Goal: Task Accomplishment & Management: Use online tool/utility

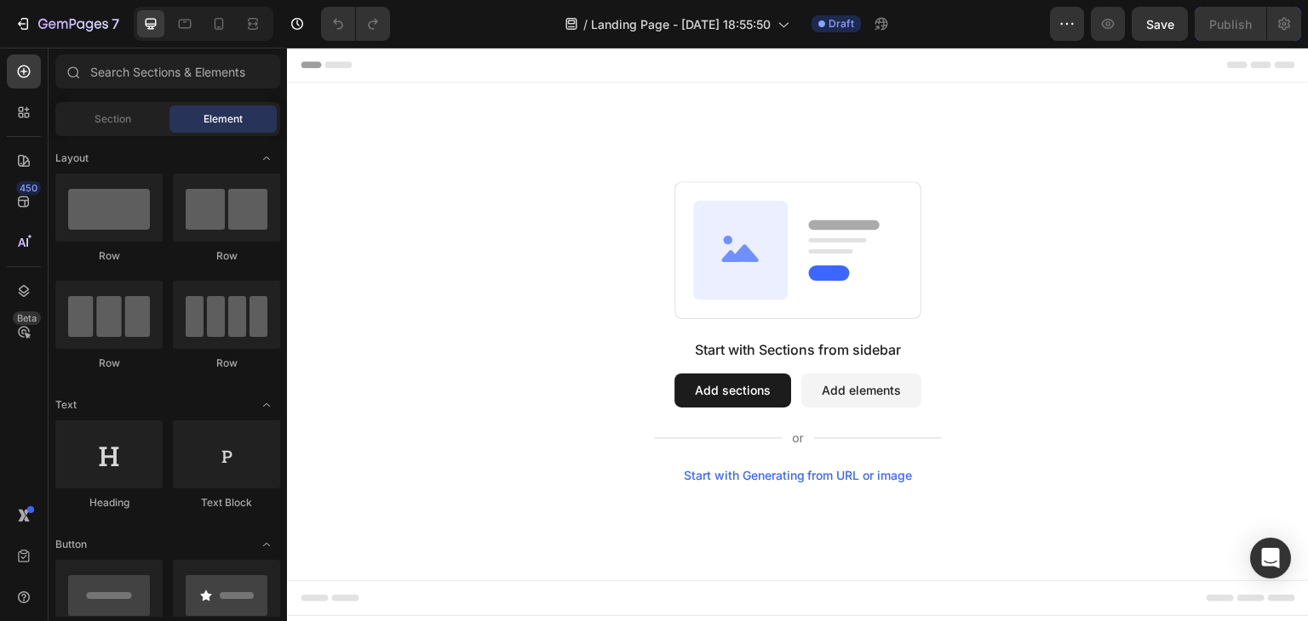
click at [881, 398] on button "Add elements" at bounding box center [861, 391] width 120 height 34
click at [829, 398] on button "Add elements" at bounding box center [861, 391] width 120 height 34
click at [754, 382] on button "Add sections" at bounding box center [732, 391] width 117 height 34
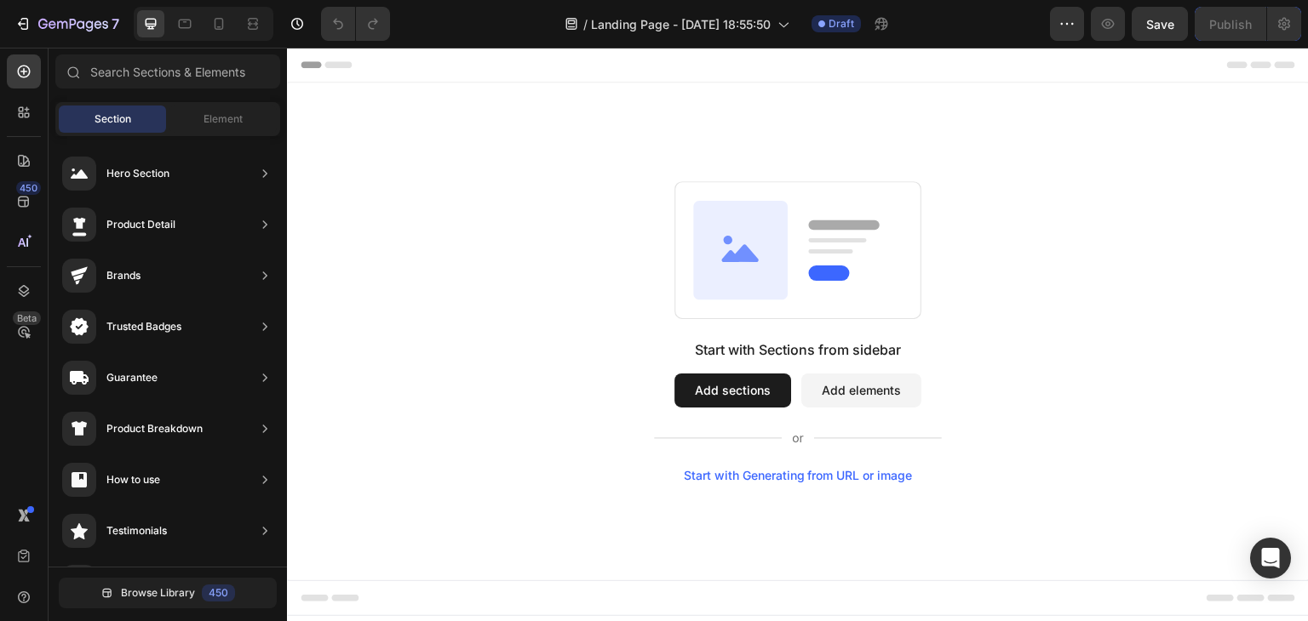
click at [832, 383] on button "Add elements" at bounding box center [861, 391] width 120 height 34
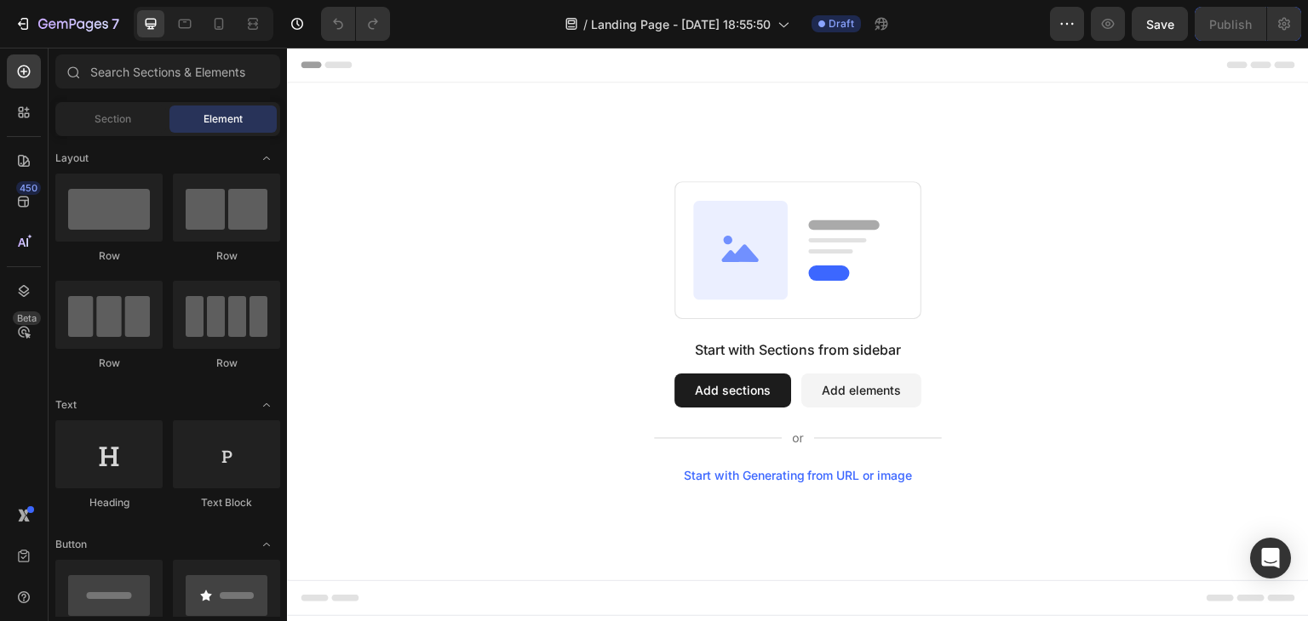
click at [829, 380] on button "Add elements" at bounding box center [861, 391] width 120 height 34
click at [772, 278] on icon at bounding box center [740, 249] width 95 height 99
click at [805, 388] on button "Add elements" at bounding box center [861, 391] width 120 height 34
click at [742, 401] on button "Add sections" at bounding box center [732, 391] width 117 height 34
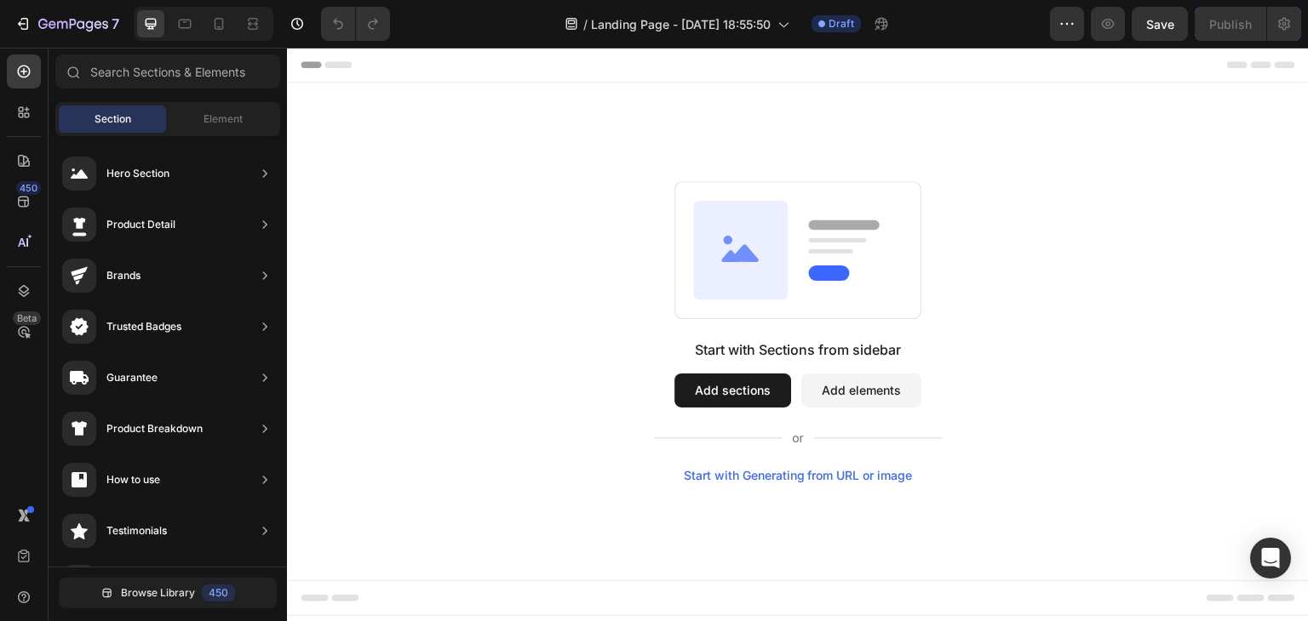
click at [691, 387] on button "Add sections" at bounding box center [732, 391] width 117 height 34
drag, startPoint x: 698, startPoint y: 387, endPoint x: 719, endPoint y: 388, distance: 20.5
click at [711, 388] on button "Add sections" at bounding box center [732, 391] width 117 height 34
drag, startPoint x: 807, startPoint y: 376, endPoint x: 822, endPoint y: 382, distance: 16.4
click at [813, 380] on button "Add elements" at bounding box center [861, 391] width 120 height 34
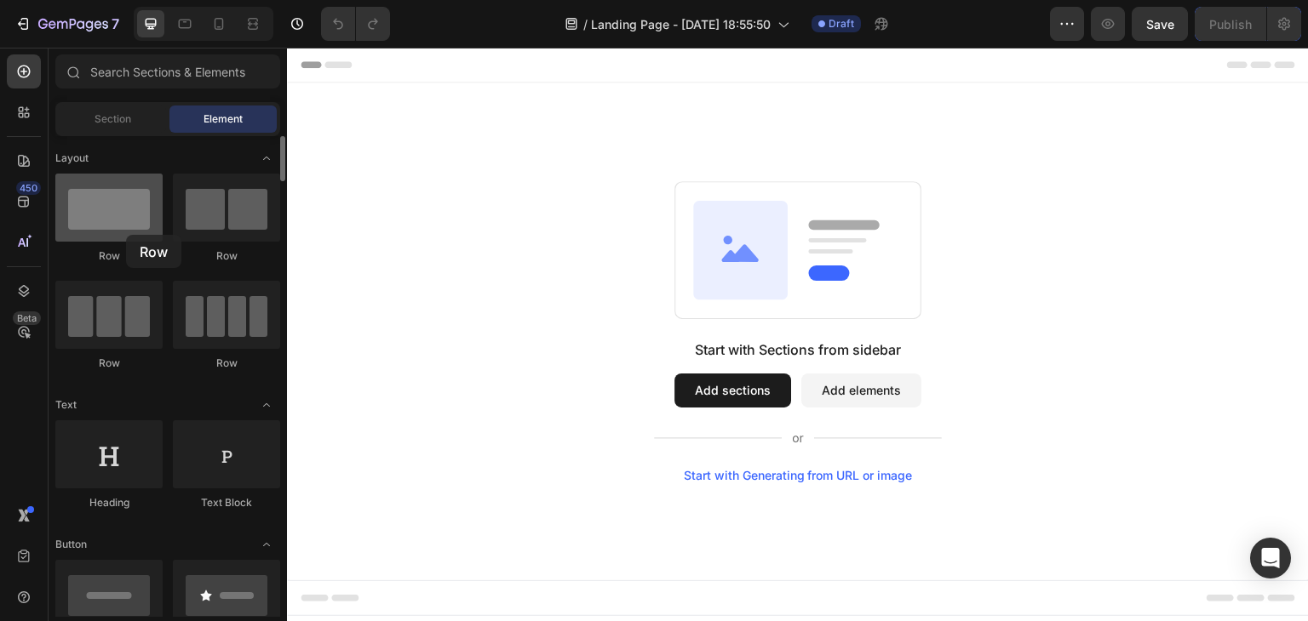
click at [126, 235] on div at bounding box center [108, 208] width 107 height 68
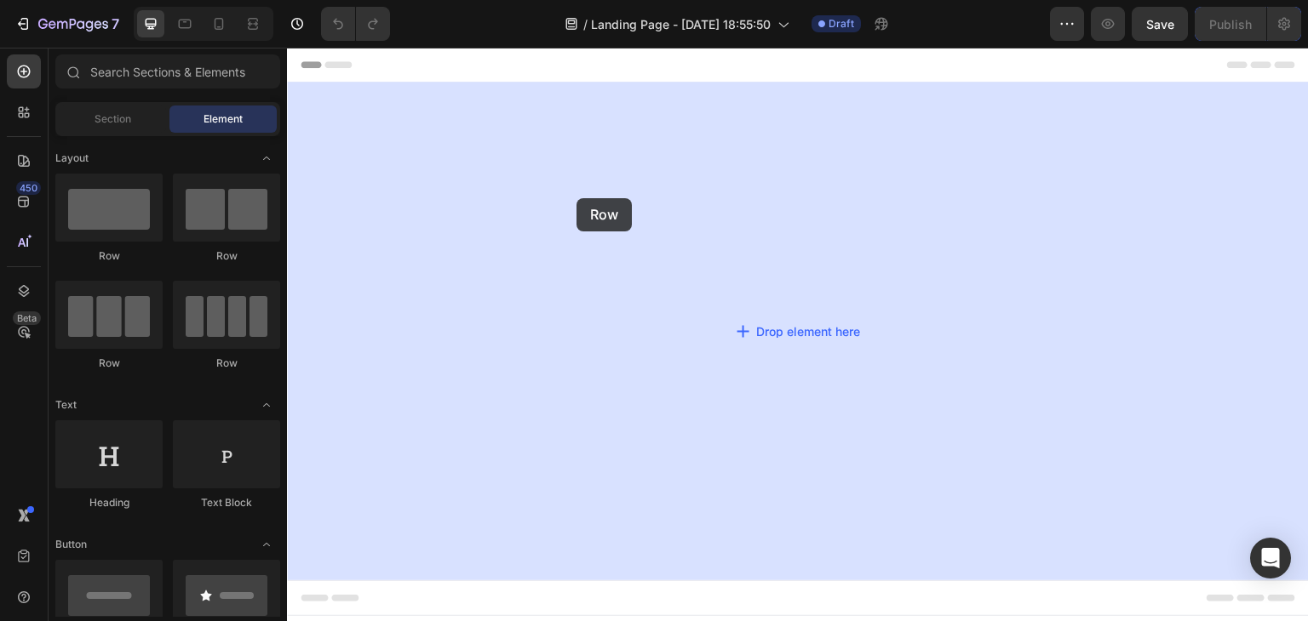
drag, startPoint x: 413, startPoint y: 283, endPoint x: 587, endPoint y: 195, distance: 194.6
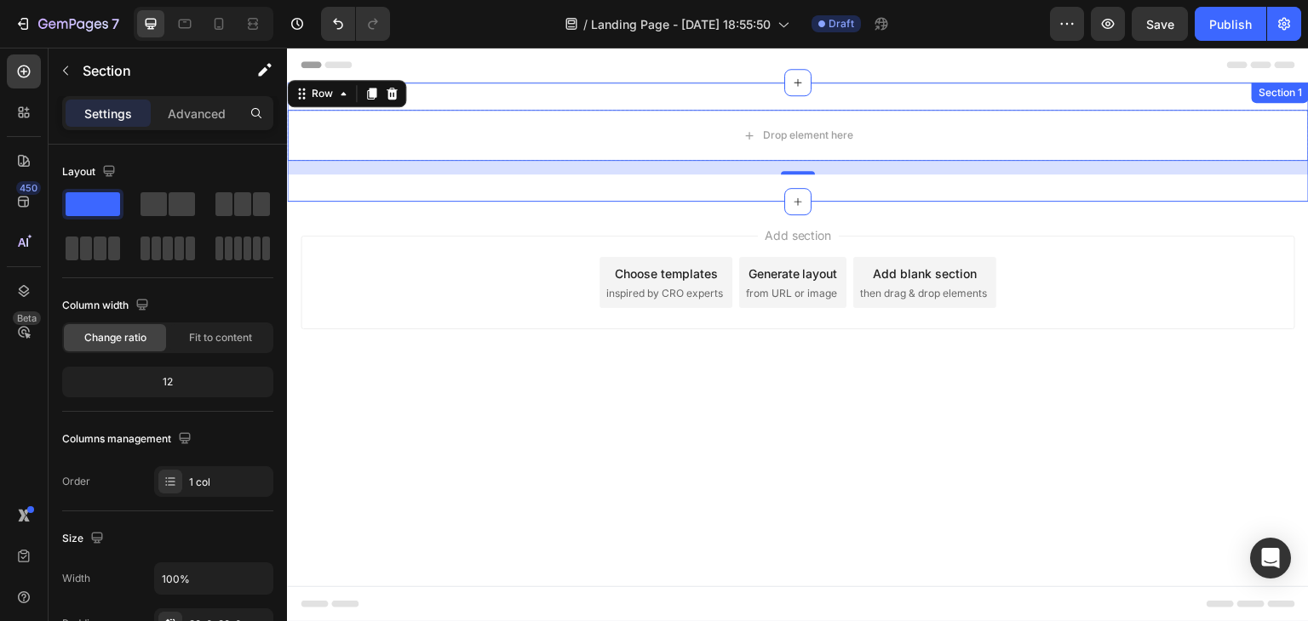
click at [768, 97] on div "Drop element here Row 16 Section 1" at bounding box center [798, 142] width 1022 height 119
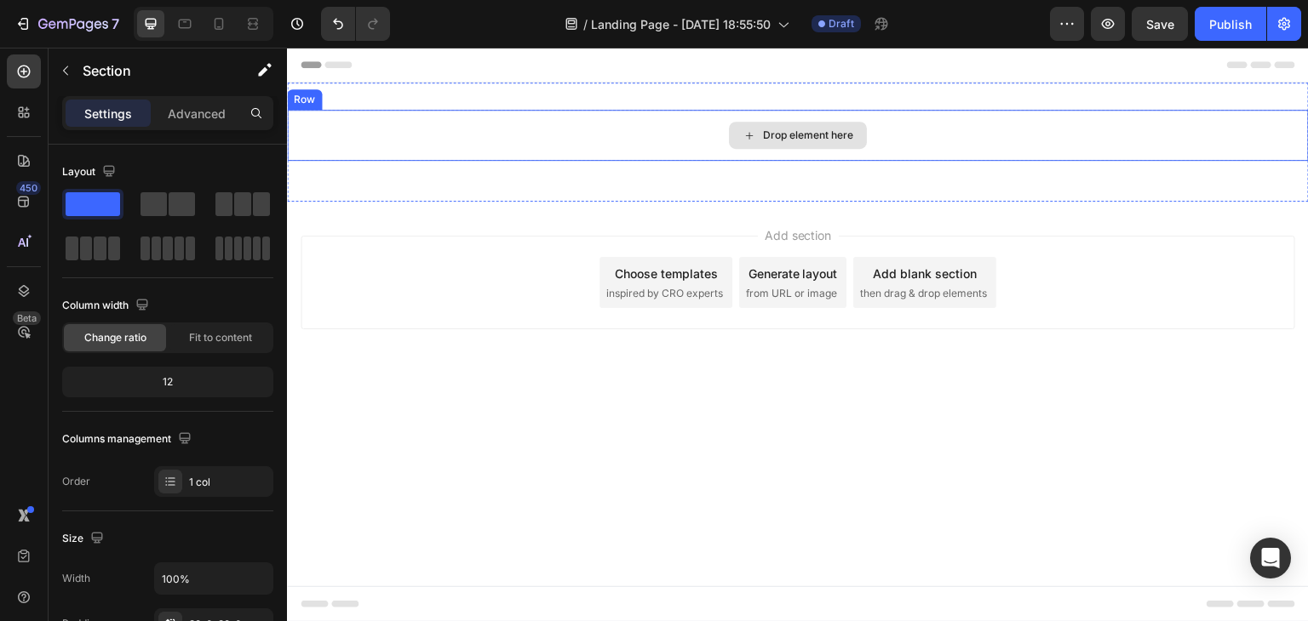
click at [796, 140] on div "Drop element here" at bounding box center [808, 136] width 90 height 14
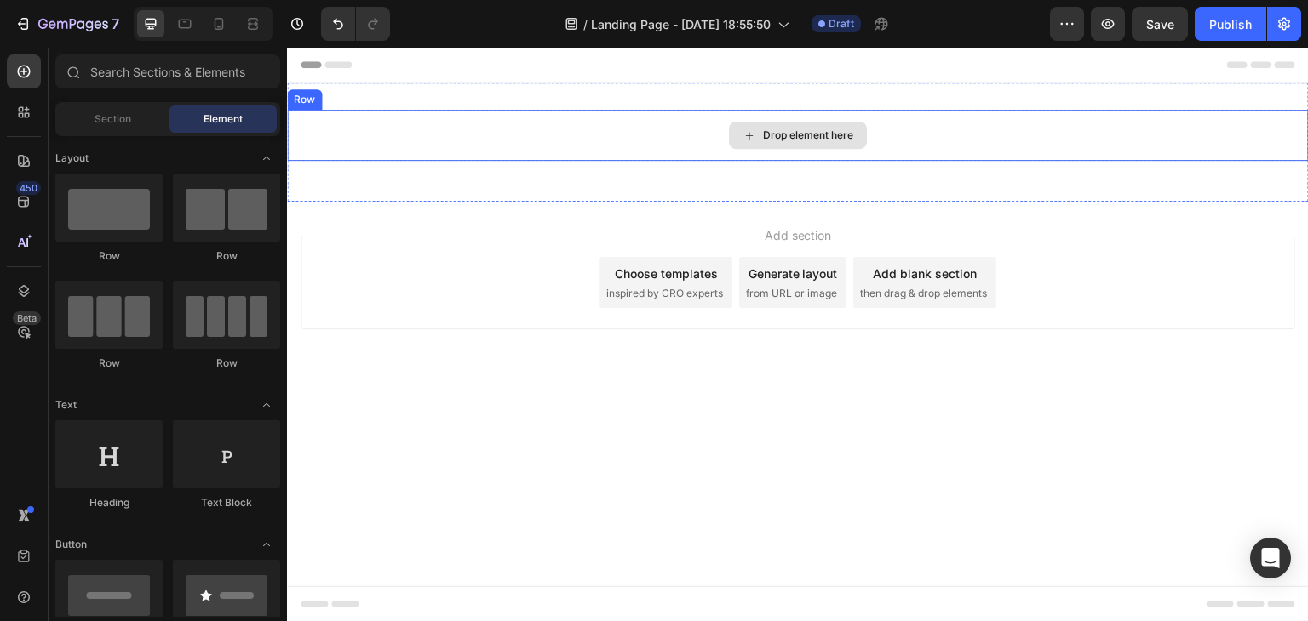
click at [796, 139] on div "Drop element here" at bounding box center [808, 136] width 90 height 14
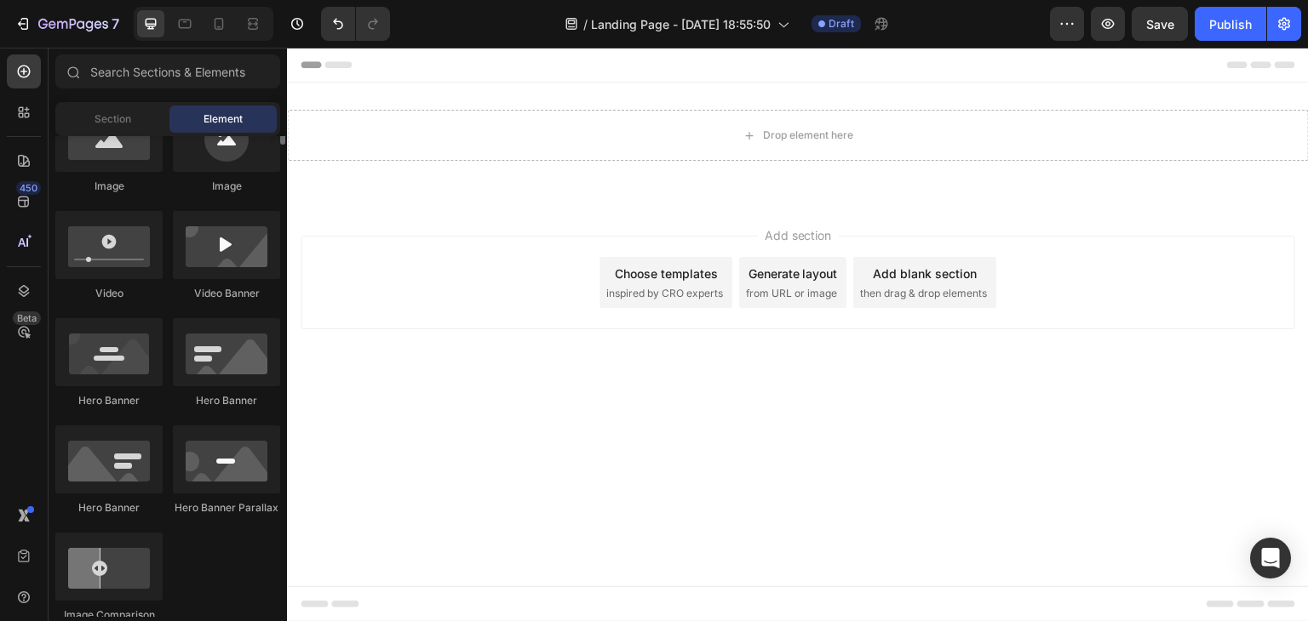
scroll to position [426, 0]
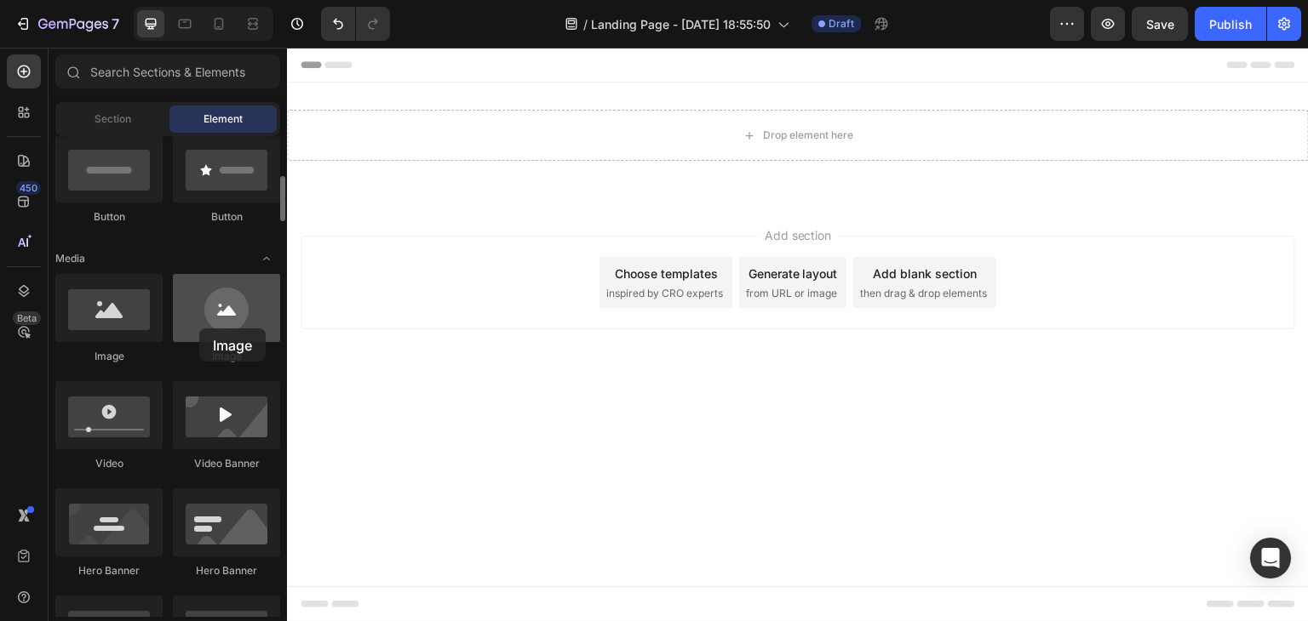
click at [201, 329] on div at bounding box center [226, 308] width 107 height 68
click at [211, 326] on div at bounding box center [226, 308] width 107 height 68
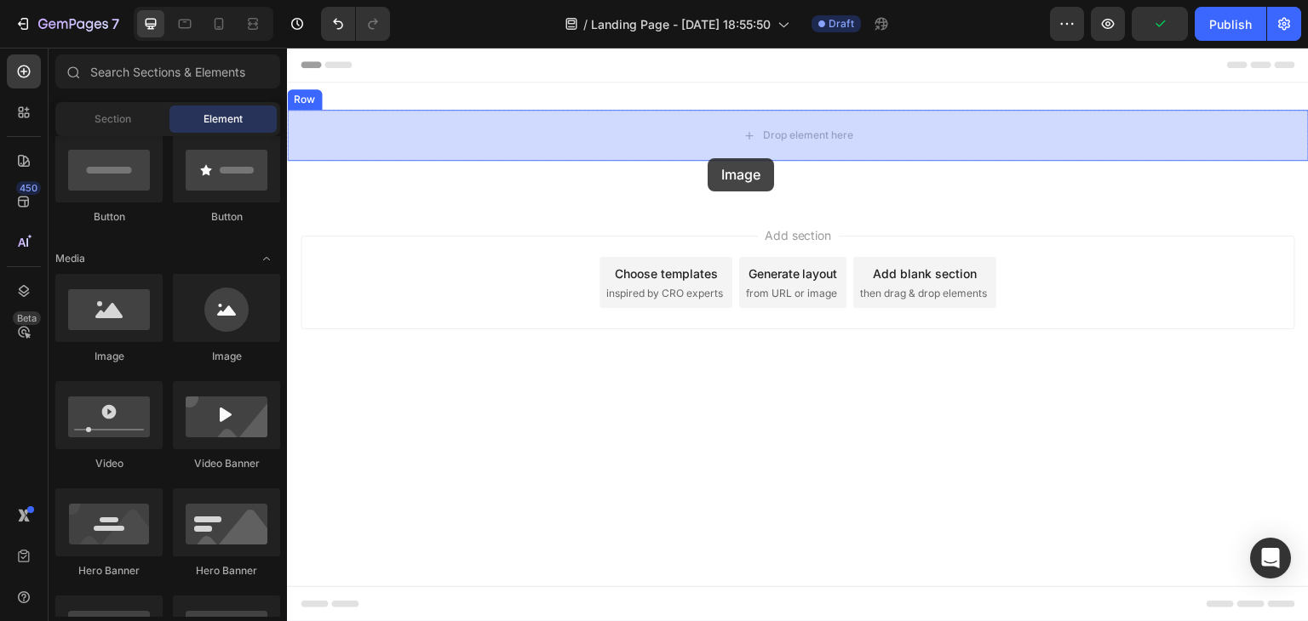
drag, startPoint x: 536, startPoint y: 374, endPoint x: 712, endPoint y: 158, distance: 279.0
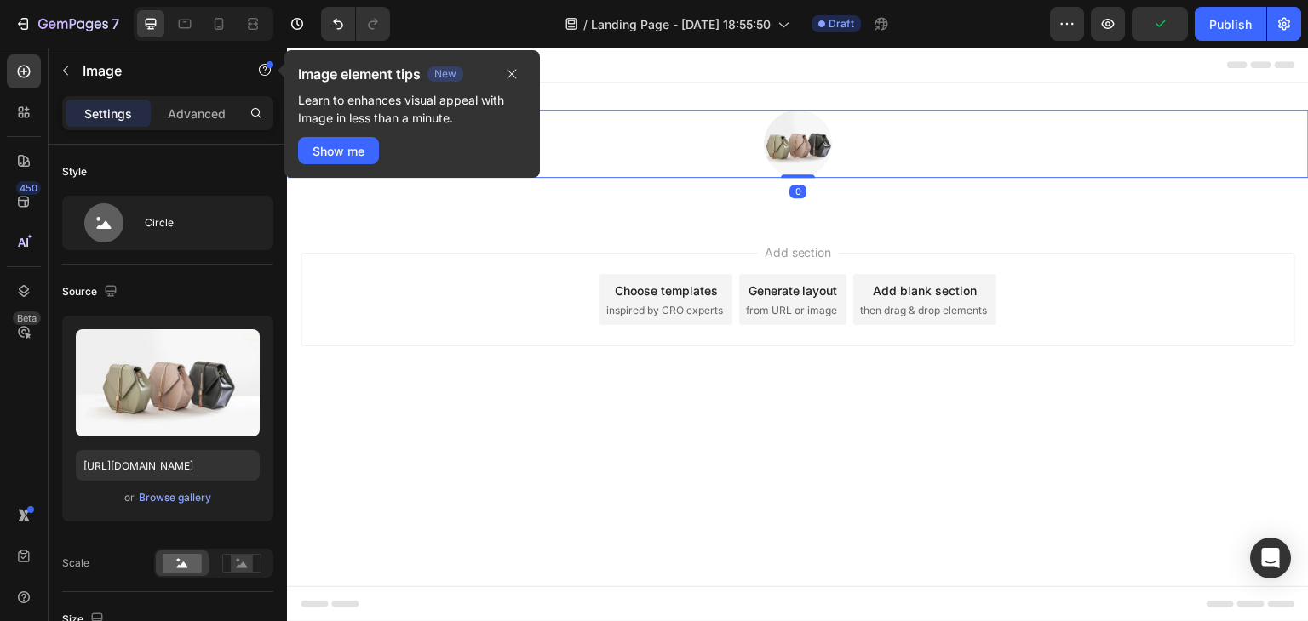
click at [734, 145] on div at bounding box center [798, 144] width 1022 height 68
click at [795, 158] on img at bounding box center [798, 144] width 68 height 68
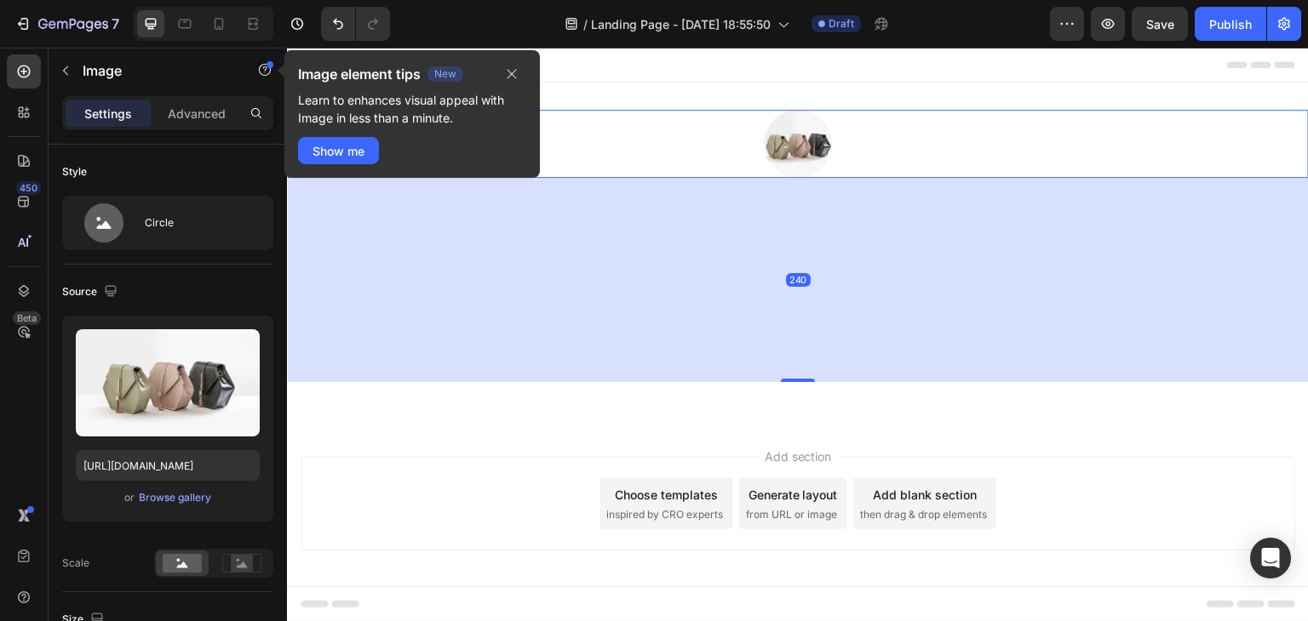
drag, startPoint x: 795, startPoint y: 176, endPoint x: 809, endPoint y: 397, distance: 220.9
click at [809, 178] on div "240" at bounding box center [798, 178] width 1022 height 0
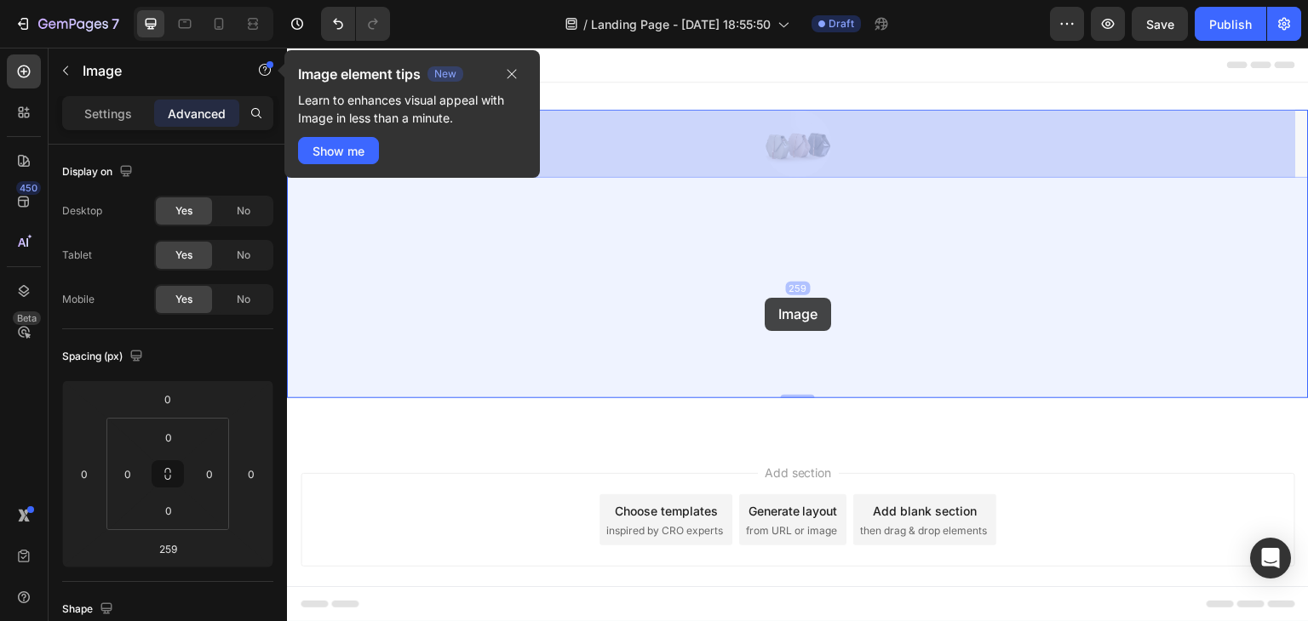
drag, startPoint x: 785, startPoint y: 123, endPoint x: 765, endPoint y: 298, distance: 175.7
click at [765, 298] on div "Header Image 259 Image 259 Row Section 1 Root Start with Sections from sidebar …" at bounding box center [798, 348] width 1022 height 601
drag, startPoint x: 793, startPoint y: 140, endPoint x: 748, endPoint y: 289, distance: 155.1
click at [748, 289] on div "Header Image 259 Image 259 Row Section 1 Root Start with Sections from sidebar …" at bounding box center [798, 348] width 1022 height 601
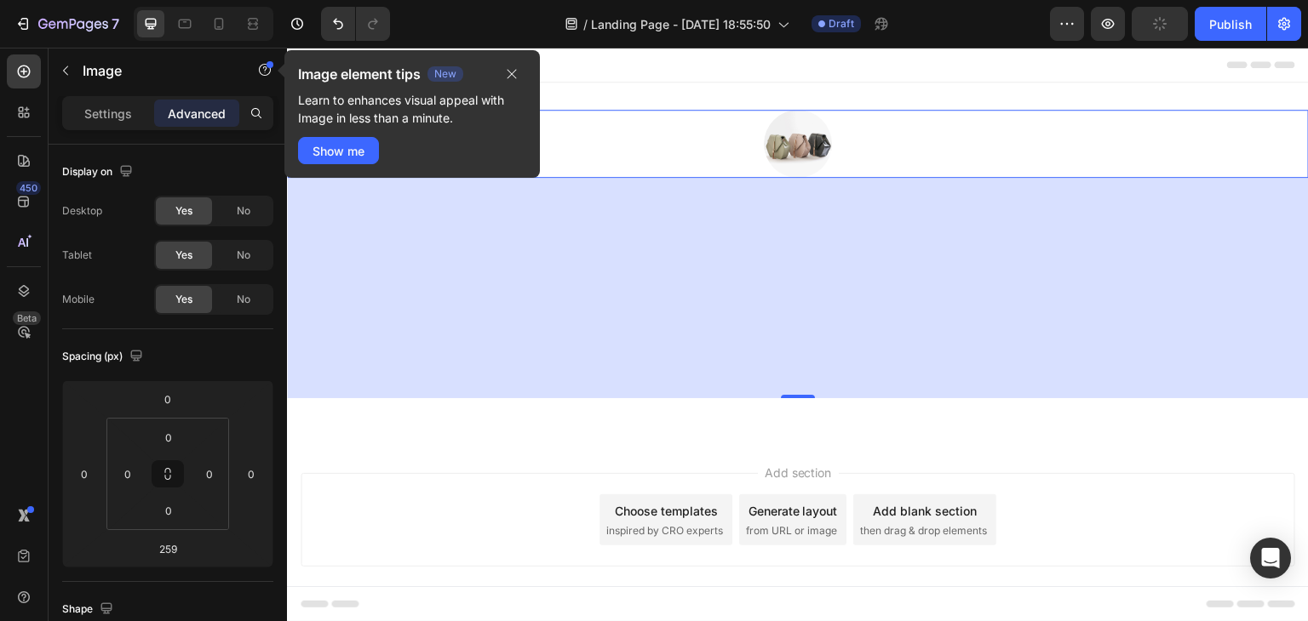
click at [487, 247] on div "259" at bounding box center [798, 288] width 1022 height 221
click at [513, 74] on icon "button" at bounding box center [512, 74] width 14 height 14
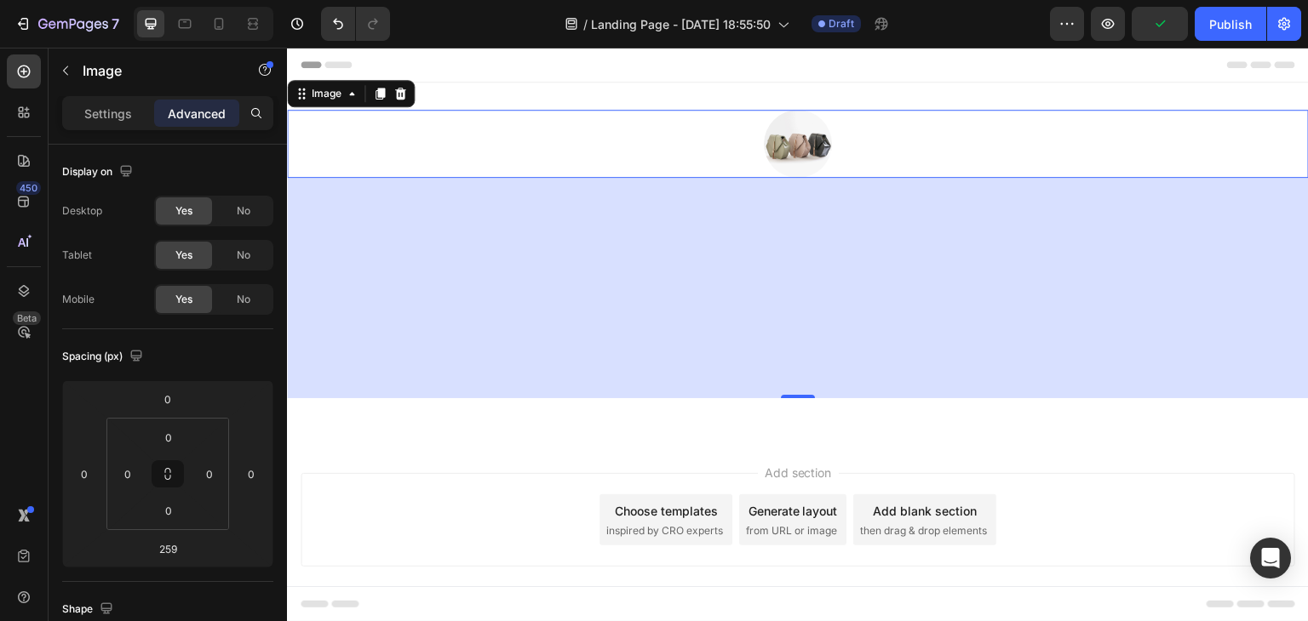
click at [792, 145] on img at bounding box center [798, 144] width 68 height 68
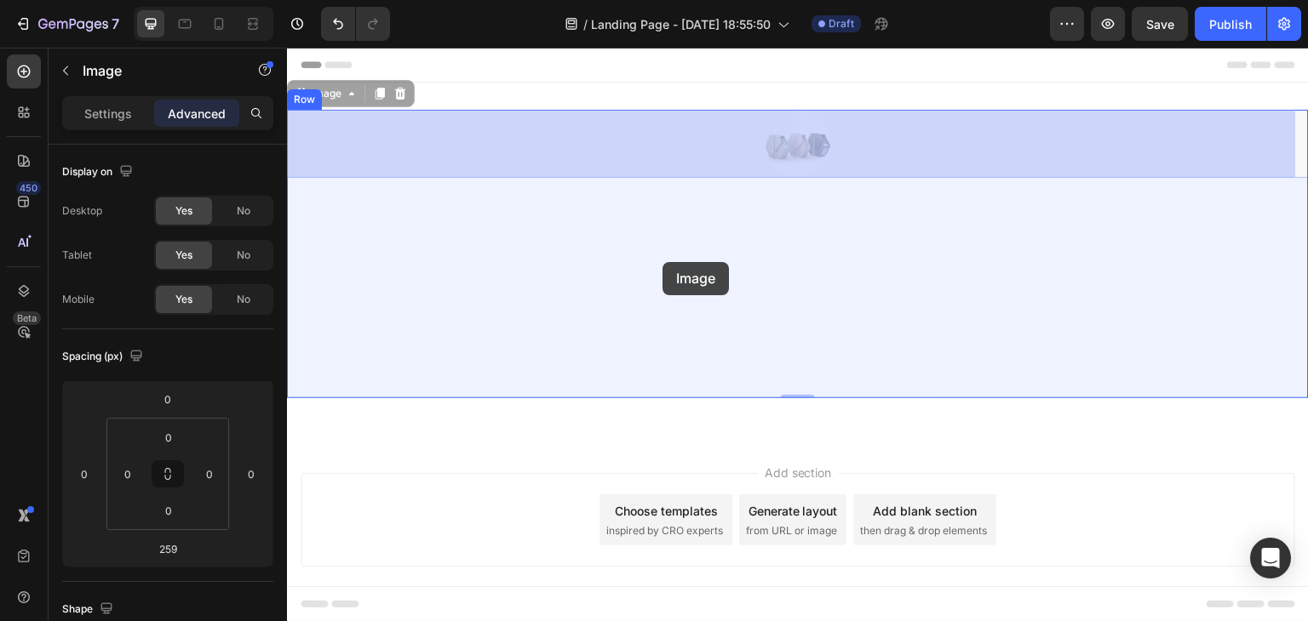
drag, startPoint x: 792, startPoint y: 145, endPoint x: 662, endPoint y: 262, distance: 174.8
click at [662, 262] on div "Header Image 259 Image 259 Row Section 1 Root Start with Sections from sidebar …" at bounding box center [798, 348] width 1022 height 601
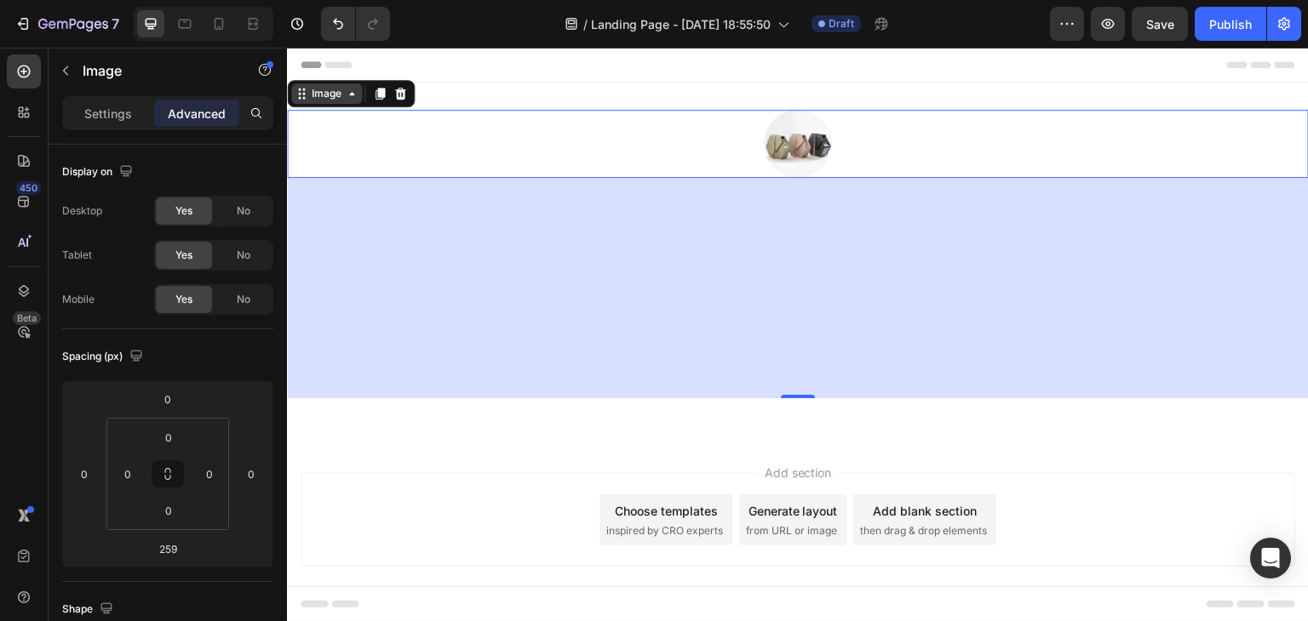
click at [356, 99] on icon at bounding box center [352, 94] width 14 height 14
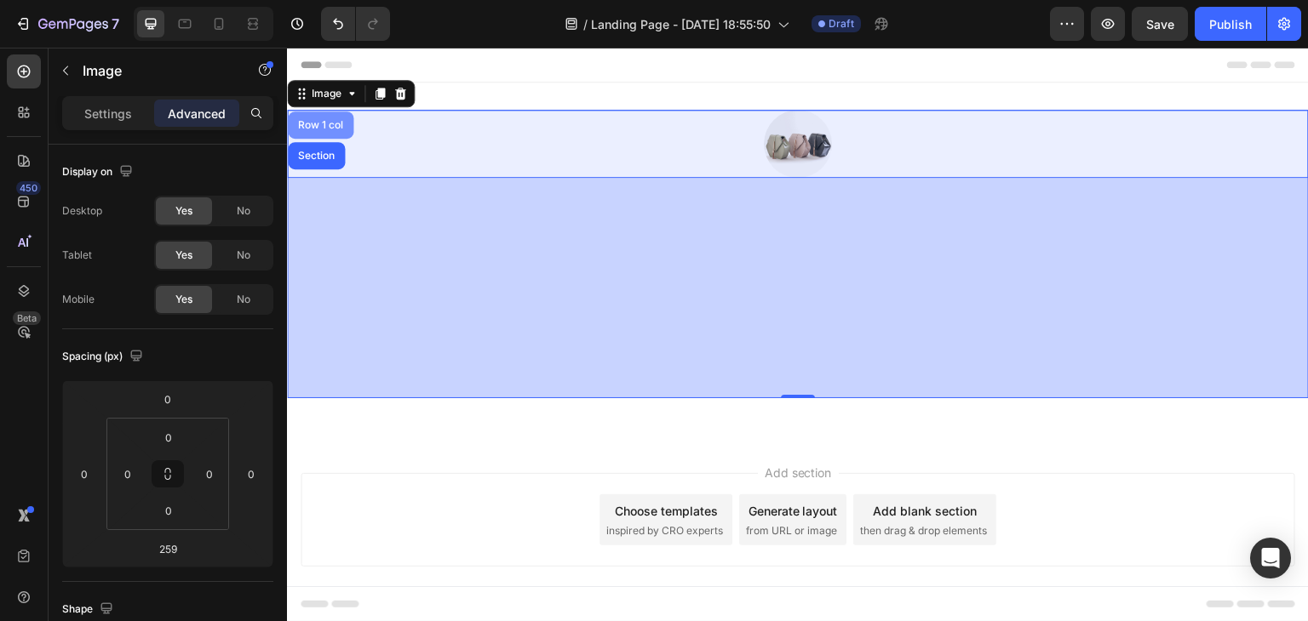
click at [324, 134] on div "Row 1 col" at bounding box center [321, 125] width 66 height 27
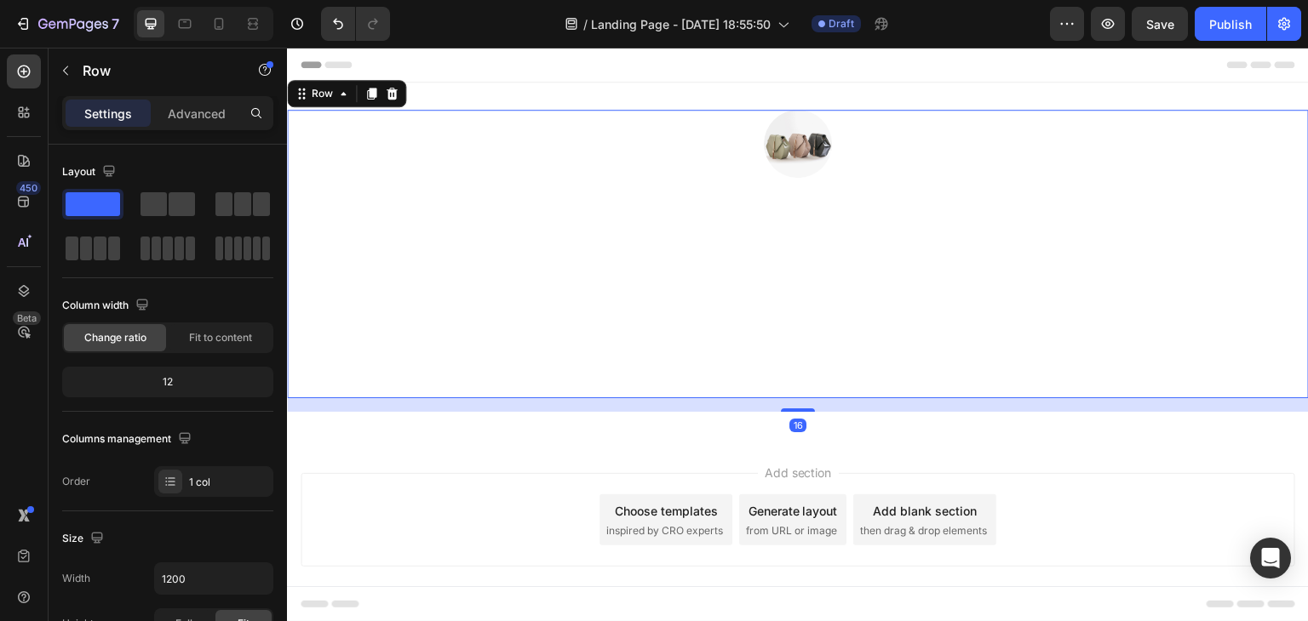
click at [575, 298] on div "Image" at bounding box center [798, 254] width 1022 height 289
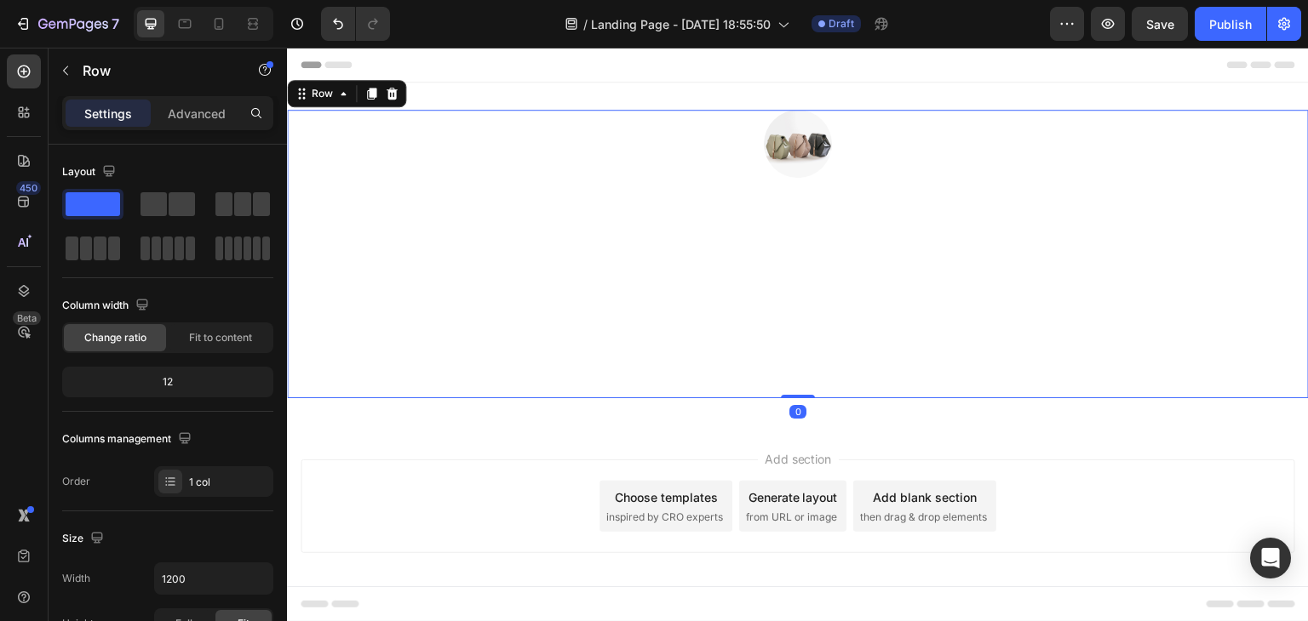
drag, startPoint x: 805, startPoint y: 411, endPoint x: 793, endPoint y: 387, distance: 26.7
click at [793, 387] on div "Image Row 0" at bounding box center [798, 254] width 1022 height 289
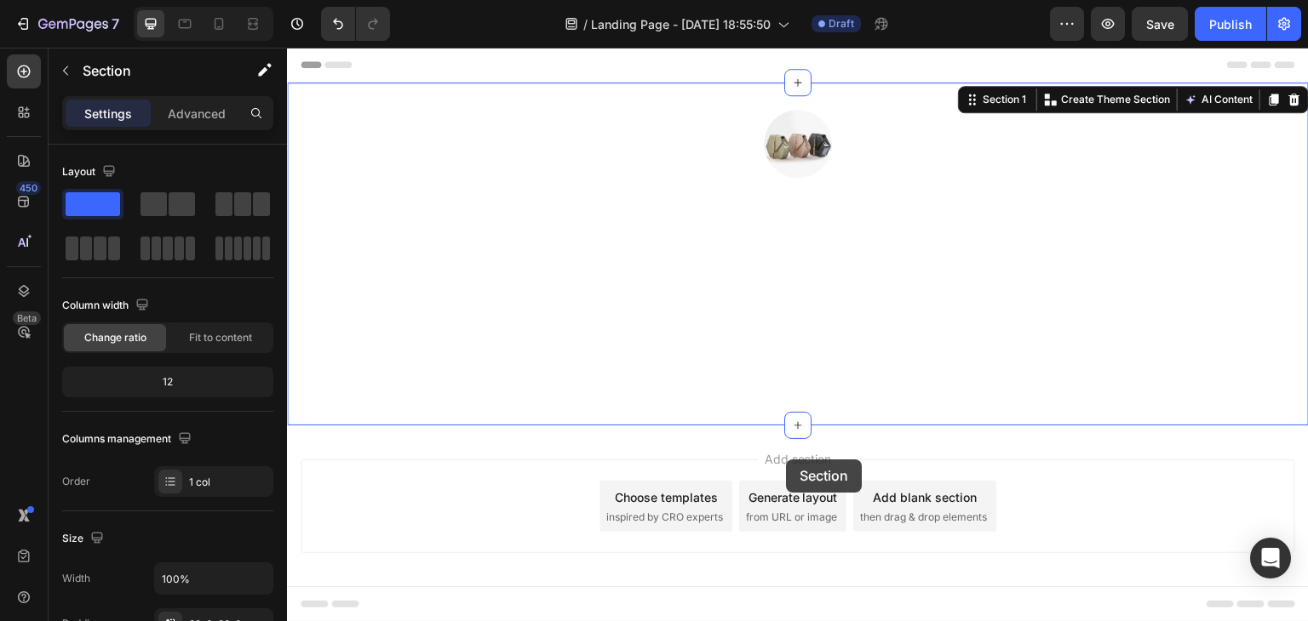
drag, startPoint x: 788, startPoint y: 400, endPoint x: 786, endPoint y: 460, distance: 59.7
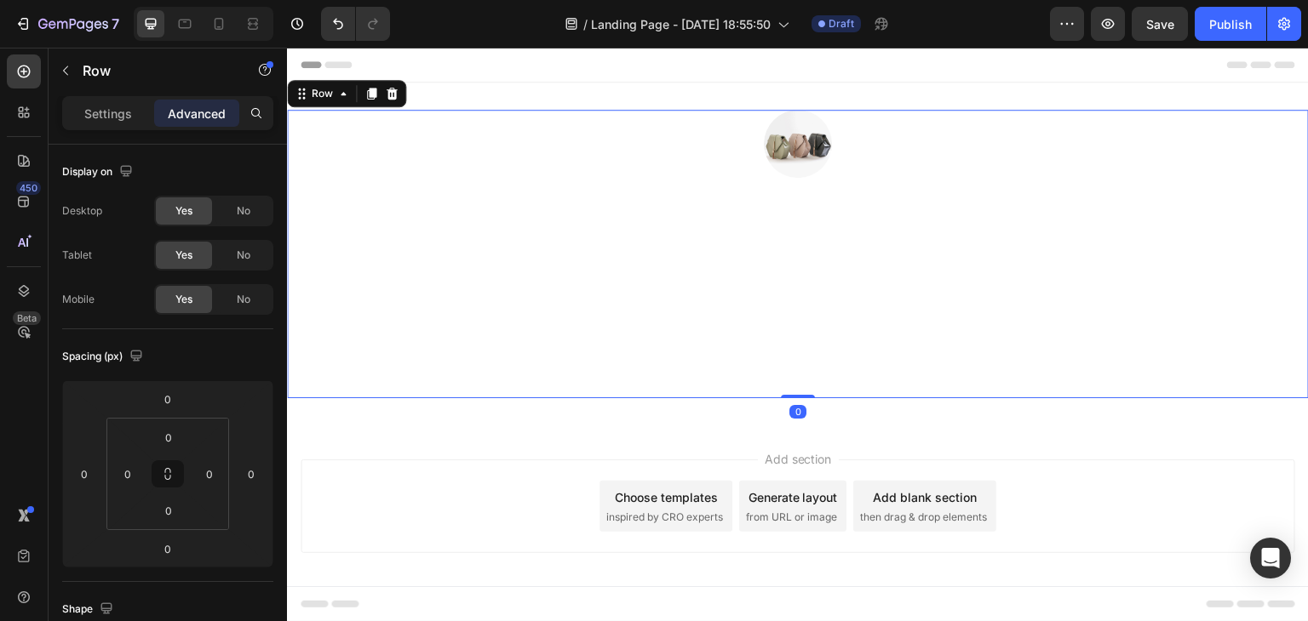
click at [782, 229] on div "Image" at bounding box center [798, 254] width 1022 height 289
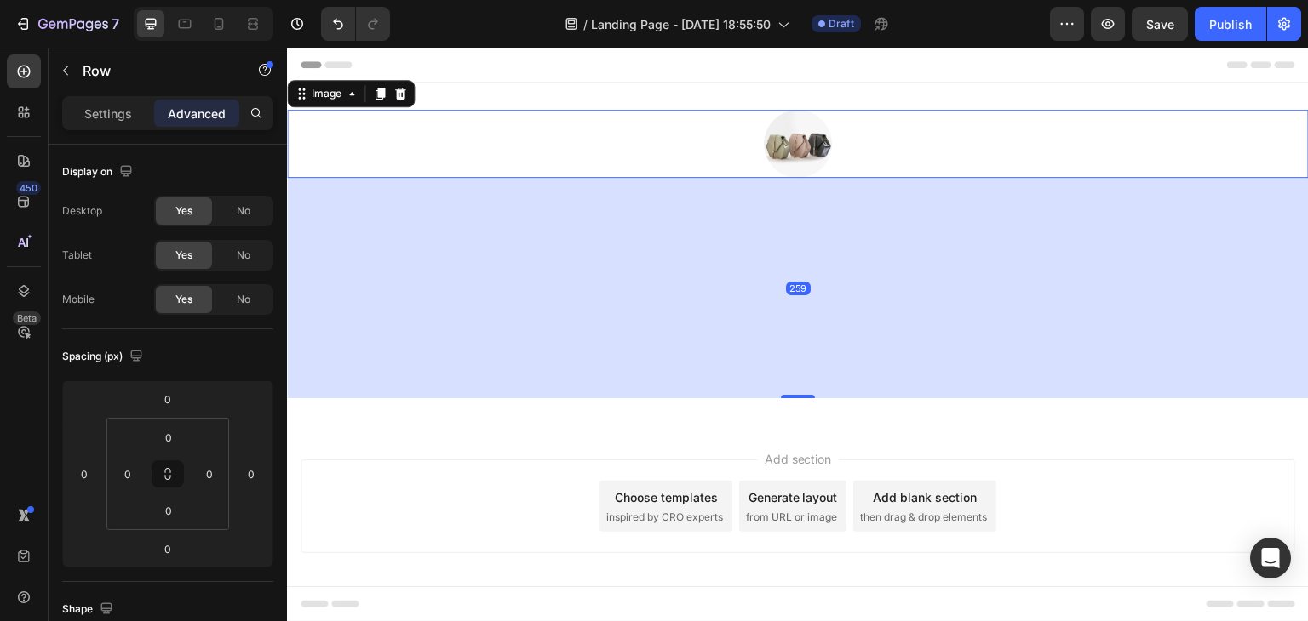
click at [812, 145] on img at bounding box center [798, 144] width 68 height 68
click at [737, 255] on div "259" at bounding box center [798, 288] width 1022 height 221
click at [72, 66] on icon "button" at bounding box center [66, 71] width 14 height 14
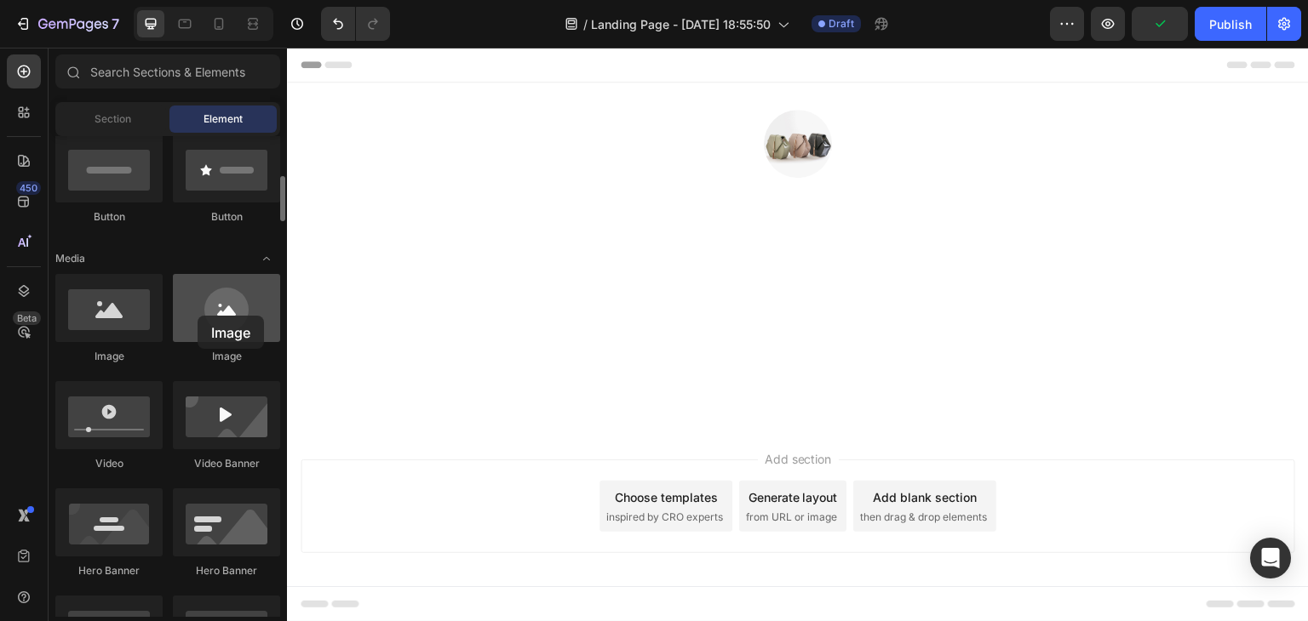
click at [198, 316] on div at bounding box center [226, 308] width 107 height 68
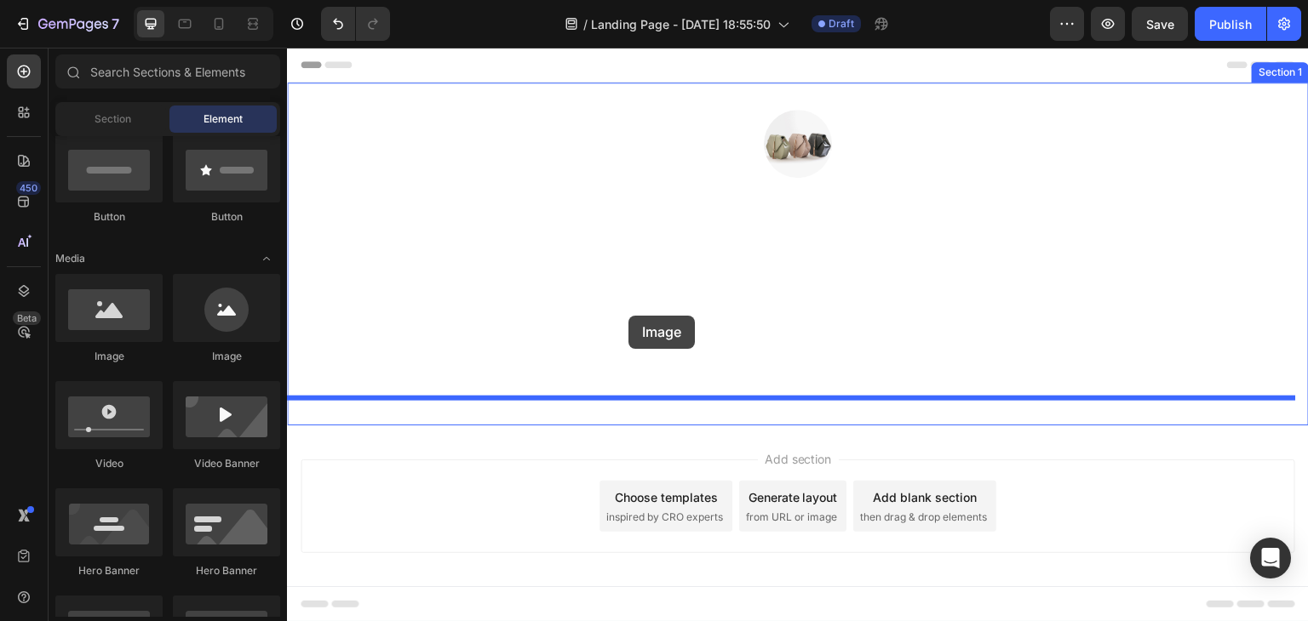
drag, startPoint x: 518, startPoint y: 364, endPoint x: 653, endPoint y: 307, distance: 145.8
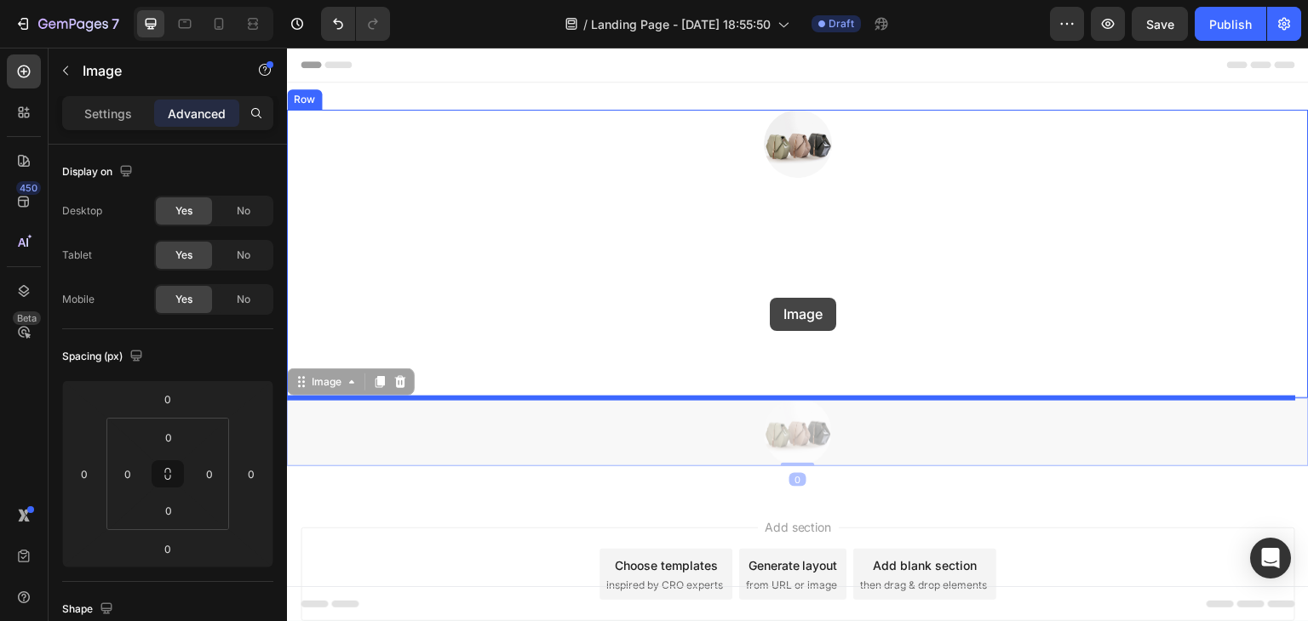
drag, startPoint x: 775, startPoint y: 422, endPoint x: 751, endPoint y: 258, distance: 166.0
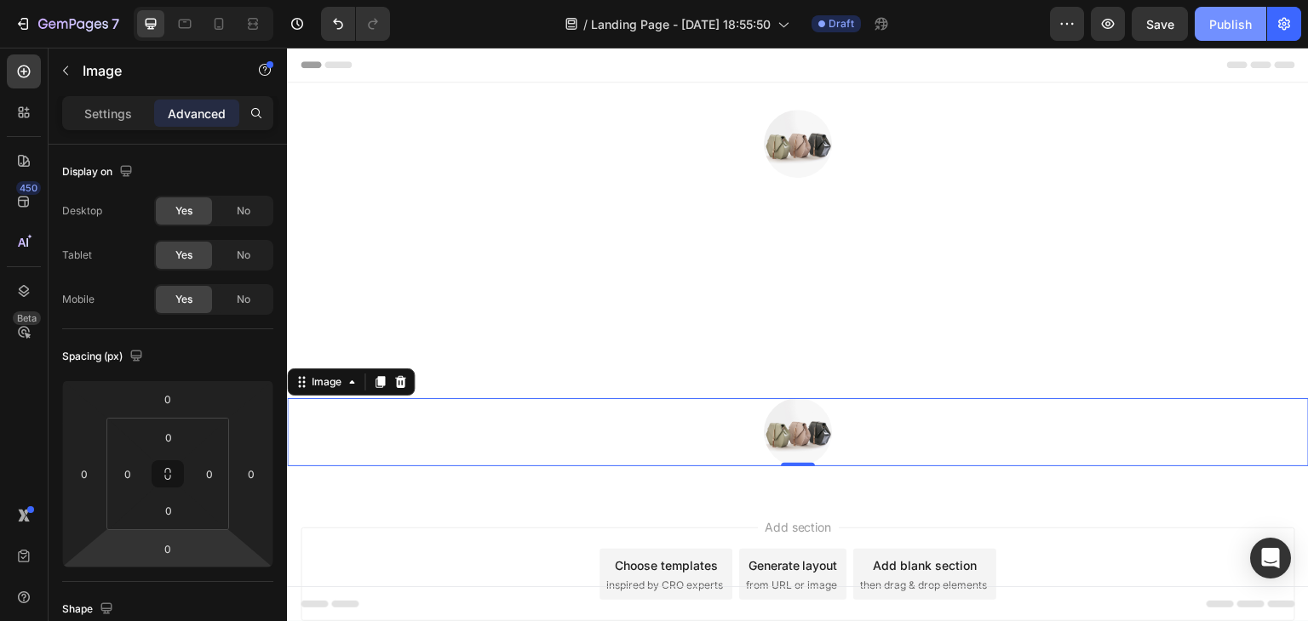
click at [1211, 30] on div "Publish" at bounding box center [1230, 24] width 43 height 18
drag, startPoint x: 1530, startPoint y: 69, endPoint x: 1156, endPoint y: 73, distance: 373.8
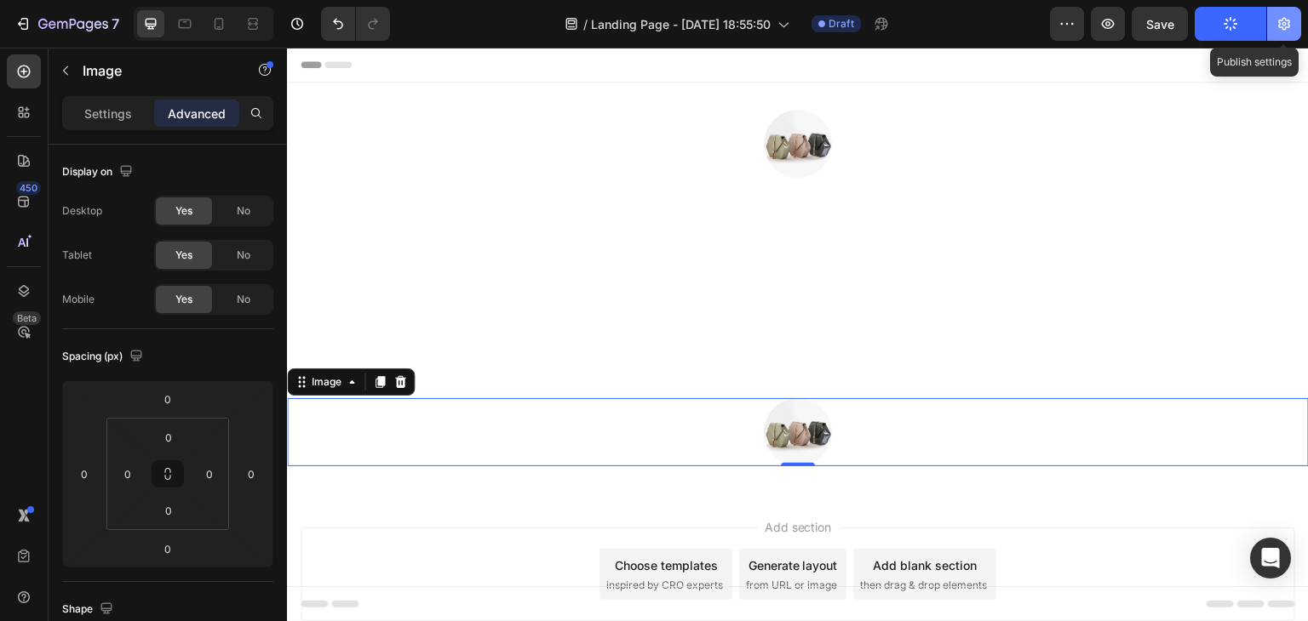
click at [1277, 19] on icon "button" at bounding box center [1283, 23] width 17 height 17
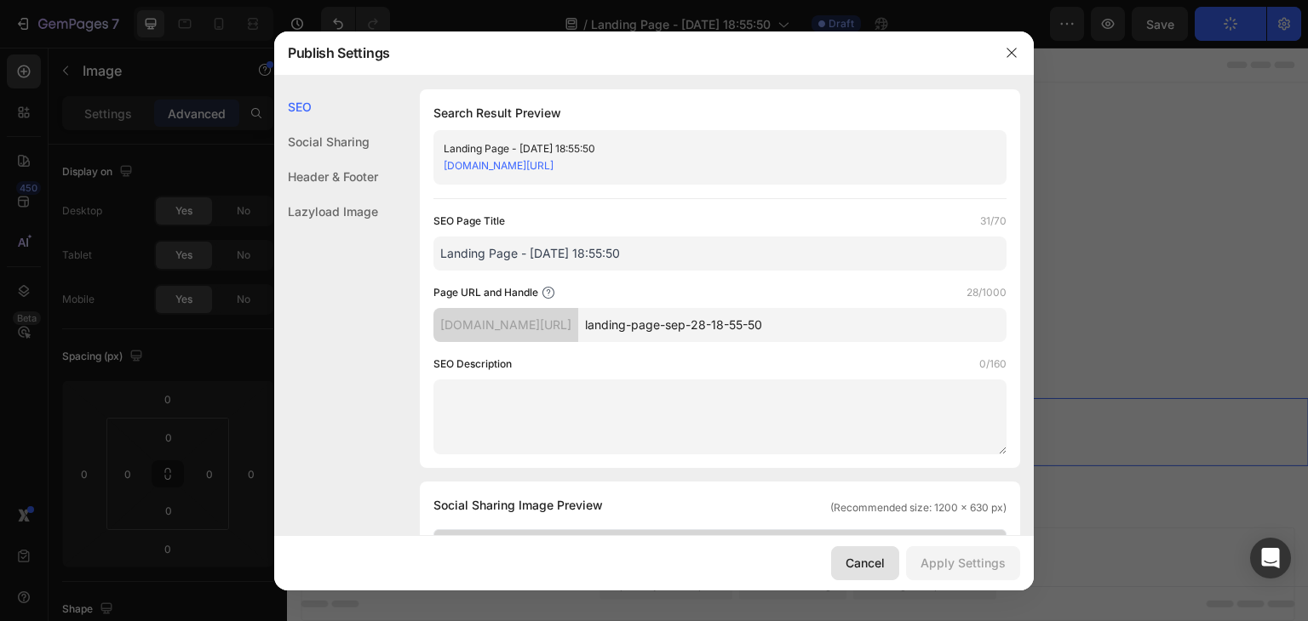
click at [864, 564] on div "Cancel" at bounding box center [864, 563] width 39 height 18
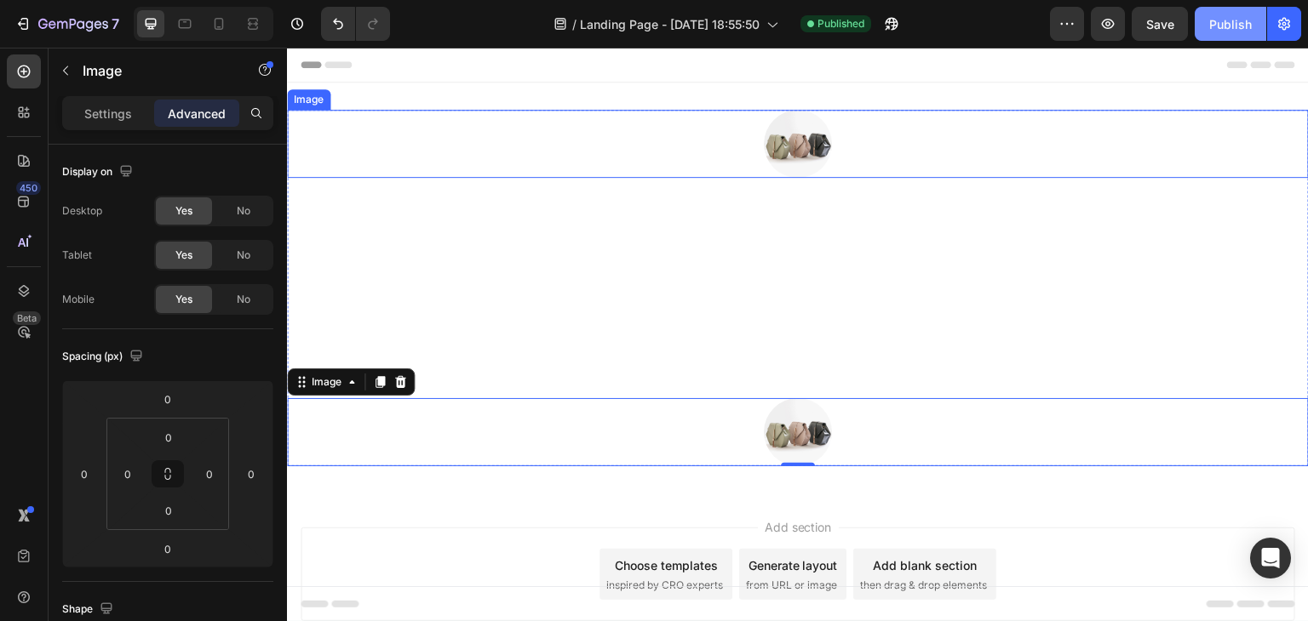
drag, startPoint x: 1520, startPoint y: 75, endPoint x: 1063, endPoint y: 152, distance: 463.6
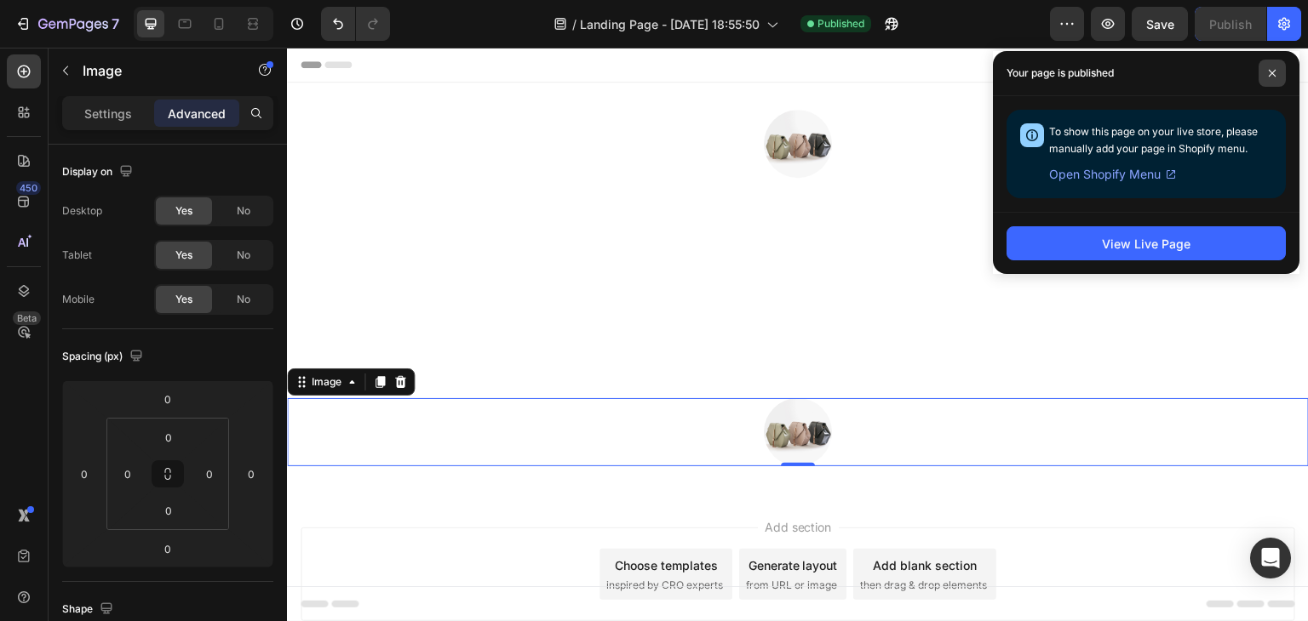
click at [1274, 72] on icon at bounding box center [1272, 73] width 9 height 9
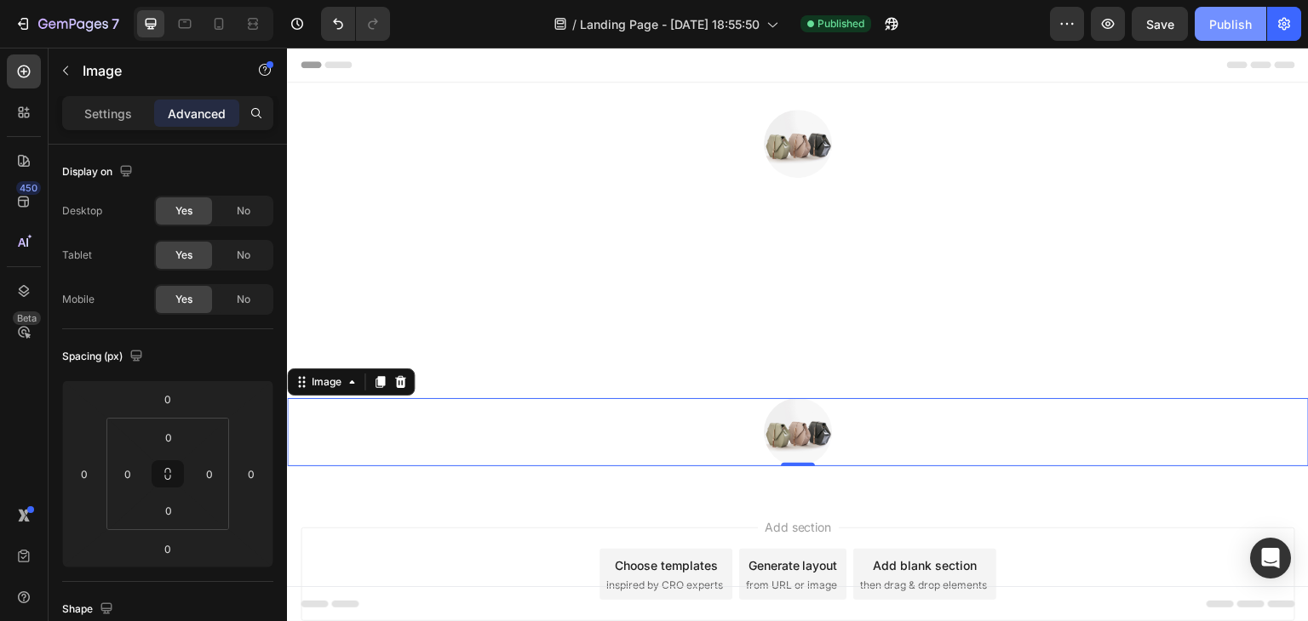
click at [812, 453] on img at bounding box center [798, 432] width 68 height 68
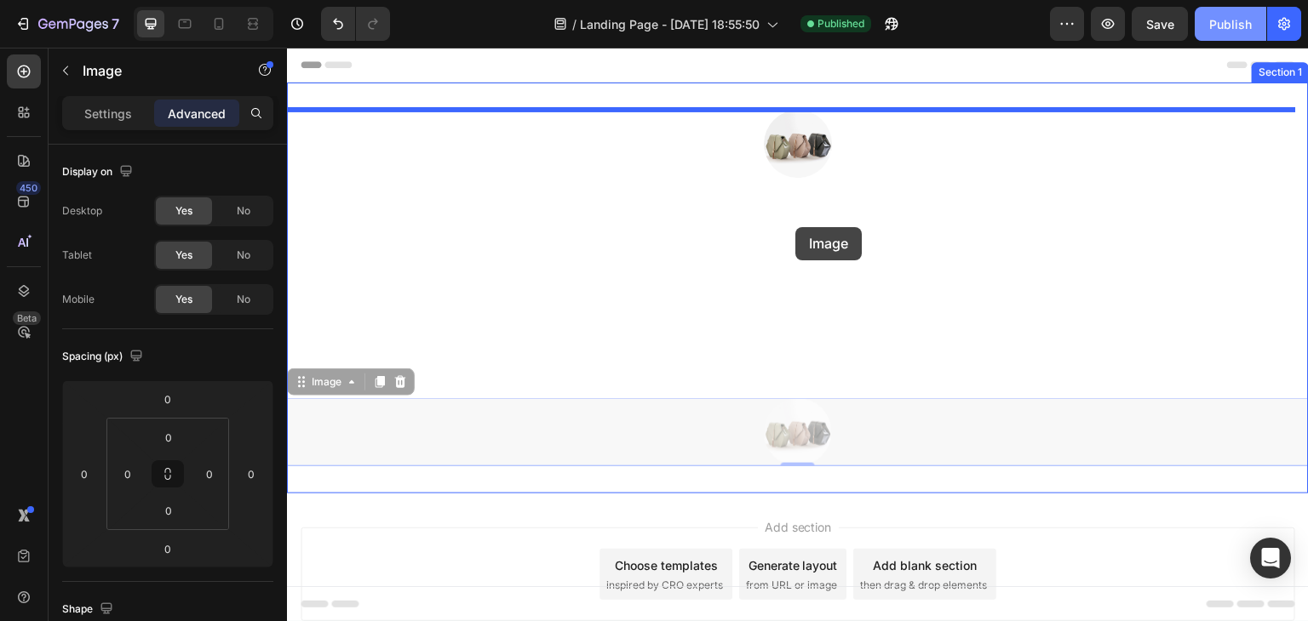
drag, startPoint x: 812, startPoint y: 452, endPoint x: 797, endPoint y: 219, distance: 233.8
type input "16"
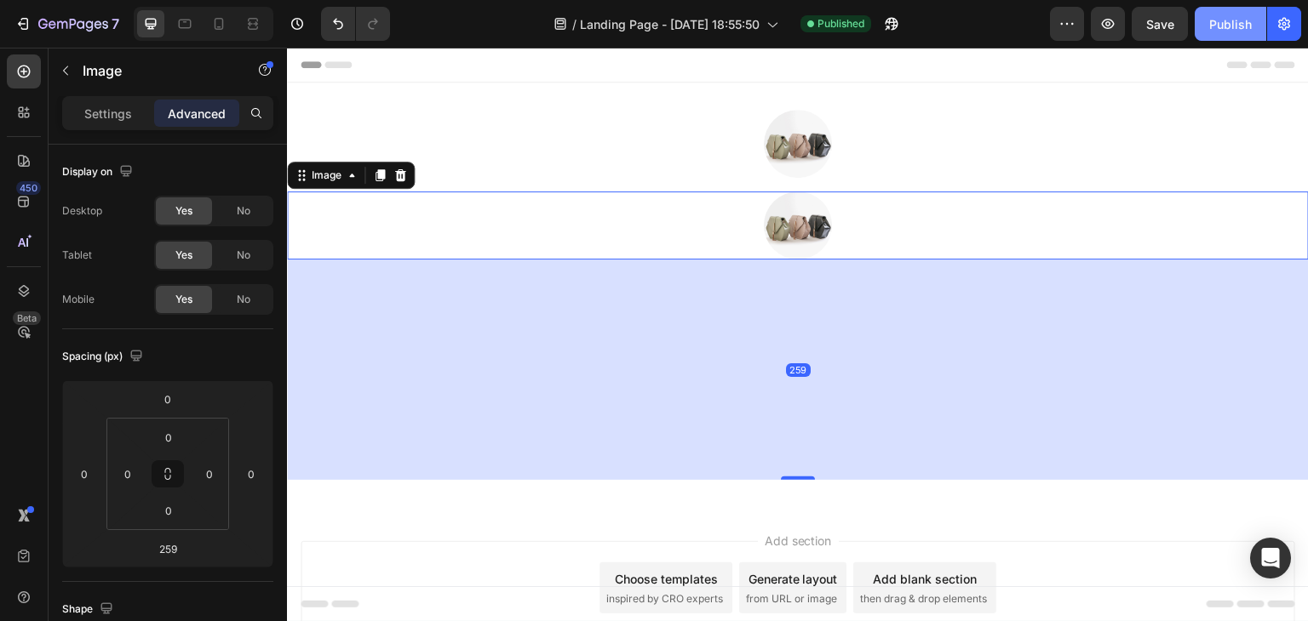
click at [782, 205] on img at bounding box center [798, 226] width 68 height 68
click at [395, 175] on icon at bounding box center [400, 176] width 14 height 14
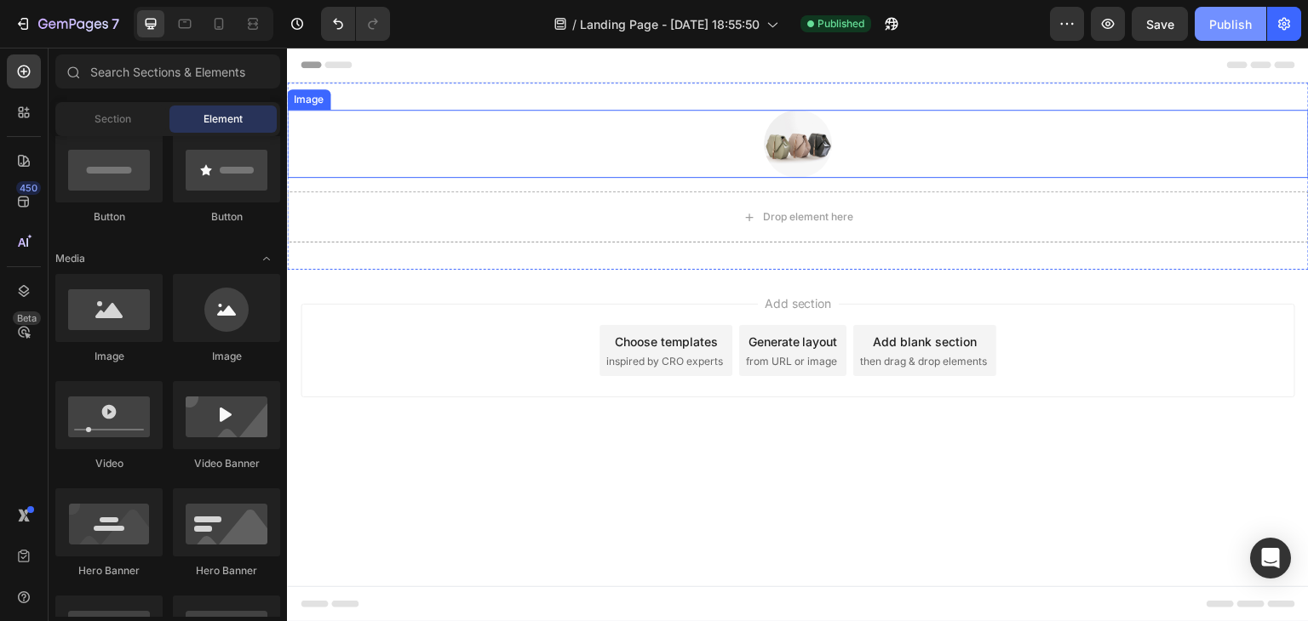
click at [793, 147] on img at bounding box center [798, 144] width 68 height 68
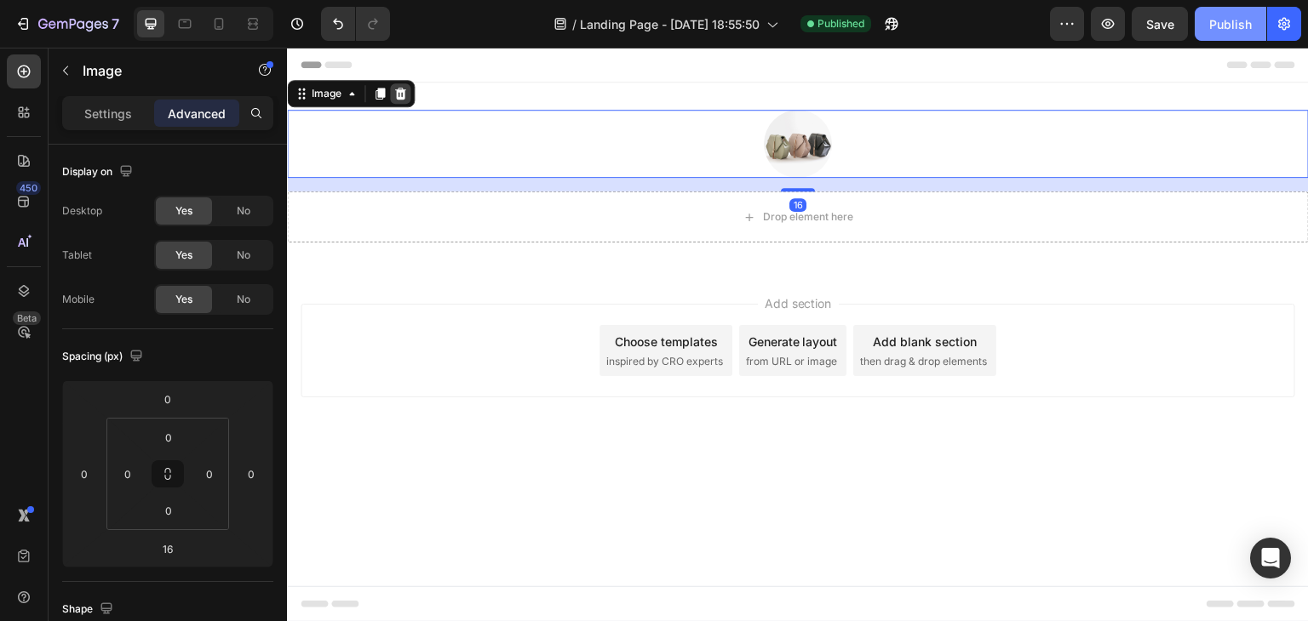
click at [400, 93] on icon at bounding box center [400, 94] width 11 height 12
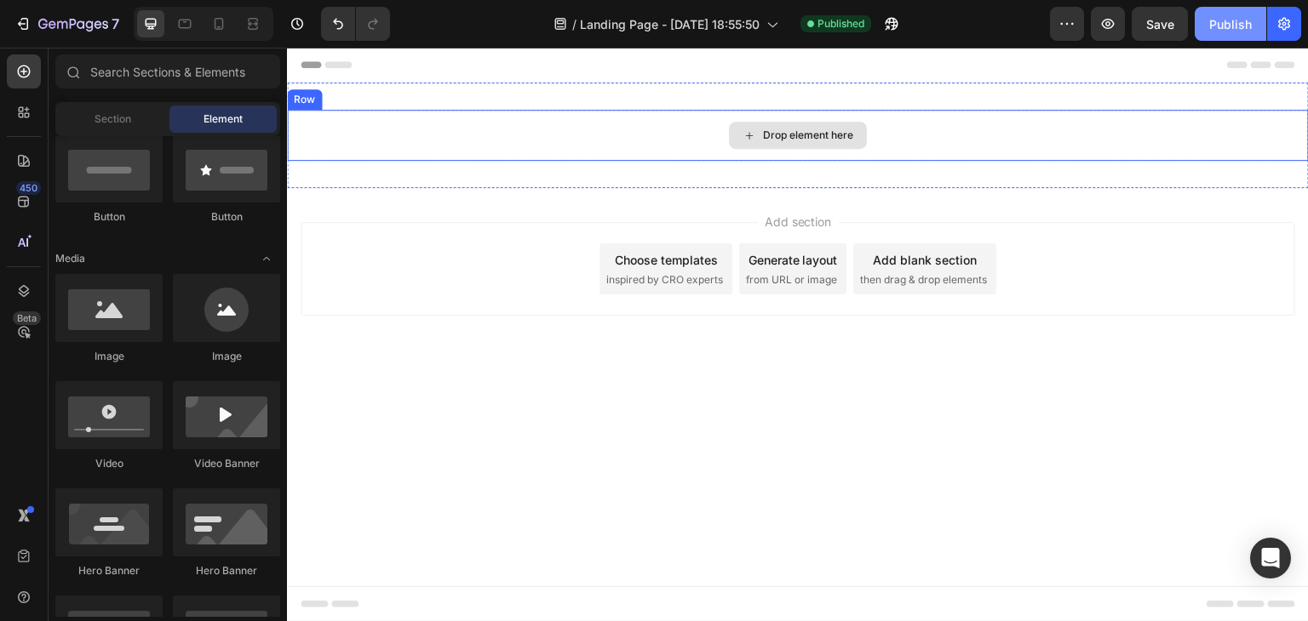
click at [770, 146] on div "Drop element here" at bounding box center [798, 135] width 138 height 27
click at [741, 135] on div "Drop element here" at bounding box center [798, 135] width 138 height 27
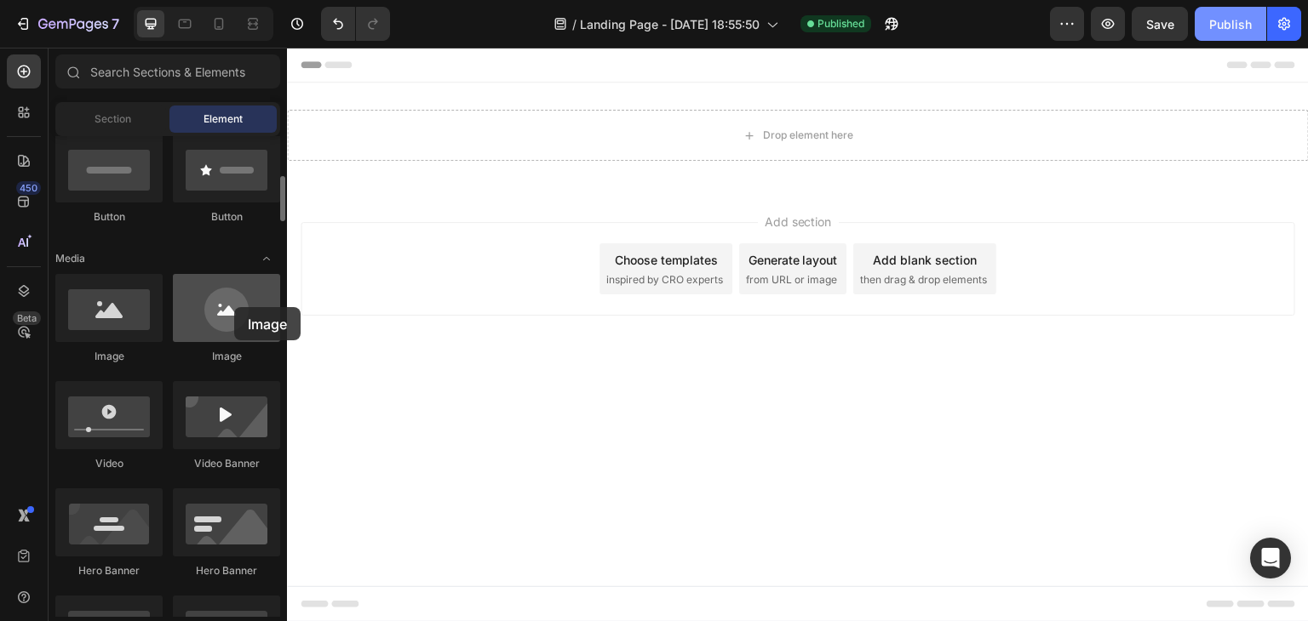
click at [234, 307] on div at bounding box center [226, 308] width 107 height 68
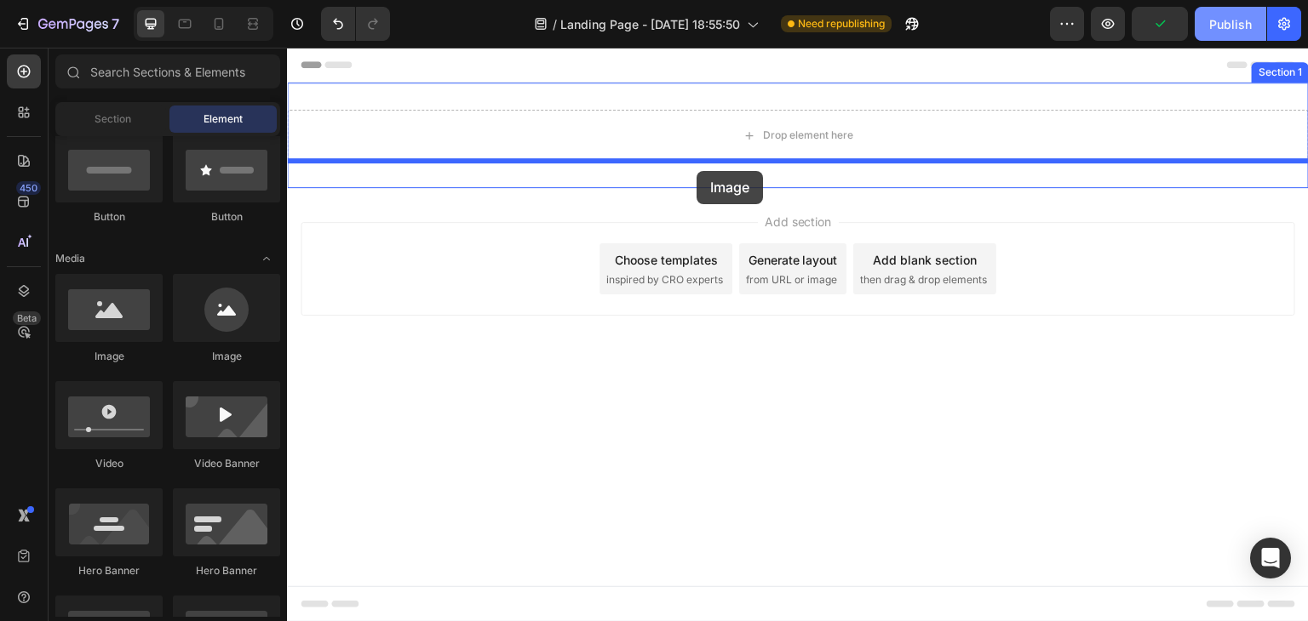
drag, startPoint x: 531, startPoint y: 351, endPoint x: 696, endPoint y: 171, distance: 244.0
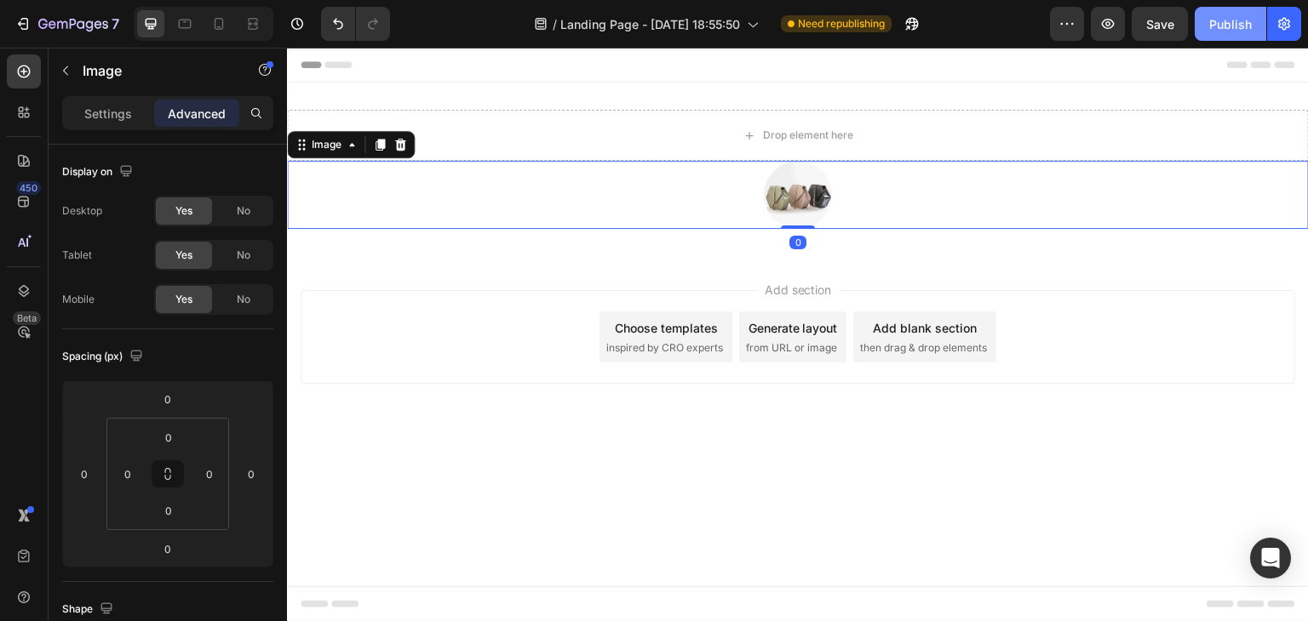
click at [792, 180] on img at bounding box center [798, 195] width 68 height 68
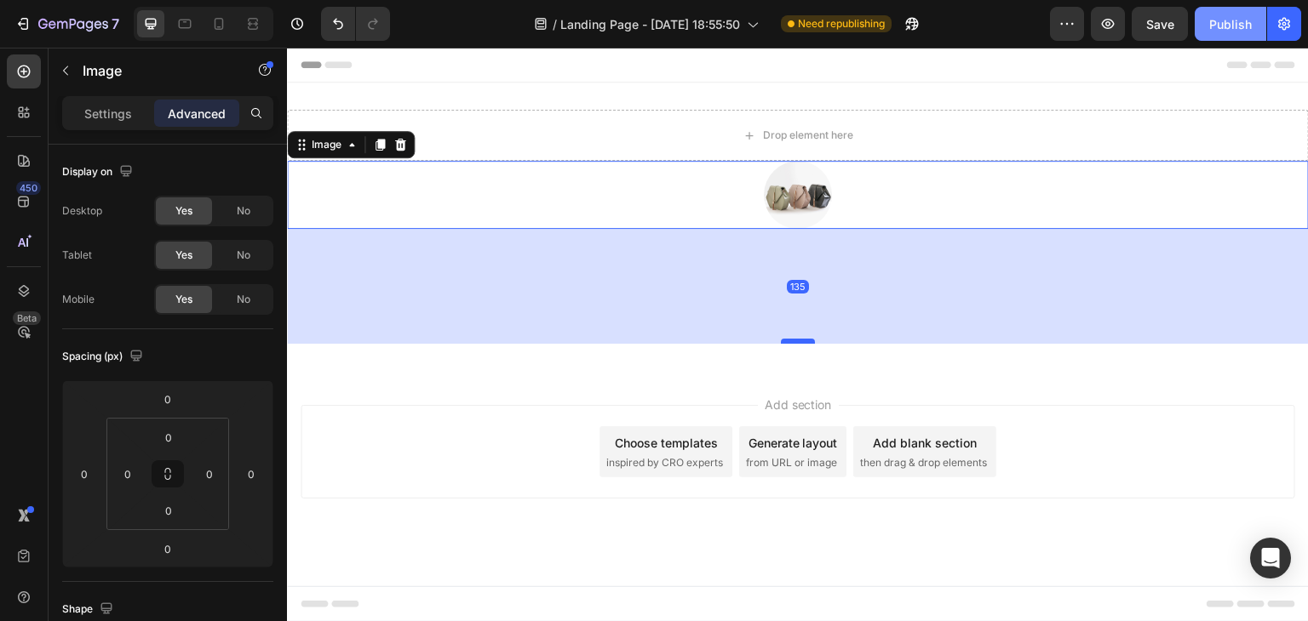
drag, startPoint x: 799, startPoint y: 225, endPoint x: 807, endPoint y: 340, distance: 115.2
click at [807, 340] on div at bounding box center [798, 341] width 34 height 5
type input "135"
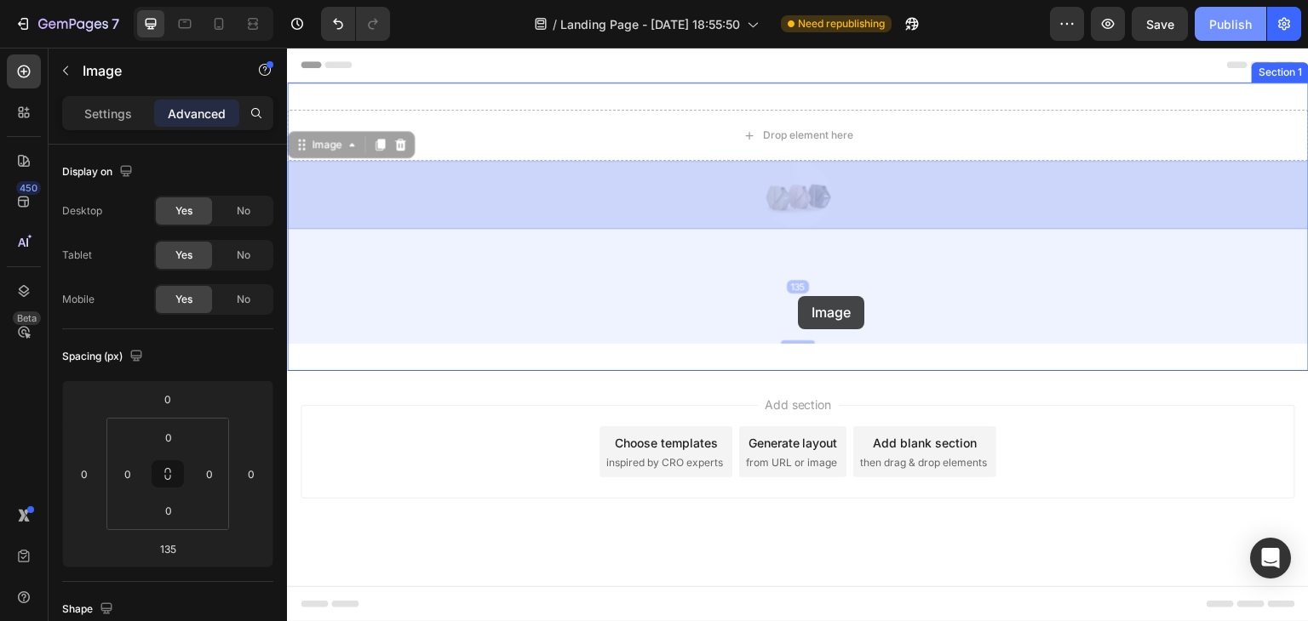
drag, startPoint x: 789, startPoint y: 204, endPoint x: 799, endPoint y: 296, distance: 92.4
click at [799, 296] on div "Header Drop element here Row Image 135 Image 135 Section 1 Root Start with Sect…" at bounding box center [798, 314] width 1022 height 533
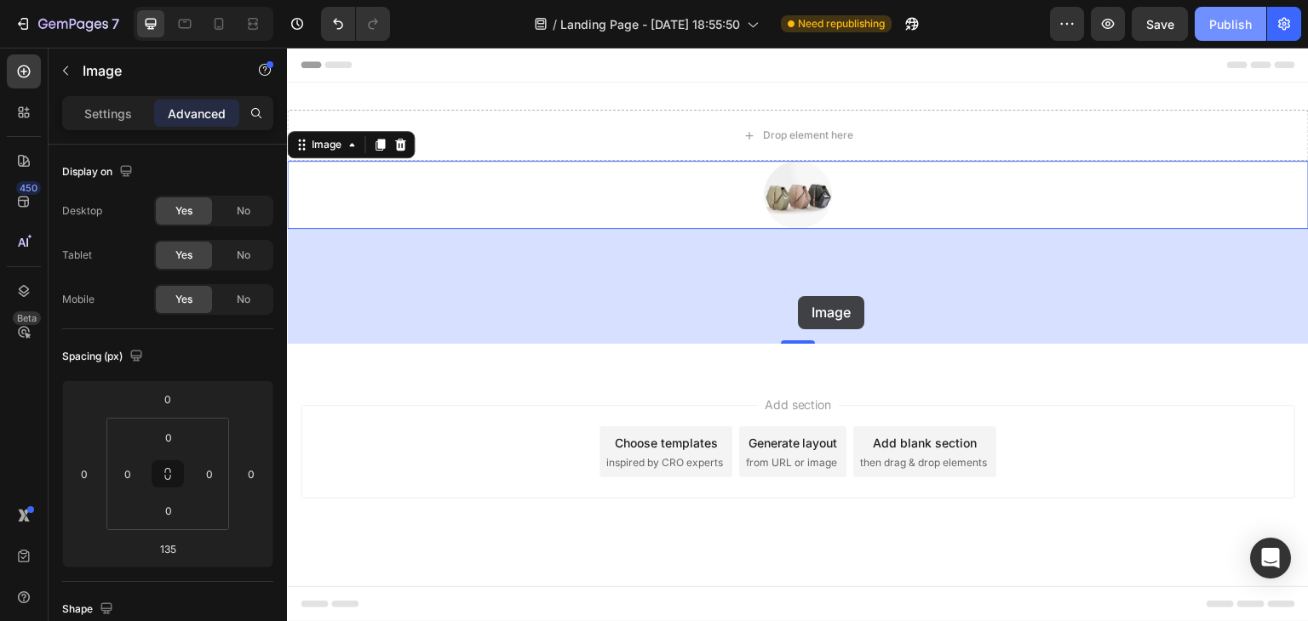
click at [799, 294] on div "135" at bounding box center [798, 286] width 1022 height 115
click at [799, 292] on div "135" at bounding box center [798, 287] width 22 height 14
drag, startPoint x: 799, startPoint y: 292, endPoint x: 793, endPoint y: 279, distance: 13.8
click at [799, 291] on div "135" at bounding box center [798, 287] width 22 height 14
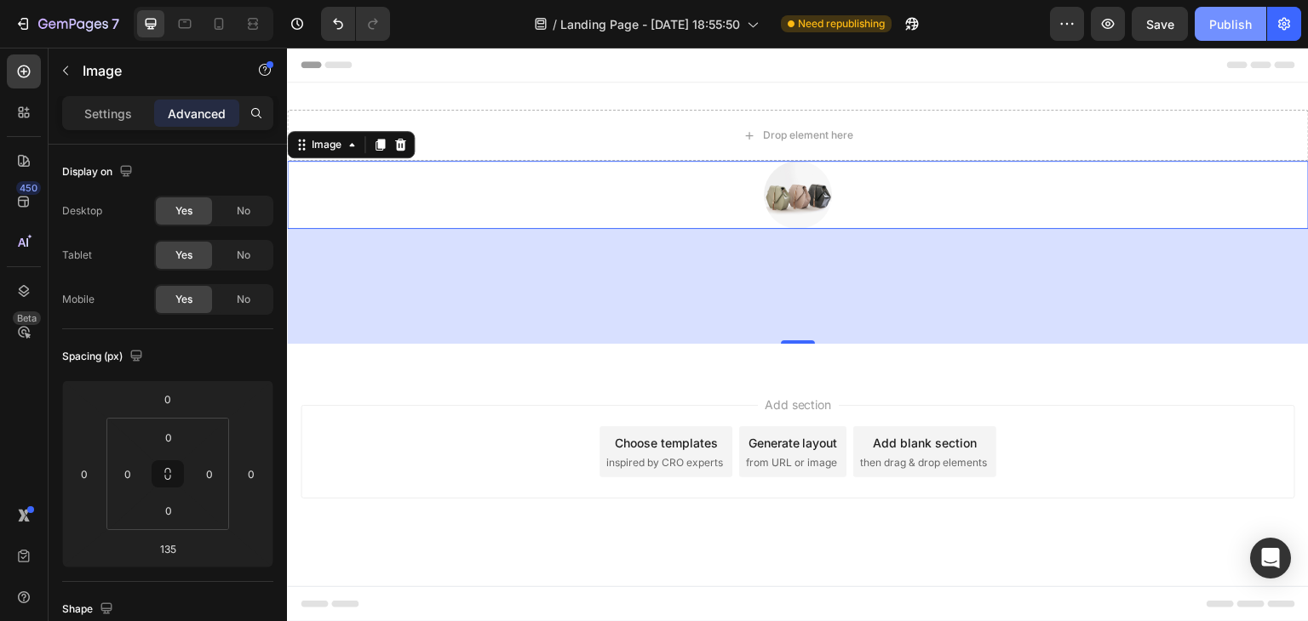
drag, startPoint x: 766, startPoint y: 194, endPoint x: 775, endPoint y: 195, distance: 8.6
click at [771, 196] on img at bounding box center [798, 195] width 68 height 68
click at [775, 195] on img at bounding box center [798, 195] width 68 height 68
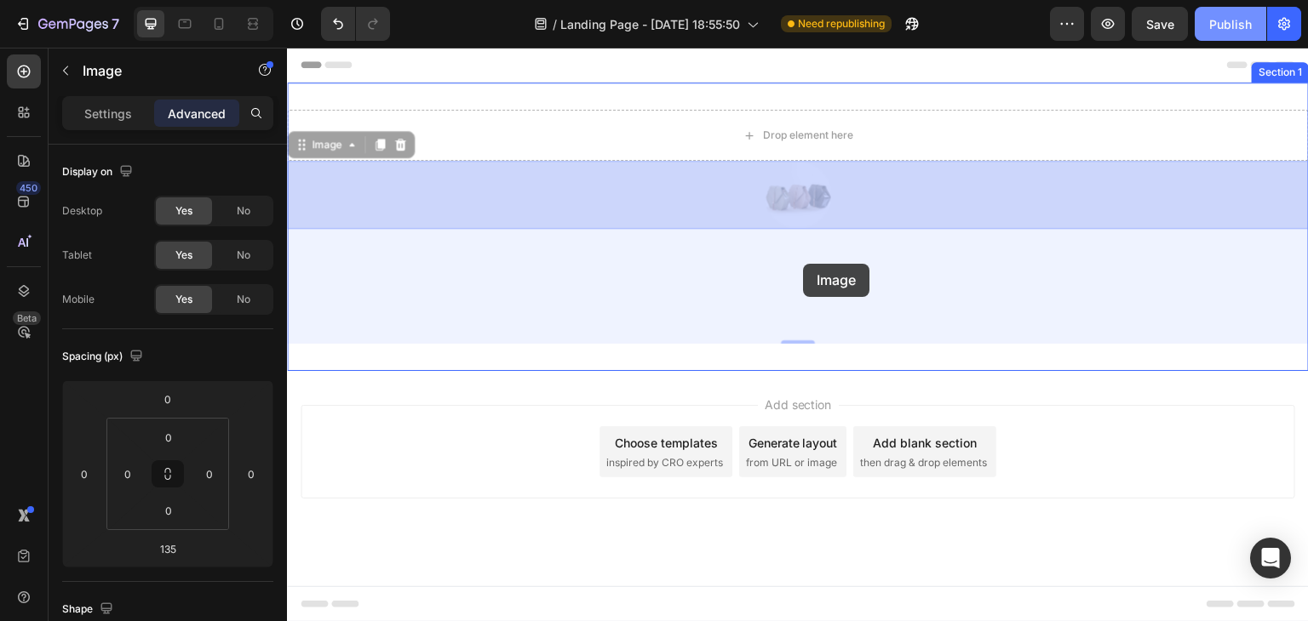
drag, startPoint x: 776, startPoint y: 195, endPoint x: 801, endPoint y: 255, distance: 65.6
click at [805, 268] on div "Header Drop element here Row Image 135 Image 135 Section 1 Root Start with Sect…" at bounding box center [798, 314] width 1022 height 533
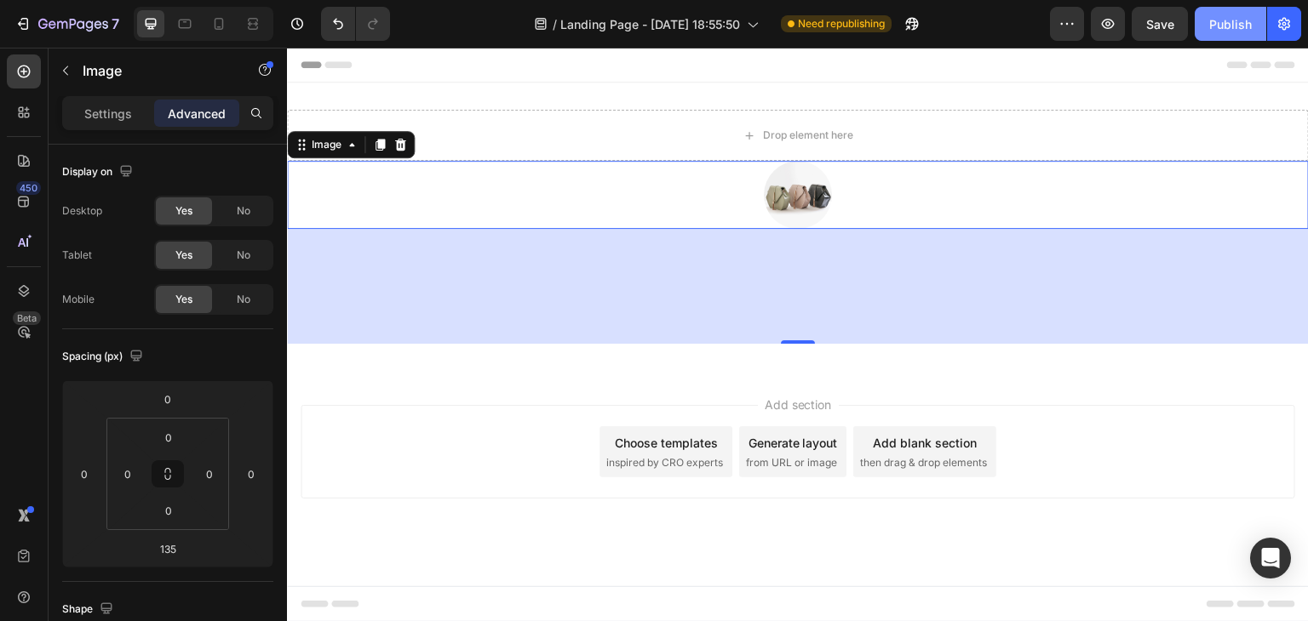
click at [805, 269] on div "135" at bounding box center [798, 286] width 1022 height 115
click at [396, 147] on icon at bounding box center [400, 145] width 11 height 12
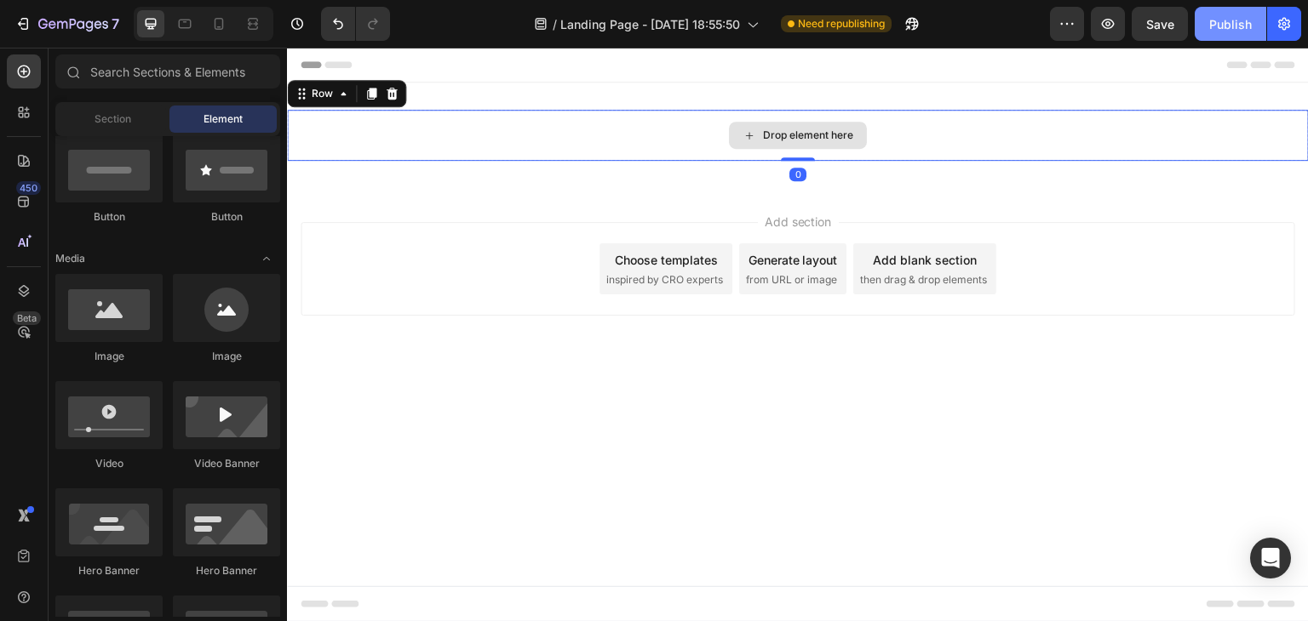
click at [728, 125] on div "Drop element here" at bounding box center [798, 135] width 1022 height 51
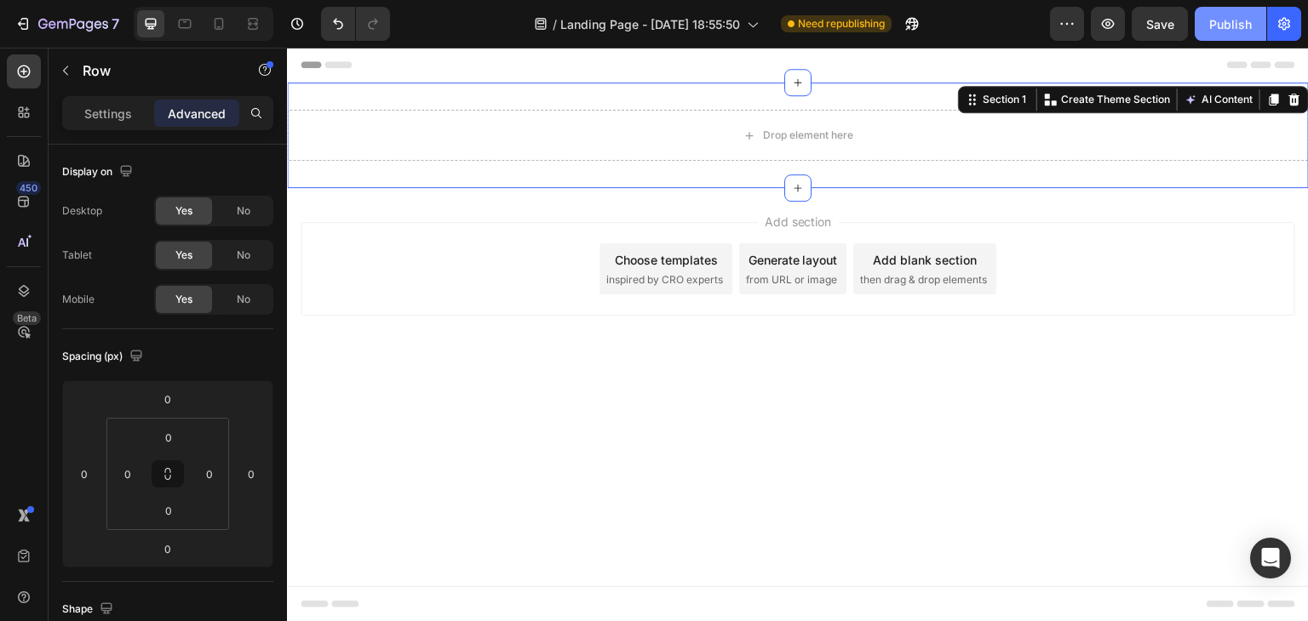
click at [819, 174] on div "Drop element here Row Section 1 You can create reusable sections Create Theme S…" at bounding box center [798, 136] width 1022 height 106
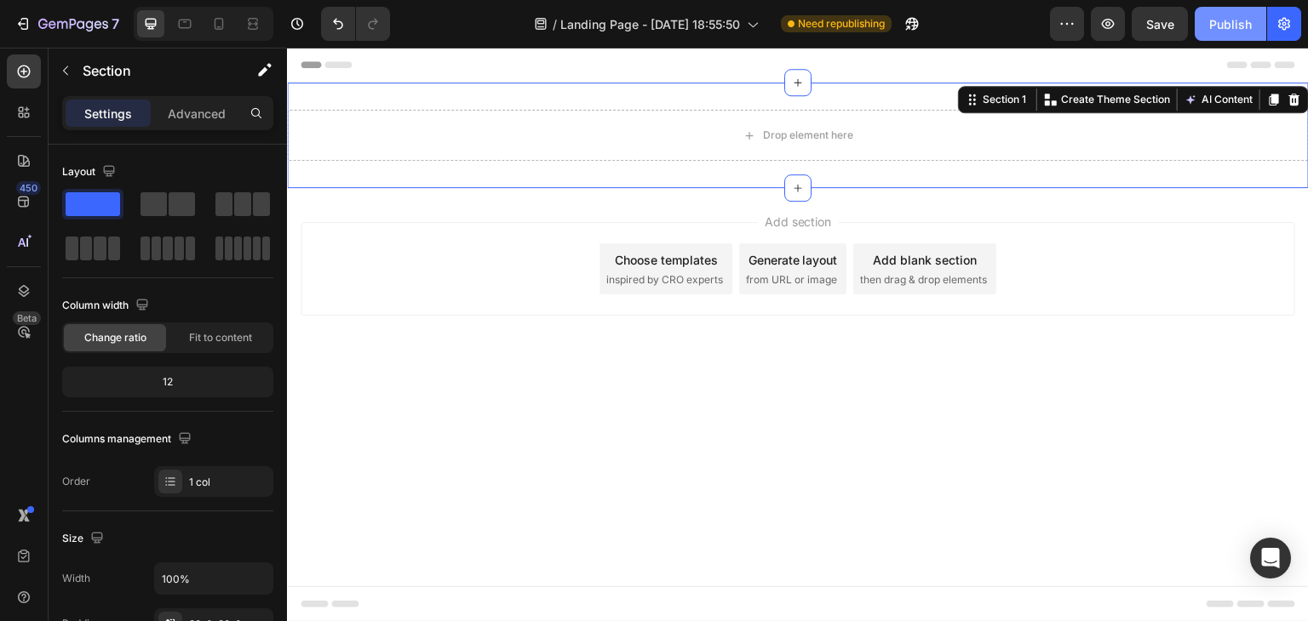
click at [1305, 98] on div "Section 1 You can create reusable sections Create Theme Section AI Content Writ…" at bounding box center [1133, 99] width 351 height 27
click at [1300, 98] on icon at bounding box center [1294, 100] width 14 height 14
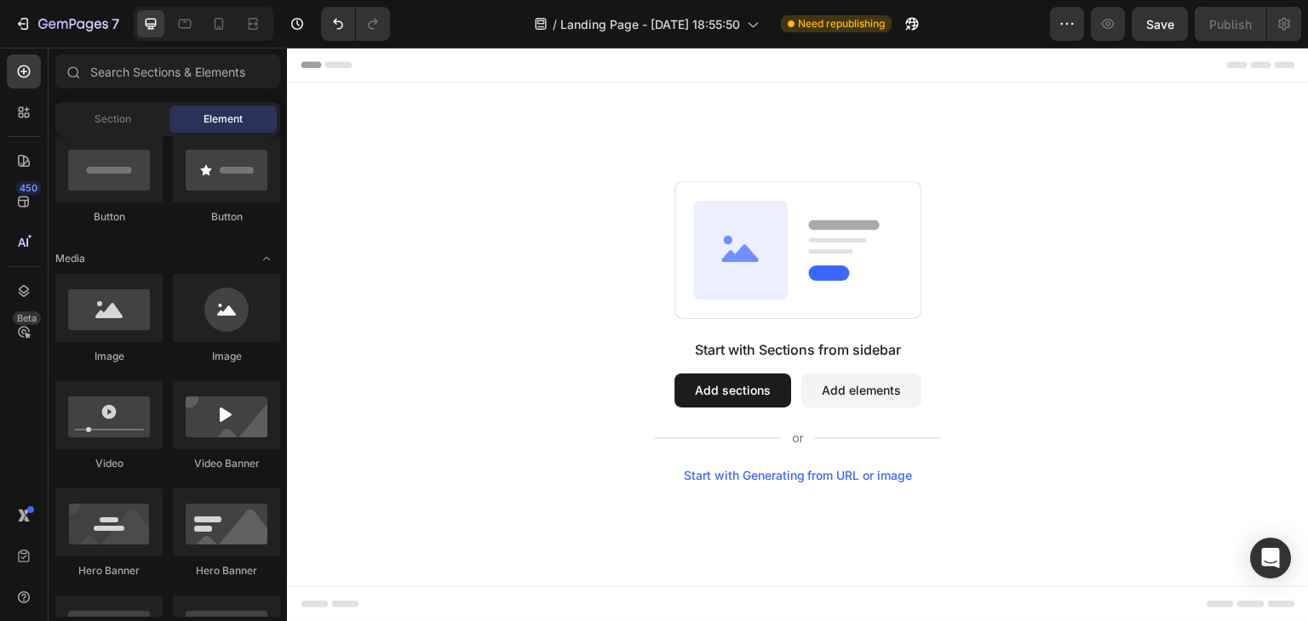
click at [748, 263] on icon at bounding box center [740, 249] width 95 height 99
click at [228, 310] on div at bounding box center [226, 308] width 107 height 68
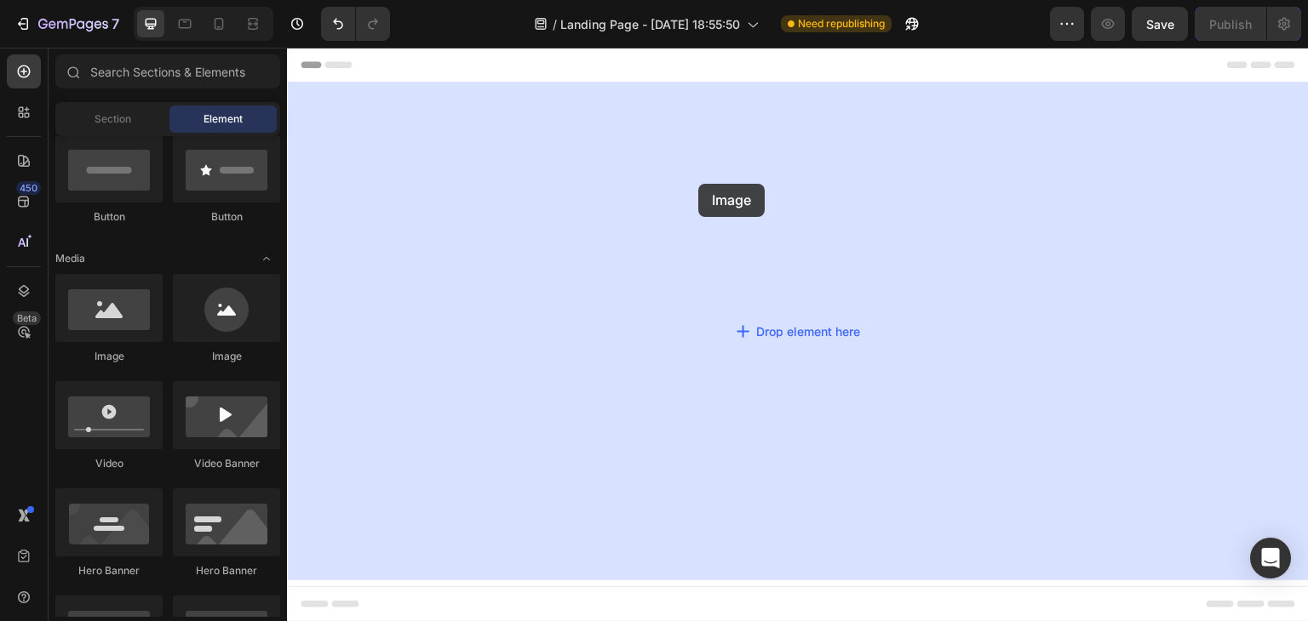
drag, startPoint x: 515, startPoint y: 358, endPoint x: 698, endPoint y: 184, distance: 252.9
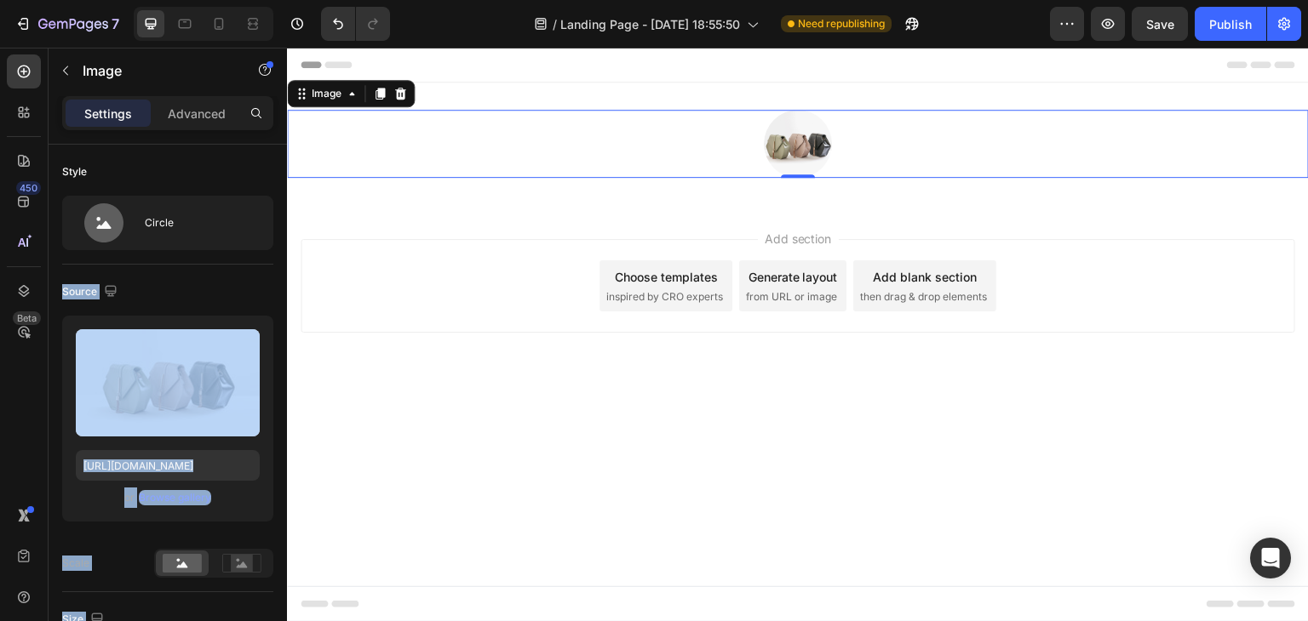
drag, startPoint x: 465, startPoint y: 275, endPoint x: 398, endPoint y: 236, distance: 77.1
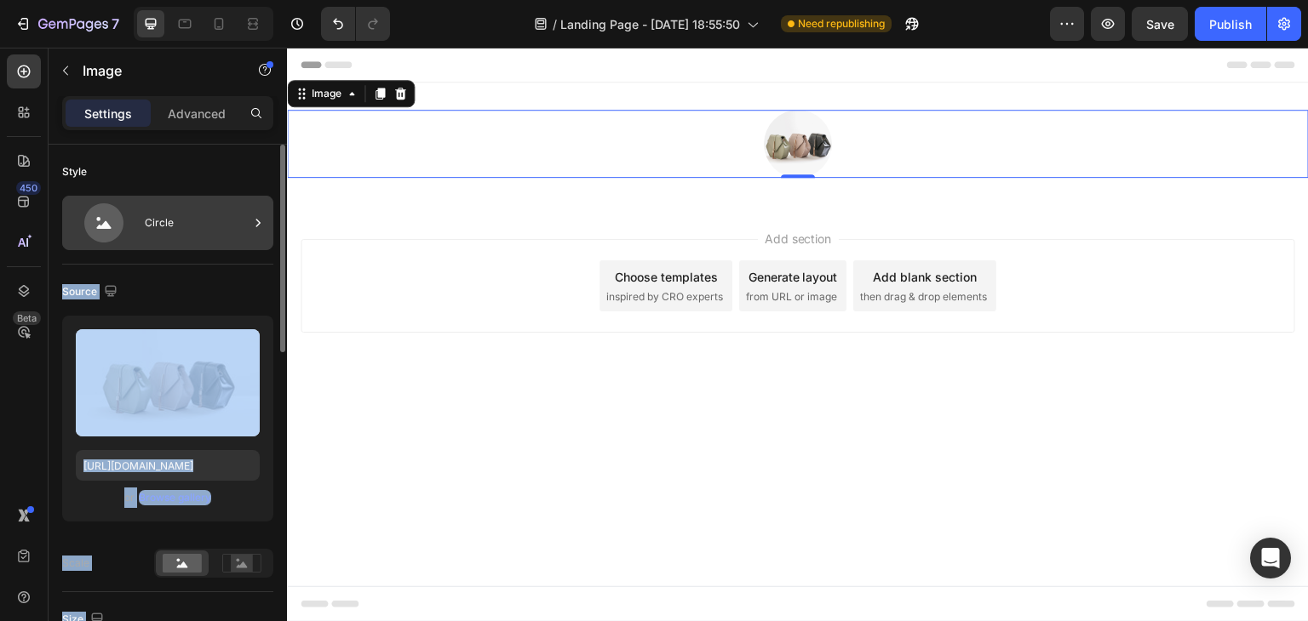
click at [255, 225] on icon at bounding box center [257, 223] width 17 height 17
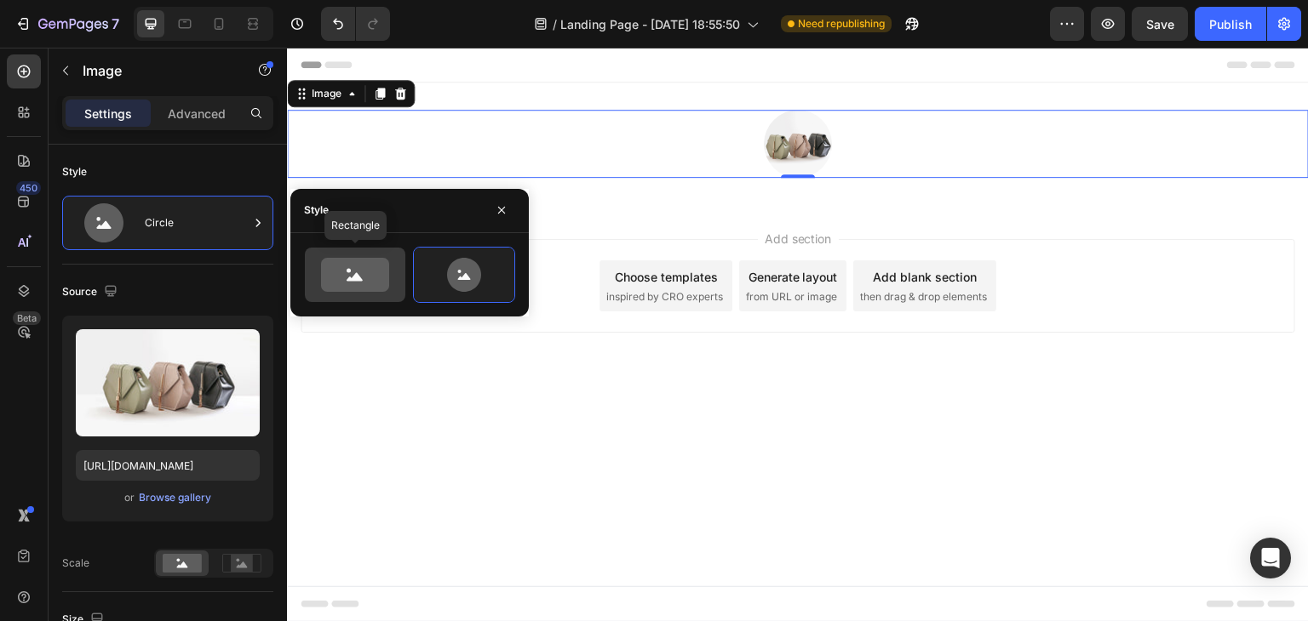
click at [329, 264] on icon at bounding box center [355, 275] width 68 height 34
type input "100"
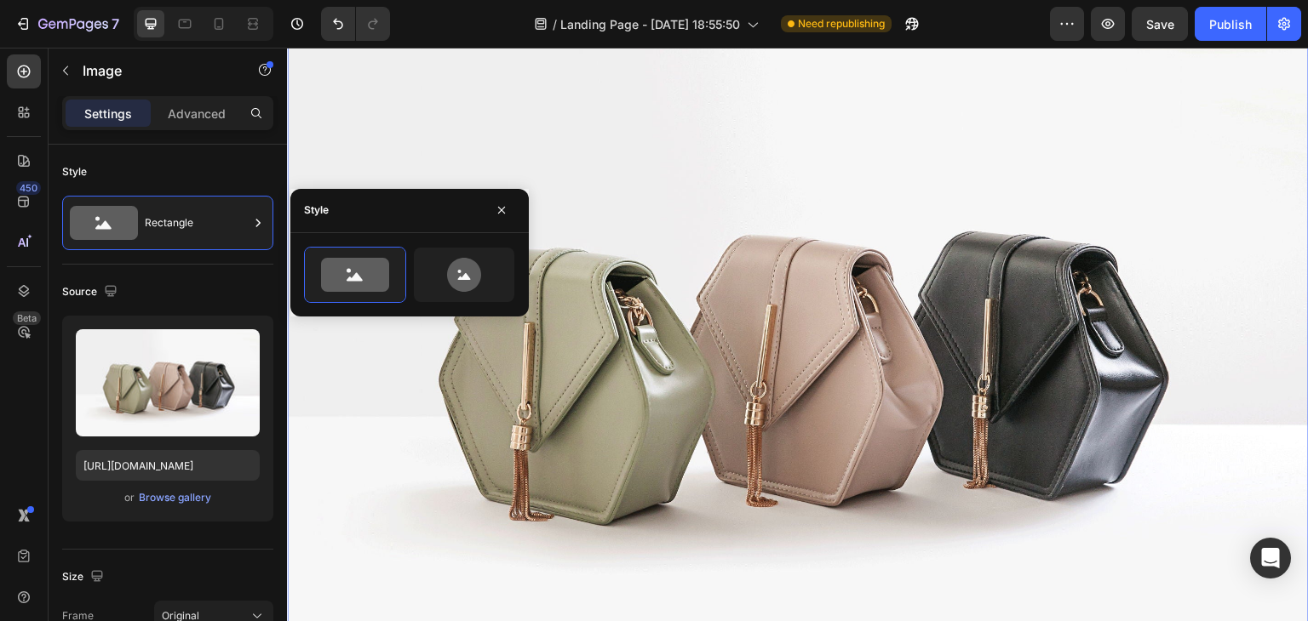
scroll to position [170, 0]
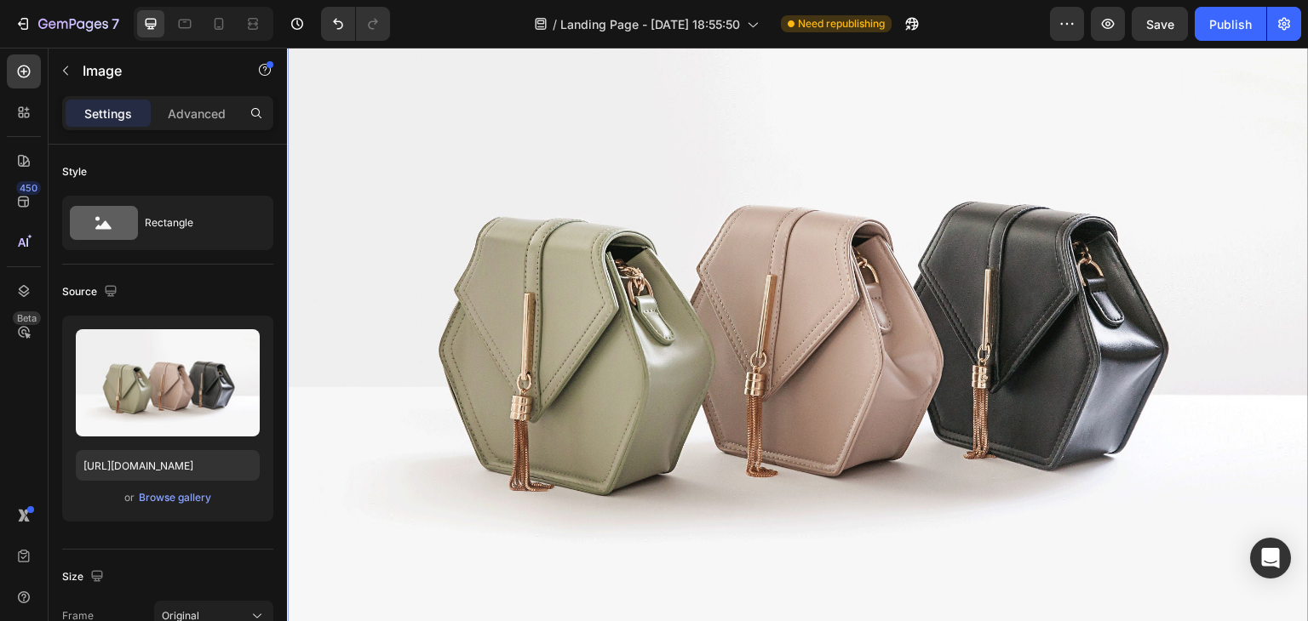
click at [755, 290] on img at bounding box center [798, 323] width 1022 height 766
click at [610, 312] on img at bounding box center [798, 323] width 1022 height 766
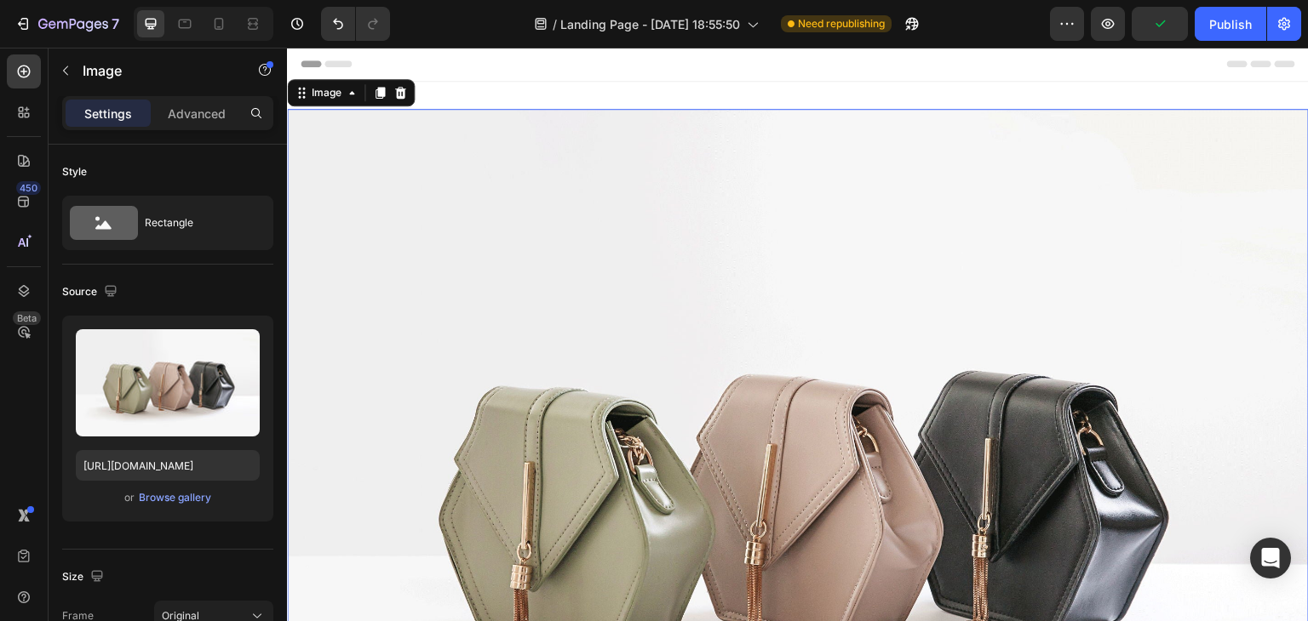
scroll to position [0, 0]
drag, startPoint x: 535, startPoint y: 373, endPoint x: 558, endPoint y: 372, distance: 23.9
click at [558, 372] on img at bounding box center [798, 493] width 1022 height 766
click at [563, 369] on img at bounding box center [798, 493] width 1022 height 766
drag, startPoint x: 564, startPoint y: 369, endPoint x: 639, endPoint y: 219, distance: 168.7
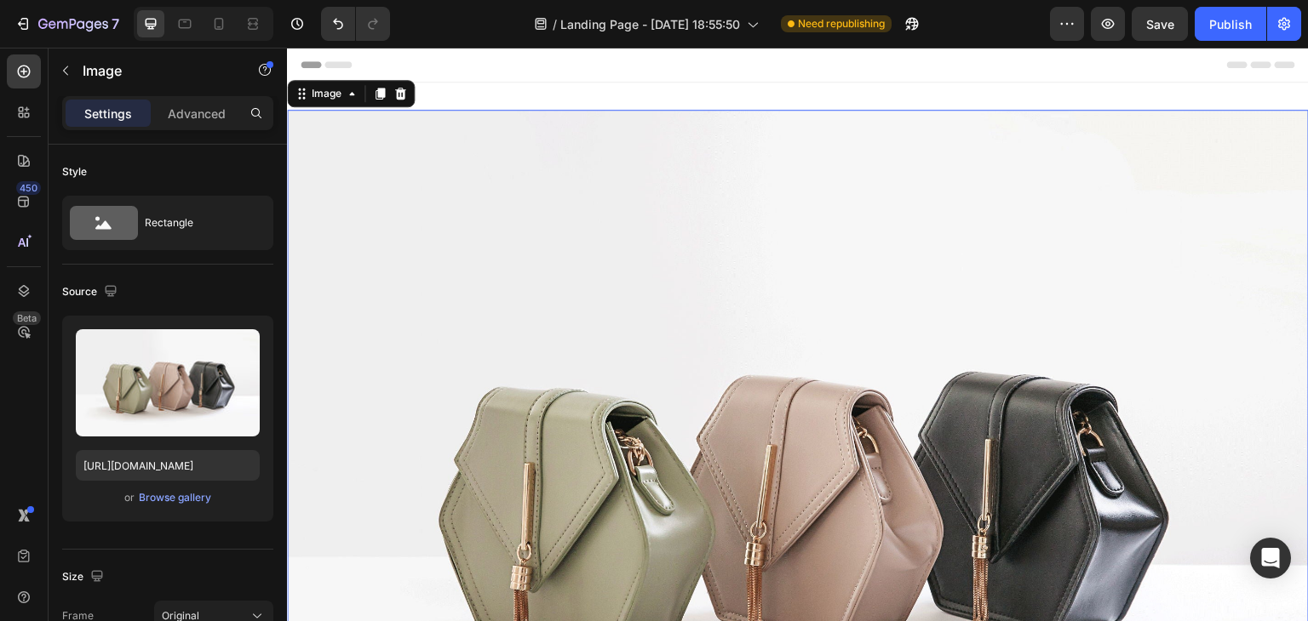
click at [581, 353] on img at bounding box center [798, 493] width 1022 height 766
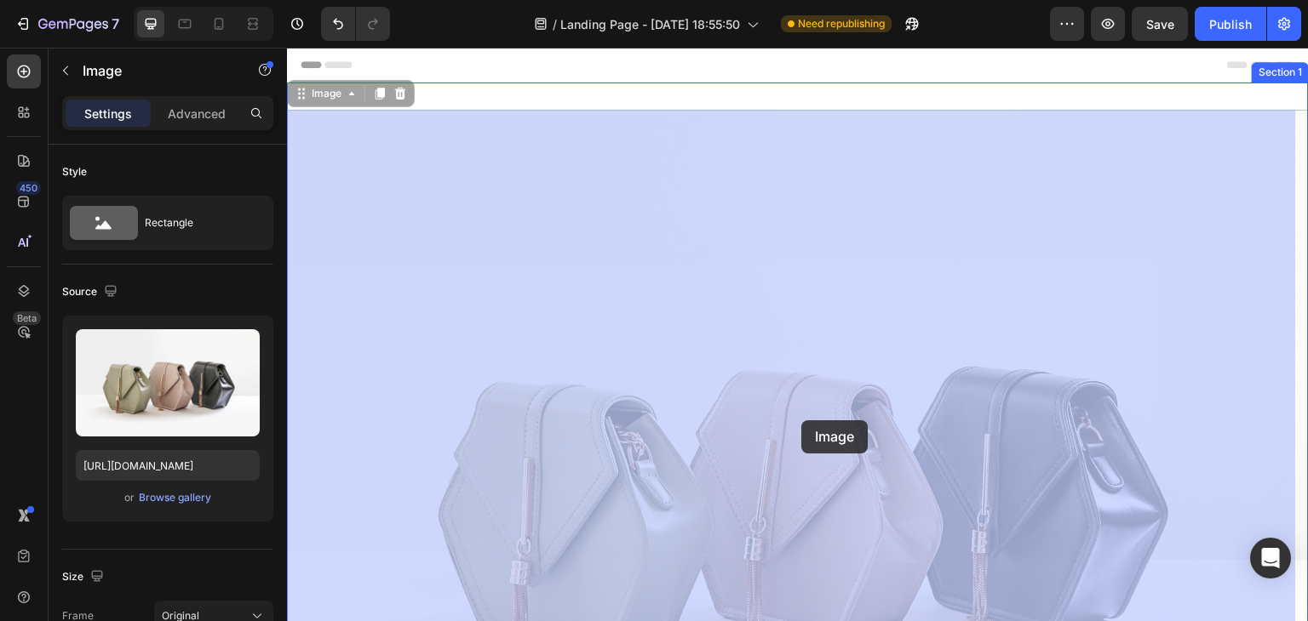
drag, startPoint x: 690, startPoint y: 110, endPoint x: 892, endPoint y: 398, distance: 351.5
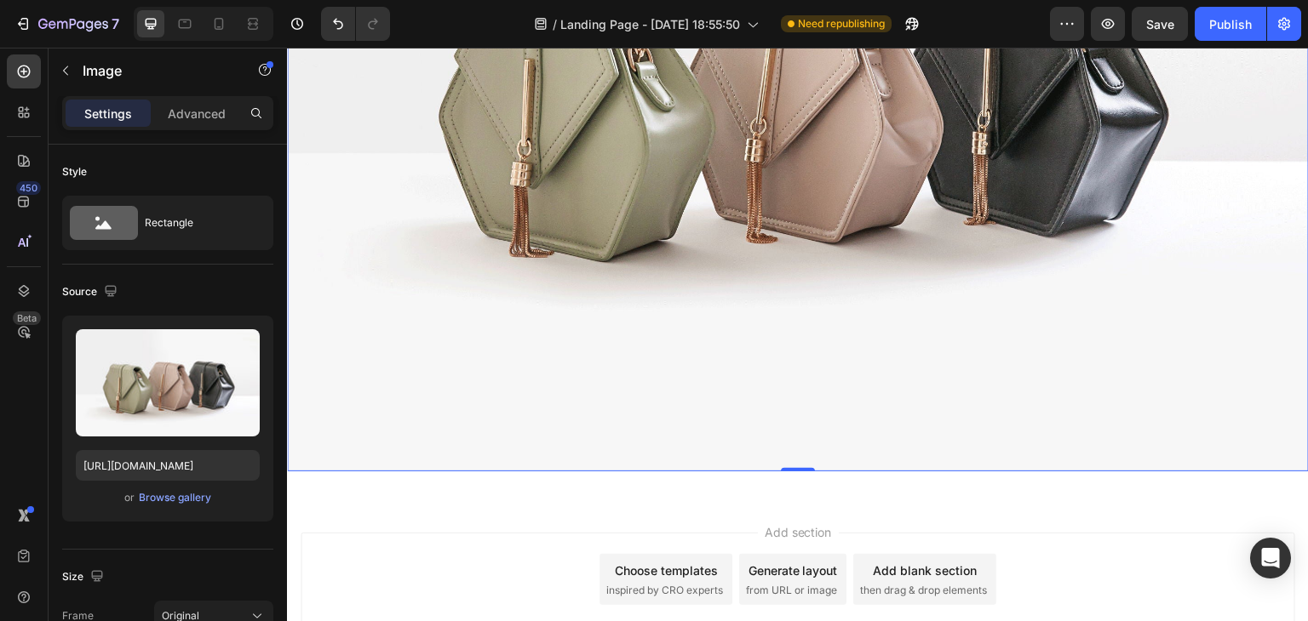
scroll to position [426, 0]
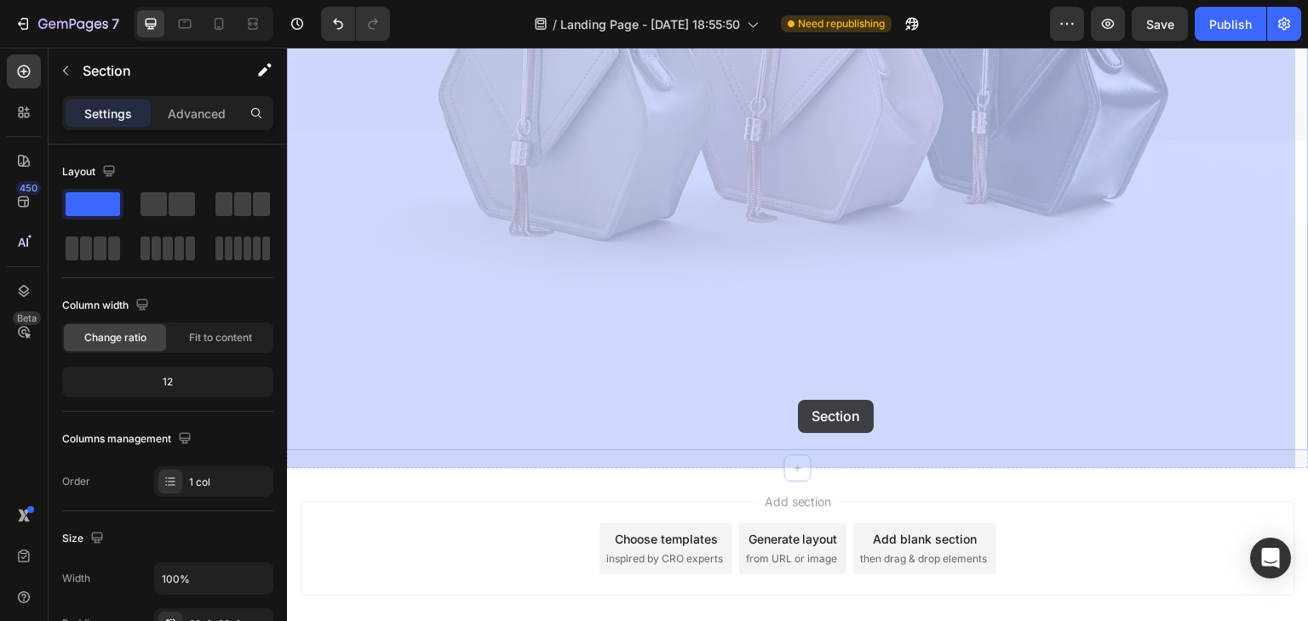
drag, startPoint x: 790, startPoint y: 441, endPoint x: 794, endPoint y: 417, distance: 24.2
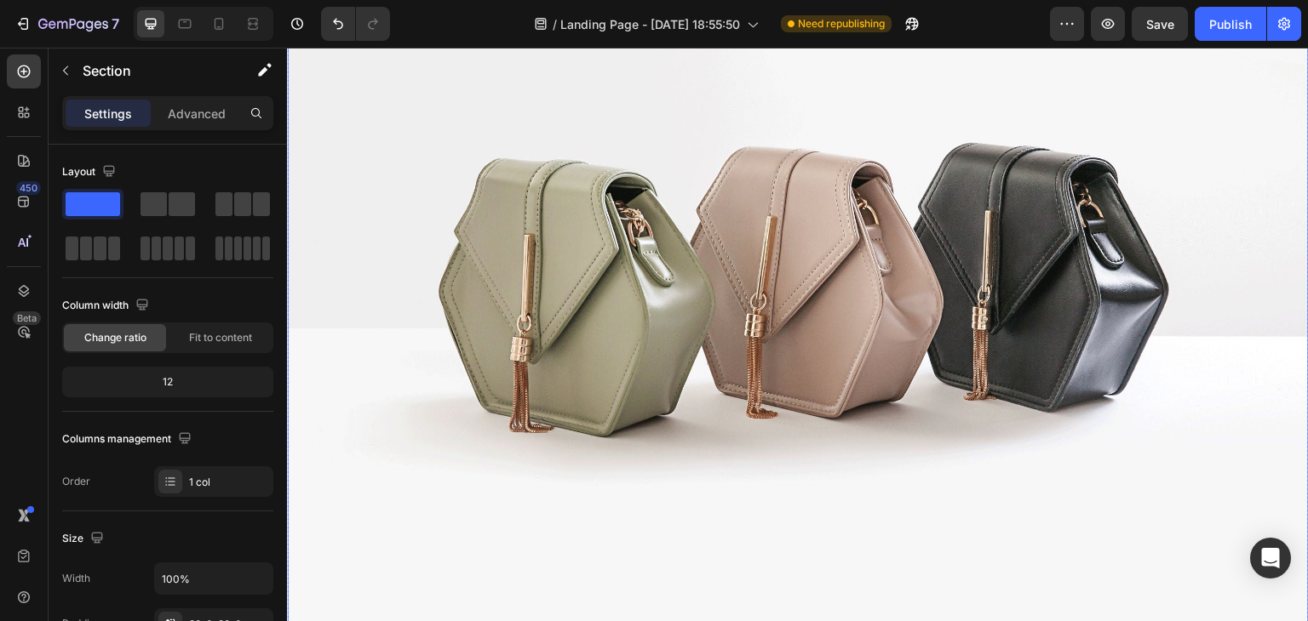
scroll to position [341, 0]
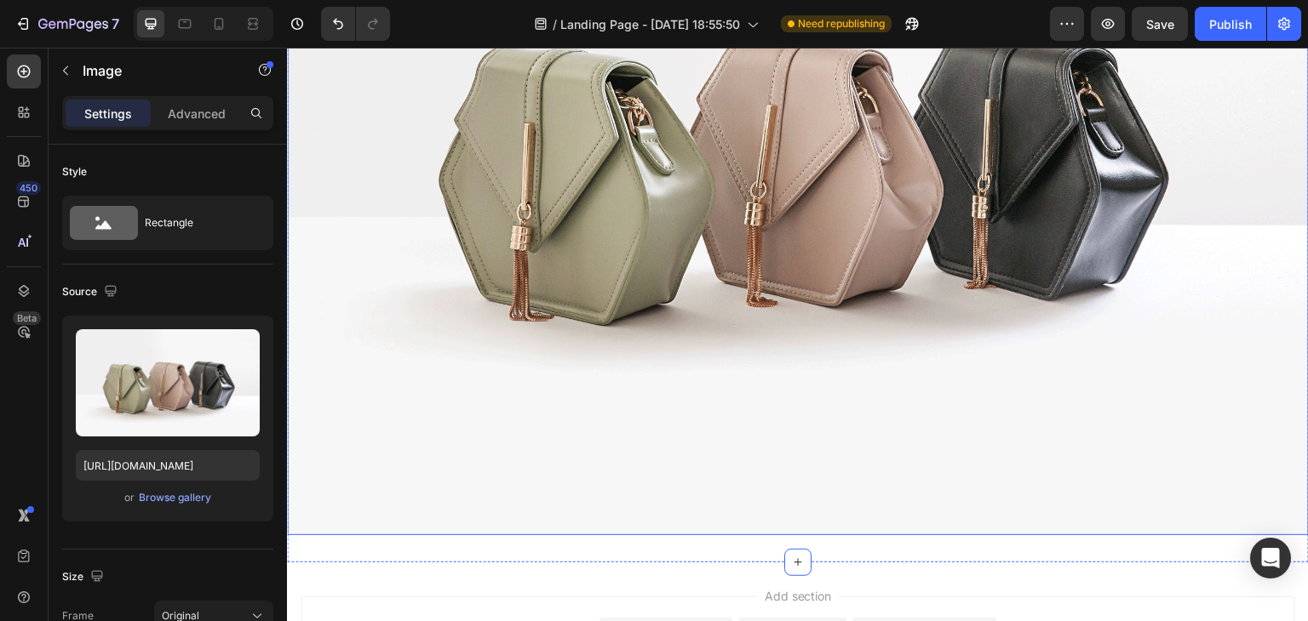
click at [788, 495] on img at bounding box center [798, 152] width 1022 height 766
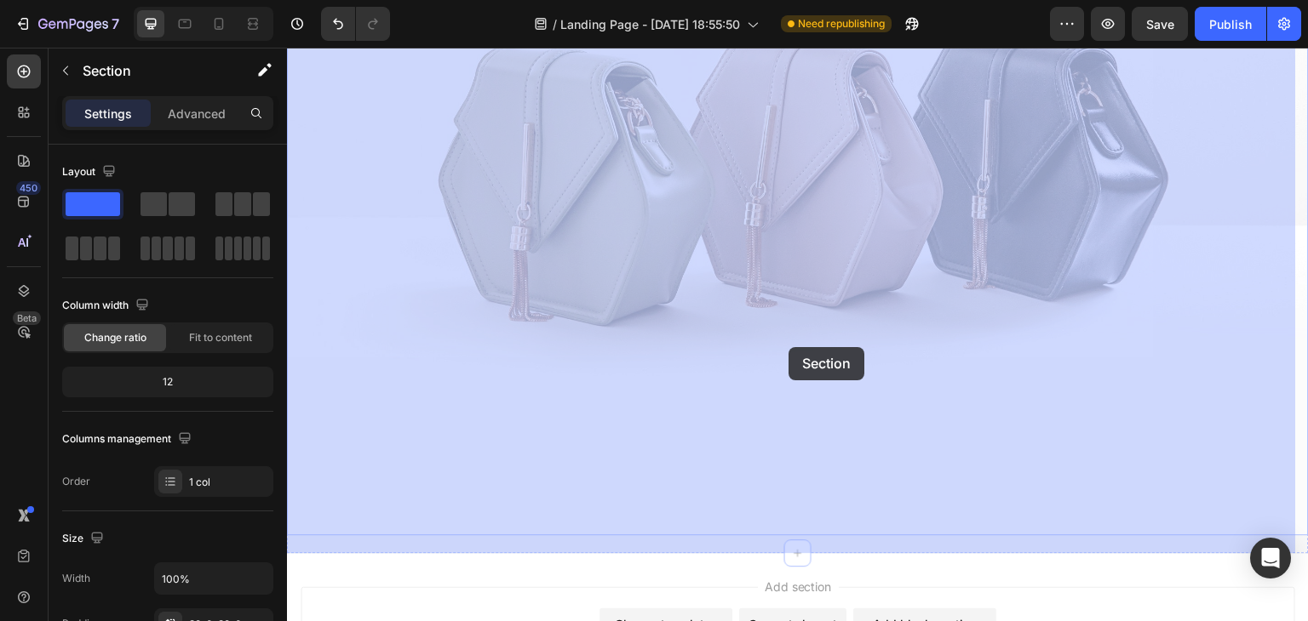
drag, startPoint x: 792, startPoint y: 528, endPoint x: 788, endPoint y: 347, distance: 180.5
click at [287, 48] on div "Start with Sections from sidebar" at bounding box center [287, 48] width 0 height 0
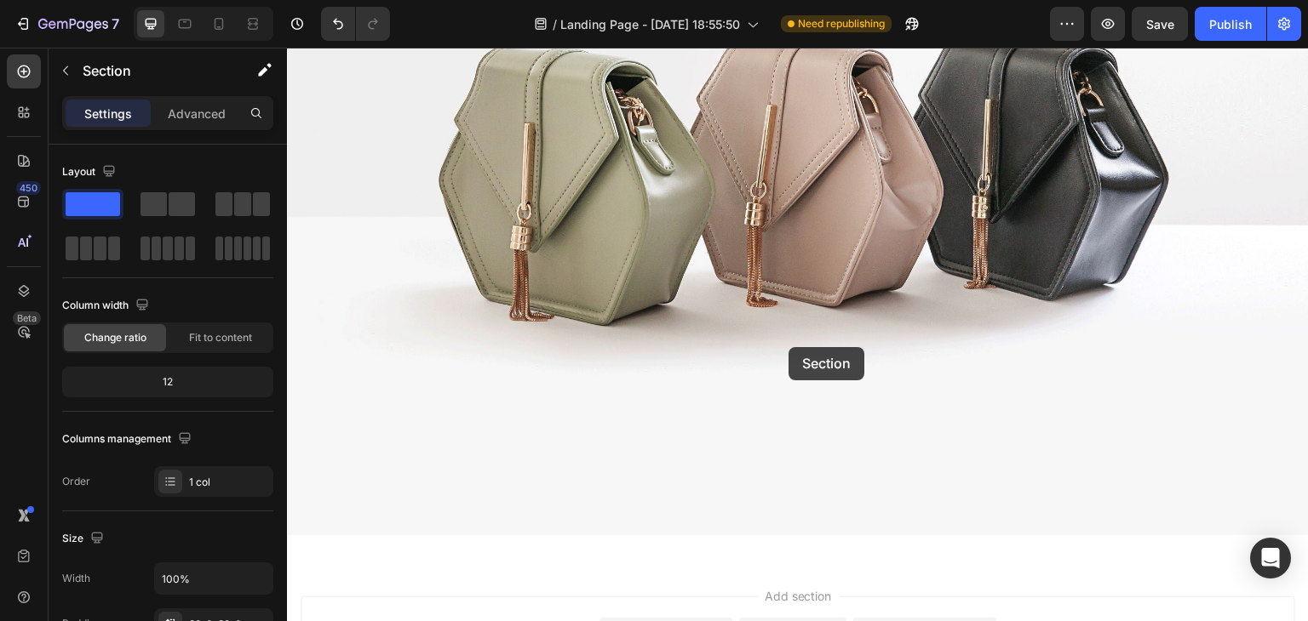
scroll to position [0, 0]
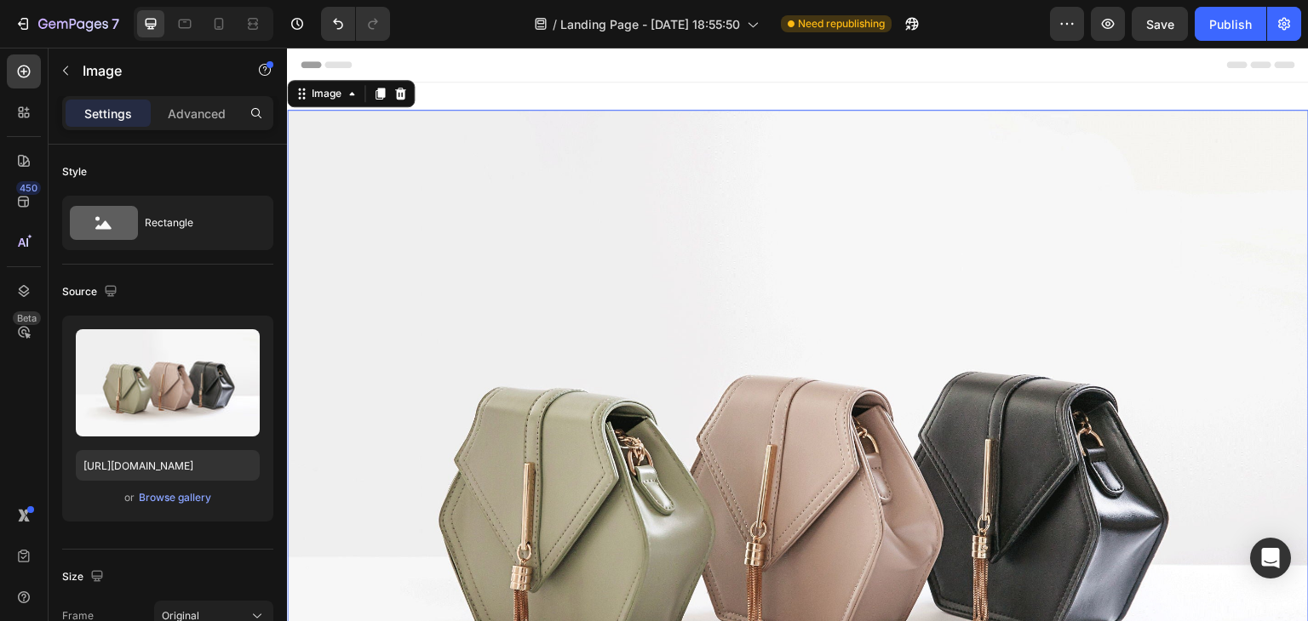
click at [807, 315] on img at bounding box center [798, 493] width 1022 height 766
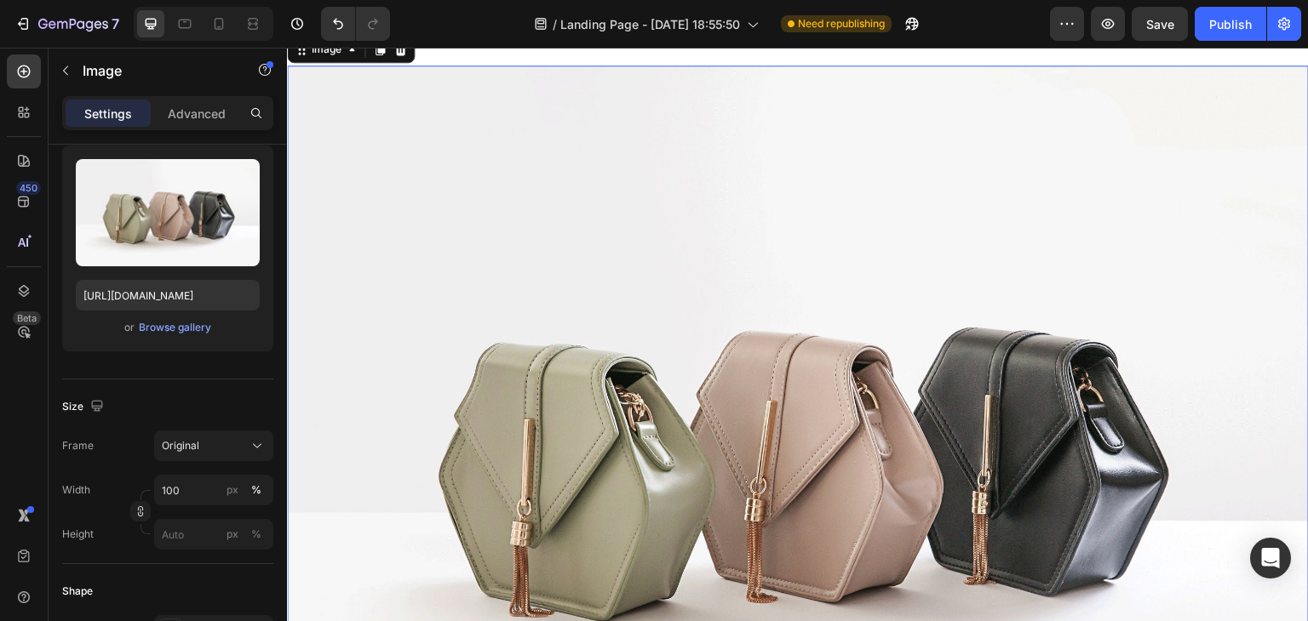
scroll to position [85, 0]
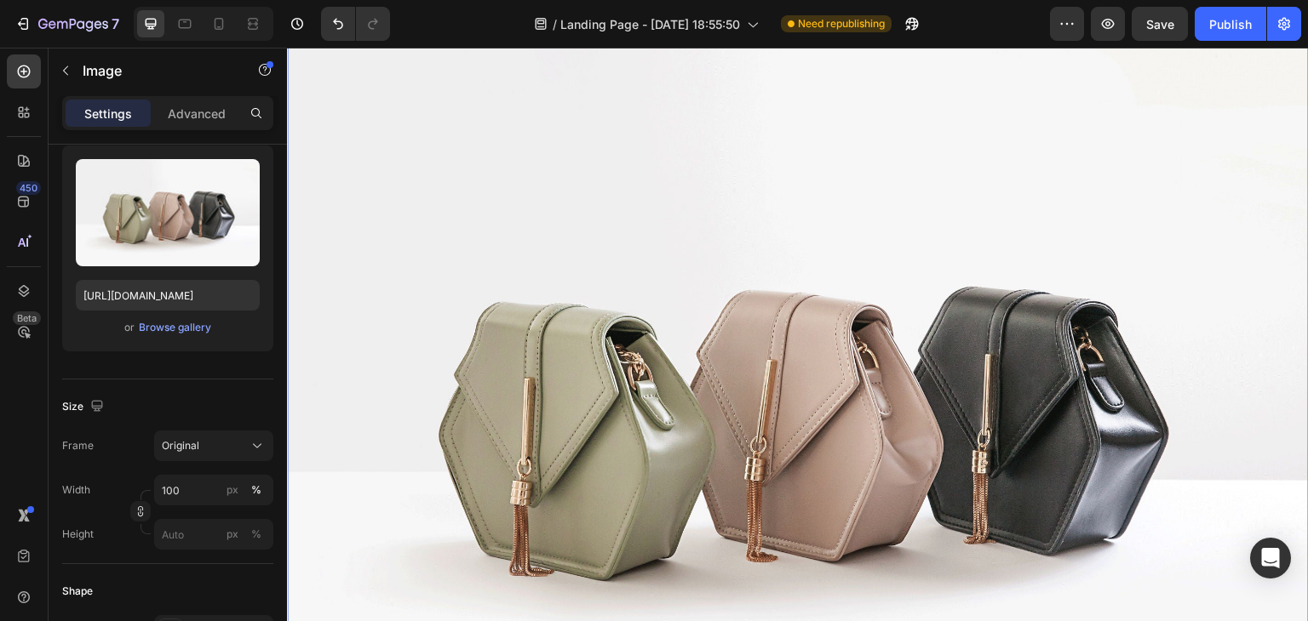
drag, startPoint x: 441, startPoint y: 209, endPoint x: 328, endPoint y: 249, distance: 120.1
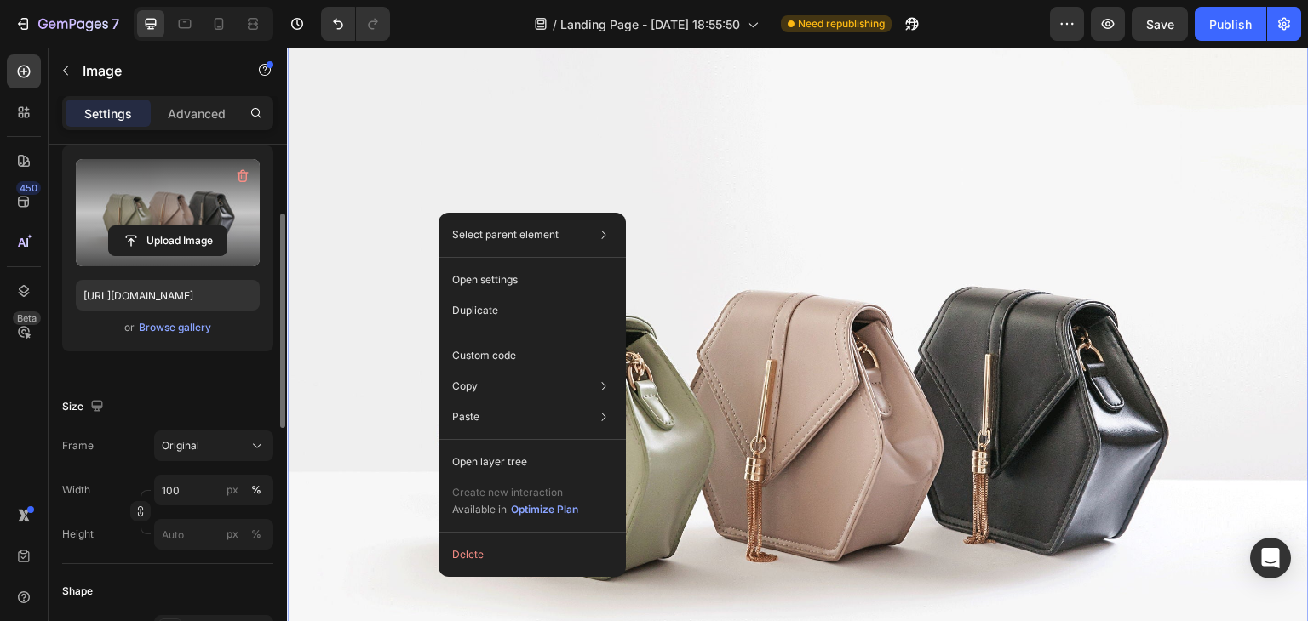
click at [128, 215] on label at bounding box center [168, 212] width 184 height 107
click at [128, 226] on input "file" at bounding box center [167, 240] width 117 height 29
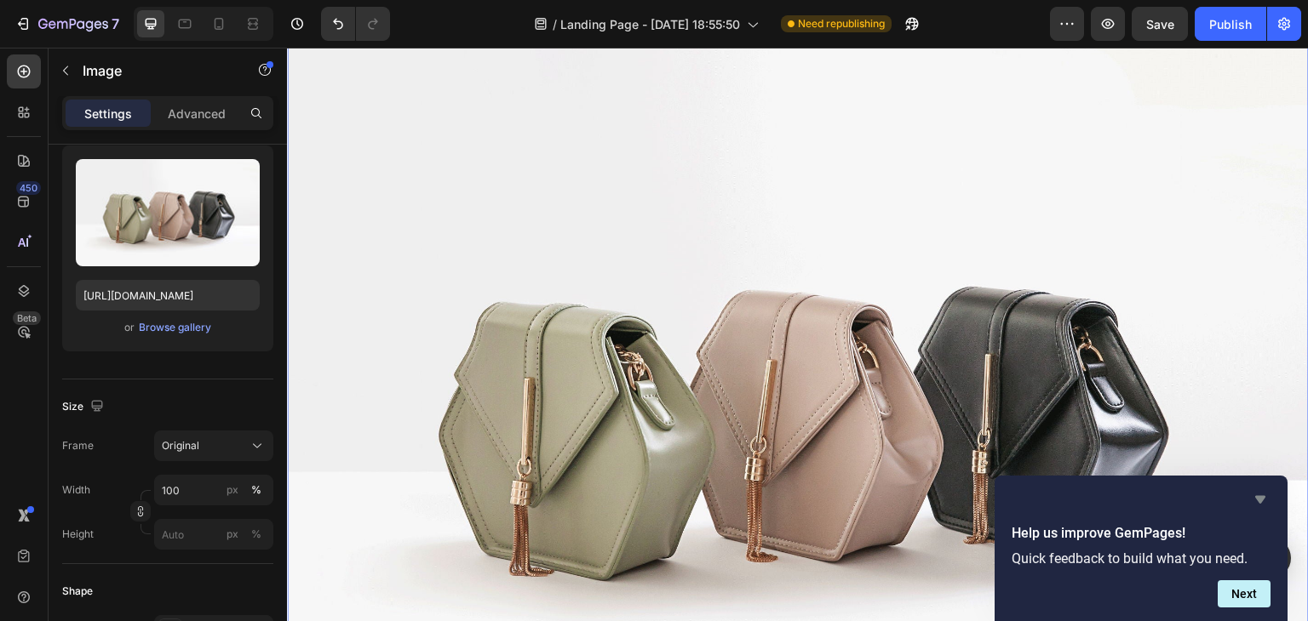
click at [1256, 501] on icon "Hide survey" at bounding box center [1260, 500] width 20 height 20
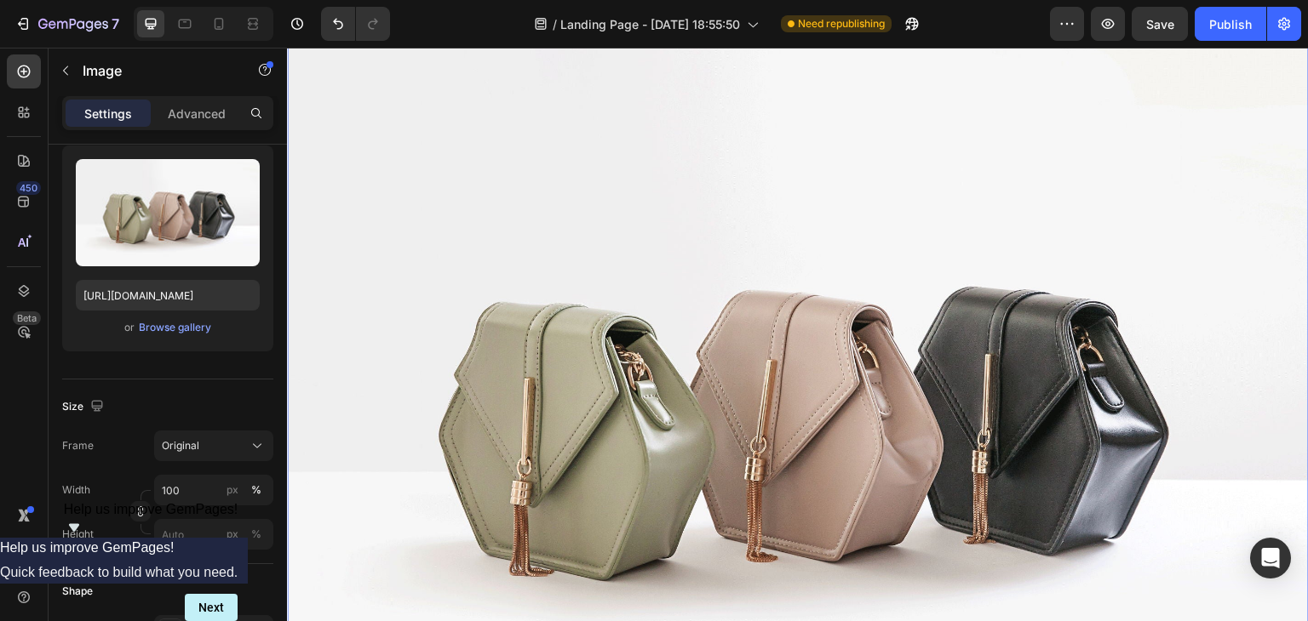
click at [936, 425] on img at bounding box center [798, 408] width 1022 height 766
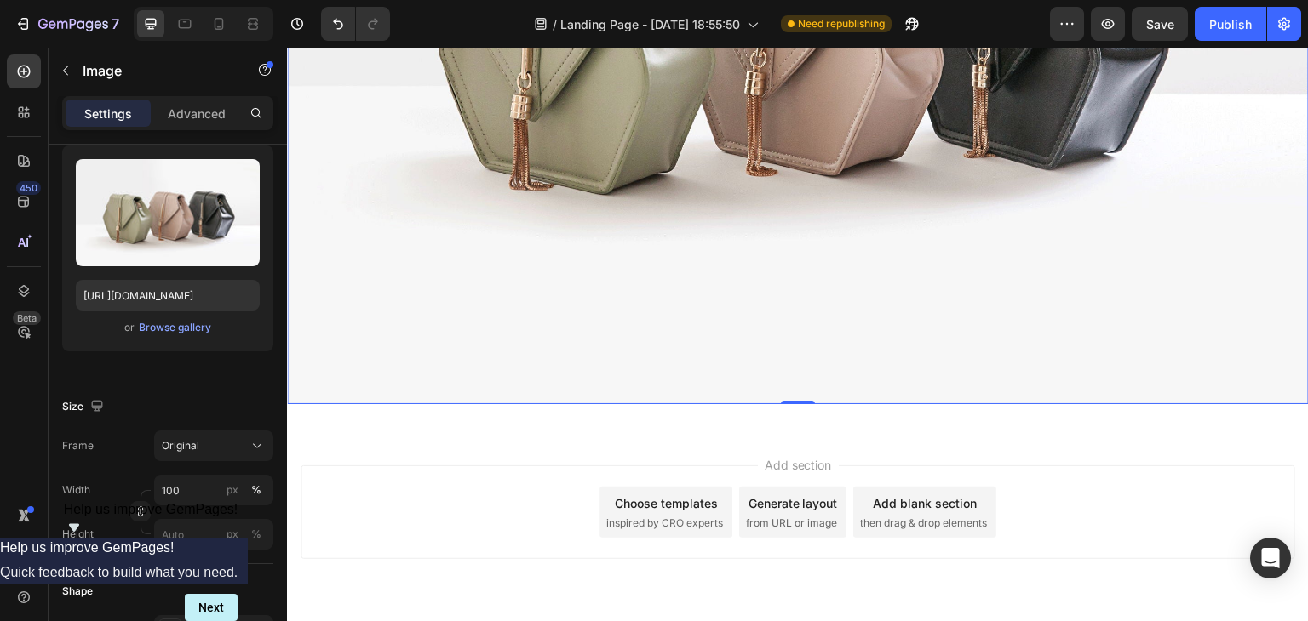
scroll to position [516, 0]
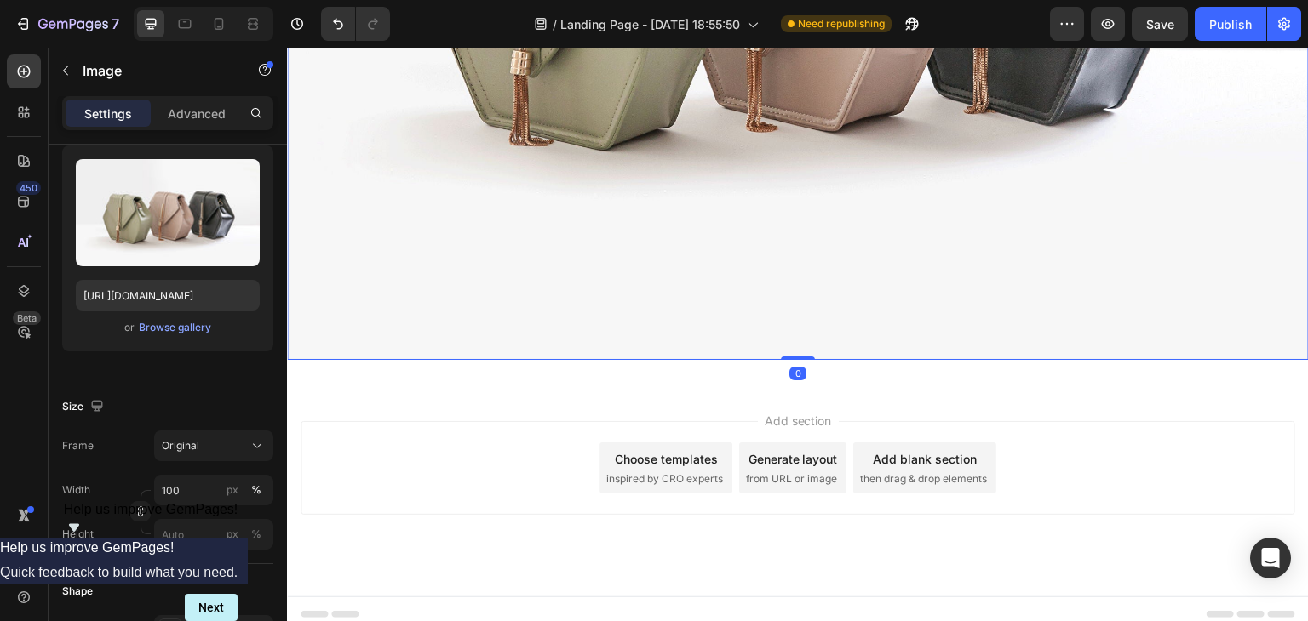
drag, startPoint x: 791, startPoint y: 347, endPoint x: 784, endPoint y: 362, distance: 16.0
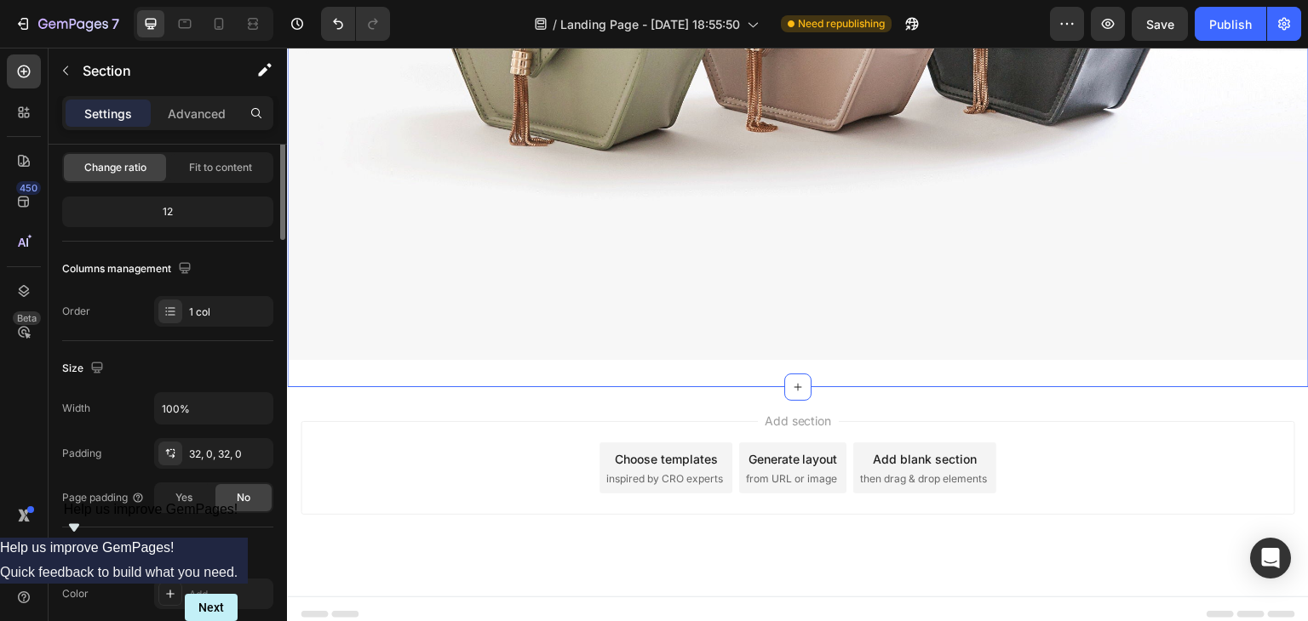
scroll to position [0, 0]
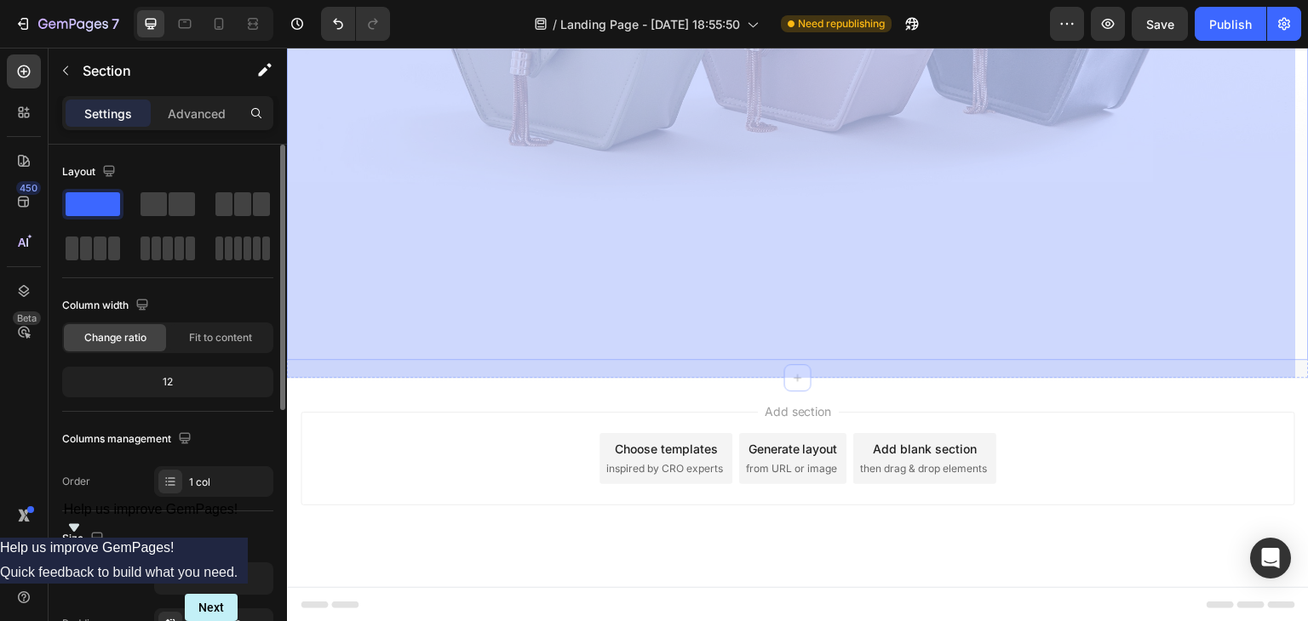
drag, startPoint x: 787, startPoint y: 352, endPoint x: 788, endPoint y: 314, distance: 37.5
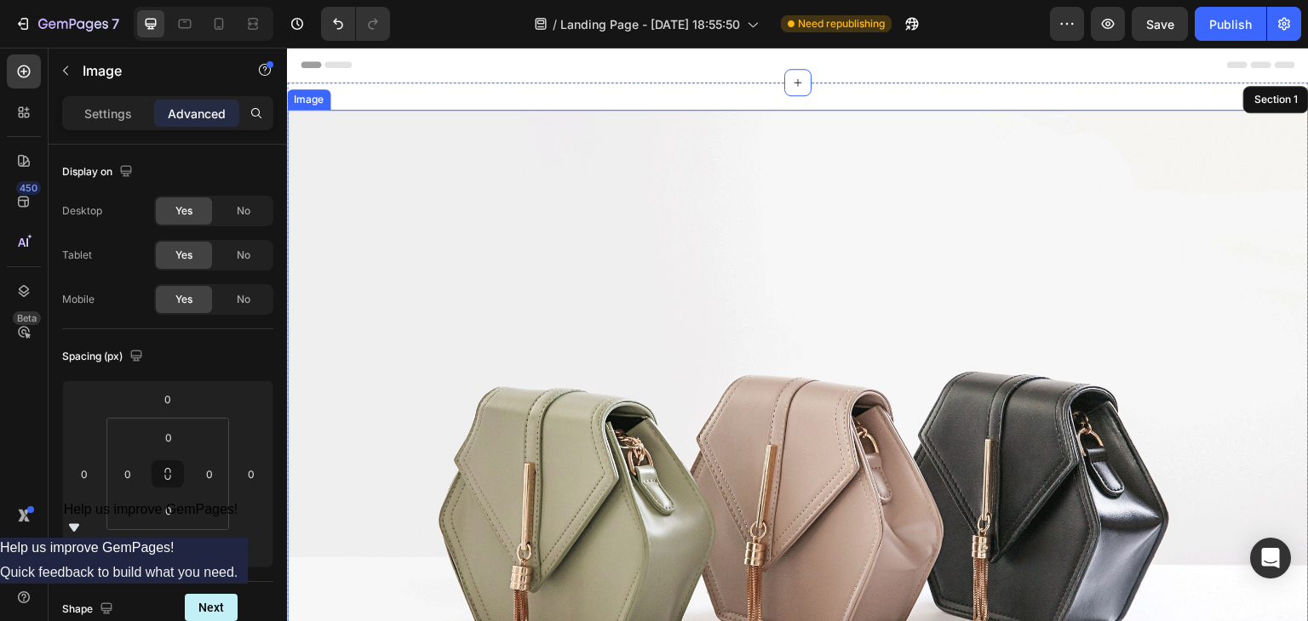
click at [321, 103] on div "Image 0 Section 1" at bounding box center [798, 493] width 1022 height 821
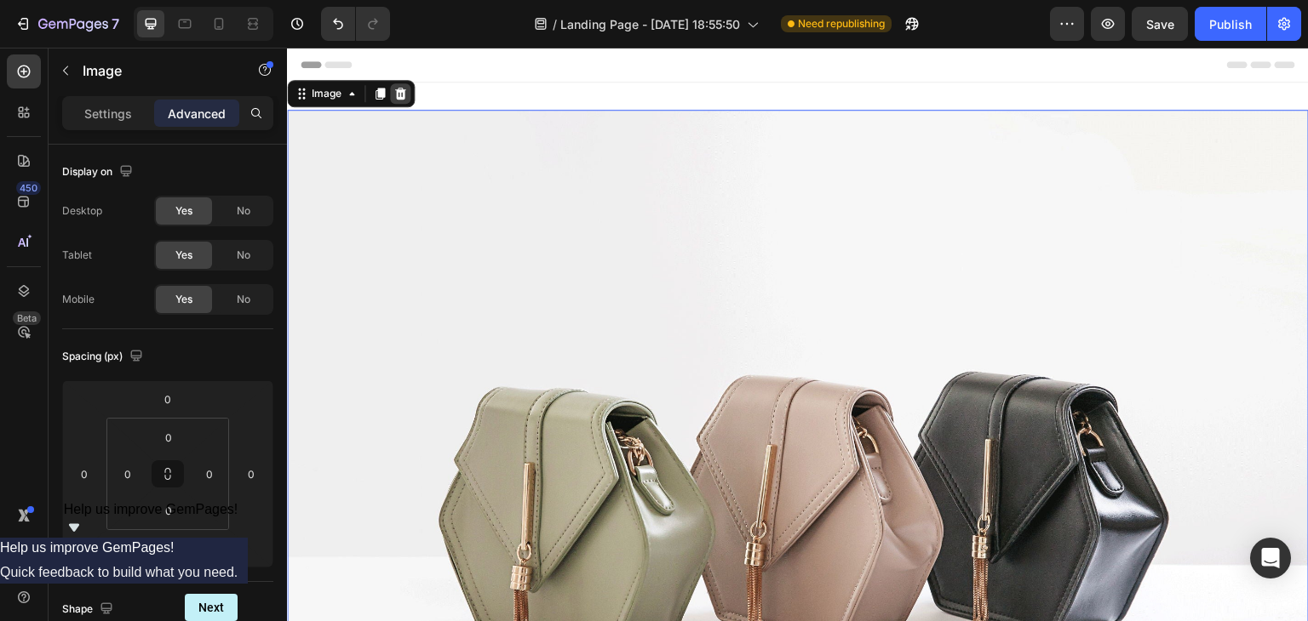
click at [398, 97] on icon at bounding box center [400, 94] width 11 height 12
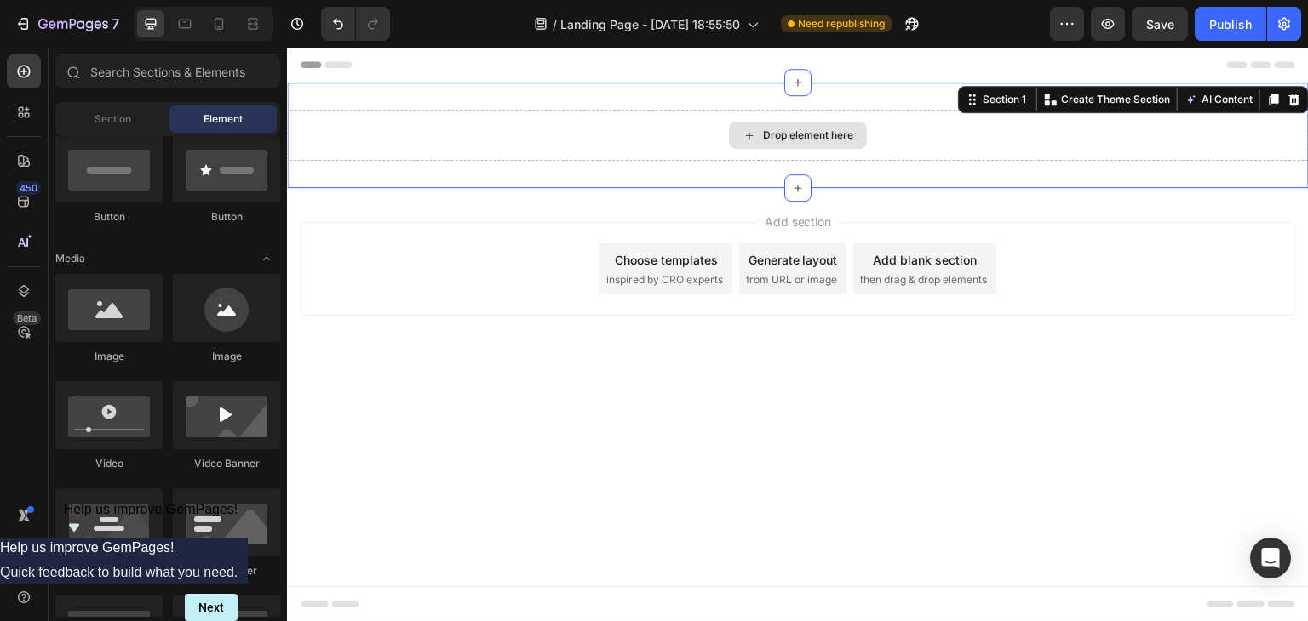
click at [839, 114] on div "Drop element here" at bounding box center [798, 135] width 1022 height 51
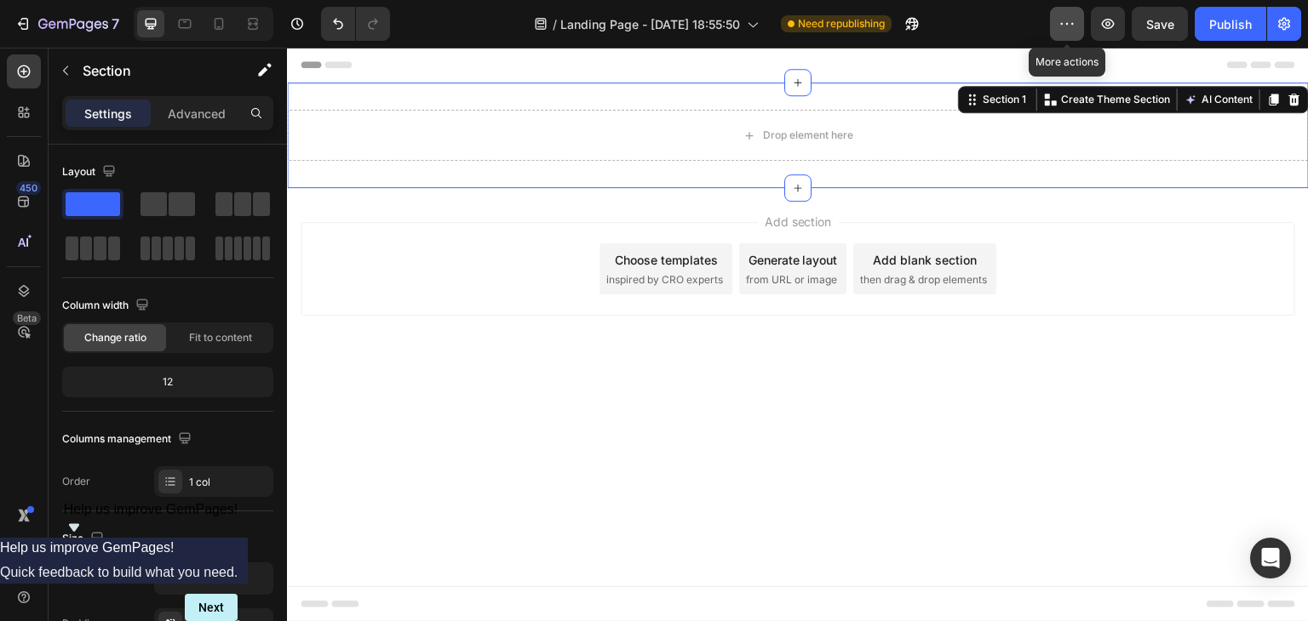
click at [1057, 29] on button "button" at bounding box center [1067, 24] width 34 height 34
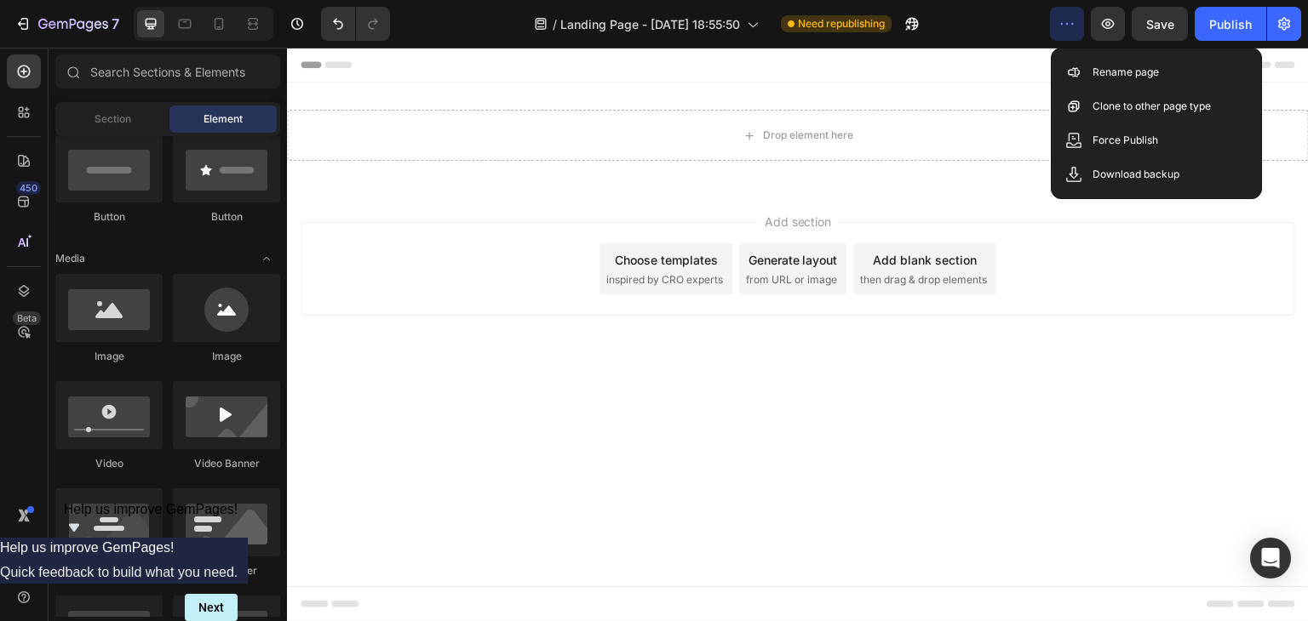
click at [537, 284] on div "Add section Choose templates inspired by CRO experts Generate layout from URL o…" at bounding box center [798, 269] width 994 height 94
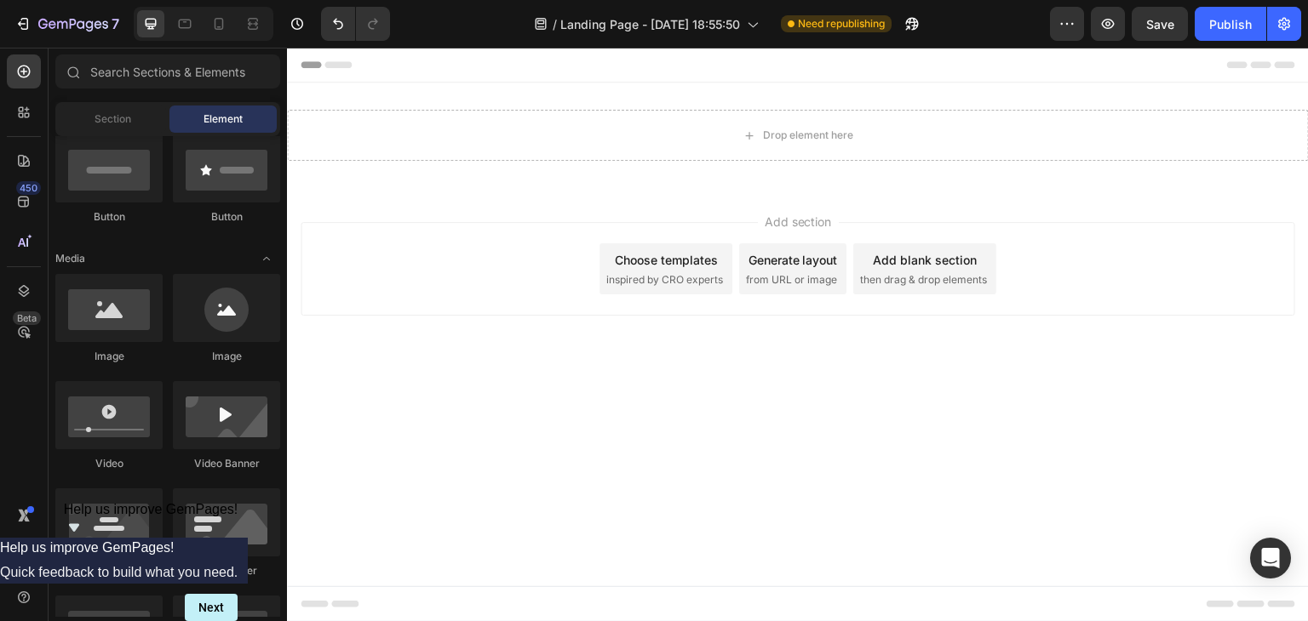
click at [84, 538] on icon "Show survey - Help us improve GemPages!" at bounding box center [74, 528] width 20 height 20
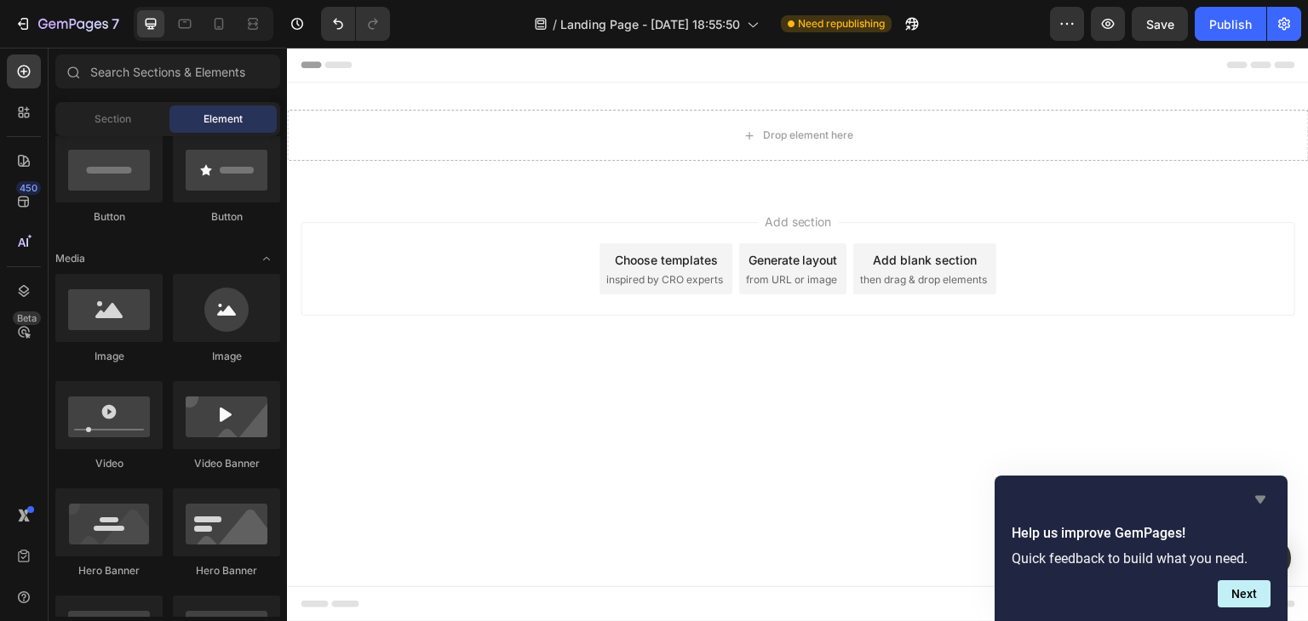
click at [1265, 496] on icon "Hide survey" at bounding box center [1260, 500] width 20 height 20
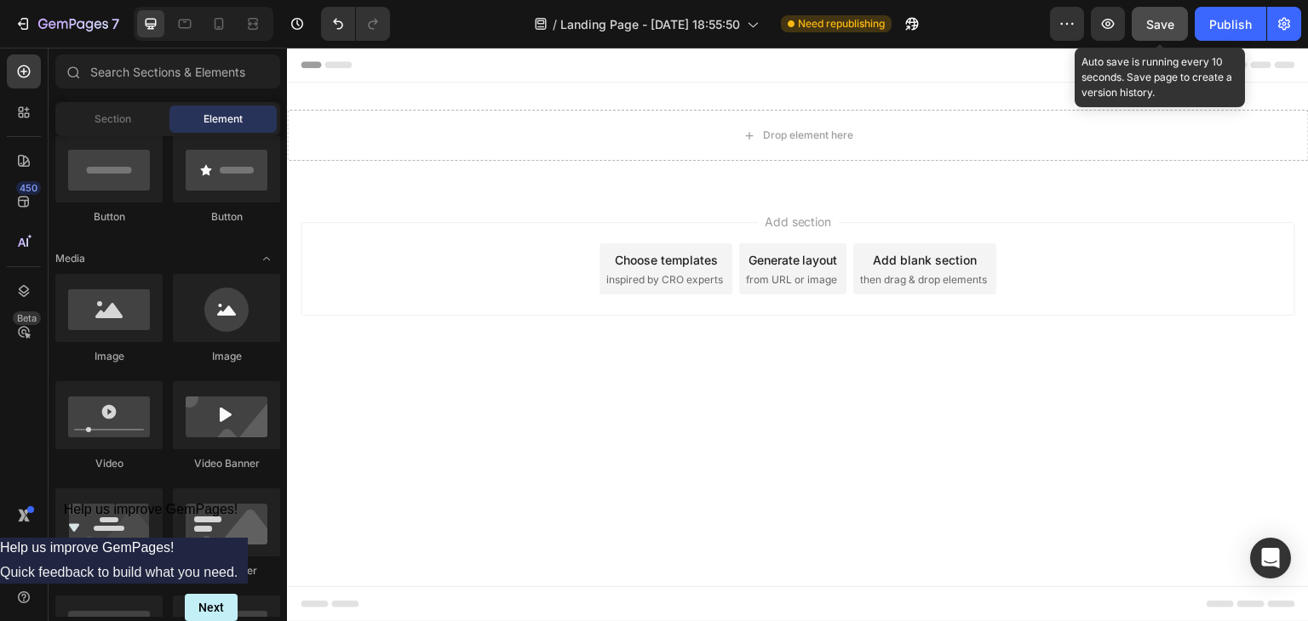
click at [1158, 18] on span "Save" at bounding box center [1160, 24] width 28 height 14
click at [1158, 18] on icon "button" at bounding box center [1159, 23] width 17 height 17
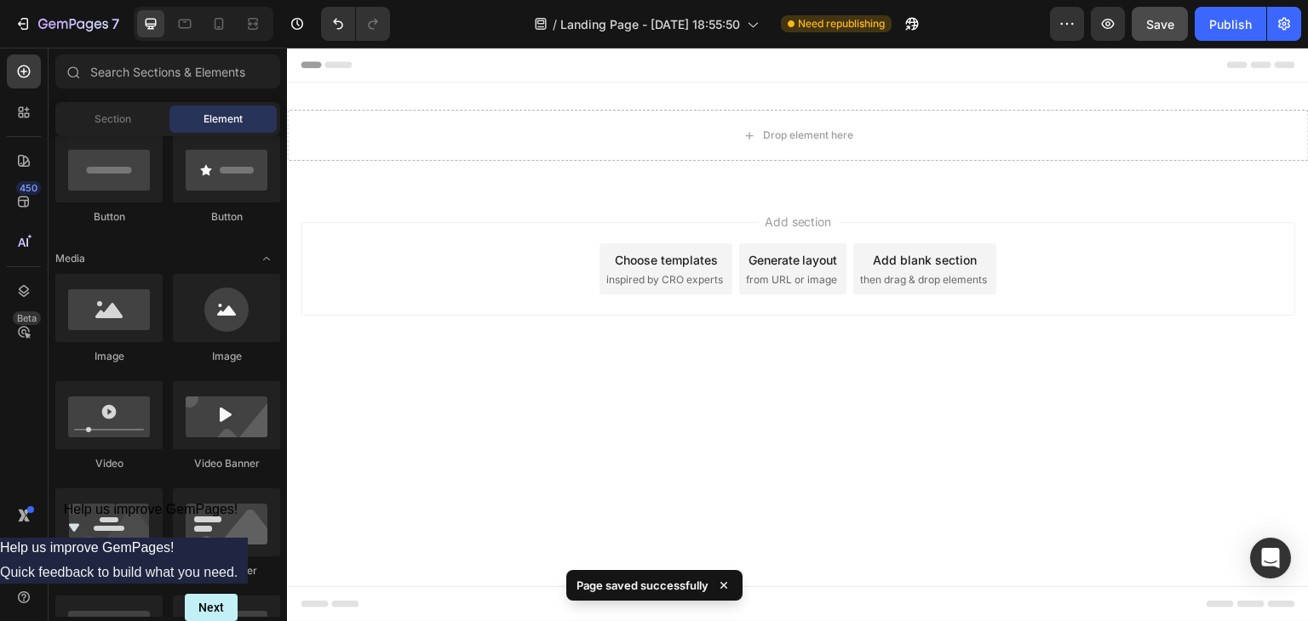
click at [728, 584] on icon at bounding box center [723, 585] width 17 height 17
click at [725, 581] on icon at bounding box center [723, 585] width 17 height 17
click at [205, 347] on div "Image" at bounding box center [226, 319] width 107 height 90
click at [207, 347] on div "Image" at bounding box center [226, 319] width 107 height 90
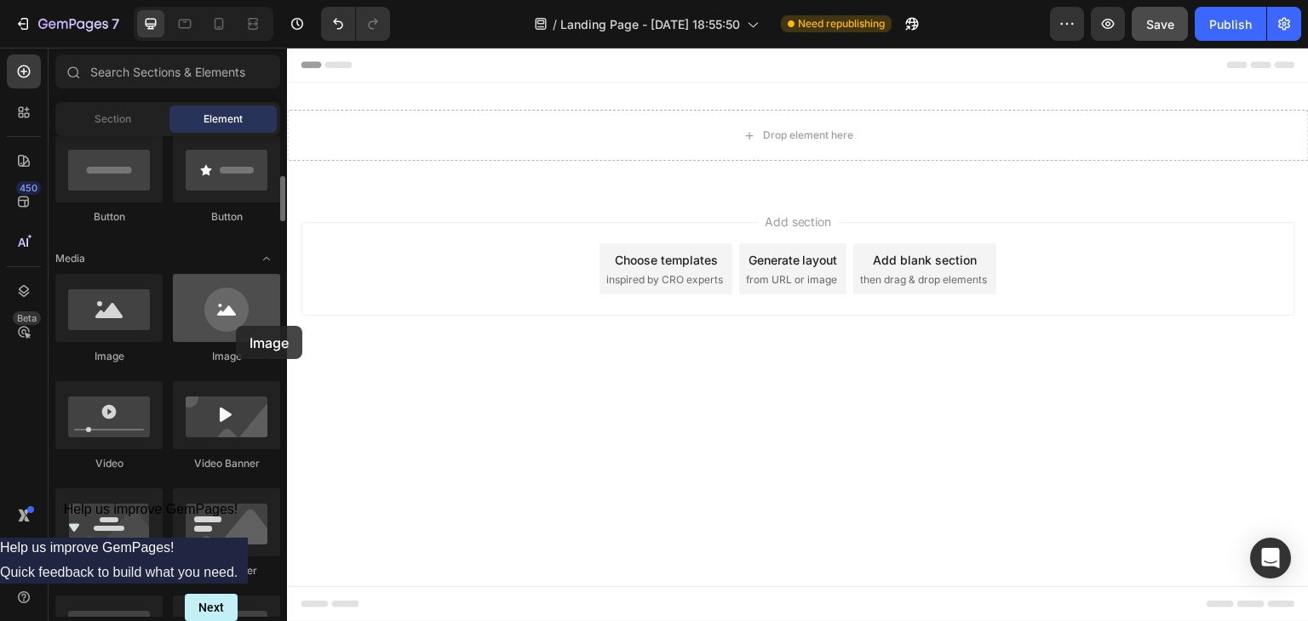
click at [236, 326] on div at bounding box center [226, 308] width 107 height 68
click at [265, 295] on div at bounding box center [226, 308] width 107 height 68
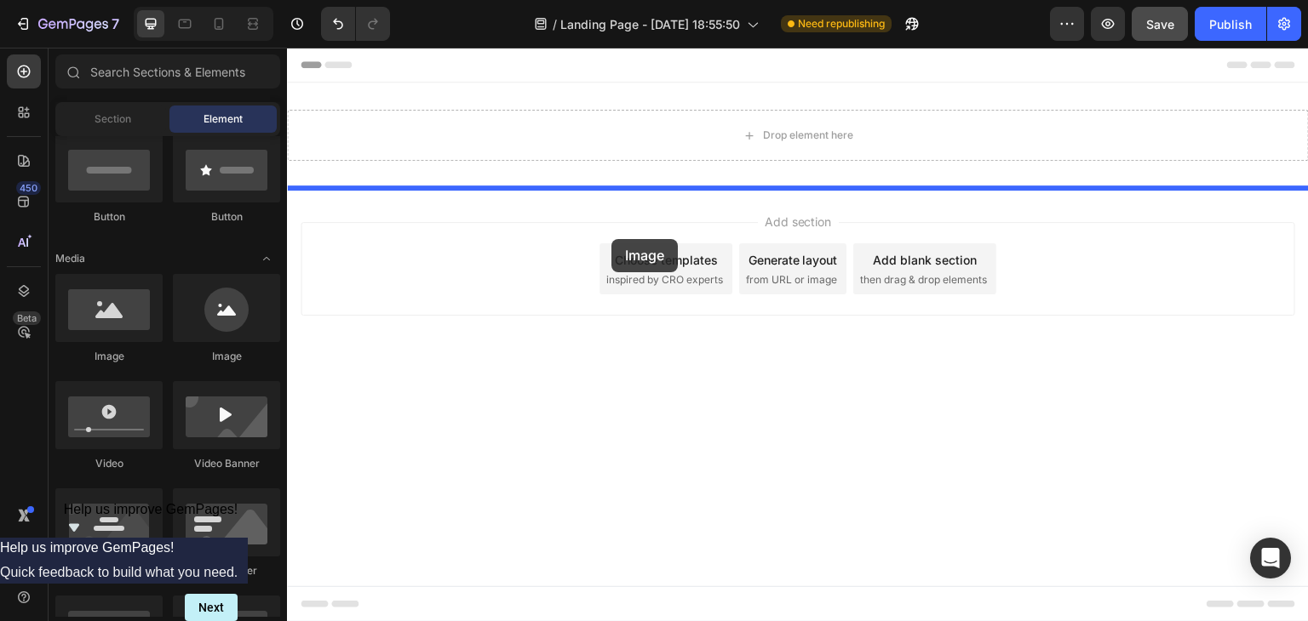
drag, startPoint x: 535, startPoint y: 356, endPoint x: 611, endPoint y: 239, distance: 139.6
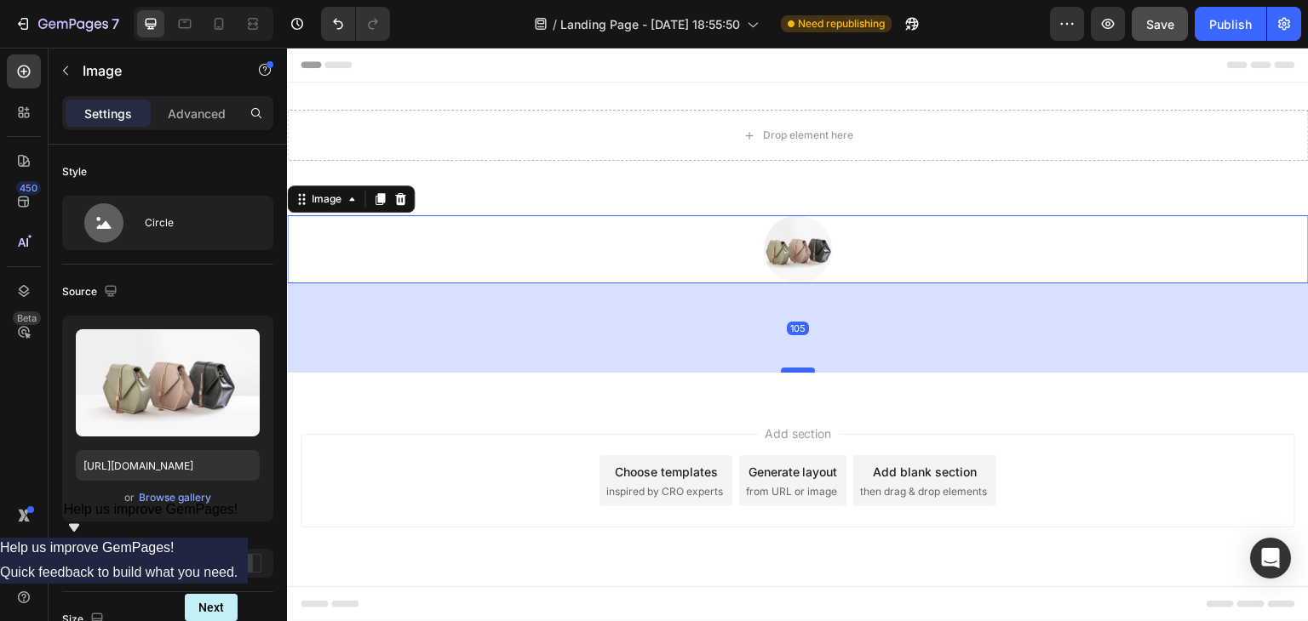
drag, startPoint x: 802, startPoint y: 281, endPoint x: 813, endPoint y: 371, distance: 90.9
click at [813, 371] on div at bounding box center [798, 370] width 34 height 5
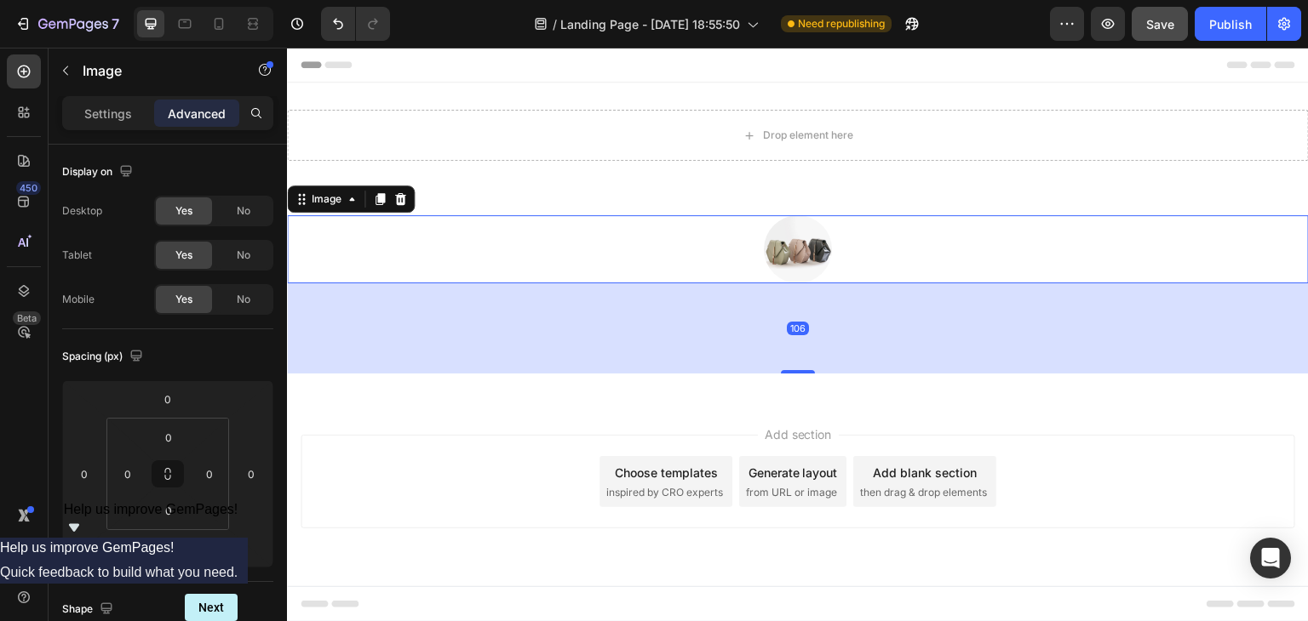
click at [811, 272] on img at bounding box center [798, 249] width 68 height 68
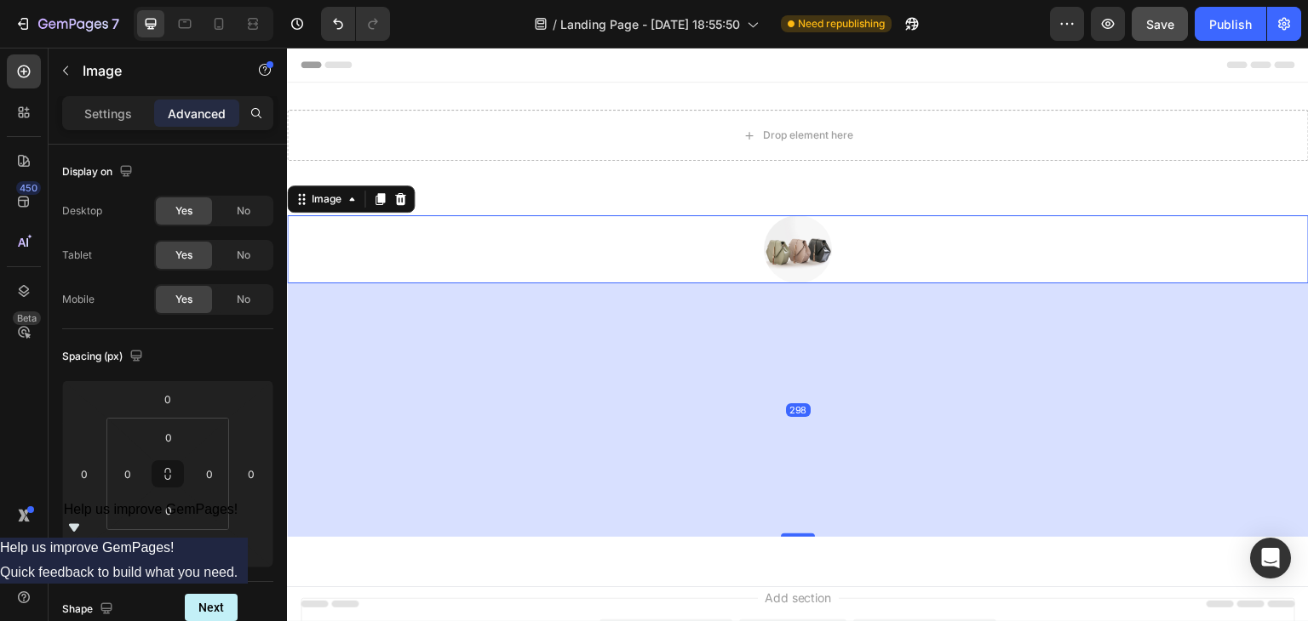
drag, startPoint x: 799, startPoint y: 373, endPoint x: 824, endPoint y: 536, distance: 165.4
click at [824, 284] on div "298" at bounding box center [798, 284] width 1022 height 0
type input "298"
click at [824, 536] on div "298" at bounding box center [798, 411] width 1022 height 254
click at [839, 255] on div at bounding box center [798, 249] width 1022 height 68
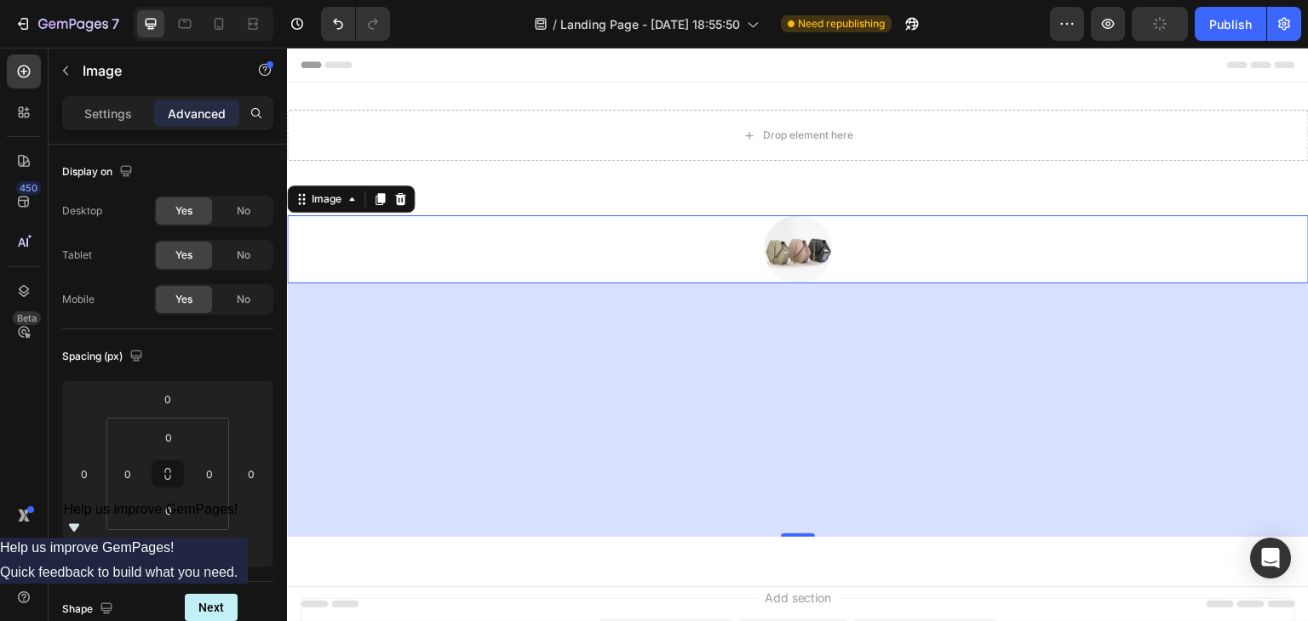
click at [579, 255] on div at bounding box center [798, 249] width 1022 height 68
click at [796, 236] on img at bounding box center [798, 249] width 68 height 68
click at [409, 197] on div at bounding box center [400, 199] width 20 height 20
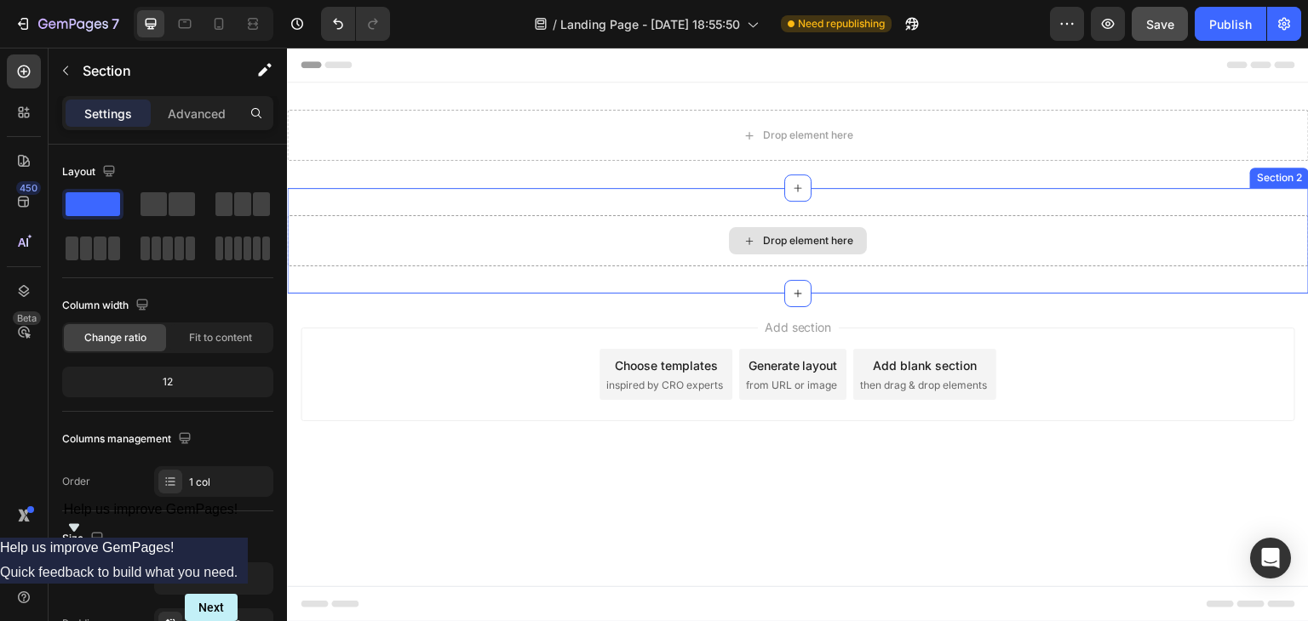
click at [789, 219] on div "Drop element here" at bounding box center [798, 240] width 1022 height 51
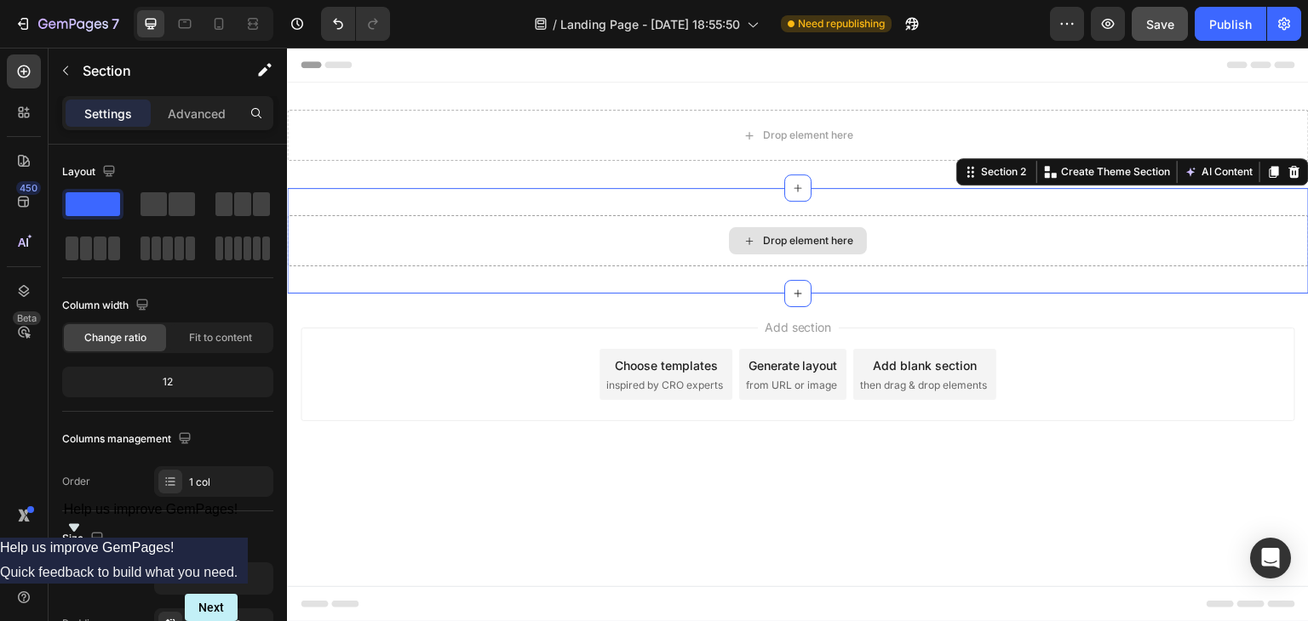
drag, startPoint x: 484, startPoint y: 249, endPoint x: 518, endPoint y: 248, distance: 33.2
click at [490, 249] on div "Drop element here" at bounding box center [798, 240] width 1022 height 51
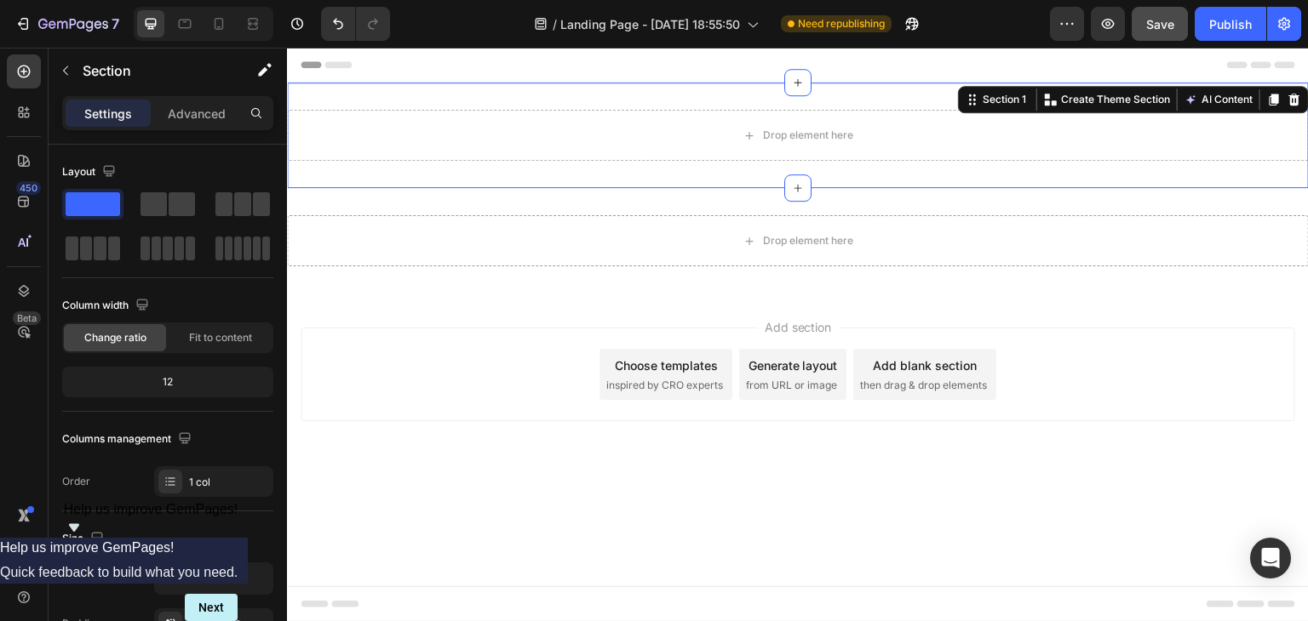
click at [805, 164] on div "Drop element here Section 1 You can create reusable sections Create Theme Secti…" at bounding box center [798, 136] width 1022 height 106
click at [791, 180] on div at bounding box center [797, 188] width 27 height 27
click at [856, 181] on div "Drop element here Section 1 You can create reusable sections Create Theme Secti…" at bounding box center [798, 136] width 1022 height 106
click at [1300, 97] on icon at bounding box center [1294, 100] width 14 height 14
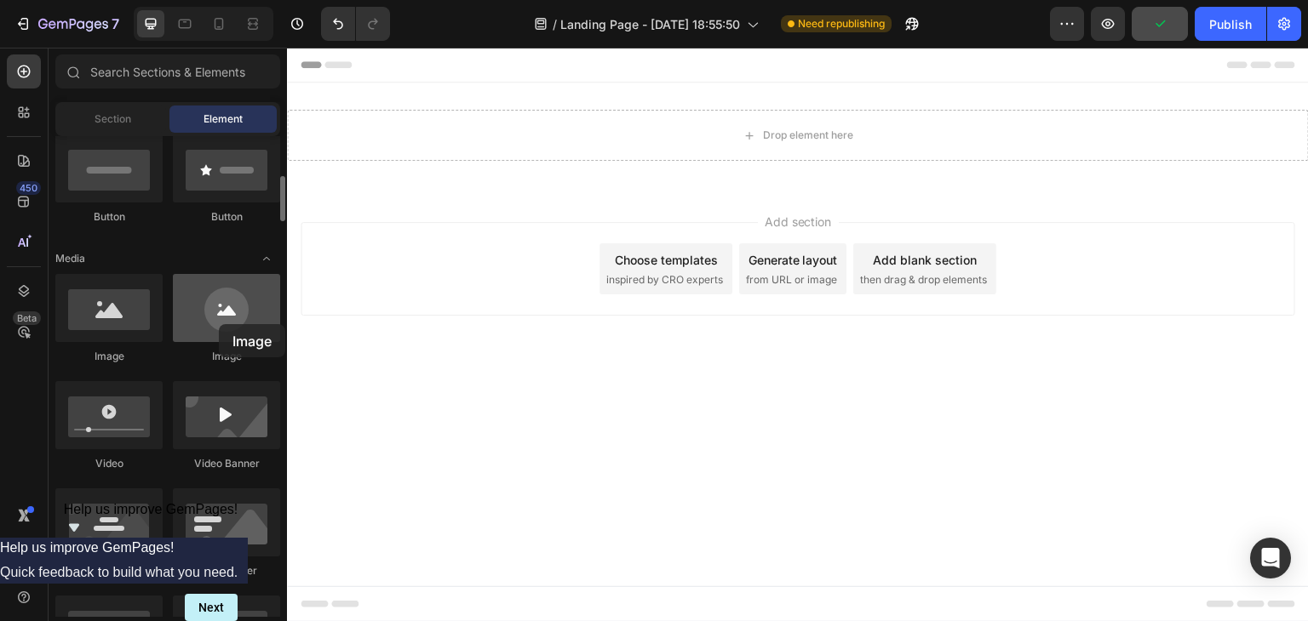
click at [218, 324] on div at bounding box center [226, 308] width 107 height 68
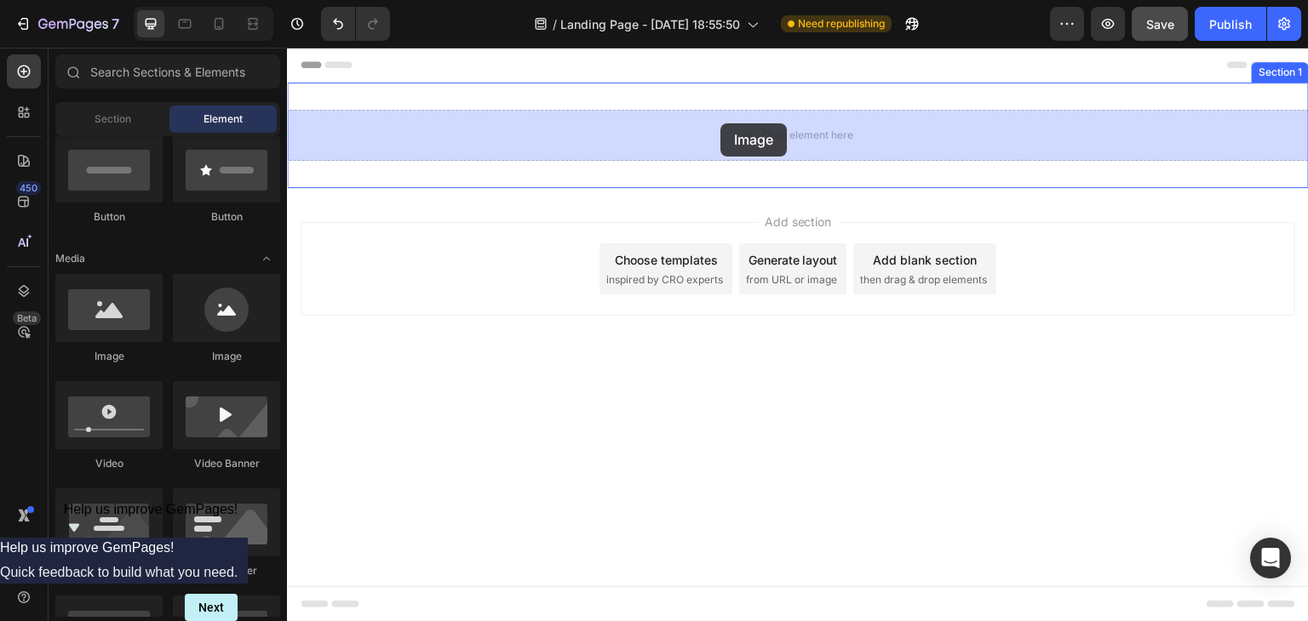
drag, startPoint x: 508, startPoint y: 364, endPoint x: 720, endPoint y: 123, distance: 320.9
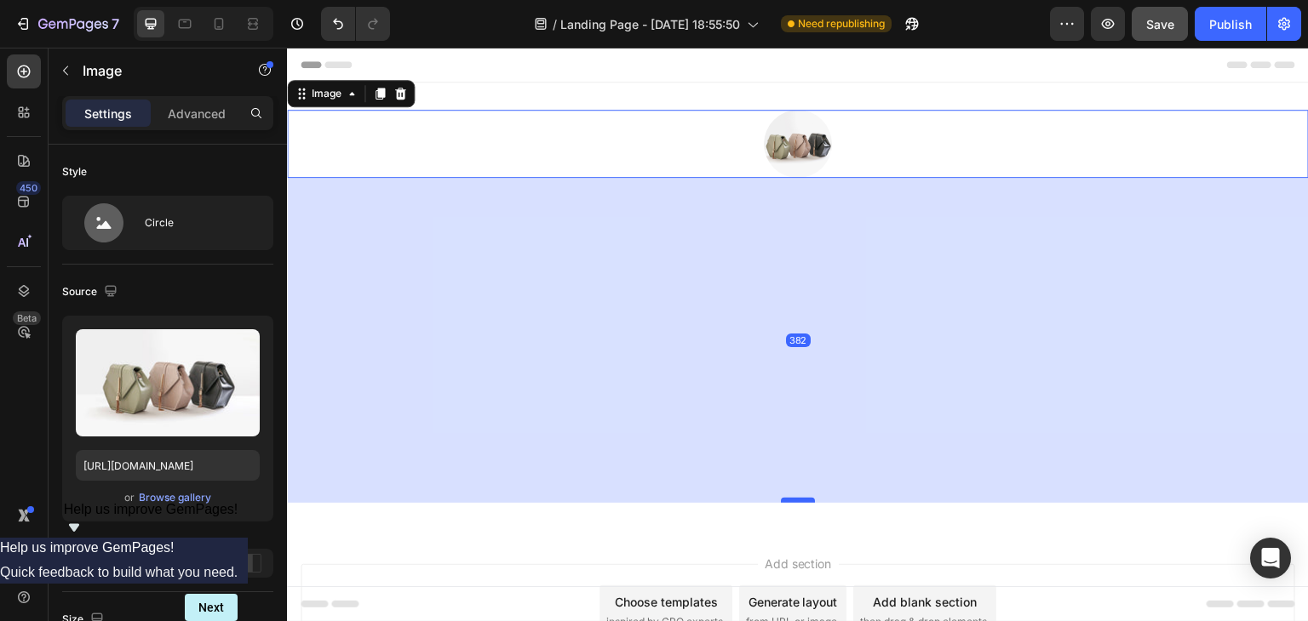
drag, startPoint x: 790, startPoint y: 174, endPoint x: 790, endPoint y: 499, distance: 325.2
click at [790, 499] on div at bounding box center [798, 500] width 34 height 5
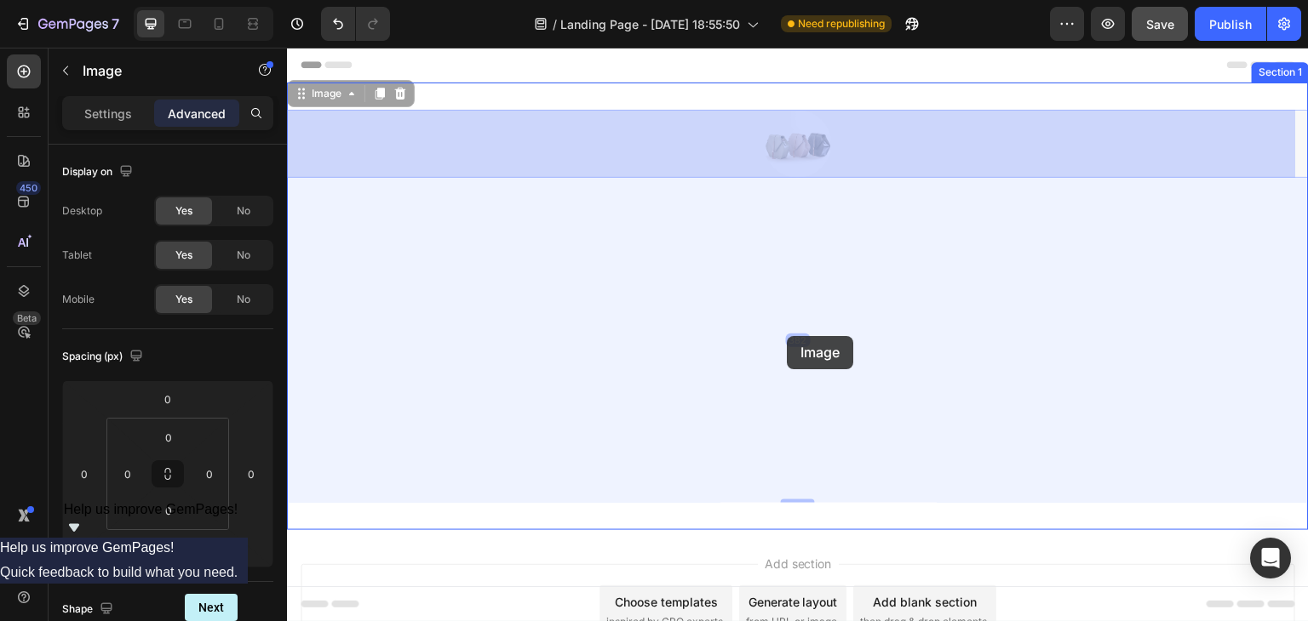
drag, startPoint x: 781, startPoint y: 156, endPoint x: 787, endPoint y: 336, distance: 180.6
click at [787, 336] on div "Header Image 382 Image 382 Section 1 Root Start with Sections from sidebar Add …" at bounding box center [798, 394] width 1022 height 692
drag, startPoint x: 804, startPoint y: 226, endPoint x: 796, endPoint y: 407, distance: 181.5
click at [798, 420] on div "Header Image 382 Image 382 Section 1 Root Start with Sections from sidebar Add …" at bounding box center [798, 394] width 1022 height 692
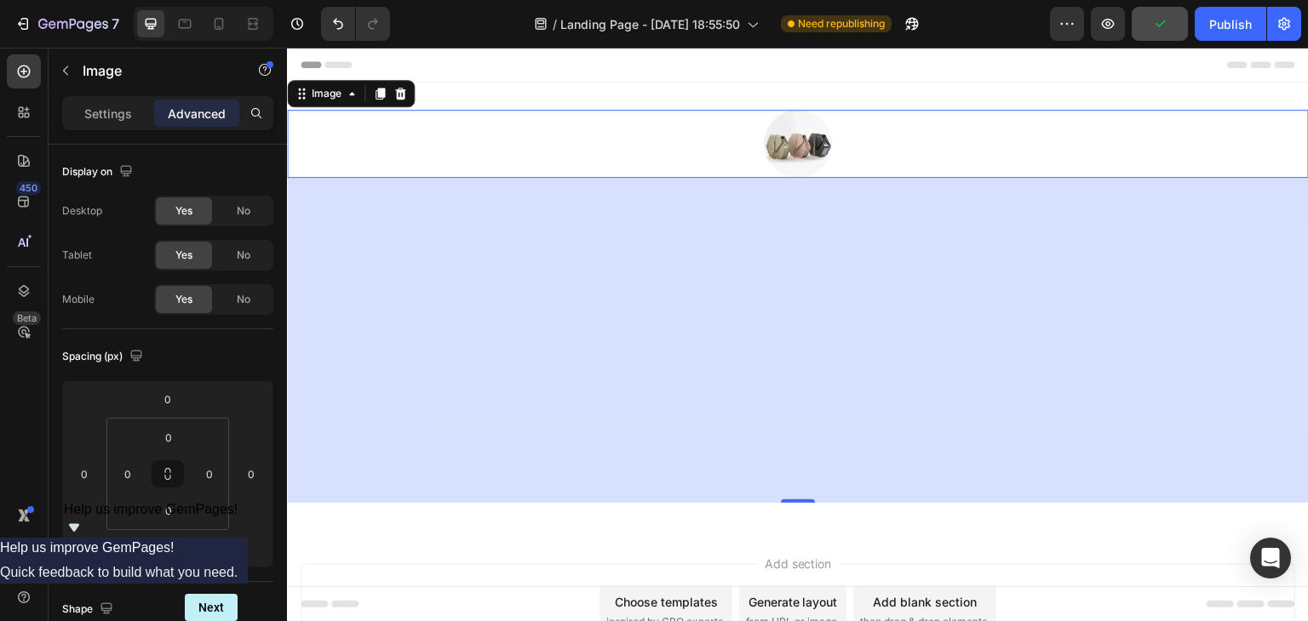
drag, startPoint x: 793, startPoint y: 393, endPoint x: 788, endPoint y: 378, distance: 16.2
click at [792, 388] on div "382" at bounding box center [798, 340] width 1022 height 325
click at [161, 478] on icon at bounding box center [168, 474] width 14 height 14
click at [177, 441] on input "0" at bounding box center [169, 438] width 34 height 26
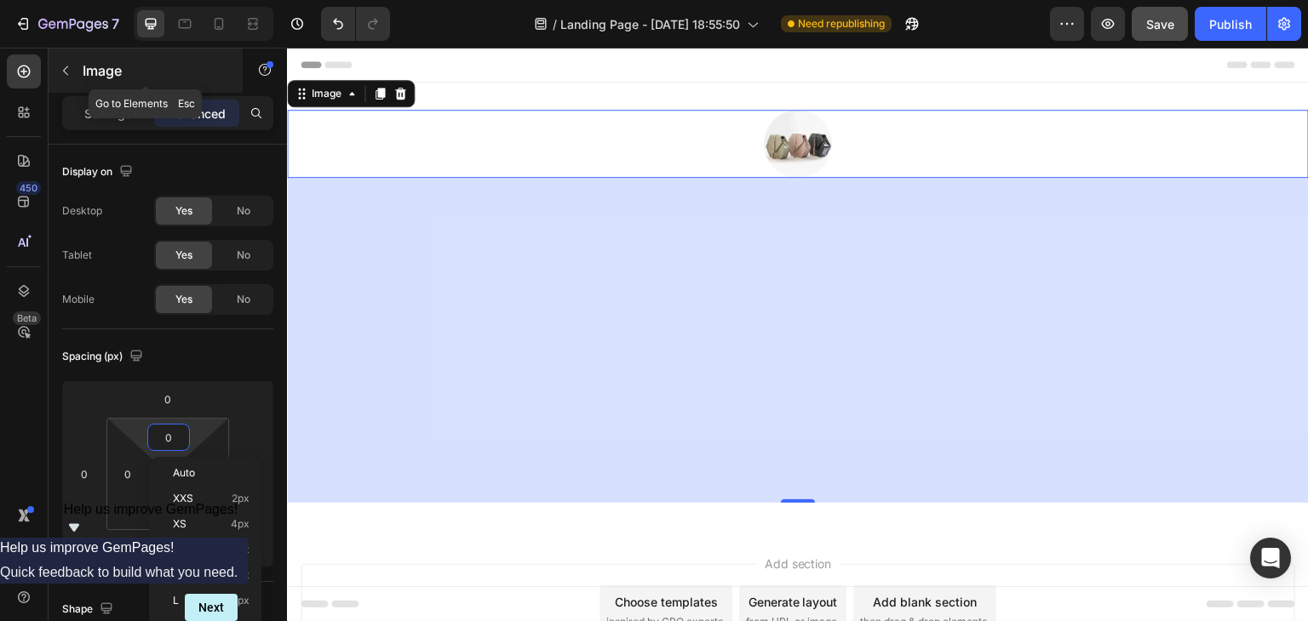
click at [70, 71] on icon "button" at bounding box center [66, 71] width 14 height 14
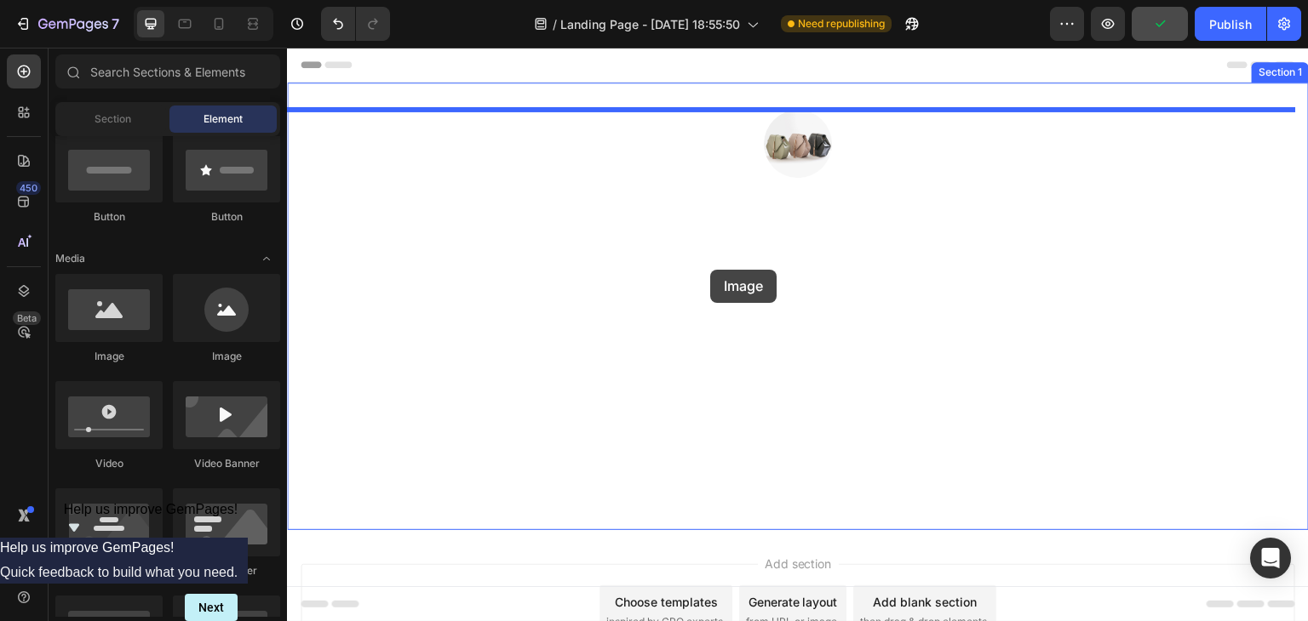
drag, startPoint x: 518, startPoint y: 384, endPoint x: 710, endPoint y: 270, distance: 223.0
click at [710, 270] on div "Image" at bounding box center [798, 306] width 1022 height 393
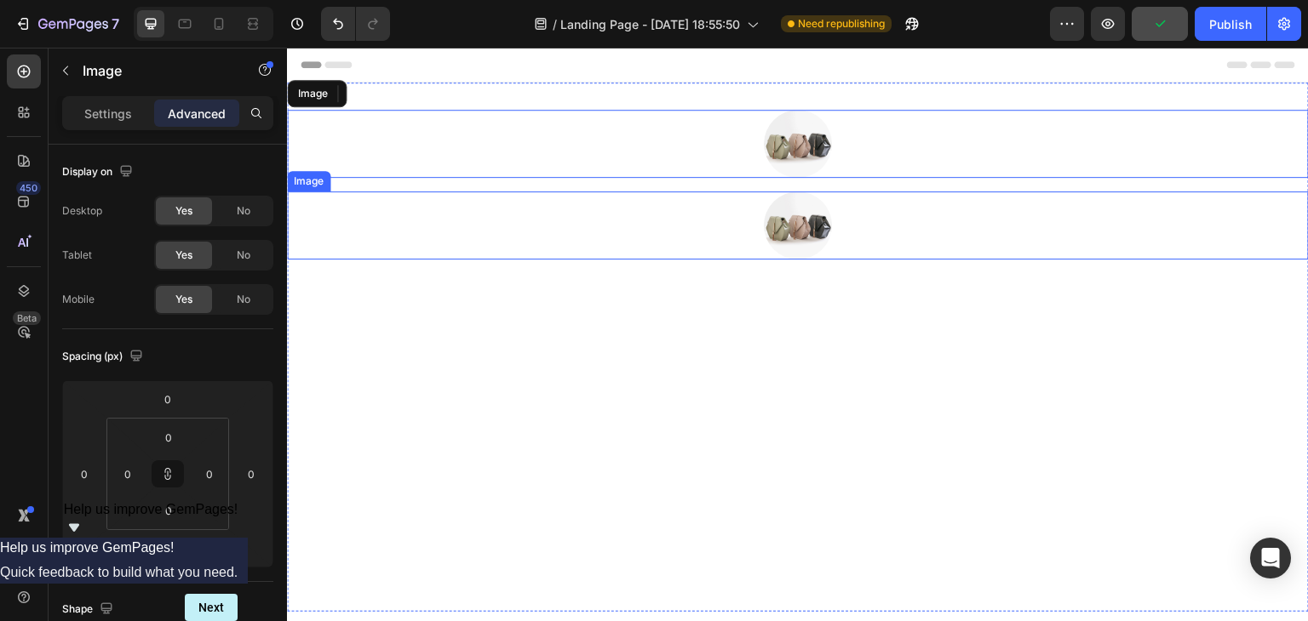
click at [783, 222] on img at bounding box center [798, 226] width 68 height 68
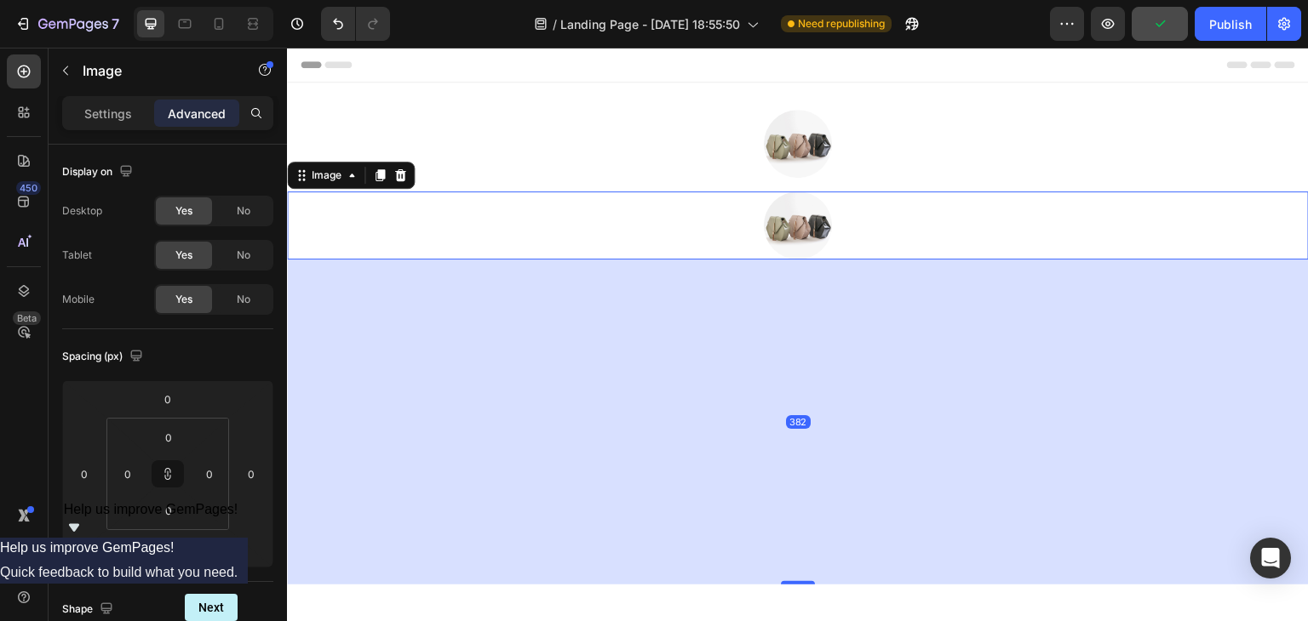
click at [783, 222] on img at bounding box center [798, 226] width 68 height 68
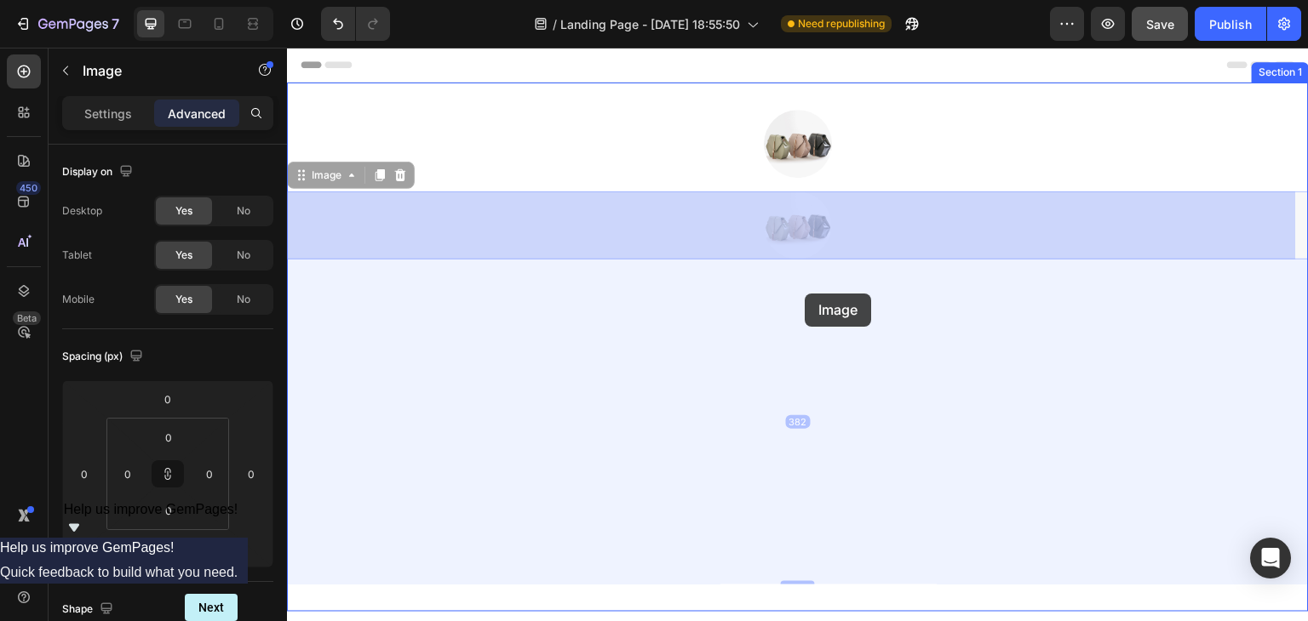
drag, startPoint x: 783, startPoint y: 222, endPoint x: 805, endPoint y: 302, distance: 83.0
click at [805, 302] on div "Header Image Image 382 Image 382 Section 1 Root Start with Sections from sideba…" at bounding box center [798, 453] width 1022 height 810
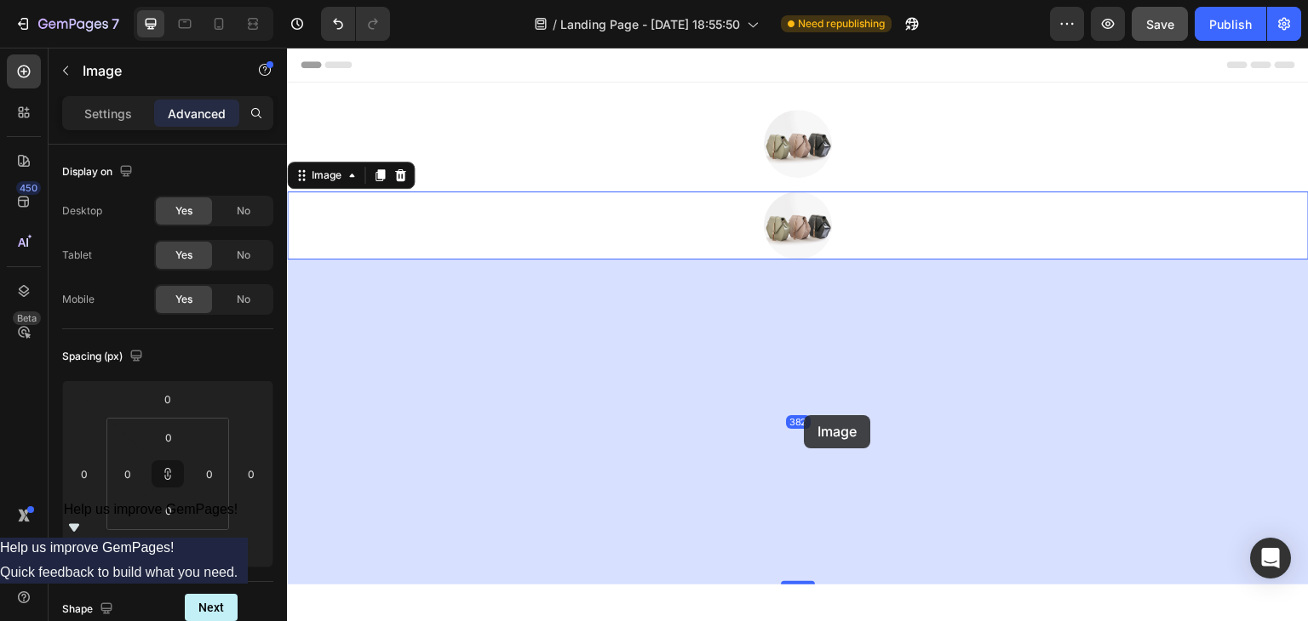
drag, startPoint x: 788, startPoint y: 215, endPoint x: 805, endPoint y: 281, distance: 67.5
click at [805, 402] on div "Header Image Image 382 Section 1 Root Start with Sections from sidebar Add sect…" at bounding box center [798, 453] width 1022 height 810
click at [398, 176] on icon at bounding box center [400, 176] width 14 height 14
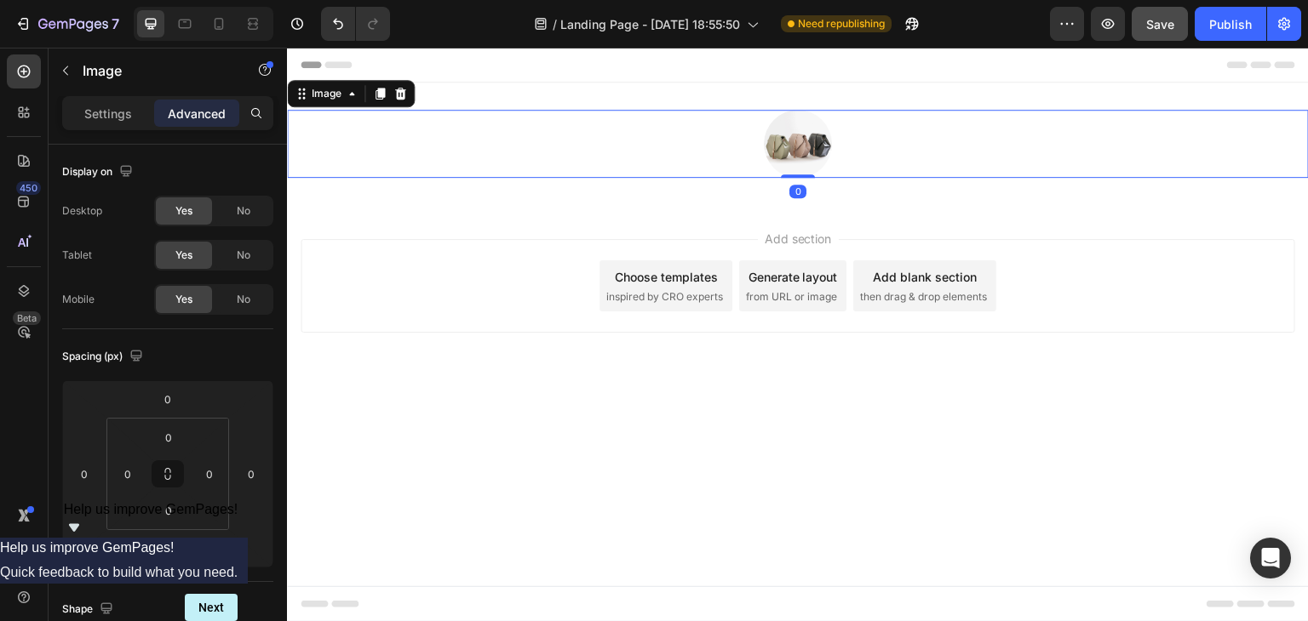
click at [396, 173] on div at bounding box center [798, 144] width 1022 height 68
click at [398, 100] on div at bounding box center [400, 93] width 20 height 20
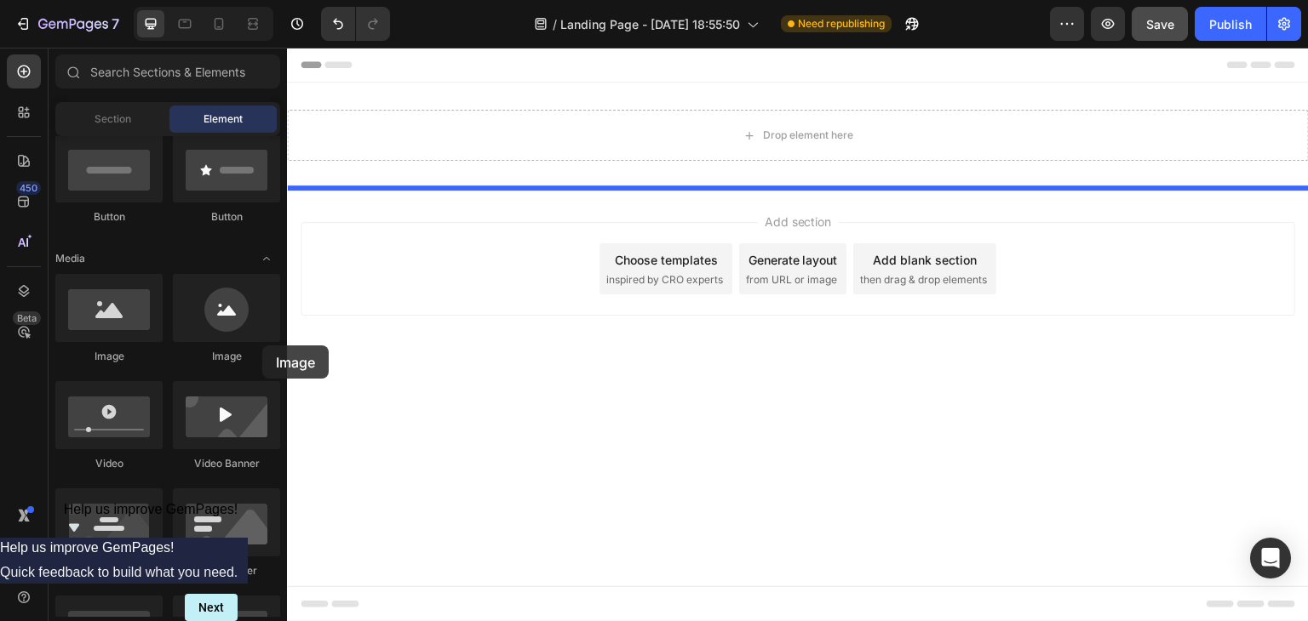
drag, startPoint x: 375, startPoint y: 375, endPoint x: 314, endPoint y: 352, distance: 65.0
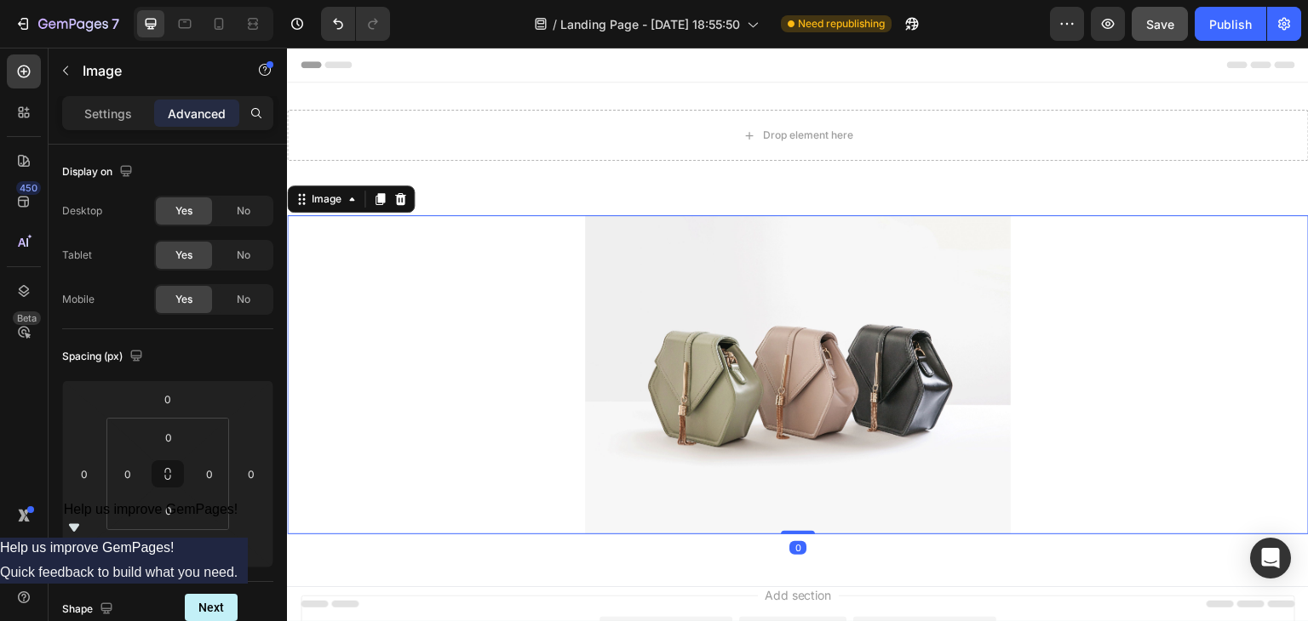
drag, startPoint x: 741, startPoint y: 314, endPoint x: 741, endPoint y: 325, distance: 11.1
click at [741, 318] on img at bounding box center [798, 374] width 426 height 319
click at [690, 342] on img at bounding box center [798, 374] width 426 height 319
click at [77, 79] on button "button" at bounding box center [65, 70] width 27 height 27
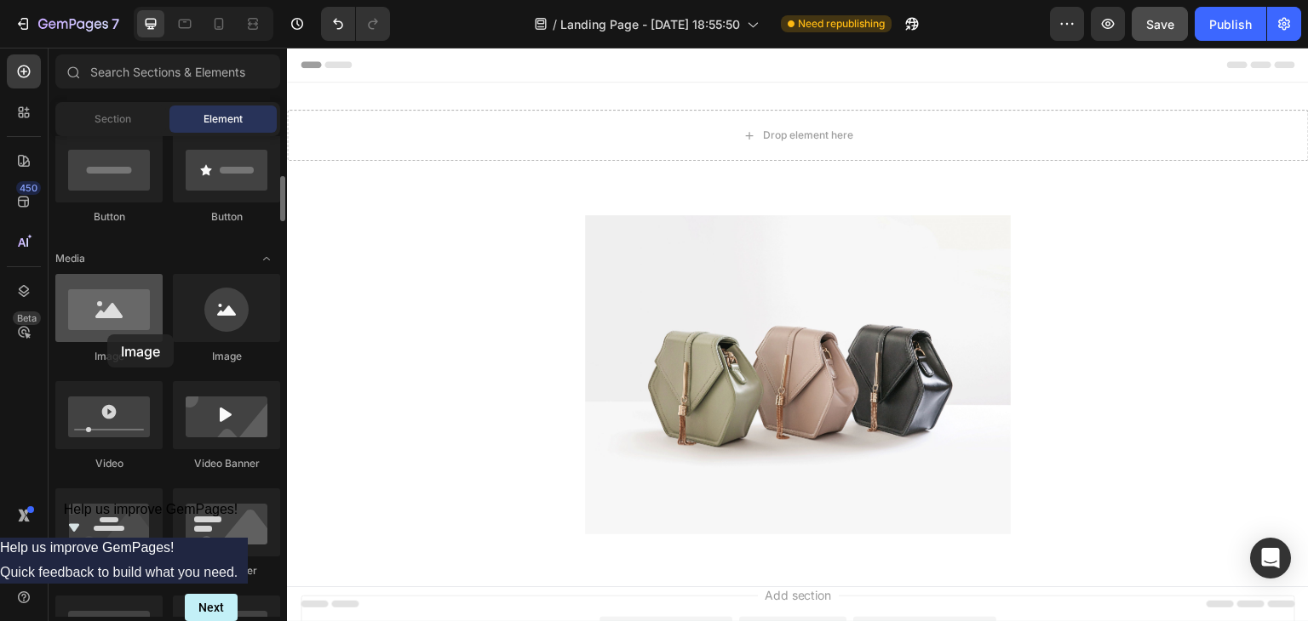
click at [107, 335] on div at bounding box center [108, 308] width 107 height 68
click at [117, 328] on div at bounding box center [108, 308] width 107 height 68
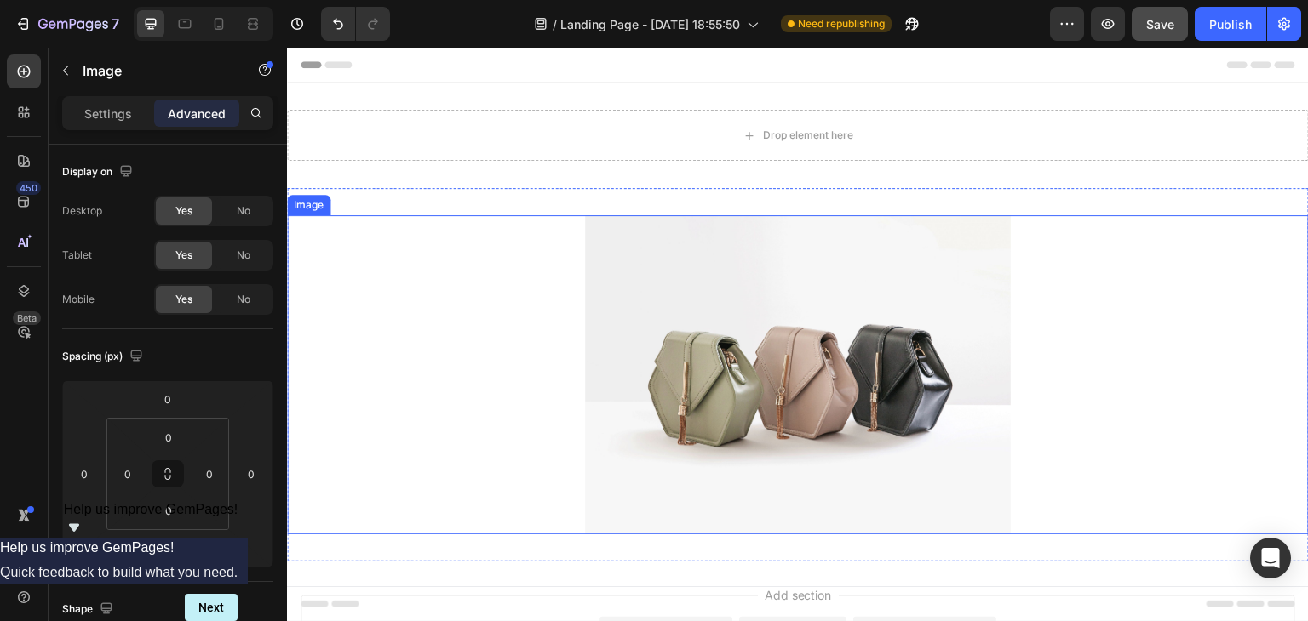
click at [542, 366] on div at bounding box center [798, 374] width 1022 height 319
click at [685, 374] on img at bounding box center [798, 374] width 426 height 319
click at [333, 196] on div "Image" at bounding box center [326, 199] width 37 height 15
click at [347, 203] on icon at bounding box center [352, 199] width 14 height 14
click at [341, 202] on div "Image" at bounding box center [326, 199] width 37 height 15
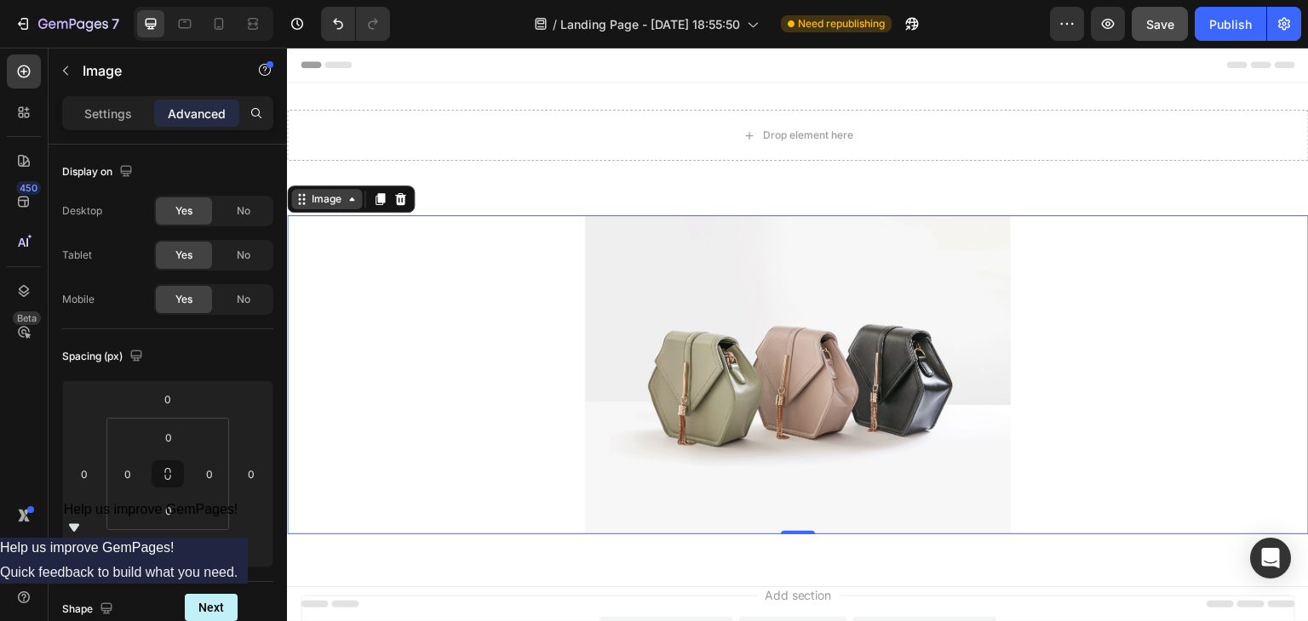
click at [341, 202] on div "Image" at bounding box center [326, 199] width 37 height 15
click at [306, 192] on icon at bounding box center [302, 199] width 14 height 14
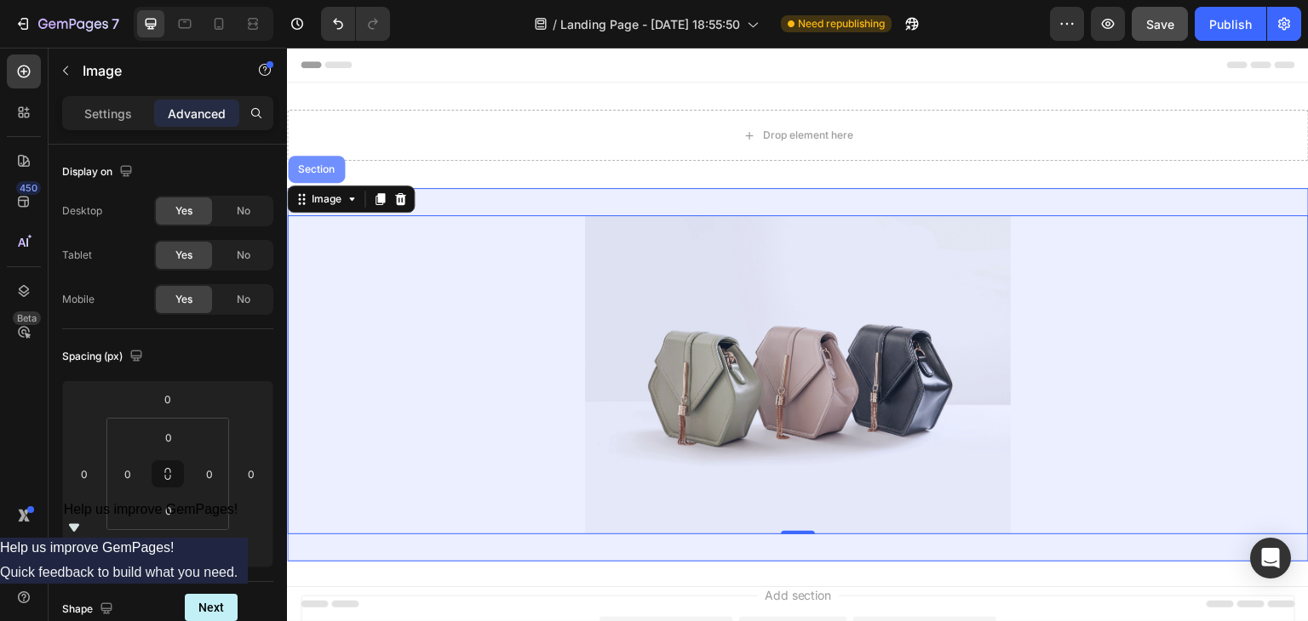
click at [311, 168] on div "Section" at bounding box center [316, 169] width 43 height 10
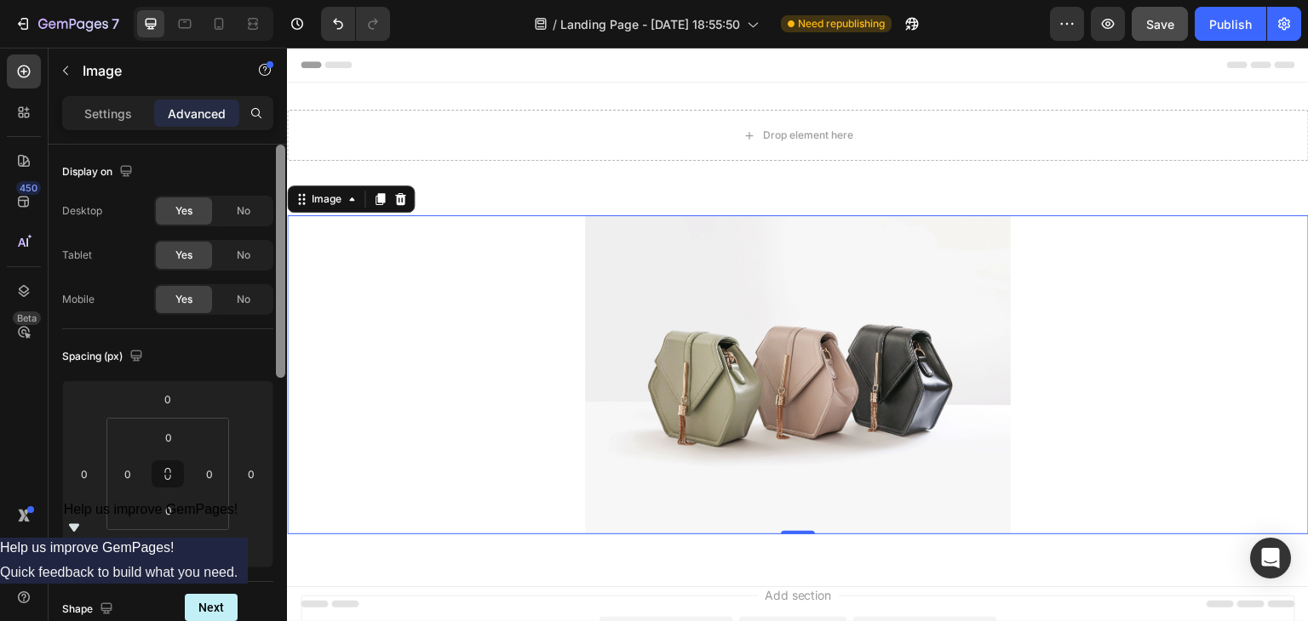
scroll to position [170, 0]
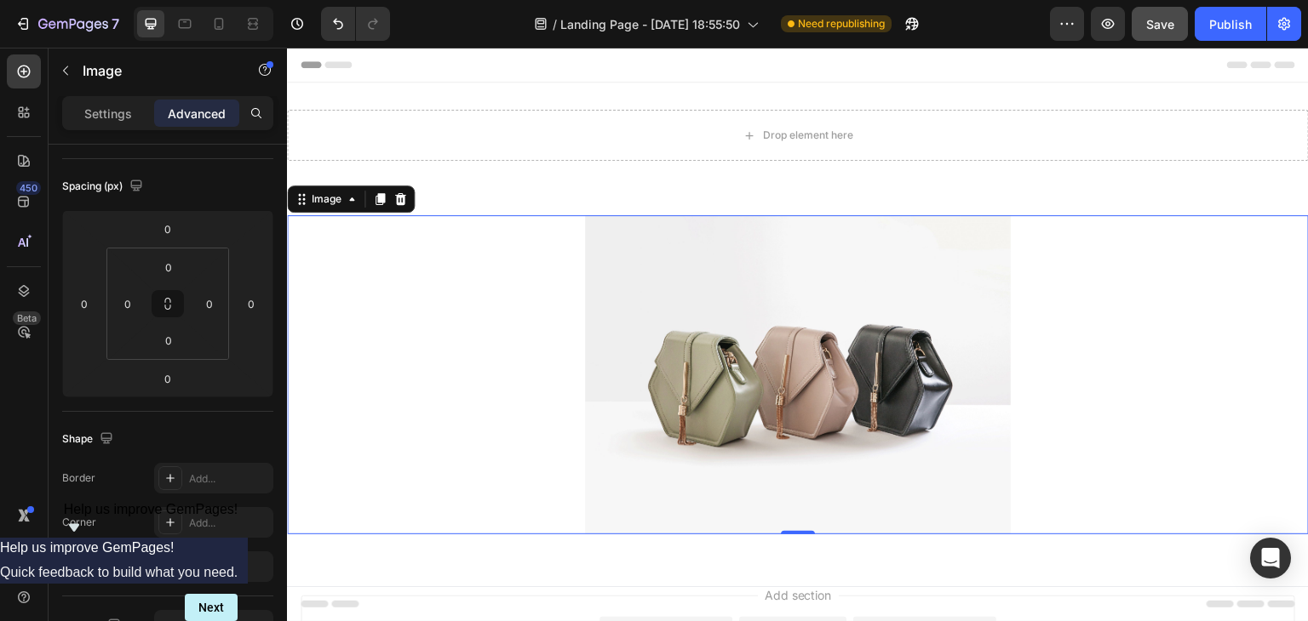
click at [507, 303] on div at bounding box center [798, 374] width 1022 height 319
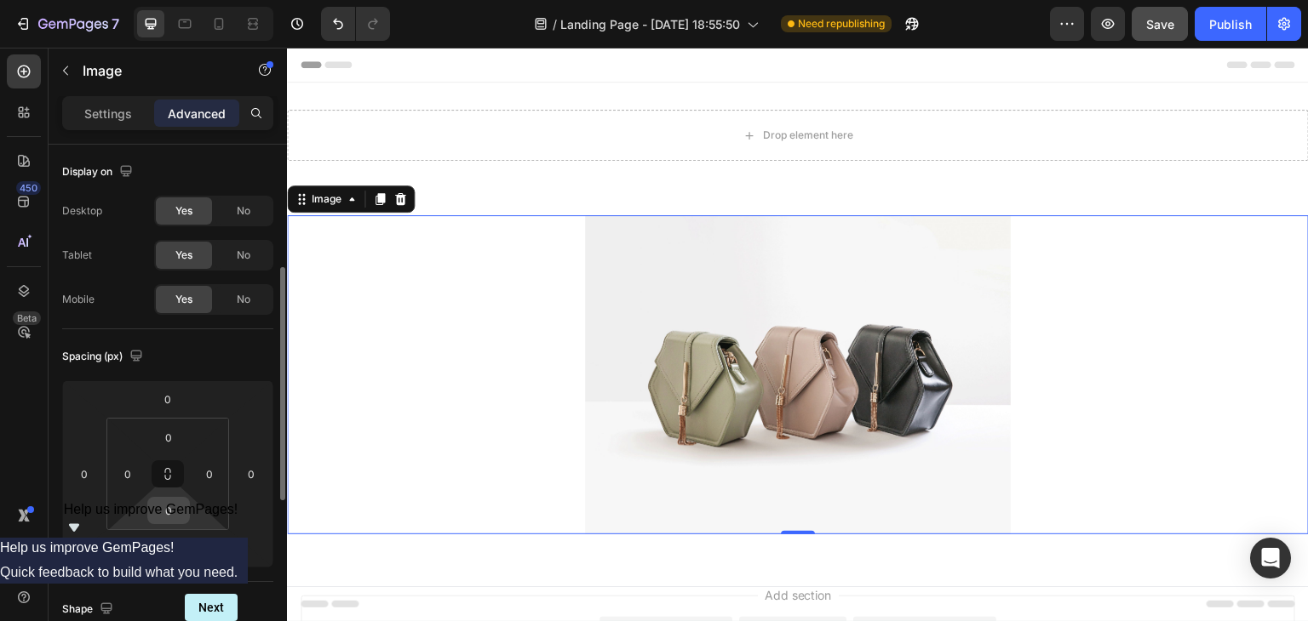
scroll to position [85, 0]
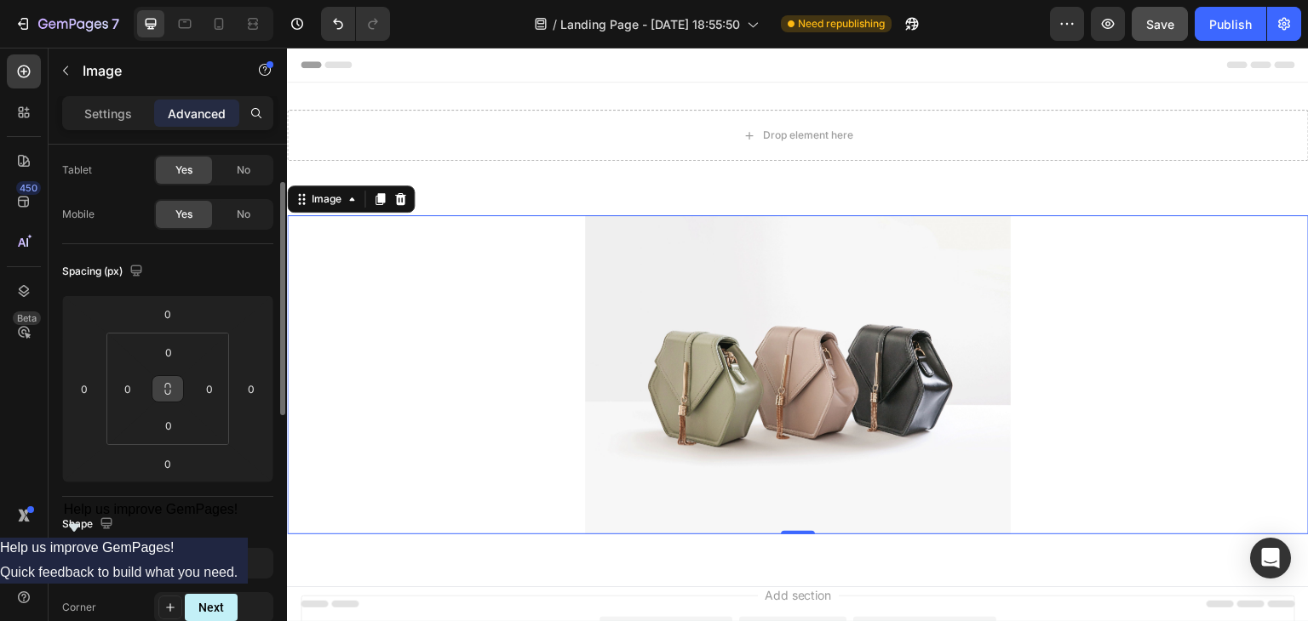
click at [167, 396] on button at bounding box center [168, 388] width 32 height 27
click at [167, 395] on button at bounding box center [168, 388] width 32 height 27
click at [168, 394] on icon at bounding box center [168, 389] width 14 height 14
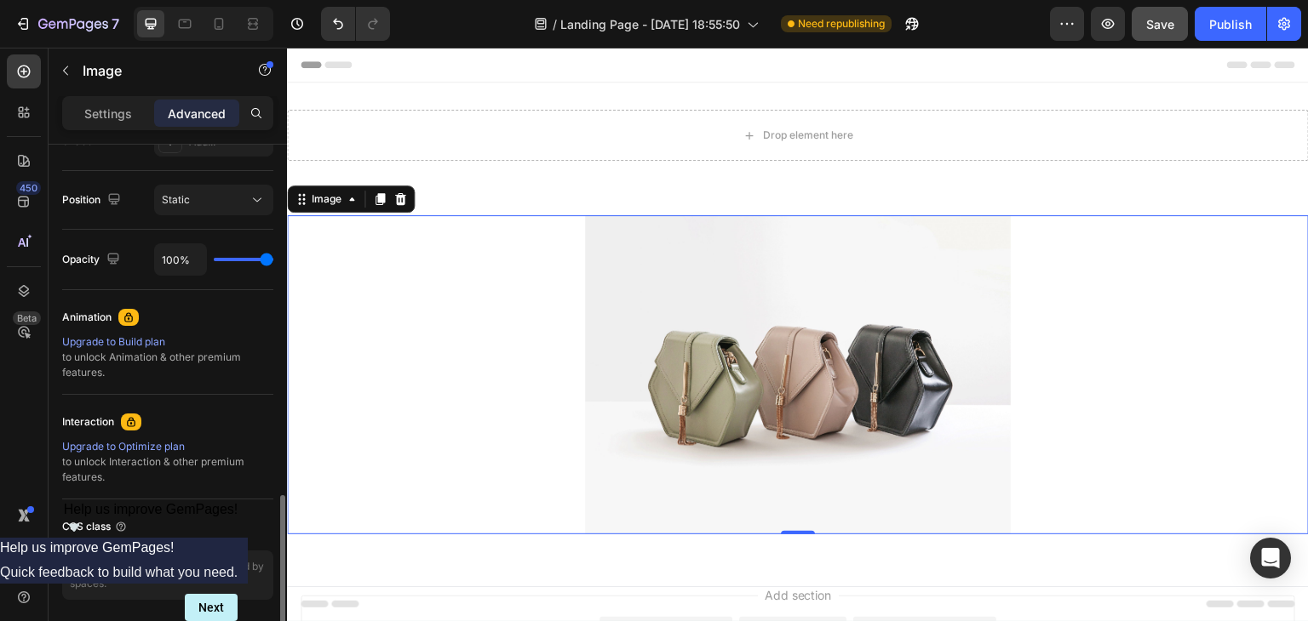
scroll to position [655, 0]
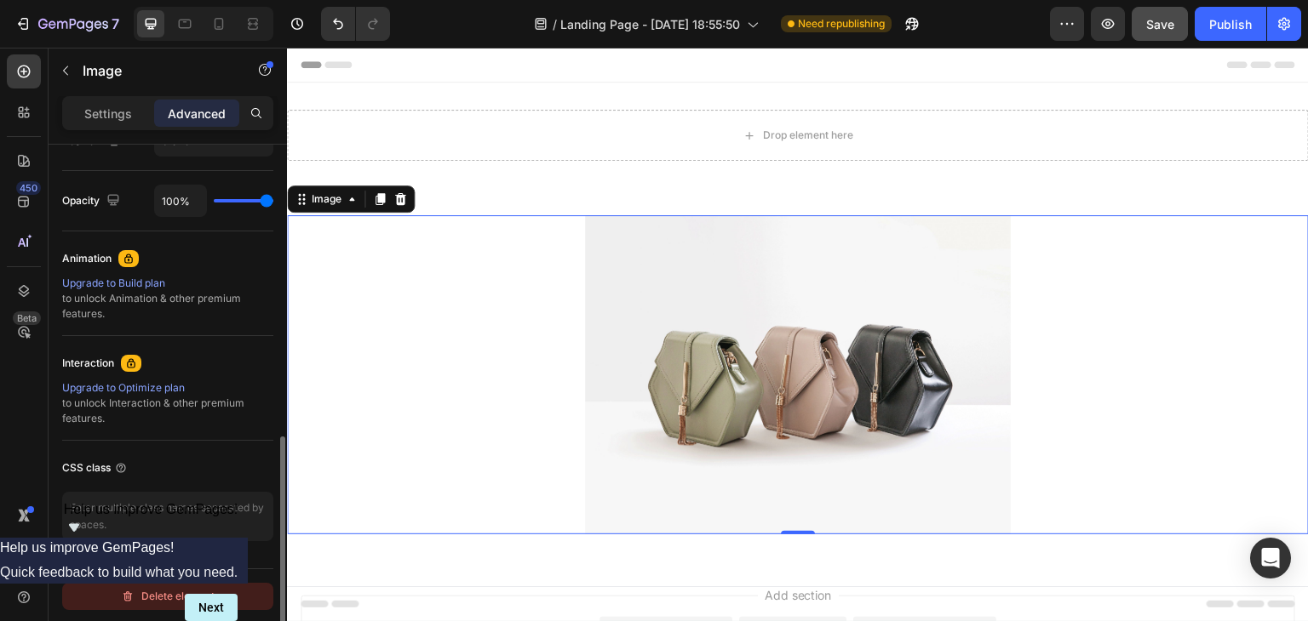
click at [155, 593] on div "Delete element" at bounding box center [168, 597] width 94 height 20
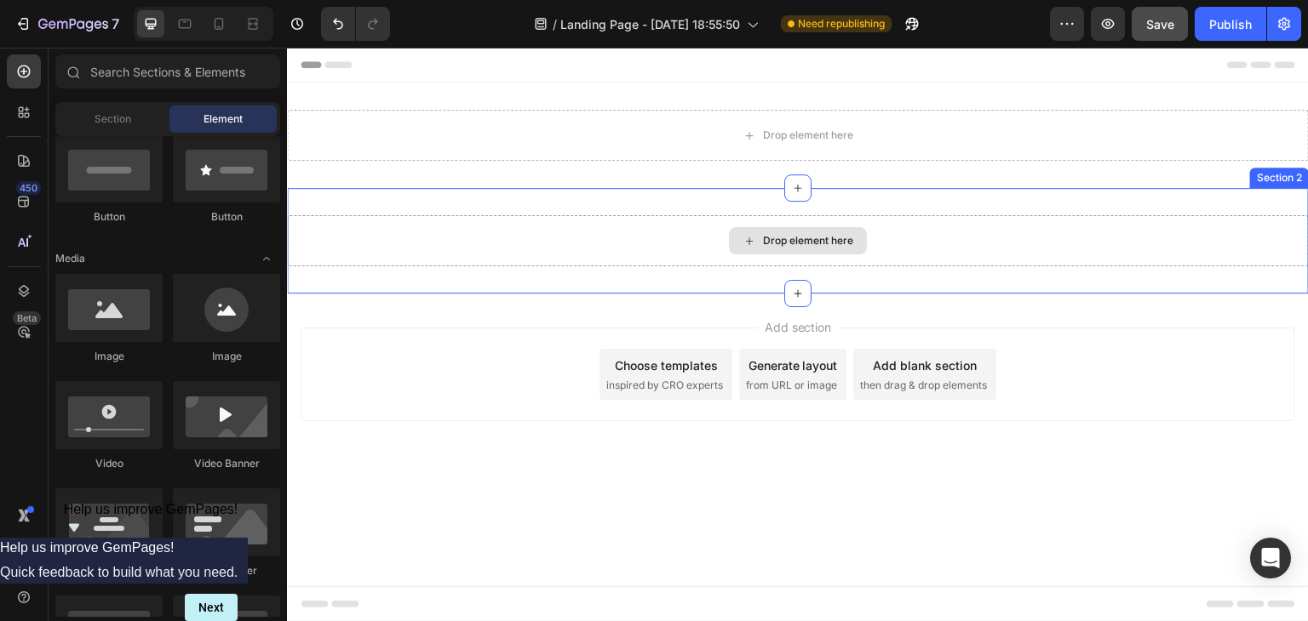
click at [787, 240] on div "Drop element here" at bounding box center [808, 241] width 90 height 14
click at [750, 242] on icon at bounding box center [749, 241] width 14 height 14
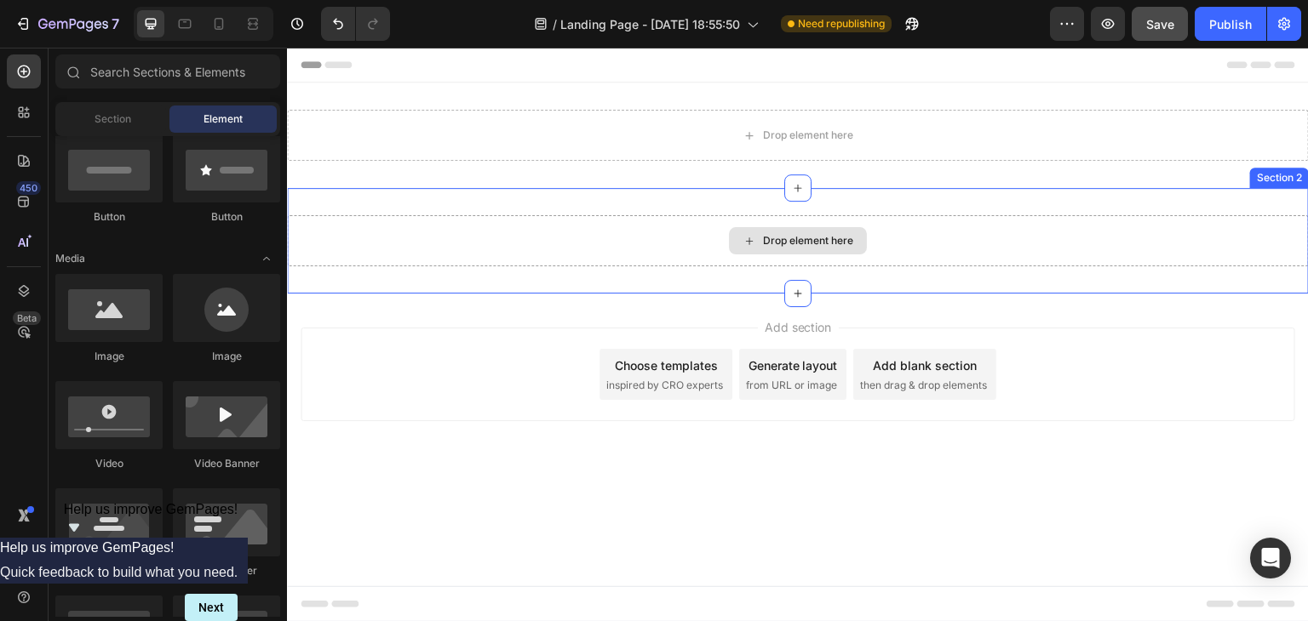
click at [750, 242] on icon at bounding box center [749, 241] width 14 height 14
click at [750, 241] on icon at bounding box center [749, 241] width 14 height 14
click at [743, 243] on icon at bounding box center [749, 241] width 14 height 14
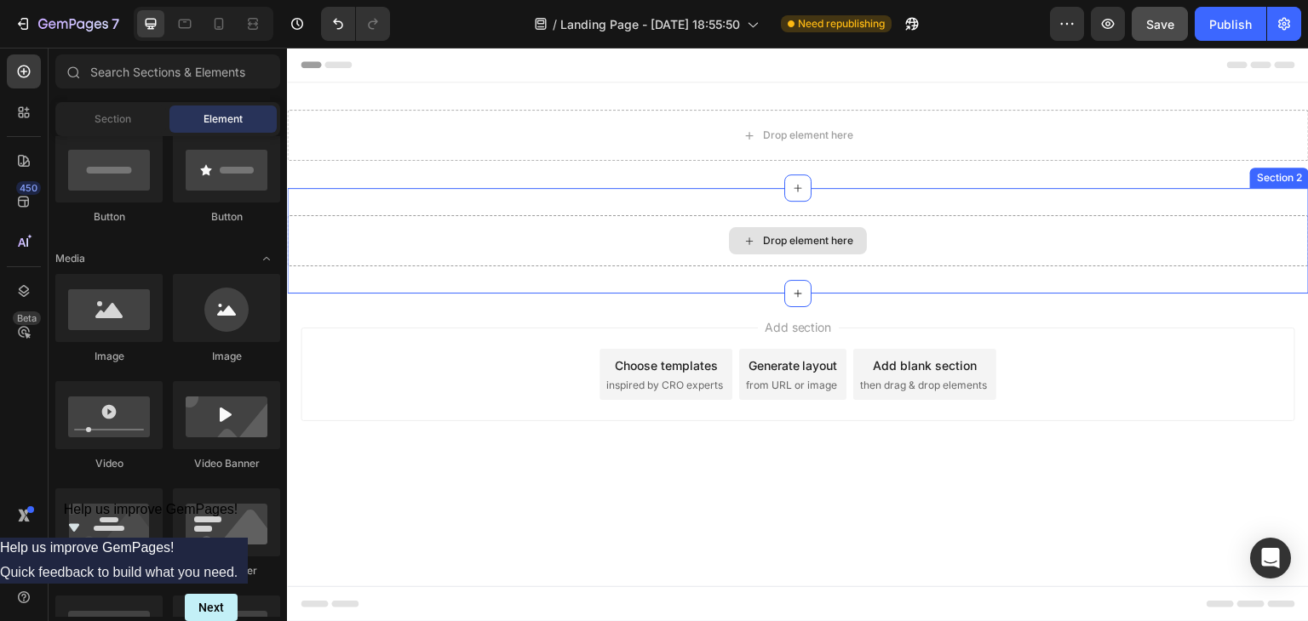
click at [755, 237] on icon at bounding box center [749, 241] width 14 height 14
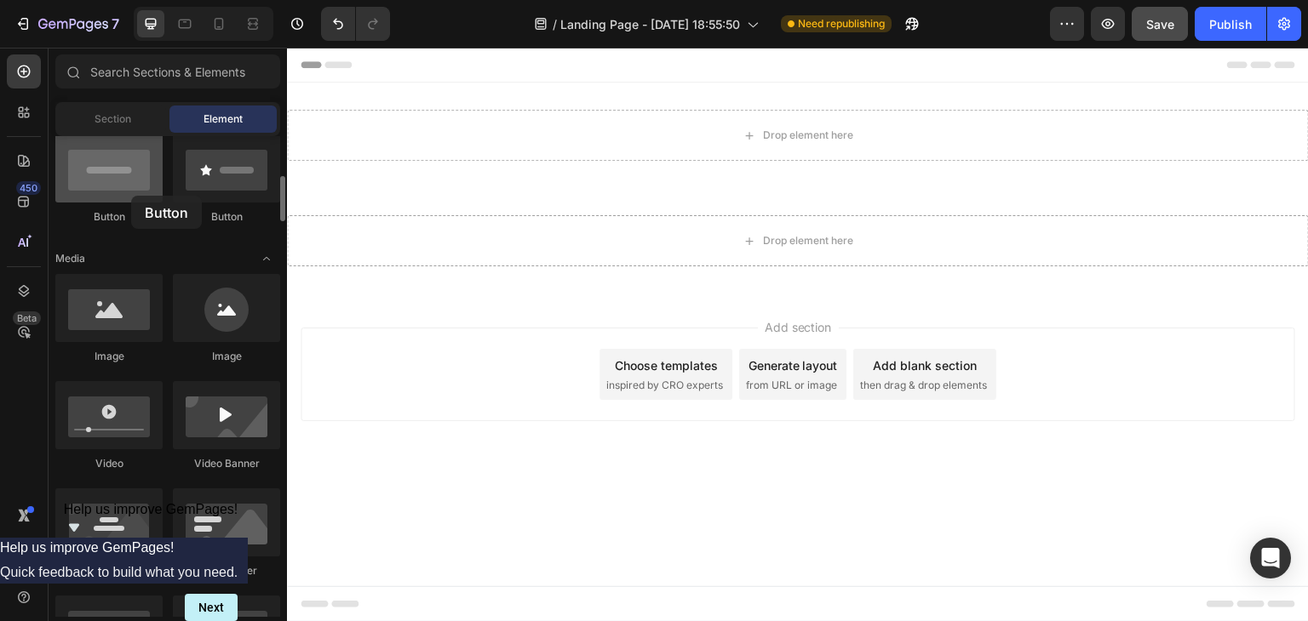
click at [131, 196] on div at bounding box center [108, 169] width 107 height 68
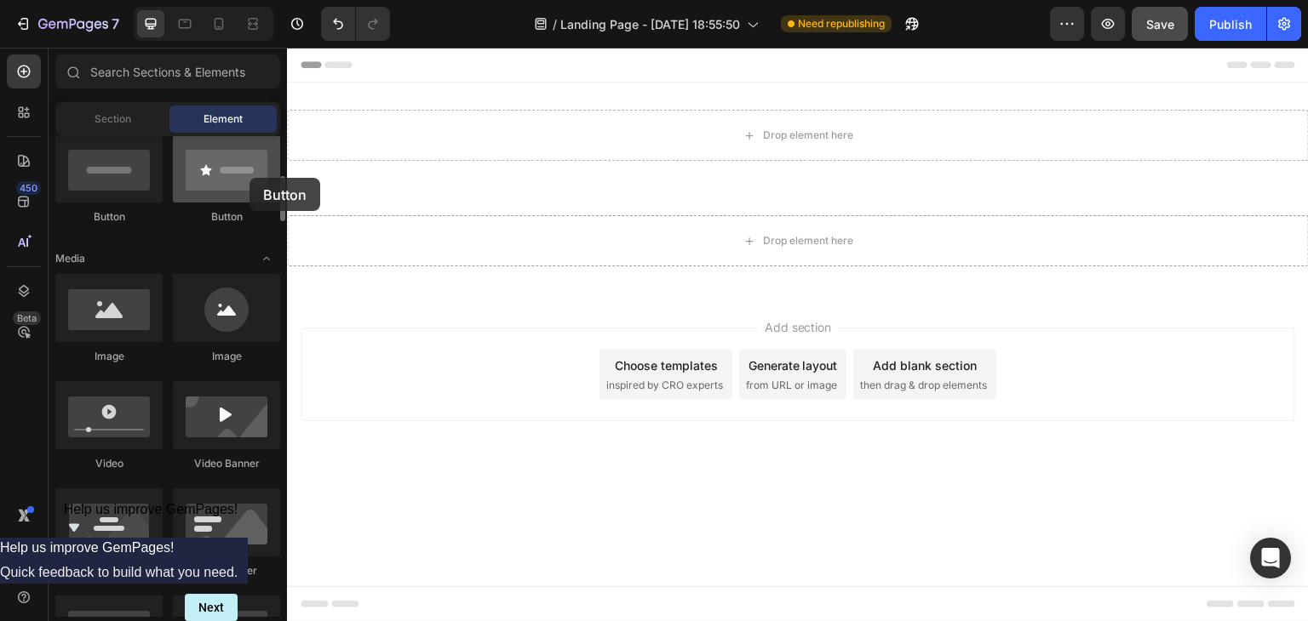
click at [249, 178] on div at bounding box center [226, 169] width 107 height 68
click at [254, 183] on div at bounding box center [226, 169] width 107 height 68
click at [244, 191] on div at bounding box center [226, 169] width 107 height 68
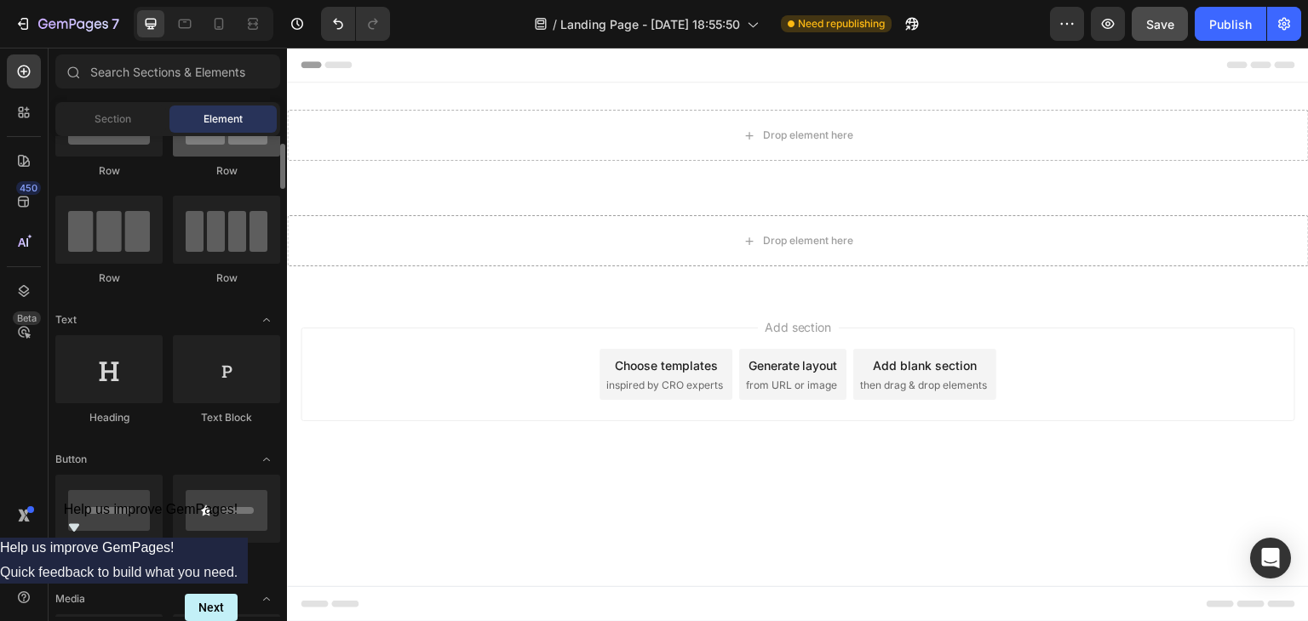
scroll to position [0, 0]
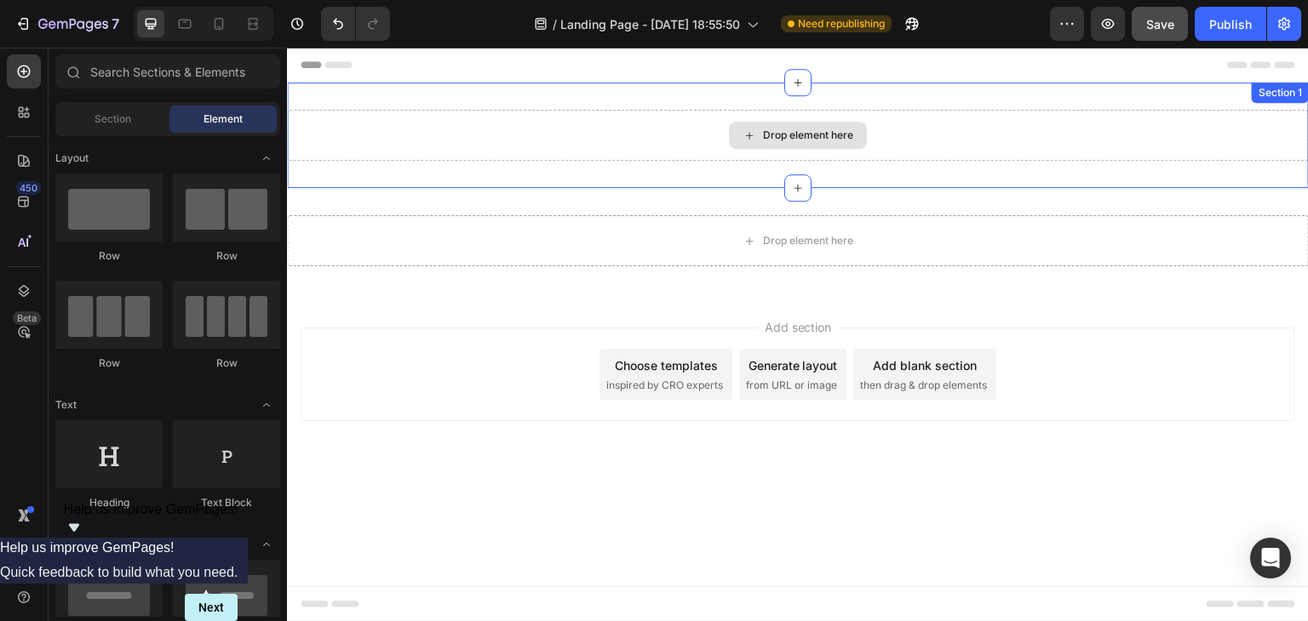
click at [793, 125] on div "Drop element here" at bounding box center [798, 135] width 138 height 27
click at [778, 140] on div "Drop element here" at bounding box center [808, 136] width 90 height 14
click at [768, 135] on div "Drop element here" at bounding box center [808, 136] width 90 height 14
click at [751, 135] on icon at bounding box center [749, 135] width 7 height 7
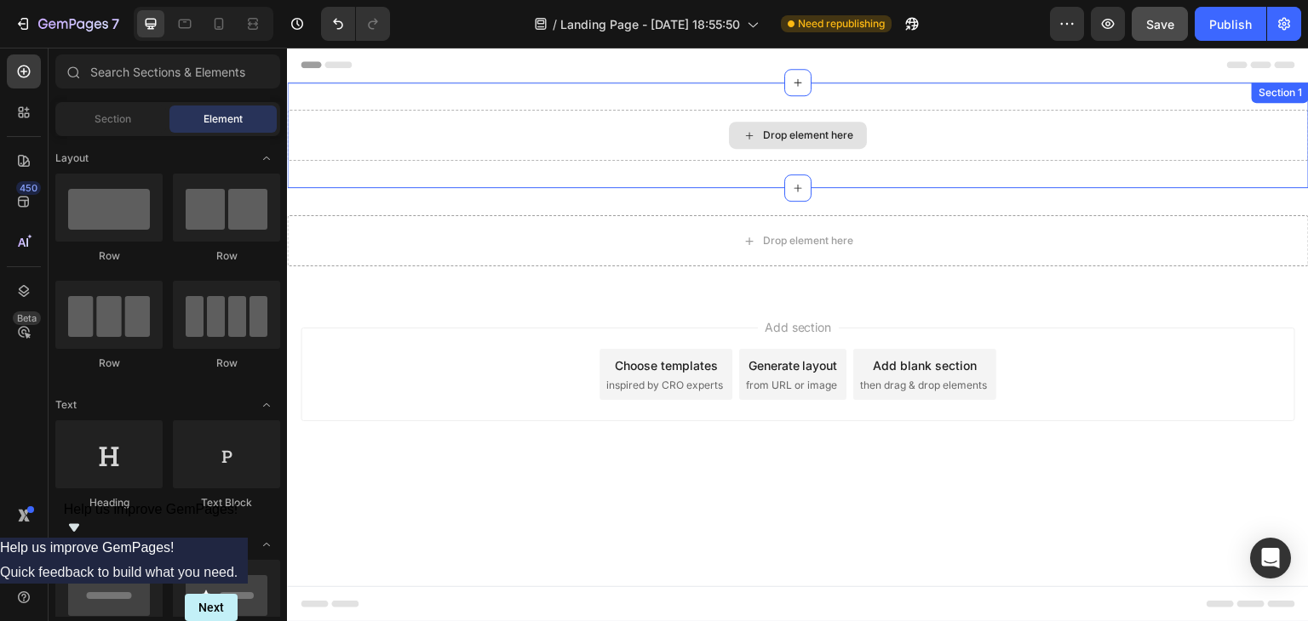
click at [751, 135] on icon at bounding box center [749, 135] width 7 height 7
click at [804, 191] on icon at bounding box center [798, 188] width 14 height 14
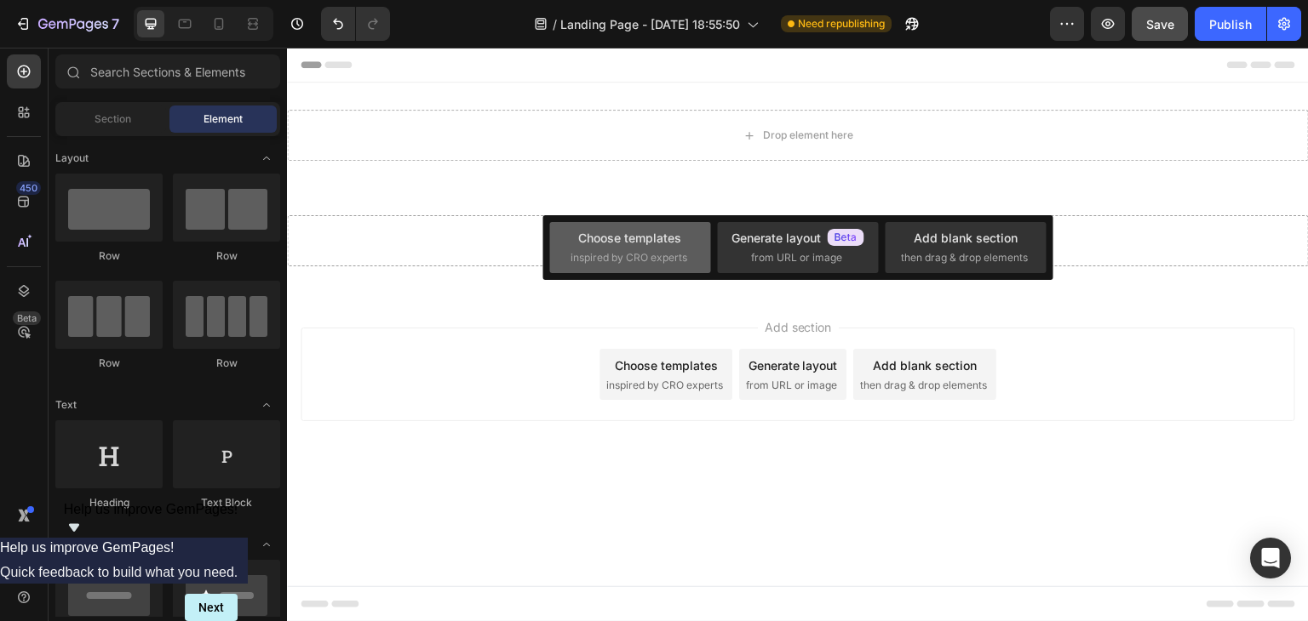
click at [677, 241] on div "Choose templates" at bounding box center [629, 238] width 103 height 18
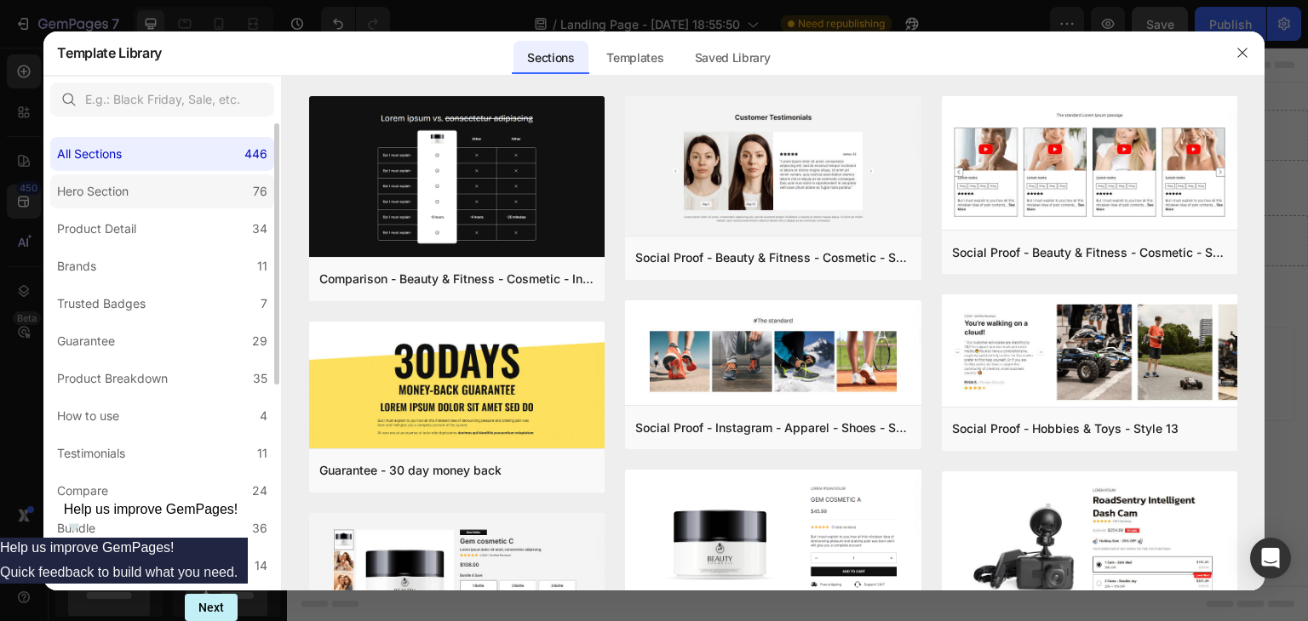
click at [143, 185] on label "Hero Section 76" at bounding box center [162, 192] width 224 height 34
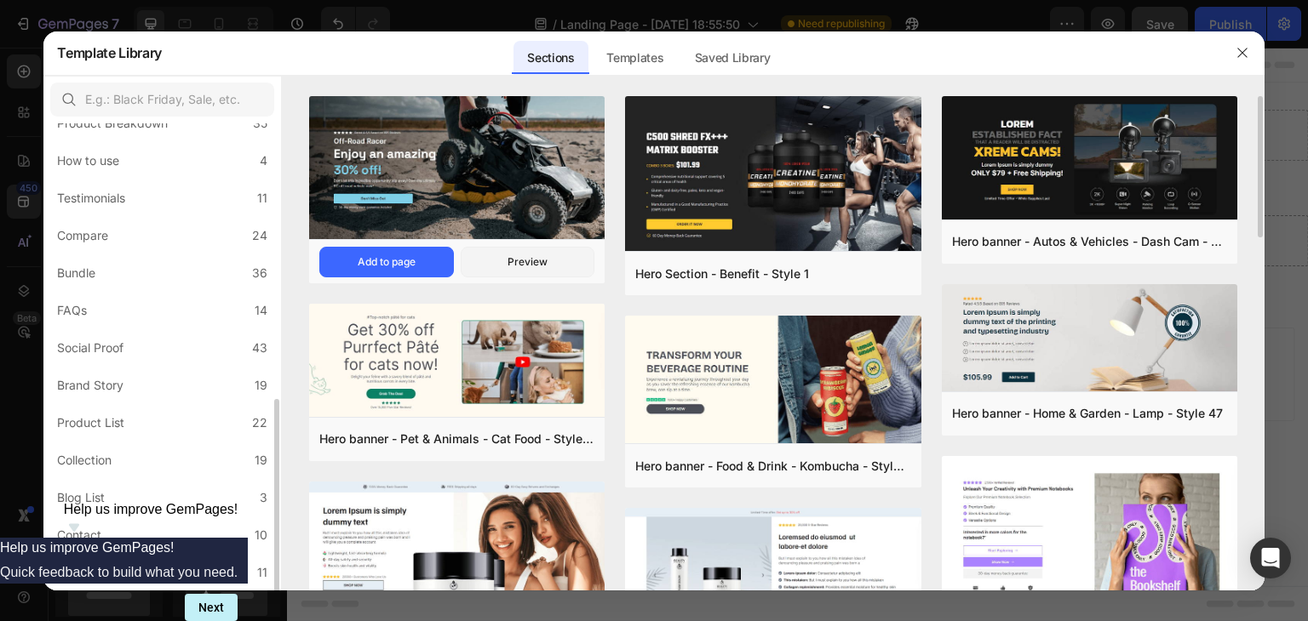
scroll to position [341, 0]
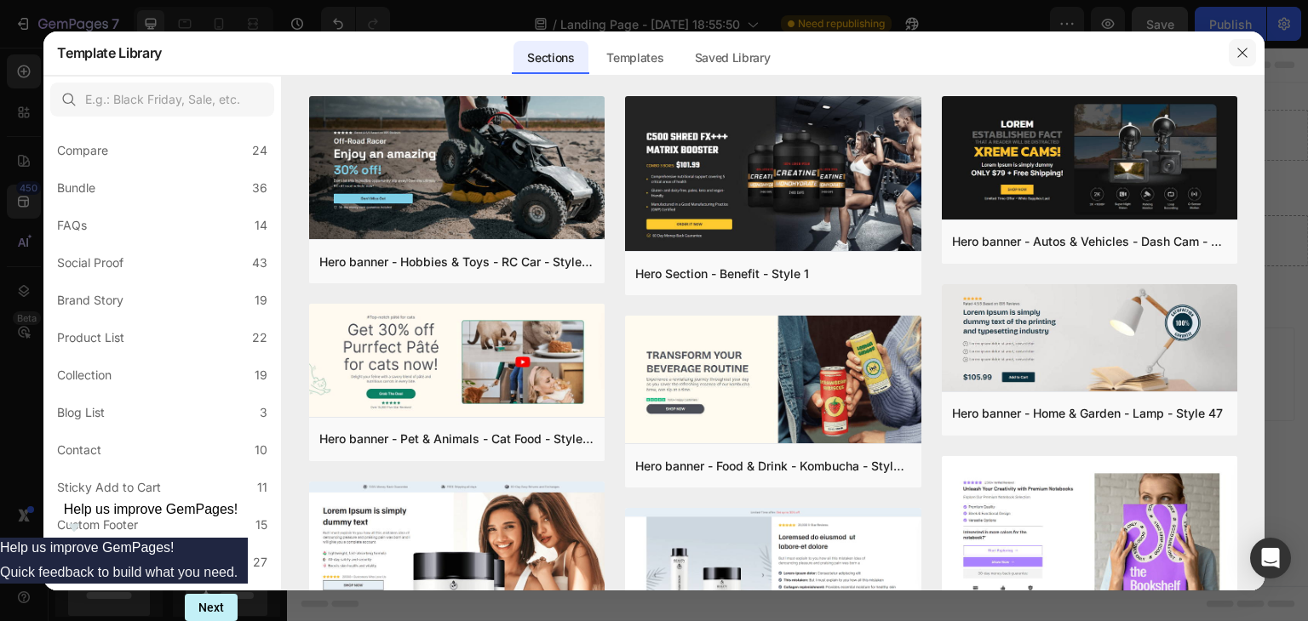
click at [1246, 60] on button "button" at bounding box center [1242, 52] width 27 height 27
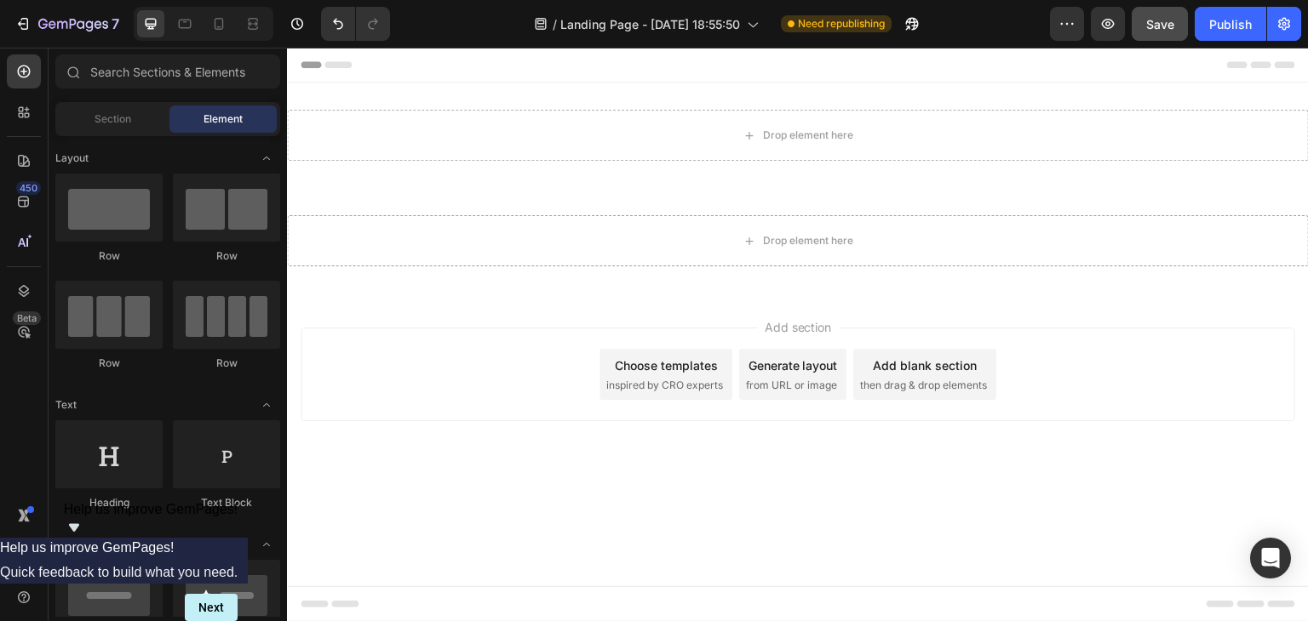
click at [793, 375] on div "Generate layout from URL or image" at bounding box center [792, 374] width 107 height 51
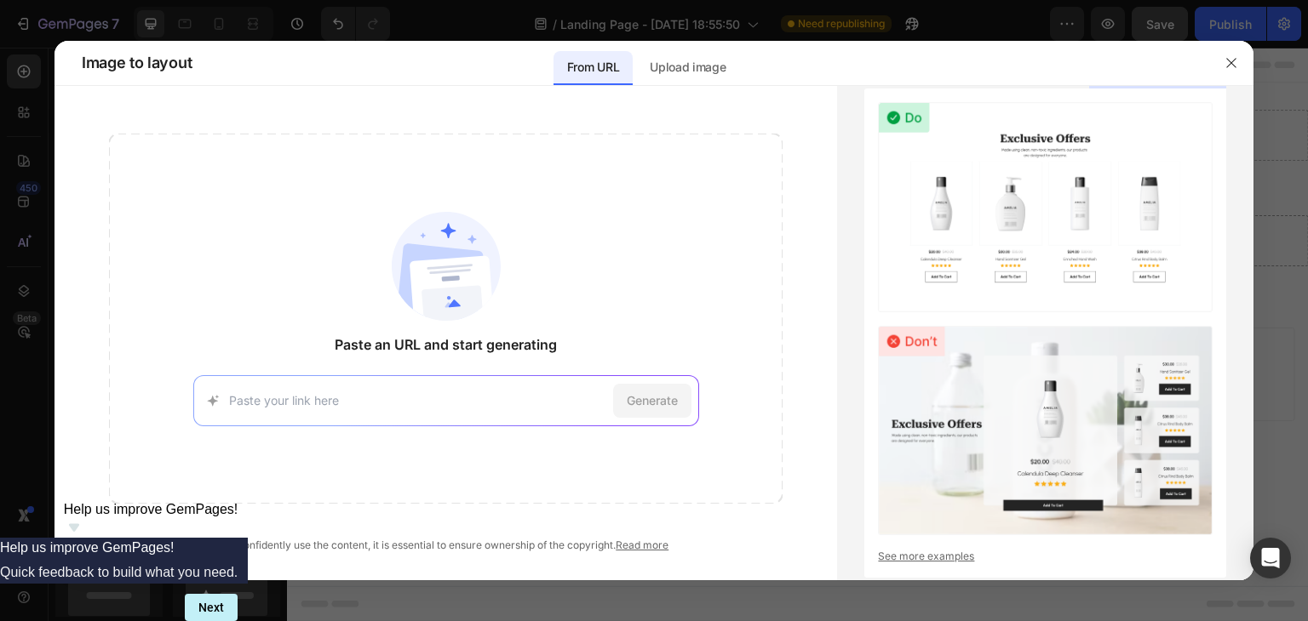
click at [1243, 78] on div at bounding box center [1231, 63] width 44 height 44
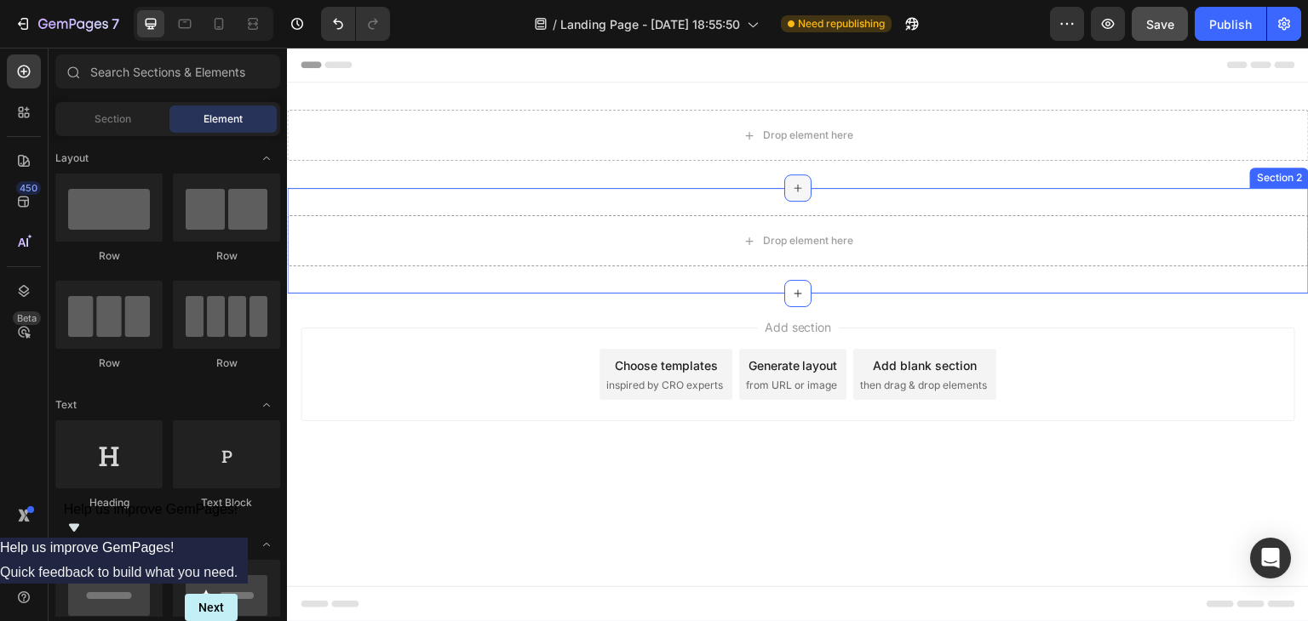
click at [805, 190] on div at bounding box center [797, 188] width 27 height 27
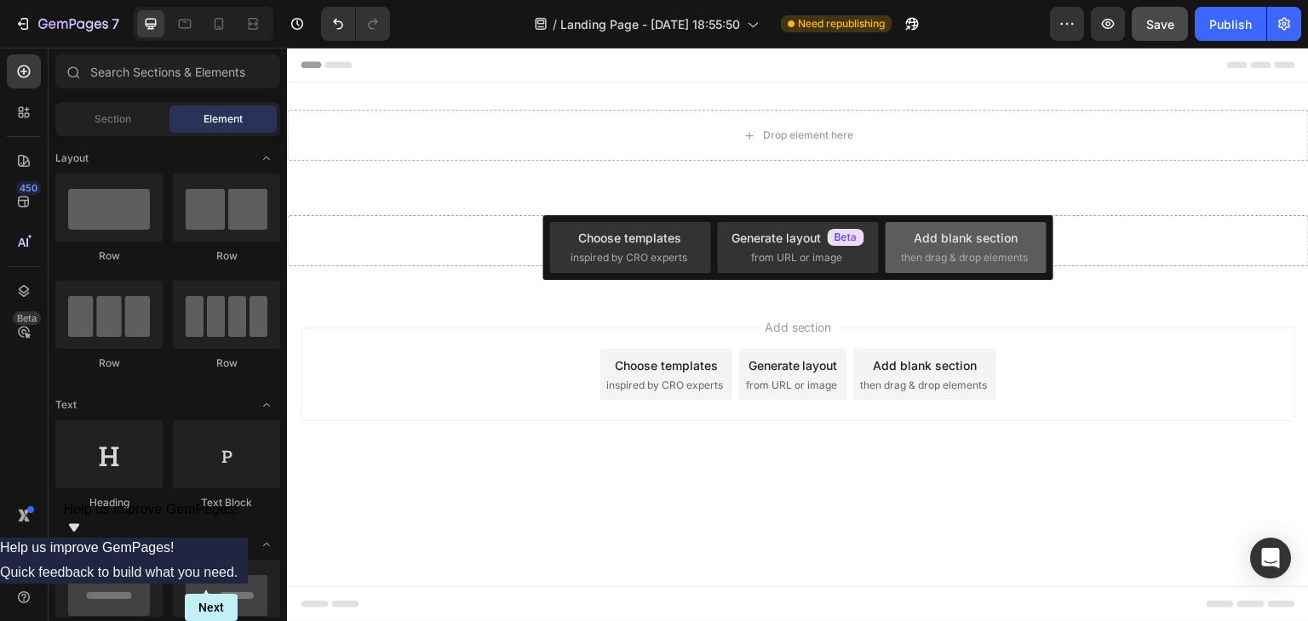
click at [912, 250] on span "then drag & drop elements" at bounding box center [964, 257] width 127 height 15
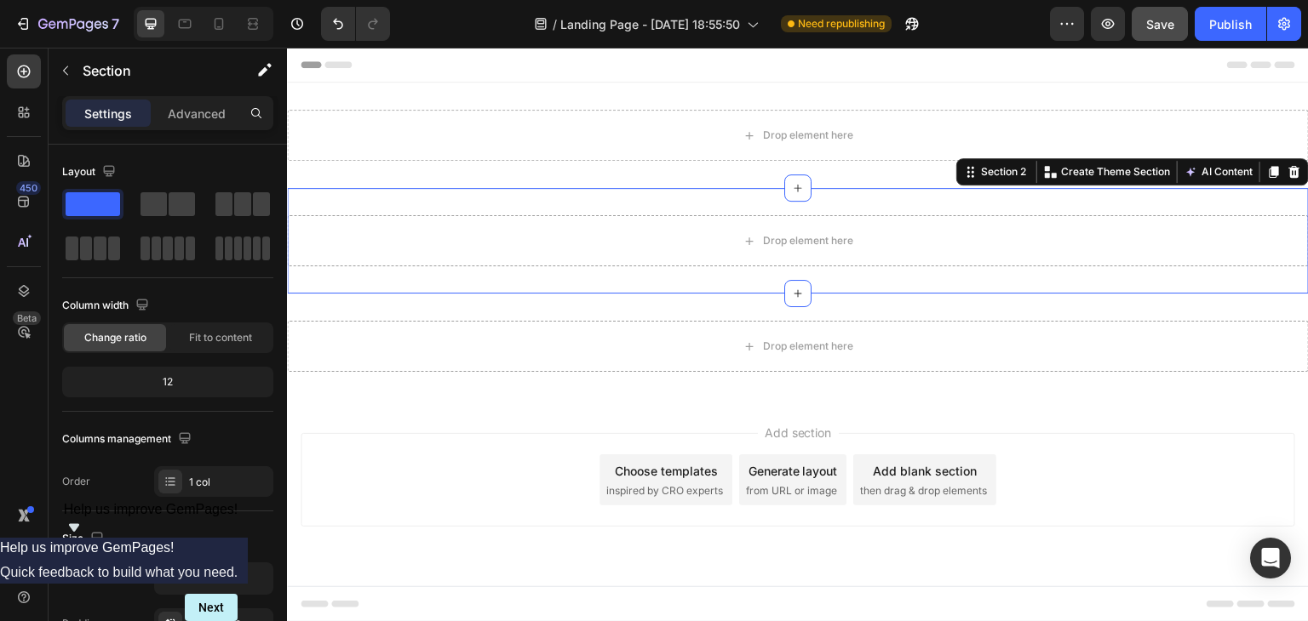
click at [662, 209] on div "Drop element here Section 2 You can create reusable sections Create Theme Secti…" at bounding box center [798, 241] width 1022 height 106
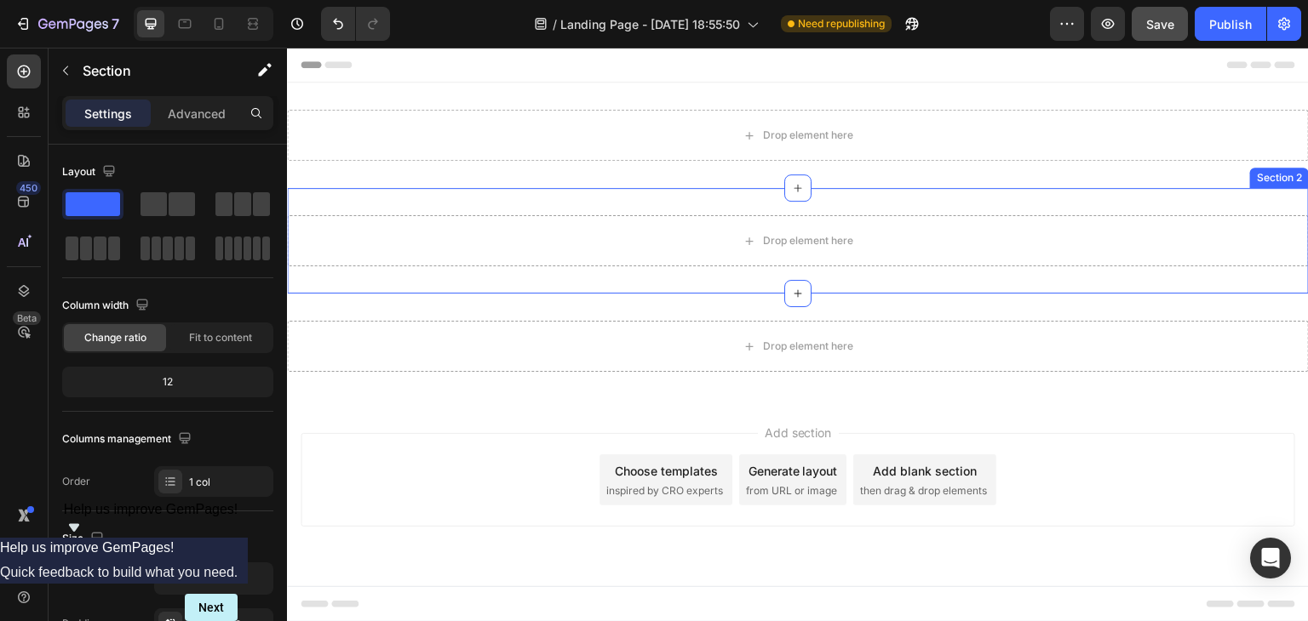
click at [634, 268] on div "Drop element here Section 2" at bounding box center [798, 241] width 1022 height 106
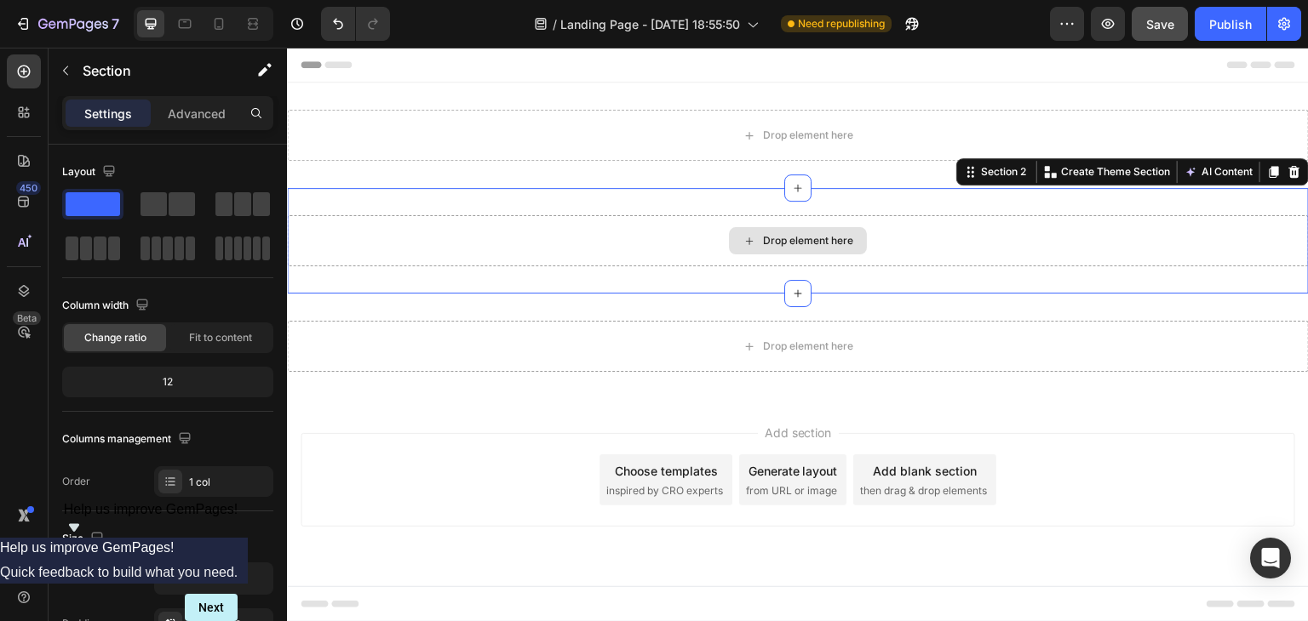
click at [613, 265] on div "Drop element here" at bounding box center [798, 240] width 1022 height 51
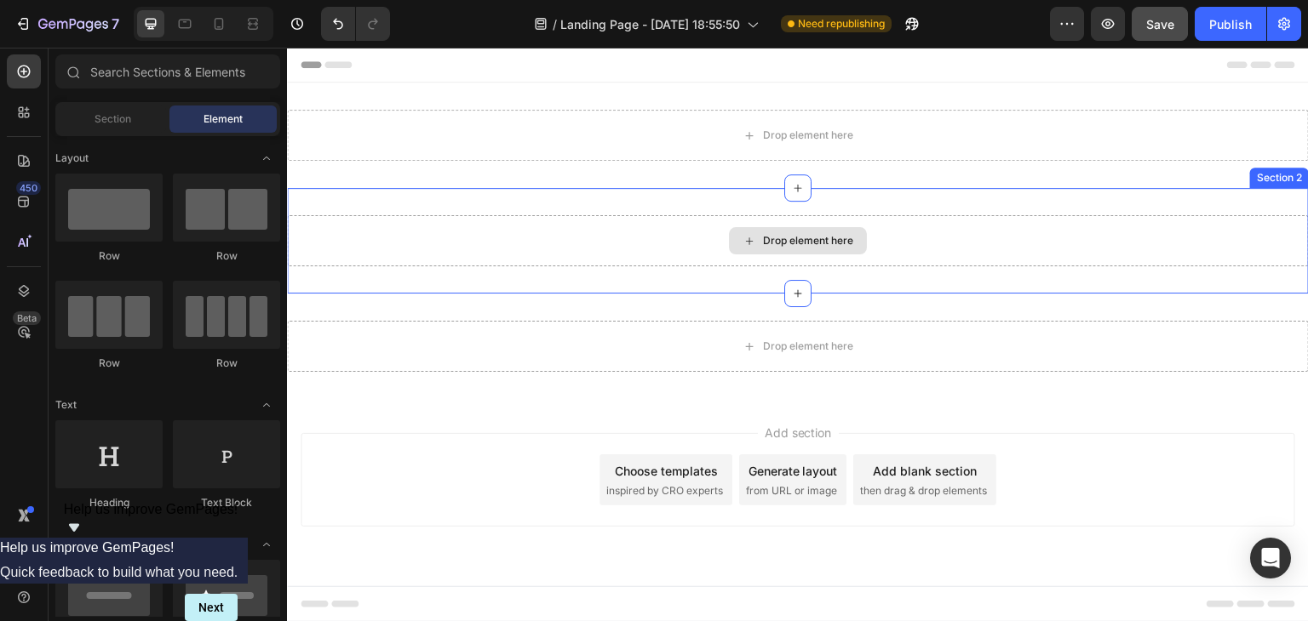
click at [809, 253] on div "Drop element here" at bounding box center [798, 240] width 138 height 27
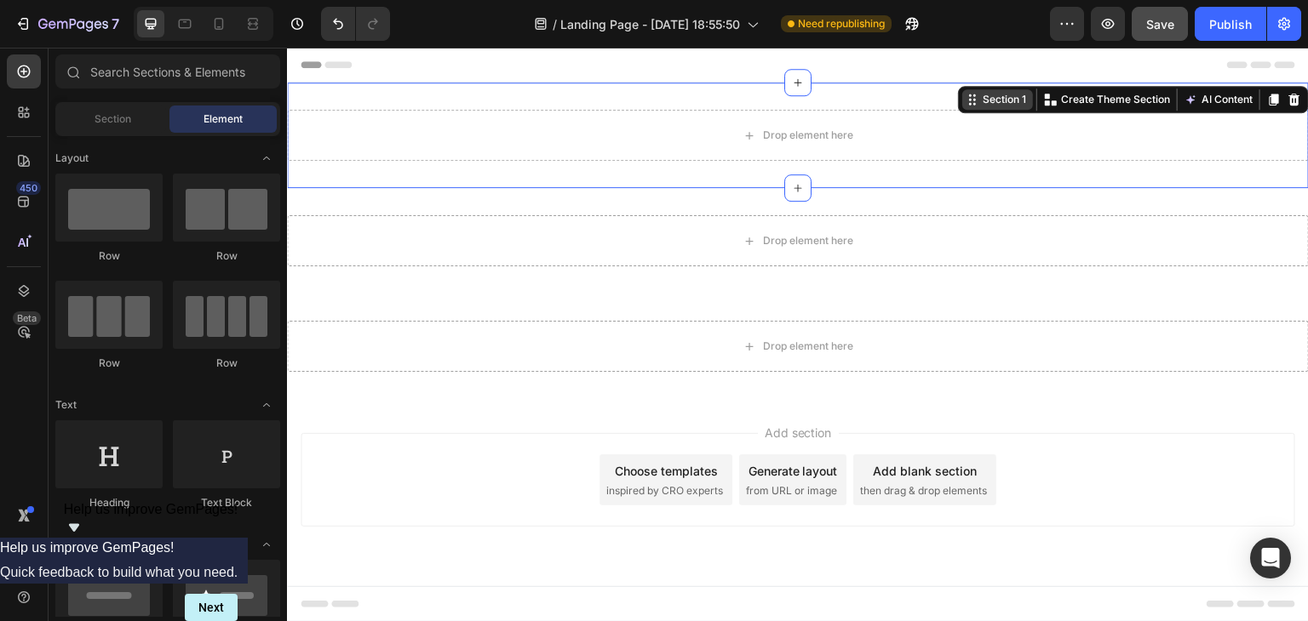
click at [1274, 93] on div "Section 1 You can create reusable sections Create Theme Section AI Content Writ…" at bounding box center [1133, 99] width 351 height 27
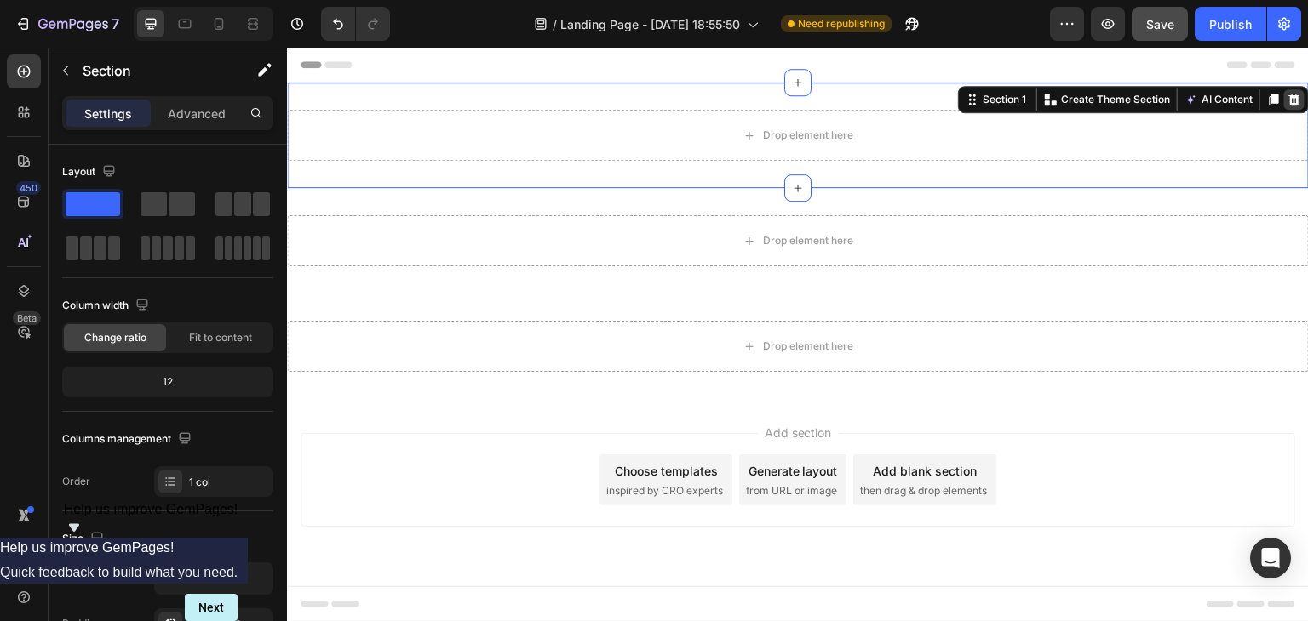
click at [1289, 93] on icon at bounding box center [1294, 100] width 14 height 14
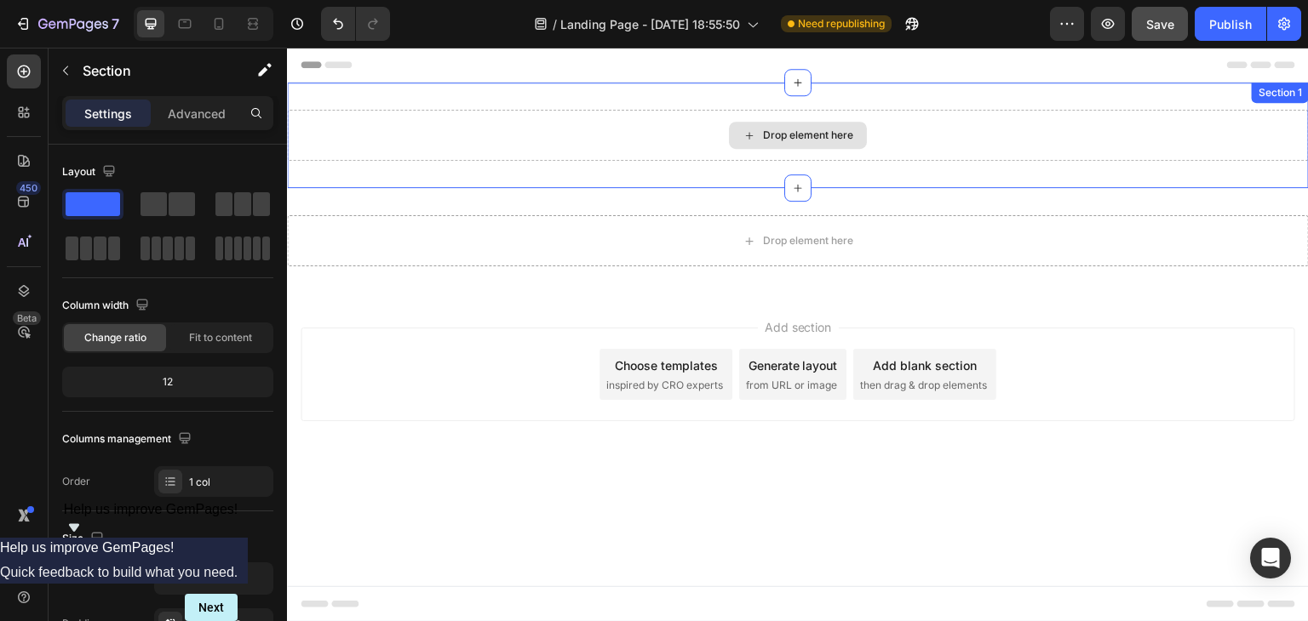
click at [1252, 143] on div "Drop element here" at bounding box center [798, 135] width 1022 height 51
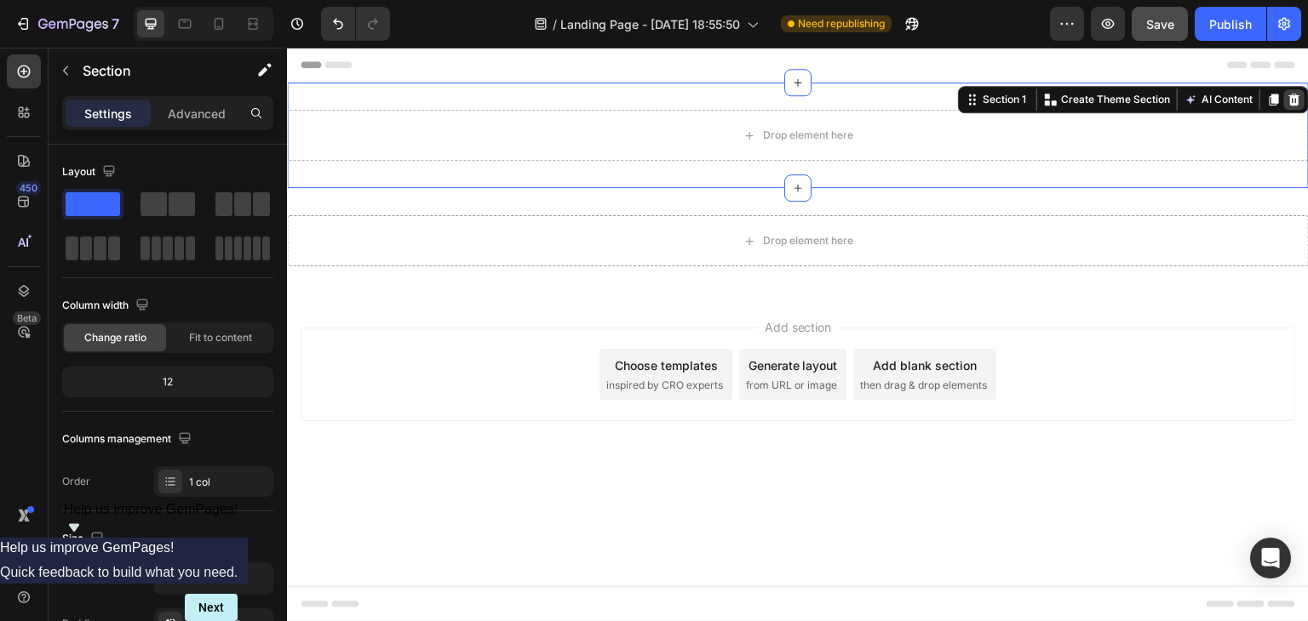
click at [1288, 93] on icon at bounding box center [1294, 100] width 14 height 14
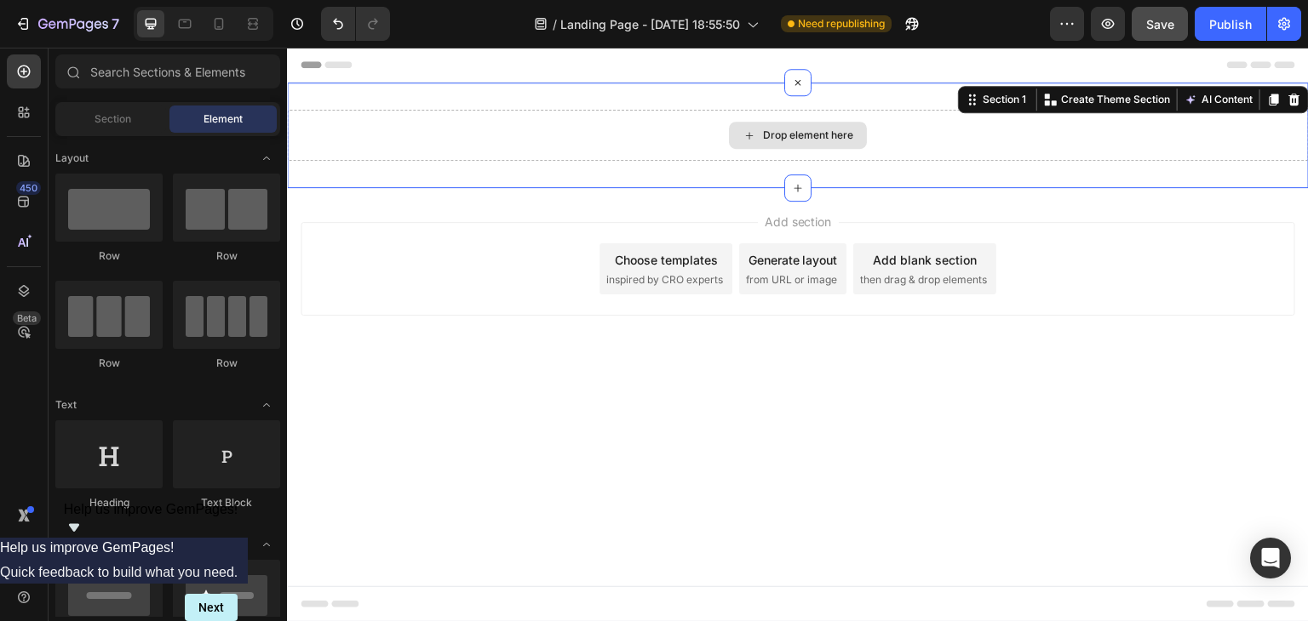
click at [1110, 147] on div "Drop element here" at bounding box center [798, 135] width 1022 height 51
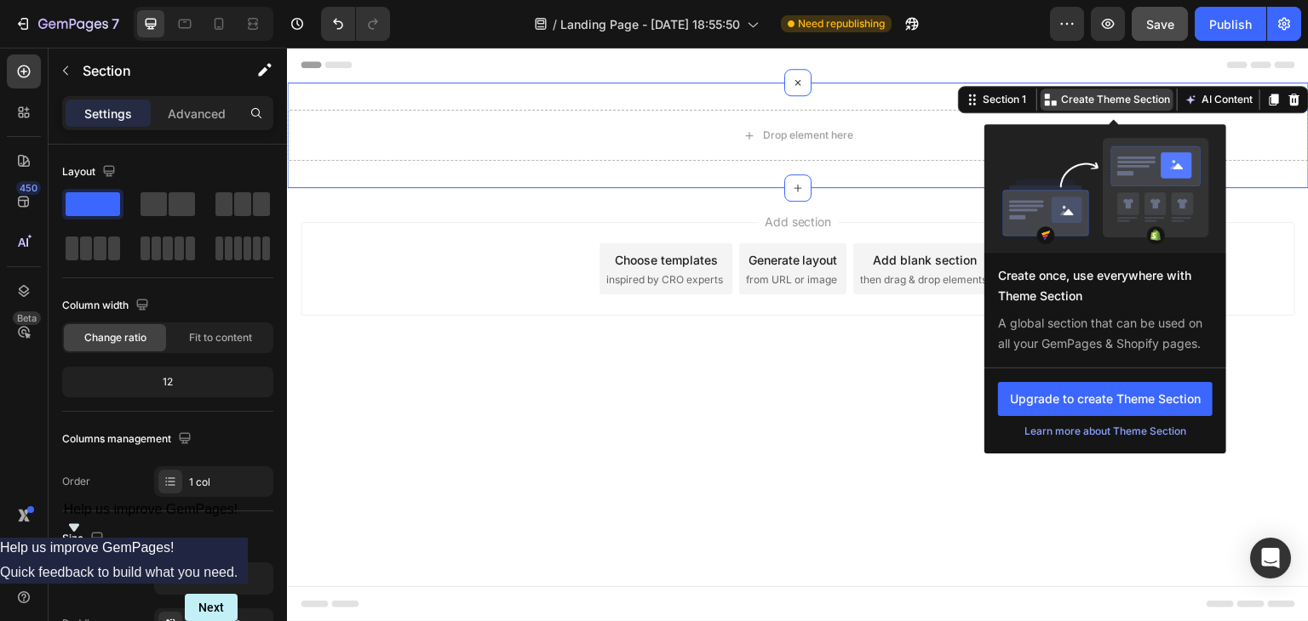
click at [1048, 106] on icon at bounding box center [1051, 100] width 14 height 14
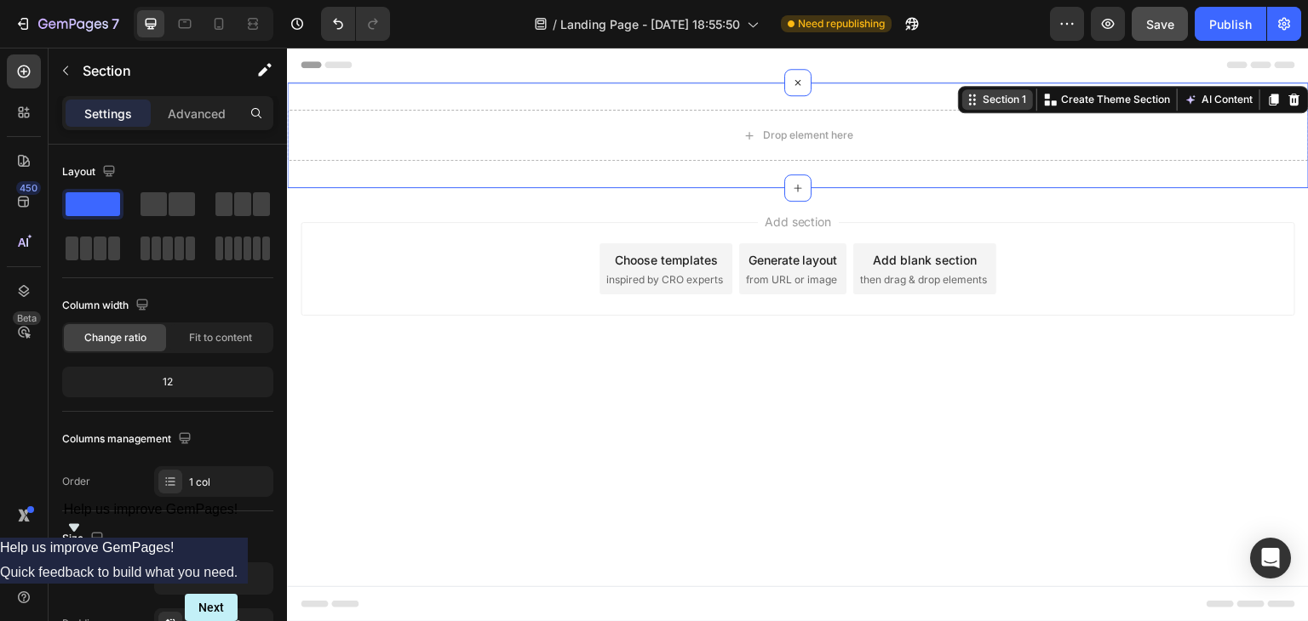
click at [1003, 103] on div "Section 1" at bounding box center [1004, 99] width 50 height 15
click at [103, 330] on span "Change ratio" at bounding box center [115, 337] width 62 height 15
click at [107, 336] on span "Change ratio" at bounding box center [115, 337] width 62 height 15
click at [245, 348] on div "Fit to content" at bounding box center [220, 337] width 102 height 27
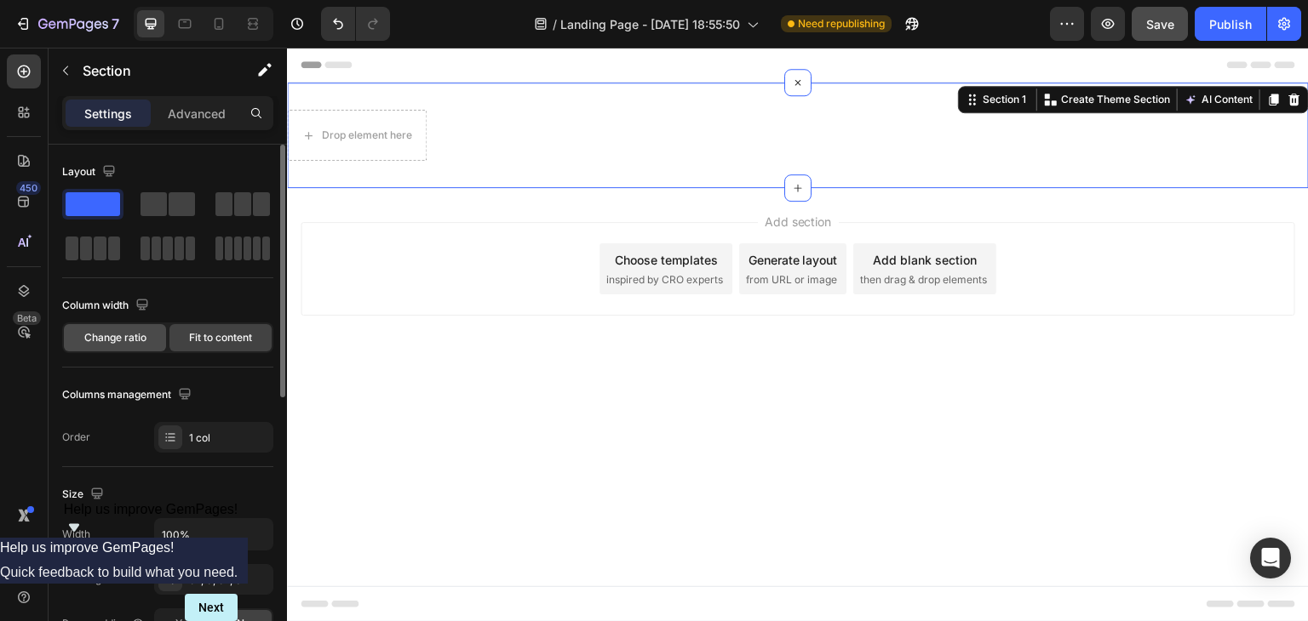
click at [146, 351] on div "Change ratio" at bounding box center [115, 337] width 102 height 27
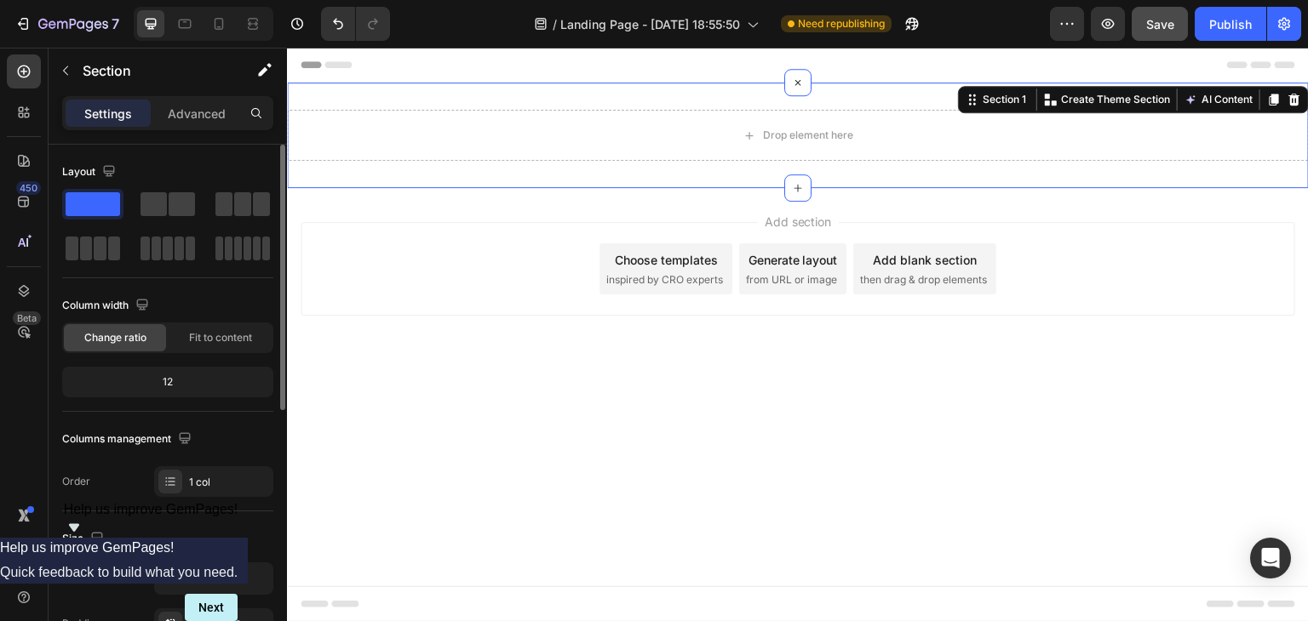
click at [173, 375] on div "12" at bounding box center [168, 382] width 204 height 24
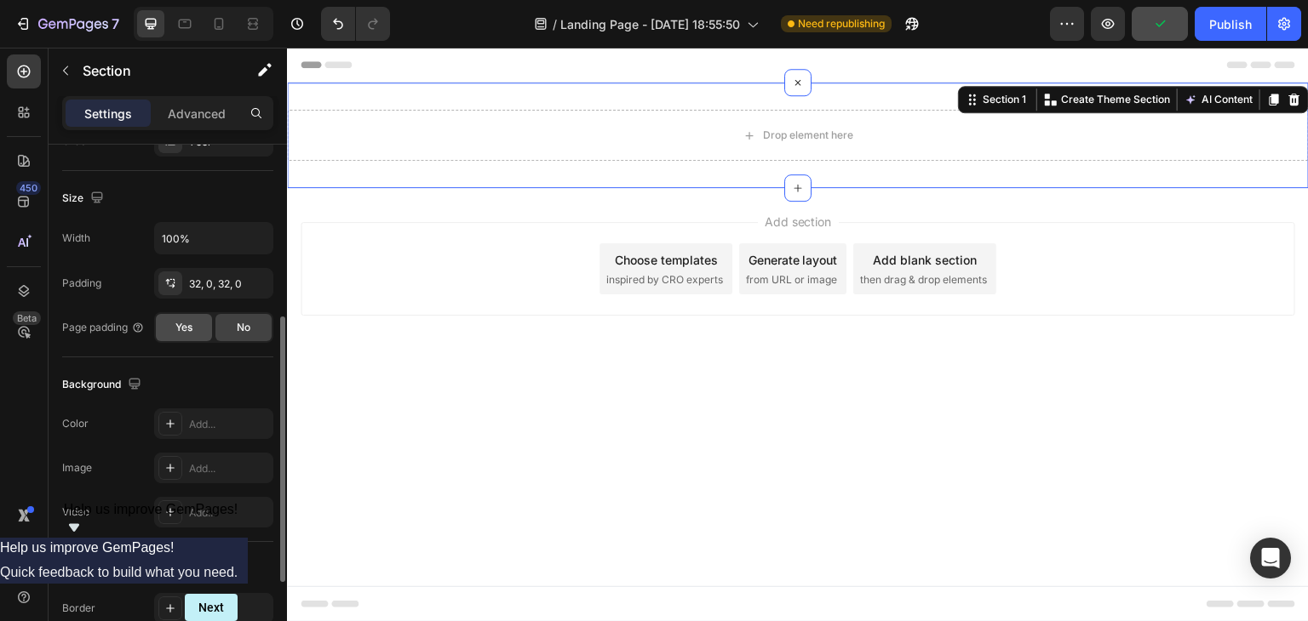
click at [194, 336] on div "Yes" at bounding box center [184, 327] width 56 height 27
click at [1279, 95] on icon at bounding box center [1280, 100] width 11 height 12
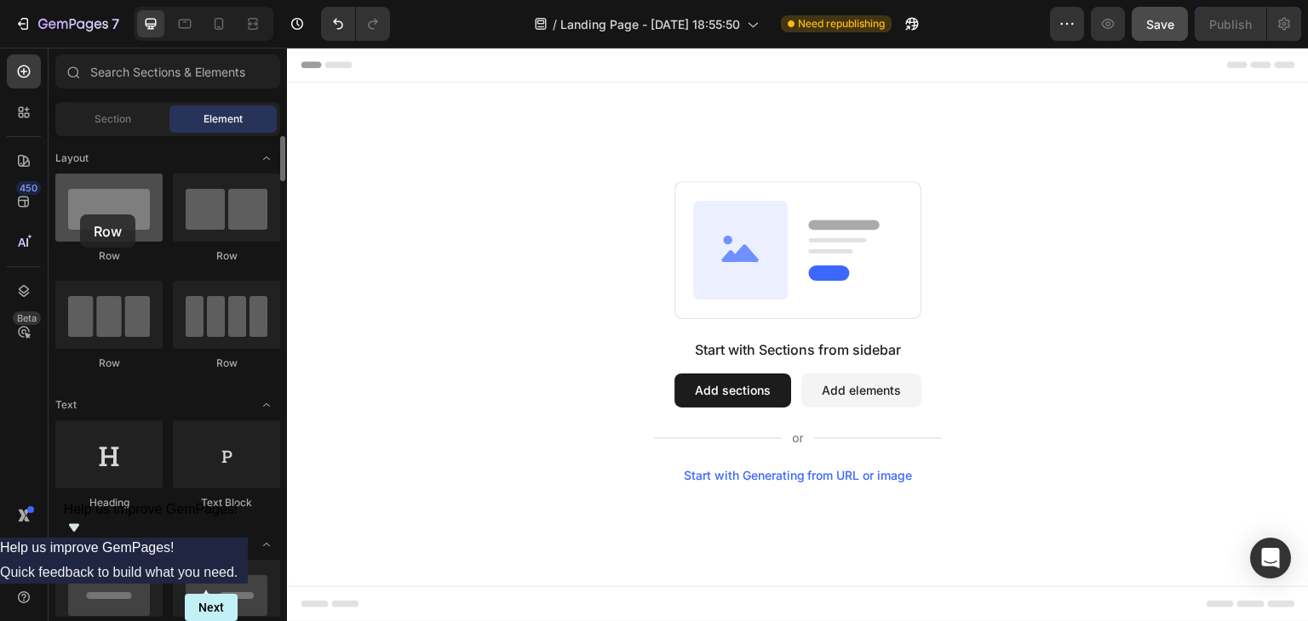
click at [80, 215] on div at bounding box center [108, 208] width 107 height 68
click at [96, 222] on div at bounding box center [108, 208] width 107 height 68
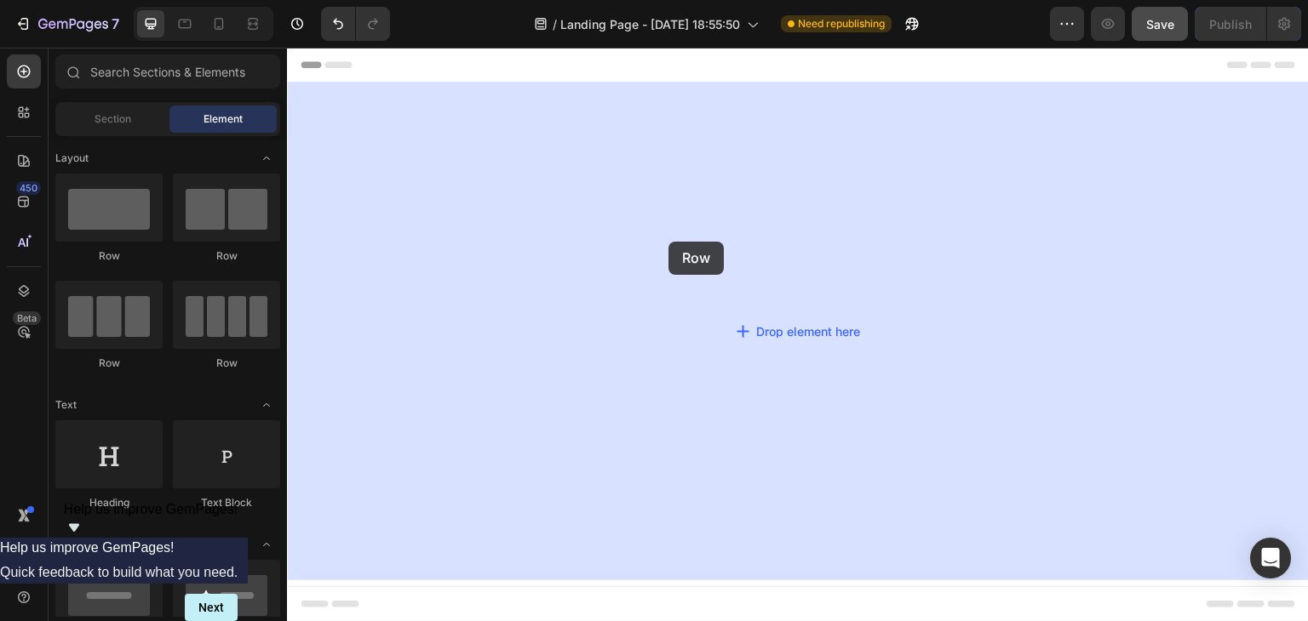
drag, startPoint x: 383, startPoint y: 270, endPoint x: 668, endPoint y: 242, distance: 286.6
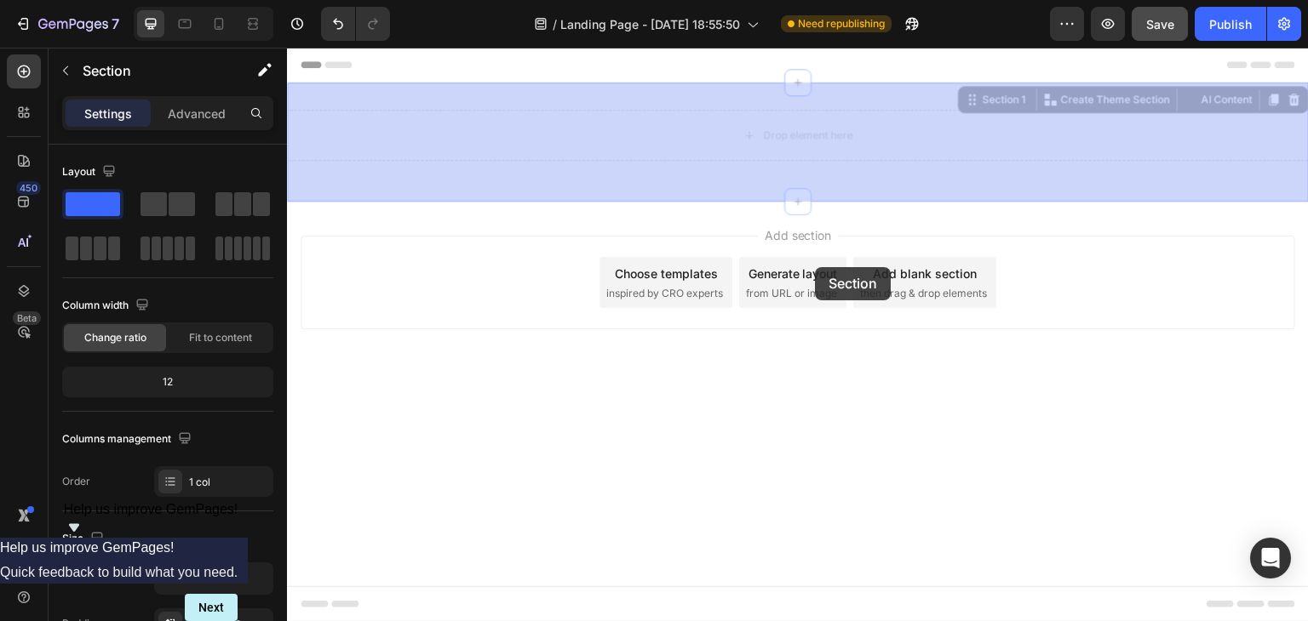
drag, startPoint x: 810, startPoint y: 175, endPoint x: 816, endPoint y: 269, distance: 94.7
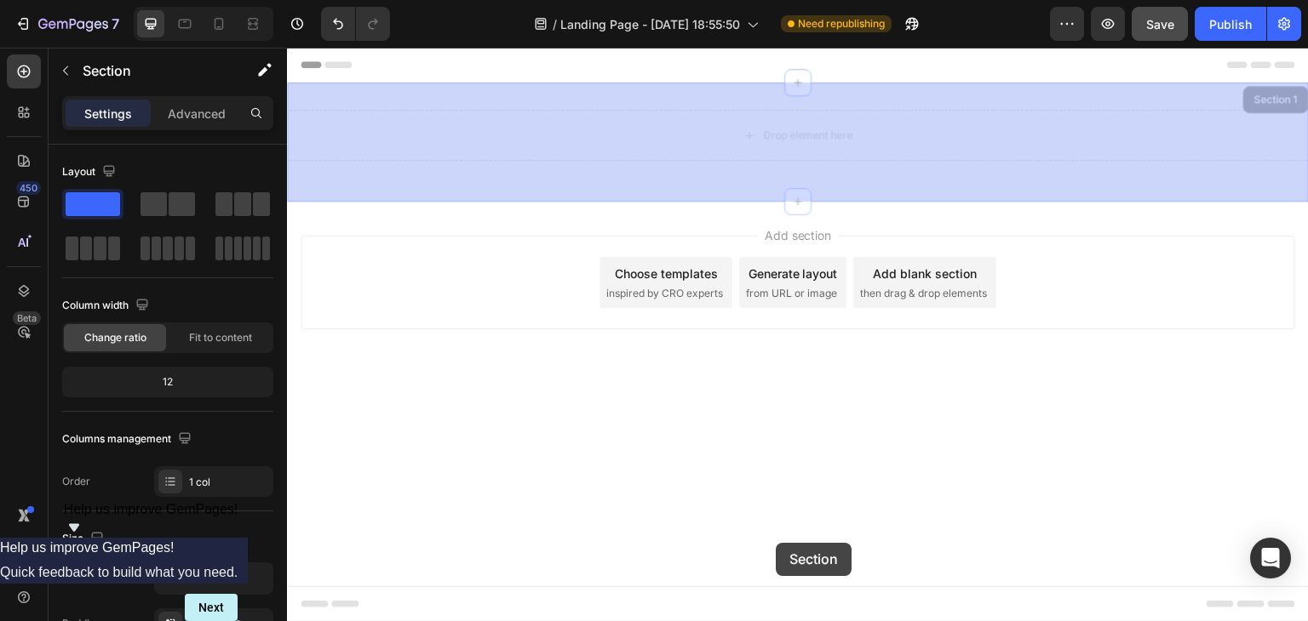
drag, startPoint x: 826, startPoint y: 200, endPoint x: 713, endPoint y: 414, distance: 241.8
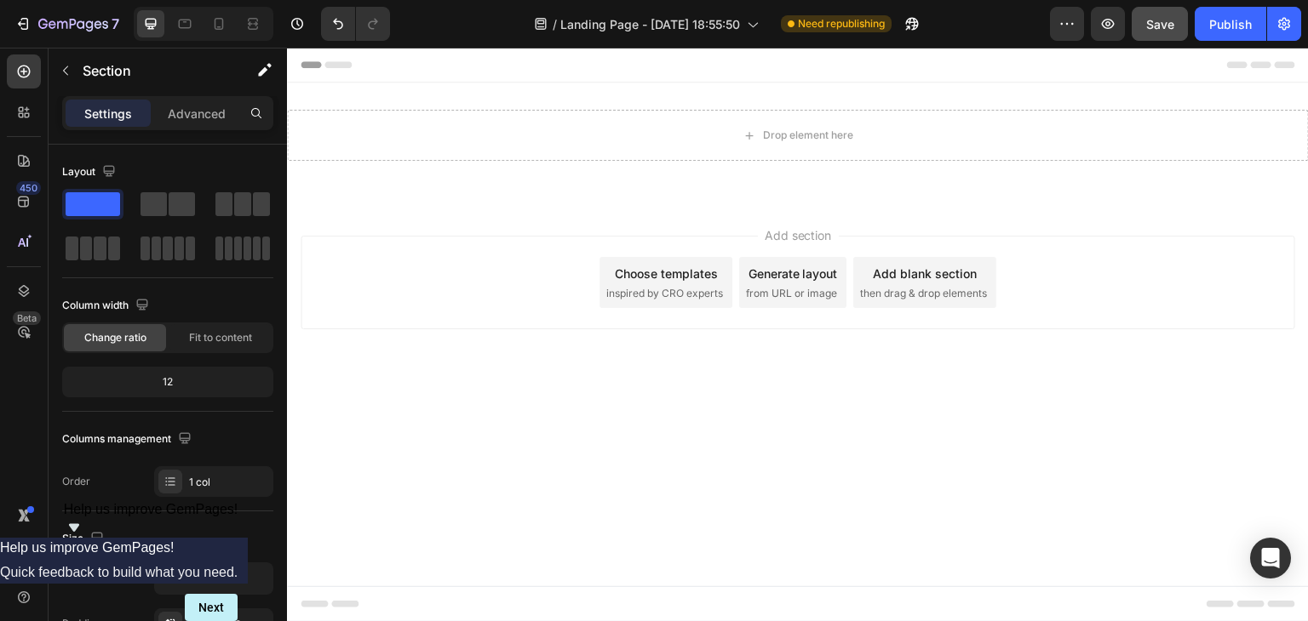
click at [670, 275] on div "Choose templates" at bounding box center [666, 274] width 103 height 18
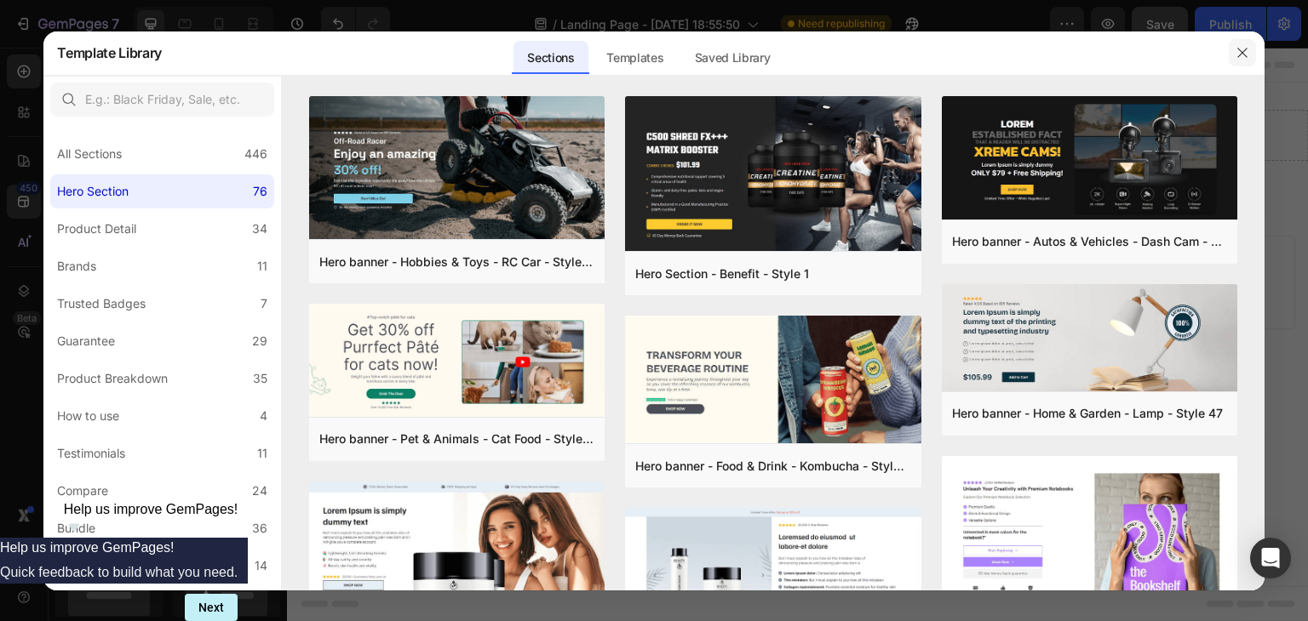
click at [1242, 59] on icon "button" at bounding box center [1242, 53] width 14 height 14
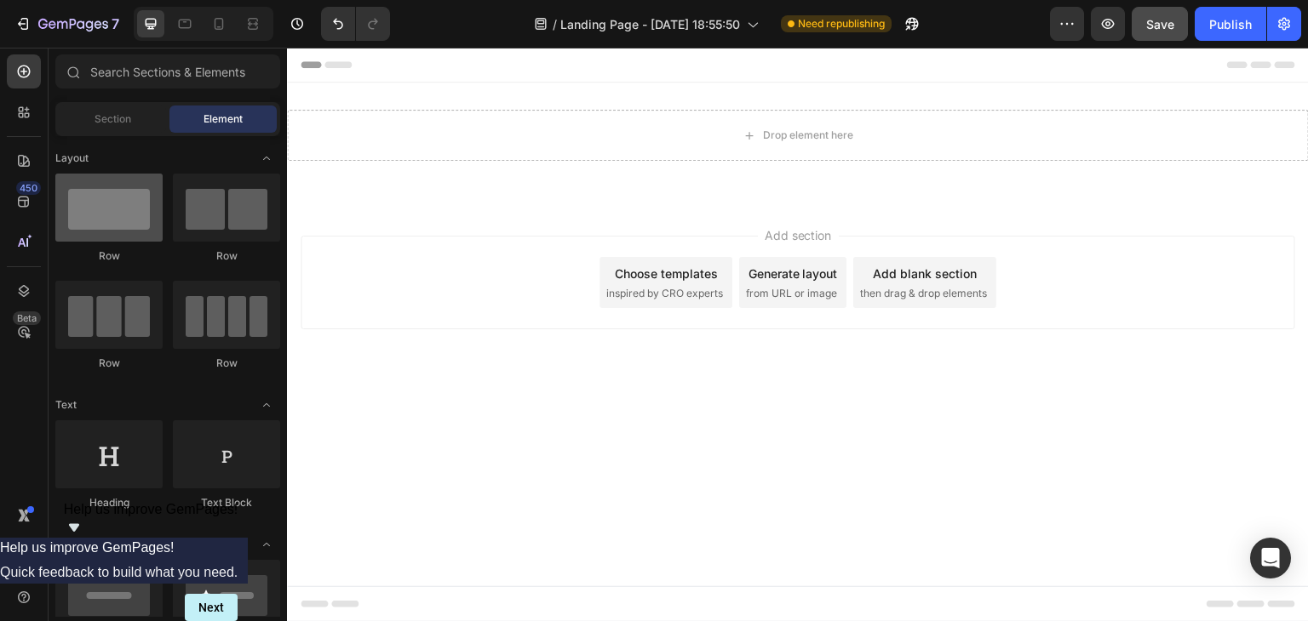
click at [125, 207] on div at bounding box center [108, 208] width 107 height 68
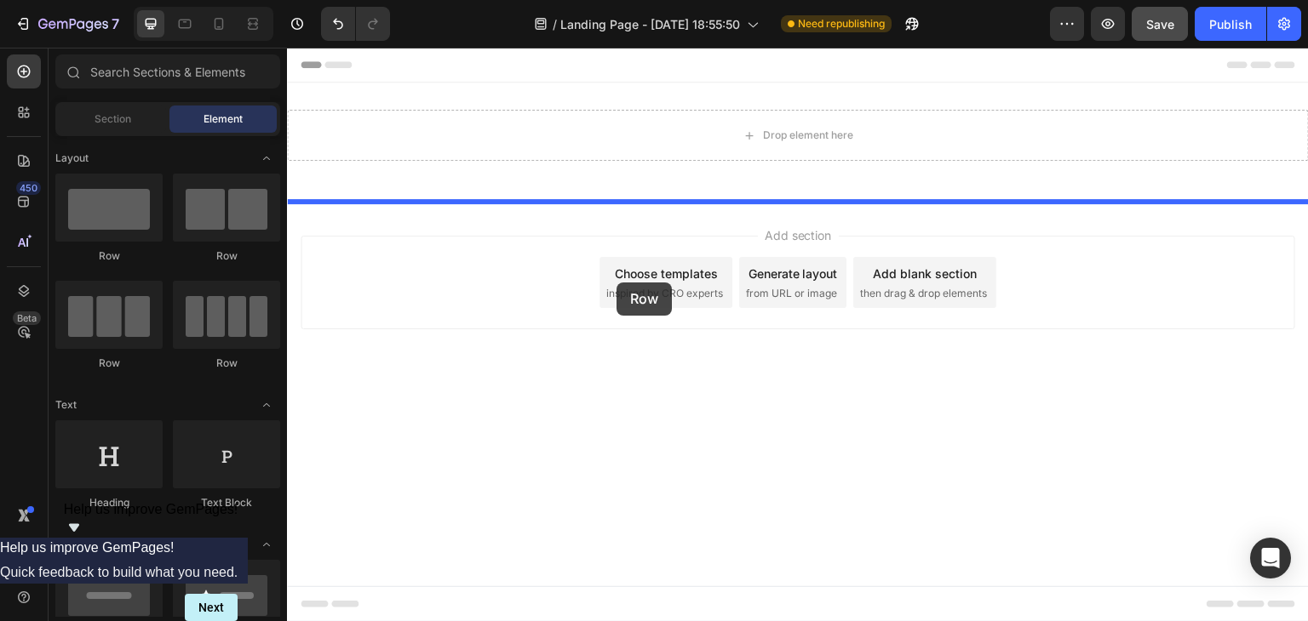
drag, startPoint x: 412, startPoint y: 255, endPoint x: 656, endPoint y: 274, distance: 244.3
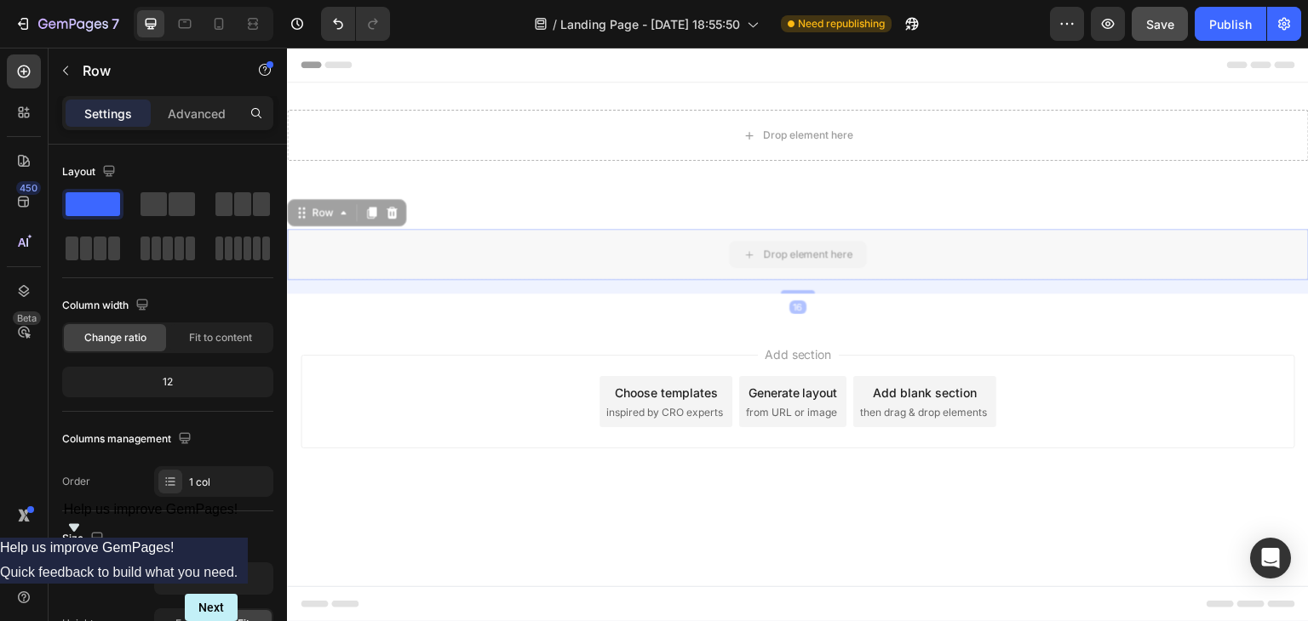
click at [287, 48] on div at bounding box center [287, 48] width 0 height 0
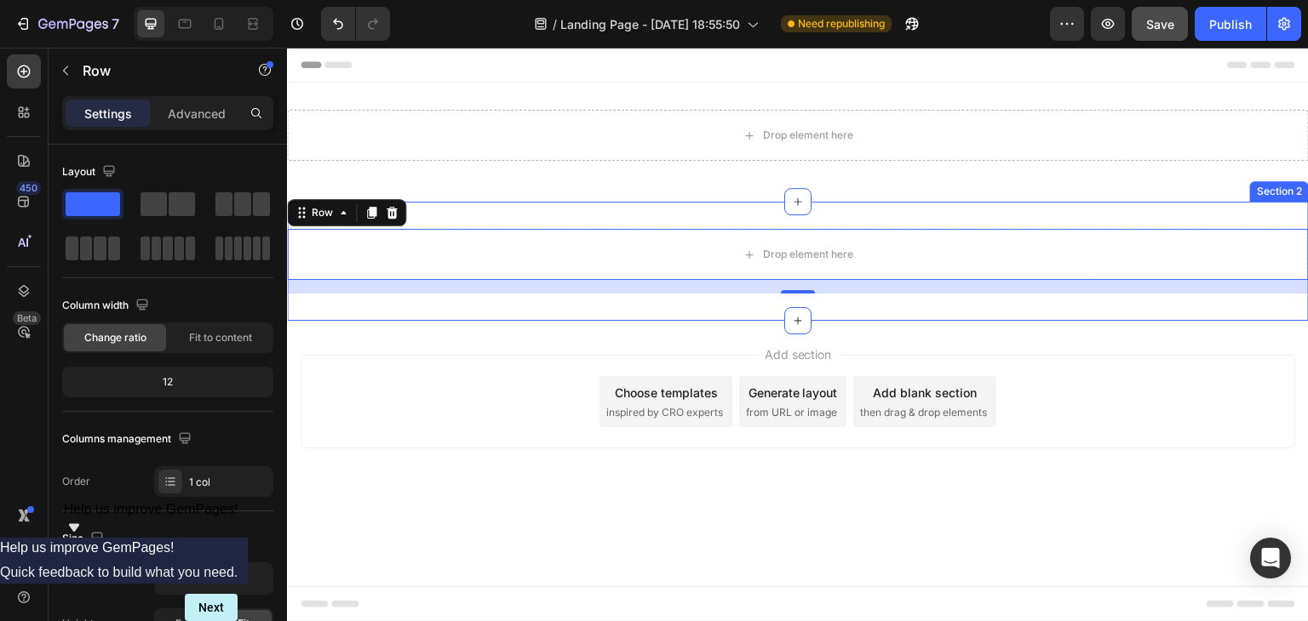
drag, startPoint x: 793, startPoint y: 288, endPoint x: 806, endPoint y: 352, distance: 66.0
click at [806, 352] on div "Header Drop element here Row Section 1 Drop element here Row 16 Section 2 Root …" at bounding box center [798, 289] width 1022 height 483
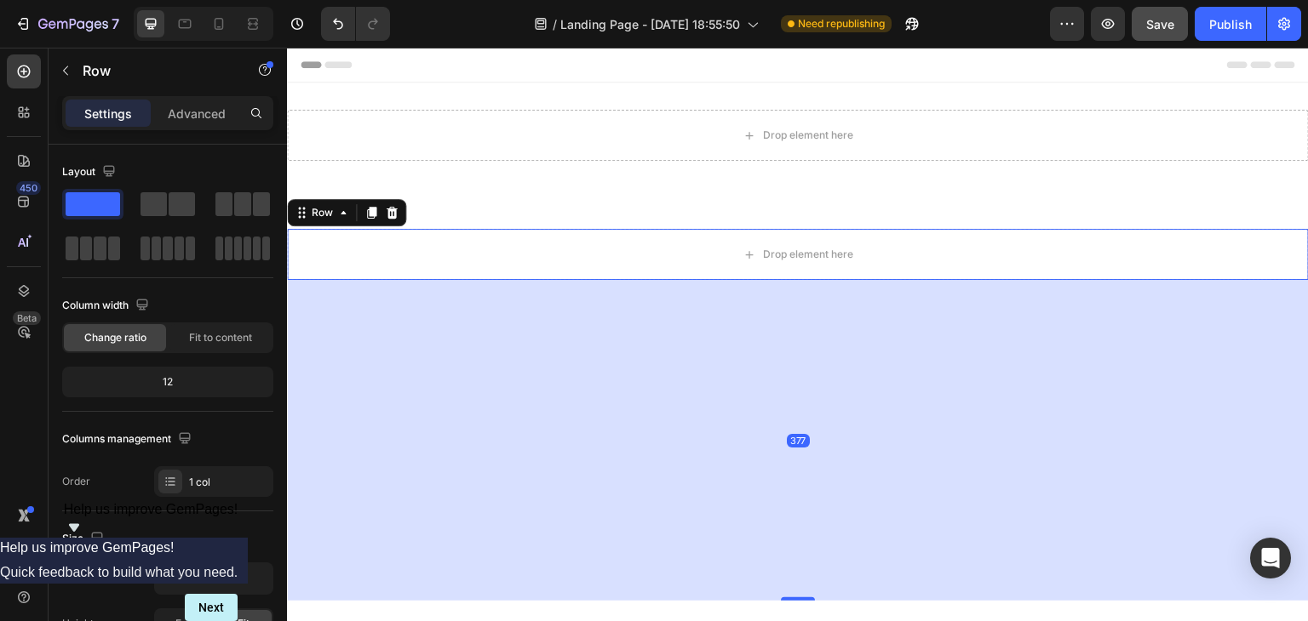
drag, startPoint x: 793, startPoint y: 291, endPoint x: 810, endPoint y: 599, distance: 307.8
click at [810, 280] on div "377" at bounding box center [798, 280] width 1022 height 0
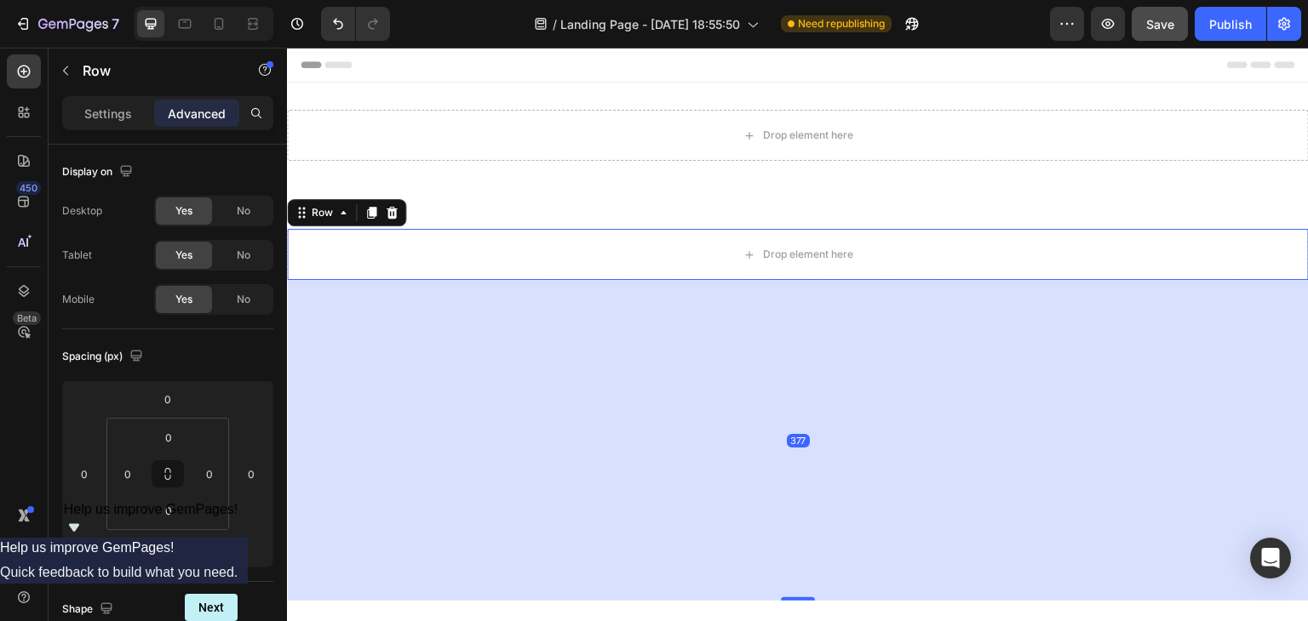
drag, startPoint x: 769, startPoint y: 383, endPoint x: 774, endPoint y: 323, distance: 60.7
click at [774, 323] on div "377" at bounding box center [798, 440] width 1022 height 321
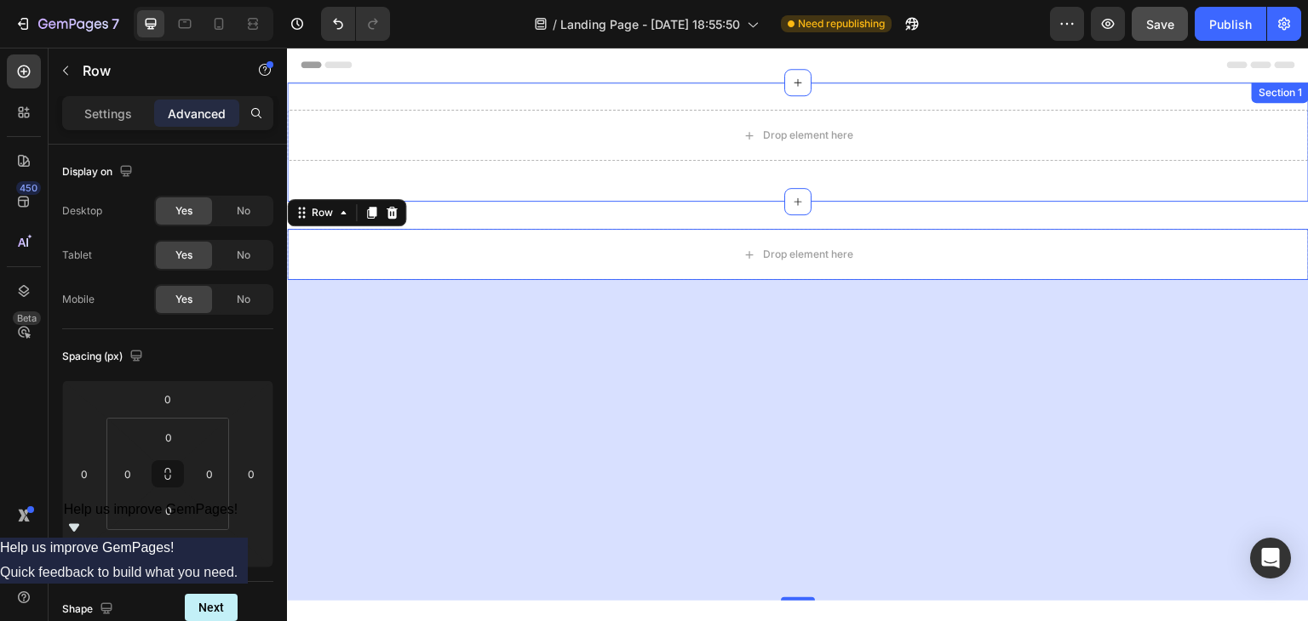
click at [784, 200] on div at bounding box center [797, 201] width 27 height 27
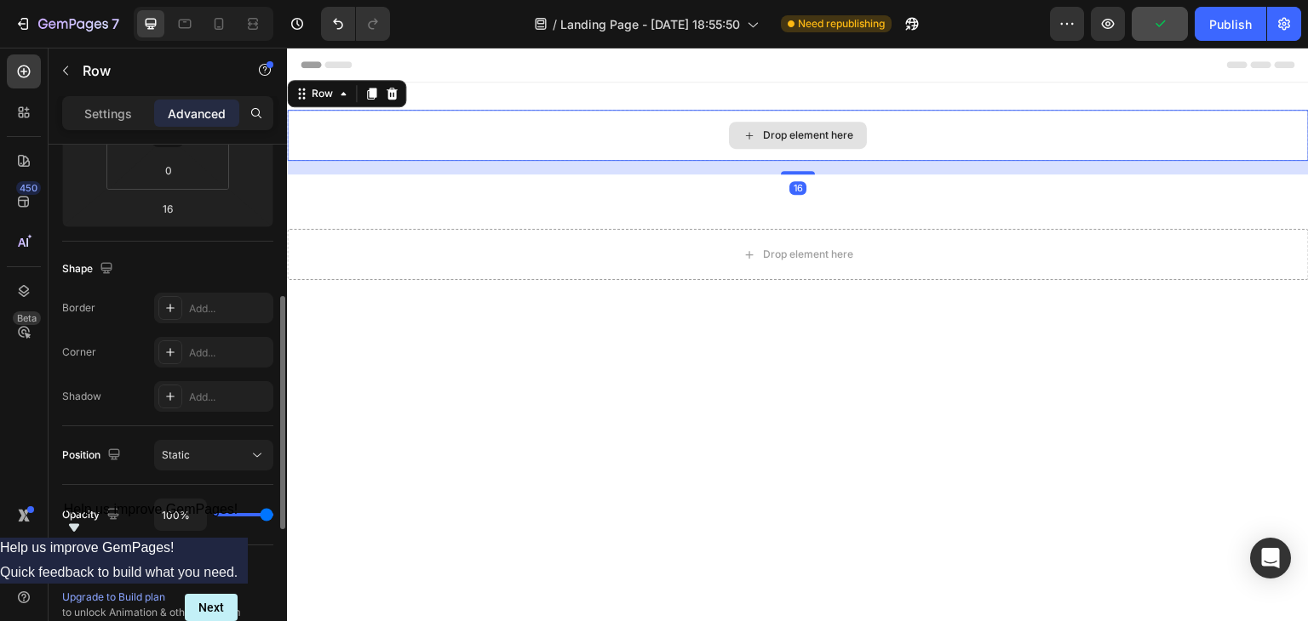
click at [665, 158] on div "Drop element here" at bounding box center [798, 135] width 1022 height 51
click at [1005, 148] on div "Drop element here" at bounding box center [798, 135] width 1022 height 51
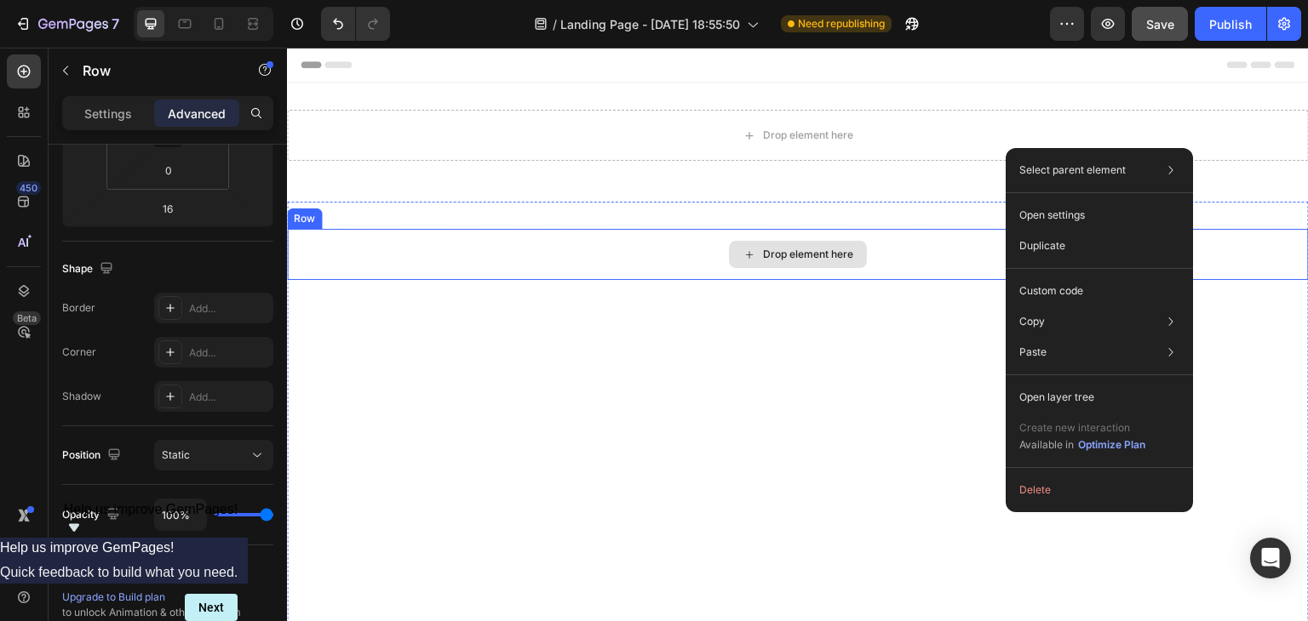
click at [851, 247] on div "Drop element here" at bounding box center [798, 254] width 138 height 27
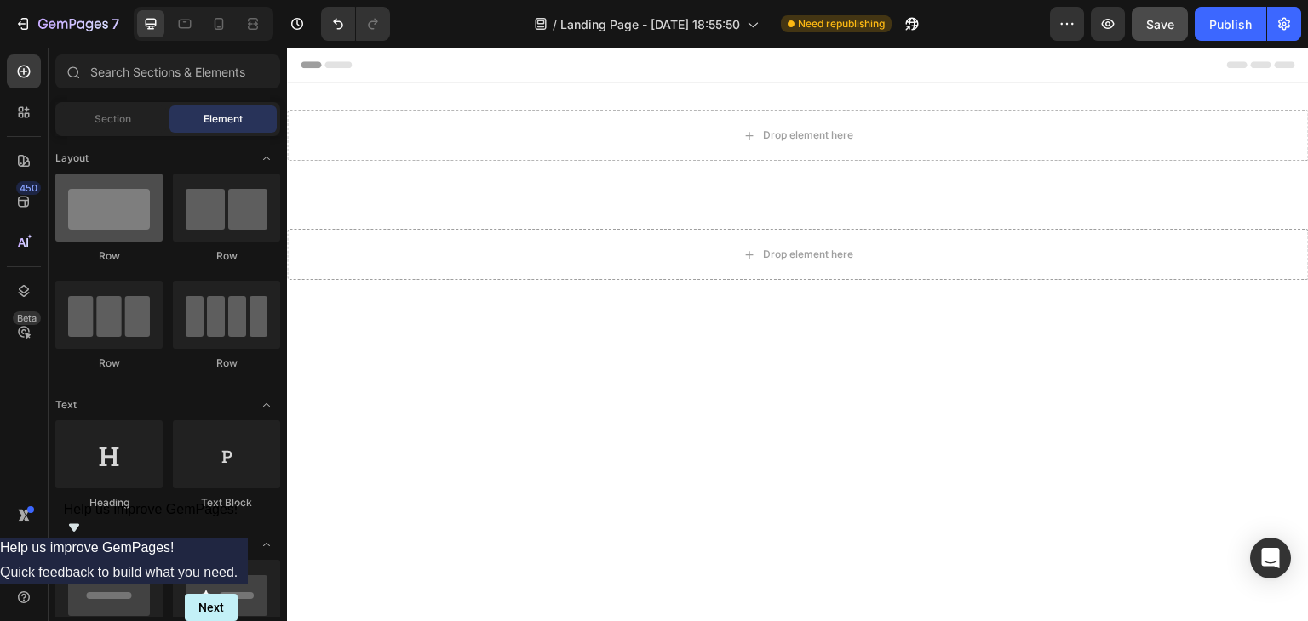
click at [152, 230] on div at bounding box center [108, 208] width 107 height 68
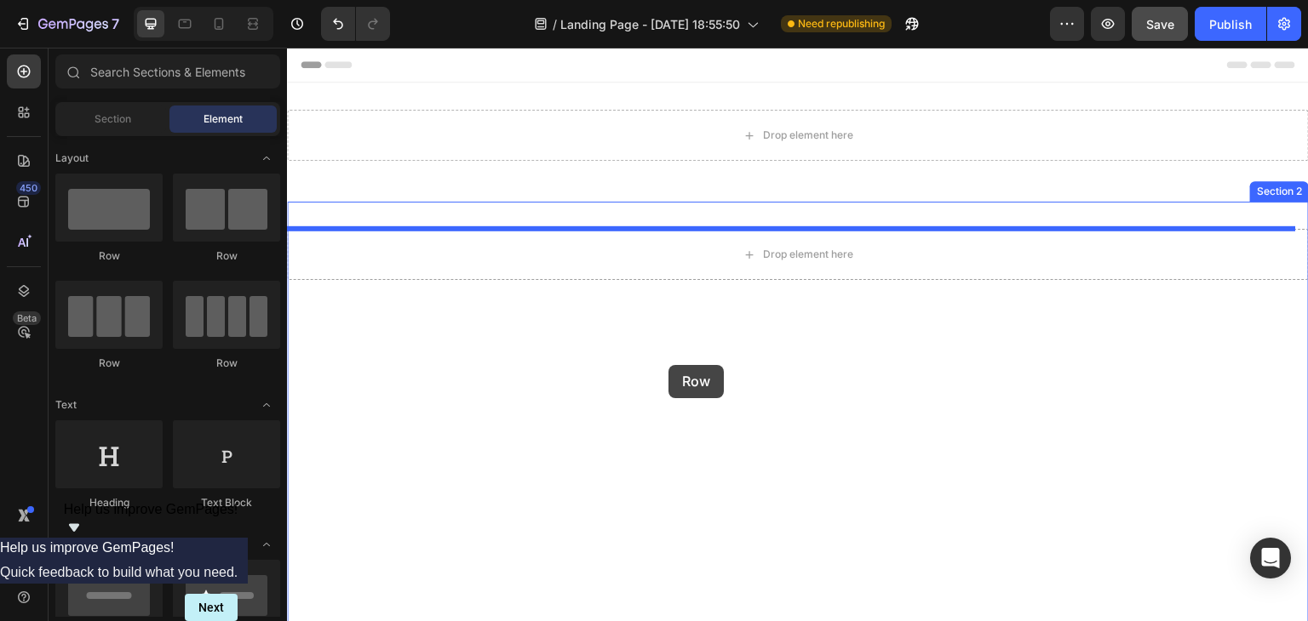
drag, startPoint x: 439, startPoint y: 278, endPoint x: 696, endPoint y: 365, distance: 271.7
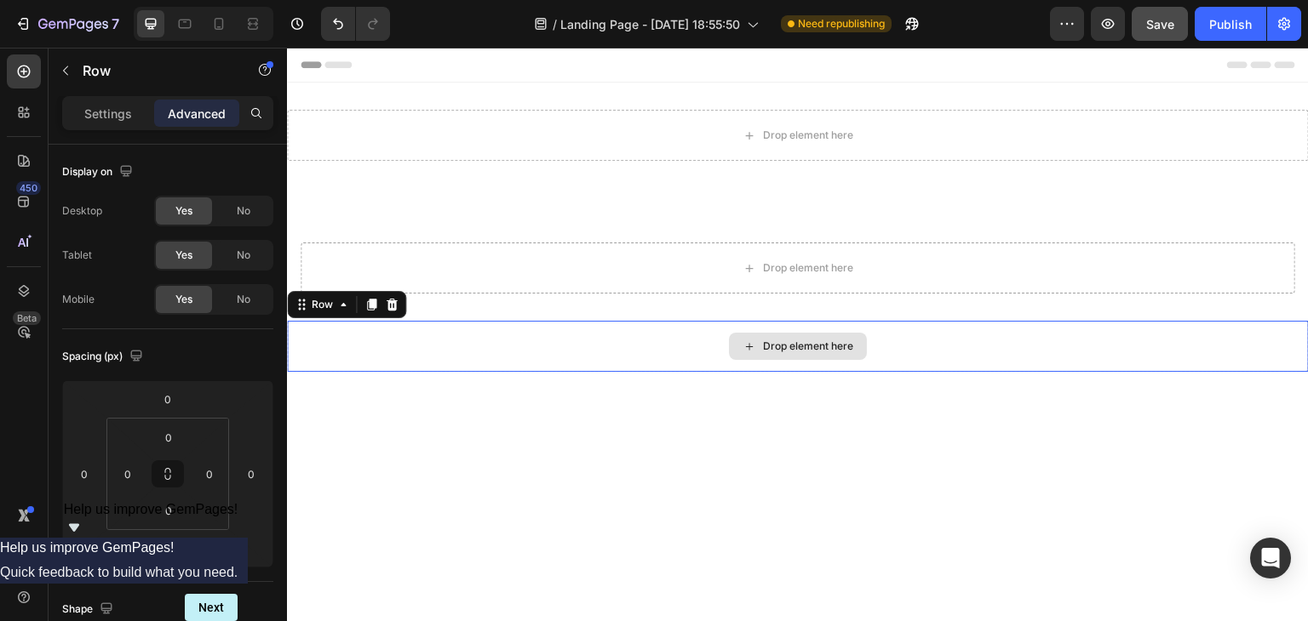
drag, startPoint x: 724, startPoint y: 329, endPoint x: 744, endPoint y: 308, distance: 29.5
click at [730, 322] on div "Drop element here" at bounding box center [798, 346] width 1022 height 51
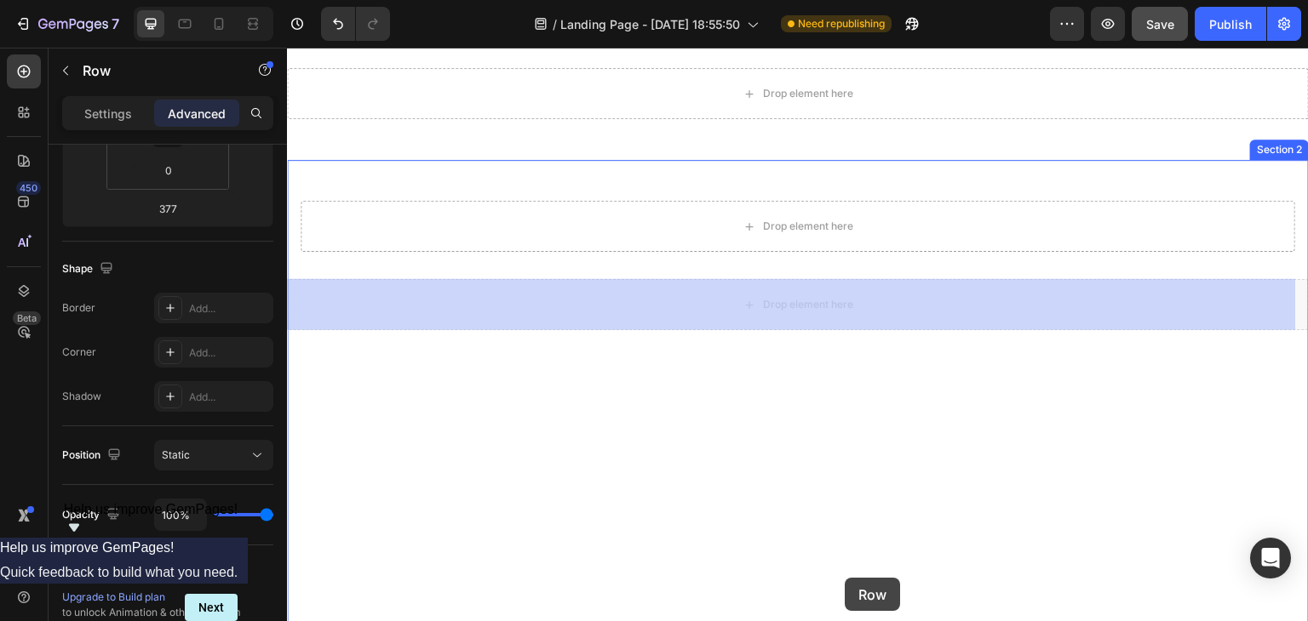
drag, startPoint x: 786, startPoint y: 364, endPoint x: 845, endPoint y: 579, distance: 223.5
click at [845, 579] on div "Header Drop element here Row Section 1 Drop element here Row Row 0 Drop element…" at bounding box center [798, 465] width 1022 height 918
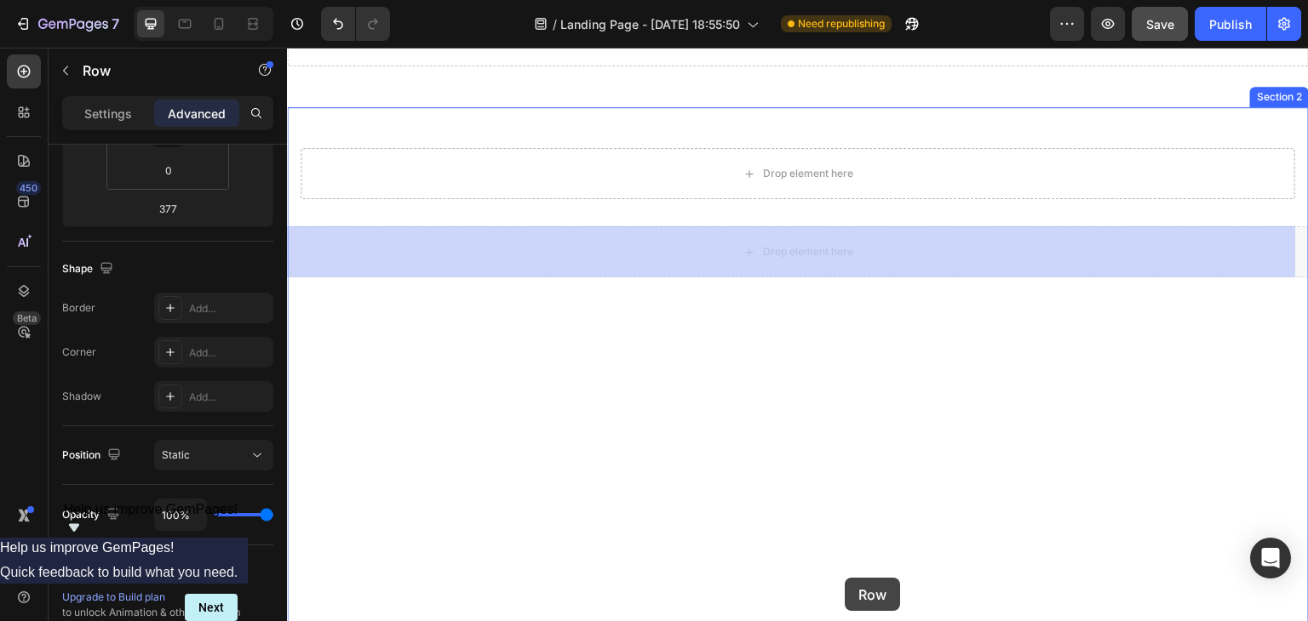
click at [287, 48] on div "0" at bounding box center [287, 48] width 0 height 0
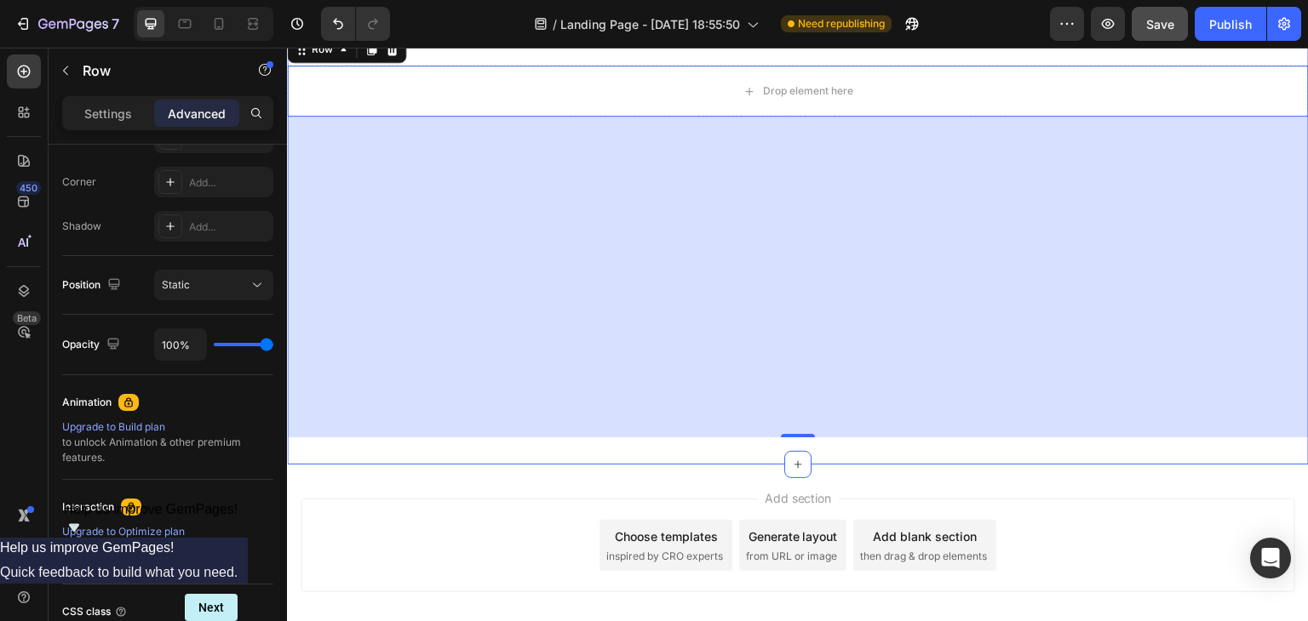
scroll to position [265, 0]
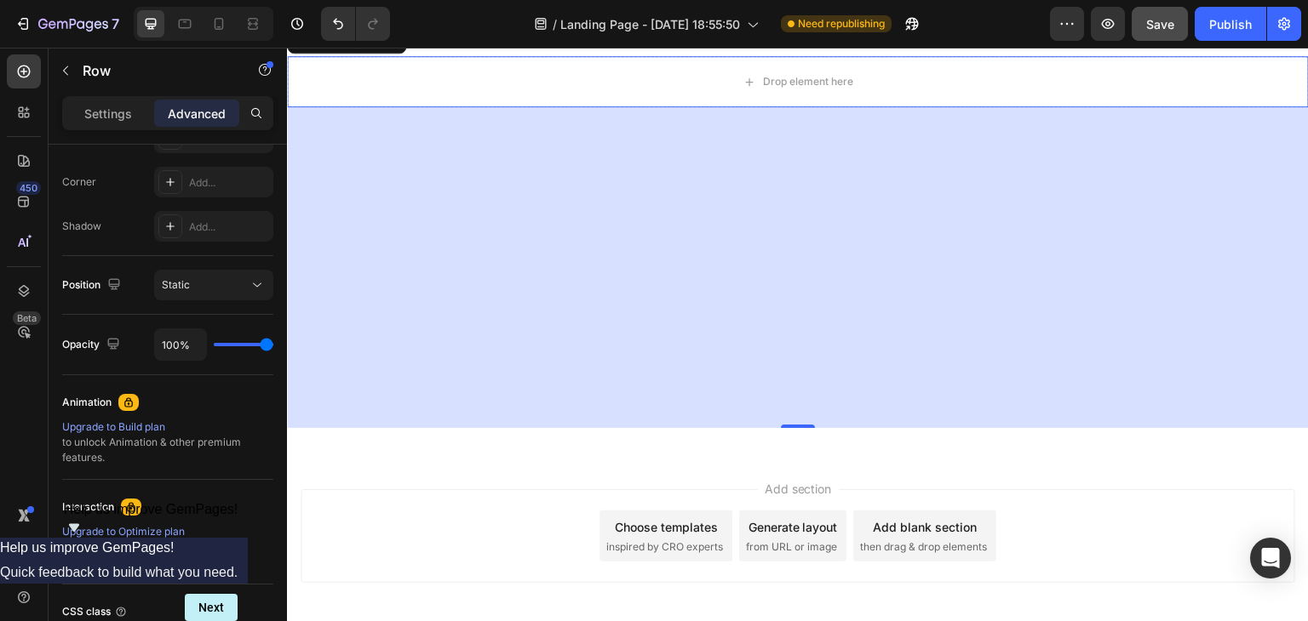
click at [676, 335] on div "0" at bounding box center [798, 267] width 1022 height 321
click at [240, 287] on div "Static" at bounding box center [205, 285] width 87 height 15
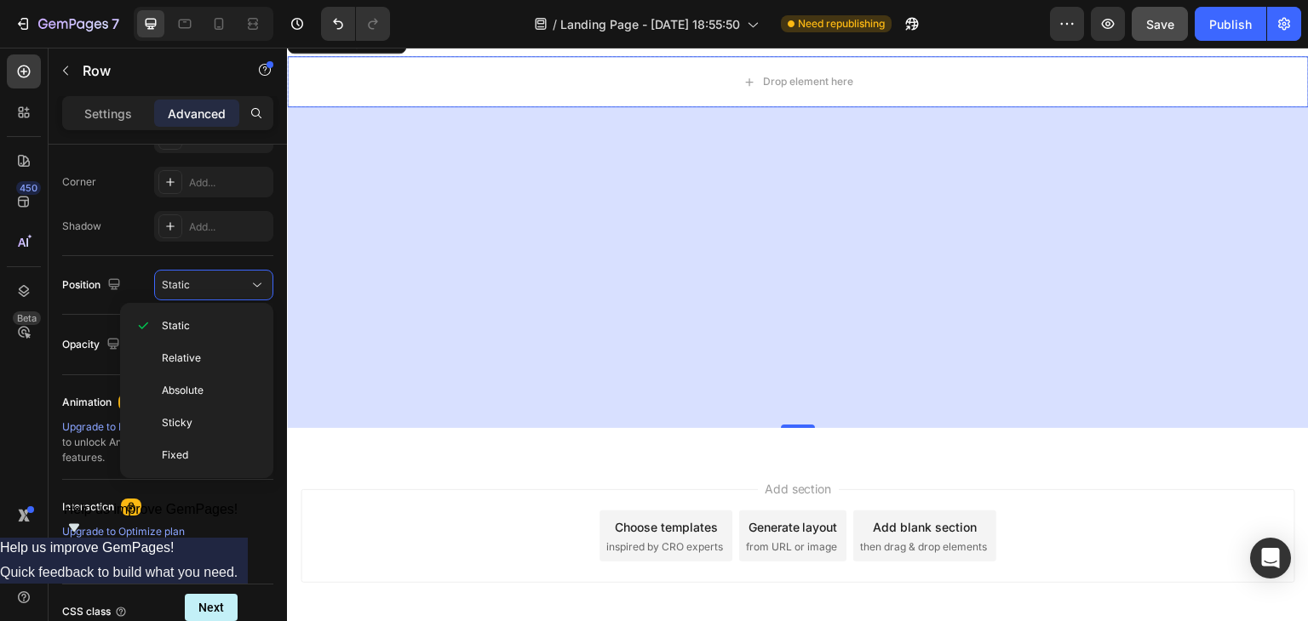
click at [179, 130] on div "Settings Advanced" at bounding box center [168, 120] width 238 height 49
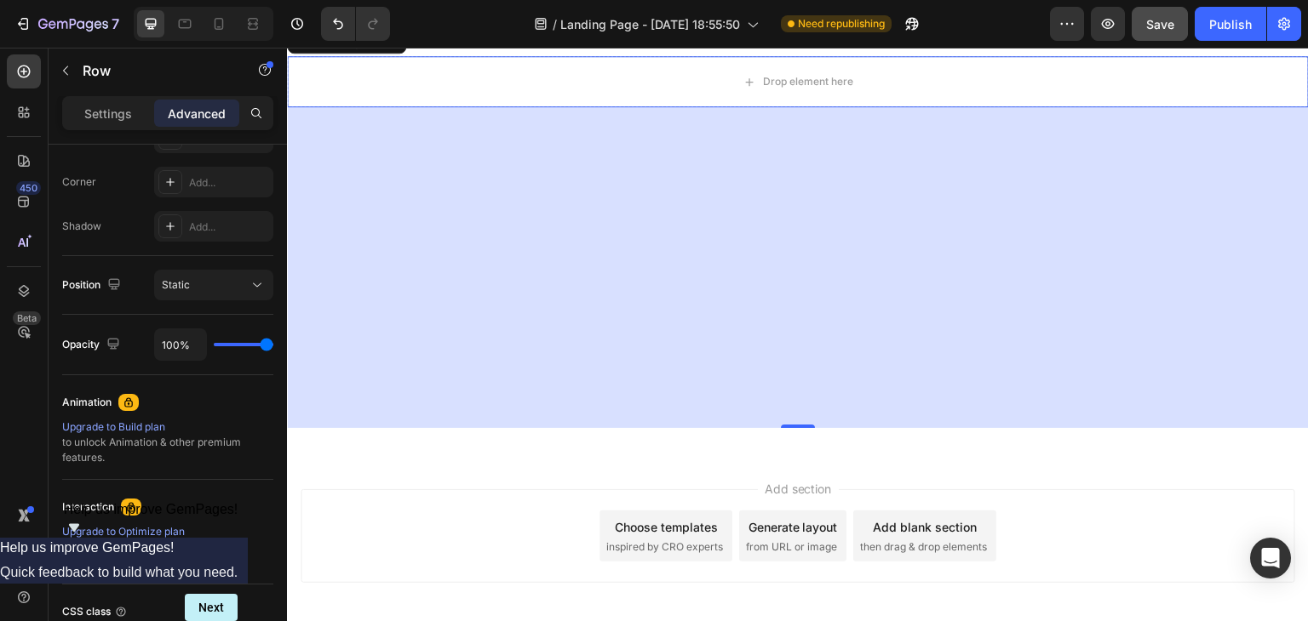
click at [180, 123] on div "Advanced" at bounding box center [196, 113] width 85 height 27
click at [192, 105] on p "Advanced" at bounding box center [197, 114] width 58 height 18
click at [193, 105] on p "Advanced" at bounding box center [197, 114] width 58 height 18
click at [249, 102] on div at bounding box center [256, 113] width 27 height 27
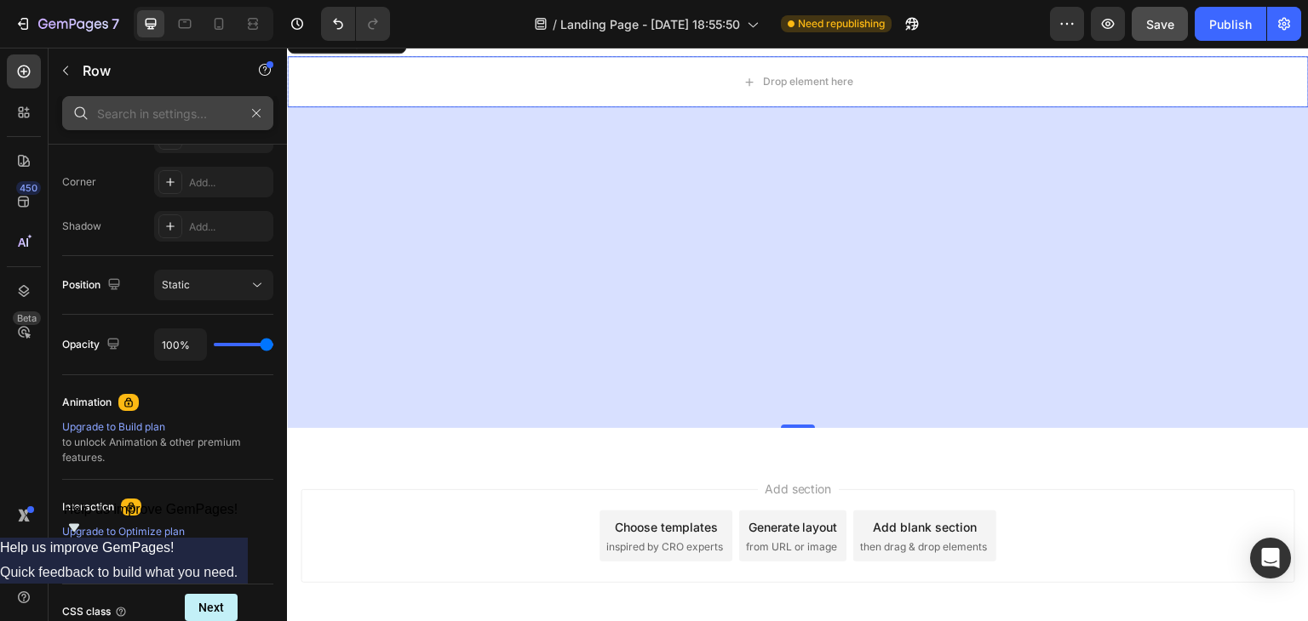
click at [178, 117] on input "text" at bounding box center [167, 113] width 211 height 34
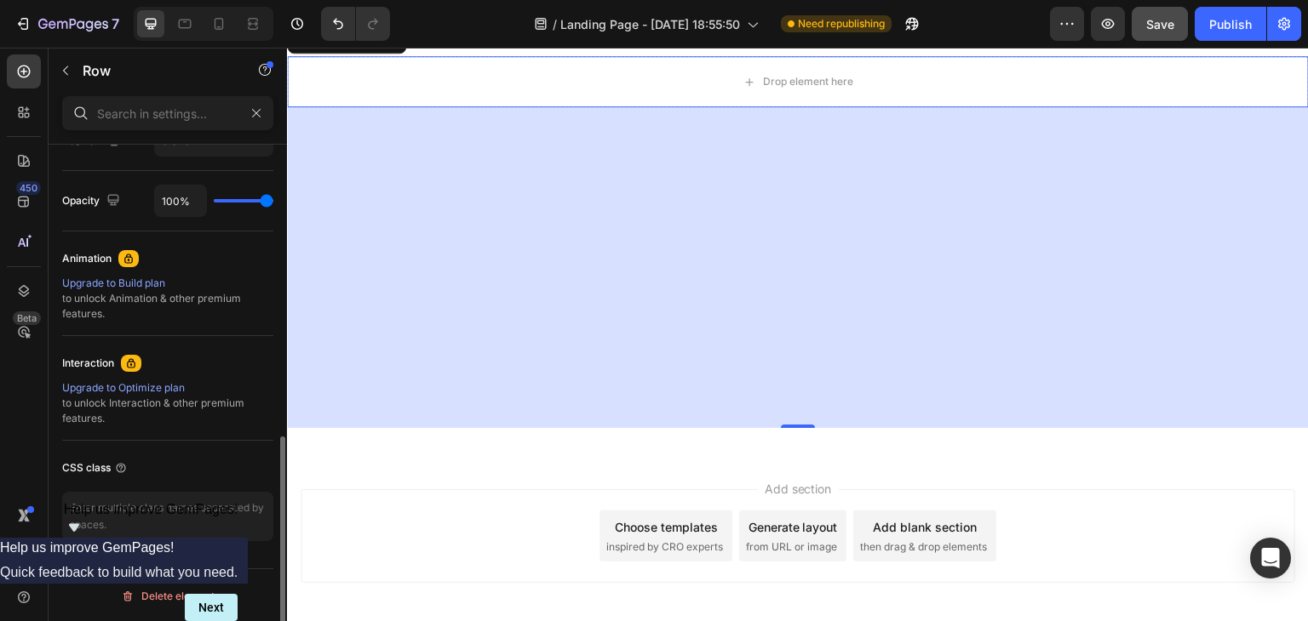
scroll to position [484, 0]
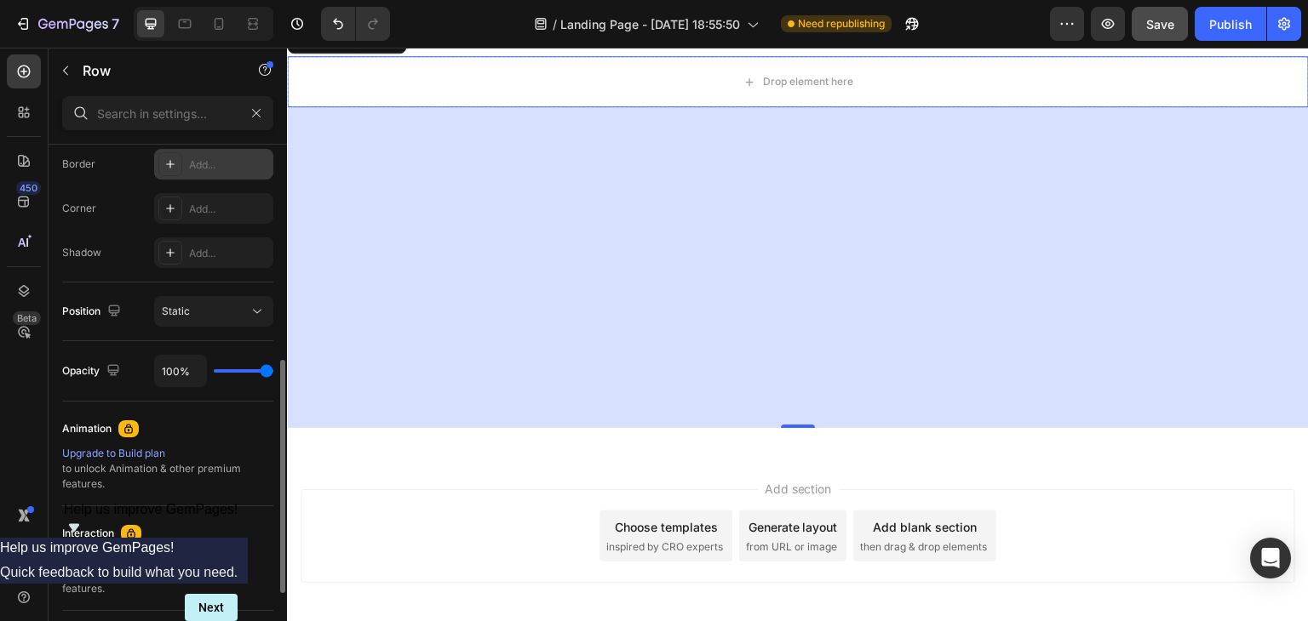
click at [161, 171] on div at bounding box center [170, 164] width 24 height 24
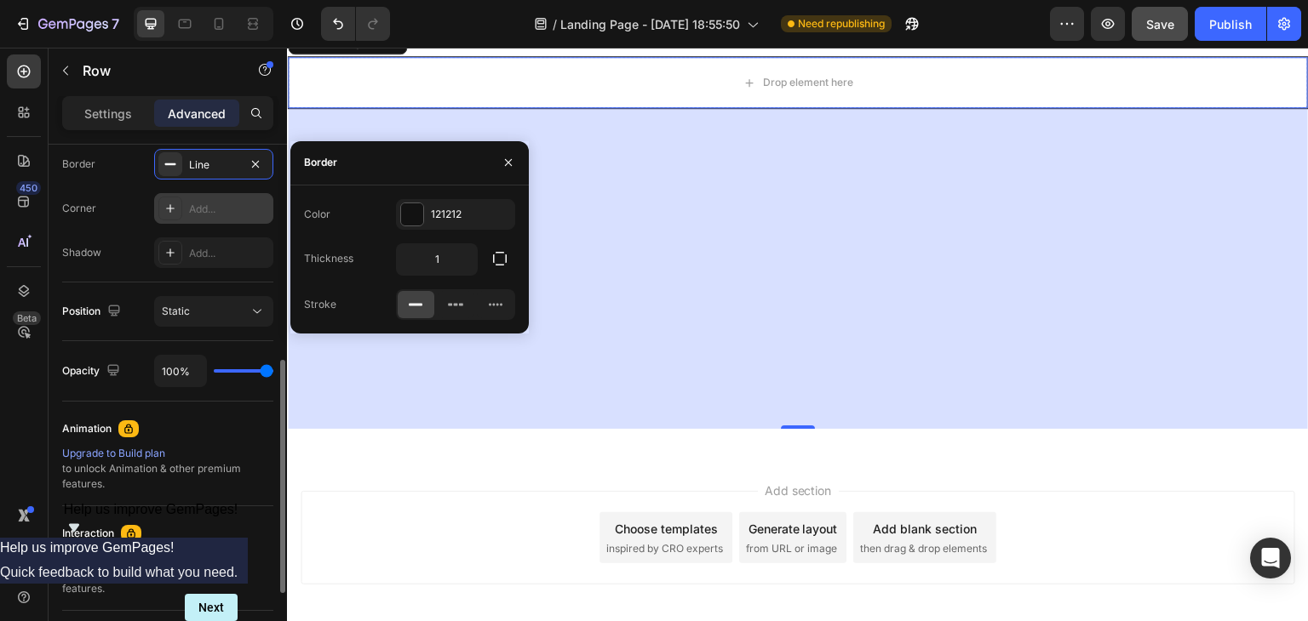
click at [198, 212] on div "Add..." at bounding box center [229, 209] width 80 height 15
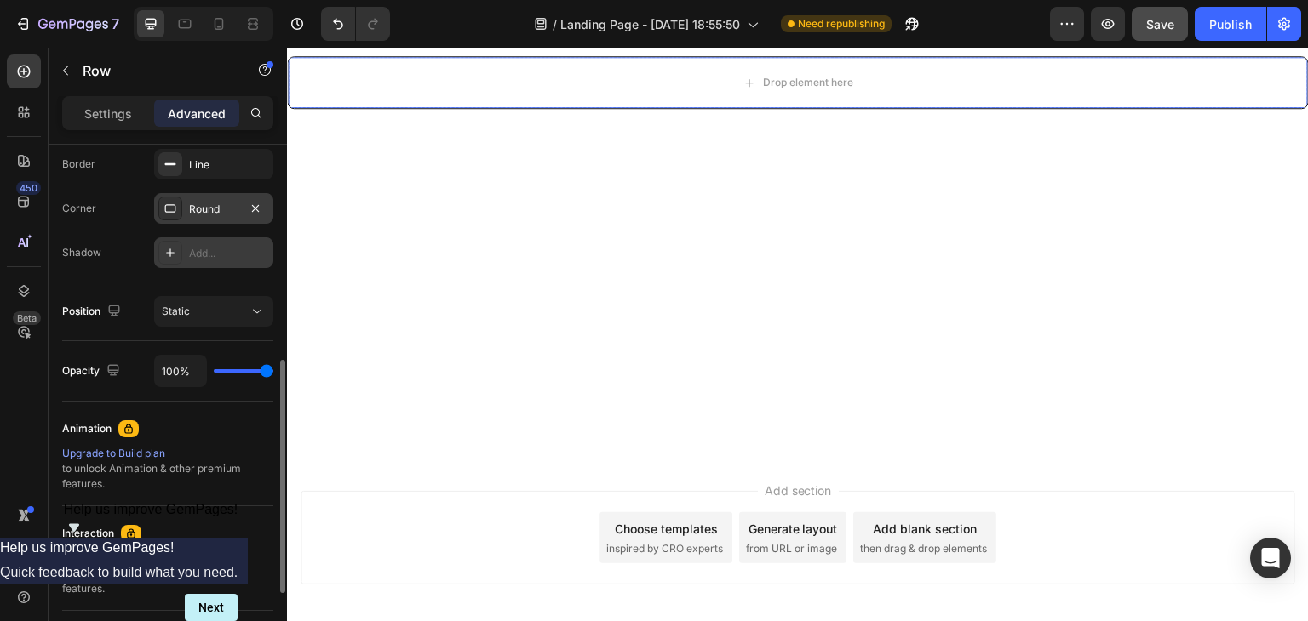
click at [209, 246] on div "Add..." at bounding box center [229, 253] width 80 height 15
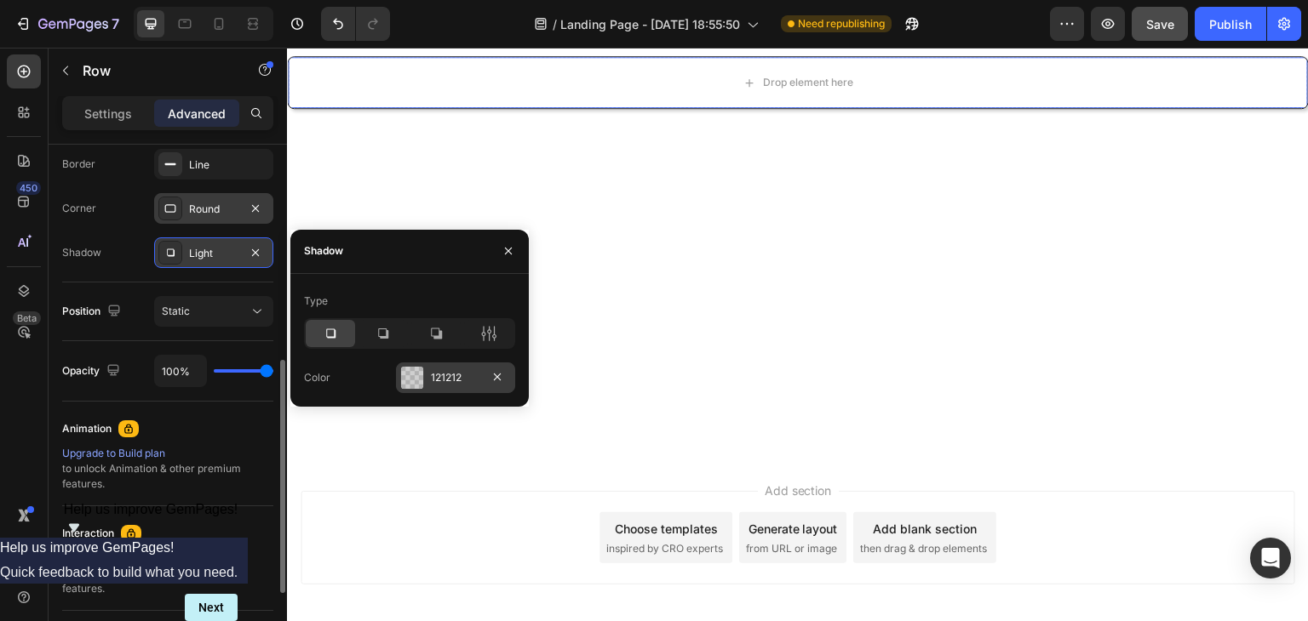
click at [413, 375] on div at bounding box center [412, 378] width 22 height 22
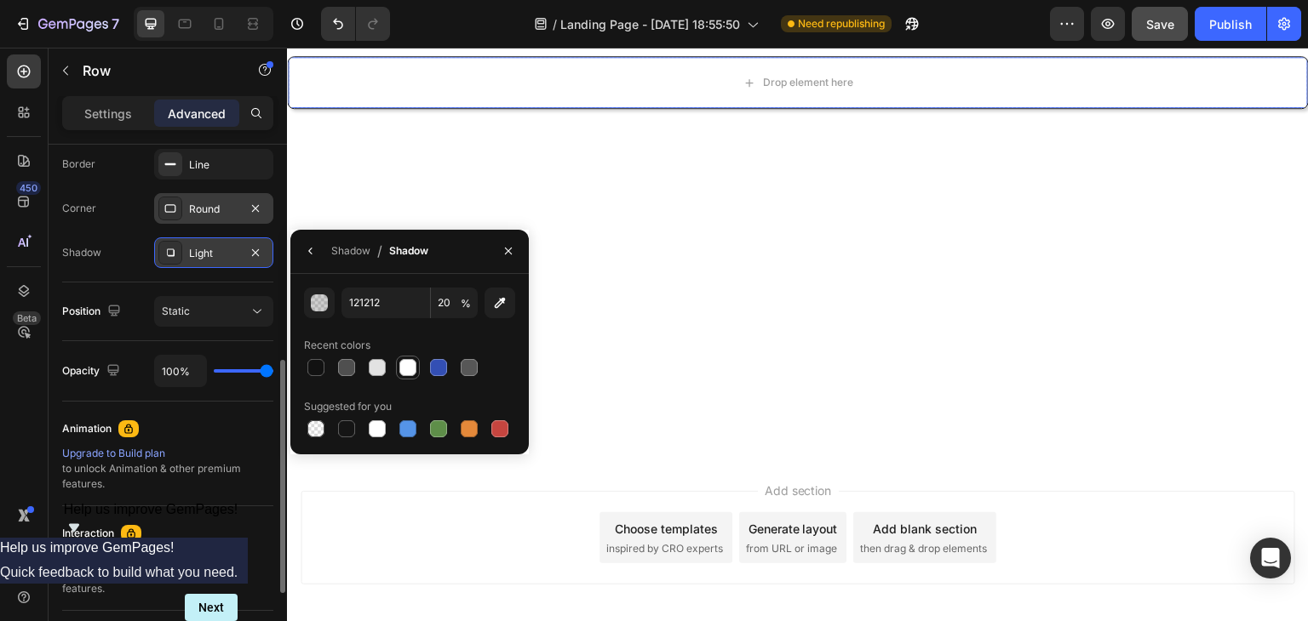
click at [409, 376] on div at bounding box center [408, 368] width 20 height 20
type input "FFFFFF"
type input "100"
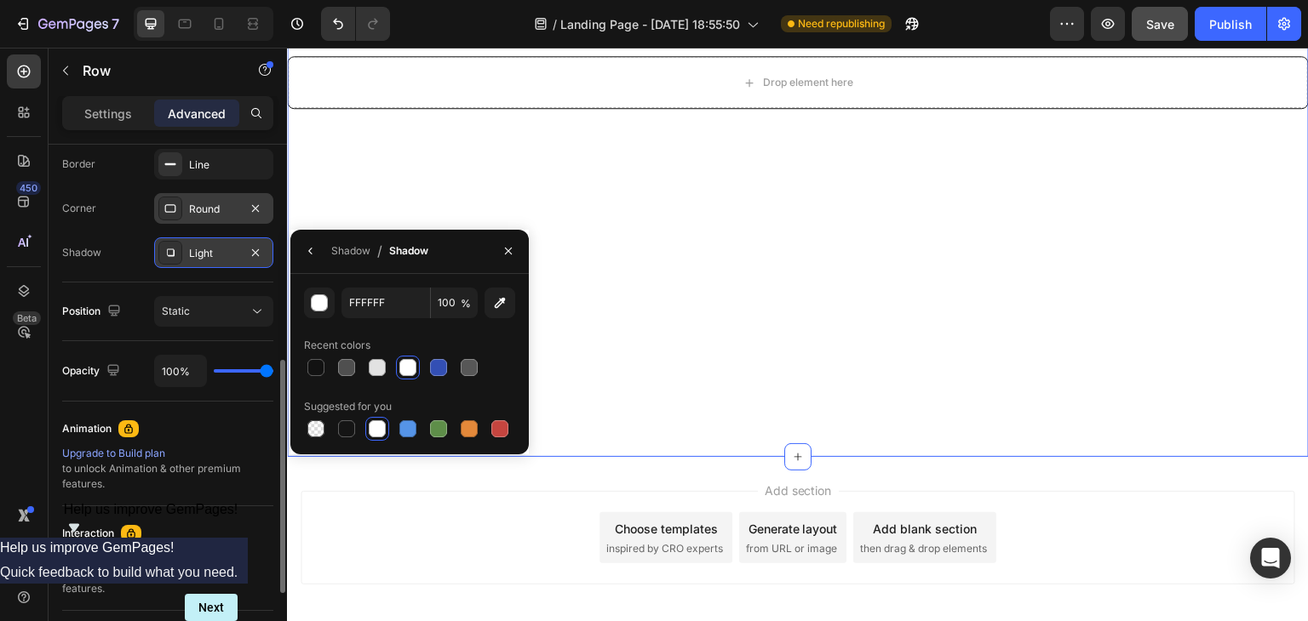
drag, startPoint x: 591, startPoint y: 210, endPoint x: 603, endPoint y: 210, distance: 11.9
click at [600, 210] on div "Drop element here Row Drop element here Row" at bounding box center [798, 197] width 1022 height 466
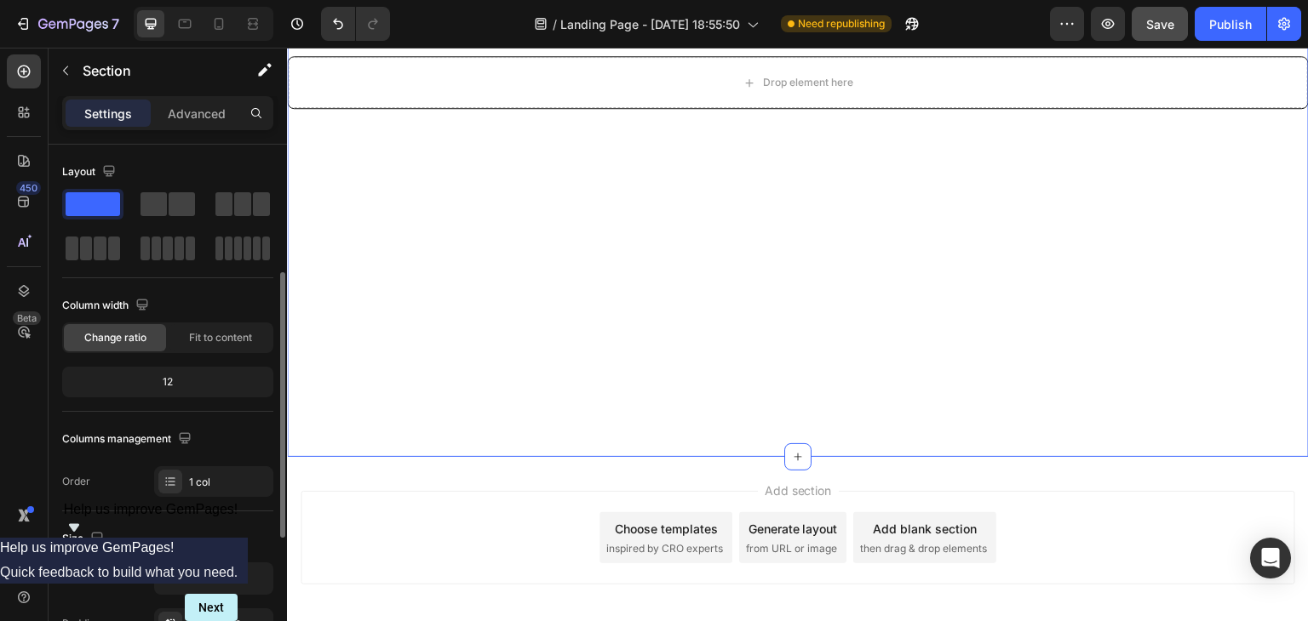
scroll to position [85, 0]
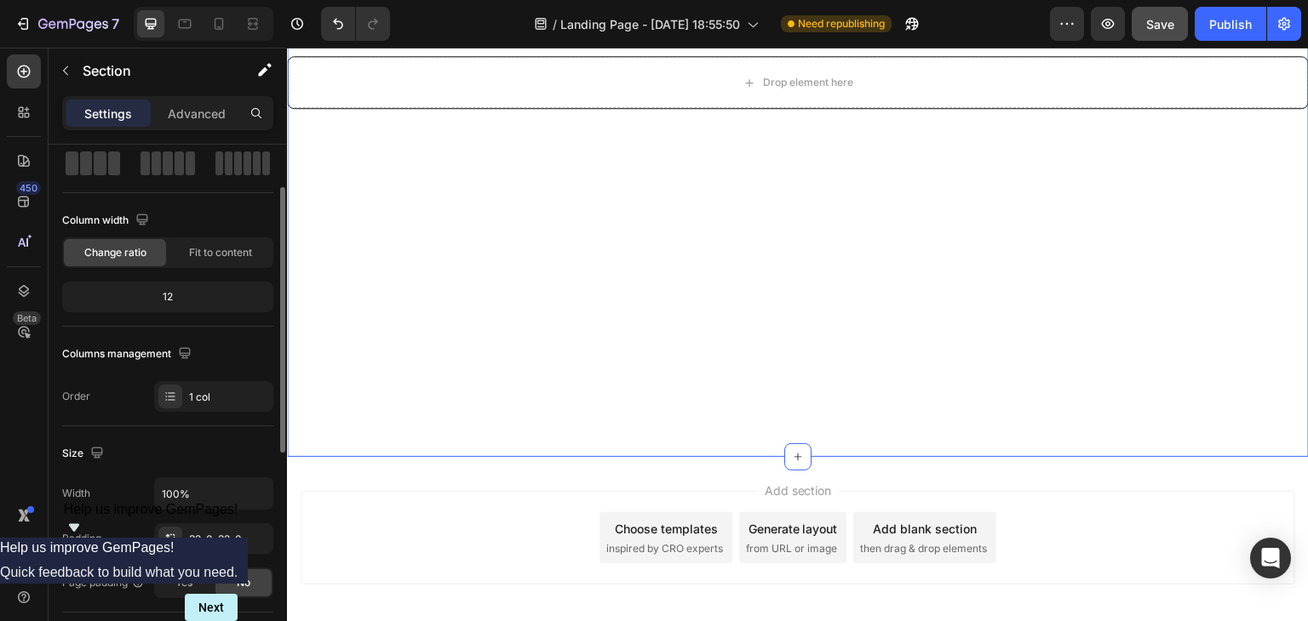
click at [120, 249] on span "Change ratio" at bounding box center [115, 252] width 62 height 15
click at [204, 251] on span "Fit to content" at bounding box center [220, 252] width 63 height 15
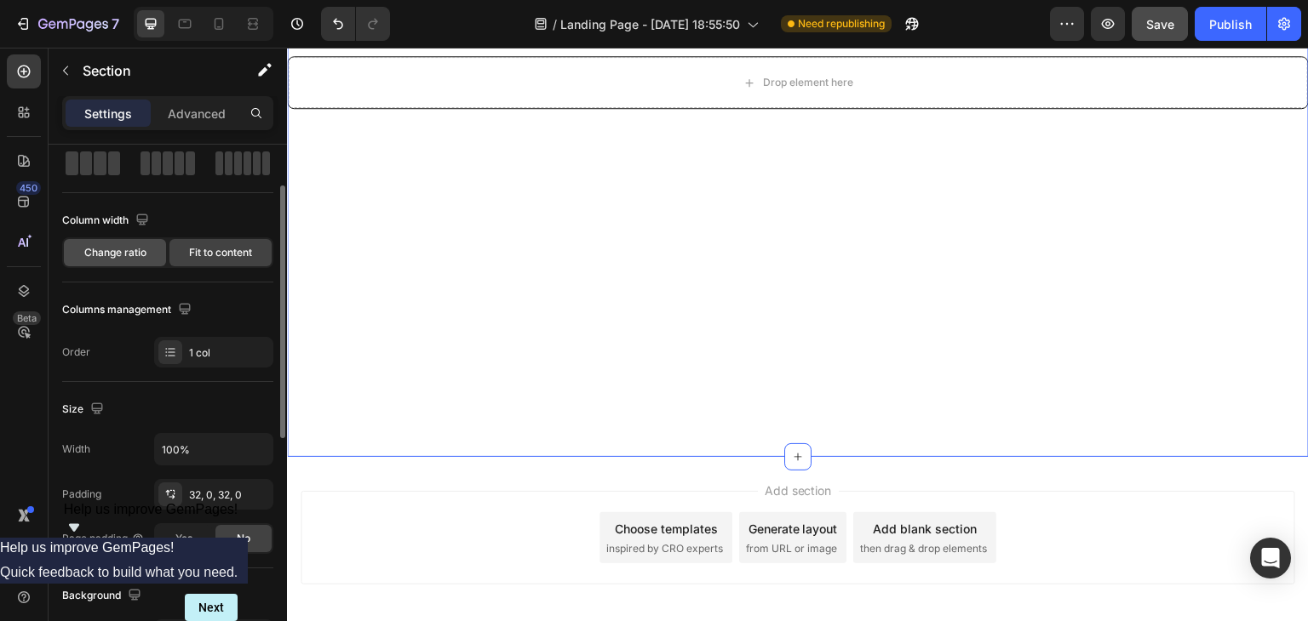
click at [140, 259] on span "Change ratio" at bounding box center [115, 252] width 62 height 15
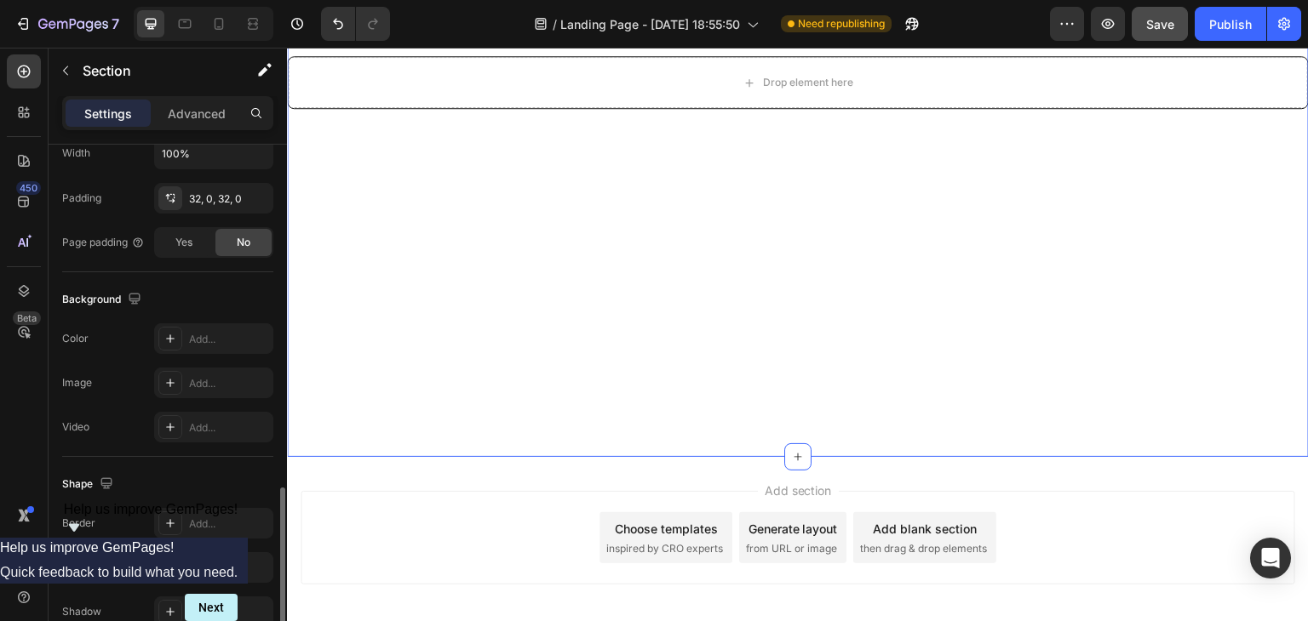
scroll to position [512, 0]
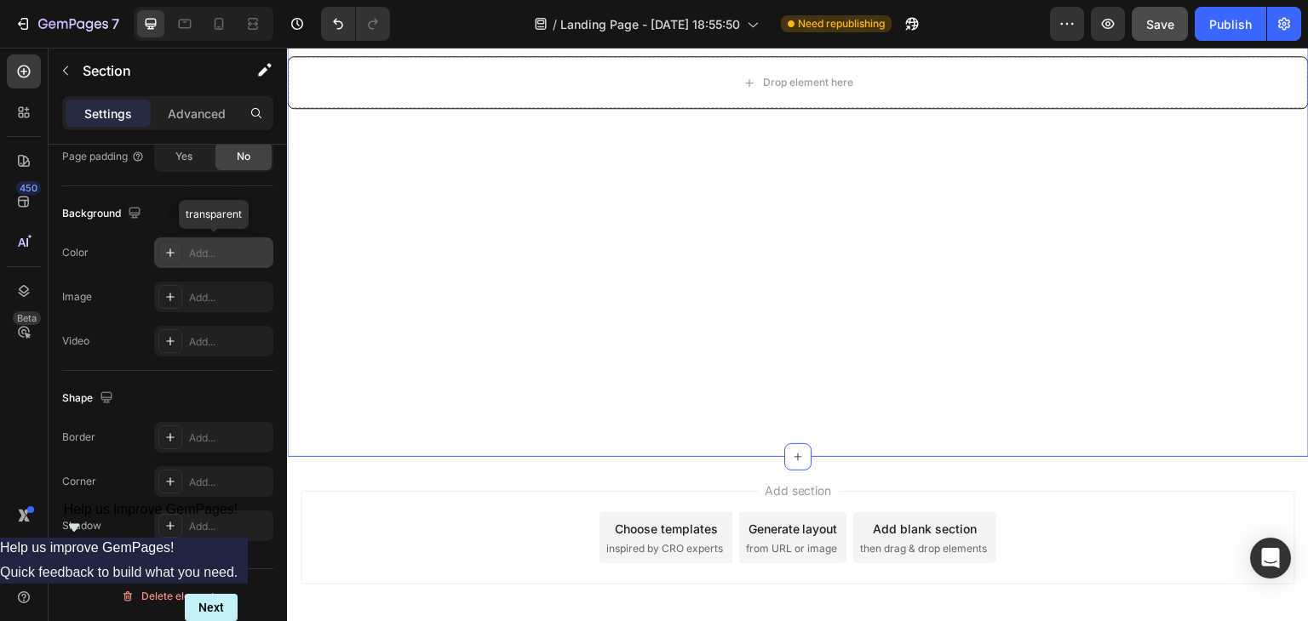
click at [170, 260] on div at bounding box center [170, 253] width 24 height 24
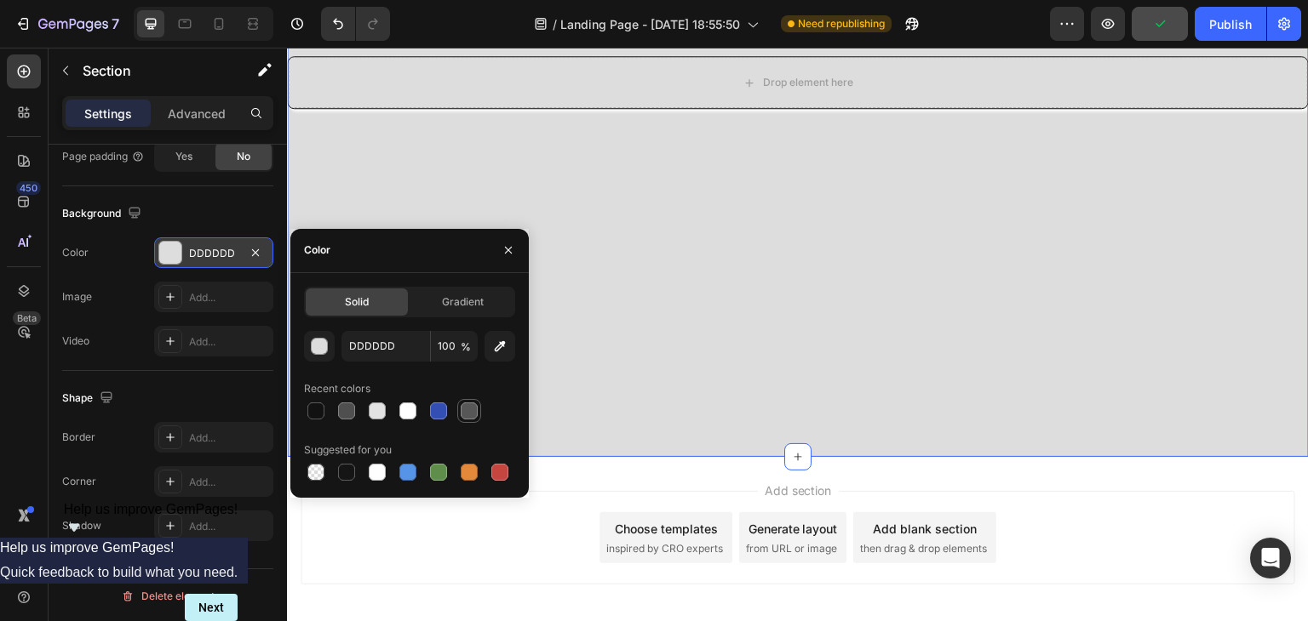
click at [461, 412] on div at bounding box center [469, 411] width 17 height 17
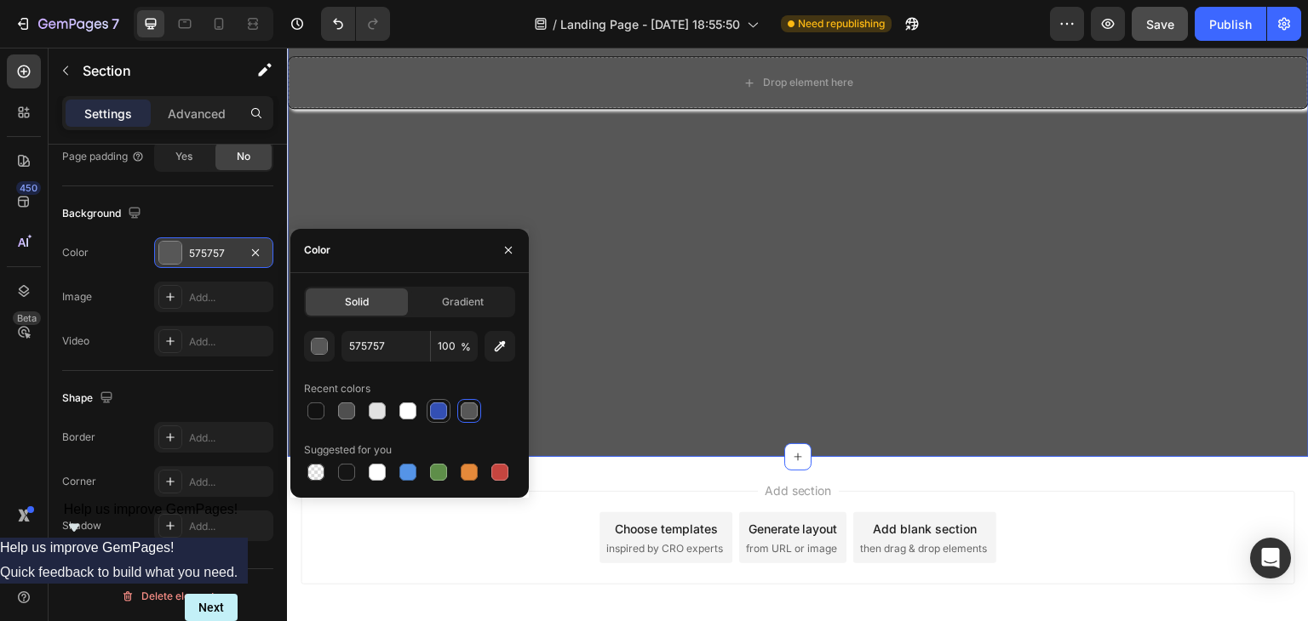
click at [445, 416] on div at bounding box center [438, 411] width 17 height 17
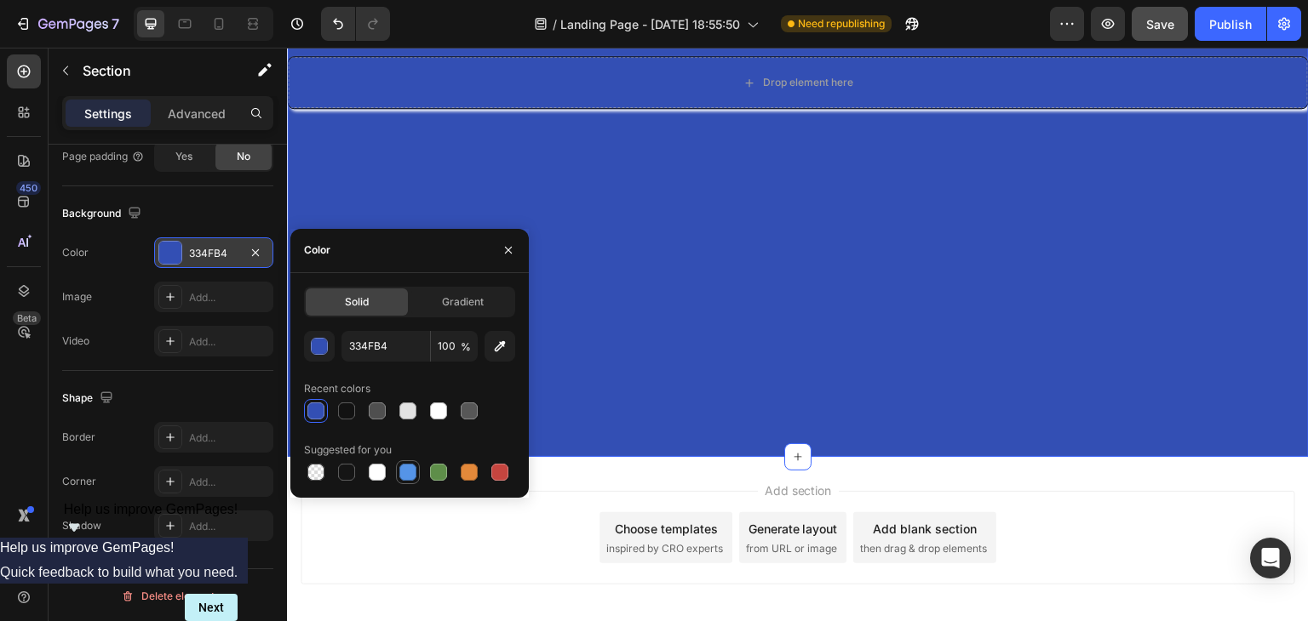
click at [407, 474] on div at bounding box center [407, 472] width 17 height 17
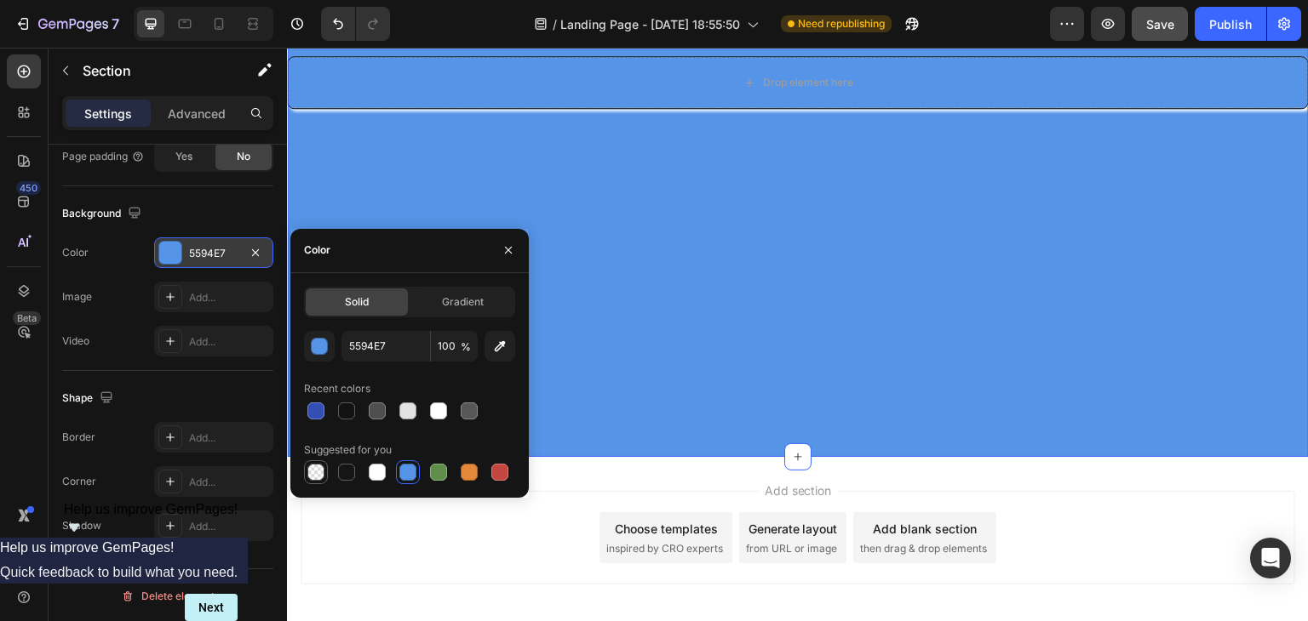
click at [318, 465] on div at bounding box center [315, 472] width 17 height 17
type input "000000"
type input "0"
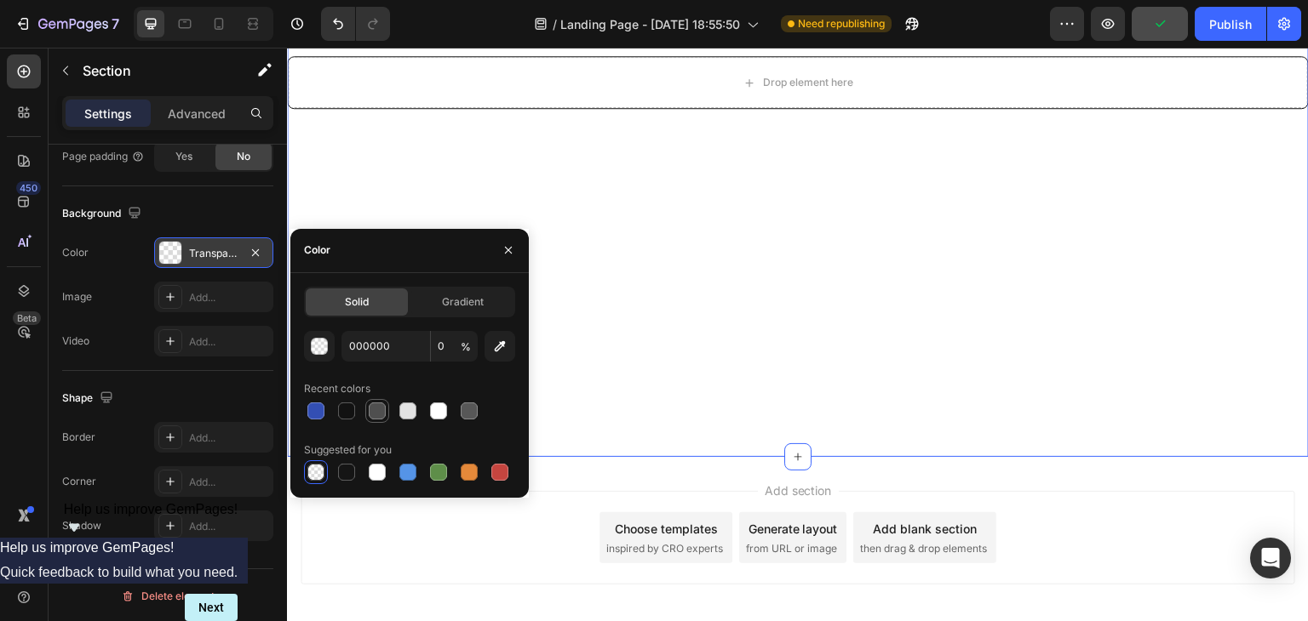
click at [371, 411] on div at bounding box center [377, 411] width 17 height 17
type input "4F4F4F"
type input "100"
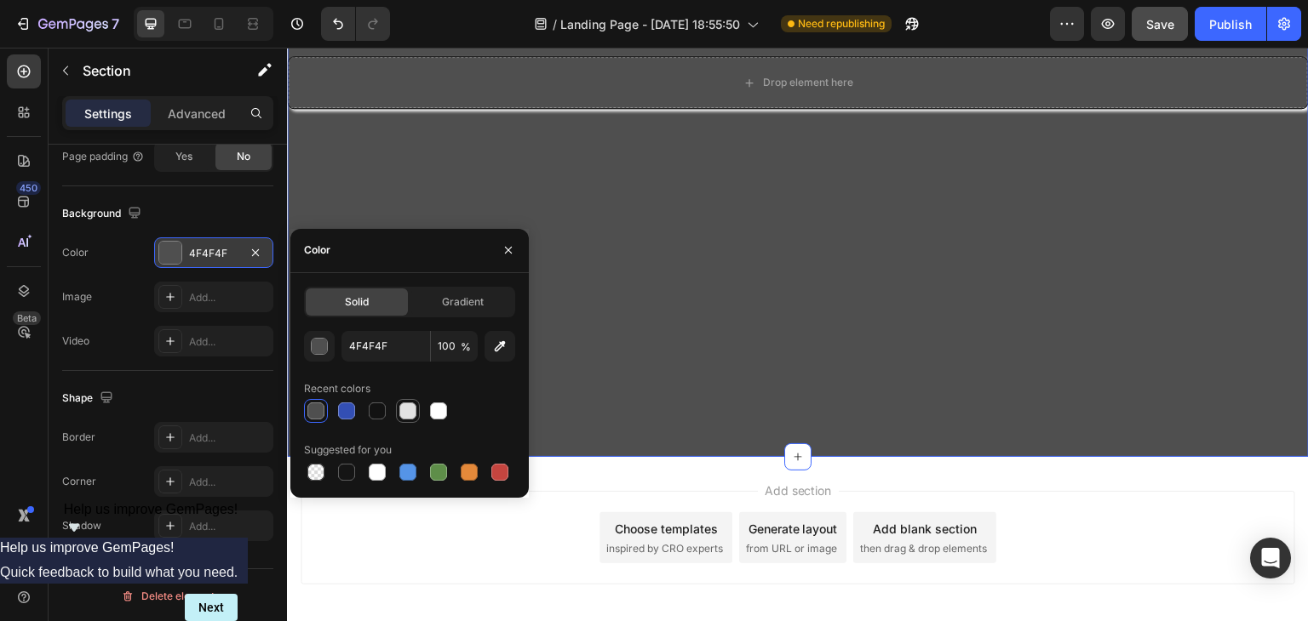
click at [411, 404] on div at bounding box center [407, 411] width 17 height 17
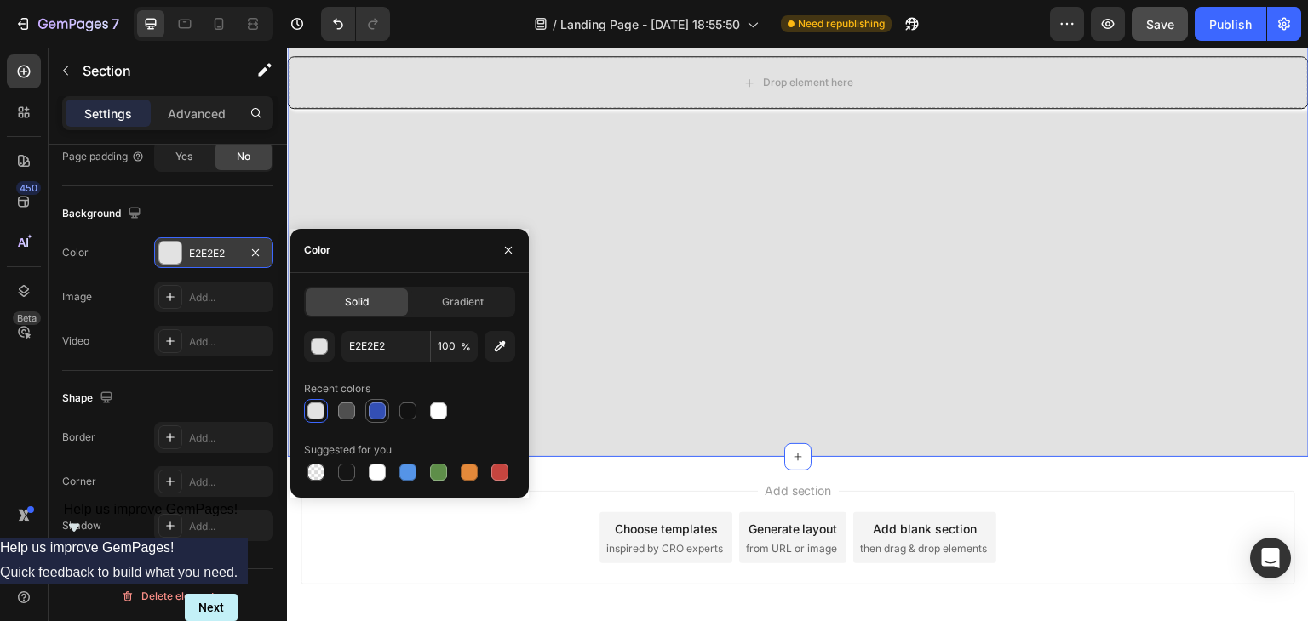
click at [384, 415] on div at bounding box center [377, 411] width 17 height 17
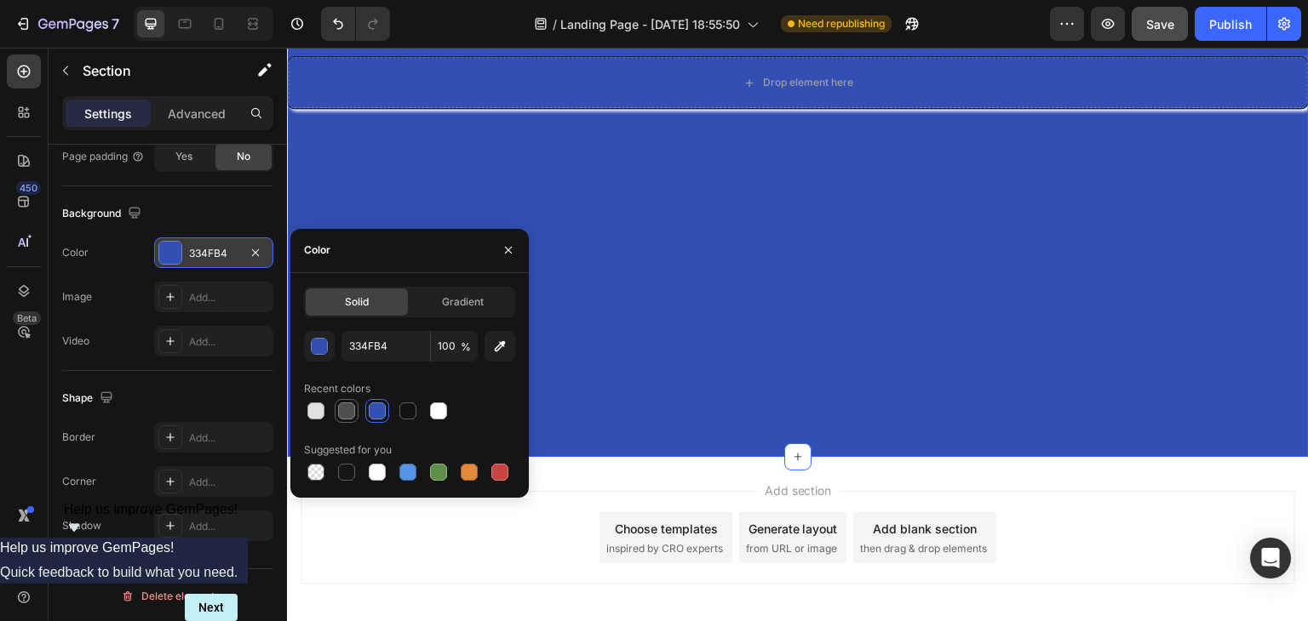
click at [358, 413] on div at bounding box center [347, 411] width 24 height 24
type input "4F4F4F"
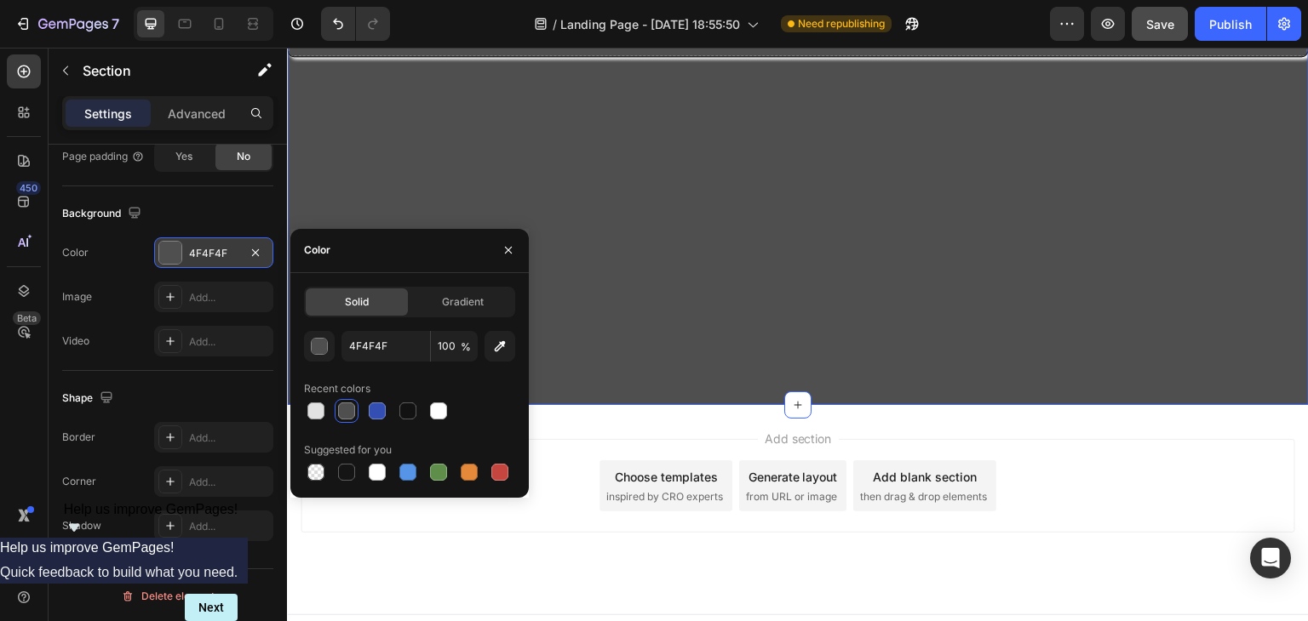
scroll to position [344, 0]
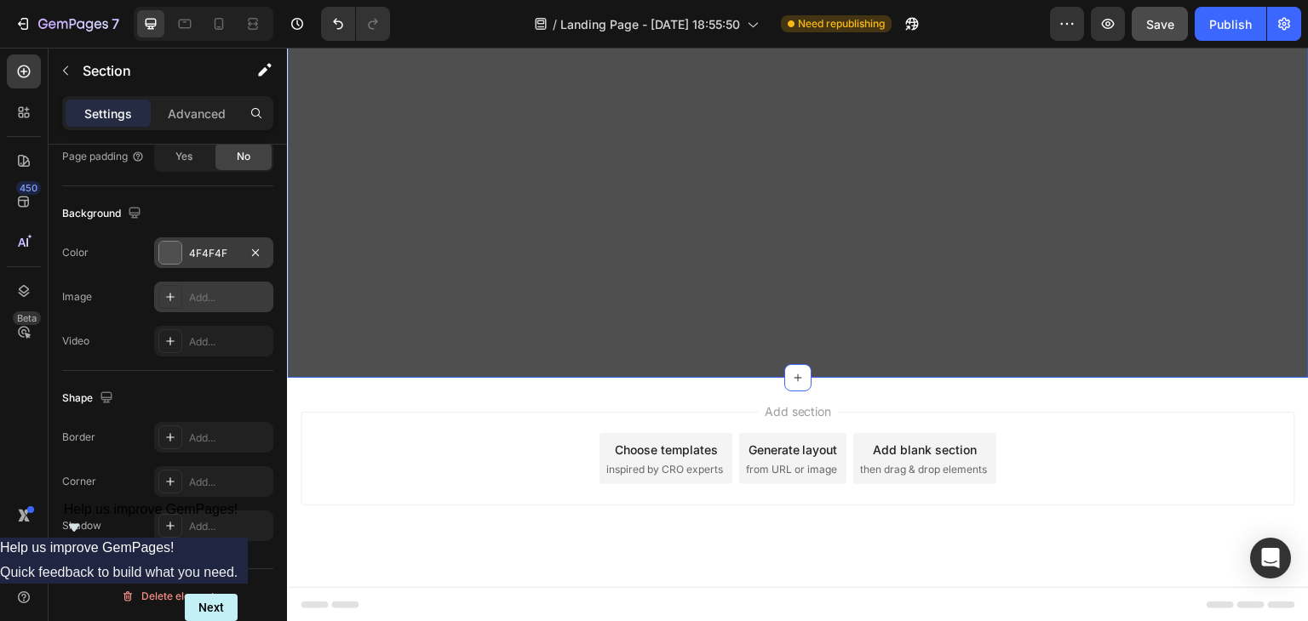
click at [192, 299] on div "Add..." at bounding box center [229, 297] width 80 height 15
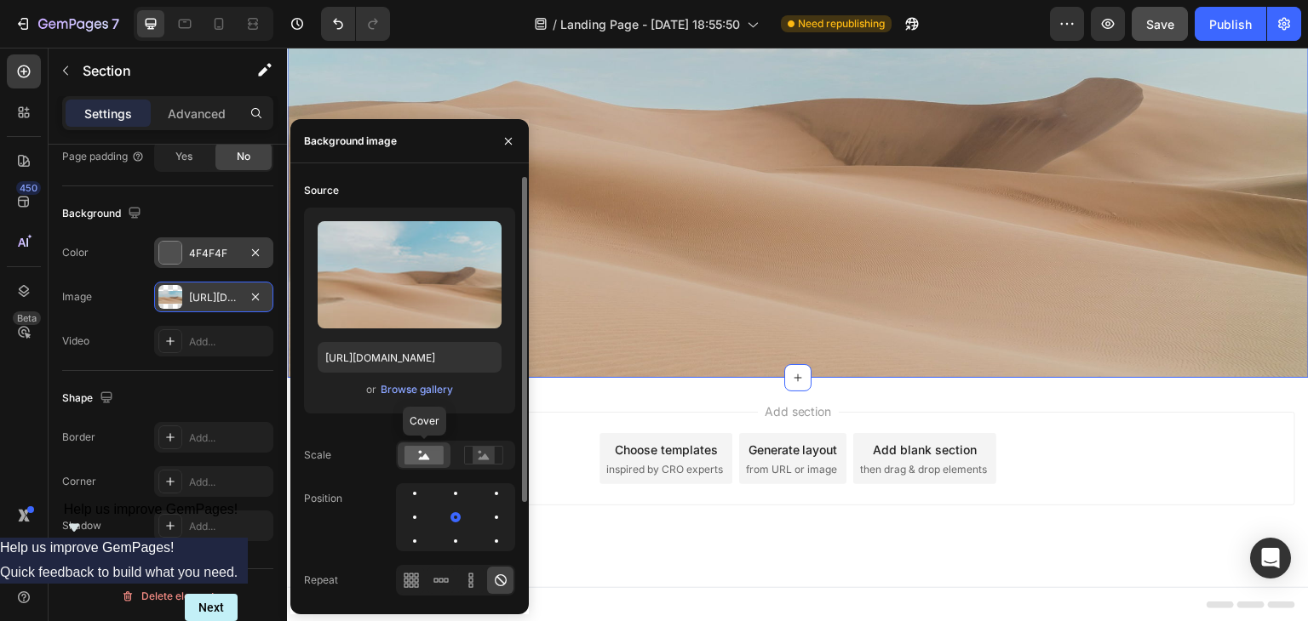
click at [431, 455] on rect at bounding box center [423, 455] width 39 height 19
click at [423, 392] on div "Browse gallery" at bounding box center [417, 389] width 72 height 15
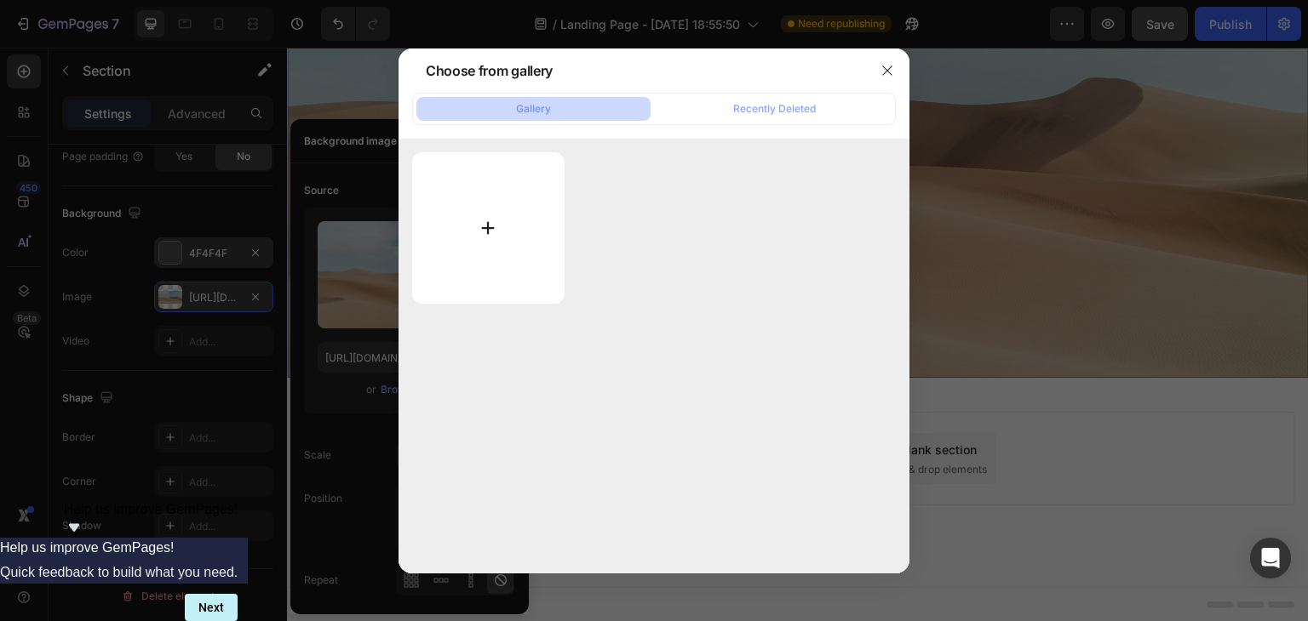
click at [547, 261] on input "file" at bounding box center [488, 228] width 152 height 152
type input "C:\fakepath\compra aqui (1).pdf"
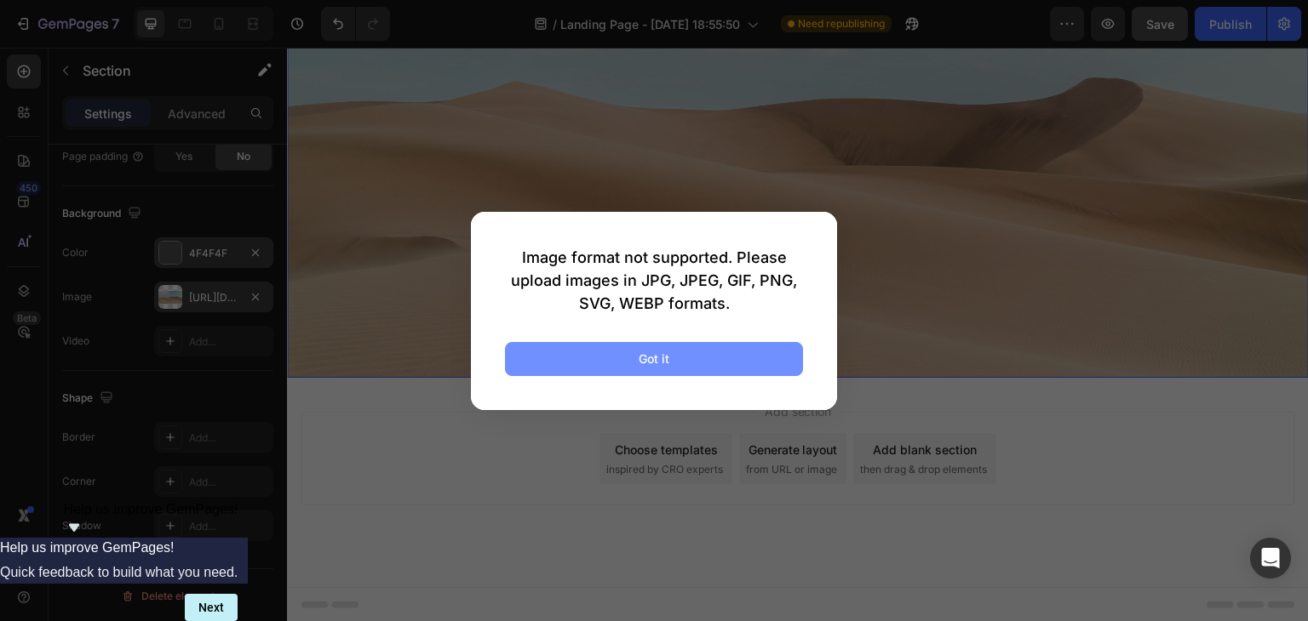
drag, startPoint x: 661, startPoint y: 350, endPoint x: 644, endPoint y: 352, distance: 17.1
click at [662, 352] on div "Got it" at bounding box center [654, 359] width 31 height 18
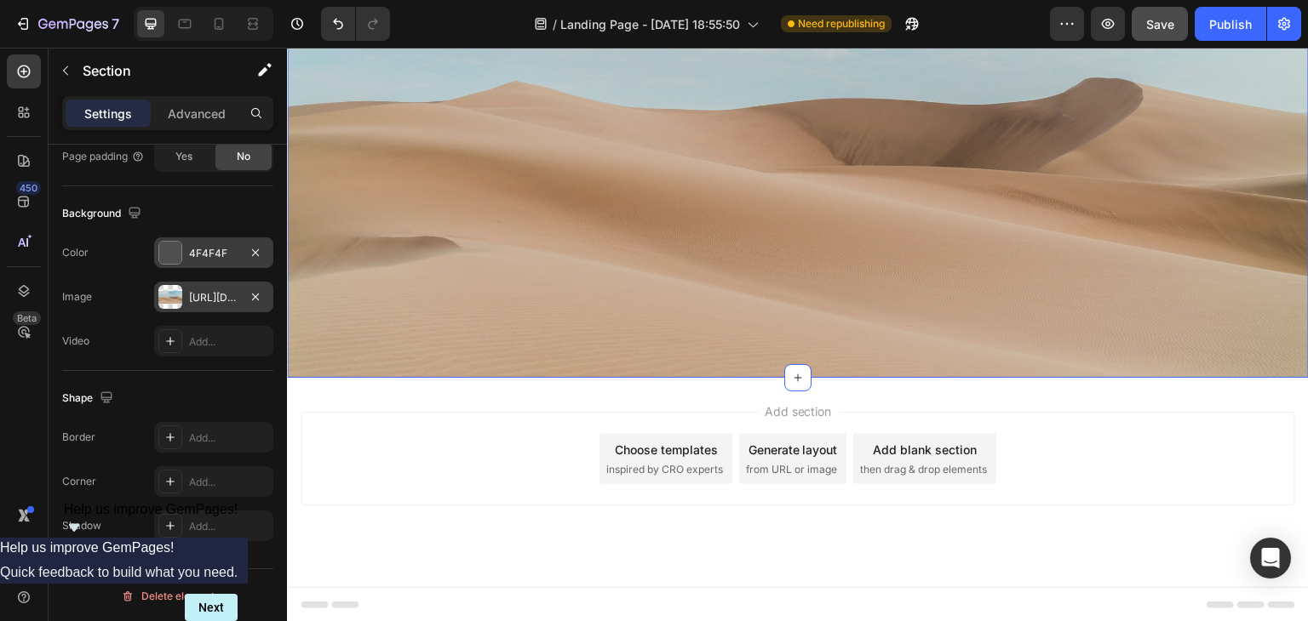
click at [204, 301] on div "https://cdn.shopify.com/s/files/1/2005/9307/files/background_settings.jpg" at bounding box center [213, 297] width 49 height 15
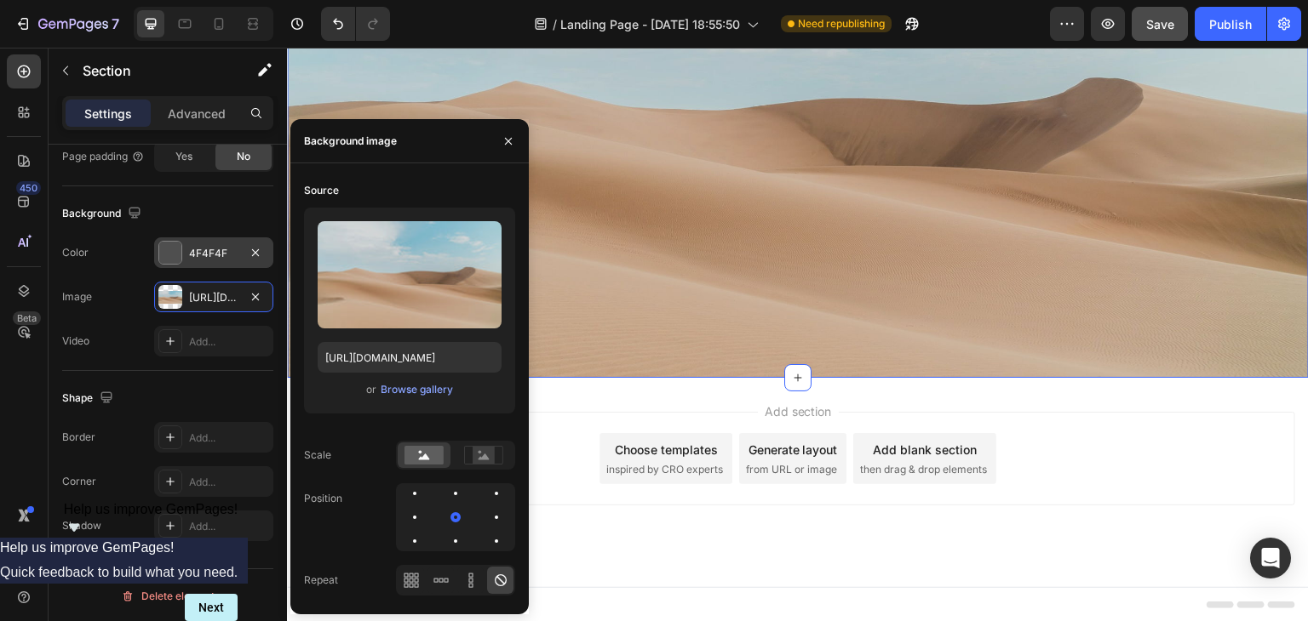
click at [868, 356] on div "Drop element here Row Drop element here Row Section 2 You can create reusable s…" at bounding box center [798, 118] width 1022 height 520
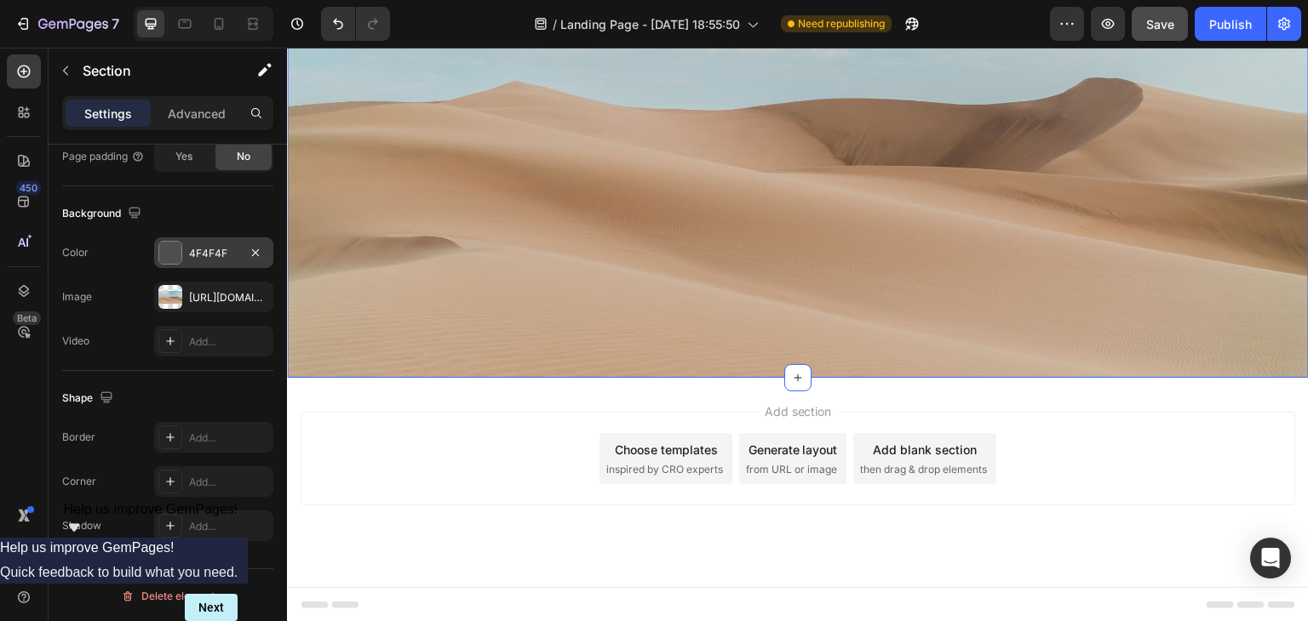
drag, startPoint x: 813, startPoint y: 320, endPoint x: 776, endPoint y: 324, distance: 36.8
click at [813, 321] on div "Drop element here Row Drop element here Row" at bounding box center [798, 118] width 1022 height 466
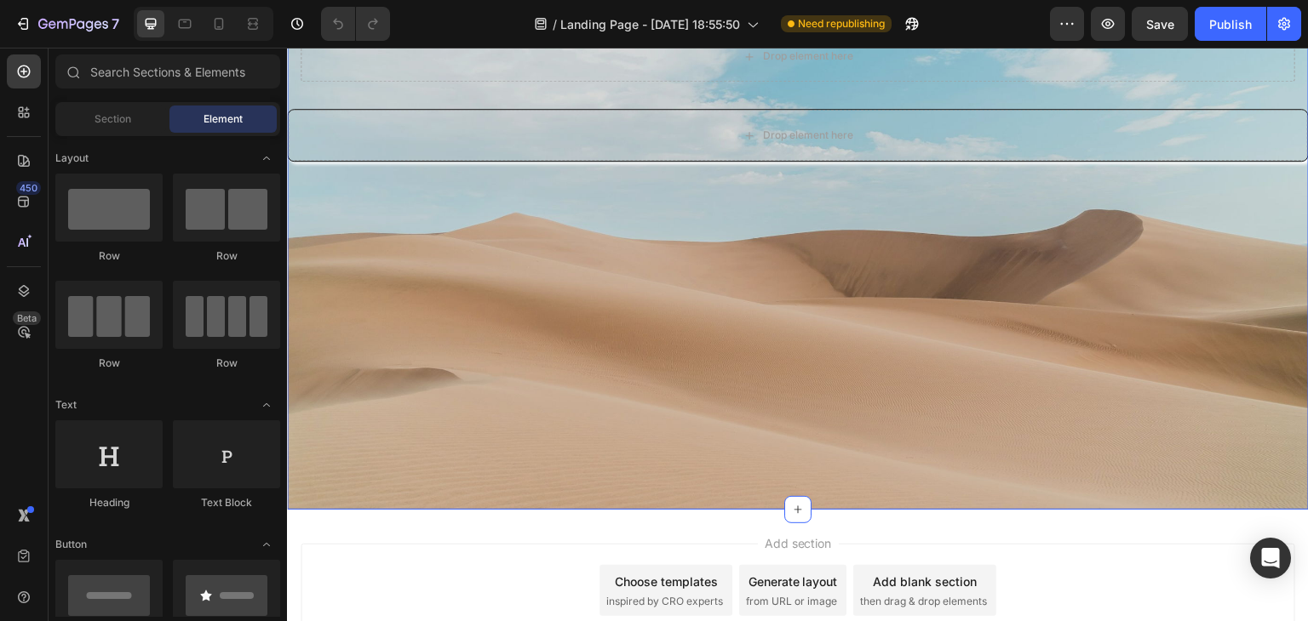
scroll to position [341, 0]
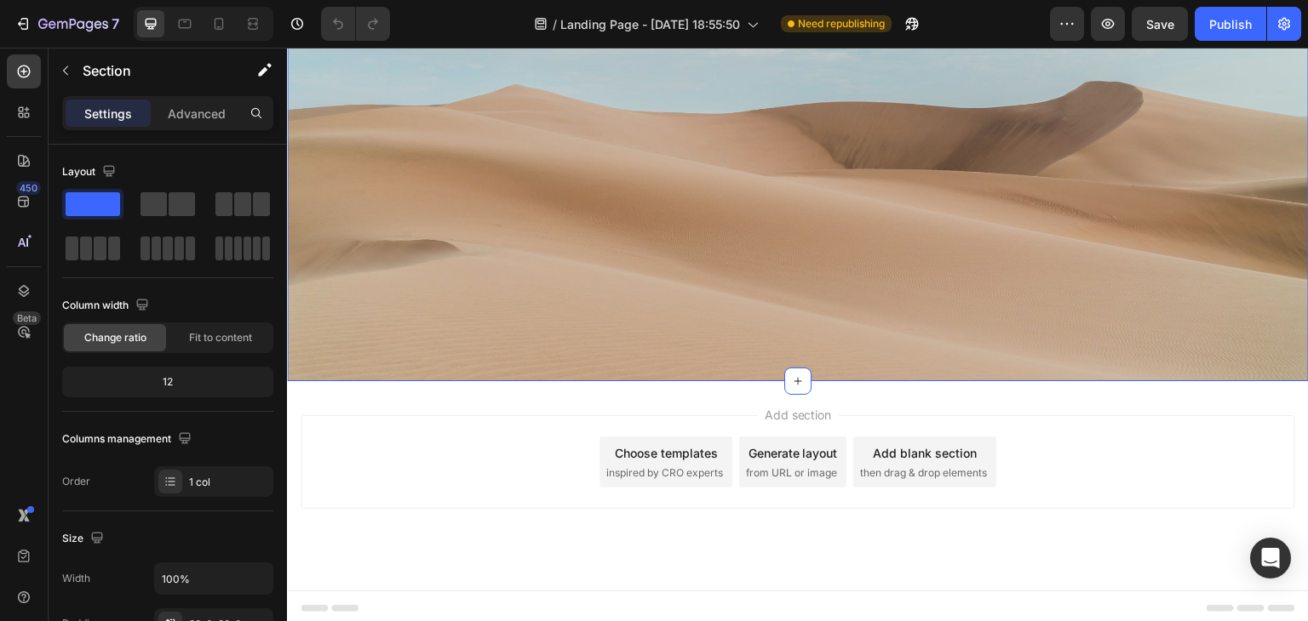
click at [834, 256] on div "Drop element here Row Drop element here Row" at bounding box center [798, 121] width 1022 height 466
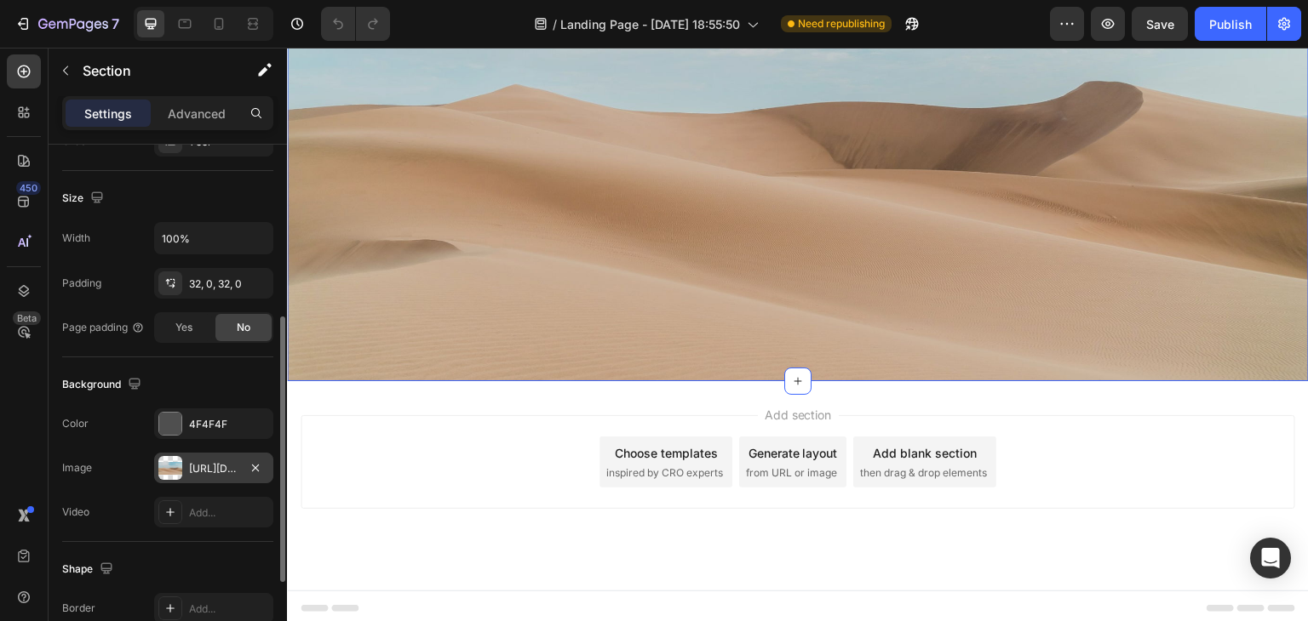
click at [163, 467] on div at bounding box center [170, 468] width 24 height 24
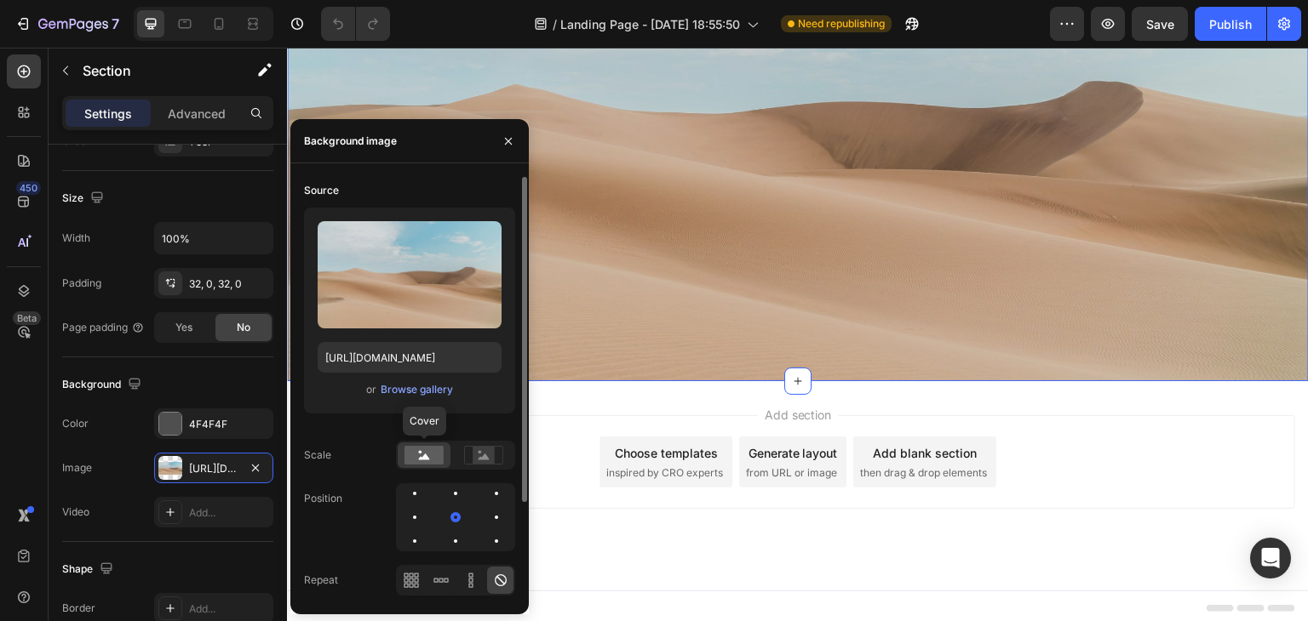
click at [431, 464] on rect at bounding box center [423, 455] width 39 height 19
click at [467, 461] on icon at bounding box center [483, 455] width 39 height 19
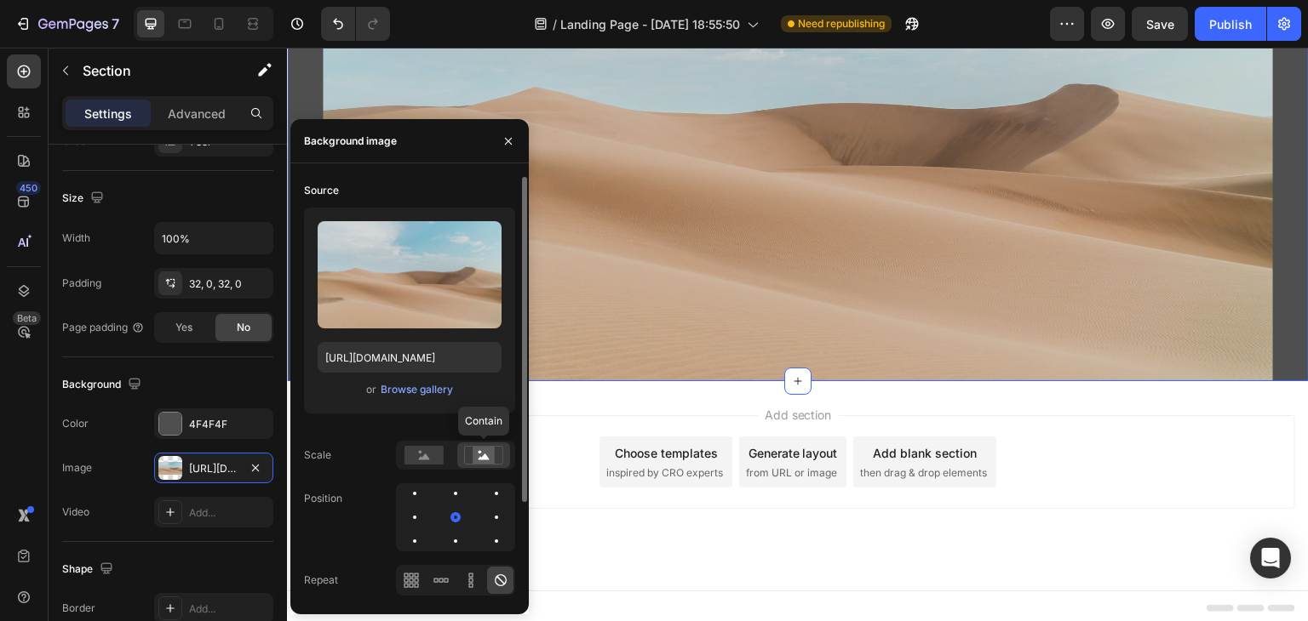
click at [495, 457] on icon at bounding box center [483, 455] width 39 height 19
drag, startPoint x: 845, startPoint y: 310, endPoint x: 957, endPoint y: 301, distance: 112.7
click at [882, 310] on div "Drop element here Row Drop element here Row" at bounding box center [798, 121] width 1022 height 466
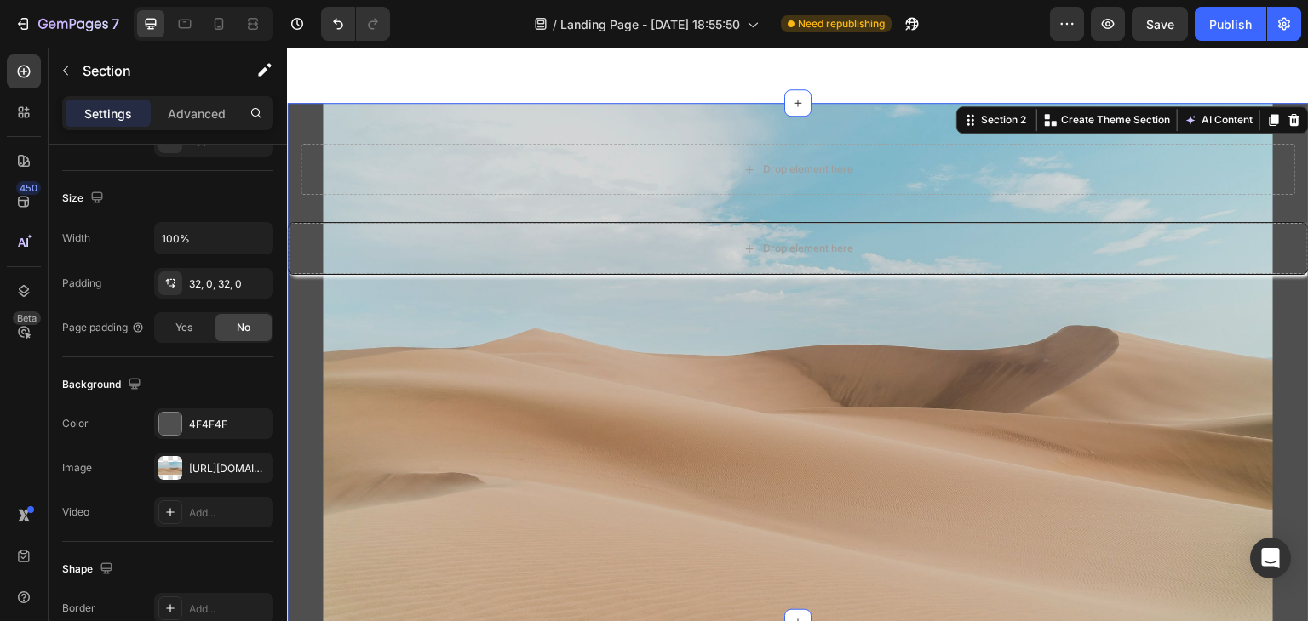
scroll to position [0, 0]
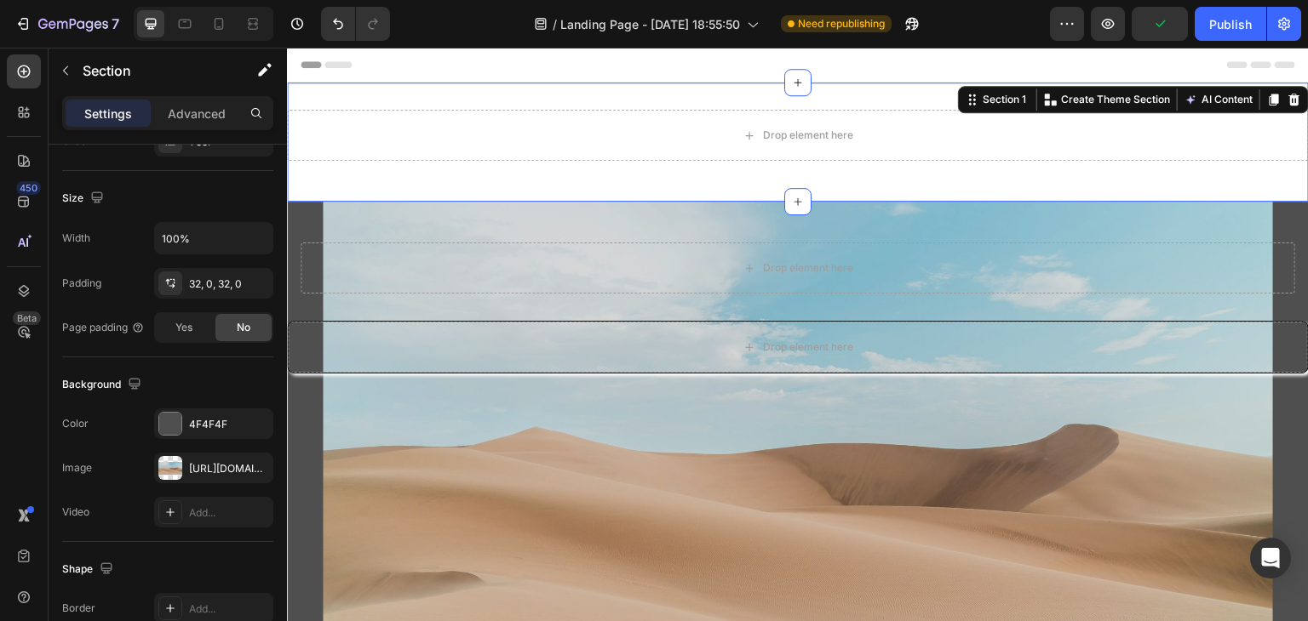
click at [306, 199] on div "Drop element here Row Section 1 You can create reusable sections Create Theme S…" at bounding box center [798, 142] width 1022 height 119
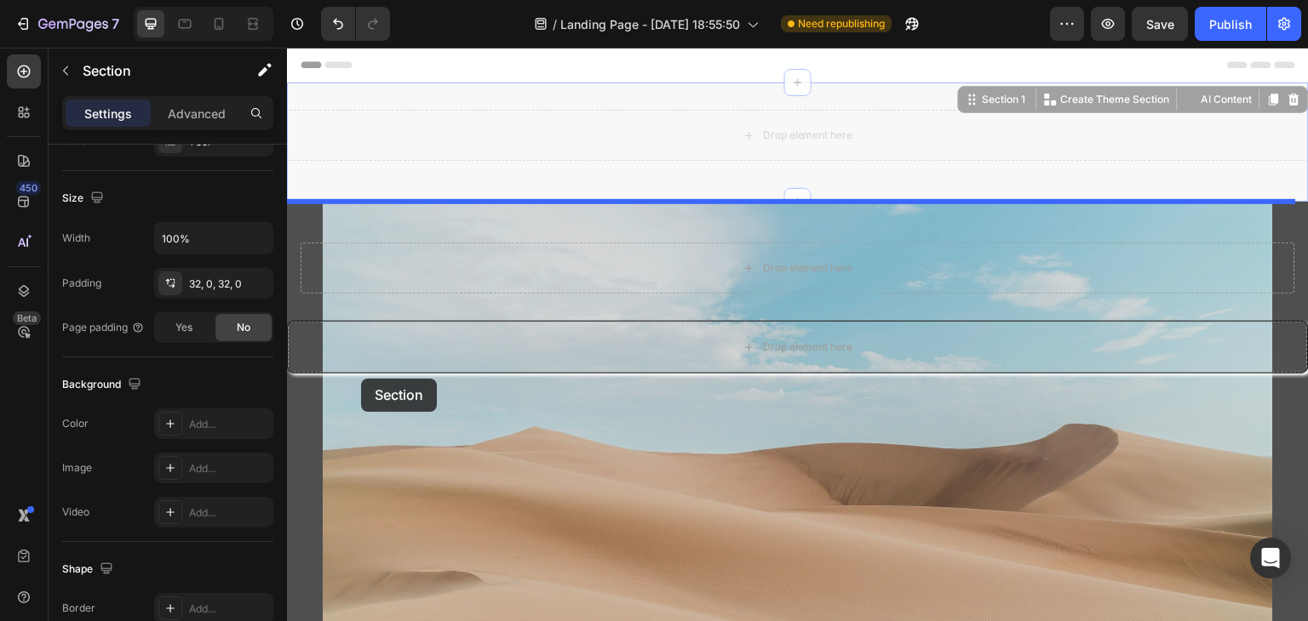
drag, startPoint x: 310, startPoint y: 197, endPoint x: 395, endPoint y: 291, distance: 127.2
click at [366, 370] on div "Header Row Section 1 You can create reusable sections Create Theme Section AI C…" at bounding box center [798, 507] width 1022 height 919
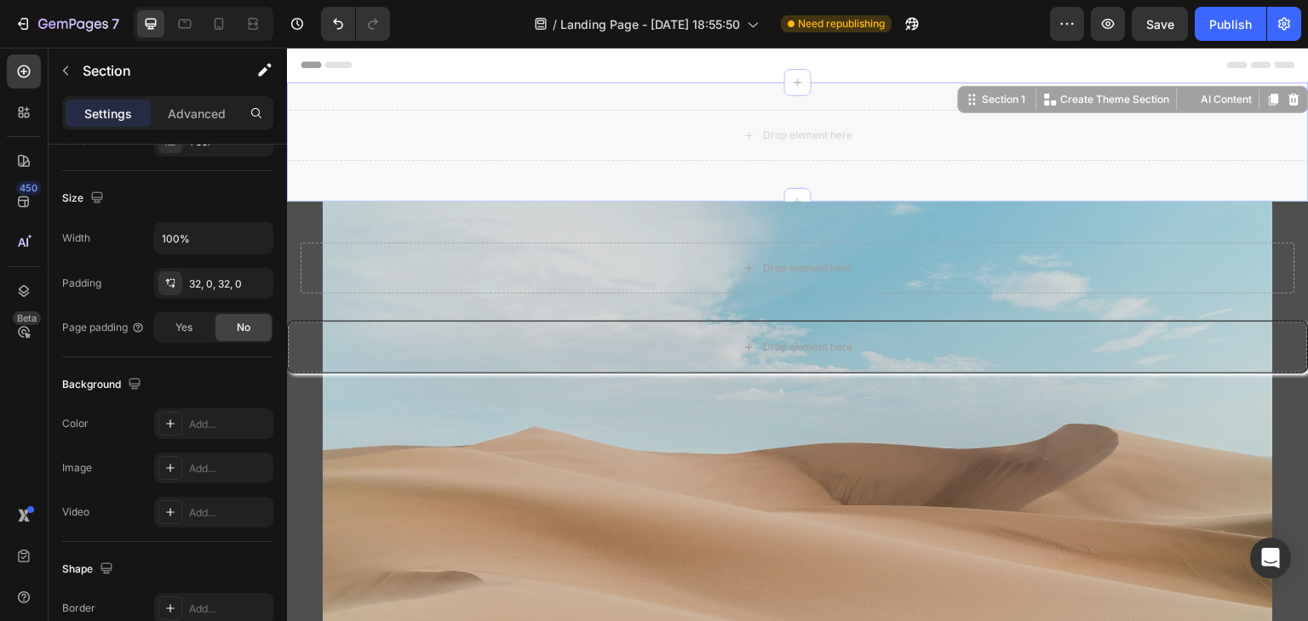
drag, startPoint x: 518, startPoint y: 191, endPoint x: 610, endPoint y: 661, distance: 478.9
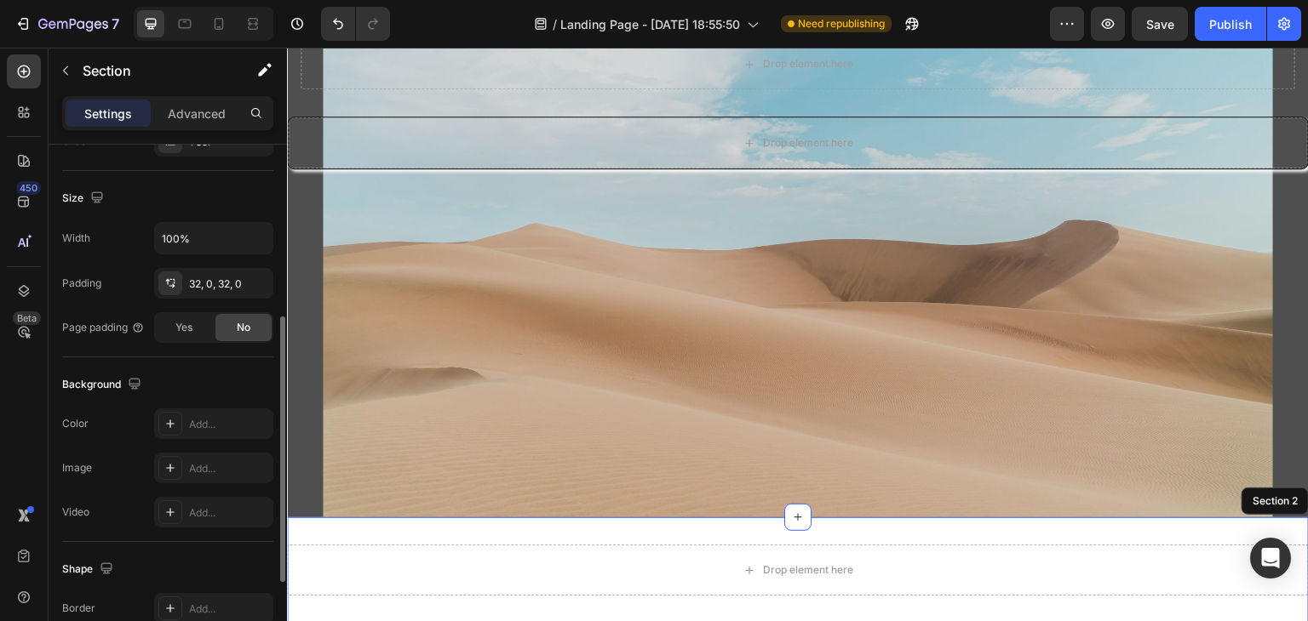
scroll to position [512, 0]
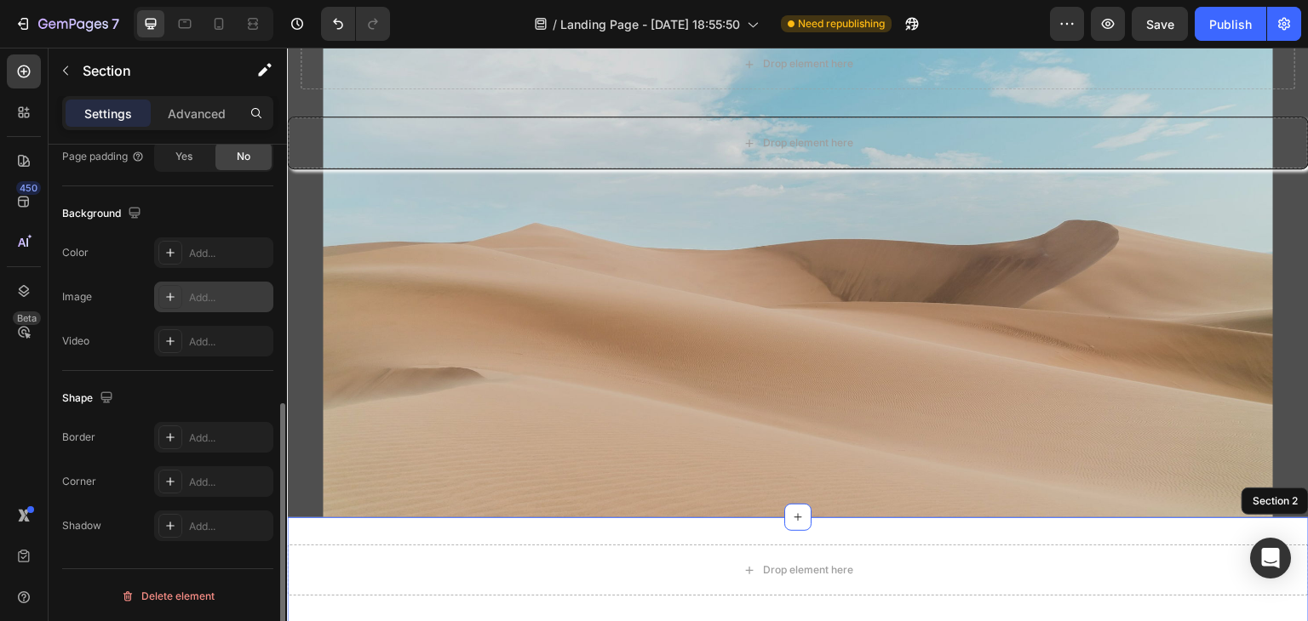
click at [181, 301] on div at bounding box center [170, 297] width 24 height 24
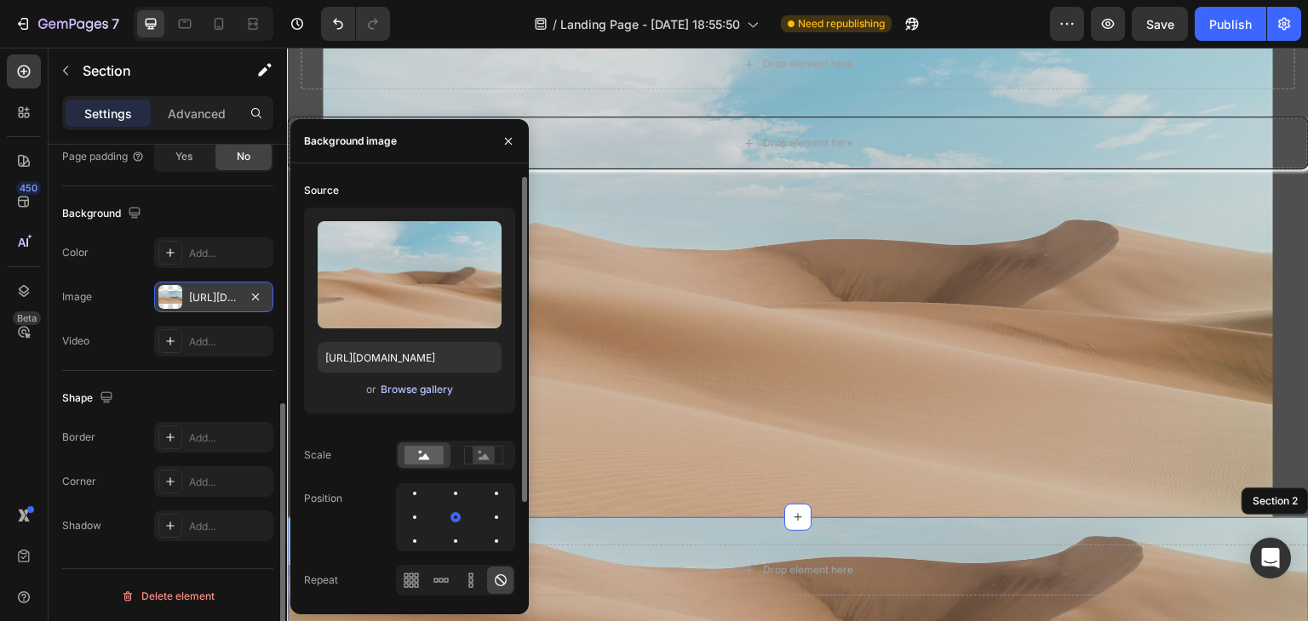
click at [393, 390] on div "Browse gallery" at bounding box center [417, 389] width 72 height 15
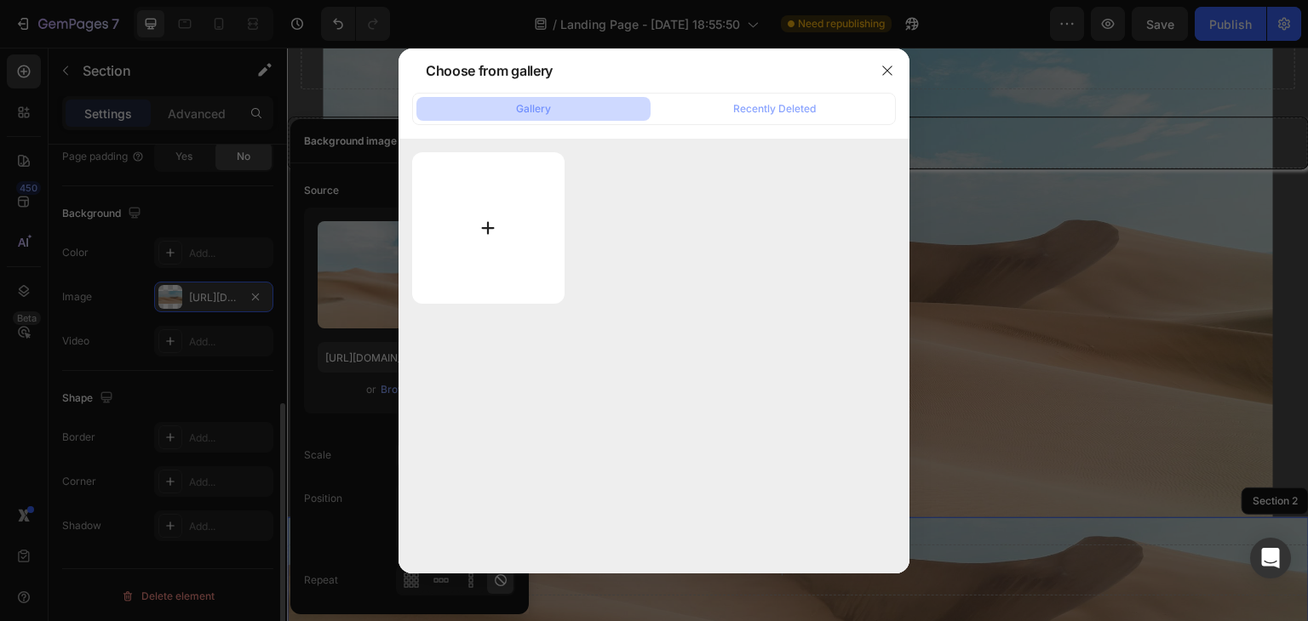
click at [546, 263] on input "file" at bounding box center [488, 228] width 152 height 152
type input "C:\fakepath\compra aqui (1).pdf"
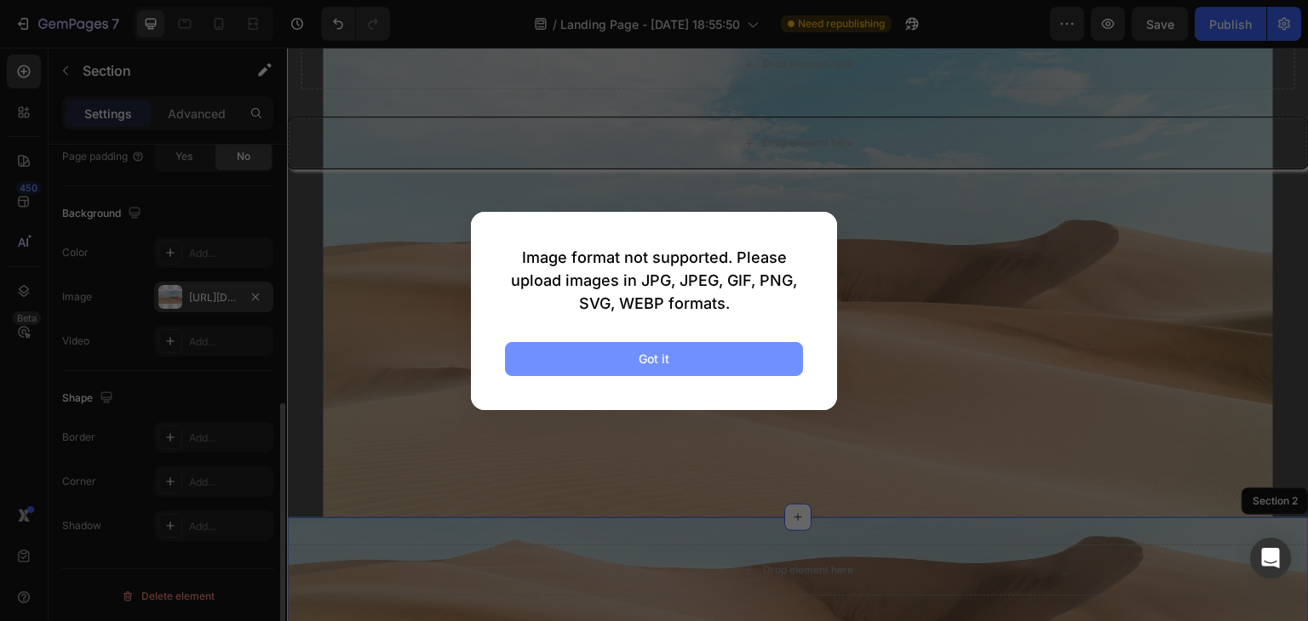
click at [633, 359] on button "Got it" at bounding box center [654, 359] width 298 height 34
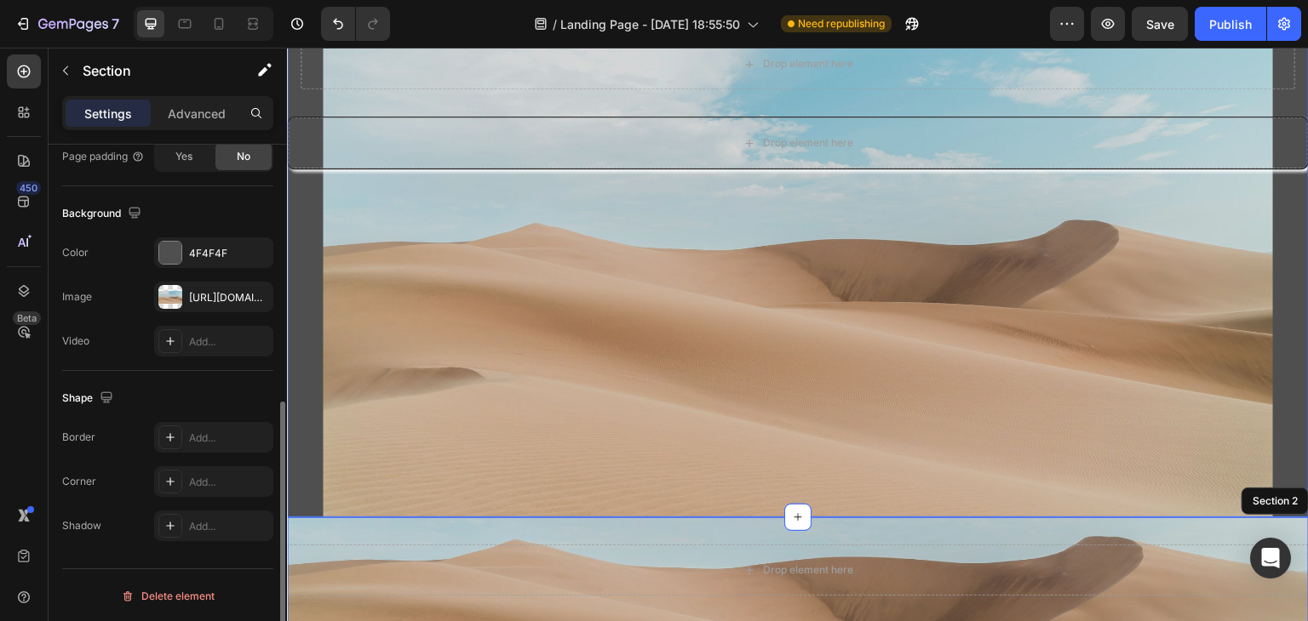
scroll to position [511, 0]
click at [758, 329] on div "Drop element here Row Drop element here Row" at bounding box center [798, 258] width 1022 height 466
click at [244, 250] on div "4F4F4F" at bounding box center [213, 253] width 119 height 31
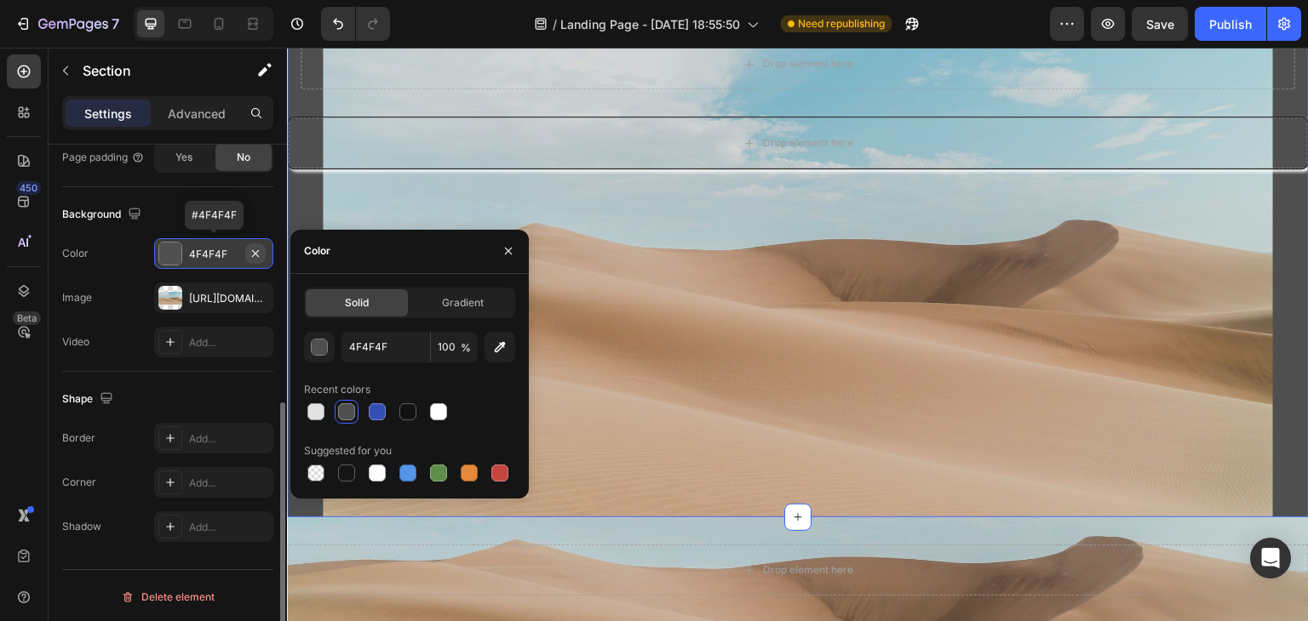
click at [259, 253] on button "button" at bounding box center [255, 253] width 20 height 20
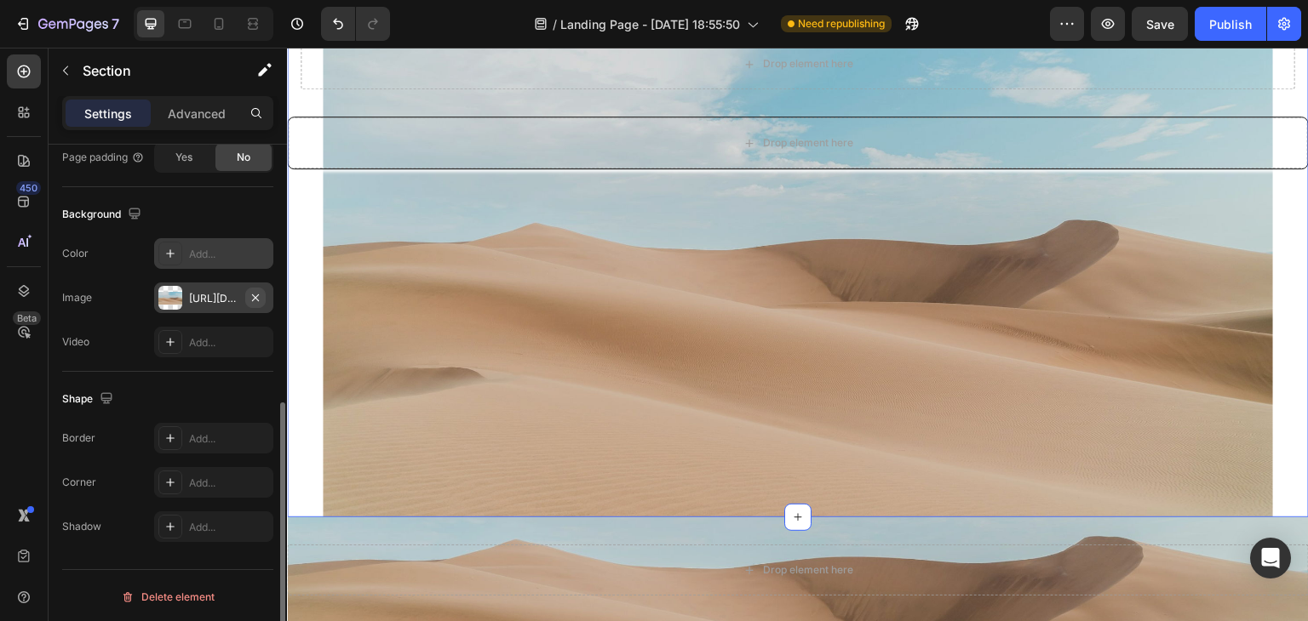
click at [247, 290] on button "button" at bounding box center [255, 298] width 20 height 20
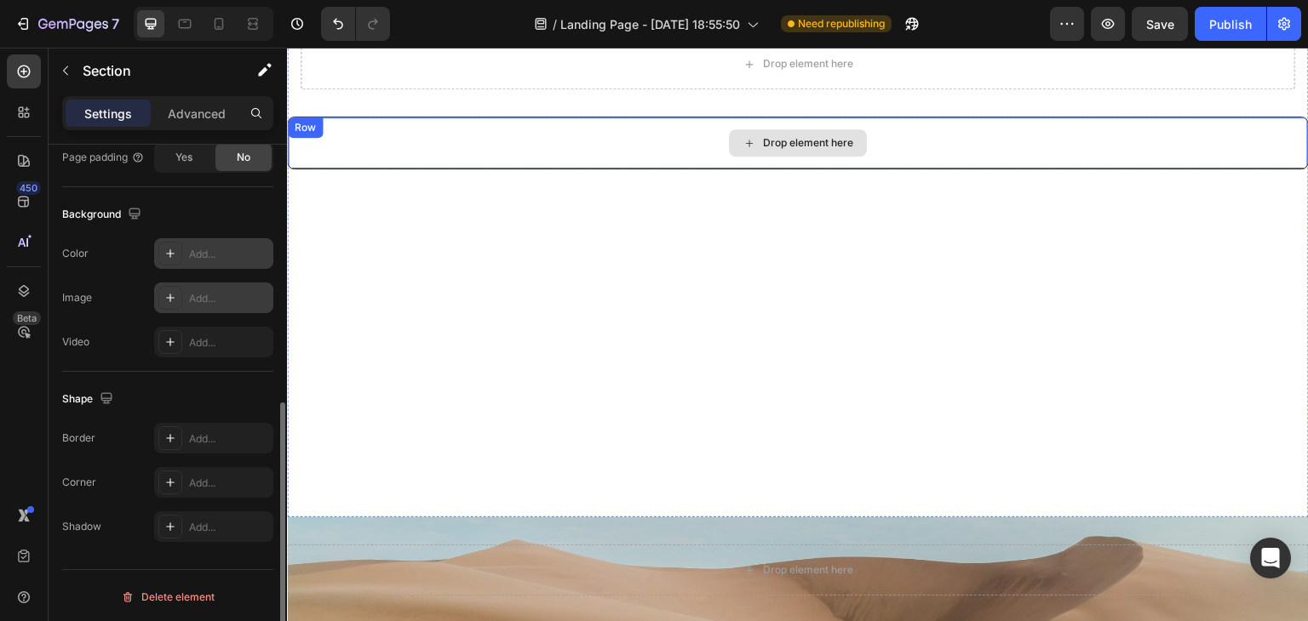
click at [763, 144] on div "Drop element here" at bounding box center [808, 143] width 90 height 14
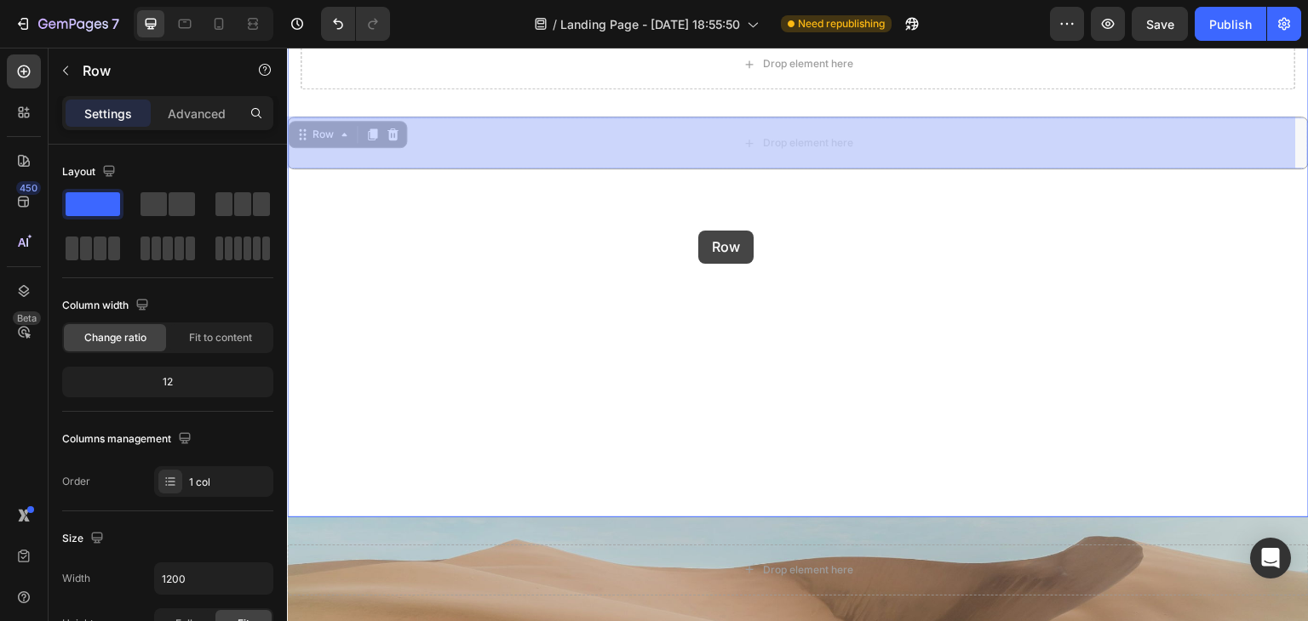
drag, startPoint x: 710, startPoint y: 164, endPoint x: 576, endPoint y: 188, distance: 135.8
click at [675, 237] on div "Header Drop element here Row Row 377 Drop element here Row 377 Section 1 Drop e…" at bounding box center [798, 422] width 1022 height 919
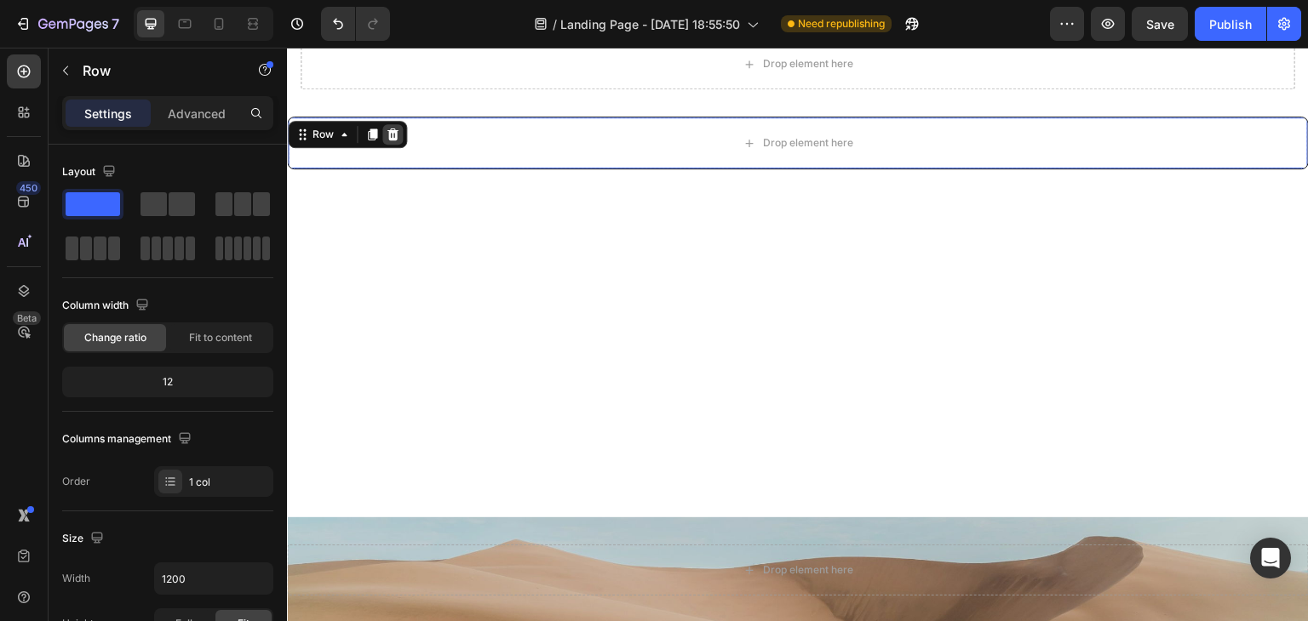
click at [397, 134] on icon at bounding box center [393, 135] width 14 height 14
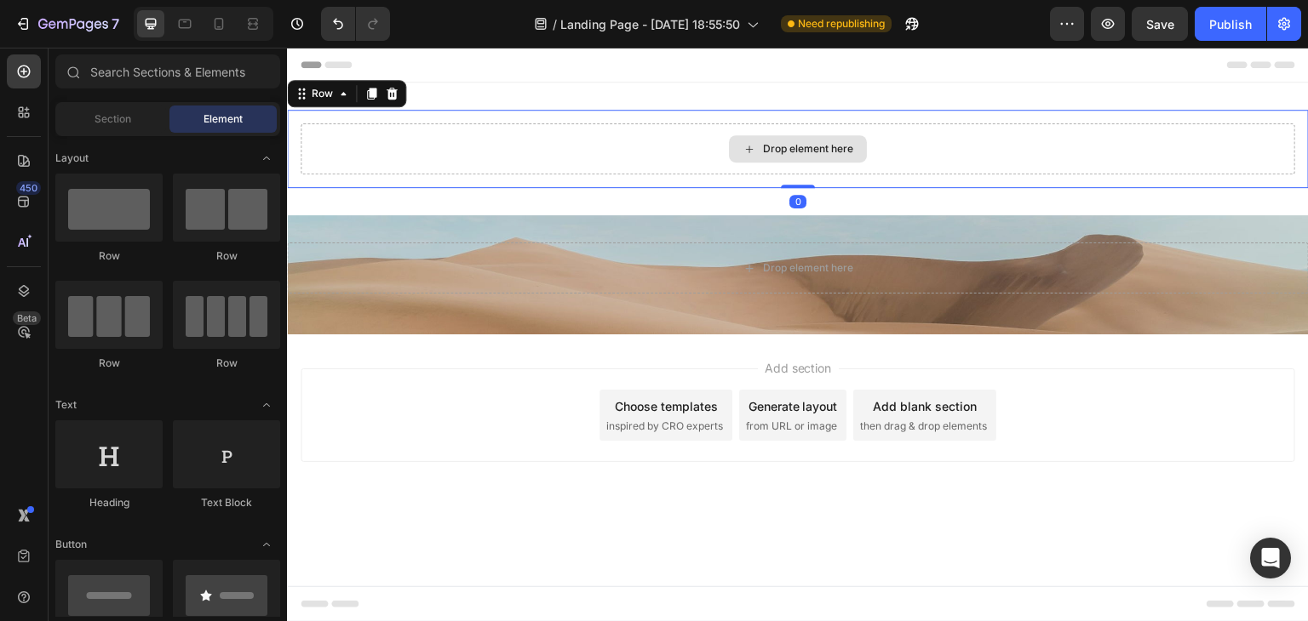
drag, startPoint x: 656, startPoint y: 149, endPoint x: 503, endPoint y: 133, distance: 154.1
click at [655, 148] on div "Drop element here" at bounding box center [798, 148] width 994 height 51
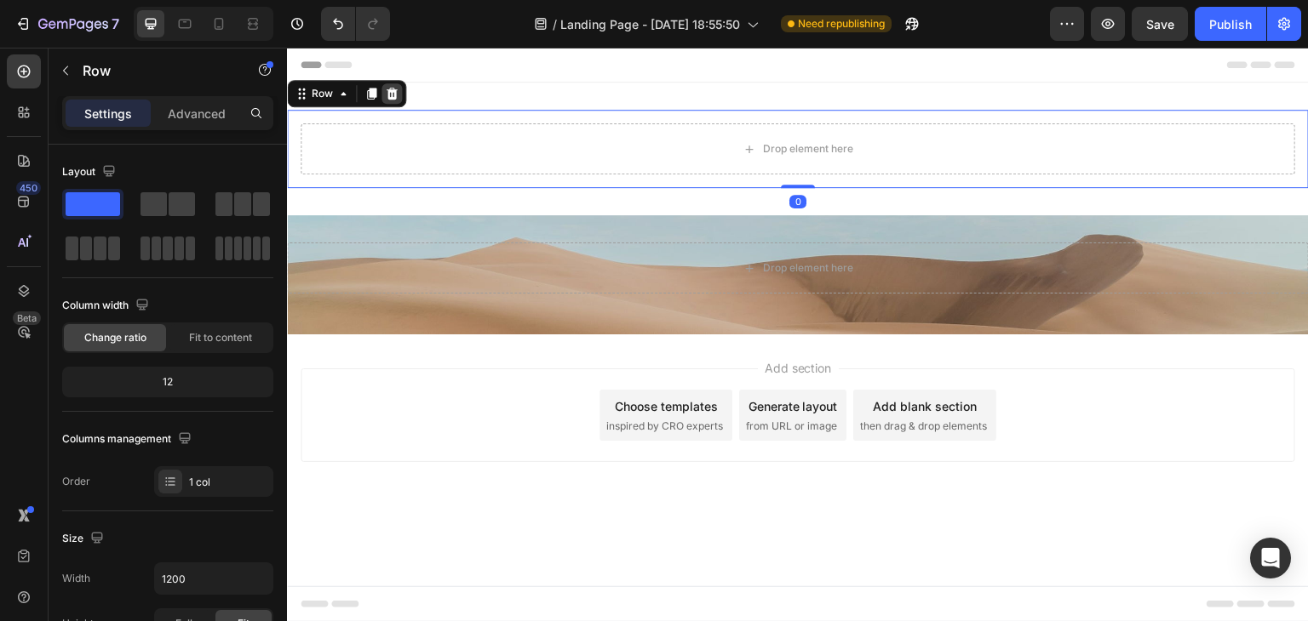
click at [392, 95] on icon at bounding box center [392, 94] width 14 height 14
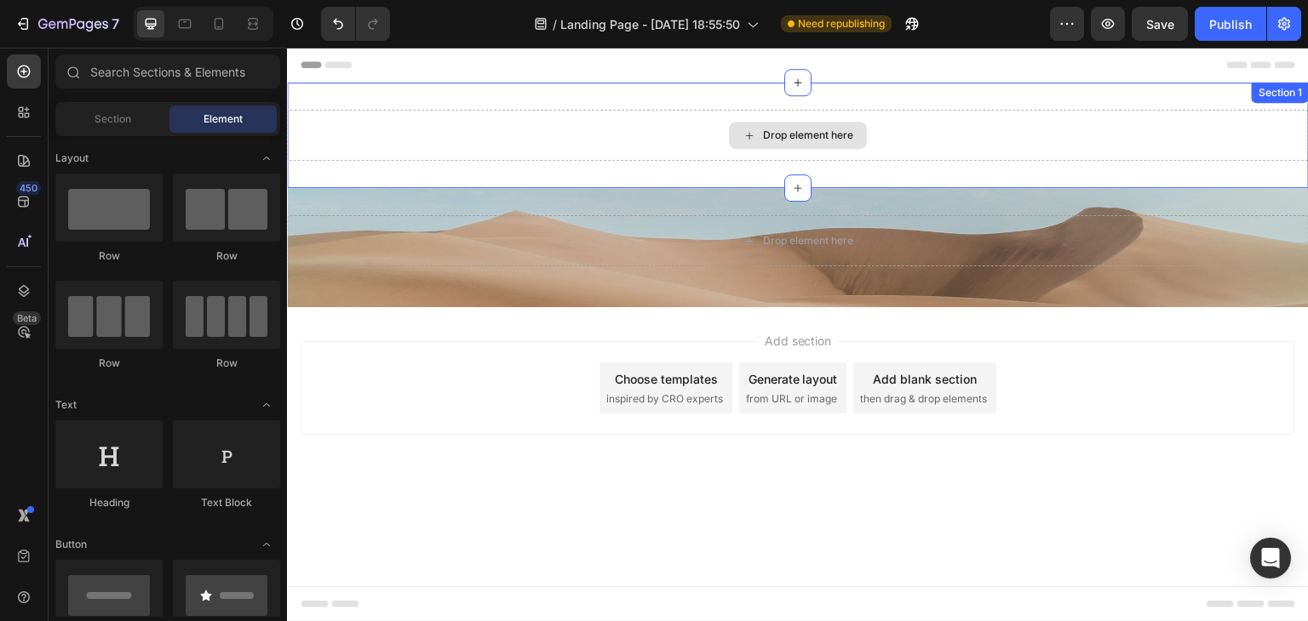
drag, startPoint x: 690, startPoint y: 140, endPoint x: 553, endPoint y: 129, distance: 138.4
click at [678, 142] on div "Drop element here" at bounding box center [798, 135] width 1022 height 51
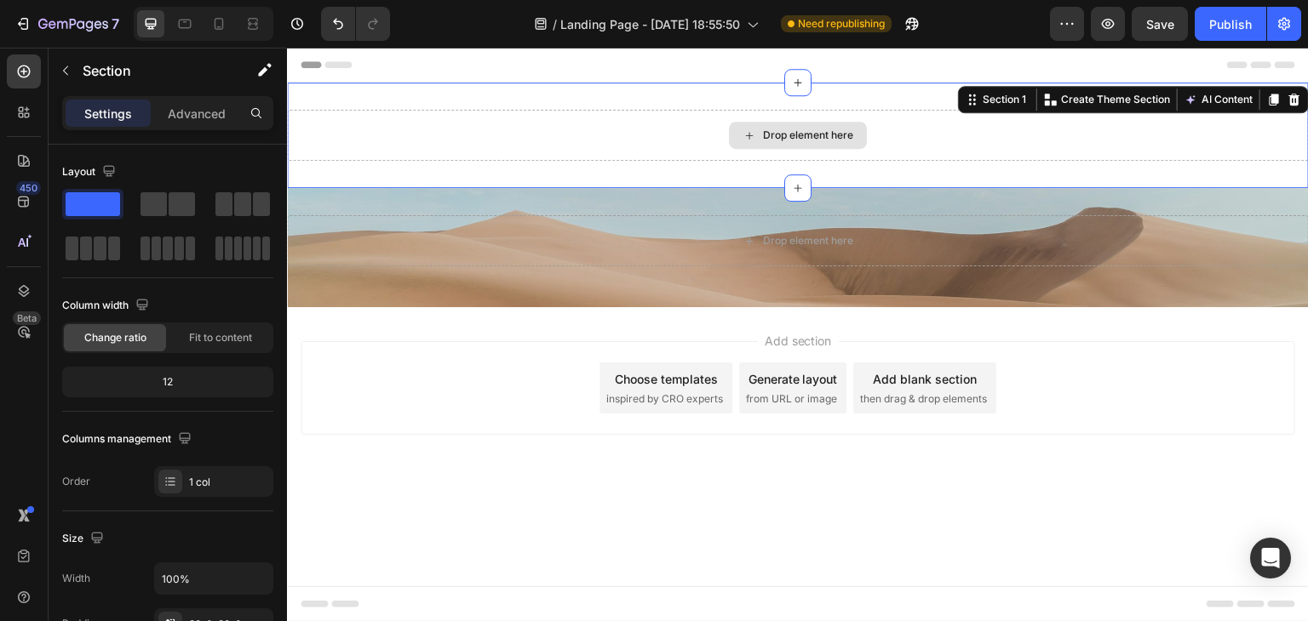
drag, startPoint x: 467, startPoint y: 140, endPoint x: 481, endPoint y: 141, distance: 14.6
click at [477, 140] on div "Drop element here" at bounding box center [798, 135] width 1022 height 51
drag, startPoint x: 530, startPoint y: 146, endPoint x: 545, endPoint y: 147, distance: 15.4
click at [537, 147] on div "Drop element here" at bounding box center [798, 135] width 1022 height 51
click at [580, 151] on div "Drop element here" at bounding box center [798, 135] width 1022 height 51
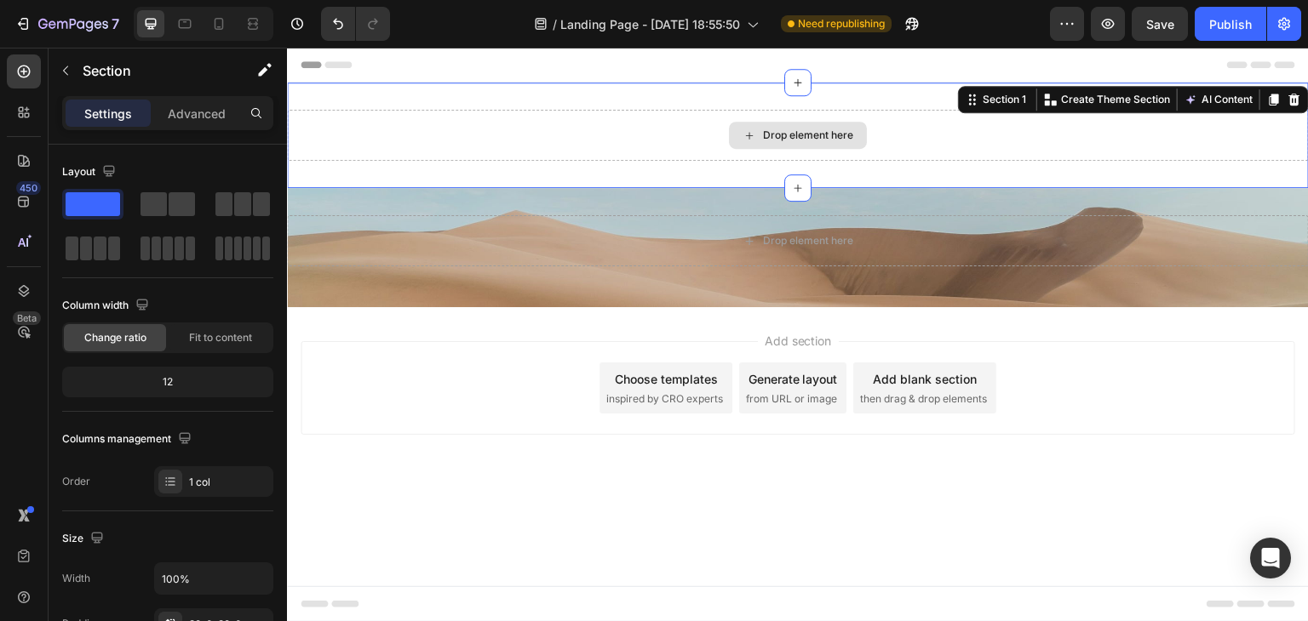
drag, startPoint x: 580, startPoint y: 151, endPoint x: 600, endPoint y: 164, distance: 24.6
click at [588, 154] on div "Drop element here" at bounding box center [798, 135] width 1022 height 51
click at [768, 273] on div "Drop element here Row" at bounding box center [798, 247] width 1022 height 65
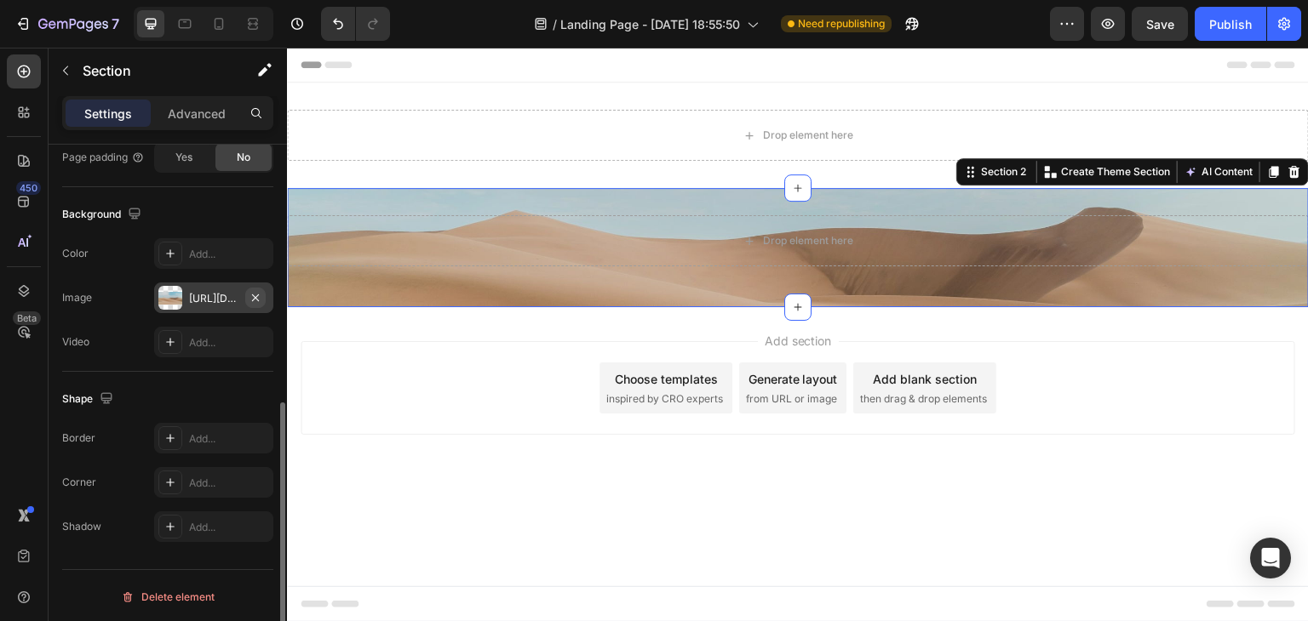
click at [259, 294] on icon "button" at bounding box center [256, 298] width 14 height 14
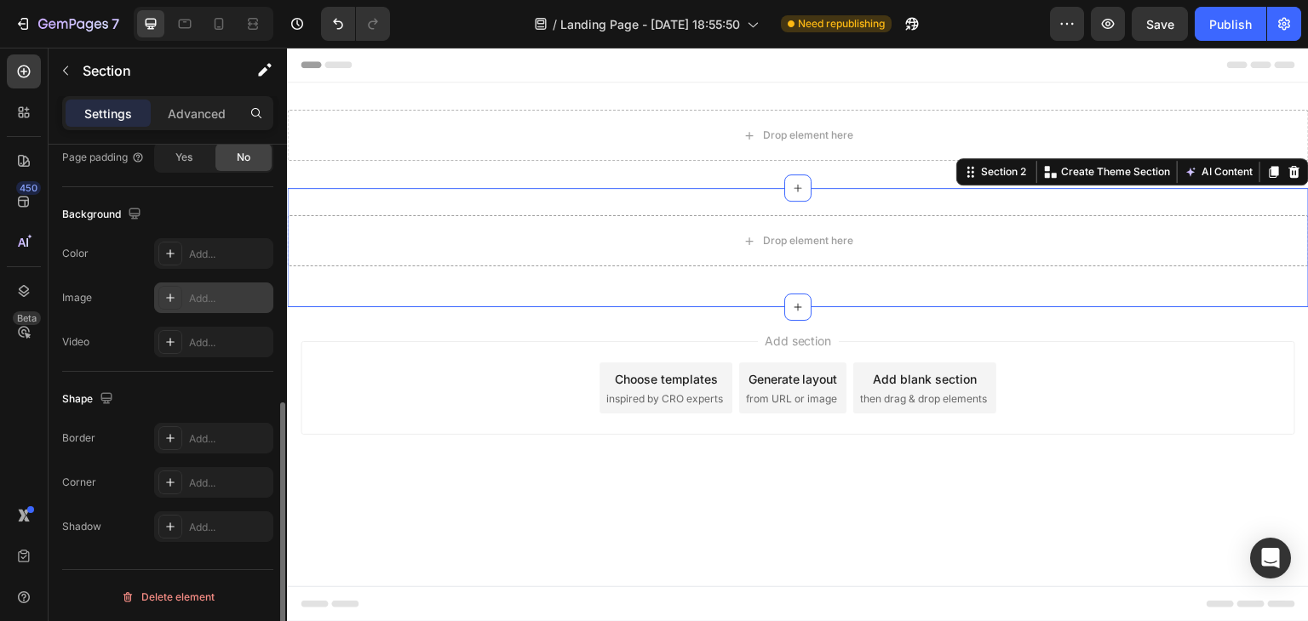
scroll to position [512, 0]
click at [180, 307] on div "Add..." at bounding box center [213, 297] width 119 height 31
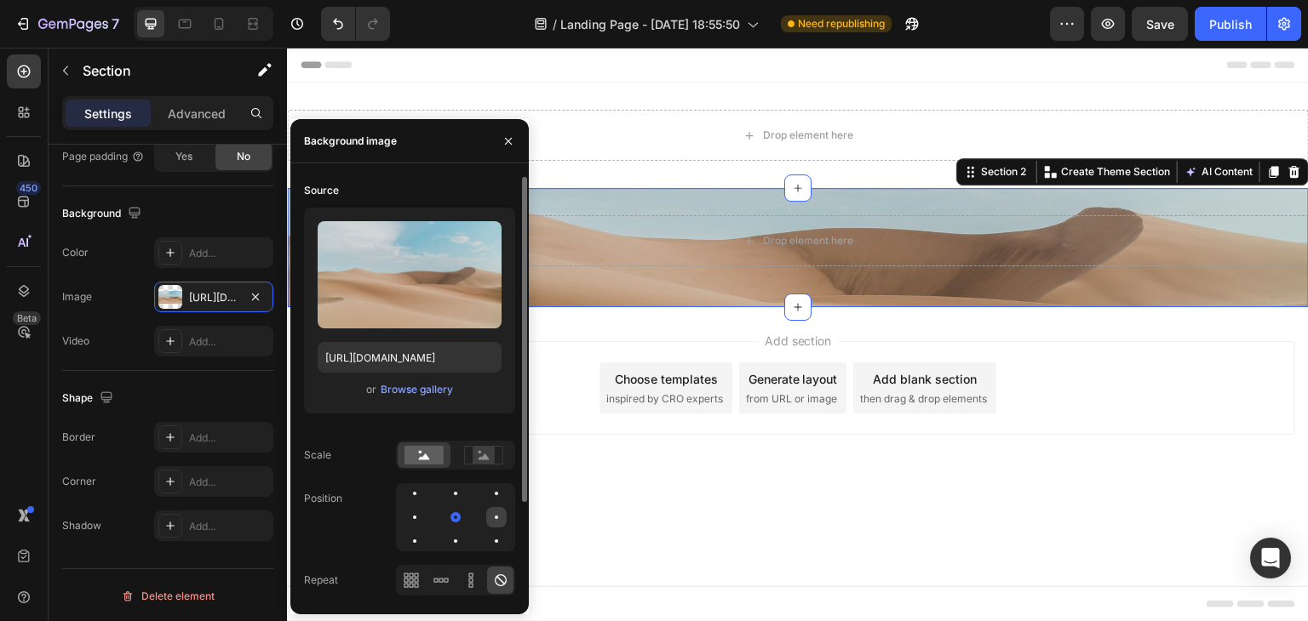
click at [490, 517] on div at bounding box center [496, 517] width 20 height 20
click at [493, 494] on div at bounding box center [496, 494] width 20 height 20
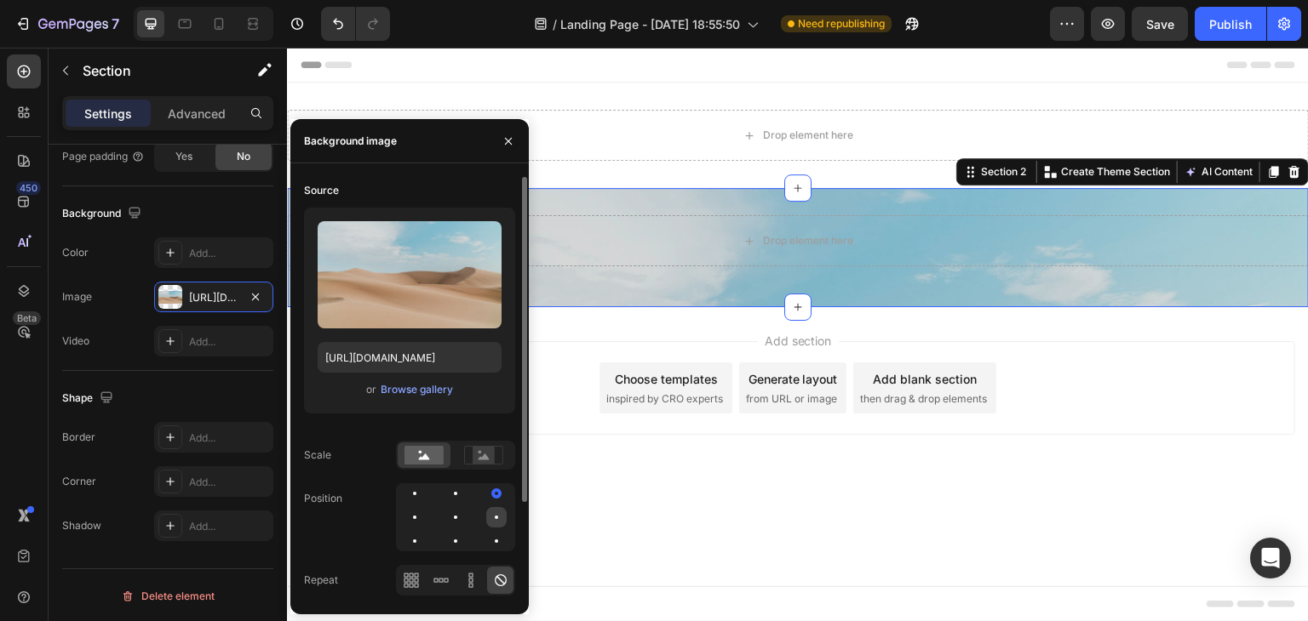
click at [491, 515] on div at bounding box center [496, 517] width 20 height 20
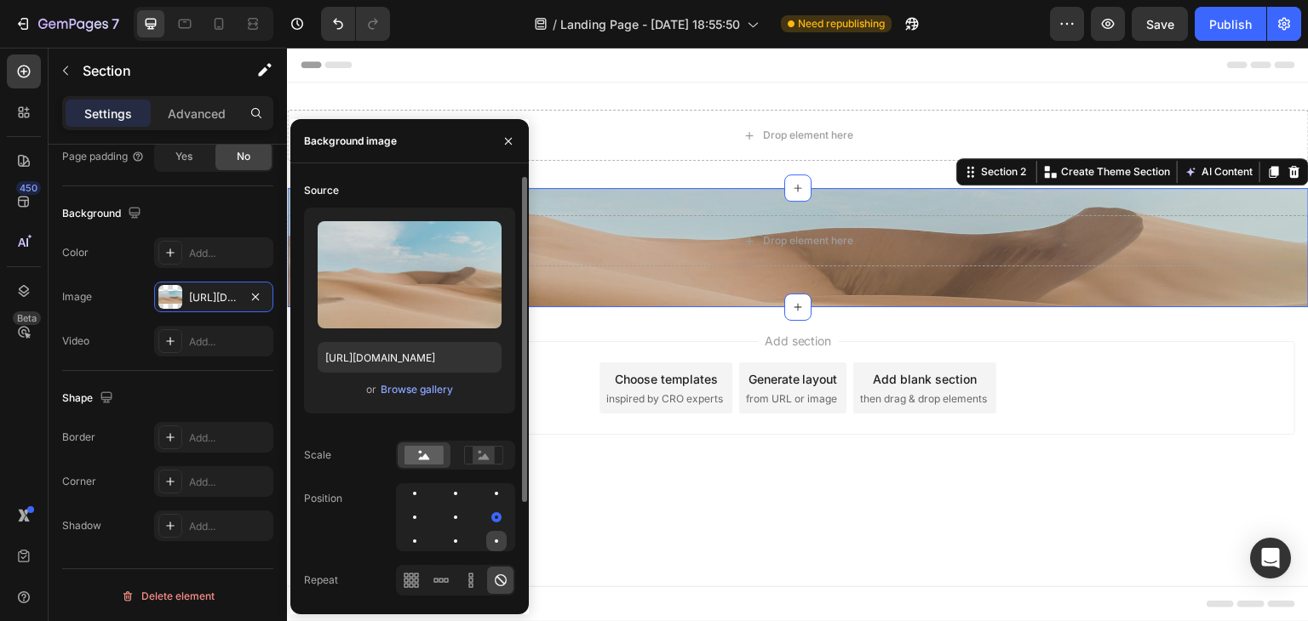
click at [487, 542] on div at bounding box center [496, 541] width 20 height 20
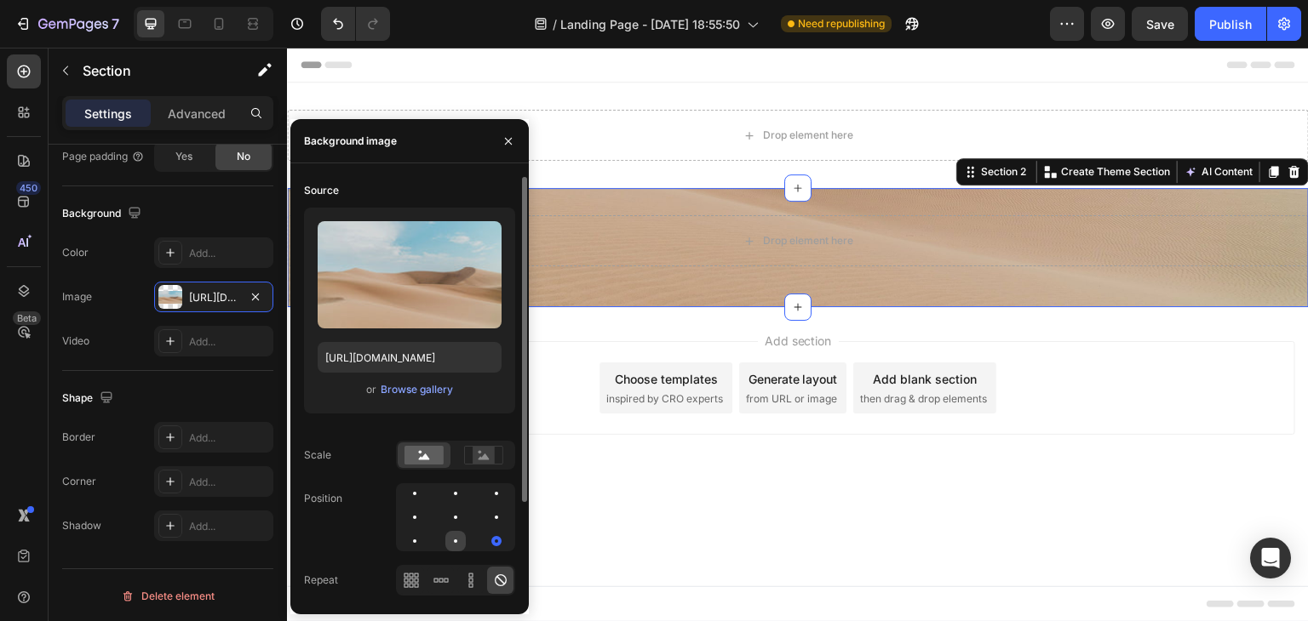
click at [449, 540] on div at bounding box center [455, 541] width 20 height 20
click at [414, 576] on icon at bounding box center [416, 575] width 4 height 4
click at [443, 578] on icon at bounding box center [440, 580] width 17 height 17
click at [416, 541] on div at bounding box center [414, 541] width 20 height 20
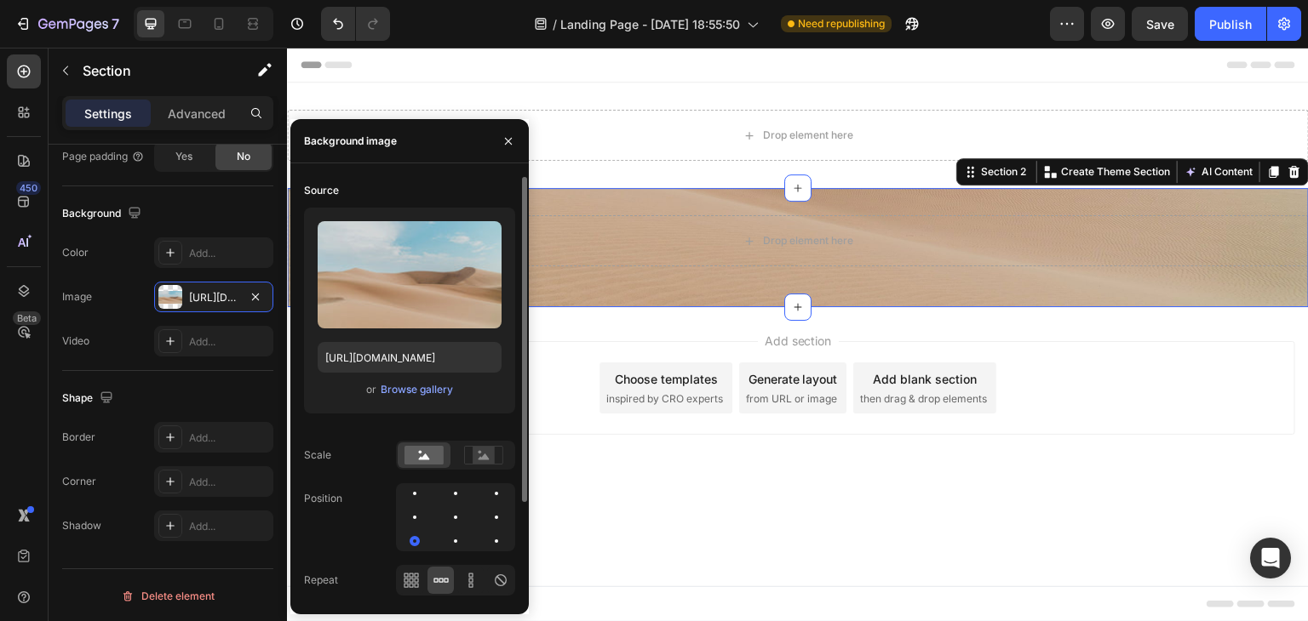
click at [426, 520] on div at bounding box center [455, 518] width 119 height 68
click at [419, 513] on div at bounding box center [414, 517] width 20 height 20
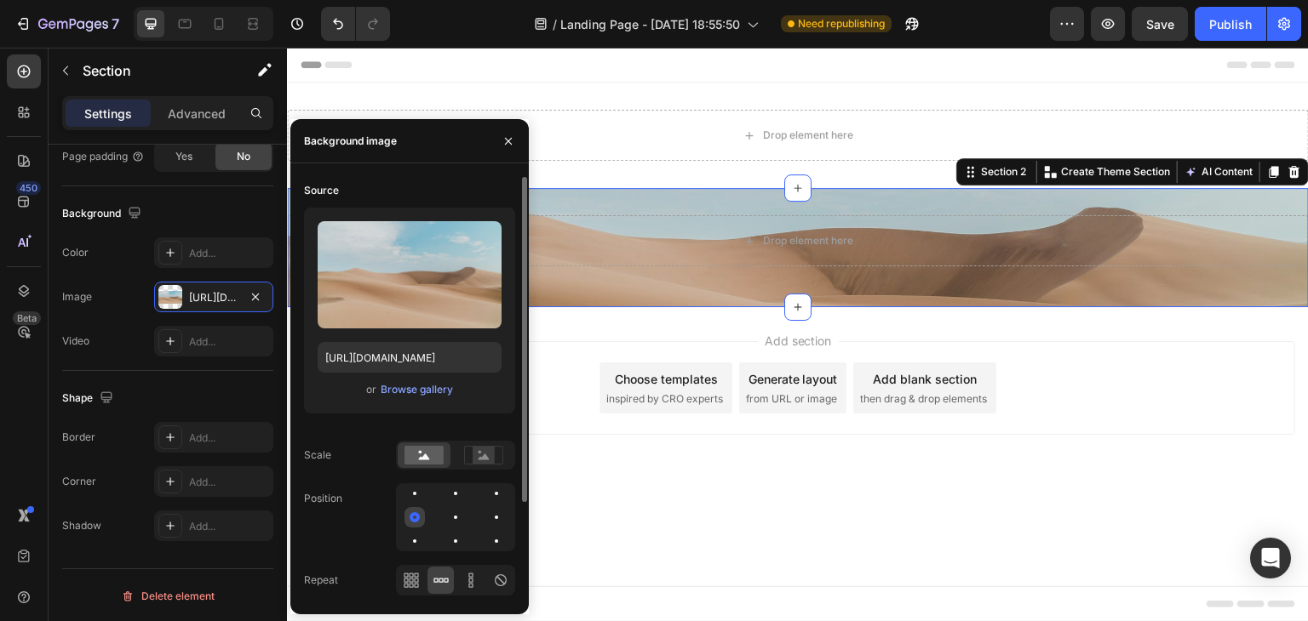
click at [417, 512] on div at bounding box center [414, 517] width 20 height 20
click at [441, 518] on div at bounding box center [455, 518] width 119 height 68
click at [448, 516] on div at bounding box center [455, 517] width 20 height 20
click at [387, 389] on div "Browse gallery" at bounding box center [417, 389] width 72 height 15
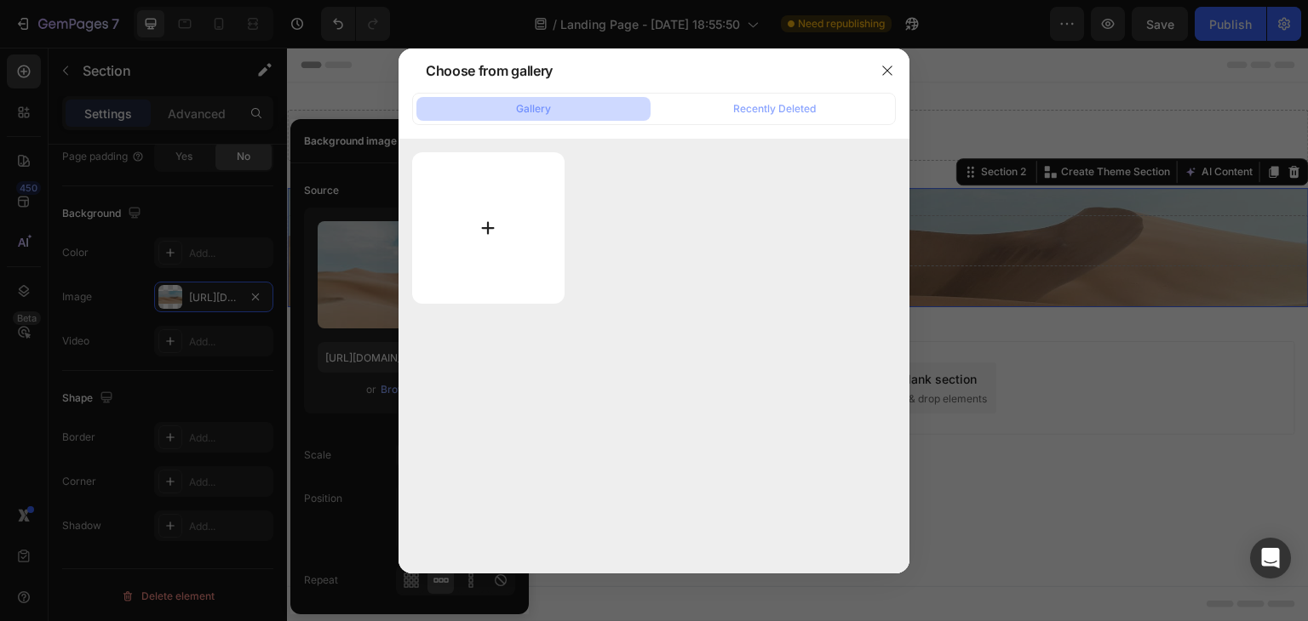
click at [487, 236] on input "file" at bounding box center [488, 228] width 152 height 152
type input "C:\fakepath\compra aqui (1).pdf"
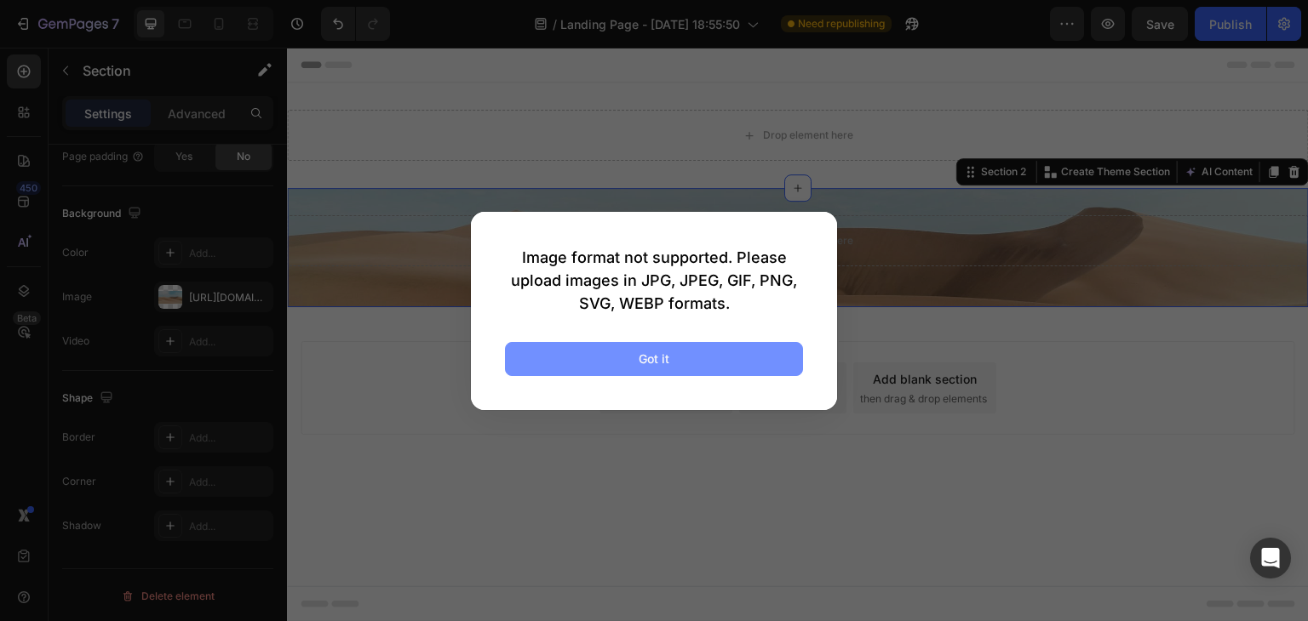
click at [637, 350] on button "Got it" at bounding box center [654, 359] width 298 height 34
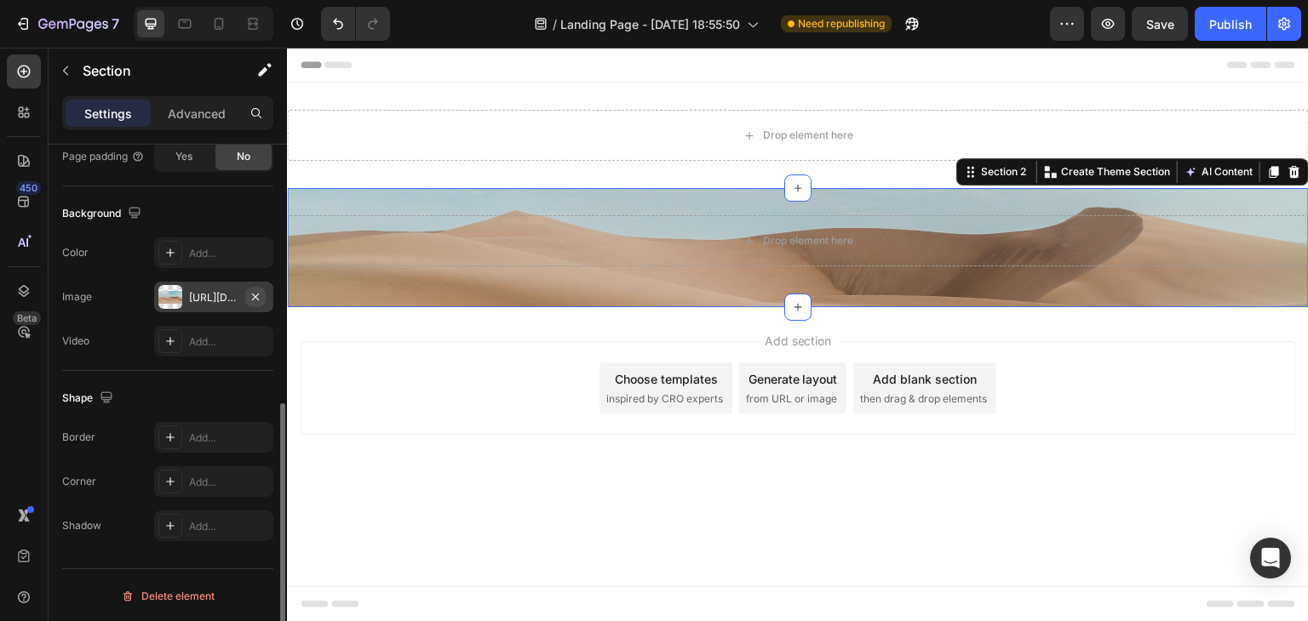
click at [261, 292] on icon "button" at bounding box center [256, 297] width 14 height 14
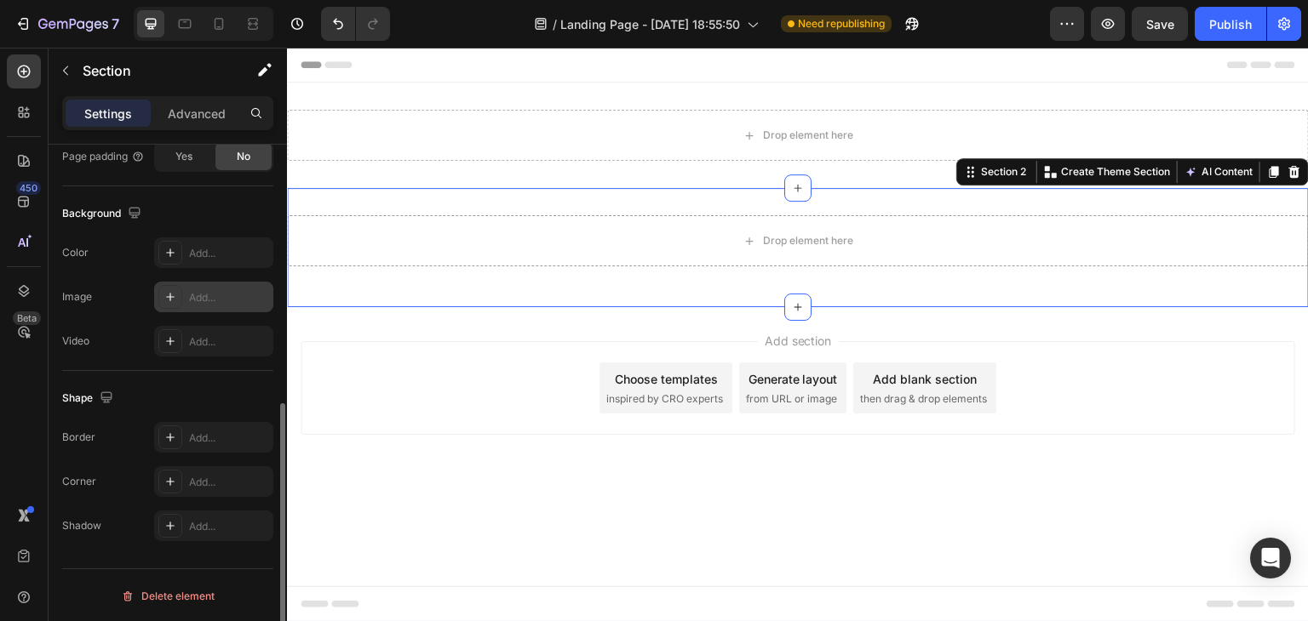
click at [224, 295] on div "Add..." at bounding box center [229, 297] width 80 height 15
type input "https://cdn.shopify.com/s/files/1/2005/9307/files/background_settings.jpg"
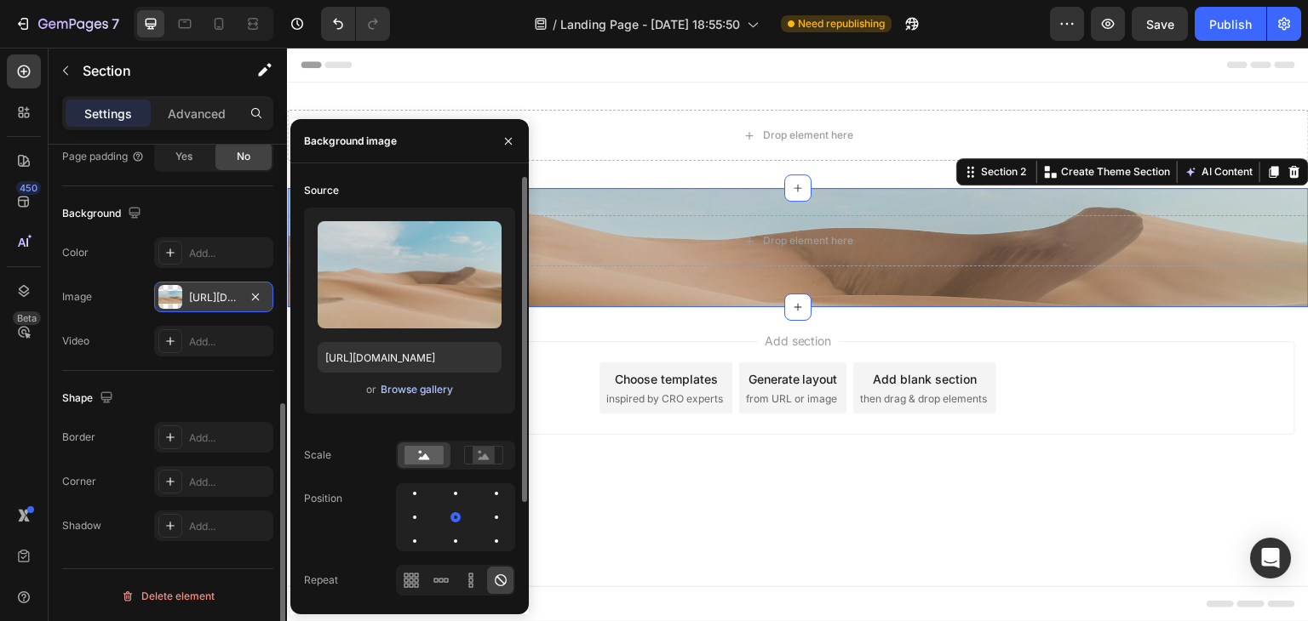
click at [396, 392] on div "Browse gallery" at bounding box center [417, 389] width 72 height 15
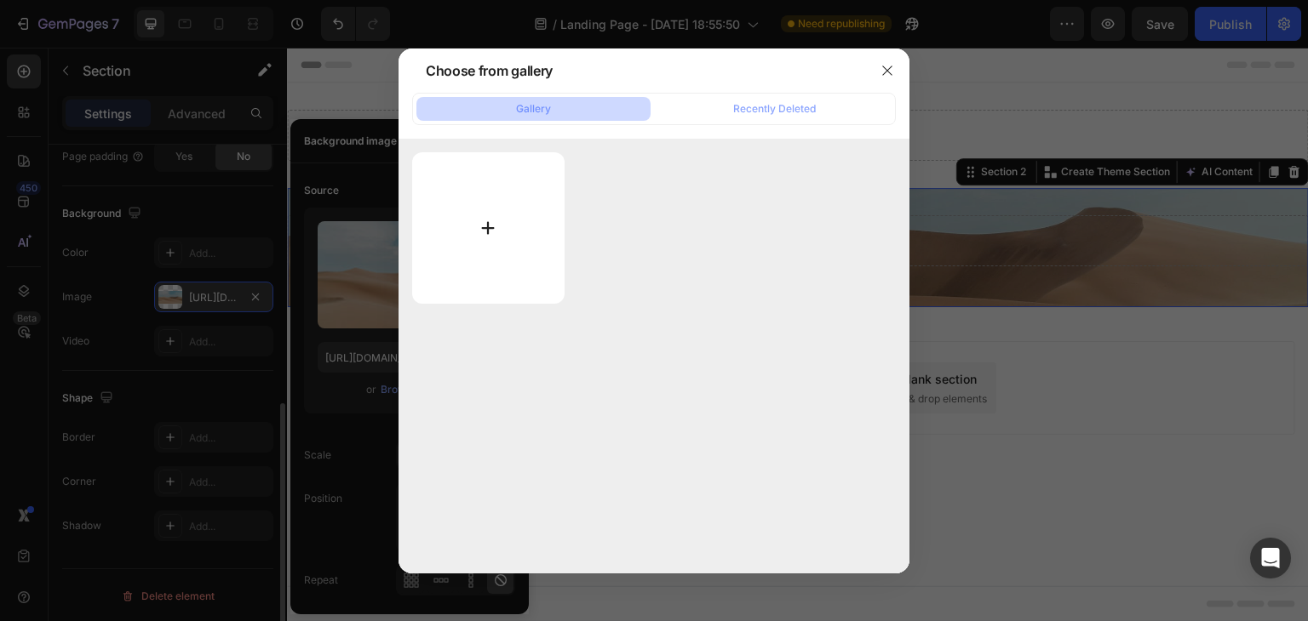
click at [483, 250] on input "file" at bounding box center [488, 228] width 152 height 152
type input "C:\fakepath\compra aqui.gif"
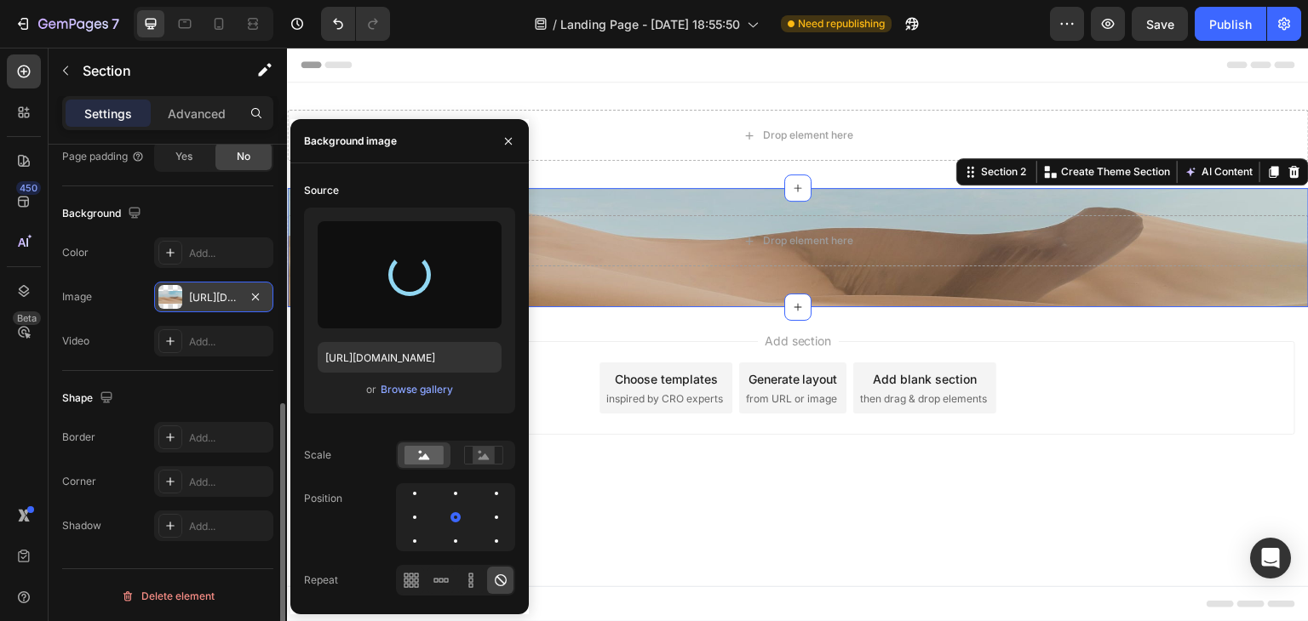
type input "https://cdn.shopify.com/s/files/1/0770/4385/9700/files/gempages_586487320018944…"
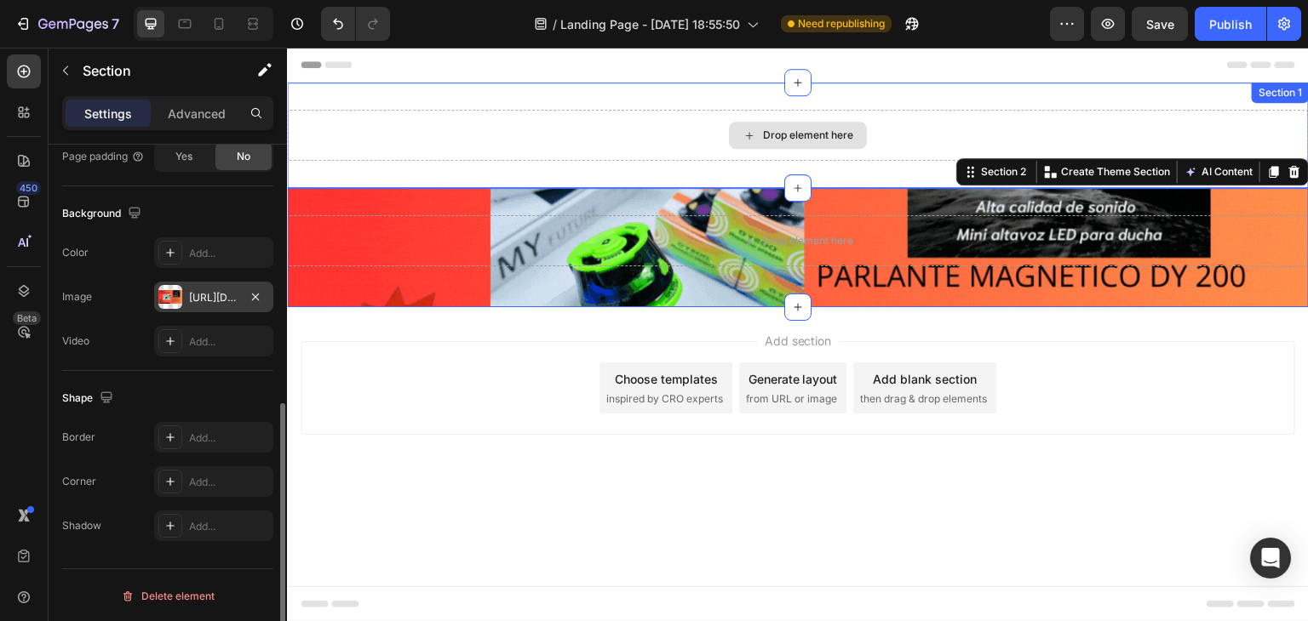
drag, startPoint x: 798, startPoint y: 192, endPoint x: 813, endPoint y: 219, distance: 31.3
click at [816, 161] on div "Drop element here Section 1 Drop element here Row Section 2 You can create reus…" at bounding box center [798, 195] width 1022 height 225
click at [640, 279] on div "Drop element here Row" at bounding box center [798, 247] width 1022 height 65
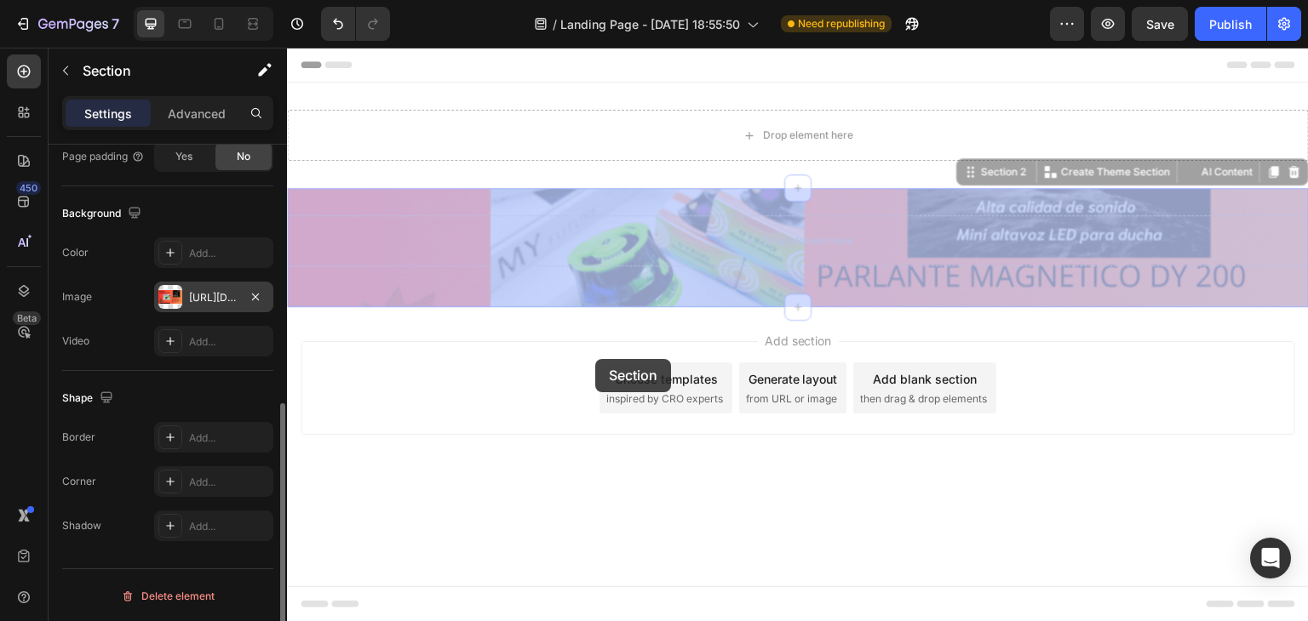
drag, startPoint x: 600, startPoint y: 295, endPoint x: 631, endPoint y: 353, distance: 66.3
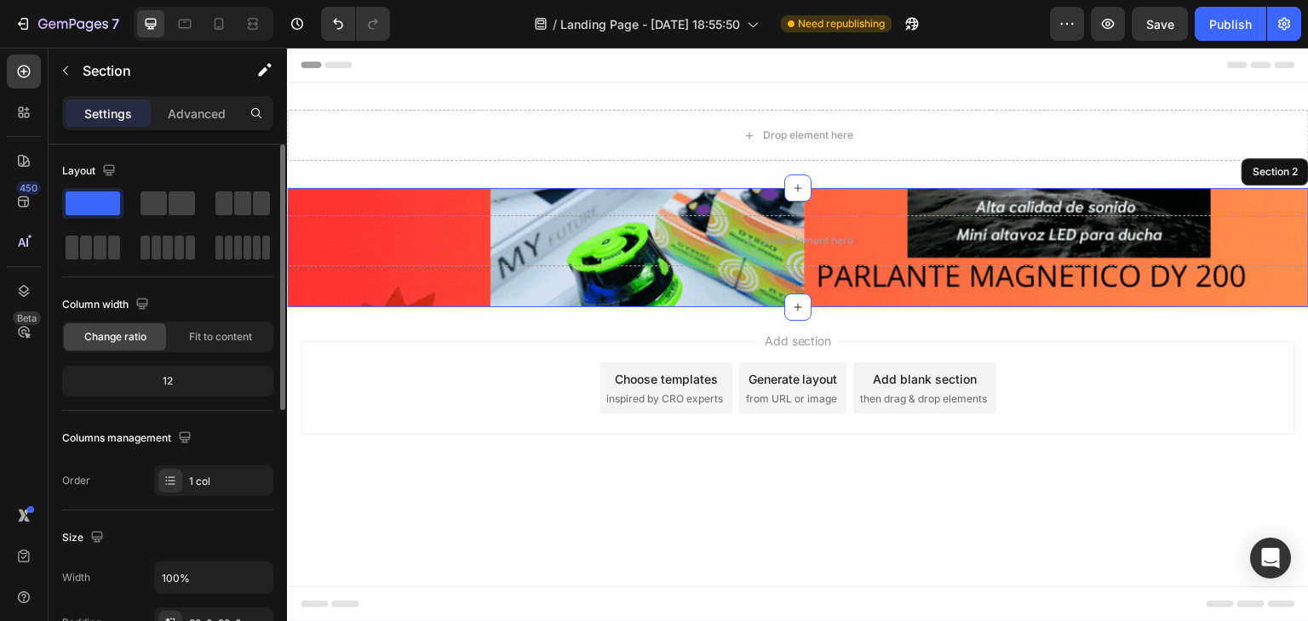
scroll to position [0, 0]
click at [182, 198] on span at bounding box center [182, 204] width 26 height 24
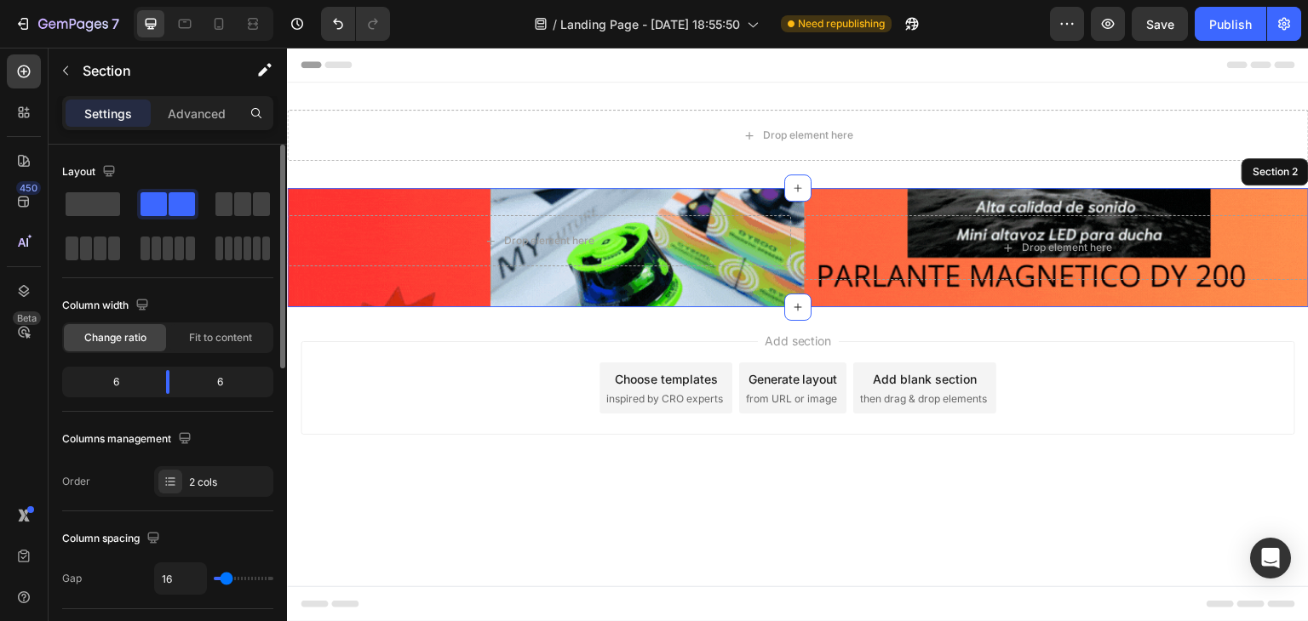
click at [177, 199] on span at bounding box center [182, 204] width 26 height 24
click at [109, 209] on span at bounding box center [93, 204] width 54 height 24
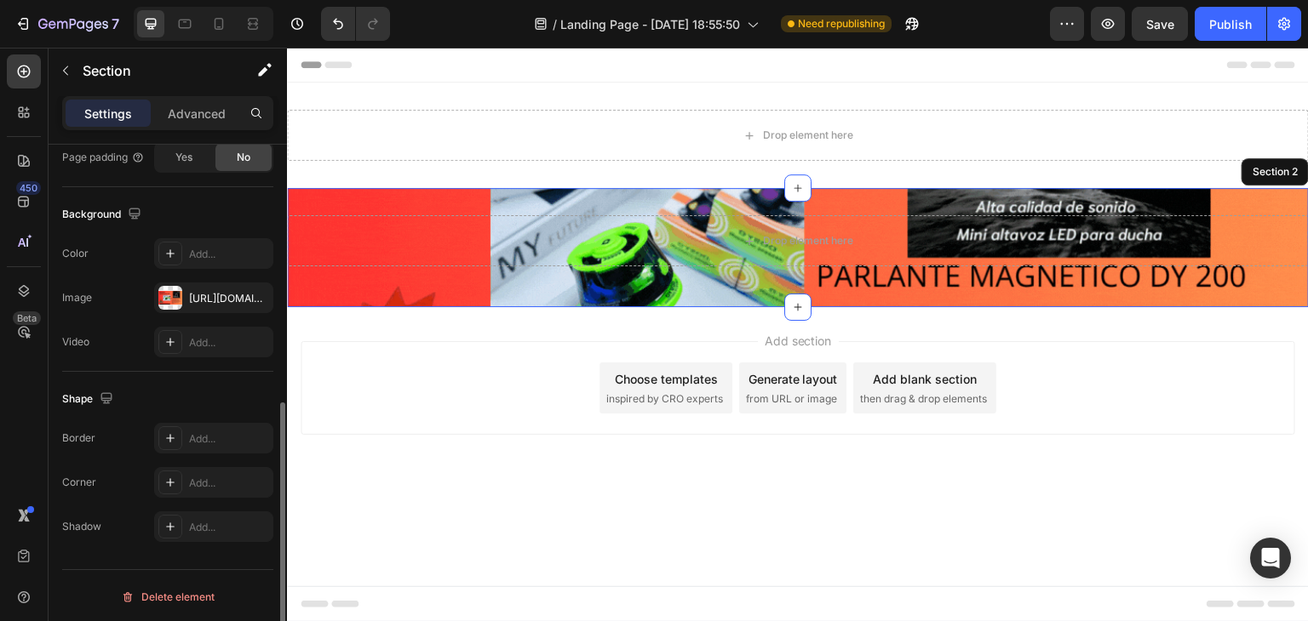
scroll to position [512, 0]
click at [172, 596] on div "Delete element" at bounding box center [168, 597] width 94 height 20
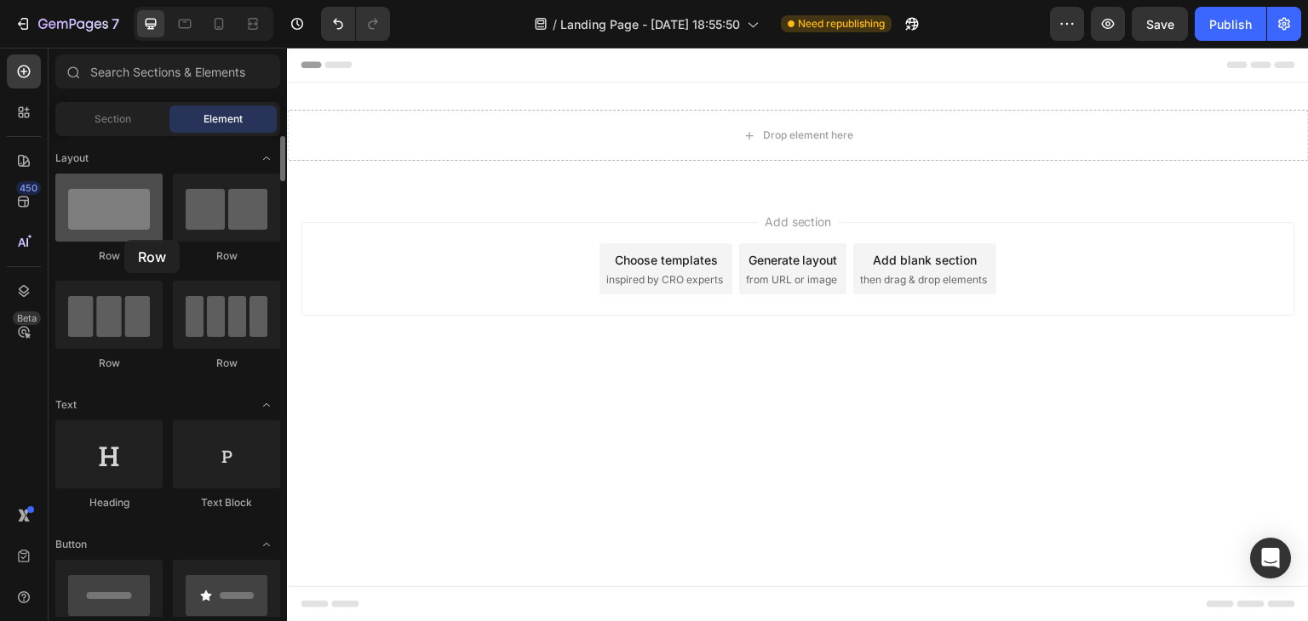
click at [124, 240] on div at bounding box center [108, 208] width 107 height 68
click at [124, 215] on div at bounding box center [108, 208] width 107 height 68
click at [207, 114] on span "Element" at bounding box center [222, 119] width 39 height 15
click at [123, 206] on div at bounding box center [108, 208] width 107 height 68
click at [123, 208] on div at bounding box center [108, 208] width 107 height 68
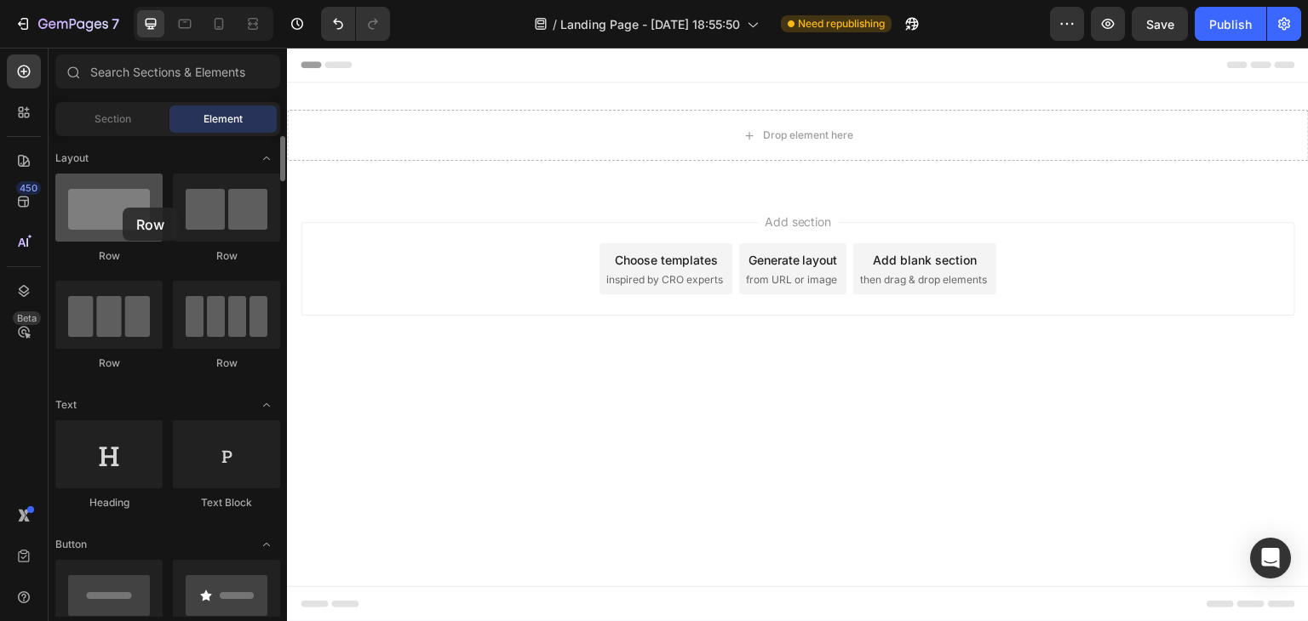
click at [123, 208] on div at bounding box center [108, 208] width 107 height 68
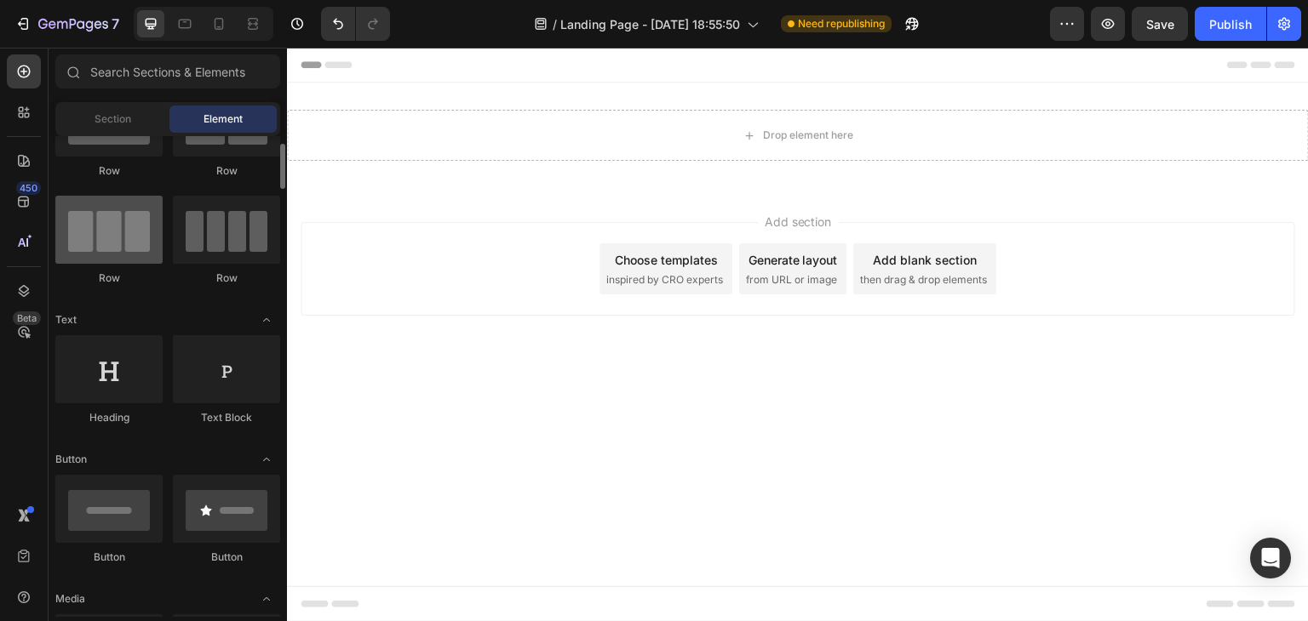
scroll to position [0, 0]
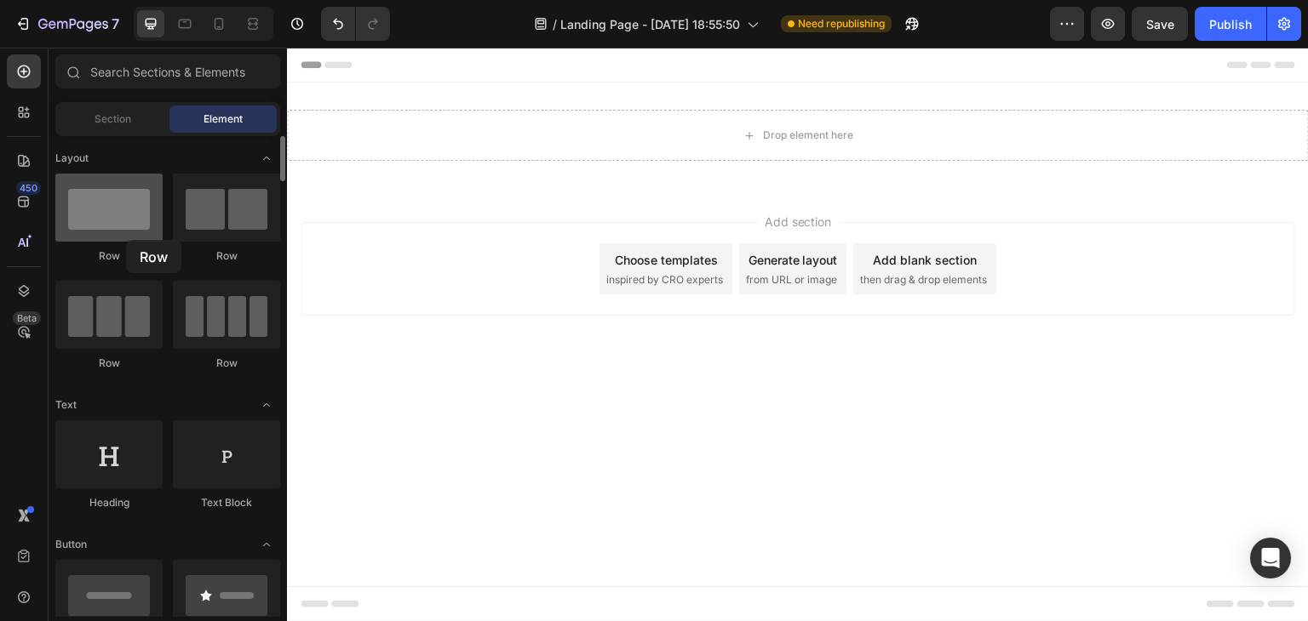
click at [126, 240] on div at bounding box center [108, 208] width 107 height 68
click at [336, 364] on div "Add section Choose templates inspired by CRO experts Generate layout from URL o…" at bounding box center [798, 292] width 1022 height 209
click at [650, 269] on div "Choose templates inspired by CRO experts" at bounding box center [665, 268] width 133 height 51
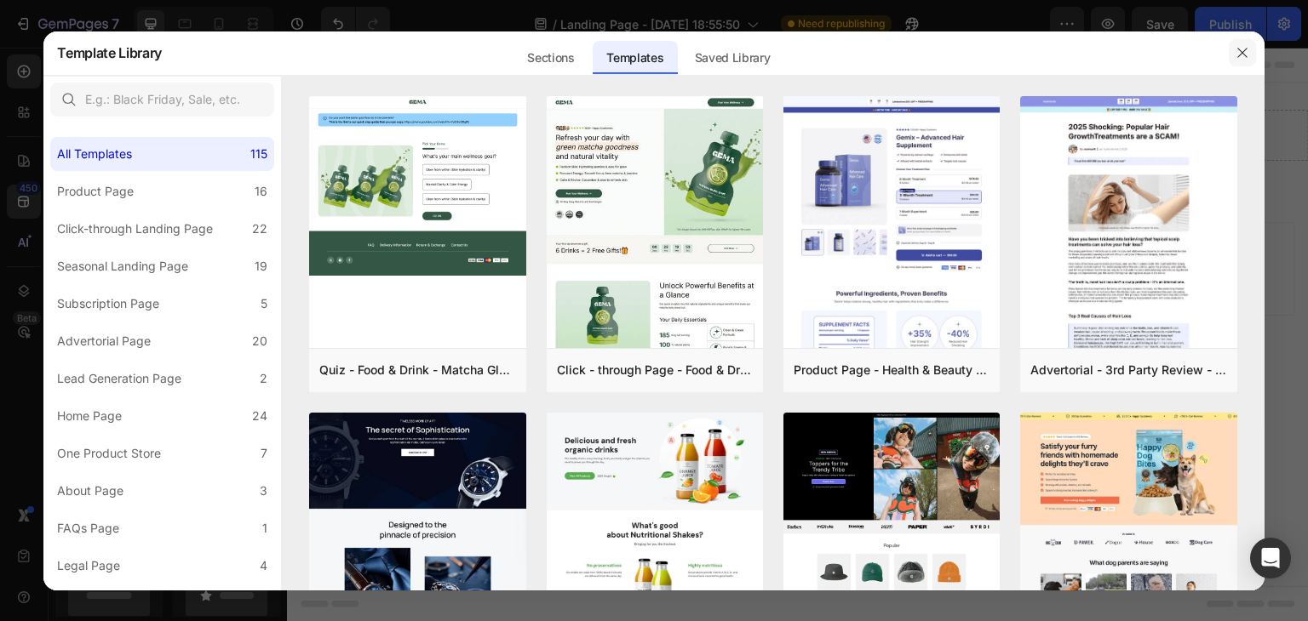
click at [1236, 54] on icon "button" at bounding box center [1242, 53] width 14 height 14
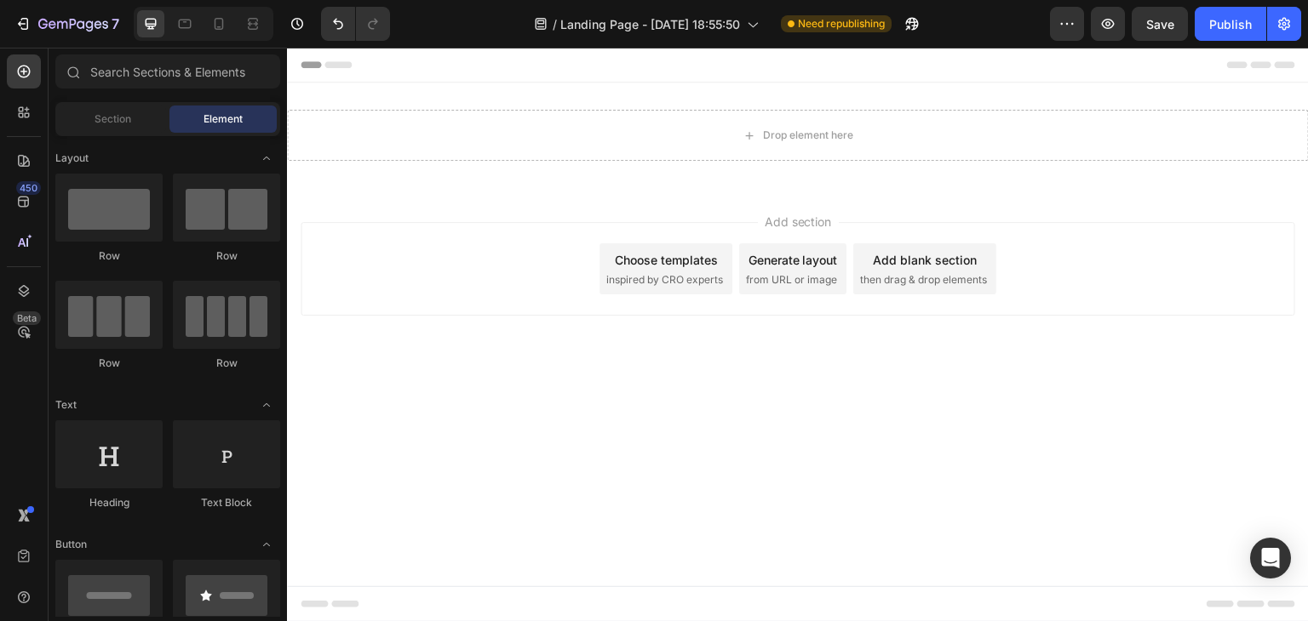
click at [784, 270] on div "Generate layout from URL or image" at bounding box center [792, 268] width 107 height 51
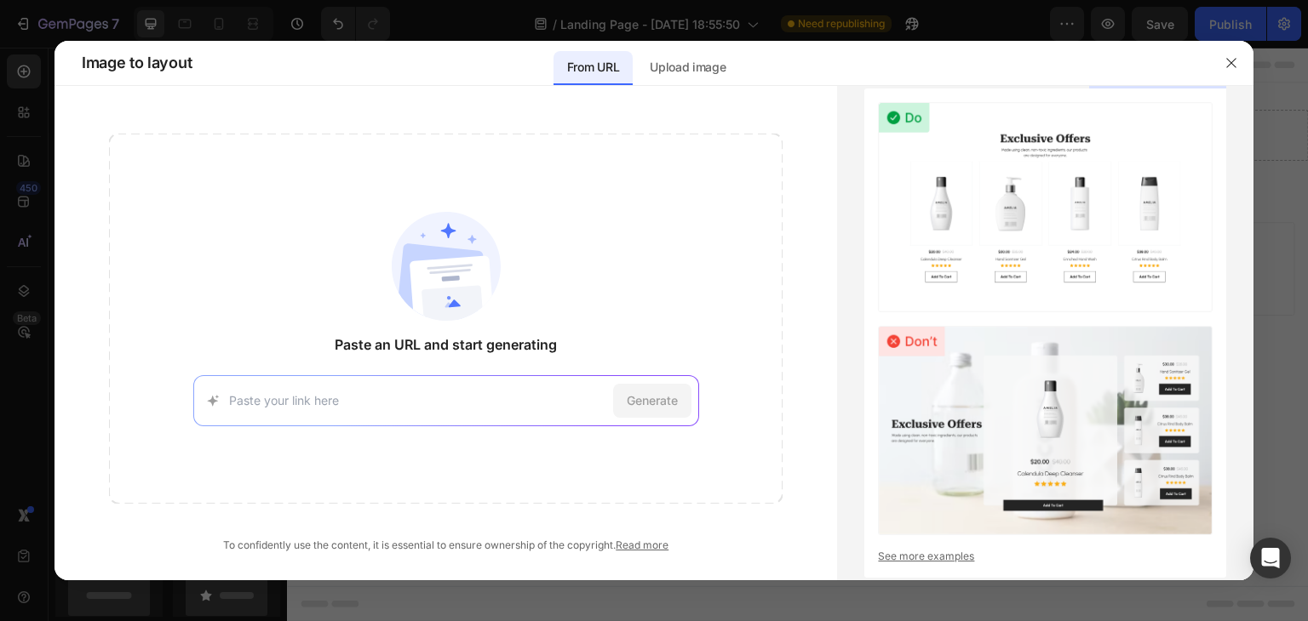
click at [306, 410] on div "Generate" at bounding box center [446, 400] width 506 height 51
click at [1242, 62] on button "button" at bounding box center [1230, 62] width 27 height 27
click at [1243, 62] on icon at bounding box center [1237, 64] width 20 height 7
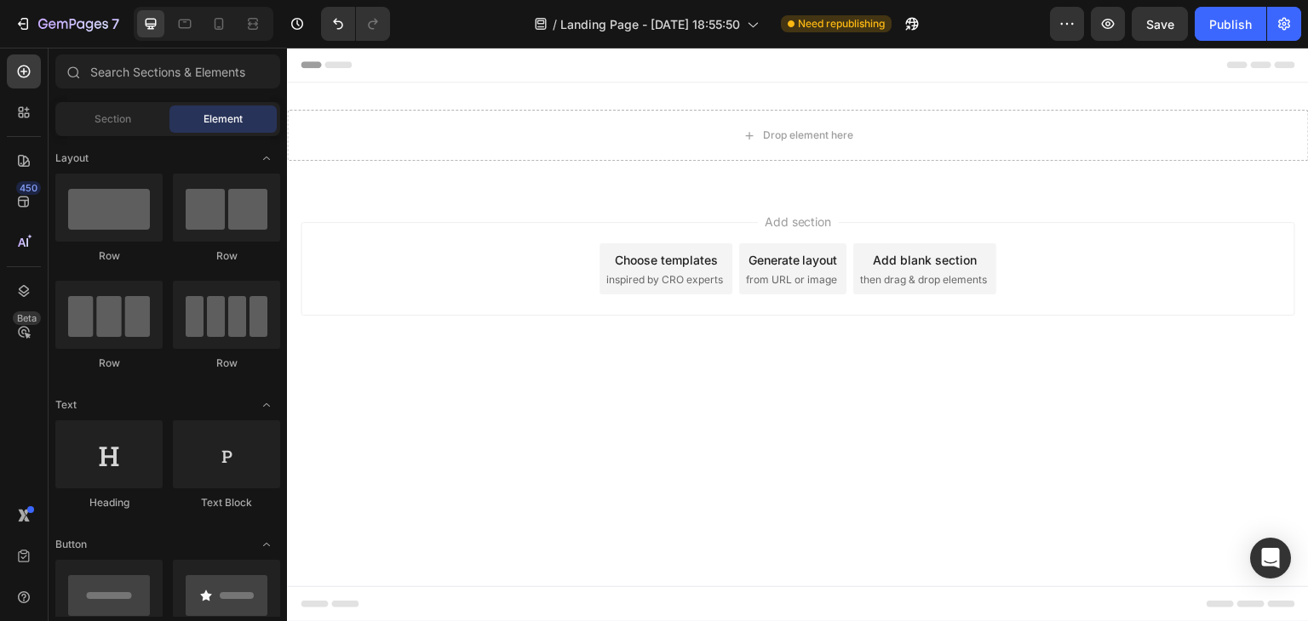
click at [888, 251] on div "Add blank section" at bounding box center [925, 260] width 104 height 18
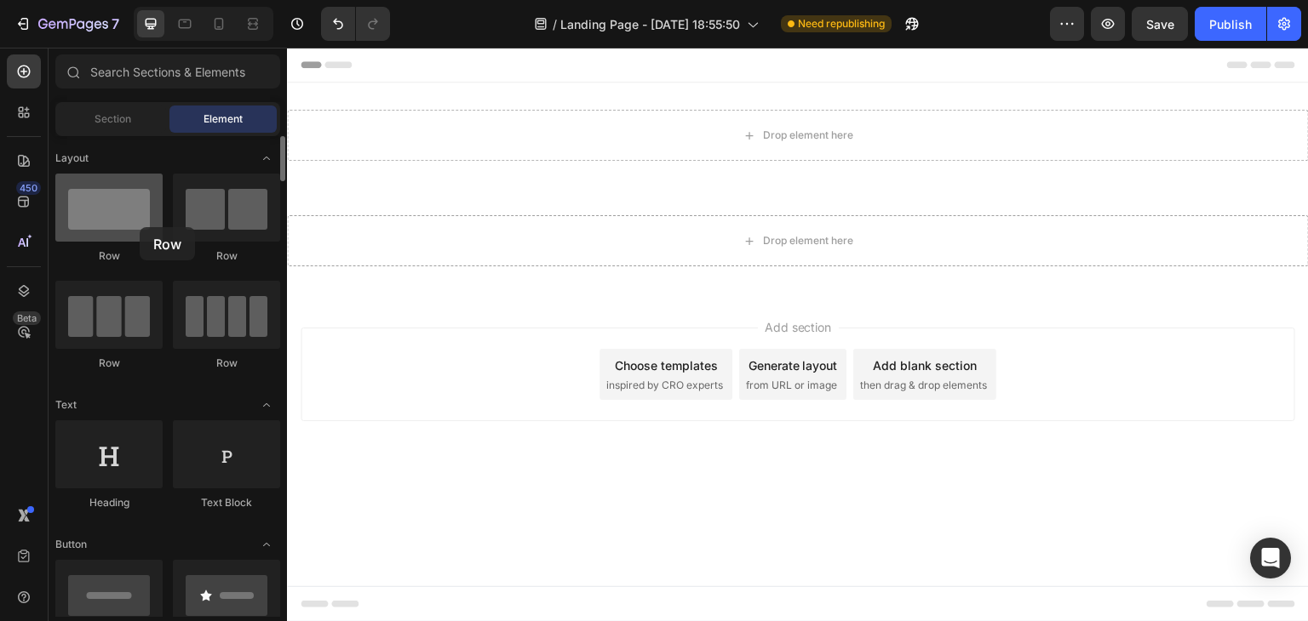
click at [140, 227] on div at bounding box center [108, 208] width 107 height 68
click at [139, 226] on div at bounding box center [108, 208] width 107 height 68
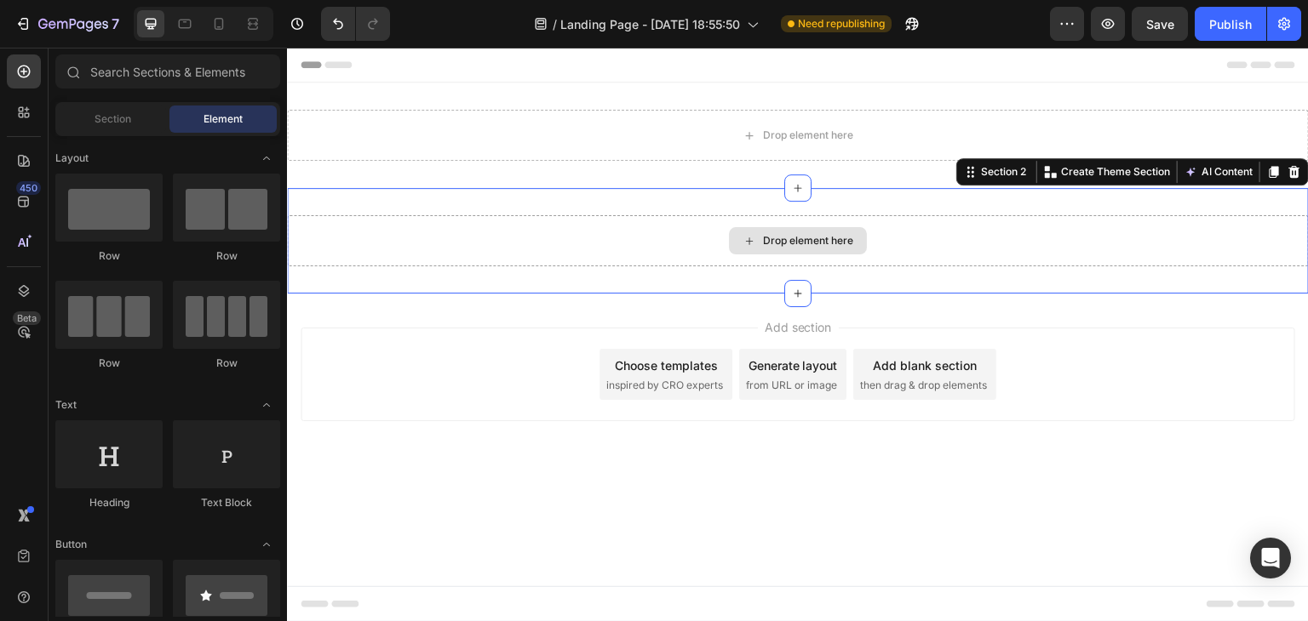
click at [725, 253] on div "Drop element here" at bounding box center [798, 240] width 1022 height 51
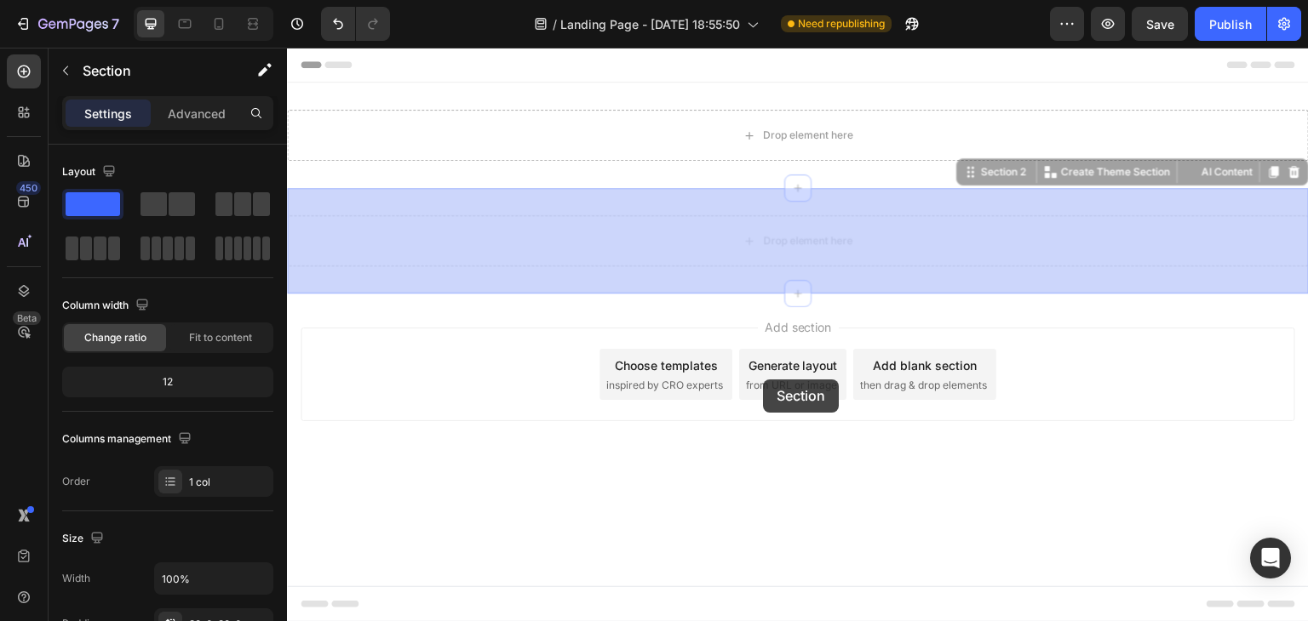
drag, startPoint x: 742, startPoint y: 274, endPoint x: 714, endPoint y: 370, distance: 100.2
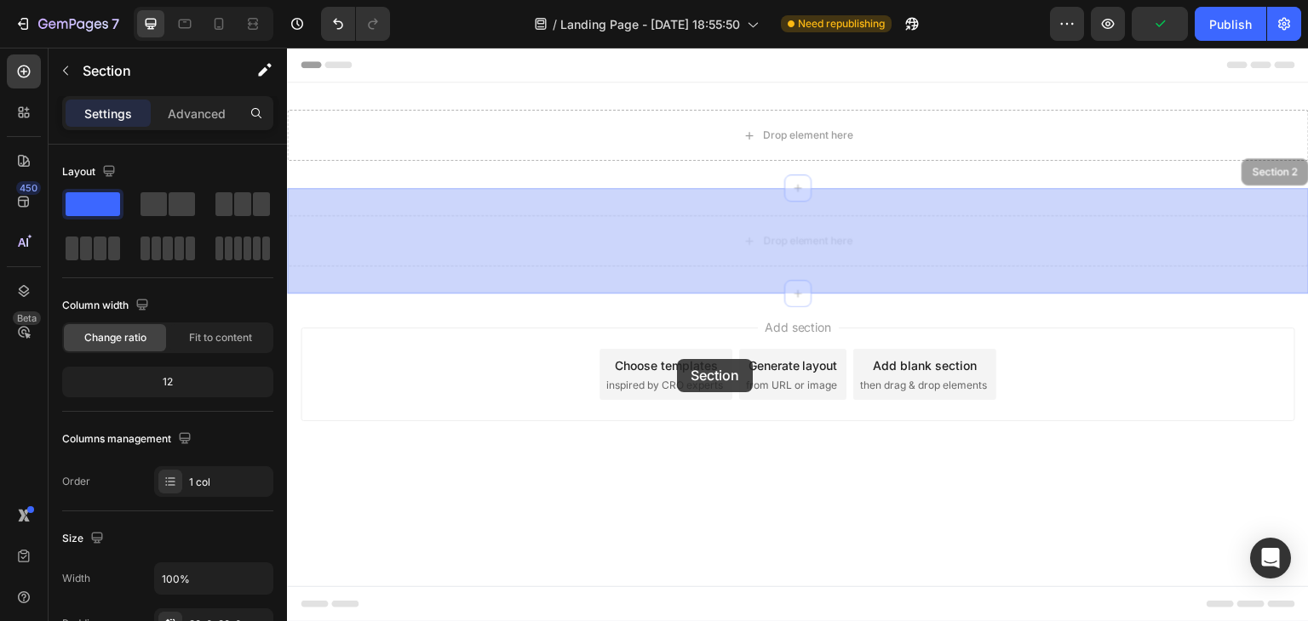
drag, startPoint x: 639, startPoint y: 278, endPoint x: 679, endPoint y: 363, distance: 94.1
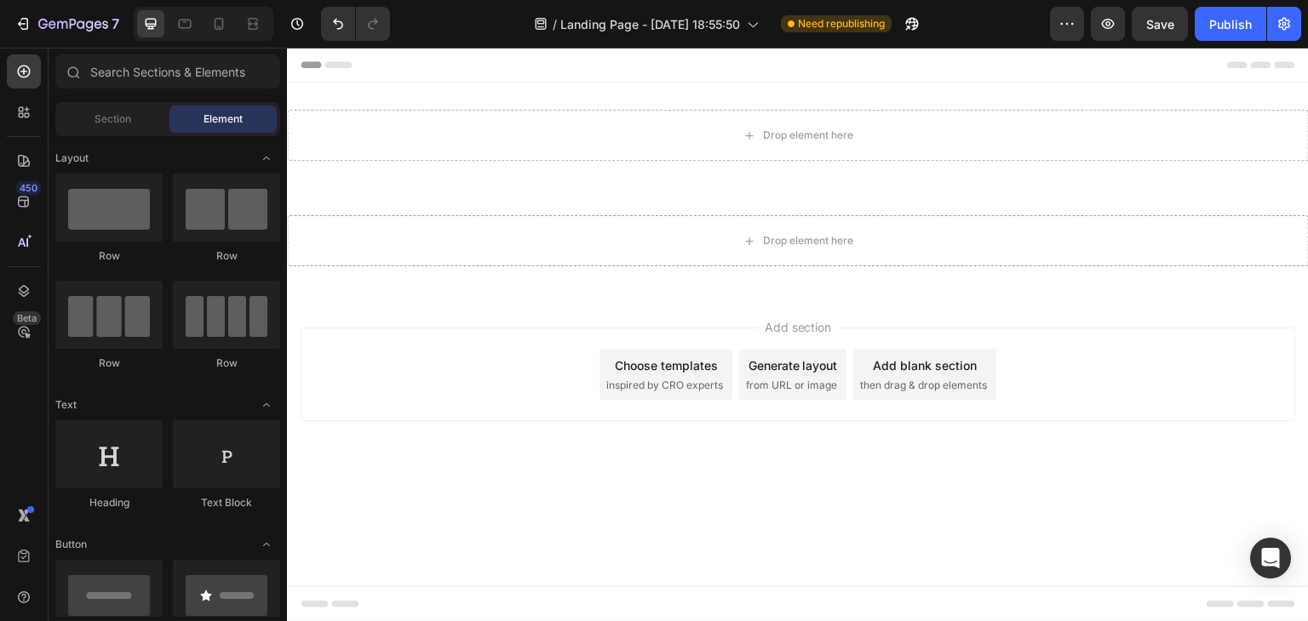
drag, startPoint x: 711, startPoint y: 297, endPoint x: 745, endPoint y: 406, distance: 114.2
click at [745, 406] on div "Add section Choose templates inspired by CRO experts Generate layout from URL o…" at bounding box center [798, 398] width 1022 height 209
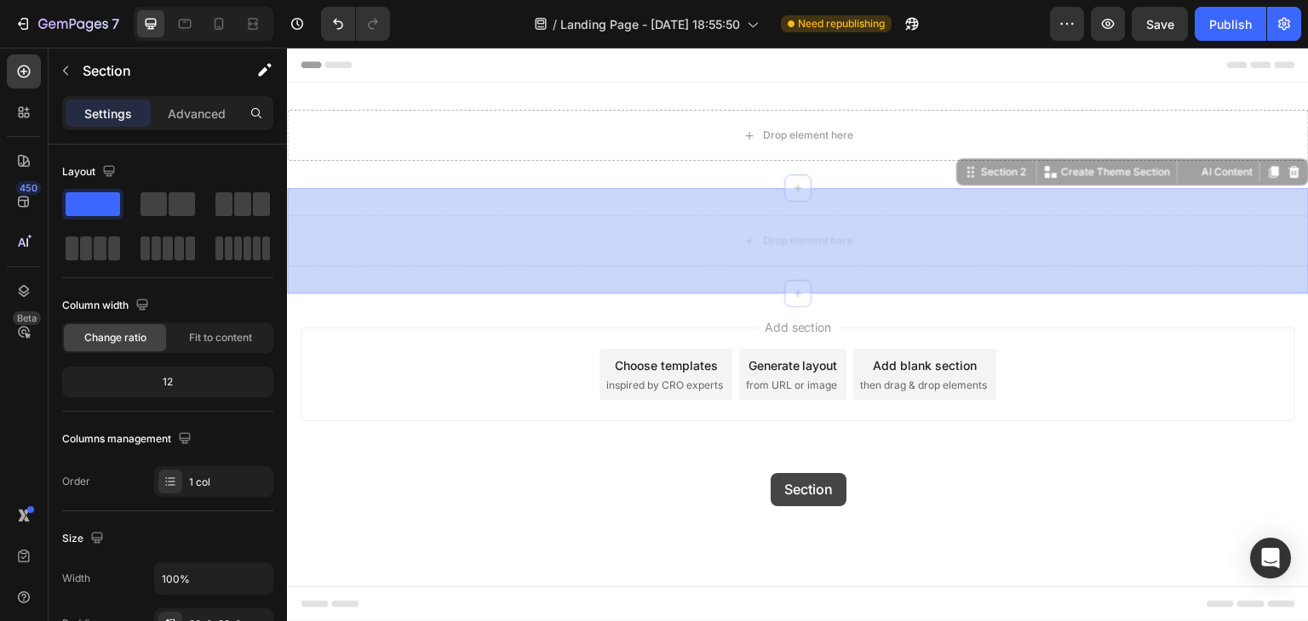
drag, startPoint x: 730, startPoint y: 267, endPoint x: 770, endPoint y: 473, distance: 209.9
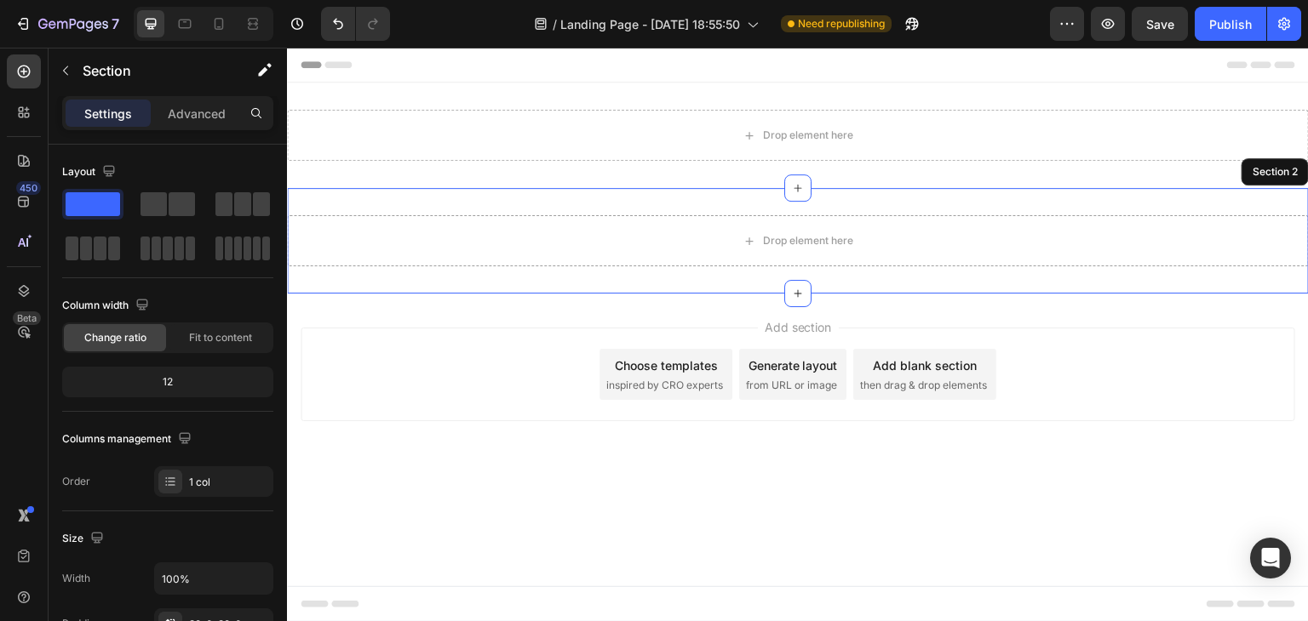
drag, startPoint x: 797, startPoint y: 298, endPoint x: 799, endPoint y: 494, distance: 195.8
click at [799, 494] on div "Header Drop element here Section 1 Drop element here Section 2 Root Start with …" at bounding box center [798, 275] width 1022 height 455
click at [853, 275] on div "Drop element here Section 2" at bounding box center [798, 241] width 1022 height 106
click at [173, 386] on div "12" at bounding box center [168, 382] width 204 height 24
click at [172, 386] on div "12" at bounding box center [168, 382] width 204 height 24
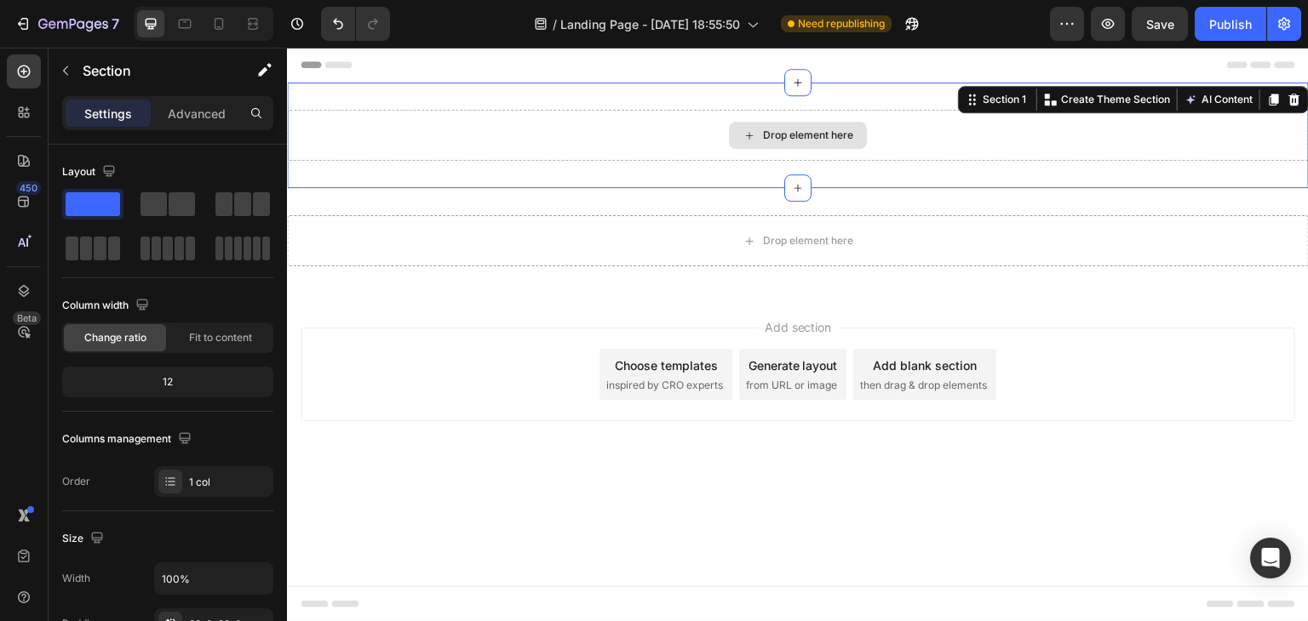
click at [560, 137] on div "Drop element here" at bounding box center [798, 135] width 1022 height 51
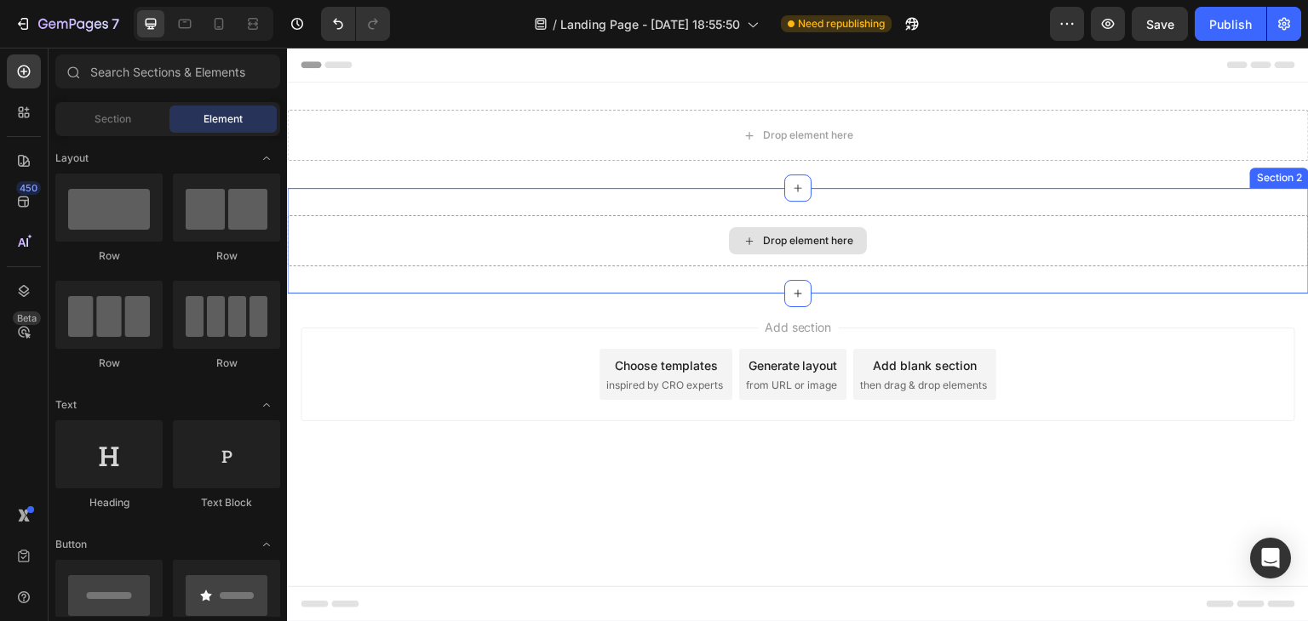
click at [819, 249] on div "Drop element here" at bounding box center [798, 240] width 138 height 27
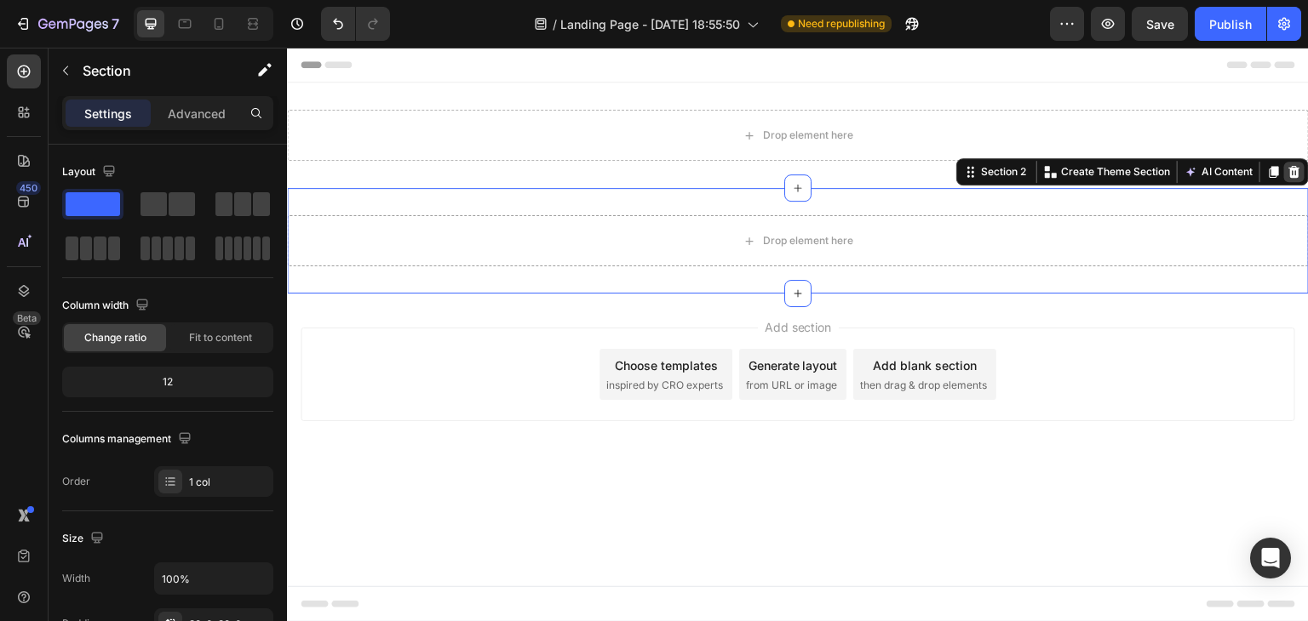
click at [1300, 170] on icon at bounding box center [1294, 172] width 14 height 14
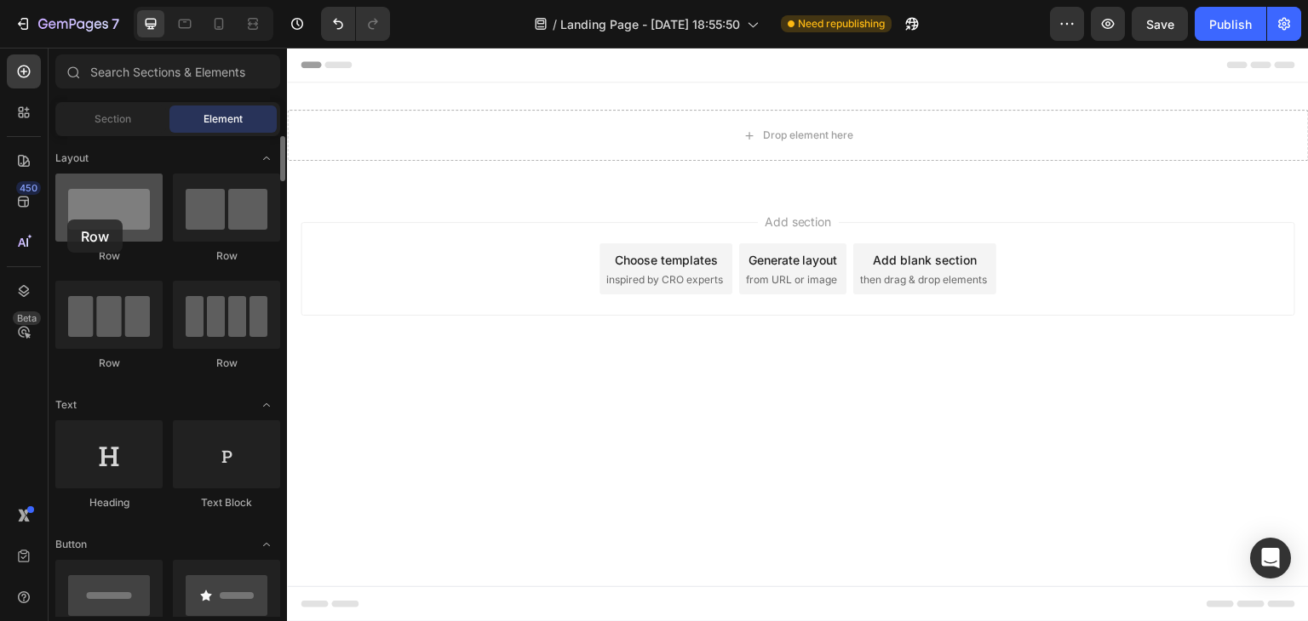
click at [67, 220] on div at bounding box center [108, 208] width 107 height 68
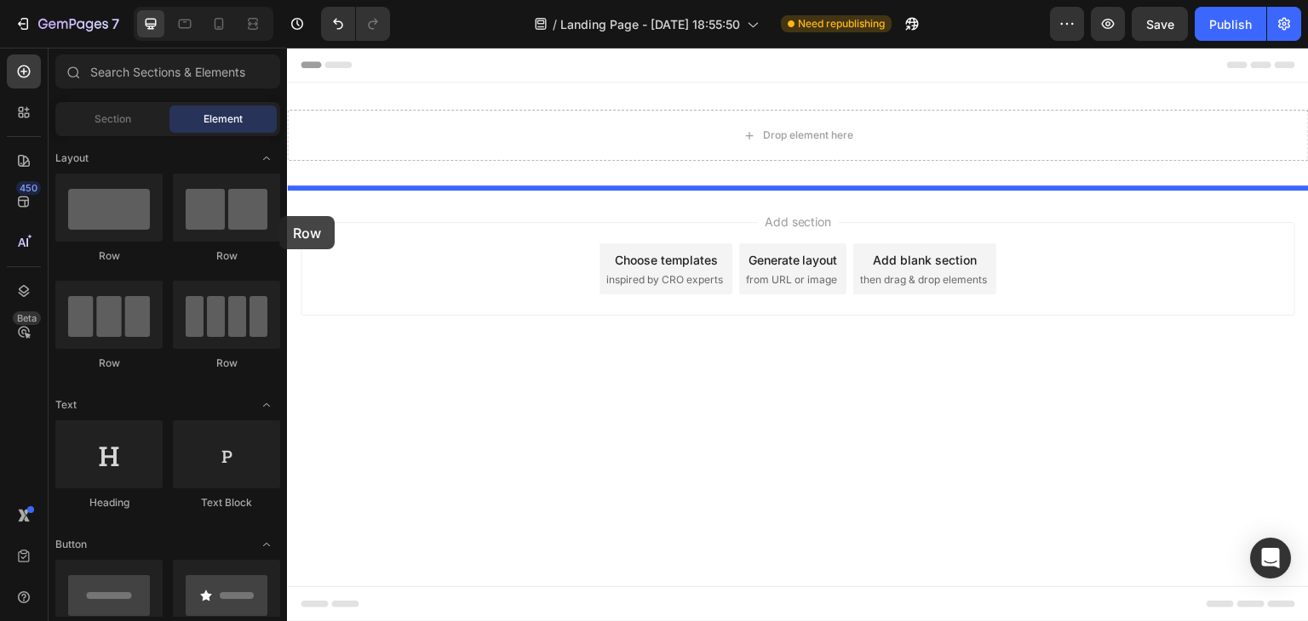
drag, startPoint x: 377, startPoint y: 270, endPoint x: 364, endPoint y: 219, distance: 52.7
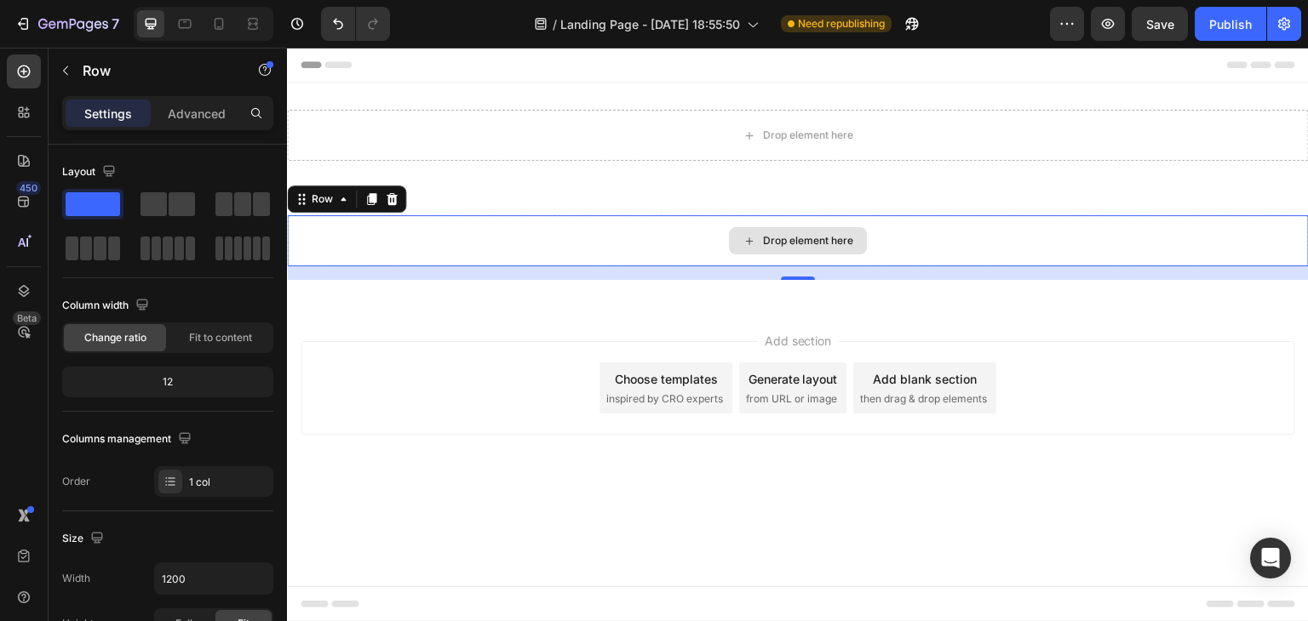
drag, startPoint x: 1034, startPoint y: 237, endPoint x: 813, endPoint y: 184, distance: 227.6
click at [396, 203] on icon at bounding box center [392, 199] width 14 height 14
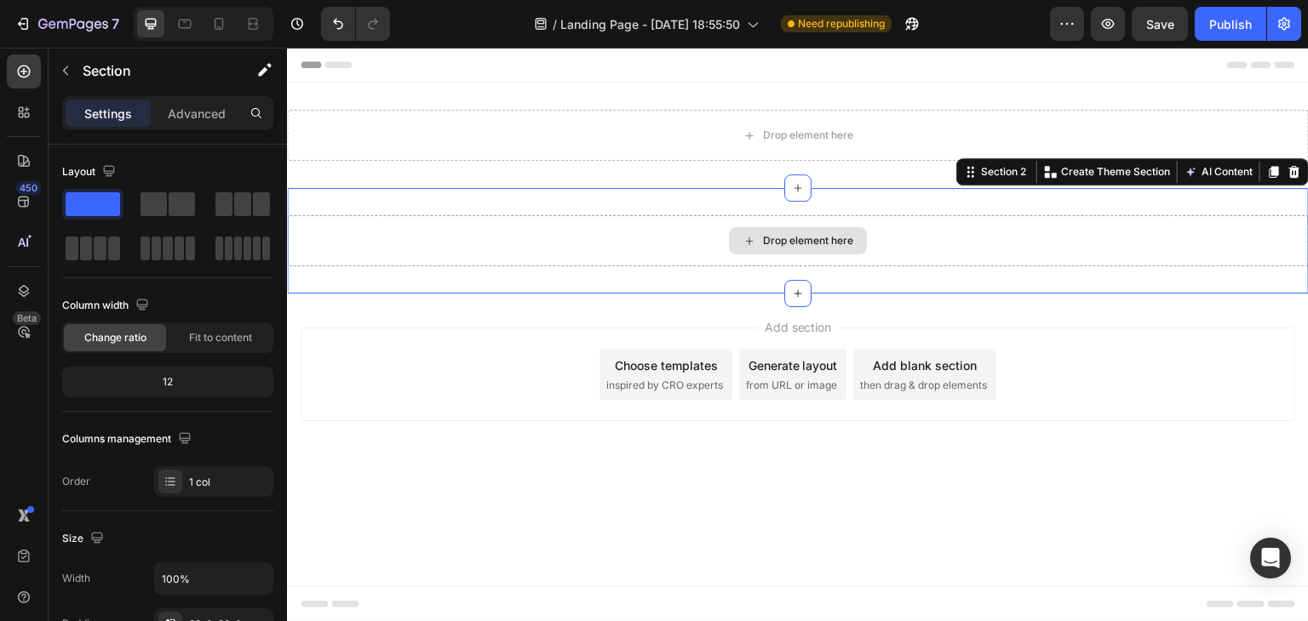
click at [409, 249] on div "Drop element here" at bounding box center [798, 240] width 1022 height 51
click at [1294, 167] on icon at bounding box center [1294, 172] width 14 height 14
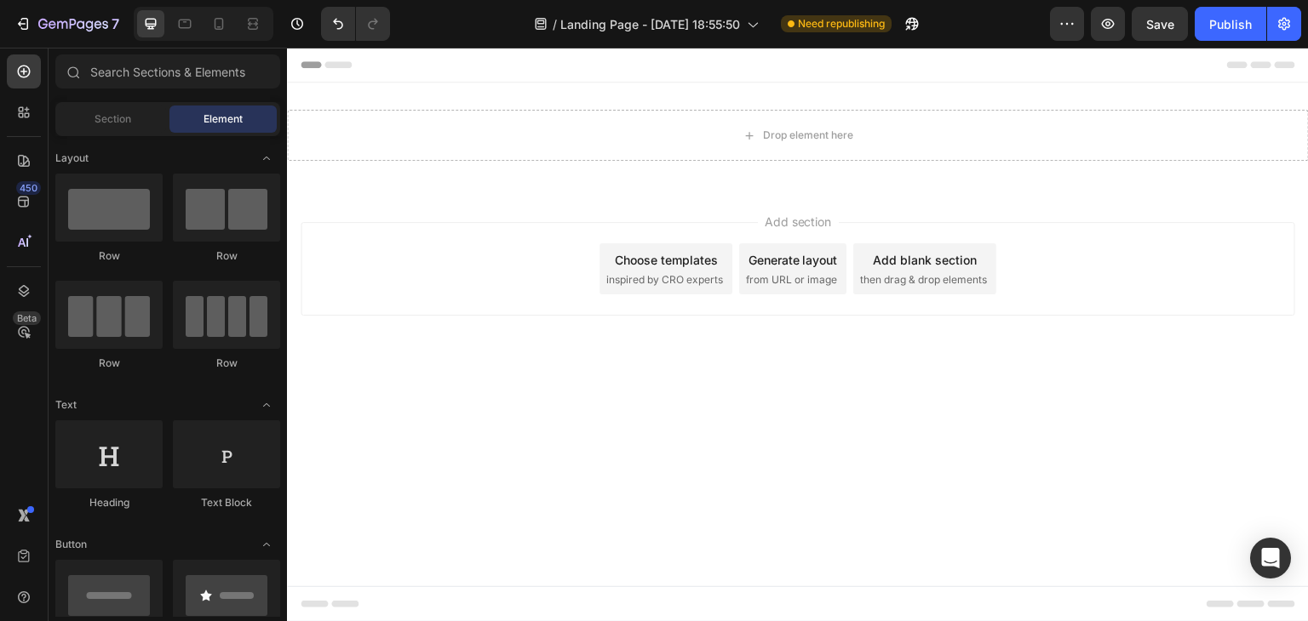
click at [616, 279] on span "inspired by CRO experts" at bounding box center [664, 279] width 117 height 15
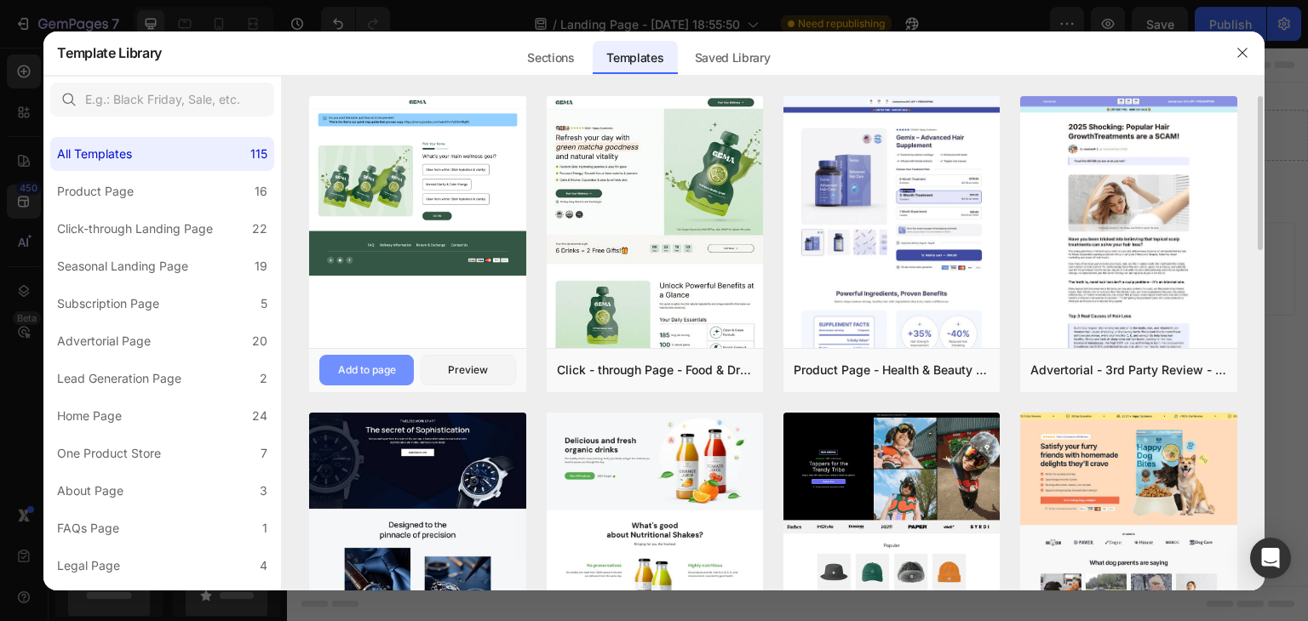
click at [359, 375] on div "Add to page" at bounding box center [367, 370] width 58 height 15
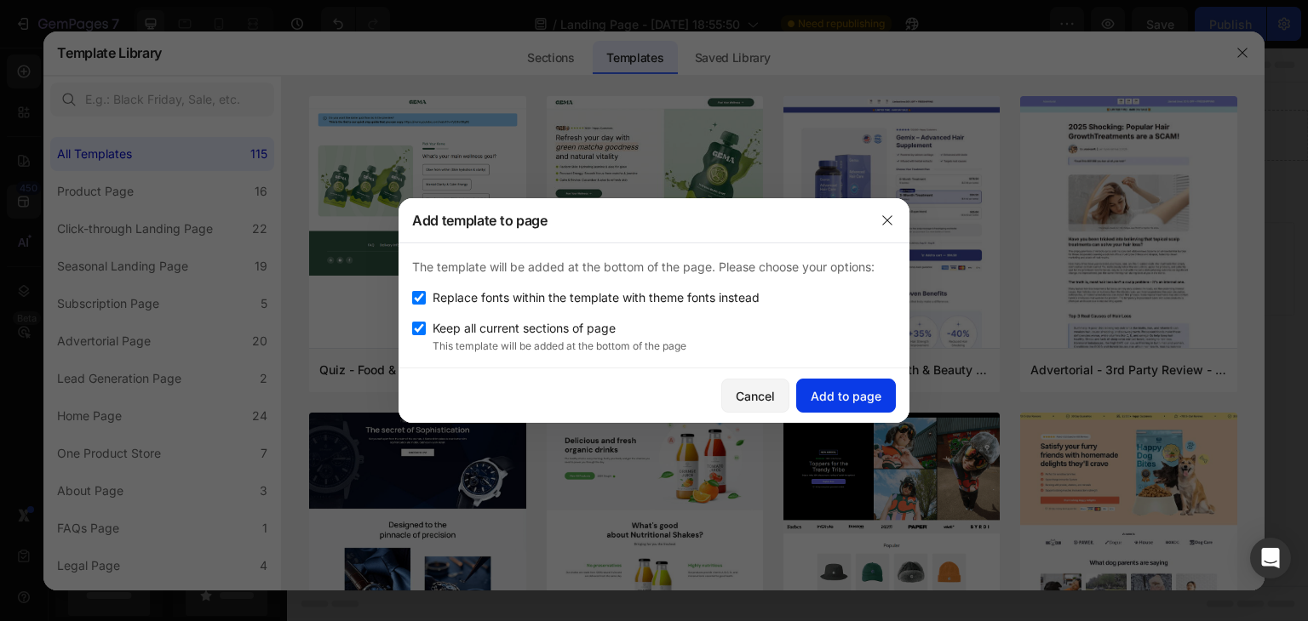
click at [855, 392] on div "Add to page" at bounding box center [846, 396] width 71 height 18
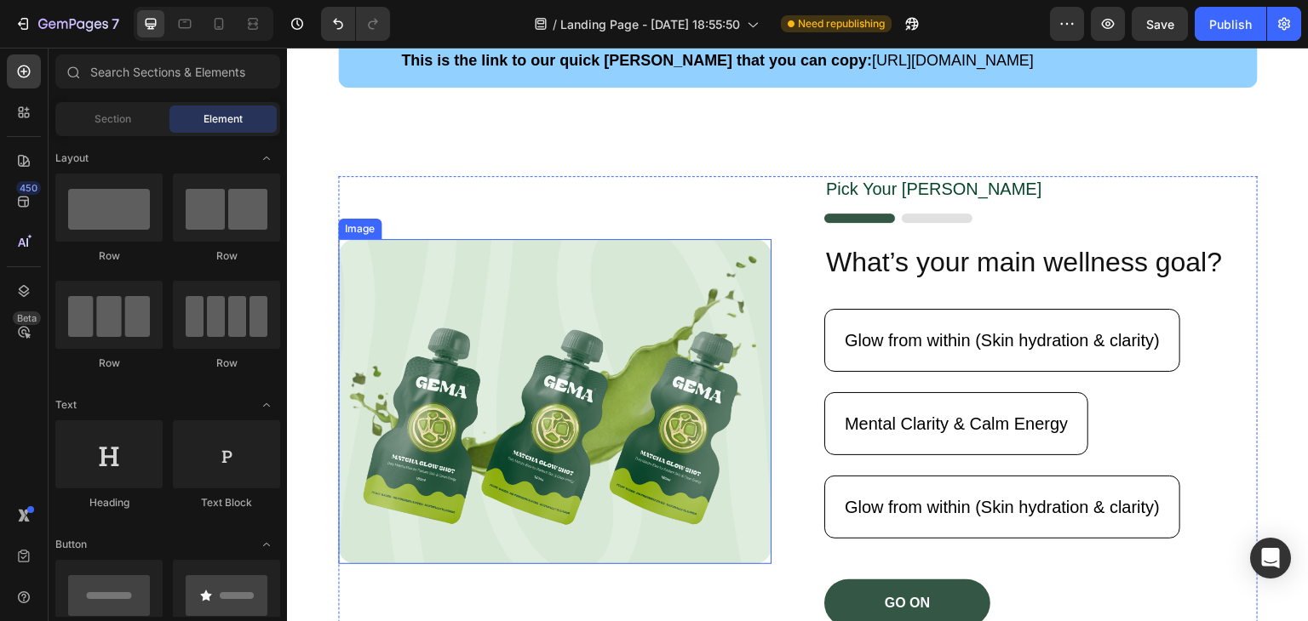
scroll to position [140, 0]
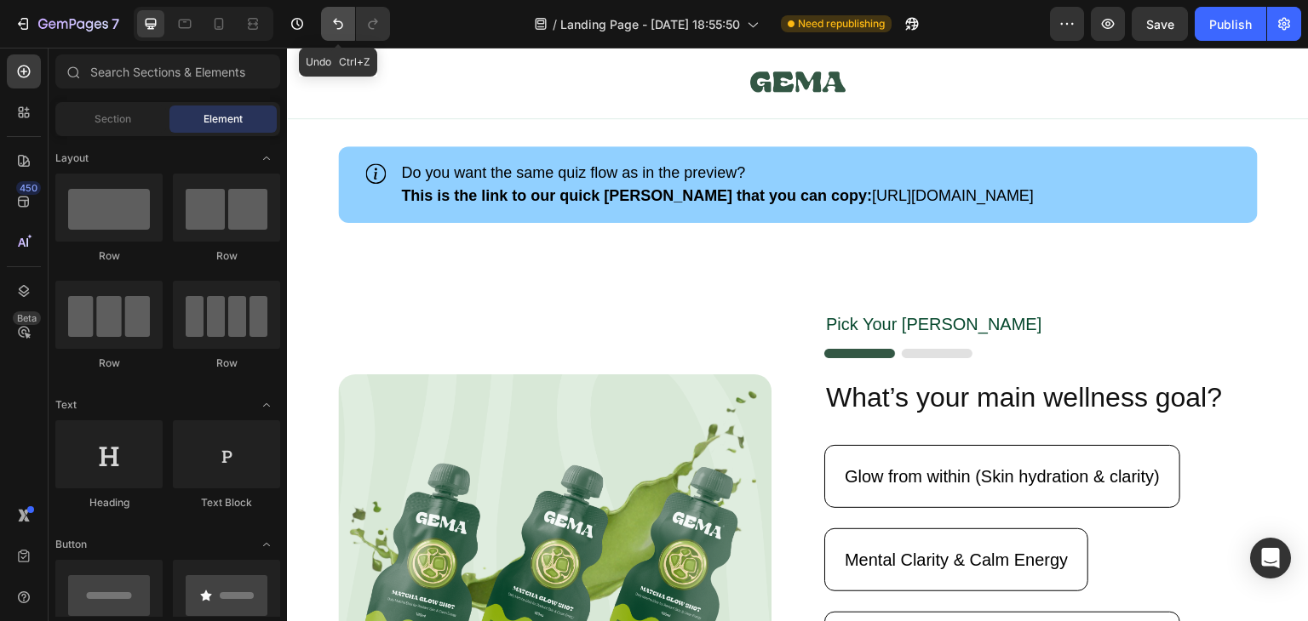
click at [341, 28] on icon "Undo/Redo" at bounding box center [338, 24] width 10 height 11
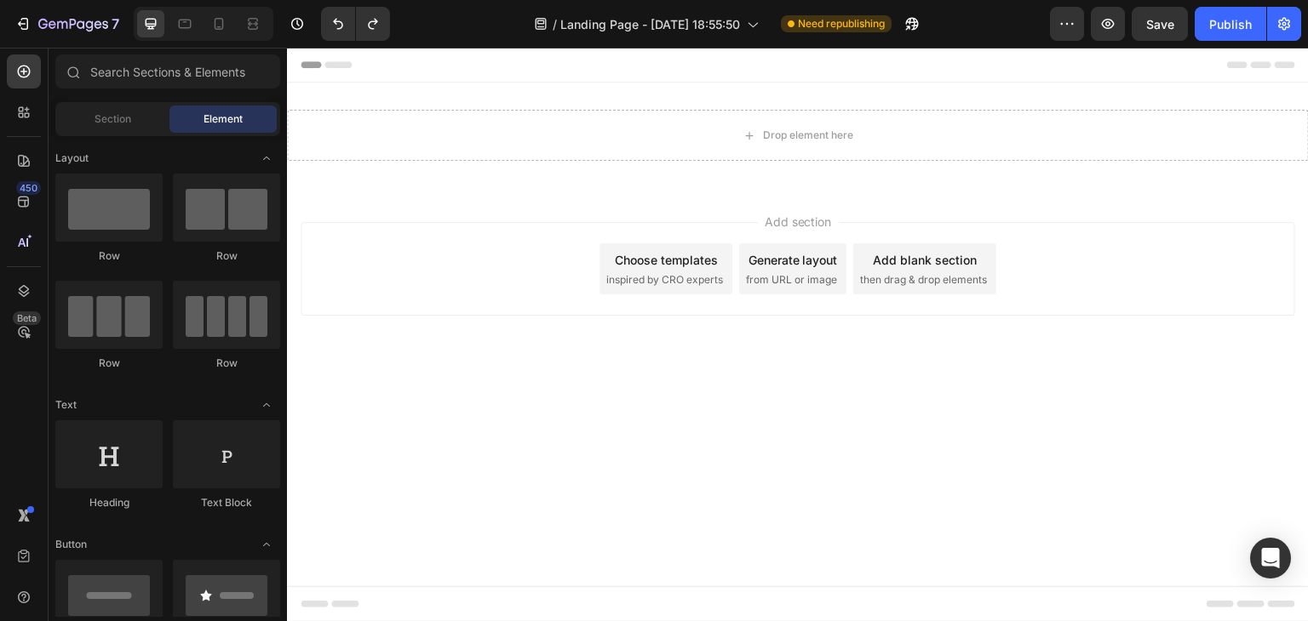
click at [651, 284] on span "inspired by CRO experts" at bounding box center [664, 279] width 117 height 15
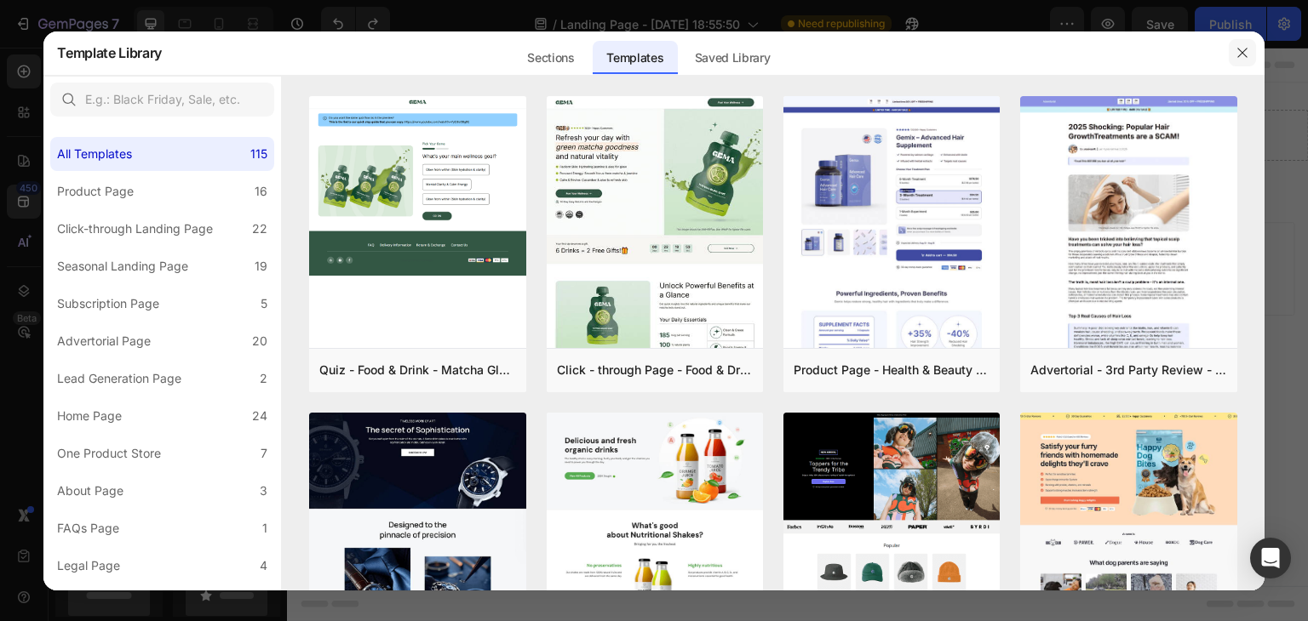
click at [1240, 55] on icon "button" at bounding box center [1242, 53] width 14 height 14
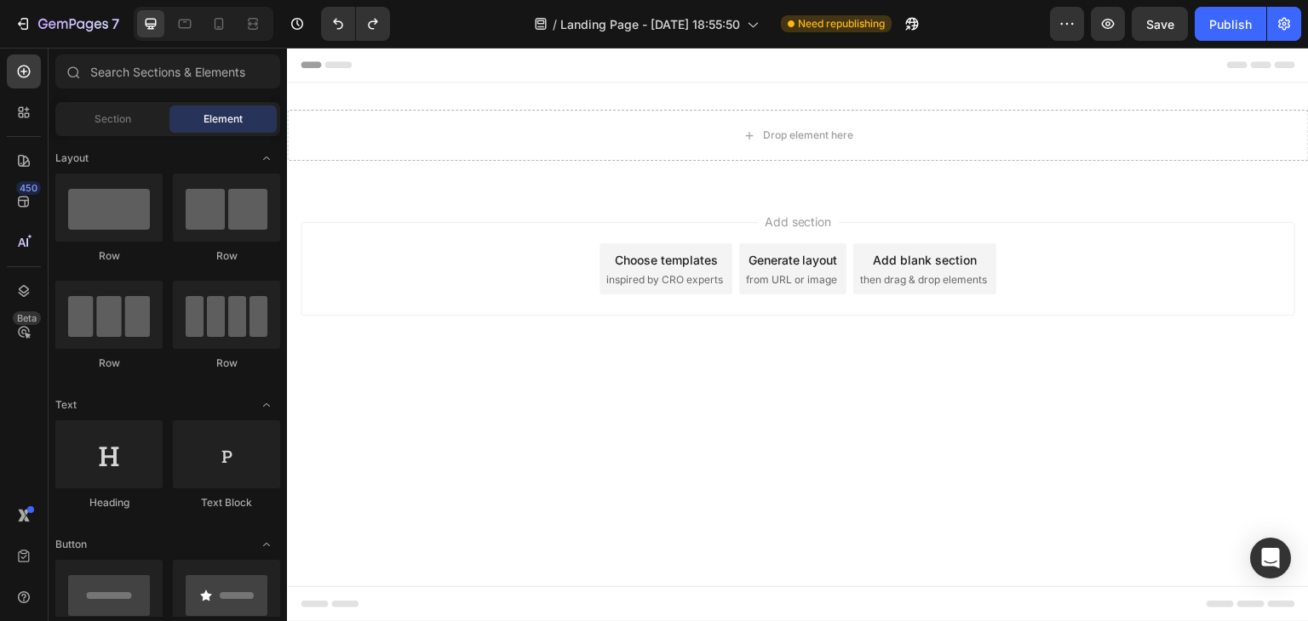
click at [680, 264] on div "Choose templates" at bounding box center [666, 260] width 103 height 18
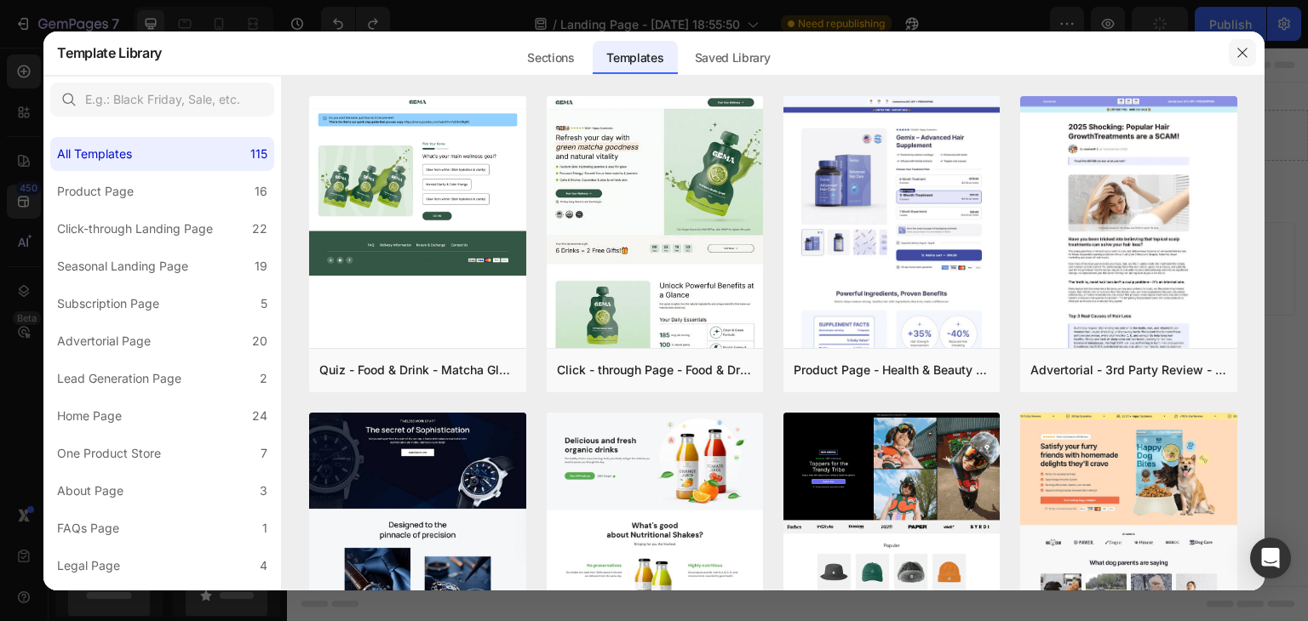
click at [1235, 45] on button "button" at bounding box center [1242, 52] width 27 height 27
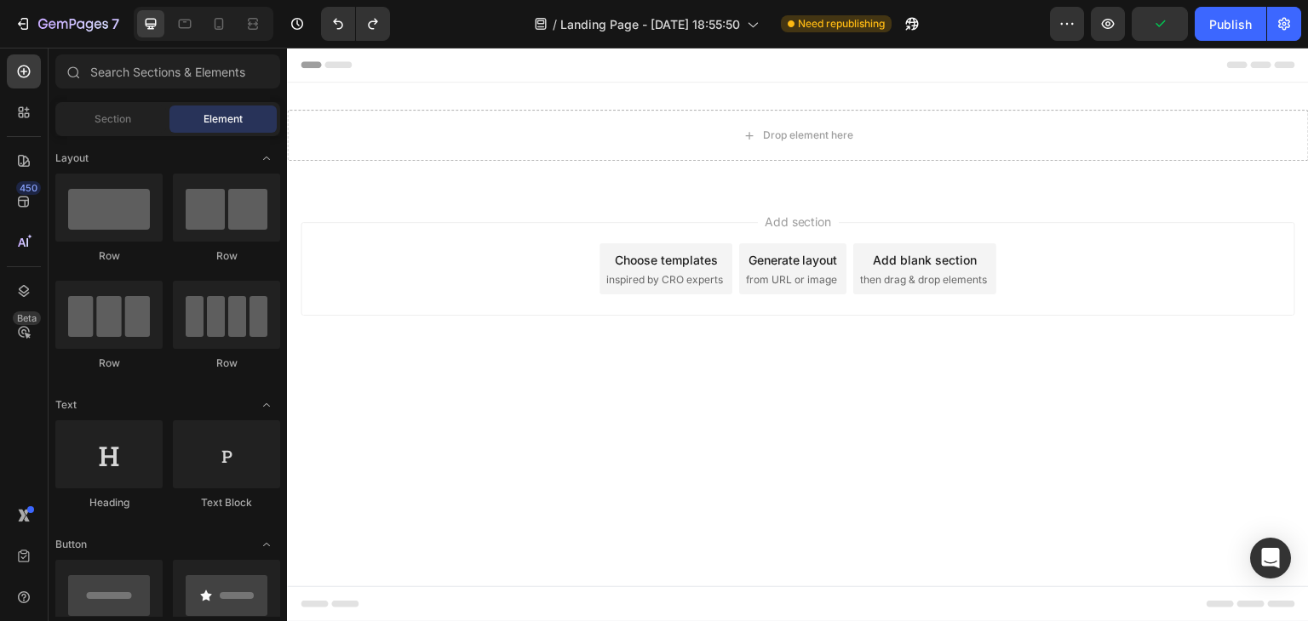
click at [900, 291] on div "Add blank section then drag & drop elements" at bounding box center [924, 268] width 143 height 51
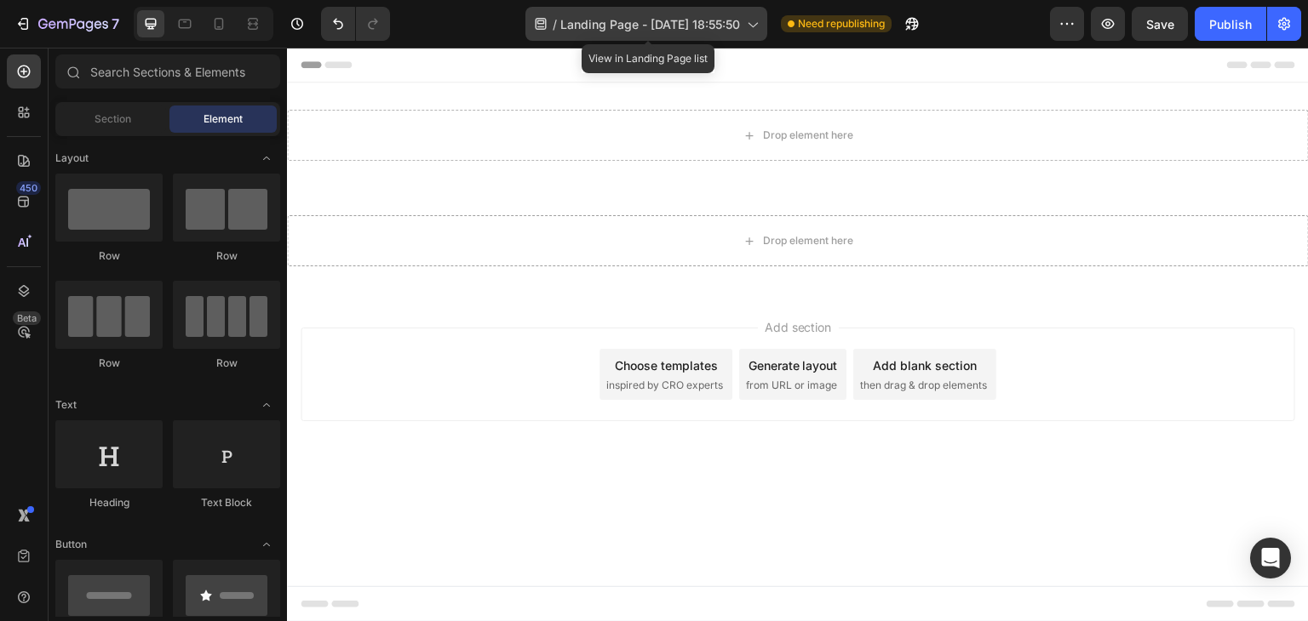
click at [759, 32] on icon at bounding box center [751, 23] width 17 height 17
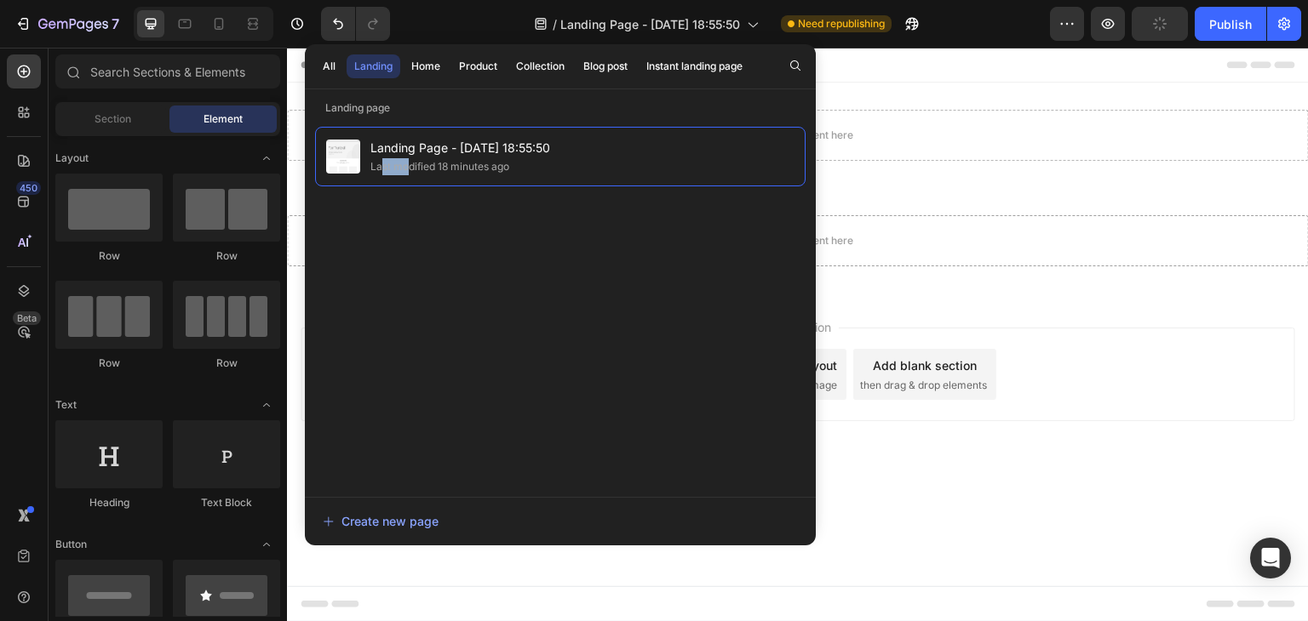
drag, startPoint x: 539, startPoint y: 155, endPoint x: 397, endPoint y: 307, distance: 208.4
click at [404, 294] on div "Landing Page - Sep 28, 18:55:50 Last modified 18 minutes ago" at bounding box center [560, 303] width 490 height 353
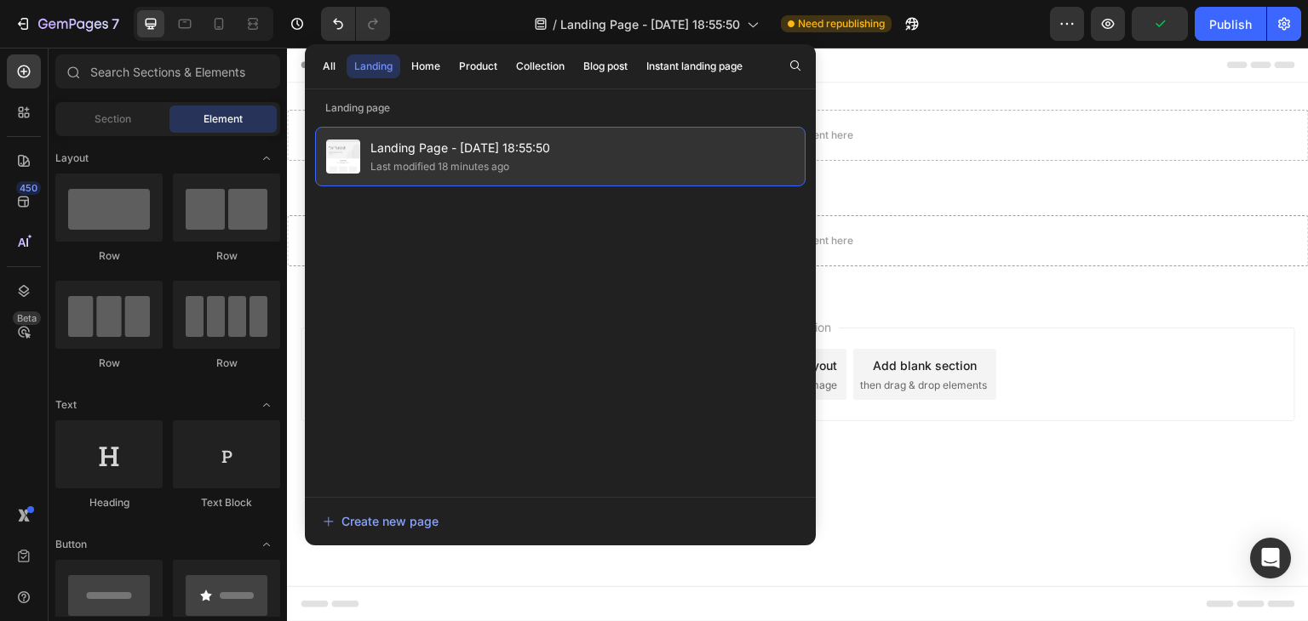
click at [598, 154] on div "Landing Page - Sep 28, 18:55:50 Last modified 18 minutes ago" at bounding box center [560, 157] width 490 height 60
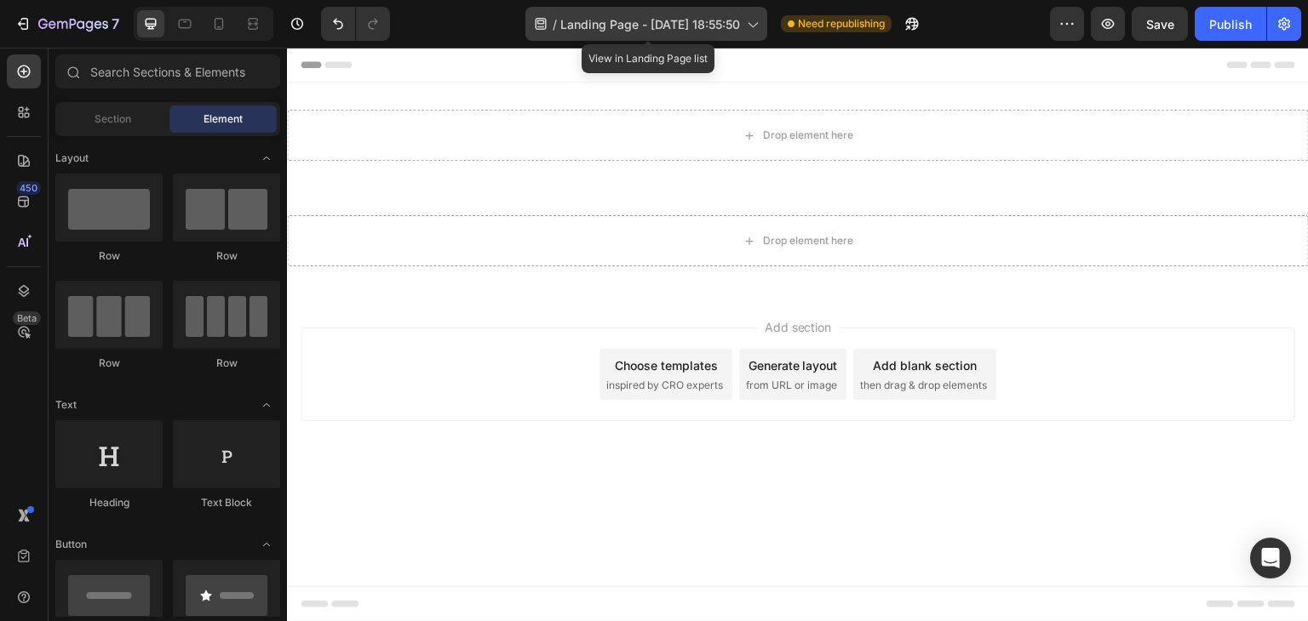
click at [736, 32] on span "Landing Page - [DATE] 18:55:50" at bounding box center [650, 24] width 180 height 18
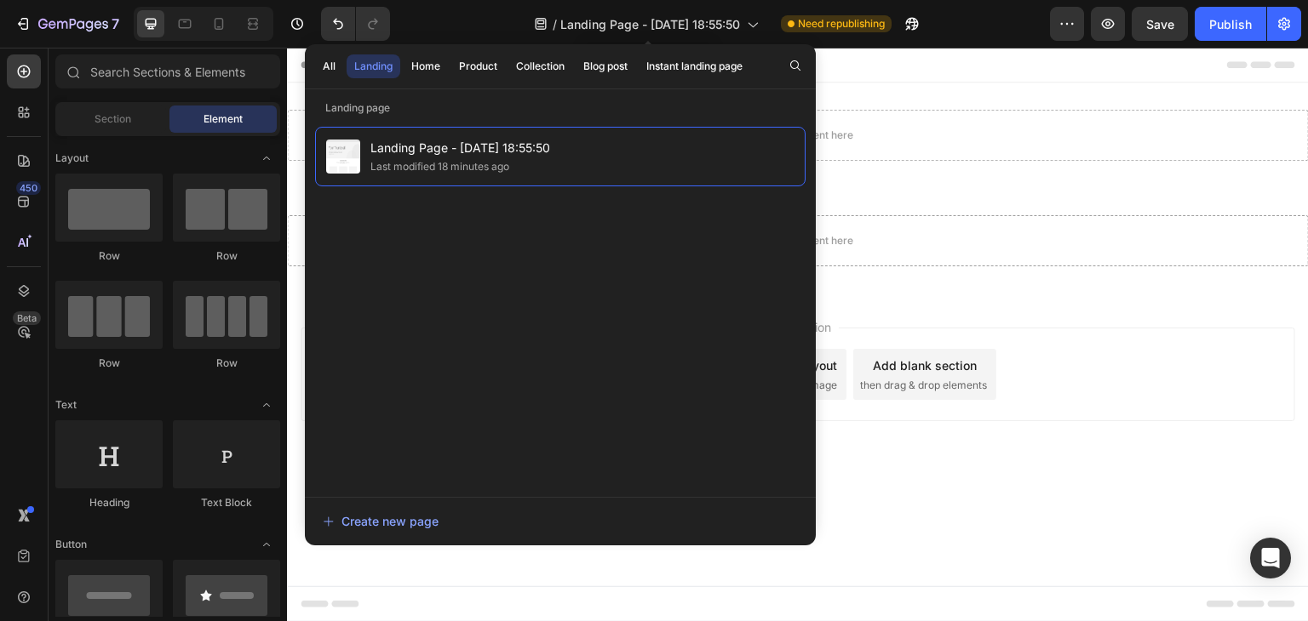
drag, startPoint x: 698, startPoint y: 26, endPoint x: 513, endPoint y: 25, distance: 184.7
click at [513, 25] on div "/ Landing Page - Sep 28, 18:55:50 View in Landing Page list Need republishing" at bounding box center [727, 24] width 646 height 34
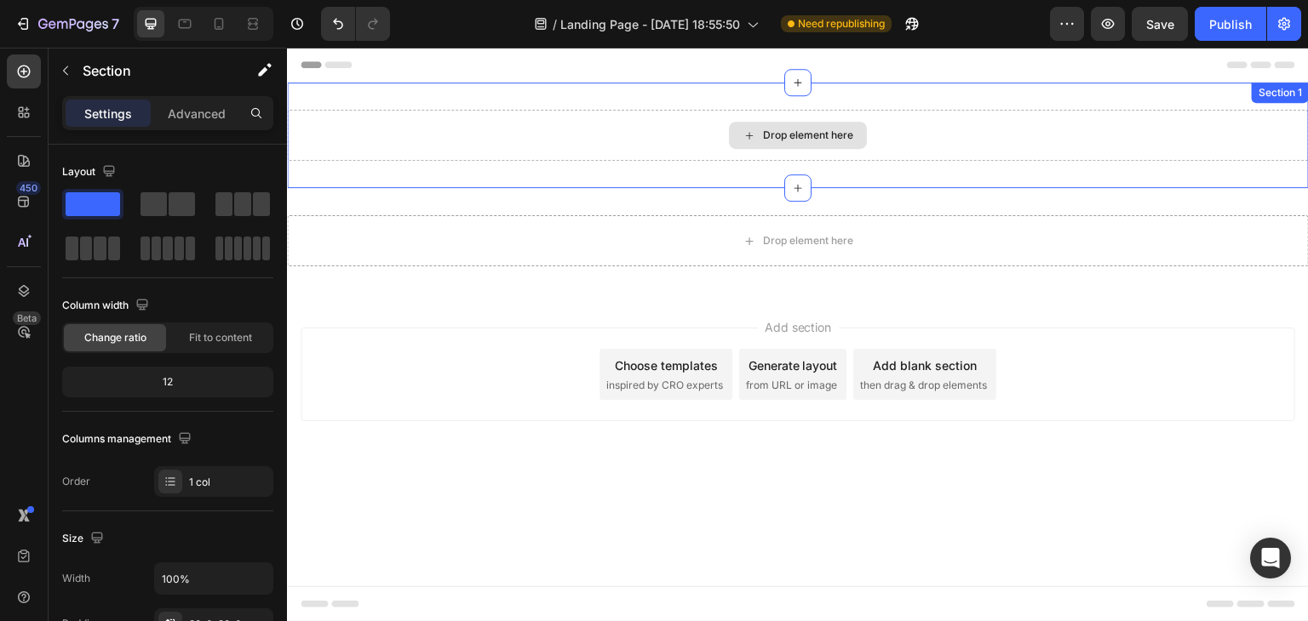
click at [836, 118] on div "Drop element here" at bounding box center [798, 135] width 1022 height 51
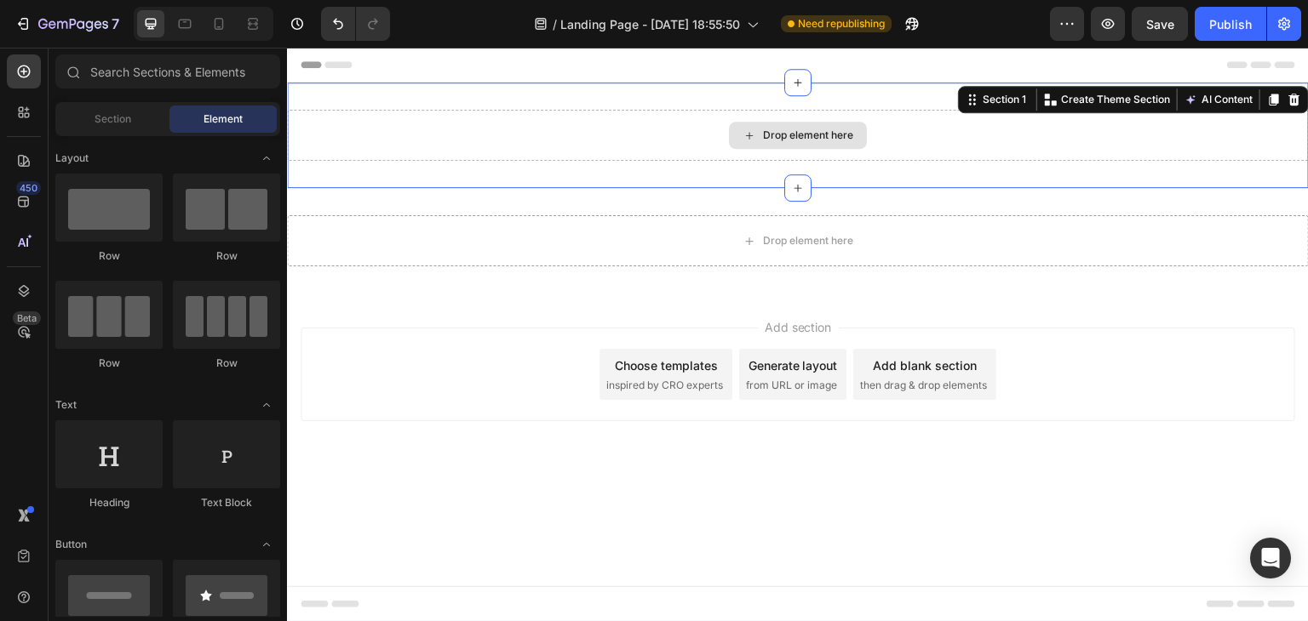
click at [835, 126] on div "Drop element here" at bounding box center [798, 135] width 138 height 27
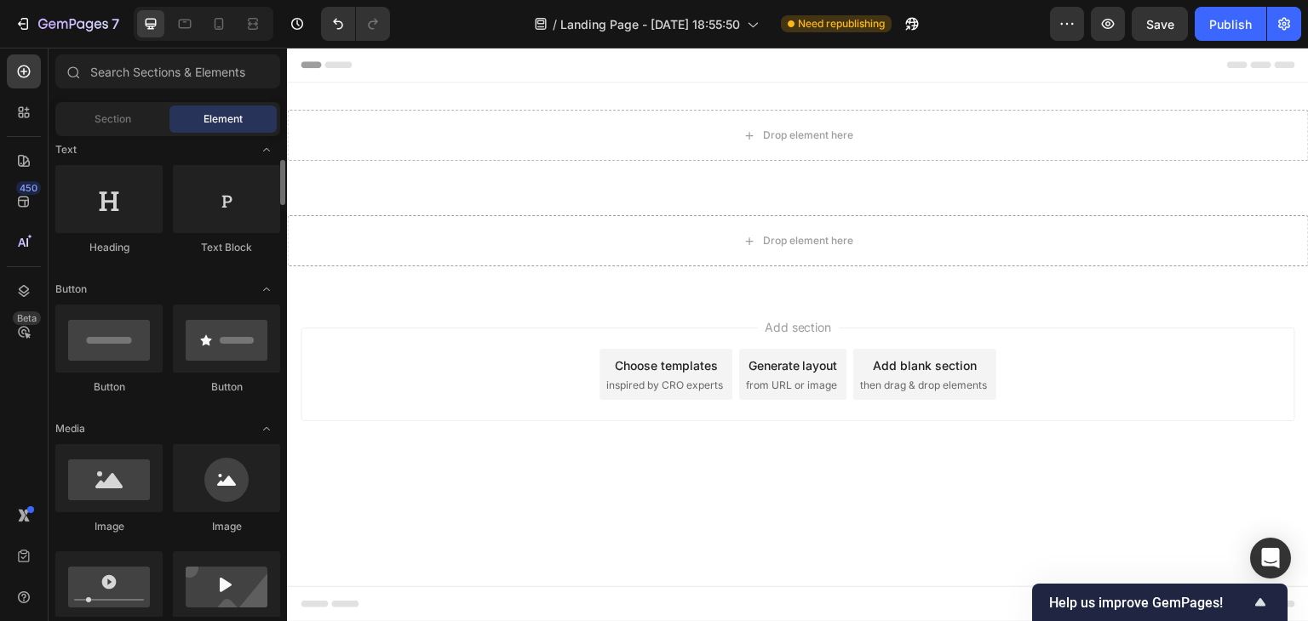
scroll to position [341, 0]
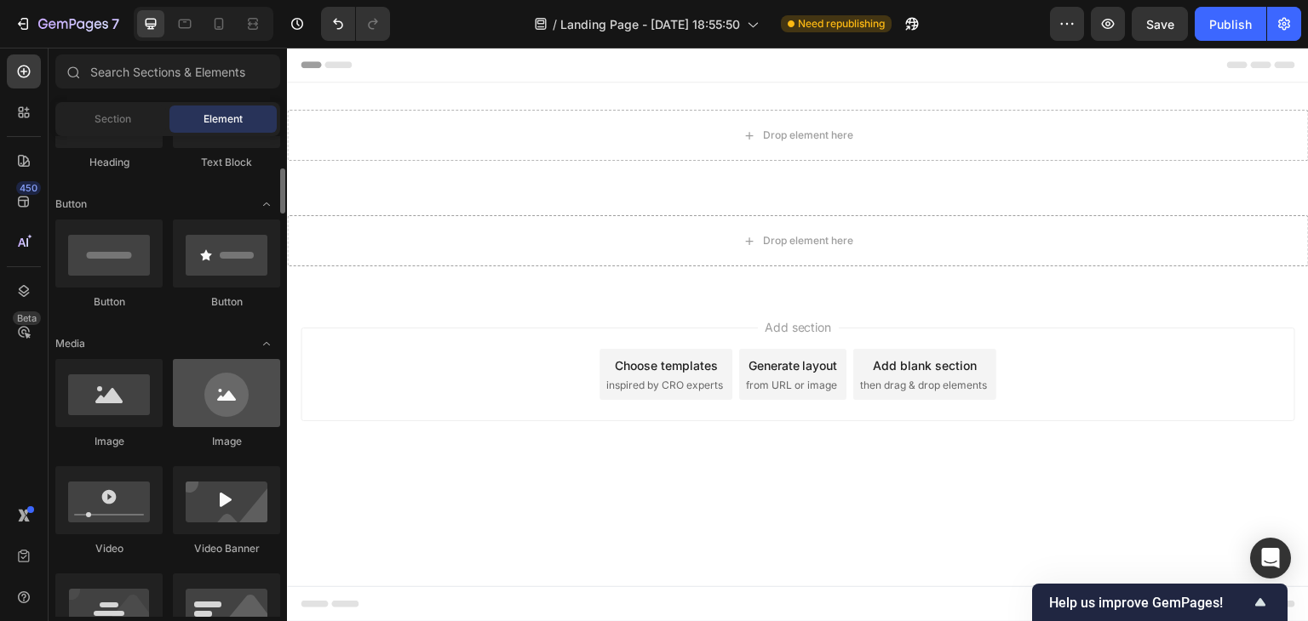
click at [234, 385] on div at bounding box center [226, 393] width 107 height 68
click at [233, 396] on div at bounding box center [226, 393] width 107 height 68
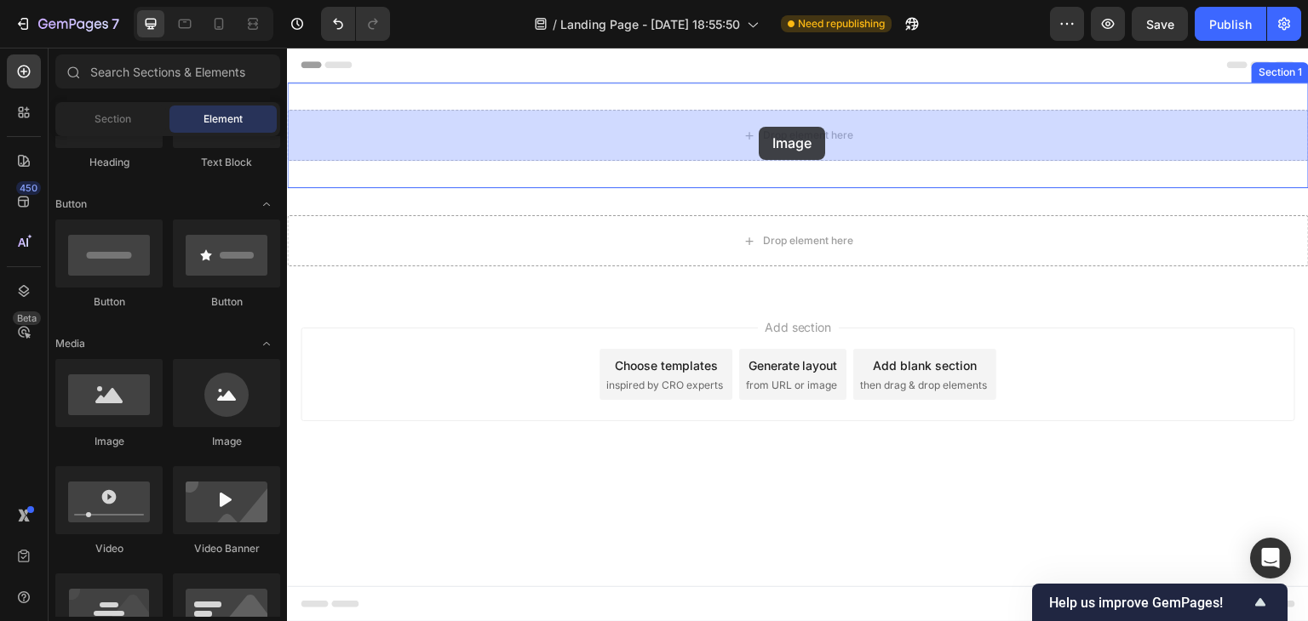
drag, startPoint x: 520, startPoint y: 444, endPoint x: 761, endPoint y: 125, distance: 399.3
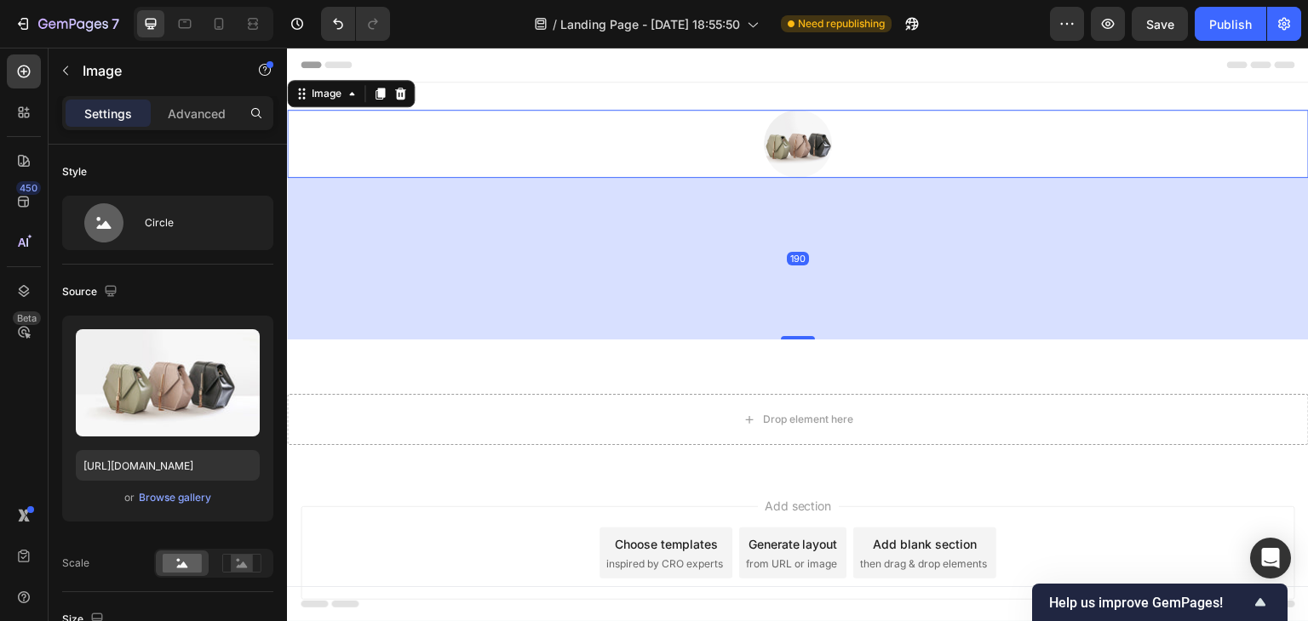
drag, startPoint x: 793, startPoint y: 174, endPoint x: 809, endPoint y: 333, distance: 159.9
click at [809, 178] on div "190" at bounding box center [798, 178] width 1022 height 0
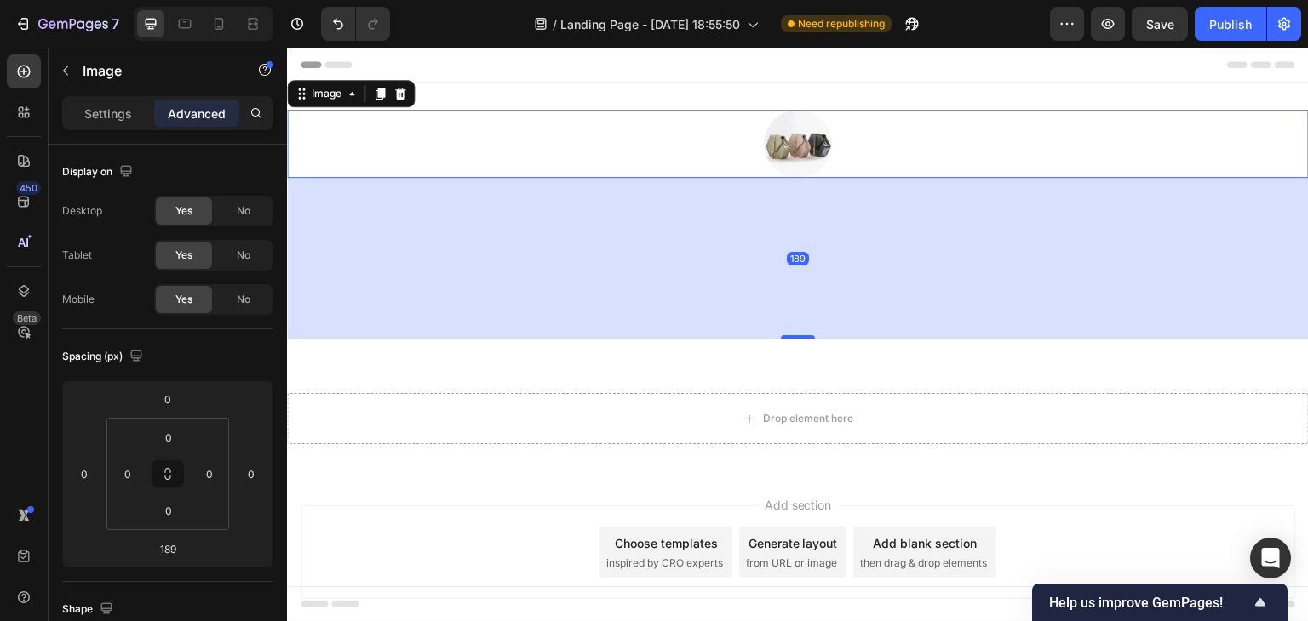
drag, startPoint x: 809, startPoint y: 330, endPoint x: 788, endPoint y: 155, distance: 176.7
click at [788, 164] on div "Image 189" at bounding box center [798, 144] width 1022 height 68
click at [785, 142] on img at bounding box center [798, 144] width 68 height 68
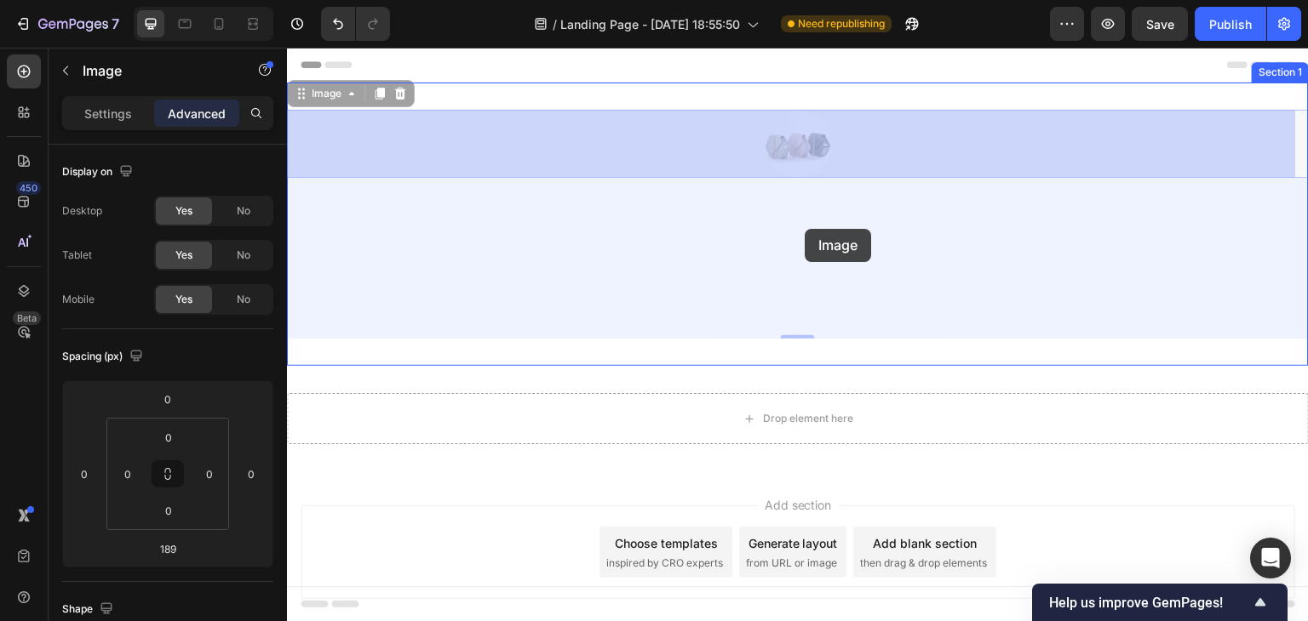
drag, startPoint x: 785, startPoint y: 142, endPoint x: 798, endPoint y: 224, distance: 82.7
click at [802, 226] on div "Header Image 189 Image 189 Section 1 Drop element here Section 2 Root Start wit…" at bounding box center [798, 364] width 1022 height 633
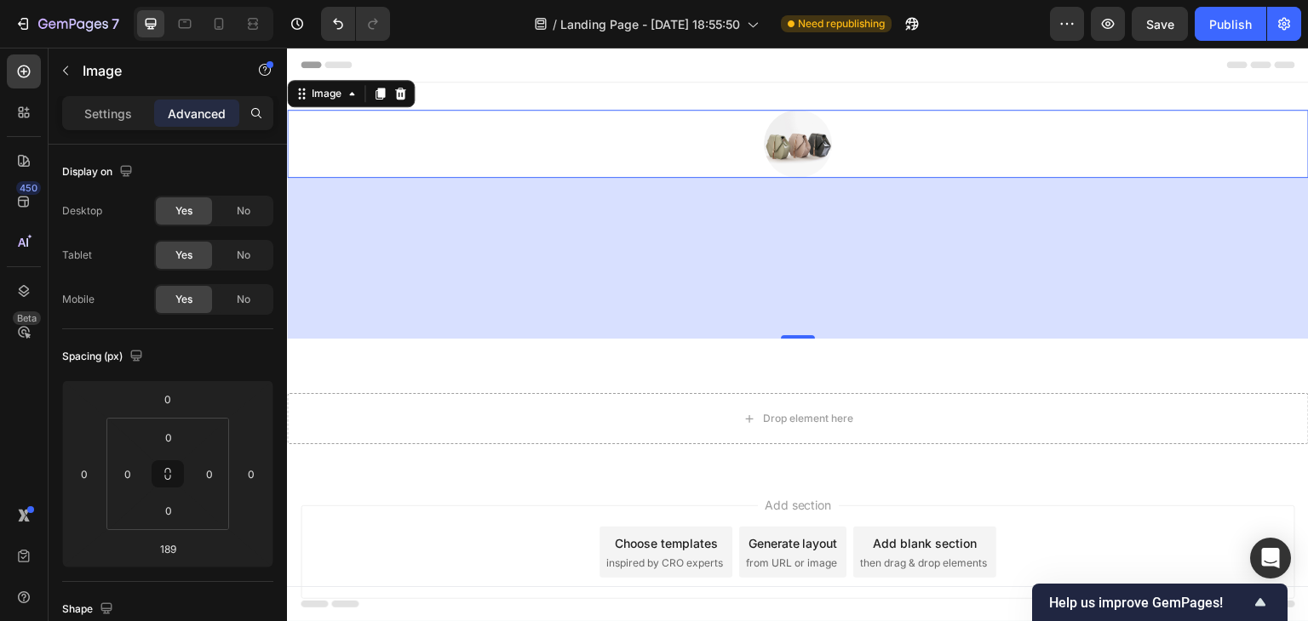
click at [1053, 215] on div "189" at bounding box center [798, 258] width 1022 height 161
click at [959, 140] on div at bounding box center [798, 144] width 1022 height 68
click at [1108, 127] on div at bounding box center [798, 144] width 1022 height 68
click at [781, 142] on img at bounding box center [798, 144] width 68 height 68
click at [402, 93] on icon at bounding box center [400, 94] width 14 height 14
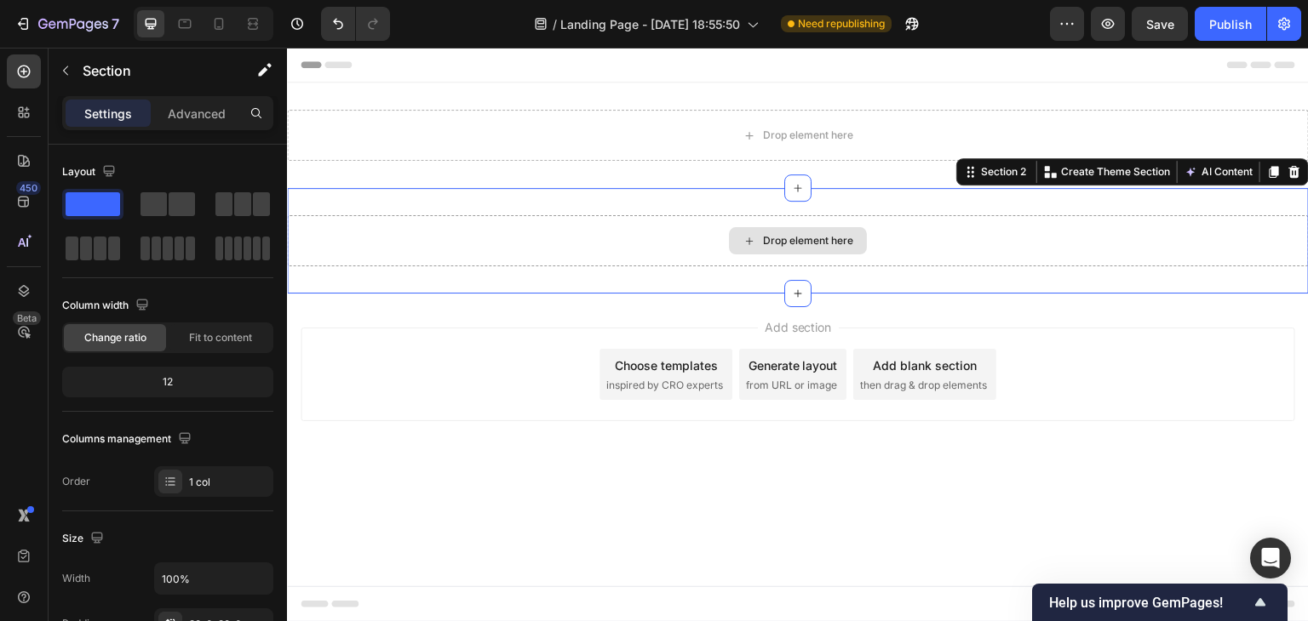
click at [1112, 232] on div "Drop element here" at bounding box center [798, 240] width 1022 height 51
click at [1292, 175] on icon at bounding box center [1294, 172] width 11 height 12
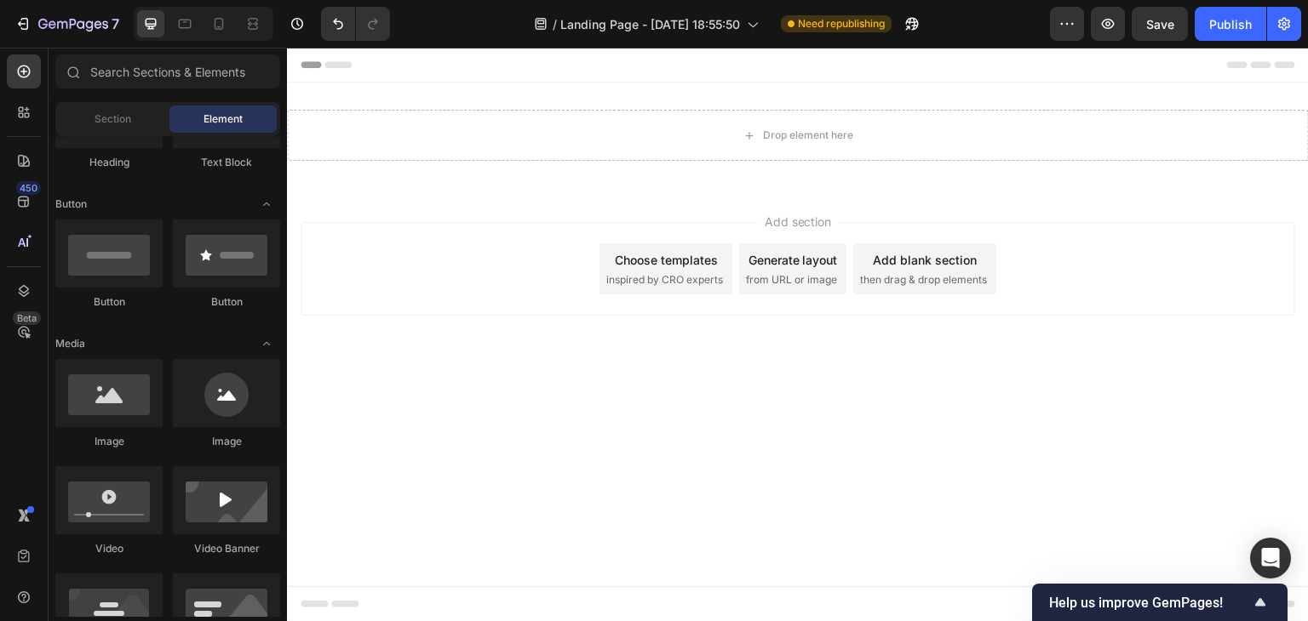
click at [936, 267] on div "Add blank section" at bounding box center [925, 260] width 104 height 18
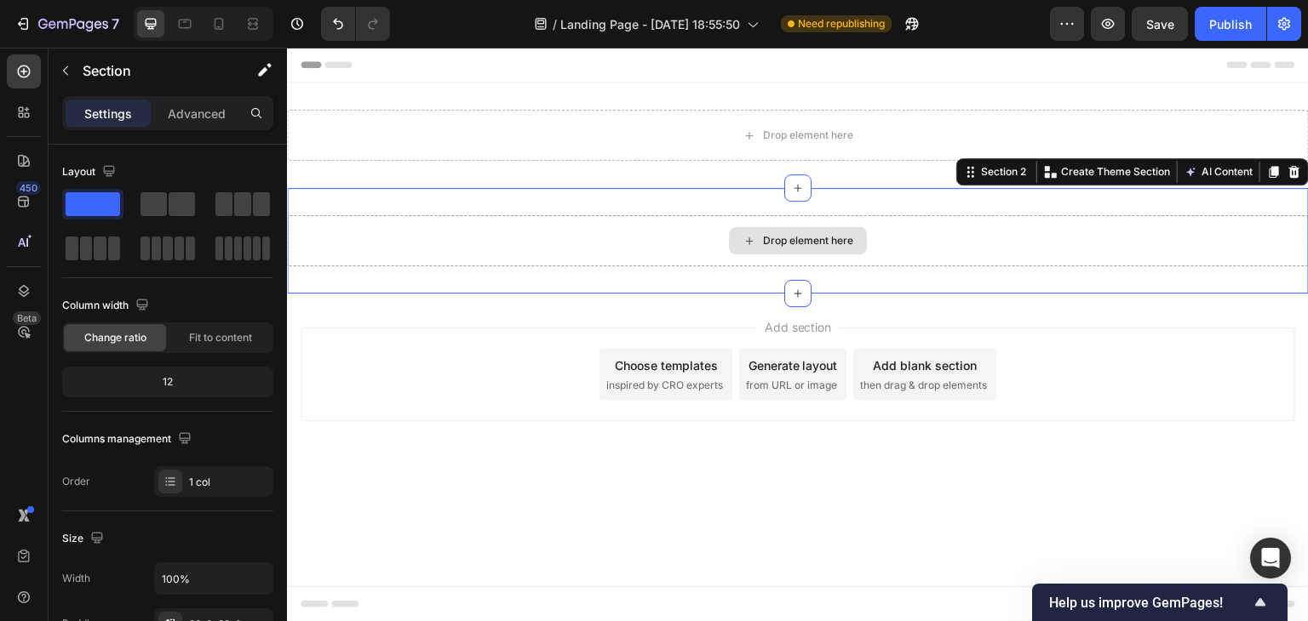
drag, startPoint x: 978, startPoint y: 258, endPoint x: 1131, endPoint y: 232, distance: 154.5
click at [985, 258] on div "Drop element here" at bounding box center [798, 240] width 1022 height 51
click at [1303, 162] on div "Section 2 You can create reusable sections Create Theme Section AI Content Writ…" at bounding box center [1132, 171] width 352 height 27
click at [1288, 168] on icon at bounding box center [1294, 172] width 14 height 14
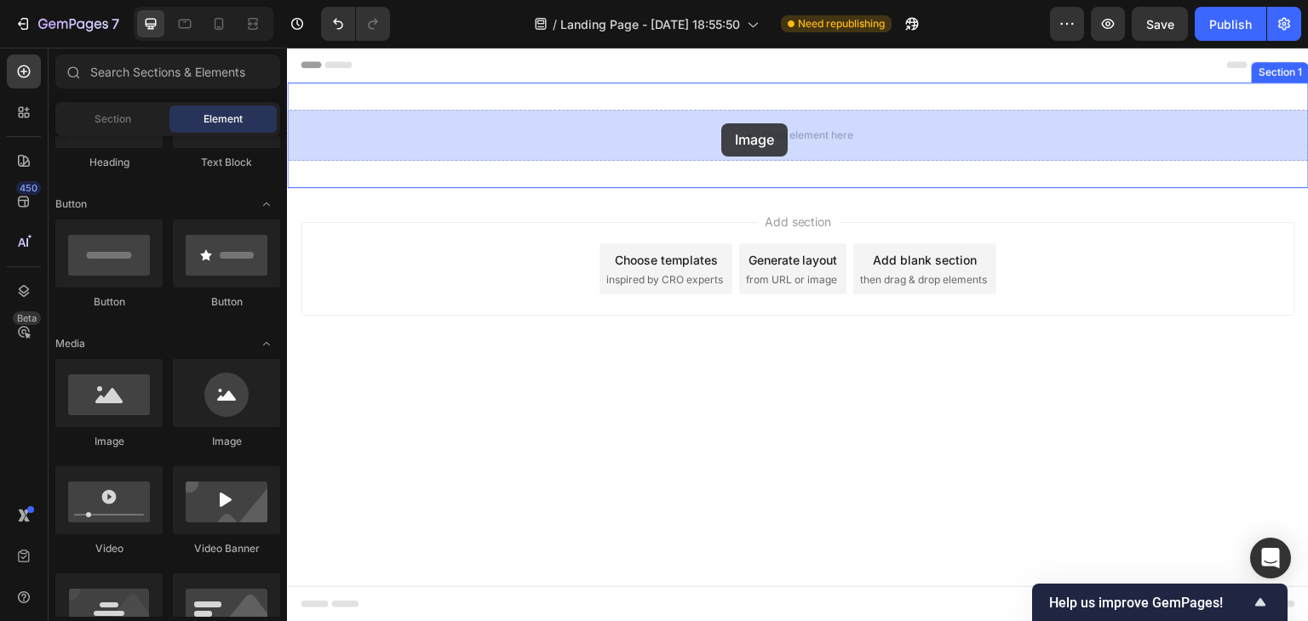
drag, startPoint x: 403, startPoint y: 432, endPoint x: 721, endPoint y: 123, distance: 443.7
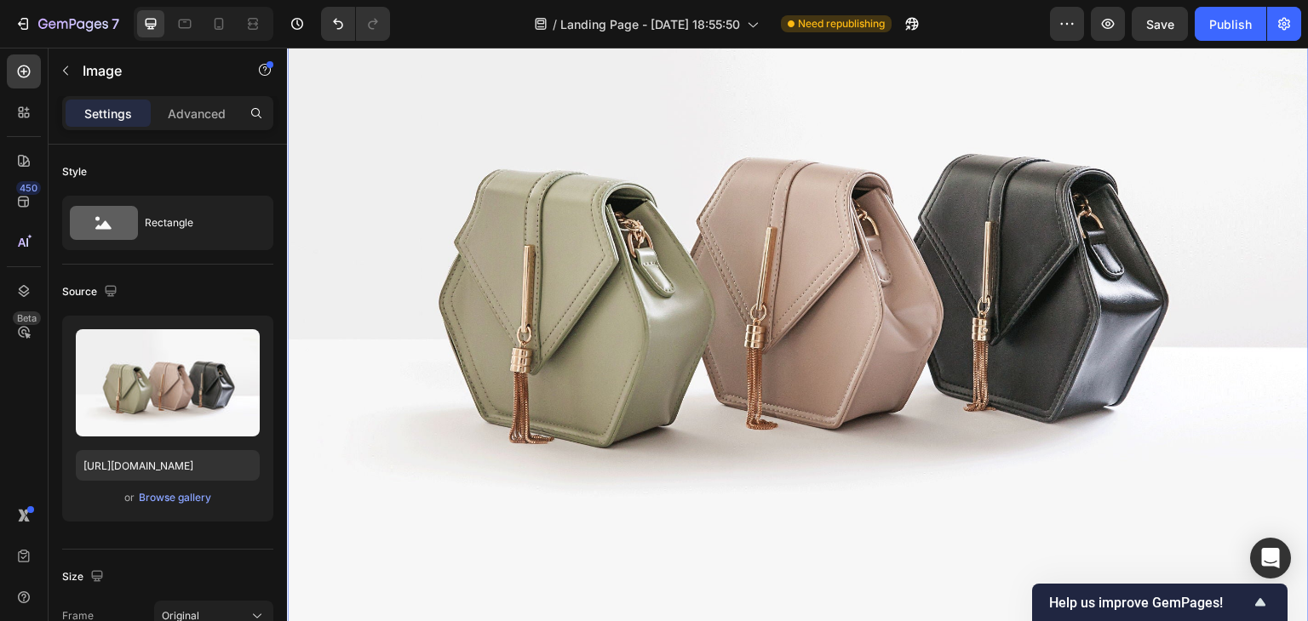
scroll to position [255, 0]
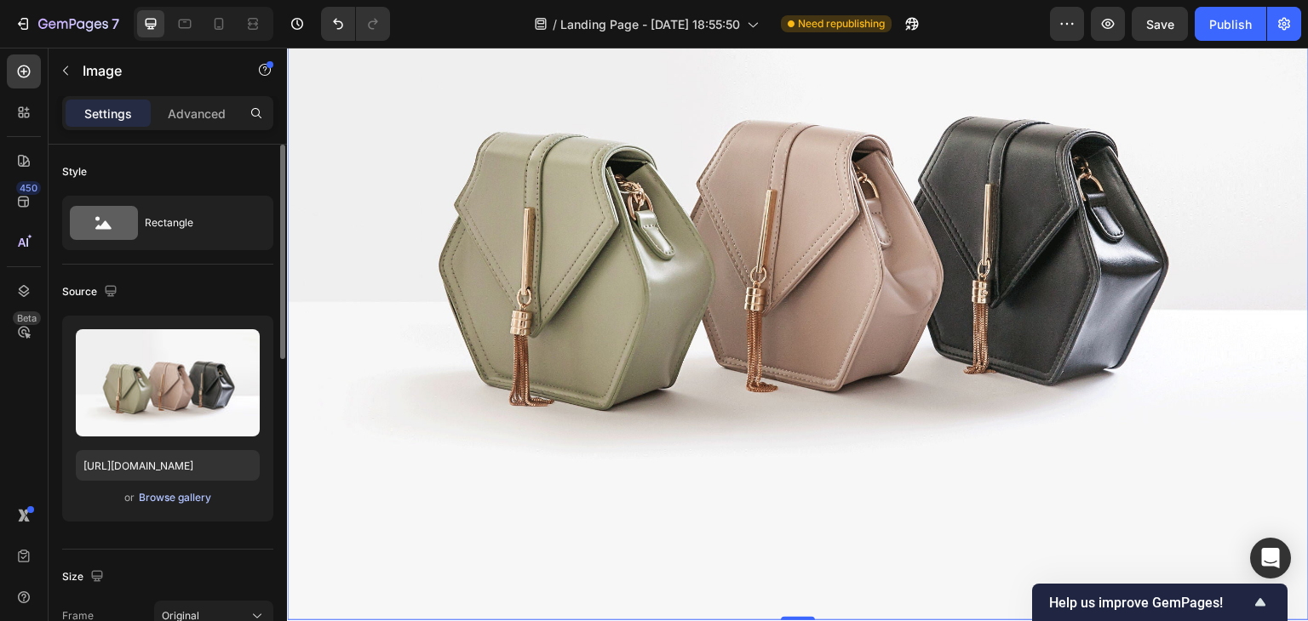
click at [158, 503] on div "Browse gallery" at bounding box center [175, 497] width 72 height 15
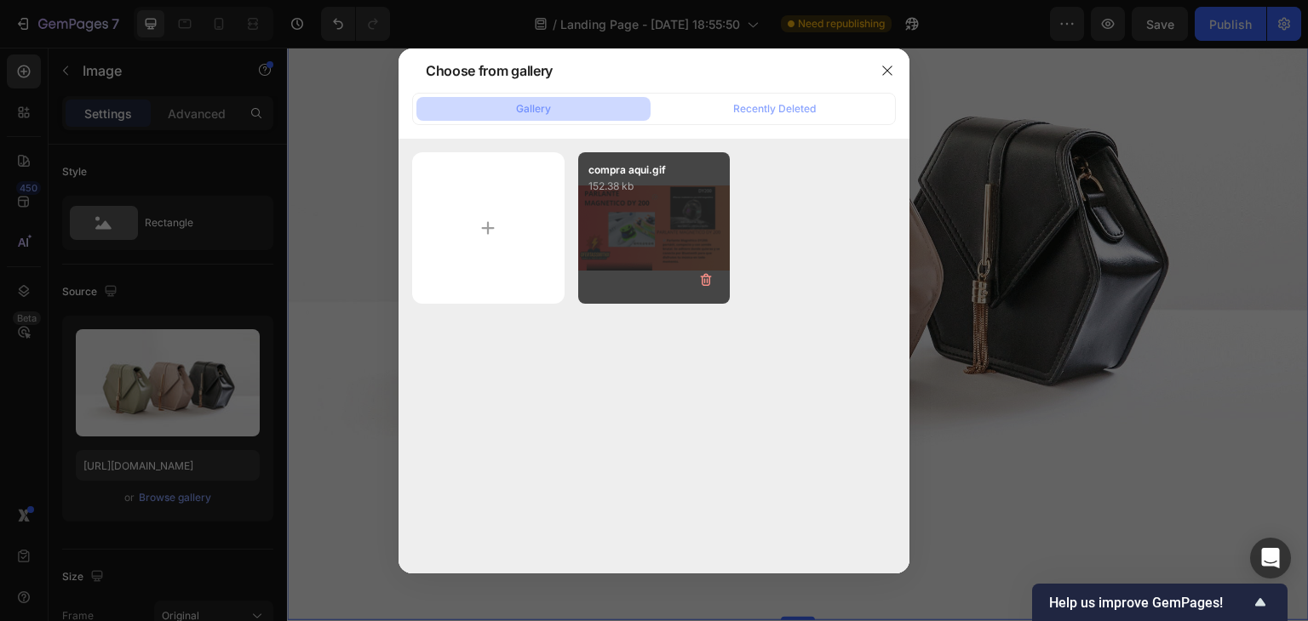
click at [611, 248] on div "compra aqui.gif 152.38 kb" at bounding box center [654, 228] width 152 height 152
type input "https://cdn.shopify.com/s/files/1/0770/4385/9700/files/gempages_586487320018944…"
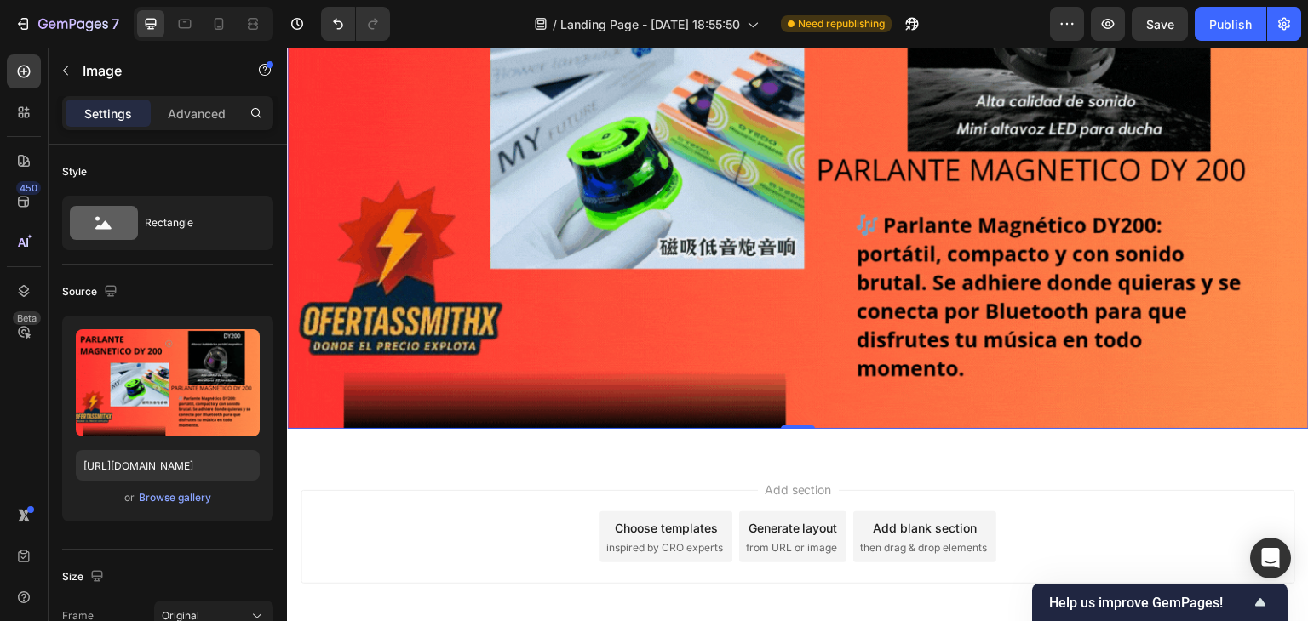
scroll to position [170, 0]
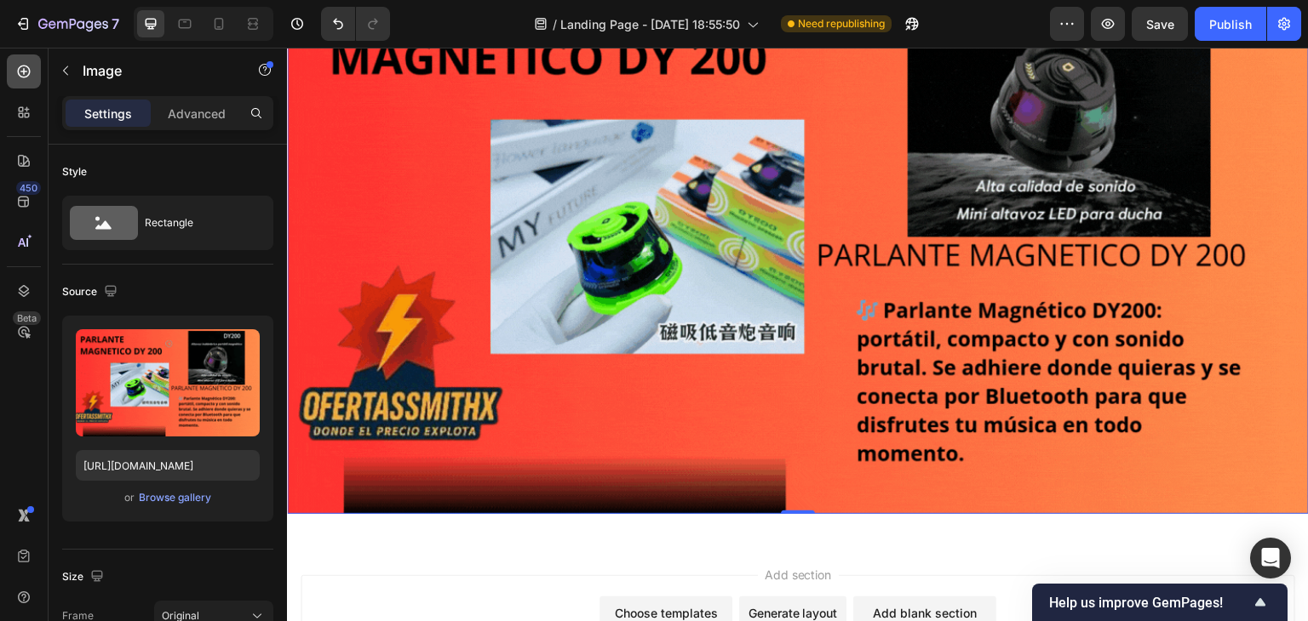
click at [20, 81] on div at bounding box center [24, 71] width 34 height 34
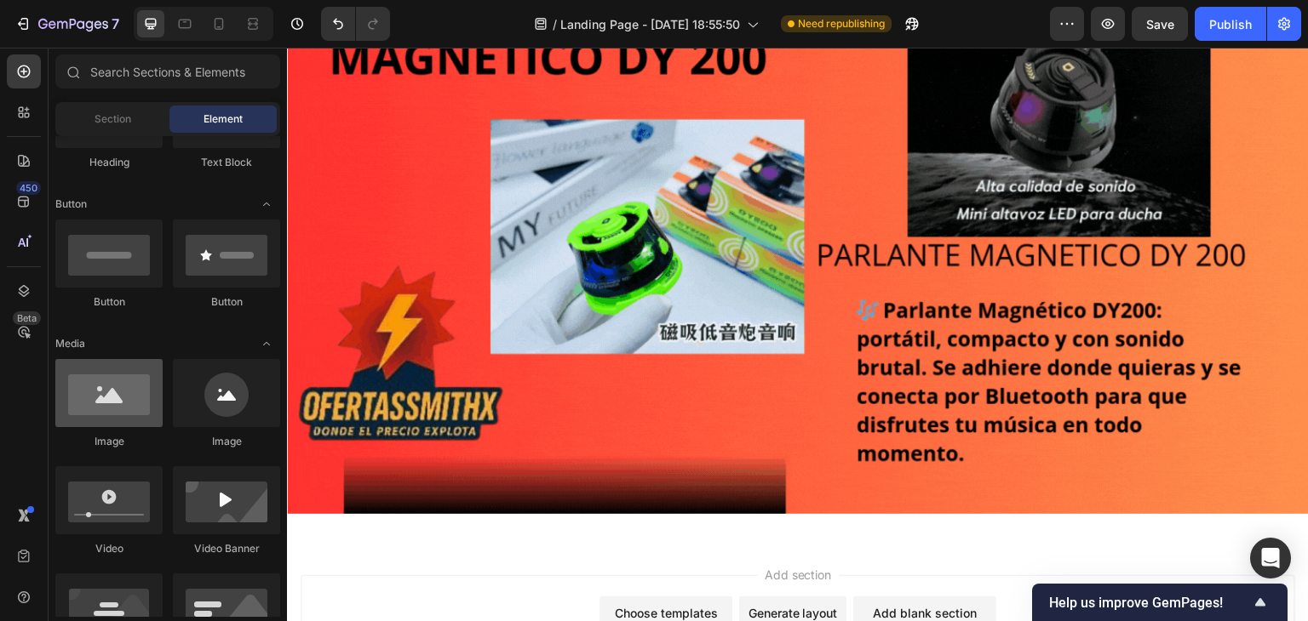
click at [110, 413] on div at bounding box center [108, 393] width 107 height 68
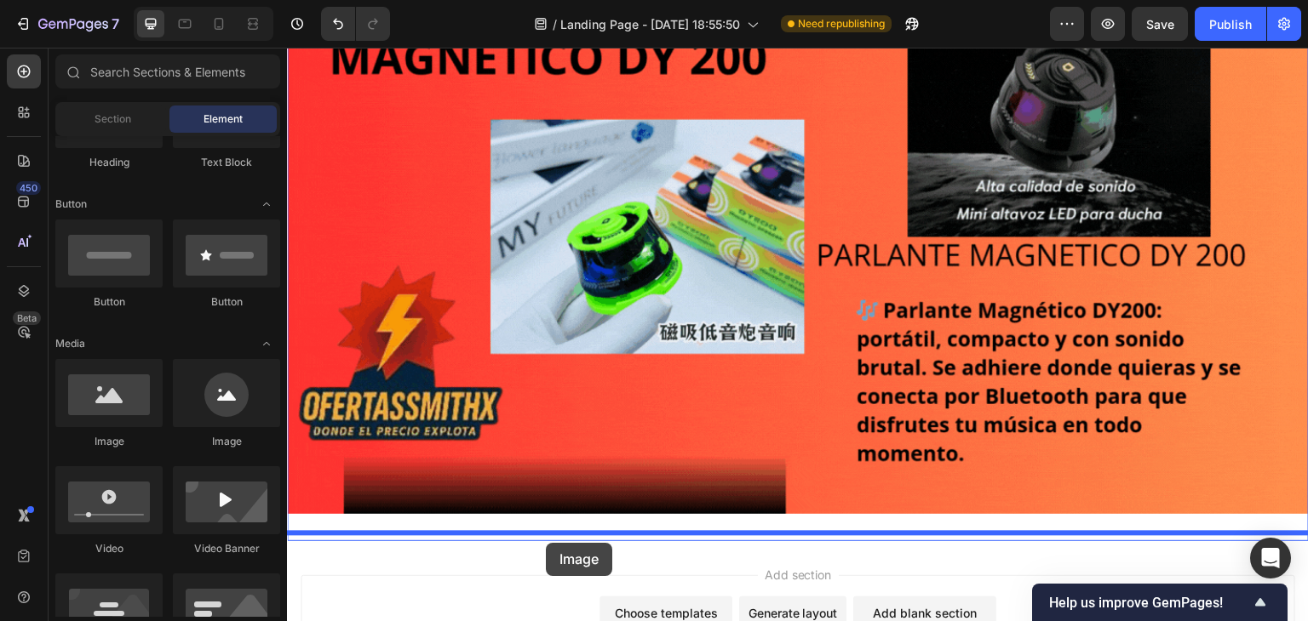
drag, startPoint x: 397, startPoint y: 461, endPoint x: 546, endPoint y: 543, distance: 170.3
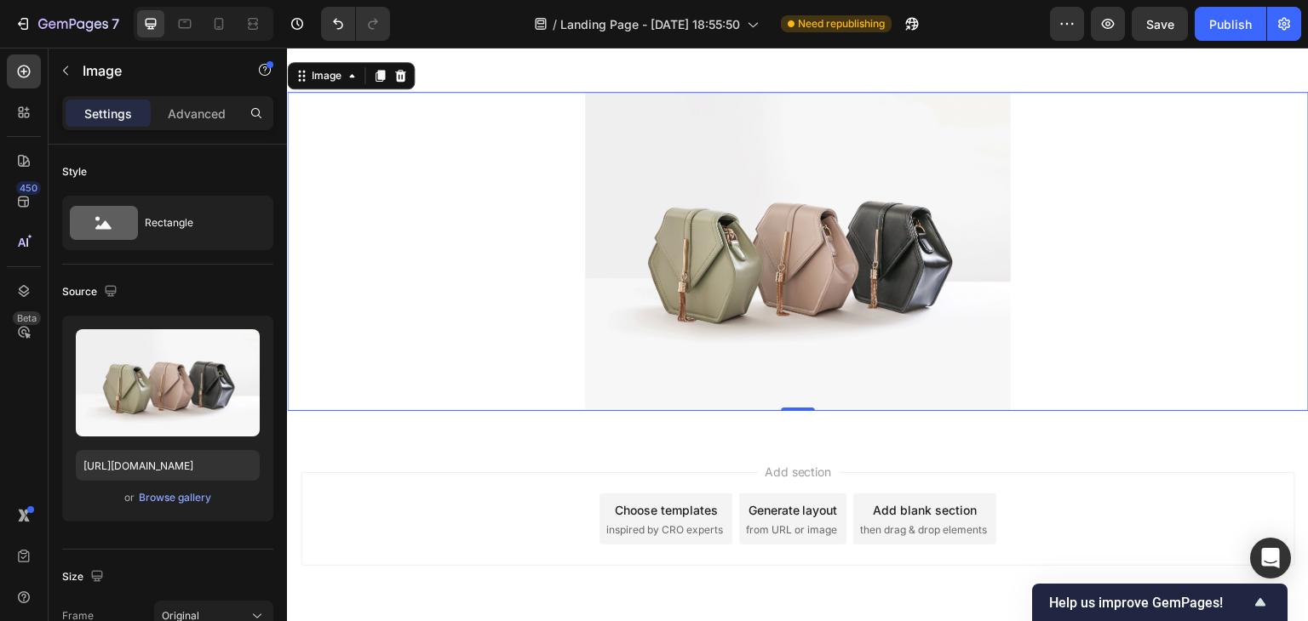
scroll to position [681, 0]
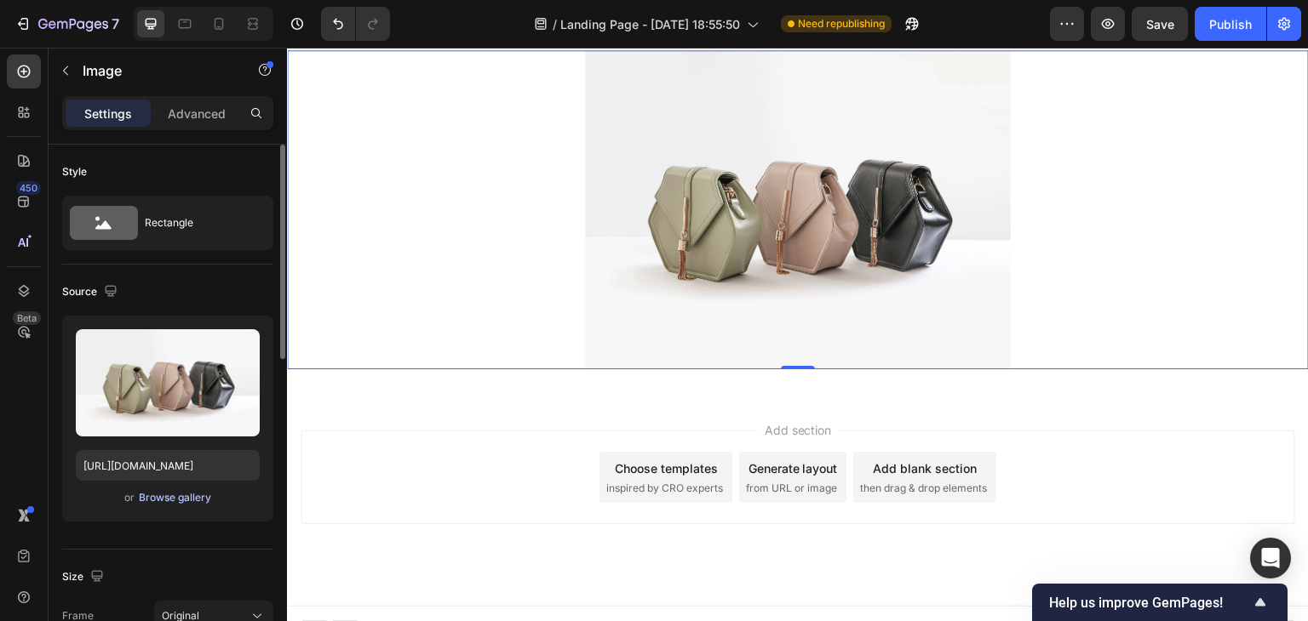
click at [175, 501] on div "Browse gallery" at bounding box center [175, 497] width 72 height 15
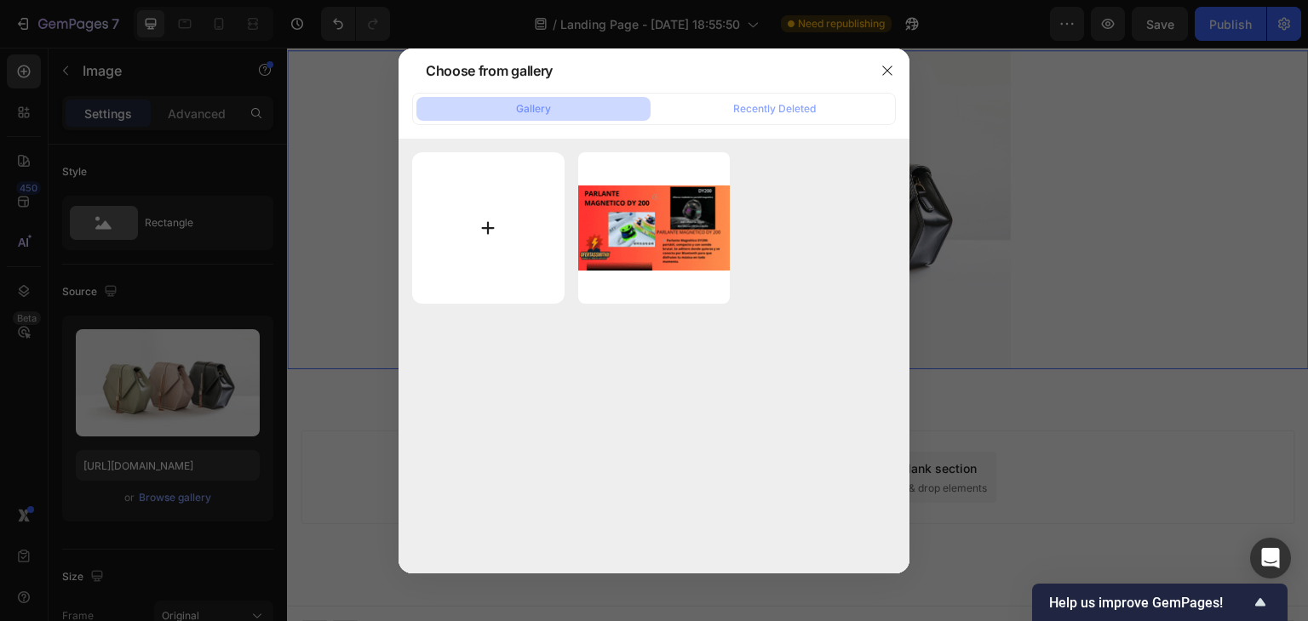
click at [501, 227] on input "file" at bounding box center [488, 228] width 152 height 152
type input "C:\fakepath\compra aqui (1).pdf"
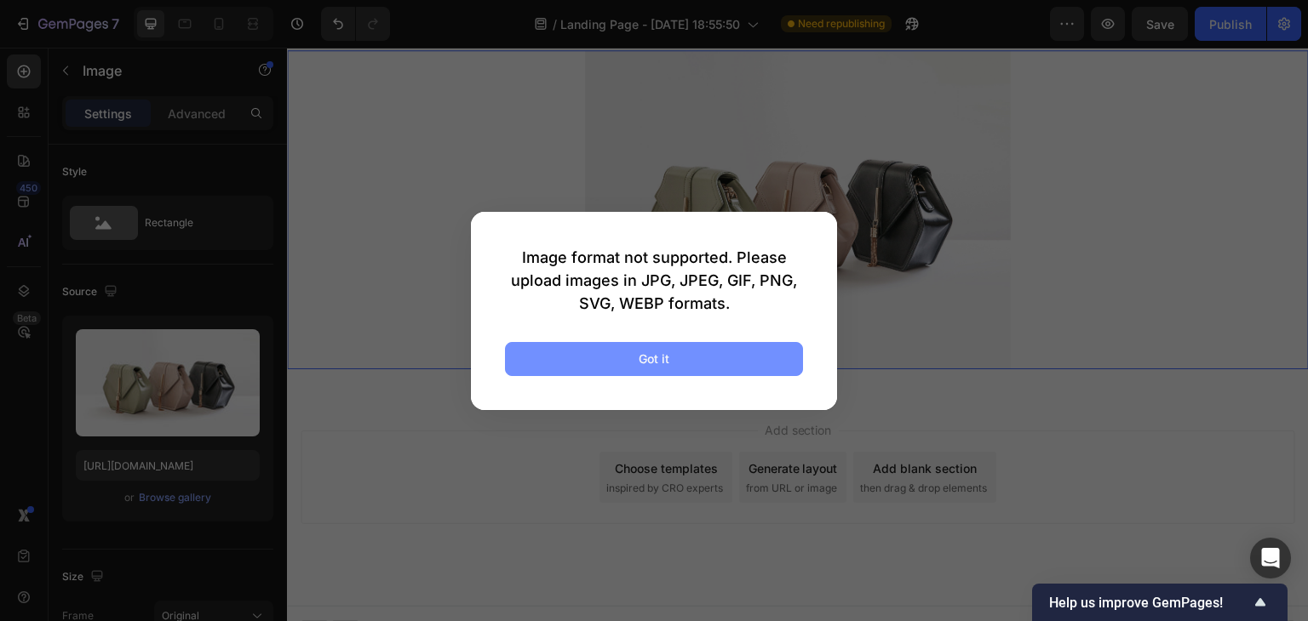
click at [636, 352] on button "Got it" at bounding box center [654, 359] width 298 height 34
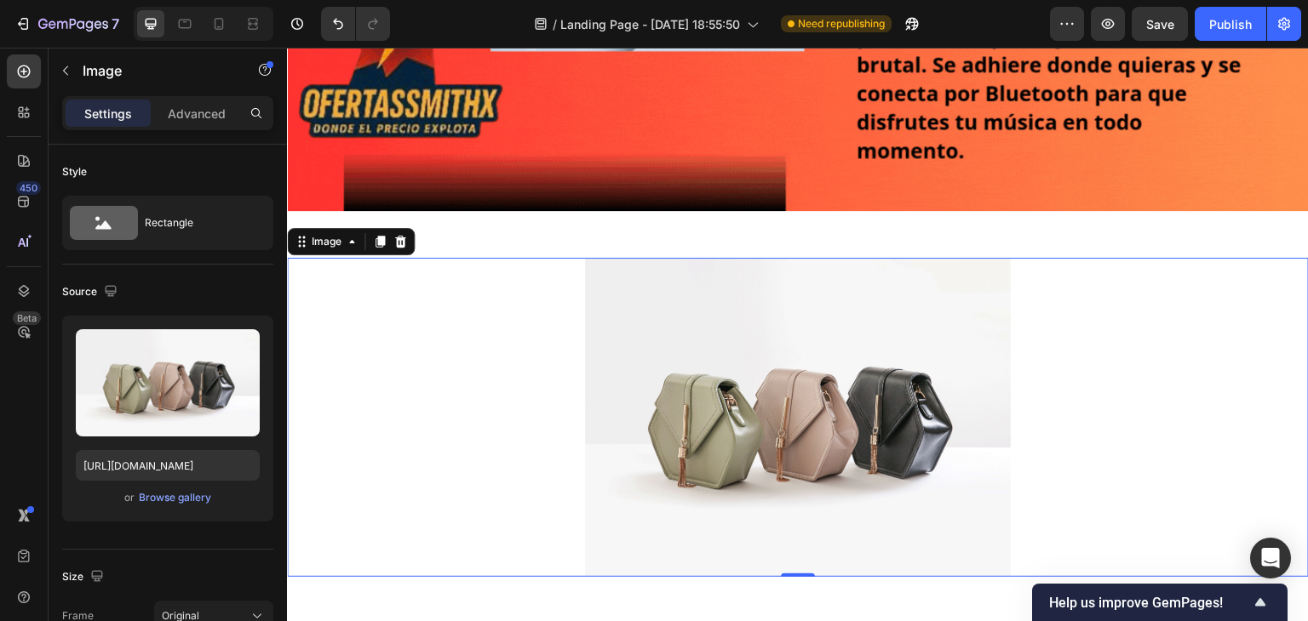
scroll to position [596, 0]
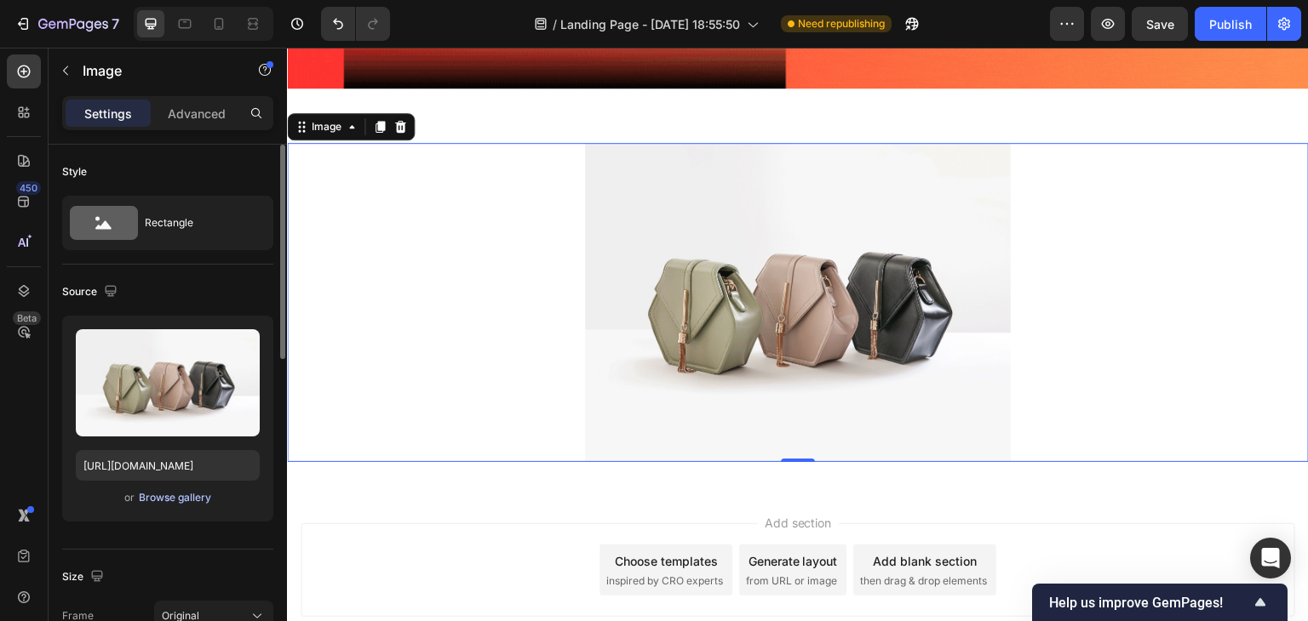
click at [160, 498] on div "Browse gallery" at bounding box center [175, 497] width 72 height 15
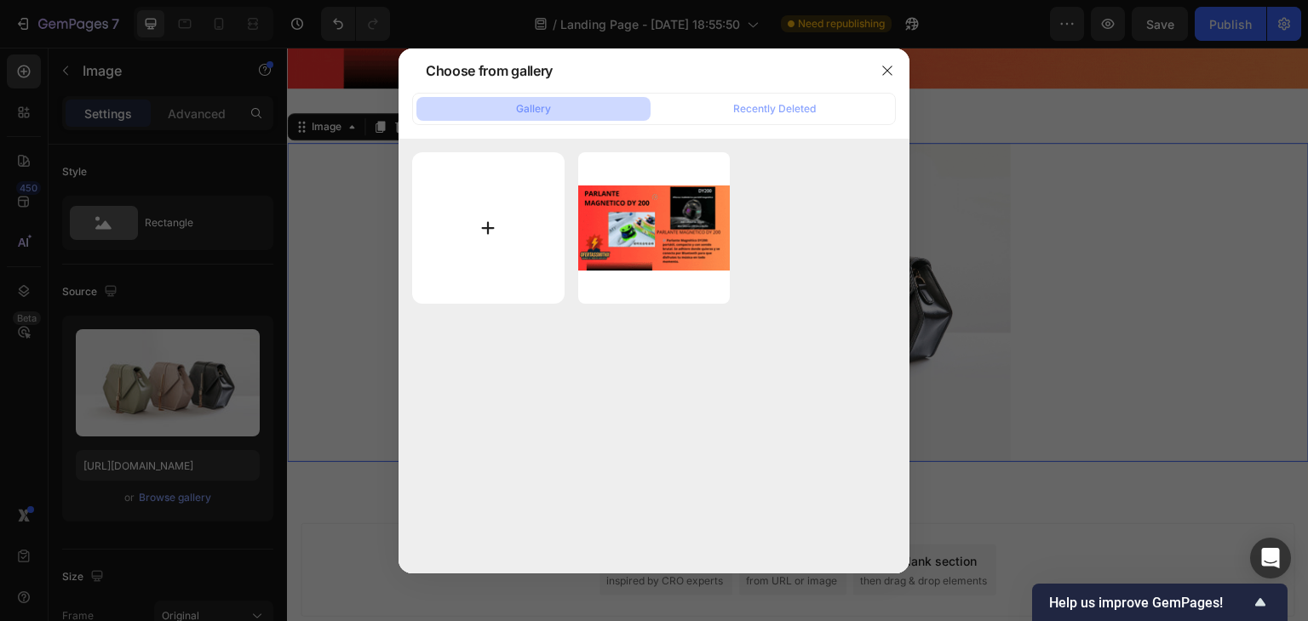
click at [466, 205] on input "file" at bounding box center [488, 228] width 152 height 152
type input "C:\fakepath\compra aqui (1).gif"
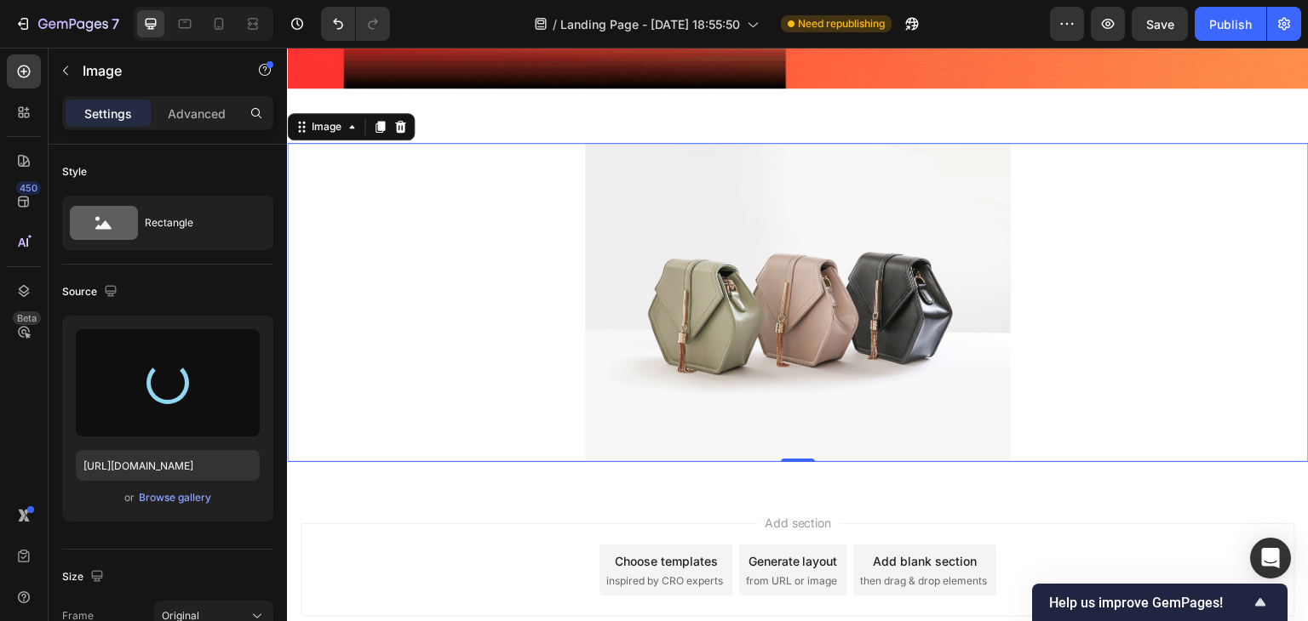
type input "https://cdn.shopify.com/s/files/1/0770/4385/9700/files/gempages_586487320018944…"
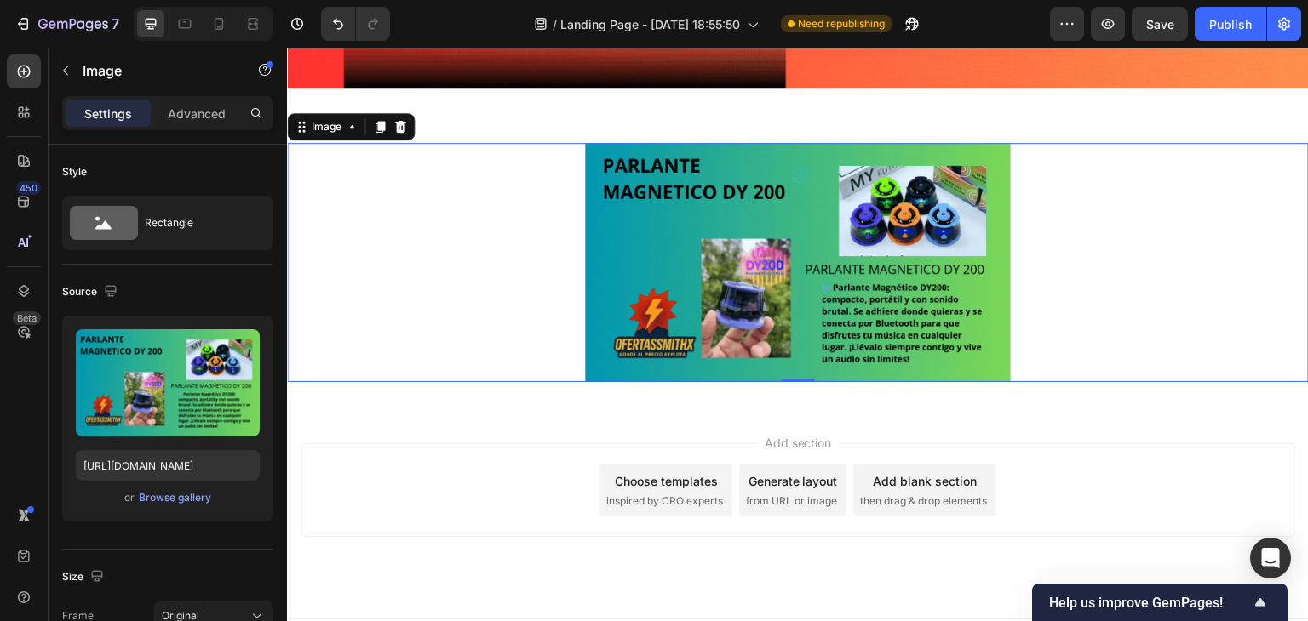
drag, startPoint x: 576, startPoint y: 248, endPoint x: 584, endPoint y: 247, distance: 8.6
click at [576, 248] on div at bounding box center [798, 262] width 1022 height 239
click at [587, 246] on img at bounding box center [798, 262] width 426 height 239
click at [598, 246] on img at bounding box center [798, 262] width 426 height 239
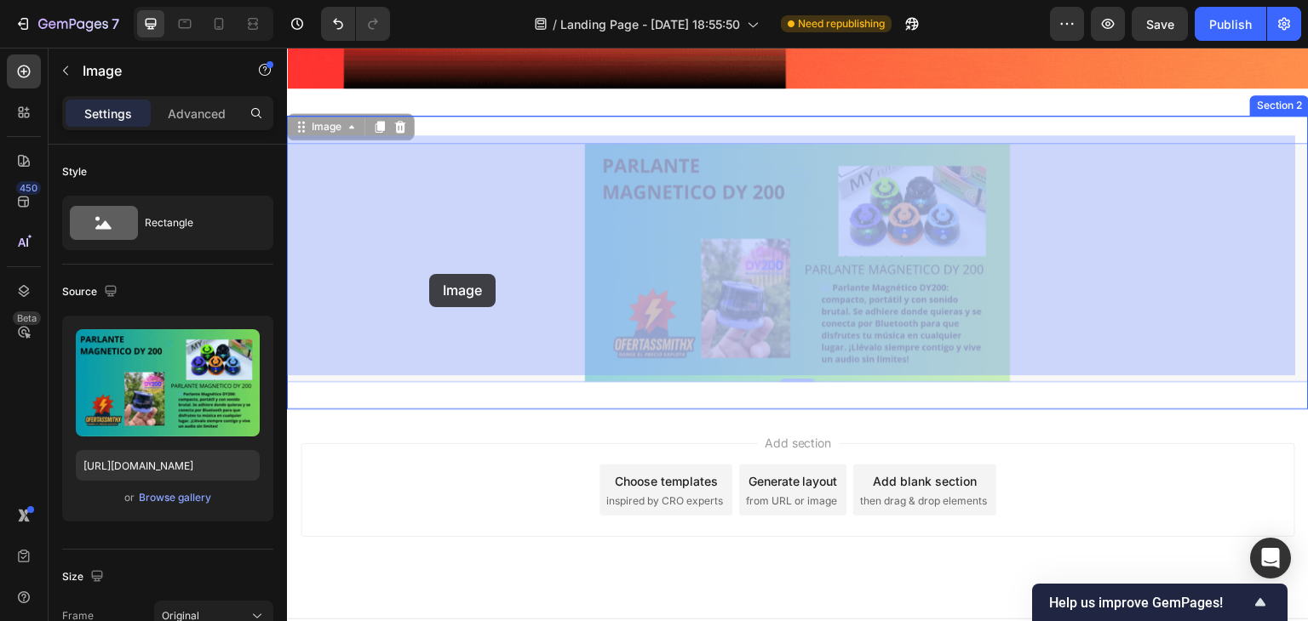
drag, startPoint x: 583, startPoint y: 248, endPoint x: 358, endPoint y: 284, distance: 228.6
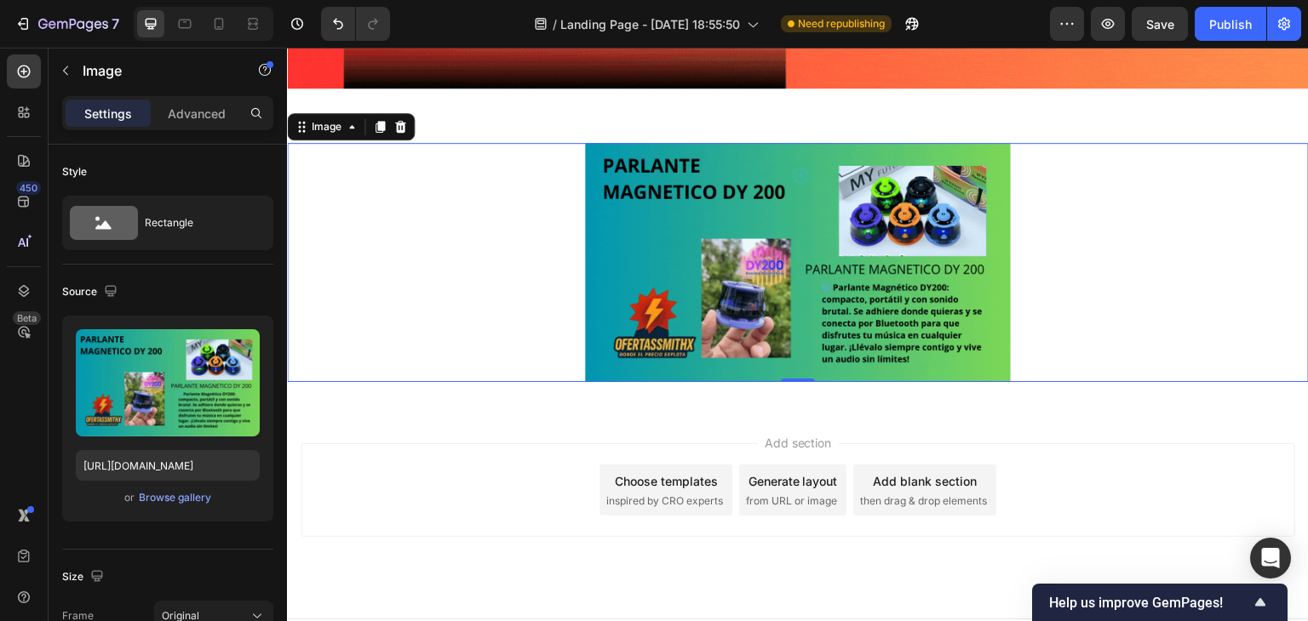
drag, startPoint x: 358, startPoint y: 284, endPoint x: 370, endPoint y: 285, distance: 12.8
click at [356, 285] on div at bounding box center [798, 262] width 1022 height 239
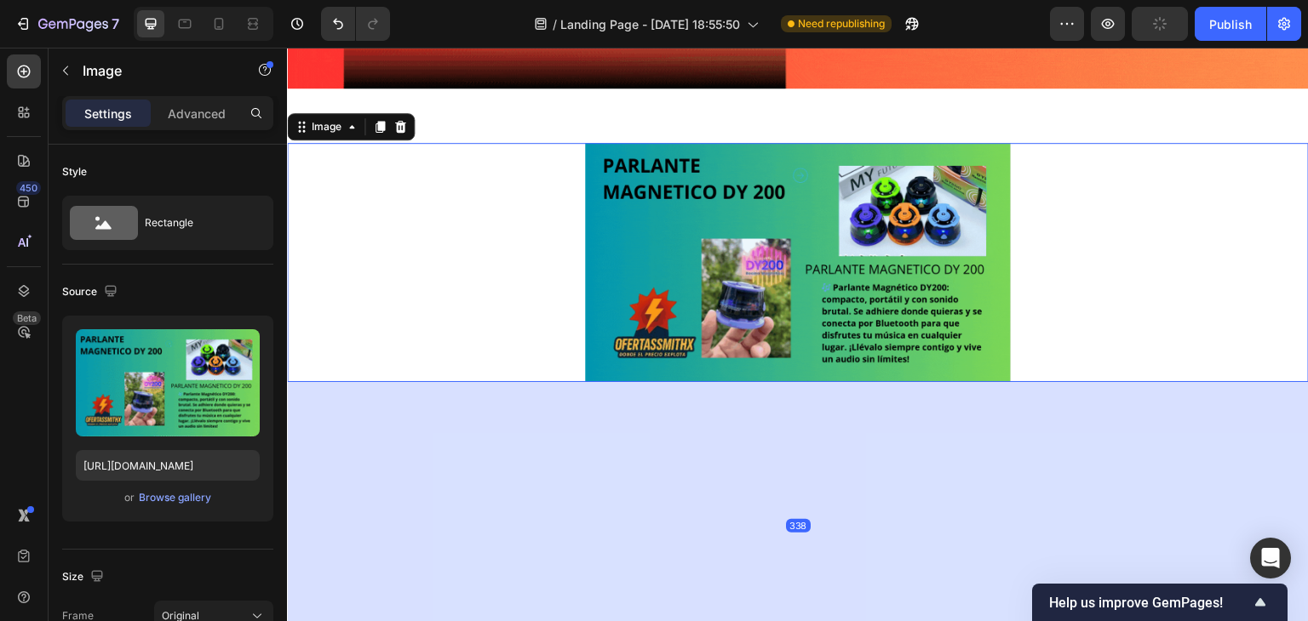
drag, startPoint x: 798, startPoint y: 371, endPoint x: 822, endPoint y: 656, distance: 286.2
click at [822, 621] on html "Header Image Section 1 Image 338 Section 2 Root Start with Sections from sideba…" at bounding box center [798, 197] width 1022 height 1491
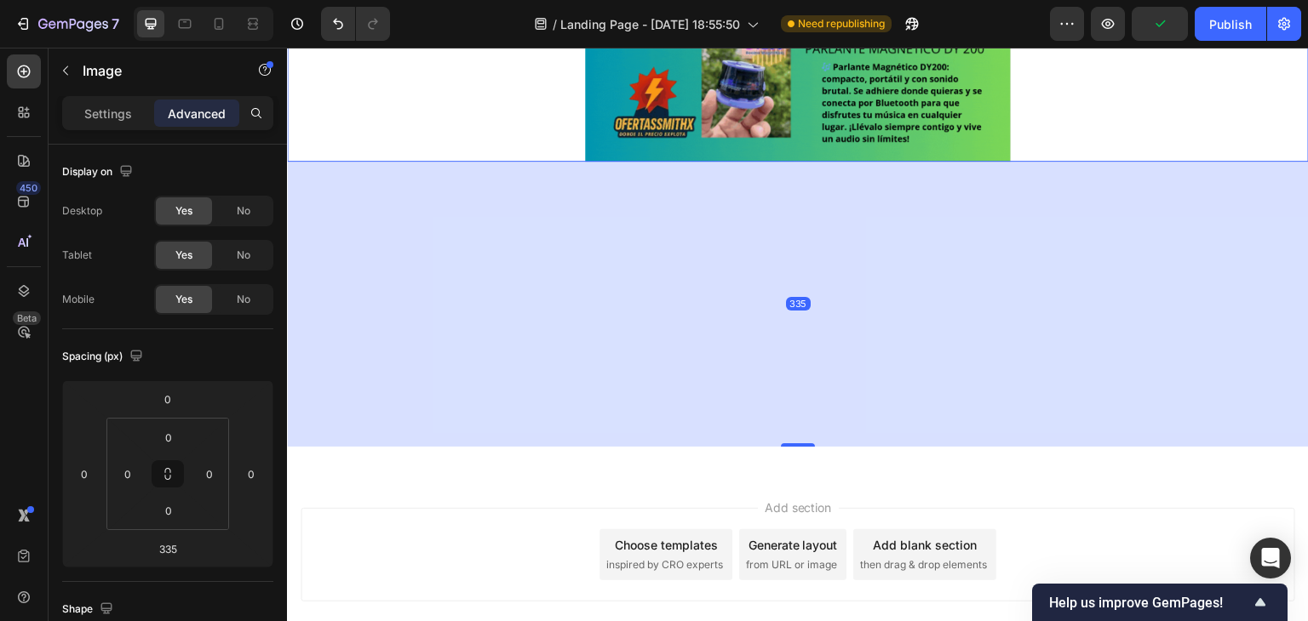
scroll to position [851, 0]
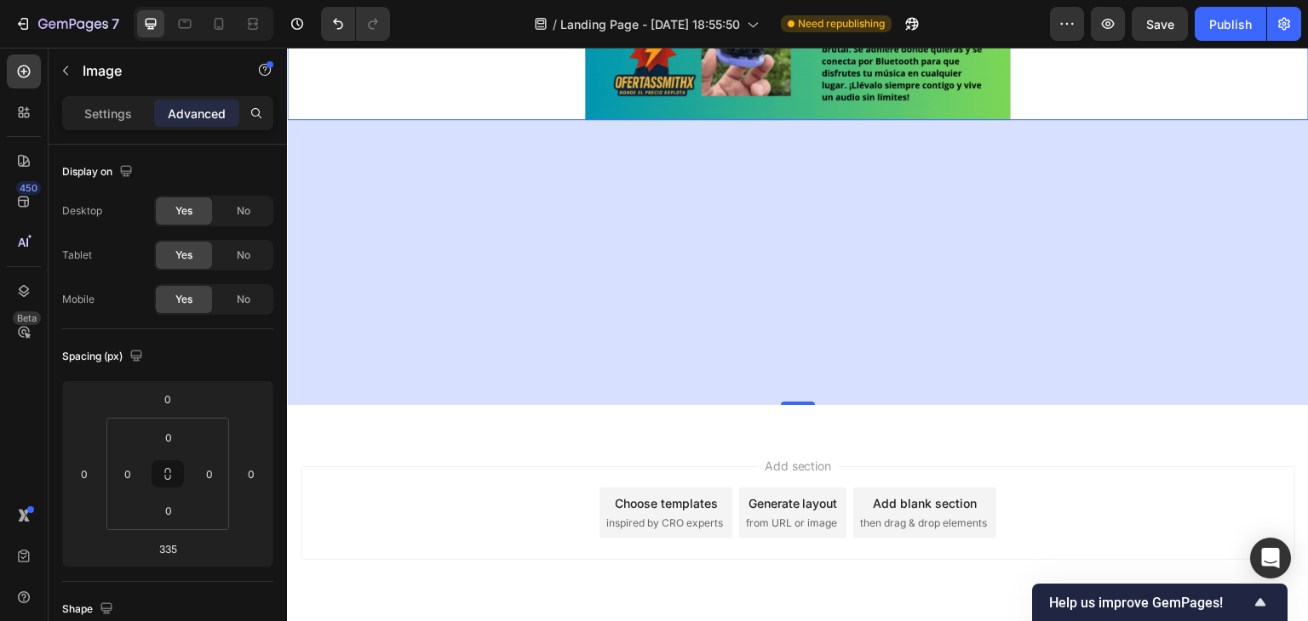
drag, startPoint x: 789, startPoint y: 398, endPoint x: 782, endPoint y: 455, distance: 58.3
drag, startPoint x: 780, startPoint y: 397, endPoint x: 787, endPoint y: 384, distance: 14.5
click at [787, 384] on div "335" at bounding box center [798, 262] width 1022 height 285
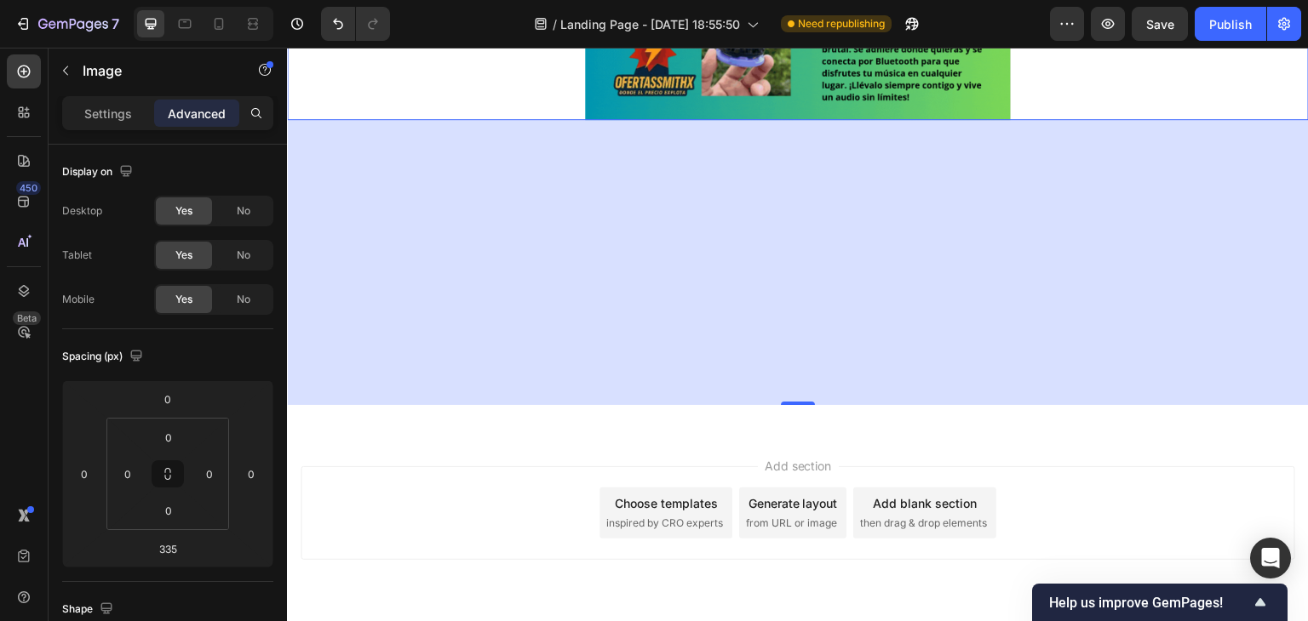
click at [787, 348] on div "335" at bounding box center [798, 262] width 1022 height 285
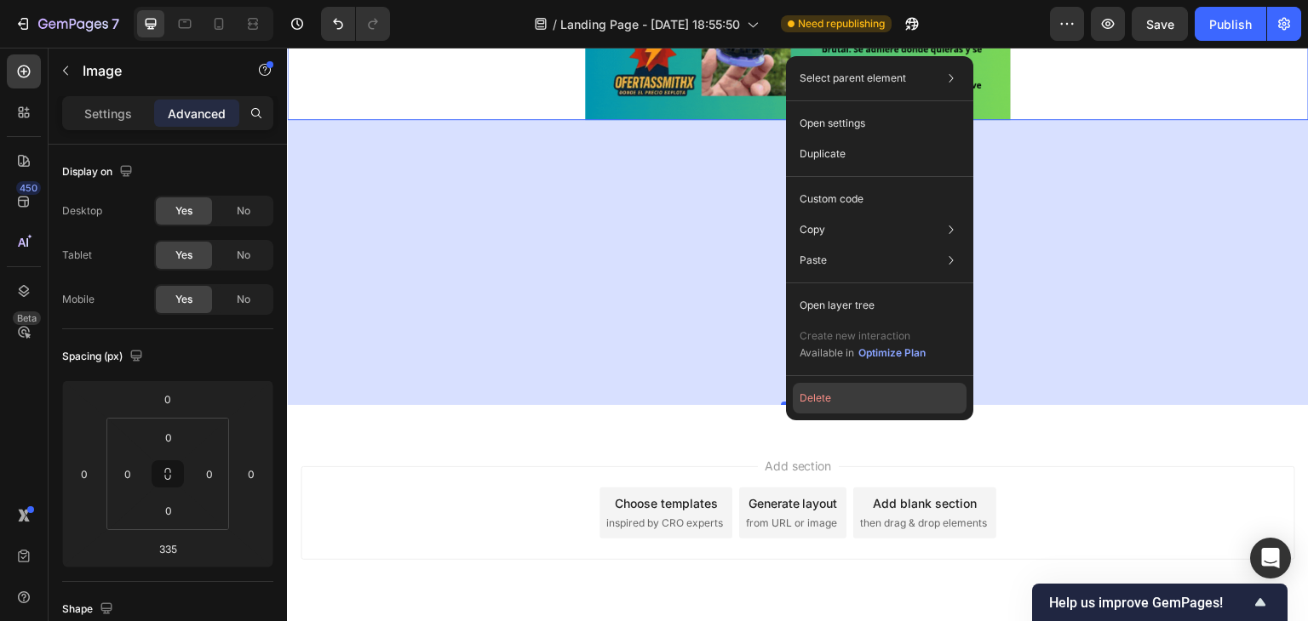
click at [816, 398] on button "Delete" at bounding box center [880, 398] width 174 height 31
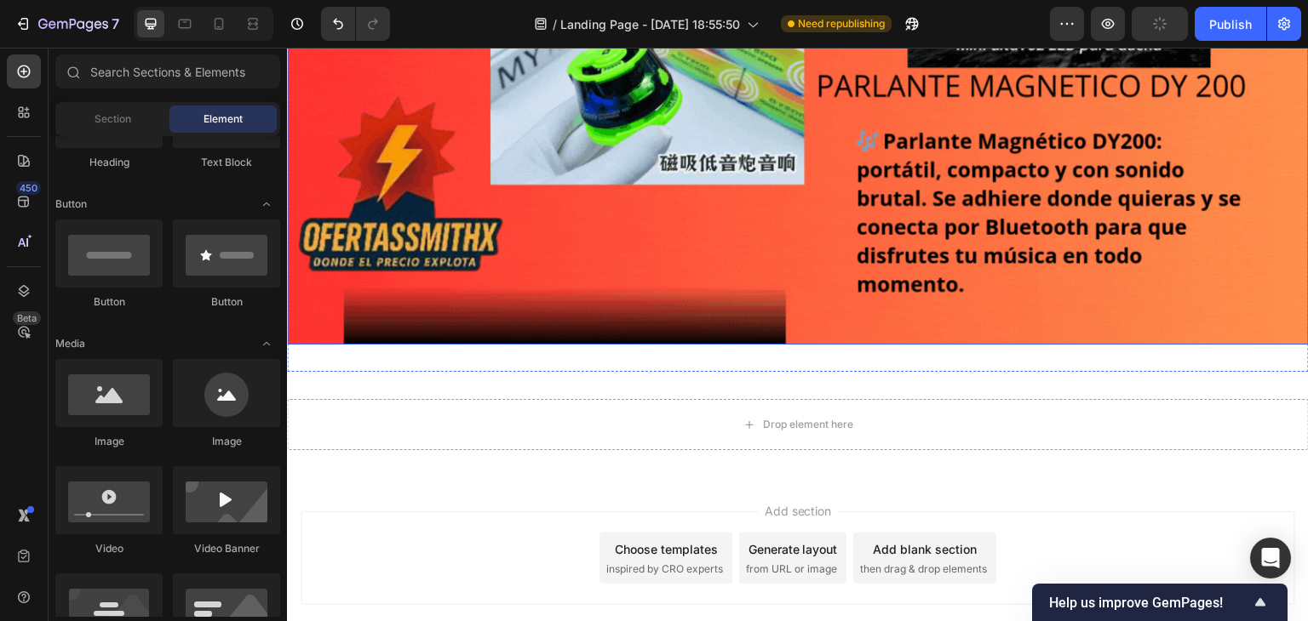
scroll to position [341, 0]
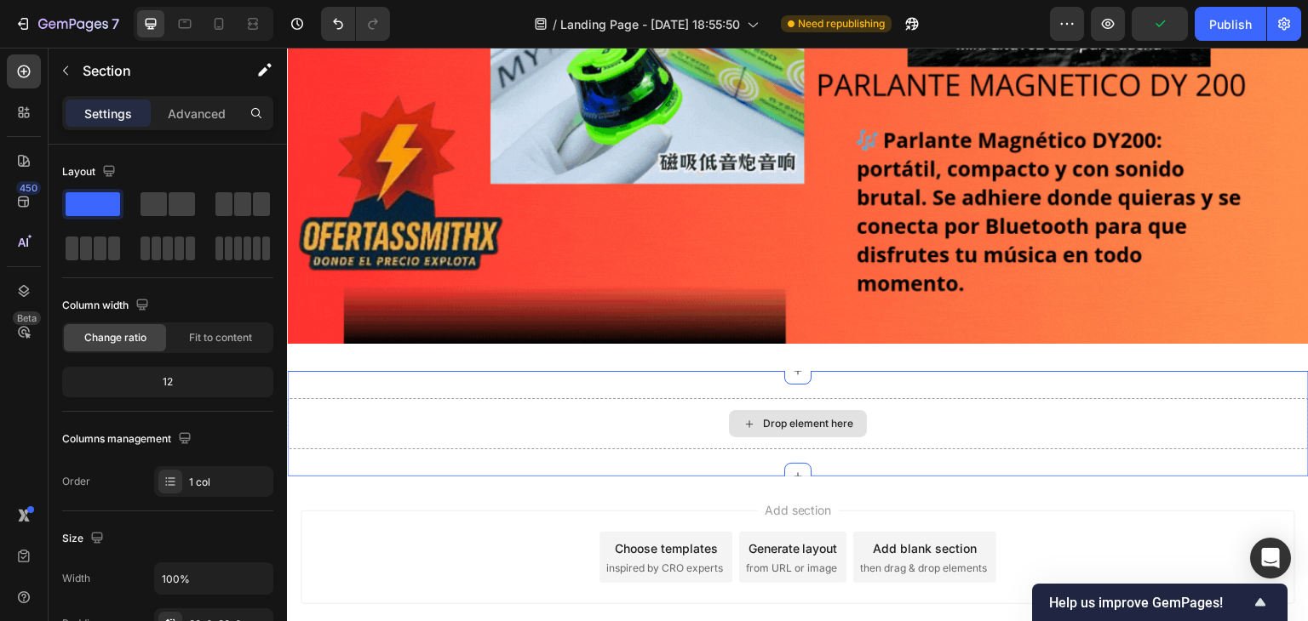
click at [782, 398] on div "Drop element here" at bounding box center [798, 423] width 1022 height 51
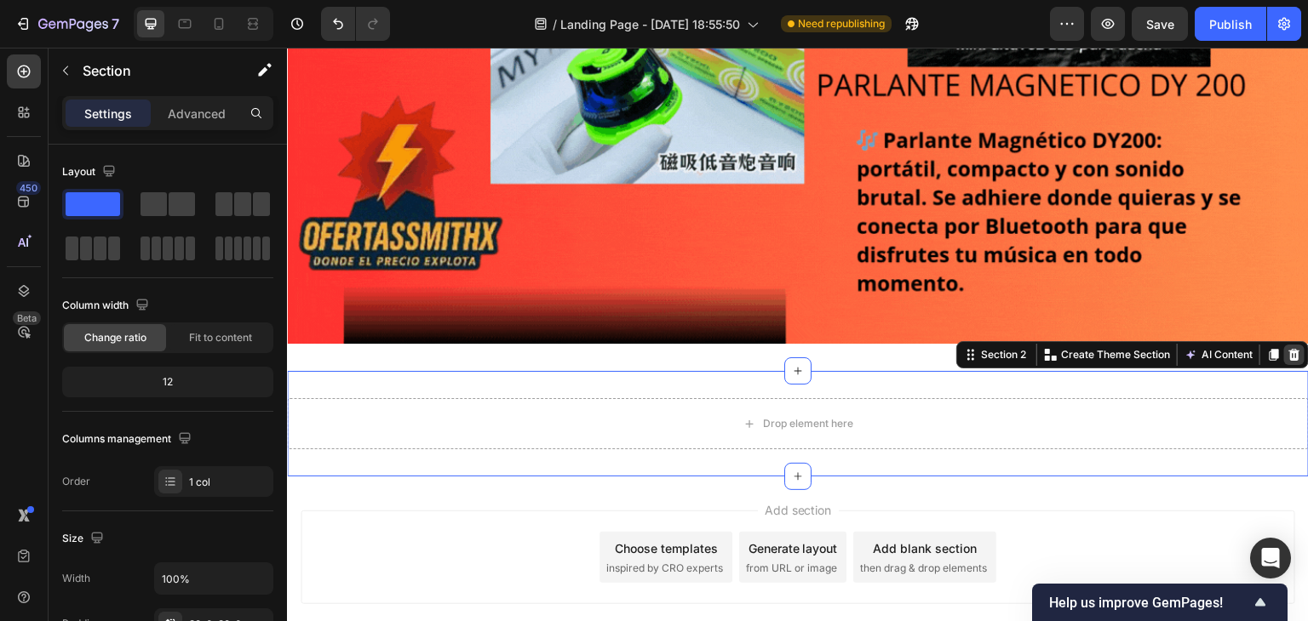
click at [1289, 349] on icon at bounding box center [1294, 355] width 11 height 12
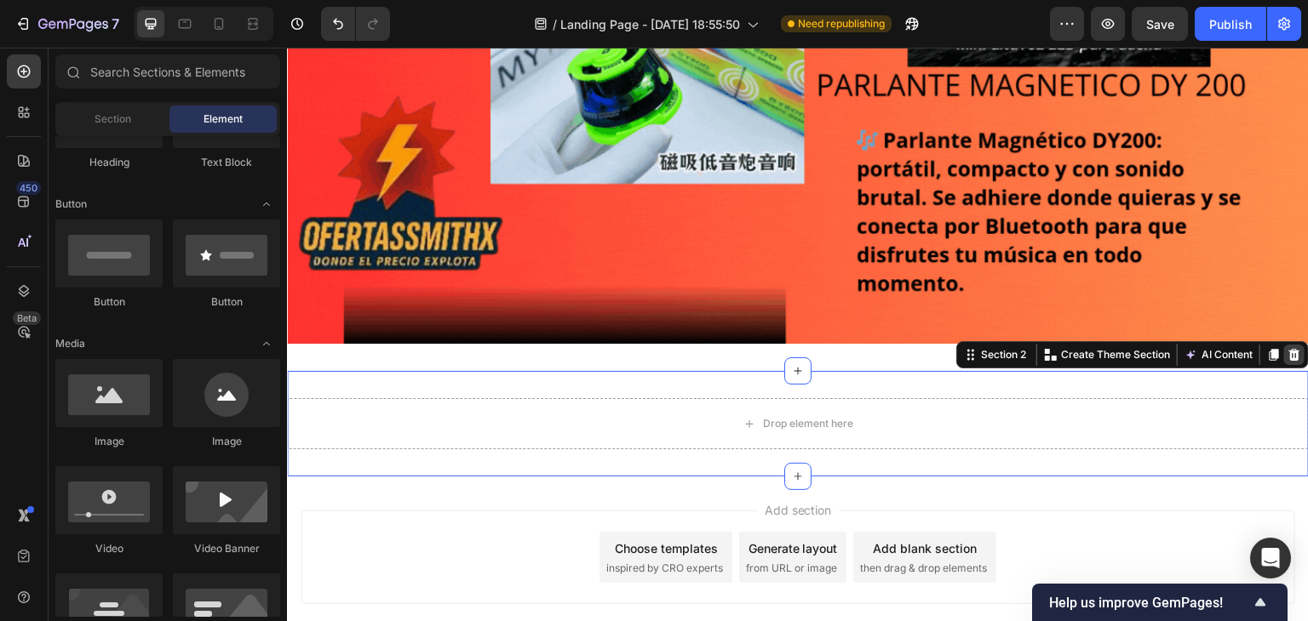
scroll to position [327, 0]
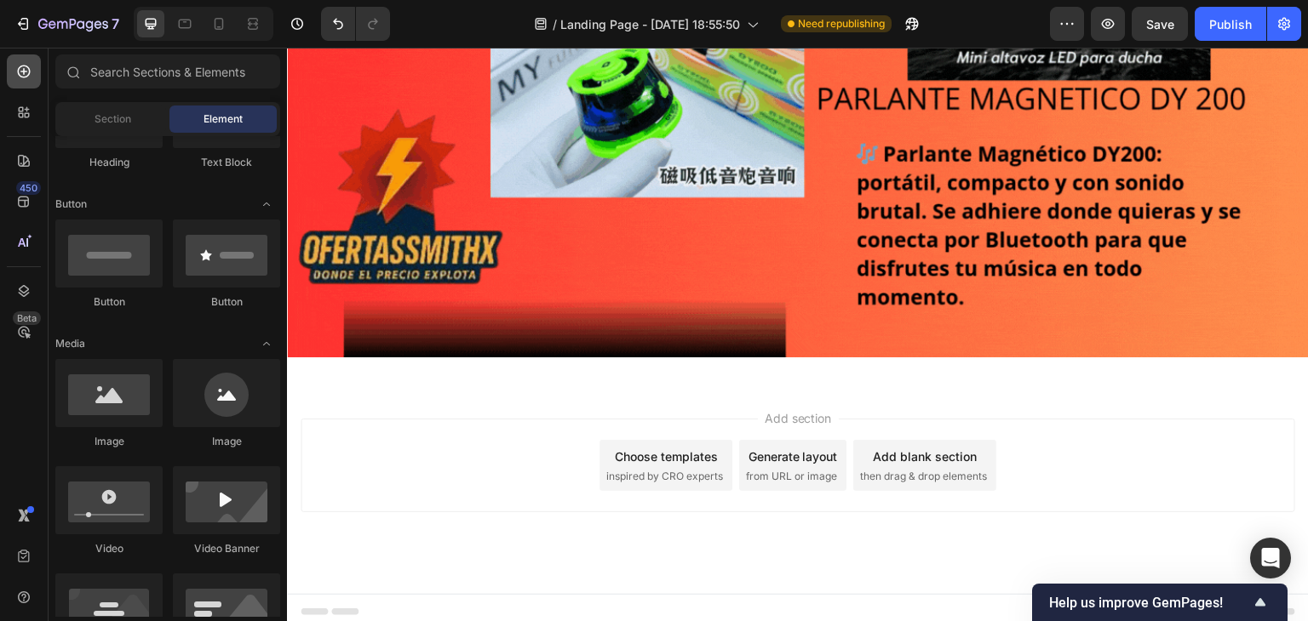
click at [25, 77] on icon at bounding box center [24, 72] width 13 height 13
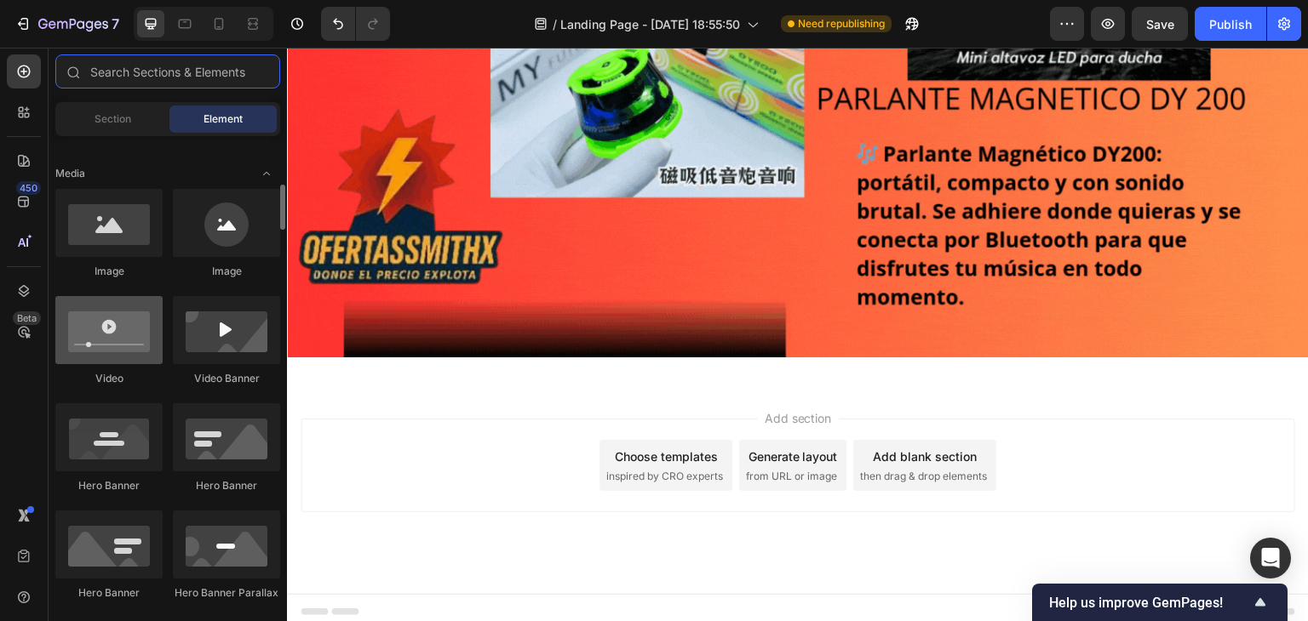
scroll to position [426, 0]
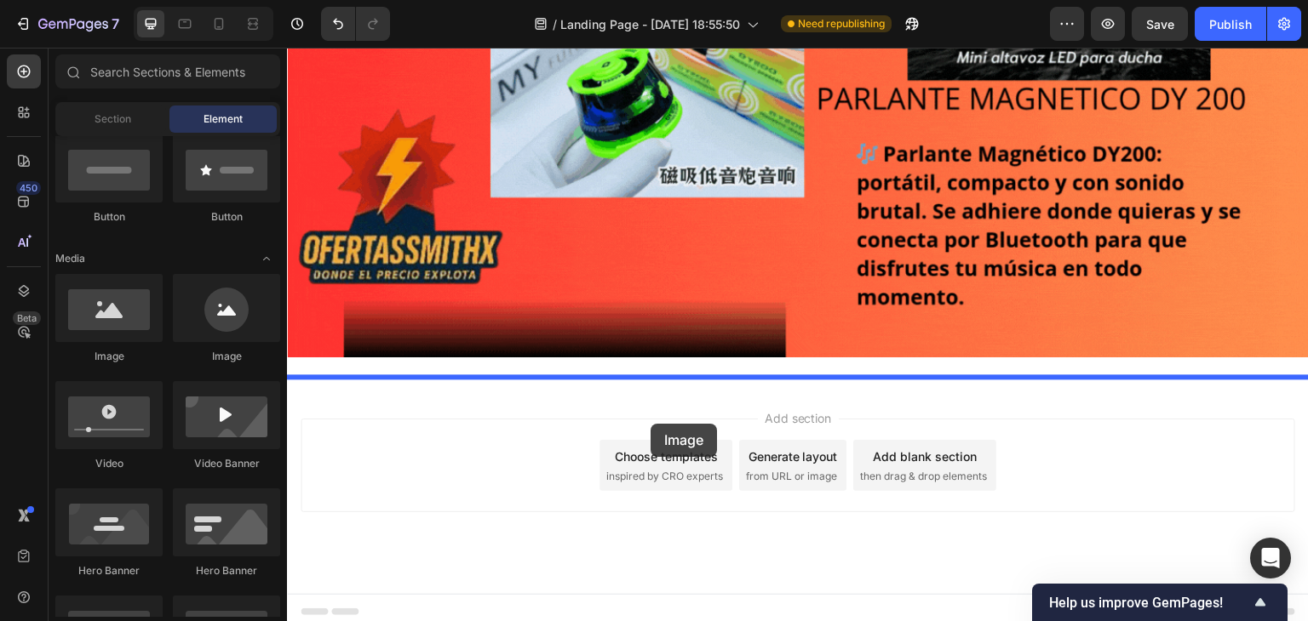
drag, startPoint x: 406, startPoint y: 358, endPoint x: 650, endPoint y: 424, distance: 253.0
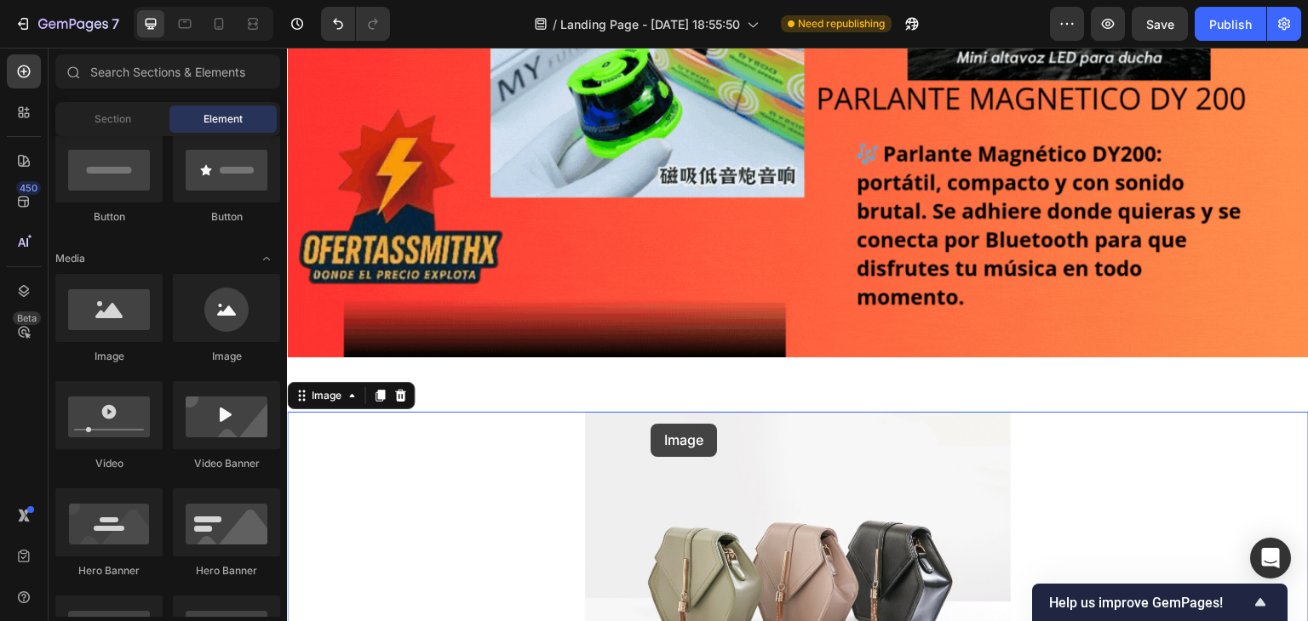
scroll to position [341, 0]
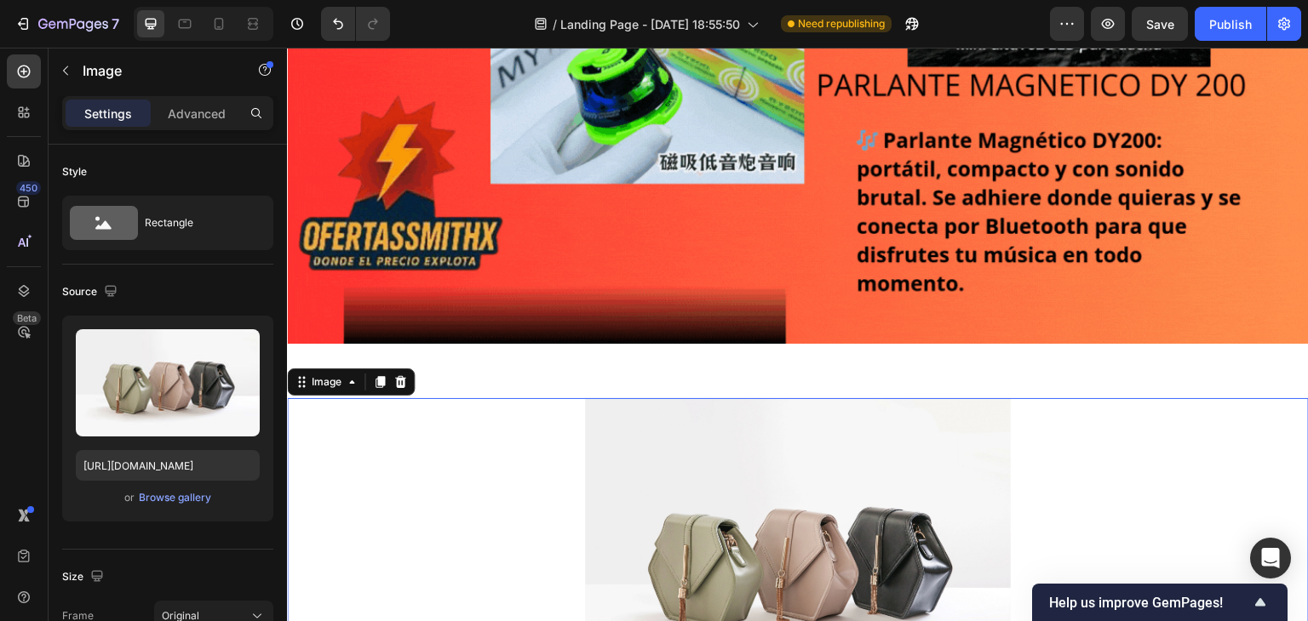
click at [725, 489] on img at bounding box center [798, 557] width 426 height 319
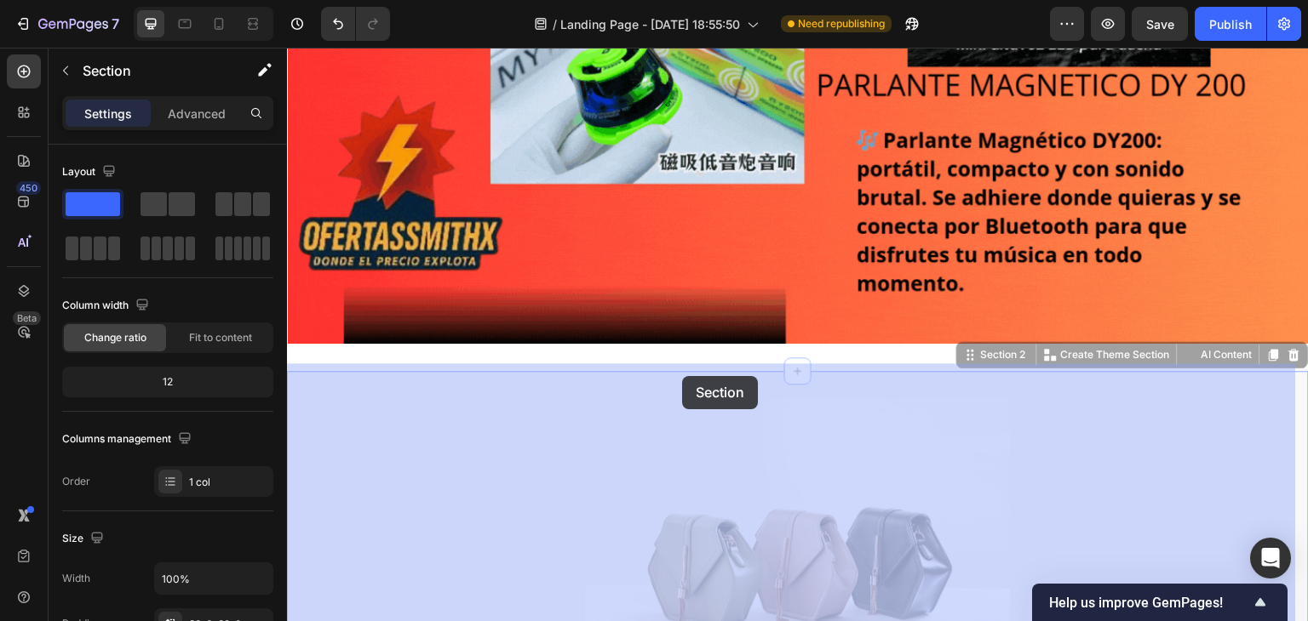
drag, startPoint x: 673, startPoint y: 387, endPoint x: 683, endPoint y: 376, distance: 13.9
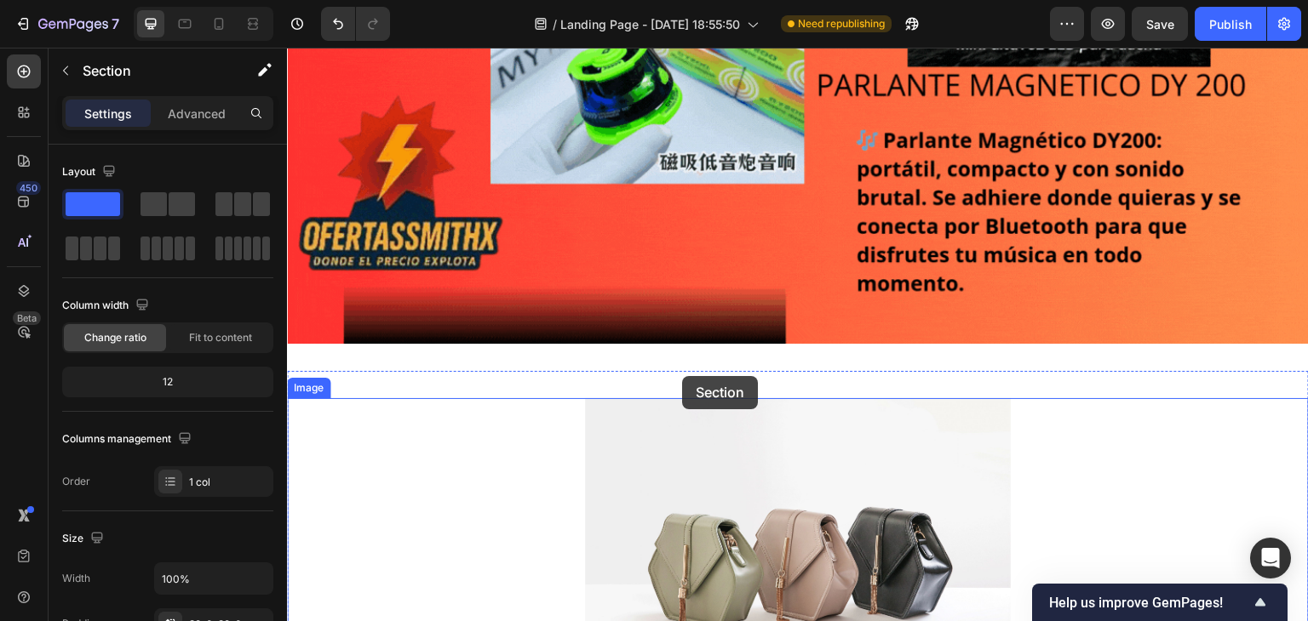
click at [683, 397] on div "Image Section 2" at bounding box center [798, 558] width 1022 height 374
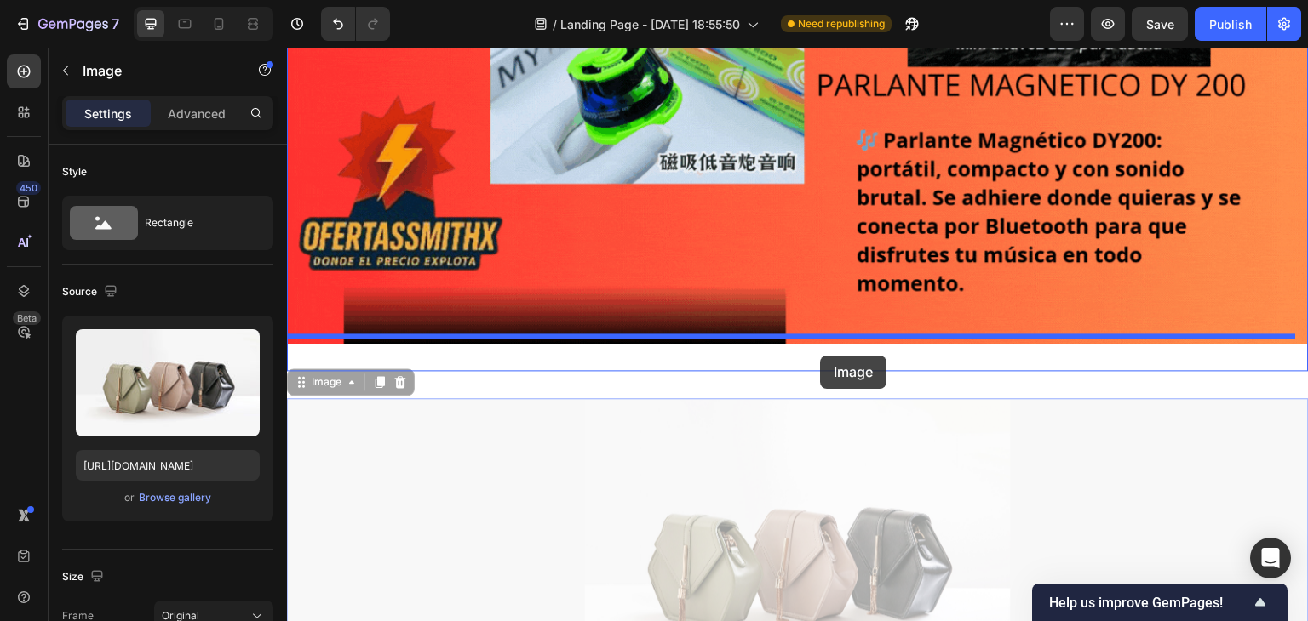
drag, startPoint x: 682, startPoint y: 427, endPoint x: 822, endPoint y: 356, distance: 156.9
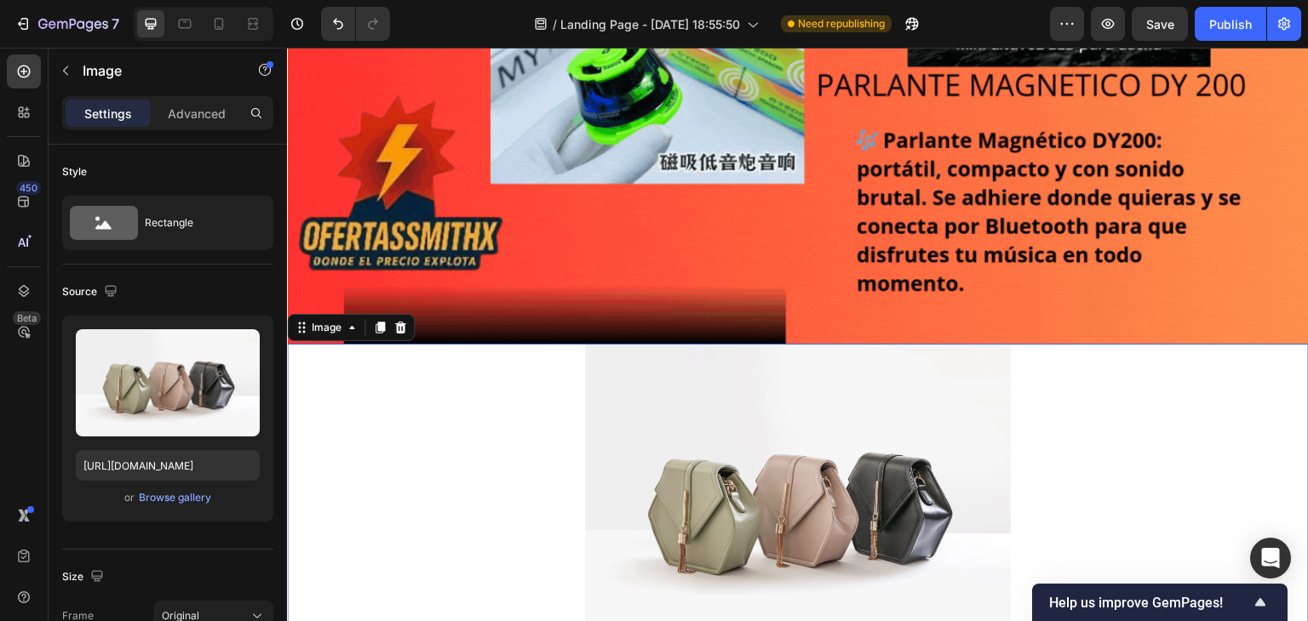
click at [736, 444] on img at bounding box center [798, 503] width 426 height 319
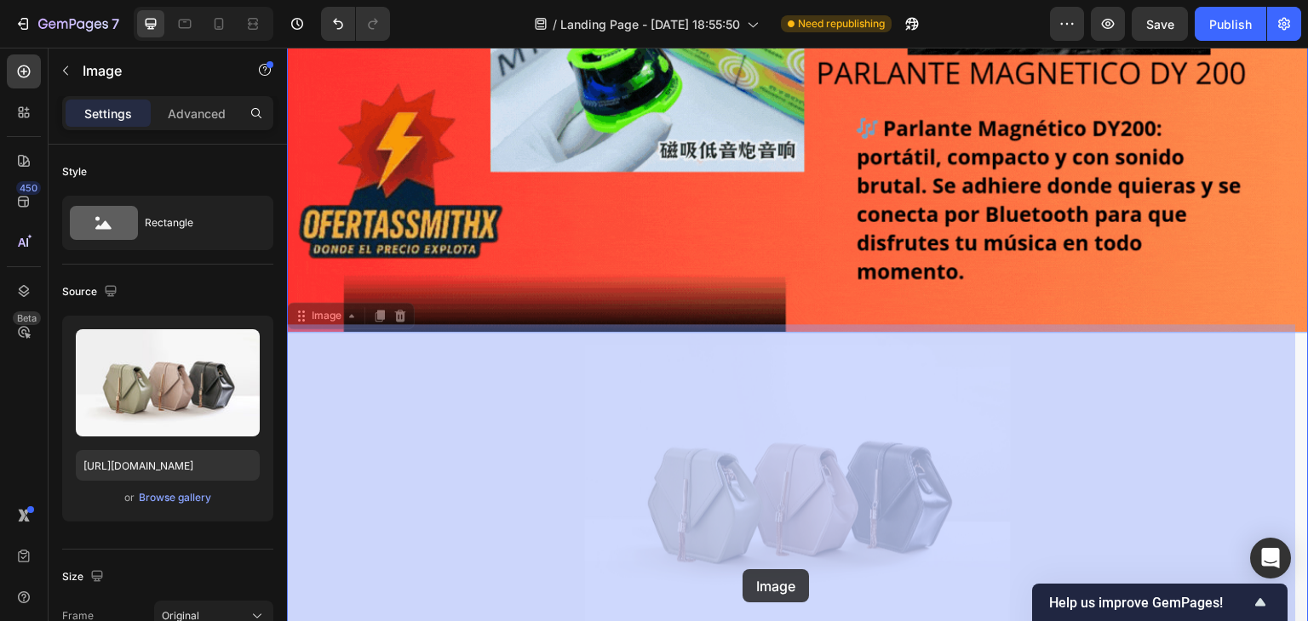
drag, startPoint x: 736, startPoint y: 444, endPoint x: 742, endPoint y: 571, distance: 127.0
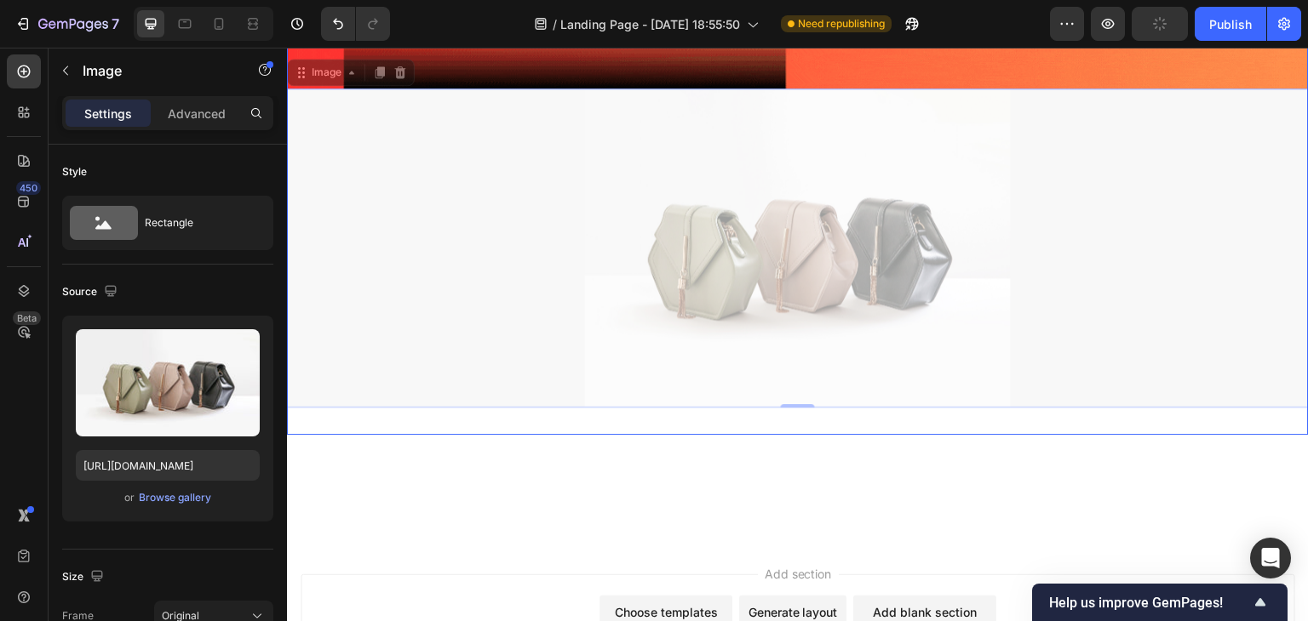
scroll to position [752, 0]
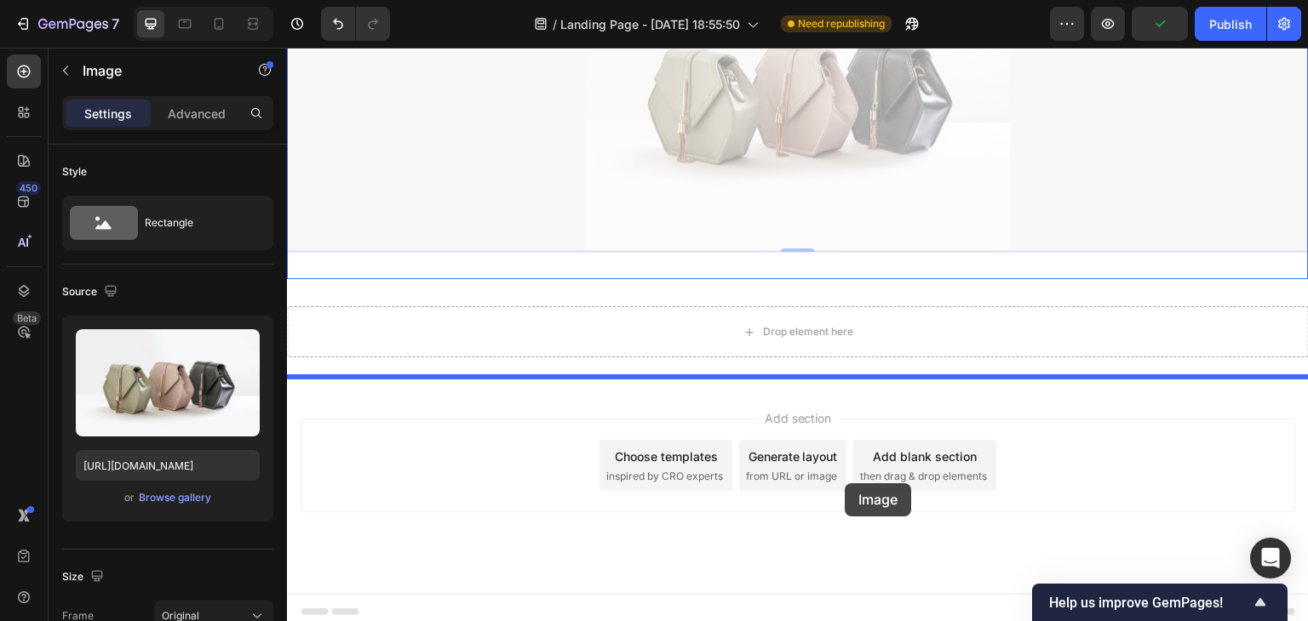
drag, startPoint x: 751, startPoint y: 495, endPoint x: 844, endPoint y: 477, distance: 94.5
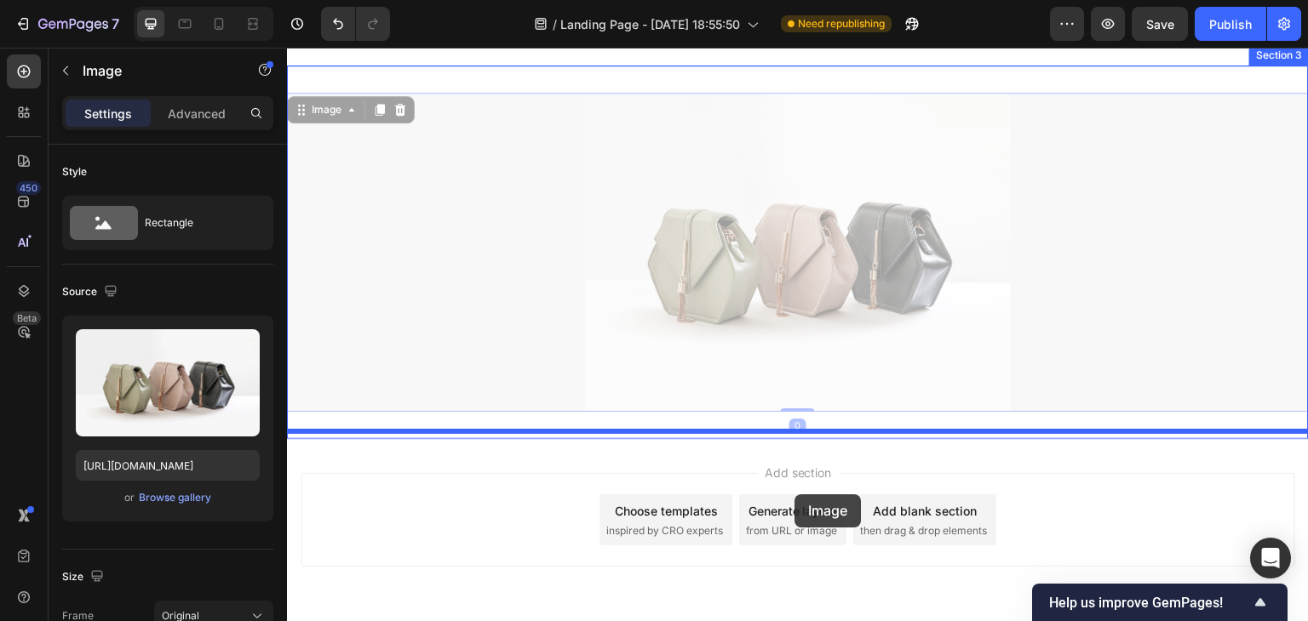
drag, startPoint x: 791, startPoint y: 394, endPoint x: 794, endPoint y: 495, distance: 101.4
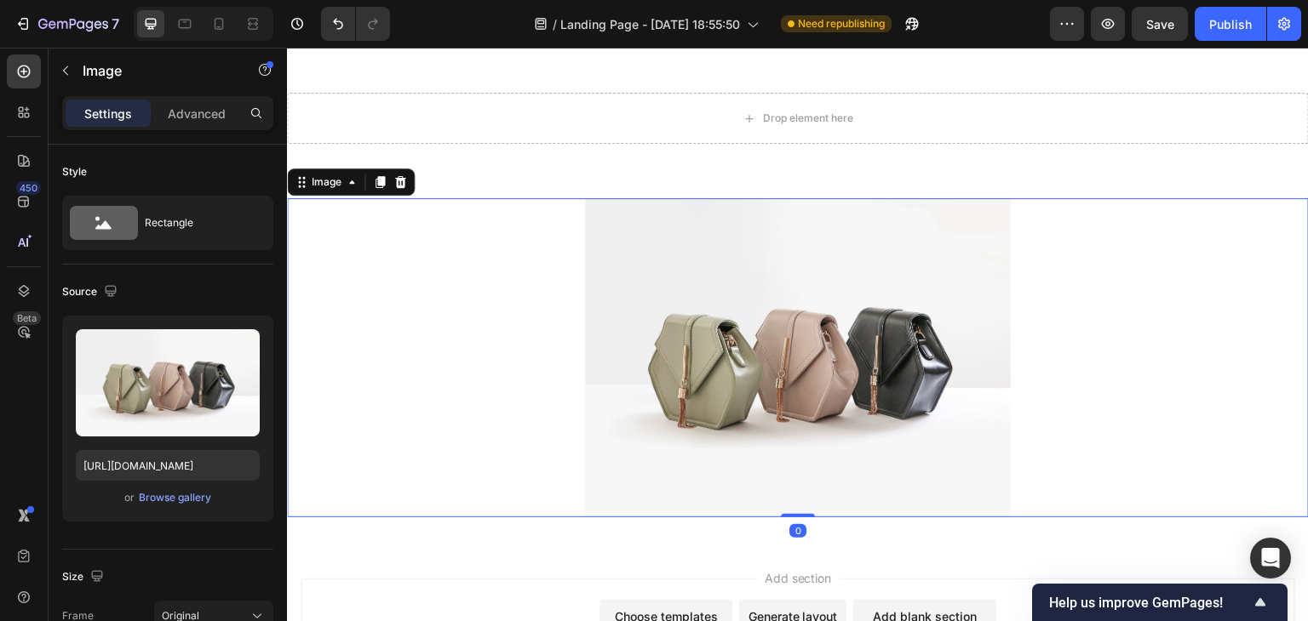
click at [809, 427] on img at bounding box center [798, 357] width 426 height 319
click at [398, 176] on icon at bounding box center [400, 182] width 11 height 12
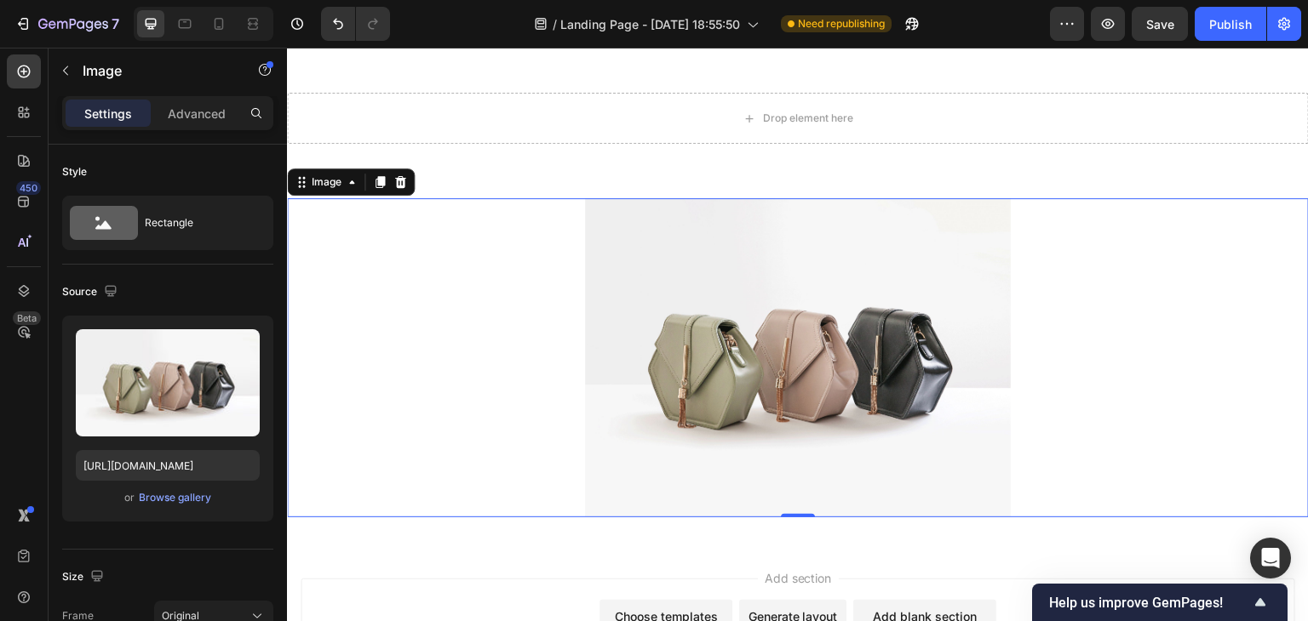
scroll to position [644, 0]
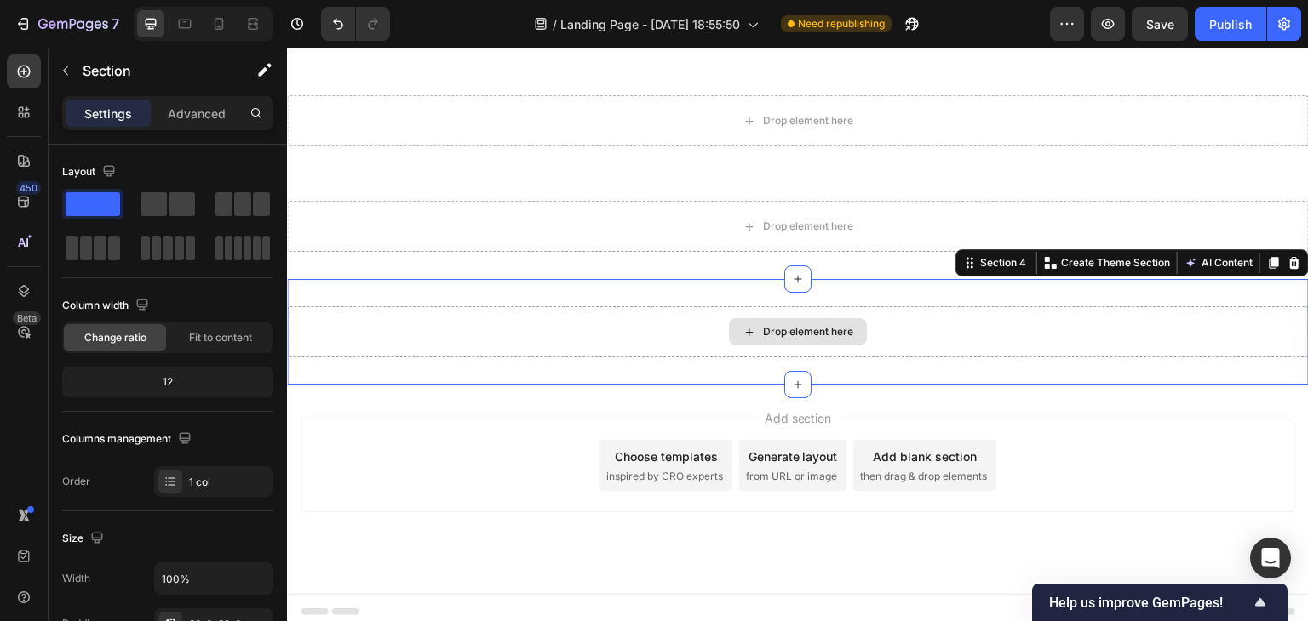
drag, startPoint x: 1099, startPoint y: 308, endPoint x: 1209, endPoint y: 325, distance: 111.1
click at [1108, 312] on div "Drop element here" at bounding box center [798, 331] width 1022 height 51
click at [1289, 257] on icon at bounding box center [1294, 263] width 11 height 12
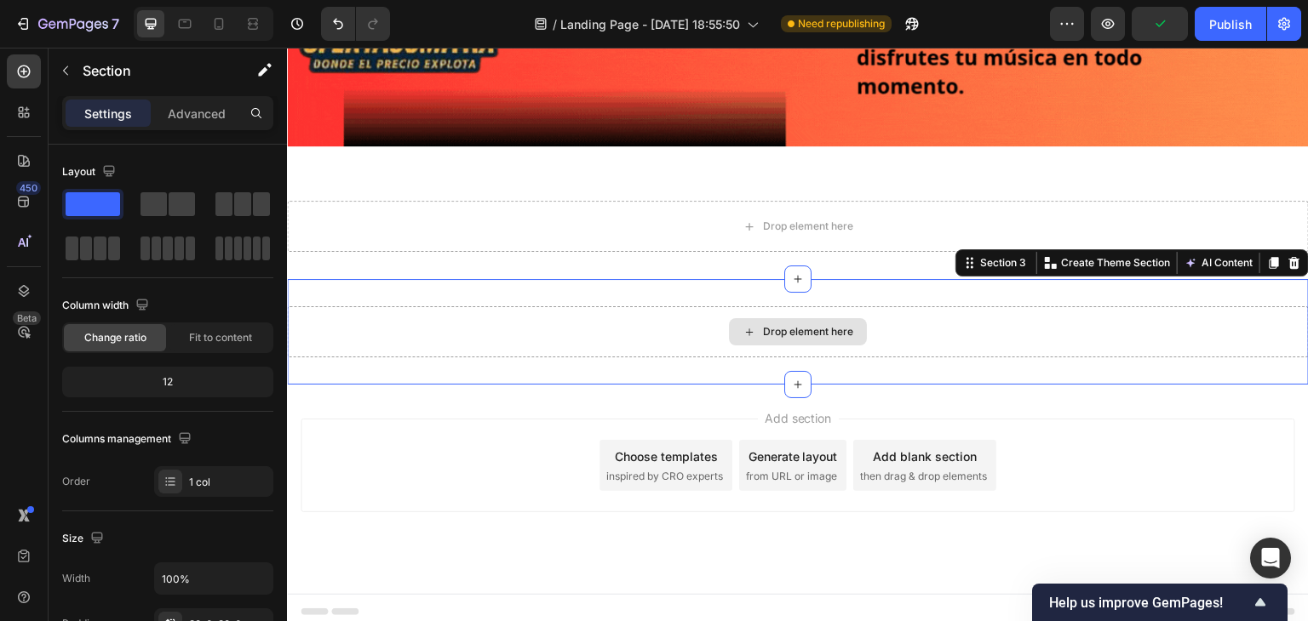
click at [1246, 311] on div "Drop element here" at bounding box center [798, 331] width 1022 height 51
click at [1289, 257] on icon at bounding box center [1294, 263] width 11 height 12
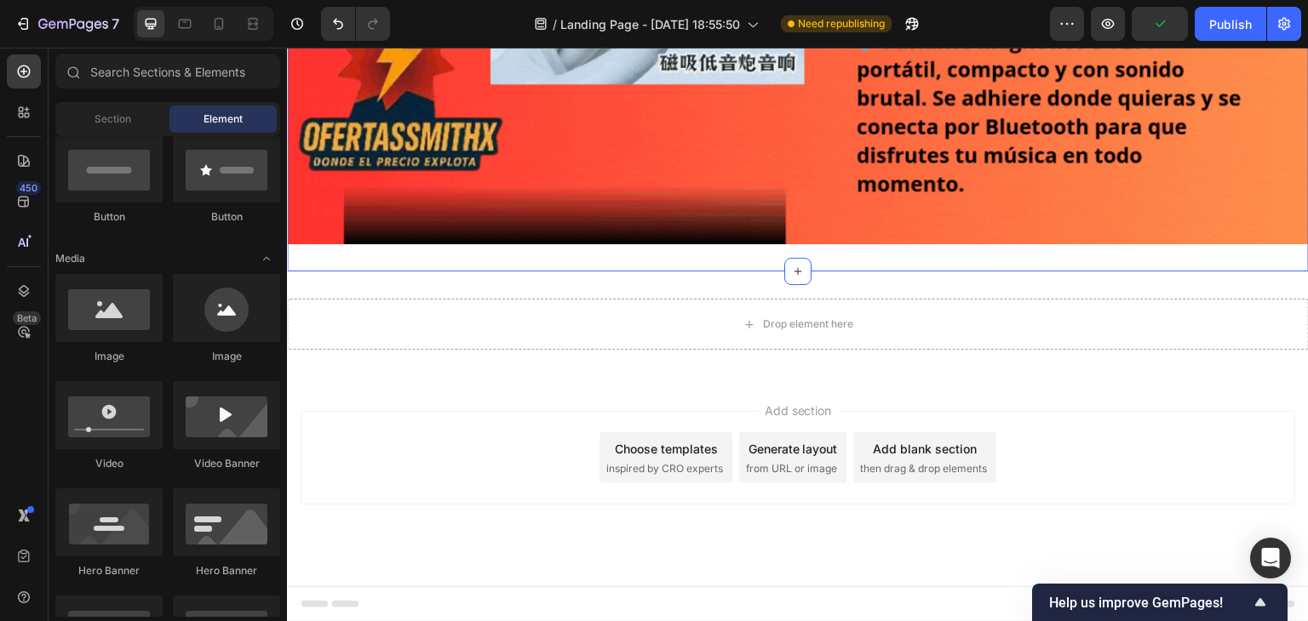
scroll to position [432, 0]
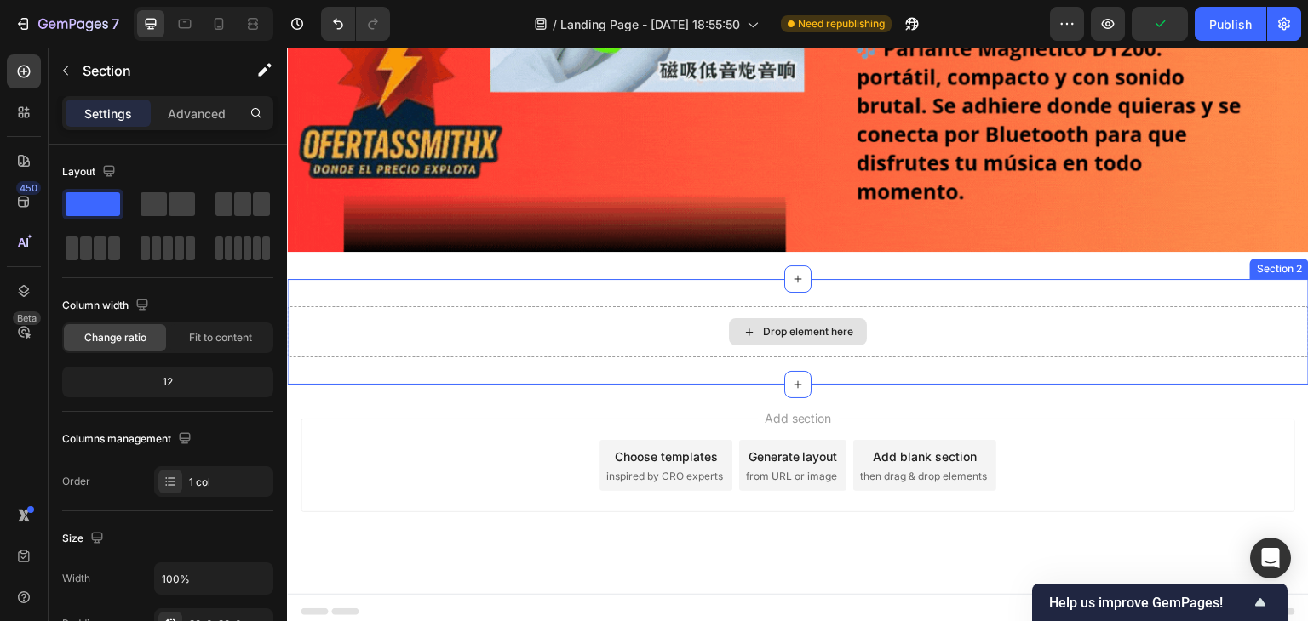
click at [1002, 334] on div "Drop element here" at bounding box center [798, 331] width 1022 height 51
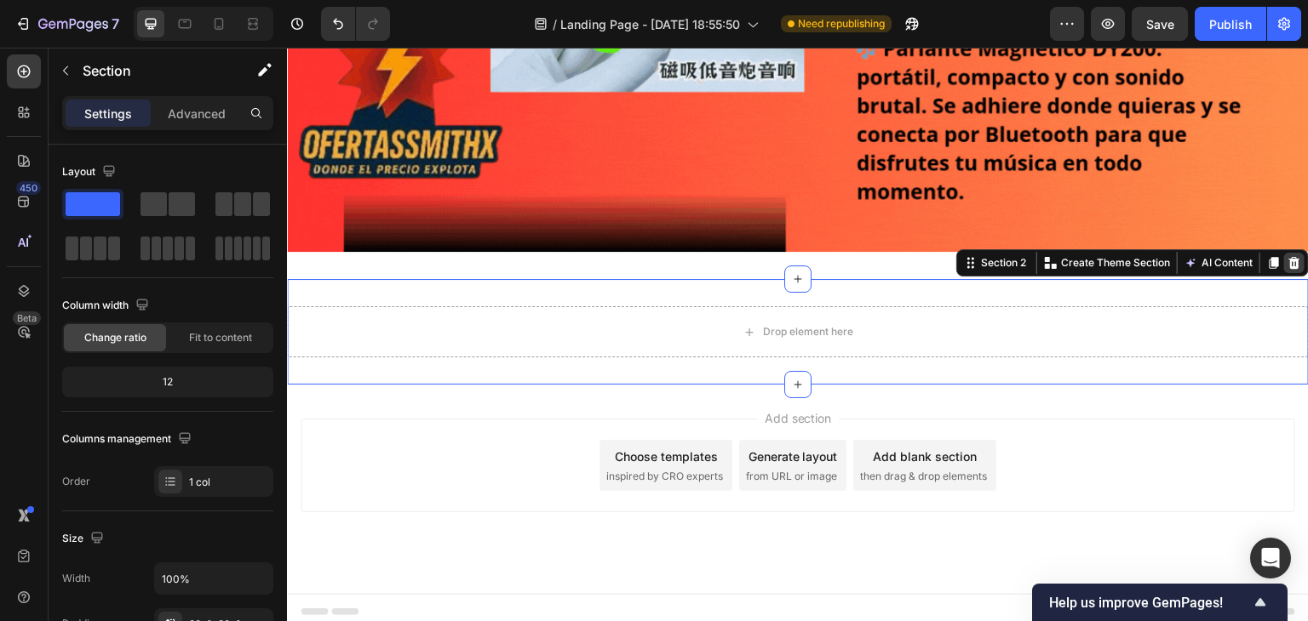
click at [1287, 256] on icon at bounding box center [1294, 263] width 14 height 14
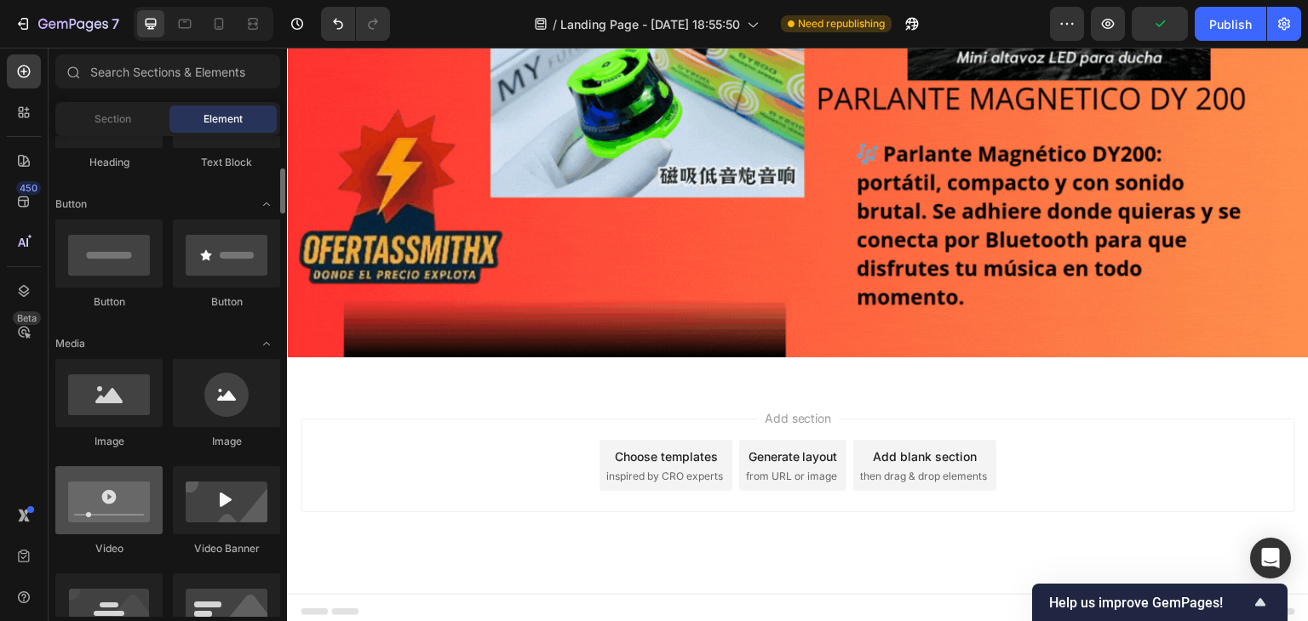
scroll to position [426, 0]
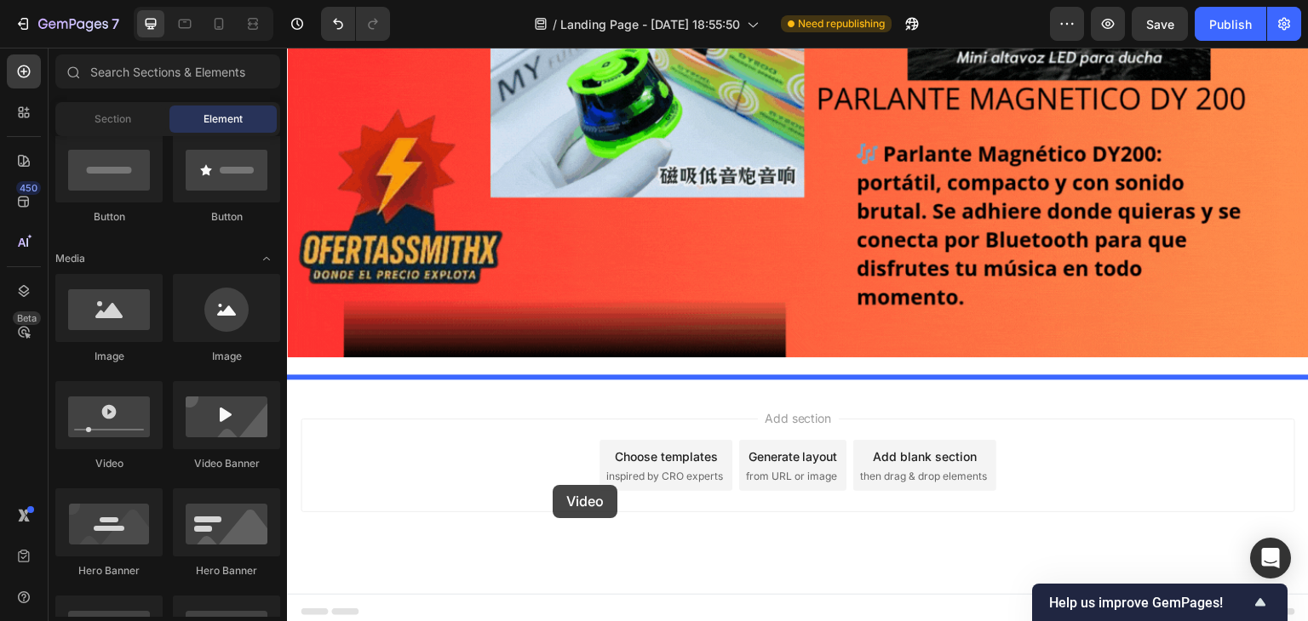
drag, startPoint x: 388, startPoint y: 481, endPoint x: 553, endPoint y: 485, distance: 164.4
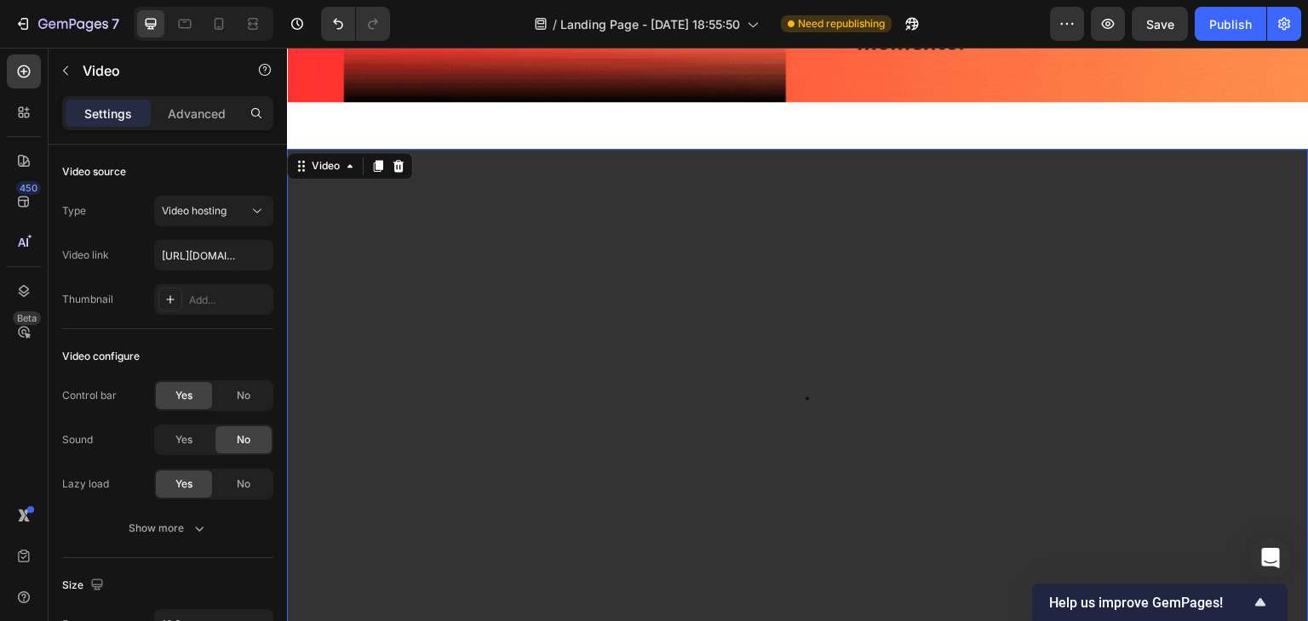
scroll to position [581, 0]
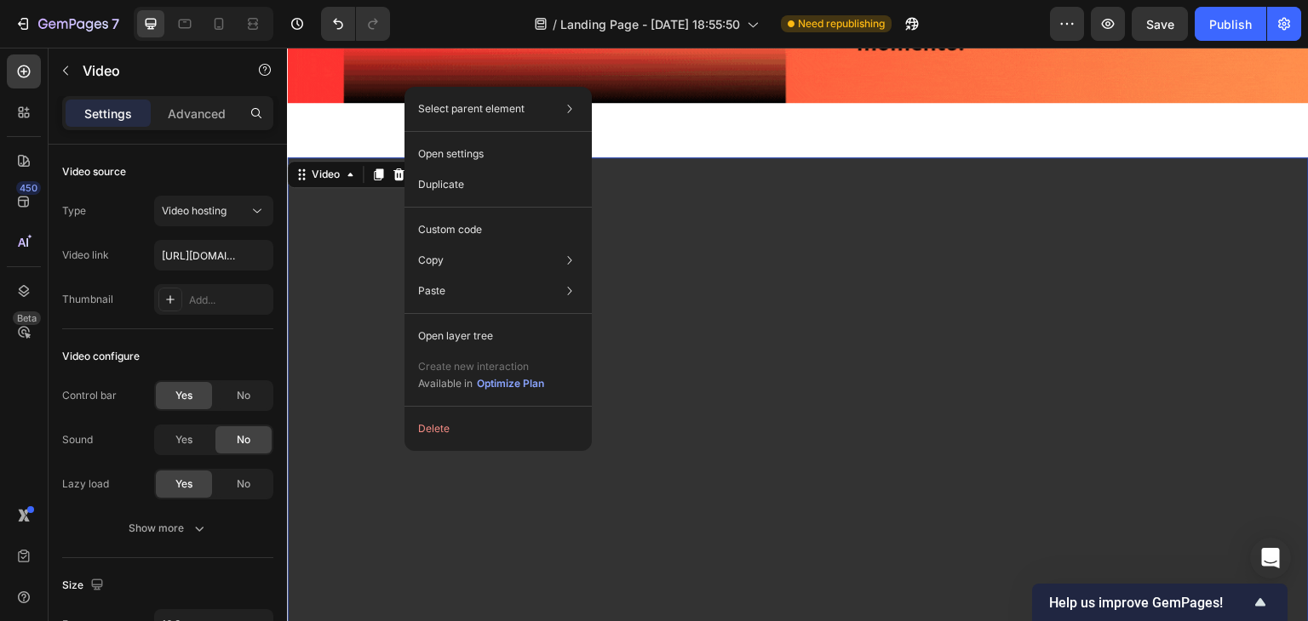
click at [336, 448] on video at bounding box center [798, 445] width 1022 height 575
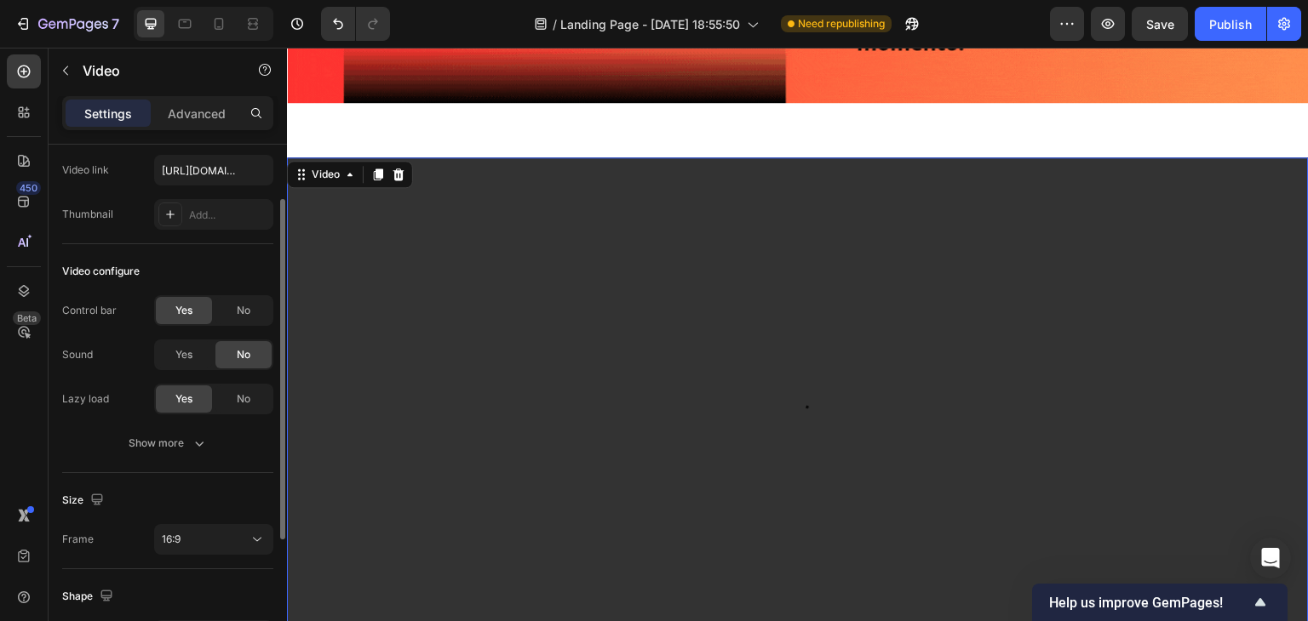
scroll to position [0, 0]
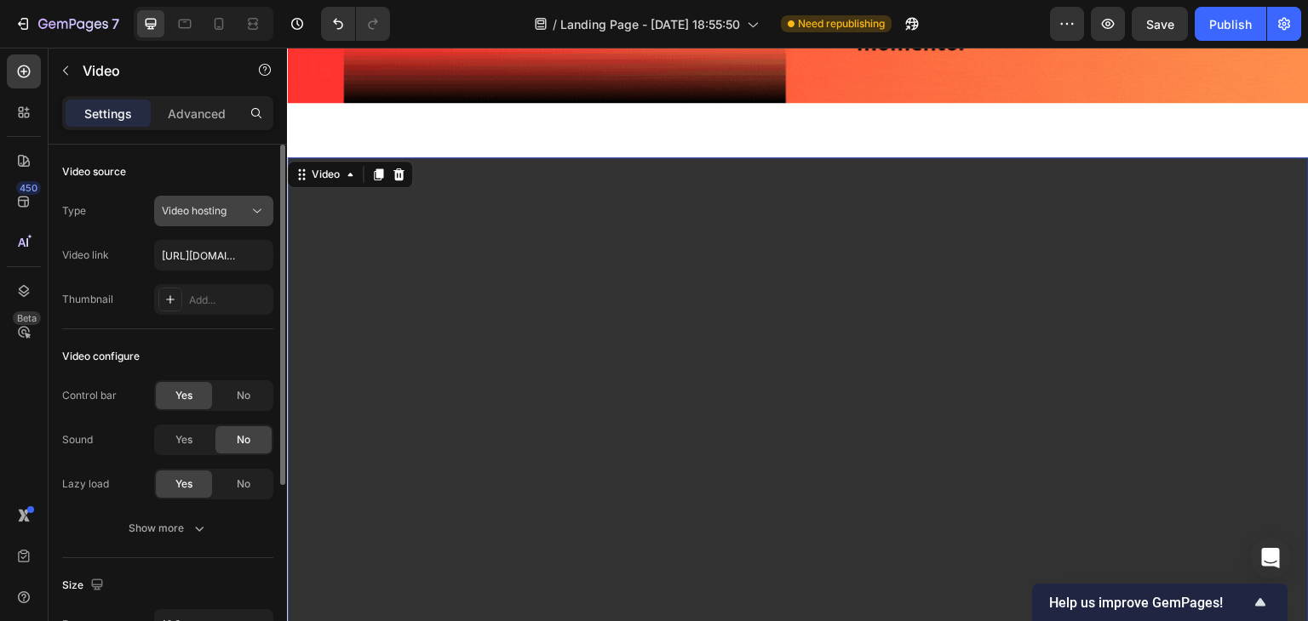
click at [189, 219] on button "Video hosting" at bounding box center [213, 211] width 119 height 31
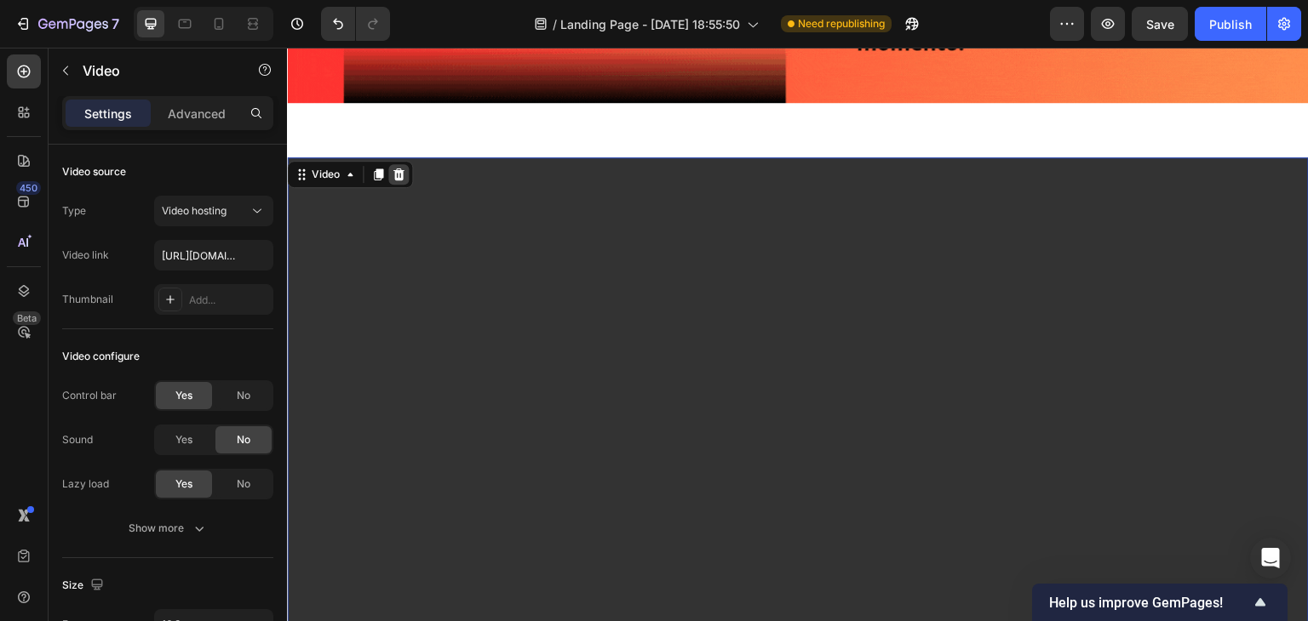
click at [398, 169] on icon at bounding box center [398, 175] width 11 height 12
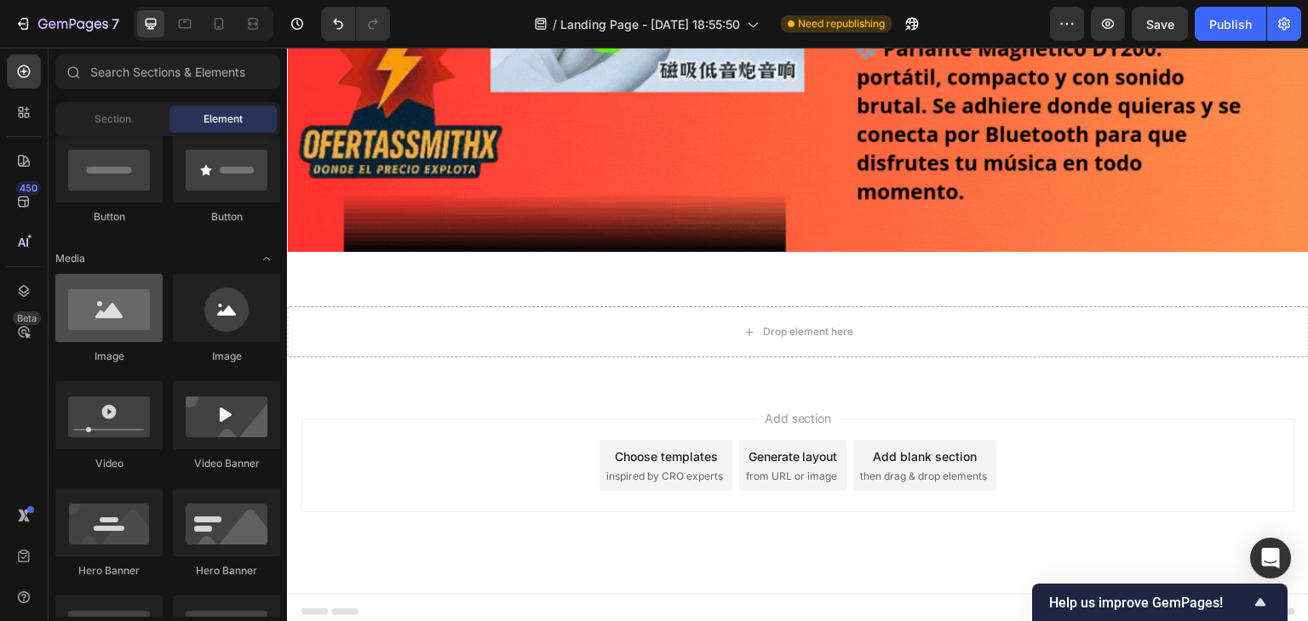
click at [104, 336] on div at bounding box center [108, 308] width 107 height 68
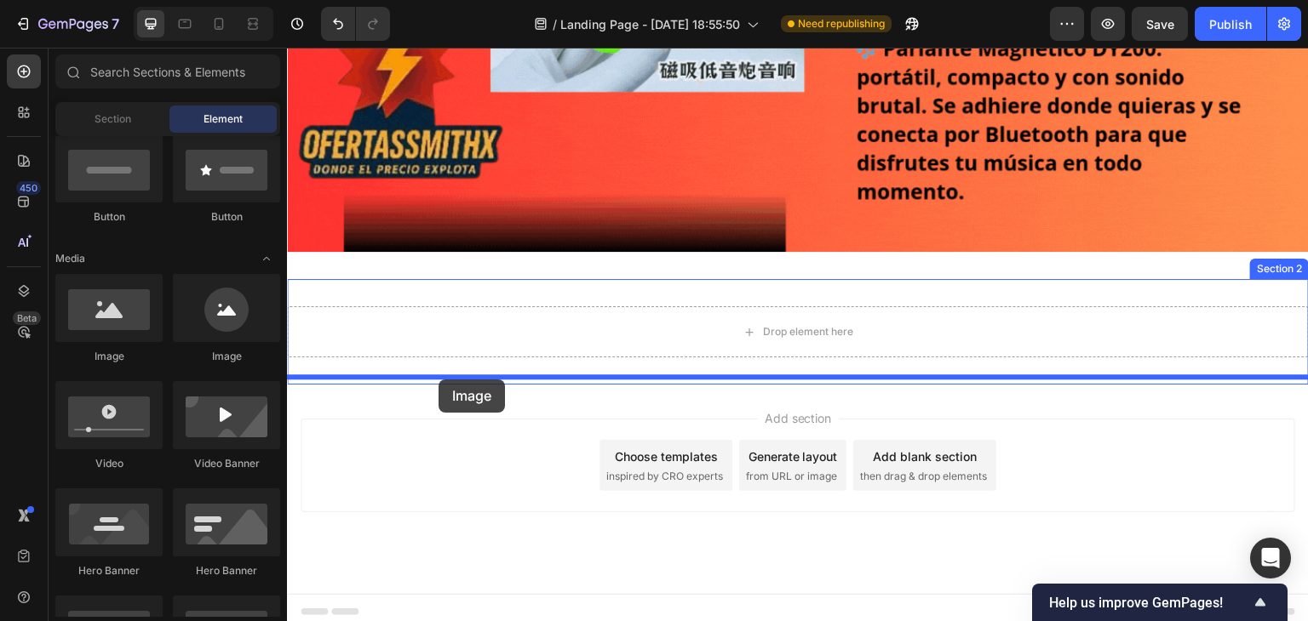
drag, startPoint x: 394, startPoint y: 383, endPoint x: 438, endPoint y: 380, distance: 44.4
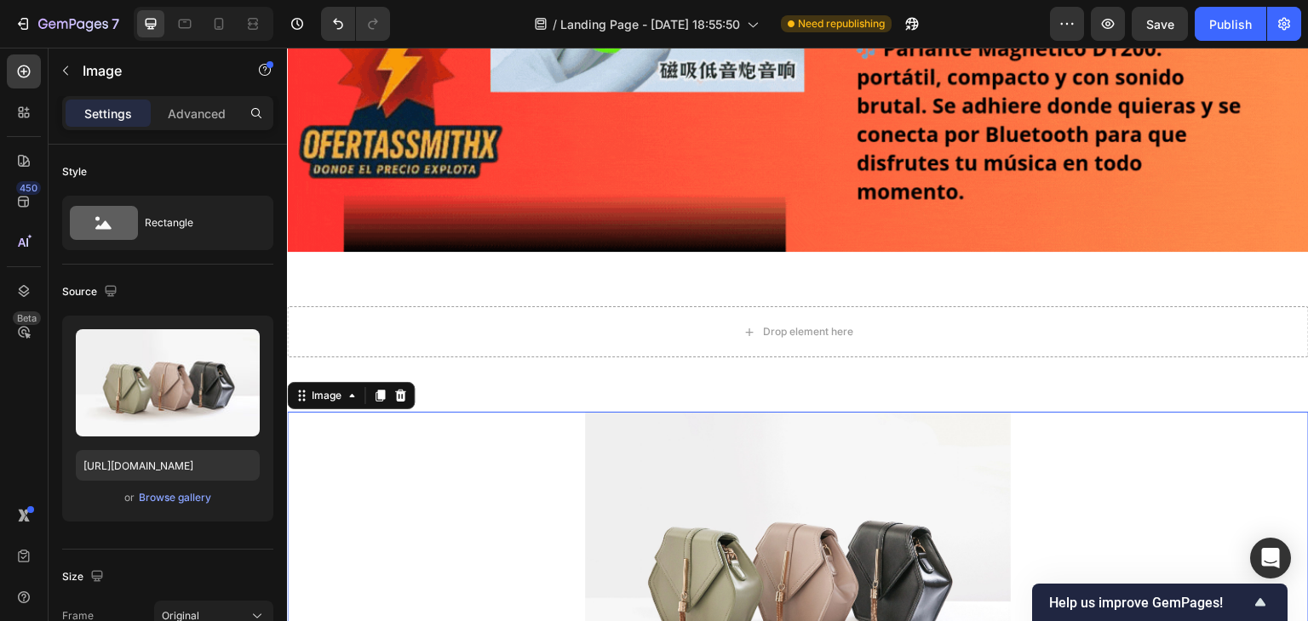
scroll to position [581, 0]
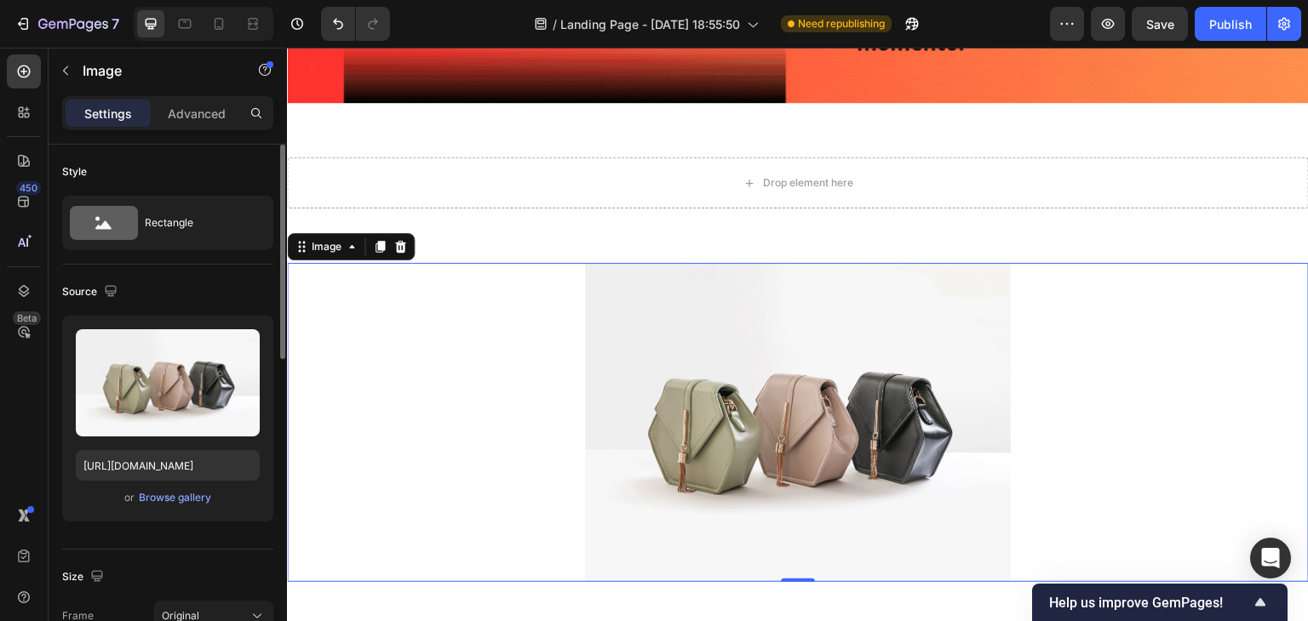
click at [191, 506] on div "or Browse gallery" at bounding box center [168, 498] width 184 height 20
click at [197, 504] on div "Browse gallery" at bounding box center [175, 497] width 72 height 15
click at [143, 493] on div "Browse gallery" at bounding box center [175, 497] width 72 height 15
click at [146, 498] on div "Browse gallery" at bounding box center [175, 497] width 72 height 15
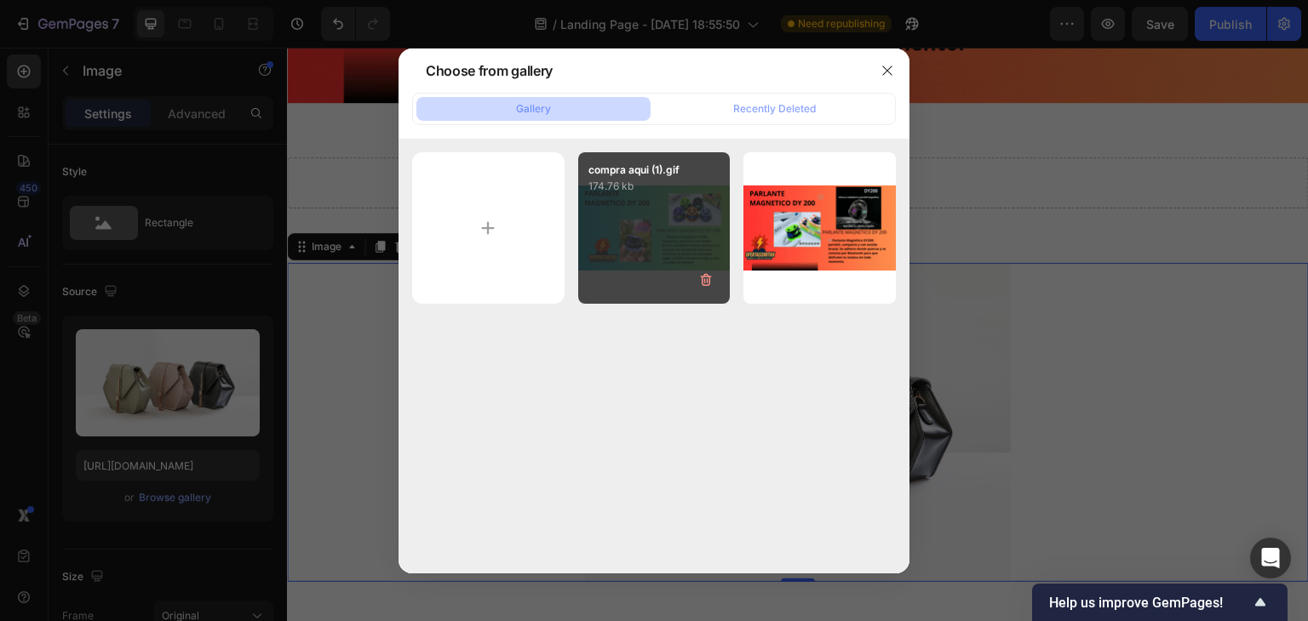
click at [630, 243] on div "compra aqui (1).gif 174.76 kb" at bounding box center [654, 228] width 152 height 152
type input "https://cdn.shopify.com/s/files/1/0770/4385/9700/files/gempages_586487320018944…"
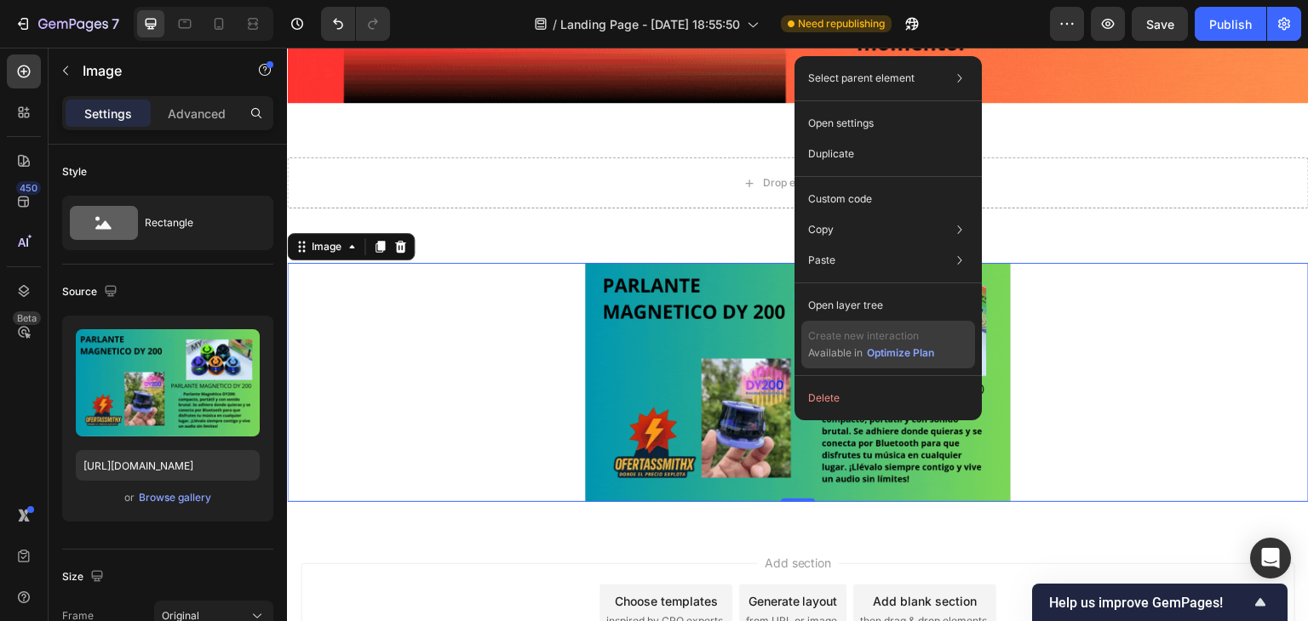
click at [834, 348] on span "Available in" at bounding box center [835, 353] width 54 height 13
click at [874, 348] on div "Optimize Plan" at bounding box center [900, 353] width 67 height 15
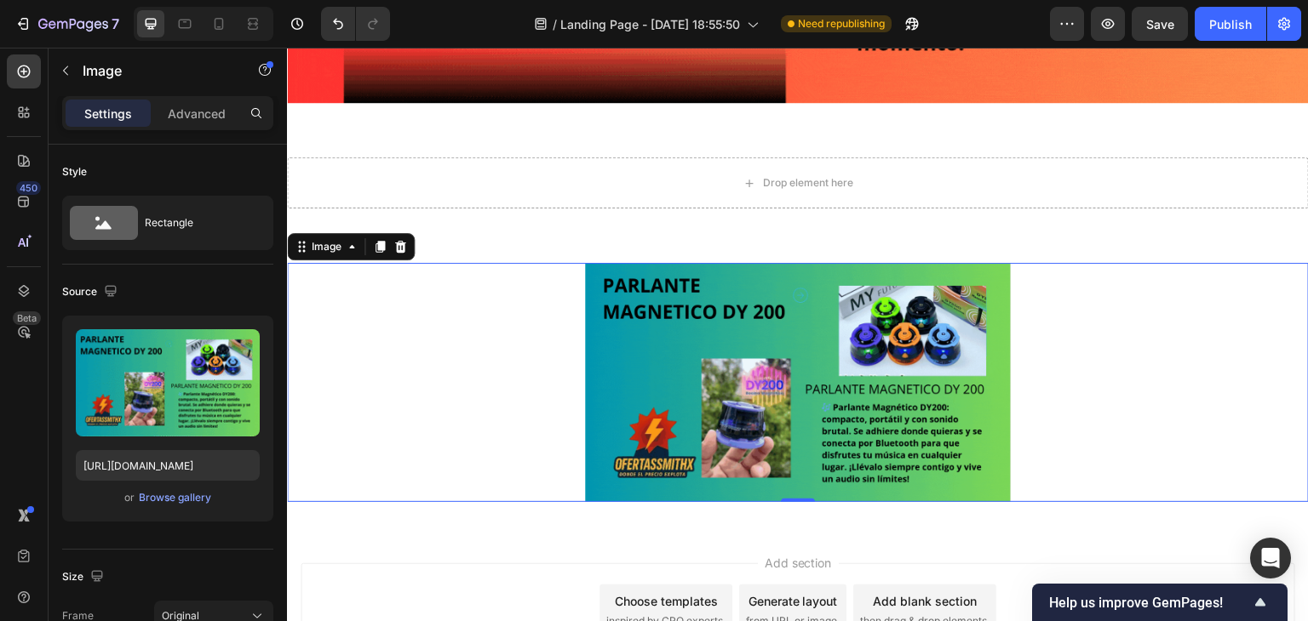
click at [703, 390] on img at bounding box center [798, 382] width 426 height 239
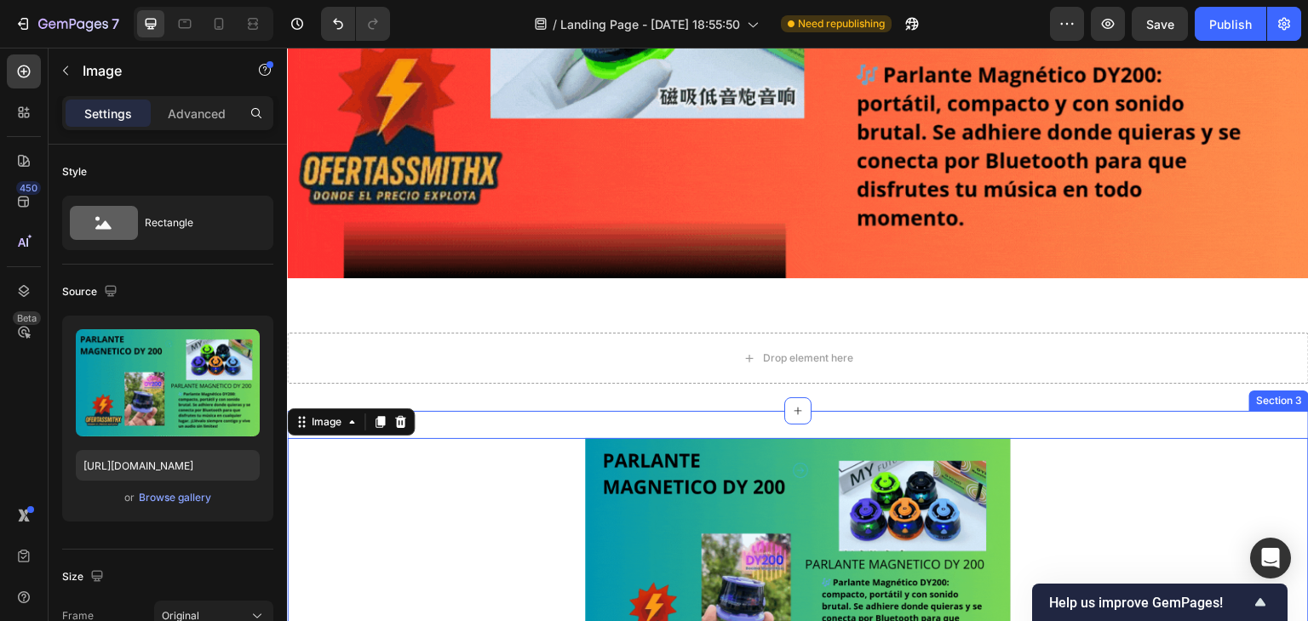
scroll to position [411, 0]
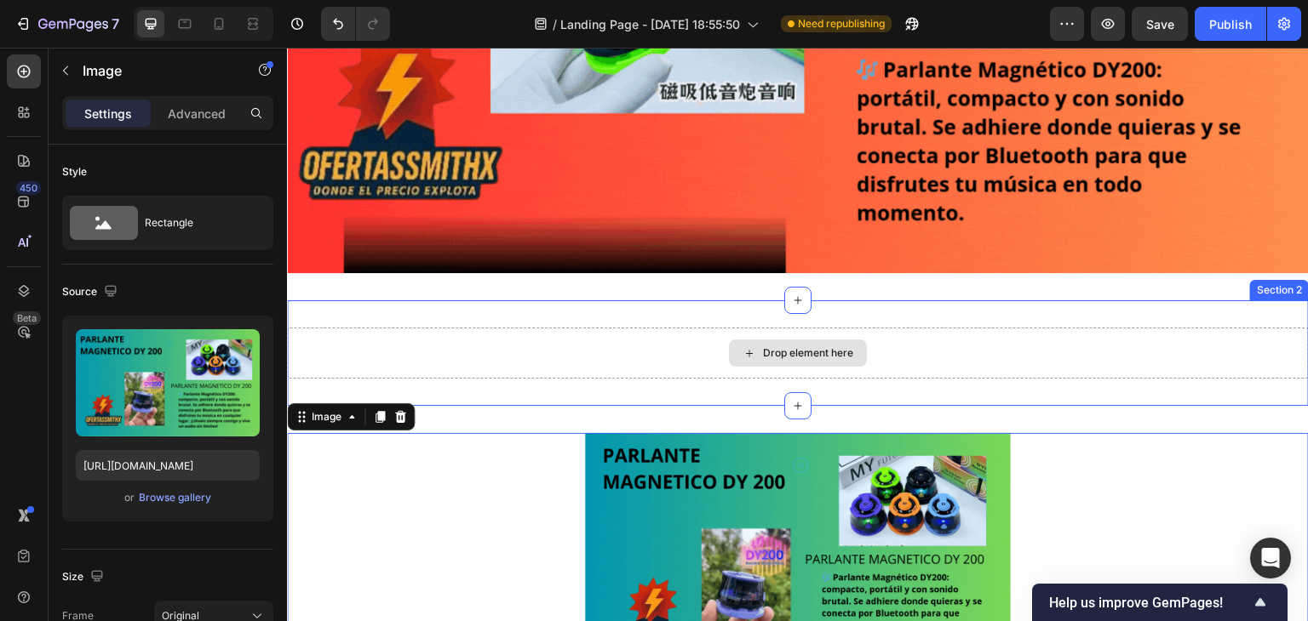
click at [688, 362] on div "Drop element here" at bounding box center [798, 353] width 1022 height 51
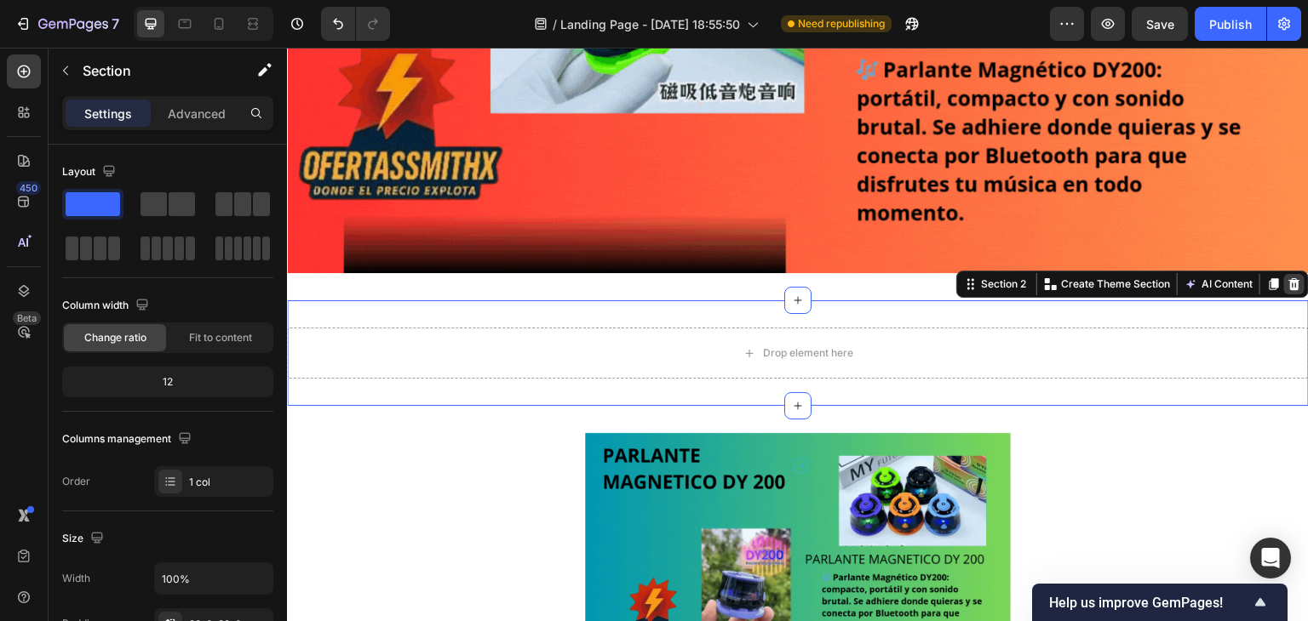
click at [1289, 278] on icon at bounding box center [1294, 284] width 11 height 12
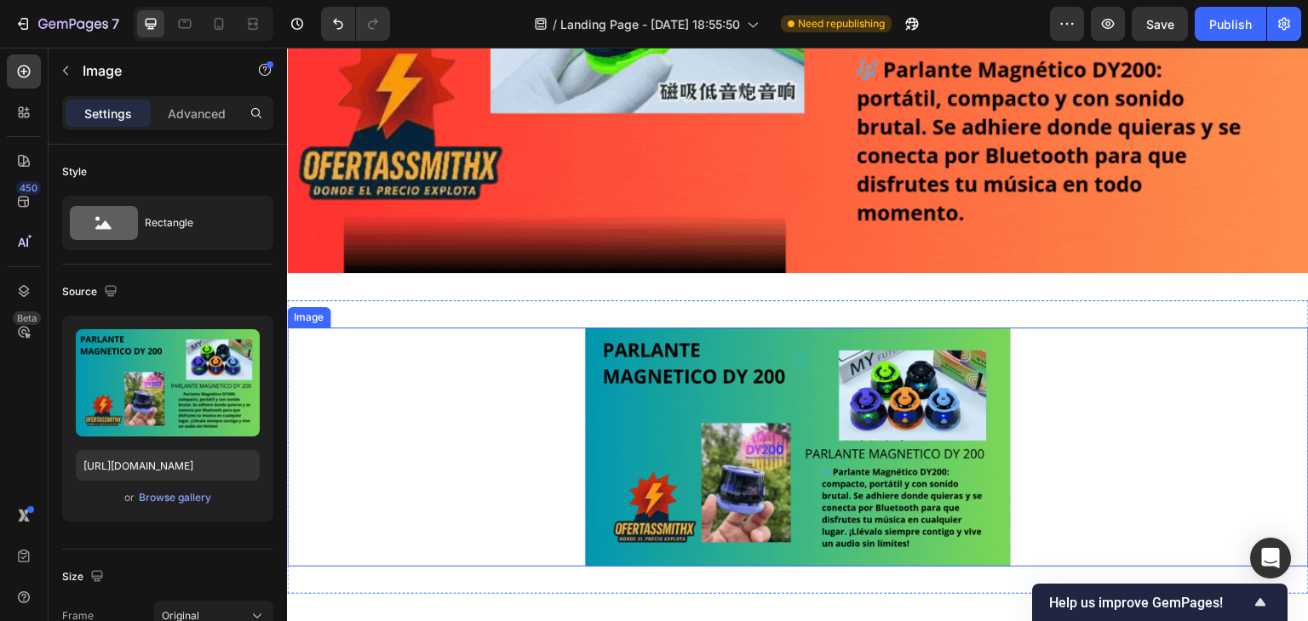
click at [783, 355] on img at bounding box center [798, 447] width 426 height 239
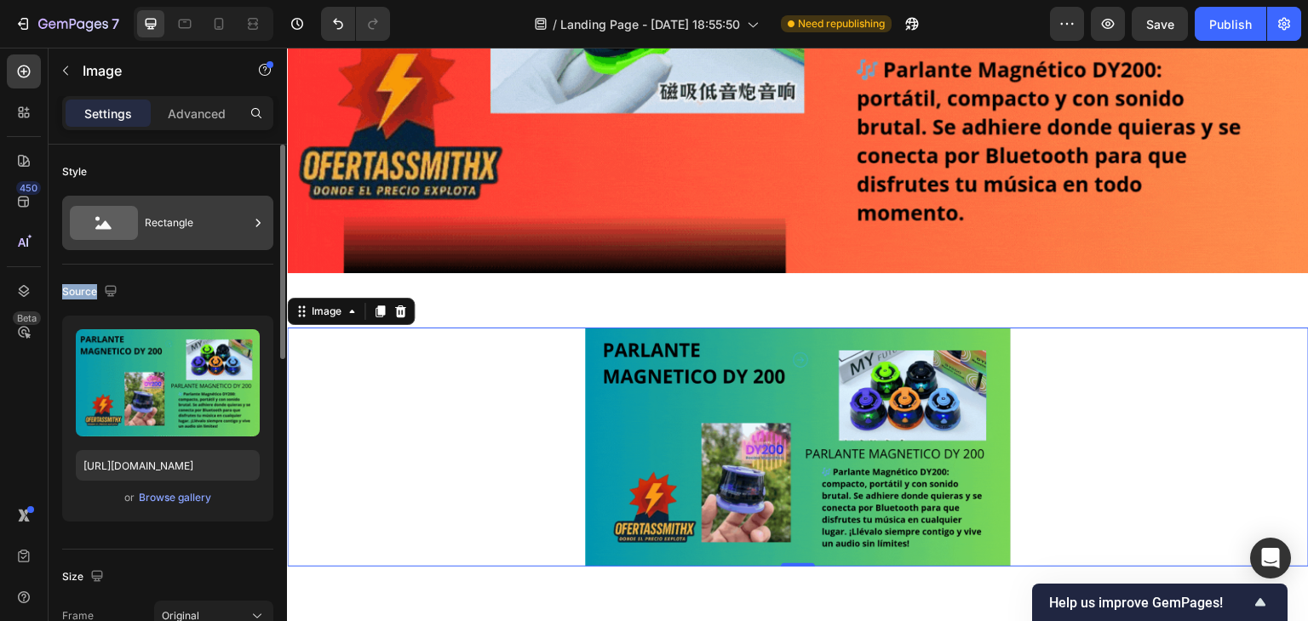
drag, startPoint x: 216, startPoint y: 365, endPoint x: 221, endPoint y: 215, distance: 150.8
click at [221, 215] on div "Rectangle" at bounding box center [197, 222] width 104 height 39
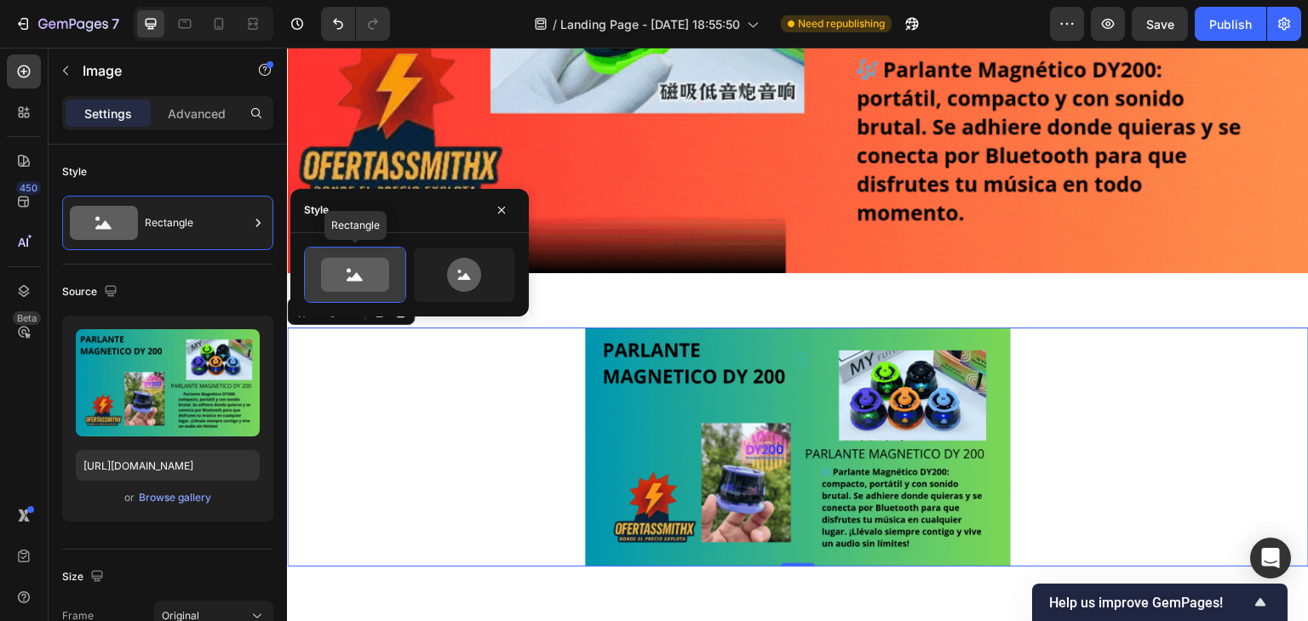
click at [324, 277] on icon at bounding box center [355, 275] width 68 height 34
drag, startPoint x: 391, startPoint y: 284, endPoint x: 378, endPoint y: 284, distance: 12.8
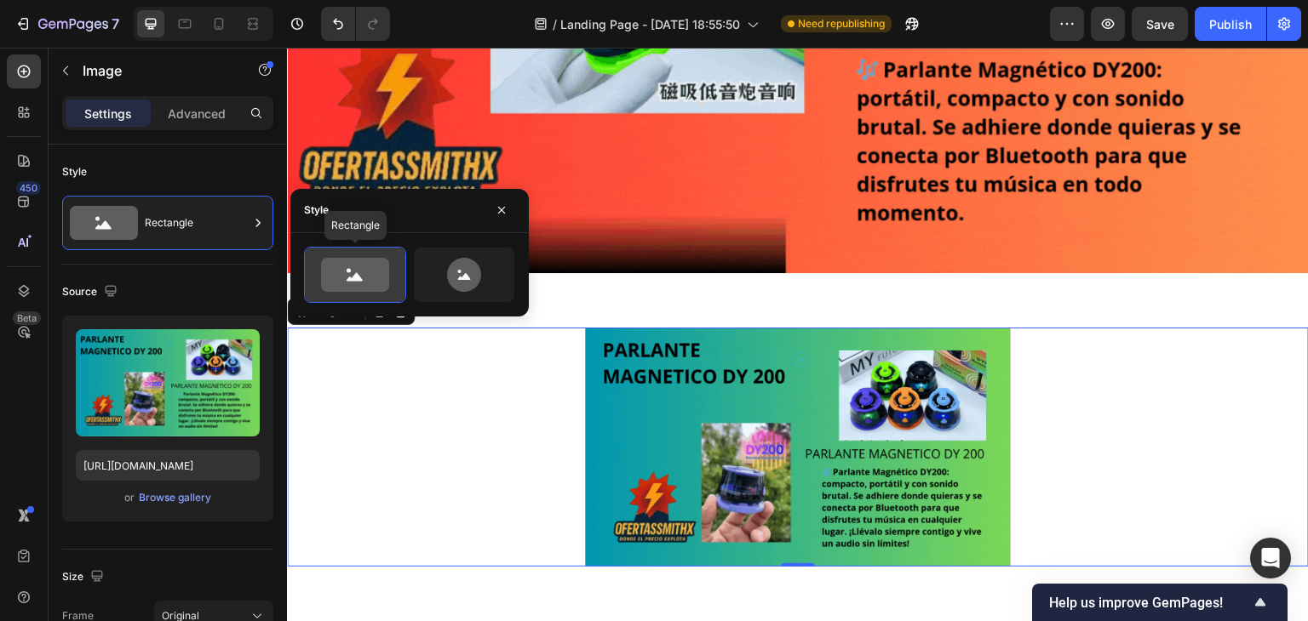
click at [386, 284] on icon at bounding box center [355, 275] width 80 height 34
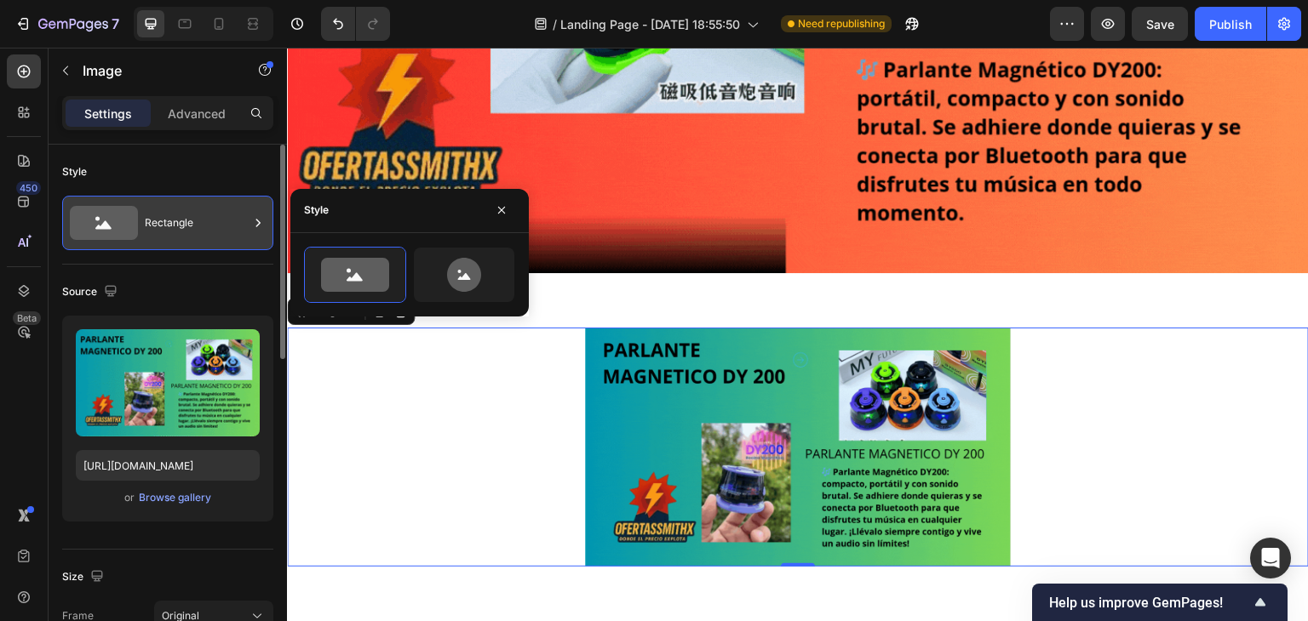
click at [266, 222] on icon at bounding box center [257, 223] width 17 height 17
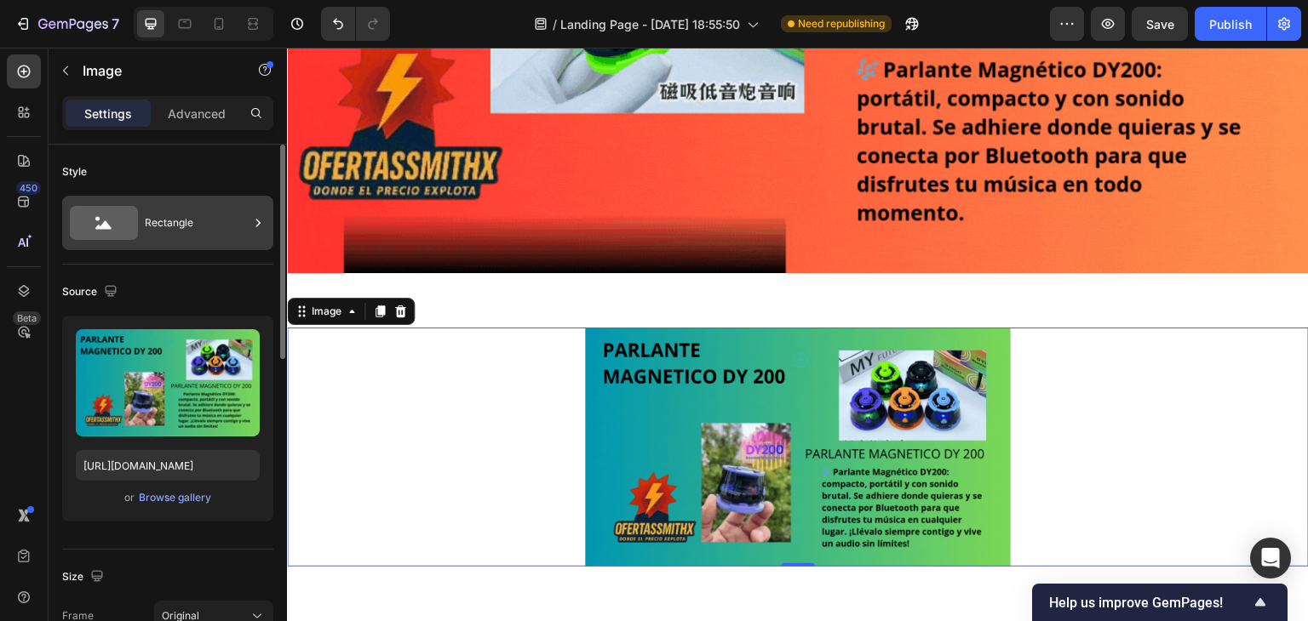
click at [263, 222] on icon at bounding box center [257, 223] width 17 height 17
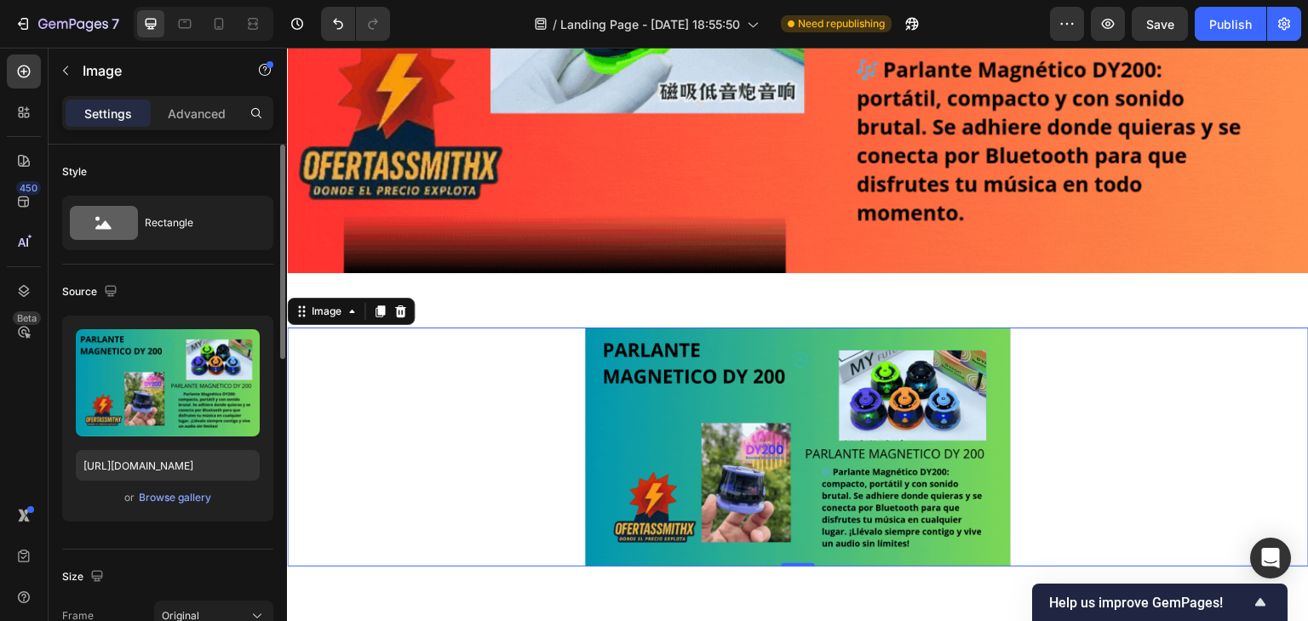
drag, startPoint x: 194, startPoint y: 374, endPoint x: 214, endPoint y: 270, distance: 105.7
click at [214, 270] on div "Source Upload Image https://cdn.shopify.com/s/files/1/0770/4385/9700/files/gemp…" at bounding box center [167, 407] width 211 height 285
click at [392, 386] on div at bounding box center [798, 447] width 1022 height 239
click at [664, 360] on img at bounding box center [798, 447] width 426 height 239
click at [398, 312] on div at bounding box center [400, 311] width 20 height 20
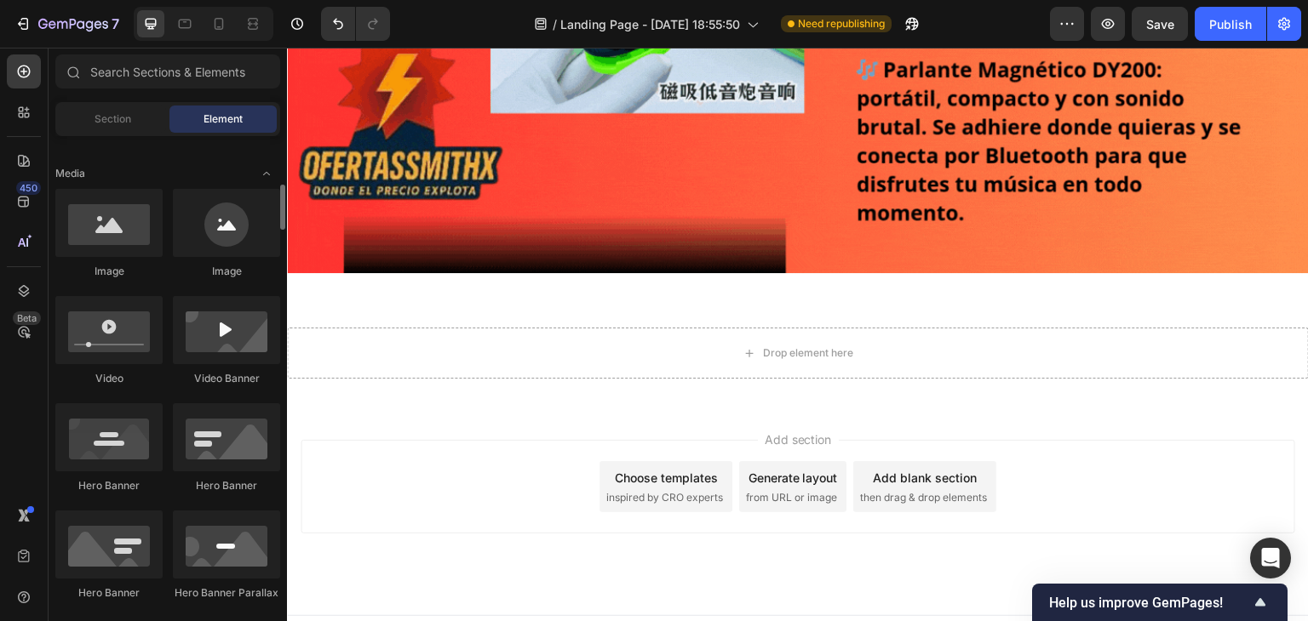
scroll to position [341, 0]
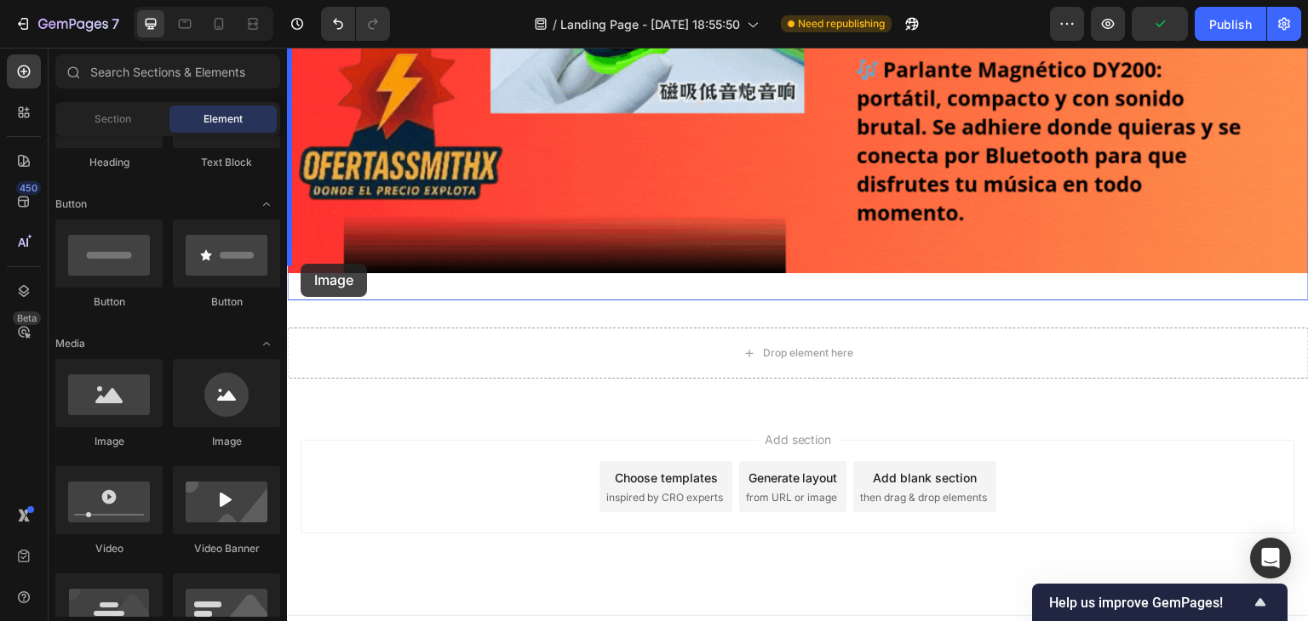
drag, startPoint x: 372, startPoint y: 449, endPoint x: 301, endPoint y: 264, distance: 198.1
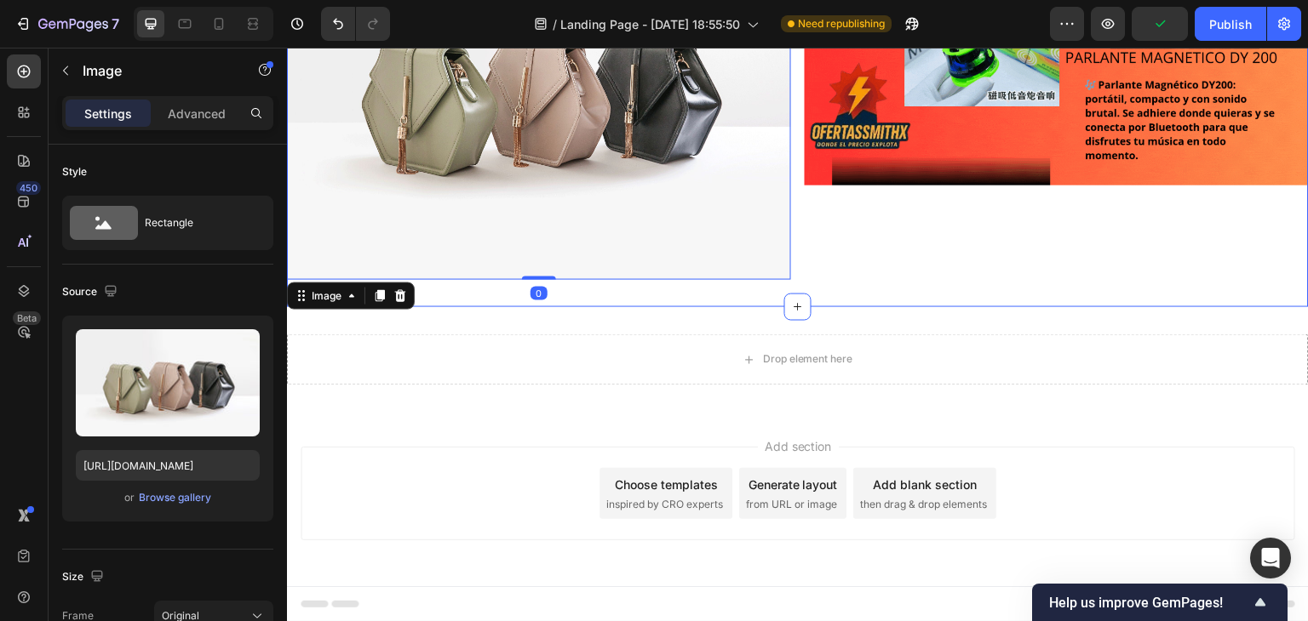
scroll to position [109, 0]
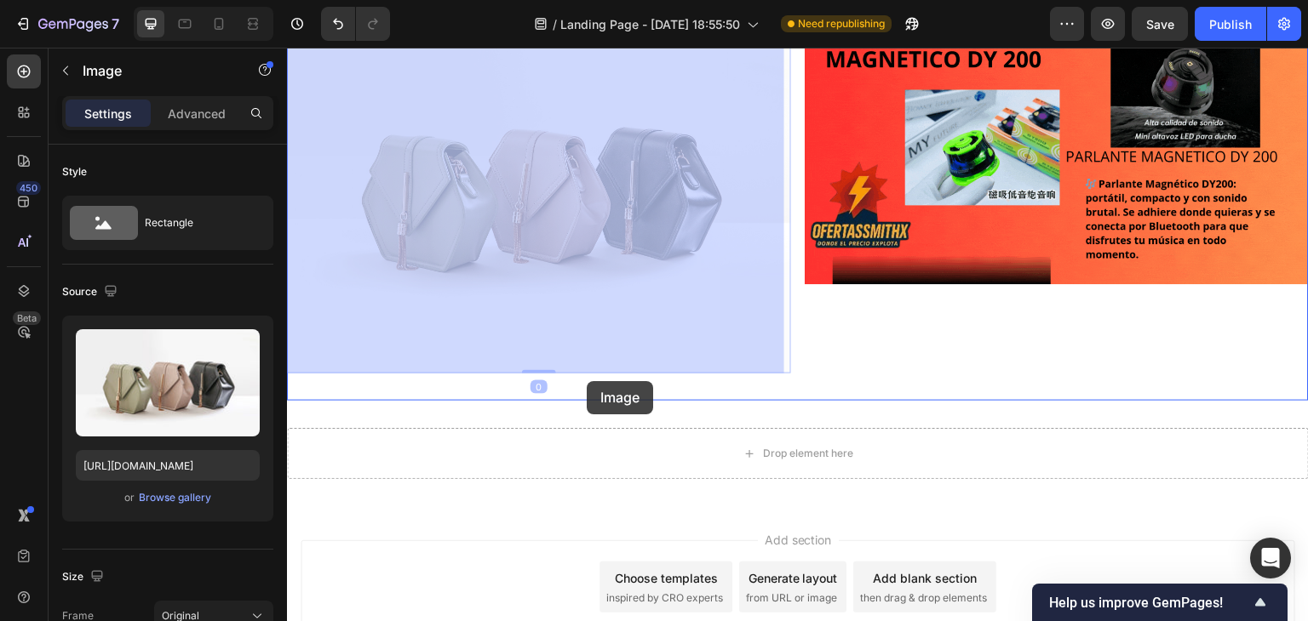
drag, startPoint x: 456, startPoint y: 219, endPoint x: 593, endPoint y: 386, distance: 215.9
click at [593, 386] on div "Header Image 0 Image 0 Image Section 1 Drop element here Section 2 Root Start w…" at bounding box center [798, 345] width 1022 height 813
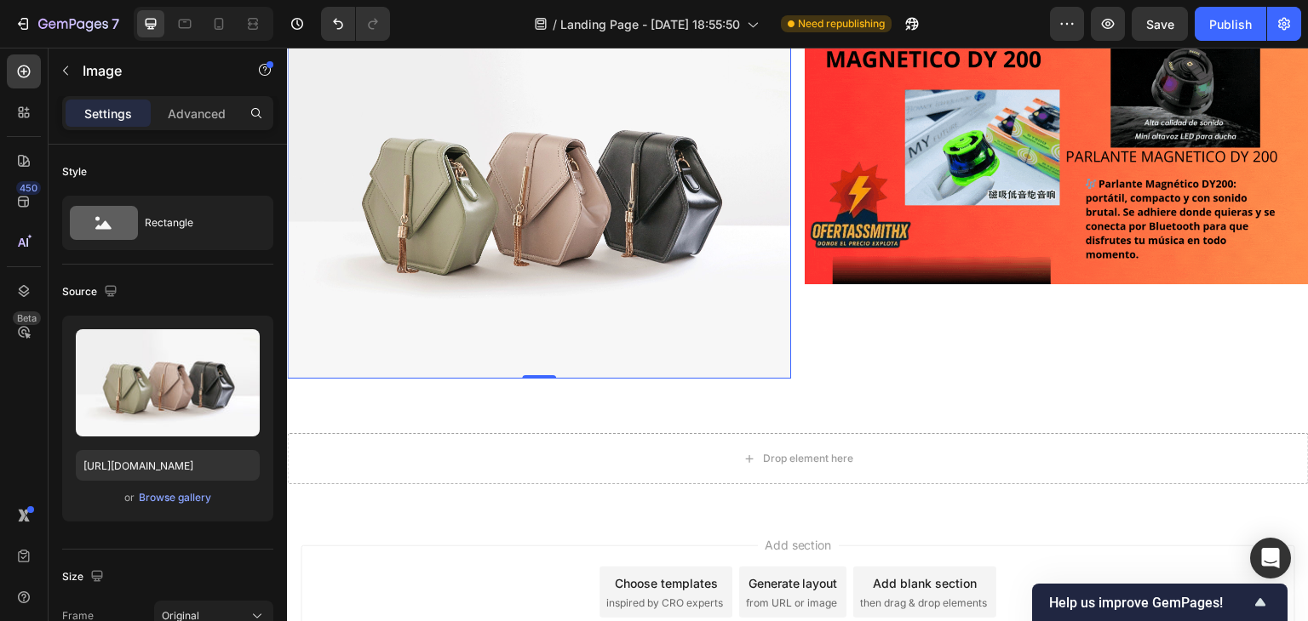
click at [573, 290] on img at bounding box center [539, 190] width 504 height 378
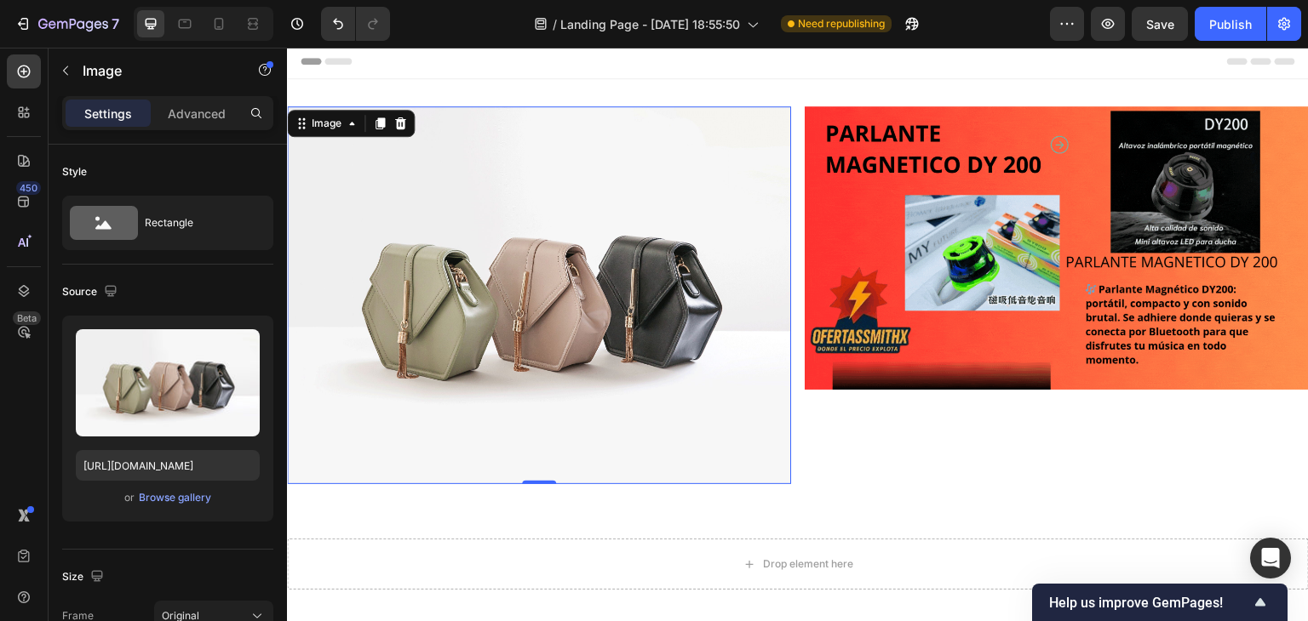
scroll to position [0, 0]
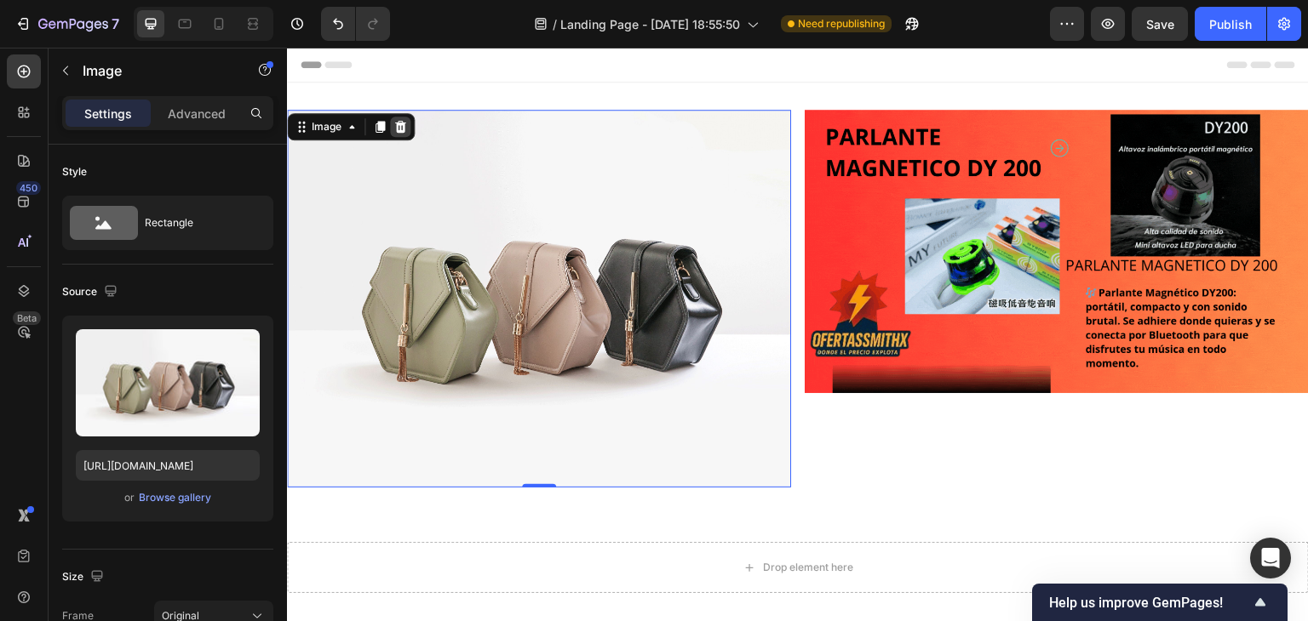
click at [398, 122] on icon at bounding box center [400, 127] width 11 height 12
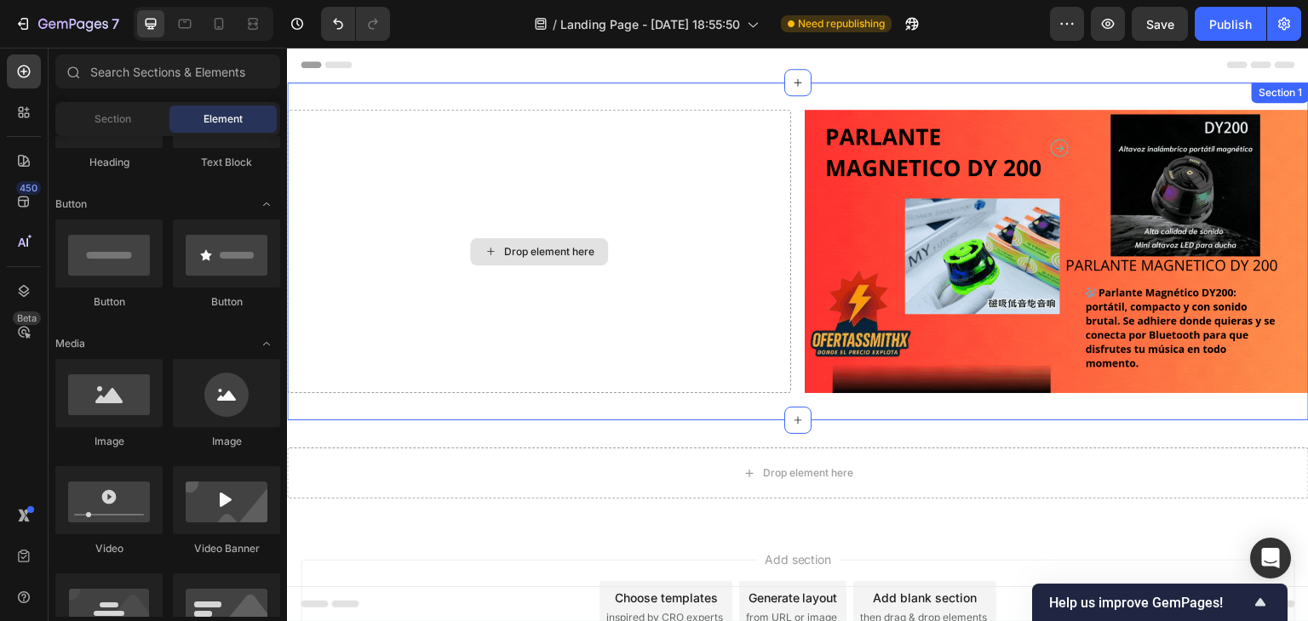
click at [537, 245] on div "Drop element here" at bounding box center [549, 252] width 90 height 14
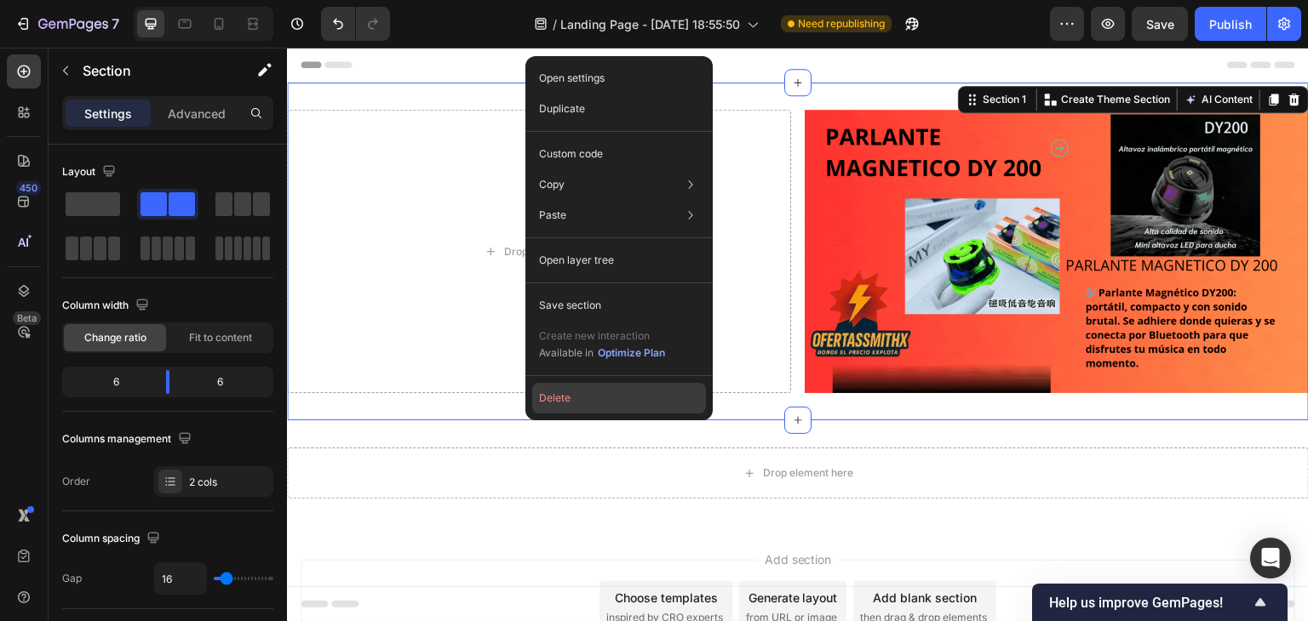
click at [535, 398] on button "Delete" at bounding box center [619, 398] width 174 height 31
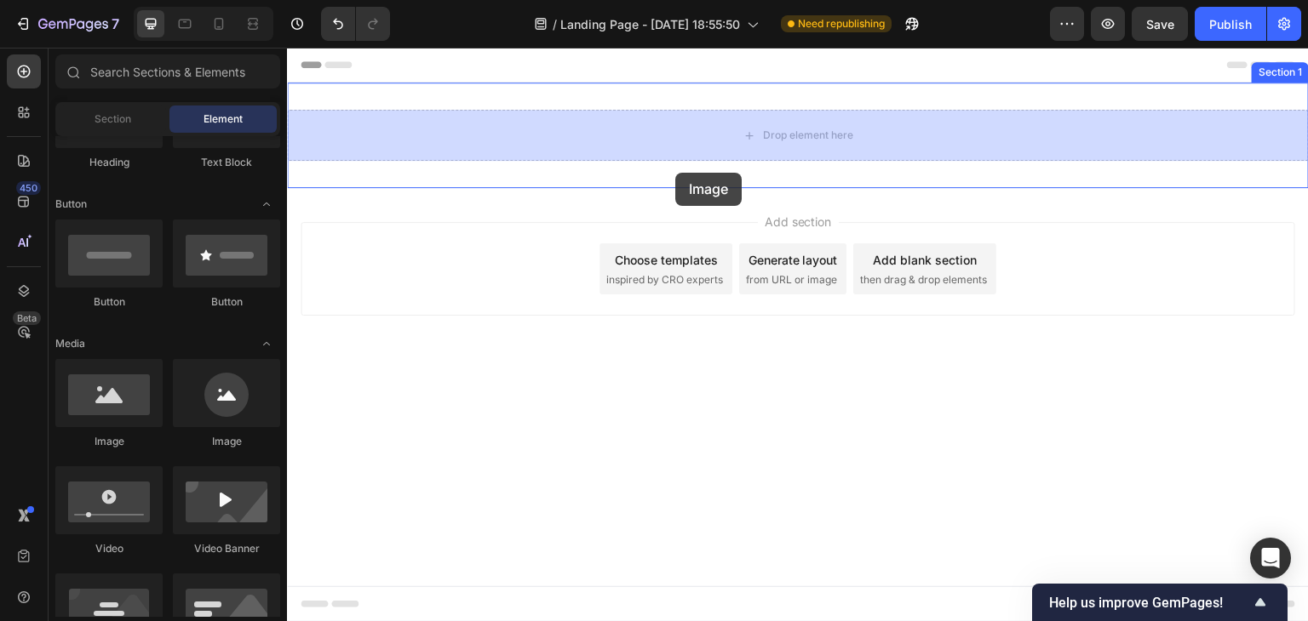
drag, startPoint x: 423, startPoint y: 452, endPoint x: 675, endPoint y: 173, distance: 376.1
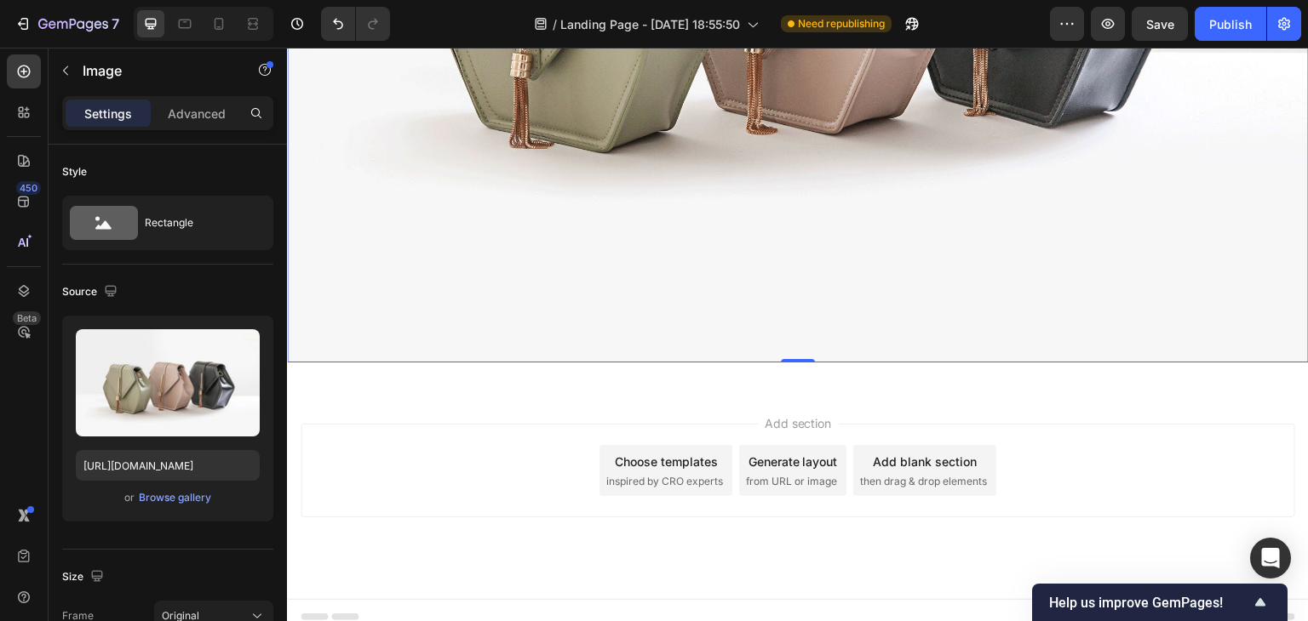
scroll to position [516, 0]
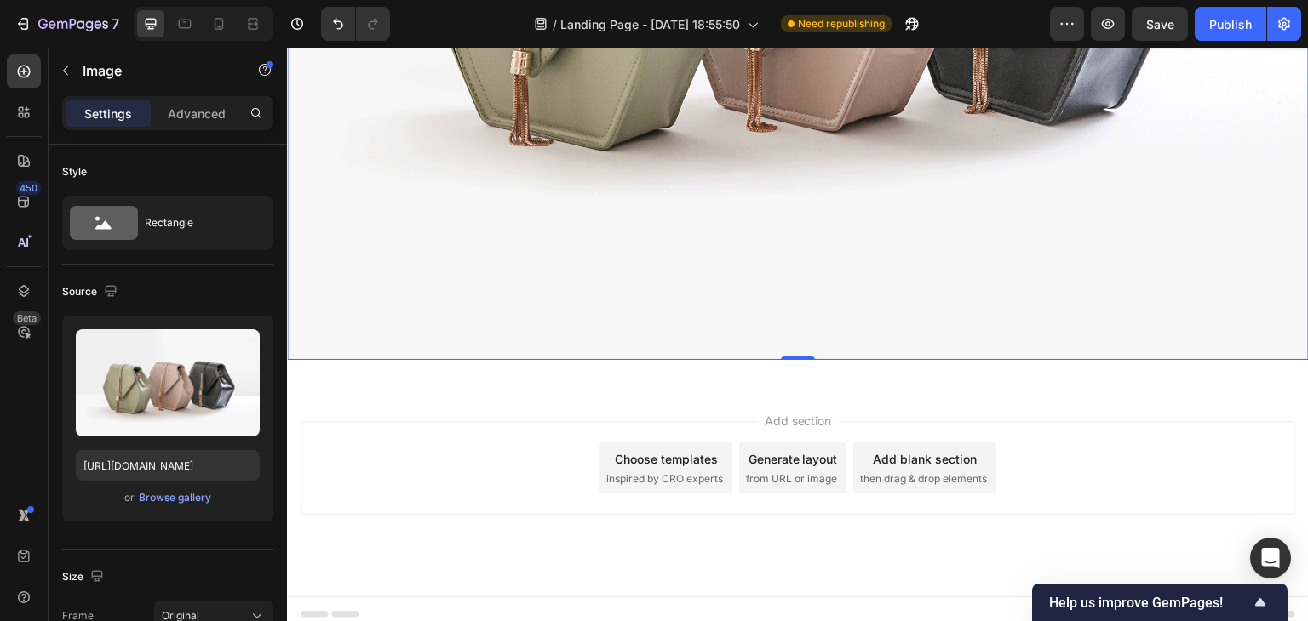
drag, startPoint x: 459, startPoint y: 457, endPoint x: 300, endPoint y: 472, distance: 159.9
click at [163, 501] on div "Browse gallery" at bounding box center [175, 497] width 72 height 15
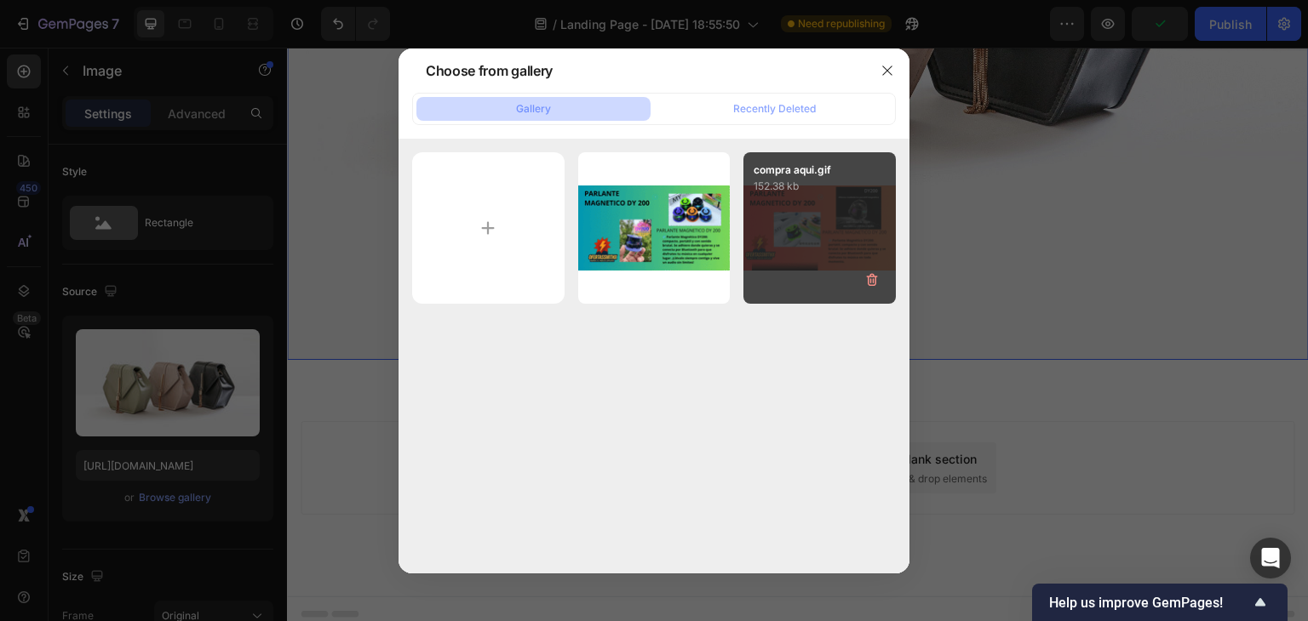
click at [790, 242] on div "compra aqui.gif 152.38 kb" at bounding box center [819, 228] width 152 height 152
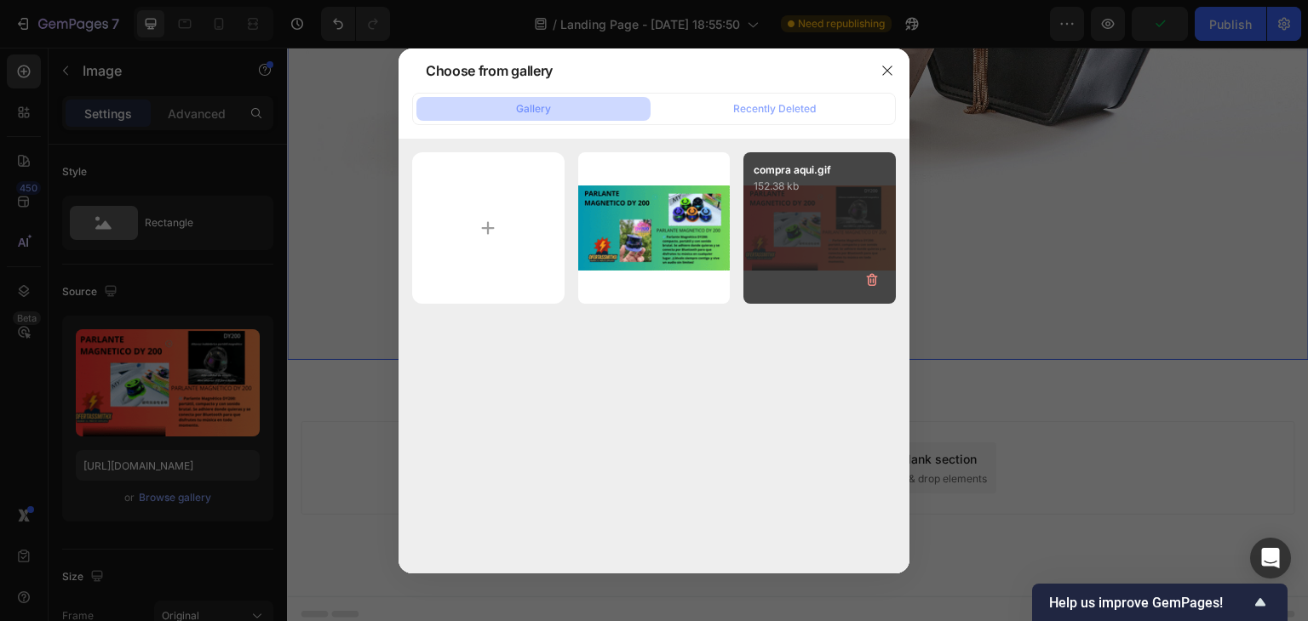
type input "https://cdn.shopify.com/s/files/1/0770/4385/9700/files/gempages_586487320018944…"
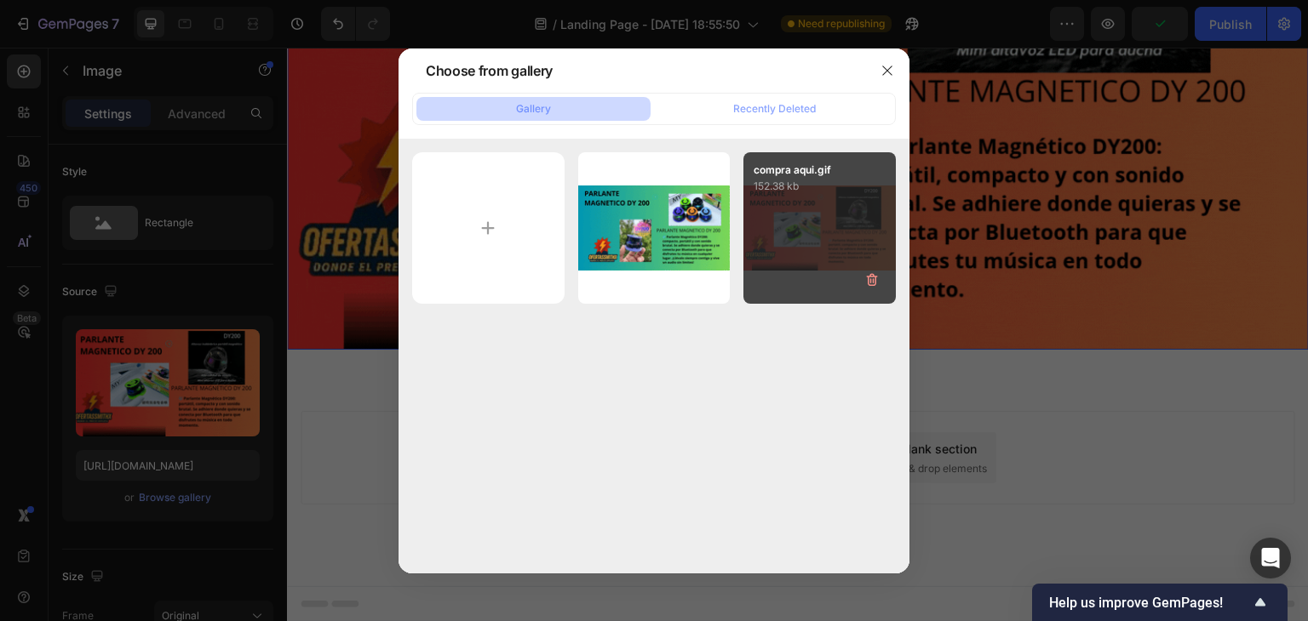
scroll to position [327, 0]
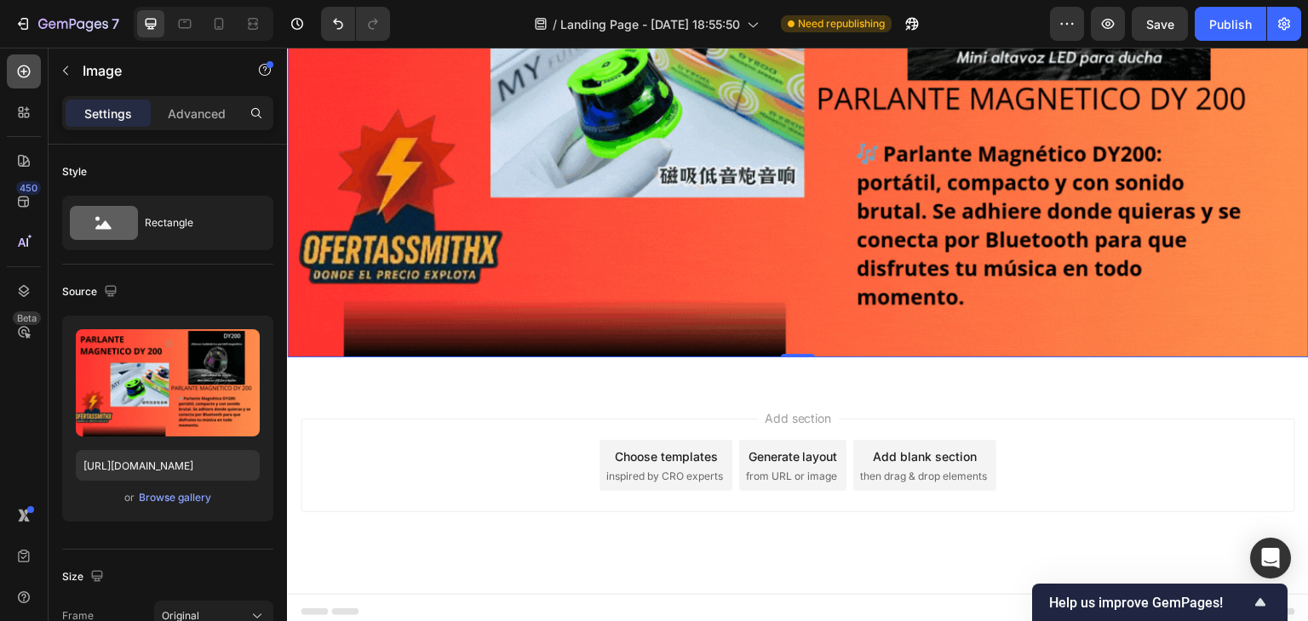
click at [27, 76] on icon at bounding box center [24, 72] width 13 height 13
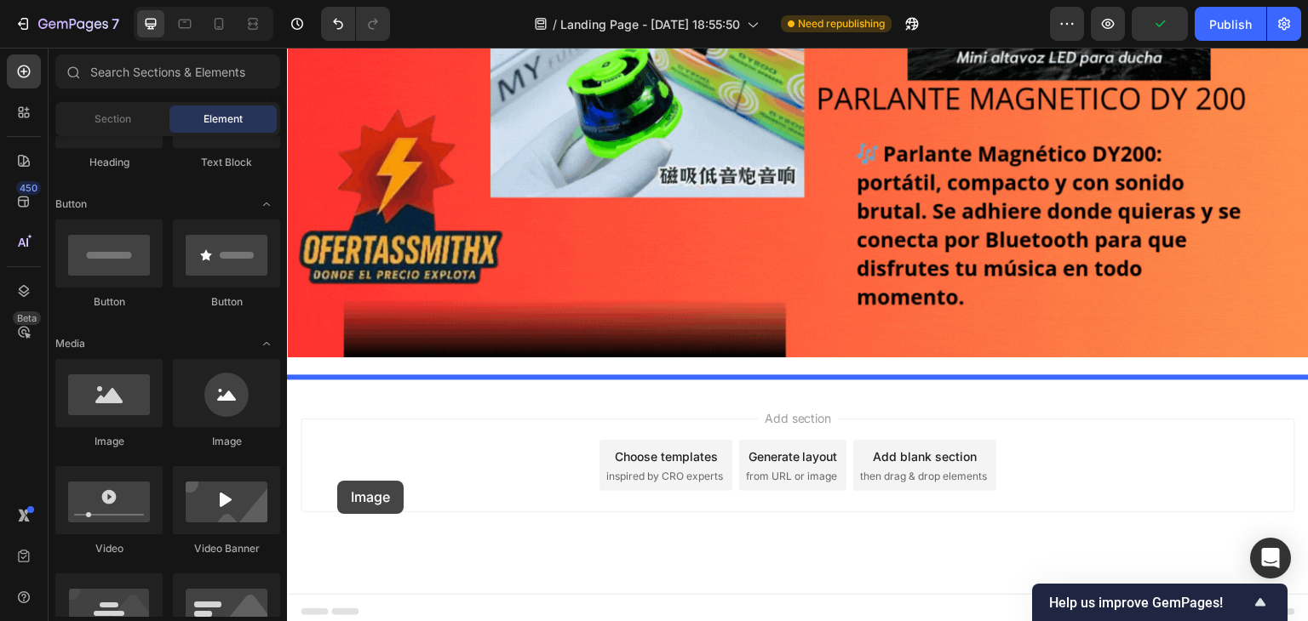
drag, startPoint x: 375, startPoint y: 445, endPoint x: 337, endPoint y: 481, distance: 52.4
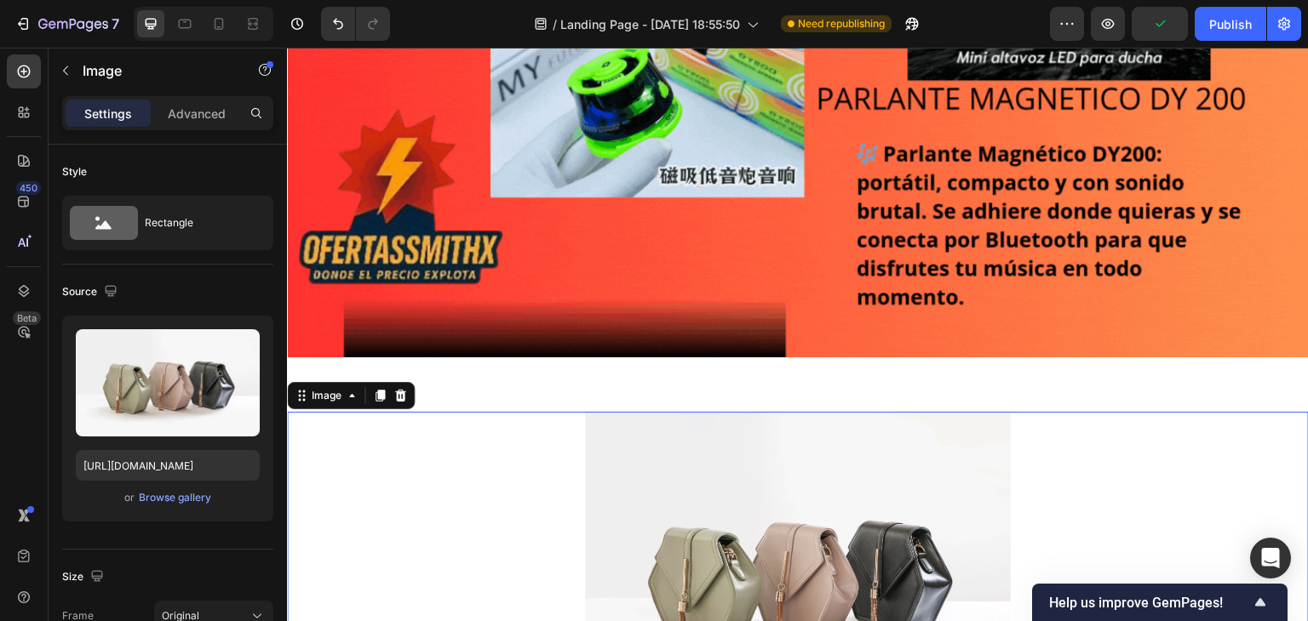
scroll to position [516, 0]
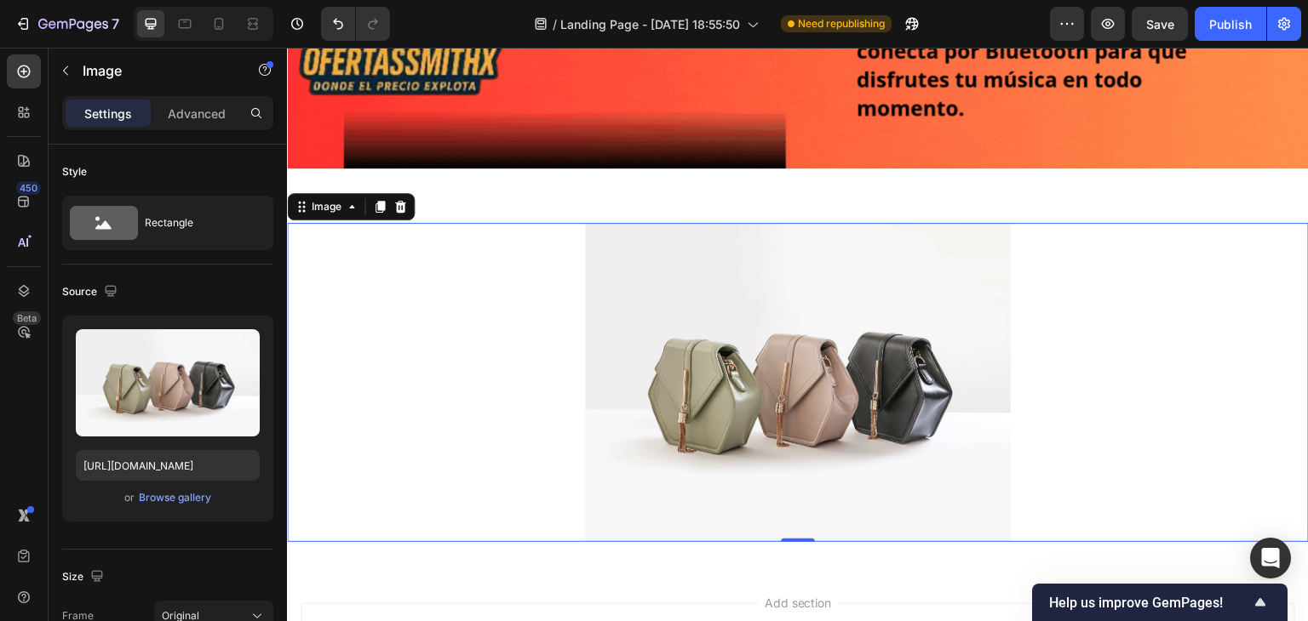
click at [652, 318] on img at bounding box center [798, 382] width 426 height 319
click at [404, 201] on icon at bounding box center [400, 207] width 11 height 12
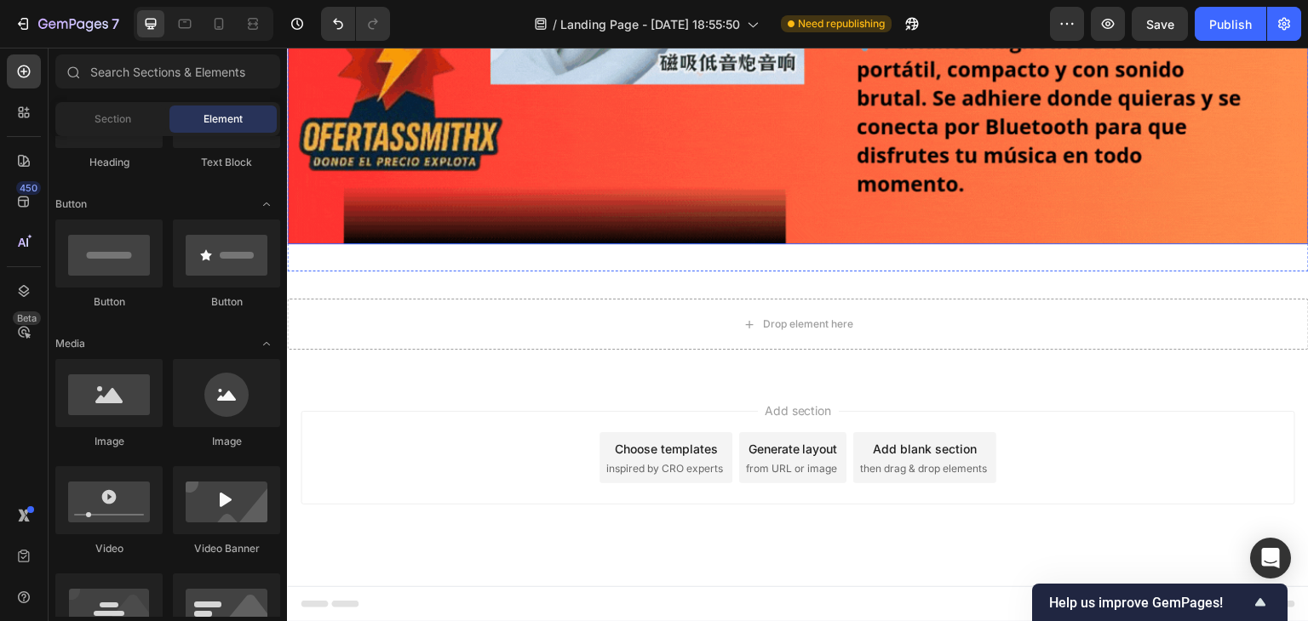
scroll to position [432, 0]
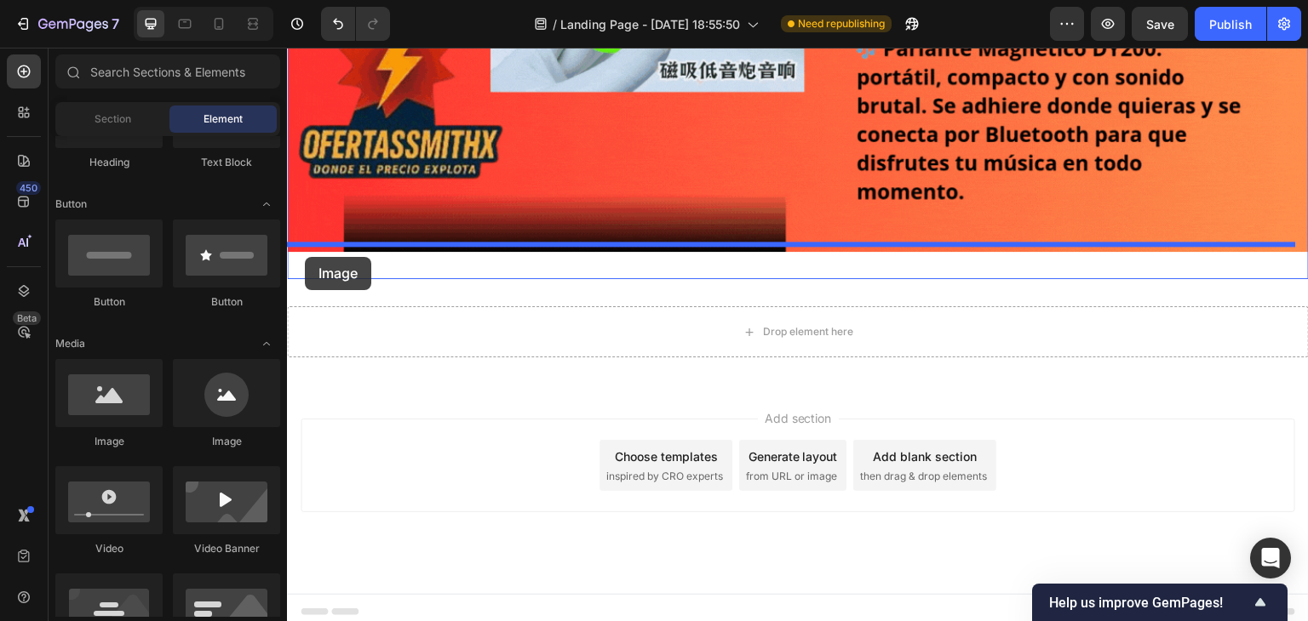
drag, startPoint x: 404, startPoint y: 454, endPoint x: 305, endPoint y: 257, distance: 220.5
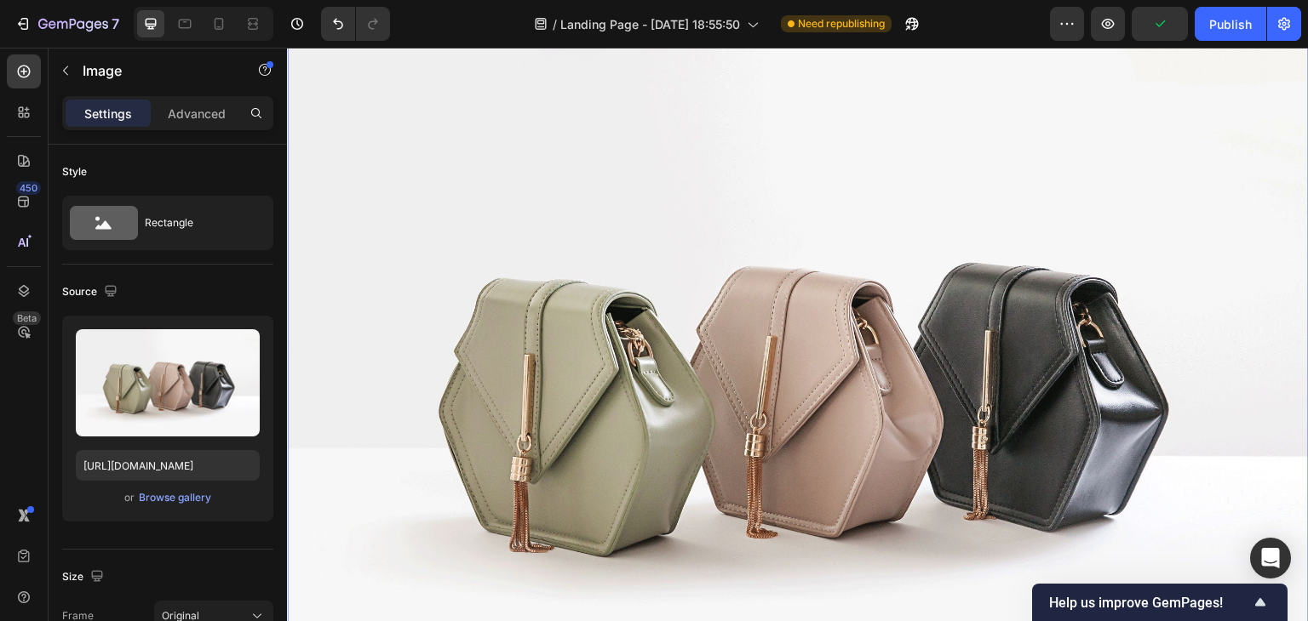
scroll to position [686, 0]
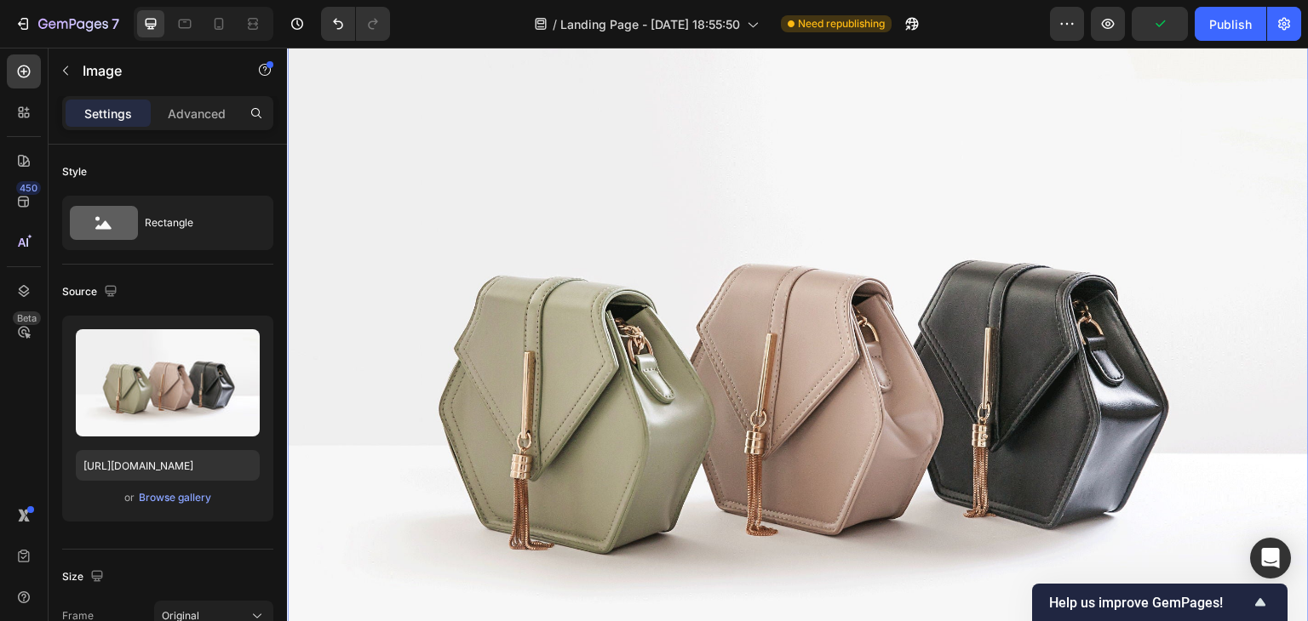
click at [515, 350] on img at bounding box center [798, 381] width 1022 height 766
click at [167, 500] on div "Browse gallery" at bounding box center [175, 497] width 72 height 15
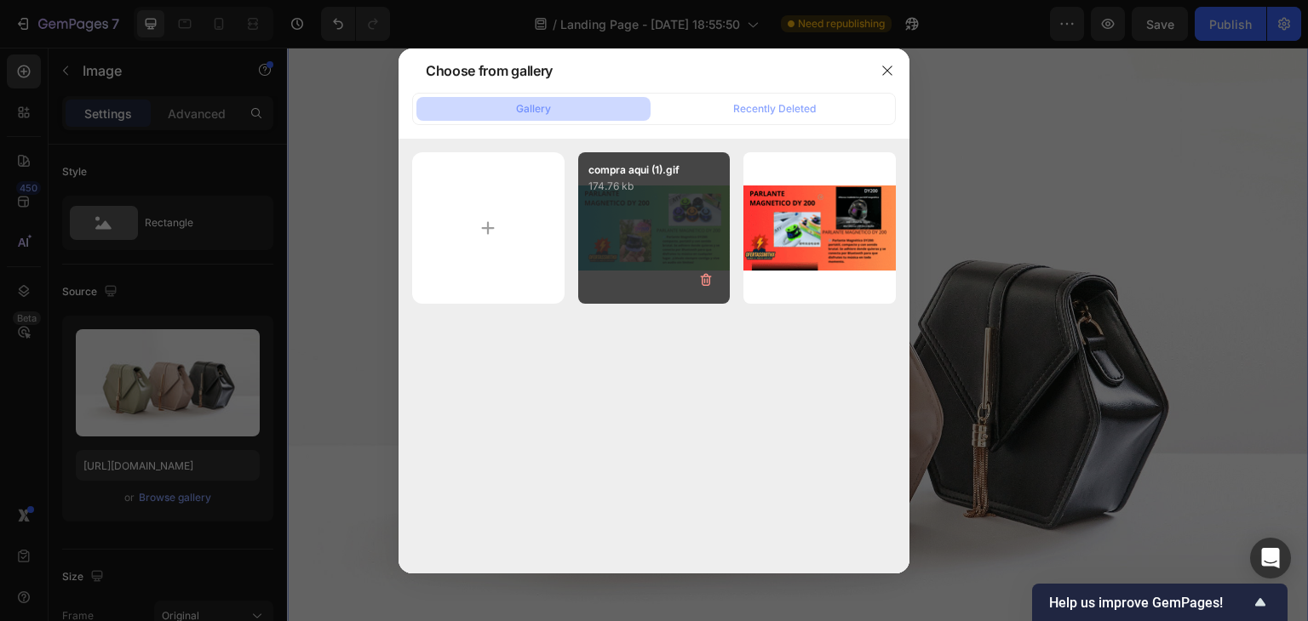
click at [638, 256] on div "compra aqui (1).gif 174.76 kb" at bounding box center [654, 228] width 152 height 152
type input "https://cdn.shopify.com/s/files/1/0770/4385/9700/files/gempages_586487320018944…"
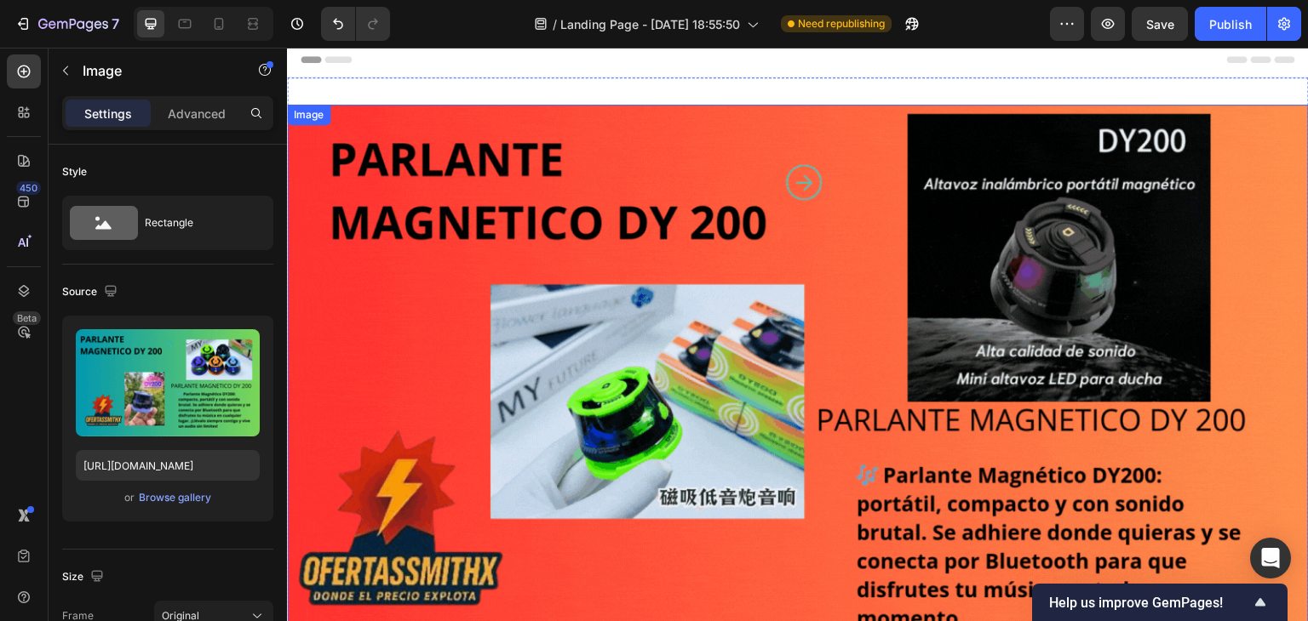
scroll to position [0, 0]
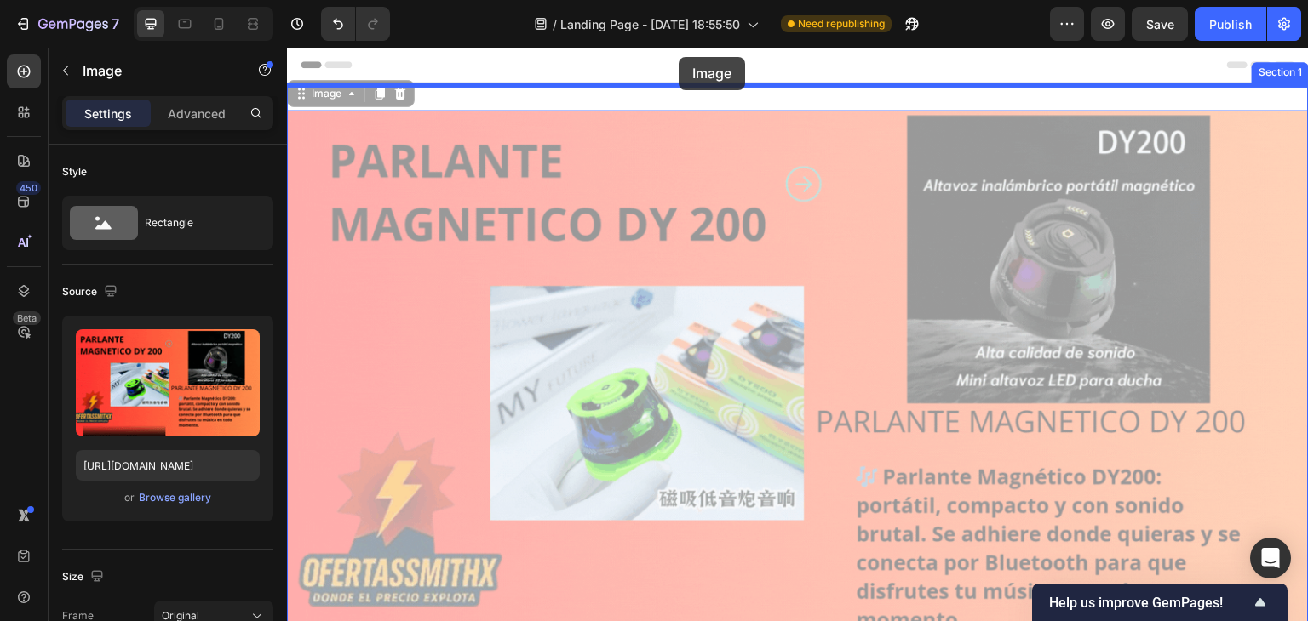
drag, startPoint x: 679, startPoint y: 175, endPoint x: 679, endPoint y: 57, distance: 117.5
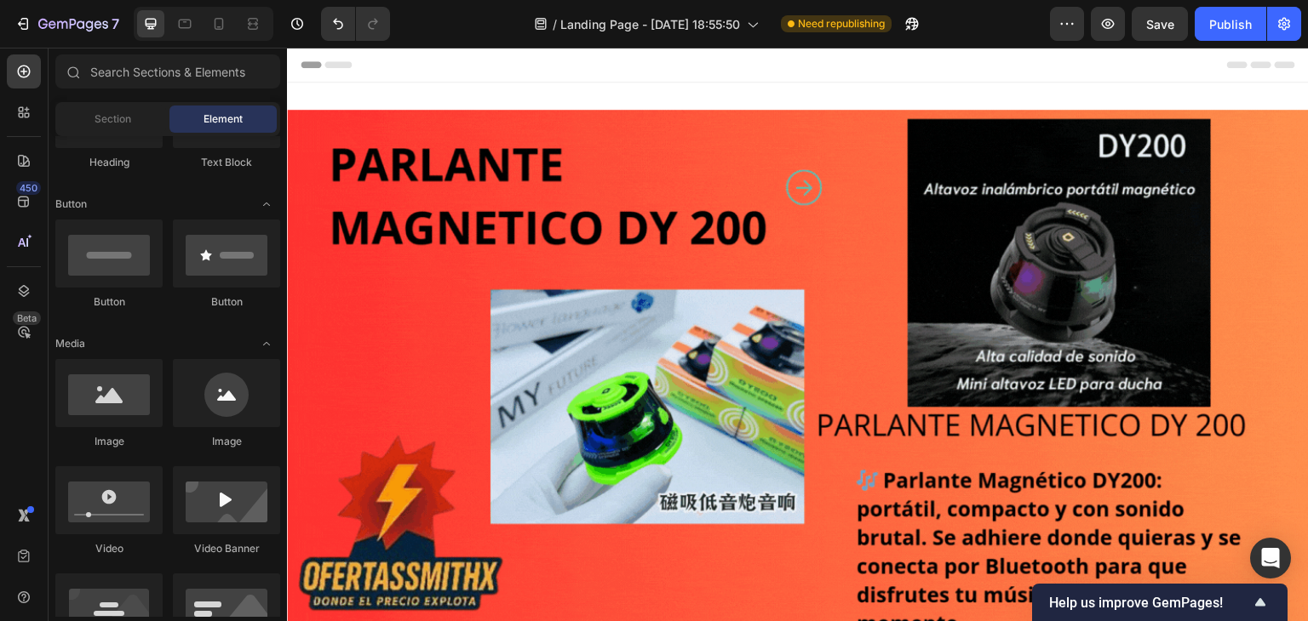
click at [659, 66] on div "Header" at bounding box center [798, 65] width 994 height 34
click at [658, 66] on div "Header" at bounding box center [798, 65] width 994 height 34
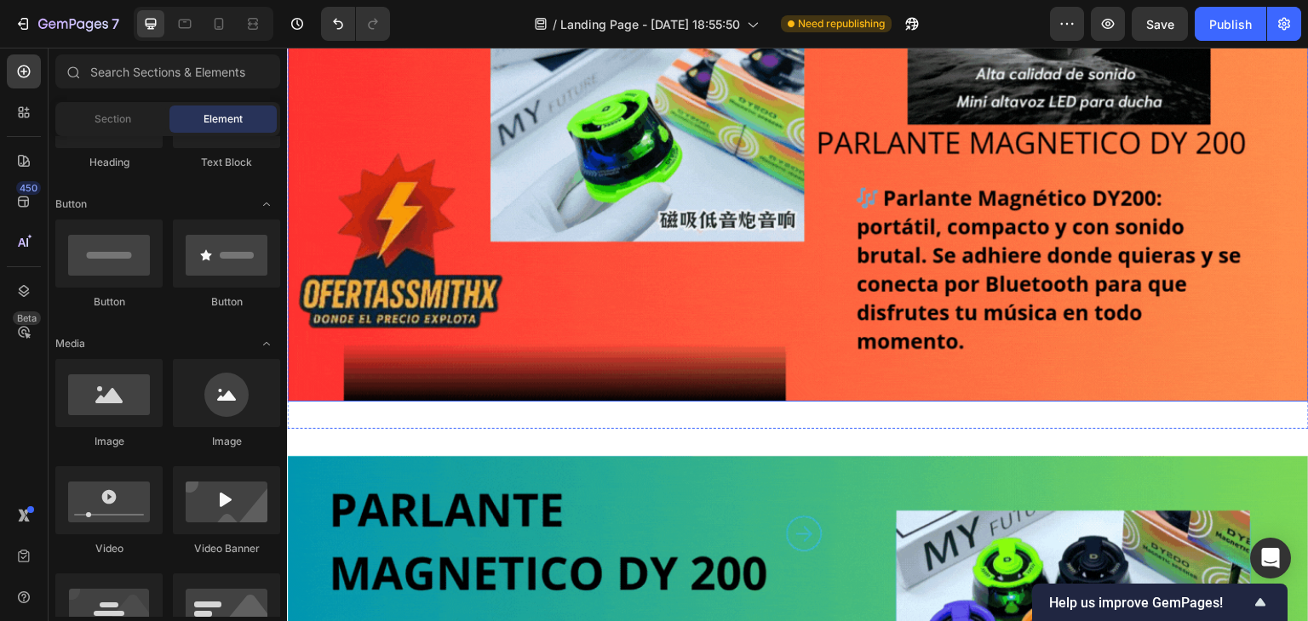
scroll to position [341, 0]
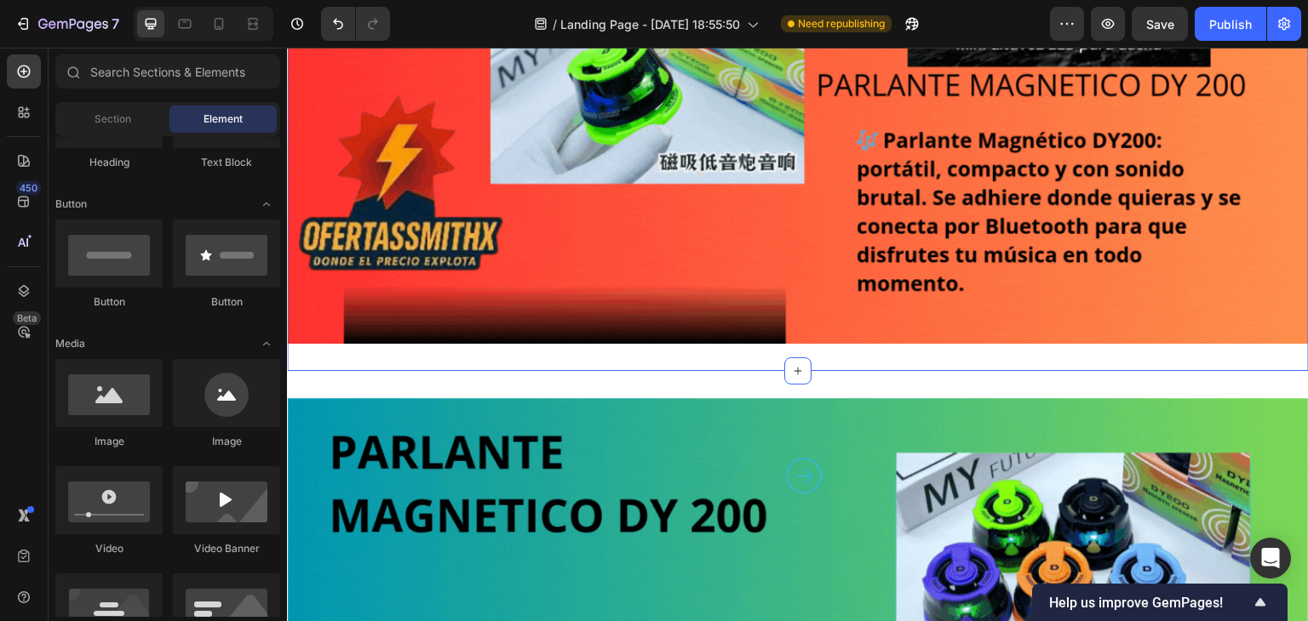
click at [467, 363] on div "Image Section 1 You can create reusable sections Create Theme Section AI Conten…" at bounding box center [798, 56] width 1022 height 629
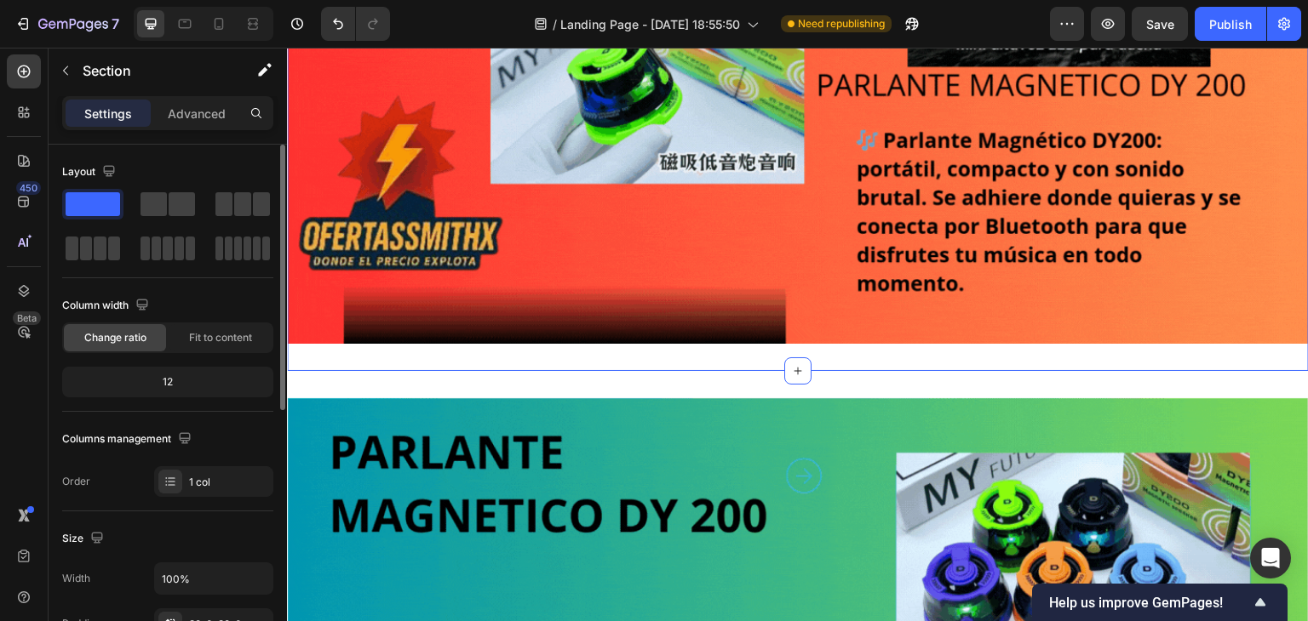
click at [239, 370] on div "12" at bounding box center [168, 382] width 204 height 24
click at [215, 381] on div "12" at bounding box center [168, 382] width 204 height 24
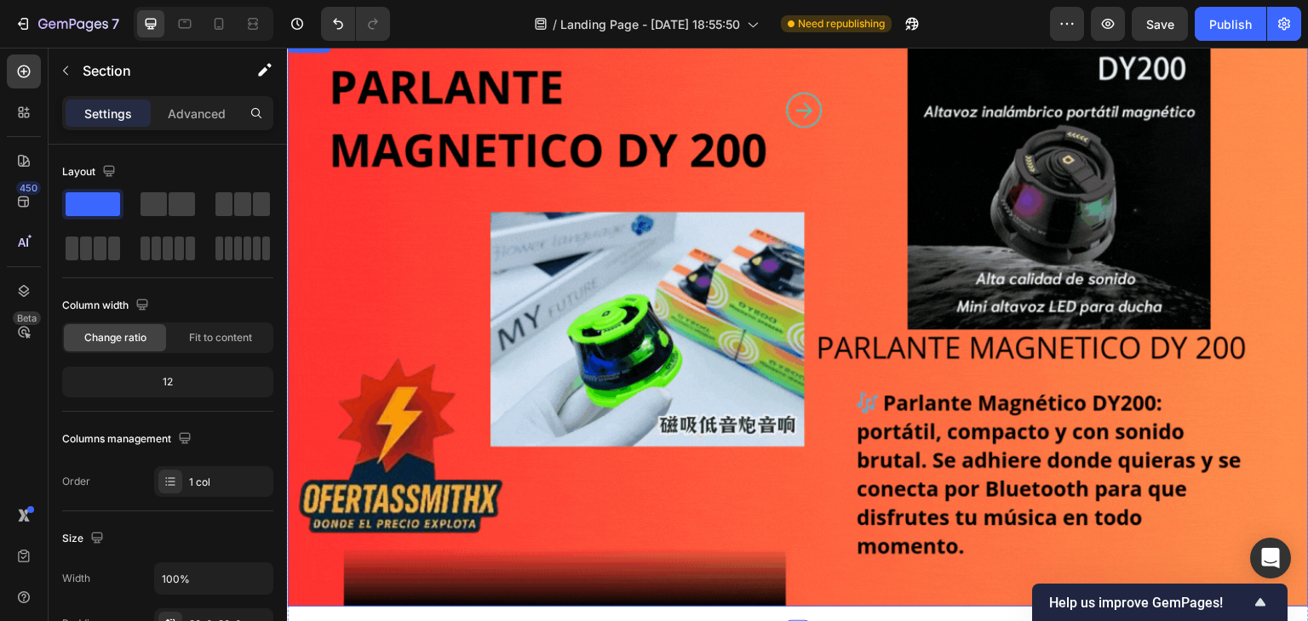
scroll to position [0, 0]
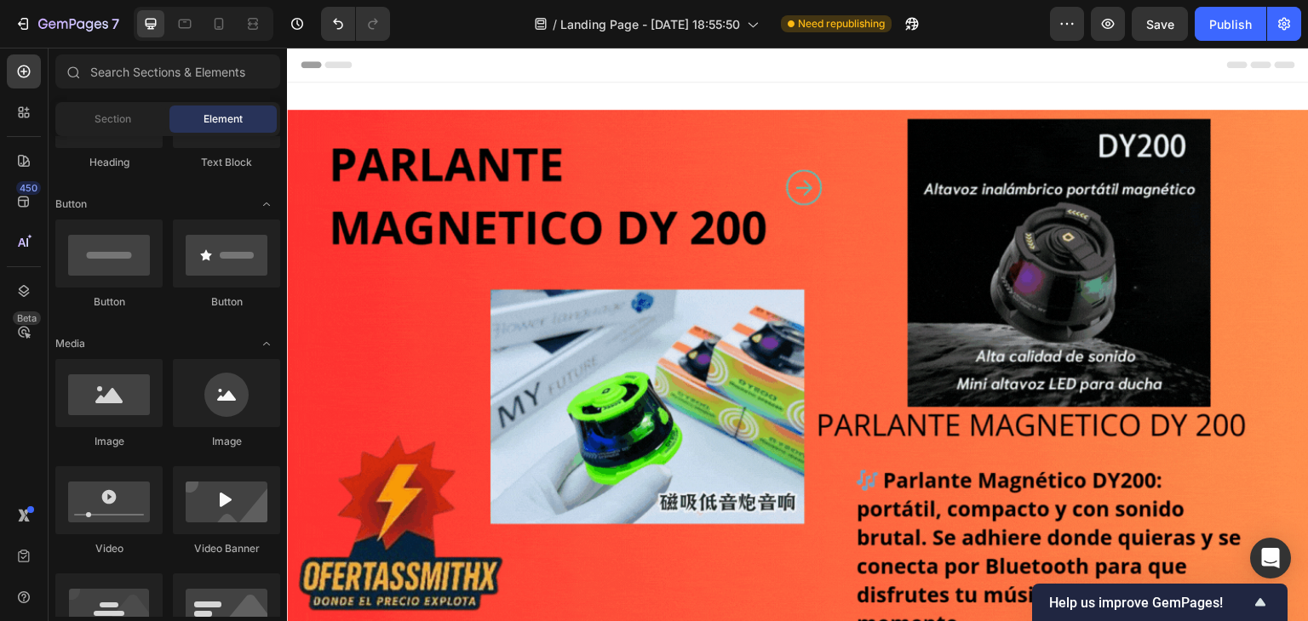
click at [559, 49] on div "Header" at bounding box center [798, 65] width 994 height 34
click at [543, 55] on div "Header" at bounding box center [798, 65] width 994 height 34
click at [525, 68] on div "Header" at bounding box center [798, 65] width 994 height 34
click at [525, 73] on div "Header" at bounding box center [798, 65] width 994 height 34
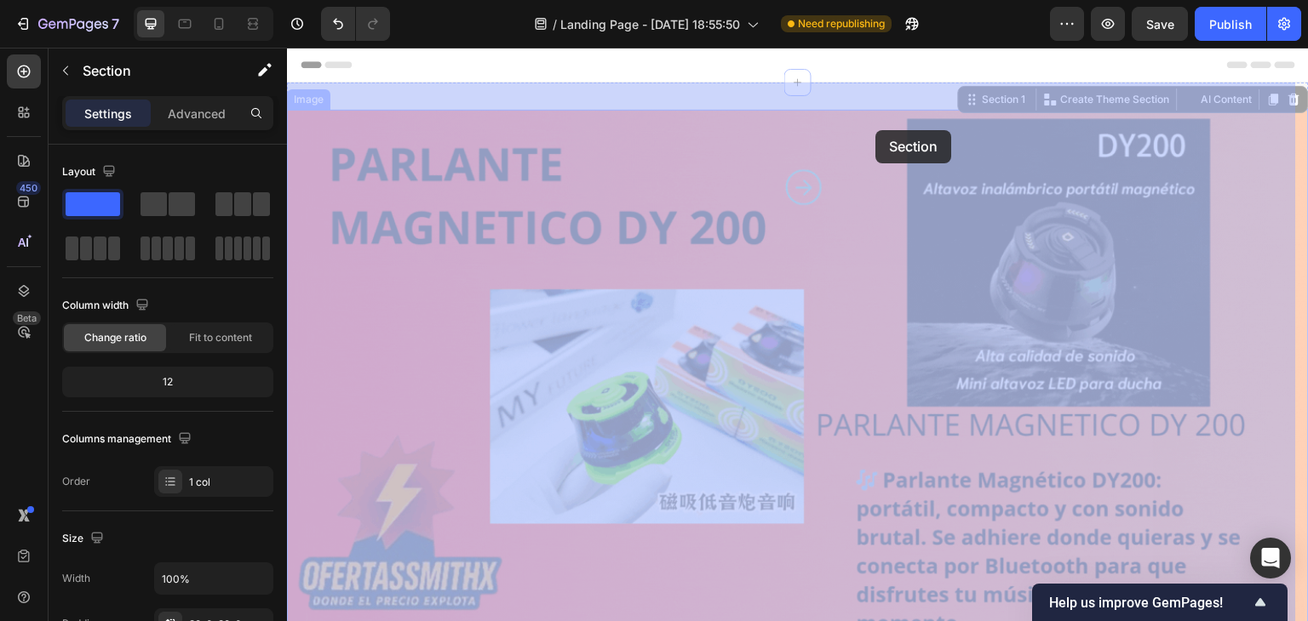
drag, startPoint x: 540, startPoint y: 107, endPoint x: 876, endPoint y: 130, distance: 337.1
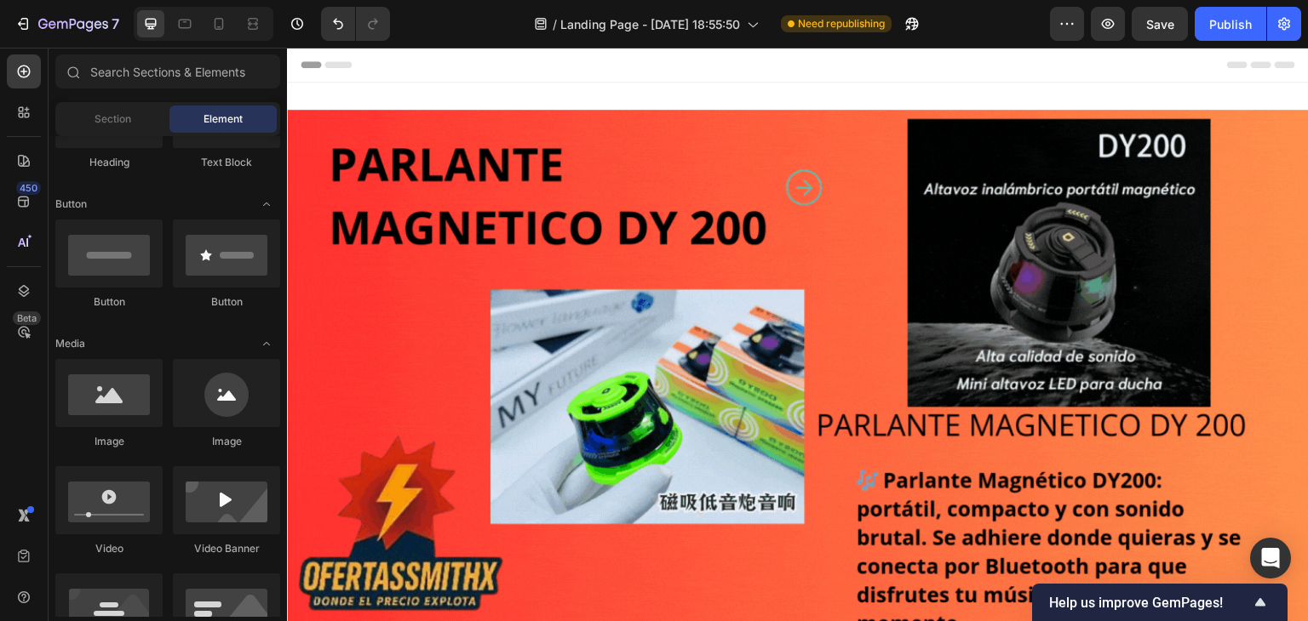
click at [927, 78] on div "Header" at bounding box center [798, 65] width 994 height 34
click at [984, 73] on div "Header" at bounding box center [798, 65] width 994 height 34
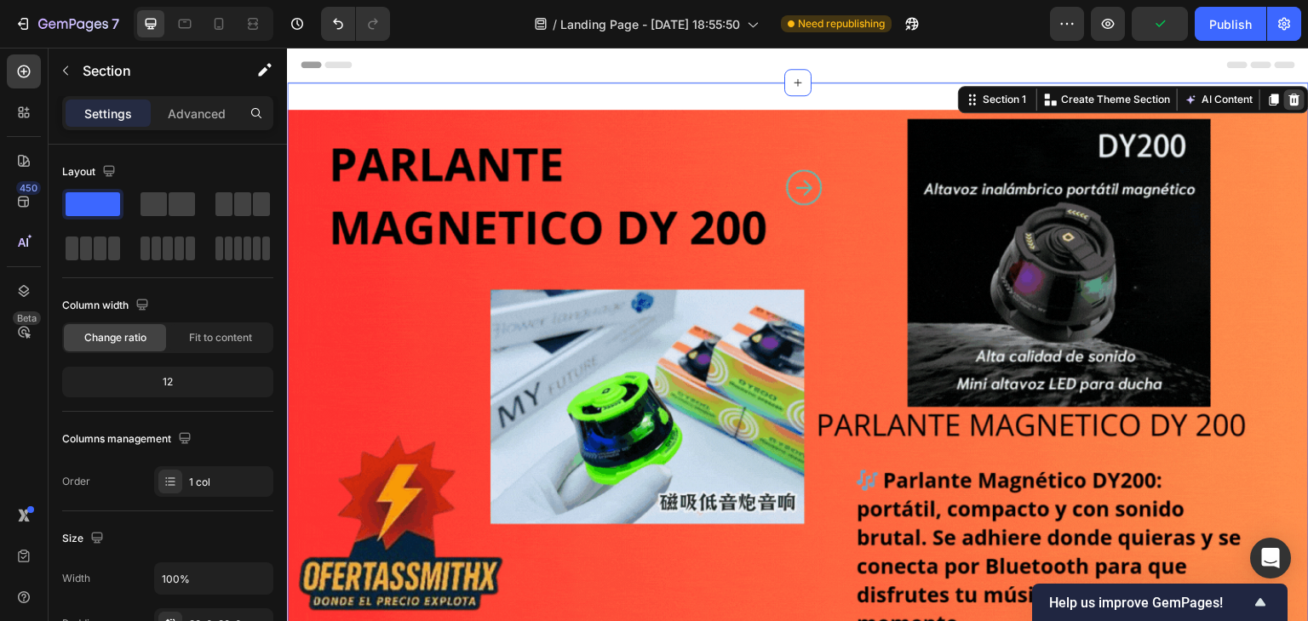
click at [1287, 95] on icon at bounding box center [1294, 100] width 14 height 14
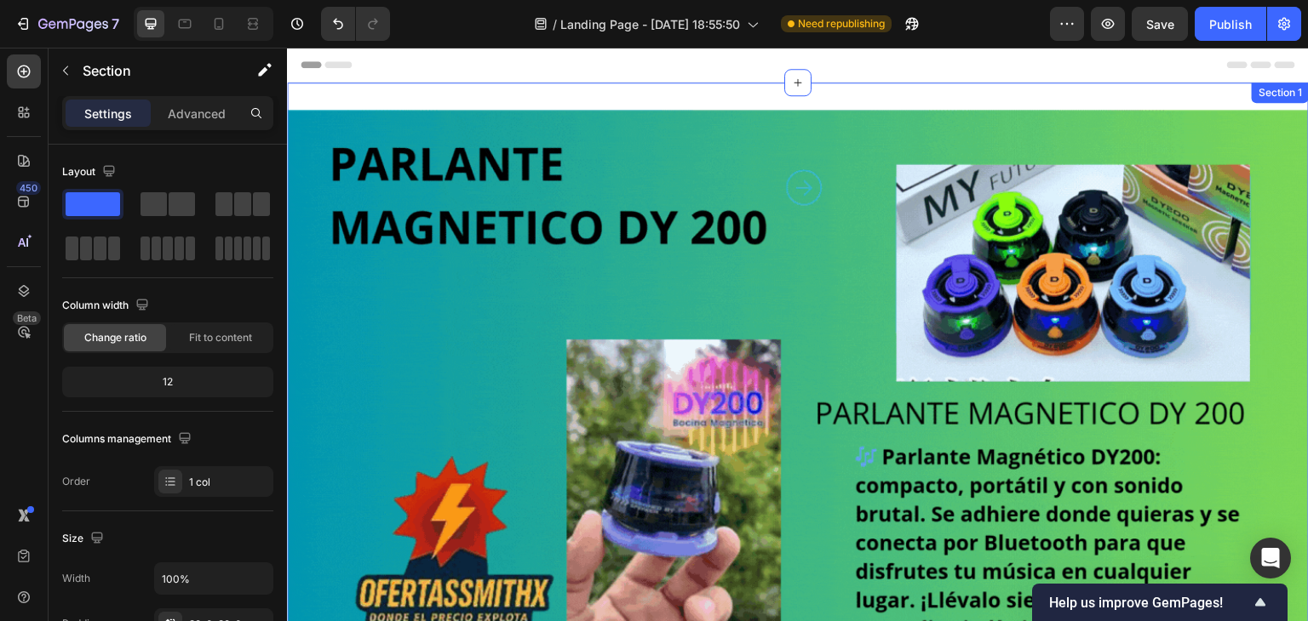
drag, startPoint x: 421, startPoint y: 103, endPoint x: 446, endPoint y: 93, distance: 26.7
click at [443, 95] on div "Image Section 1" at bounding box center [798, 397] width 1022 height 629
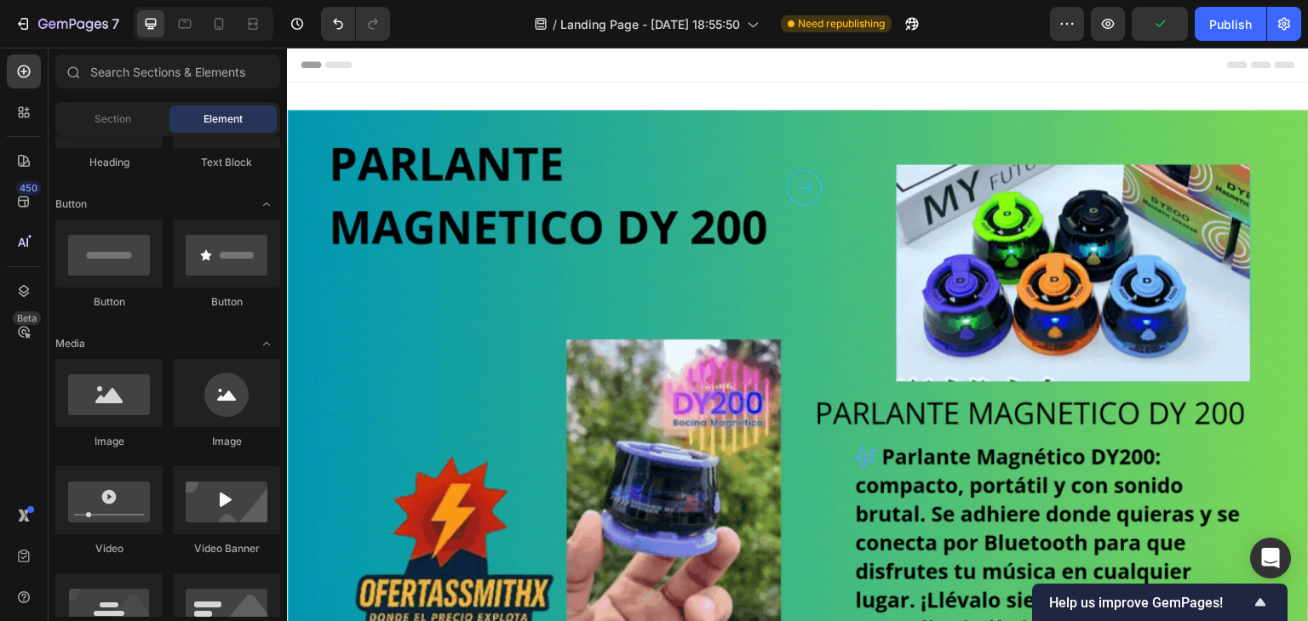
click at [684, 78] on div "Header" at bounding box center [798, 65] width 994 height 34
click at [116, 387] on div at bounding box center [108, 393] width 107 height 68
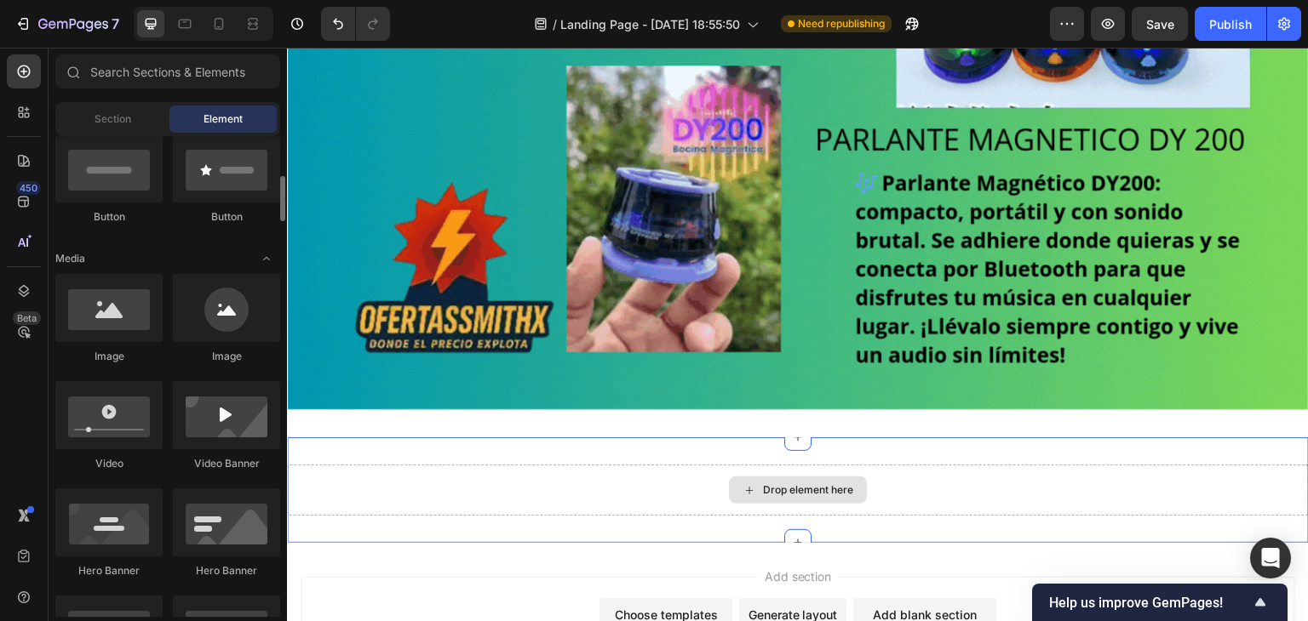
scroll to position [426, 0]
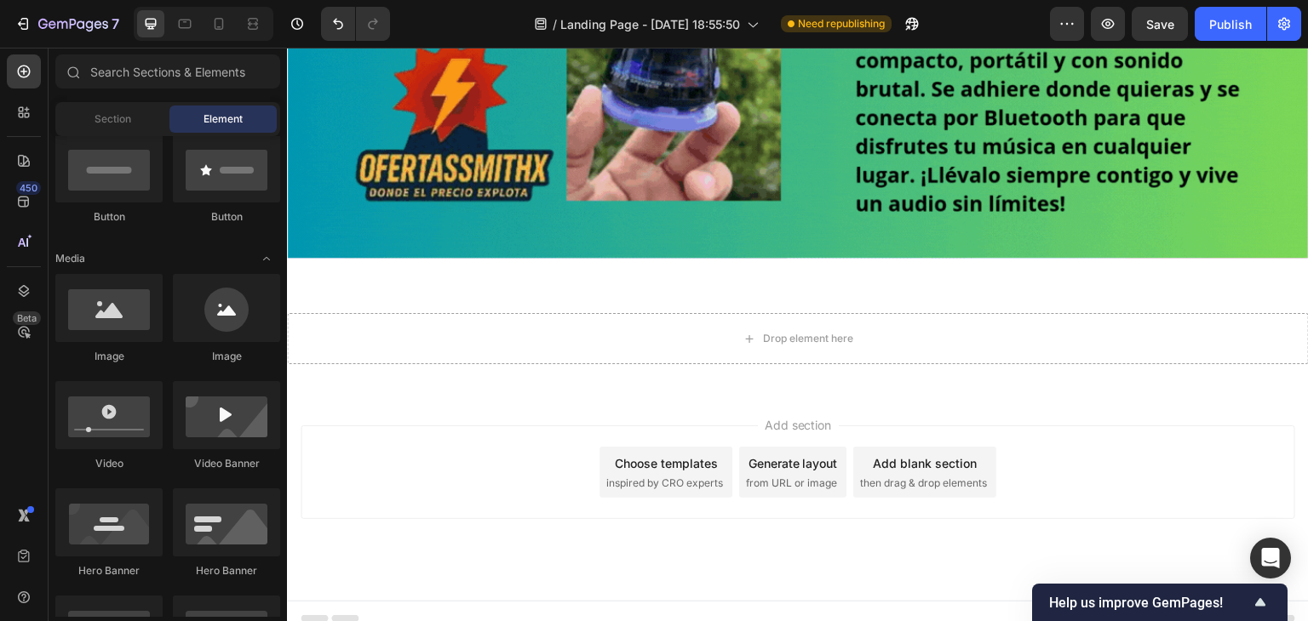
click at [45, 77] on div "450 Beta" at bounding box center [24, 335] width 49 height 574
click at [116, 327] on div at bounding box center [108, 308] width 107 height 68
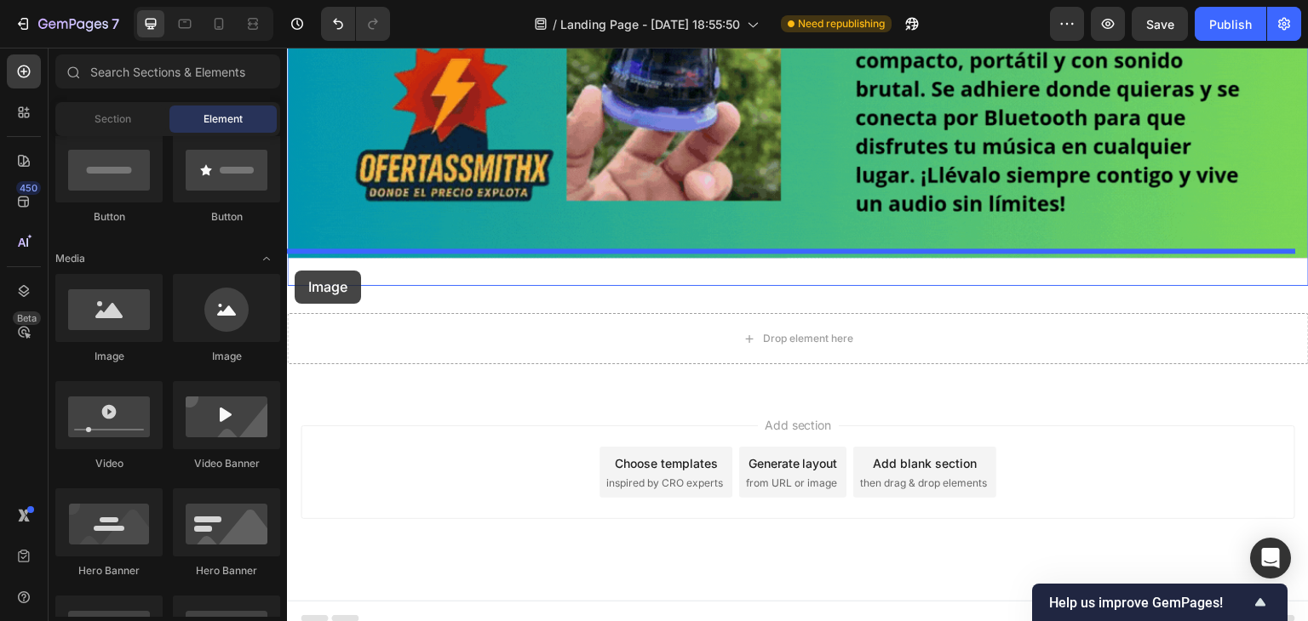
drag, startPoint x: 403, startPoint y: 369, endPoint x: 295, endPoint y: 271, distance: 145.9
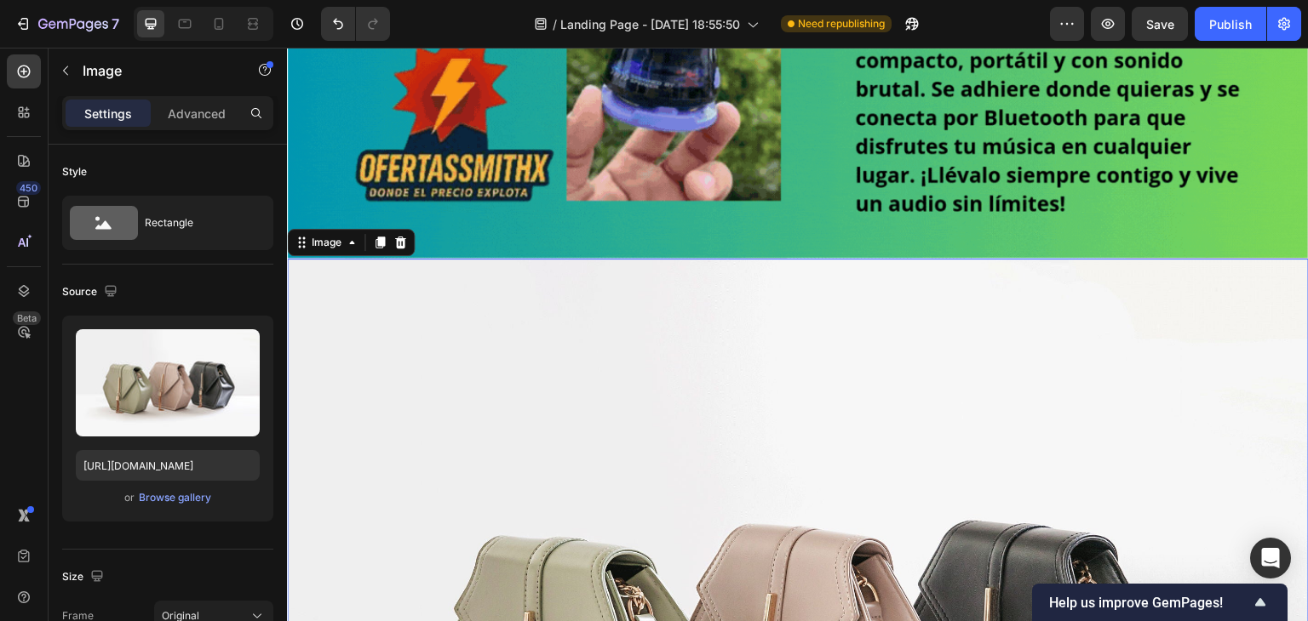
click at [193, 509] on div "Upload Image https://cdn.shopify.com/s/files/1/2005/9307/files/image_demo.jpg o…" at bounding box center [167, 419] width 211 height 206
click at [194, 507] on div "Upload Image https://cdn.shopify.com/s/files/1/2005/9307/files/image_demo.jpg o…" at bounding box center [167, 419] width 211 height 206
click at [201, 494] on div "Browse gallery" at bounding box center [175, 497] width 72 height 15
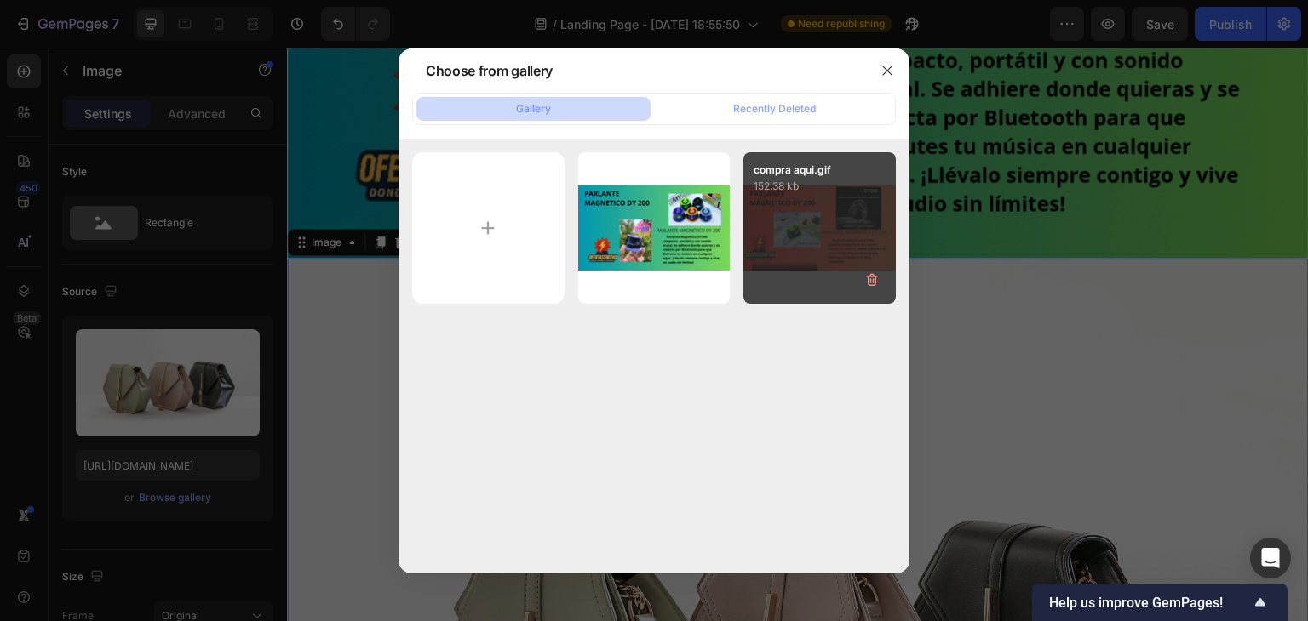
click at [814, 252] on div "compra aqui.gif 152.38 kb" at bounding box center [819, 228] width 152 height 152
type input "https://cdn.shopify.com/s/files/1/0770/4385/9700/files/gempages_586487320018944…"
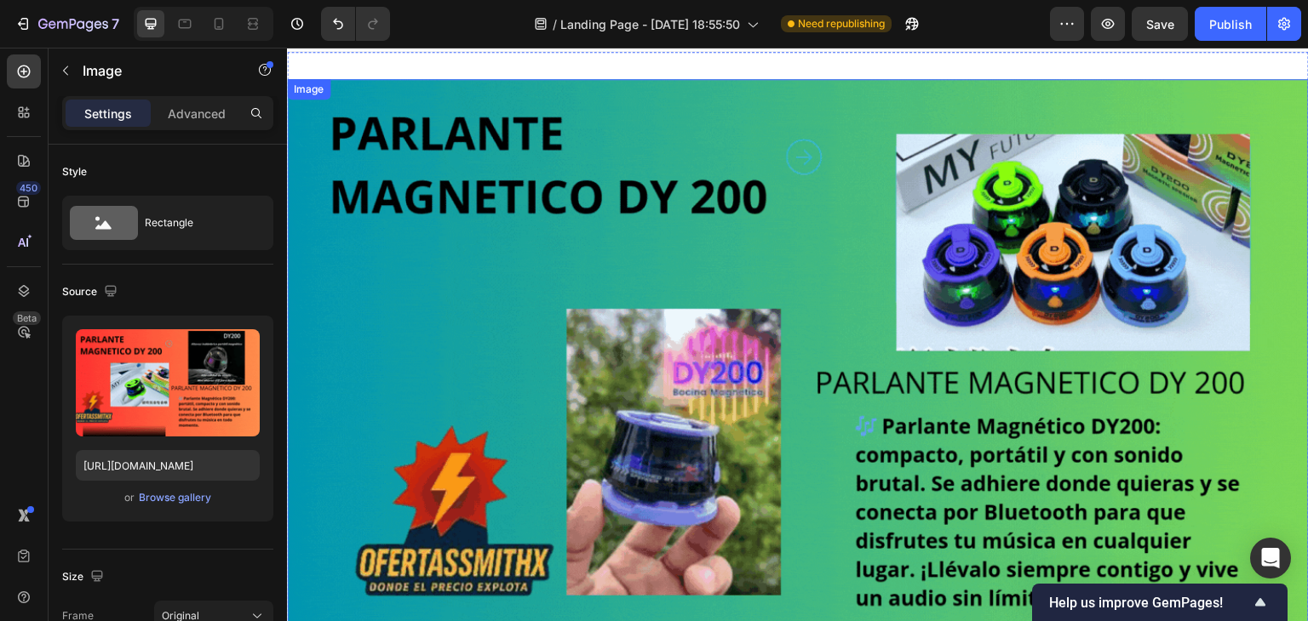
scroll to position [0, 0]
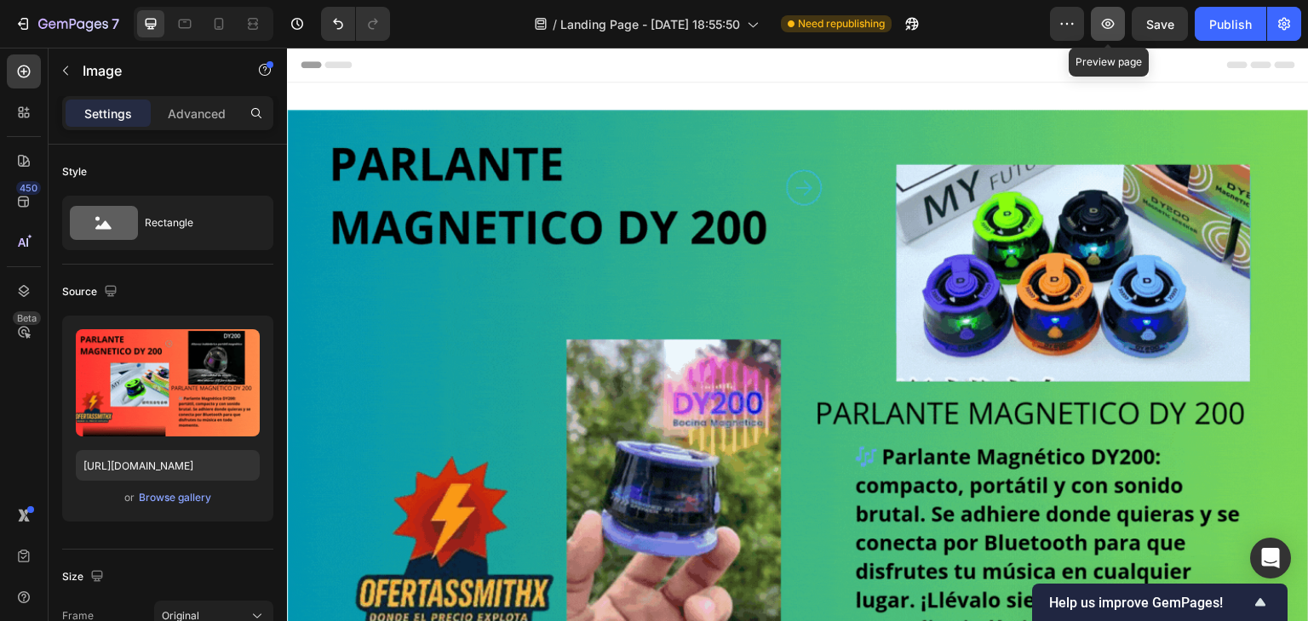
click at [1112, 26] on icon "button" at bounding box center [1107, 23] width 17 height 17
click at [1243, 15] on div "Publish" at bounding box center [1230, 24] width 43 height 18
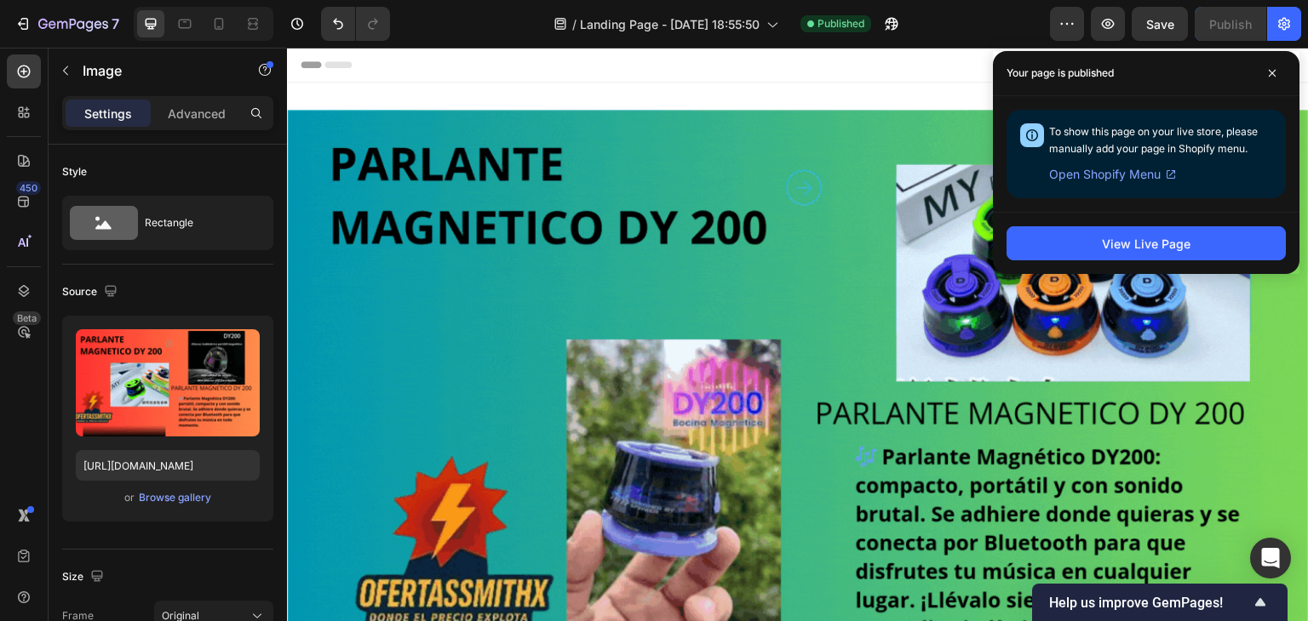
click at [1088, 175] on span "Open Shopify Menu" at bounding box center [1105, 174] width 112 height 20
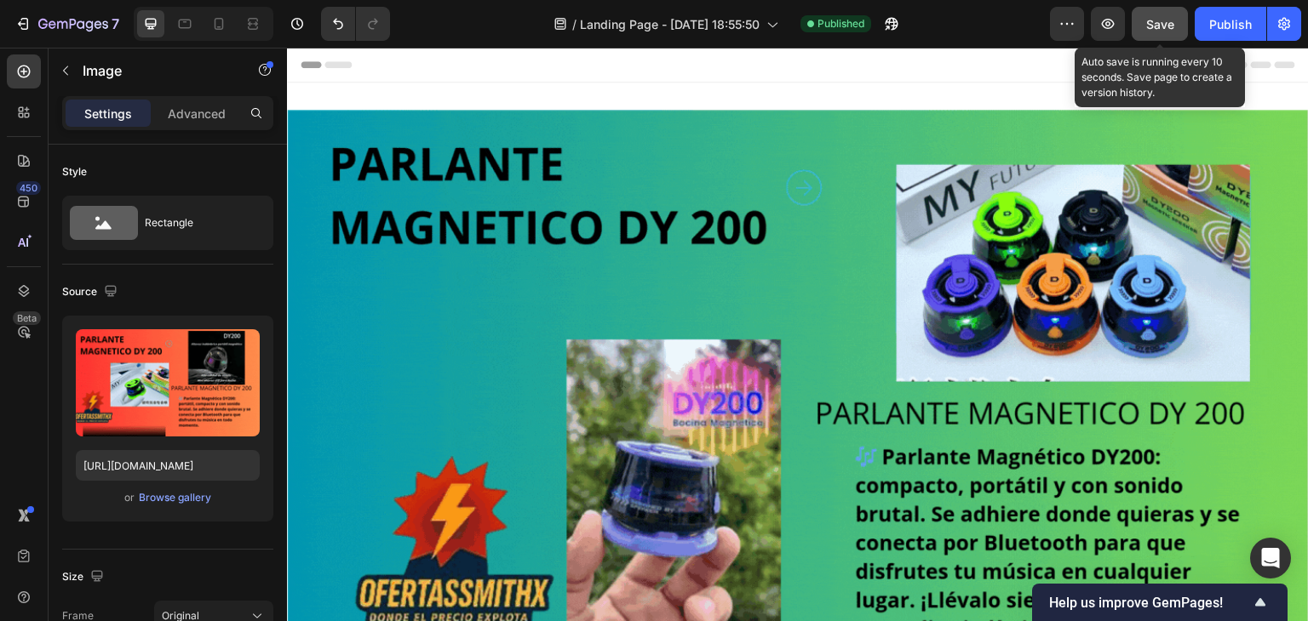
click at [1166, 28] on span "Save" at bounding box center [1160, 24] width 28 height 14
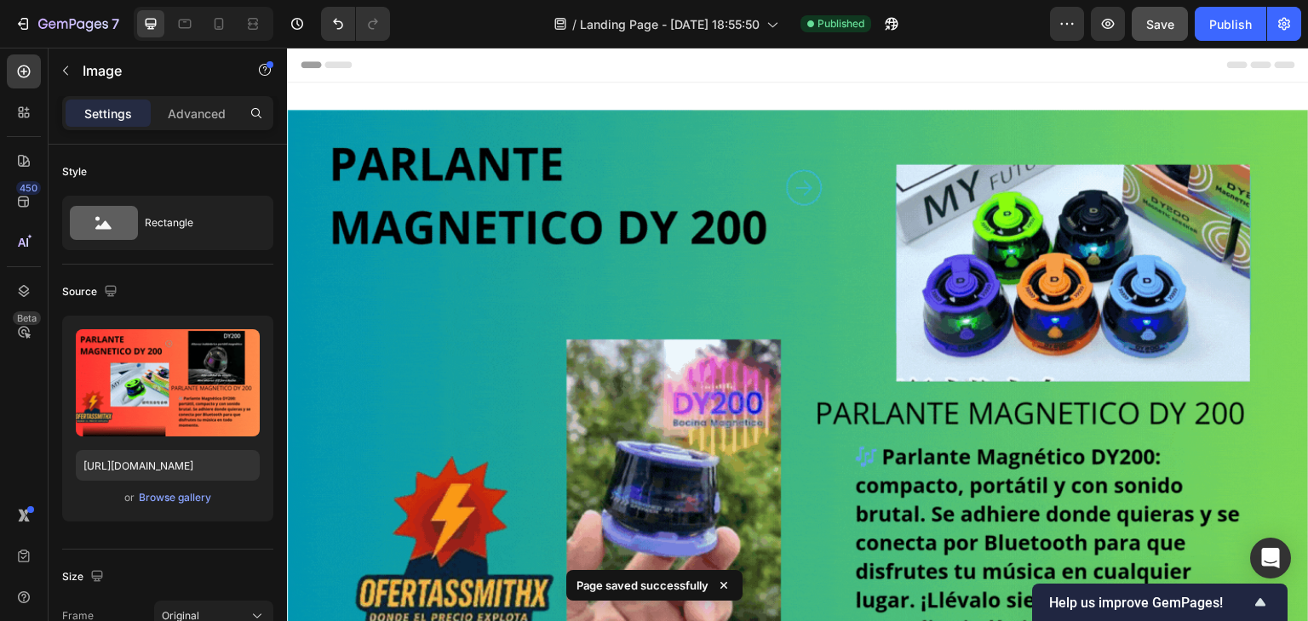
click at [725, 590] on icon at bounding box center [723, 585] width 17 height 17
click at [1261, 30] on button "Publish" at bounding box center [1230, 24] width 72 height 34
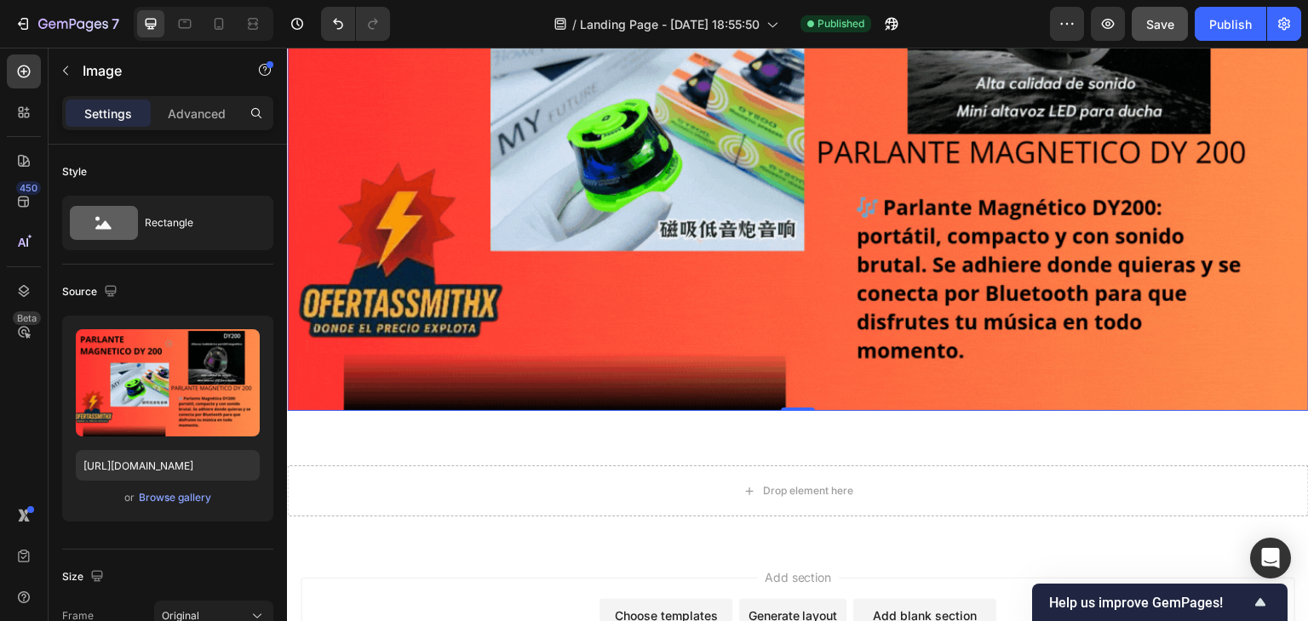
scroll to position [937, 0]
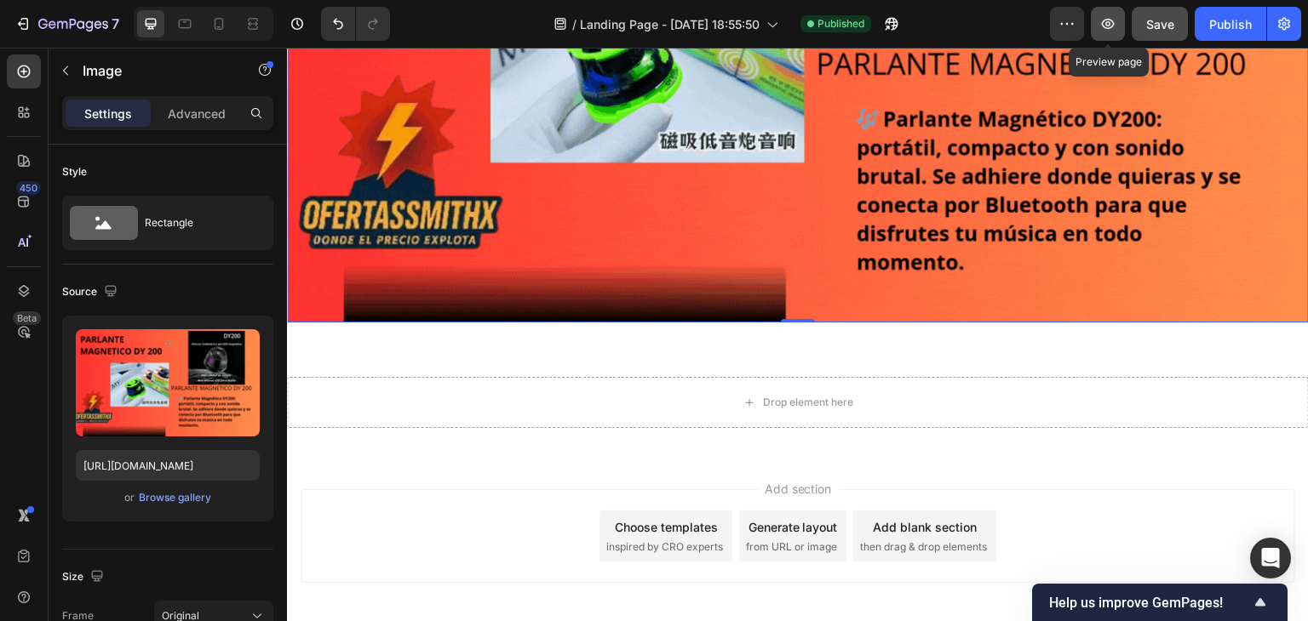
click at [1110, 29] on icon "button" at bounding box center [1107, 23] width 17 height 17
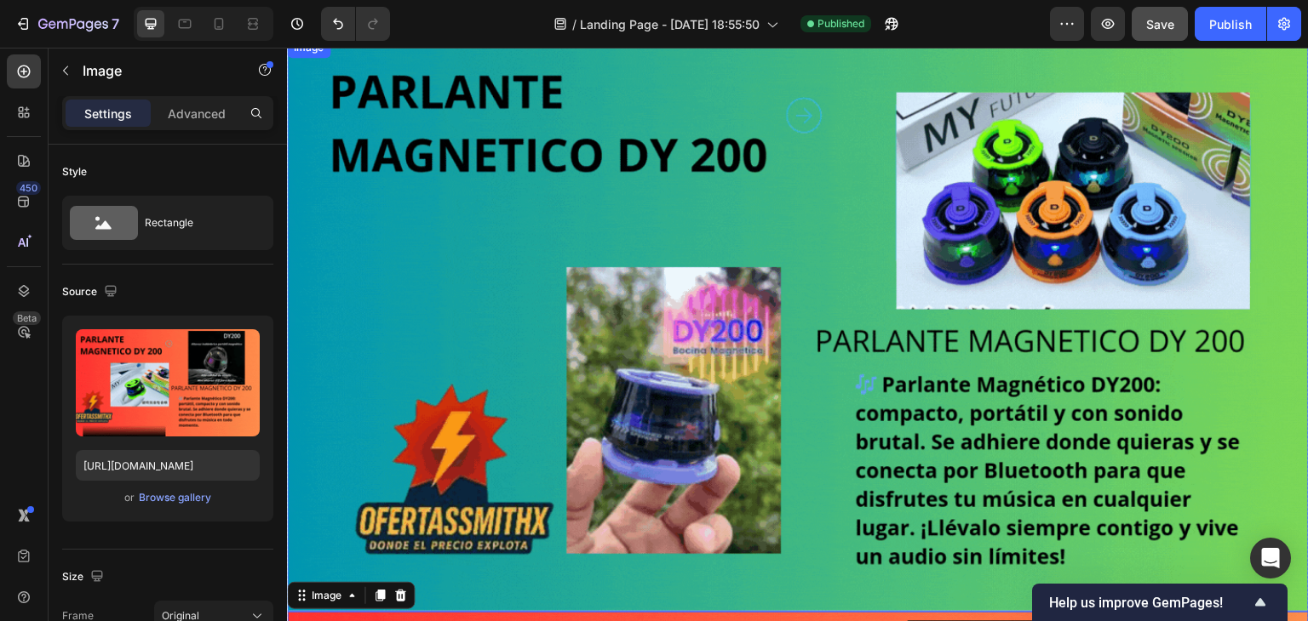
scroll to position [0, 0]
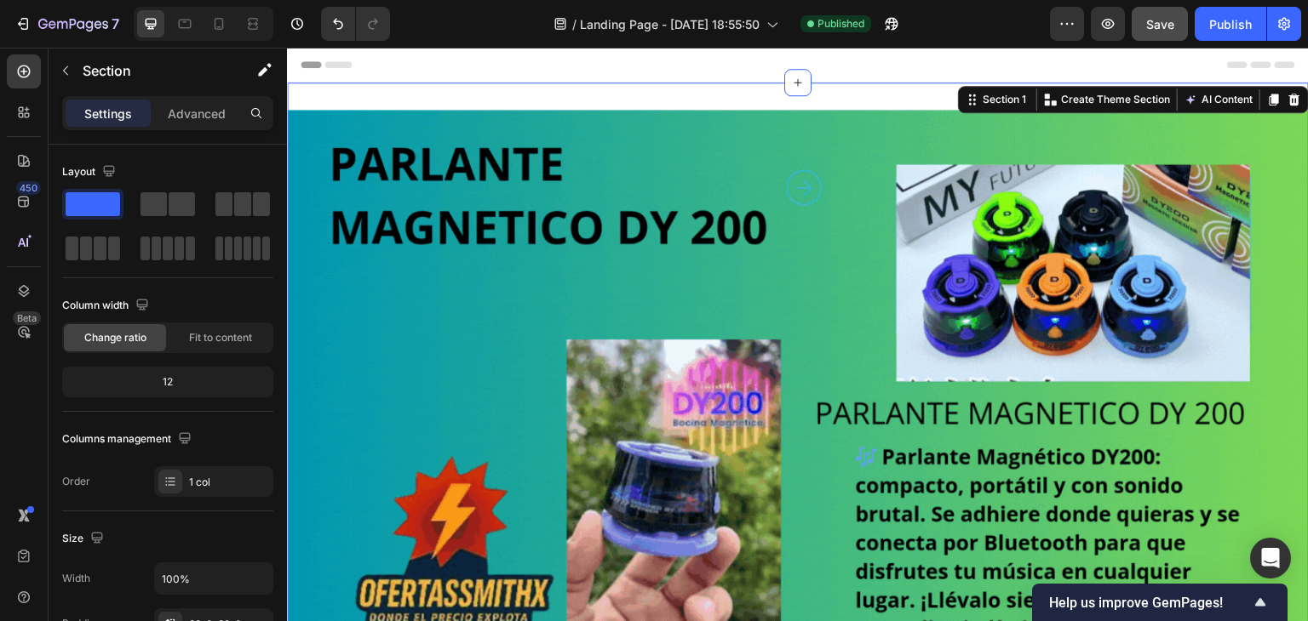
click at [187, 120] on p "Advanced" at bounding box center [197, 114] width 58 height 18
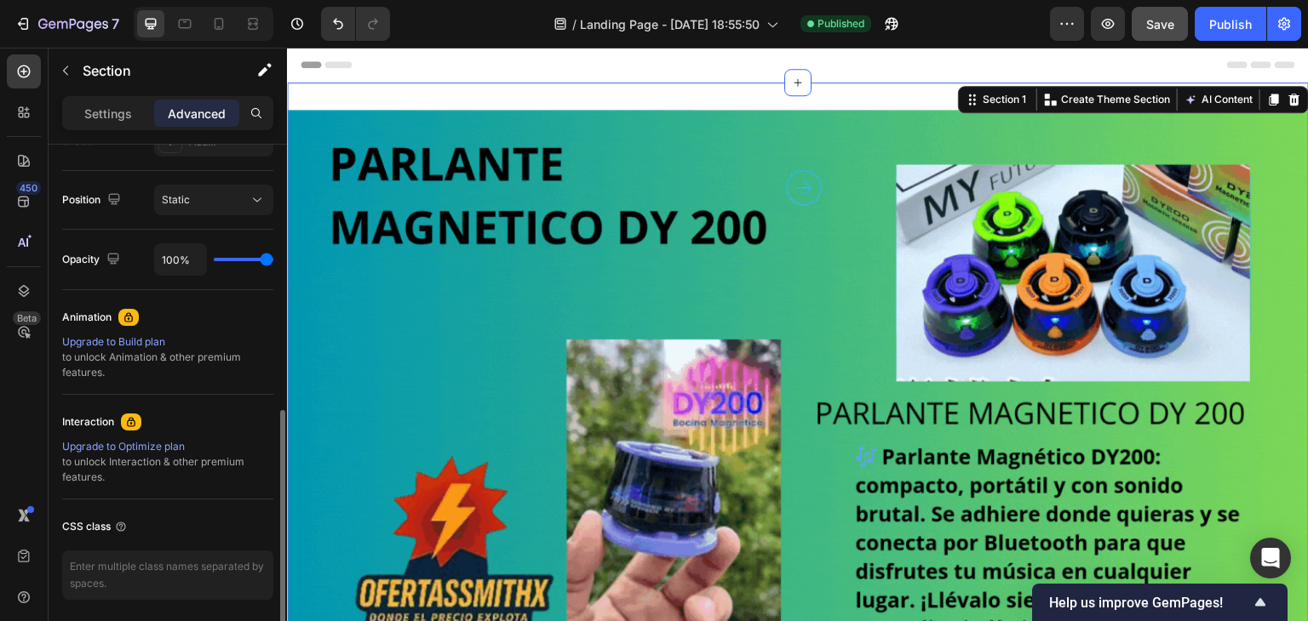
scroll to position [655, 0]
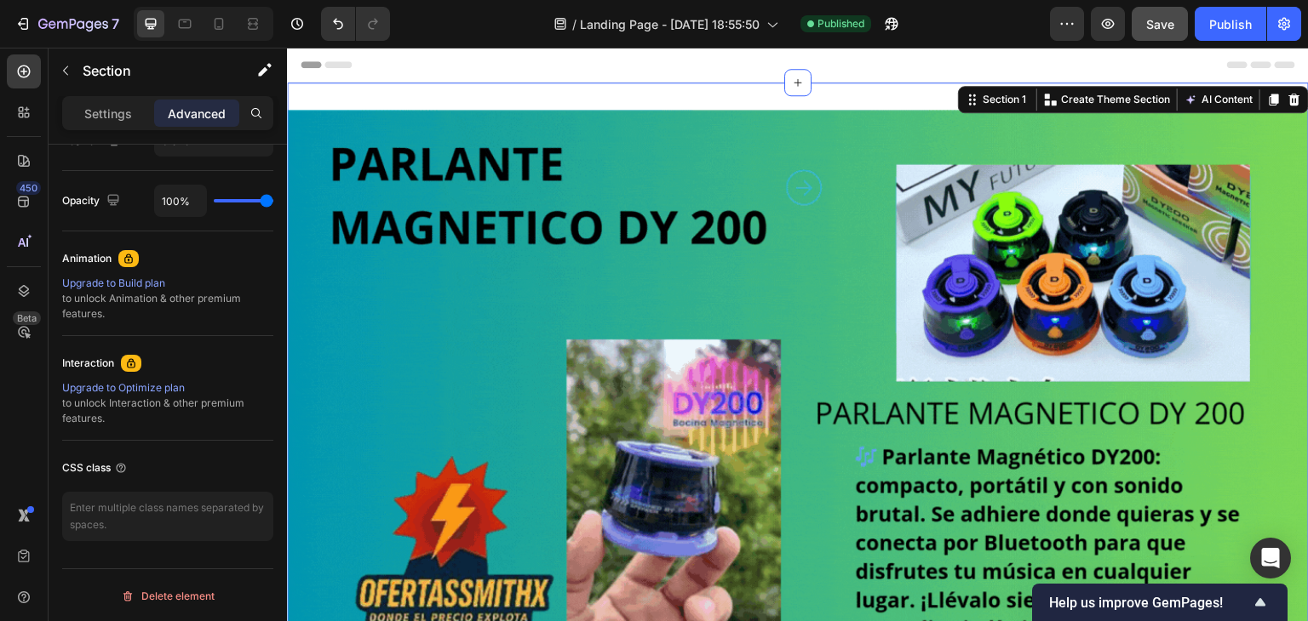
click at [118, 198] on icon "button" at bounding box center [112, 199] width 11 height 11
click at [103, 102] on div "Settings" at bounding box center [108, 113] width 85 height 27
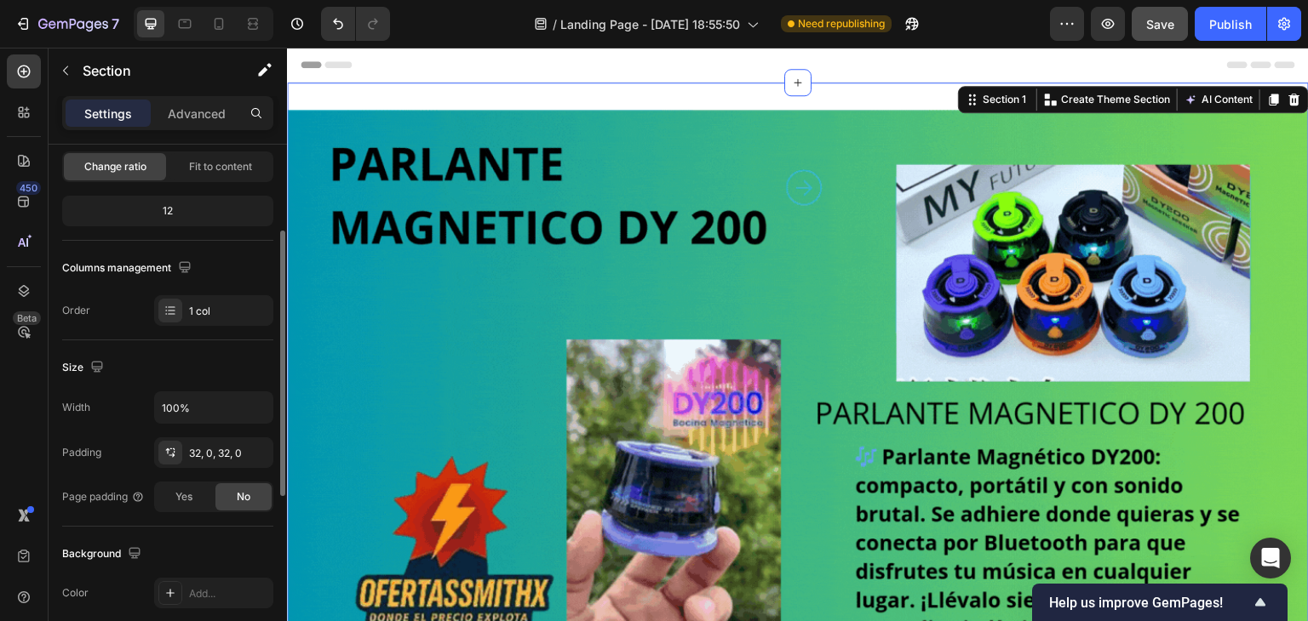
scroll to position [0, 0]
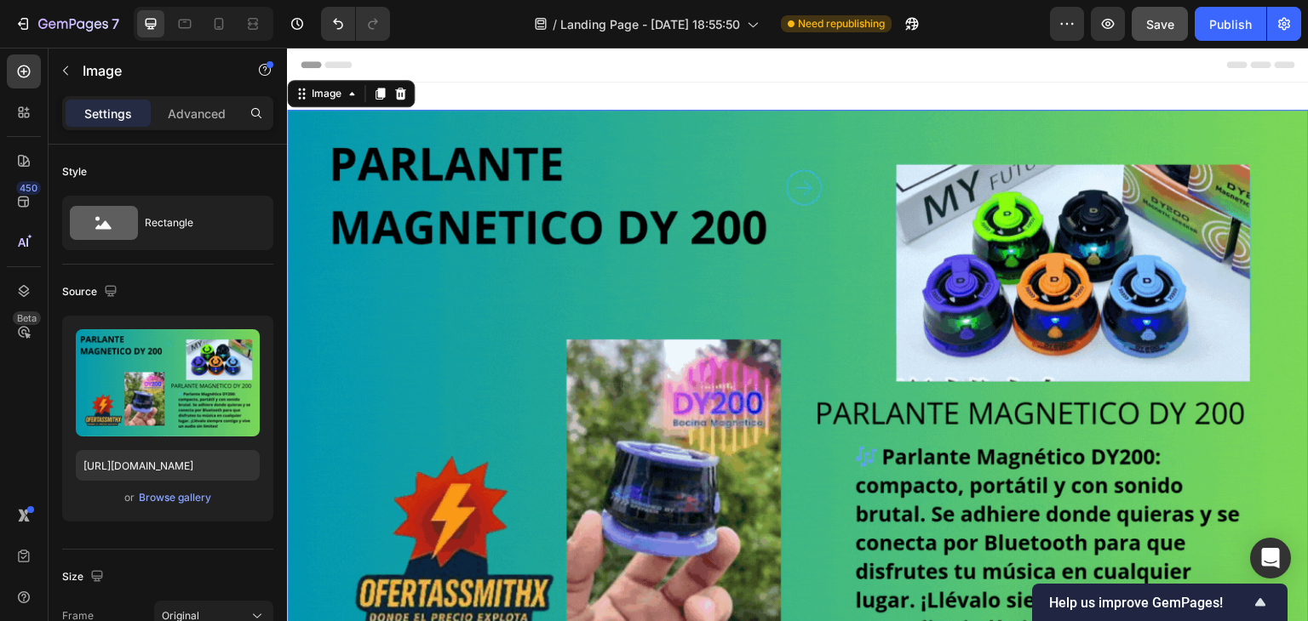
click at [356, 306] on img at bounding box center [798, 397] width 1022 height 575
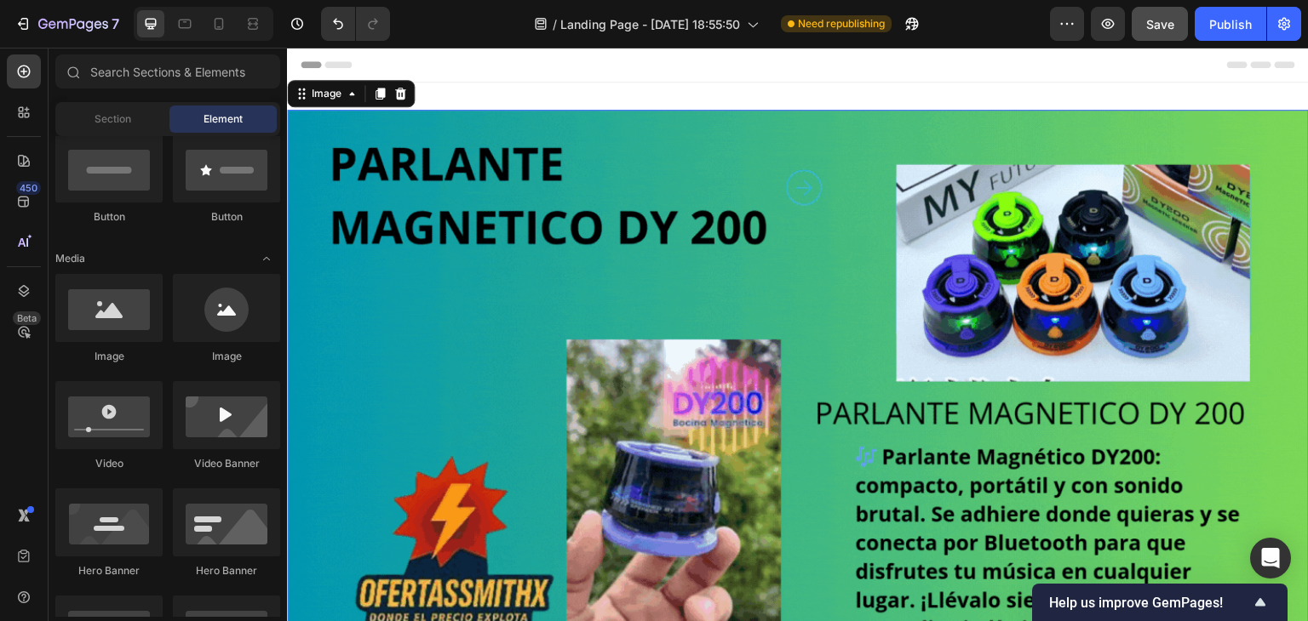
click at [491, 67] on div "Header" at bounding box center [798, 65] width 994 height 34
click at [243, 123] on div "Element" at bounding box center [222, 119] width 107 height 27
click at [242, 120] on span "Element" at bounding box center [222, 119] width 39 height 15
click at [364, 81] on div "Header" at bounding box center [798, 65] width 994 height 34
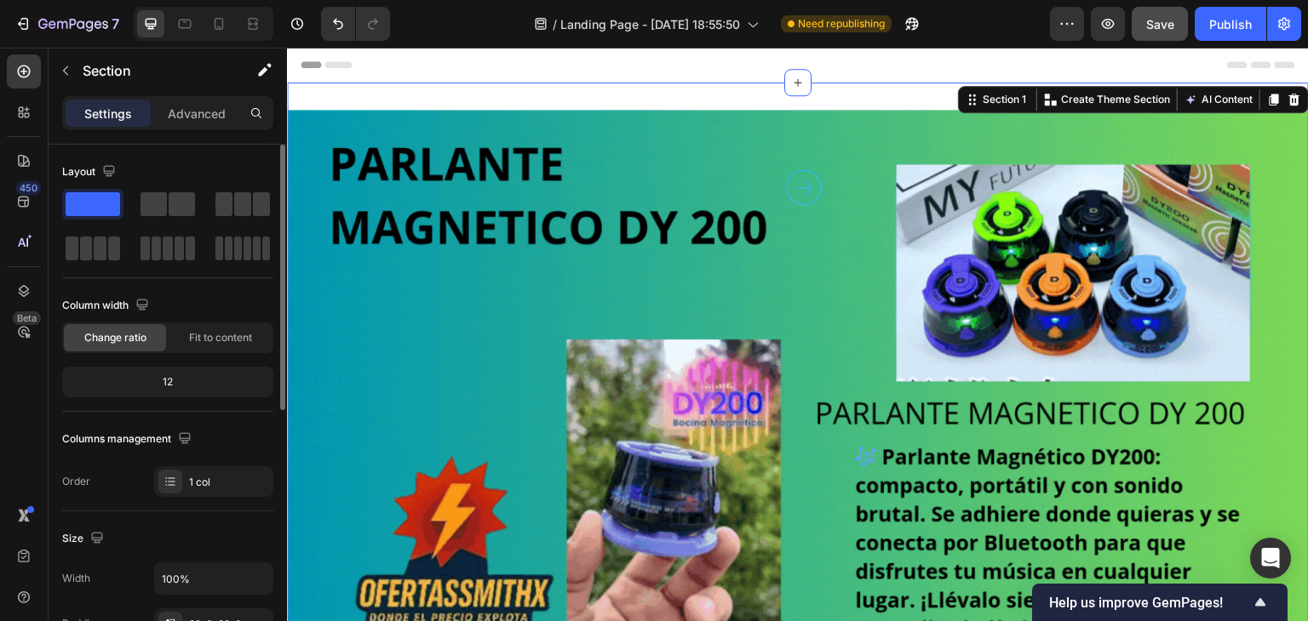
click at [96, 203] on span at bounding box center [93, 204] width 54 height 24
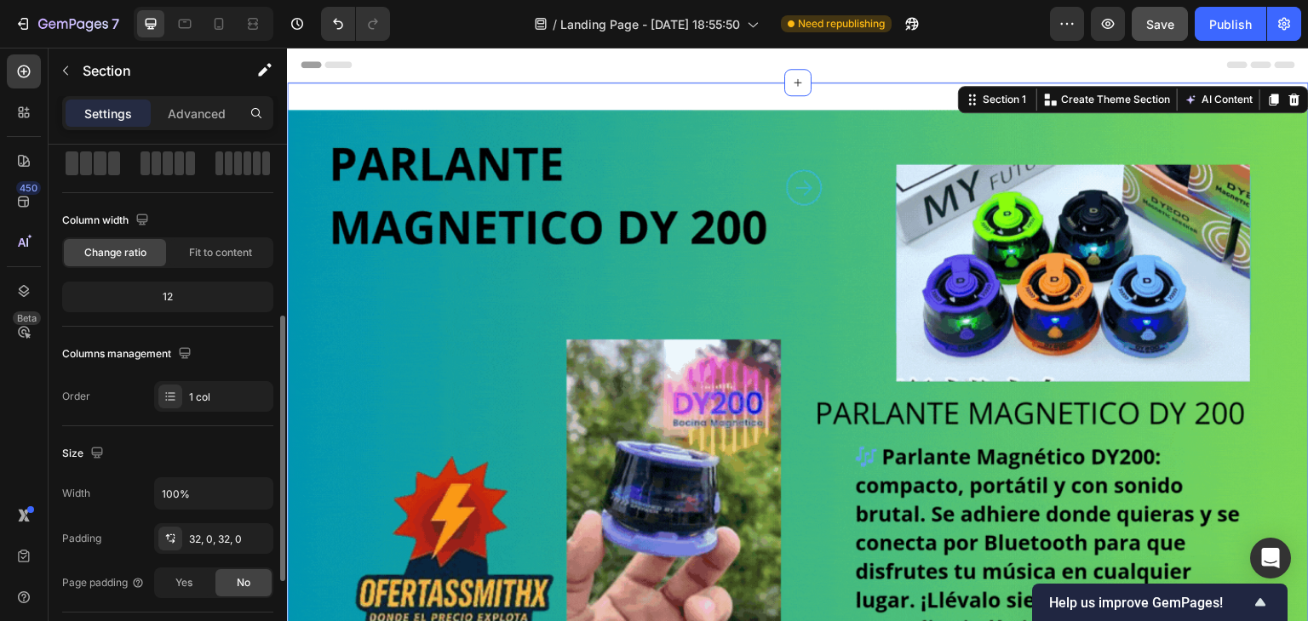
scroll to position [170, 0]
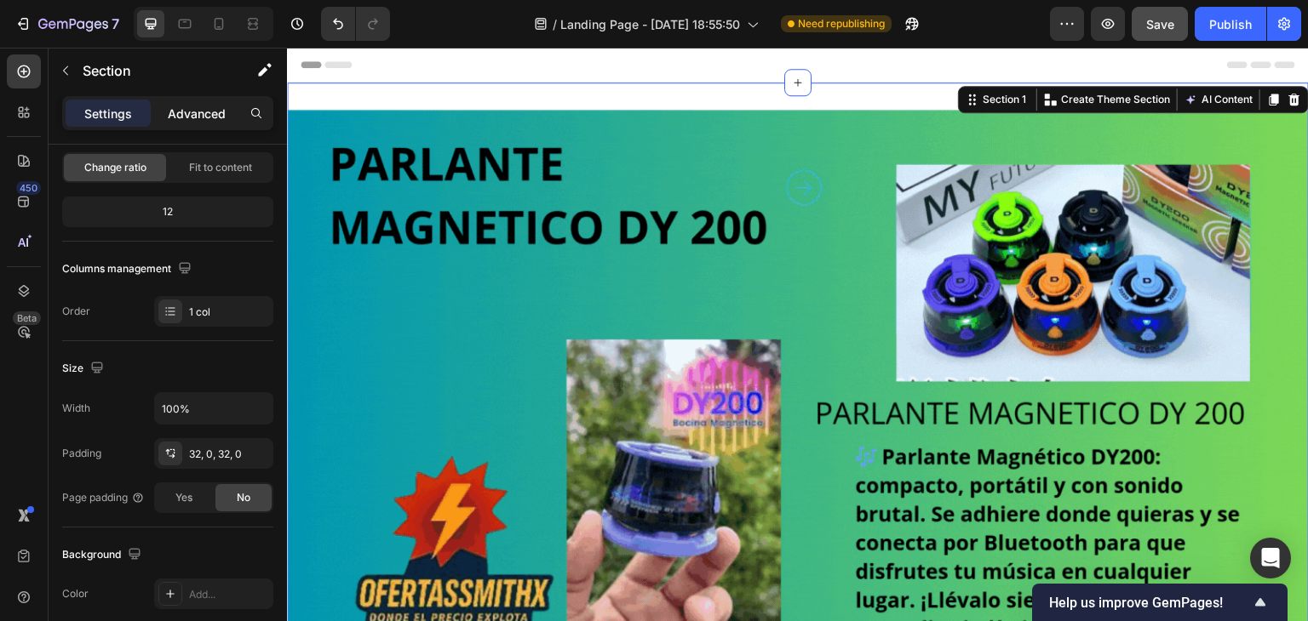
click at [209, 109] on p "Advanced" at bounding box center [197, 114] width 58 height 18
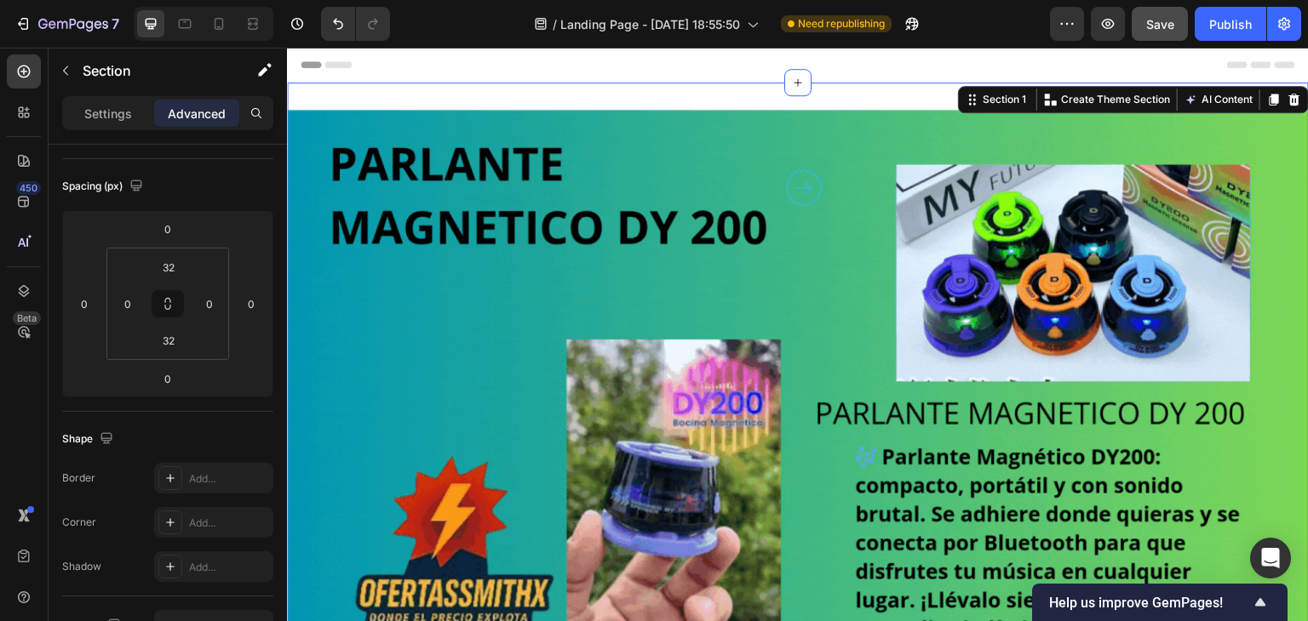
click at [175, 265] on input "32" at bounding box center [169, 268] width 34 height 26
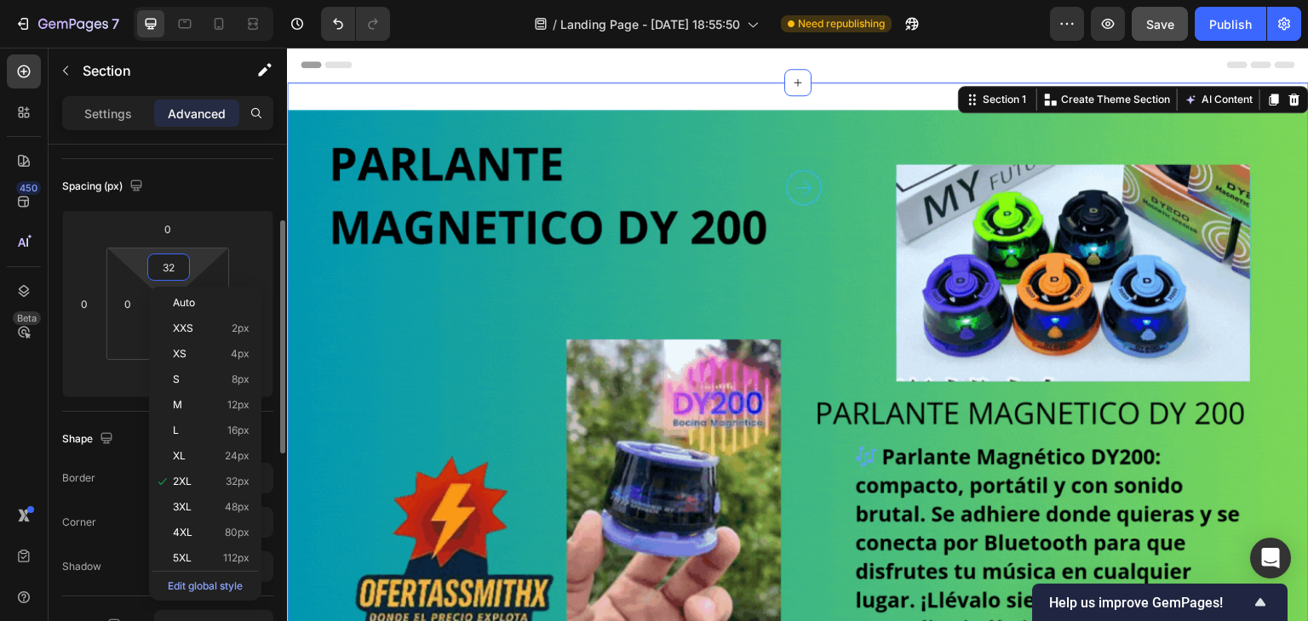
type input "2"
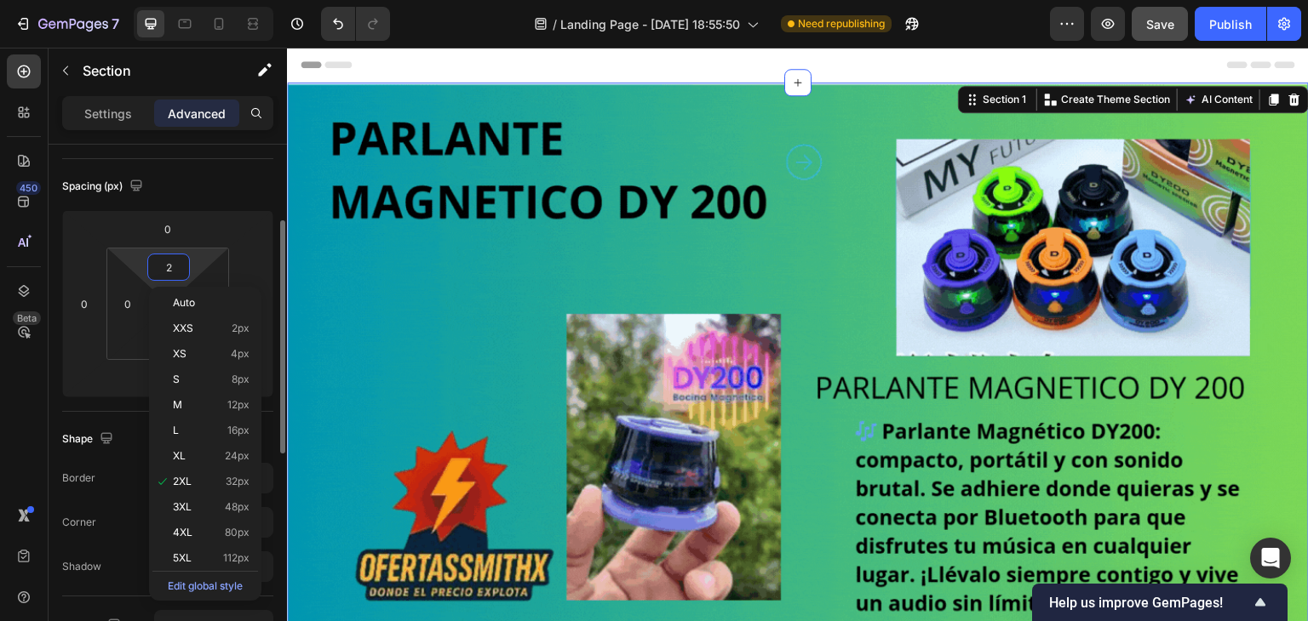
click at [223, 210] on icon at bounding box center [167, 303] width 211 height 187
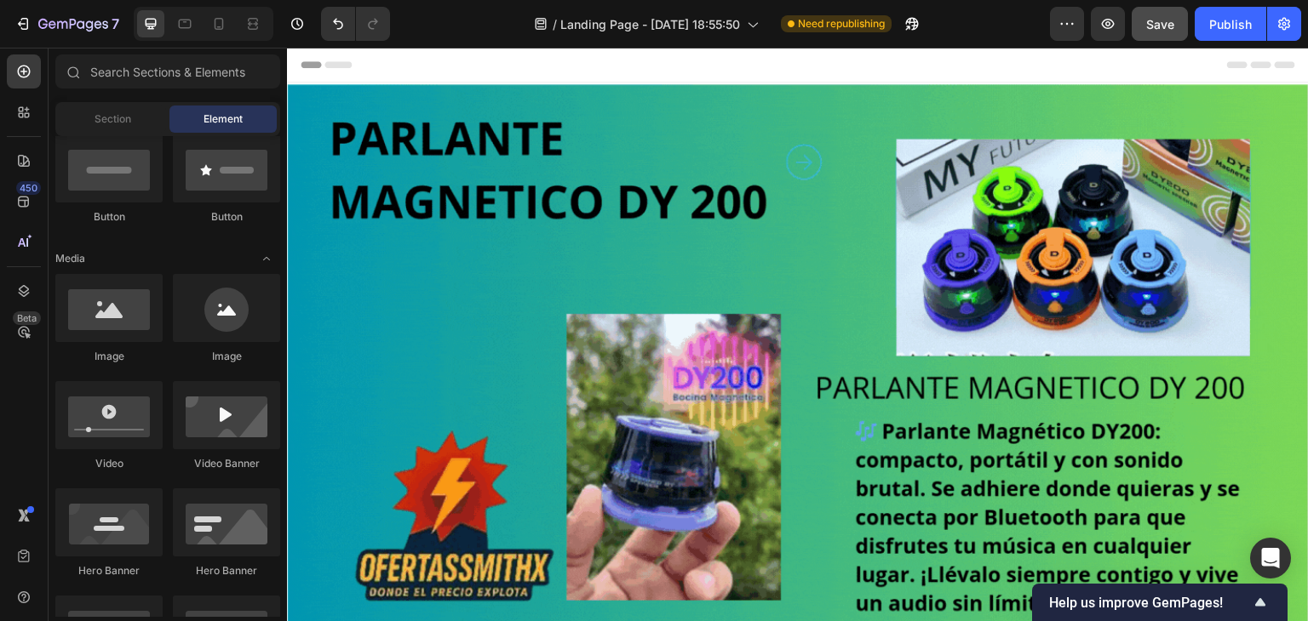
click at [422, 69] on div "Header" at bounding box center [798, 65] width 994 height 34
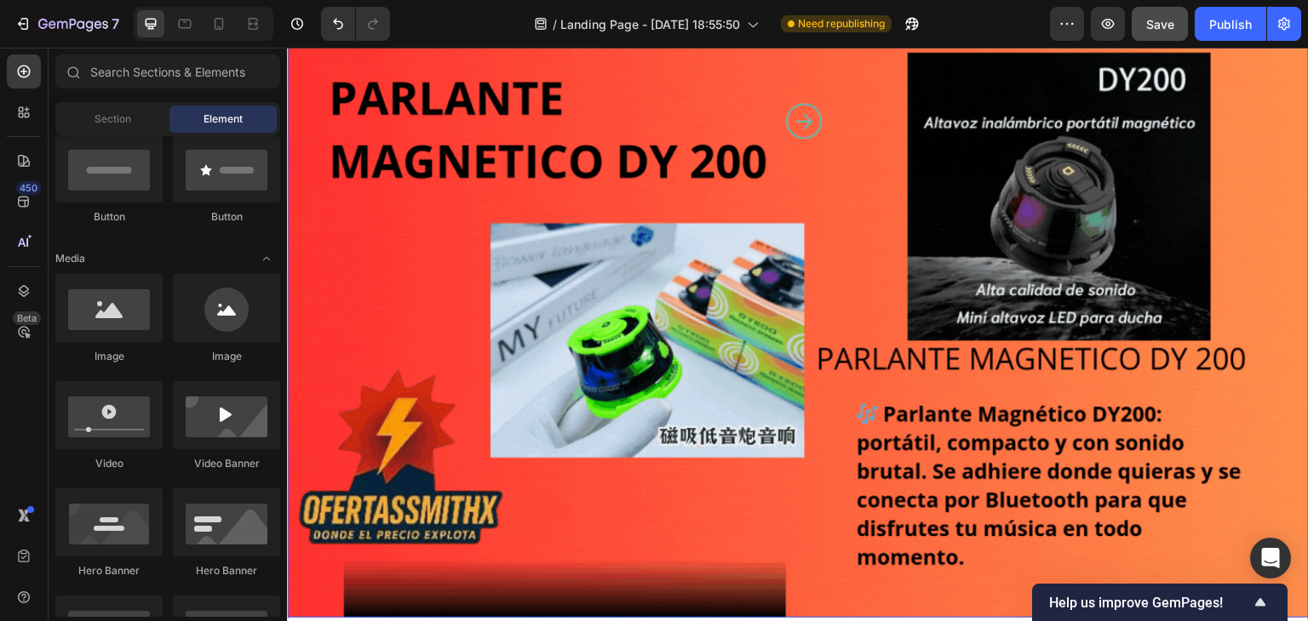
scroll to position [426, 0]
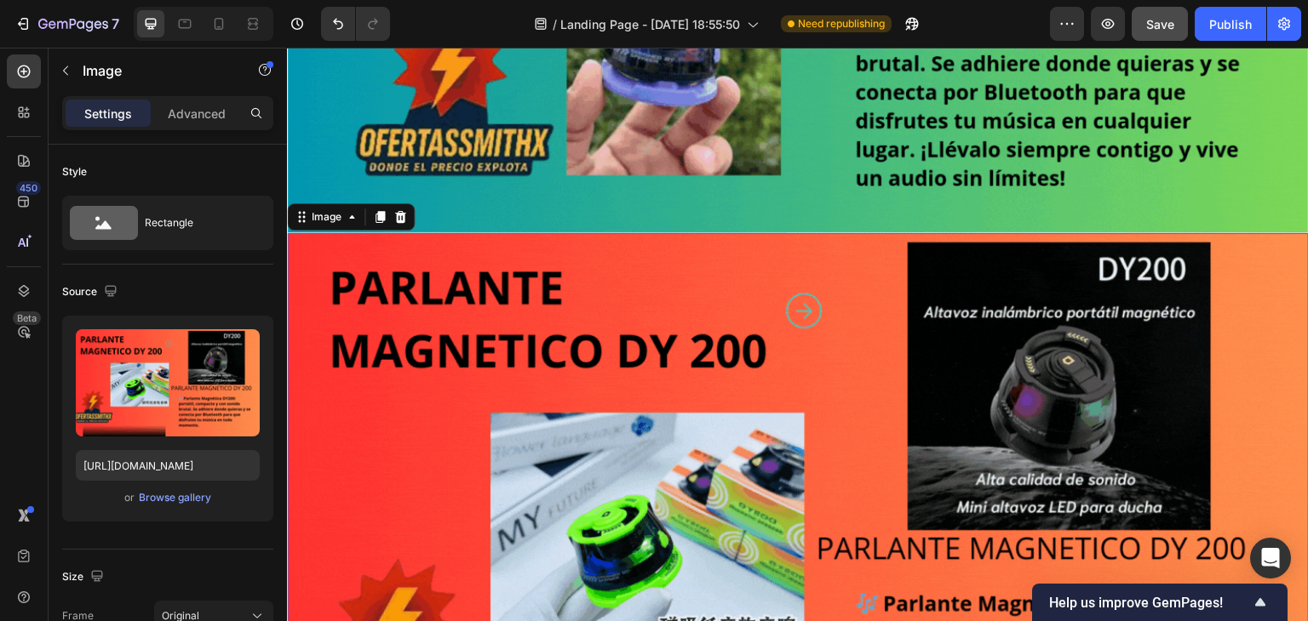
click at [682, 266] on img at bounding box center [798, 520] width 1022 height 575
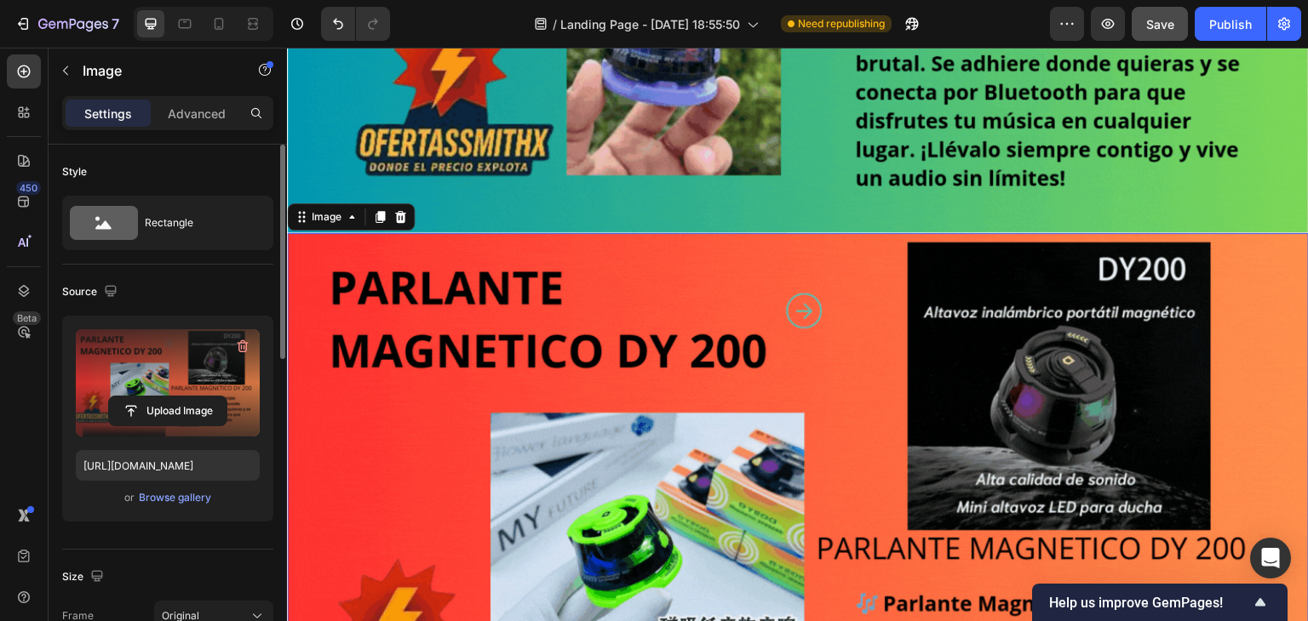
click at [252, 396] on div "Upload Image" at bounding box center [168, 411] width 184 height 31
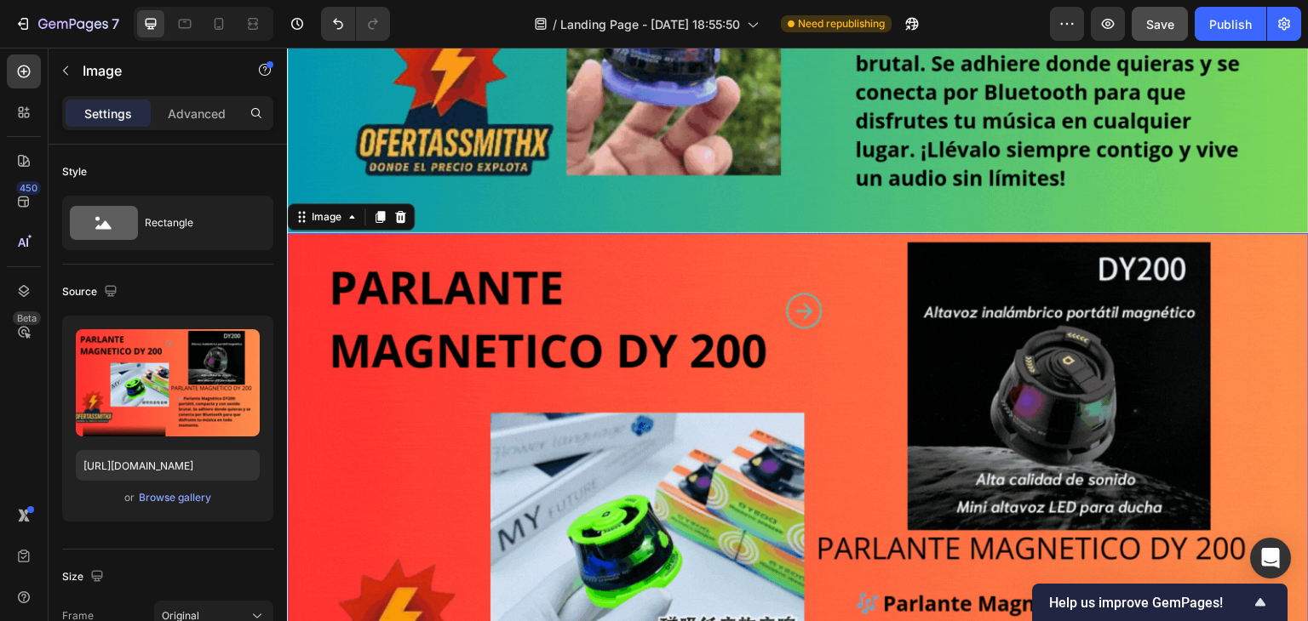
click at [676, 301] on img at bounding box center [798, 520] width 1022 height 575
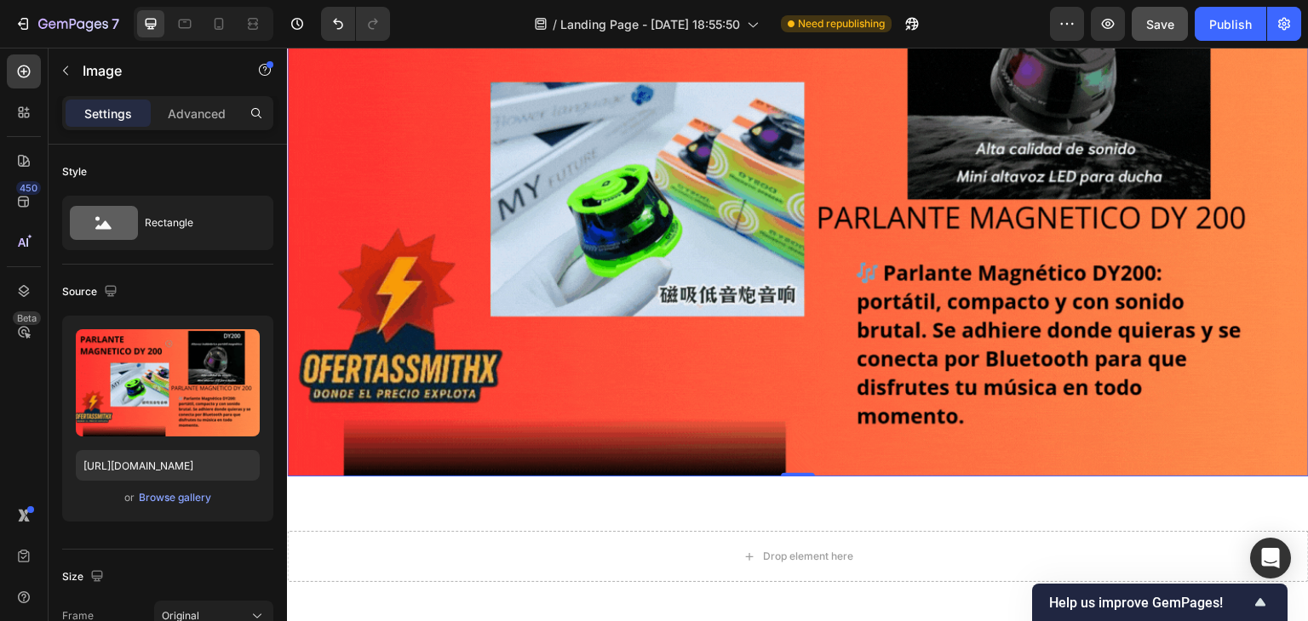
scroll to position [766, 0]
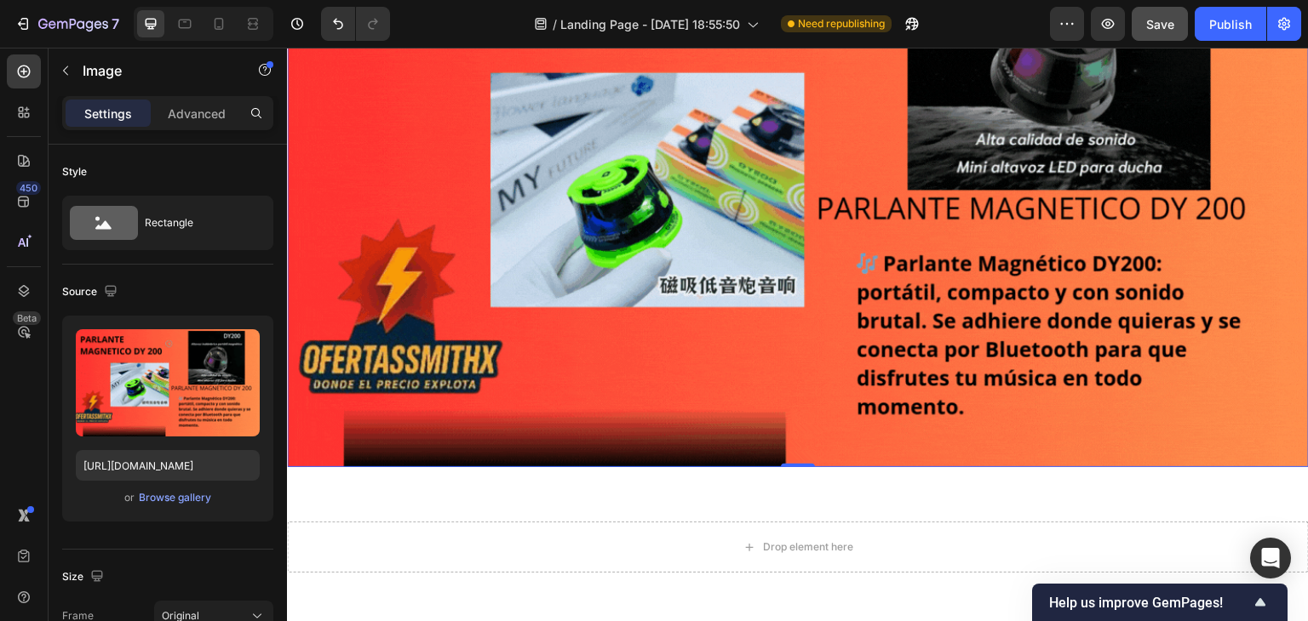
click at [792, 397] on img at bounding box center [798, 180] width 1022 height 575
click at [791, 392] on img at bounding box center [798, 180] width 1022 height 575
click at [789, 389] on img at bounding box center [798, 180] width 1022 height 575
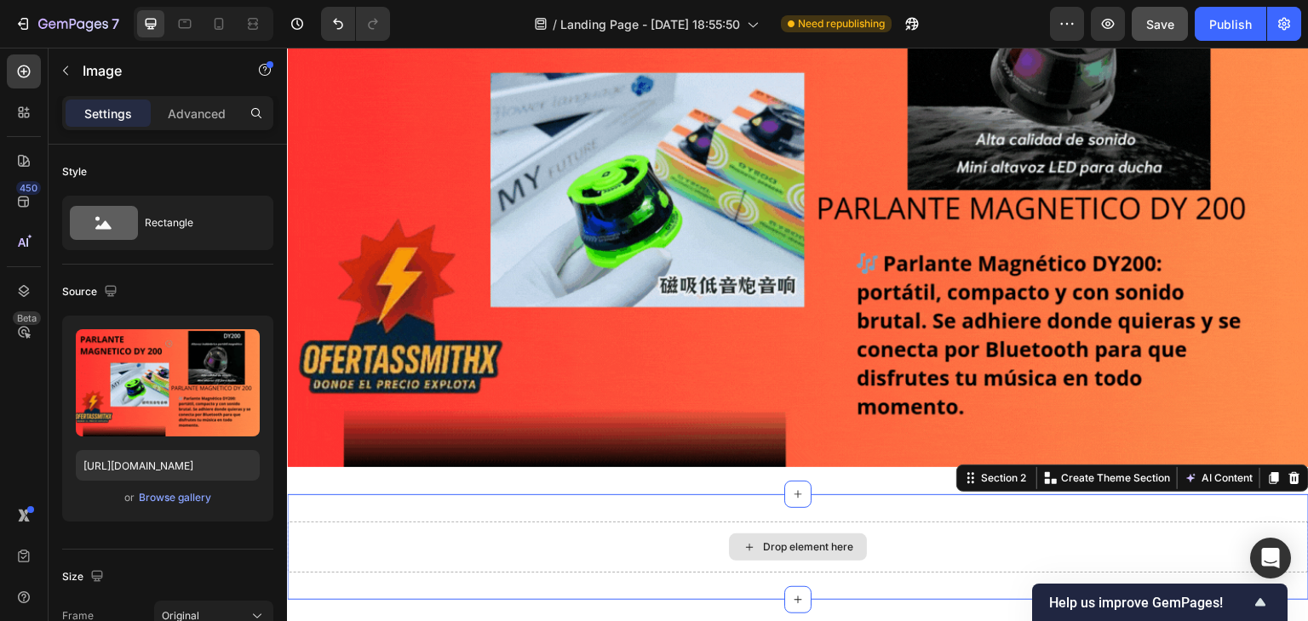
click at [483, 532] on div "Drop element here" at bounding box center [798, 547] width 1022 height 51
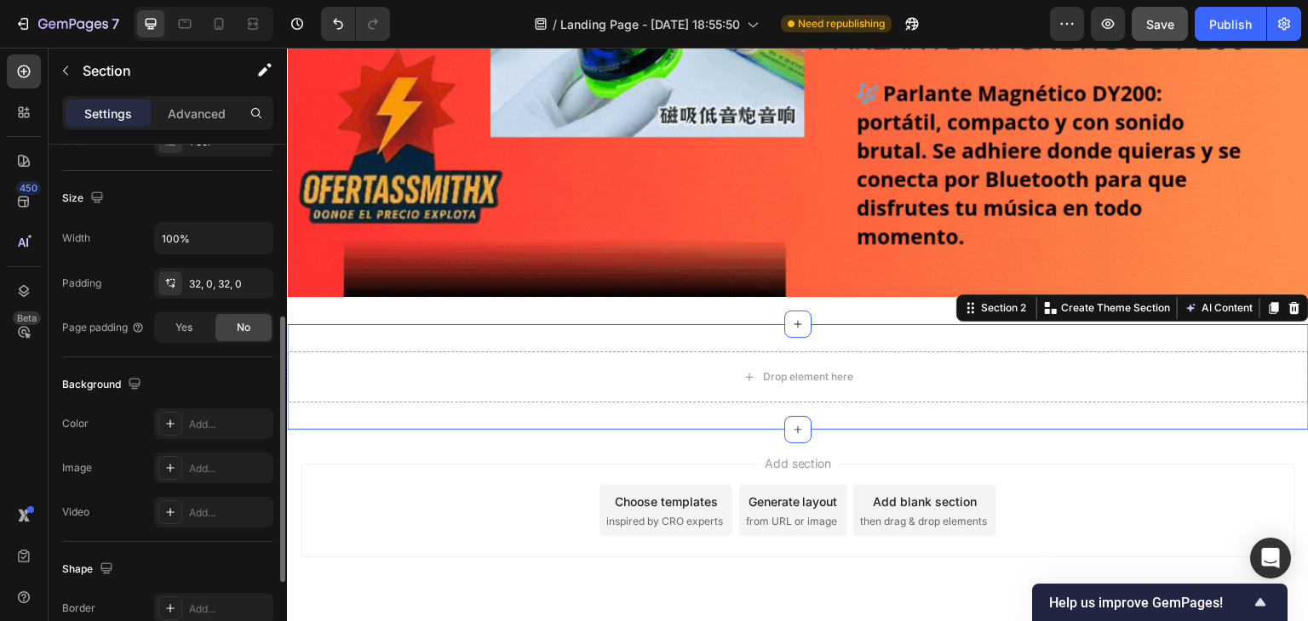
scroll to position [512, 0]
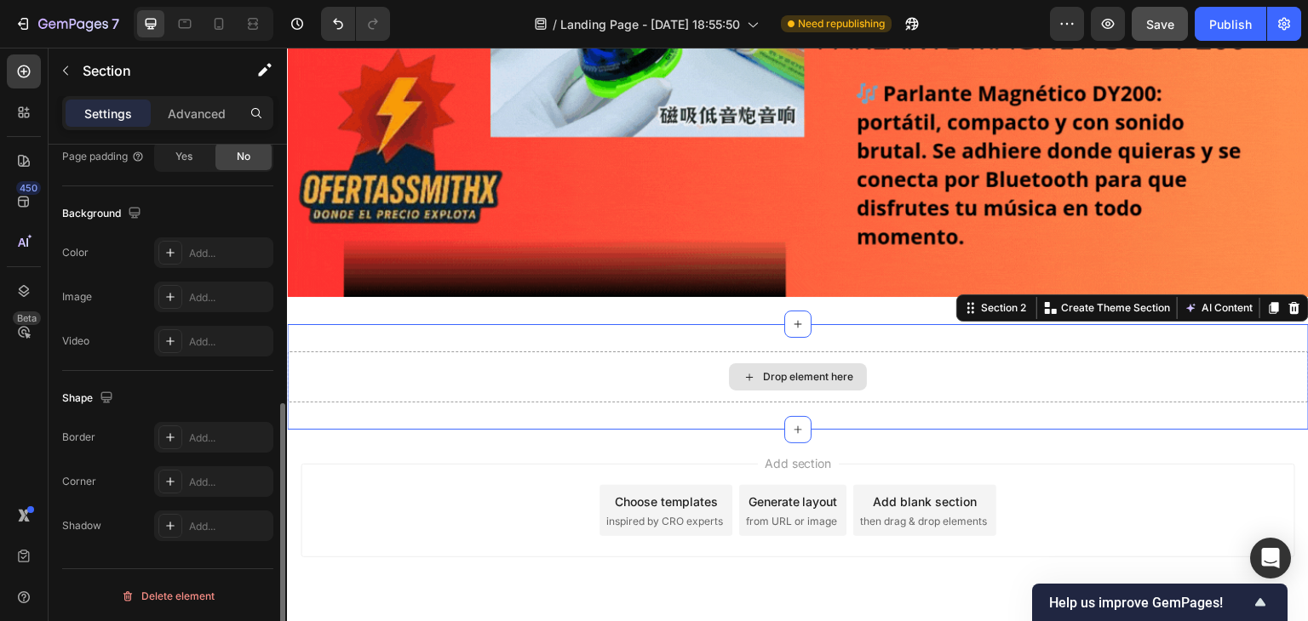
click at [416, 359] on div "Drop element here" at bounding box center [798, 377] width 1022 height 51
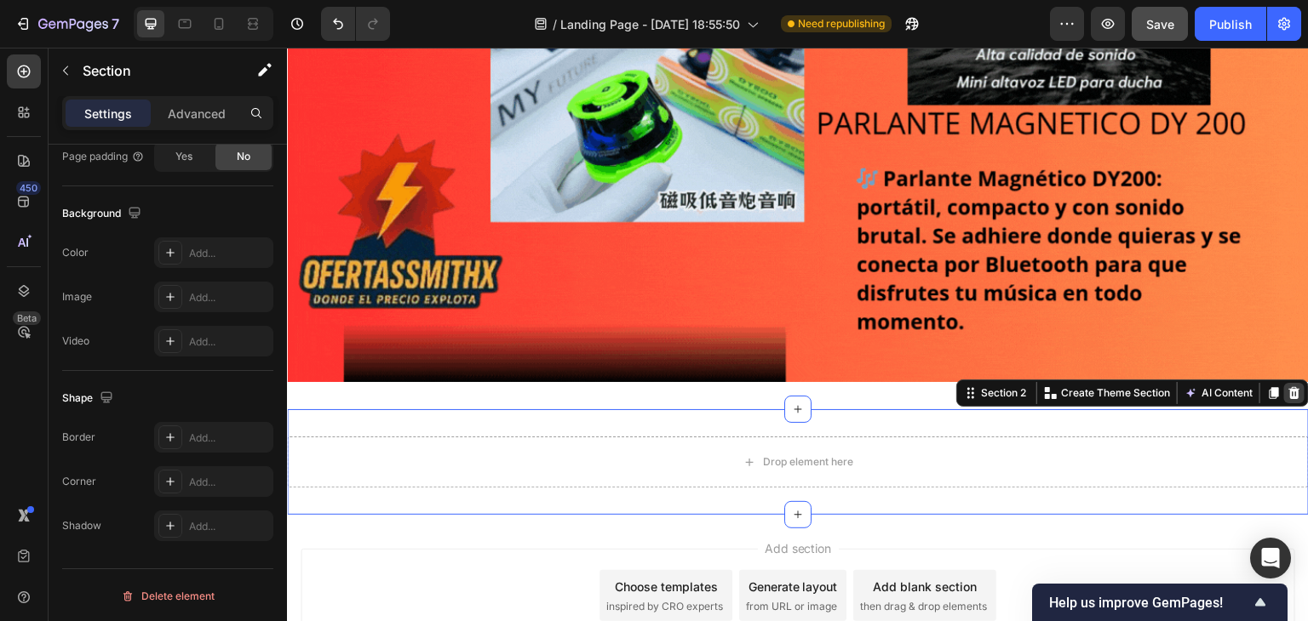
click at [1289, 387] on icon at bounding box center [1294, 393] width 11 height 12
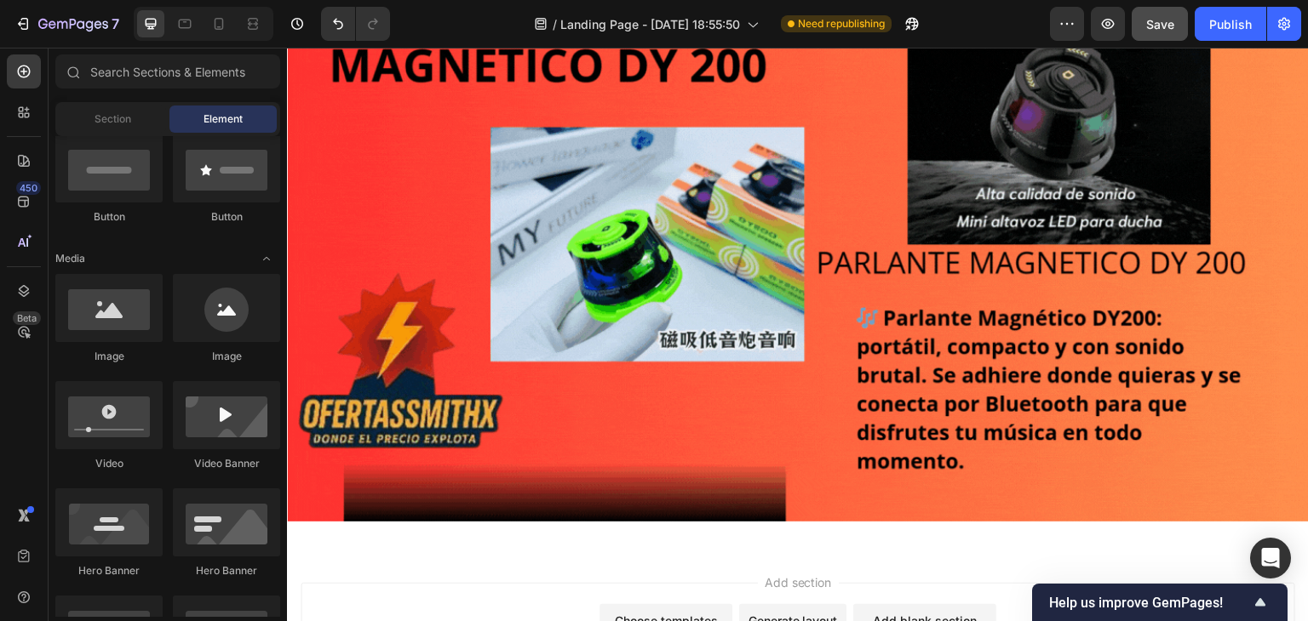
scroll to position [681, 0]
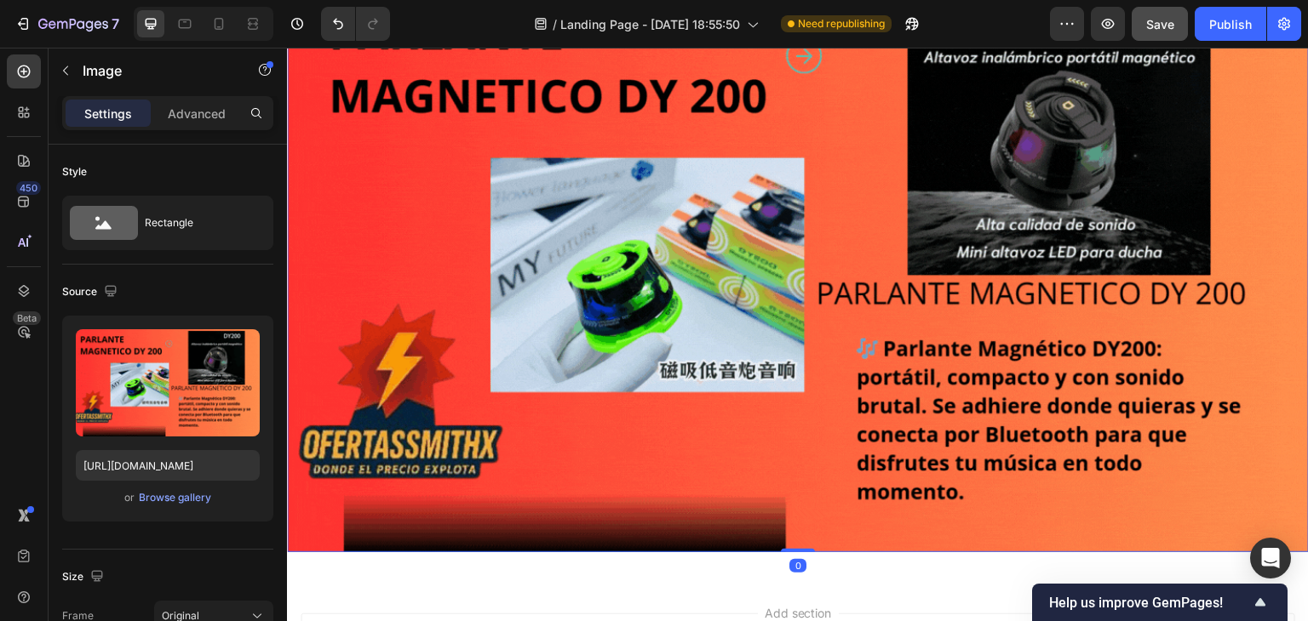
click at [684, 432] on img at bounding box center [798, 265] width 1022 height 575
click at [186, 494] on div "Browse gallery" at bounding box center [175, 497] width 72 height 15
click at [204, 490] on div "Browse gallery" at bounding box center [175, 497] width 72 height 15
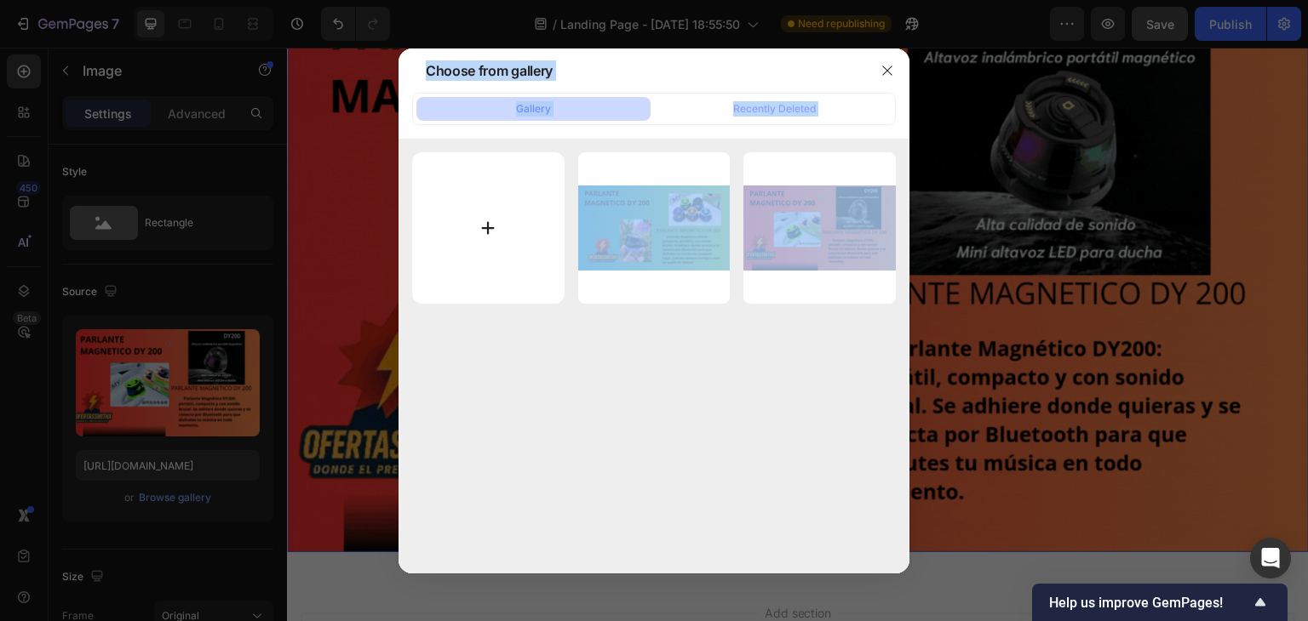
click at [477, 219] on input "file" at bounding box center [488, 228] width 152 height 152
type input "C:\fakepath\compra aqui (1).gif"
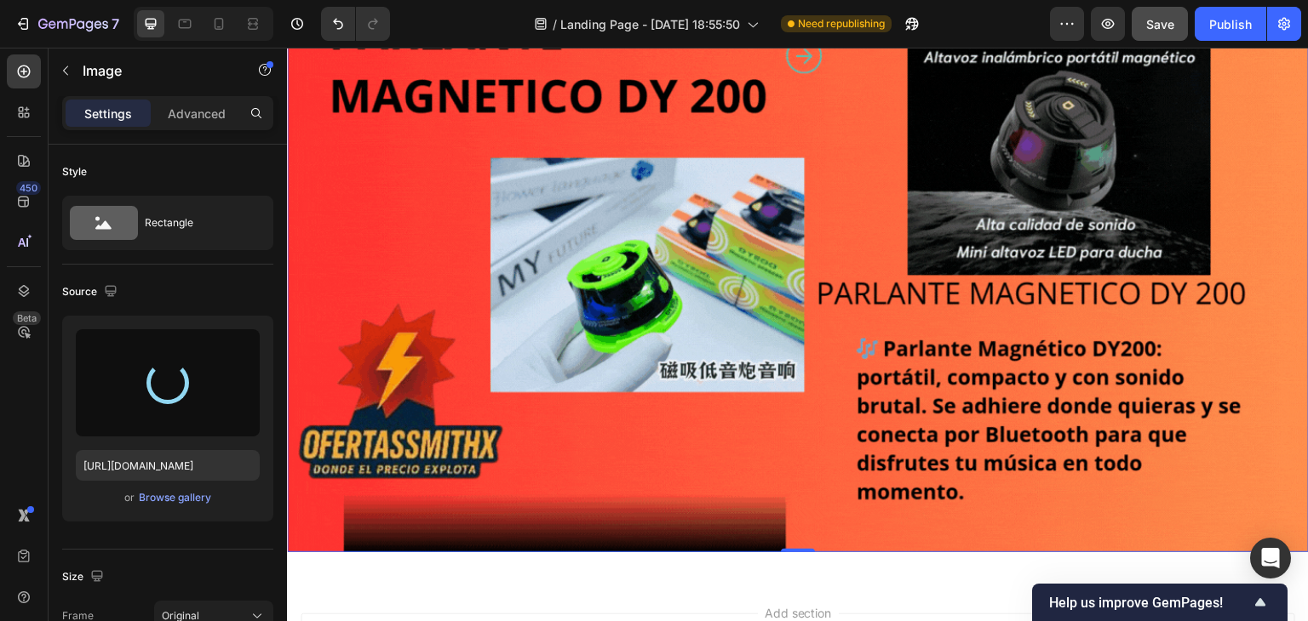
type input "https://cdn.shopify.com/s/files/1/0770/4385/9700/files/gempages_586487320018944…"
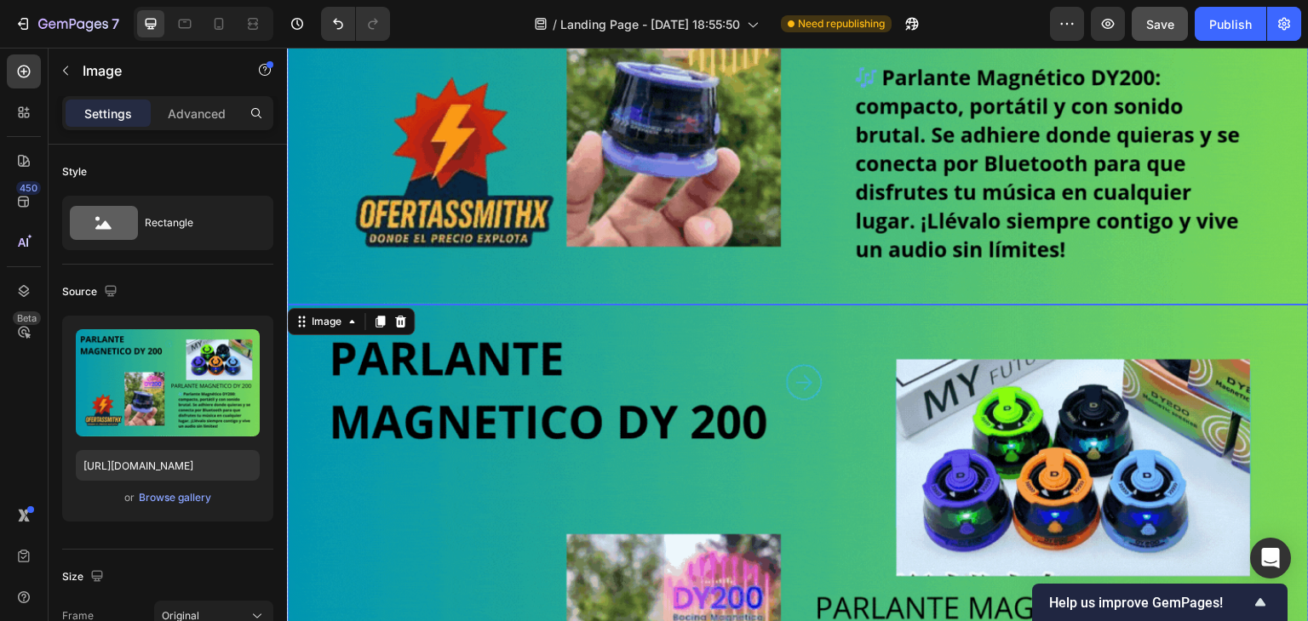
scroll to position [426, 0]
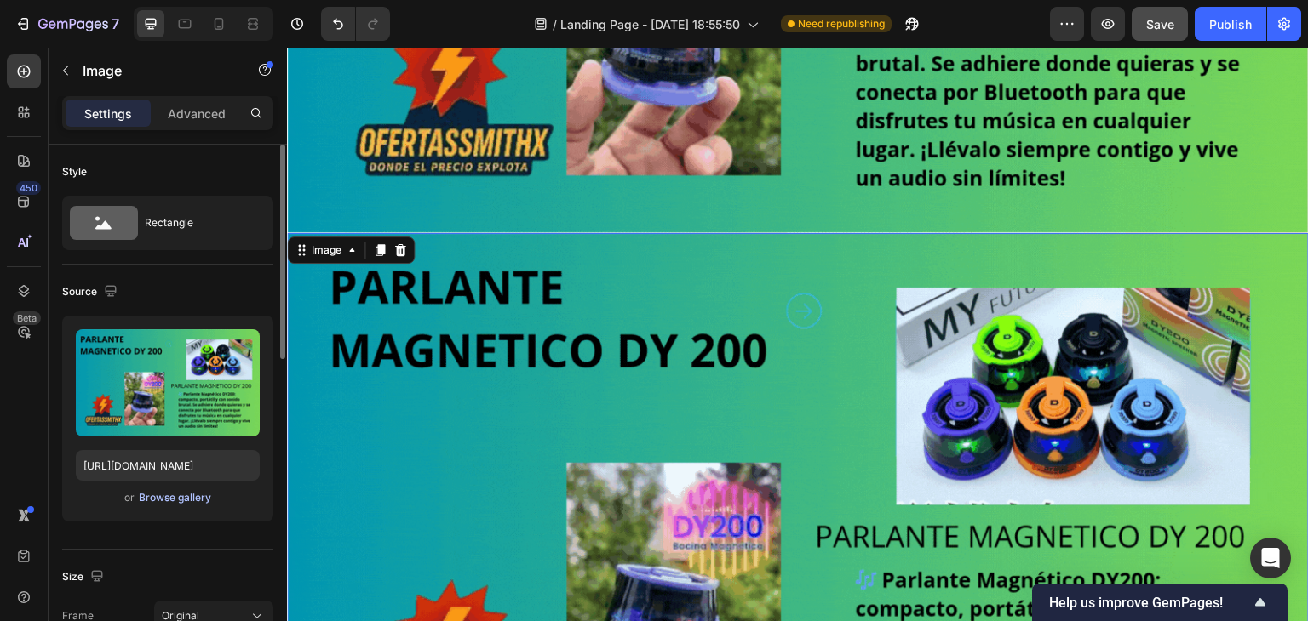
click at [180, 491] on div "Browse gallery" at bounding box center [175, 497] width 72 height 15
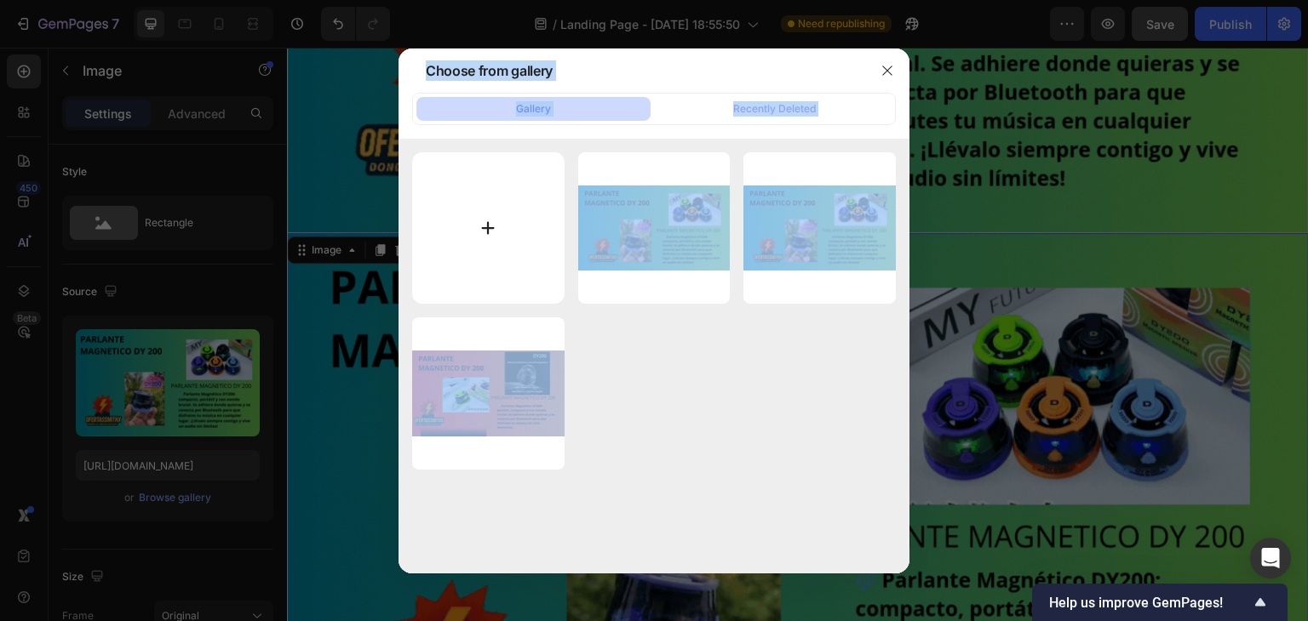
click at [485, 253] on input "file" at bounding box center [488, 228] width 152 height 152
type input "C:\fakepath\compra aqui (1).gif"
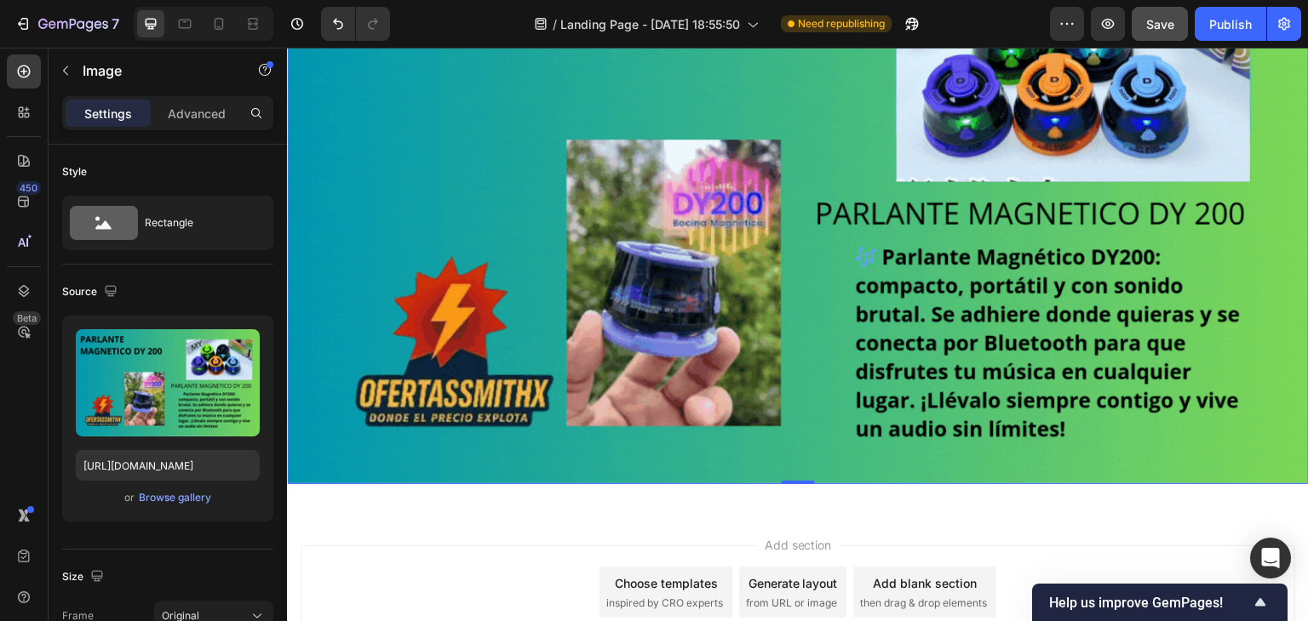
scroll to position [511, 0]
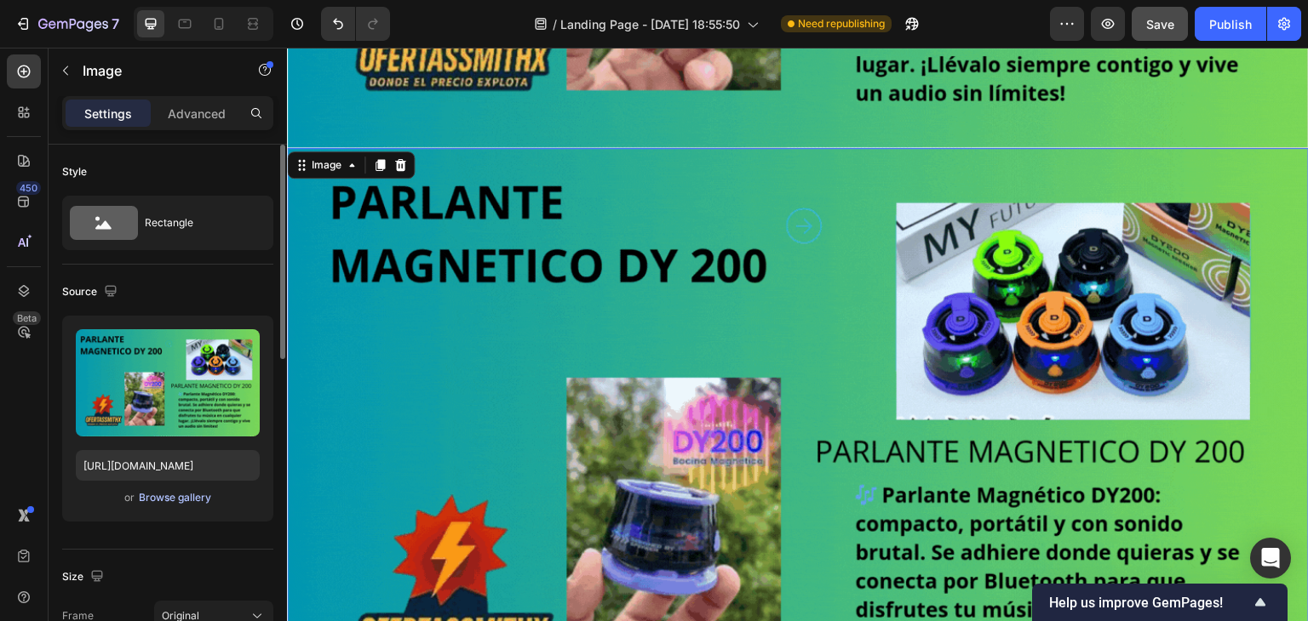
click at [187, 495] on div "Browse gallery" at bounding box center [175, 497] width 72 height 15
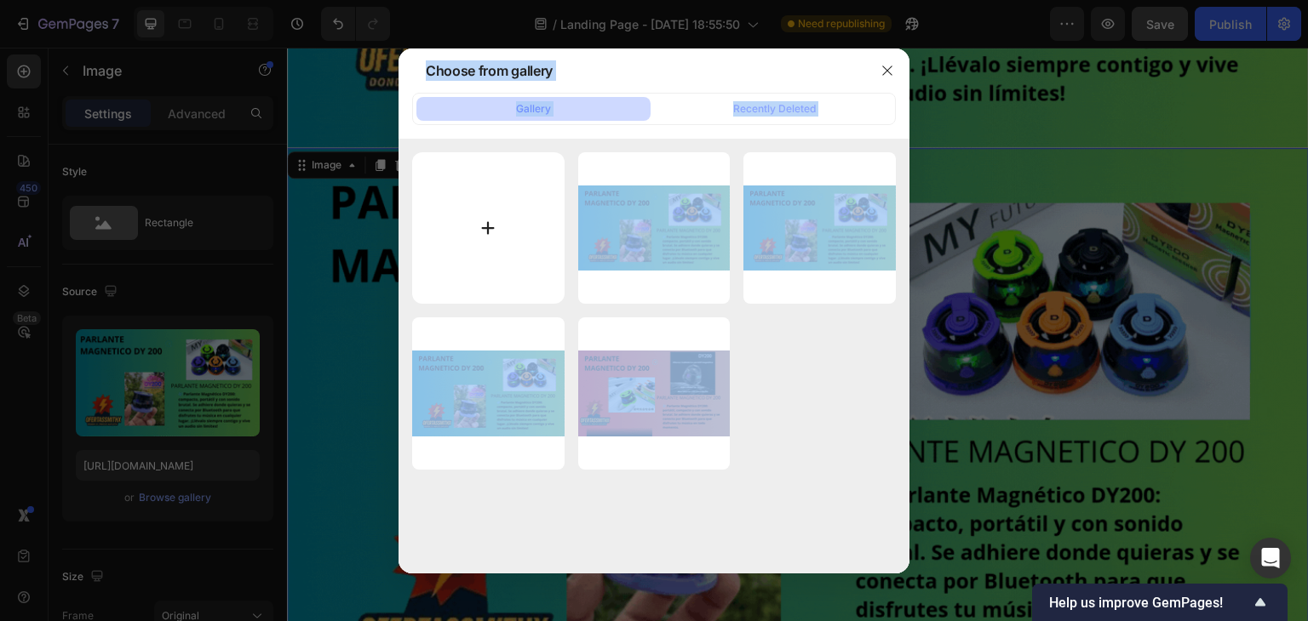
click at [470, 292] on input "file" at bounding box center [488, 228] width 152 height 152
type input "C:\fakepath\compra aqui (2).gif"
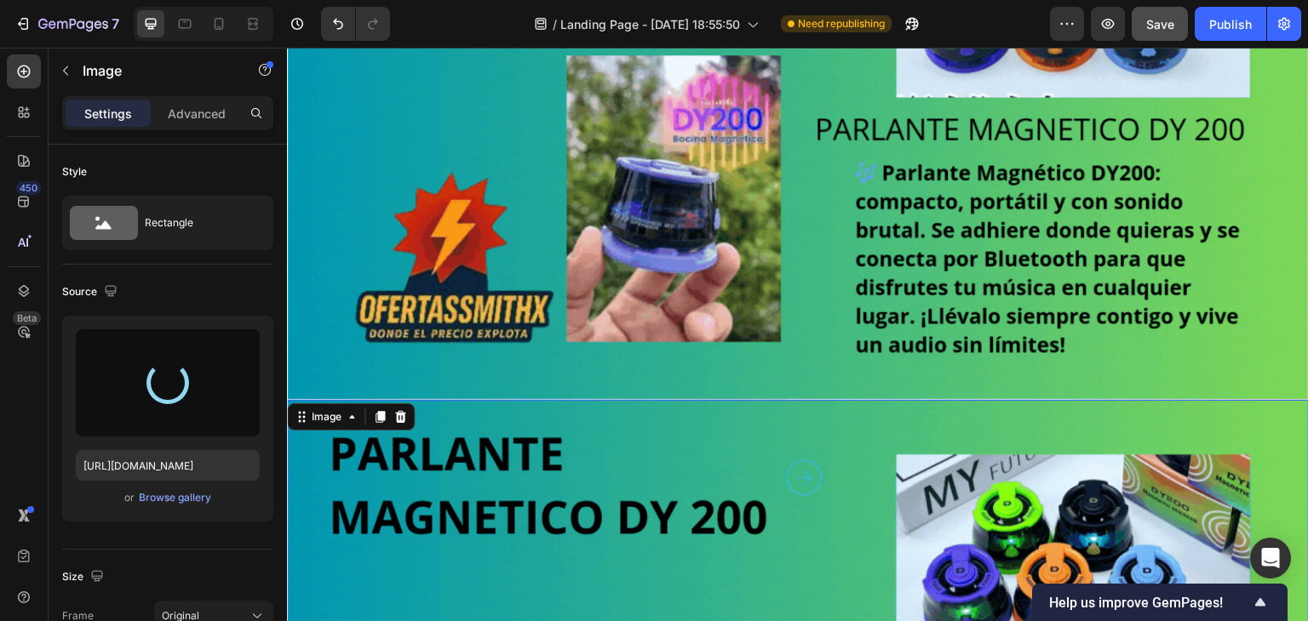
scroll to position [255, 0]
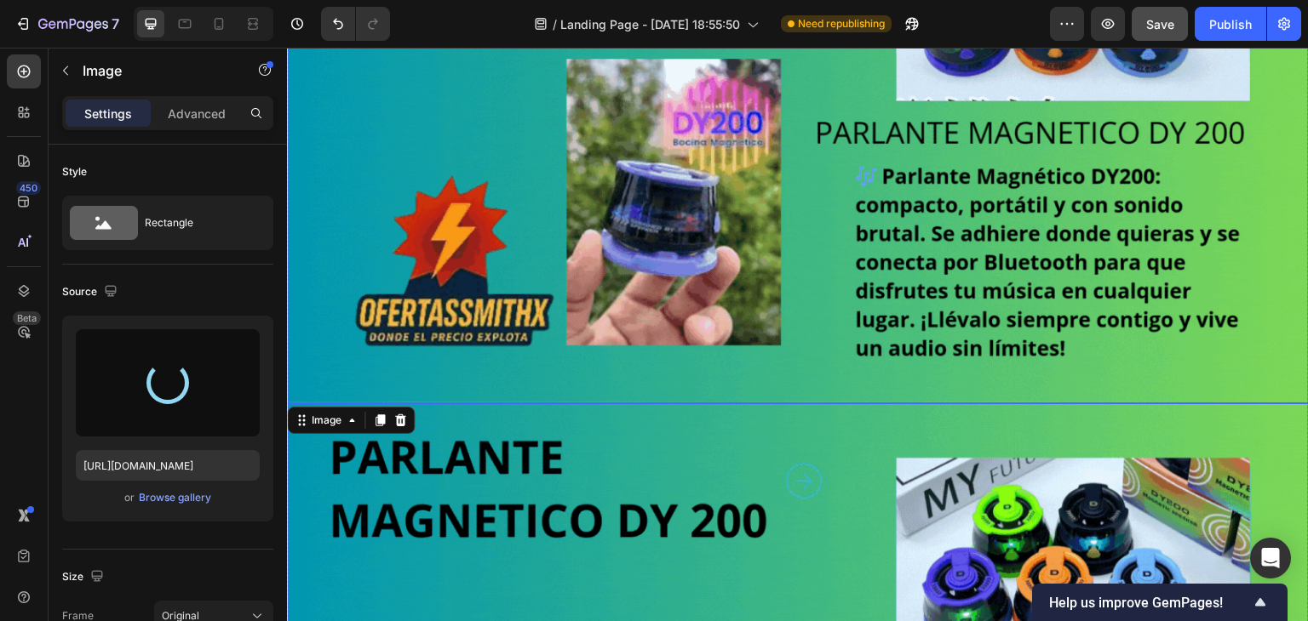
type input "[URL][DOMAIN_NAME]"
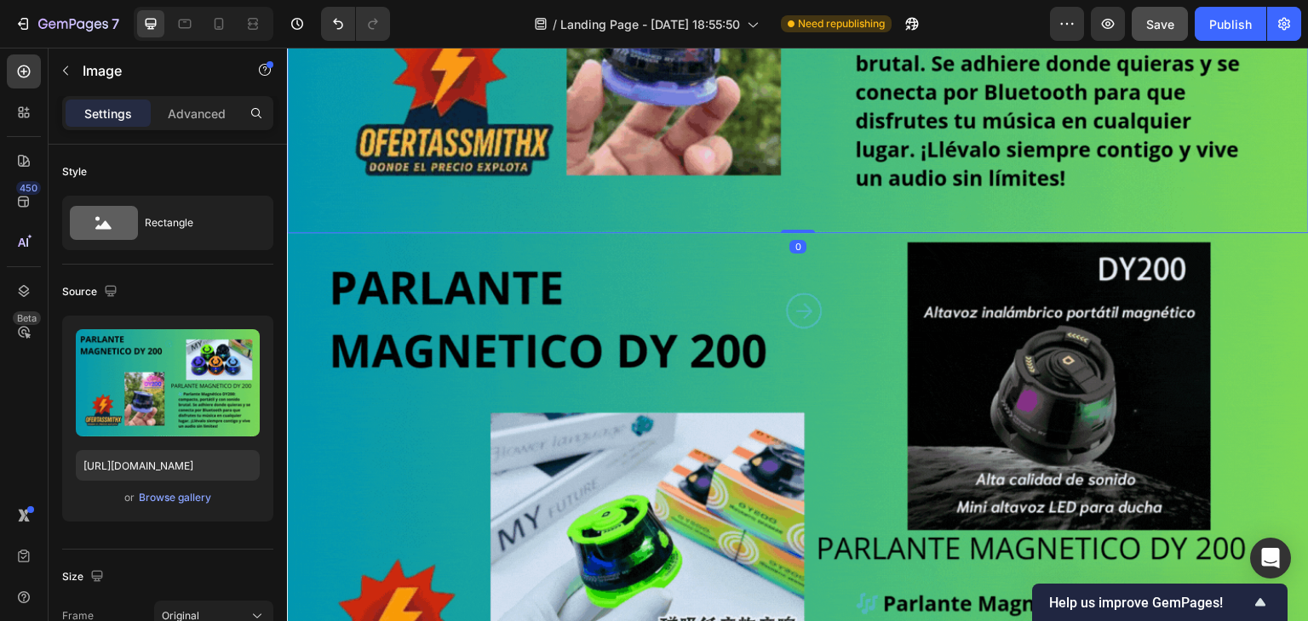
scroll to position [511, 0]
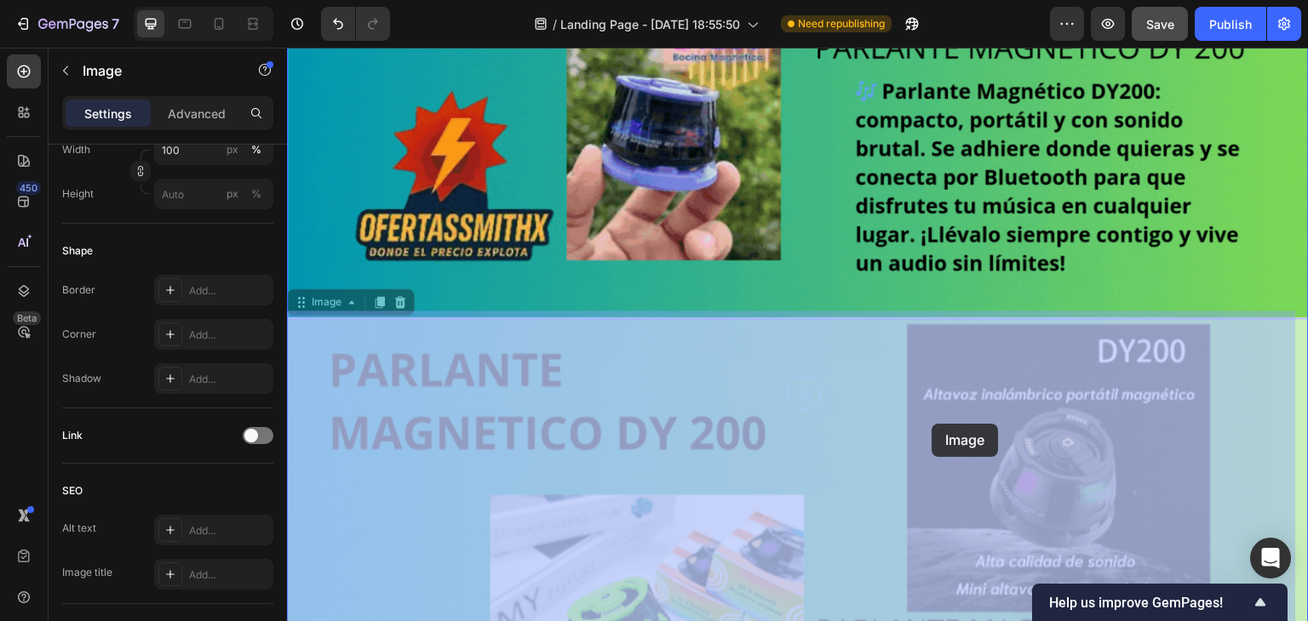
drag, startPoint x: 956, startPoint y: 417, endPoint x: 920, endPoint y: 427, distance: 37.0
click at [287, 48] on img at bounding box center [287, 48] width 0 height 0
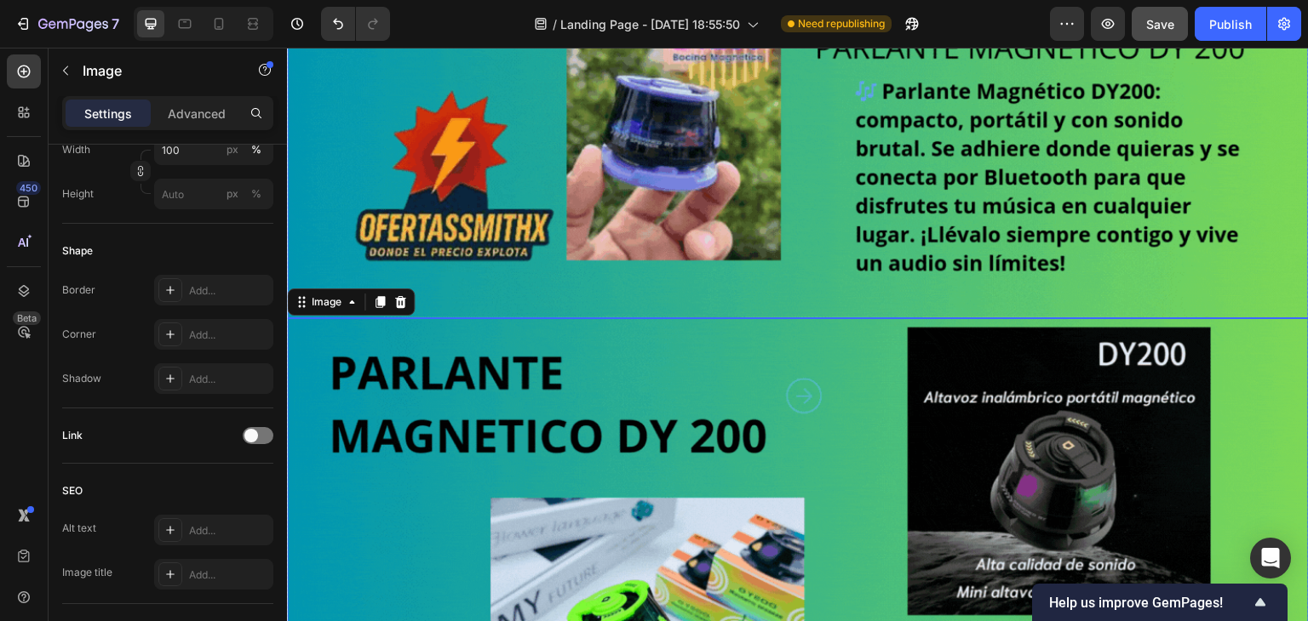
click at [604, 307] on img at bounding box center [798, 31] width 1022 height 575
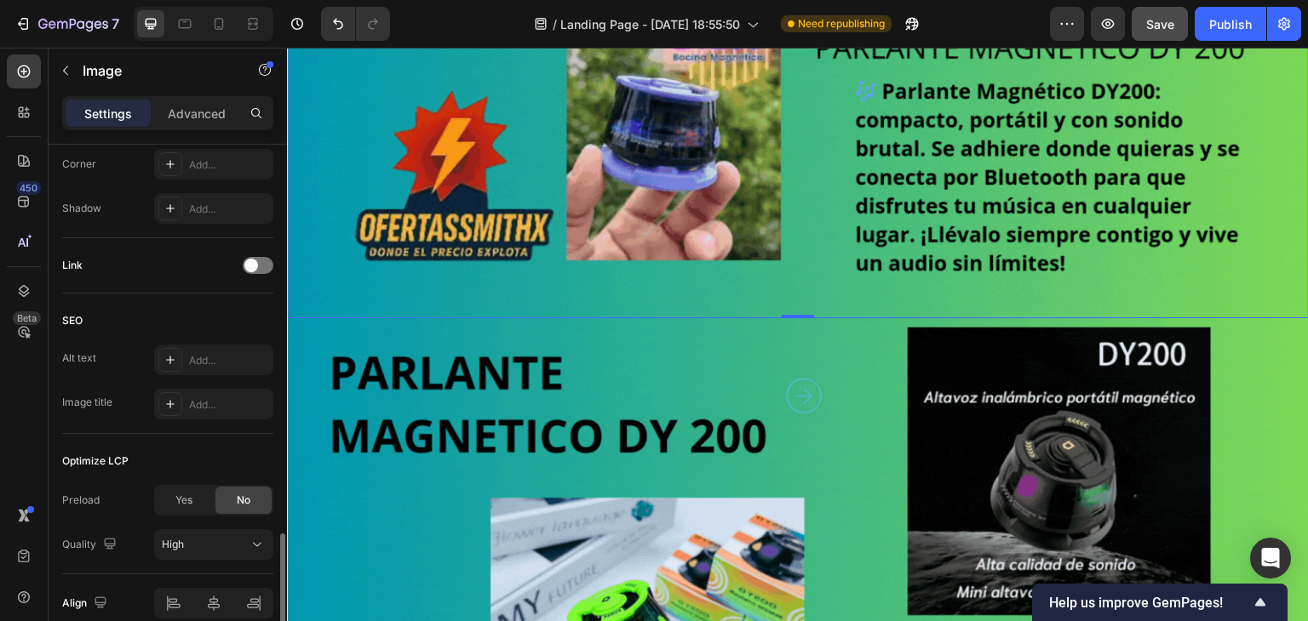
scroll to position [759, 0]
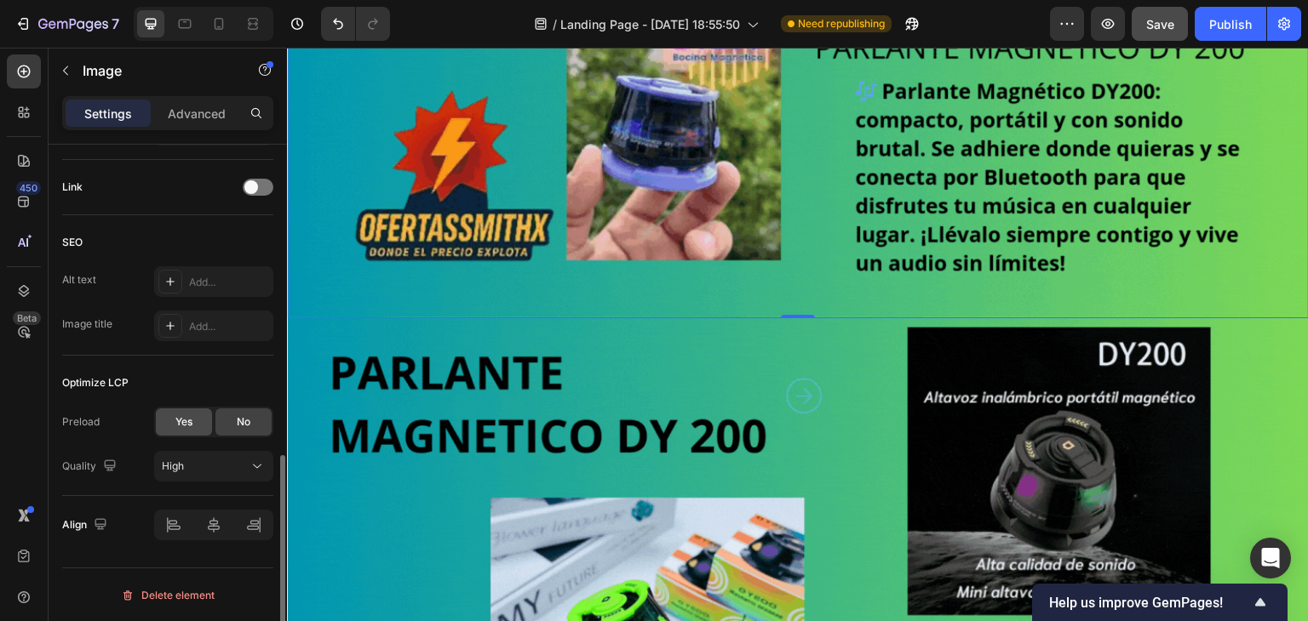
click at [163, 420] on div "Yes" at bounding box center [184, 422] width 56 height 27
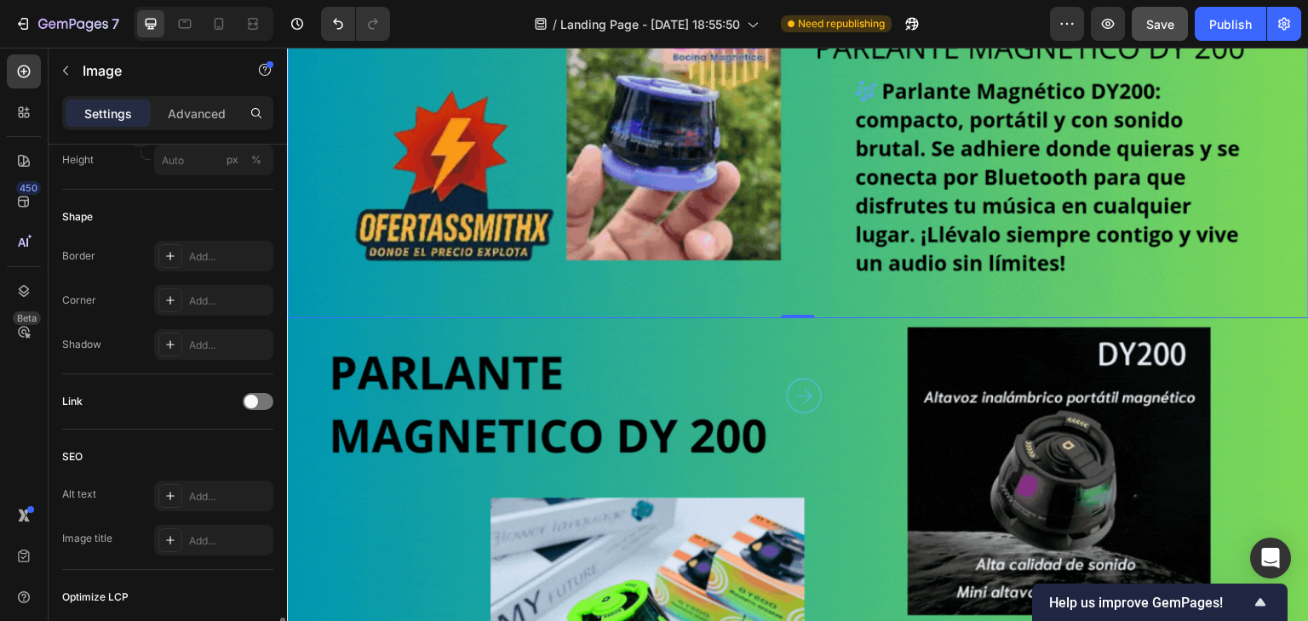
scroll to position [715, 0]
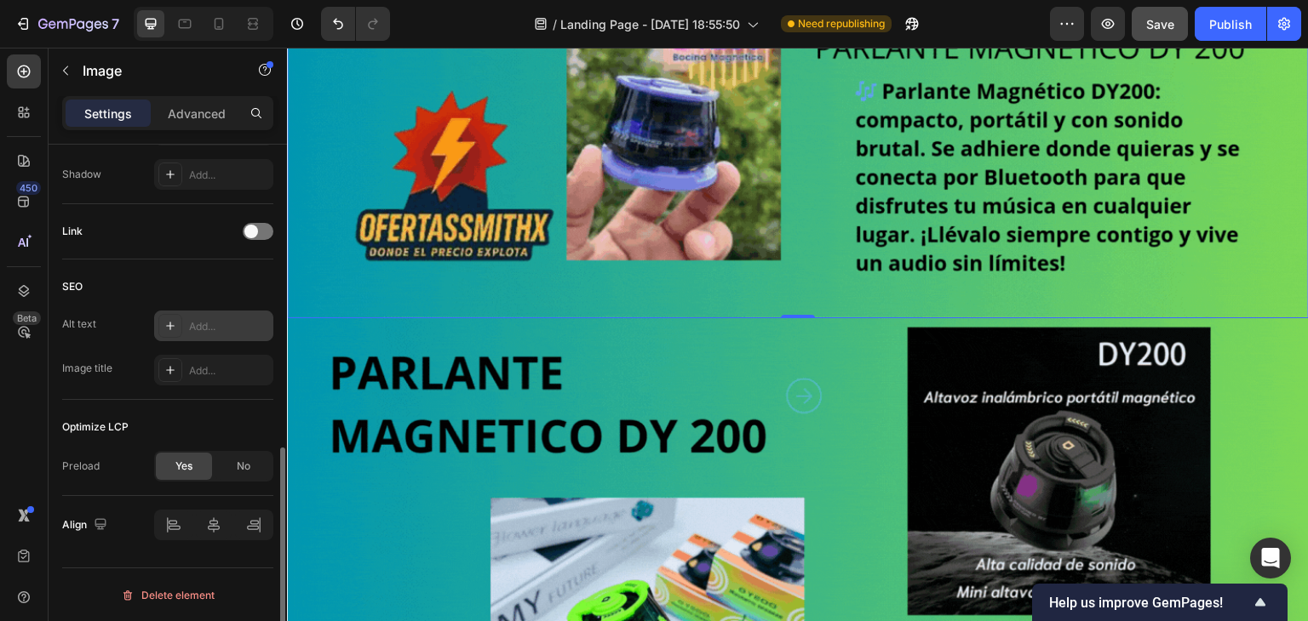
click at [187, 335] on div "Add..." at bounding box center [213, 326] width 119 height 31
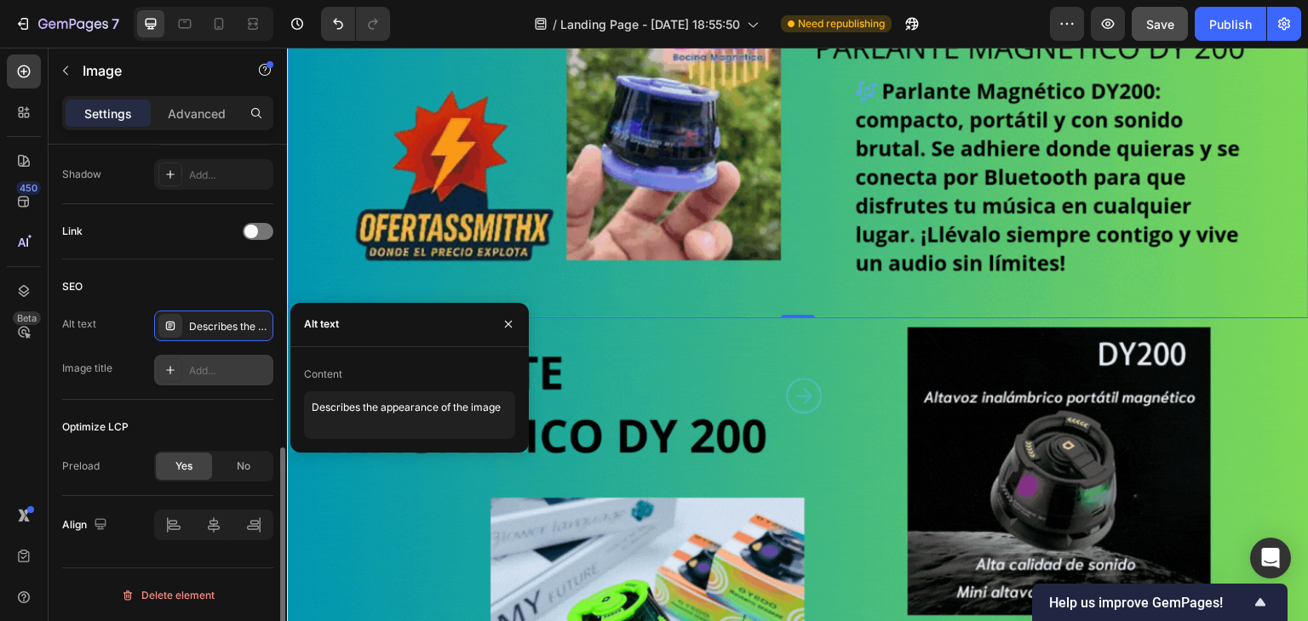
click at [183, 369] on div "Add..." at bounding box center [213, 370] width 119 height 31
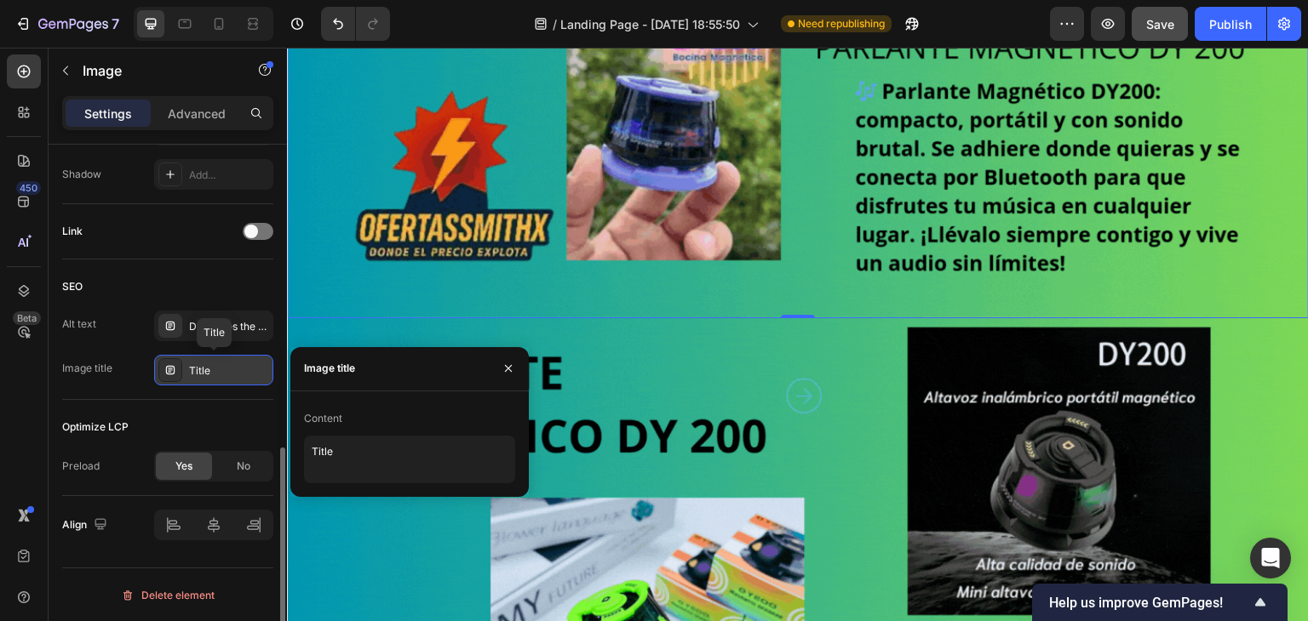
click at [183, 369] on div "Title" at bounding box center [213, 370] width 119 height 31
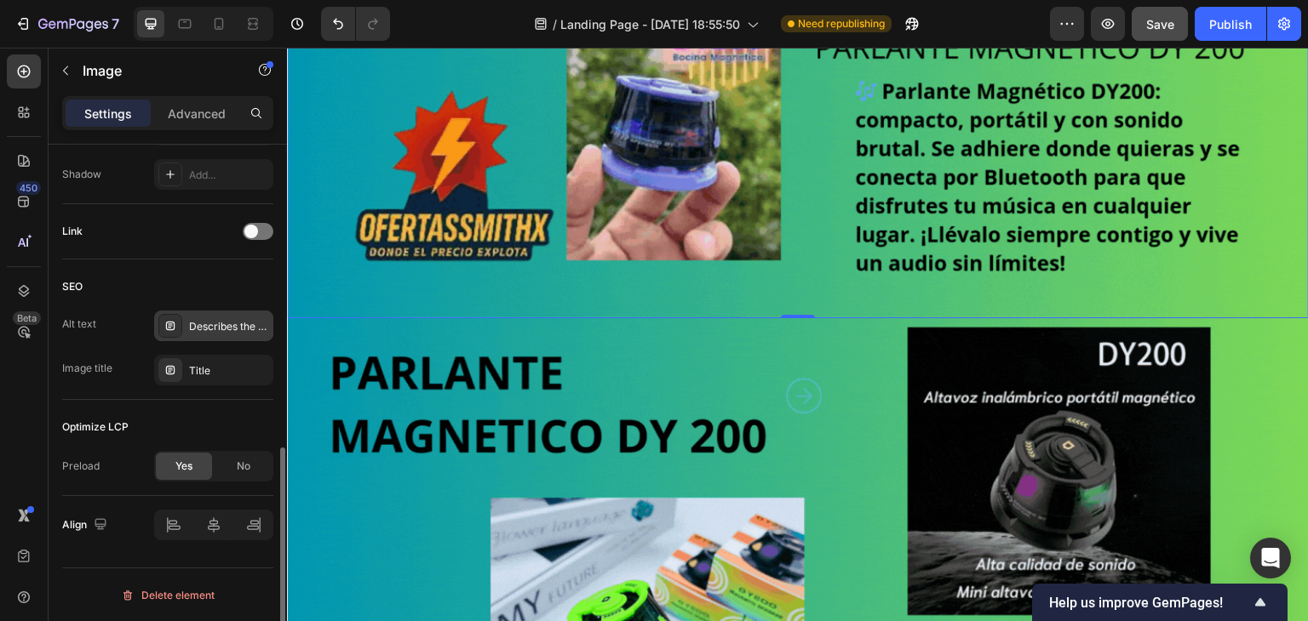
click at [179, 329] on div at bounding box center [170, 326] width 24 height 24
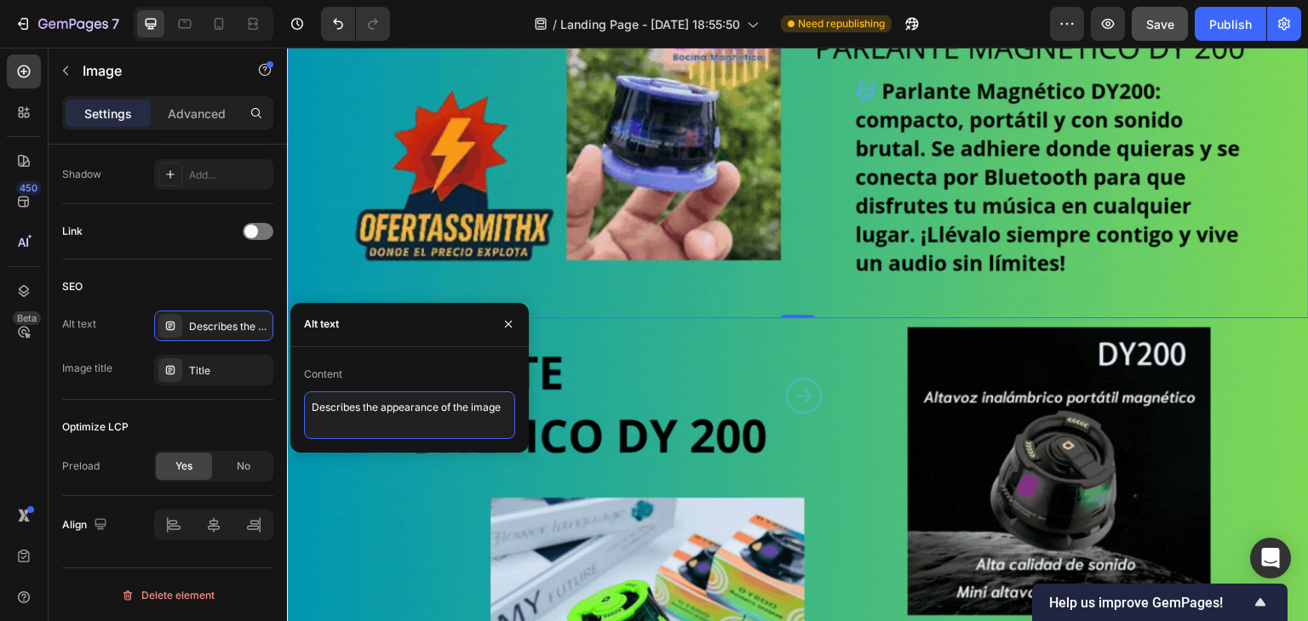
click at [346, 402] on textarea "Describes the appearance of the image" at bounding box center [409, 416] width 211 height 48
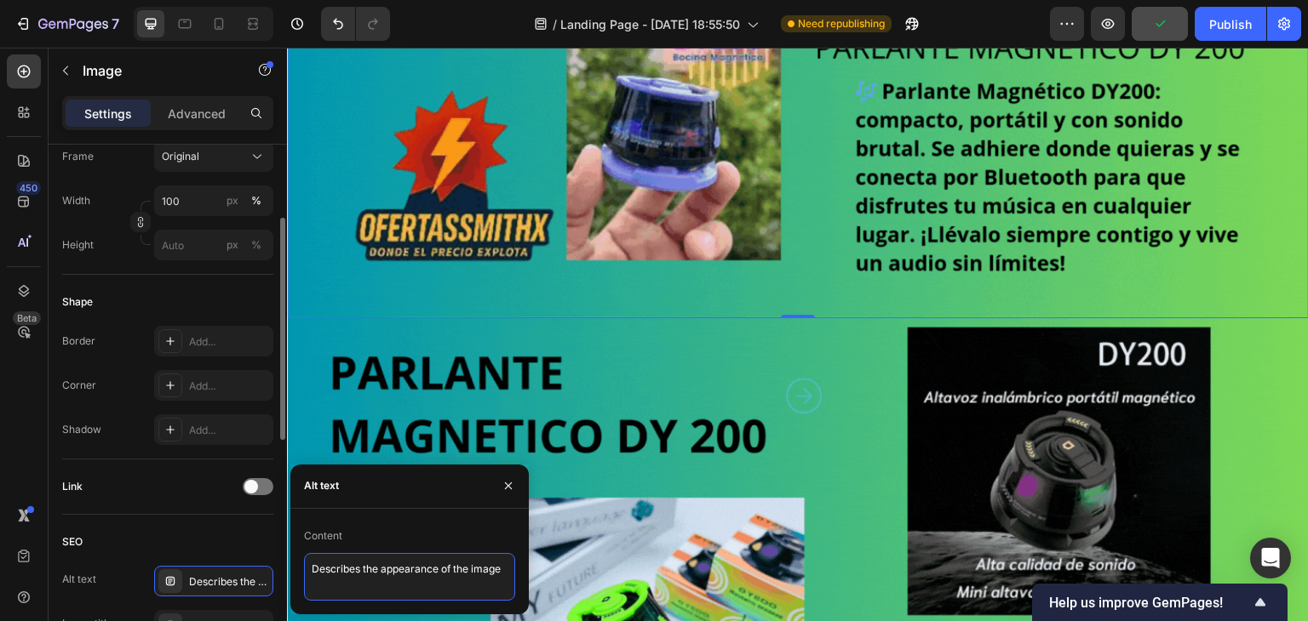
scroll to position [375, 0]
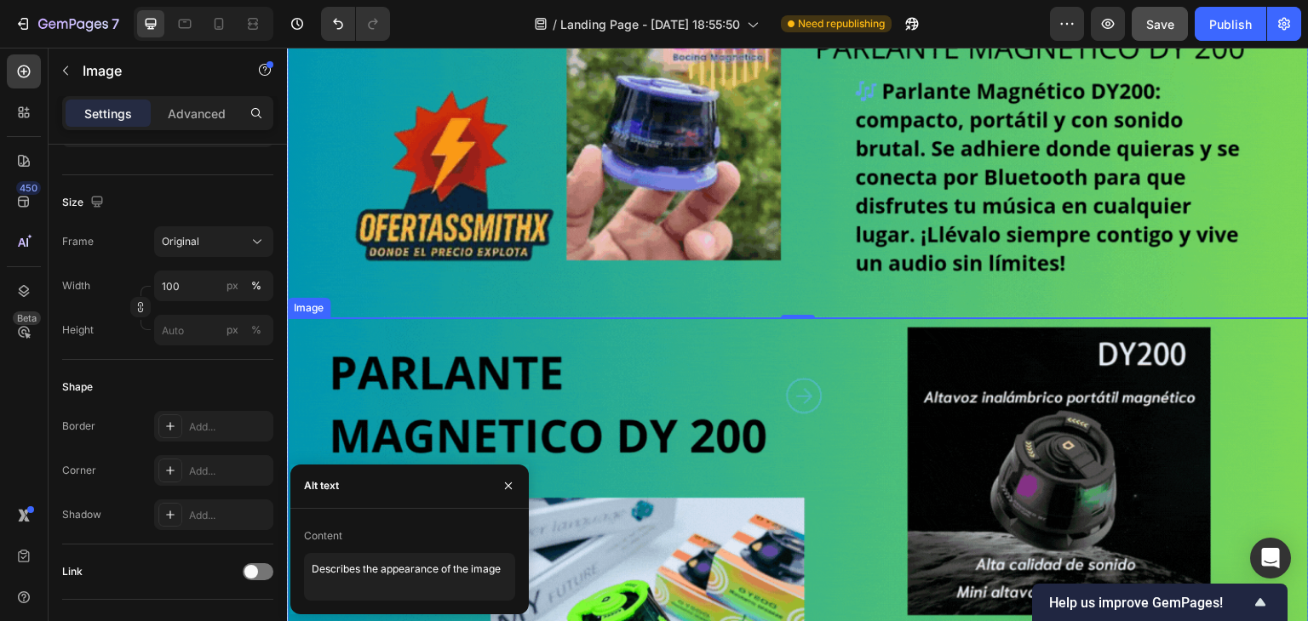
click at [741, 318] on img at bounding box center [798, 605] width 1022 height 575
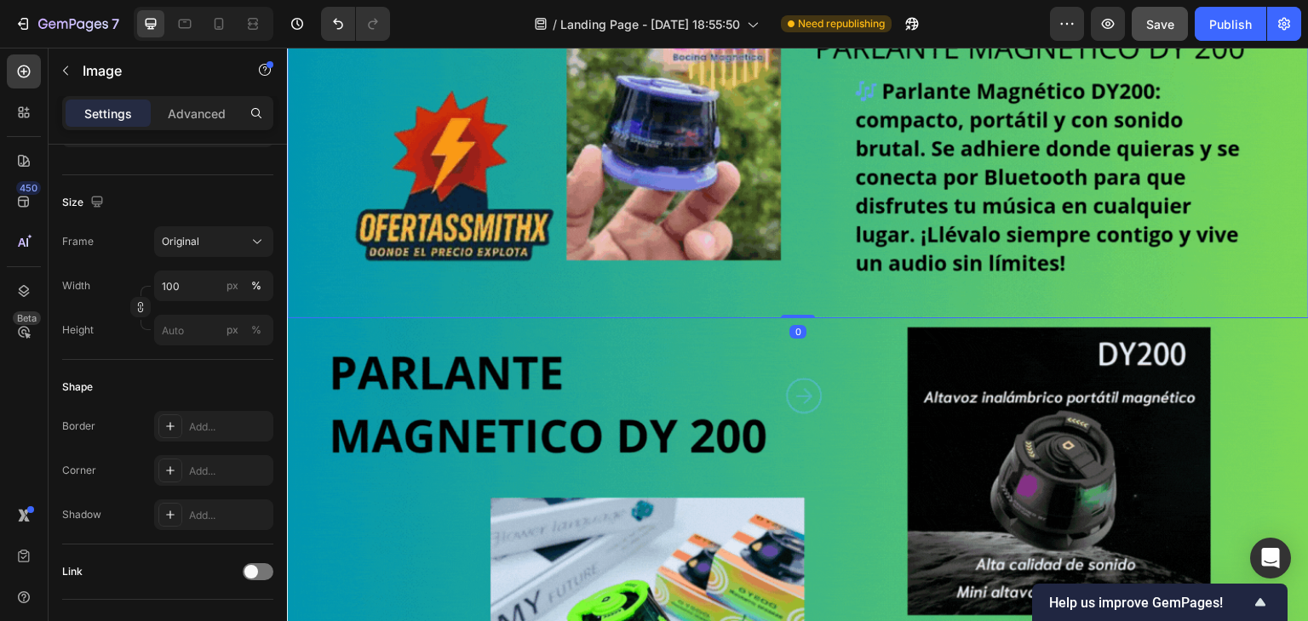
click at [696, 308] on img at bounding box center [798, 31] width 1022 height 575
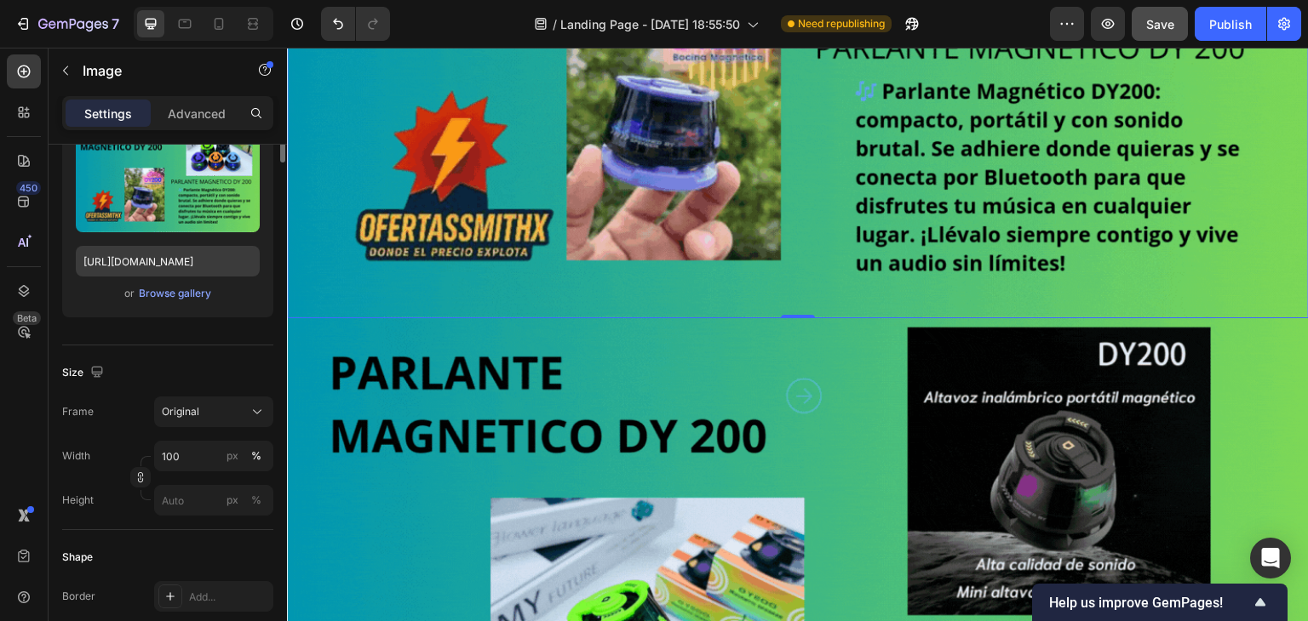
scroll to position [0, 0]
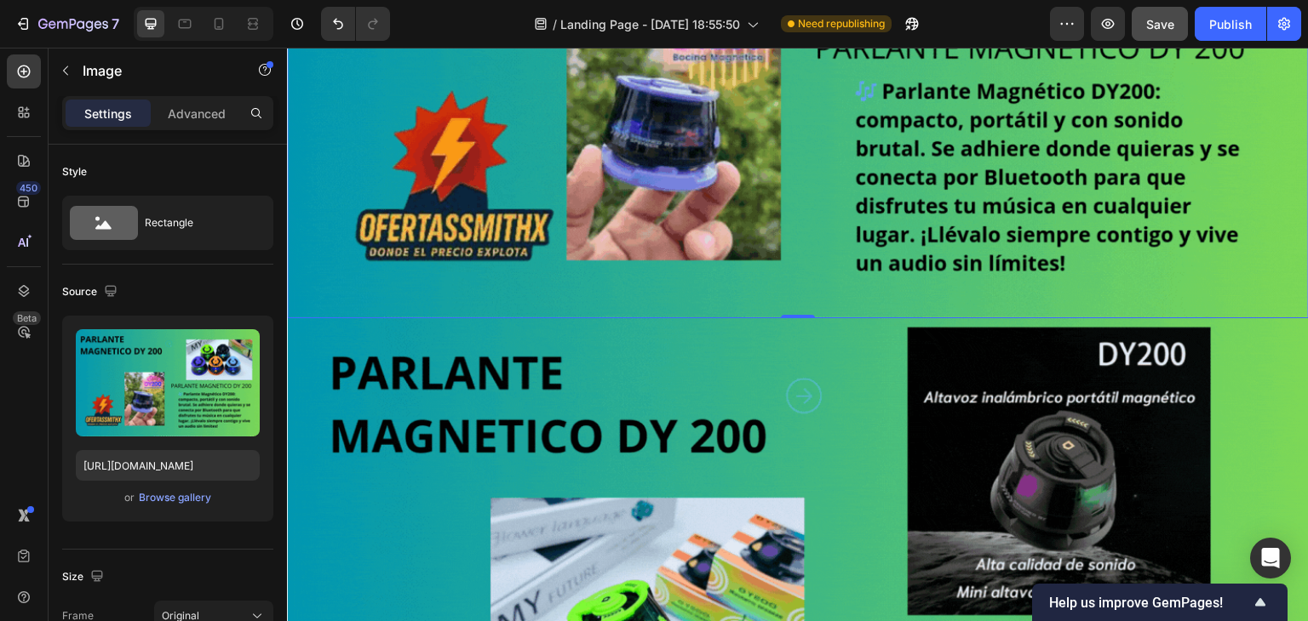
click at [41, 84] on div "450 Beta" at bounding box center [24, 335] width 49 height 574
click at [24, 79] on icon at bounding box center [23, 71] width 17 height 17
click at [453, 310] on img at bounding box center [798, 31] width 1022 height 575
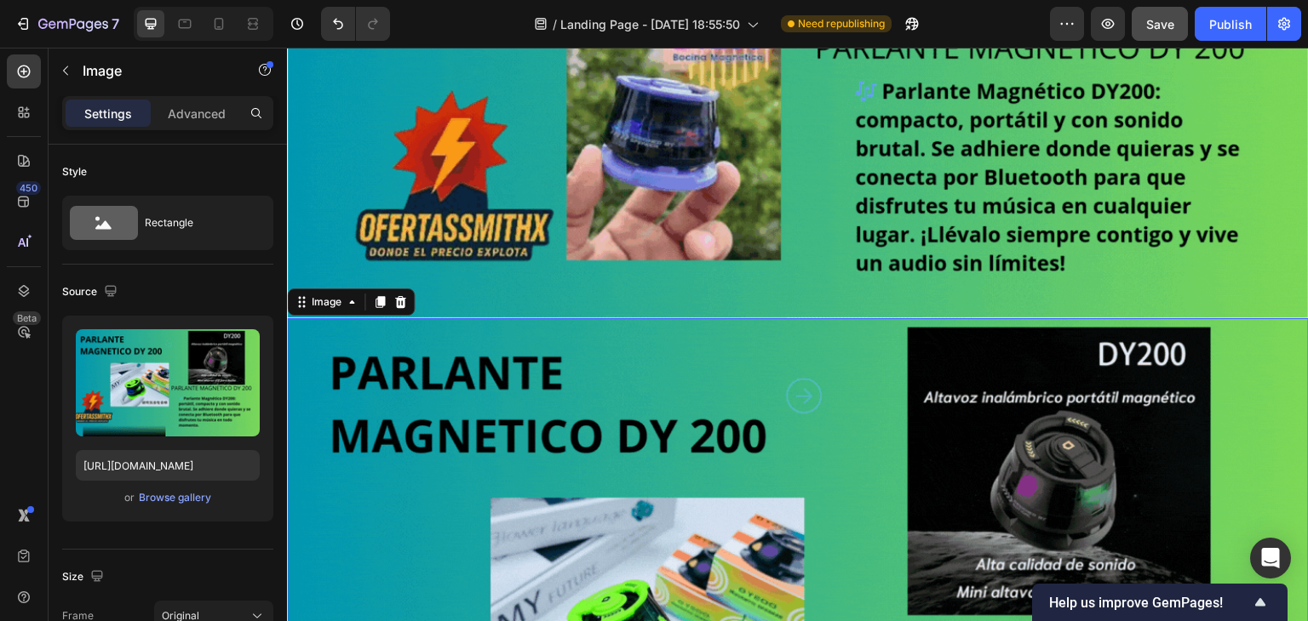
click at [324, 318] on img at bounding box center [798, 605] width 1022 height 575
click at [379, 318] on img at bounding box center [798, 605] width 1022 height 575
click at [69, 59] on button "button" at bounding box center [65, 70] width 27 height 27
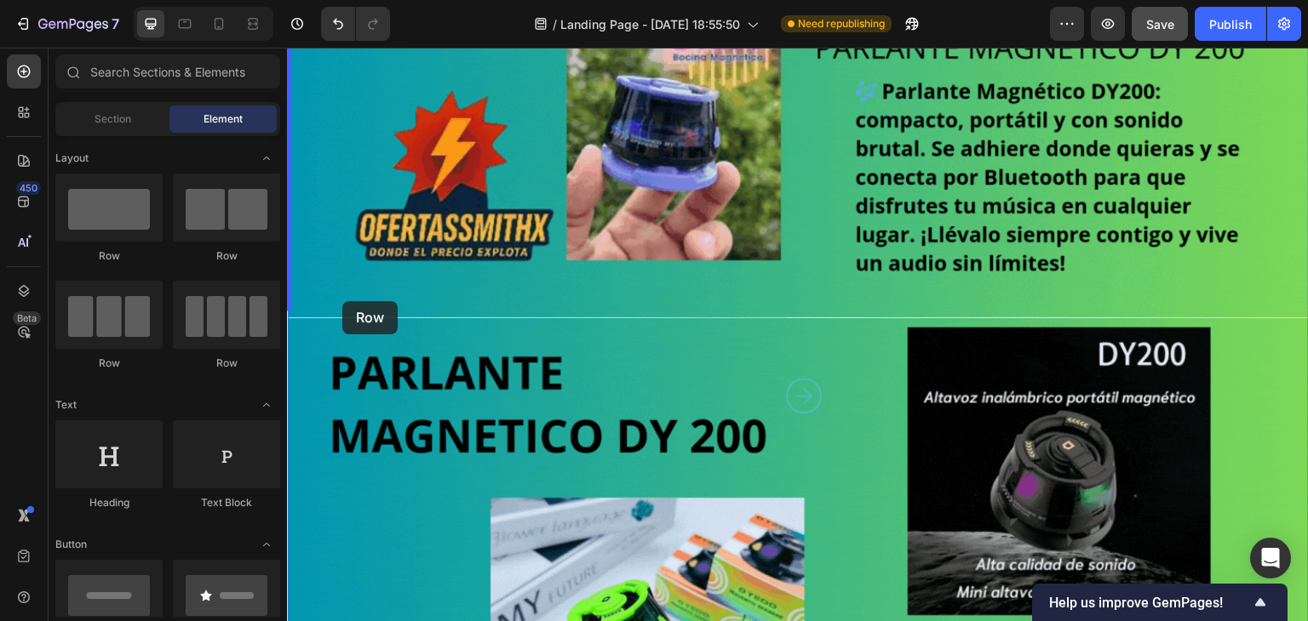
drag, startPoint x: 405, startPoint y: 279, endPoint x: 342, endPoint y: 301, distance: 66.8
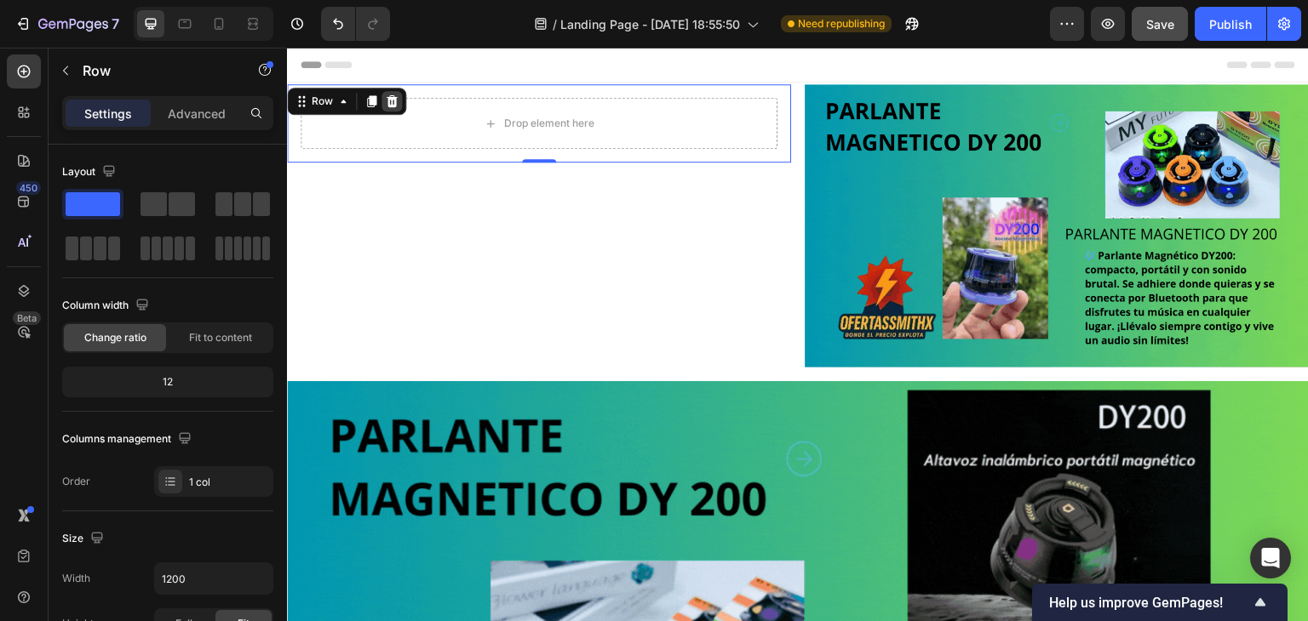
click at [392, 100] on icon at bounding box center [392, 101] width 11 height 12
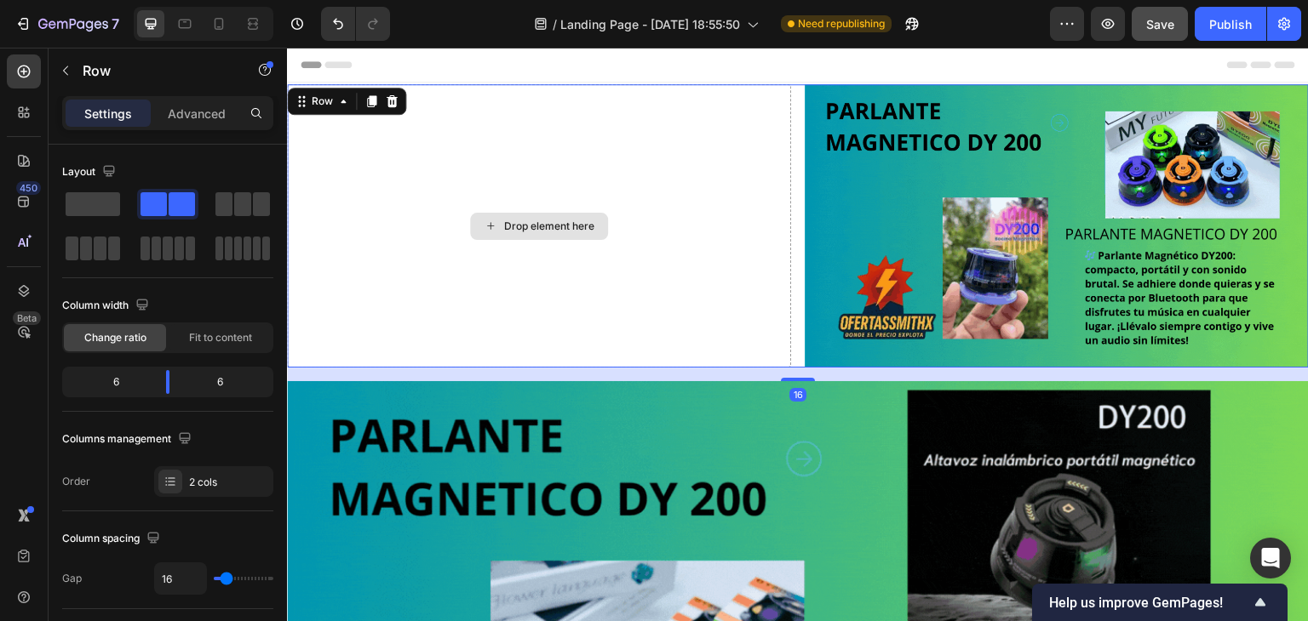
drag, startPoint x: 369, startPoint y: 153, endPoint x: 388, endPoint y: 150, distance: 19.9
click at [369, 154] on div "Drop element here" at bounding box center [539, 226] width 504 height 284
click at [393, 103] on icon at bounding box center [392, 101] width 11 height 12
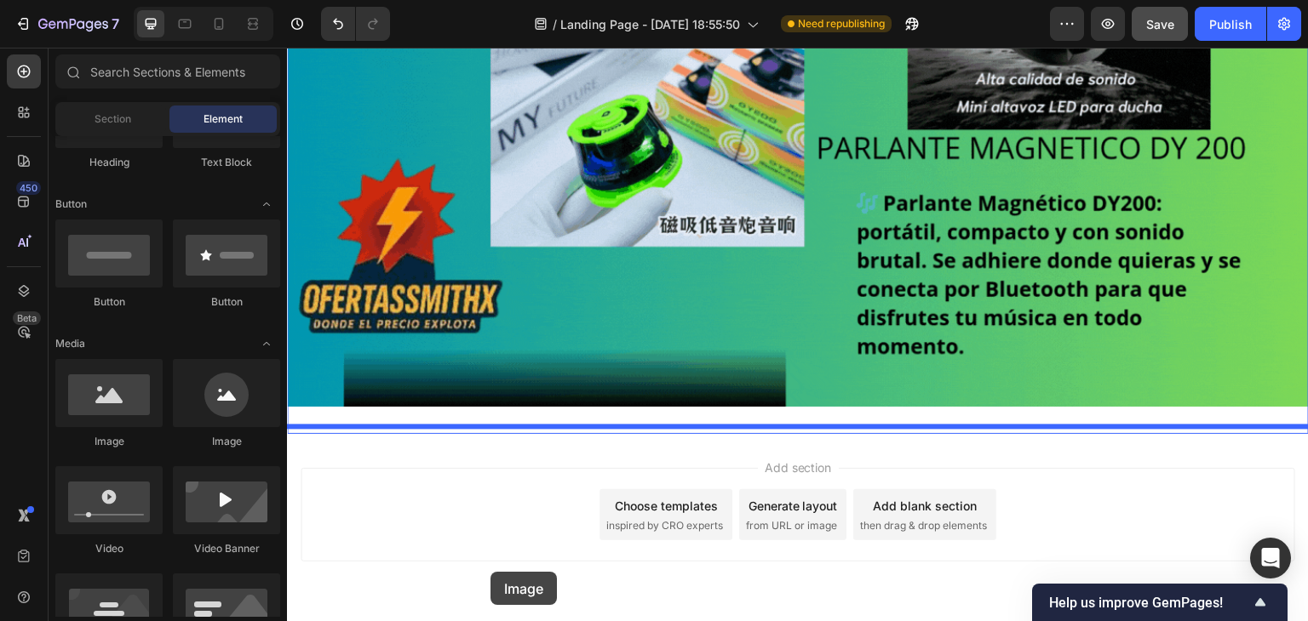
scroll to position [278, 0]
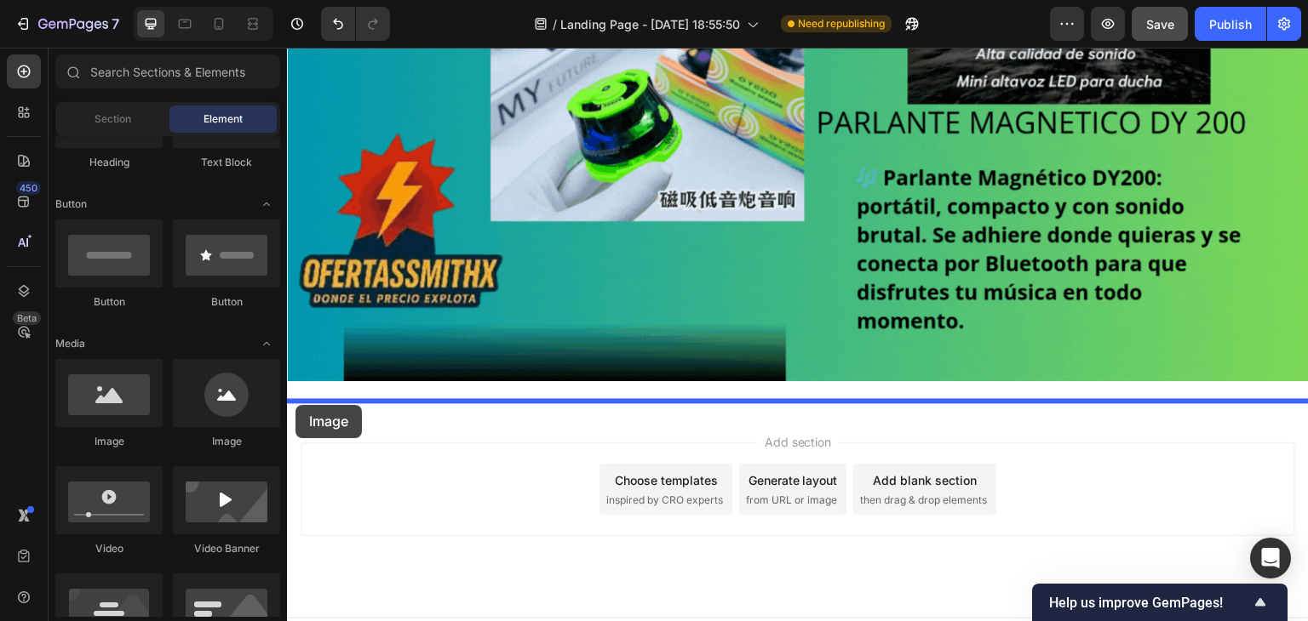
drag, startPoint x: 403, startPoint y: 430, endPoint x: 295, endPoint y: 405, distance: 110.1
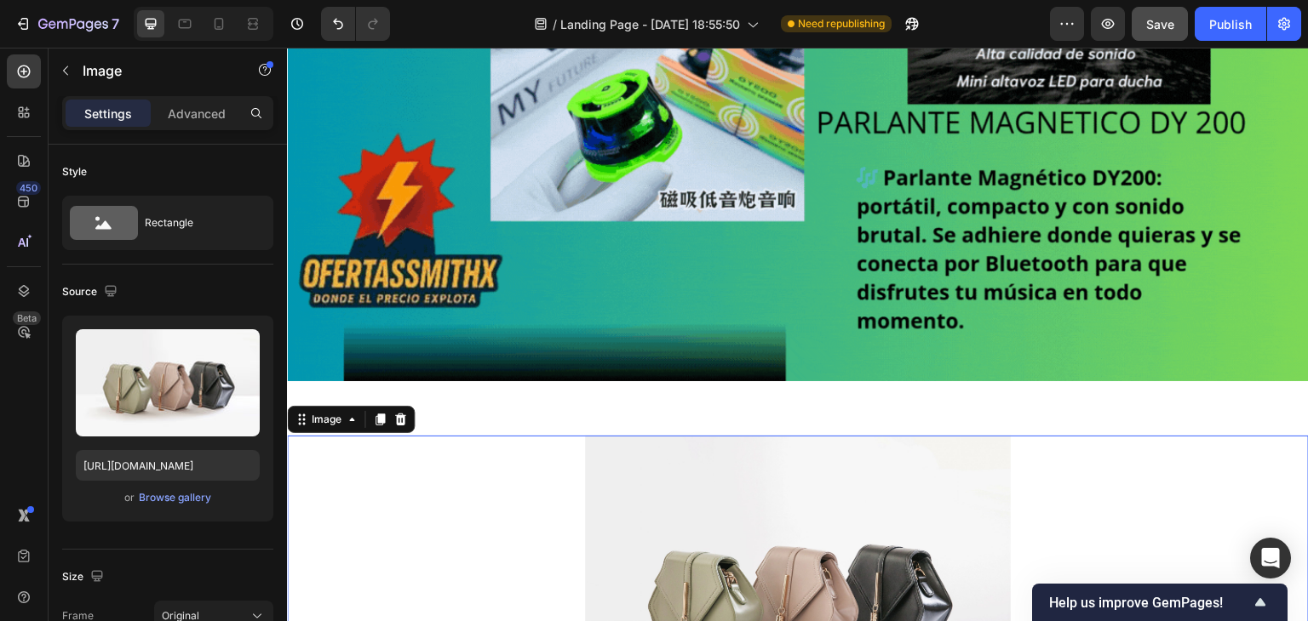
click at [643, 501] on img at bounding box center [798, 595] width 426 height 319
click at [403, 414] on icon at bounding box center [400, 420] width 11 height 12
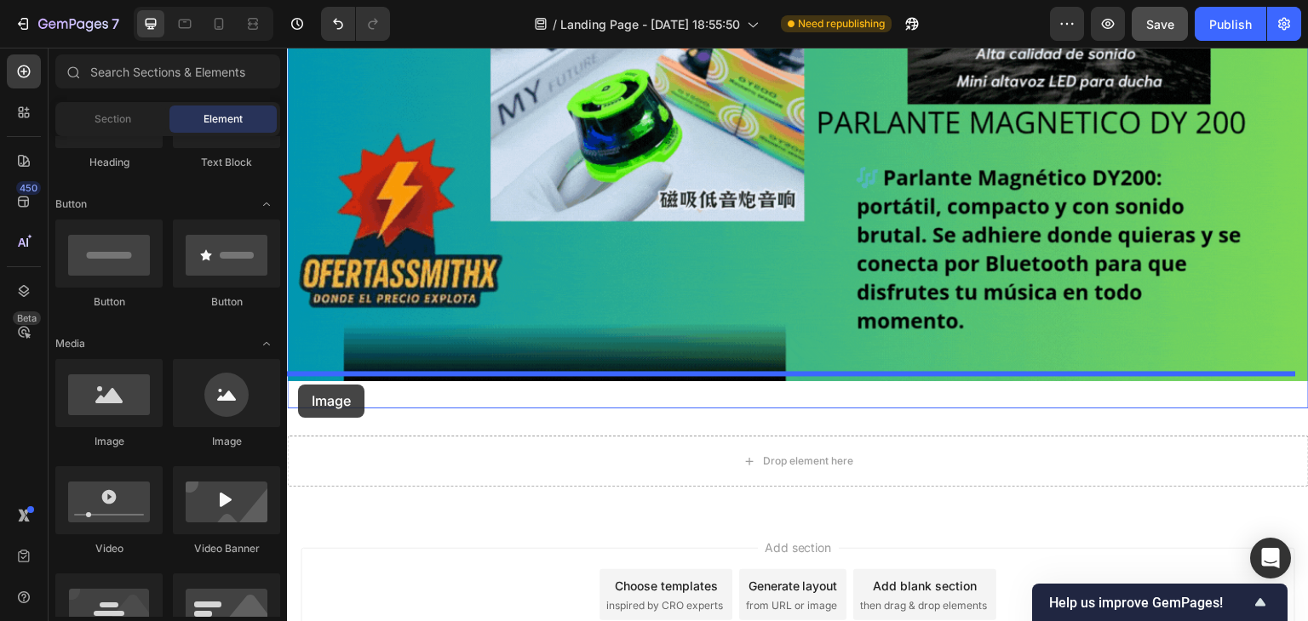
drag, startPoint x: 392, startPoint y: 447, endPoint x: 298, endPoint y: 385, distance: 113.1
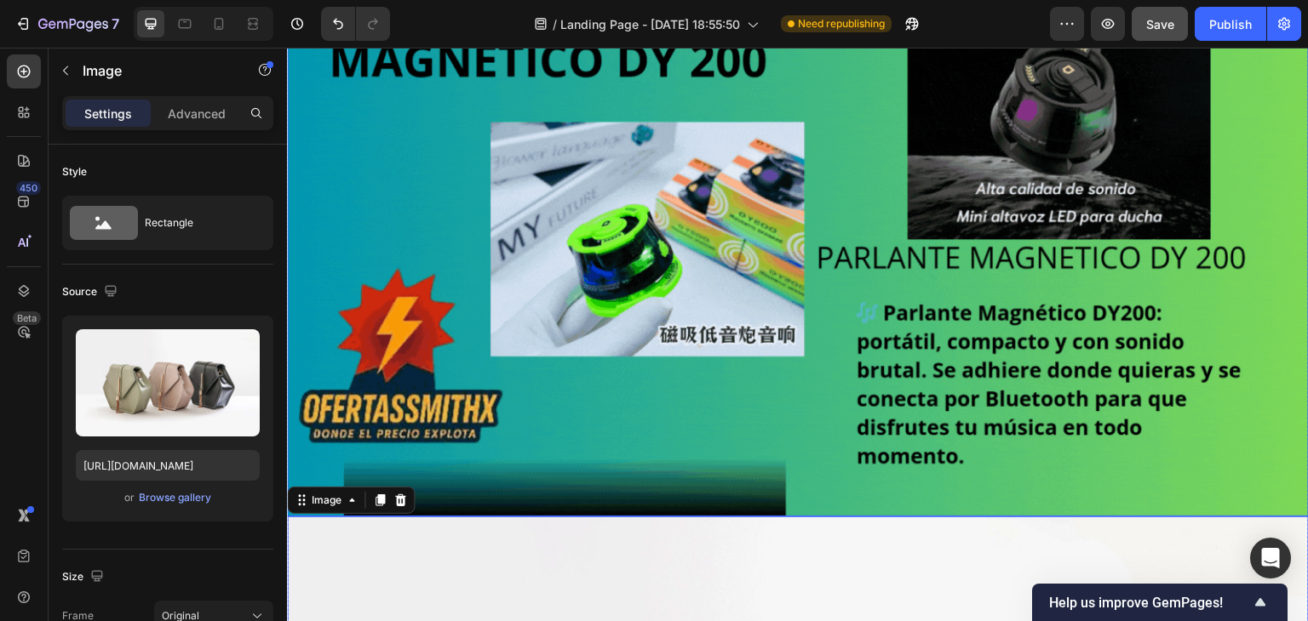
scroll to position [0, 0]
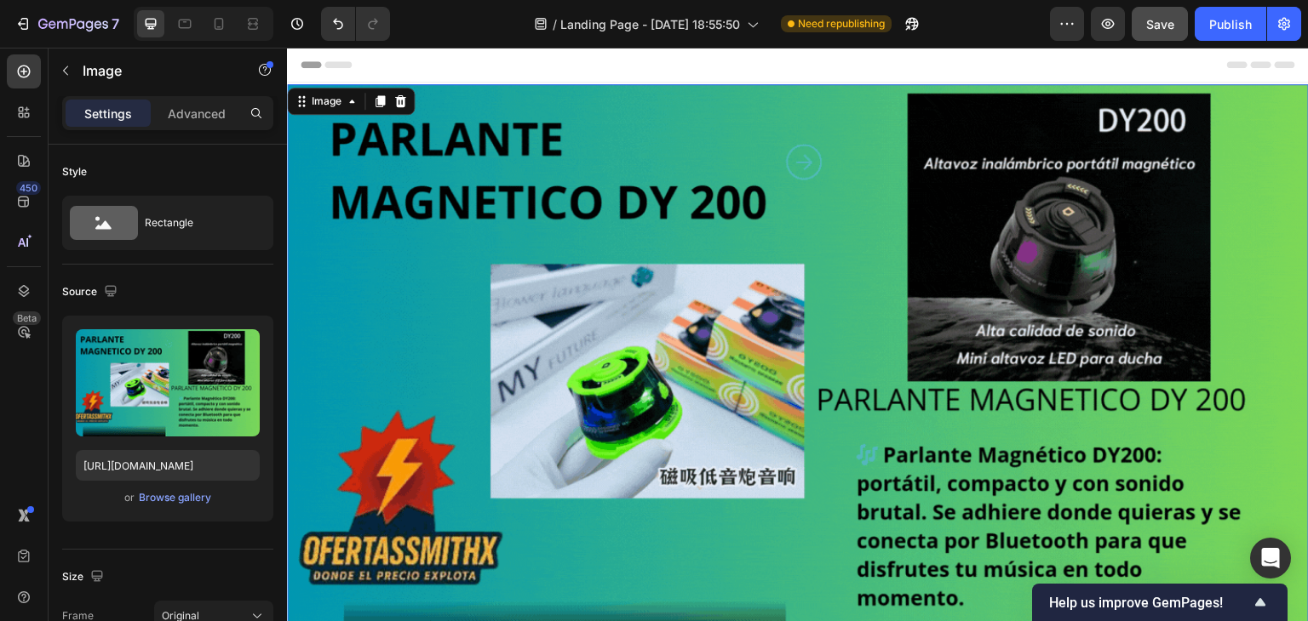
click at [438, 363] on img at bounding box center [798, 371] width 1022 height 575
click at [404, 96] on icon at bounding box center [400, 101] width 11 height 12
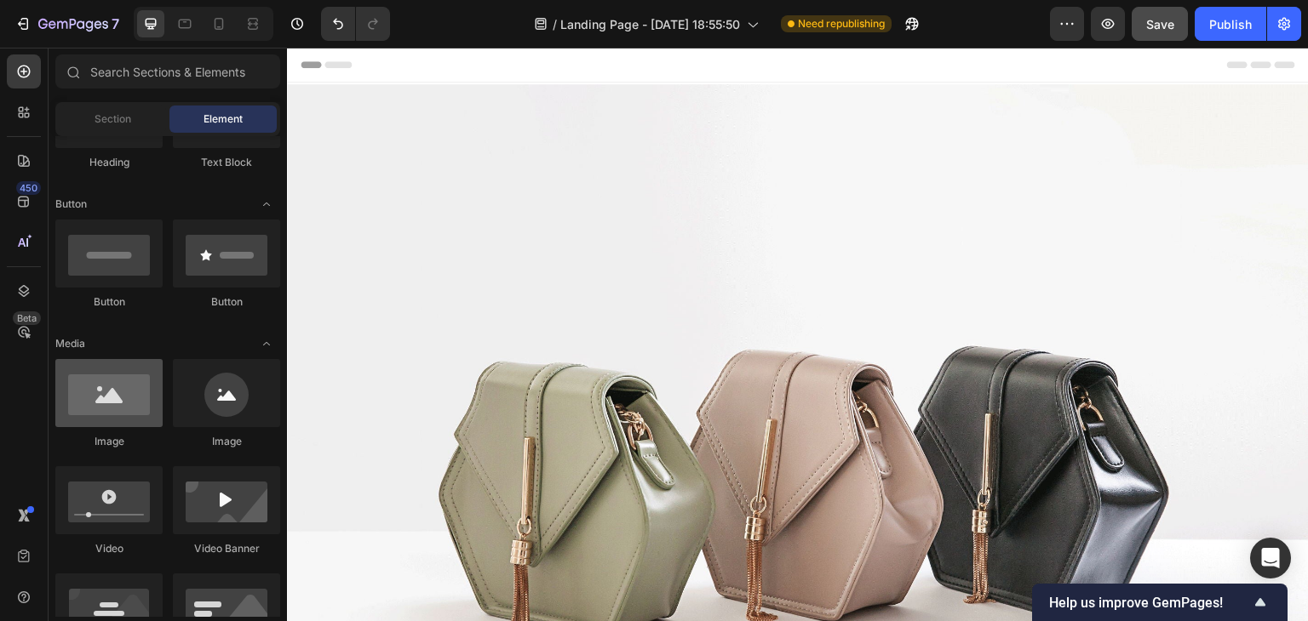
click at [124, 416] on div at bounding box center [108, 393] width 107 height 68
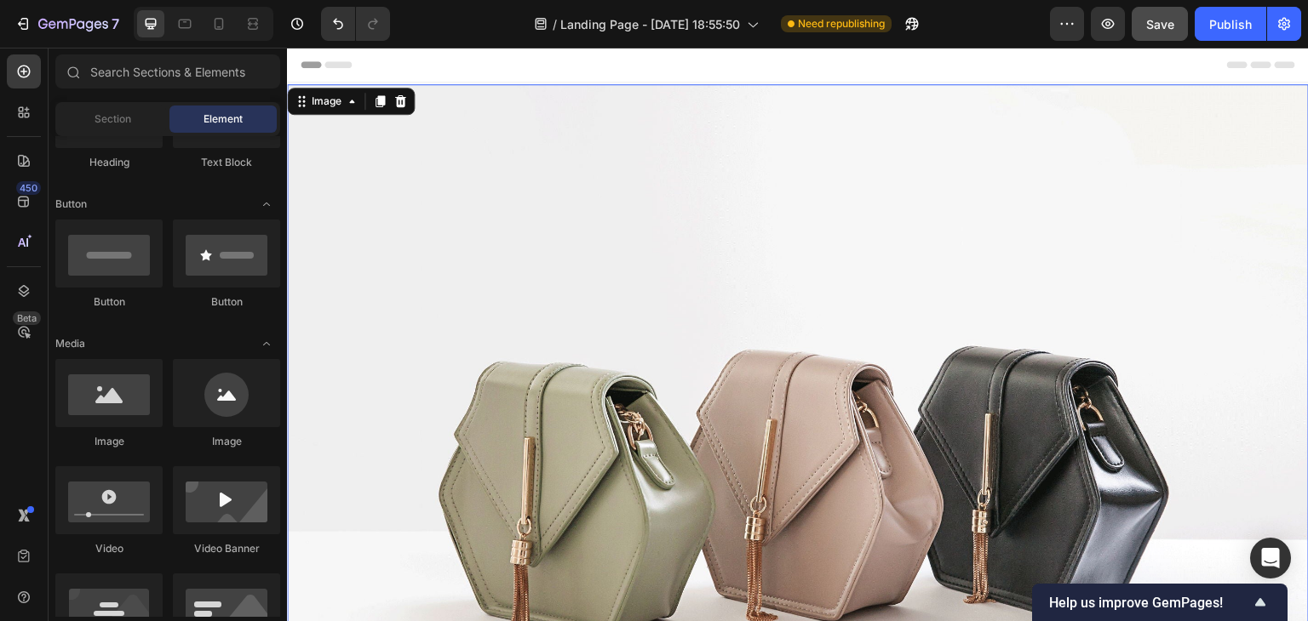
click at [350, 275] on img at bounding box center [798, 467] width 1022 height 766
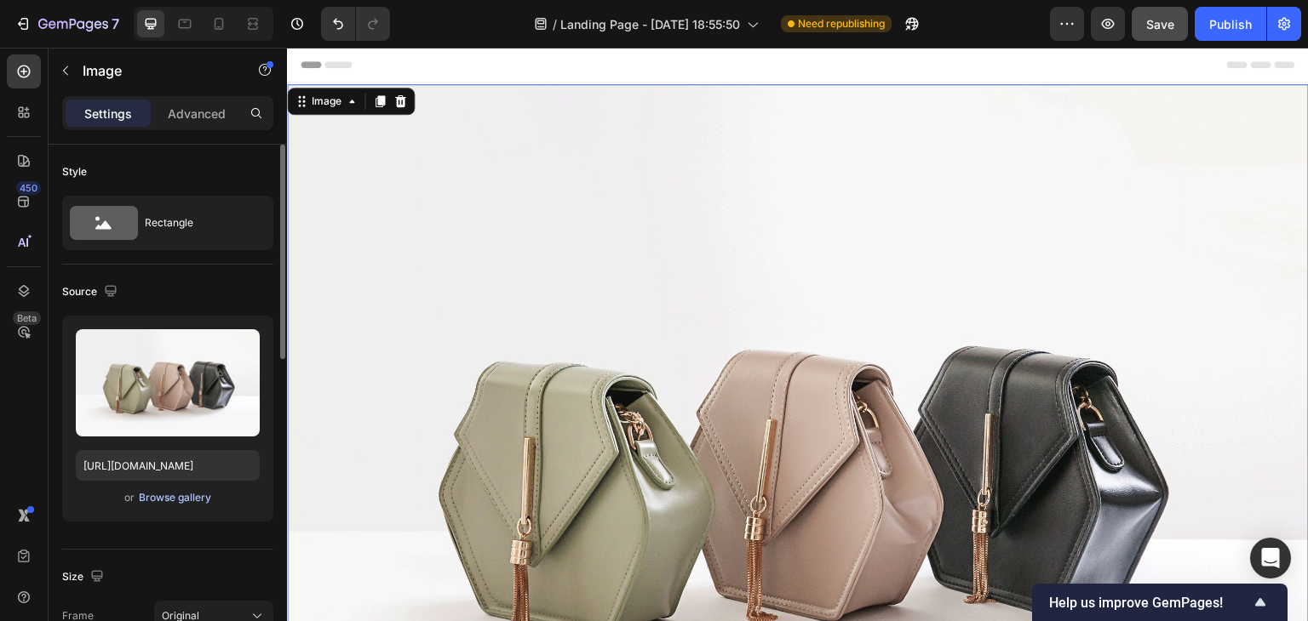
click at [175, 501] on div "Browse gallery" at bounding box center [175, 497] width 72 height 15
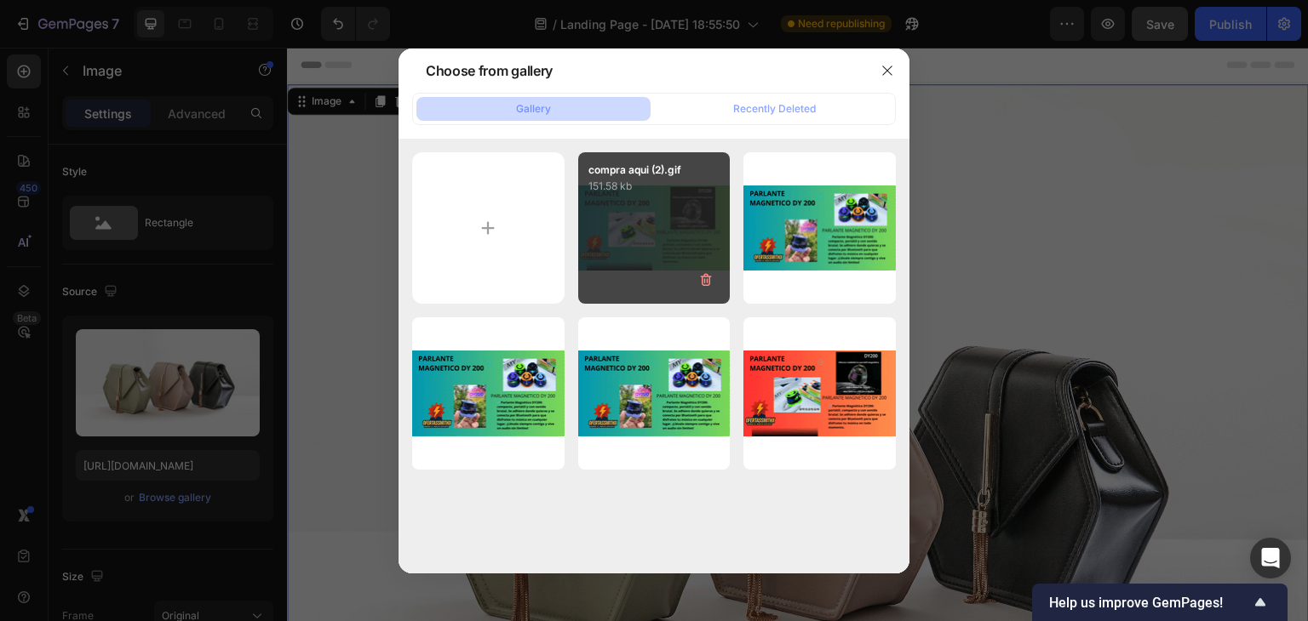
click at [619, 255] on div "compra aqui (2).gif 151.58 kb" at bounding box center [654, 228] width 152 height 152
type input "[URL][DOMAIN_NAME]"
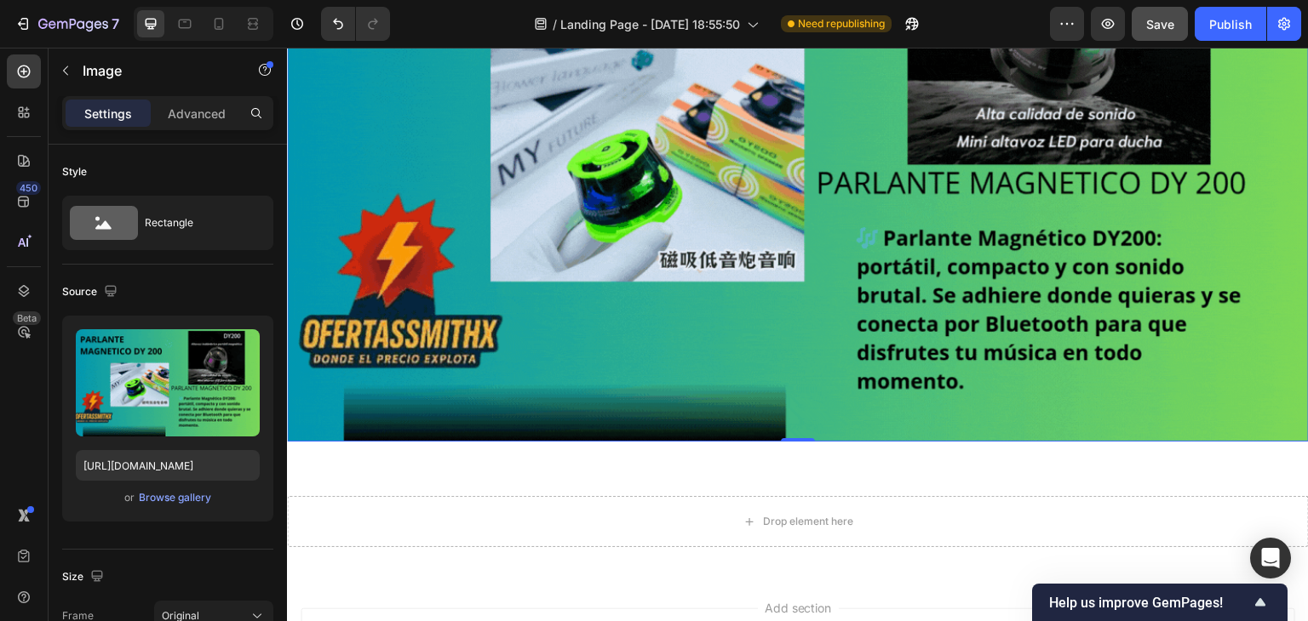
scroll to position [255, 0]
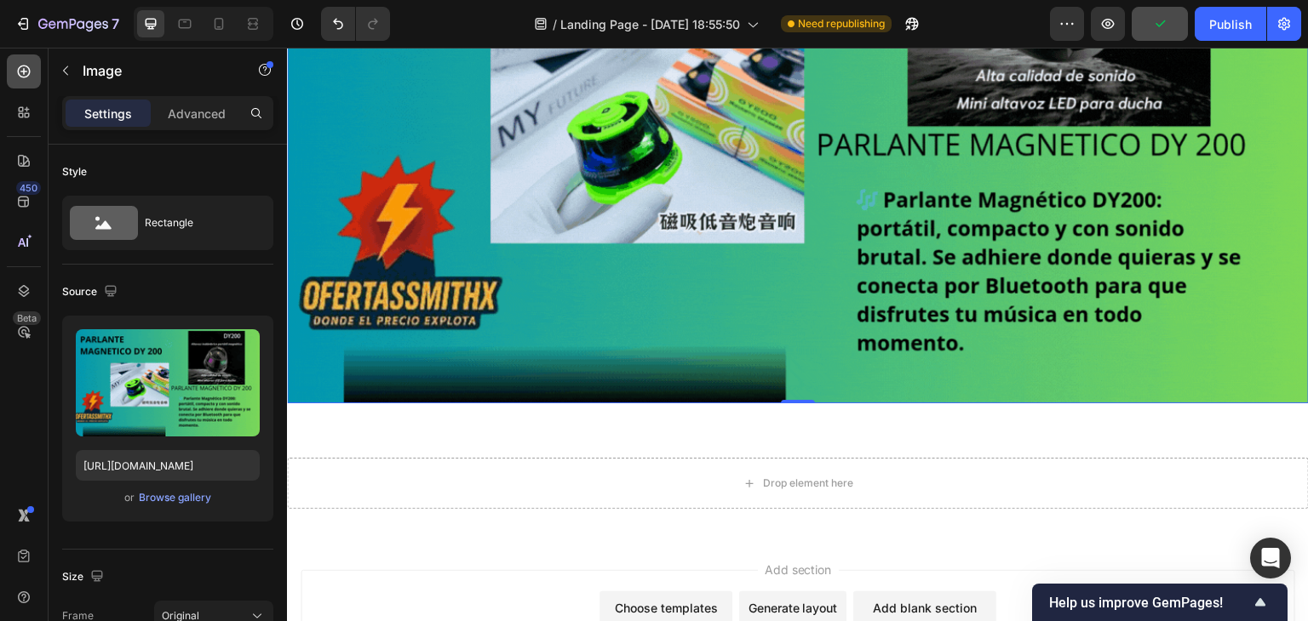
click at [17, 74] on icon at bounding box center [23, 71] width 17 height 17
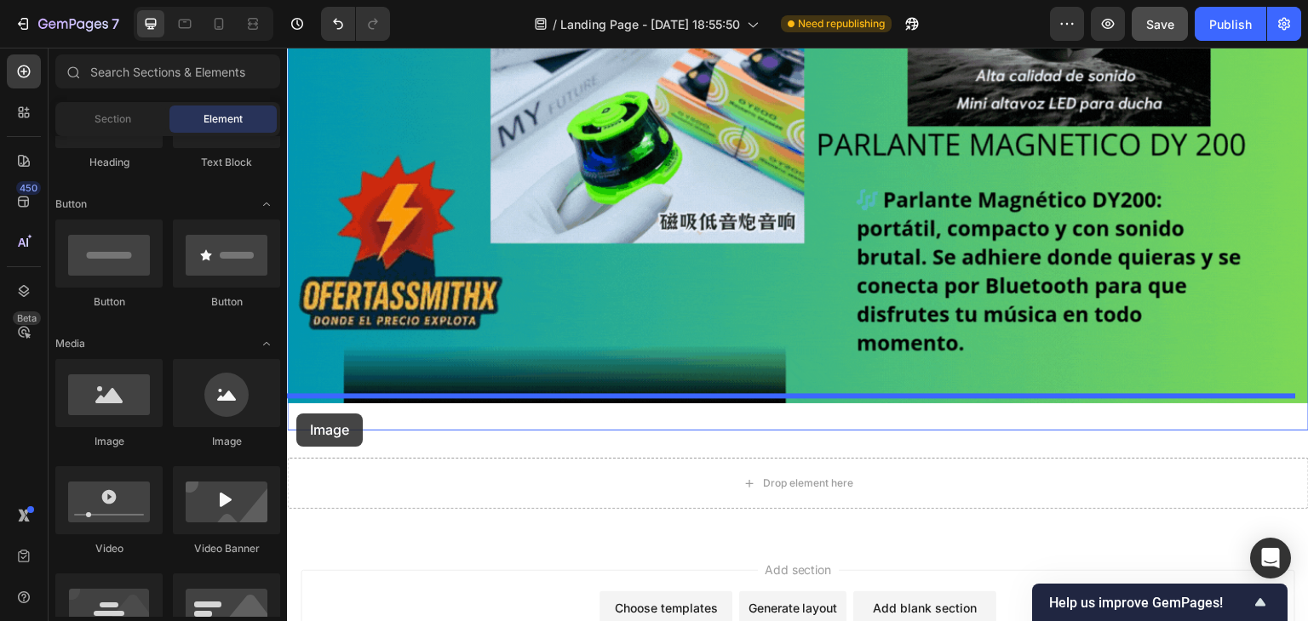
drag, startPoint x: 386, startPoint y: 456, endPoint x: 296, endPoint y: 414, distance: 99.0
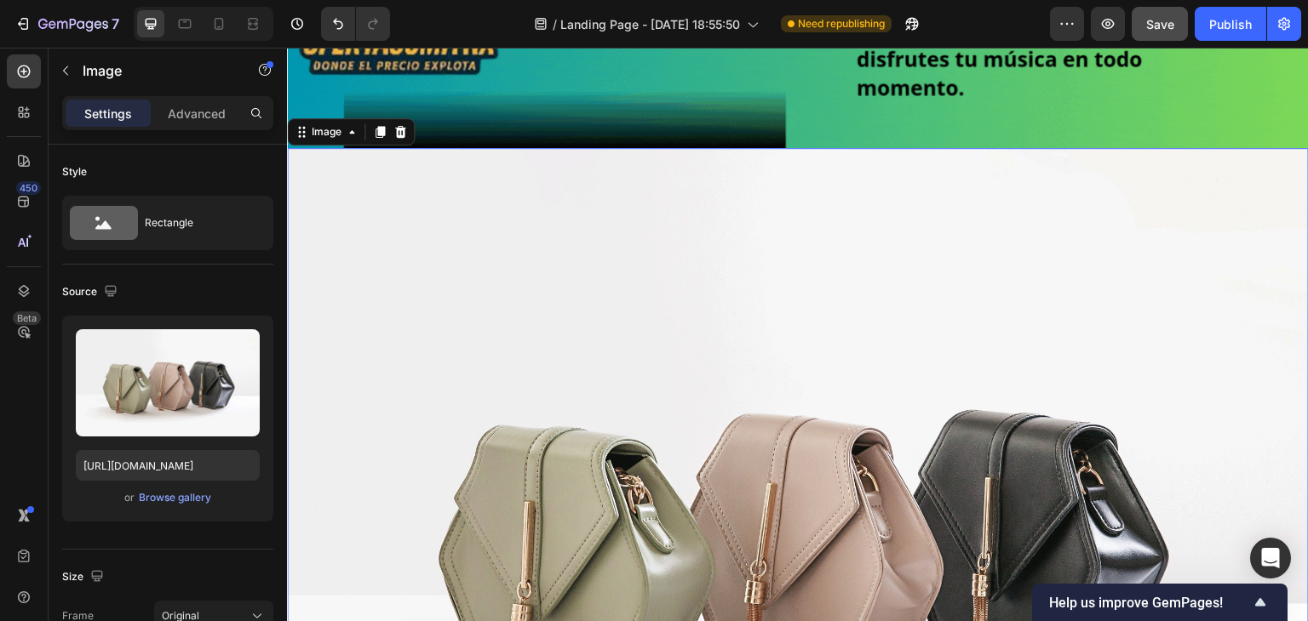
scroll to position [596, 0]
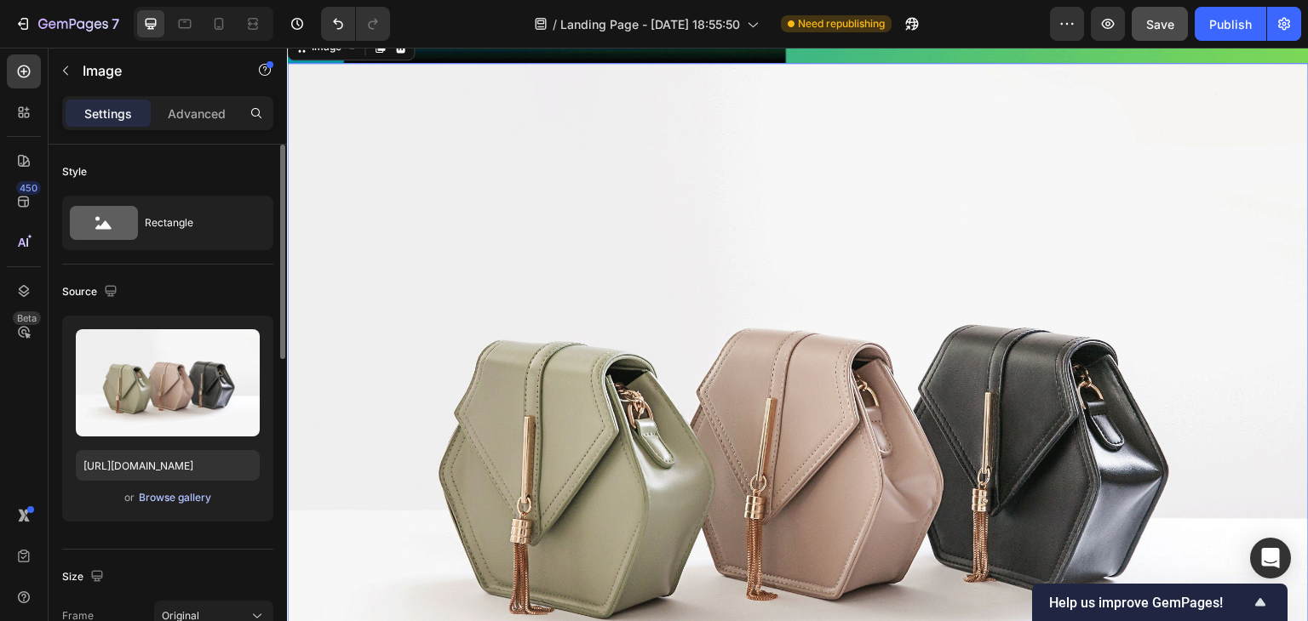
click at [183, 501] on div "Browse gallery" at bounding box center [175, 497] width 72 height 15
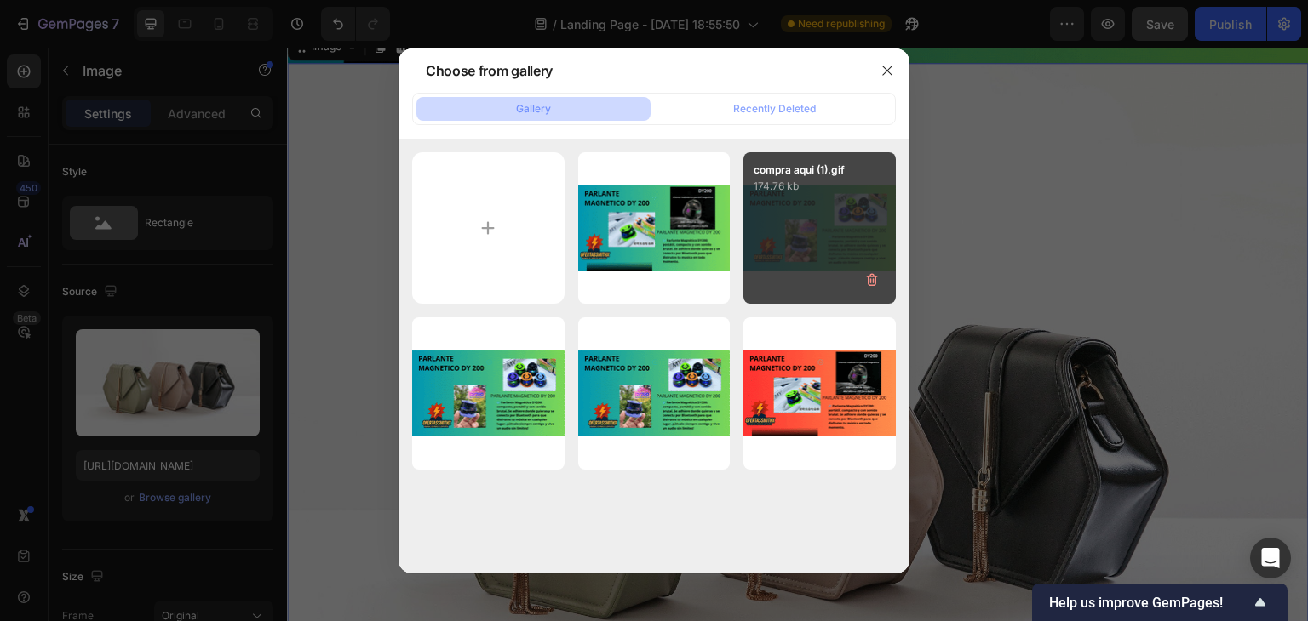
click at [765, 208] on div "compra aqui (1).gif 174.76 kb" at bounding box center [819, 228] width 152 height 152
type input "https://cdn.shopify.com/s/files/1/0770/4385/9700/files/gempages_586487320018944…"
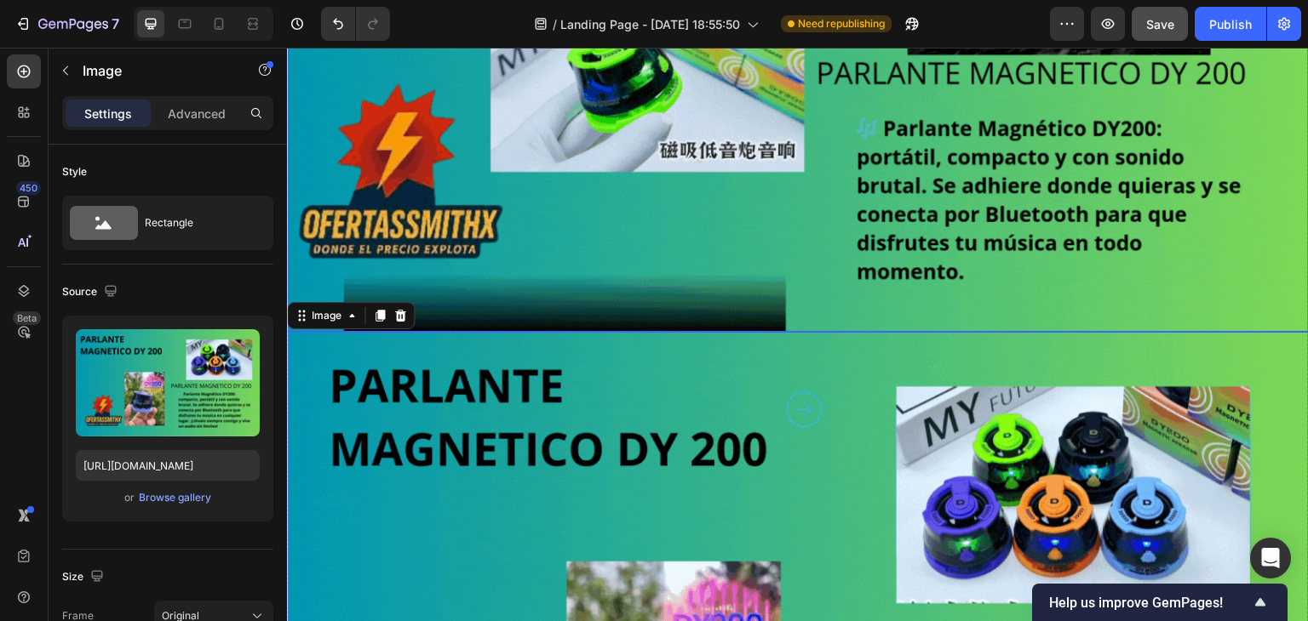
scroll to position [341, 0]
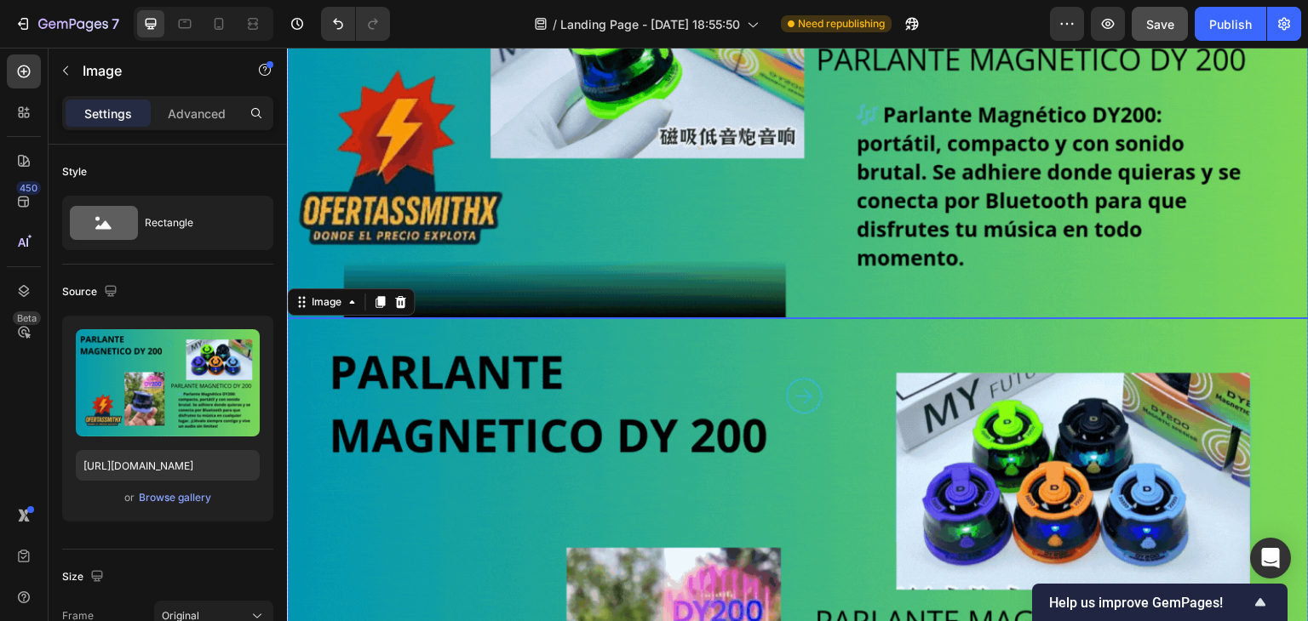
click at [819, 306] on img at bounding box center [798, 31] width 1022 height 575
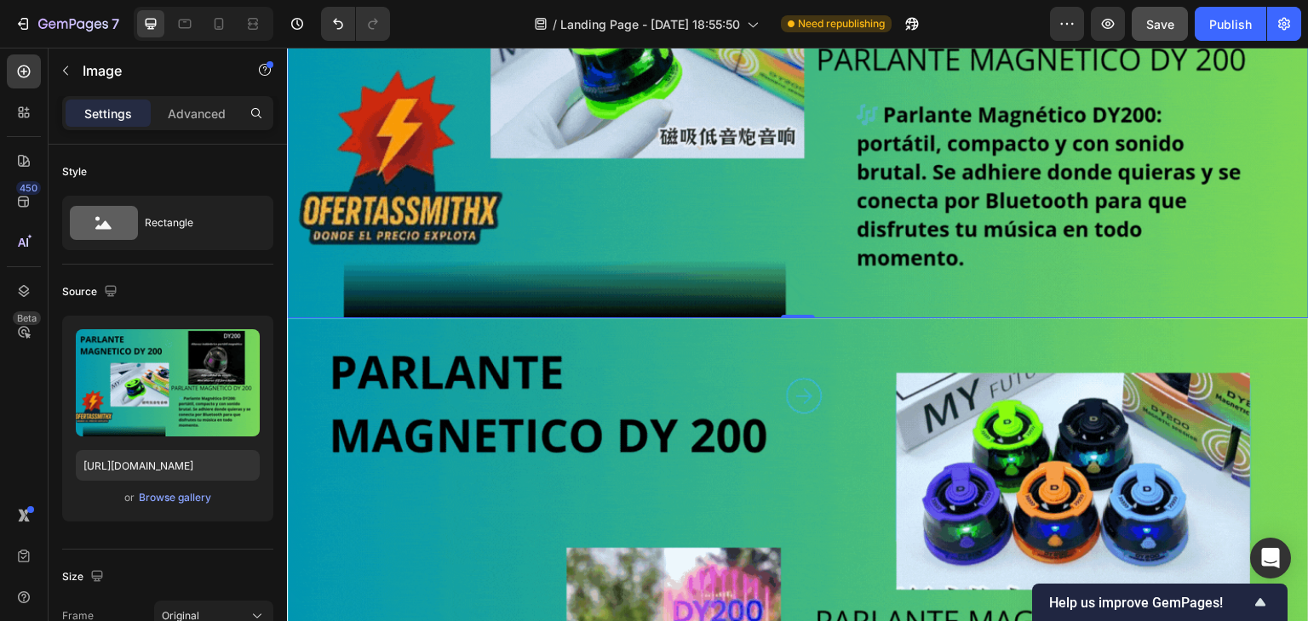
click at [816, 306] on img at bounding box center [798, 31] width 1022 height 575
click at [817, 306] on img at bounding box center [798, 31] width 1022 height 575
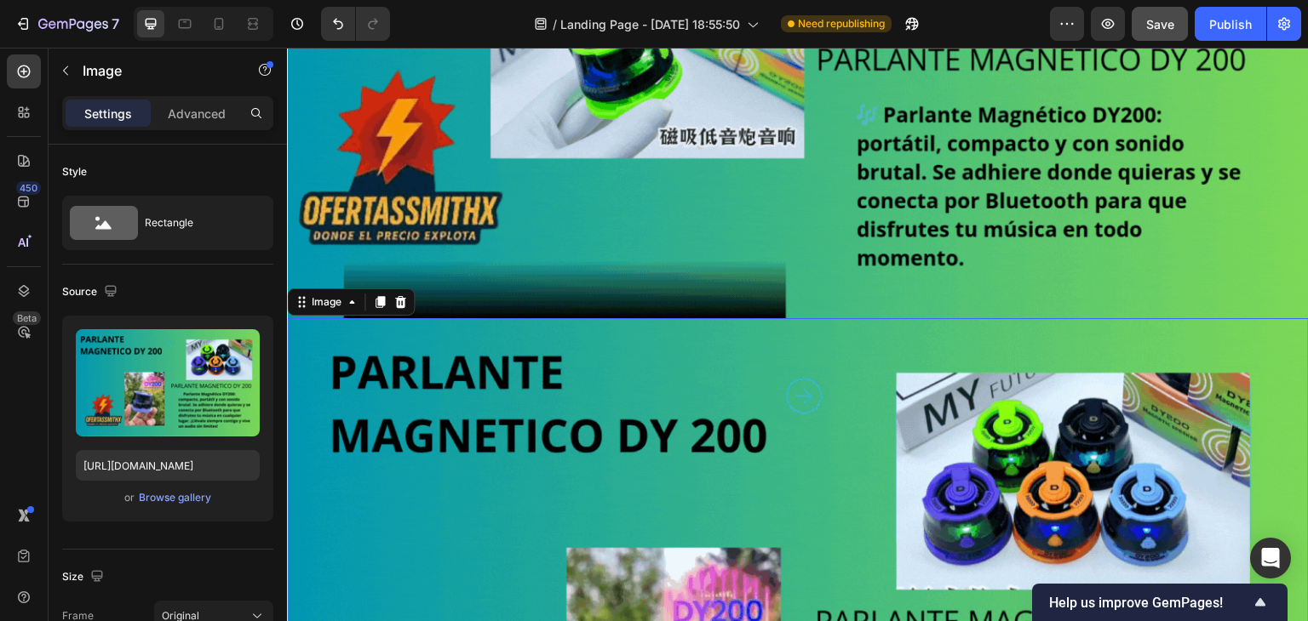
click at [792, 318] on img at bounding box center [798, 605] width 1022 height 575
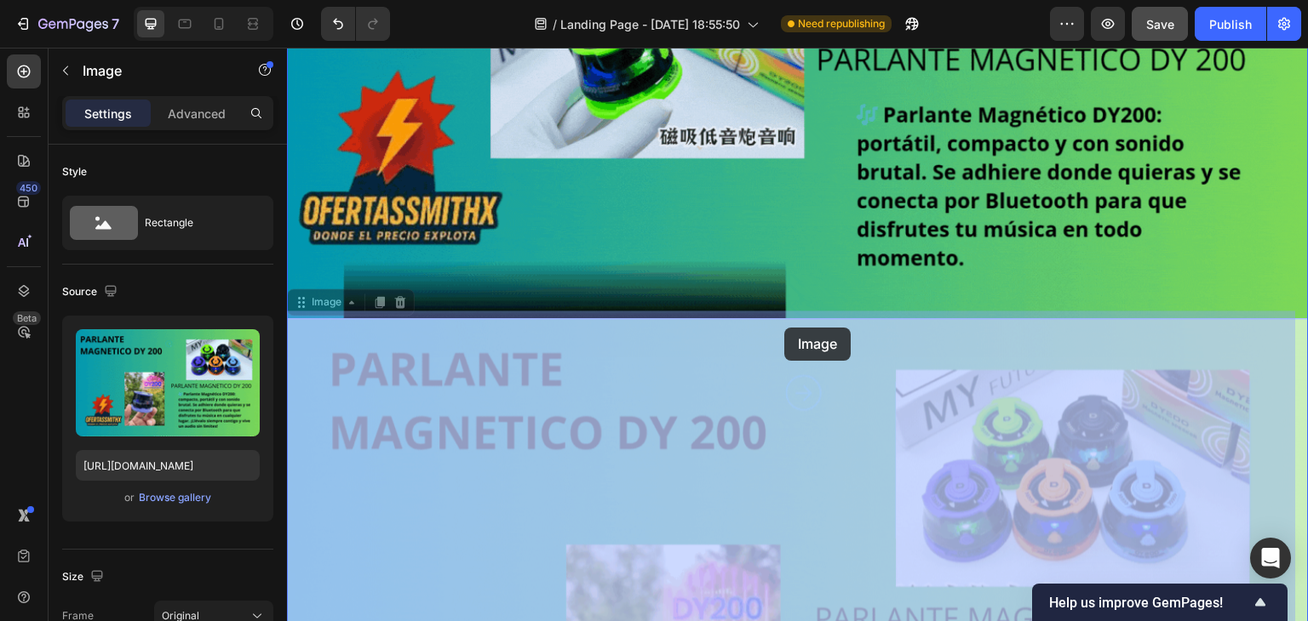
drag, startPoint x: 792, startPoint y: 311, endPoint x: 784, endPoint y: 328, distance: 18.7
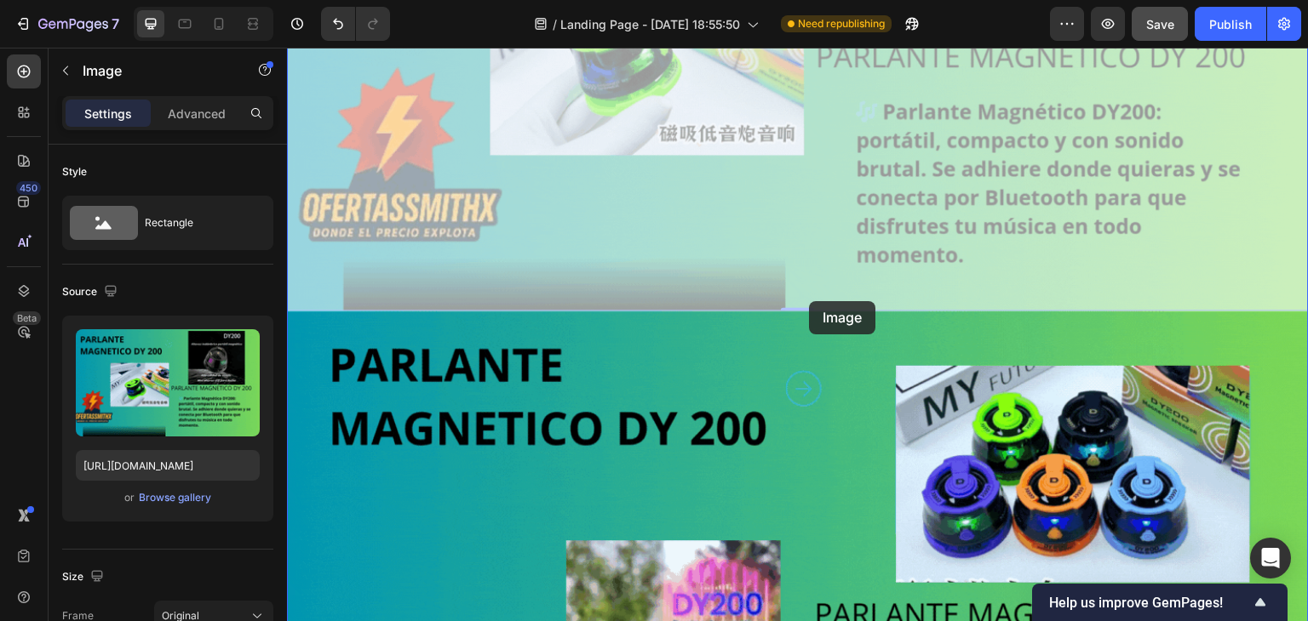
drag, startPoint x: 1223, startPoint y: 308, endPoint x: 799, endPoint y: 301, distance: 423.2
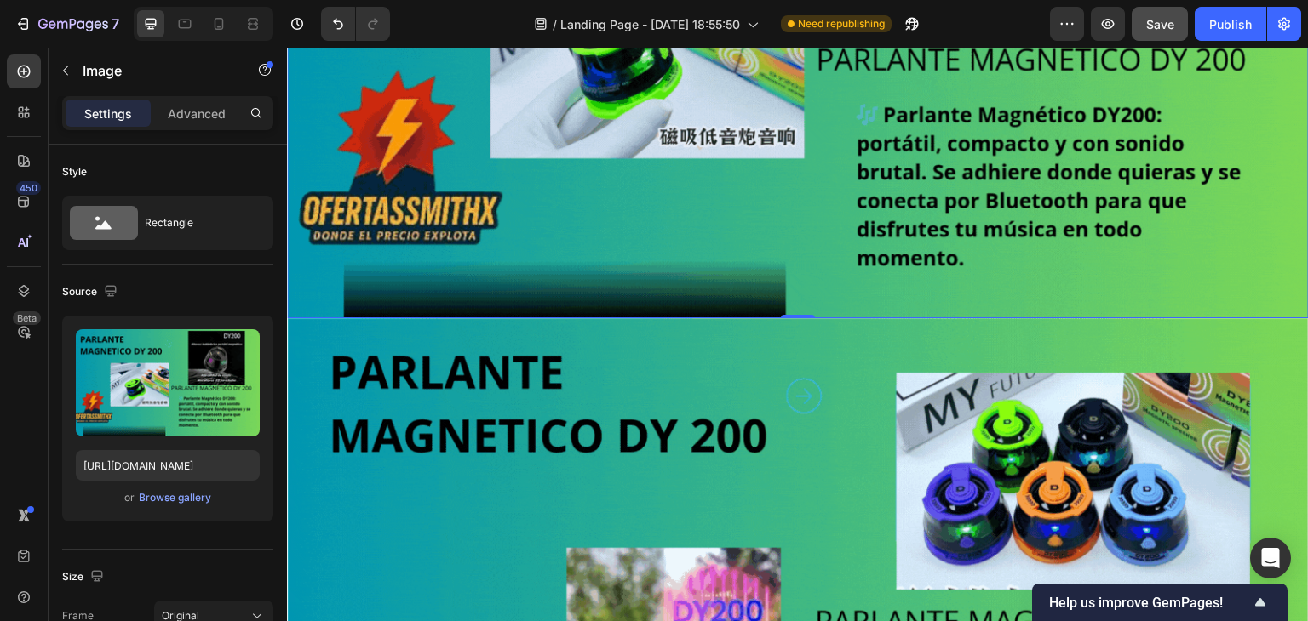
click at [318, 308] on img at bounding box center [798, 31] width 1022 height 575
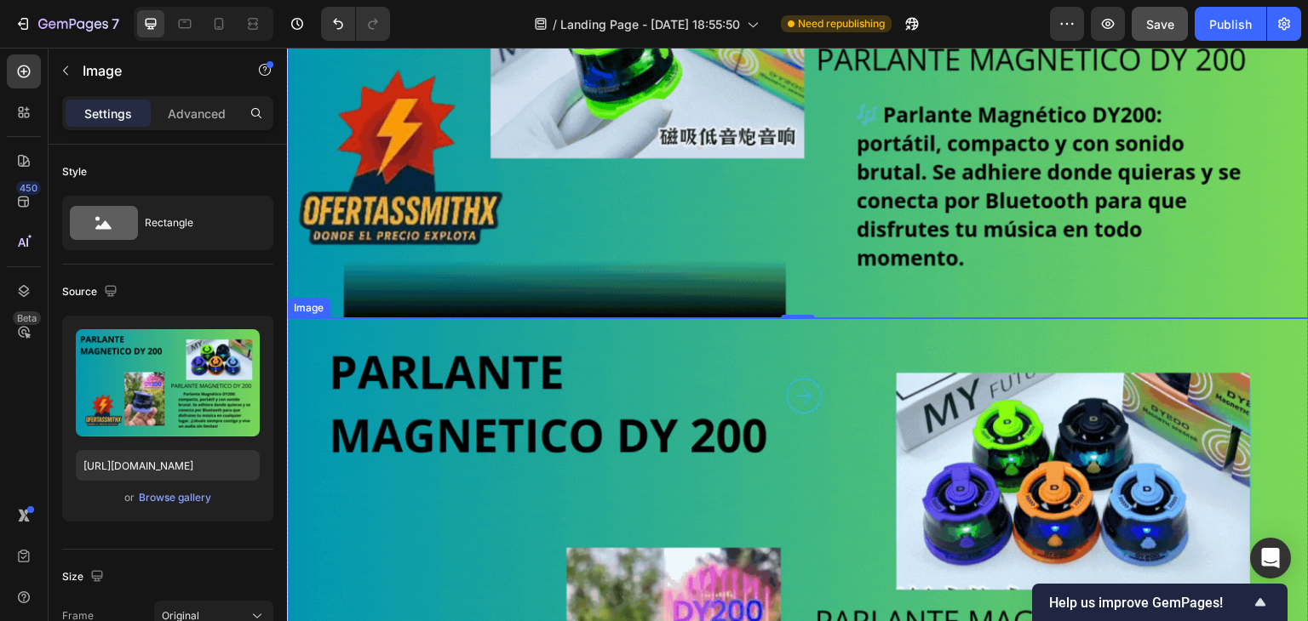
click at [316, 318] on img at bounding box center [798, 605] width 1022 height 575
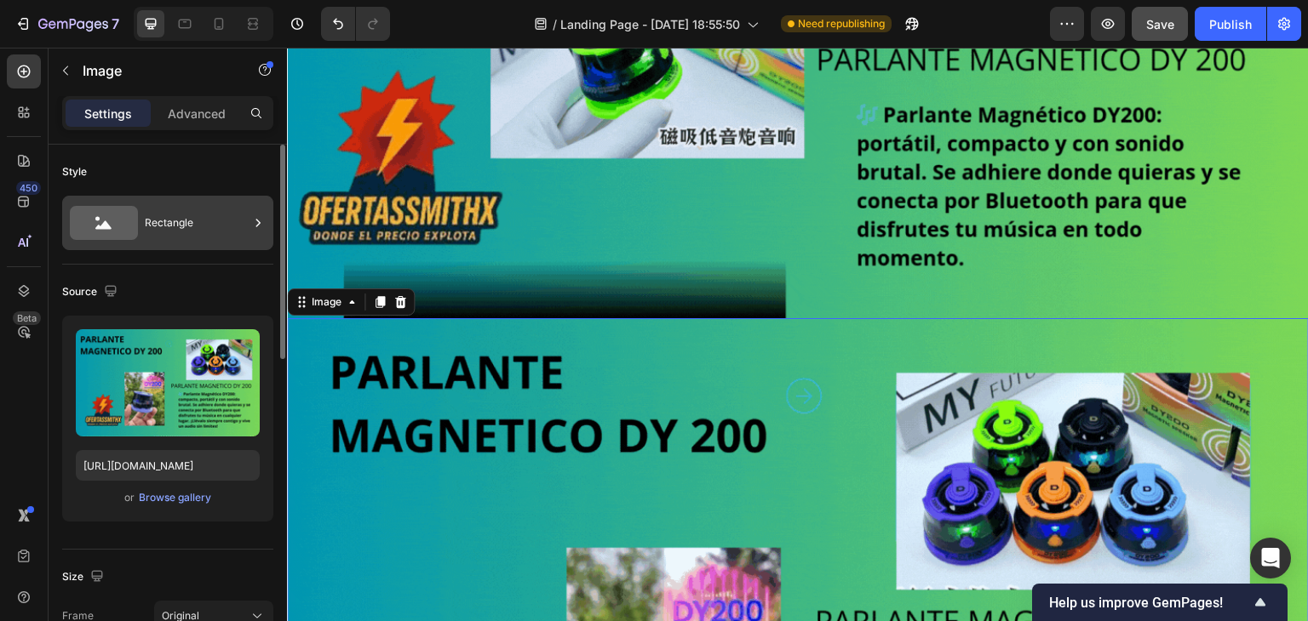
click at [153, 232] on div "Rectangle" at bounding box center [197, 222] width 104 height 39
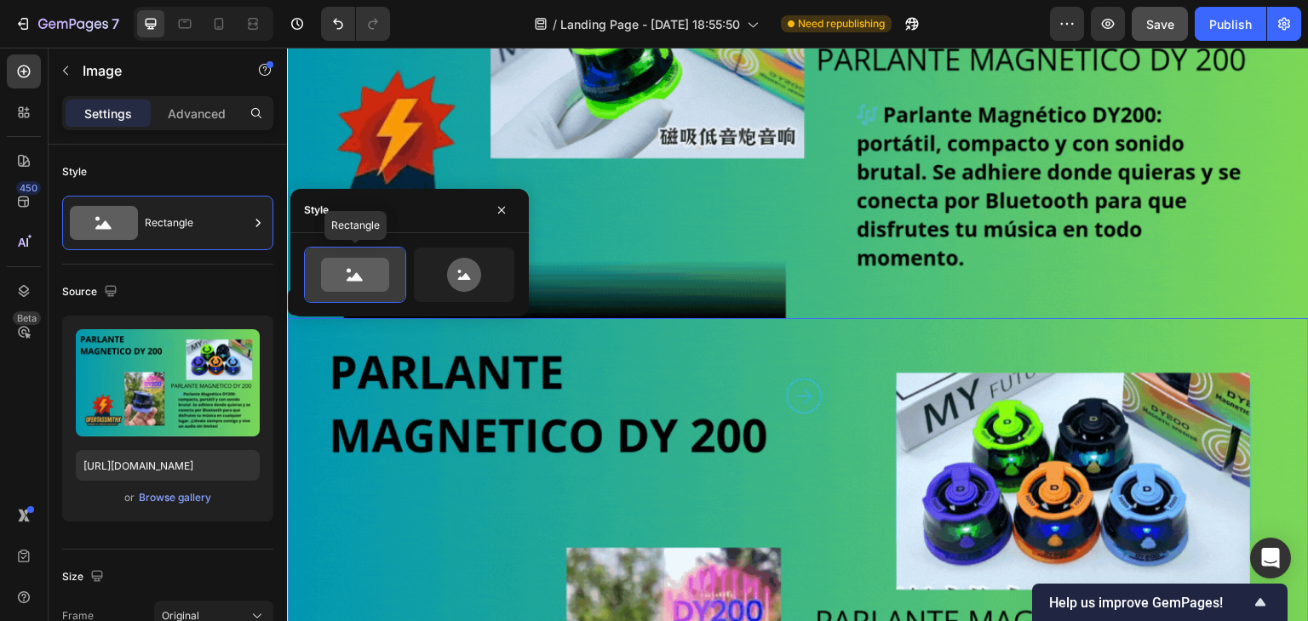
click at [341, 270] on icon at bounding box center [355, 275] width 68 height 34
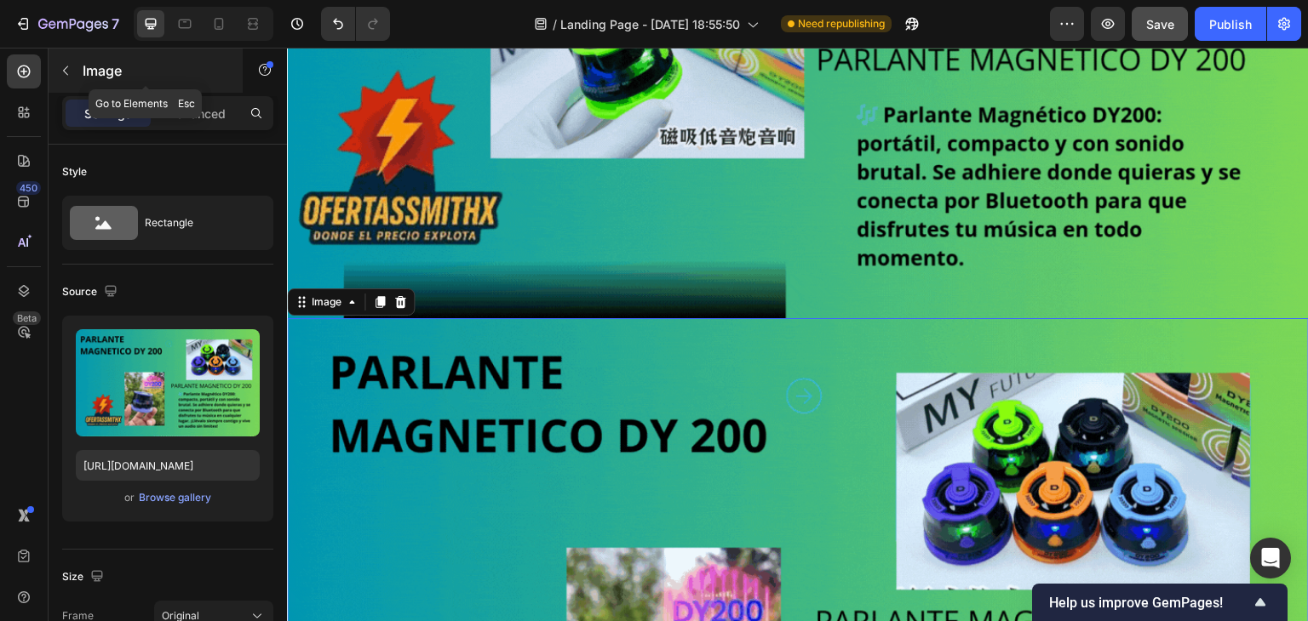
click at [61, 64] on icon "button" at bounding box center [66, 71] width 14 height 14
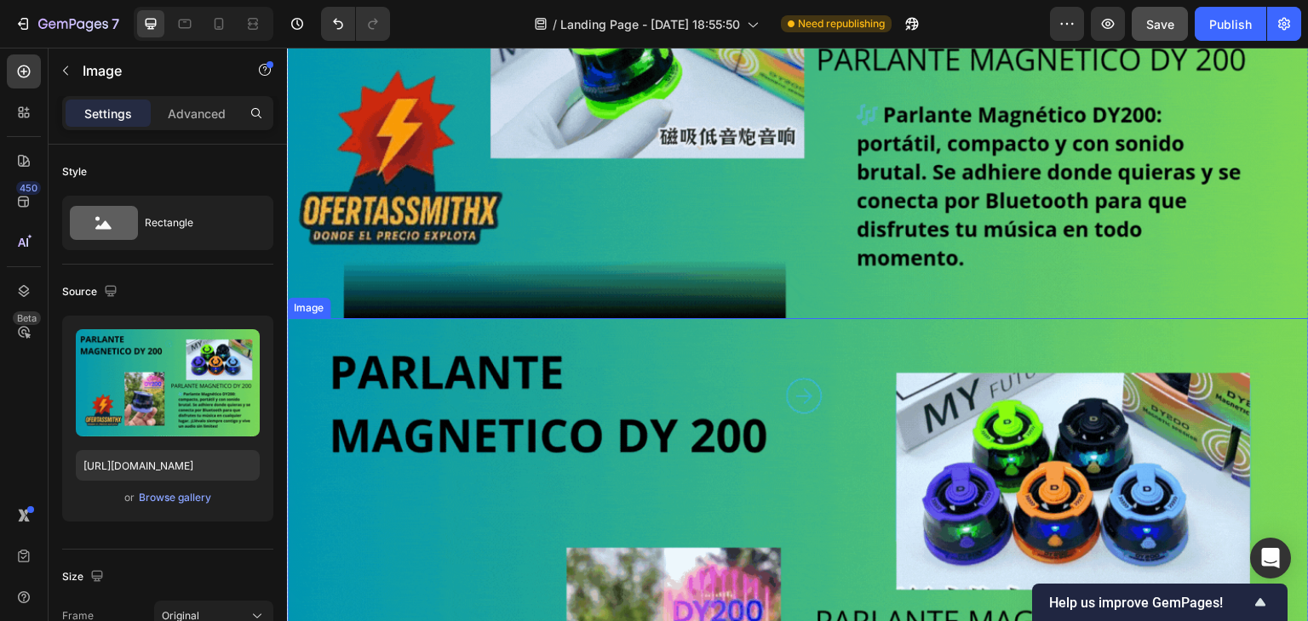
click at [319, 318] on img at bounding box center [798, 605] width 1022 height 575
drag, startPoint x: 518, startPoint y: 311, endPoint x: 402, endPoint y: 305, distance: 116.8
click at [508, 318] on img at bounding box center [798, 605] width 1022 height 575
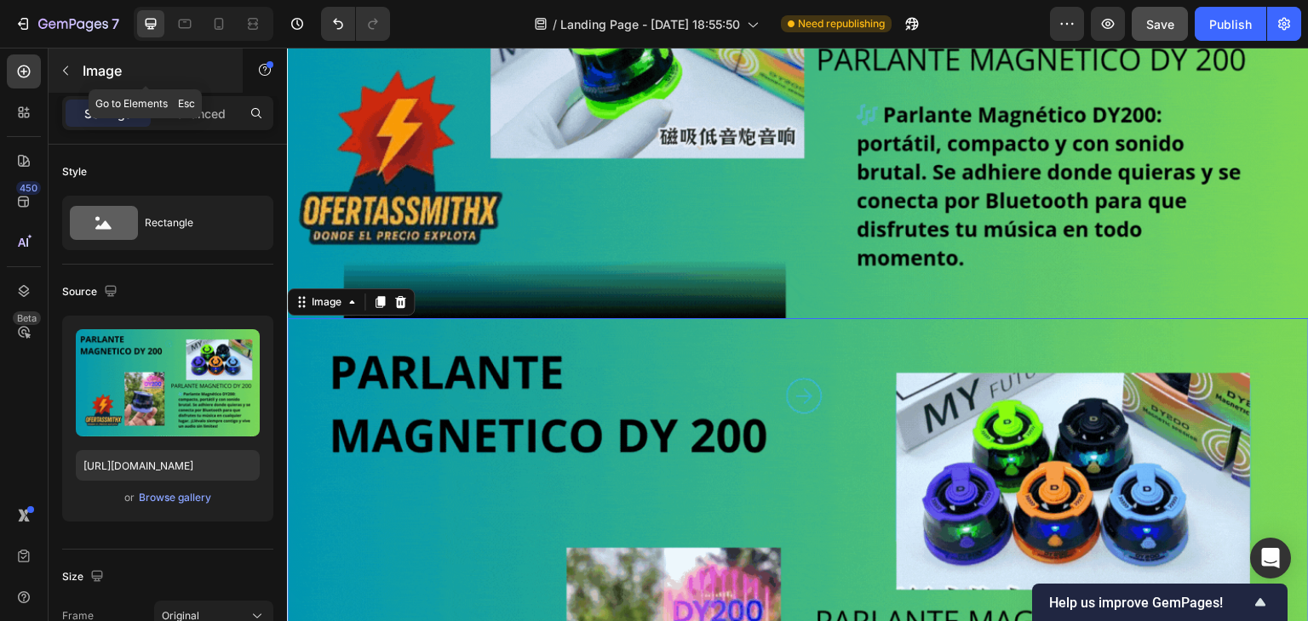
click at [72, 72] on icon "button" at bounding box center [66, 71] width 14 height 14
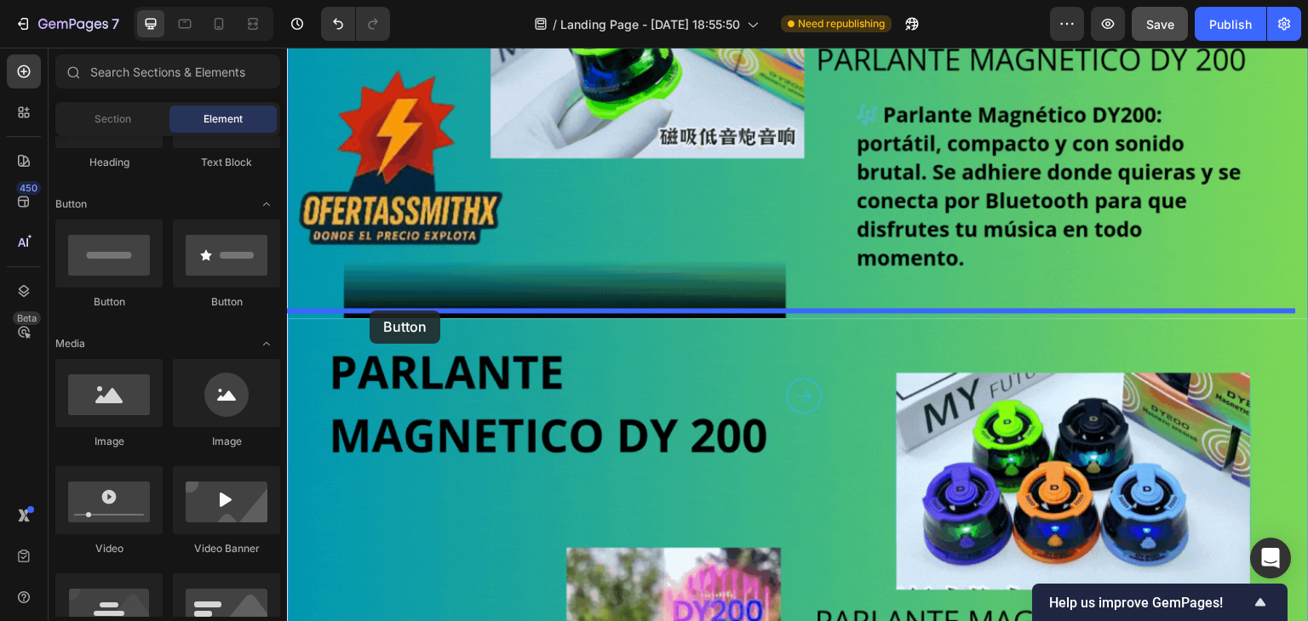
drag, startPoint x: 427, startPoint y: 314, endPoint x: 369, endPoint y: 311, distance: 58.0
click at [369, 318] on img at bounding box center [798, 605] width 1022 height 575
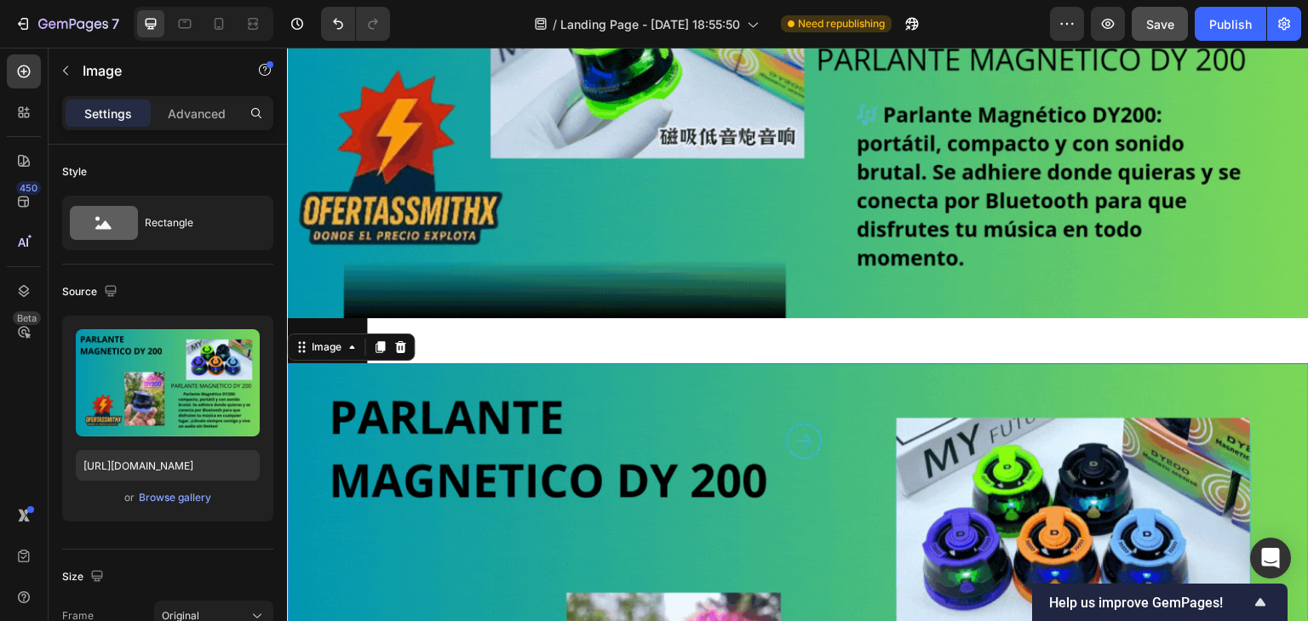
scroll to position [385, 0]
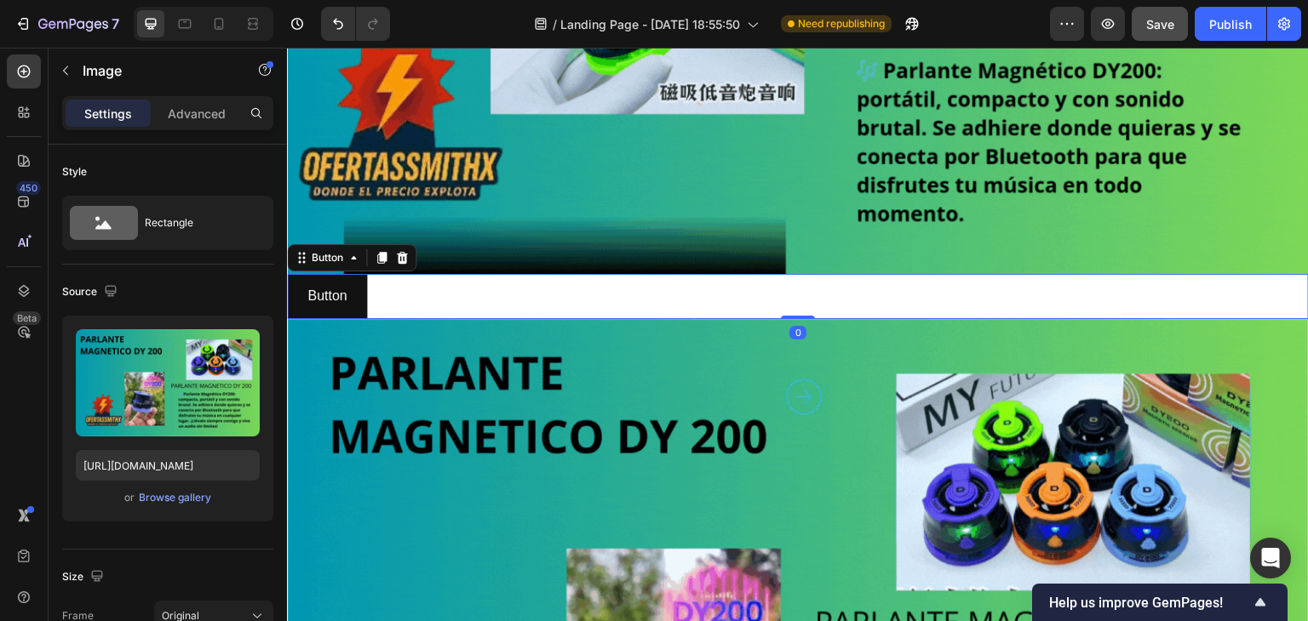
click at [455, 293] on div "Button Button 0" at bounding box center [798, 296] width 1022 height 45
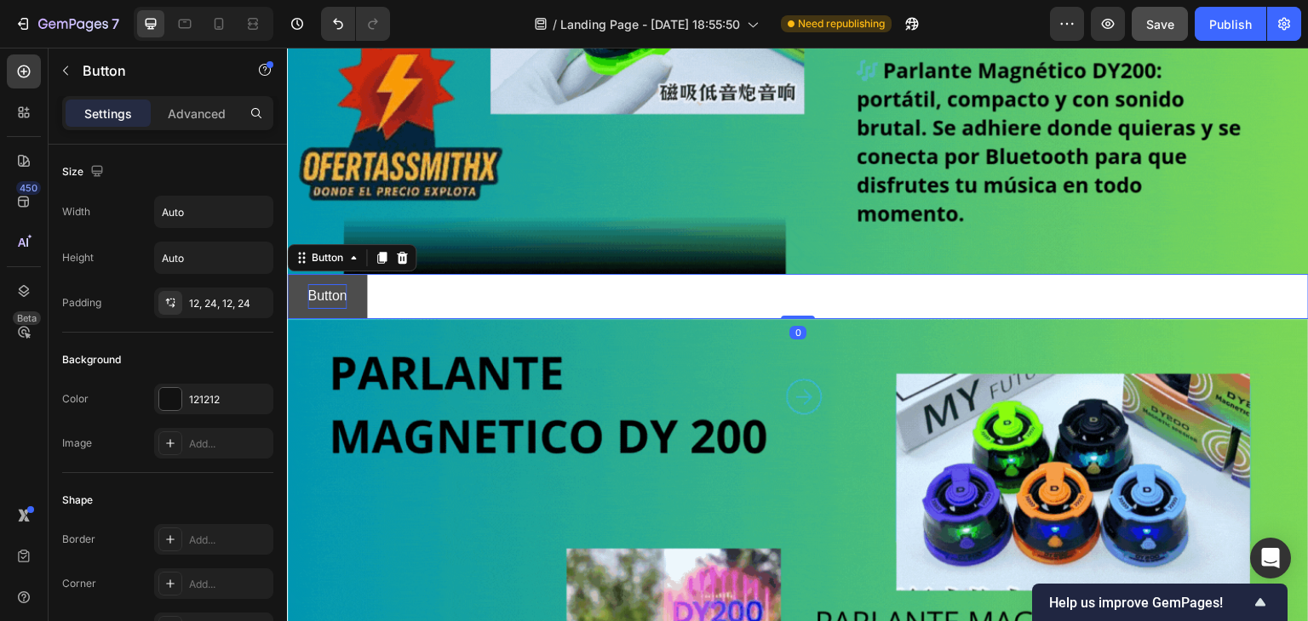
click at [330, 289] on p "Button" at bounding box center [326, 296] width 39 height 25
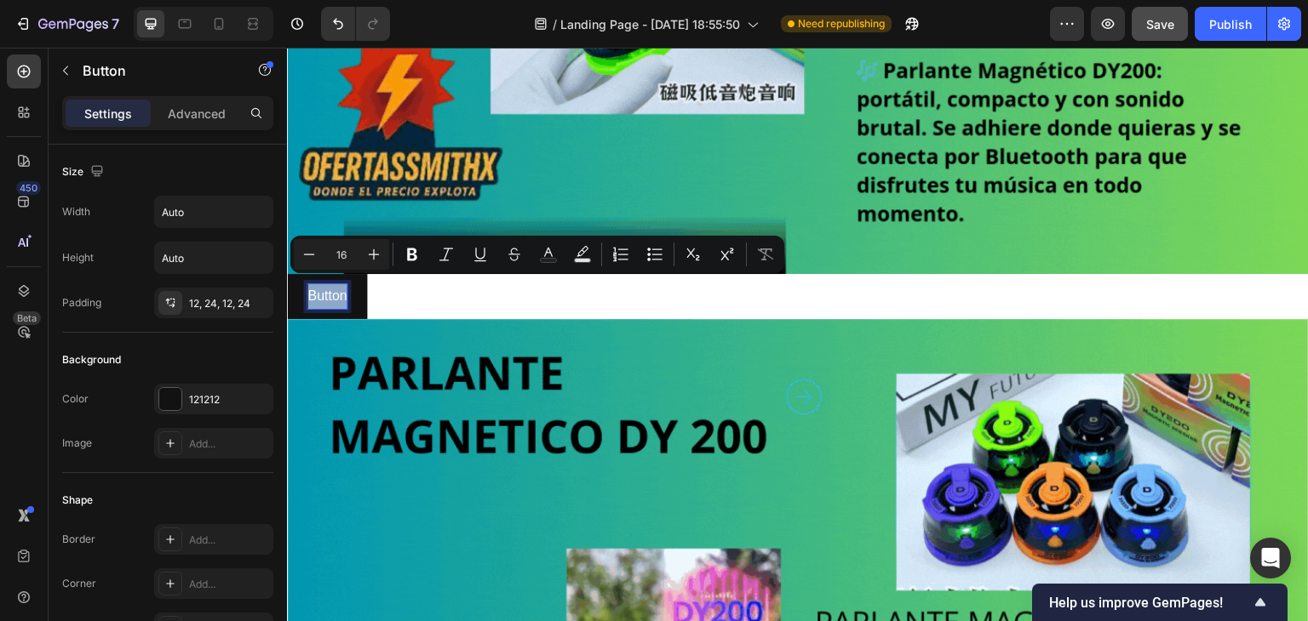
drag, startPoint x: 330, startPoint y: 289, endPoint x: 369, endPoint y: 294, distance: 38.5
click at [369, 294] on div "Button Button 0" at bounding box center [798, 296] width 1022 height 45
click at [372, 297] on div "Button Button 0" at bounding box center [798, 296] width 1022 height 45
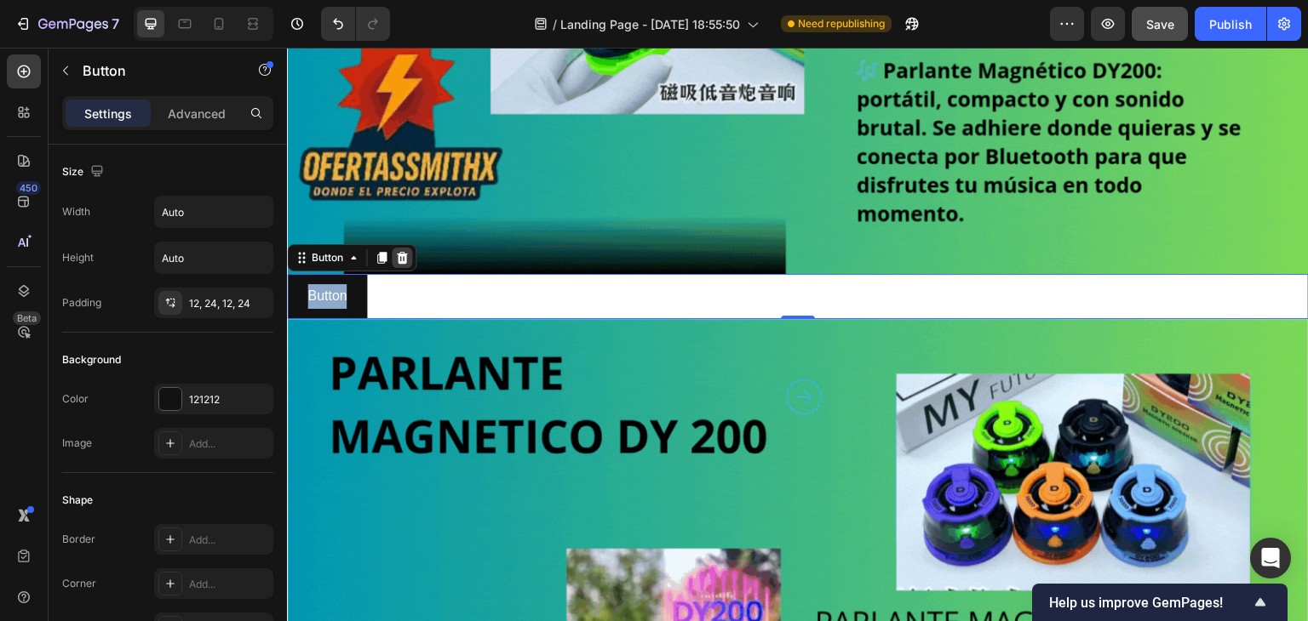
click at [404, 256] on icon at bounding box center [402, 258] width 14 height 14
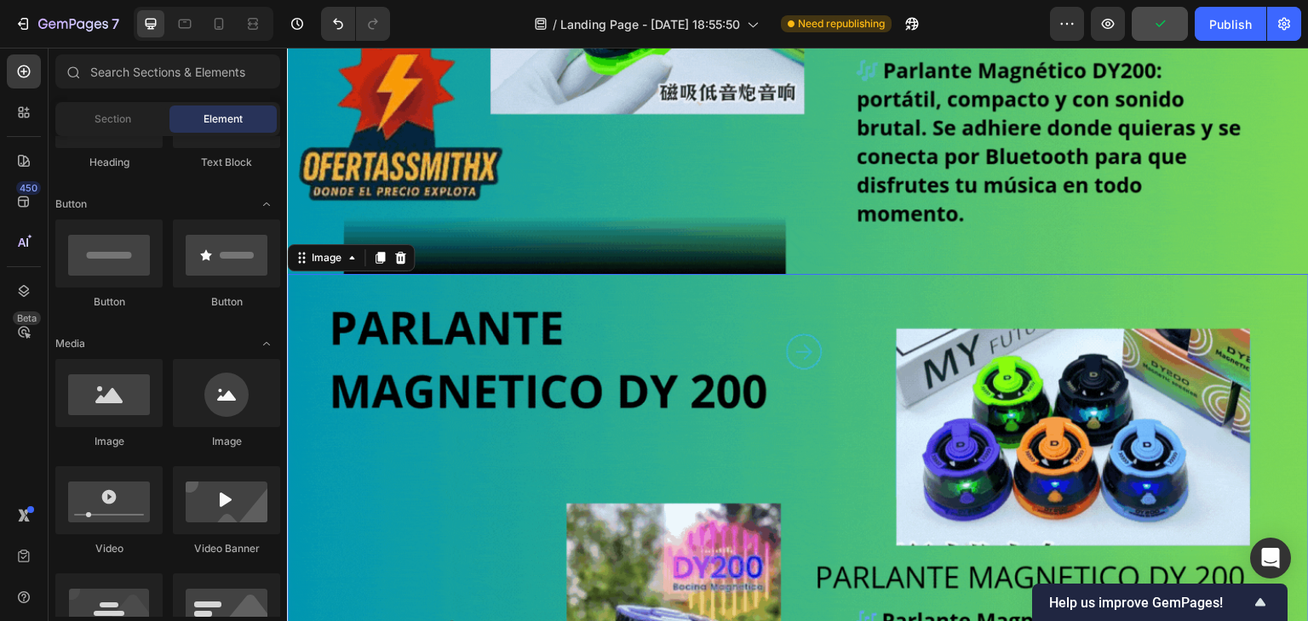
click at [332, 274] on img at bounding box center [798, 561] width 1022 height 575
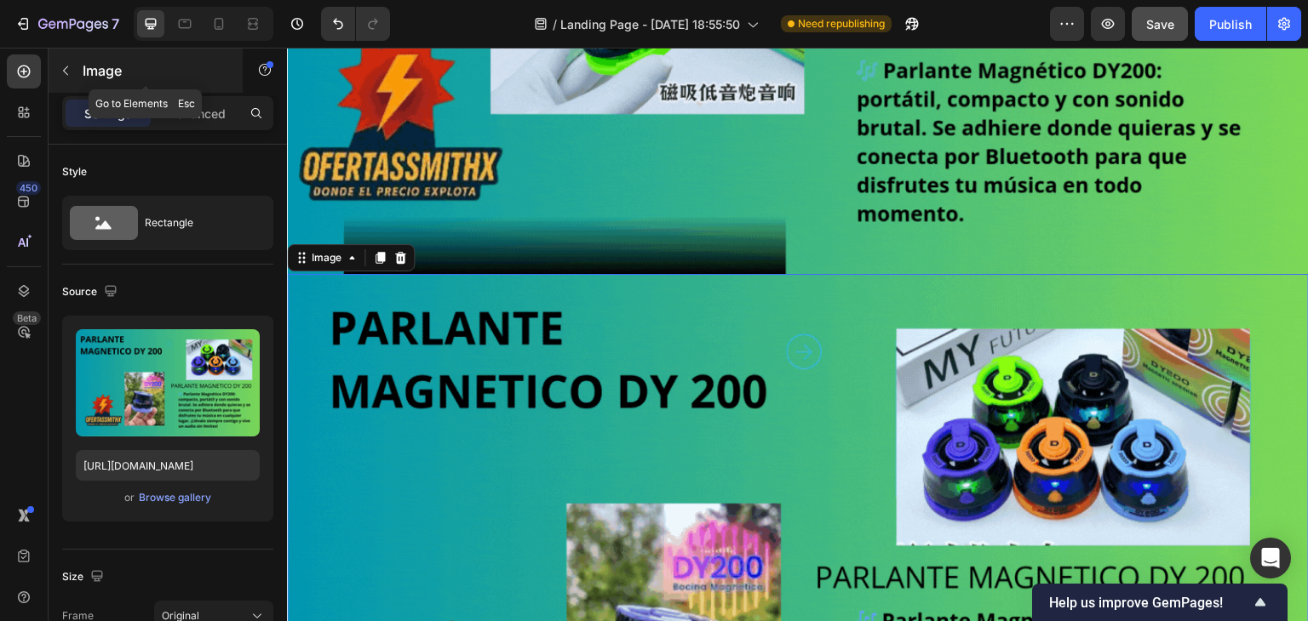
click at [68, 66] on icon "button" at bounding box center [66, 71] width 14 height 14
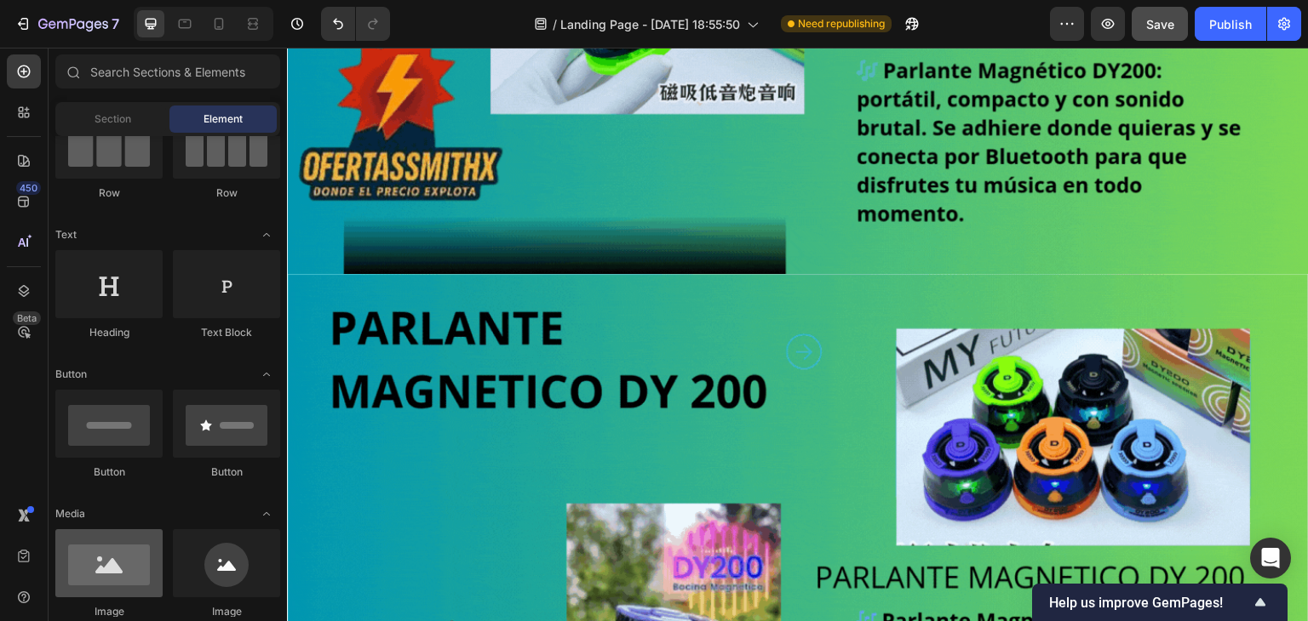
scroll to position [0, 0]
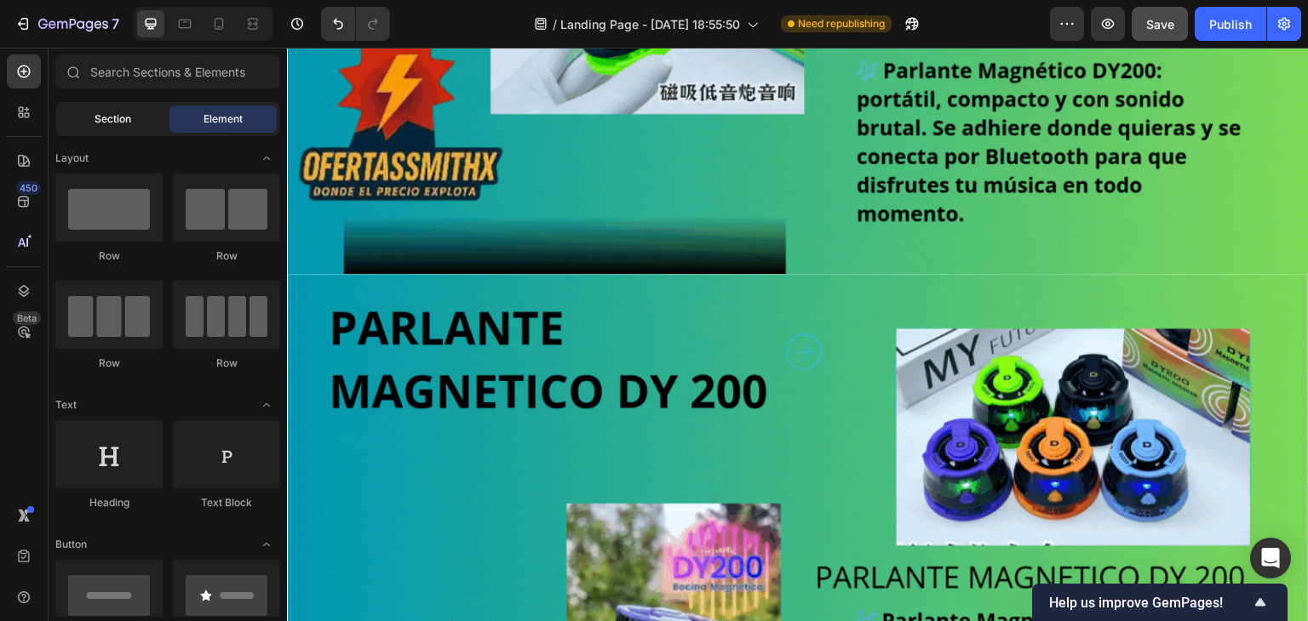
click at [109, 127] on div "Section" at bounding box center [112, 119] width 107 height 27
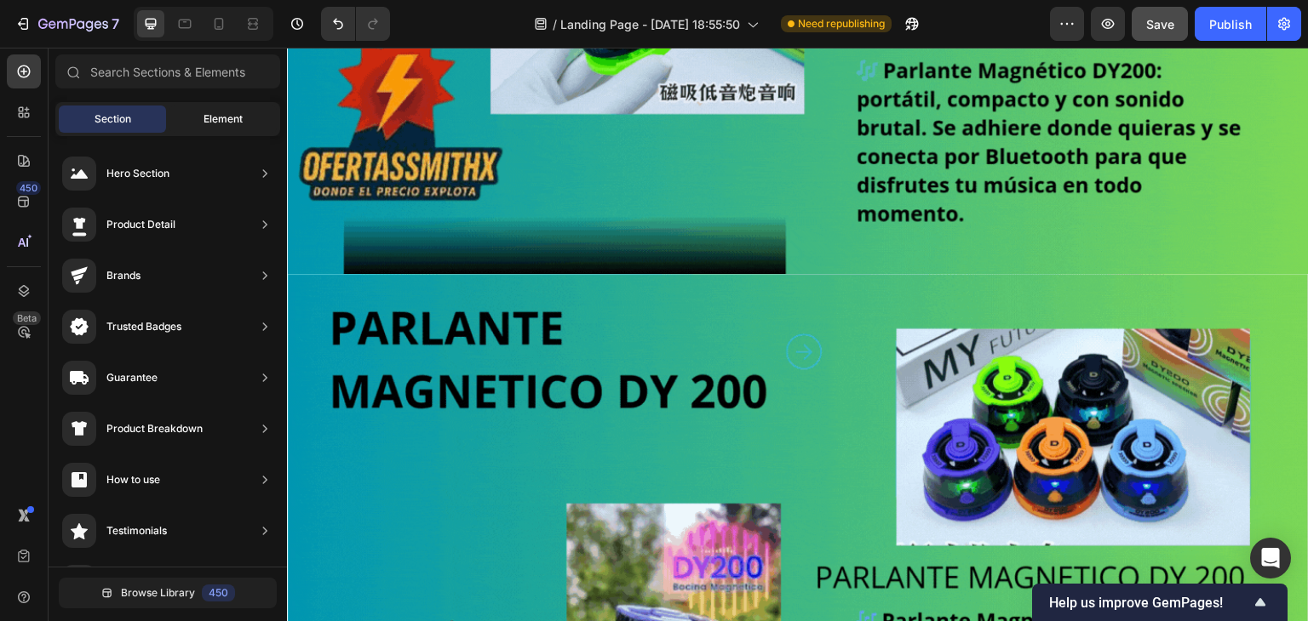
click at [199, 124] on div "Element" at bounding box center [222, 119] width 107 height 27
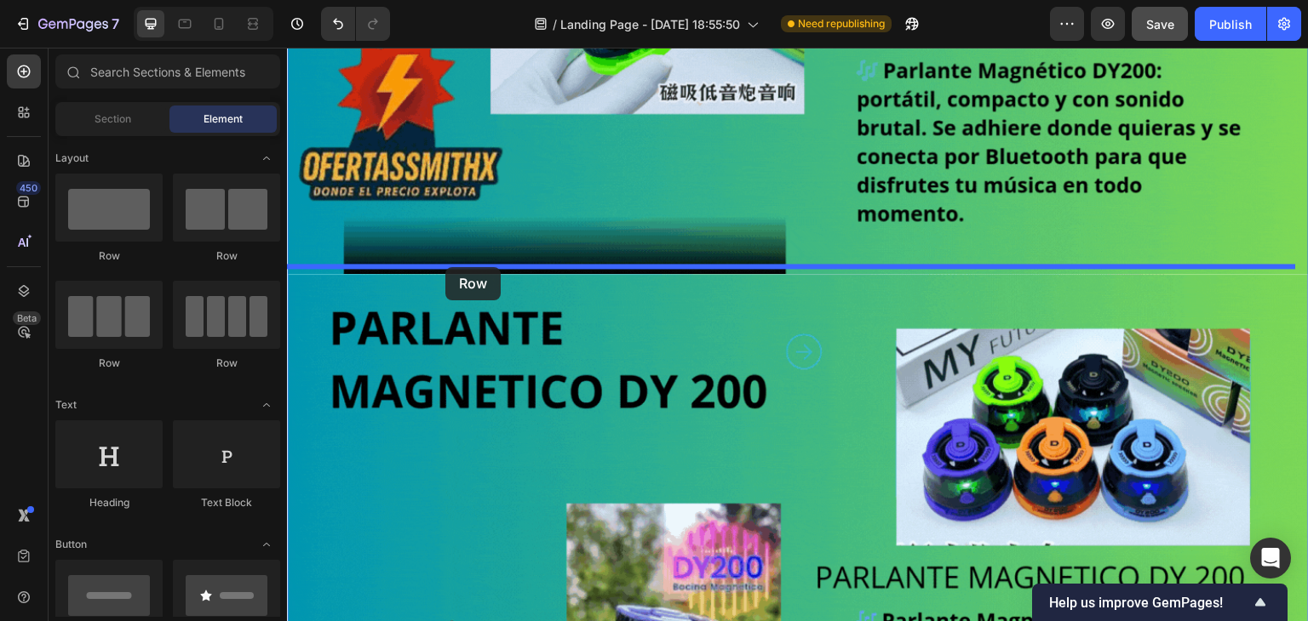
drag, startPoint x: 392, startPoint y: 278, endPoint x: 445, endPoint y: 267, distance: 54.8
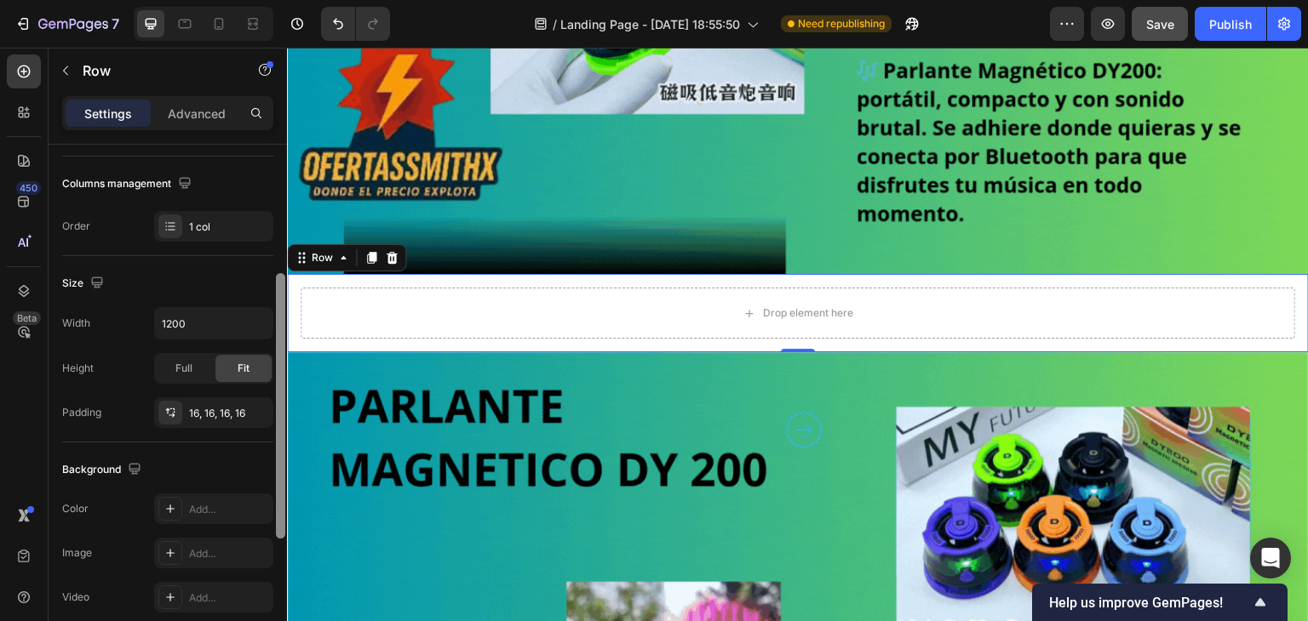
scroll to position [85, 0]
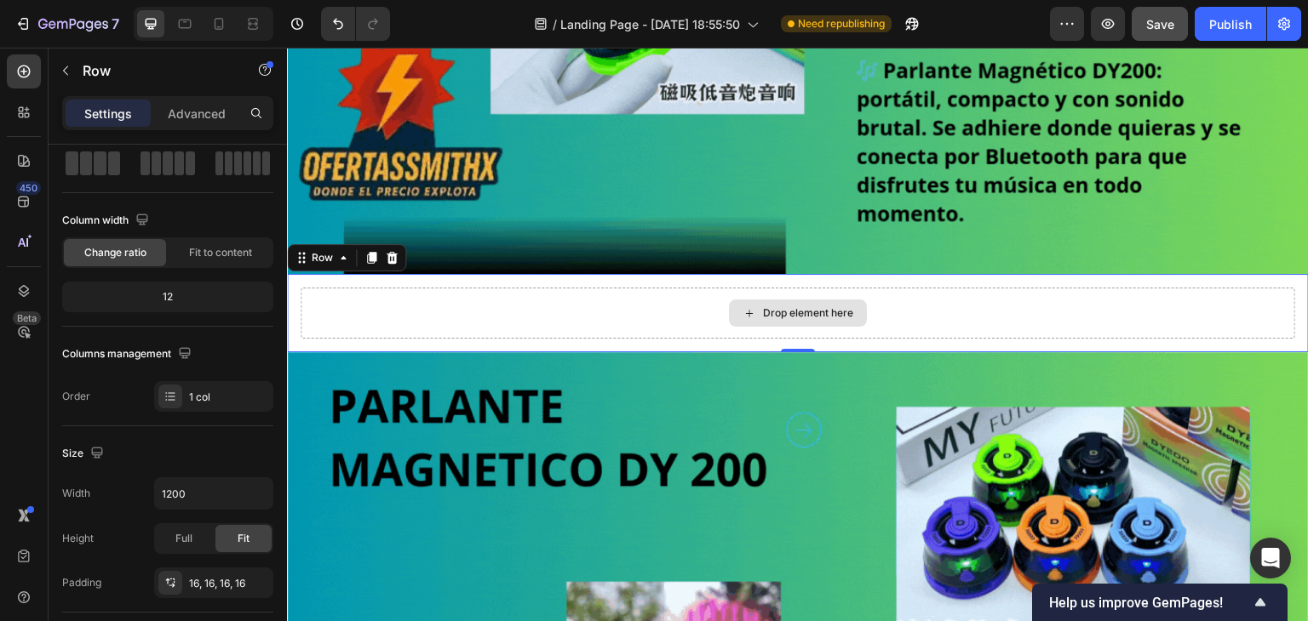
click at [386, 296] on div "Drop element here" at bounding box center [798, 313] width 994 height 51
drag, startPoint x: 395, startPoint y: 296, endPoint x: 410, endPoint y: 295, distance: 15.3
click at [400, 296] on div "Drop element here" at bounding box center [798, 313] width 994 height 51
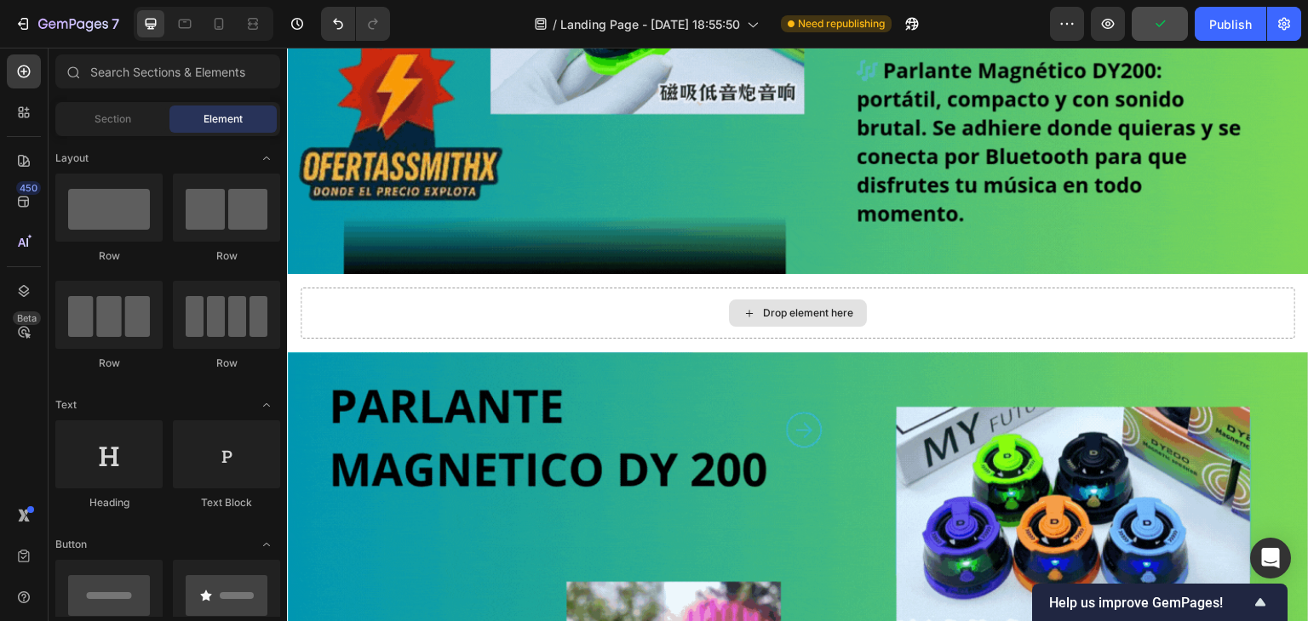
click at [742, 306] on icon at bounding box center [749, 313] width 14 height 14
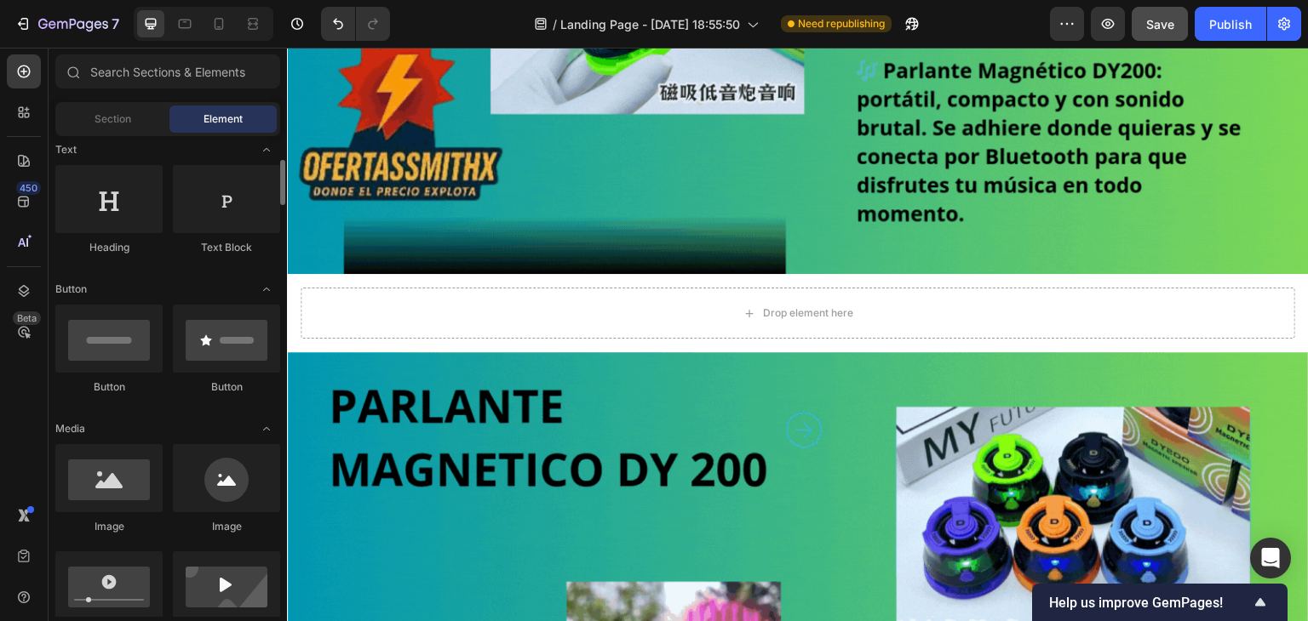
scroll to position [0, 0]
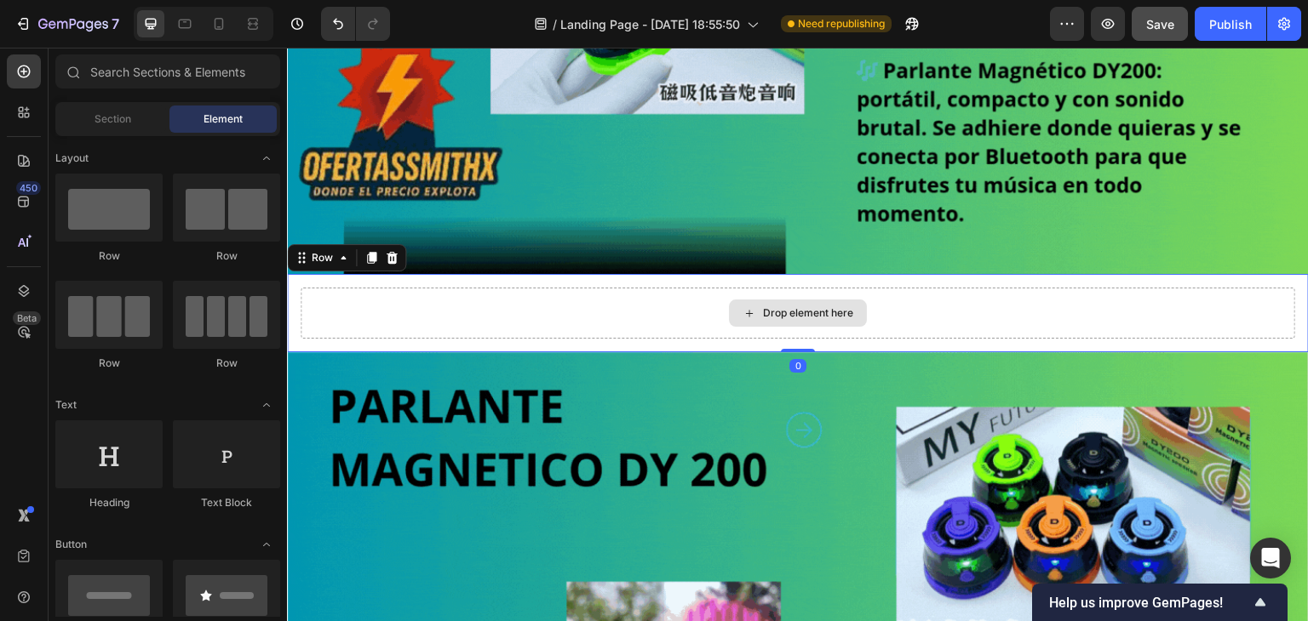
click at [377, 304] on div "Drop element here" at bounding box center [798, 313] width 994 height 51
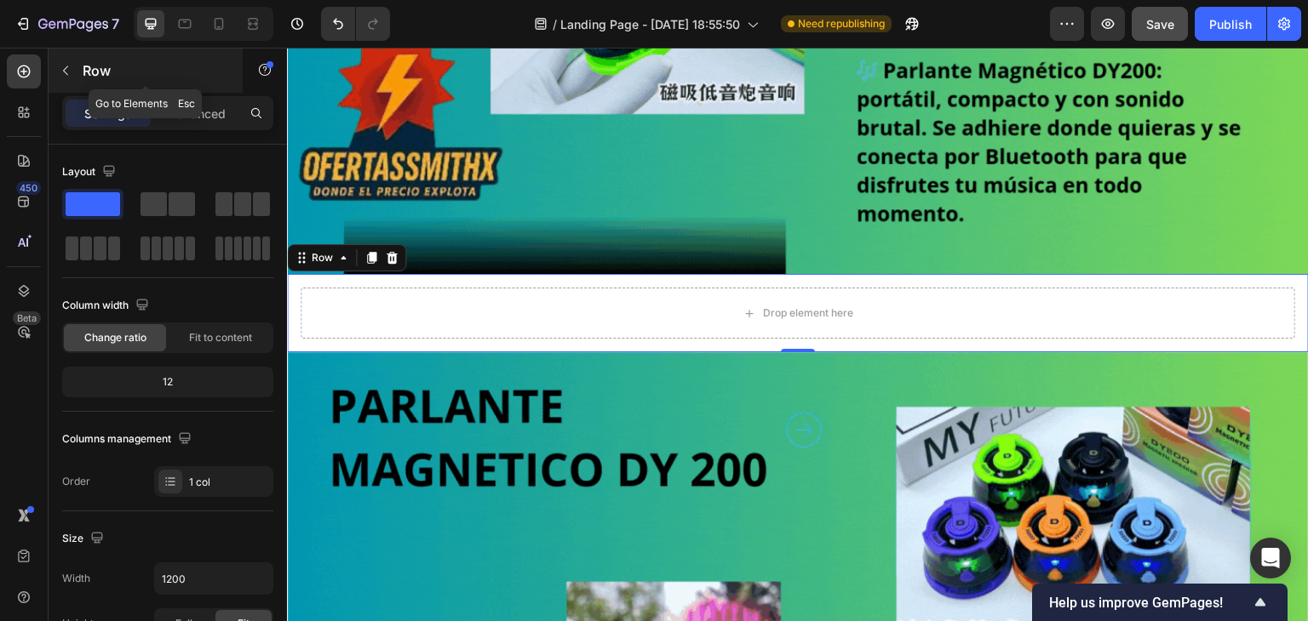
click at [67, 62] on button "button" at bounding box center [65, 70] width 27 height 27
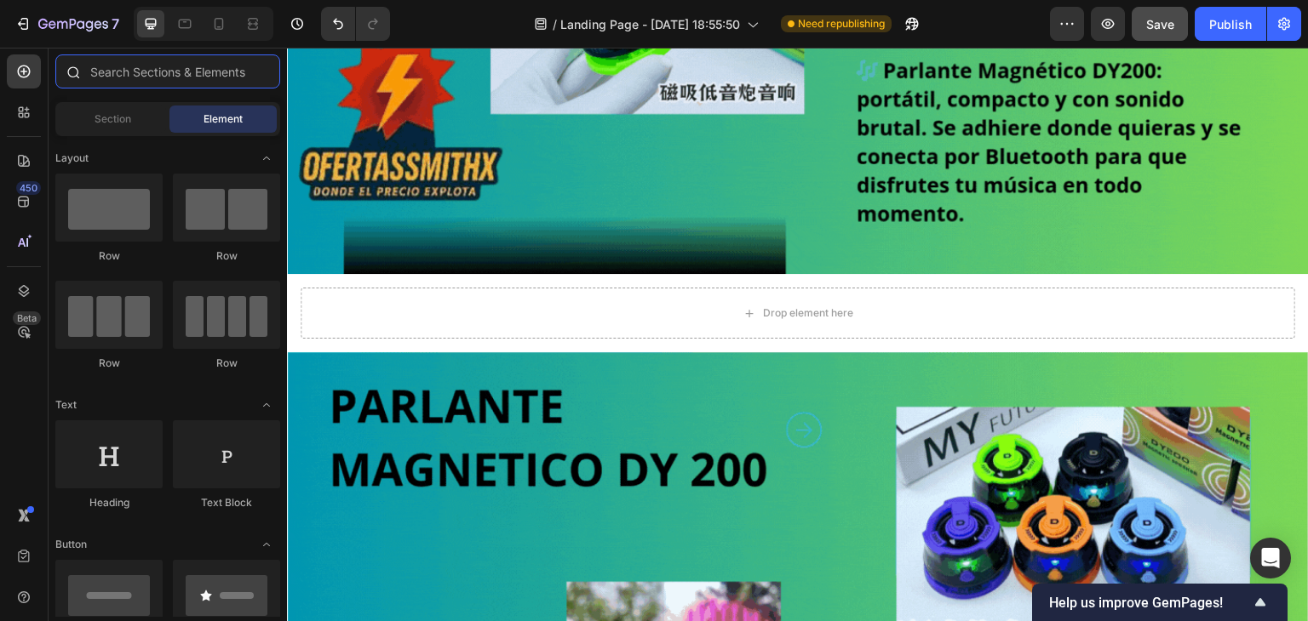
click at [104, 80] on input "text" at bounding box center [167, 71] width 225 height 34
click at [110, 79] on input "text" at bounding box center [167, 71] width 225 height 34
click at [28, 106] on icon at bounding box center [23, 112] width 17 height 17
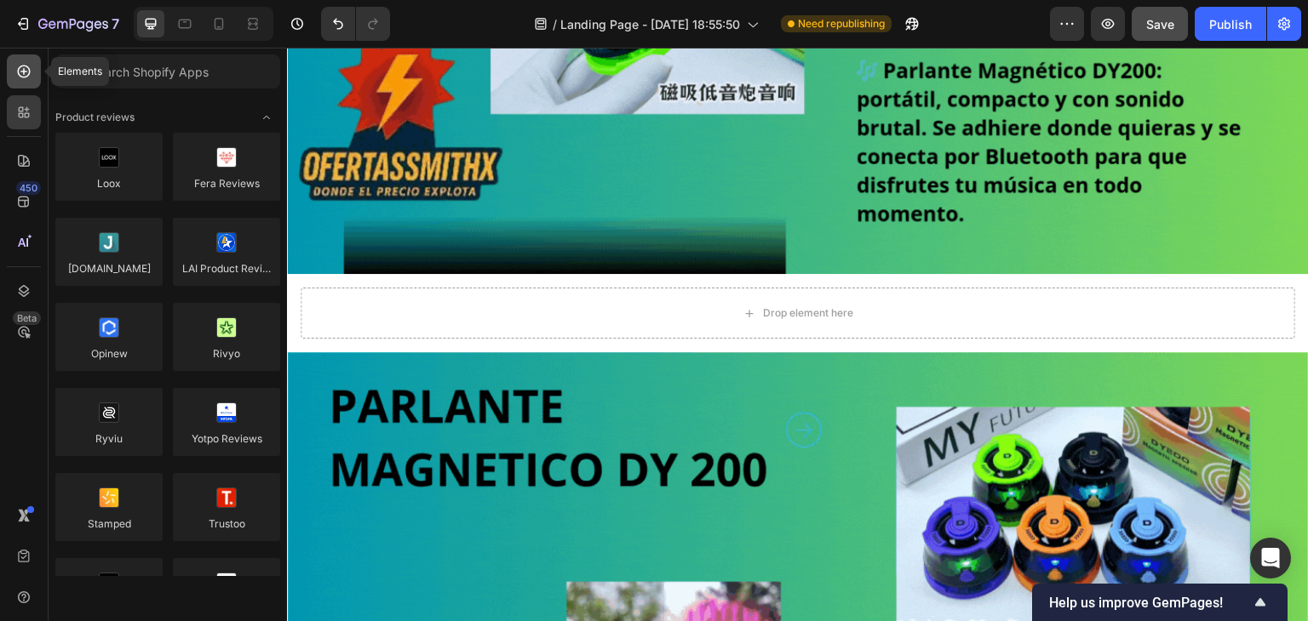
click at [23, 83] on div at bounding box center [24, 71] width 34 height 34
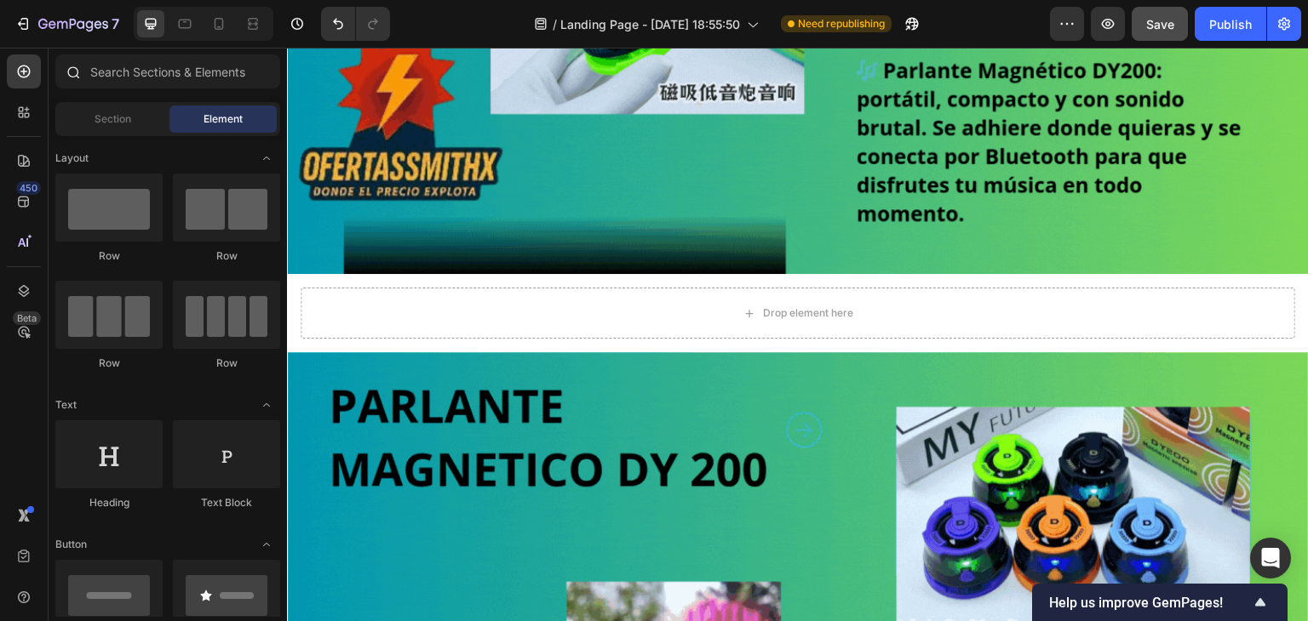
click at [75, 66] on icon at bounding box center [73, 72] width 14 height 14
click at [93, 66] on input "text" at bounding box center [167, 71] width 225 height 34
click at [100, 72] on input "text" at bounding box center [167, 71] width 225 height 34
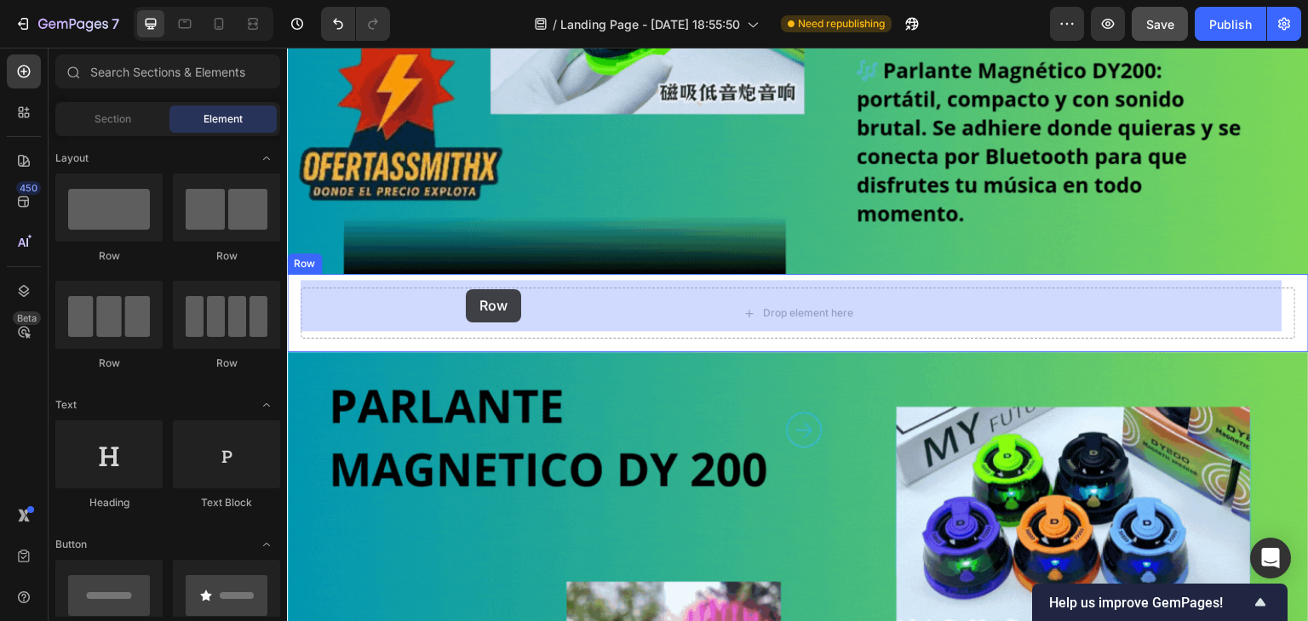
drag, startPoint x: 419, startPoint y: 279, endPoint x: 466, endPoint y: 289, distance: 47.9
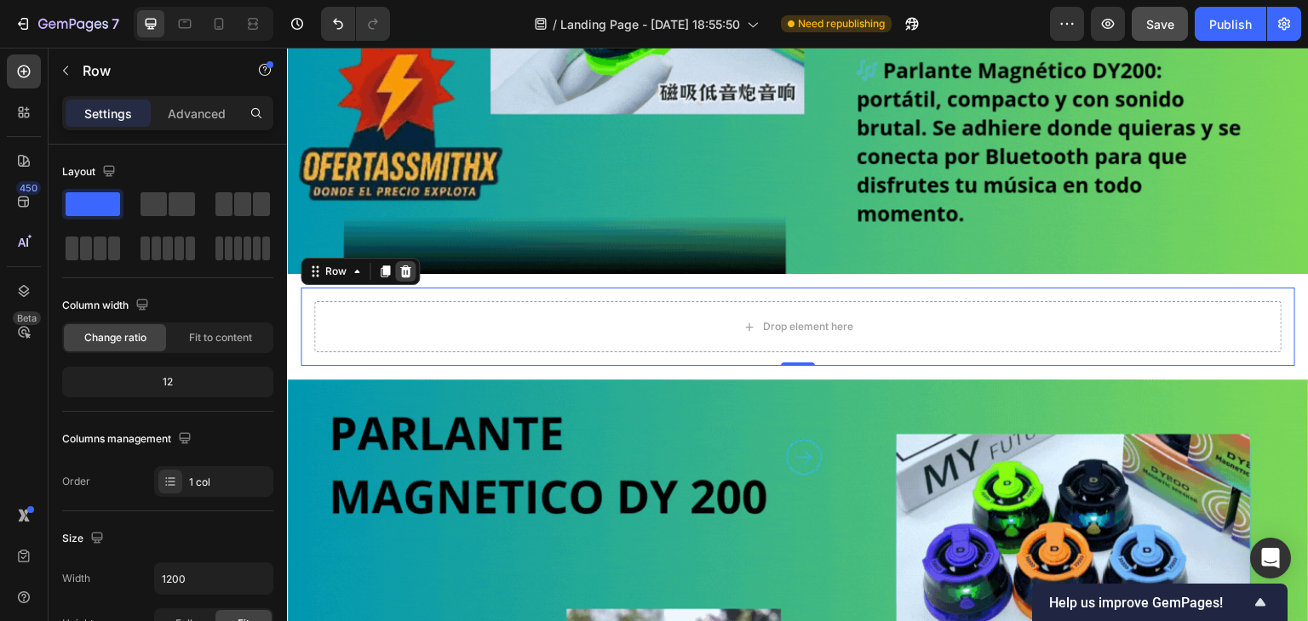
click at [402, 266] on icon at bounding box center [405, 272] width 11 height 12
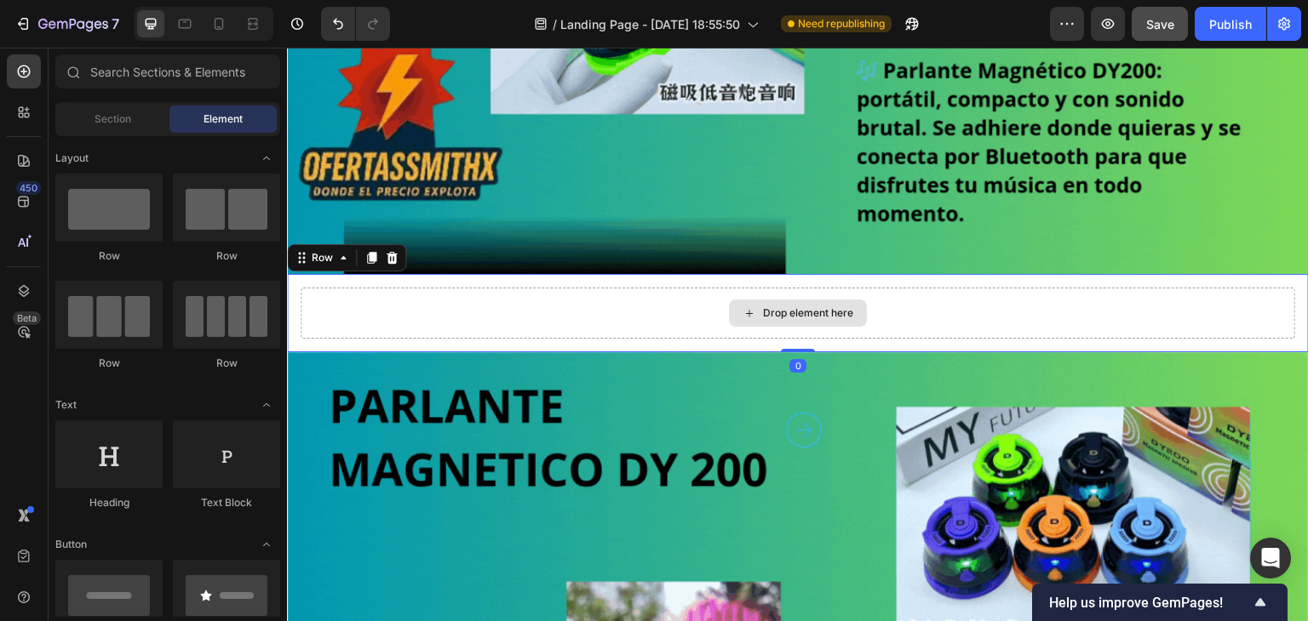
click at [398, 295] on div "Drop element here" at bounding box center [798, 313] width 994 height 51
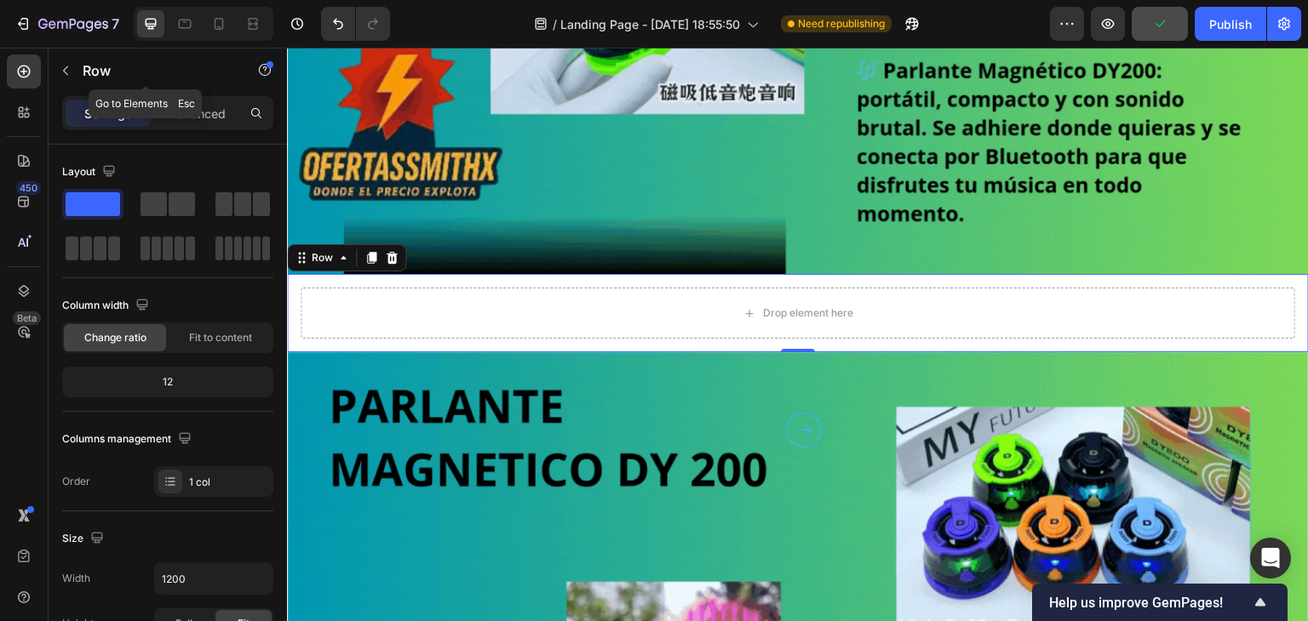
click at [71, 77] on button "button" at bounding box center [65, 70] width 27 height 27
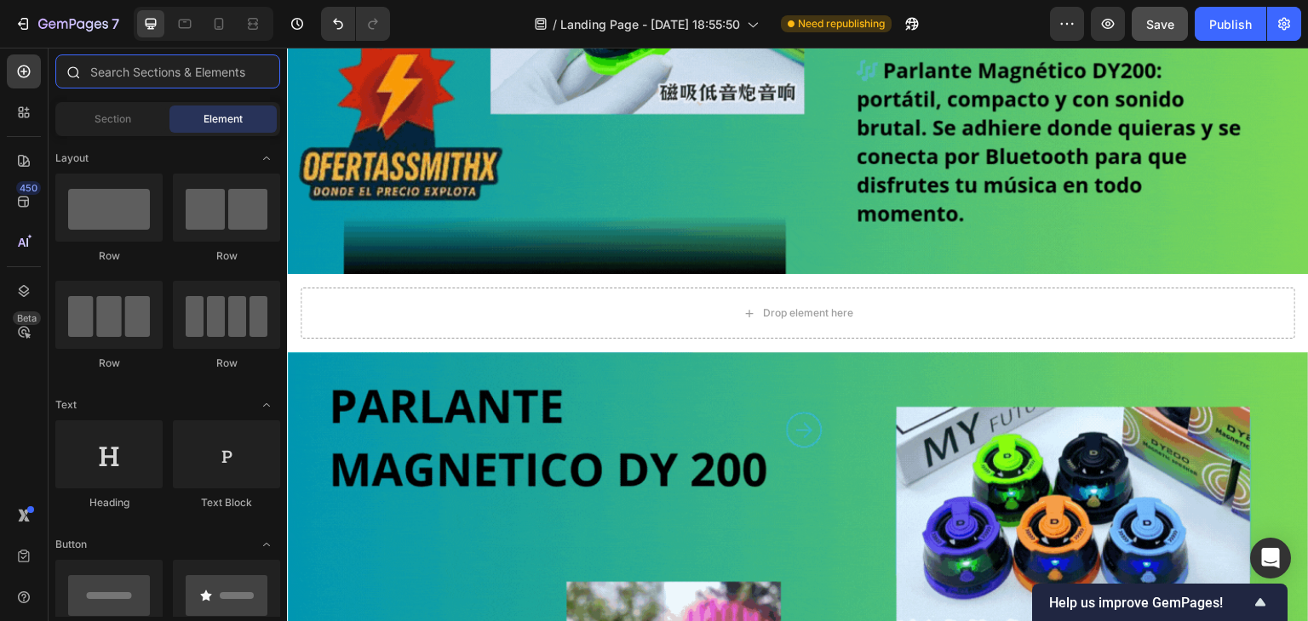
click at [102, 83] on input "text" at bounding box center [167, 71] width 225 height 34
click at [112, 80] on input "text" at bounding box center [167, 71] width 225 height 34
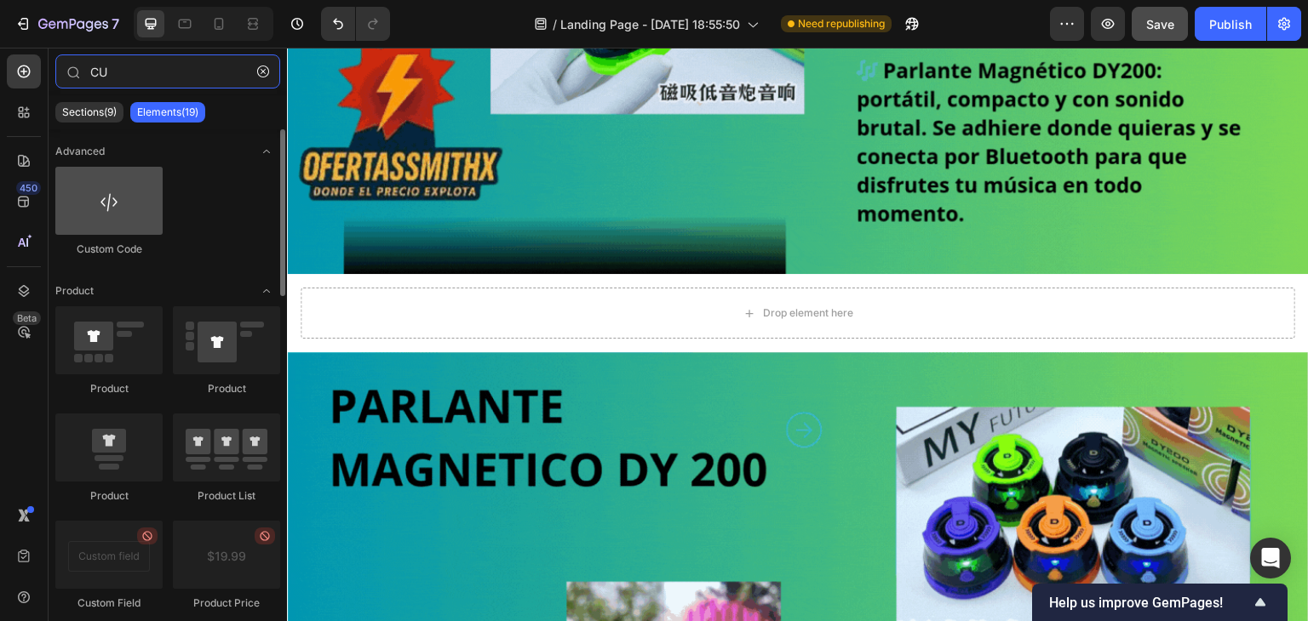
type input "CU"
click at [135, 189] on div at bounding box center [108, 201] width 107 height 68
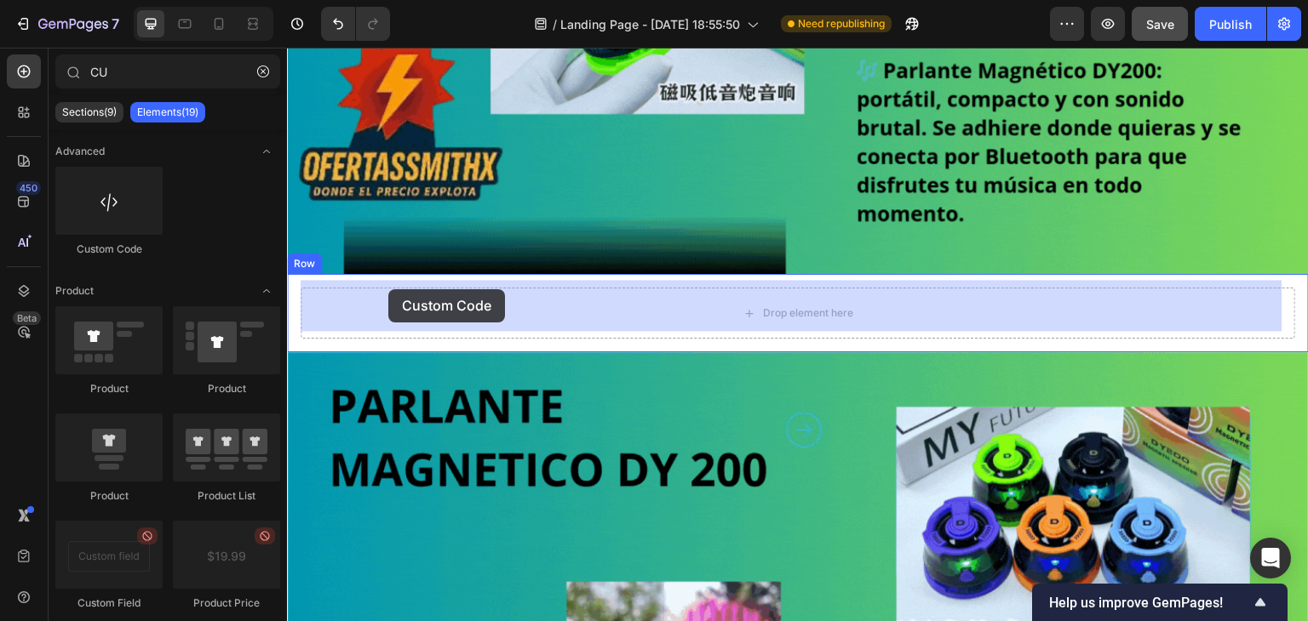
drag, startPoint x: 420, startPoint y: 242, endPoint x: 388, endPoint y: 289, distance: 57.1
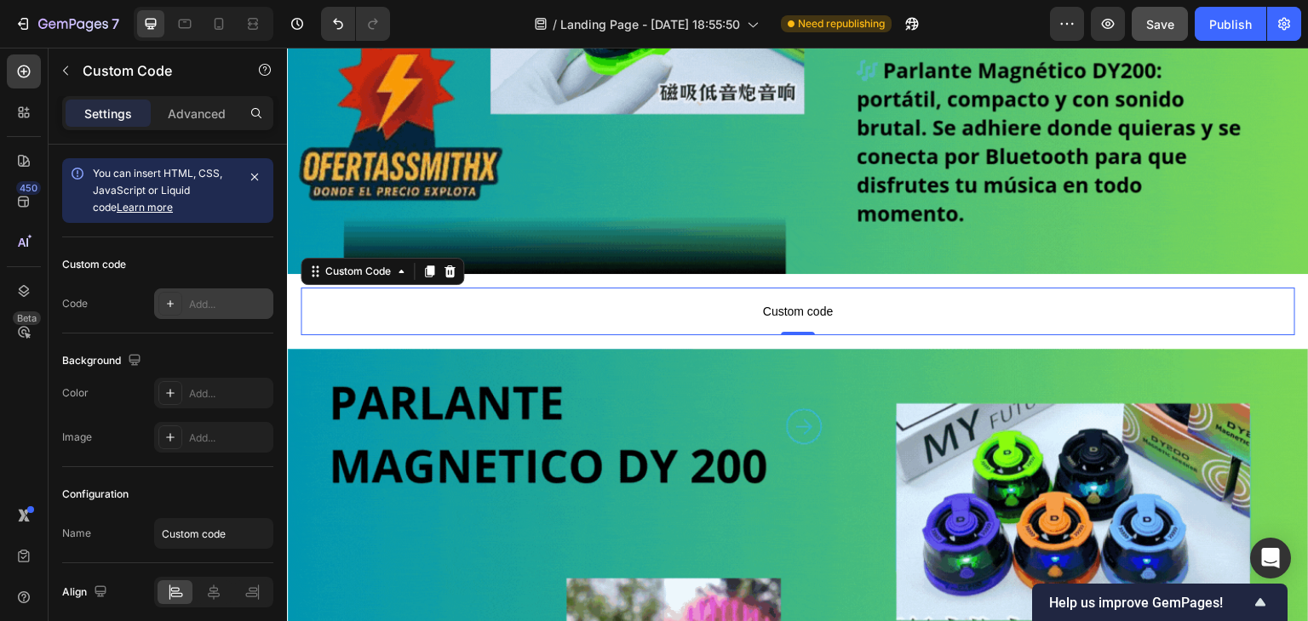
click at [164, 301] on icon at bounding box center [170, 304] width 14 height 14
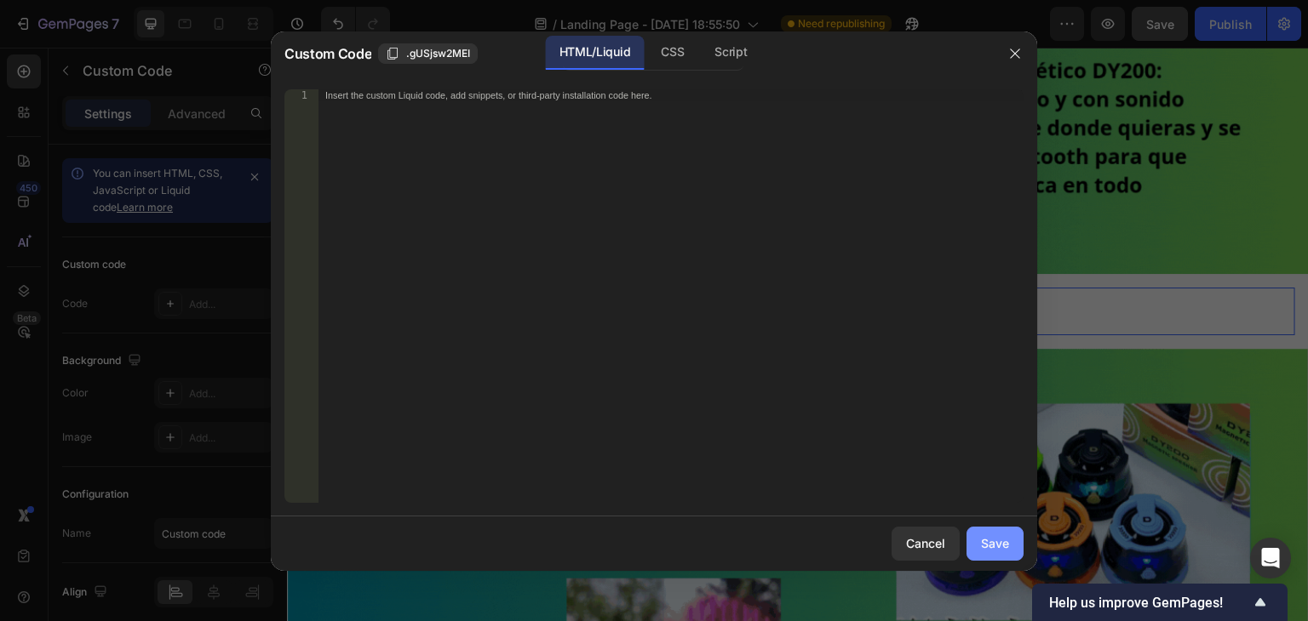
click at [1009, 549] on button "Save" at bounding box center [994, 544] width 57 height 34
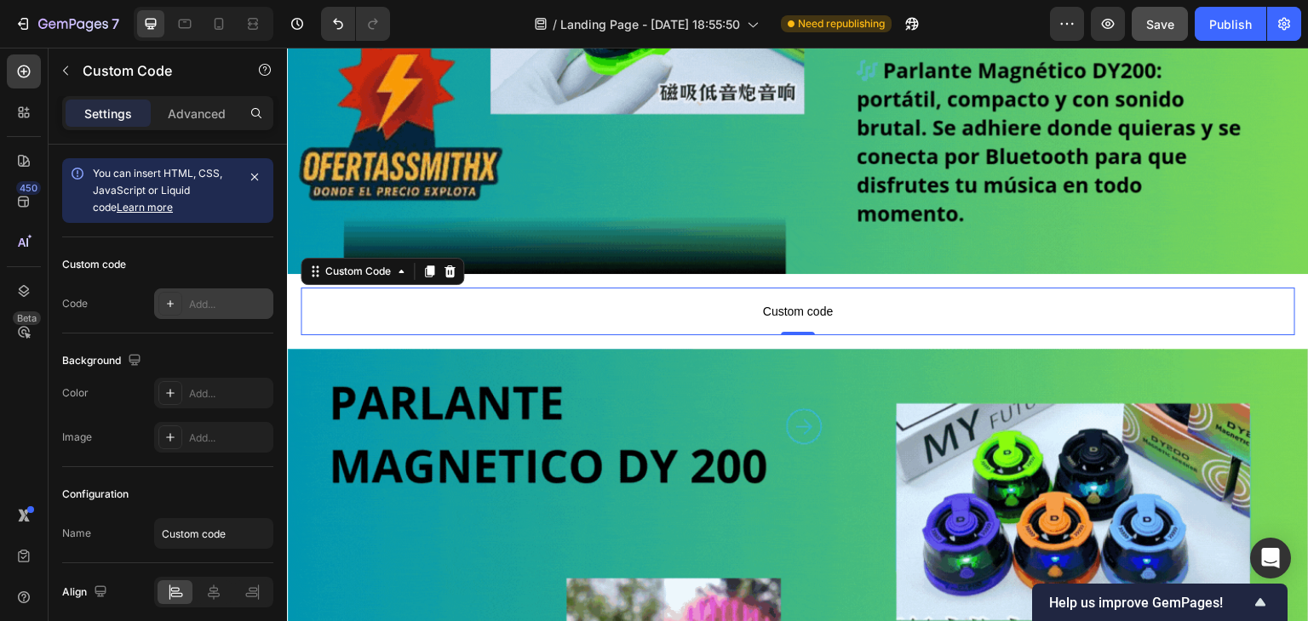
click at [170, 304] on icon at bounding box center [170, 304] width 7 height 7
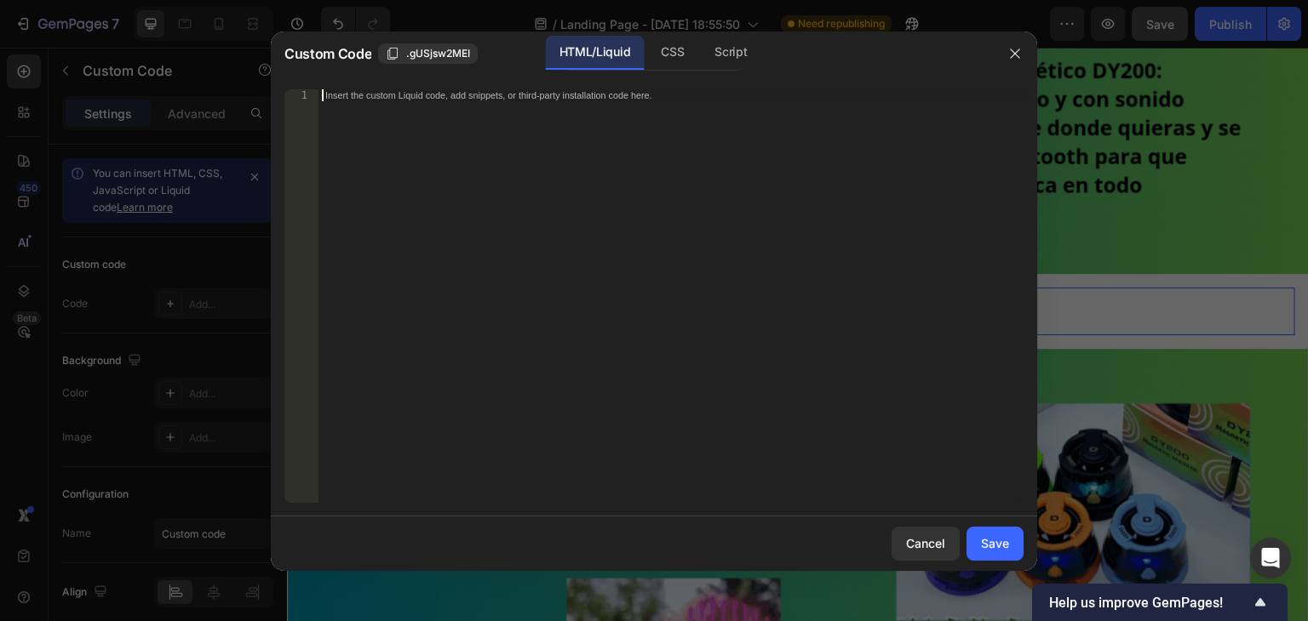
drag, startPoint x: 324, startPoint y: 103, endPoint x: 569, endPoint y: 95, distance: 245.3
click at [566, 95] on div "Insert the custom Liquid code, add snippets, or third-party installation code h…" at bounding box center [670, 308] width 705 height 438
click at [569, 95] on div "Insert the custom Liquid code, add snippets, or third-party installation code h…" at bounding box center [635, 94] width 621 height 11
click at [590, 100] on div "Insert the custom Liquid code, add snippets, or third-party installation code h…" at bounding box center [670, 308] width 705 height 438
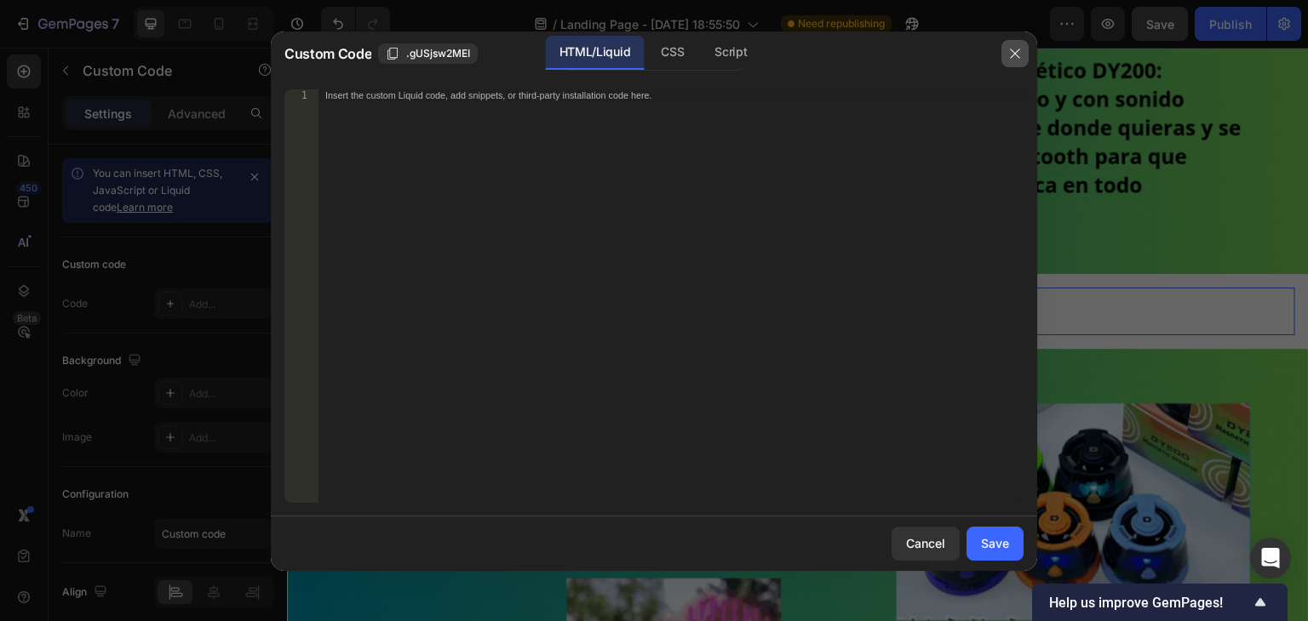
click at [1004, 49] on button "button" at bounding box center [1014, 53] width 27 height 27
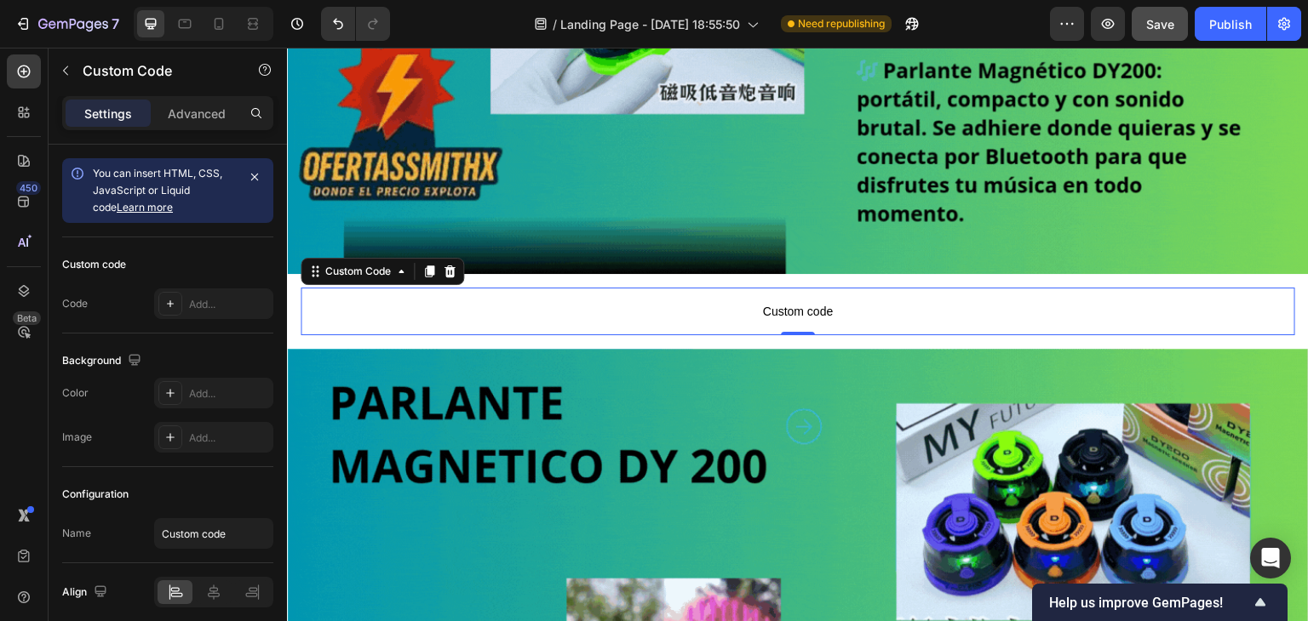
click at [138, 181] on div "You can insert HTML, CSS, JavaScript or Liquid code Learn more" at bounding box center [164, 190] width 143 height 51
click at [122, 204] on link "Learn more" at bounding box center [145, 207] width 56 height 13
click at [255, 176] on icon "button" at bounding box center [255, 177] width 14 height 14
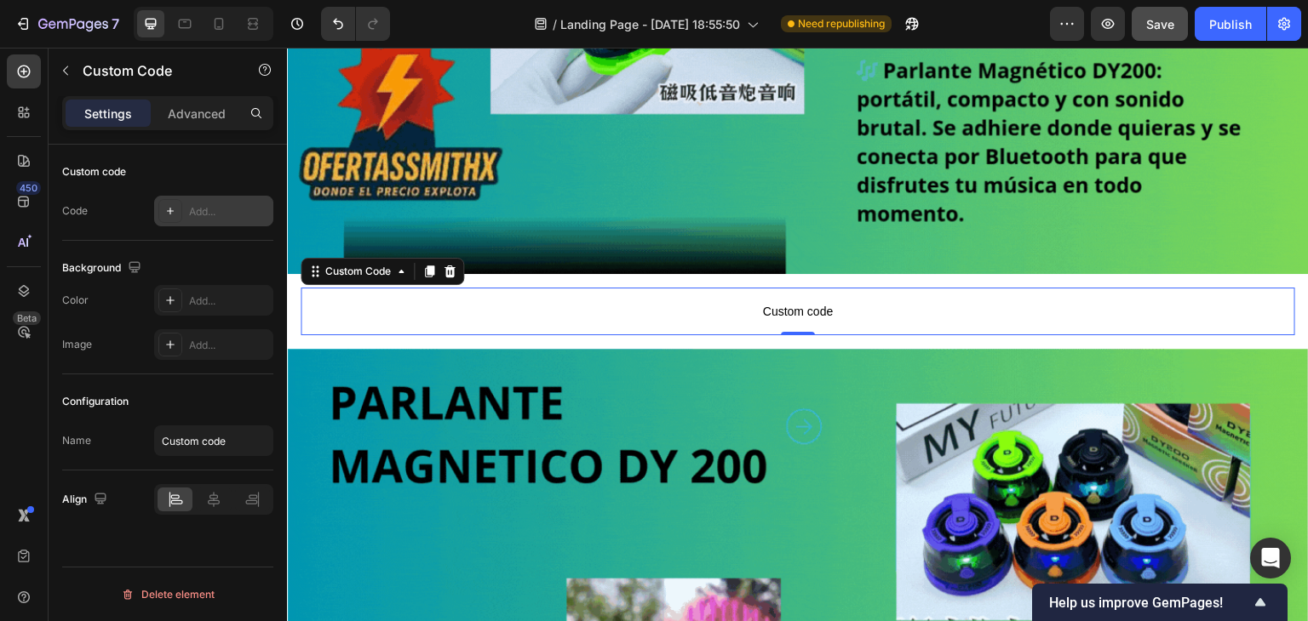
click at [159, 205] on div at bounding box center [170, 211] width 24 height 24
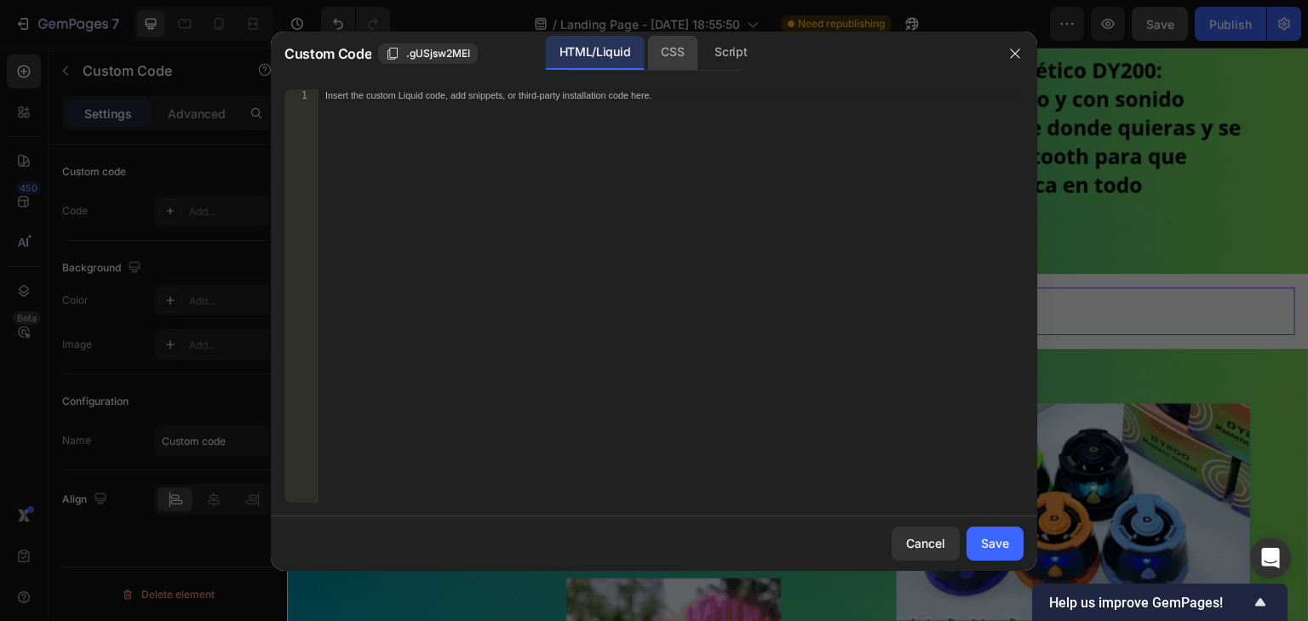
click at [691, 39] on div "CSS" at bounding box center [672, 53] width 50 height 34
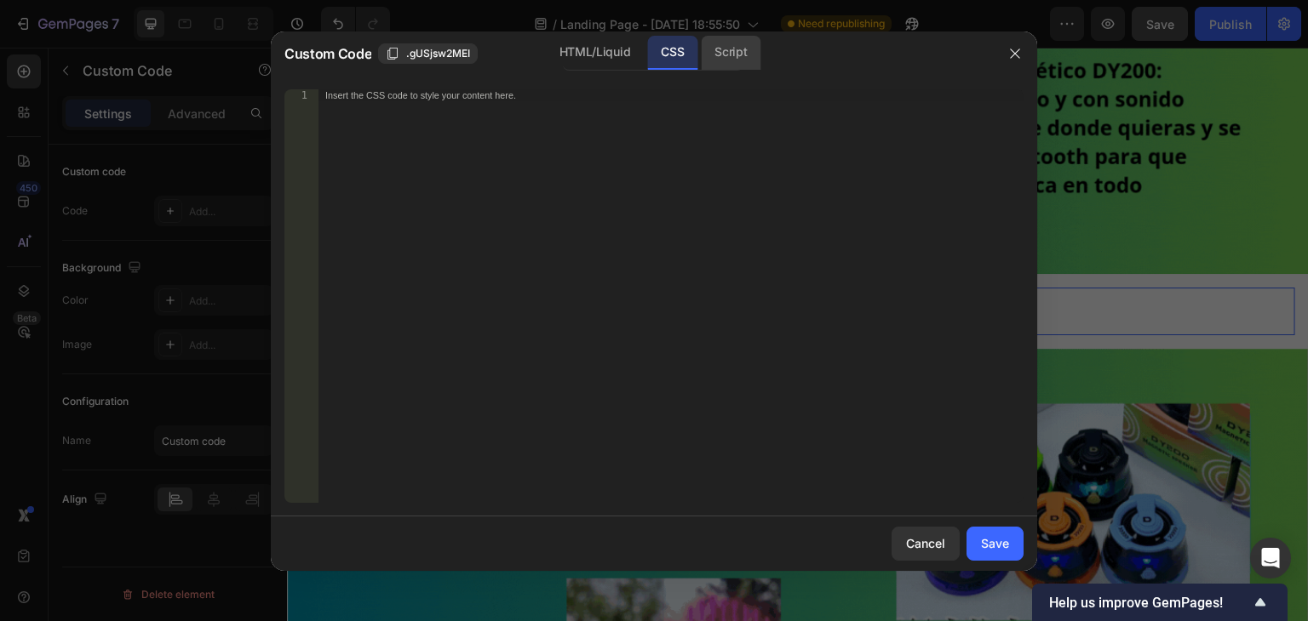
drag, startPoint x: 712, startPoint y: 44, endPoint x: 702, endPoint y: 50, distance: 11.1
click at [712, 44] on div "Script" at bounding box center [731, 53] width 60 height 34
click at [586, 42] on div "HTML/Liquid" at bounding box center [595, 53] width 98 height 34
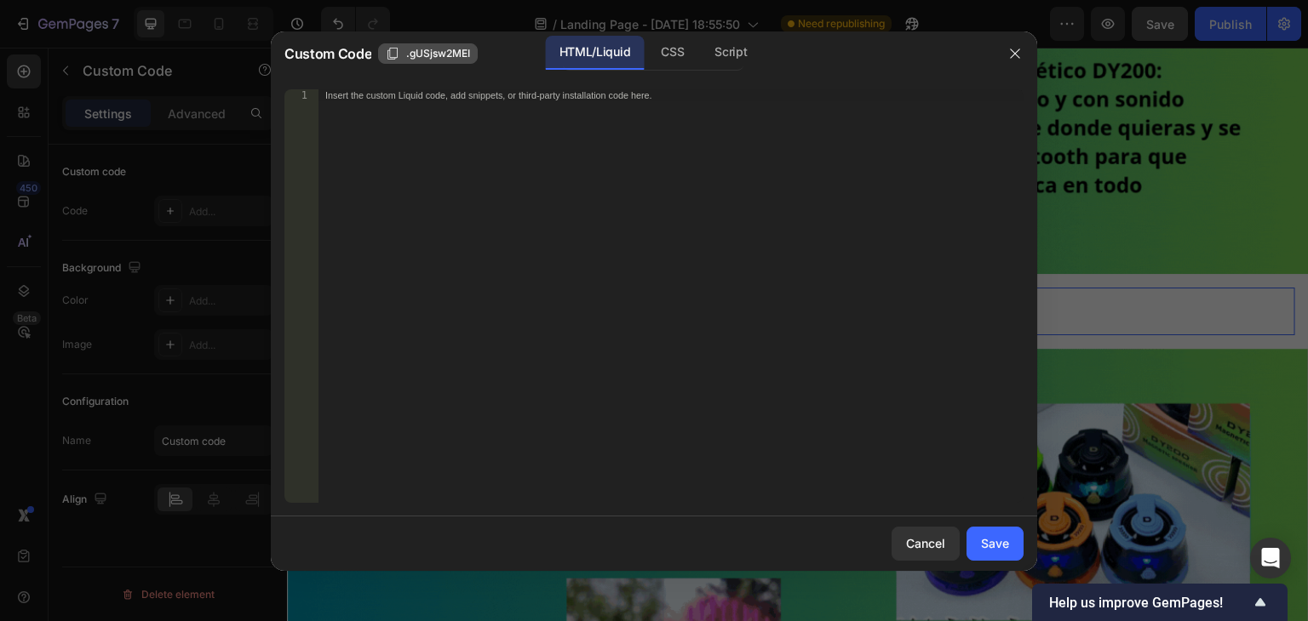
click at [398, 47] on icon "button" at bounding box center [393, 54] width 14 height 14
click at [1006, 48] on button "button" at bounding box center [1014, 53] width 27 height 27
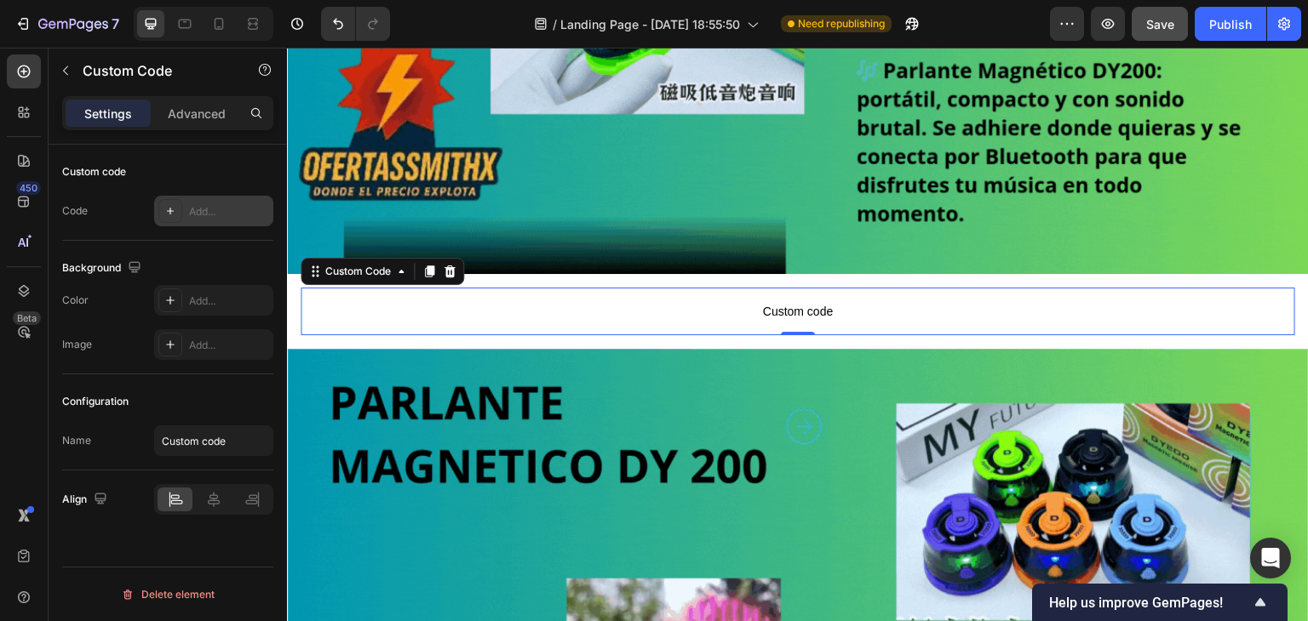
click at [180, 210] on div at bounding box center [170, 211] width 24 height 24
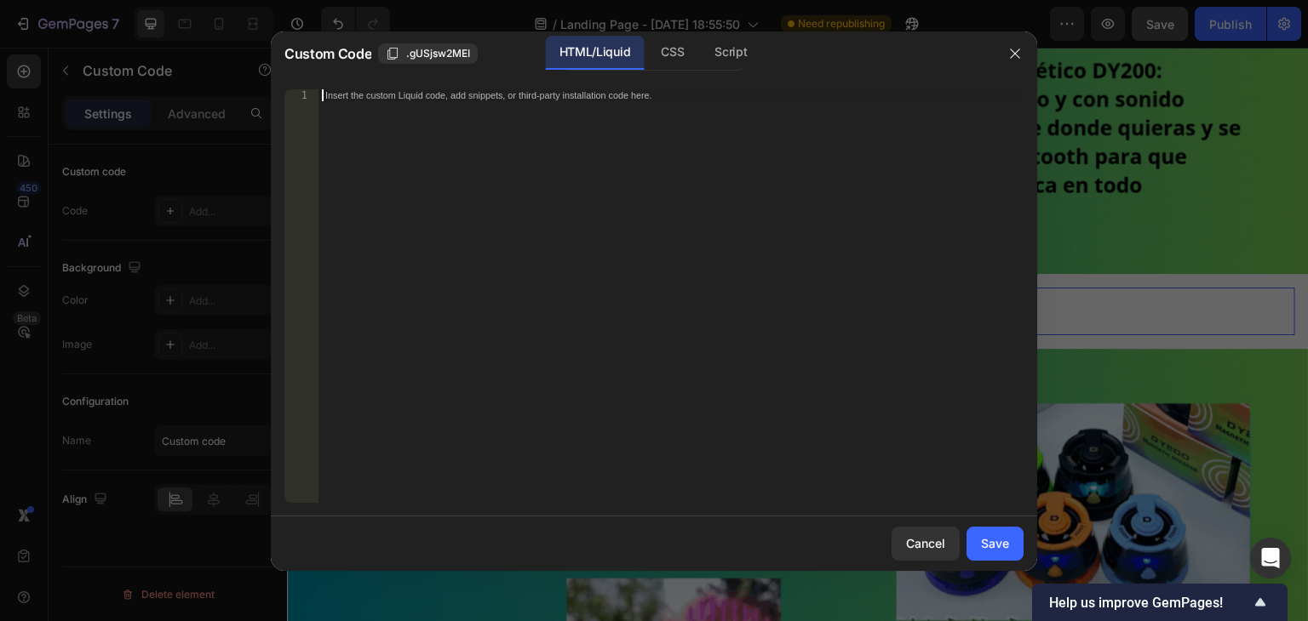
paste textarea ".gUSjsw2MEI"
type textarea ".gUSjsw2MEI"
click at [1005, 536] on div "Save" at bounding box center [995, 544] width 28 height 18
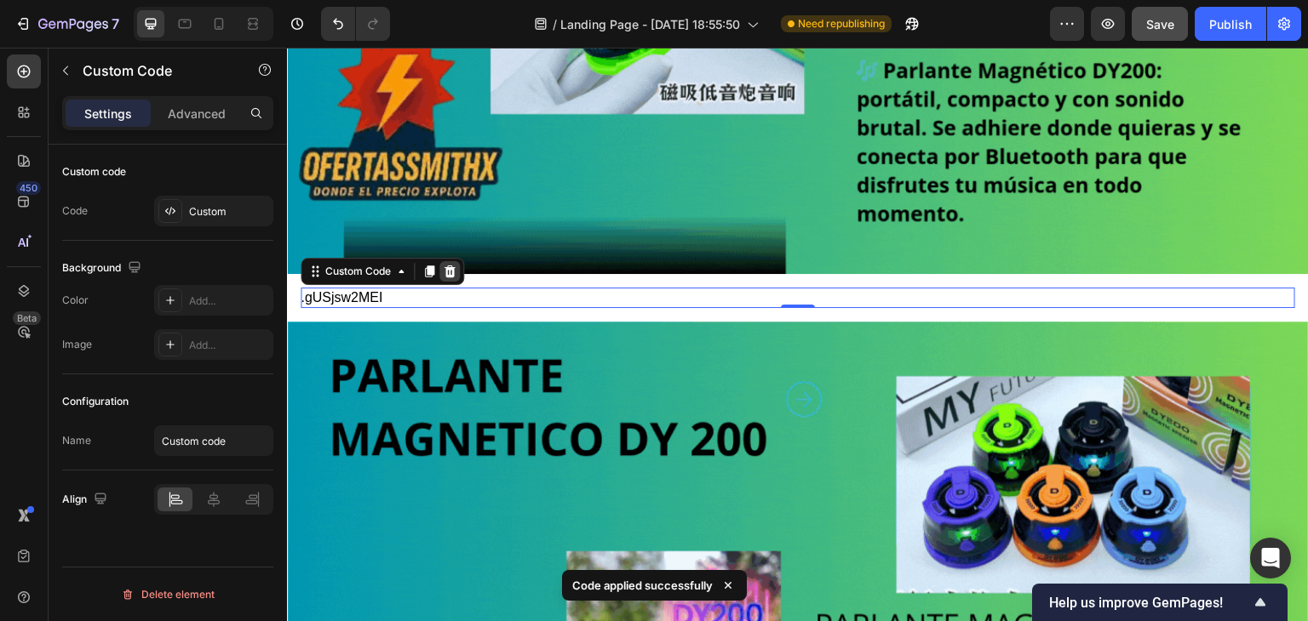
click at [446, 265] on icon at bounding box center [450, 272] width 14 height 14
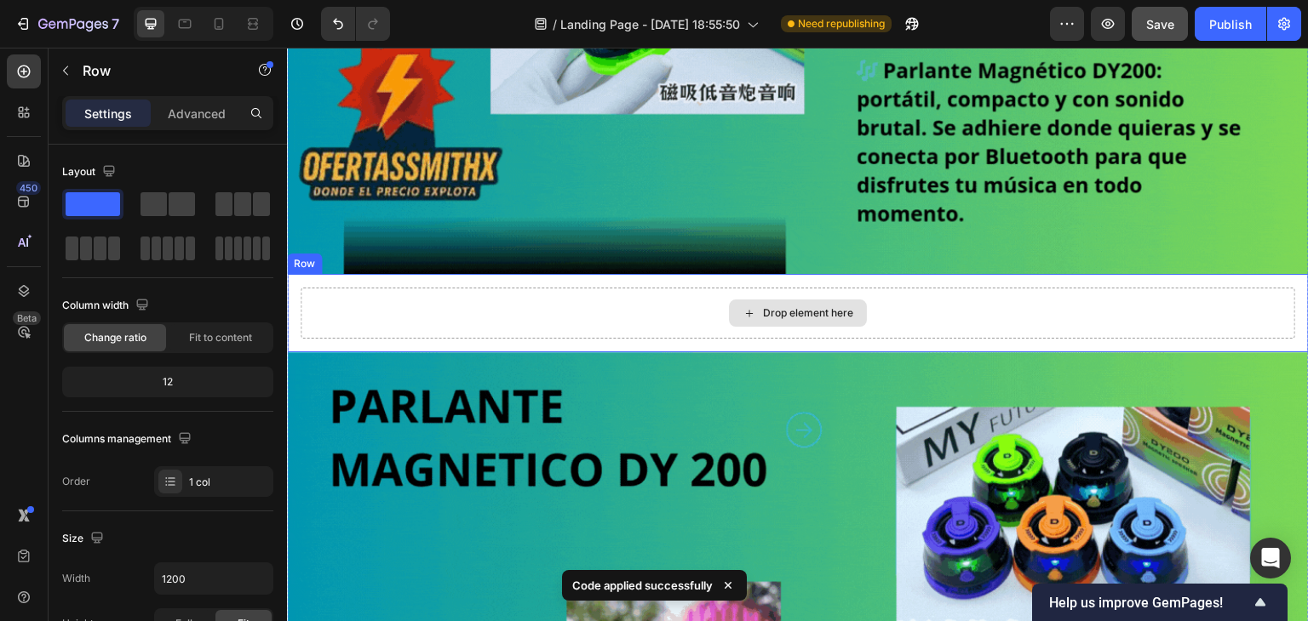
click at [395, 311] on div "Drop element here" at bounding box center [798, 313] width 994 height 51
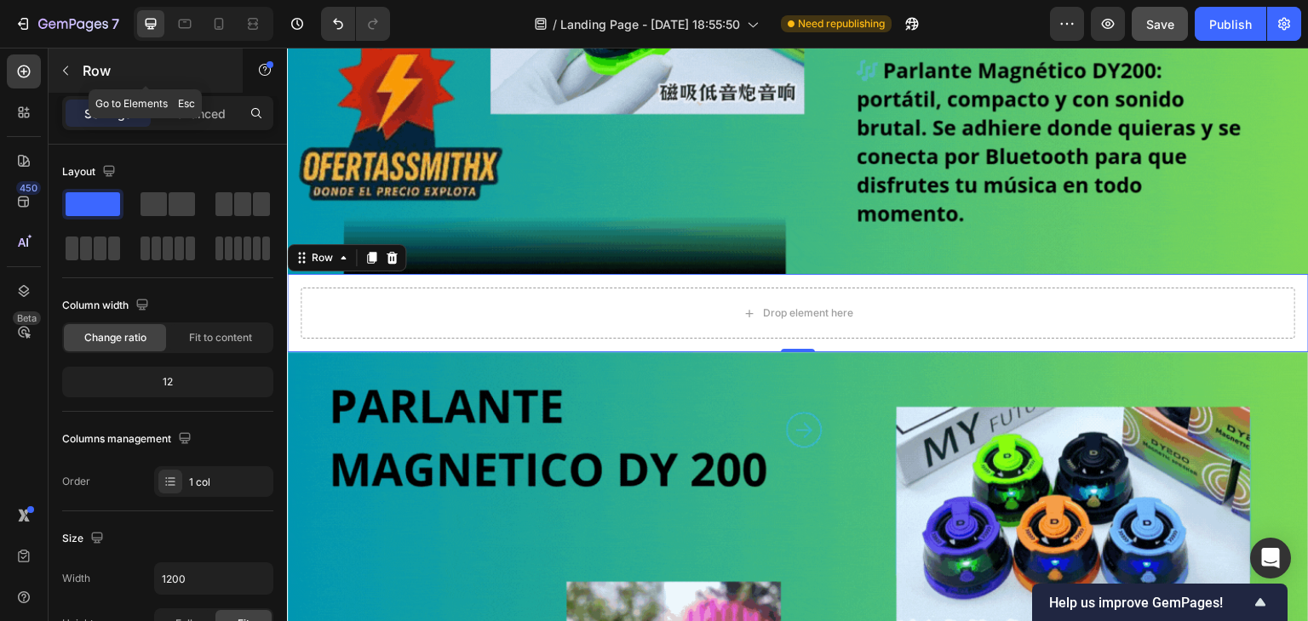
click at [87, 72] on p "Row" at bounding box center [155, 70] width 145 height 20
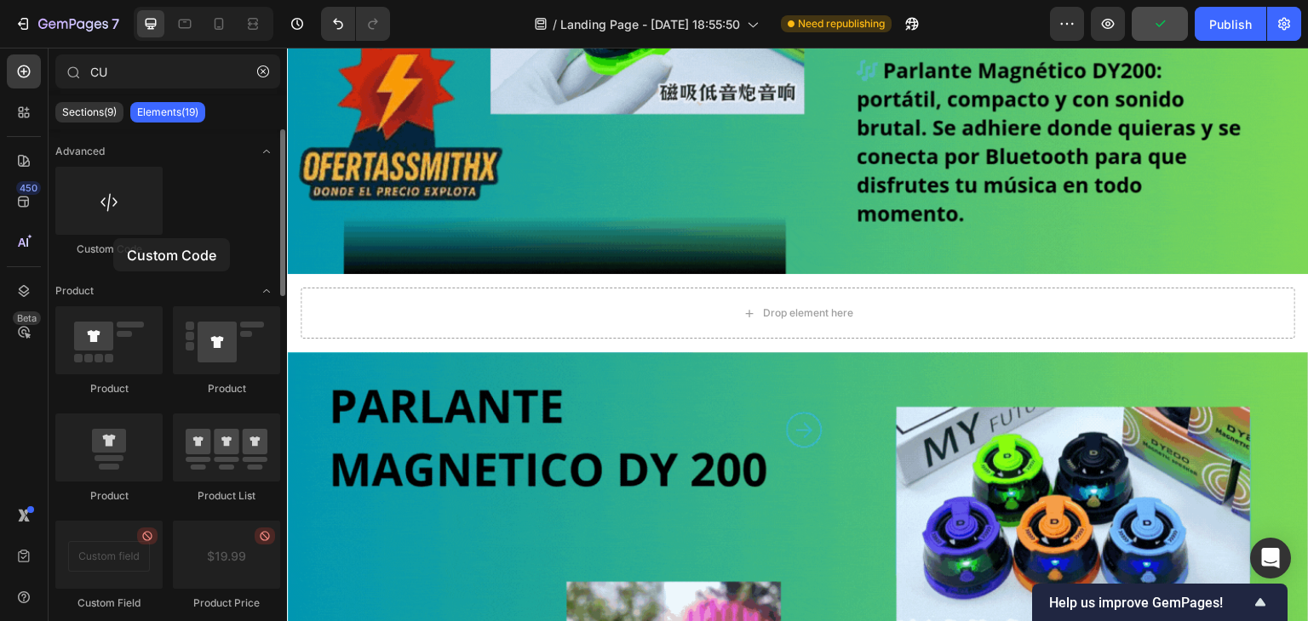
click at [113, 238] on div "Custom Code" at bounding box center [108, 212] width 107 height 90
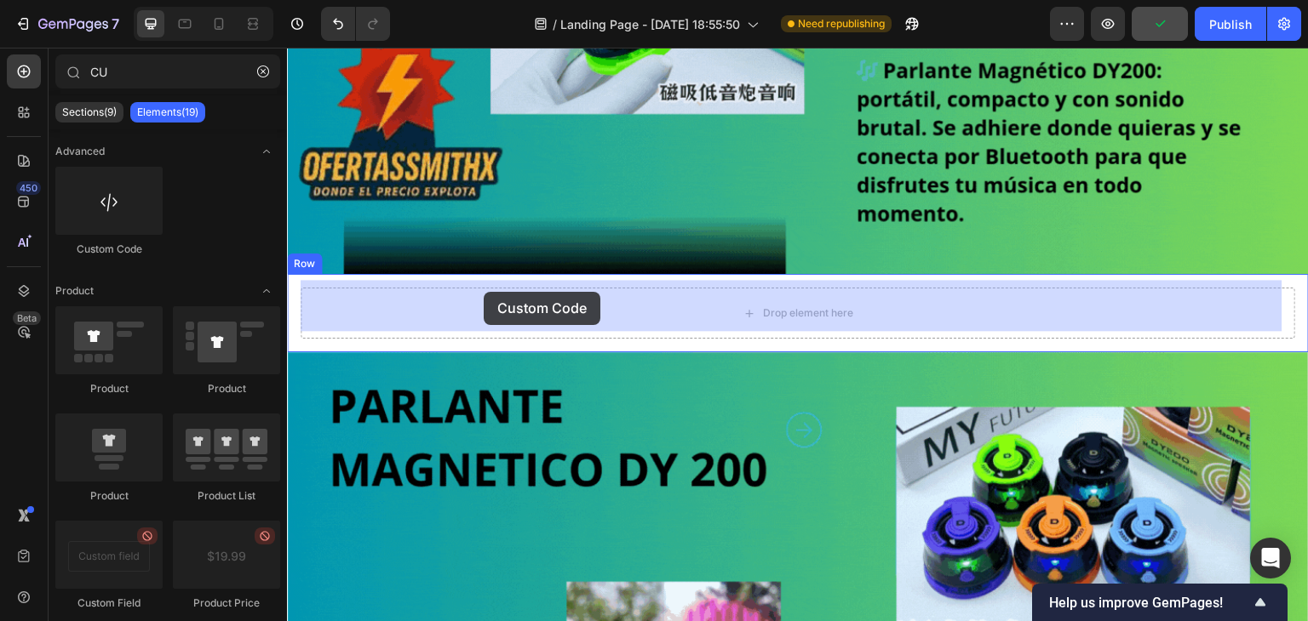
drag, startPoint x: 399, startPoint y: 269, endPoint x: 484, endPoint y: 292, distance: 87.4
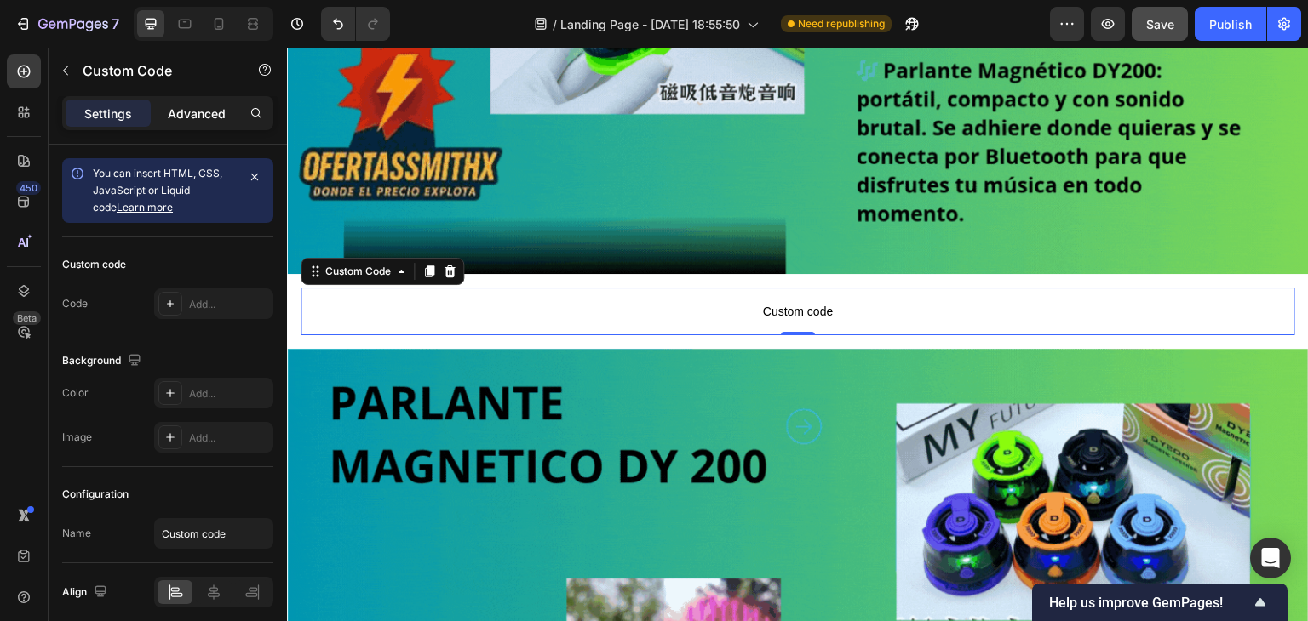
click at [180, 113] on p "Advanced" at bounding box center [197, 114] width 58 height 18
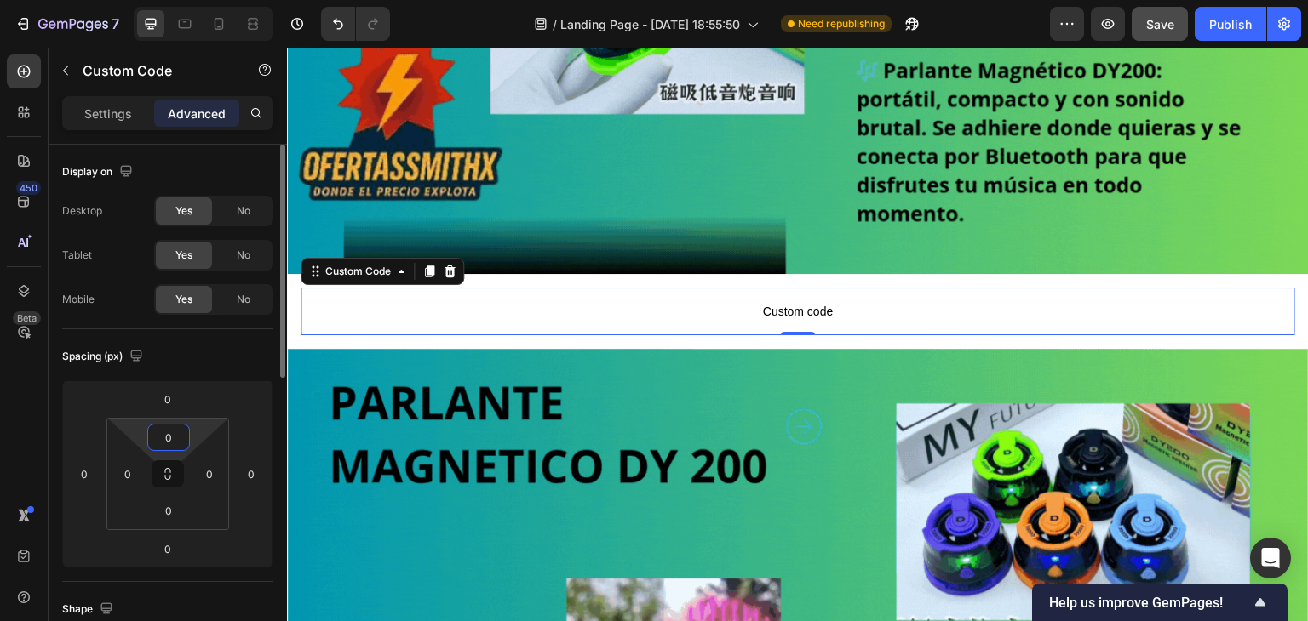
click at [155, 438] on input "0" at bounding box center [169, 438] width 34 height 26
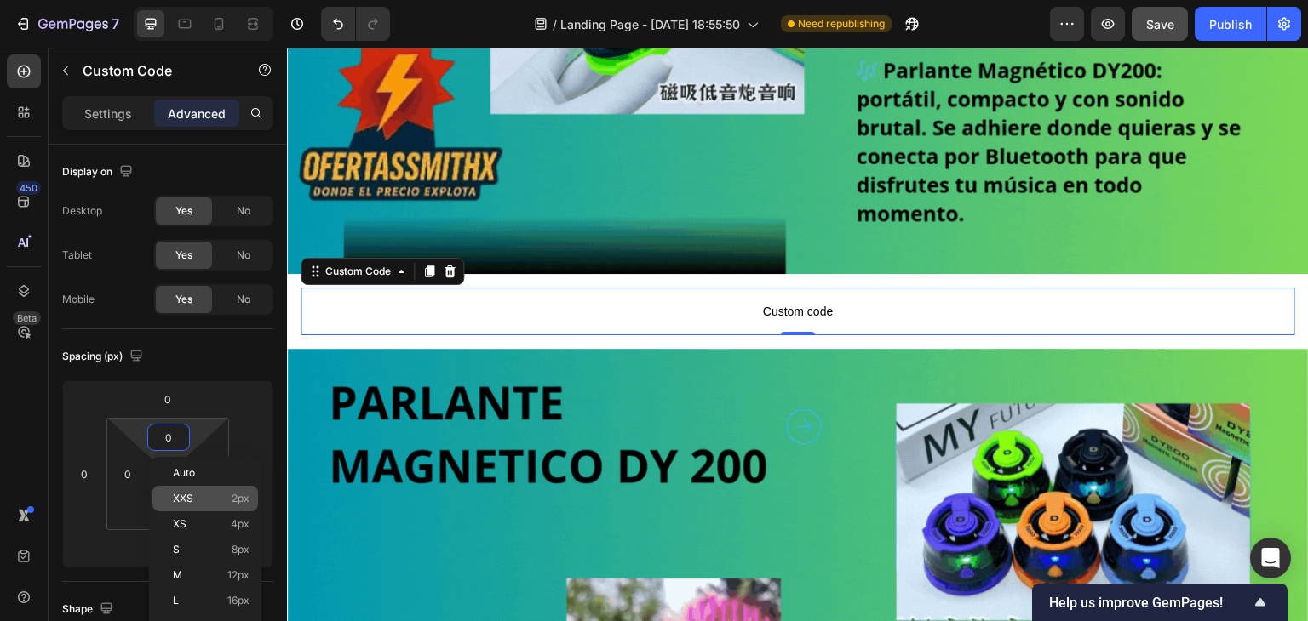
click at [192, 499] on span "XXS" at bounding box center [183, 499] width 20 height 12
type input "2"
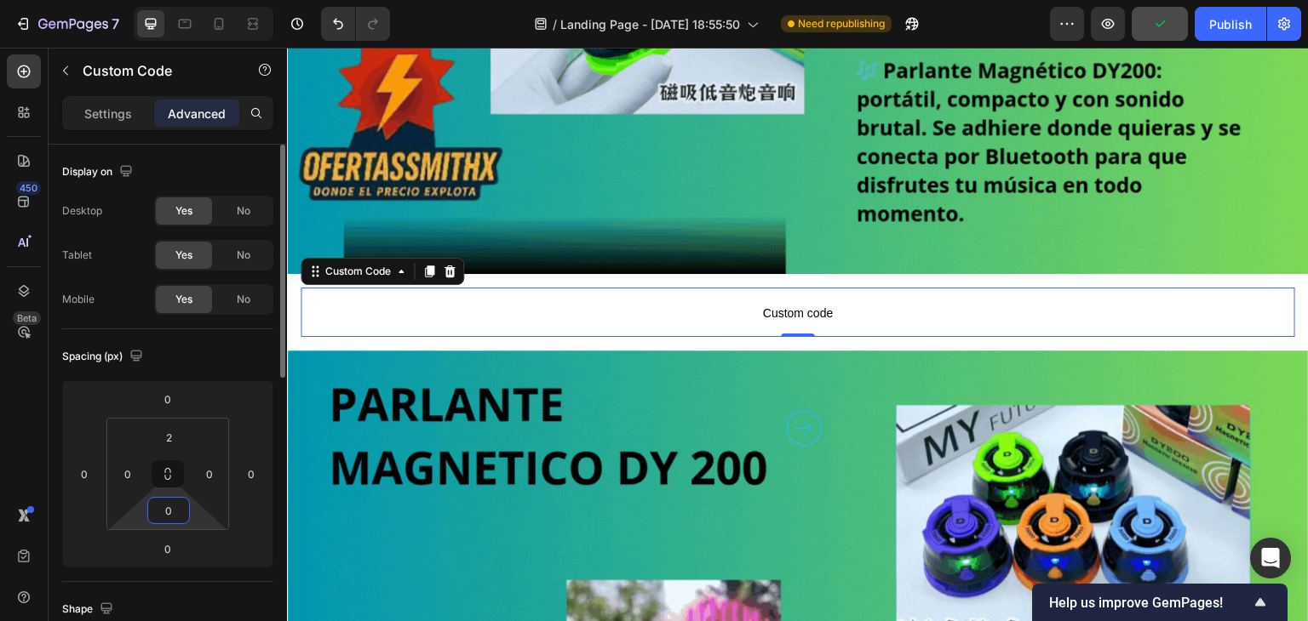
click at [180, 511] on input "0" at bounding box center [169, 511] width 34 height 26
click at [617, 328] on p "Custom code" at bounding box center [798, 313] width 994 height 48
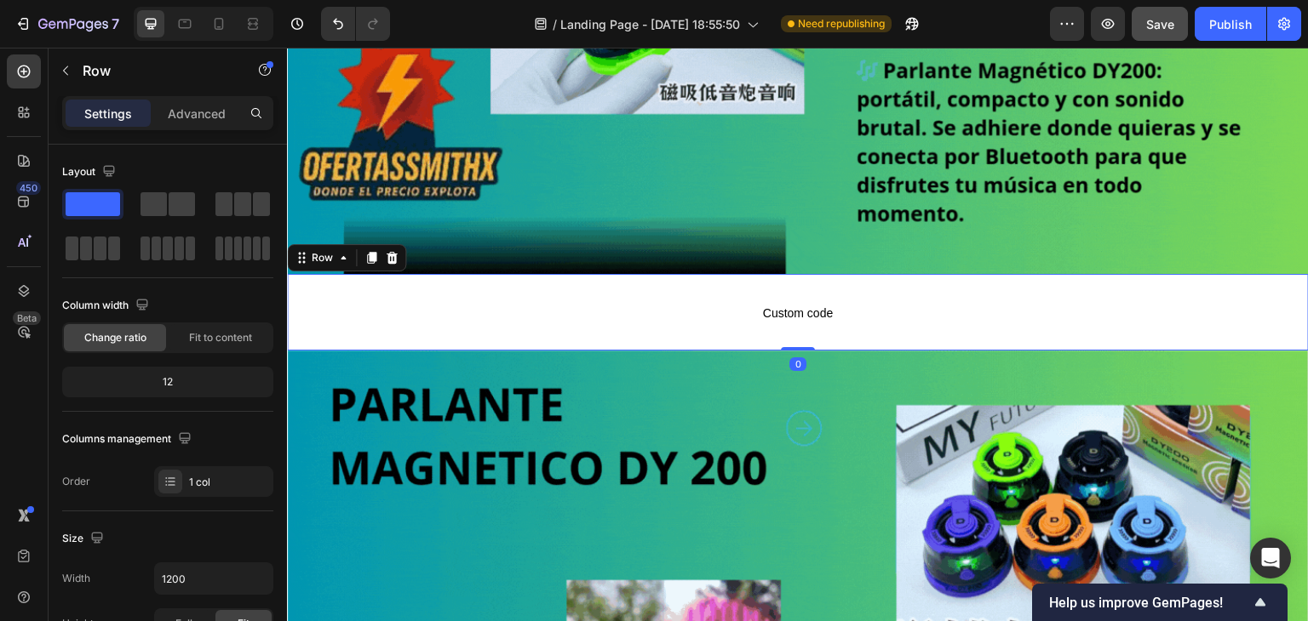
click at [600, 335] on div "Custom code Custom Code Row 0" at bounding box center [798, 312] width 1022 height 77
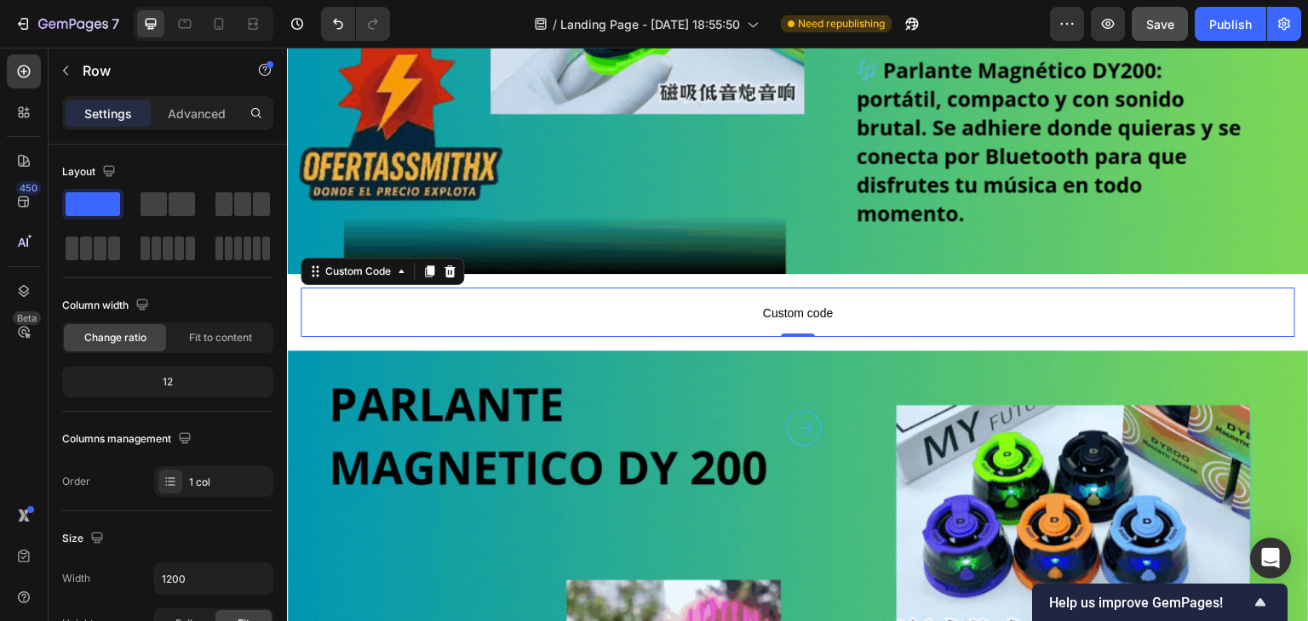
click at [591, 318] on p "Custom code" at bounding box center [798, 313] width 994 height 48
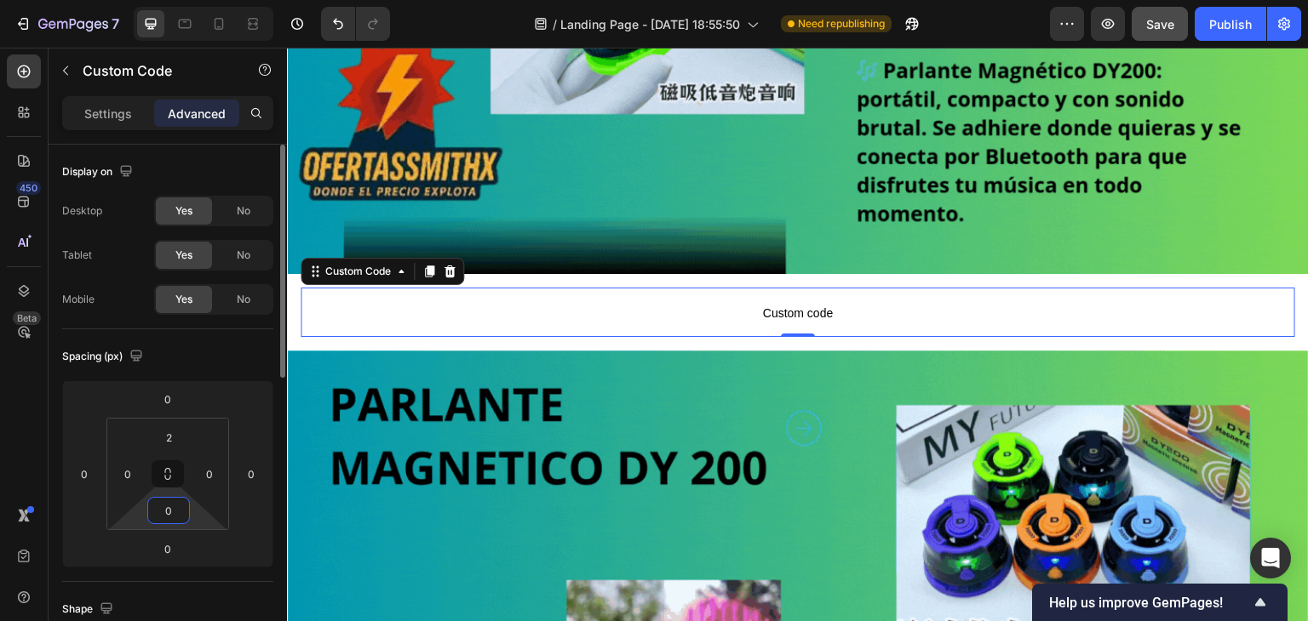
click at [158, 506] on input "0" at bounding box center [169, 511] width 34 height 26
click at [159, 506] on input "0" at bounding box center [169, 511] width 34 height 26
click at [159, 505] on input "0" at bounding box center [169, 511] width 34 height 26
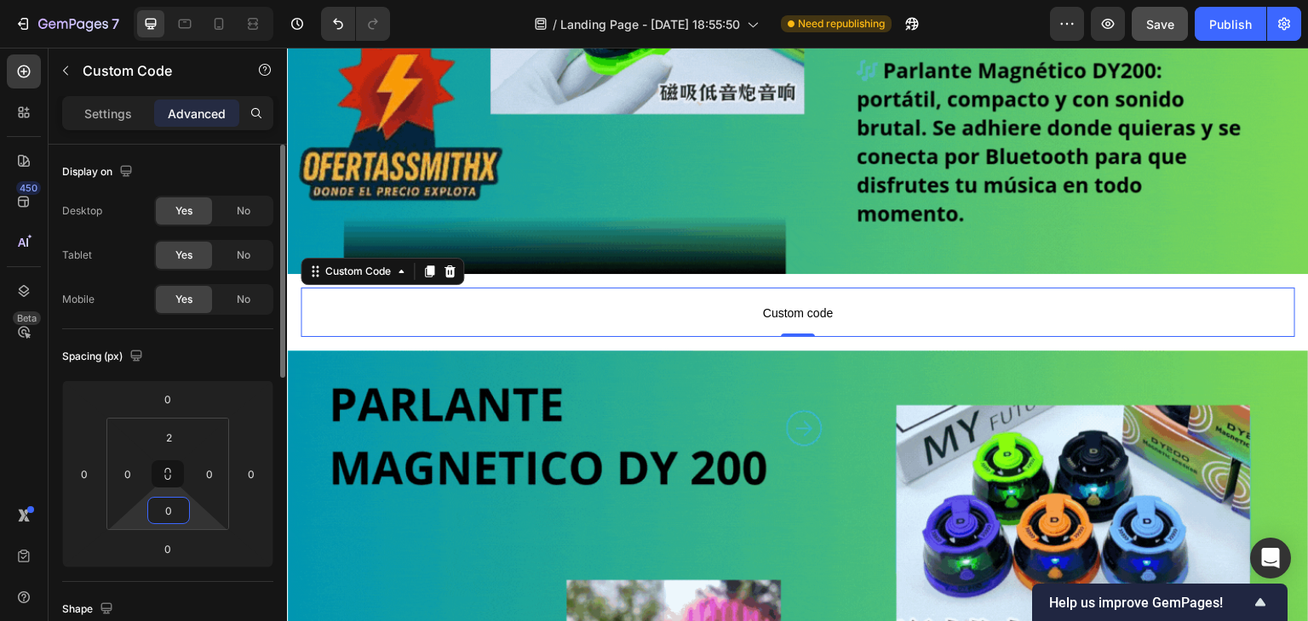
click at [162, 515] on input "0" at bounding box center [169, 511] width 34 height 26
drag, startPoint x: 164, startPoint y: 524, endPoint x: 170, endPoint y: 537, distance: 14.1
click at [165, 0] on html "7 / Landing Page - Sep 28, 18:55:50 Need republishing Preview Save Publish 450 …" at bounding box center [654, 0] width 1308 height 0
click at [167, 0] on html "7 / Landing Page - Sep 28, 18:55:50 Need republishing Preview Save Publish 450 …" at bounding box center [654, 0] width 1308 height 0
type input "4"
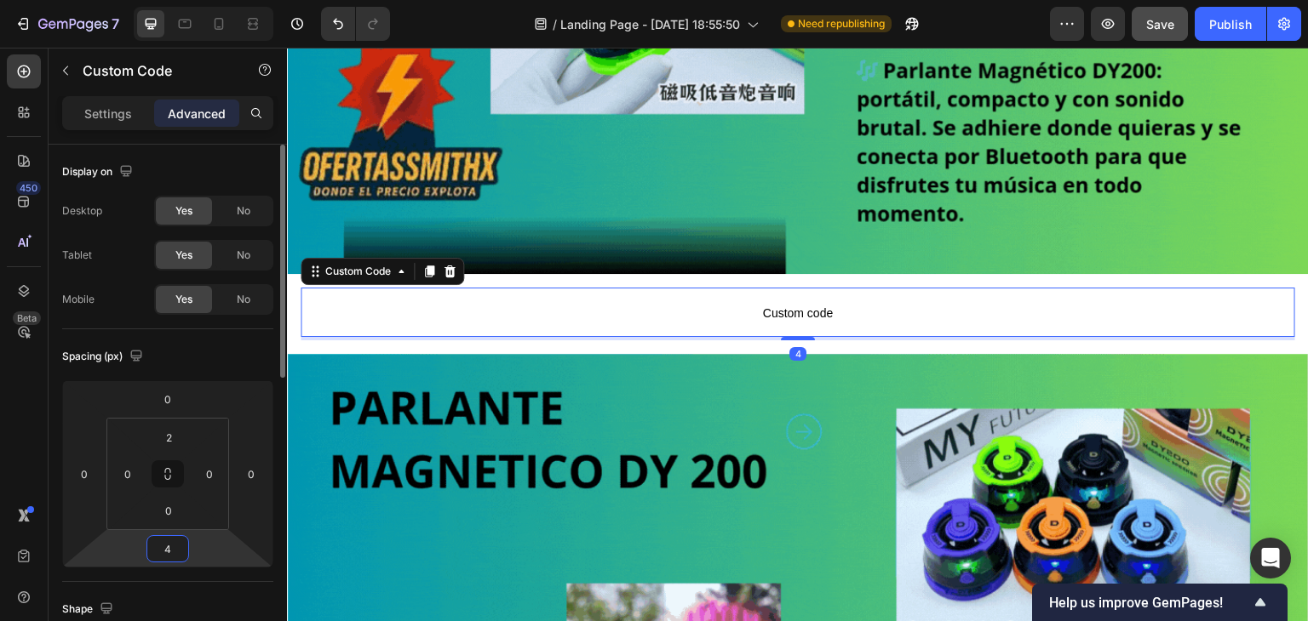
click at [169, 0] on html "7 / Landing Page - Sep 28, 18:55:50 Need republishing Preview Save Publish 450 …" at bounding box center [654, 0] width 1308 height 0
click at [167, 517] on input "0" at bounding box center [169, 511] width 34 height 26
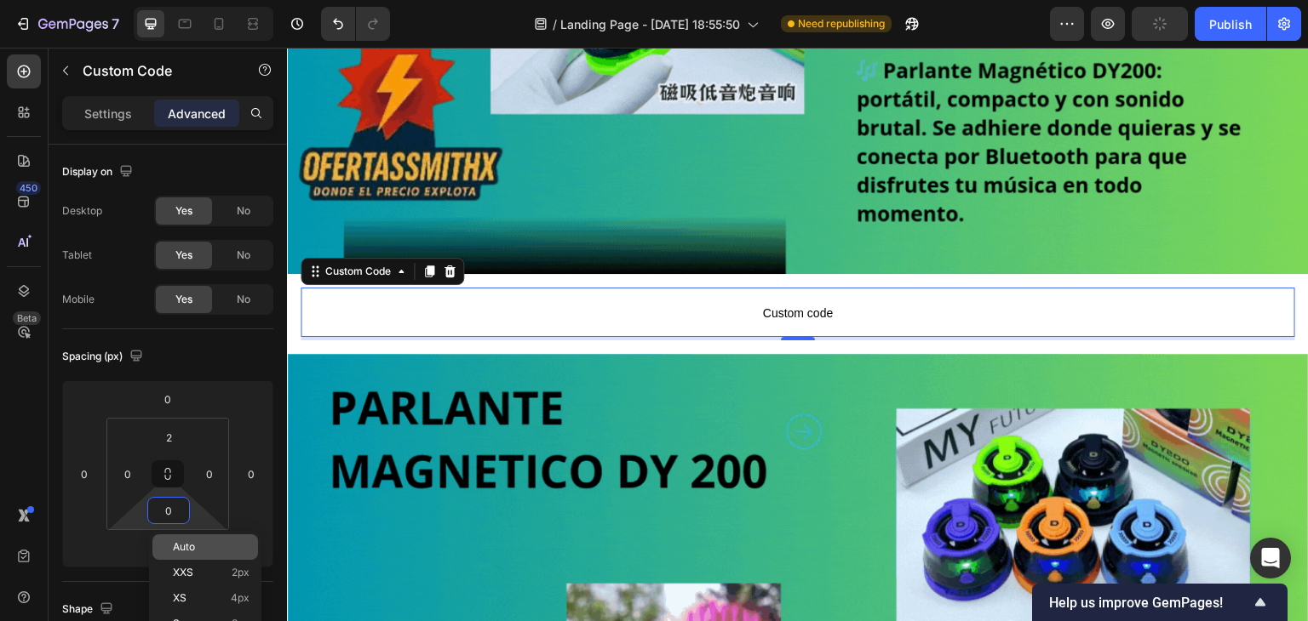
click at [181, 546] on span "Auto" at bounding box center [184, 547] width 22 height 12
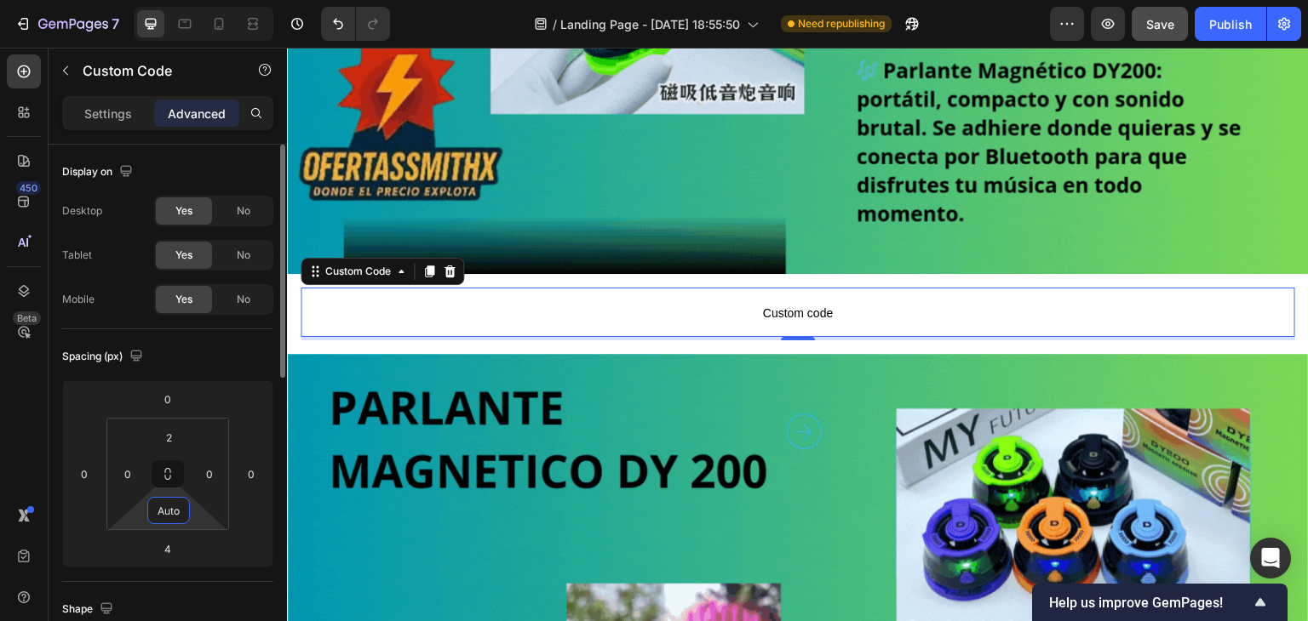
click at [161, 518] on input "Auto" at bounding box center [169, 511] width 34 height 26
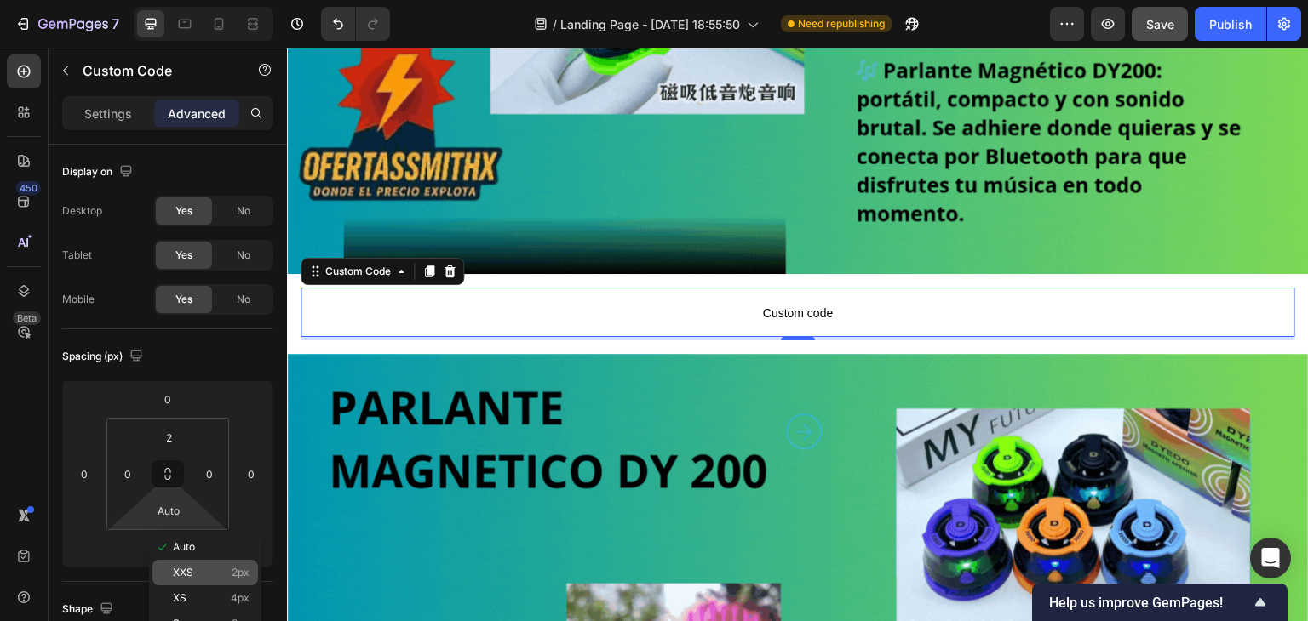
click at [190, 572] on span "XXS" at bounding box center [183, 573] width 20 height 12
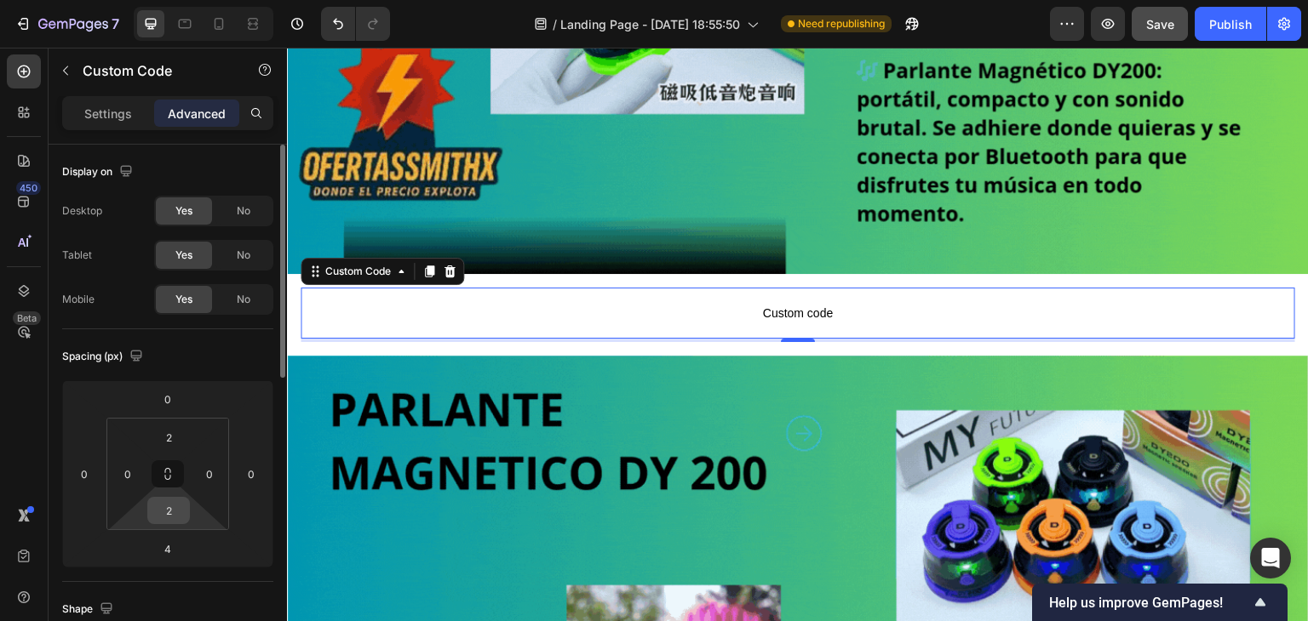
click at [170, 508] on input "2" at bounding box center [169, 511] width 34 height 26
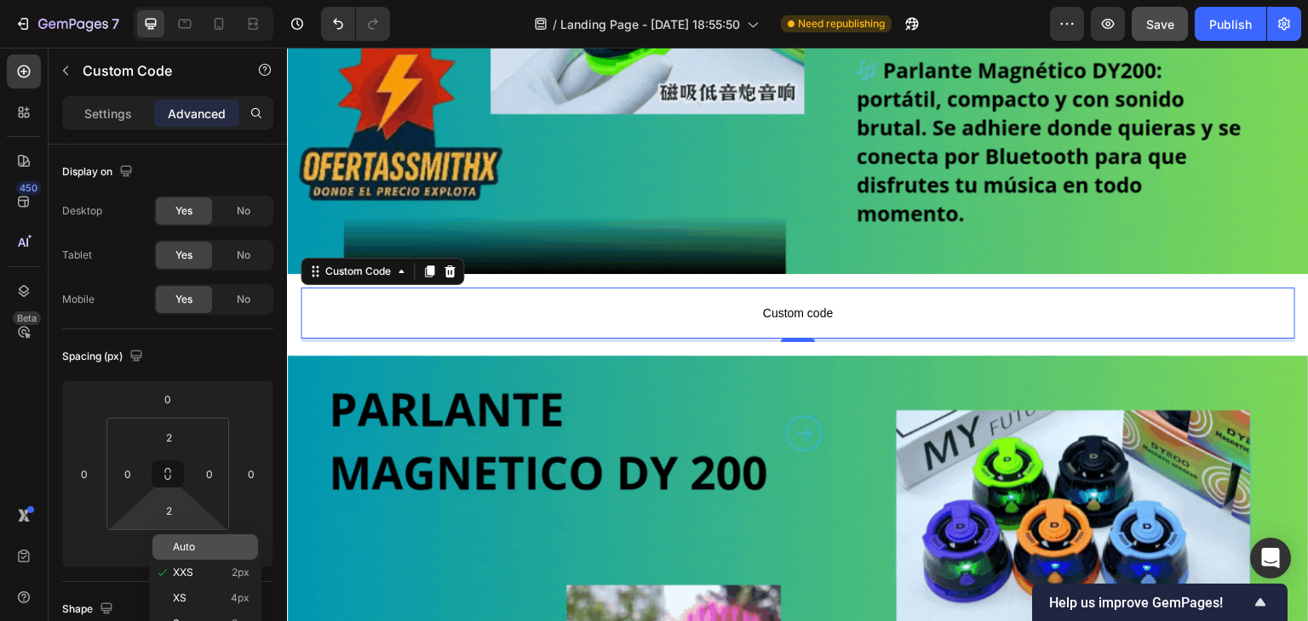
click at [172, 546] on div "Auto" at bounding box center [205, 548] width 106 height 26
type input "Auto"
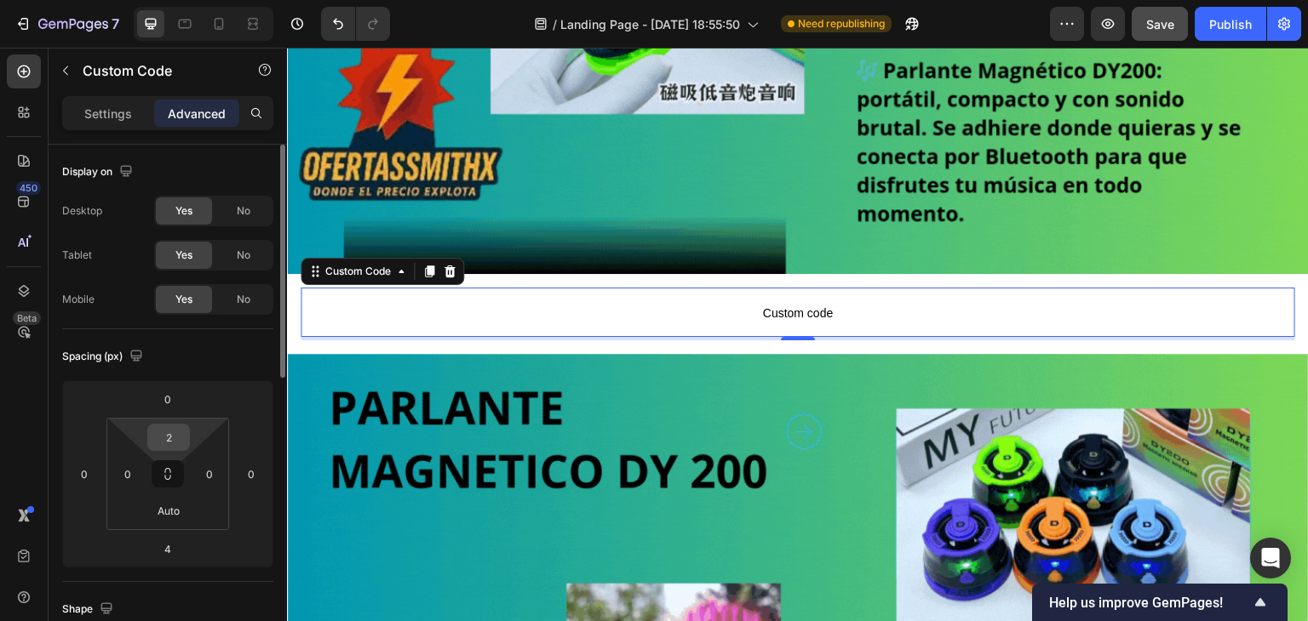
click at [158, 450] on input "2" at bounding box center [169, 438] width 34 height 26
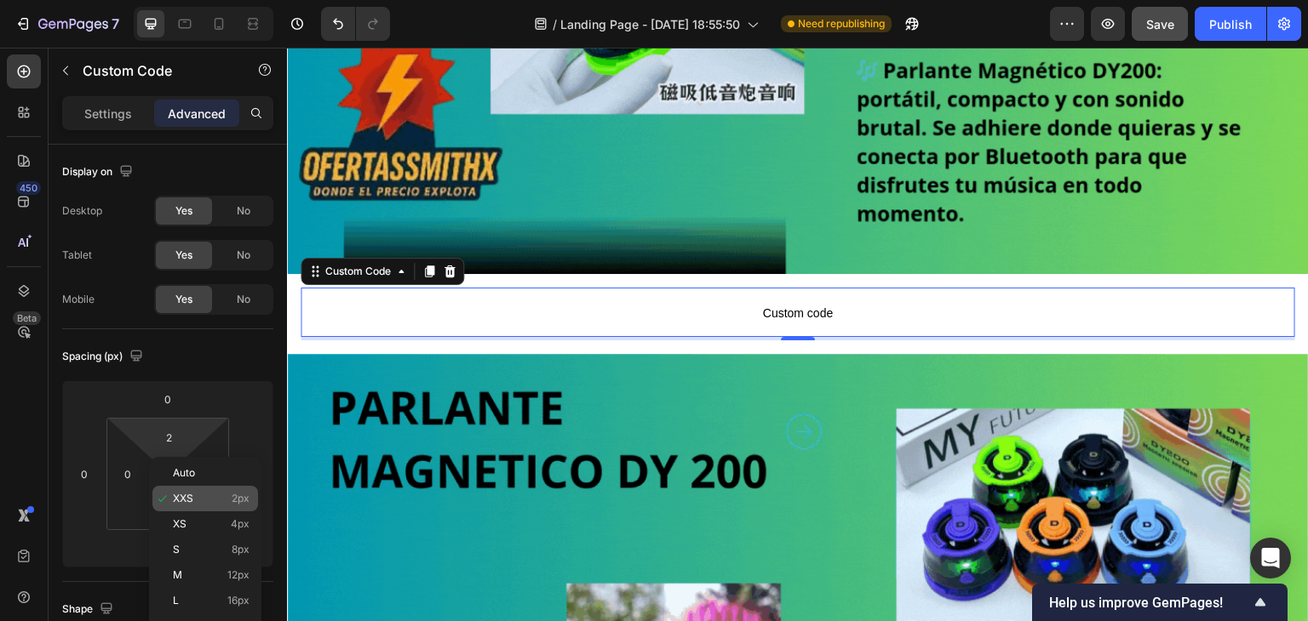
click at [177, 491] on div "XXS 2px" at bounding box center [205, 499] width 106 height 26
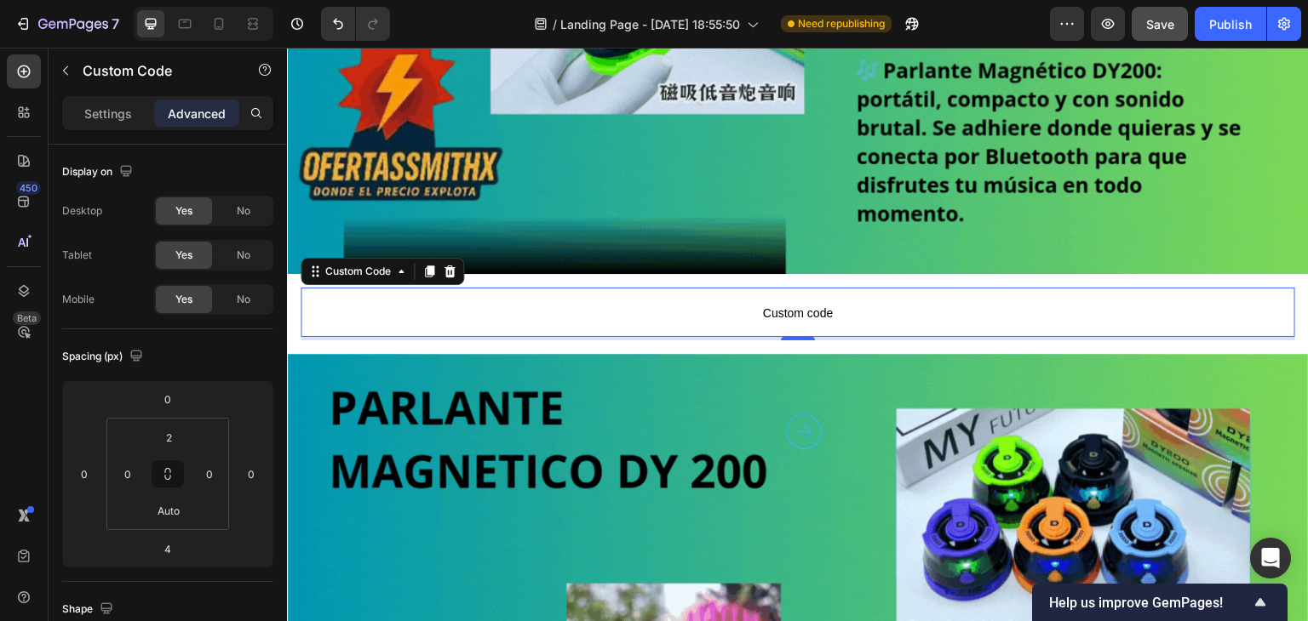
click at [602, 311] on span "Custom code" at bounding box center [798, 313] width 994 height 20
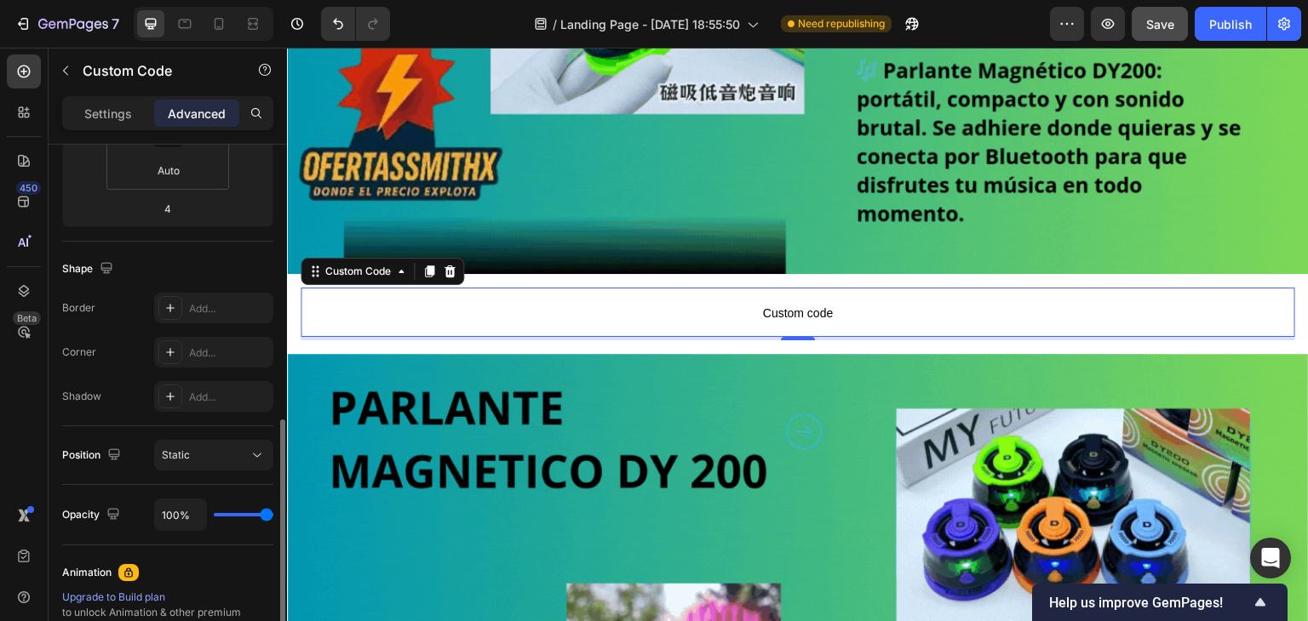
scroll to position [426, 0]
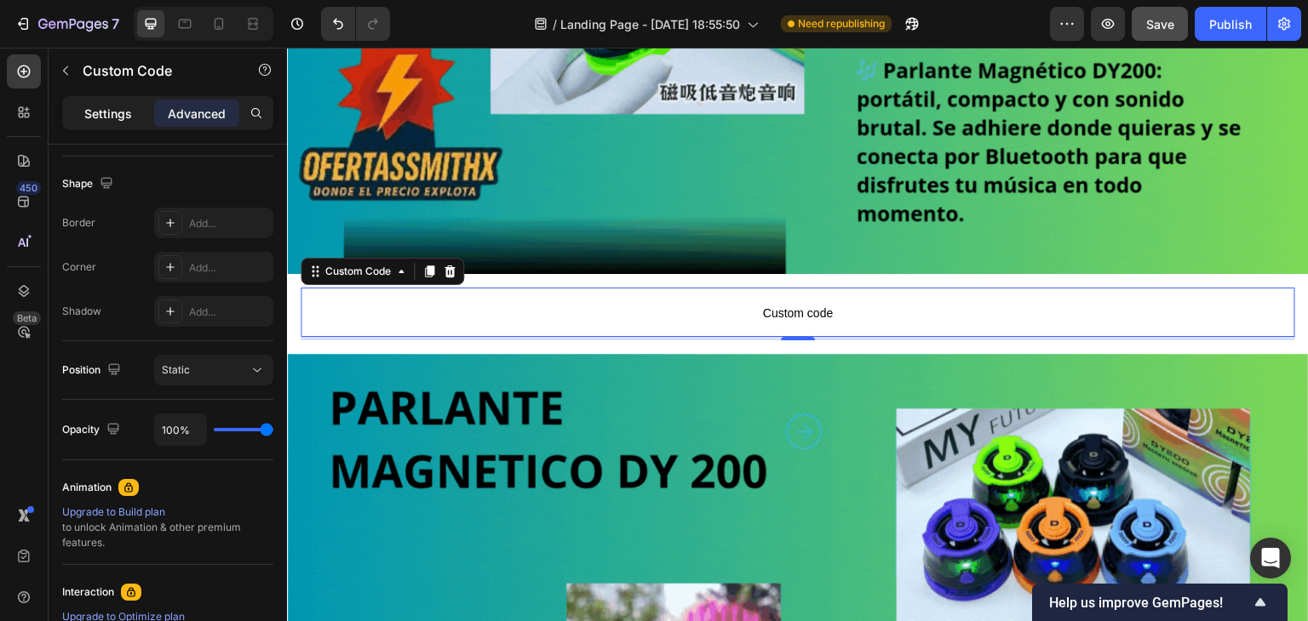
click at [106, 119] on p "Settings" at bounding box center [108, 114] width 48 height 18
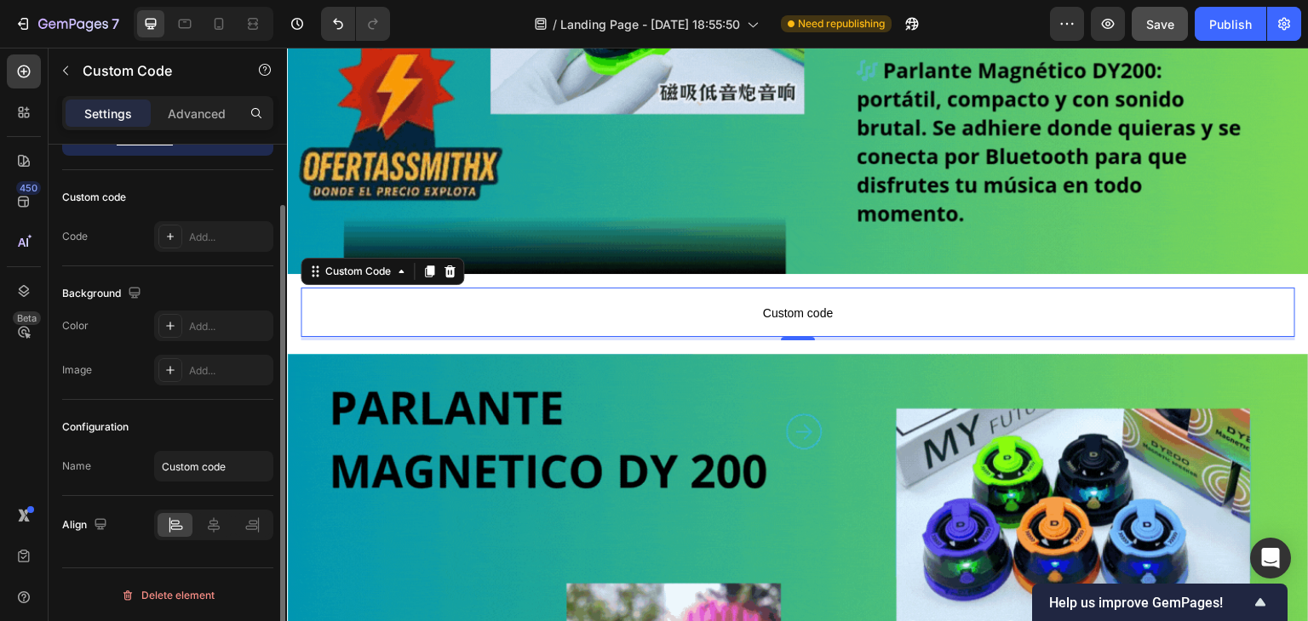
scroll to position [0, 0]
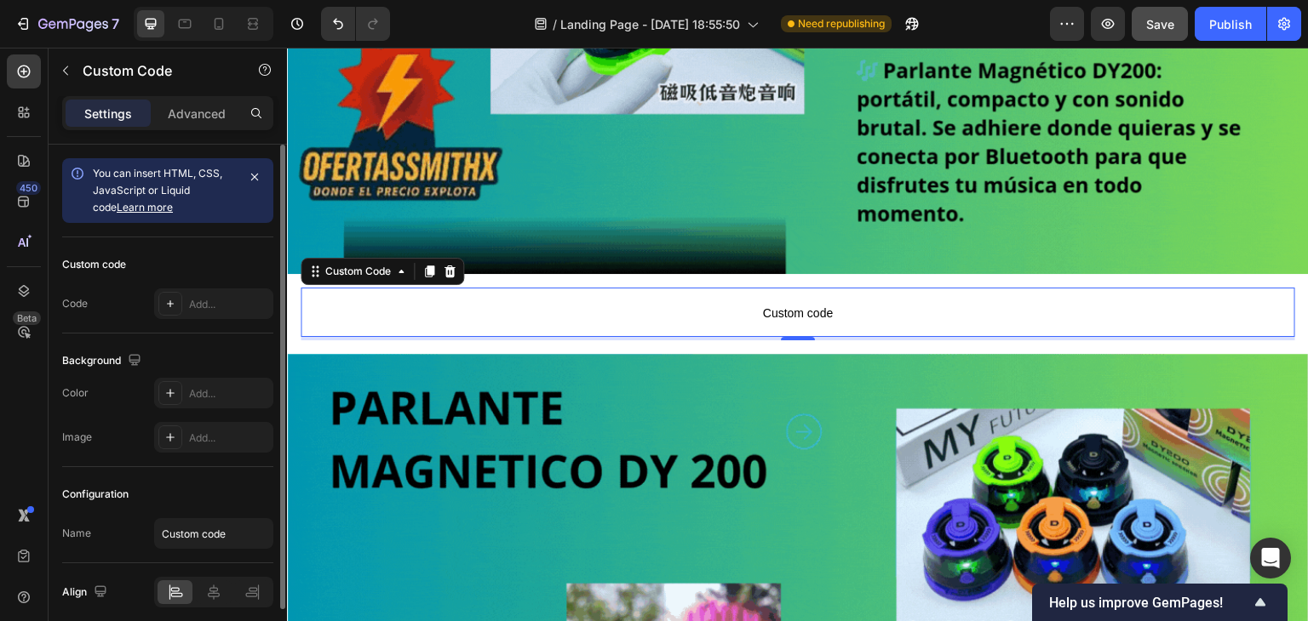
click at [117, 205] on link "Learn more" at bounding box center [145, 207] width 56 height 13
click at [72, 163] on div "You can insert HTML, CSS, JavaScript or Liquid code Learn more" at bounding box center [167, 190] width 211 height 65
click at [83, 172] on icon at bounding box center [78, 174] width 12 height 12
click at [185, 308] on div "Add..." at bounding box center [213, 304] width 119 height 31
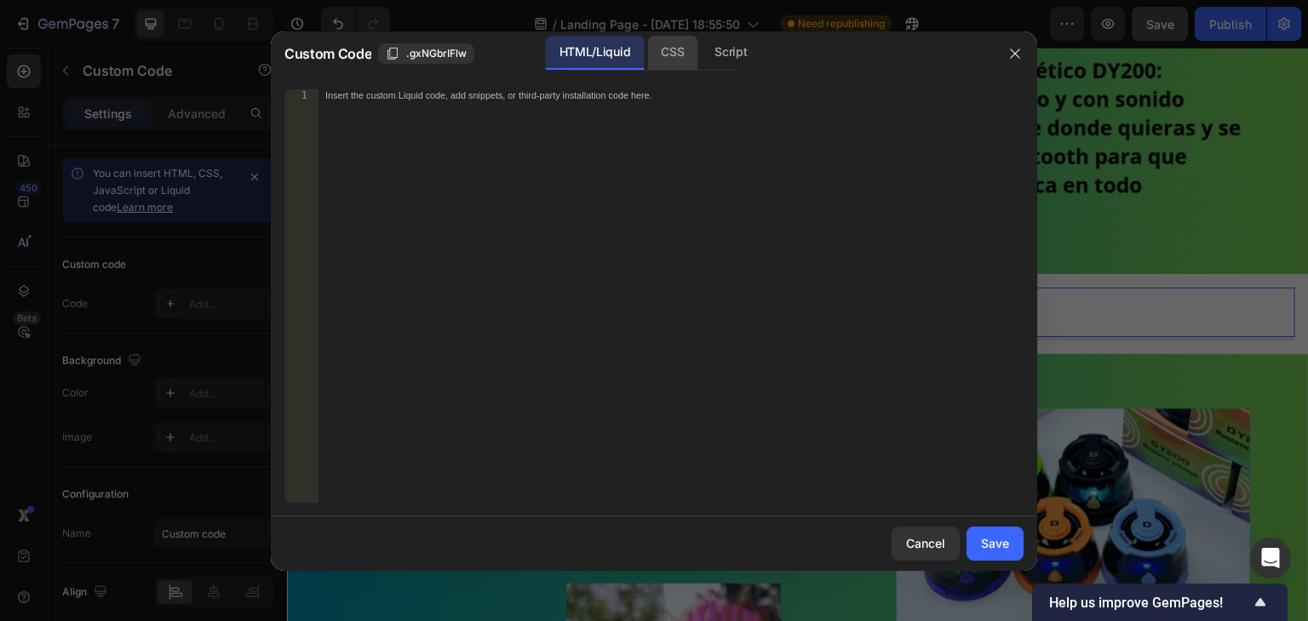
click at [675, 52] on div "CSS" at bounding box center [672, 53] width 50 height 34
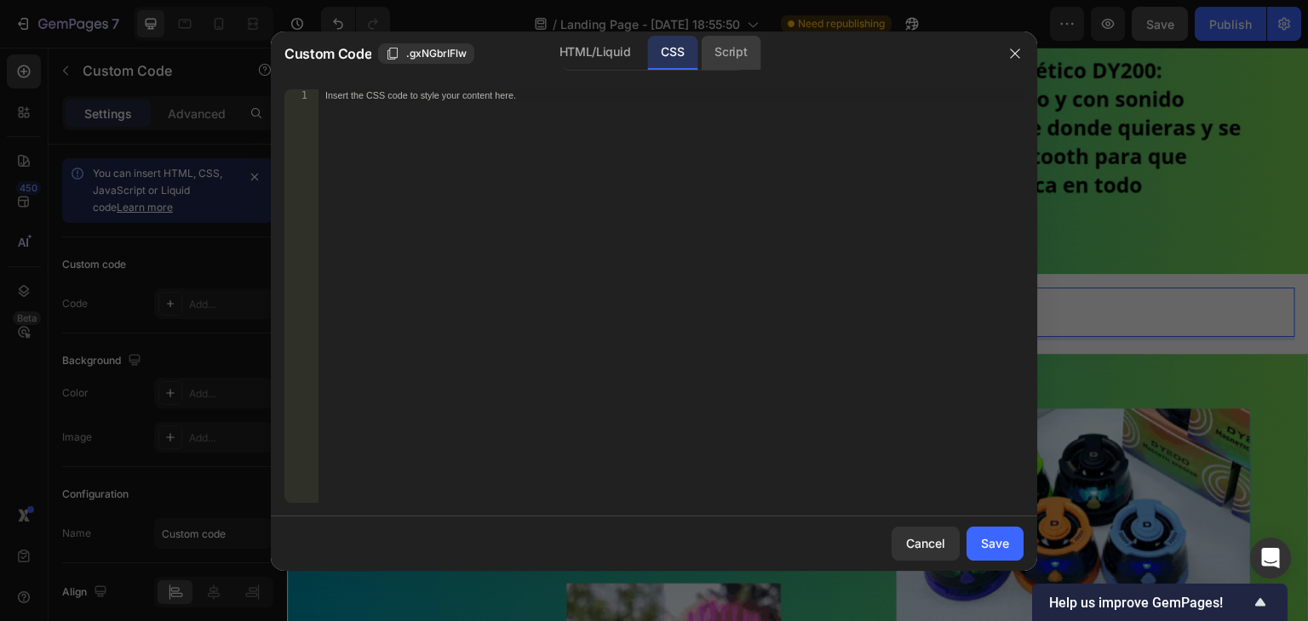
click at [708, 49] on div "Script" at bounding box center [731, 53] width 60 height 34
click at [595, 59] on div "HTML/Liquid" at bounding box center [595, 53] width 98 height 34
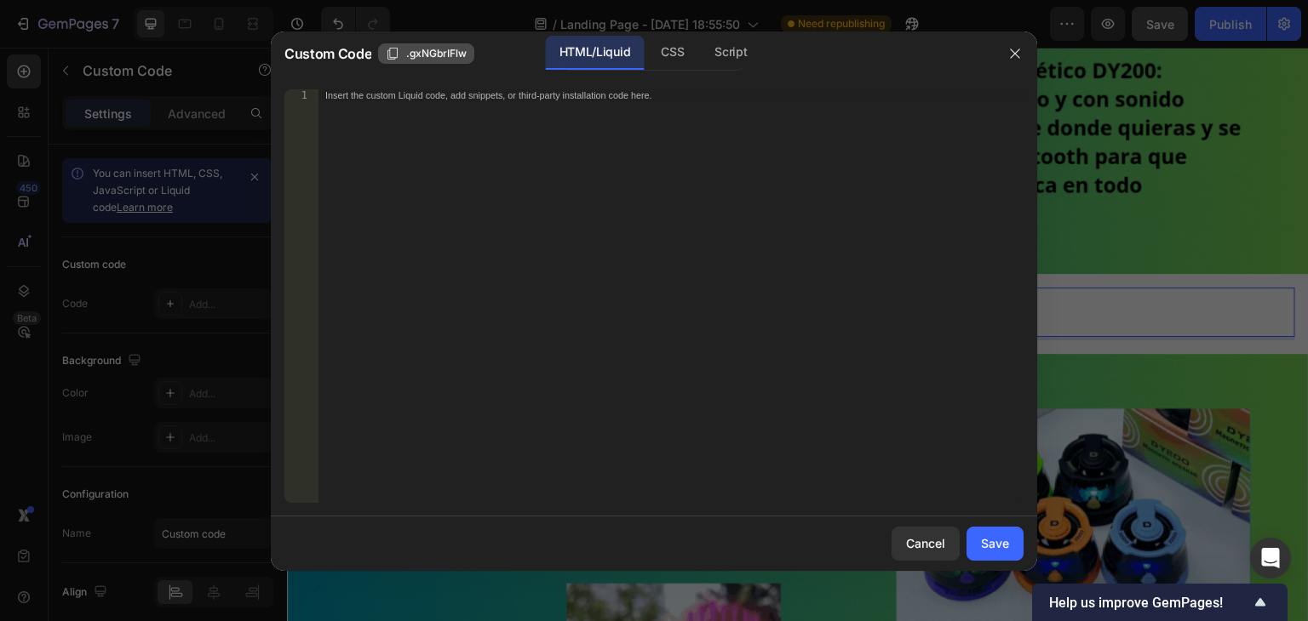
click at [450, 57] on span ".gxNGbrIFlw" at bounding box center [436, 53] width 60 height 15
click at [1012, 538] on button "Save" at bounding box center [994, 544] width 57 height 34
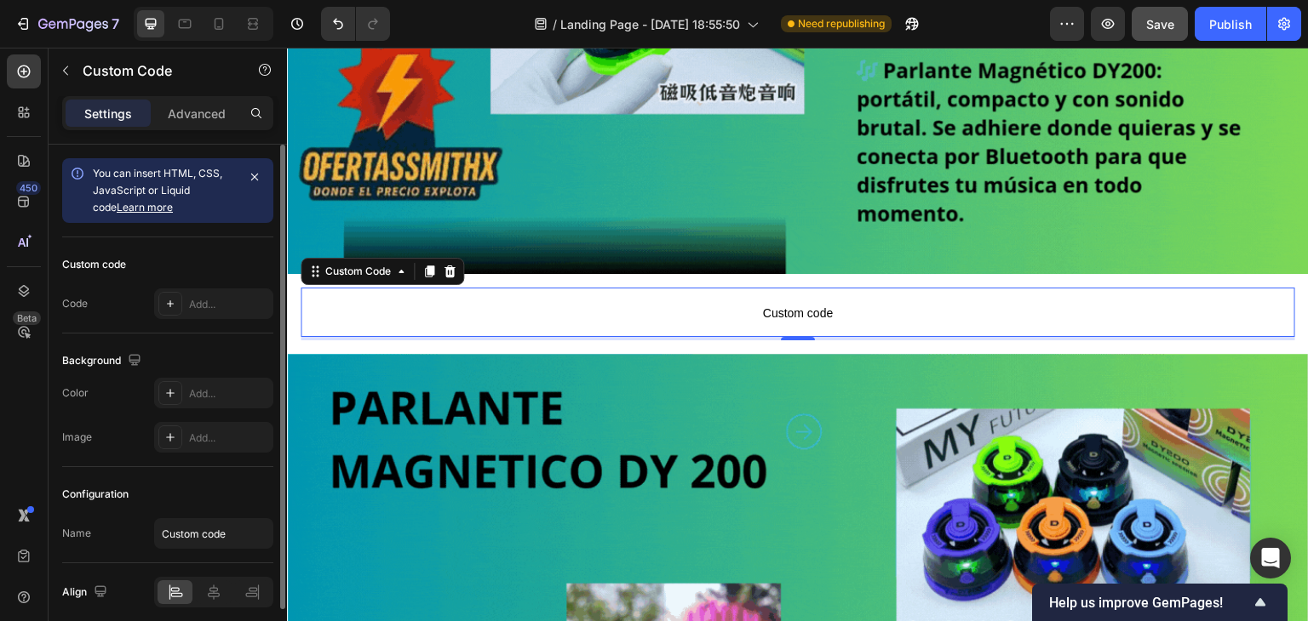
drag, startPoint x: 181, startPoint y: 309, endPoint x: 153, endPoint y: 344, distance: 44.8
click at [153, 344] on div "Background The changes might be hidden by the video. Color Add... Image Add..." at bounding box center [167, 401] width 211 height 134
click at [205, 309] on div "Add..." at bounding box center [229, 304] width 80 height 15
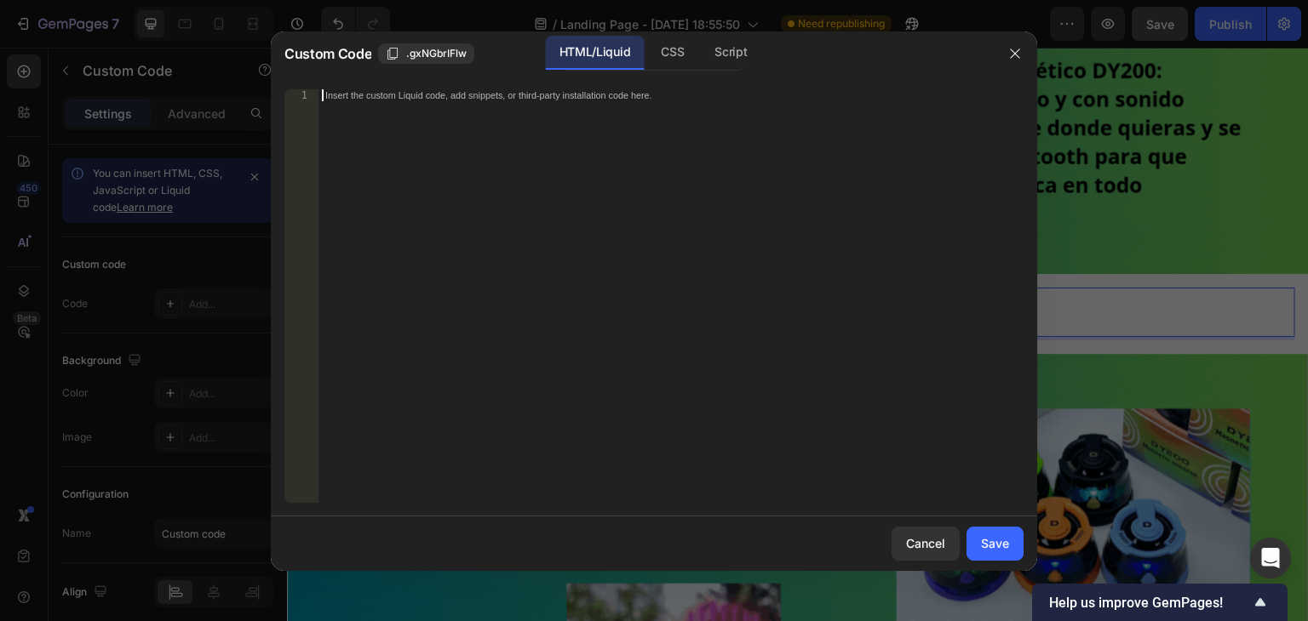
drag, startPoint x: 381, startPoint y: 192, endPoint x: 368, endPoint y: 182, distance: 16.4
paste textarea ".gxNGbrIFlw"
type textarea ".gxNGbrIFlw"
click at [990, 539] on div "Save" at bounding box center [995, 544] width 28 height 18
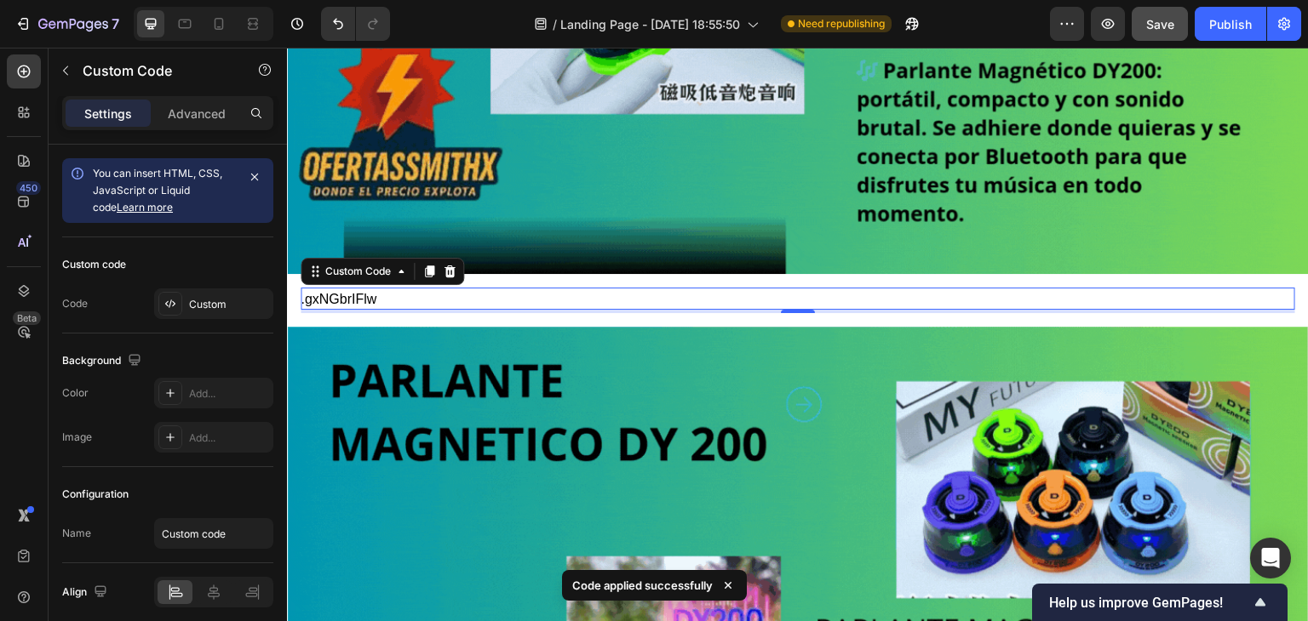
click at [439, 289] on div ".gxNGbrIFlw" at bounding box center [798, 299] width 994 height 20
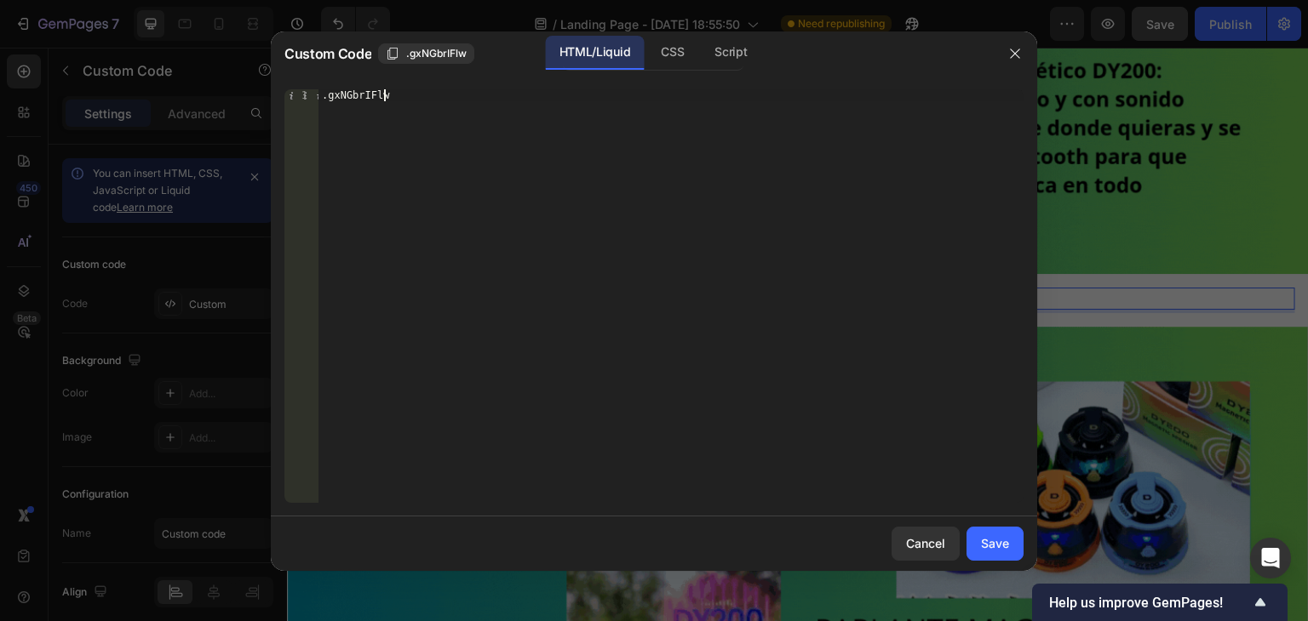
drag, startPoint x: 412, startPoint y: 127, endPoint x: 269, endPoint y: 120, distance: 143.2
click at [269, 120] on div "Custom Code .gxNGbrIFlw HTML/Liquid CSS Script .gxNGbrIFlw 1 .gxNGbrIFlw הההההה…" at bounding box center [654, 310] width 1308 height 621
drag, startPoint x: 327, startPoint y: 96, endPoint x: 417, endPoint y: 97, distance: 90.2
click at [417, 97] on div ".gxNGbrIFlw" at bounding box center [670, 308] width 705 height 438
type textarea "."
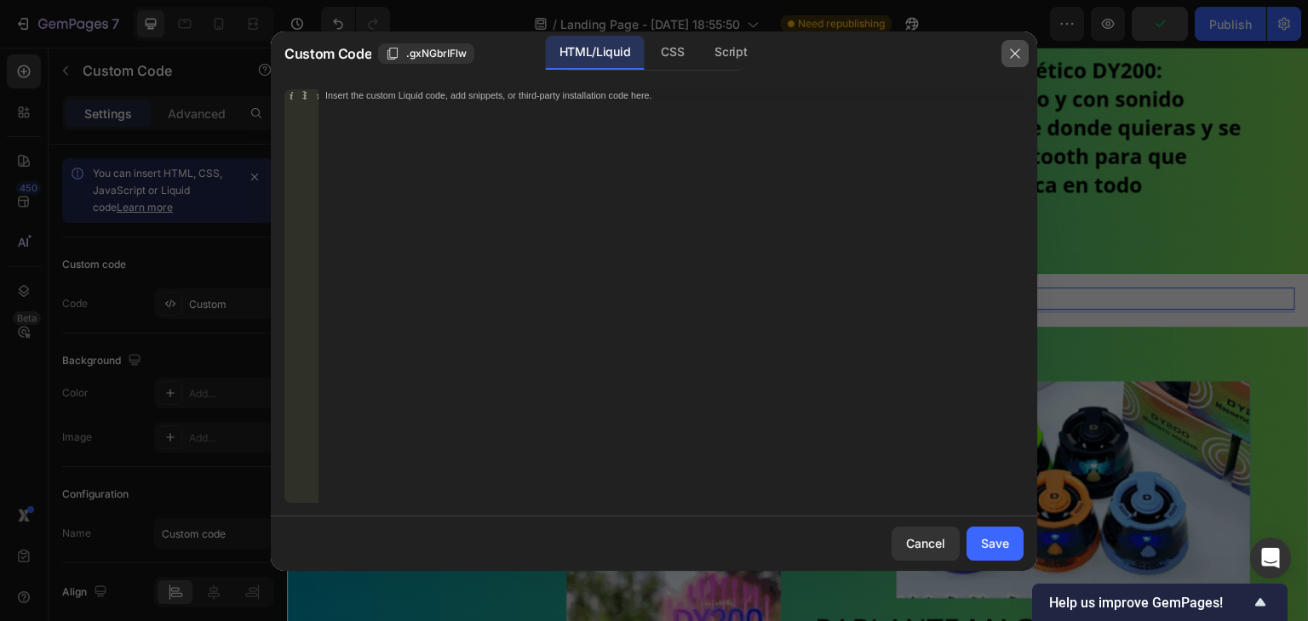
click at [1012, 42] on button "button" at bounding box center [1014, 53] width 27 height 27
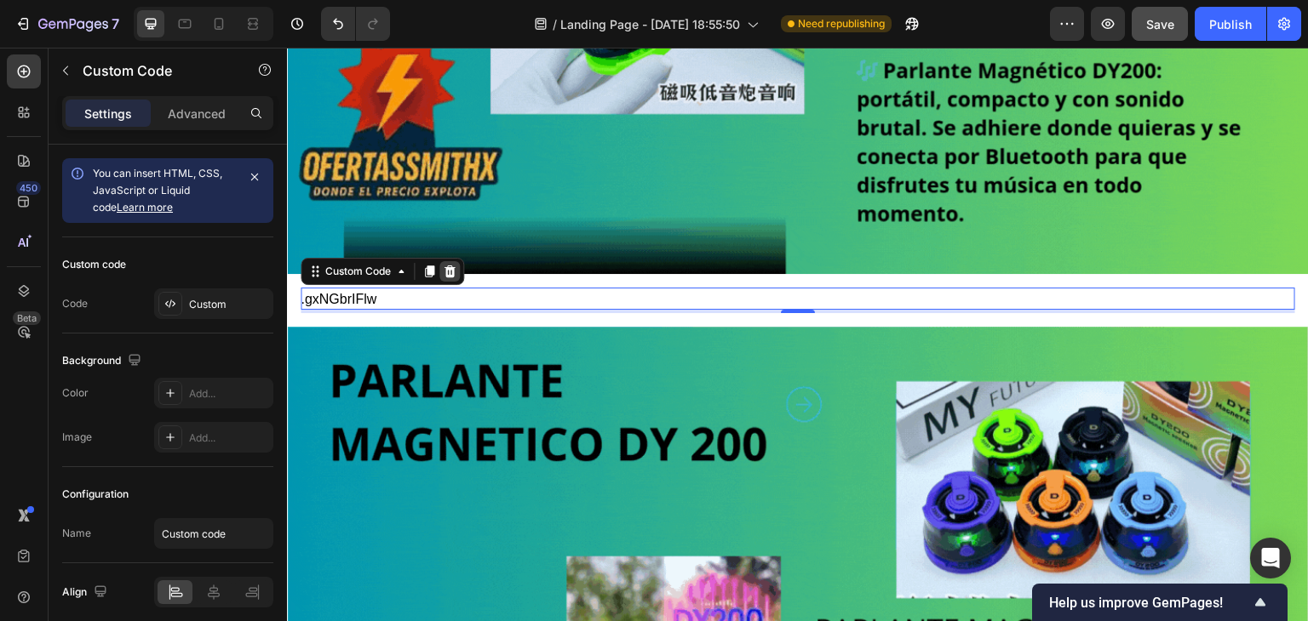
click at [453, 266] on icon at bounding box center [449, 272] width 11 height 12
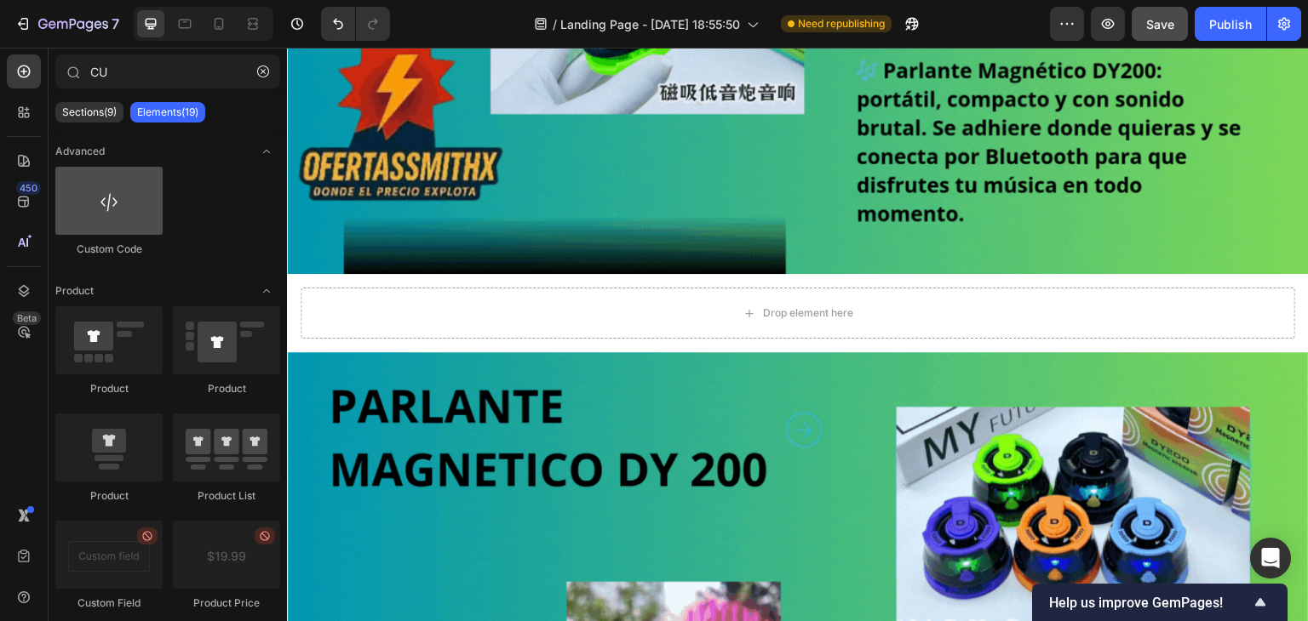
click at [109, 209] on div at bounding box center [108, 201] width 107 height 68
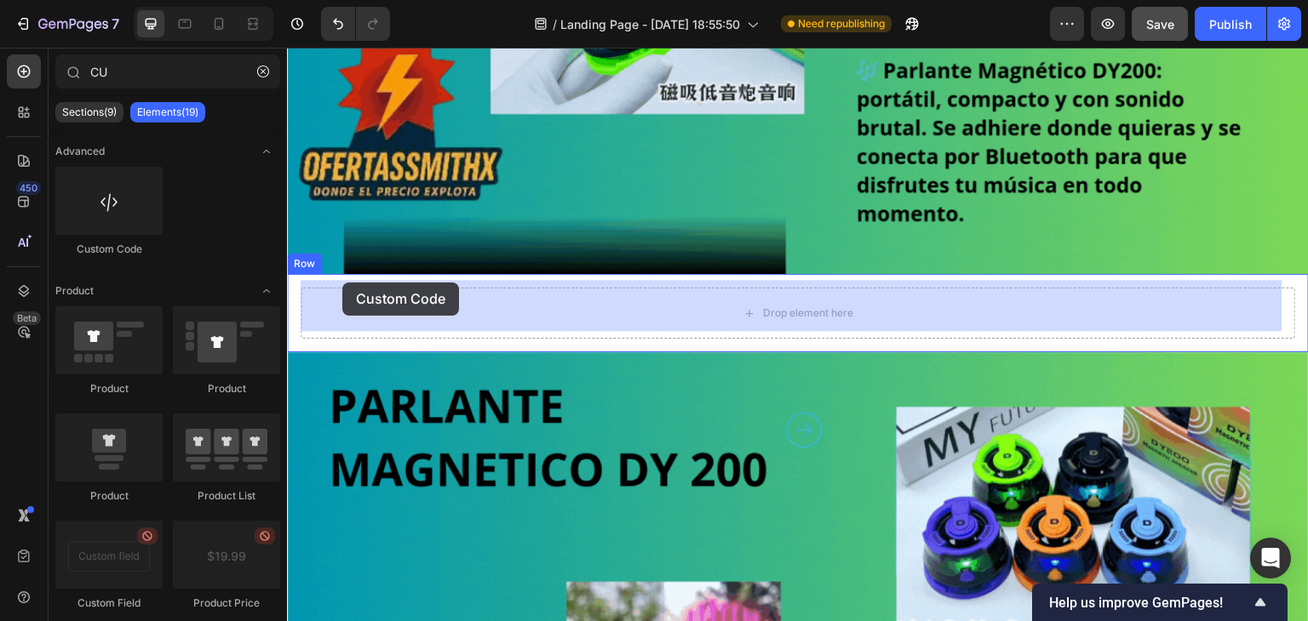
drag, startPoint x: 403, startPoint y: 260, endPoint x: 342, endPoint y: 283, distance: 64.7
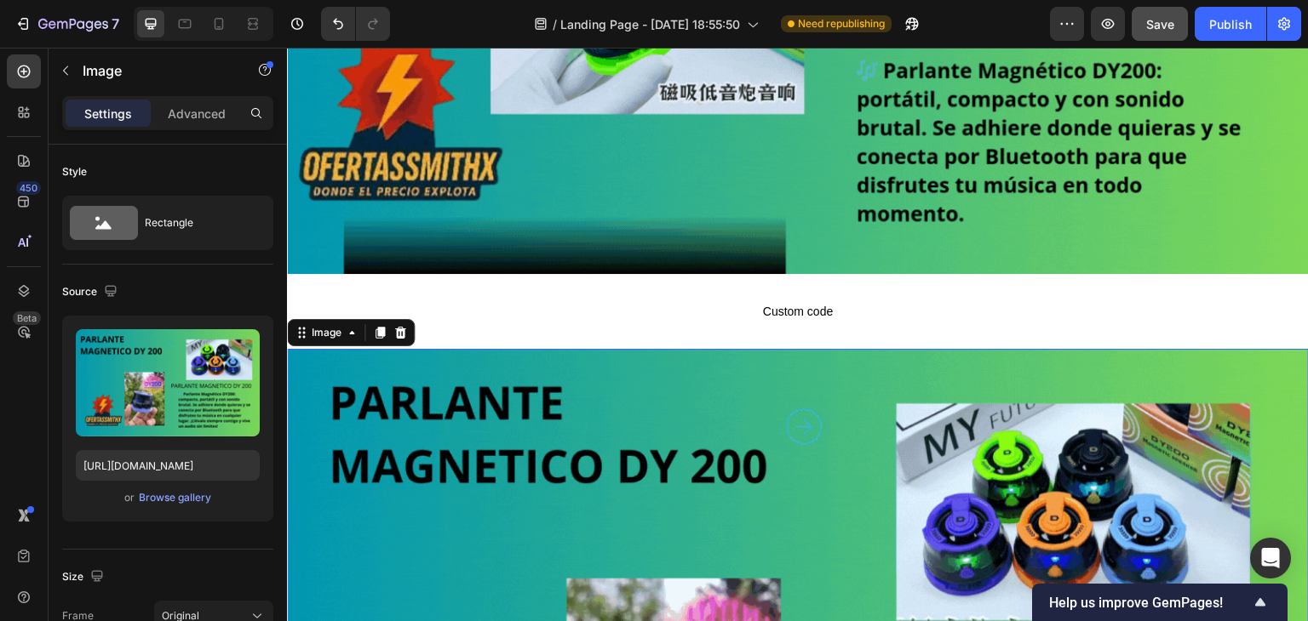
drag, startPoint x: 730, startPoint y: 341, endPoint x: 733, endPoint y: 327, distance: 13.9
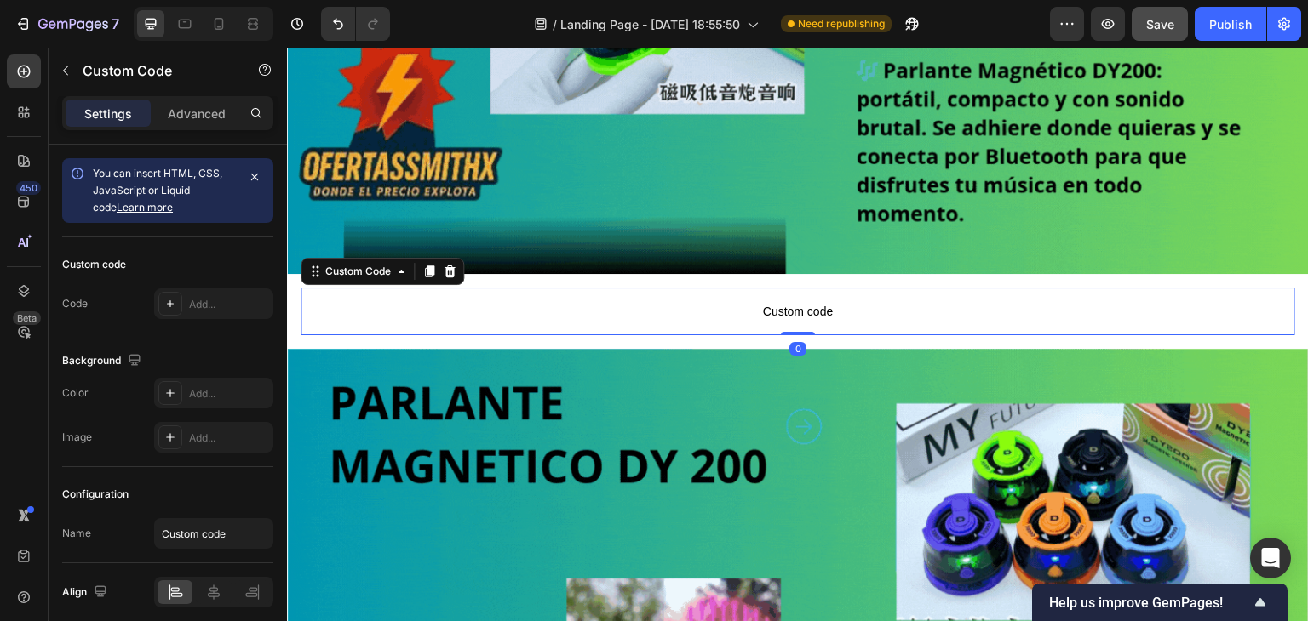
click at [734, 318] on p "Custom code" at bounding box center [798, 312] width 994 height 48
drag, startPoint x: 789, startPoint y: 324, endPoint x: 788, endPoint y: 266, distance: 58.8
click at [788, 274] on div "Custom code Custom Code 0 Row" at bounding box center [798, 311] width 1022 height 75
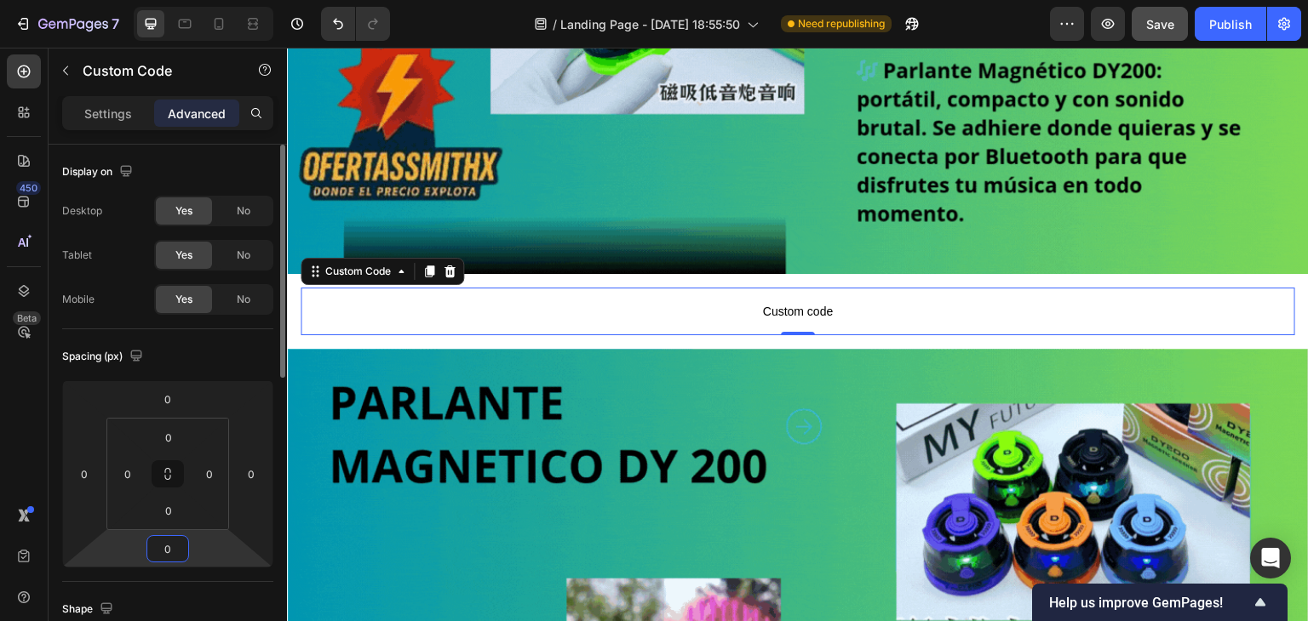
drag, startPoint x: 171, startPoint y: 555, endPoint x: 194, endPoint y: 543, distance: 25.9
click at [170, 555] on input "0" at bounding box center [168, 549] width 34 height 26
click at [182, 599] on div "XXS 2px" at bounding box center [205, 611] width 106 height 26
type input "2"
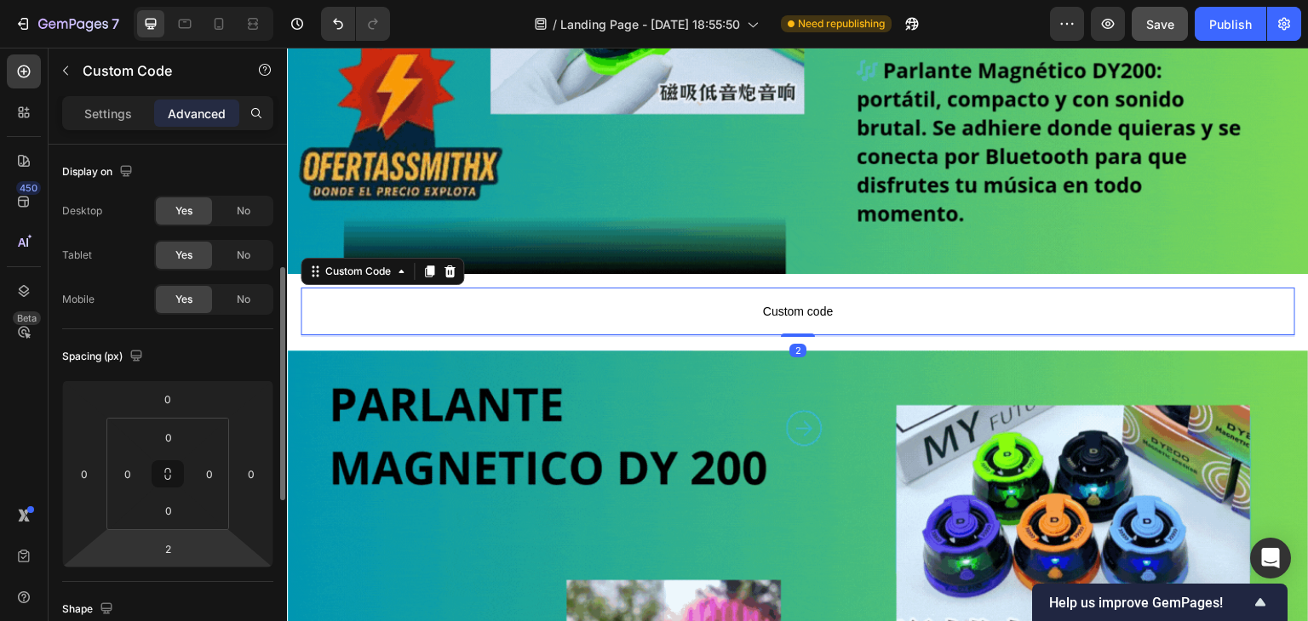
scroll to position [170, 0]
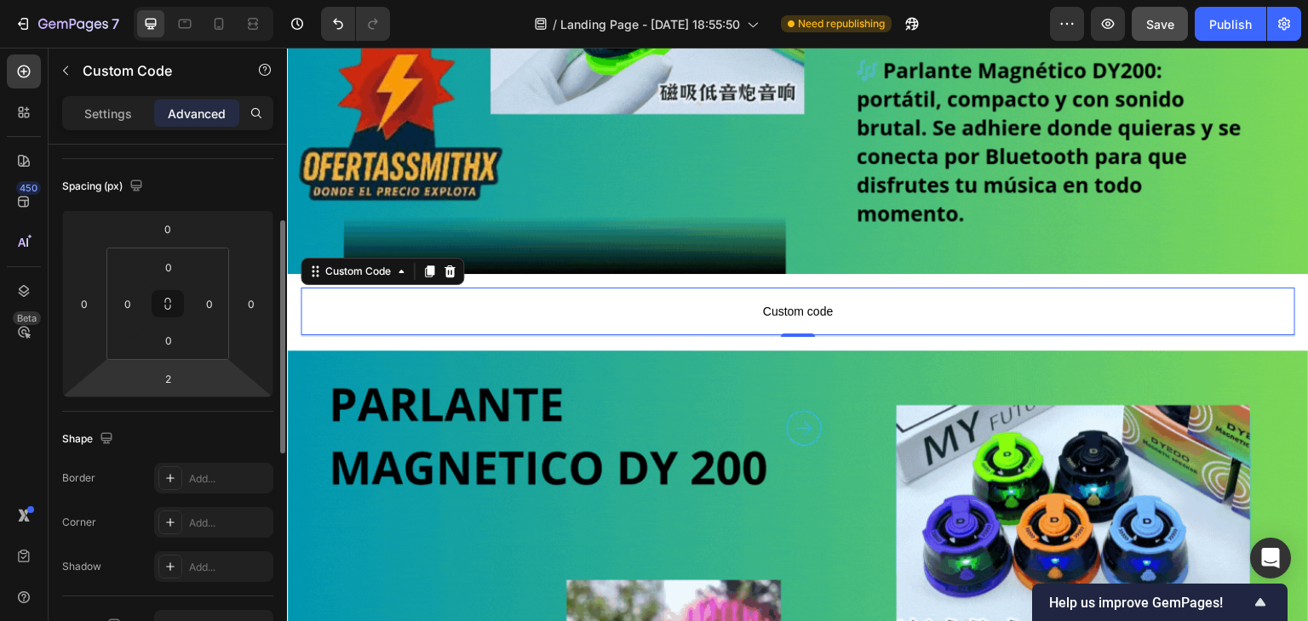
click at [169, 0] on html "7 / Landing Page - Sep 28, 18:55:50 Need republishing Preview Save Publish 450 …" at bounding box center [654, 0] width 1308 height 0
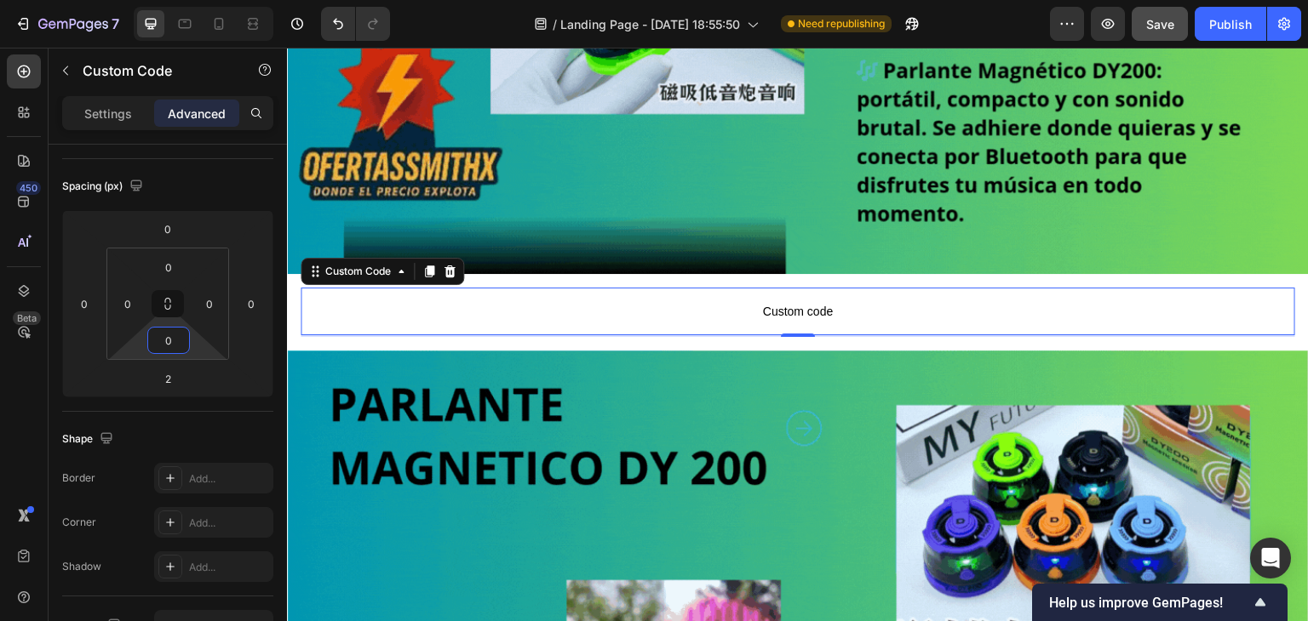
drag, startPoint x: 161, startPoint y: 342, endPoint x: 168, endPoint y: 367, distance: 25.6
click at [161, 345] on input "0" at bounding box center [169, 341] width 34 height 26
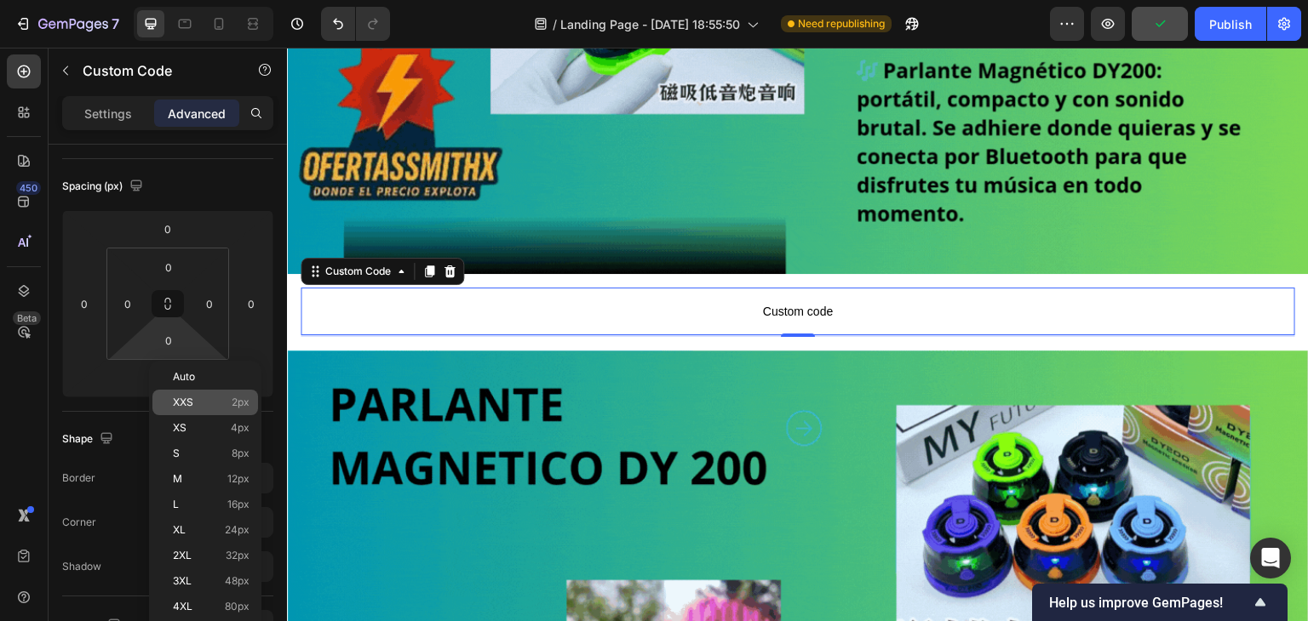
click at [186, 395] on div "XXS 2px" at bounding box center [205, 403] width 106 height 26
type input "2"
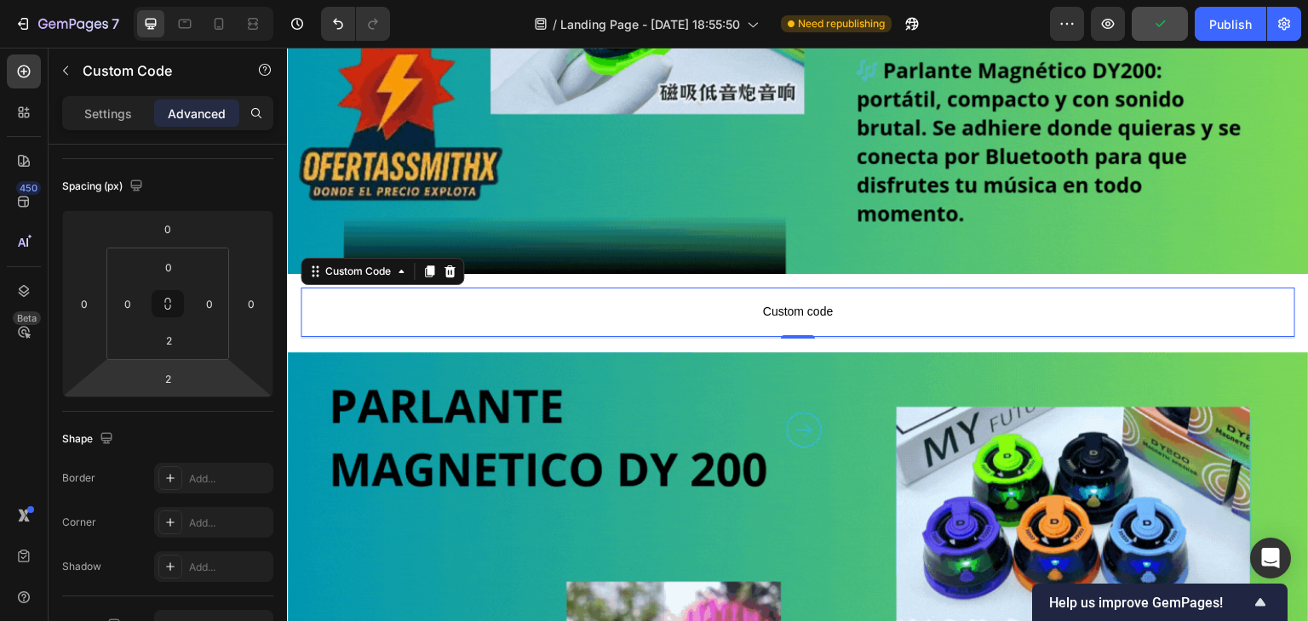
click at [186, 0] on html "7 / Landing Page - Sep 28, 18:55:50 Need republishing Preview Publish 450 Beta …" at bounding box center [654, 0] width 1308 height 0
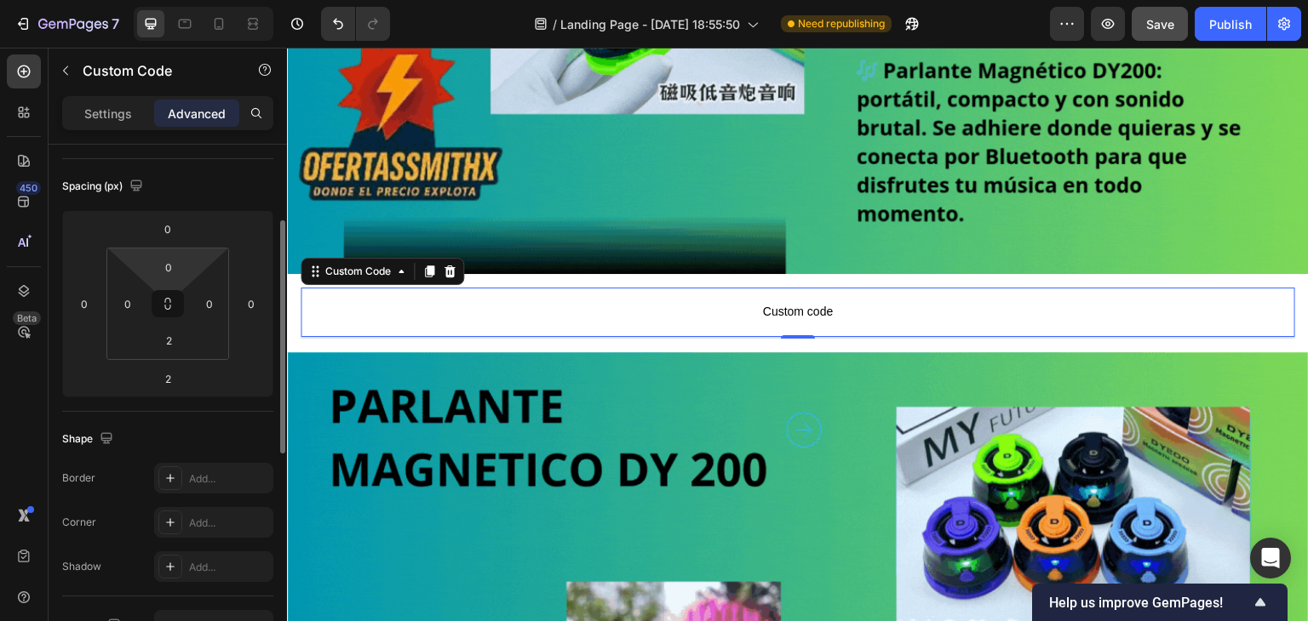
click at [154, 0] on html "7 / Landing Page - Sep 28, 18:55:50 Need republishing Preview Save Publish 450 …" at bounding box center [654, 0] width 1308 height 0
click at [170, 270] on input "0" at bounding box center [169, 268] width 34 height 26
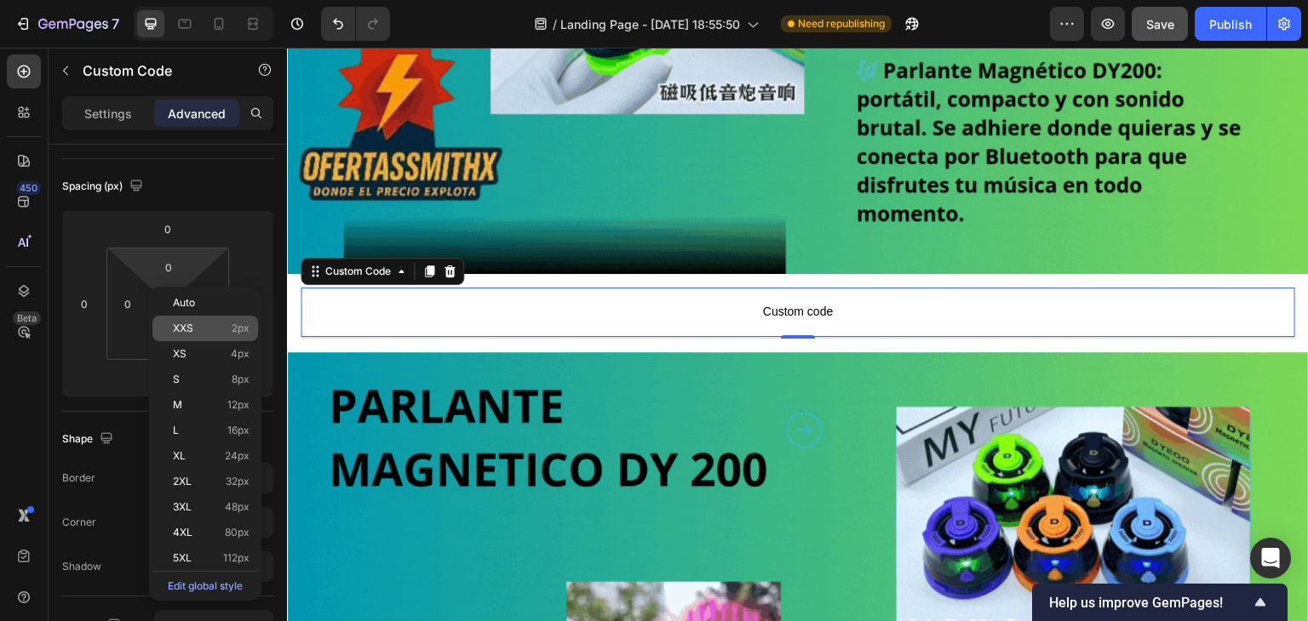
click at [187, 333] on span "XXS" at bounding box center [183, 329] width 20 height 12
type input "2"
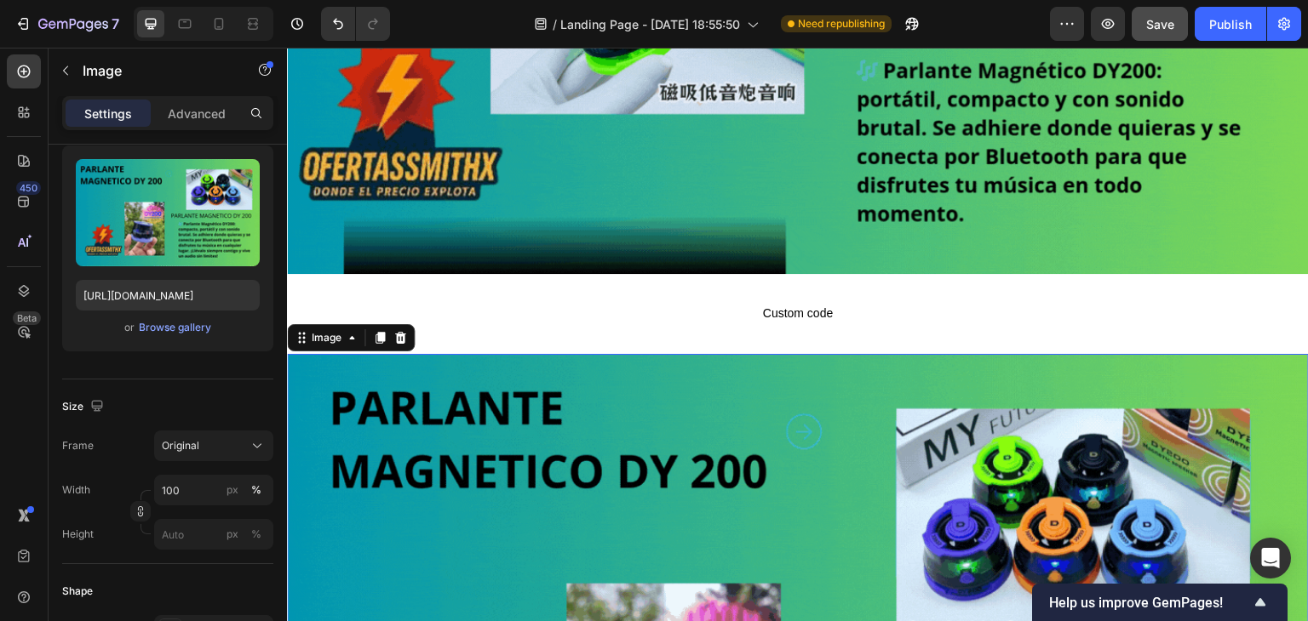
scroll to position [0, 0]
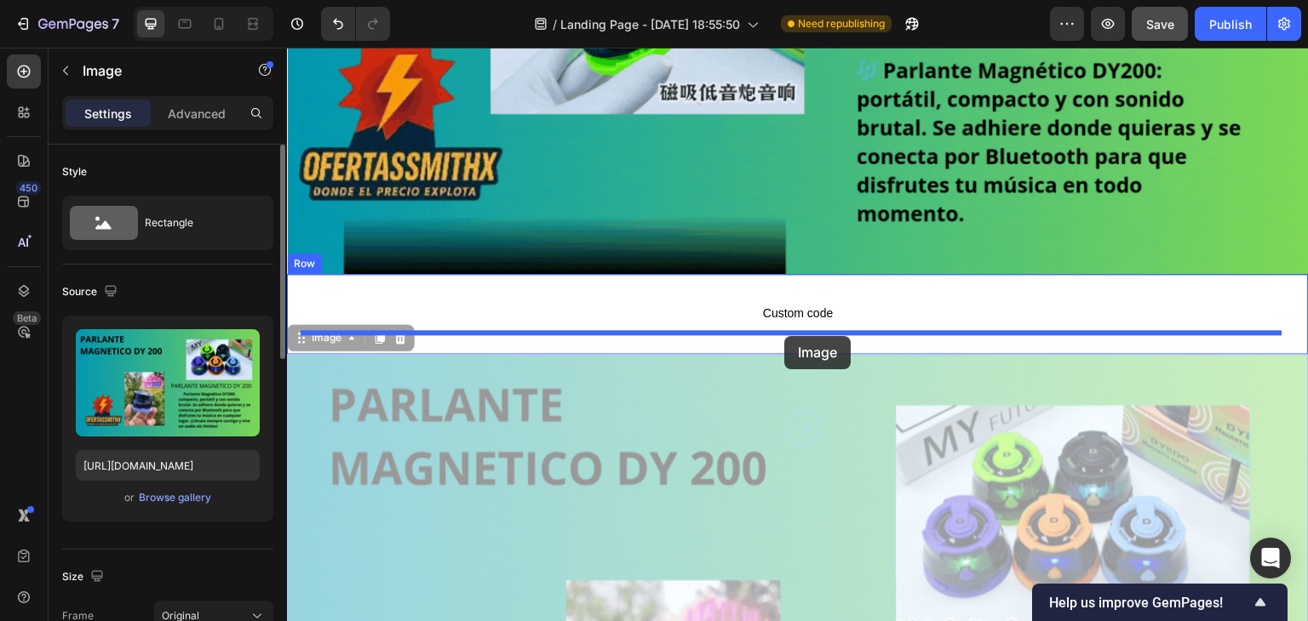
drag, startPoint x: 784, startPoint y: 352, endPoint x: 784, endPoint y: 332, distance: 20.4
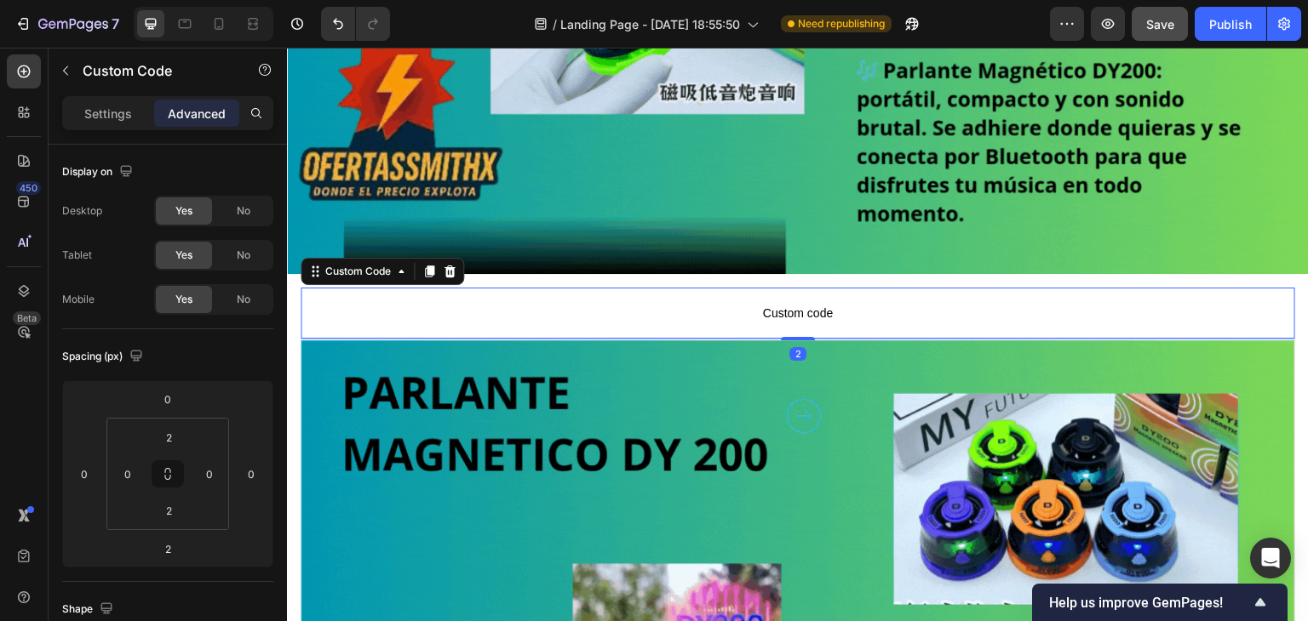
drag, startPoint x: 489, startPoint y: 298, endPoint x: 501, endPoint y: 299, distance: 11.9
click at [491, 303] on span "Custom code" at bounding box center [798, 313] width 994 height 20
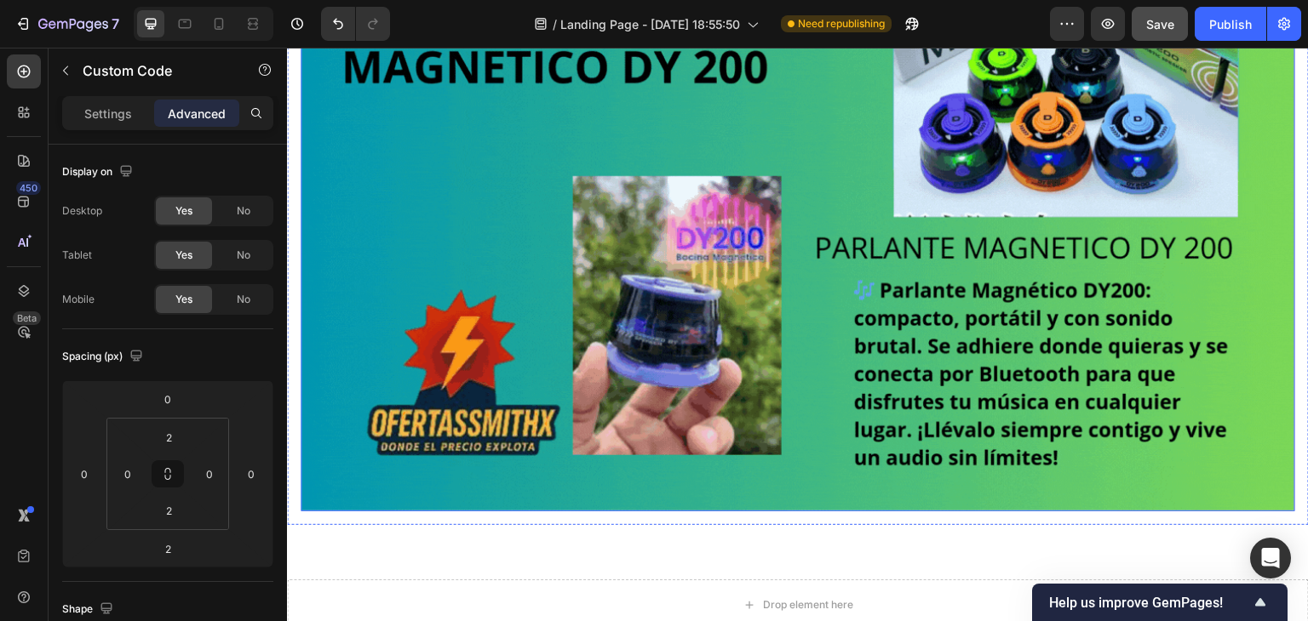
scroll to position [811, 0]
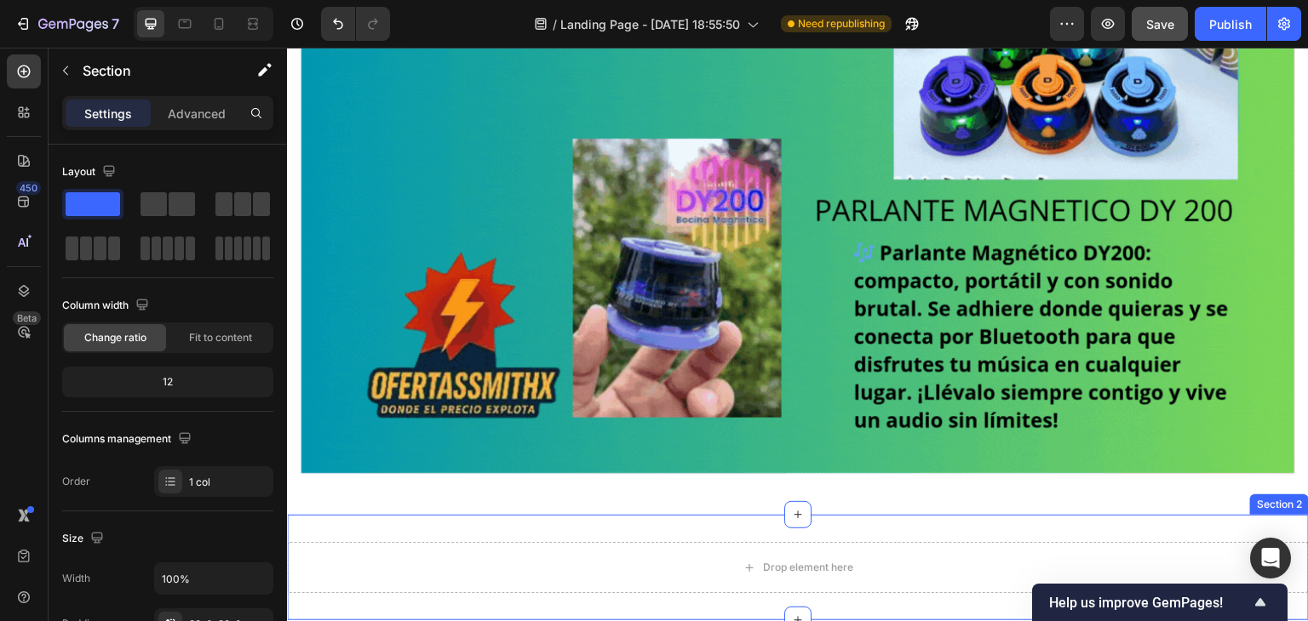
click at [706, 515] on div "Drop element here Section 2" at bounding box center [798, 568] width 1022 height 106
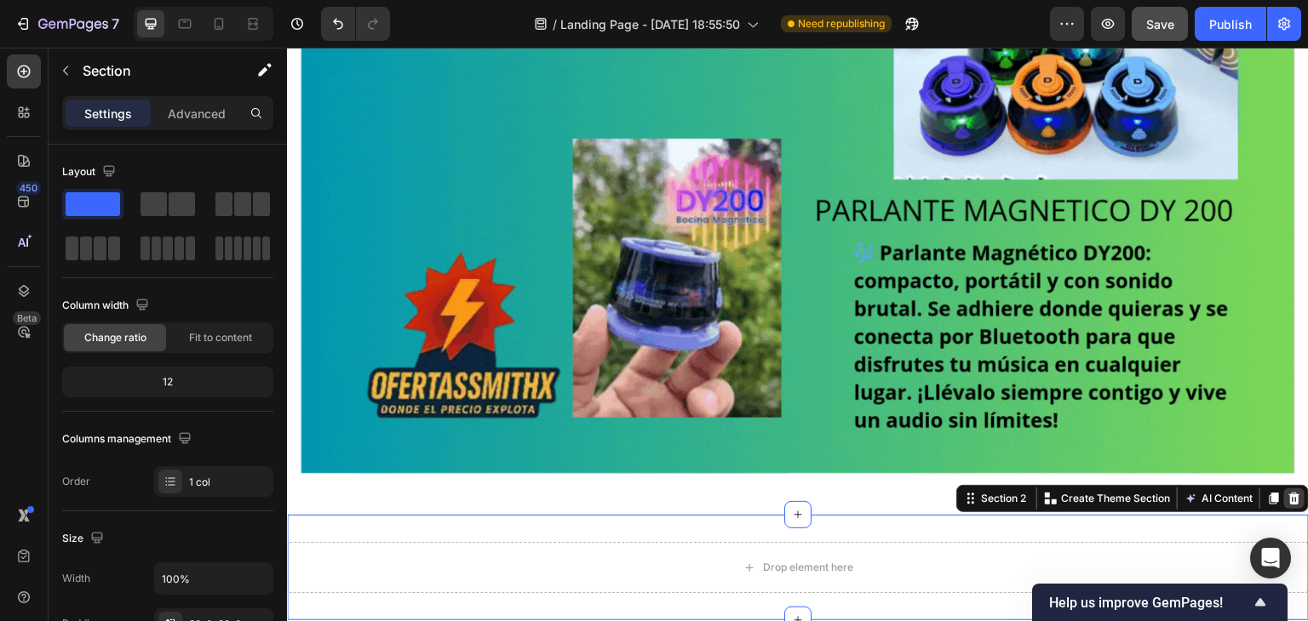
click at [1287, 492] on icon at bounding box center [1294, 499] width 14 height 14
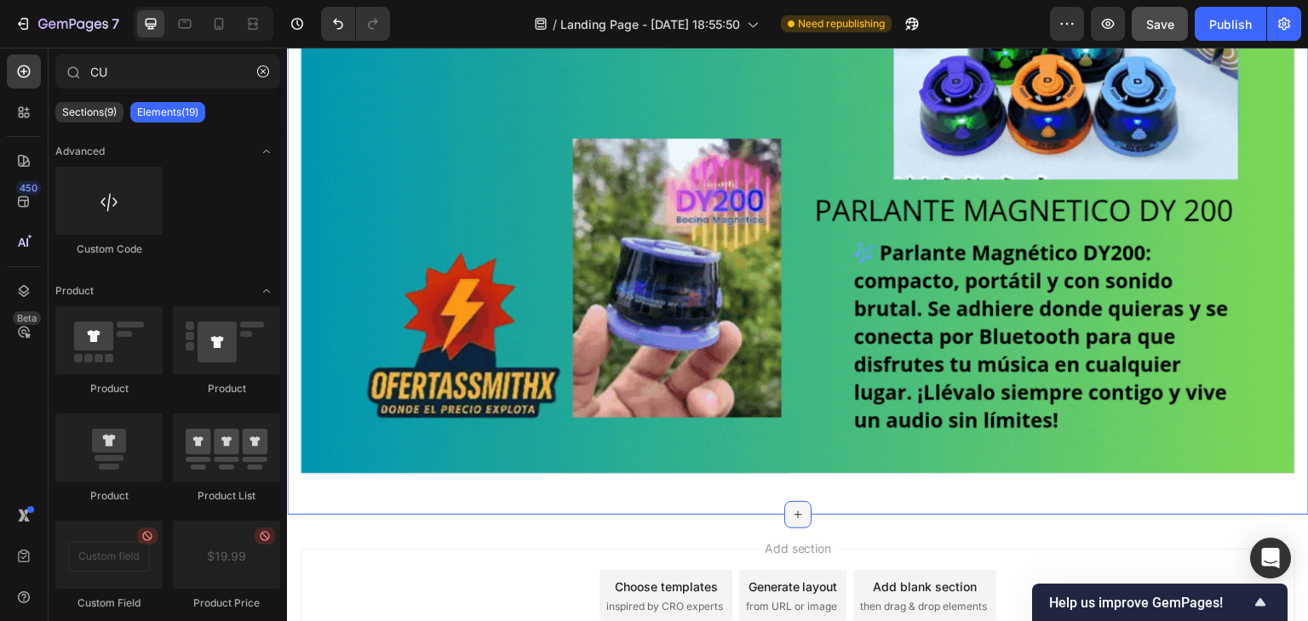
click at [796, 501] on div at bounding box center [797, 514] width 27 height 27
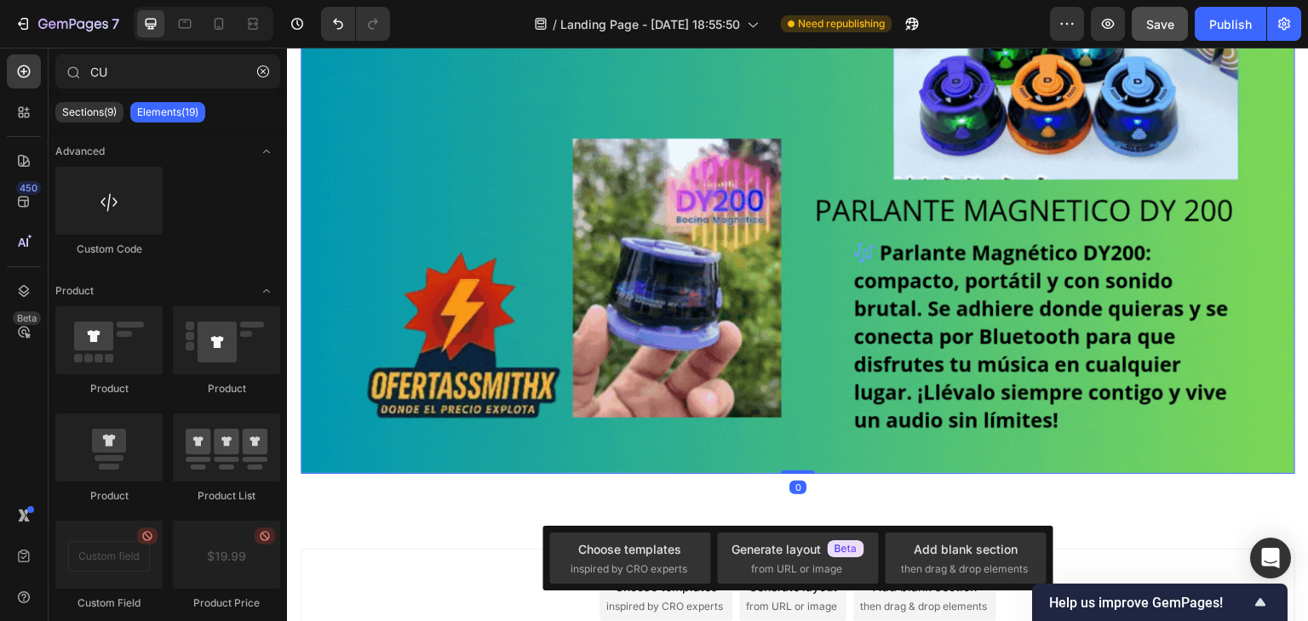
click at [328, 412] on img at bounding box center [798, 194] width 994 height 559
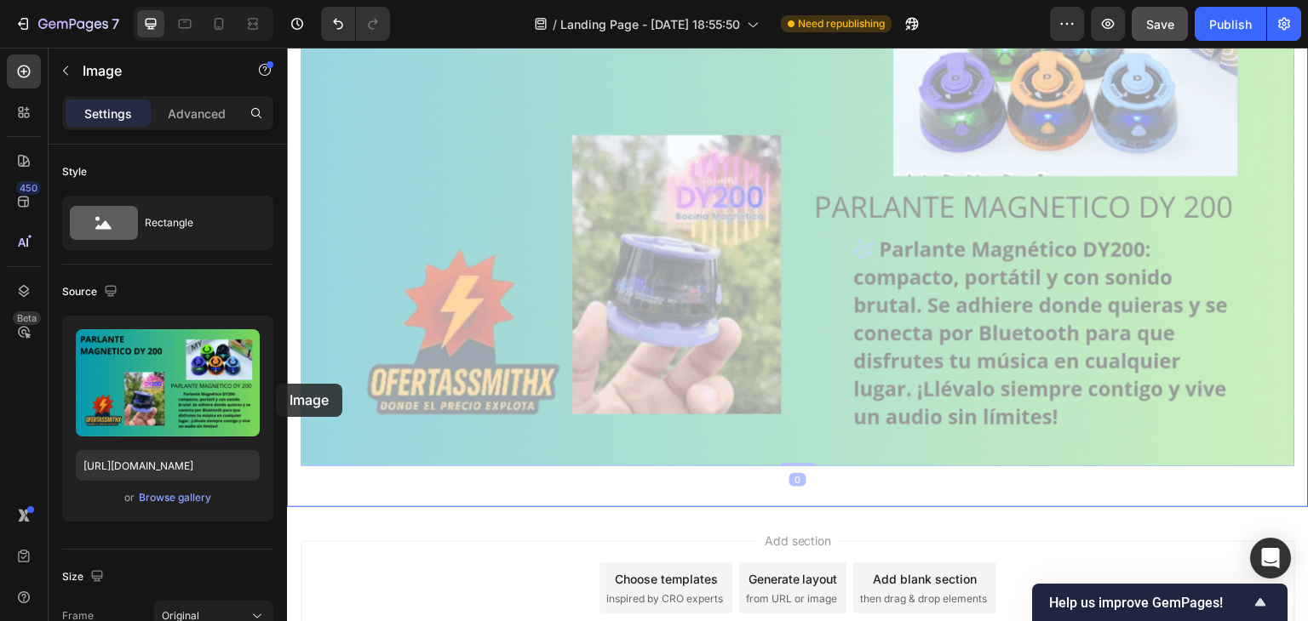
drag, startPoint x: 309, startPoint y: 382, endPoint x: 558, endPoint y: 433, distance: 254.6
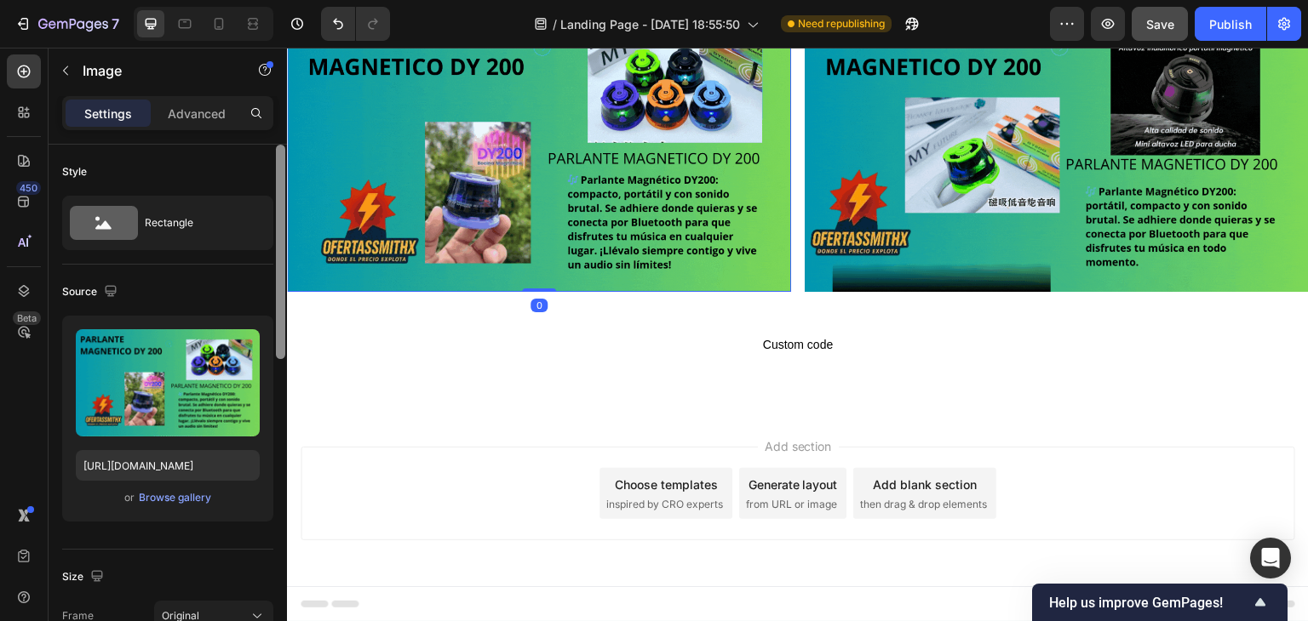
scroll to position [72, 0]
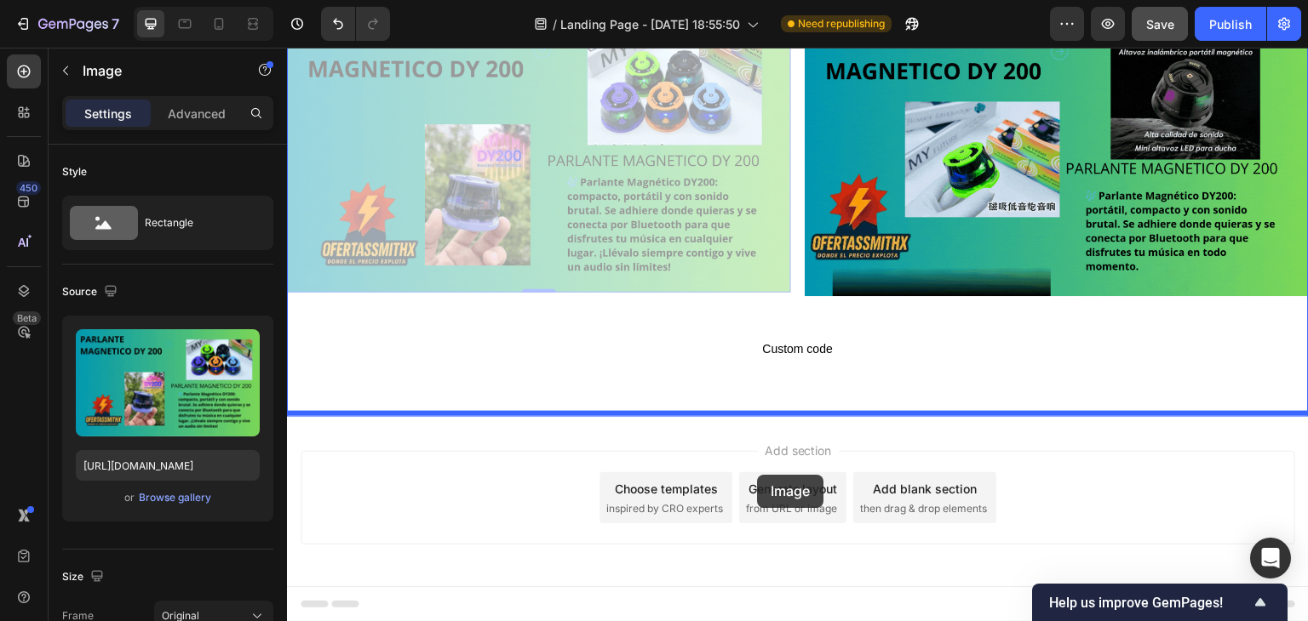
drag, startPoint x: 657, startPoint y: 230, endPoint x: 757, endPoint y: 475, distance: 264.7
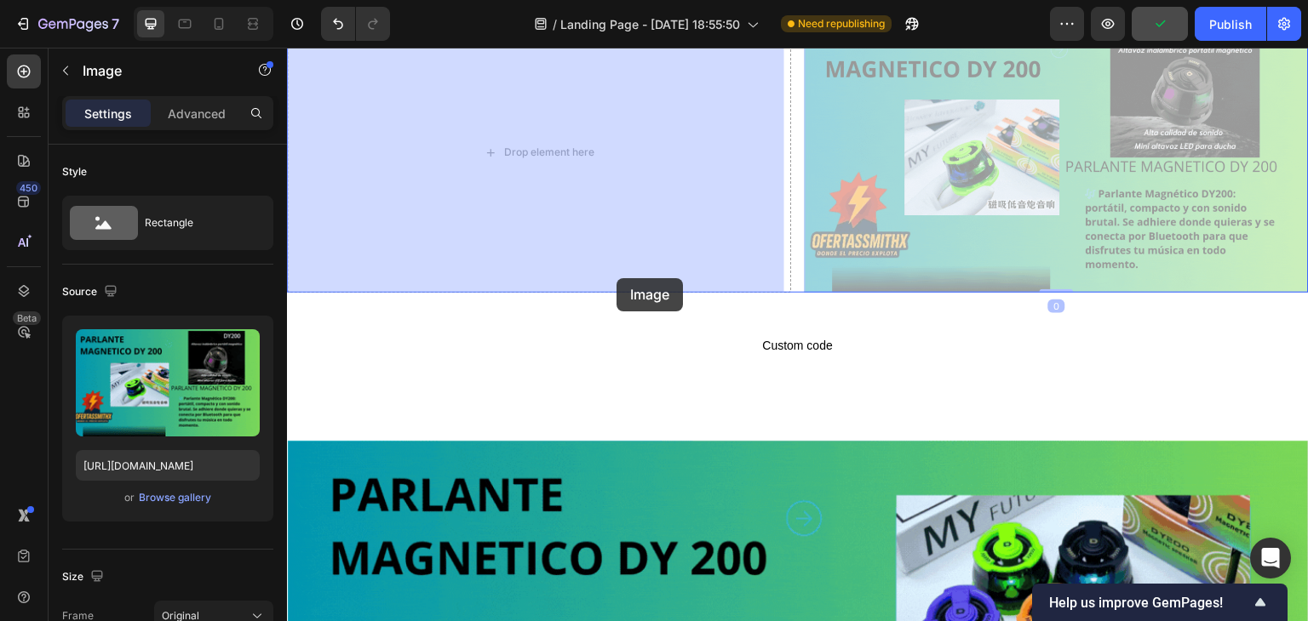
drag, startPoint x: 908, startPoint y: 228, endPoint x: 616, endPoint y: 278, distance: 295.5
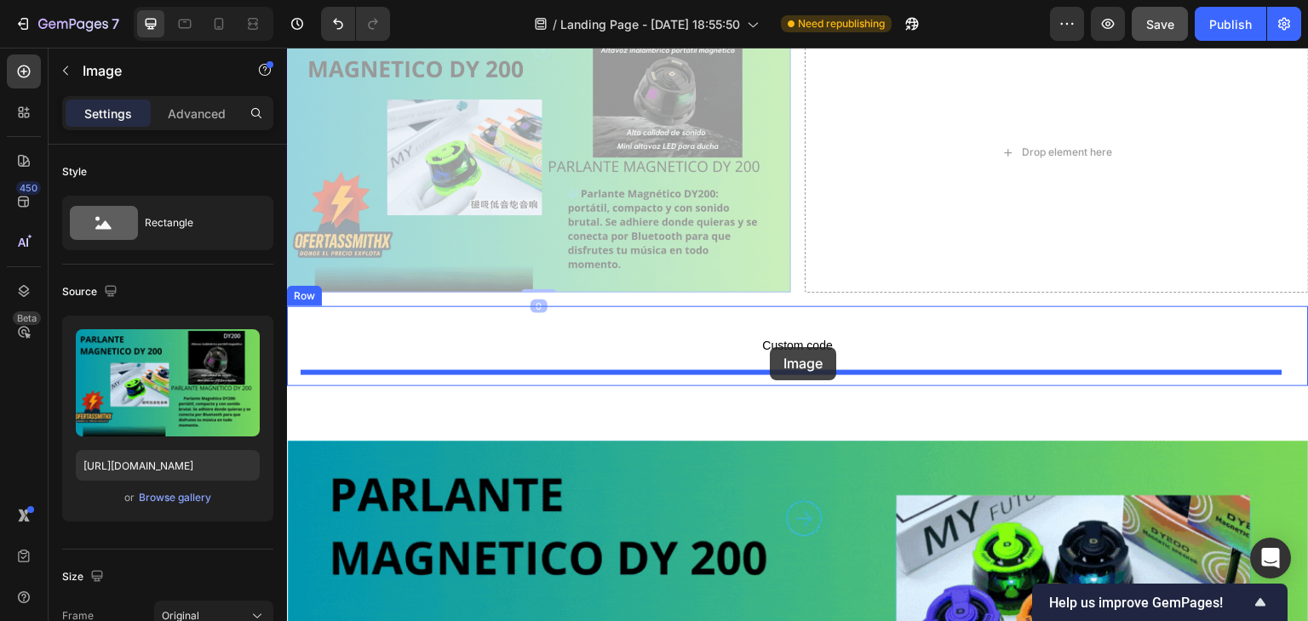
drag, startPoint x: 640, startPoint y: 235, endPoint x: 770, endPoint y: 347, distance: 171.4
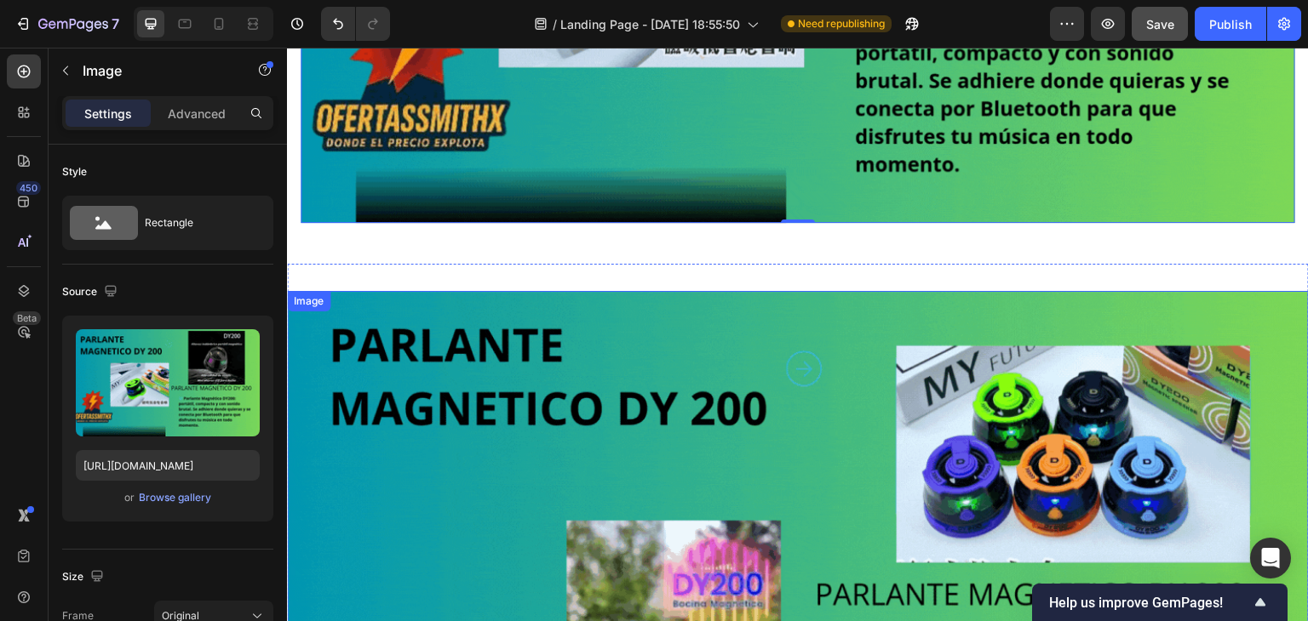
scroll to position [426, 0]
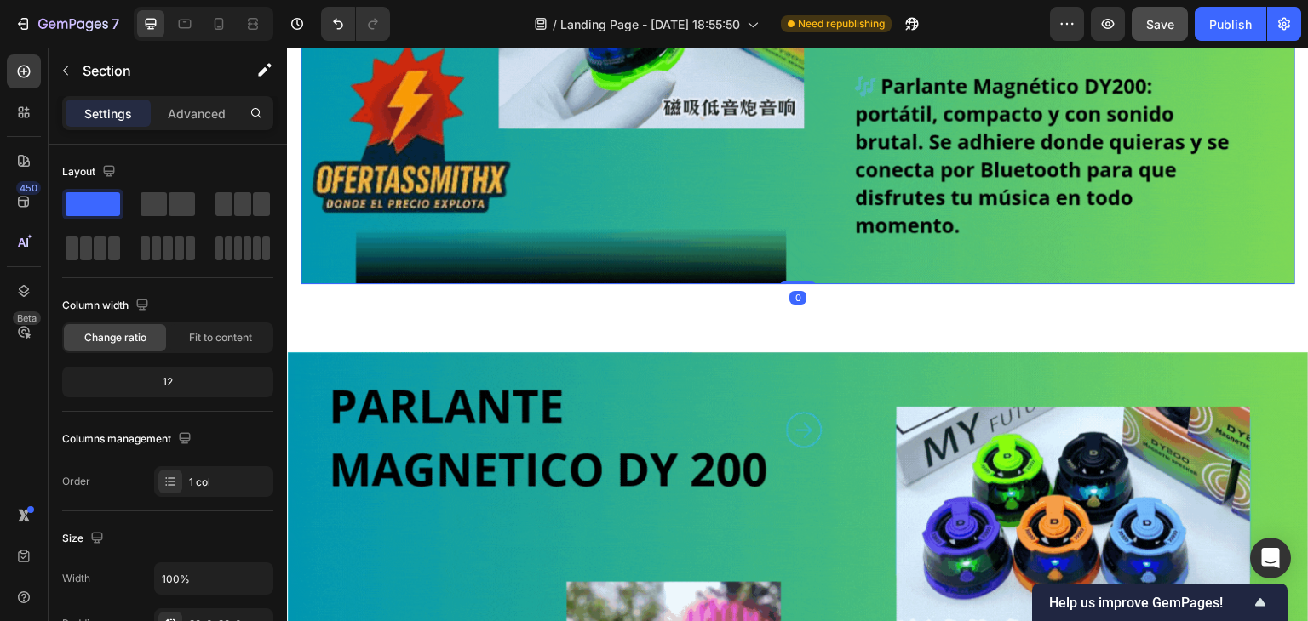
click at [681, 226] on img at bounding box center [798, 4] width 994 height 559
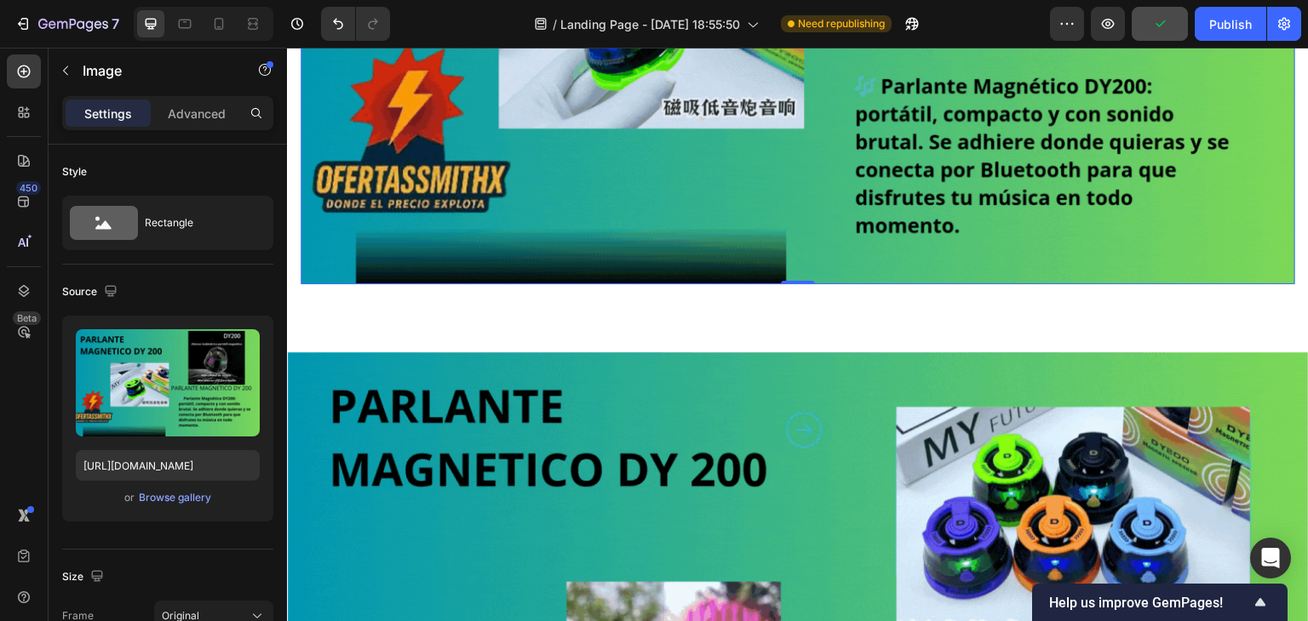
click at [826, 227] on img at bounding box center [798, 4] width 994 height 559
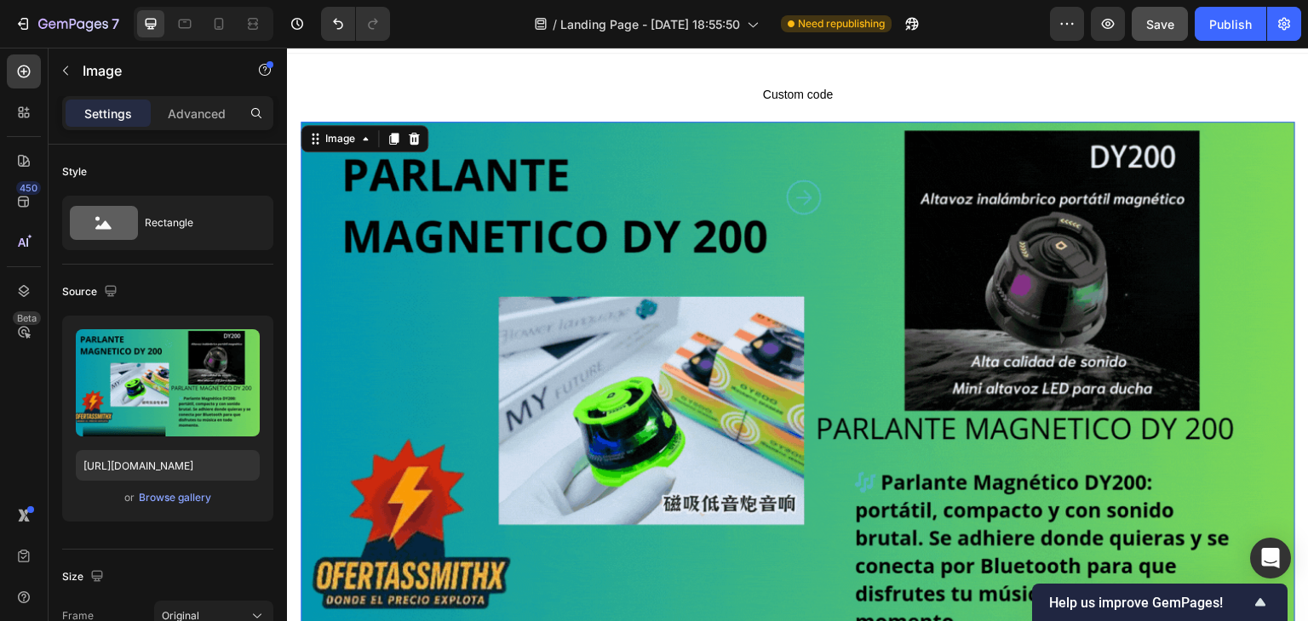
scroll to position [0, 0]
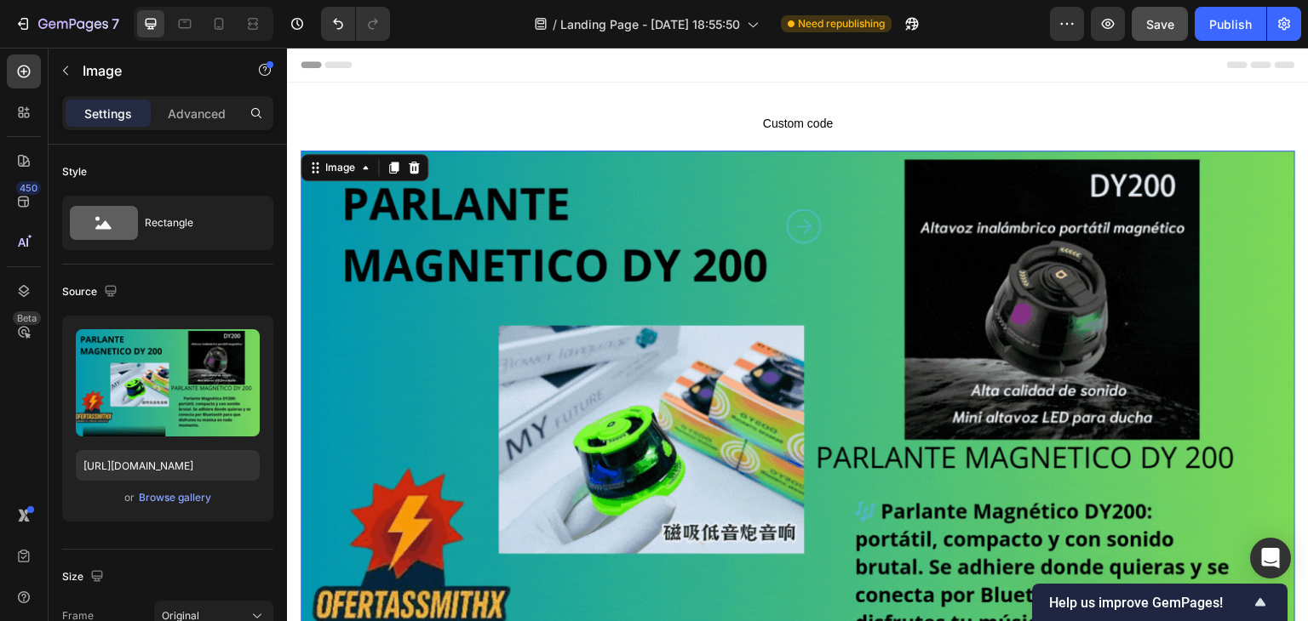
click at [600, 244] on img at bounding box center [798, 430] width 994 height 559
click at [421, 165] on div at bounding box center [414, 168] width 20 height 20
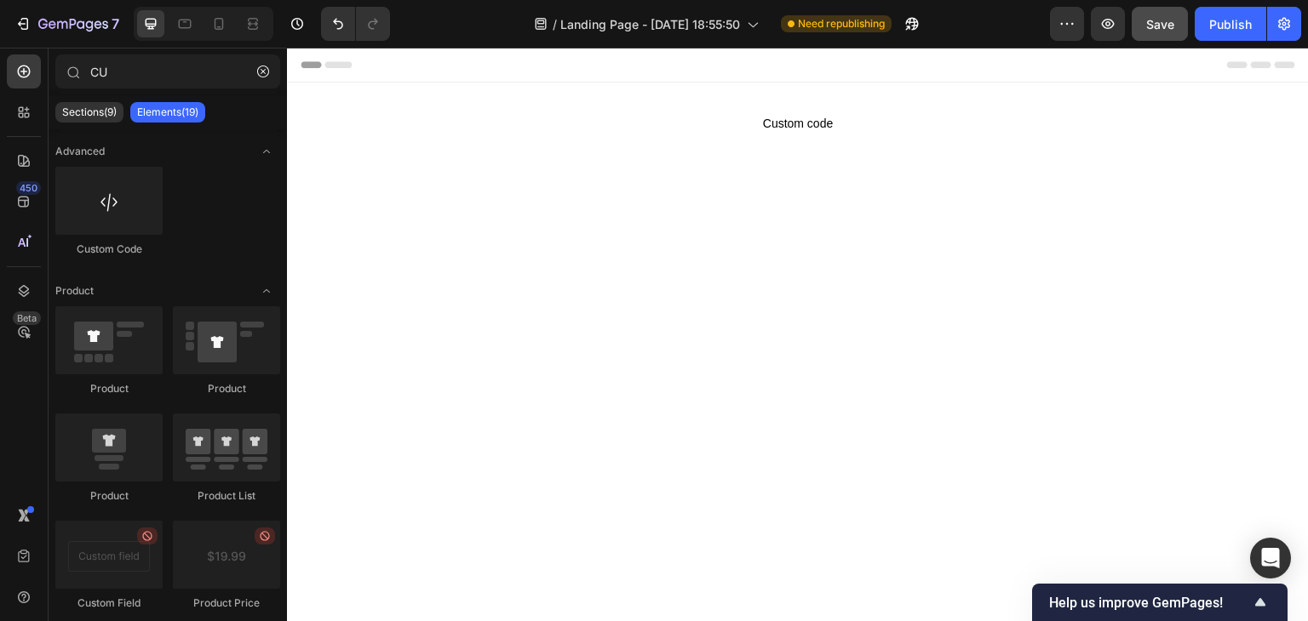
click at [553, 195] on div at bounding box center [798, 502] width 1022 height 621
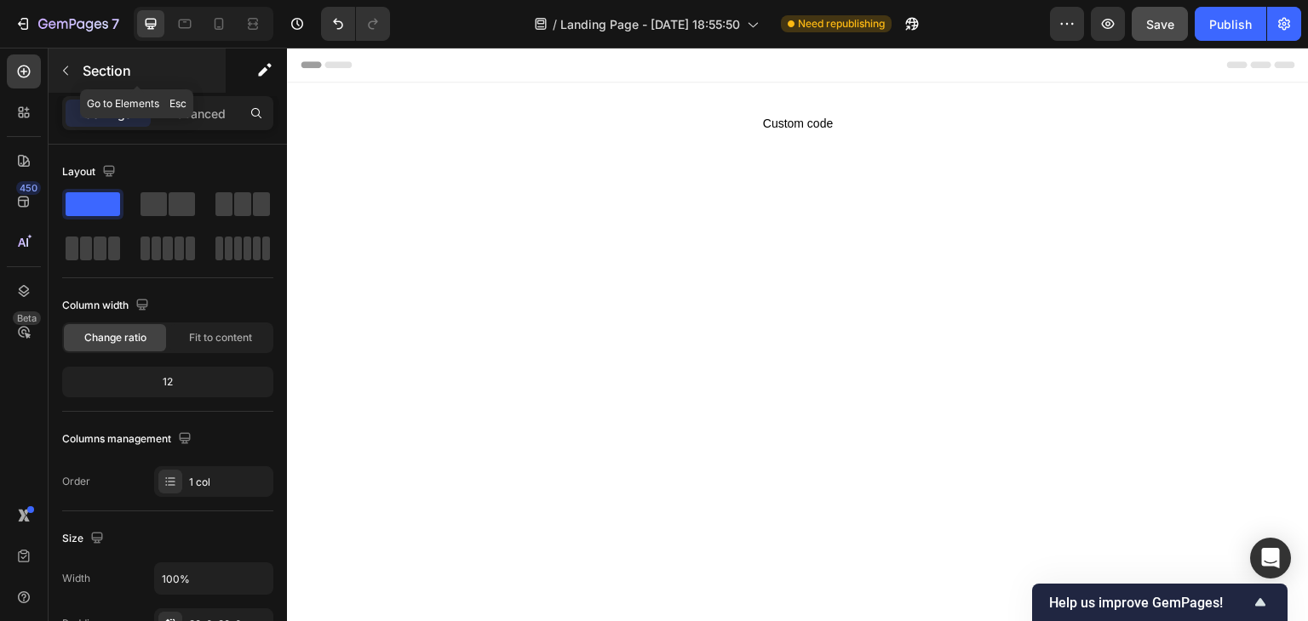
click at [75, 67] on button "button" at bounding box center [65, 70] width 27 height 27
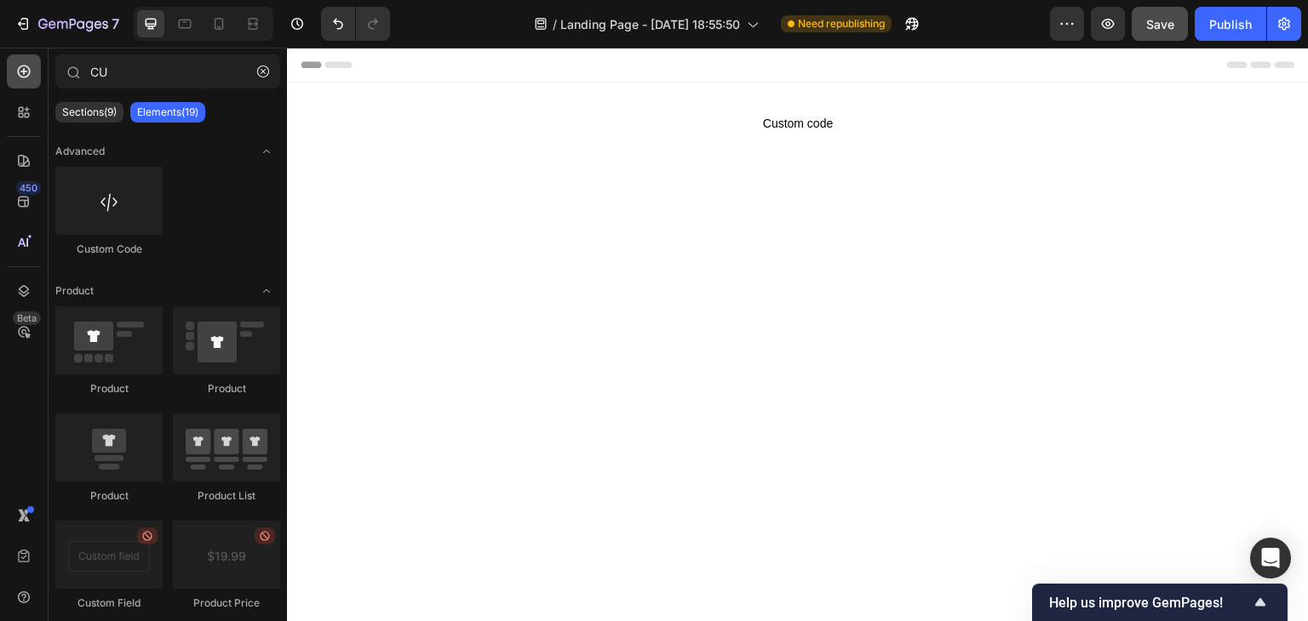
click at [20, 77] on icon at bounding box center [23, 71] width 17 height 17
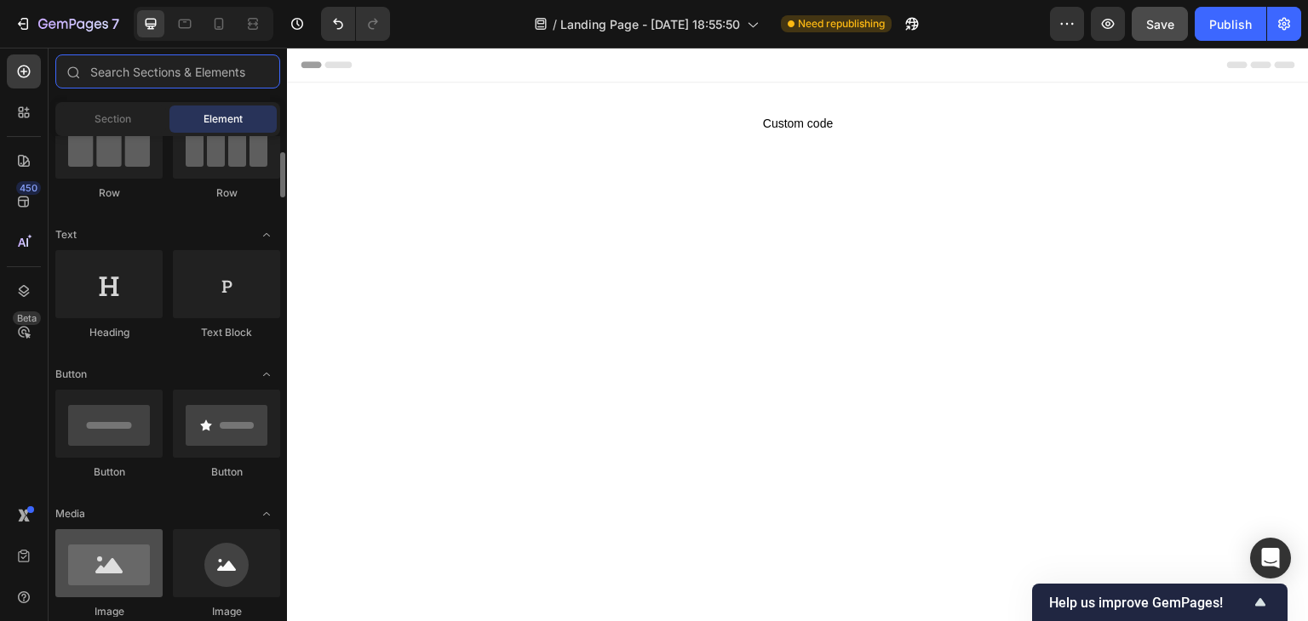
scroll to position [255, 0]
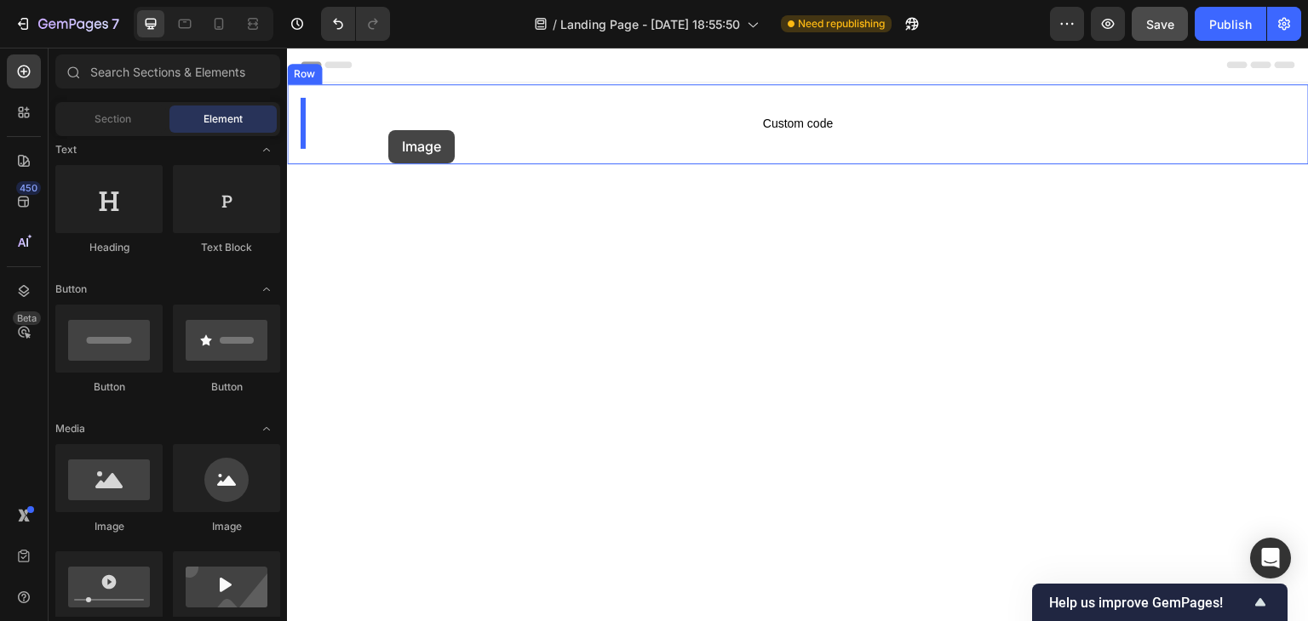
drag, startPoint x: 382, startPoint y: 529, endPoint x: 388, endPoint y: 130, distance: 398.5
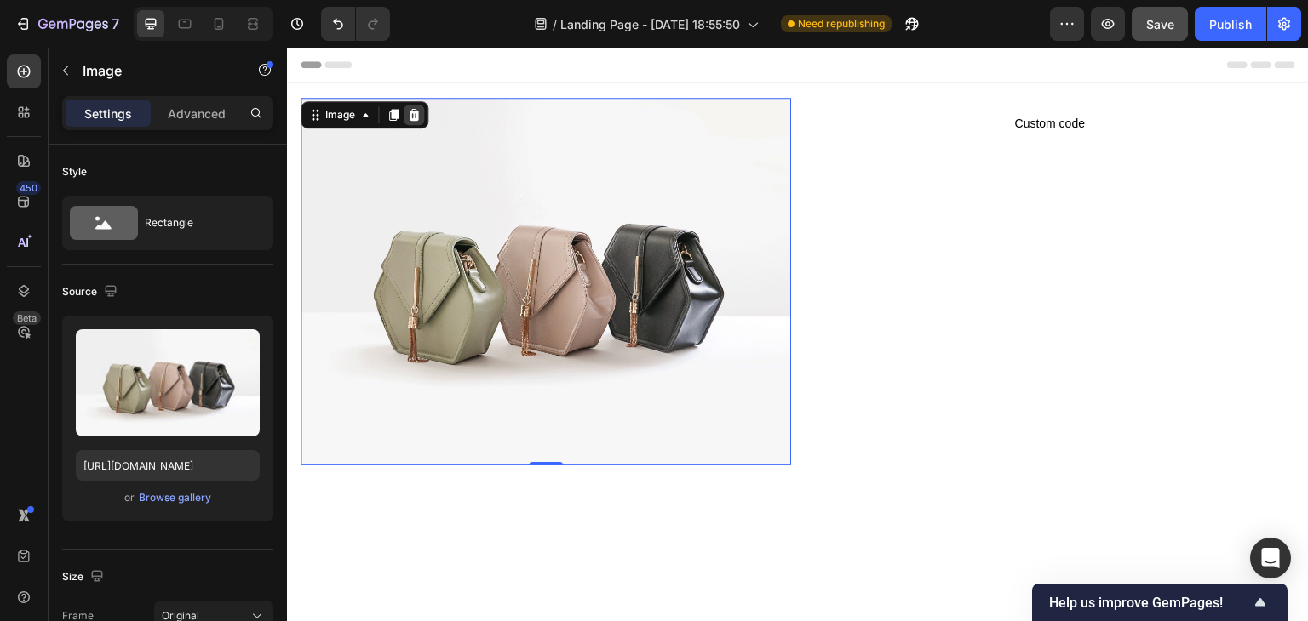
click at [420, 114] on icon at bounding box center [414, 115] width 14 height 14
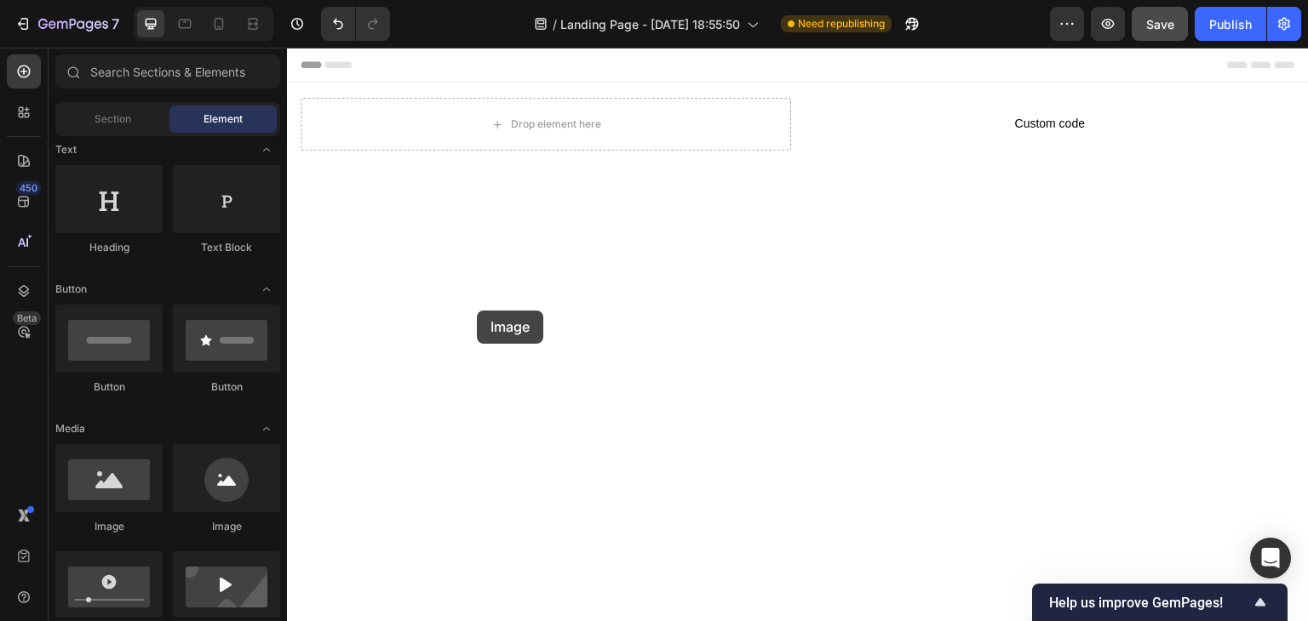
drag, startPoint x: 382, startPoint y: 518, endPoint x: 477, endPoint y: 311, distance: 228.2
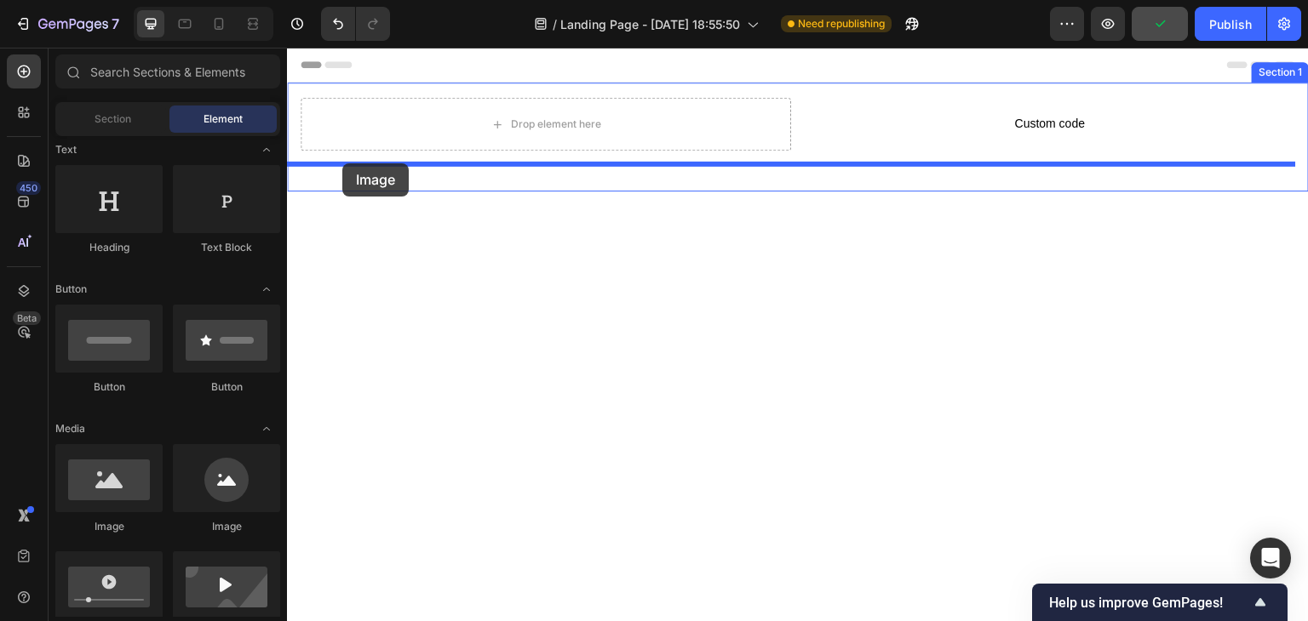
drag, startPoint x: 399, startPoint y: 524, endPoint x: 342, endPoint y: 163, distance: 364.6
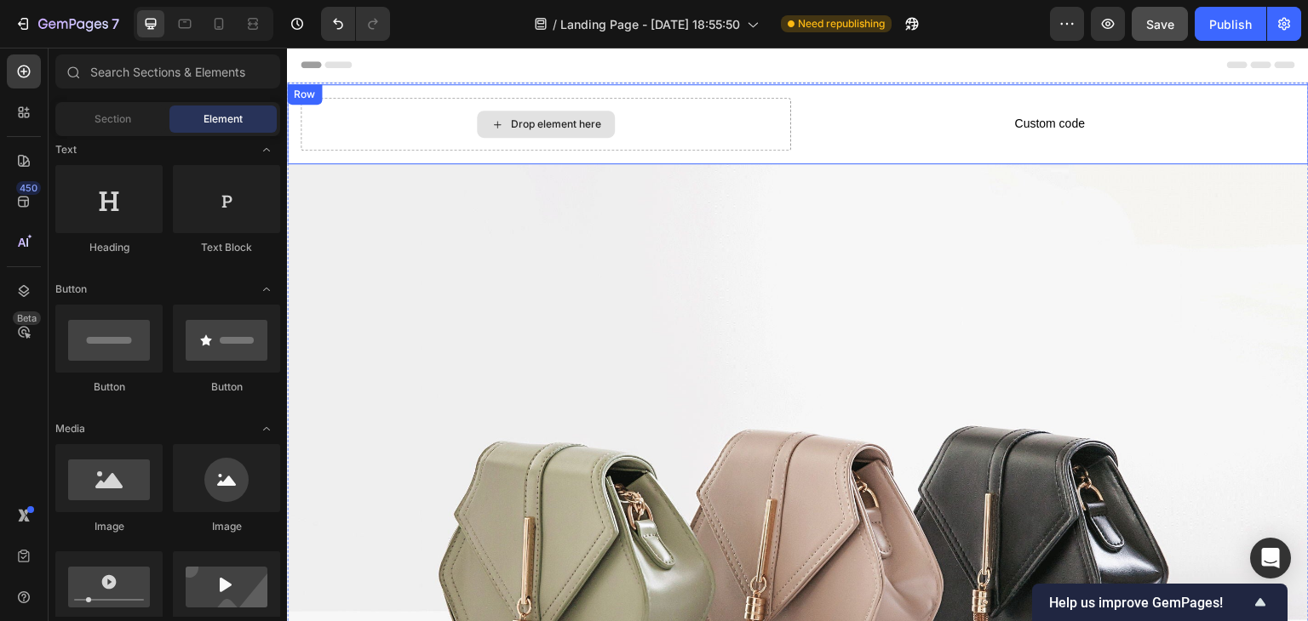
click at [597, 120] on div "Drop element here" at bounding box center [556, 124] width 90 height 14
click at [545, 120] on div "Drop element here" at bounding box center [556, 124] width 90 height 14
click at [495, 120] on icon at bounding box center [497, 124] width 14 height 14
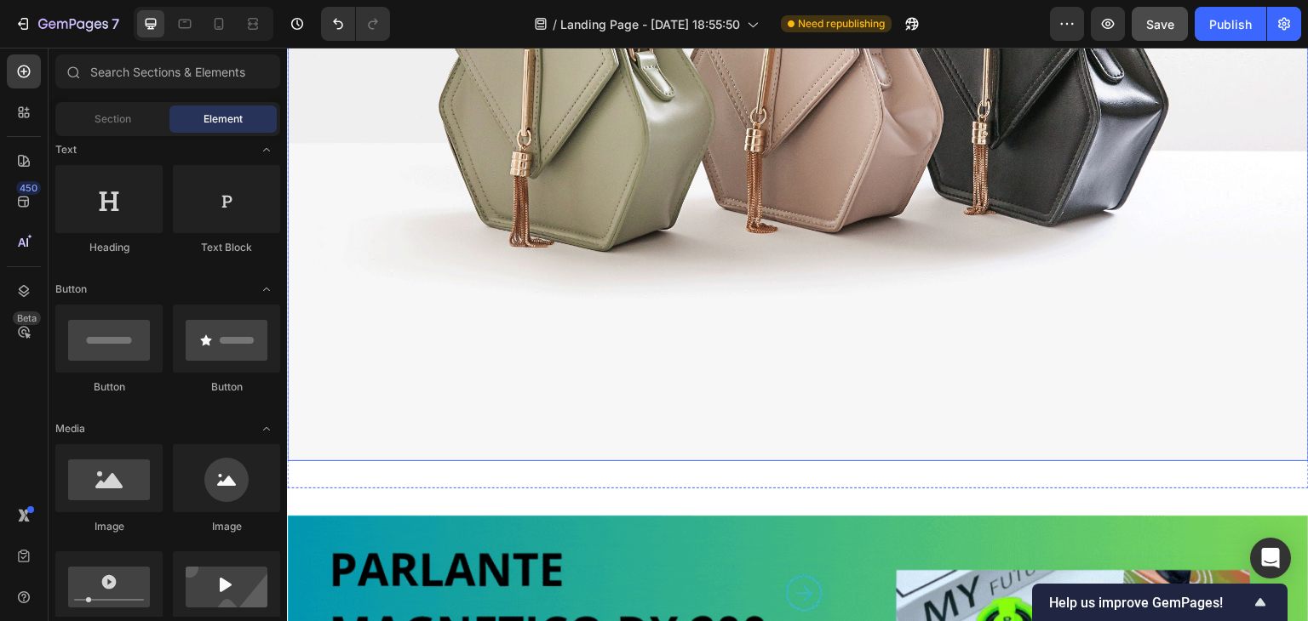
scroll to position [511, 0]
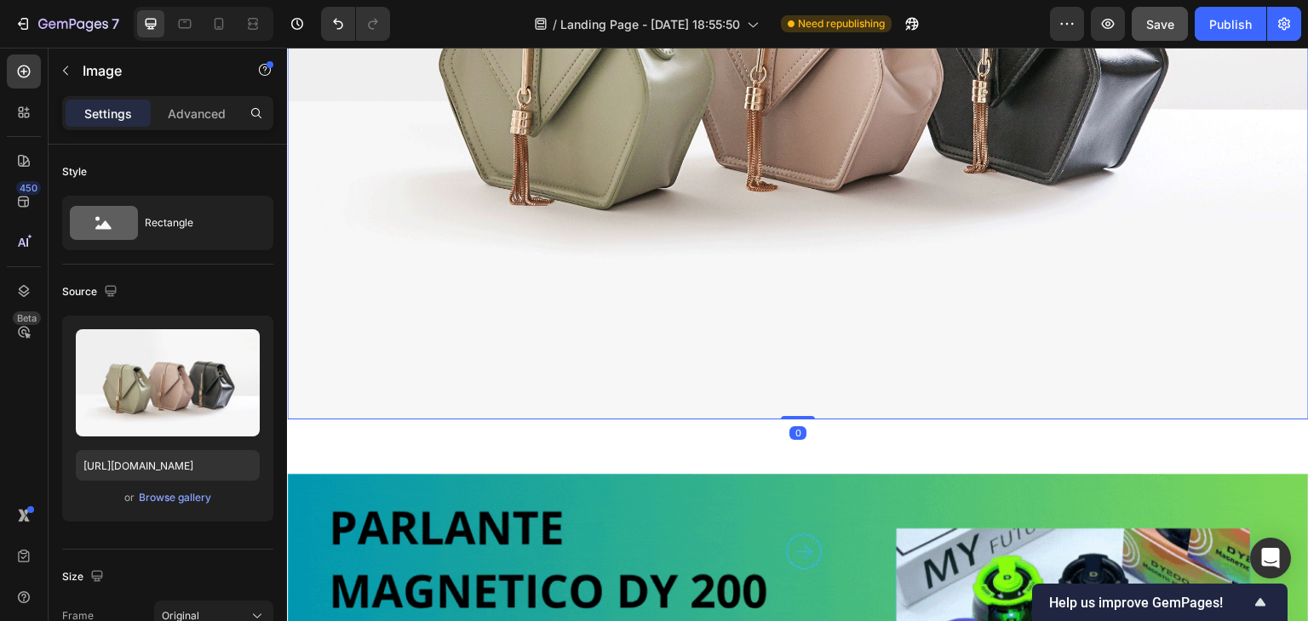
click at [578, 271] on img at bounding box center [798, 36] width 1022 height 766
click at [182, 498] on div "Browse gallery" at bounding box center [175, 497] width 72 height 15
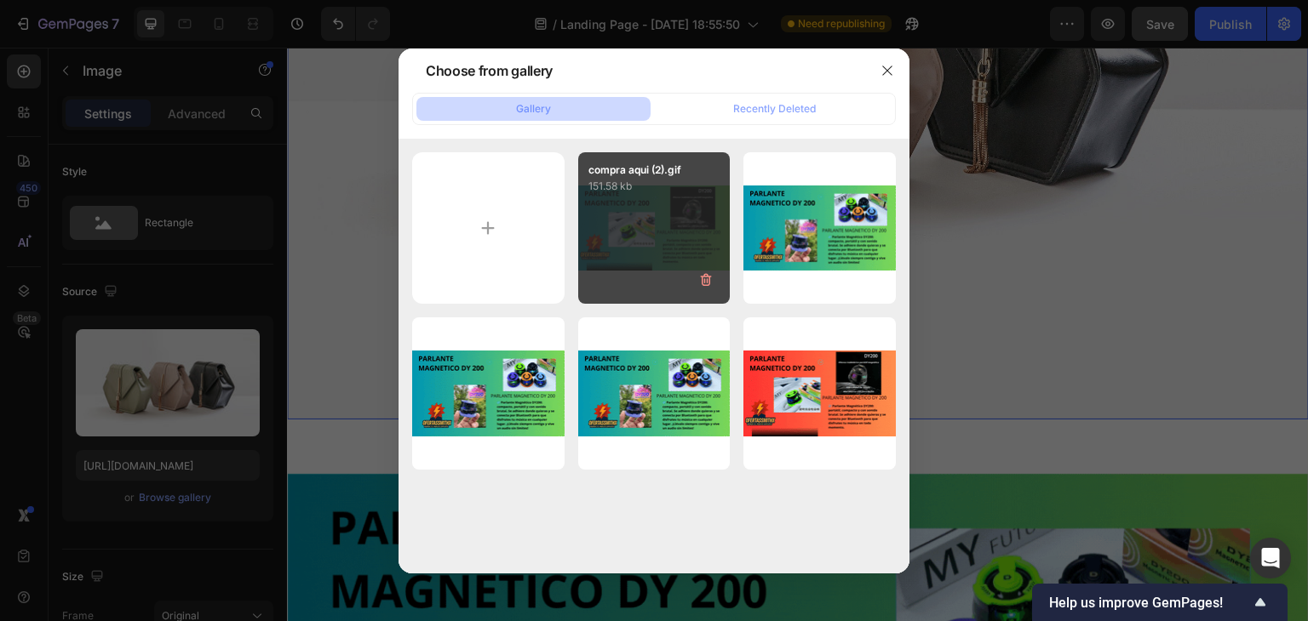
click at [603, 253] on div "compra aqui (2).gif 151.58 kb" at bounding box center [654, 228] width 152 height 152
type input "[URL][DOMAIN_NAME]"
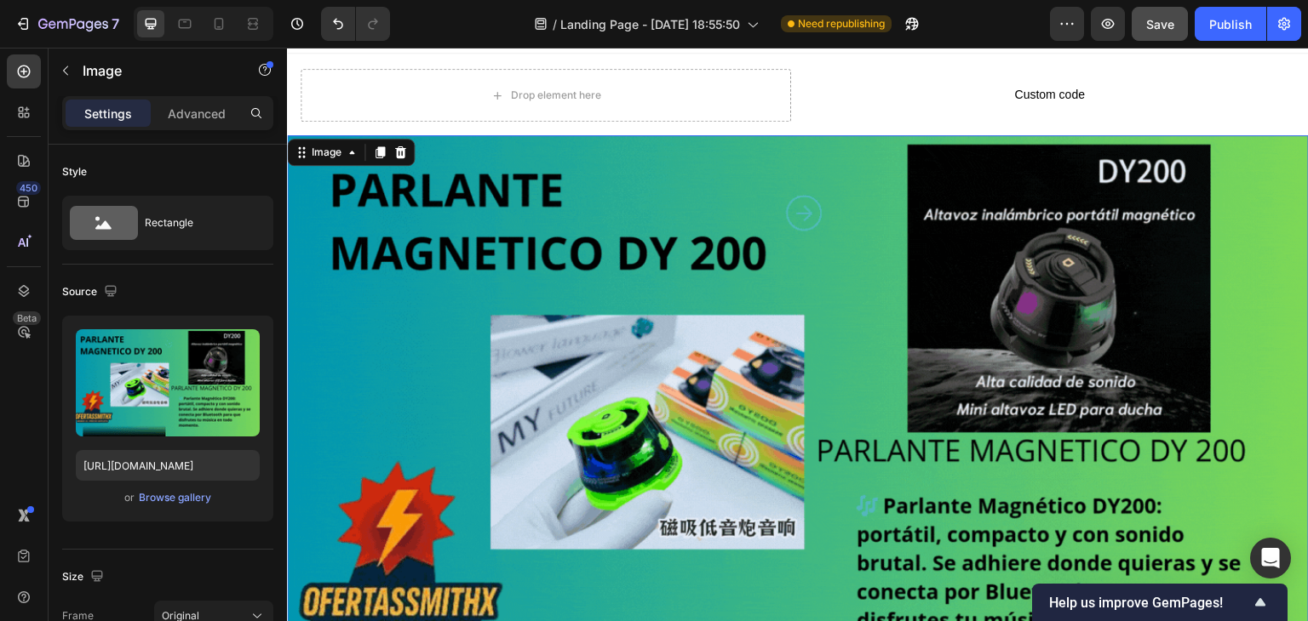
scroll to position [0, 0]
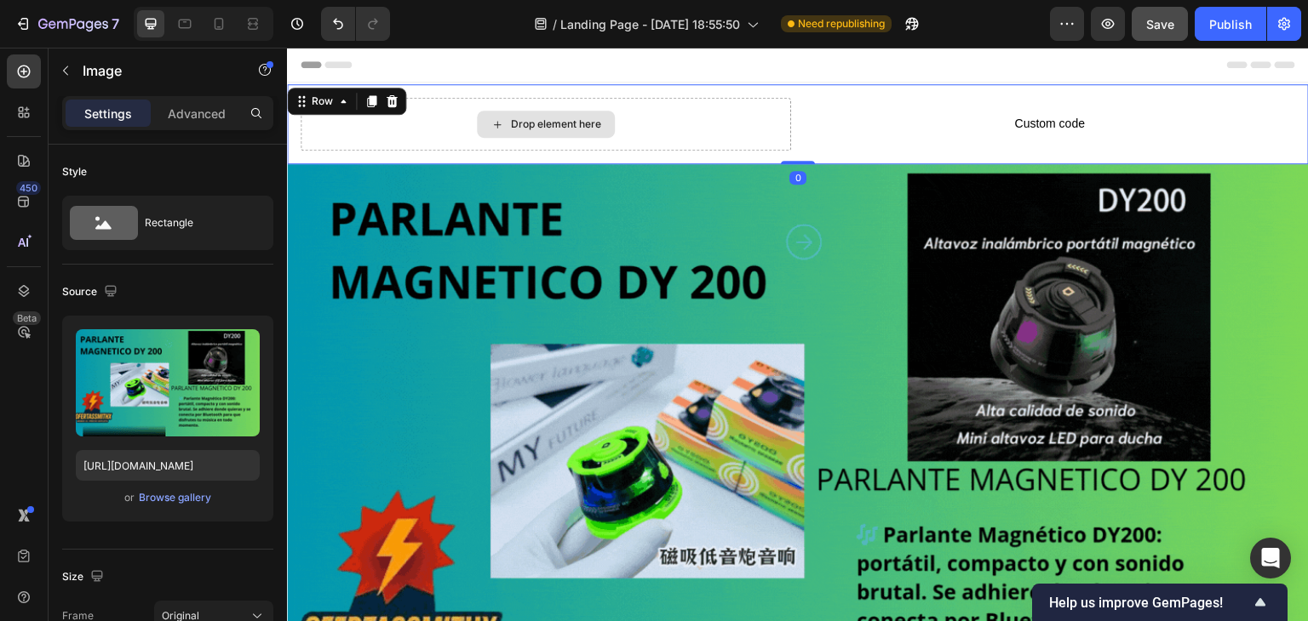
click at [583, 144] on div "Drop element here" at bounding box center [546, 124] width 490 height 53
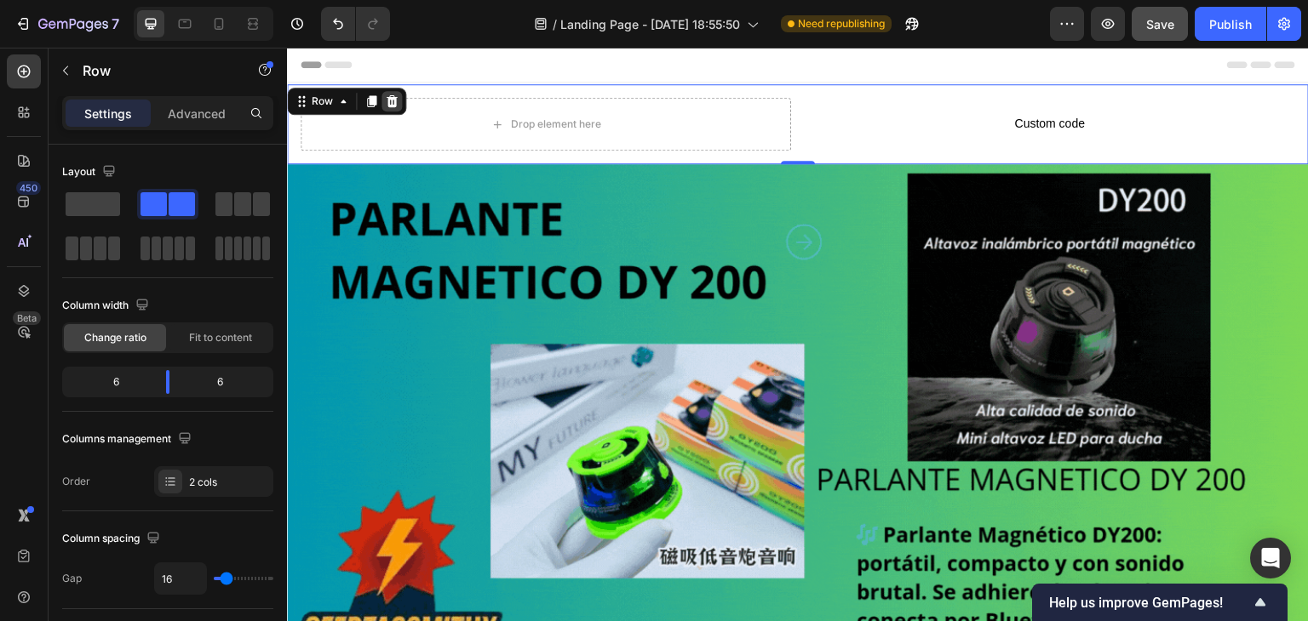
click at [398, 100] on div at bounding box center [391, 101] width 20 height 20
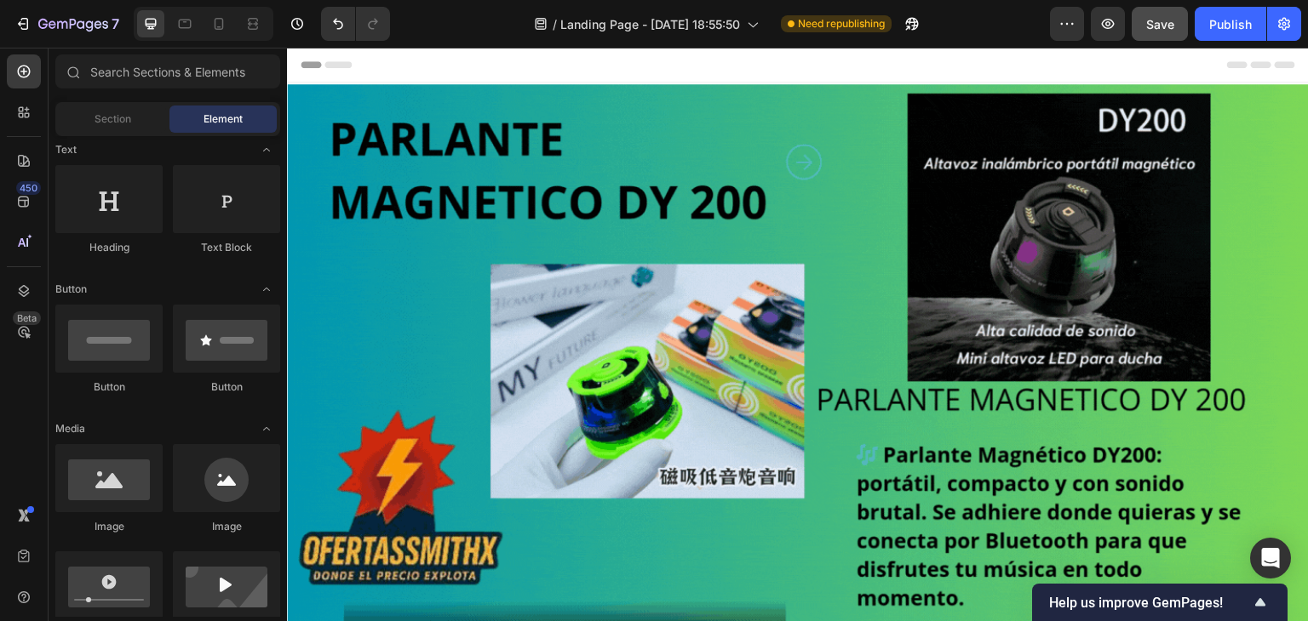
click at [763, 59] on div "Header" at bounding box center [798, 65] width 994 height 34
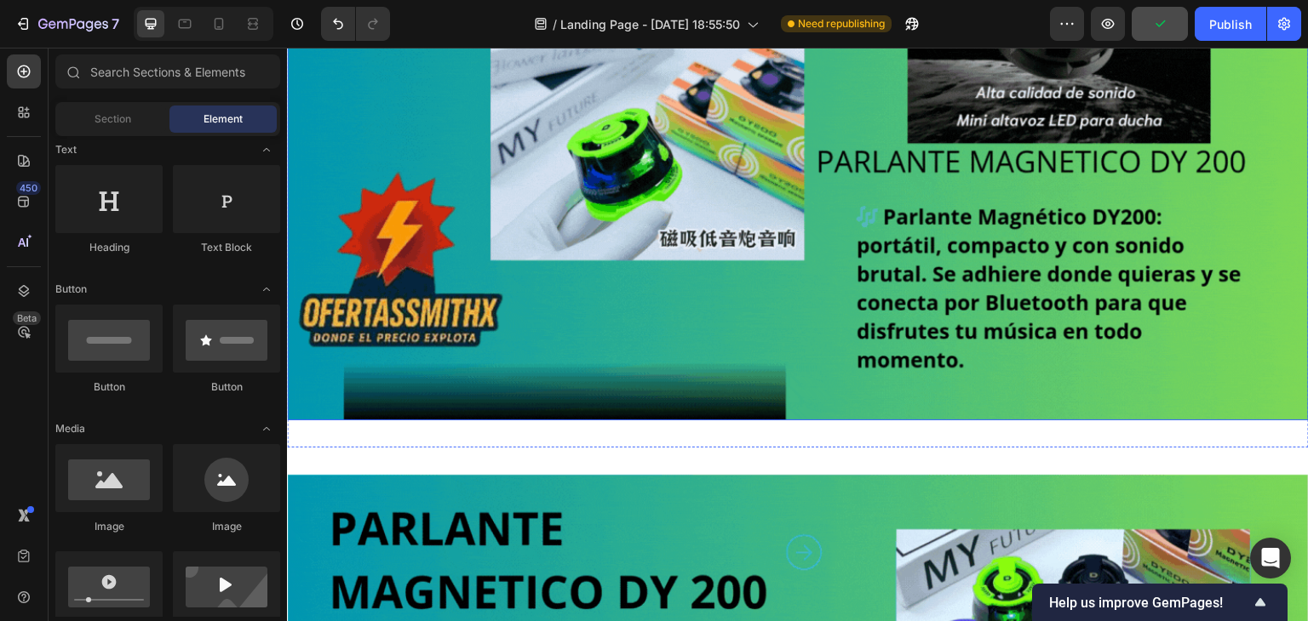
scroll to position [255, 0]
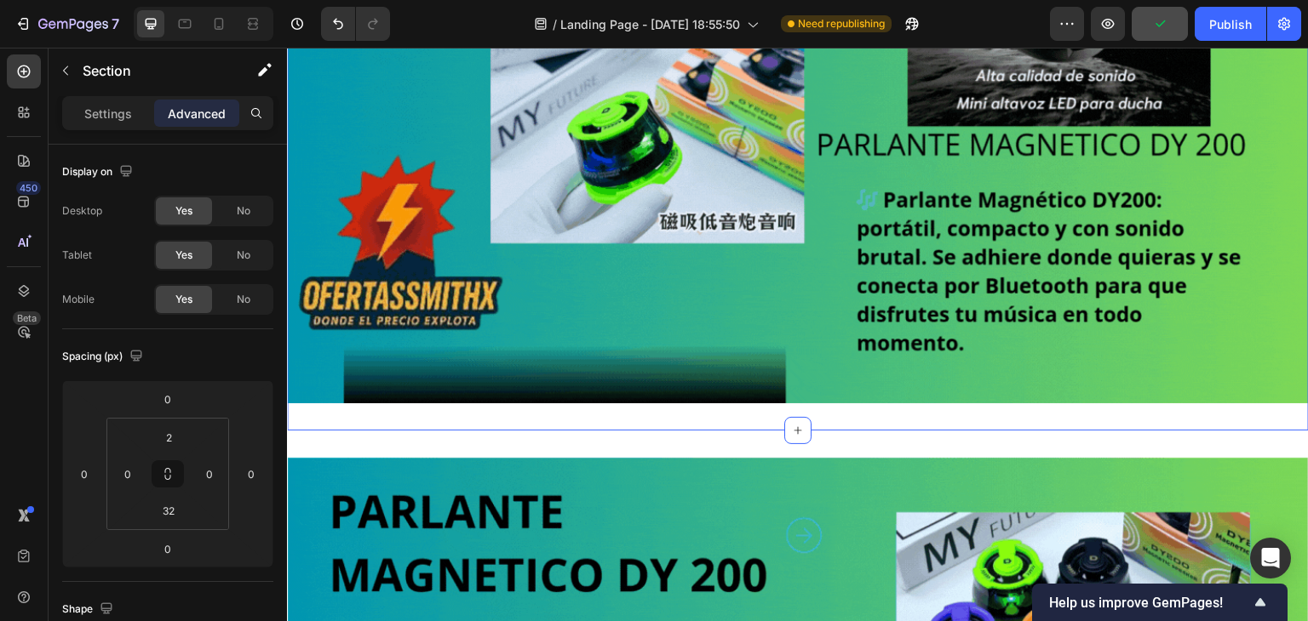
click at [498, 405] on div "Image Section 1 You can create reusable sections Create Theme Section AI Conten…" at bounding box center [798, 129] width 1022 height 604
click at [22, 72] on icon at bounding box center [23, 71] width 7 height 7
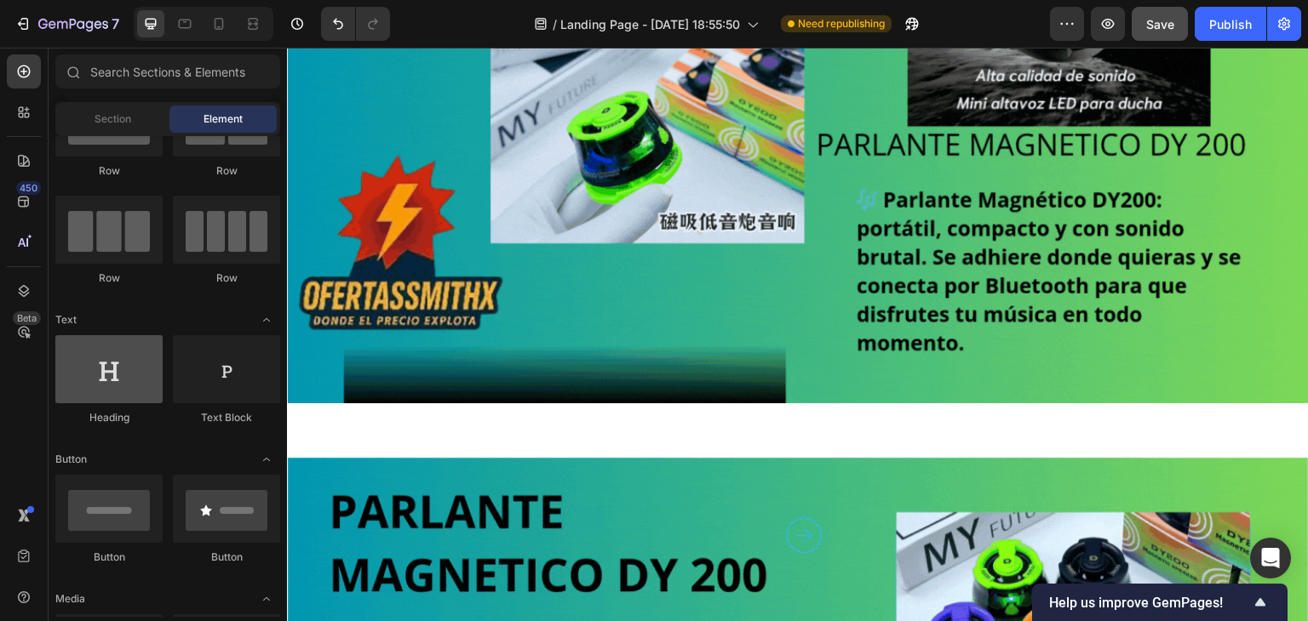
scroll to position [0, 0]
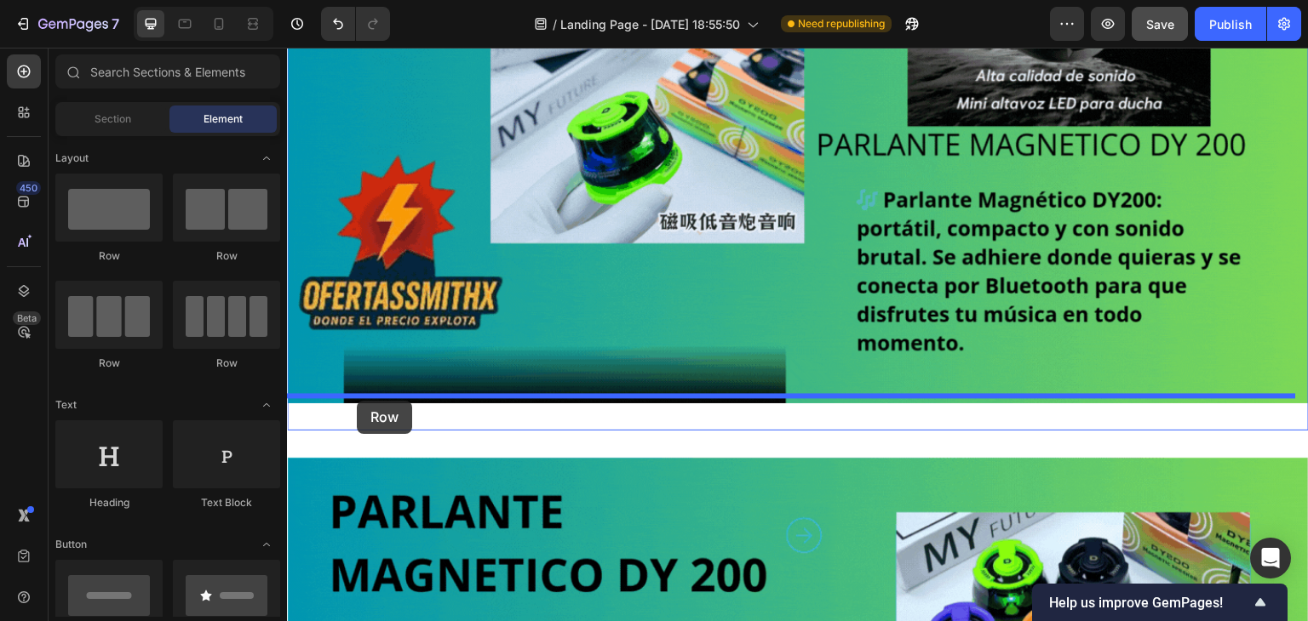
drag, startPoint x: 409, startPoint y: 284, endPoint x: 357, endPoint y: 401, distance: 128.5
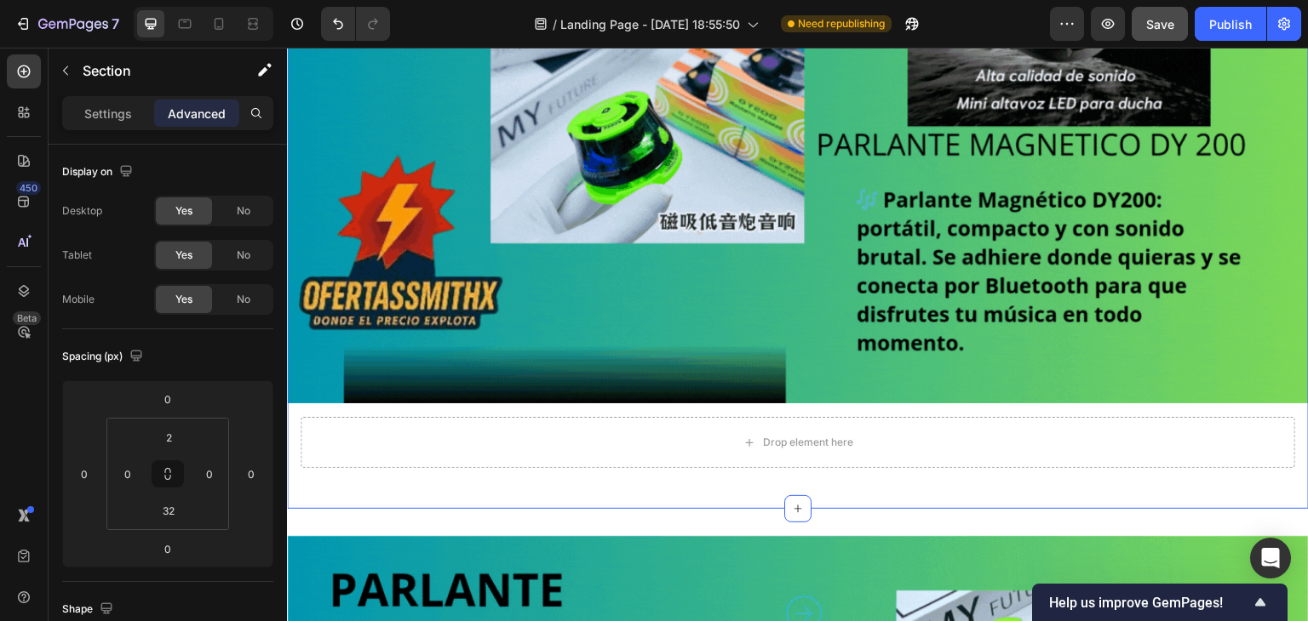
drag, startPoint x: 596, startPoint y: 483, endPoint x: 631, endPoint y: 466, distance: 38.8
click at [614, 476] on div "Image Drop element here Row Section 1 You can create reusable sections Create T…" at bounding box center [798, 168] width 1022 height 682
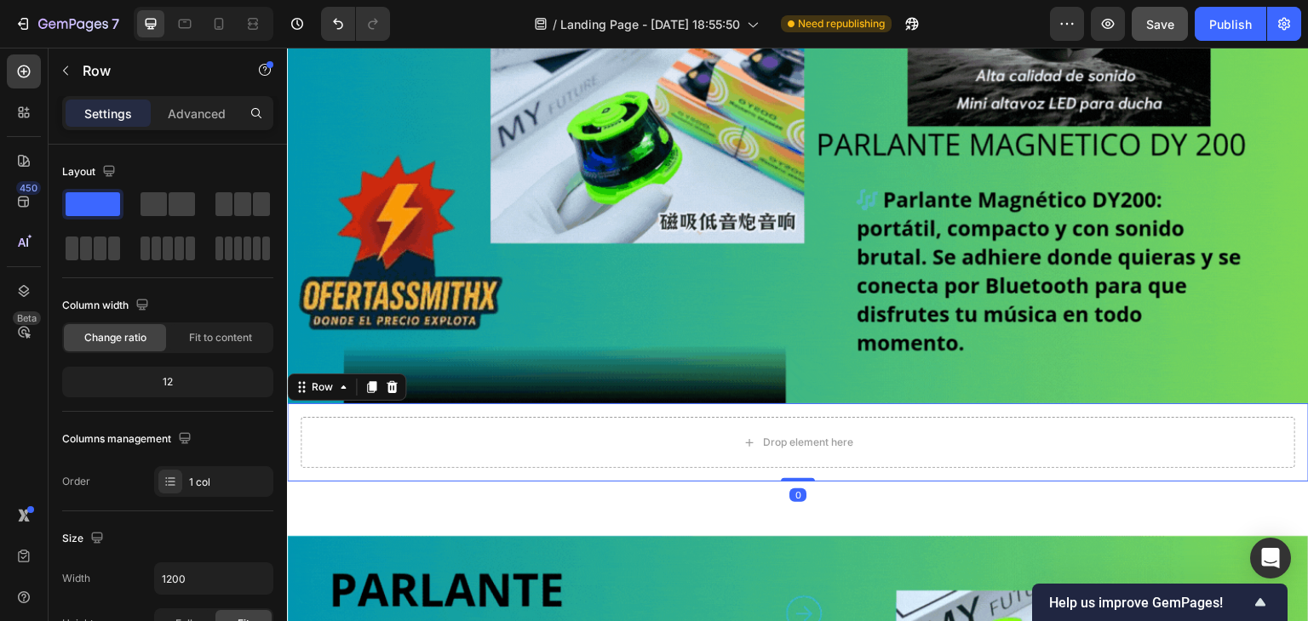
click at [633, 464] on div "Drop element here Row 0" at bounding box center [798, 443] width 1022 height 78
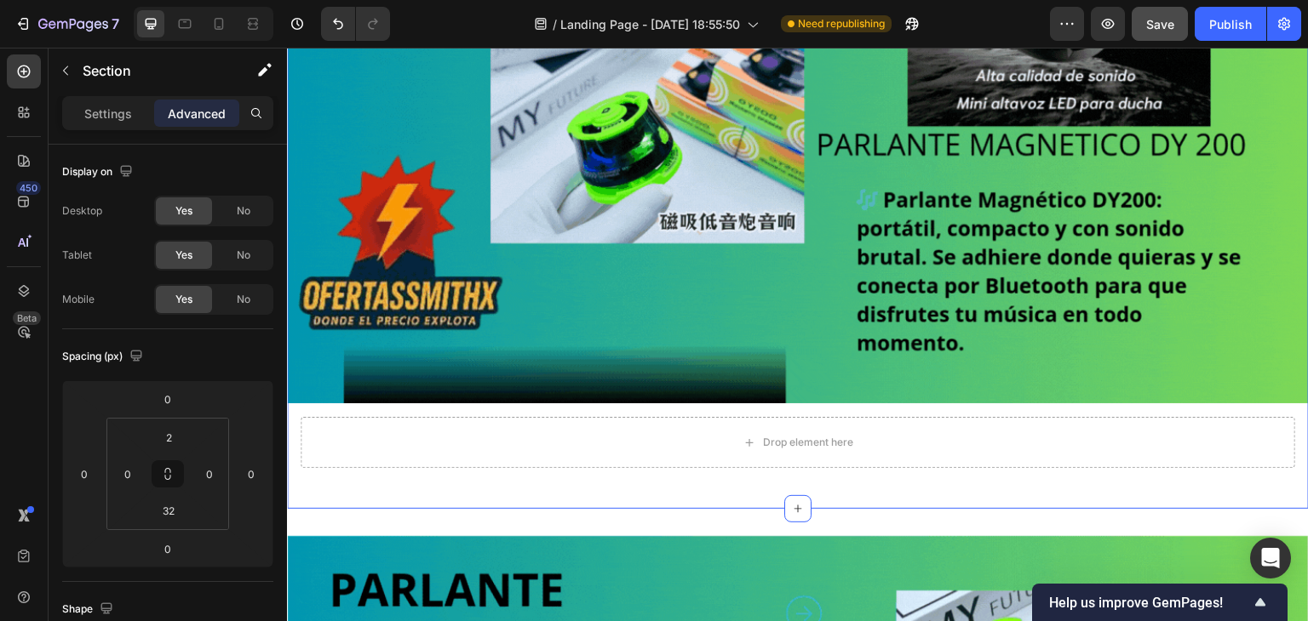
click at [415, 483] on div "Image Drop element here Row Section 1 You can create reusable sections Create T…" at bounding box center [798, 168] width 1022 height 682
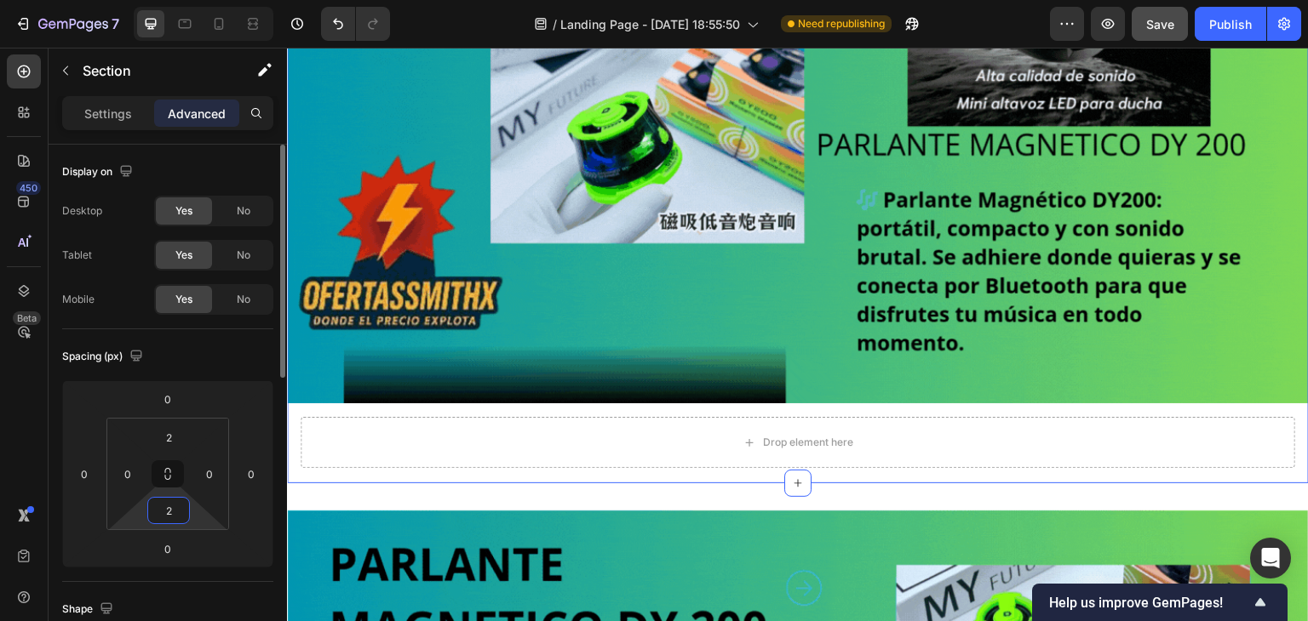
click at [198, 0] on html "7 / Landing Page - Sep 28, 18:55:50 Need republishing Preview Save Publish 450 …" at bounding box center [654, 0] width 1308 height 0
click at [177, 438] on input "2" at bounding box center [169, 438] width 34 height 26
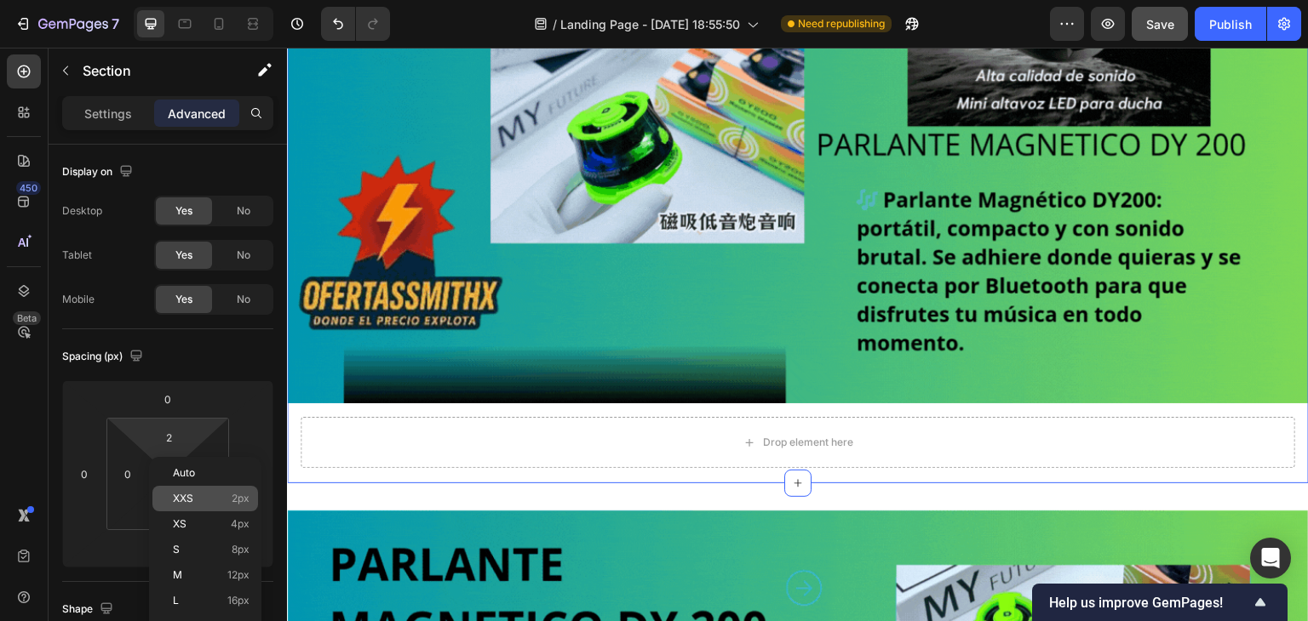
click at [168, 489] on div "XXS 2px" at bounding box center [205, 499] width 106 height 26
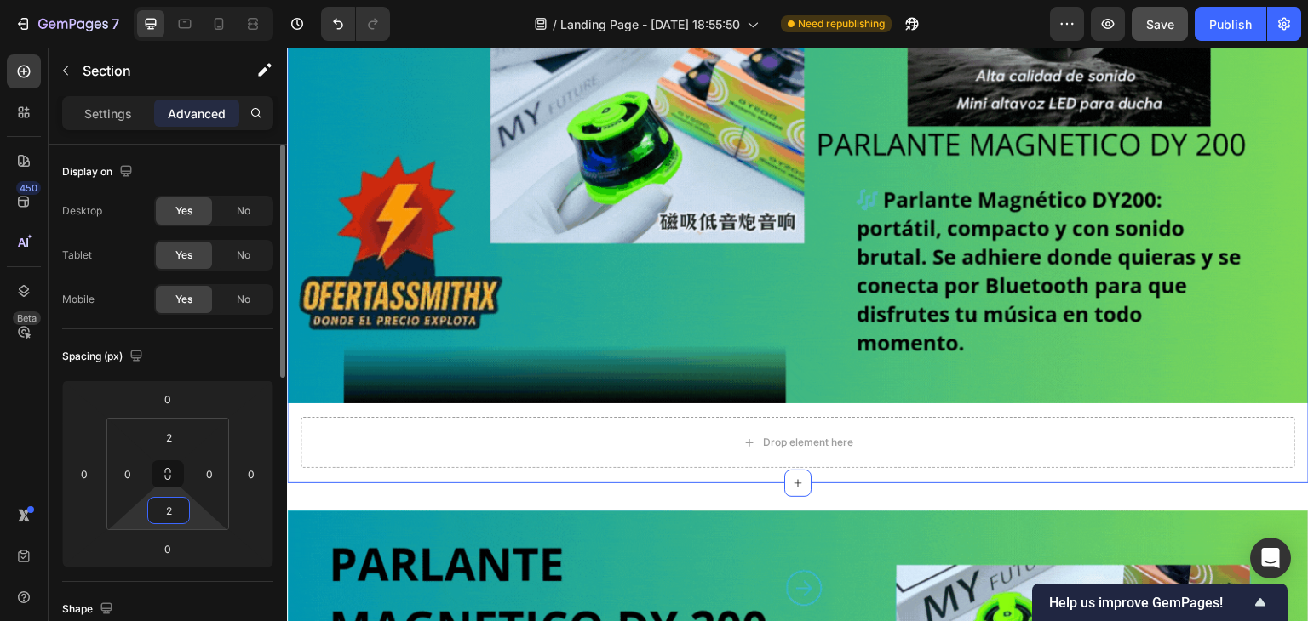
click at [173, 508] on input "2" at bounding box center [169, 511] width 34 height 26
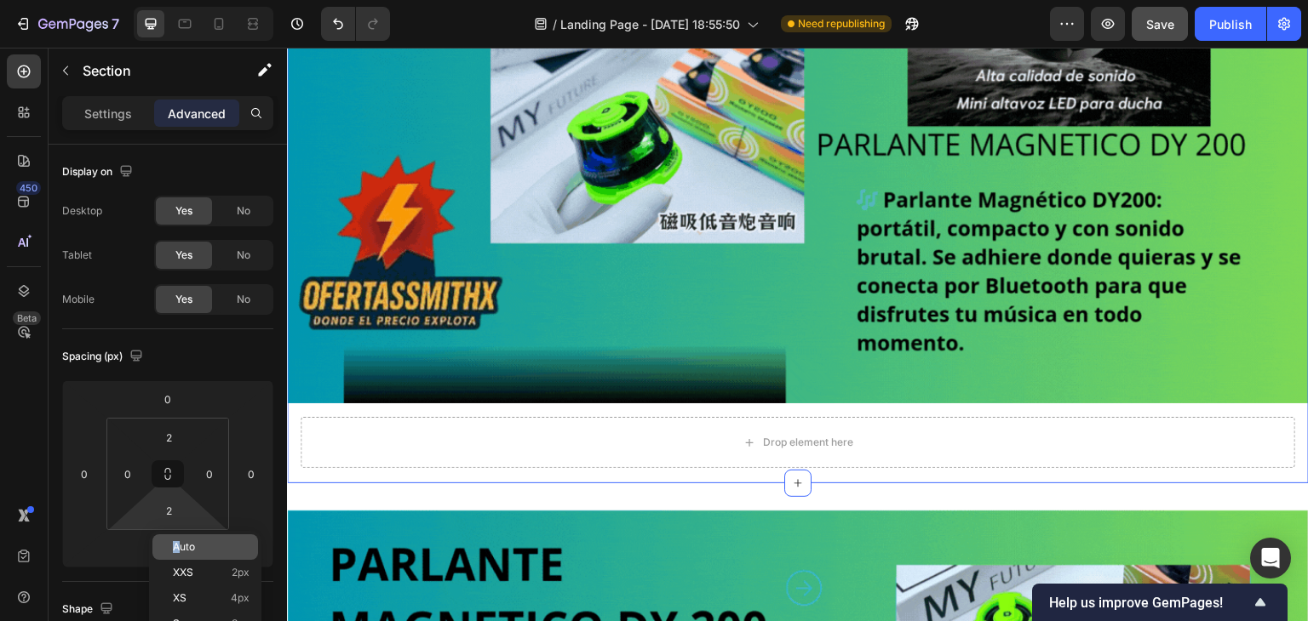
click at [176, 552] on span "Auto" at bounding box center [184, 547] width 22 height 12
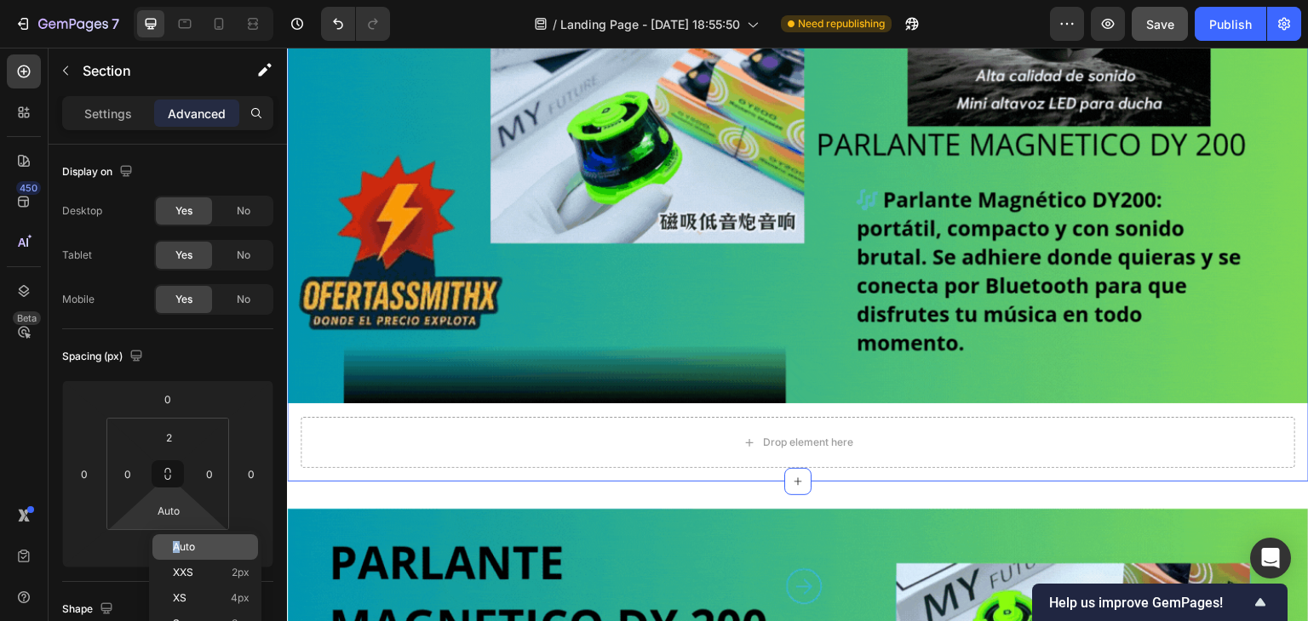
click at [180, 553] on div "Auto" at bounding box center [205, 548] width 106 height 26
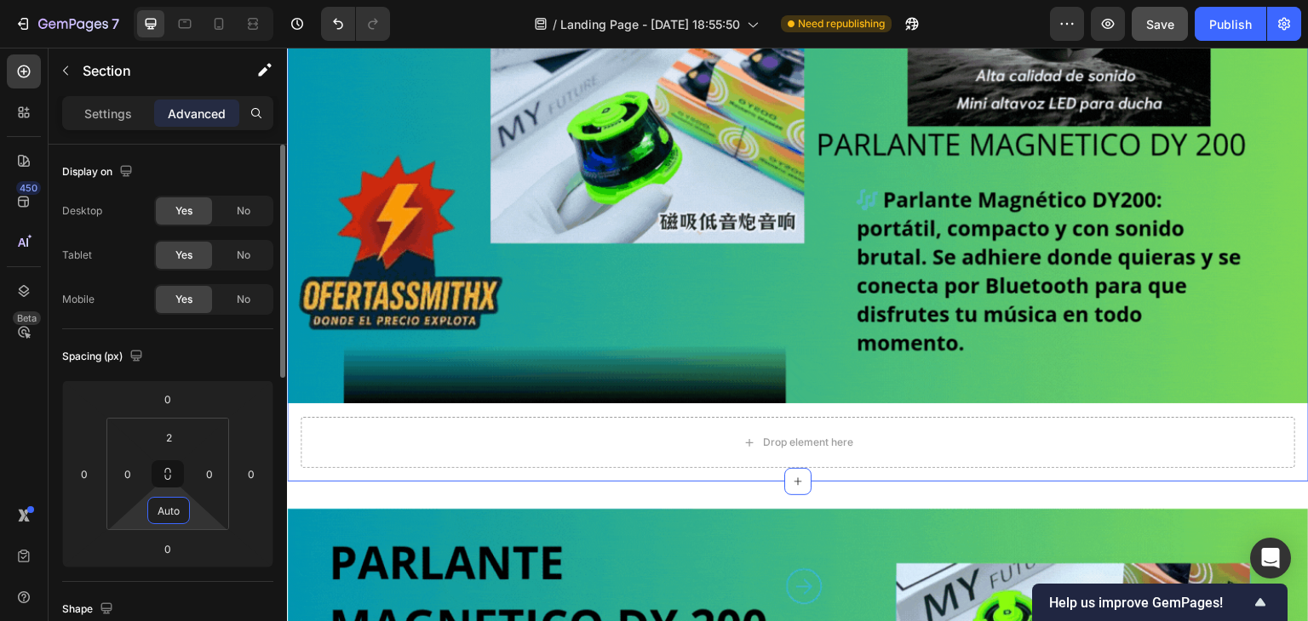
click at [180, 520] on input "Auto" at bounding box center [169, 511] width 34 height 26
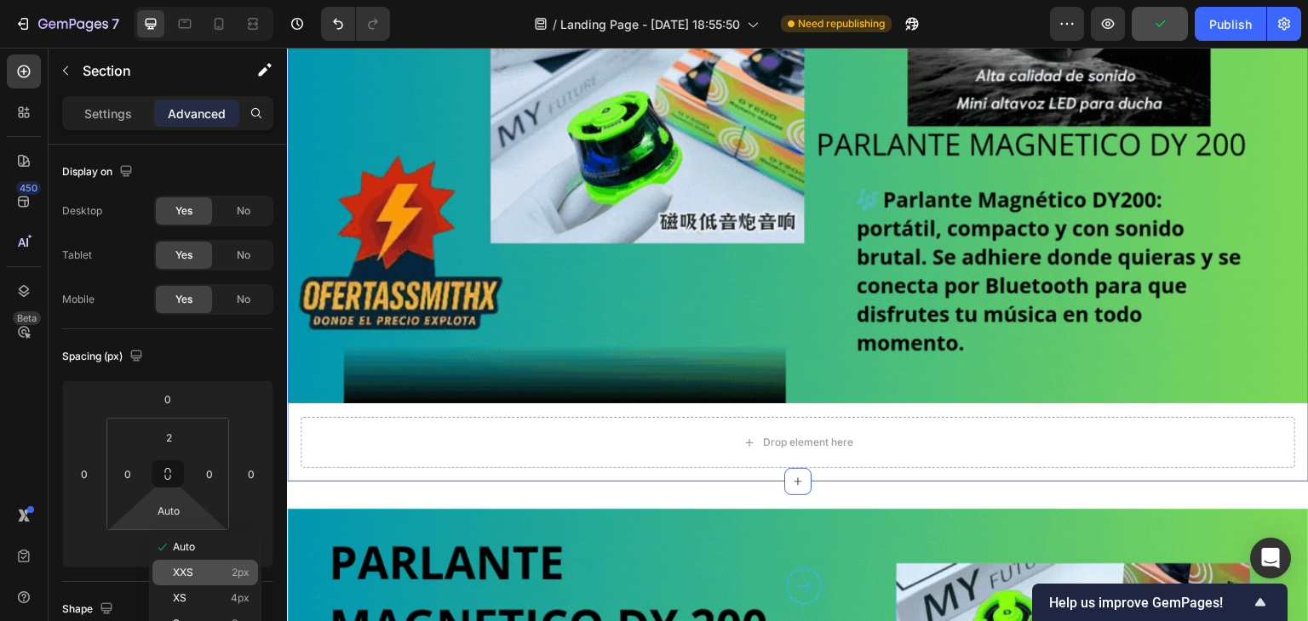
click at [180, 561] on div "XXS 2px" at bounding box center [205, 573] width 106 height 26
type input "2"
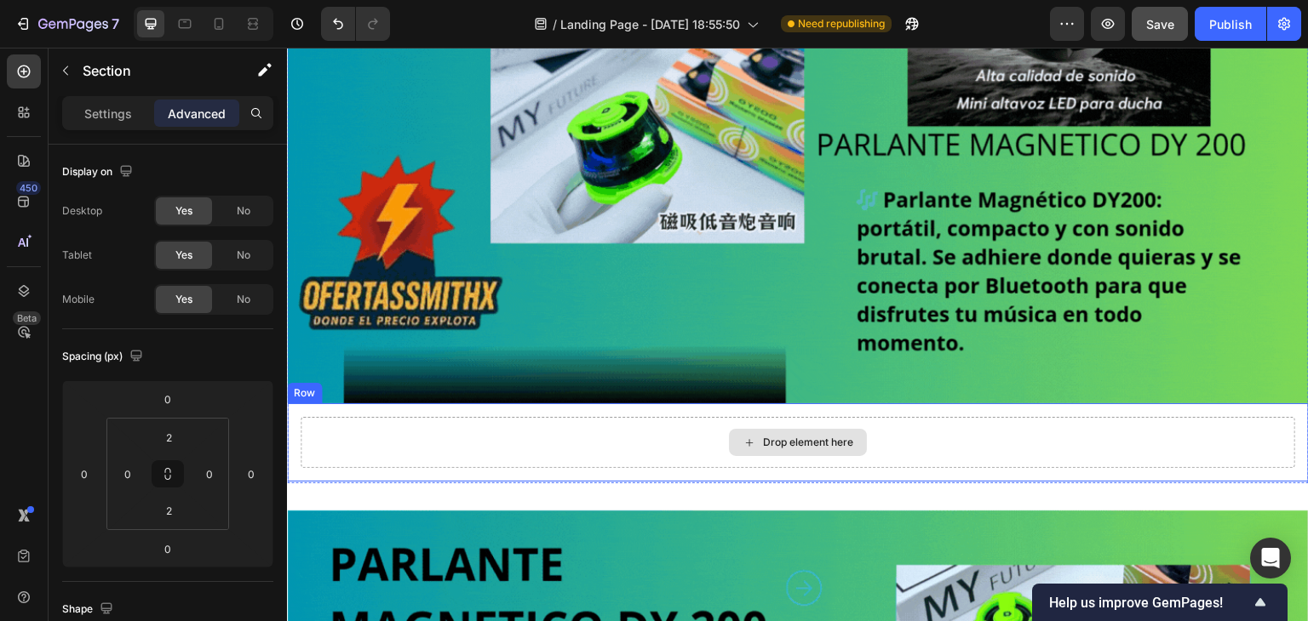
click at [805, 436] on div "Drop element here" at bounding box center [808, 443] width 90 height 14
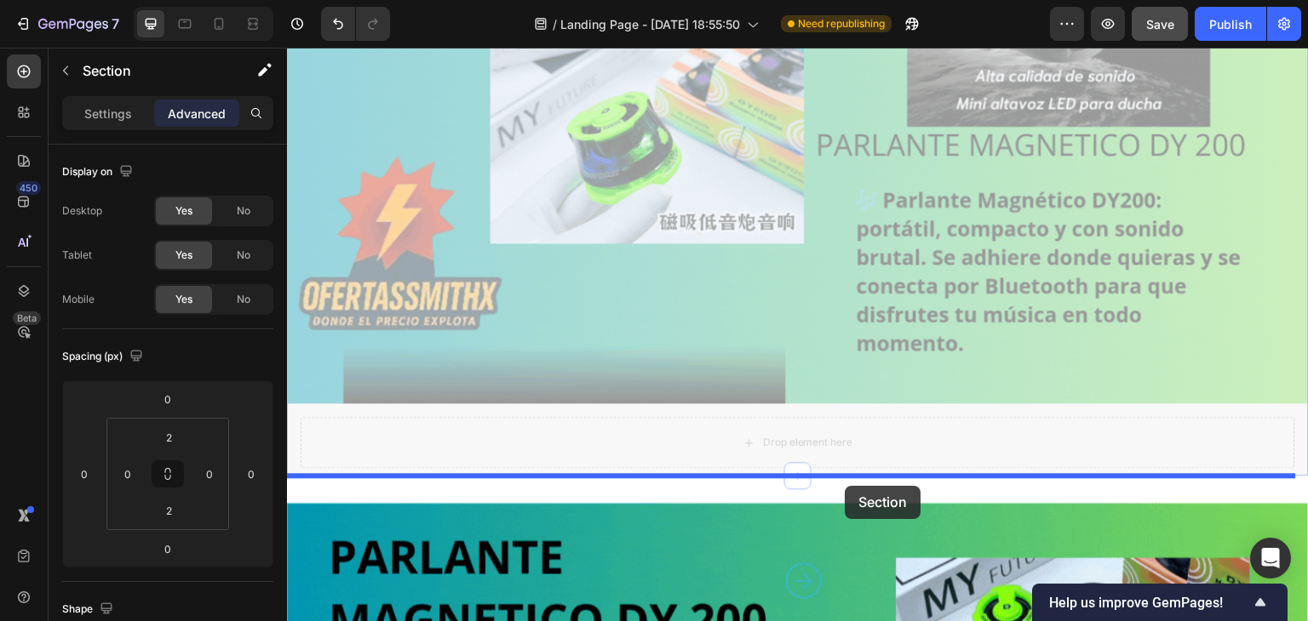
drag, startPoint x: 843, startPoint y: 475, endPoint x: 845, endPoint y: 484, distance: 8.9
click at [845, 484] on div "Header Image Row Section 1 You can create reusable sections Create Theme Sectio…" at bounding box center [798, 571] width 1022 height 1558
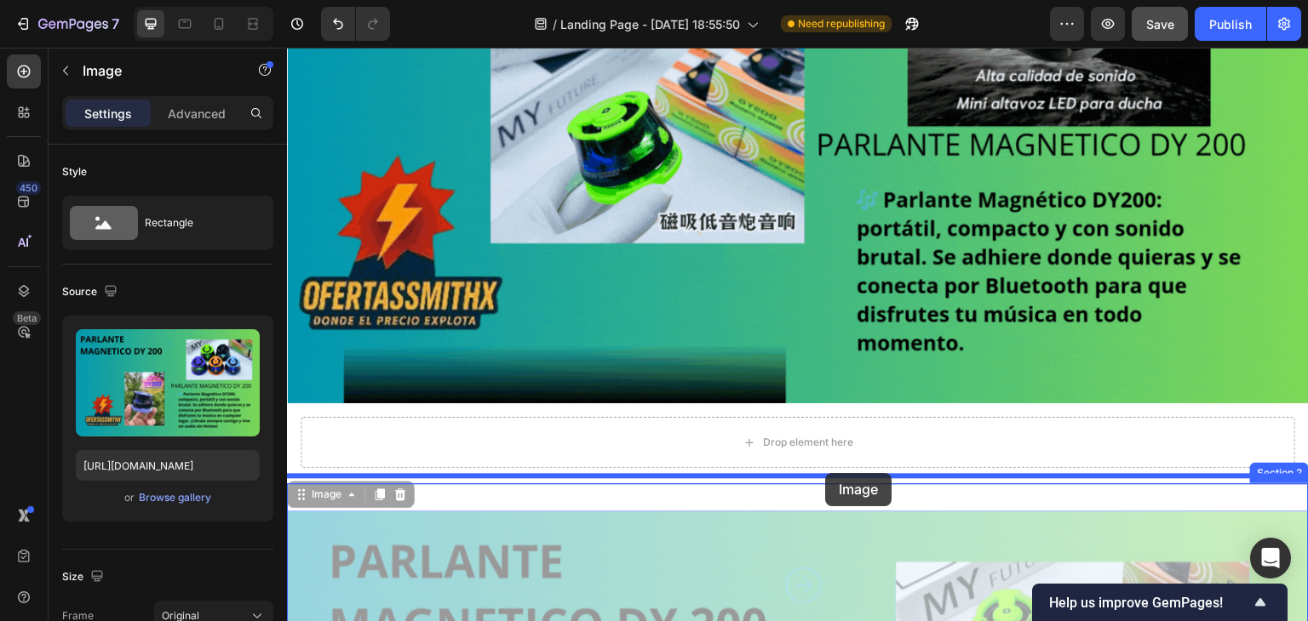
drag, startPoint x: 835, startPoint y: 522, endPoint x: 827, endPoint y: 479, distance: 43.4
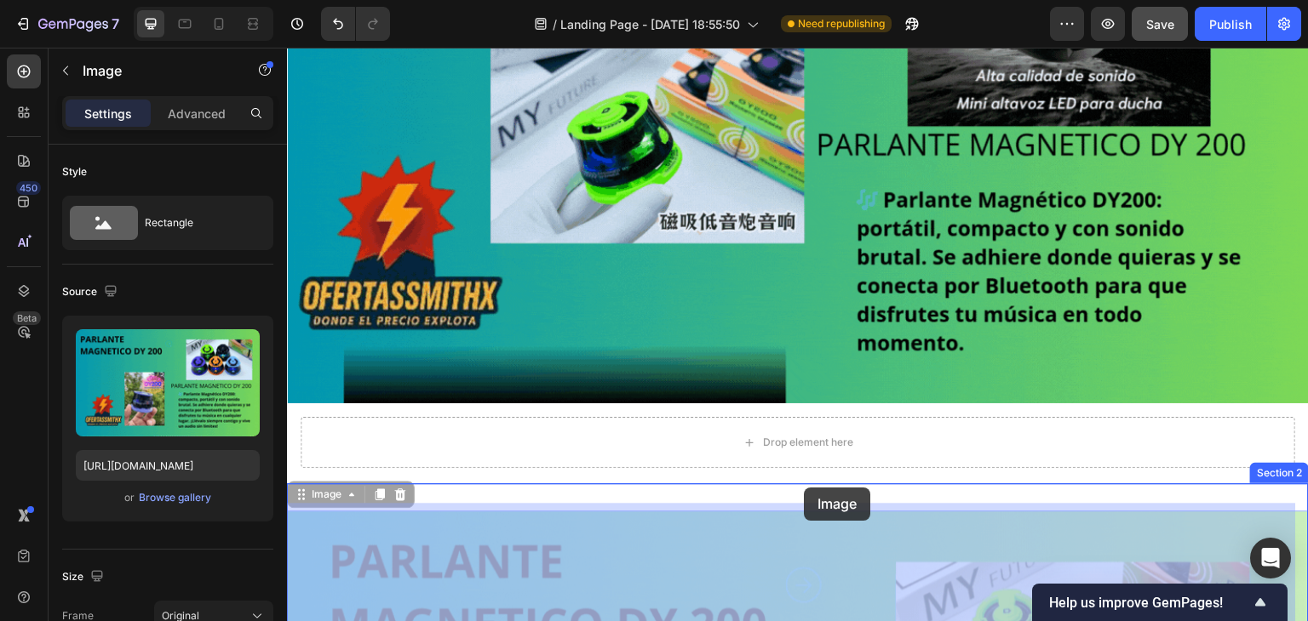
drag, startPoint x: 802, startPoint y: 545, endPoint x: 805, endPoint y: 485, distance: 59.7
click at [805, 486] on div "Header Image Drop element here Row Section 1 Image 0 Image 0 Section 2 Drop ele…" at bounding box center [798, 624] width 1022 height 1664
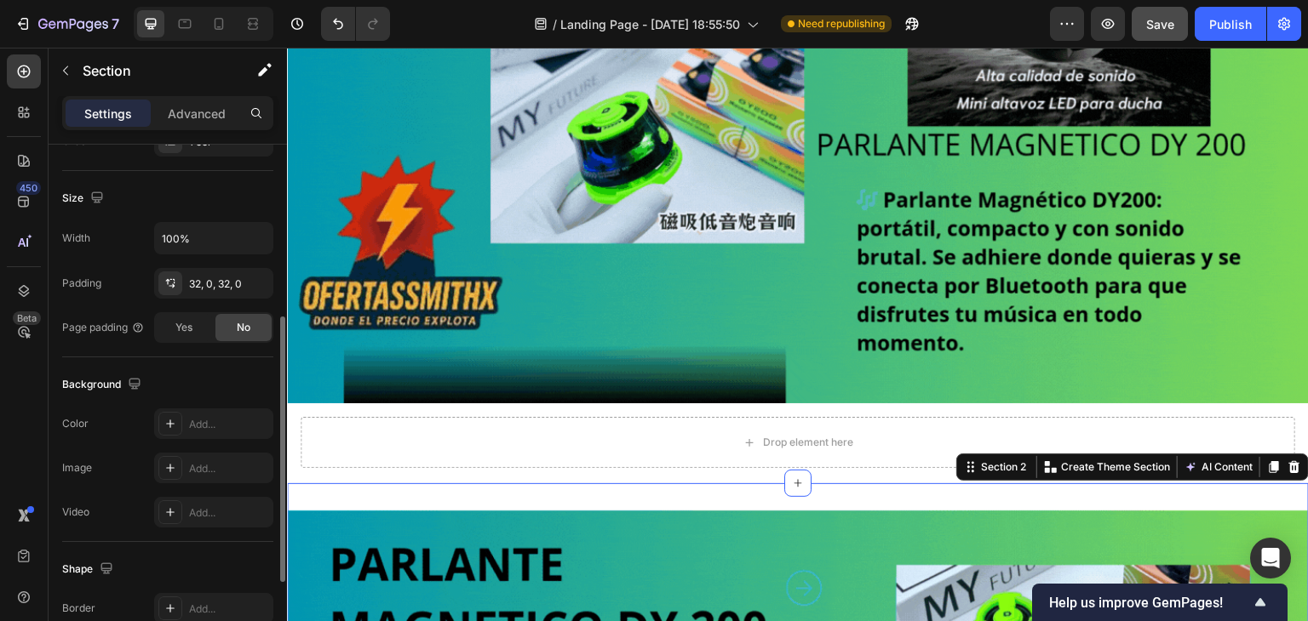
scroll to position [255, 0]
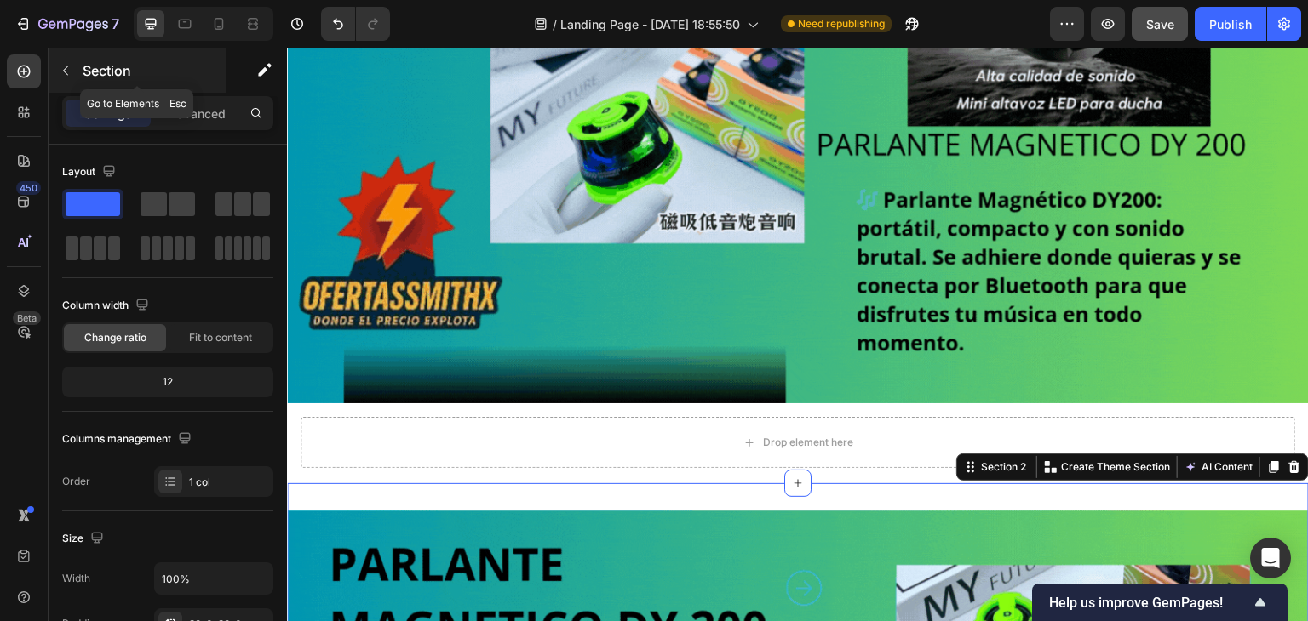
click at [67, 80] on button "button" at bounding box center [65, 70] width 27 height 27
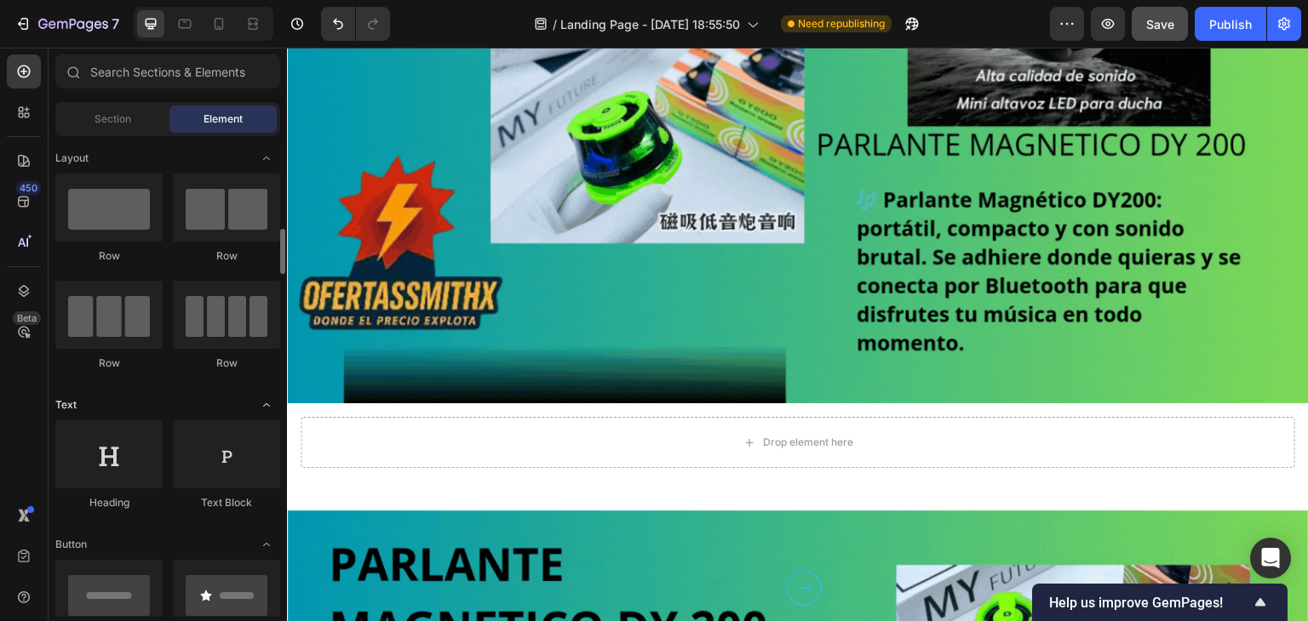
scroll to position [85, 0]
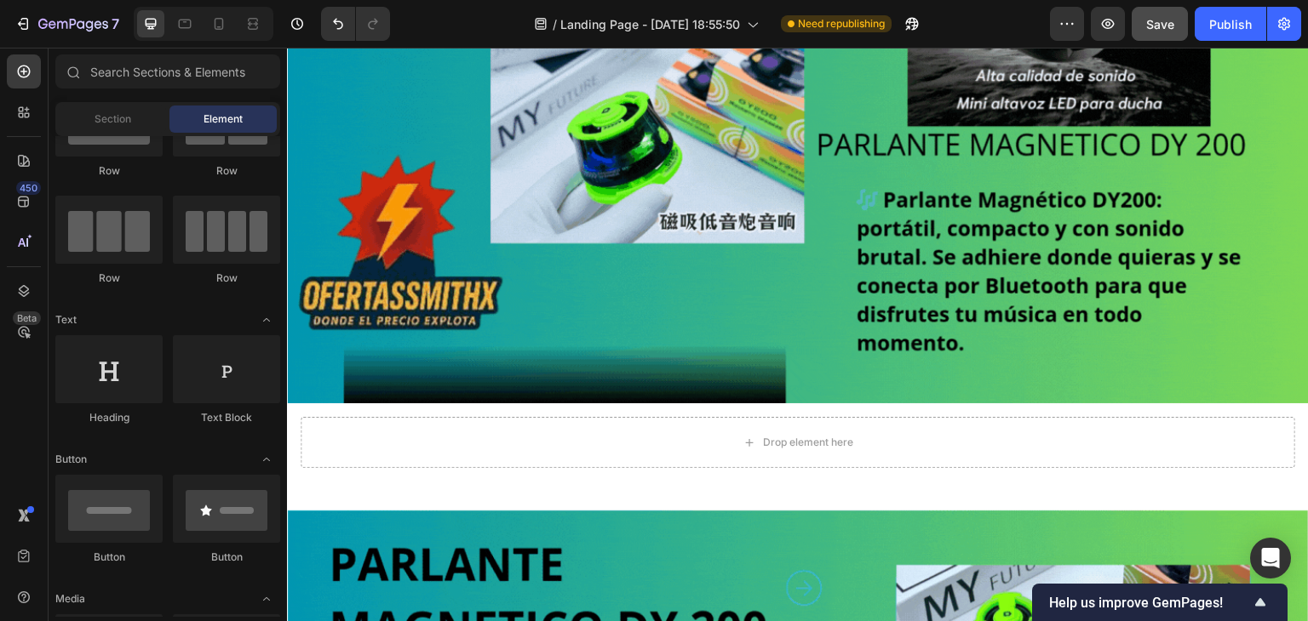
drag, startPoint x: 225, startPoint y: 97, endPoint x: 196, endPoint y: 124, distance: 39.8
click at [215, 113] on div "Sections(30) Elements(83) Section Element Hero Section Product Detail Brands Tr…" at bounding box center [168, 335] width 238 height 563
click at [135, 125] on div "Section" at bounding box center [112, 119] width 107 height 27
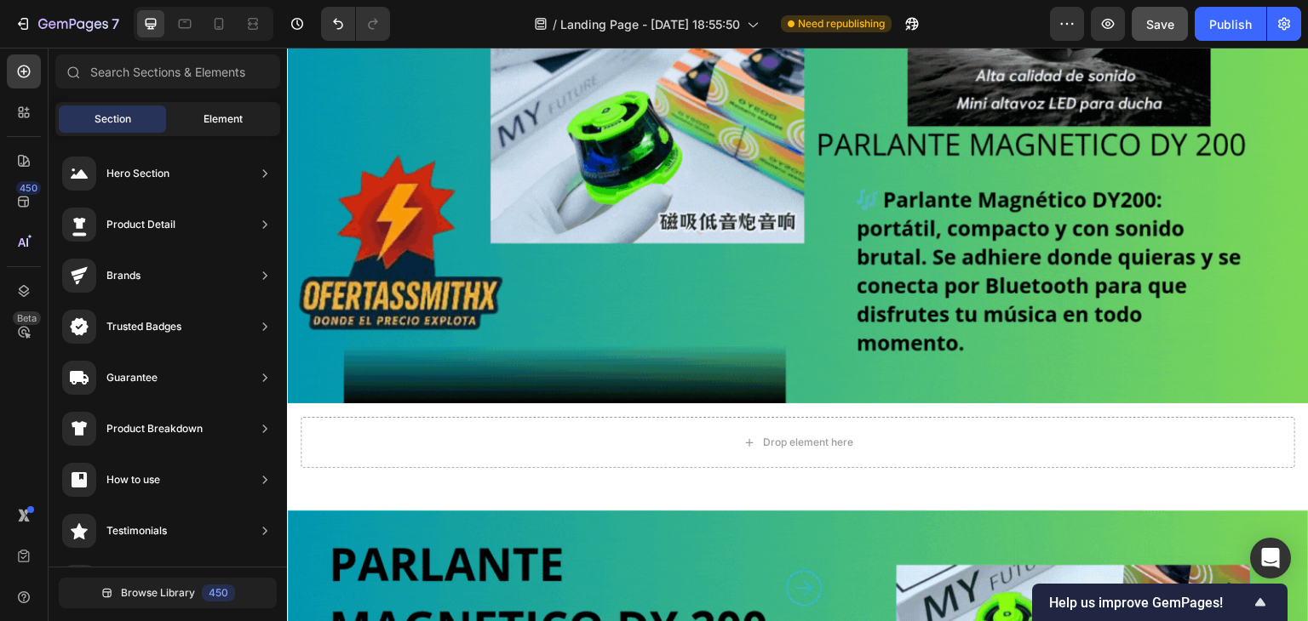
click at [245, 115] on div "Element" at bounding box center [222, 119] width 107 height 27
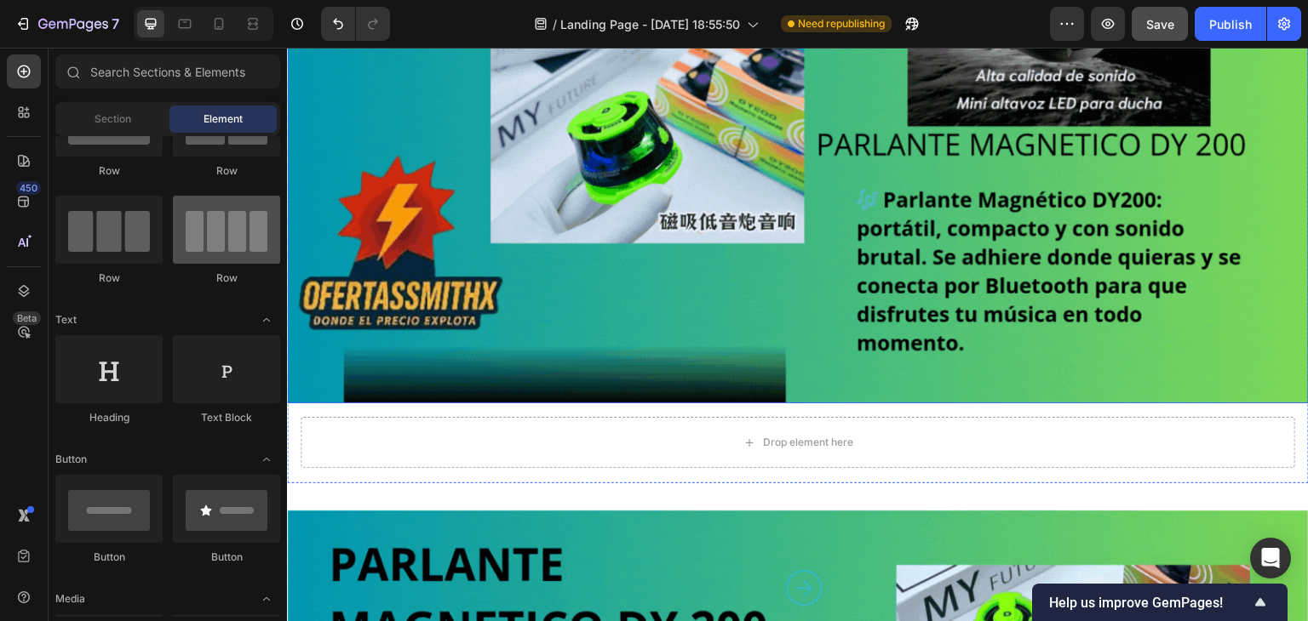
scroll to position [0, 0]
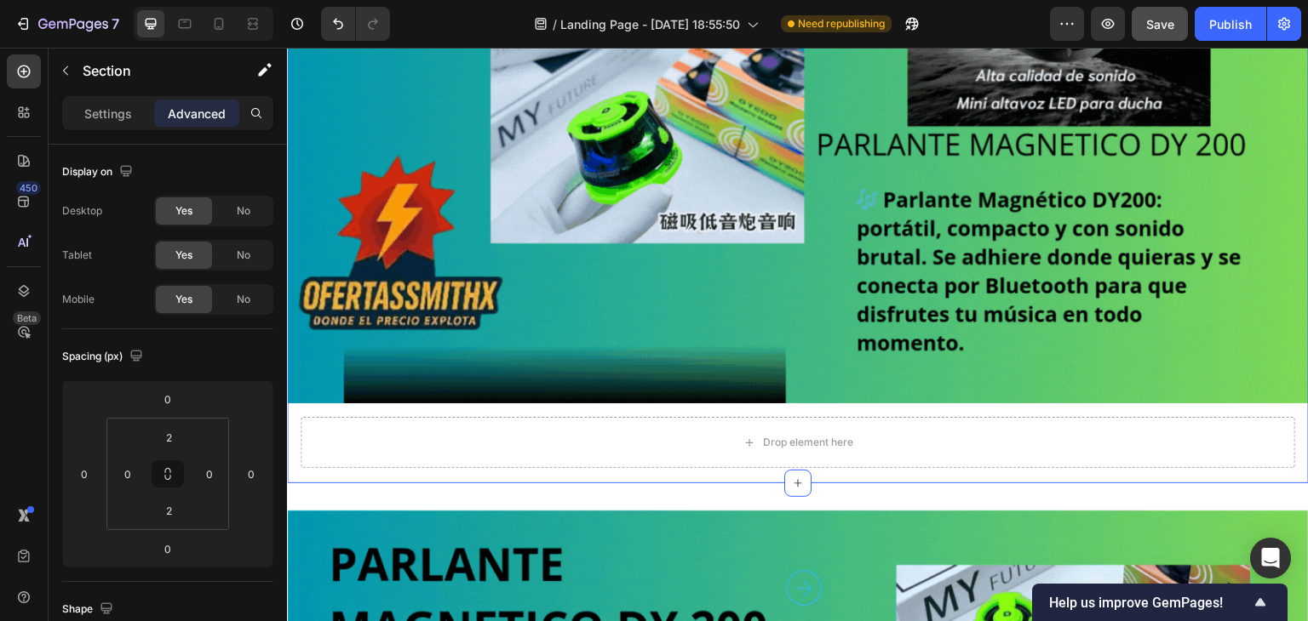
drag, startPoint x: 555, startPoint y: 474, endPoint x: 541, endPoint y: 458, distance: 21.7
click at [554, 473] on div "Image Drop element here Row Section 1 You can create reusable sections Create T…" at bounding box center [798, 155] width 1022 height 656
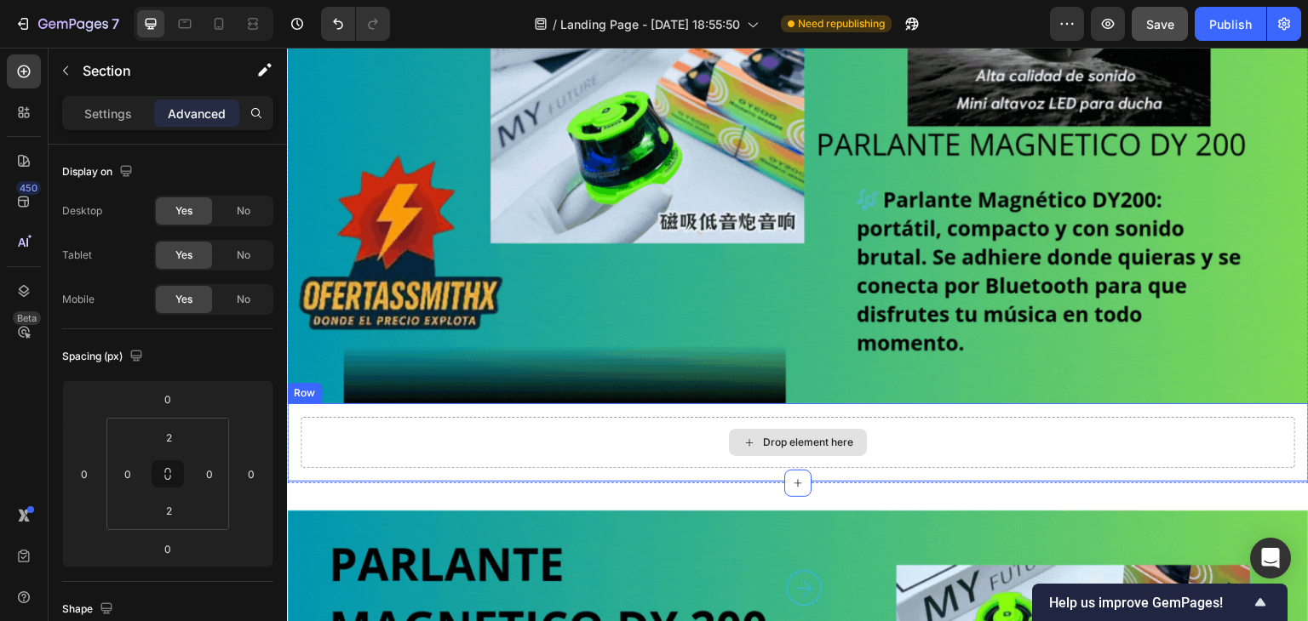
click at [540, 456] on div "Drop element here" at bounding box center [798, 442] width 994 height 51
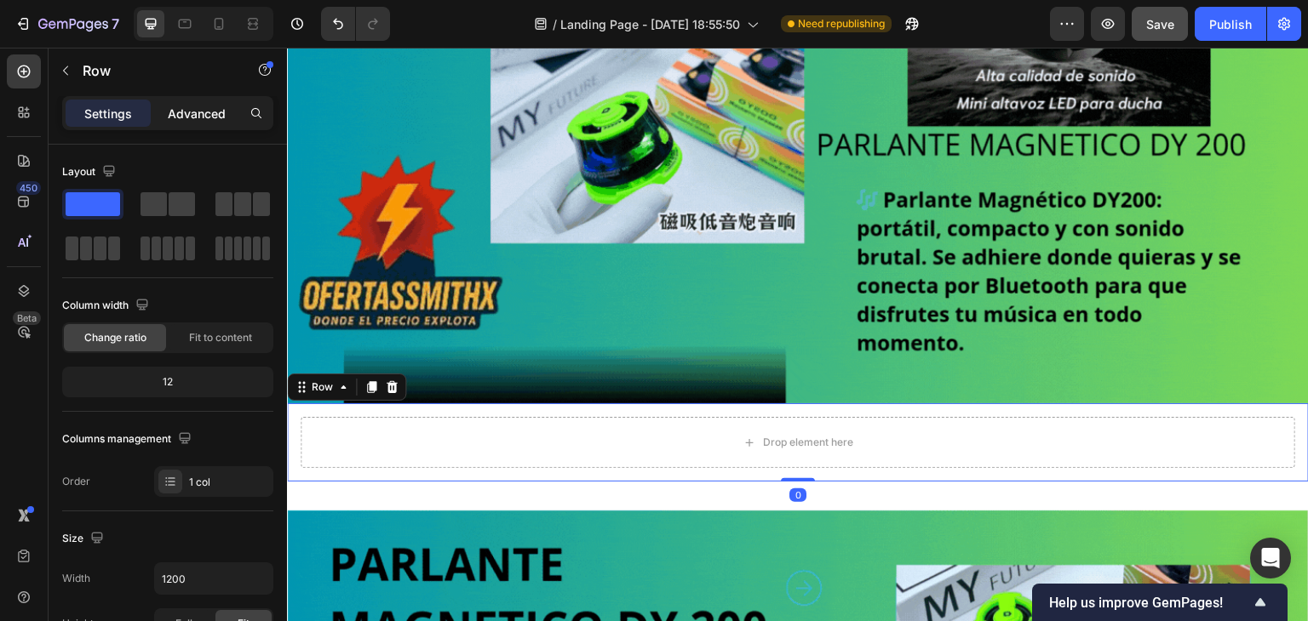
click at [215, 120] on p "Advanced" at bounding box center [197, 114] width 58 height 18
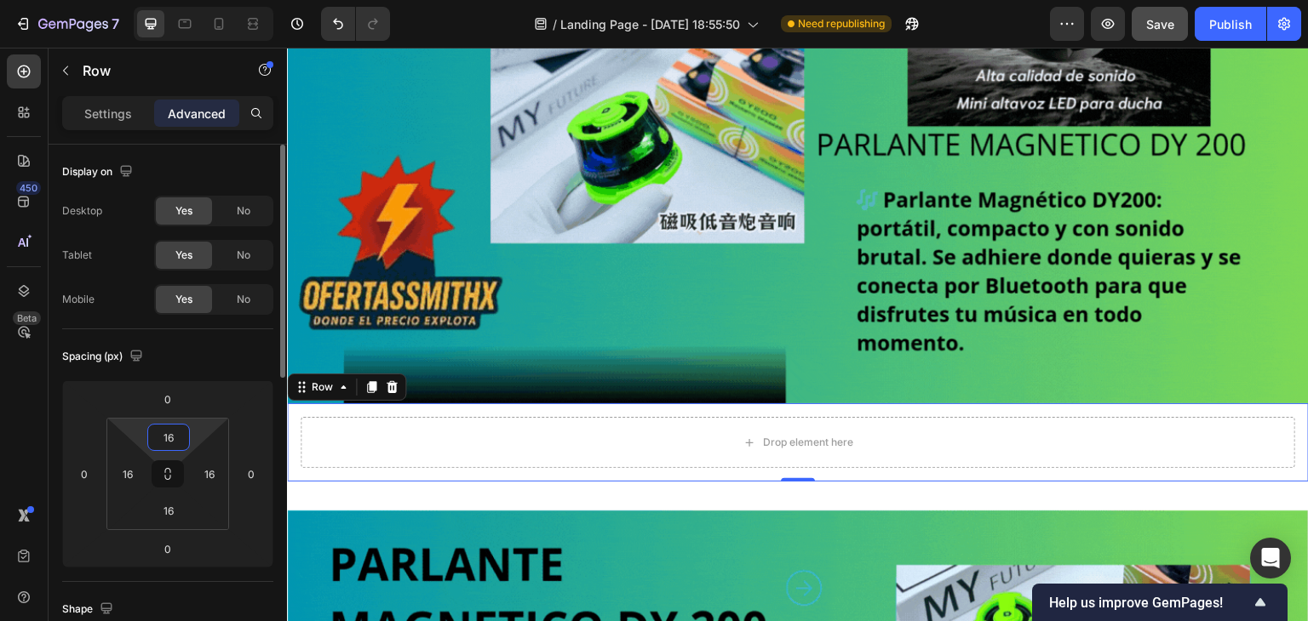
click at [162, 445] on input "16" at bounding box center [169, 438] width 34 height 26
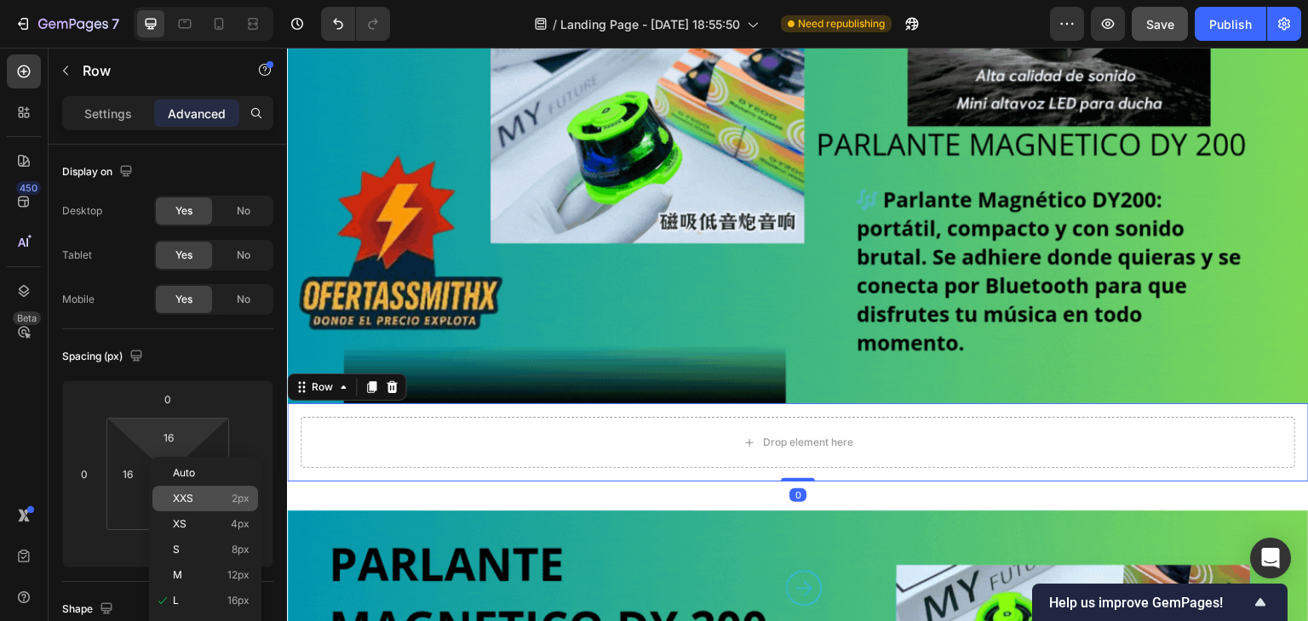
click at [185, 489] on div "XXS 2px" at bounding box center [205, 499] width 106 height 26
type input "2"
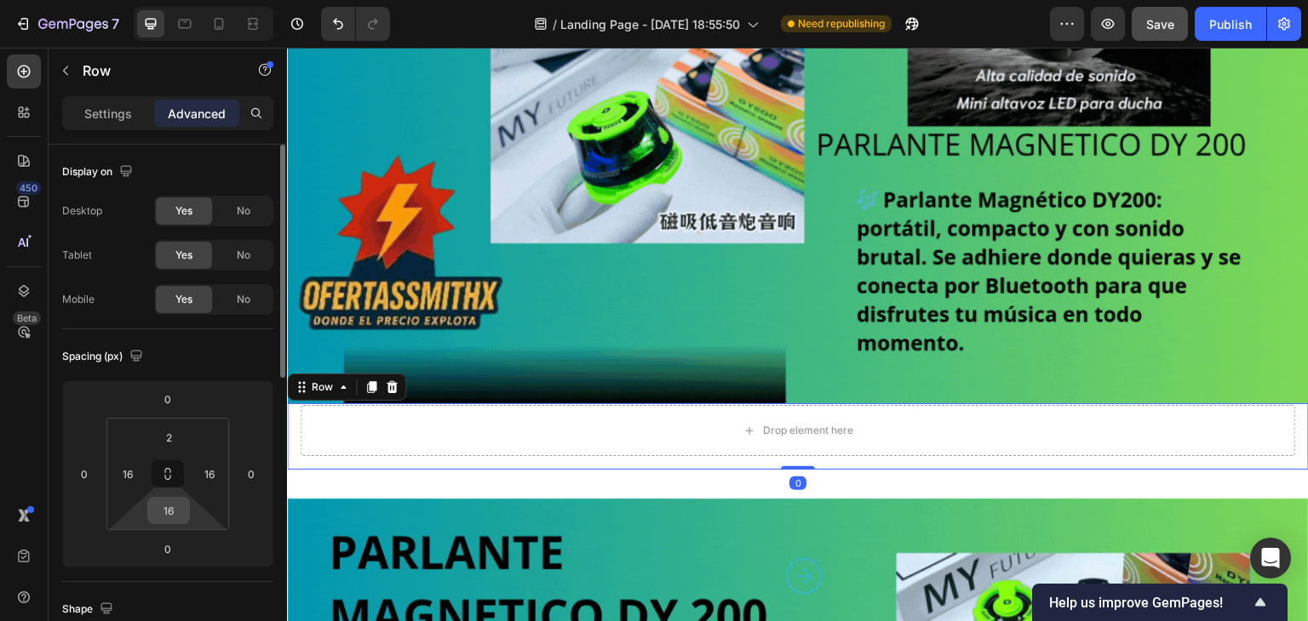
click at [157, 513] on input "16" at bounding box center [169, 511] width 34 height 26
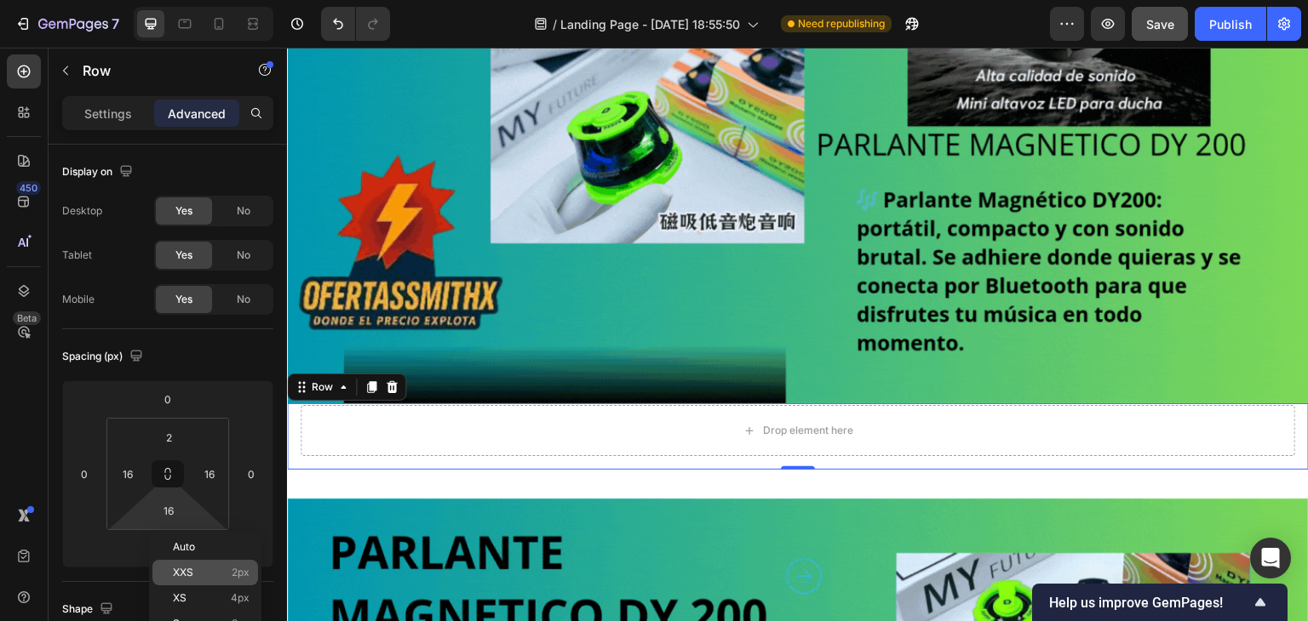
click at [178, 562] on div "XXS 2px" at bounding box center [205, 573] width 106 height 26
type input "2"
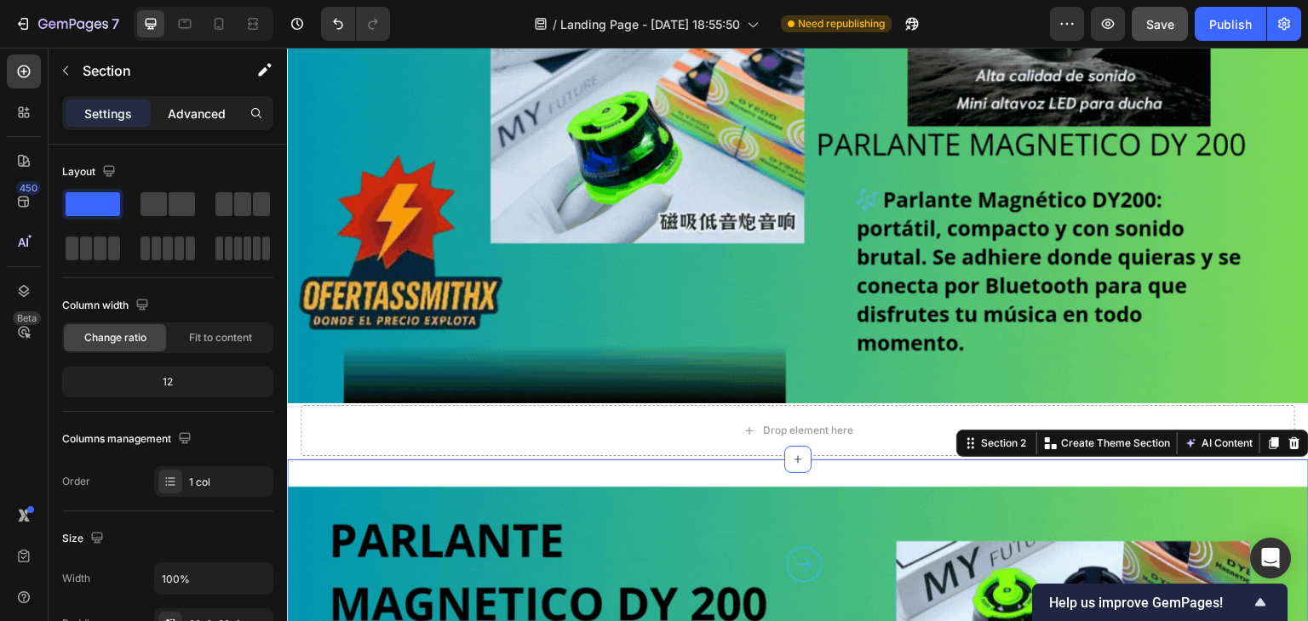
click at [188, 113] on p "Advanced" at bounding box center [197, 114] width 58 height 18
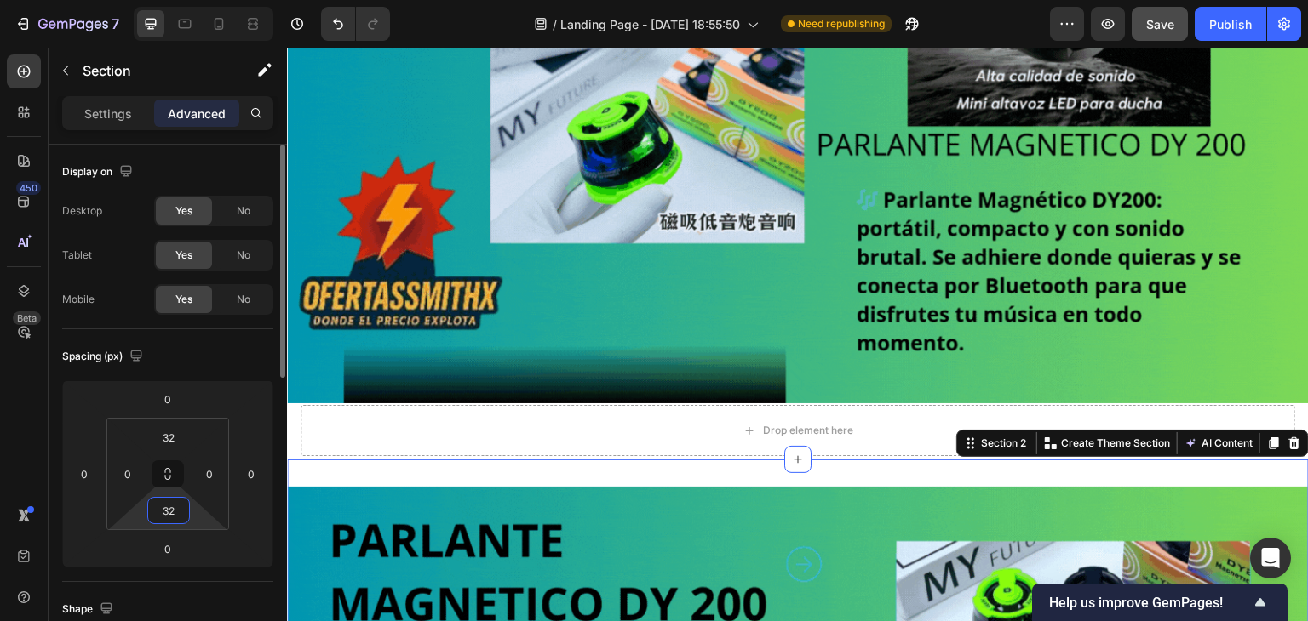
click at [164, 518] on input "32" at bounding box center [169, 511] width 34 height 26
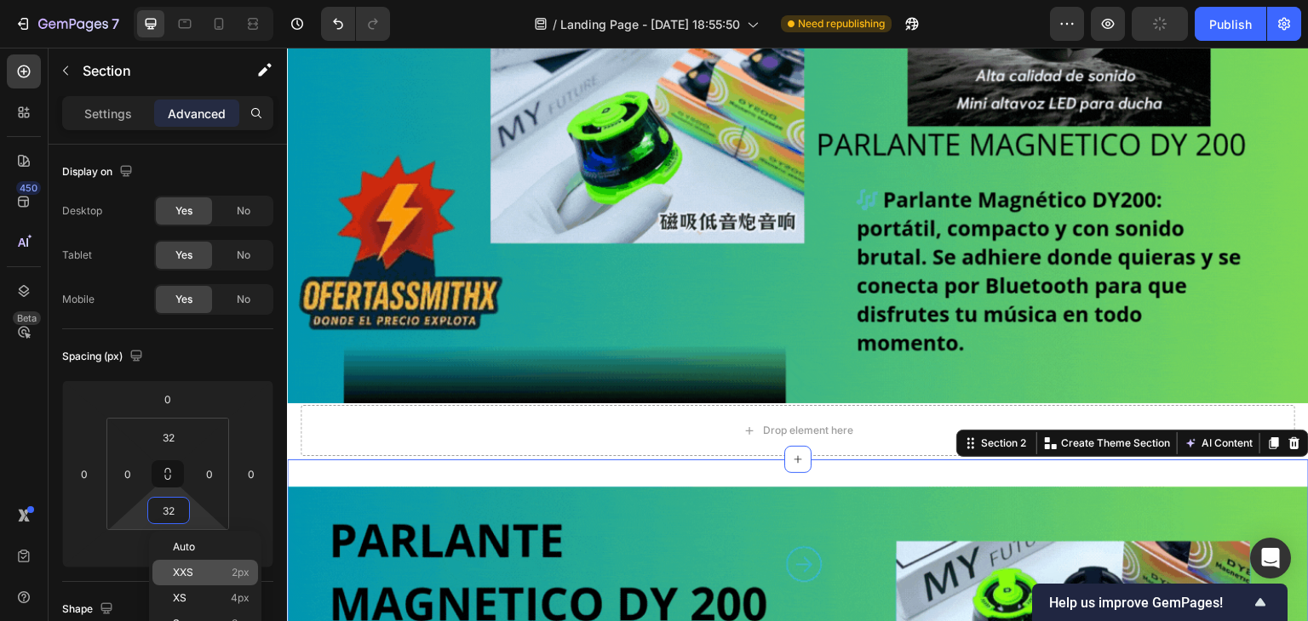
type input "2"
click at [174, 565] on div "XXS 2px" at bounding box center [205, 573] width 106 height 26
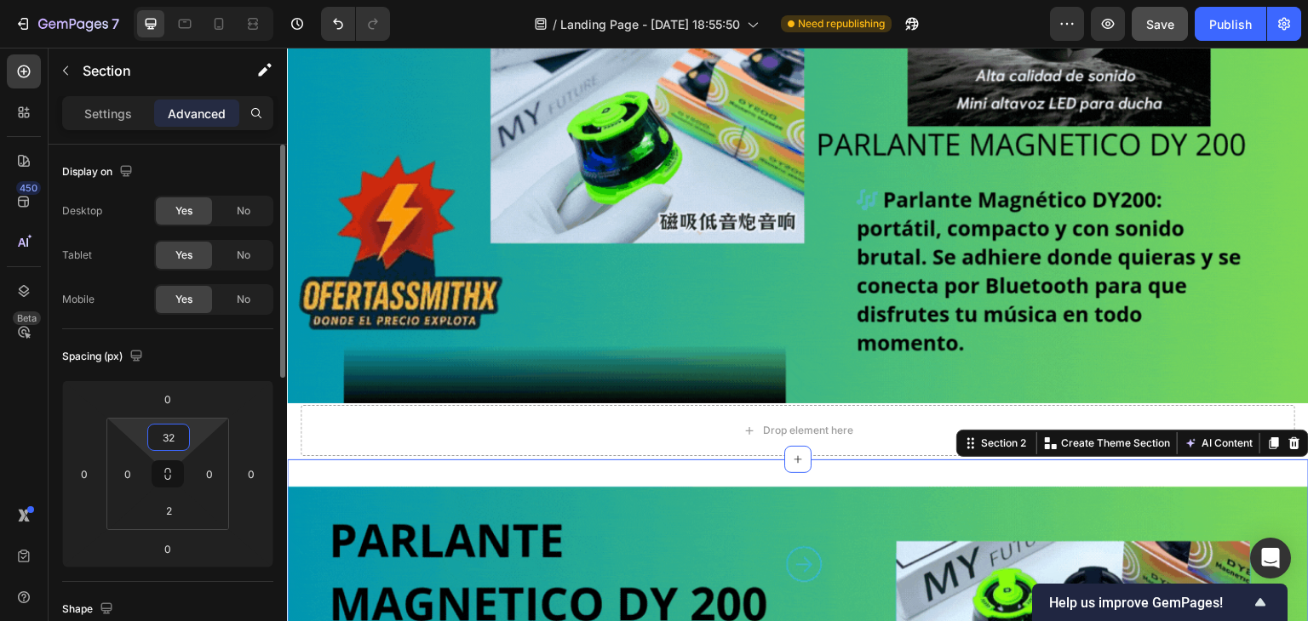
click at [174, 437] on input "32" at bounding box center [169, 438] width 34 height 26
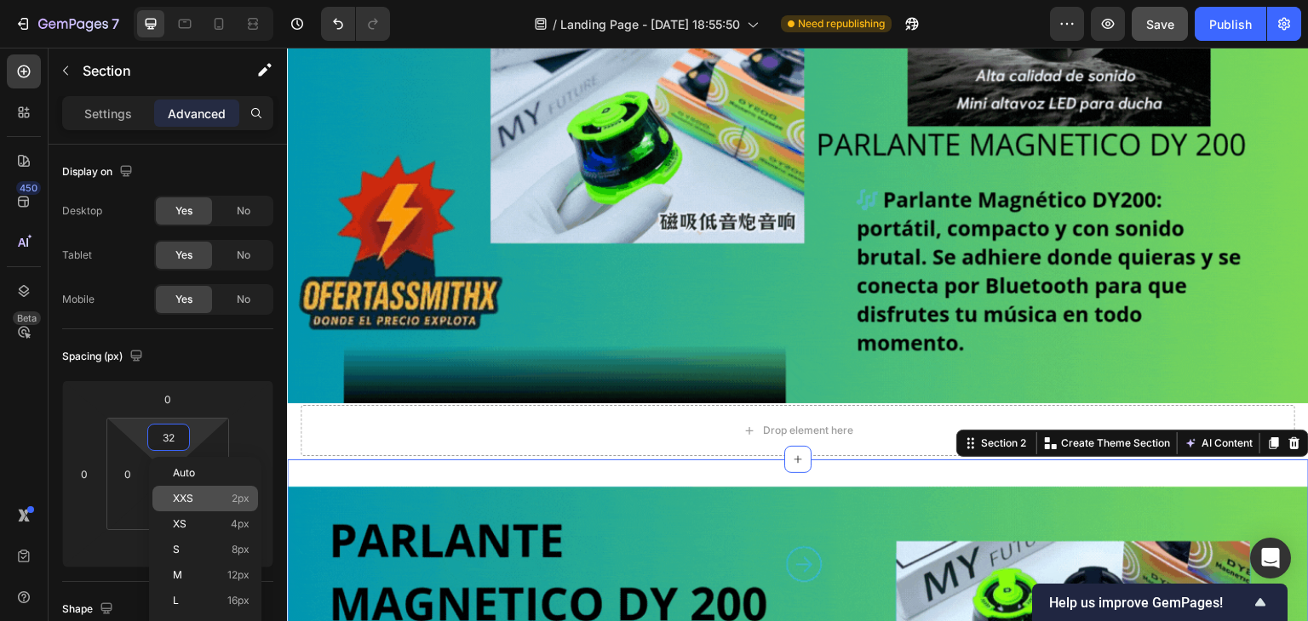
type input "2"
click at [184, 493] on span "XXS" at bounding box center [183, 499] width 20 height 12
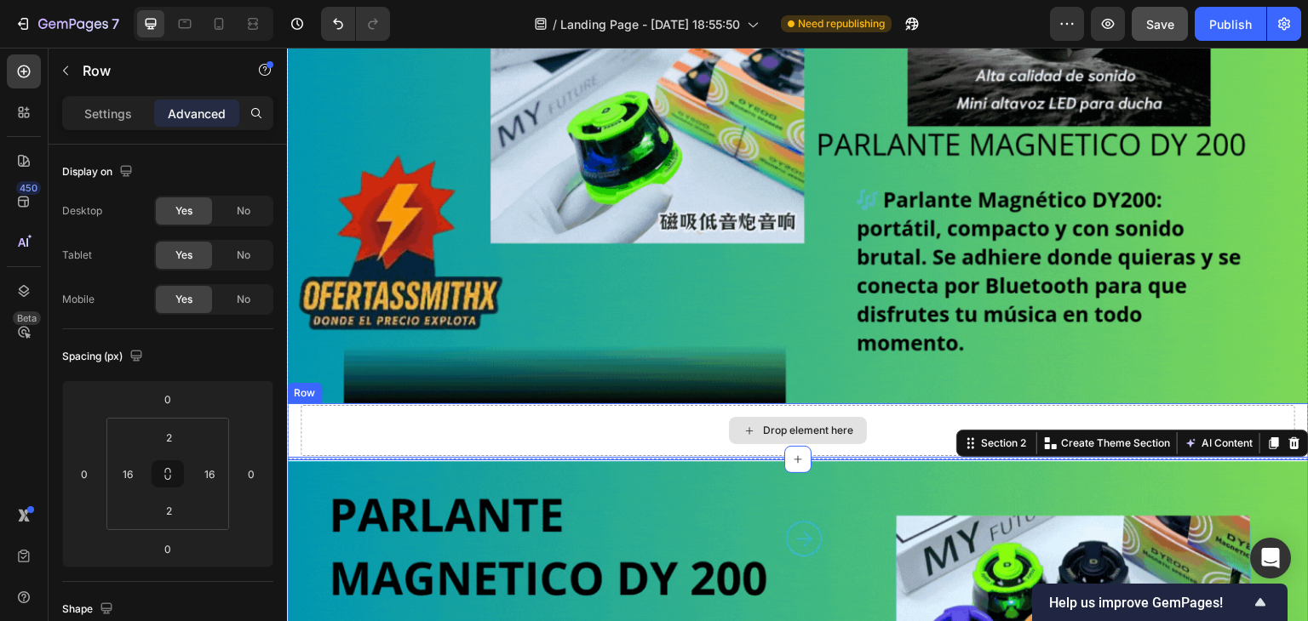
click at [405, 436] on div "Drop element here" at bounding box center [798, 430] width 994 height 51
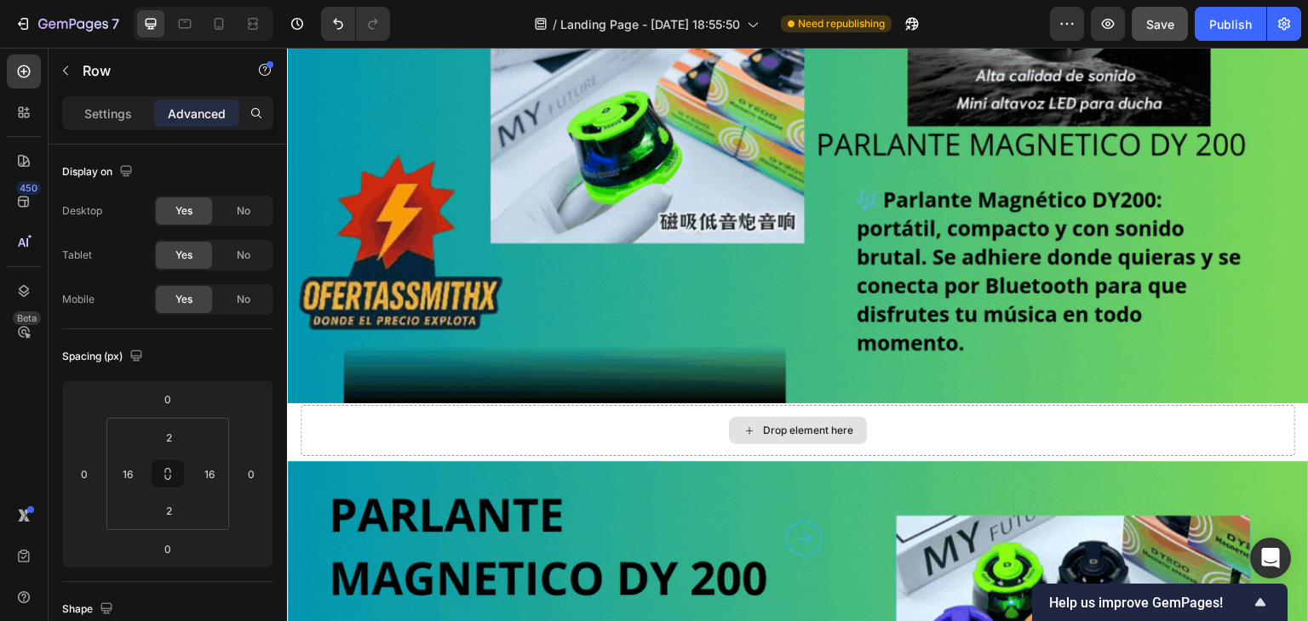
click at [763, 424] on div "Drop element here" at bounding box center [808, 431] width 90 height 14
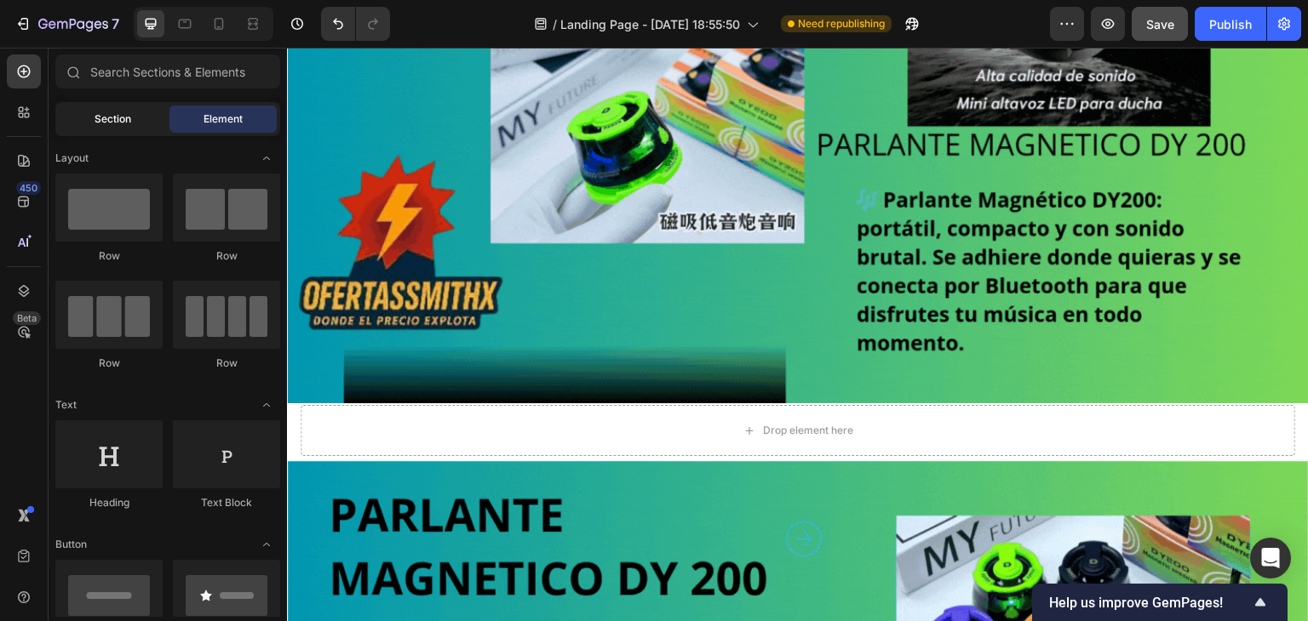
click at [116, 125] on span "Section" at bounding box center [113, 119] width 37 height 15
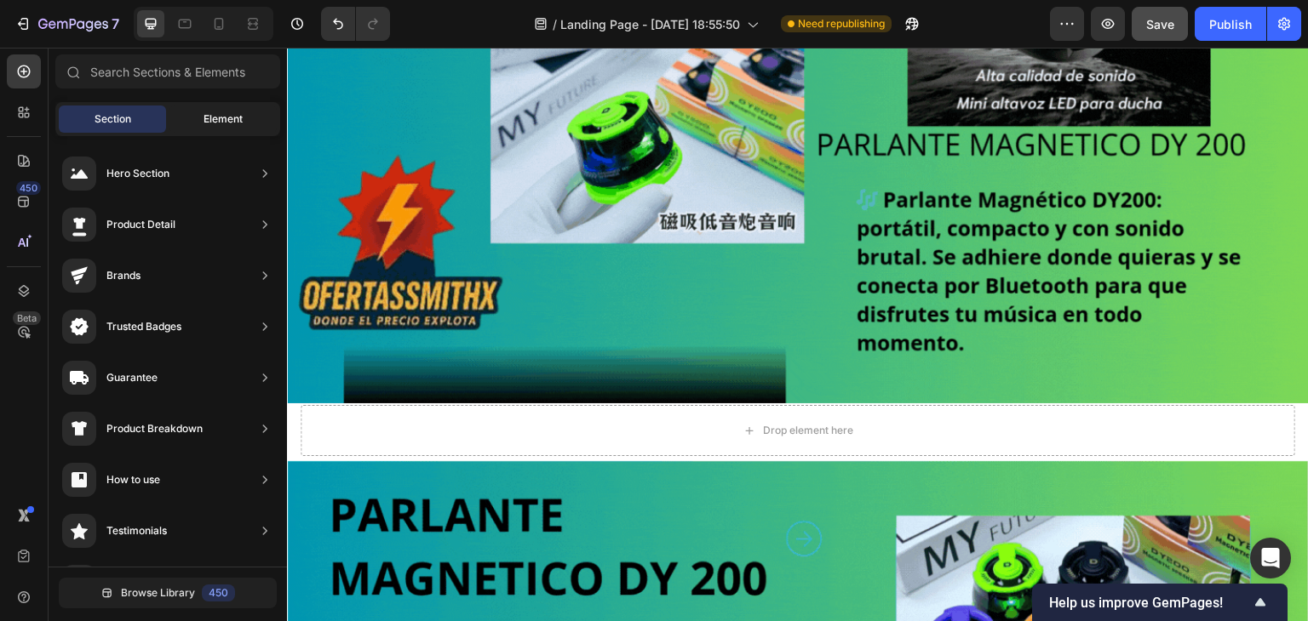
click at [195, 123] on div "Element" at bounding box center [222, 119] width 107 height 27
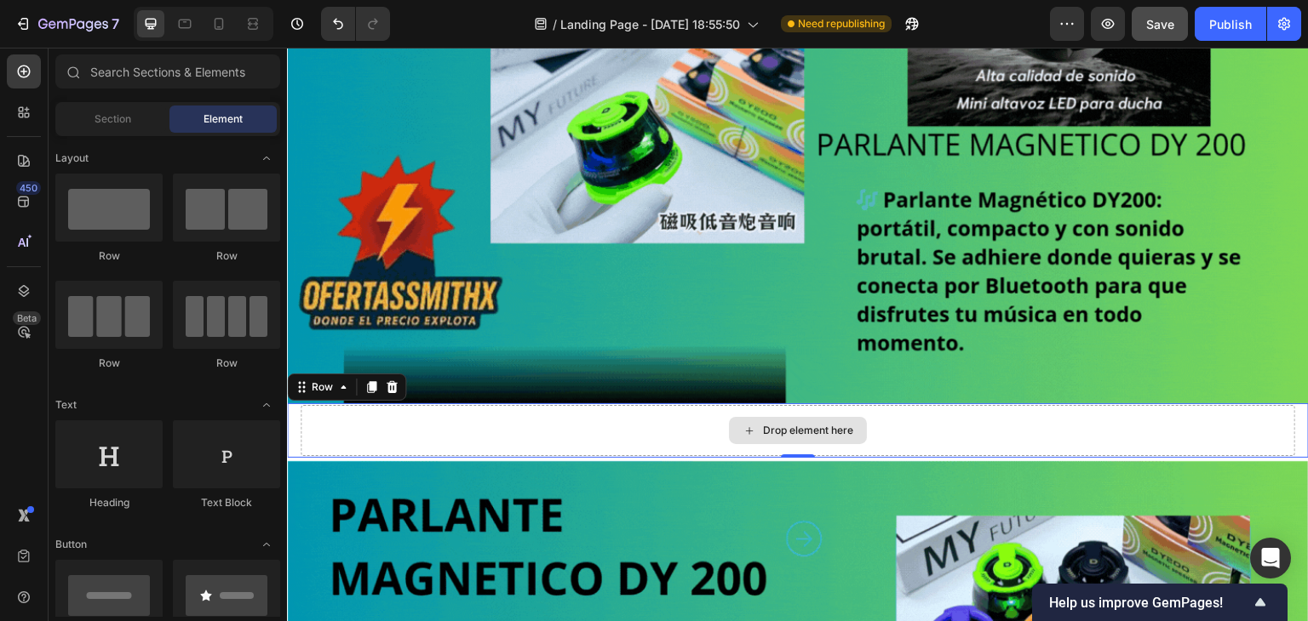
click at [405, 418] on div "Drop element here" at bounding box center [798, 430] width 994 height 51
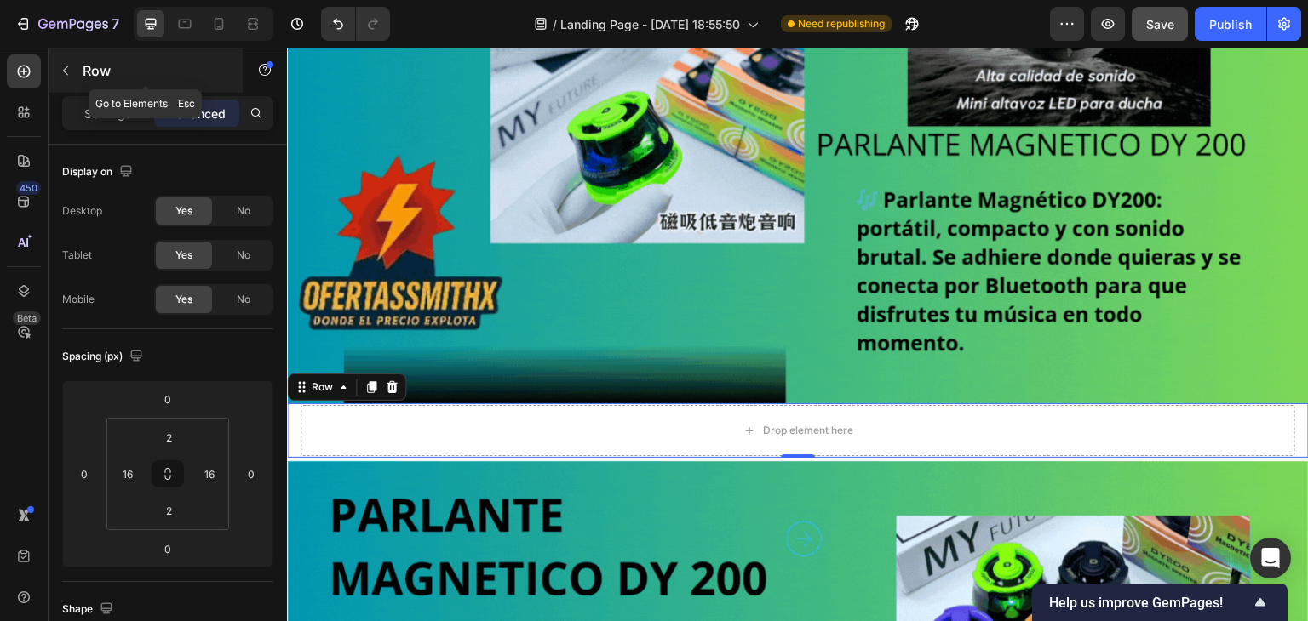
click at [60, 69] on icon "button" at bounding box center [66, 71] width 14 height 14
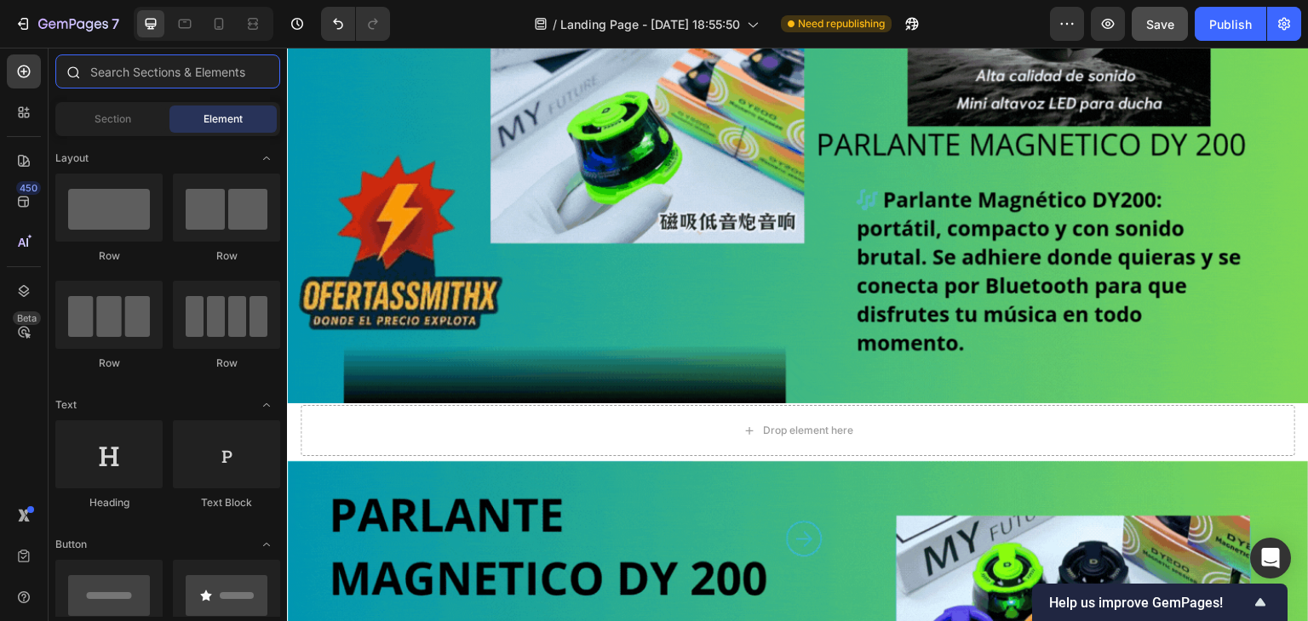
click at [174, 76] on input "text" at bounding box center [167, 71] width 225 height 34
click at [32, 160] on icon at bounding box center [23, 160] width 17 height 17
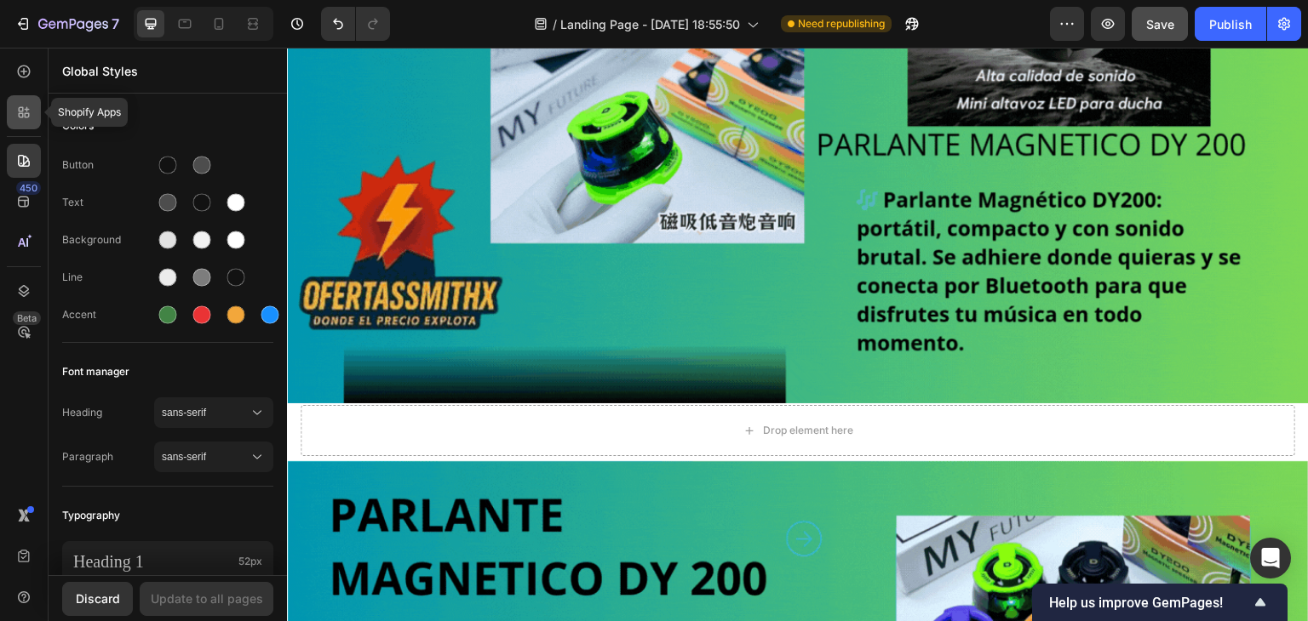
click at [26, 127] on div at bounding box center [24, 112] width 34 height 34
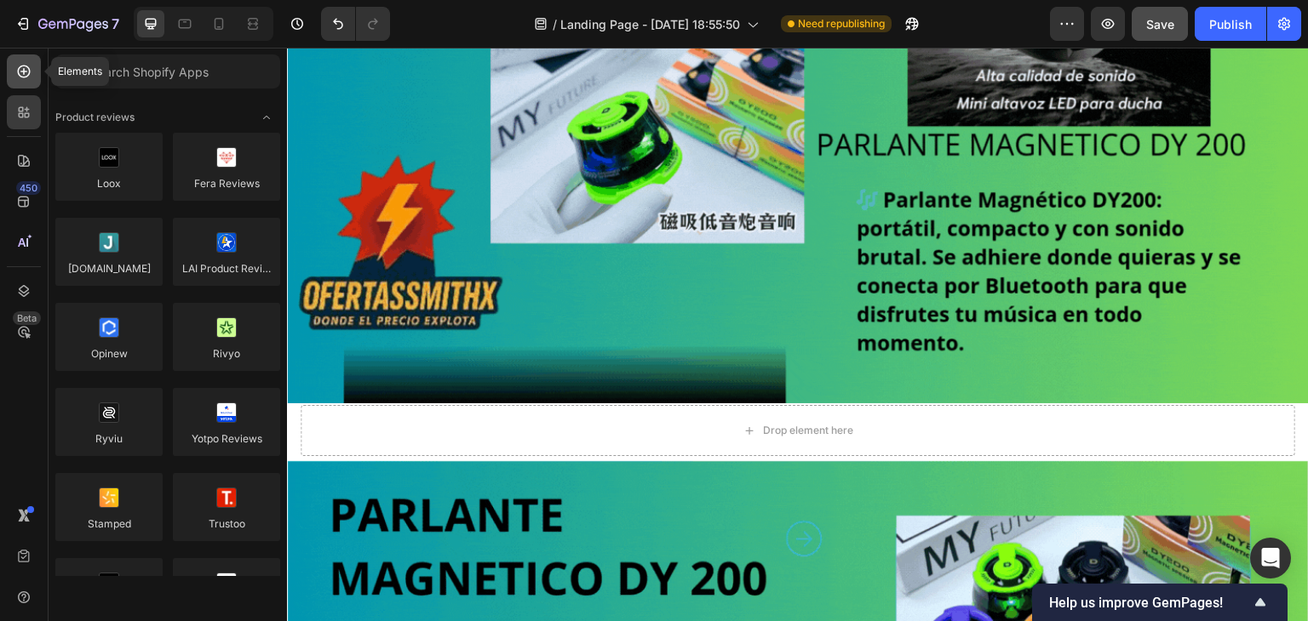
click at [22, 84] on div at bounding box center [24, 71] width 34 height 34
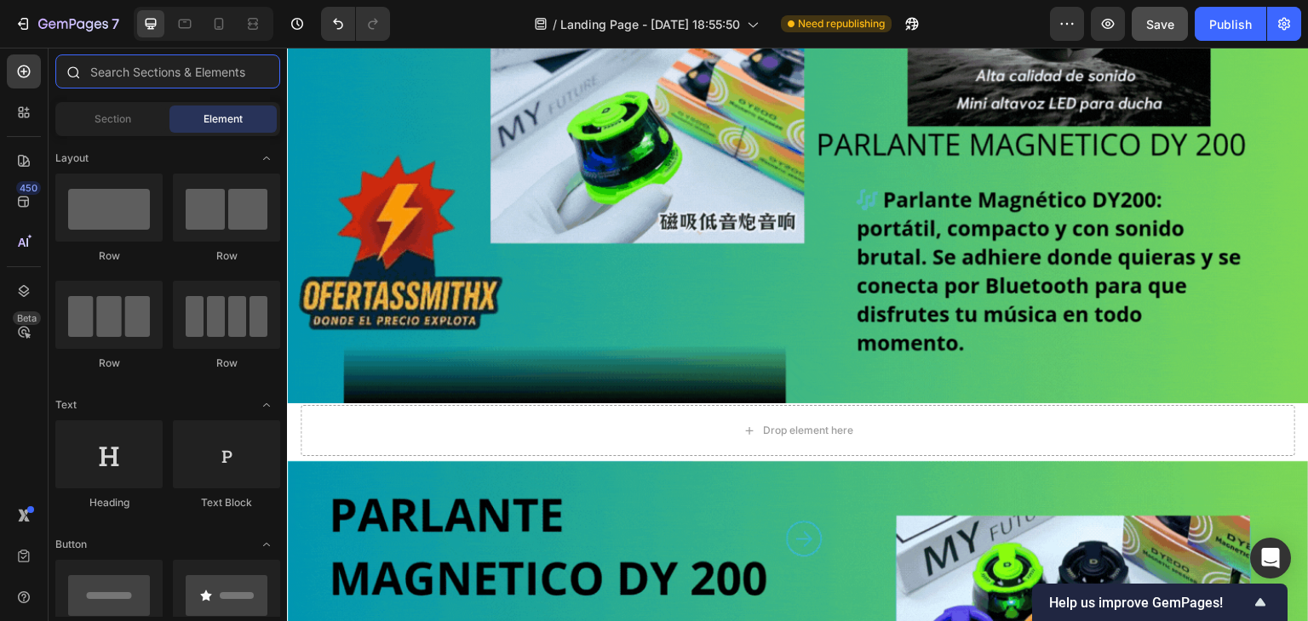
click at [111, 72] on input "text" at bounding box center [167, 71] width 225 height 34
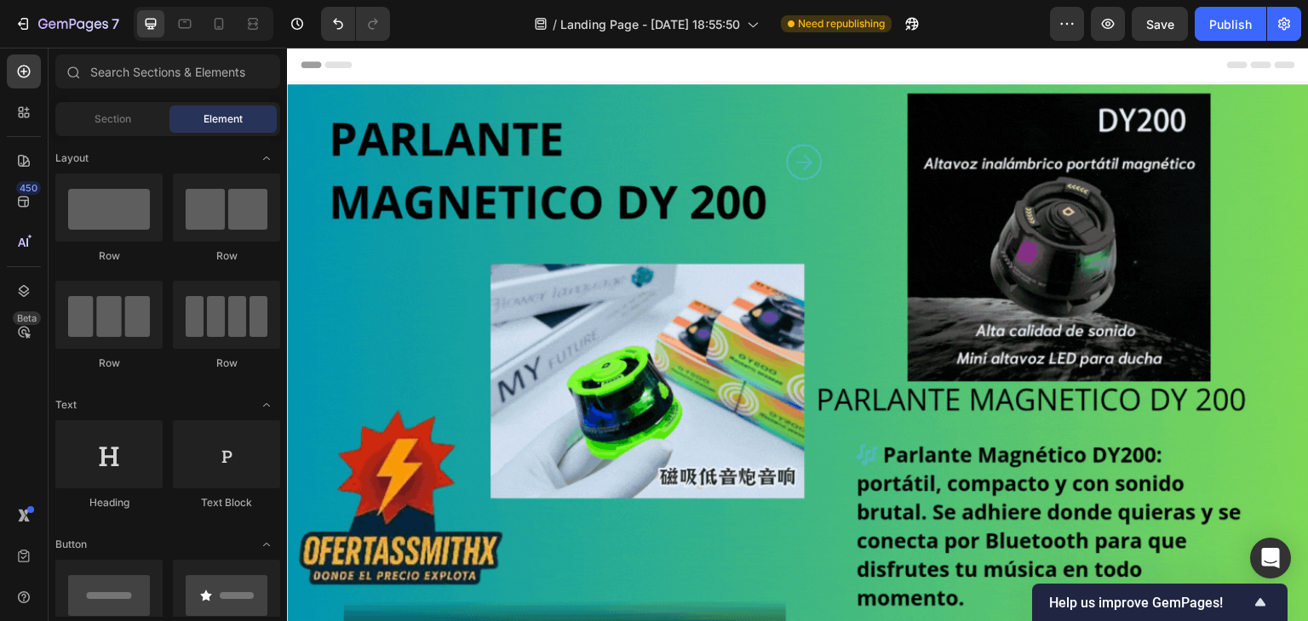
scroll to position [255, 0]
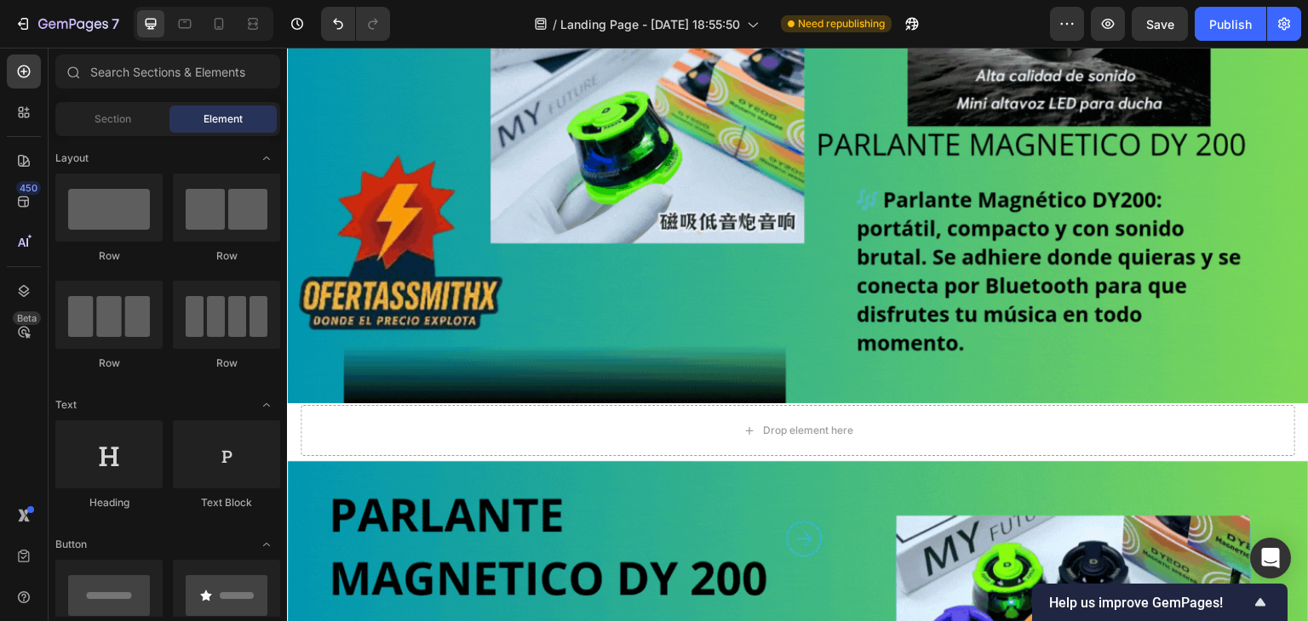
click at [211, 127] on div "Element" at bounding box center [222, 119] width 107 height 27
click at [78, 74] on icon at bounding box center [73, 72] width 14 height 14
click at [110, 65] on input "text" at bounding box center [167, 71] width 225 height 34
click at [117, 125] on span "Section" at bounding box center [113, 119] width 37 height 15
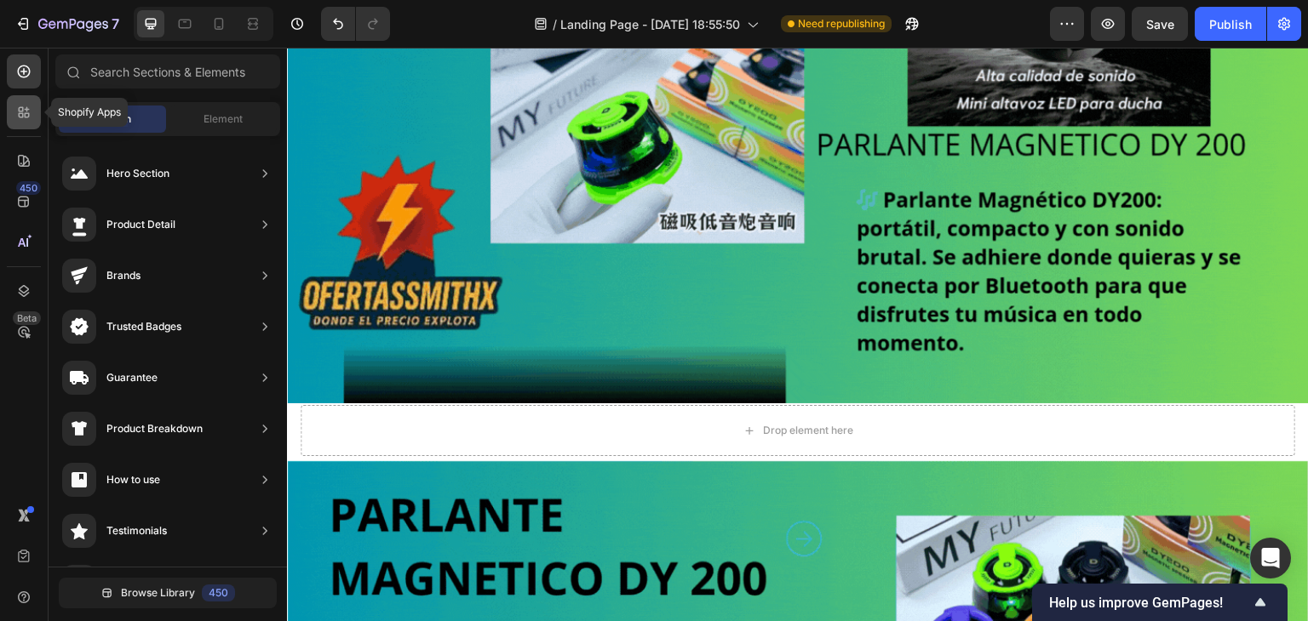
click at [26, 114] on icon at bounding box center [23, 112] width 17 height 17
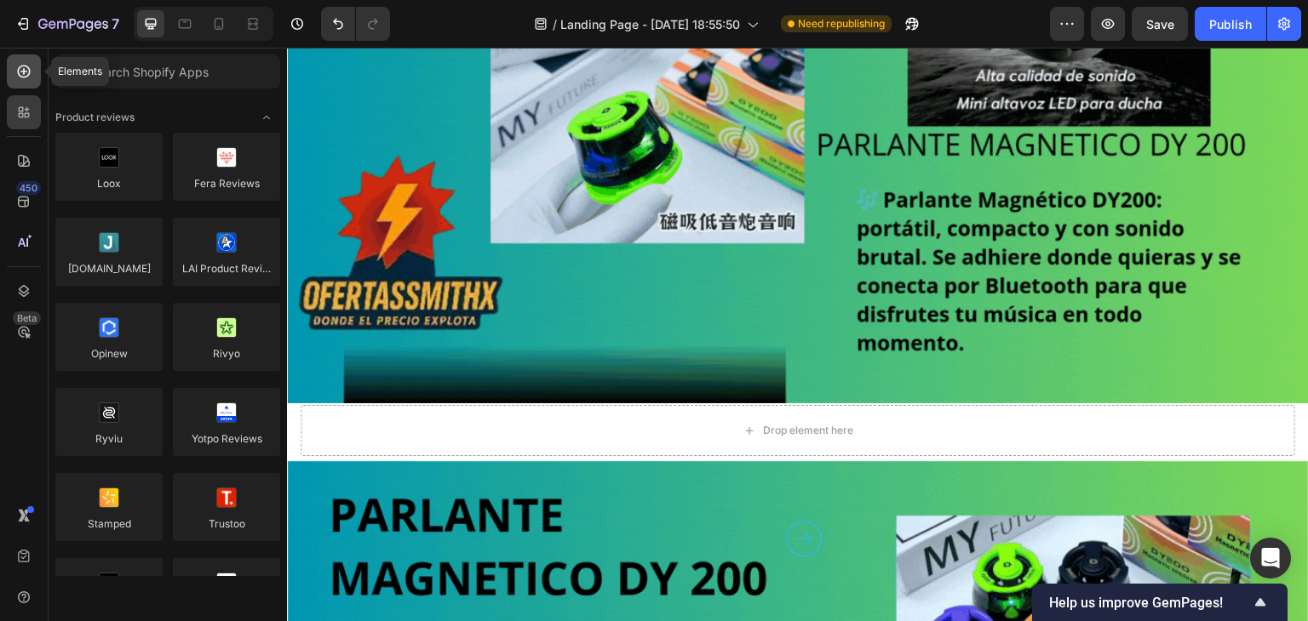
click at [29, 65] on icon at bounding box center [23, 71] width 17 height 17
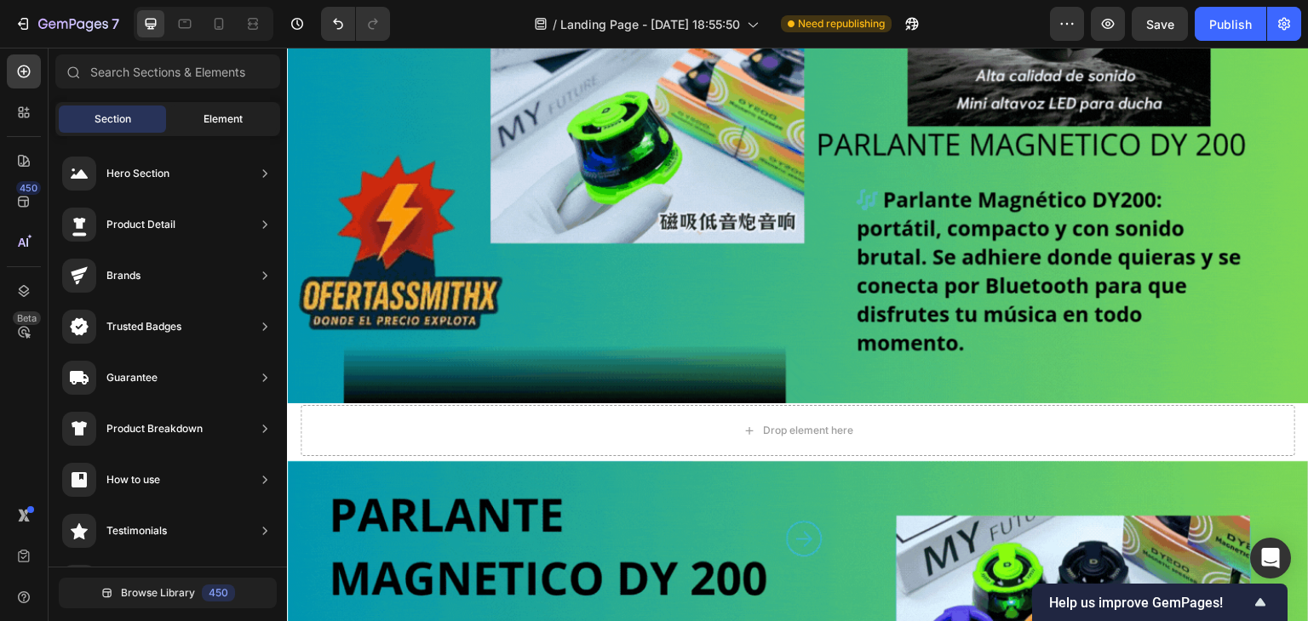
click at [182, 106] on div "Element" at bounding box center [222, 119] width 107 height 27
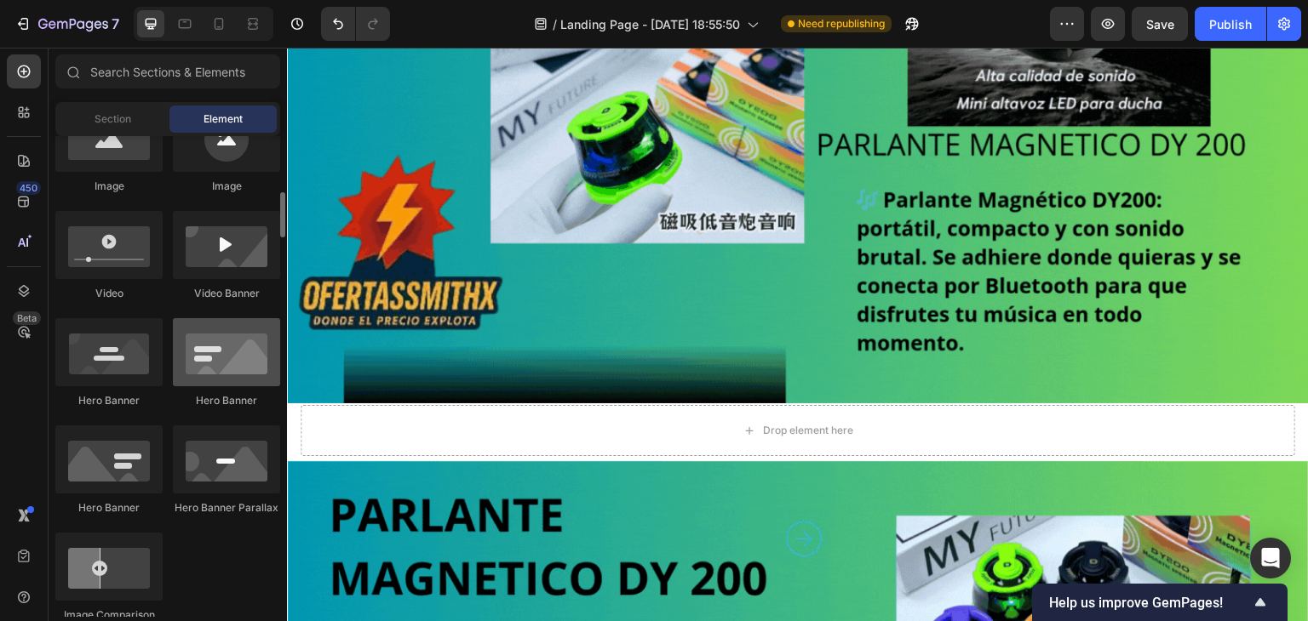
scroll to position [426, 0]
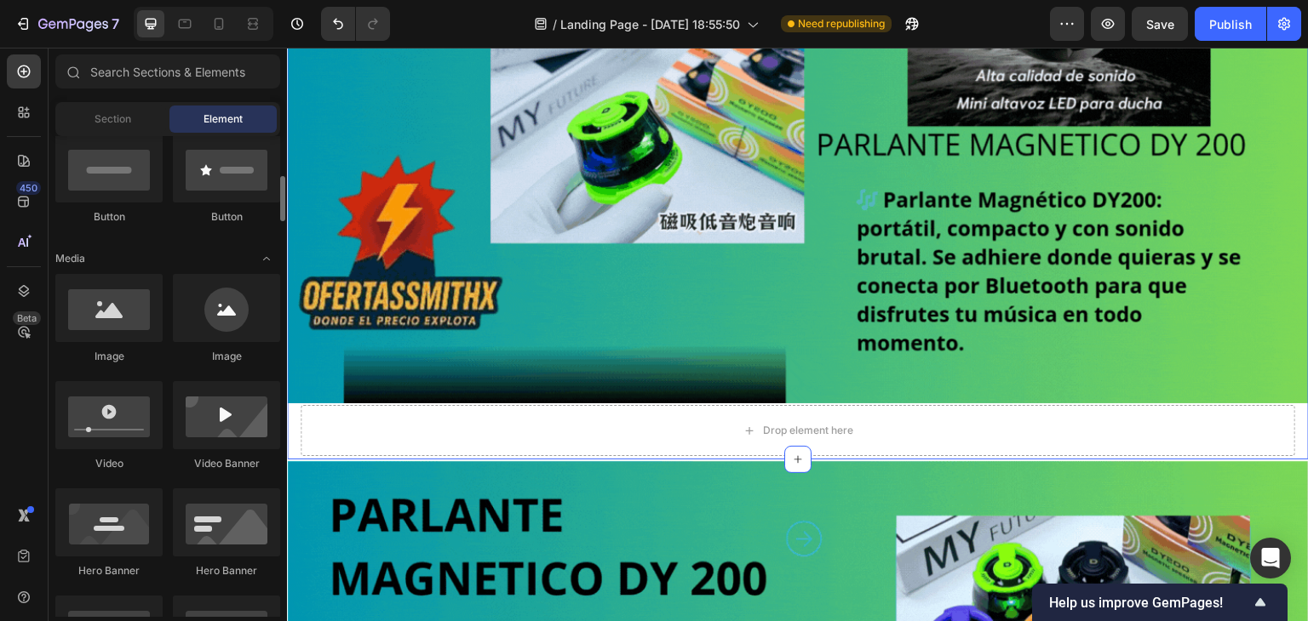
click at [523, 451] on div "Image Drop element here Row Section 1 You can create reusable sections Create T…" at bounding box center [798, 143] width 1022 height 633
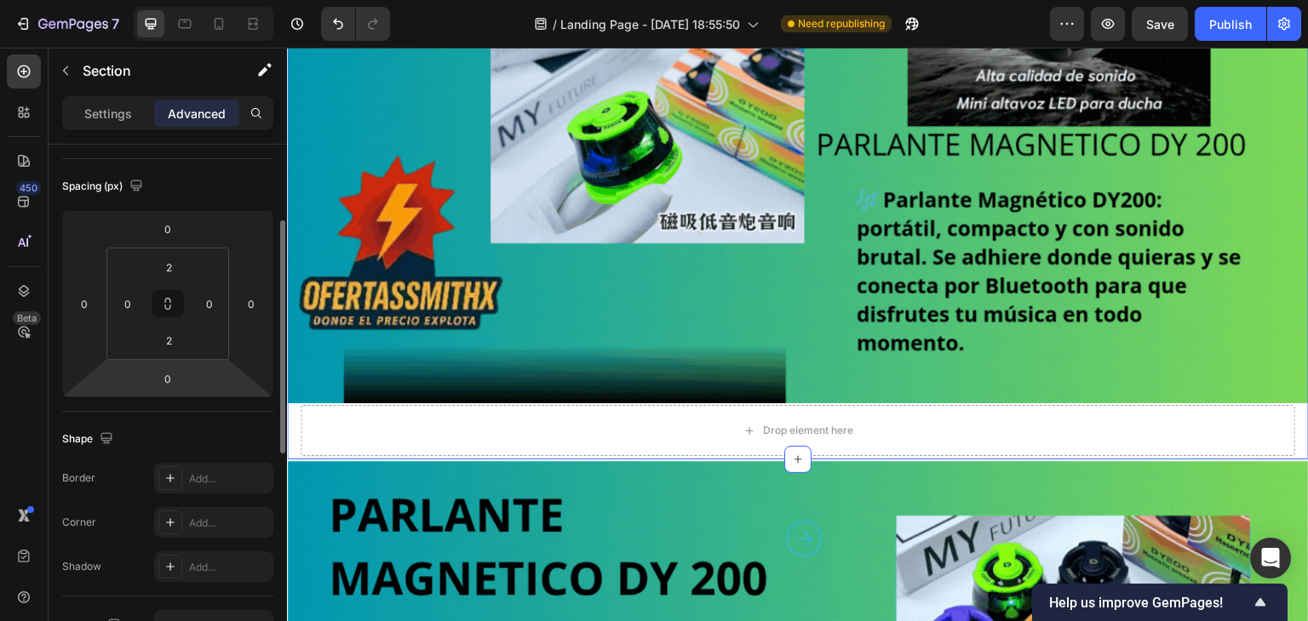
scroll to position [255, 0]
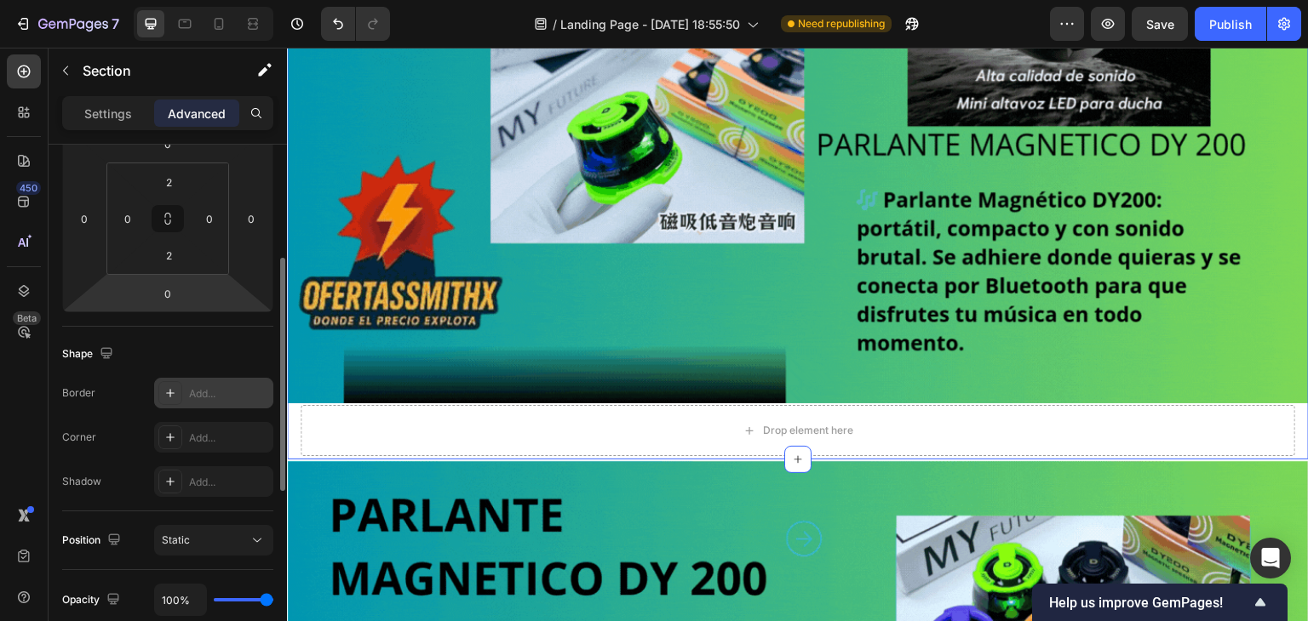
click at [191, 390] on div "Add..." at bounding box center [229, 394] width 80 height 15
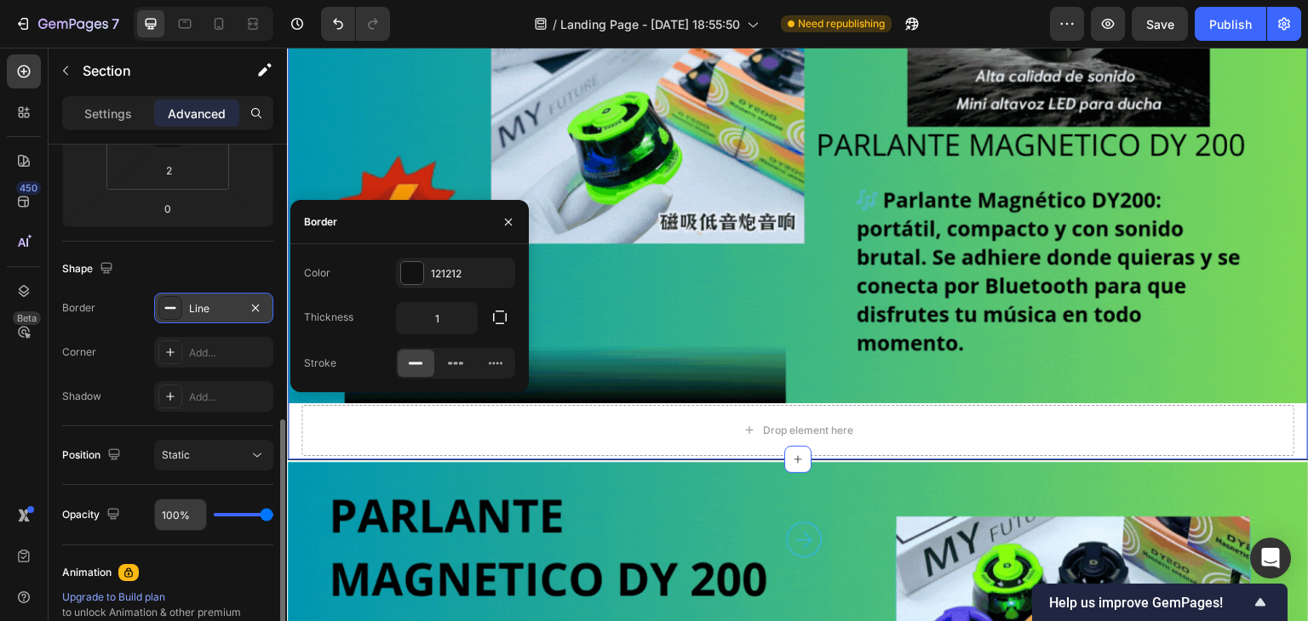
scroll to position [426, 0]
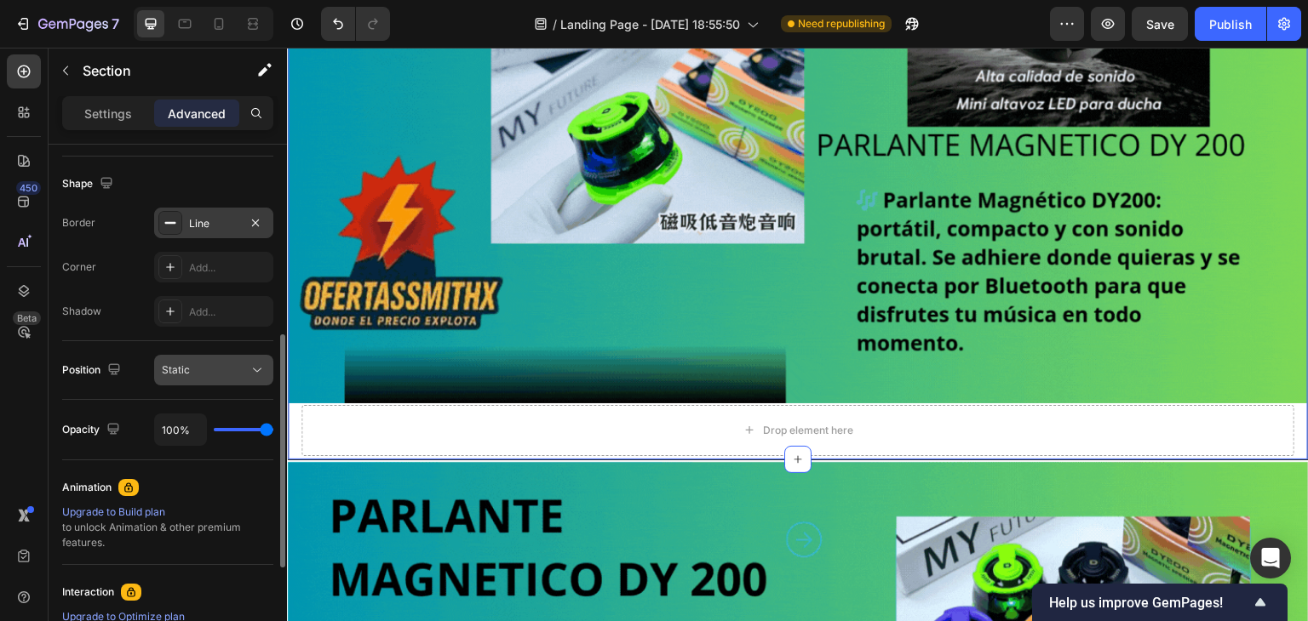
click at [211, 363] on div "Static" at bounding box center [205, 370] width 87 height 15
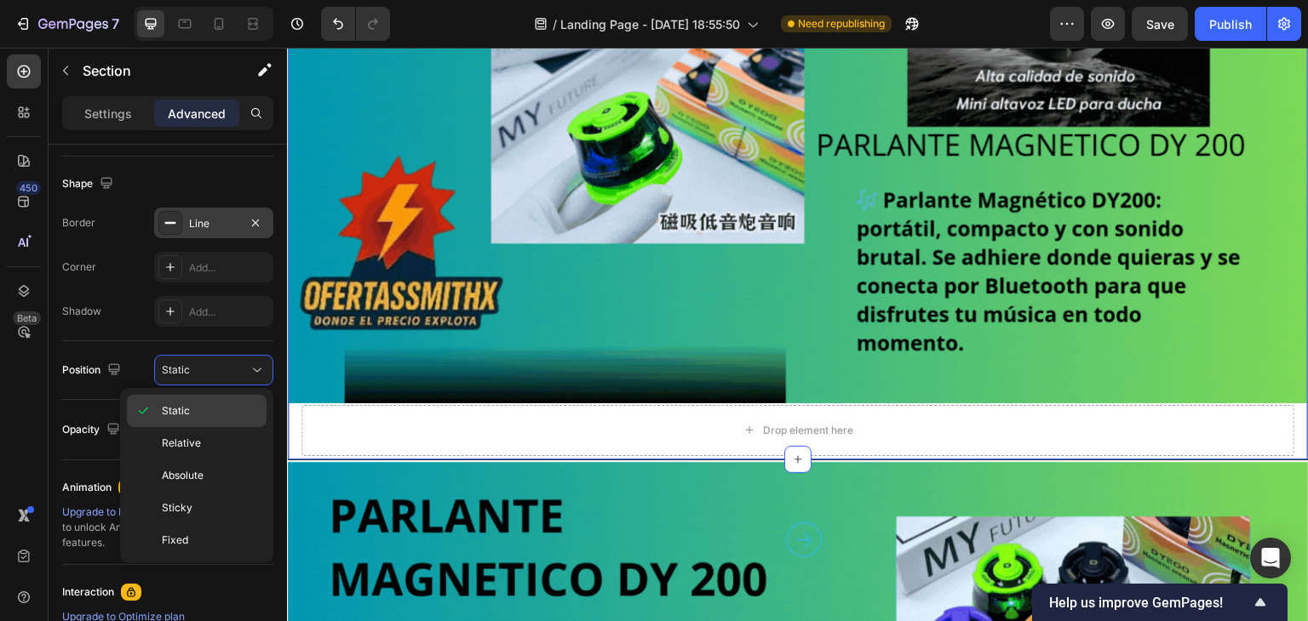
click at [230, 423] on div "Static" at bounding box center [197, 411] width 140 height 32
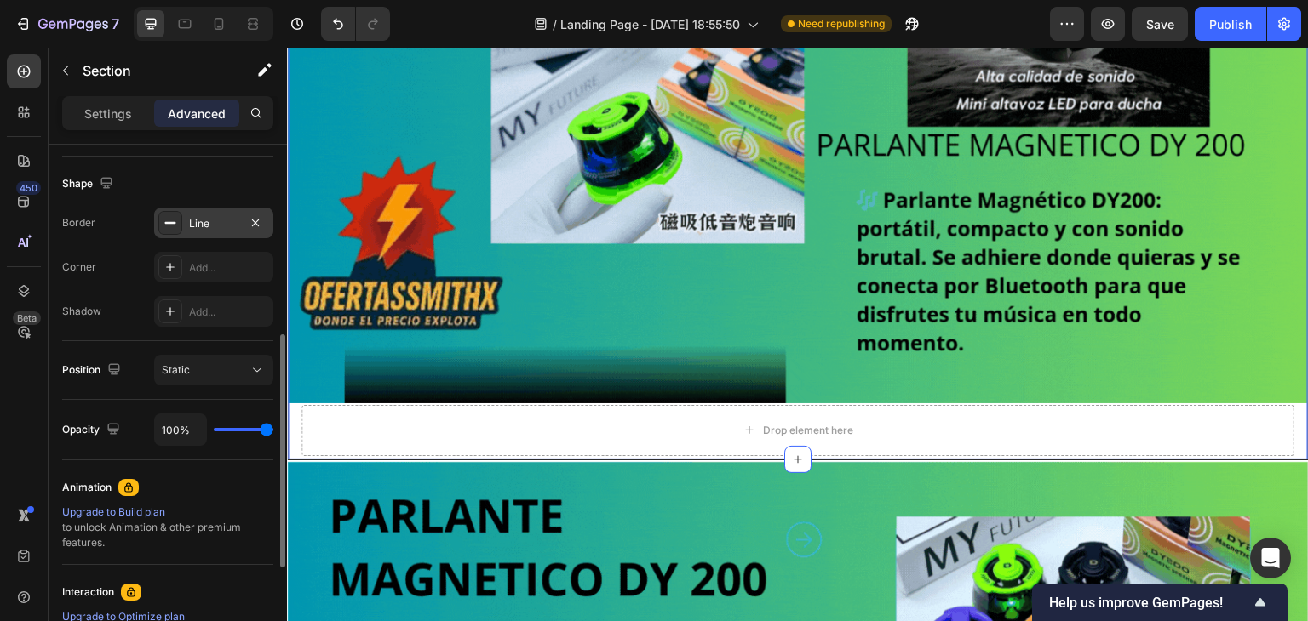
scroll to position [511, 0]
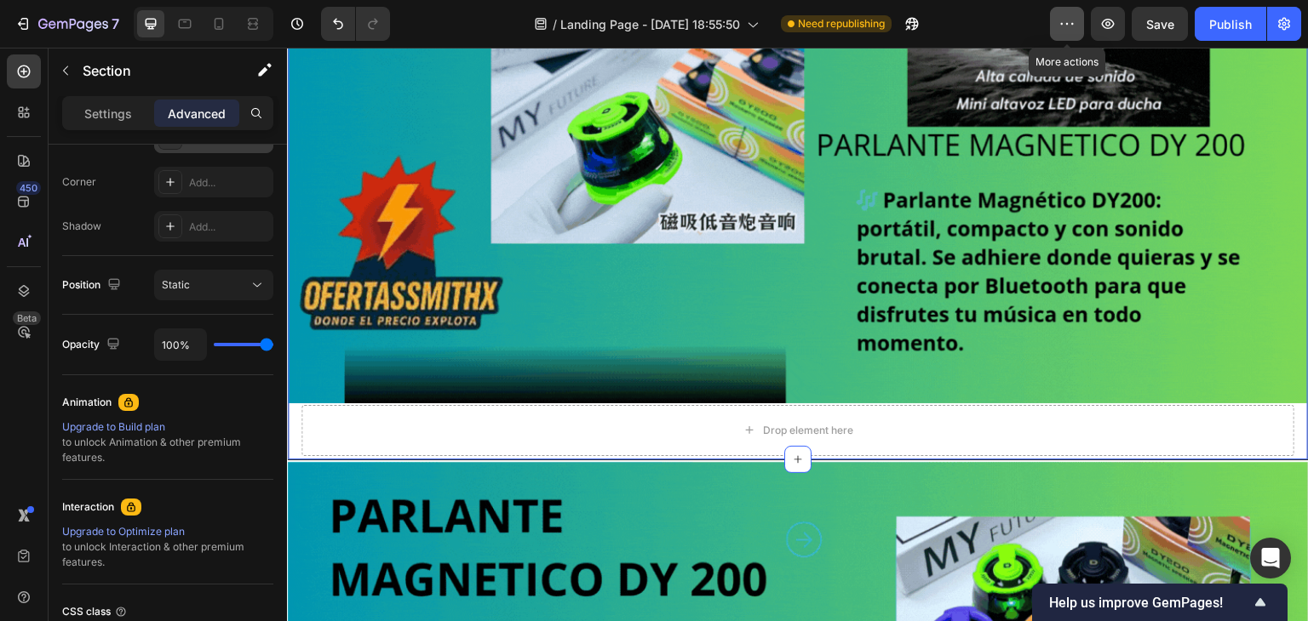
click at [1065, 32] on icon "button" at bounding box center [1066, 23] width 17 height 17
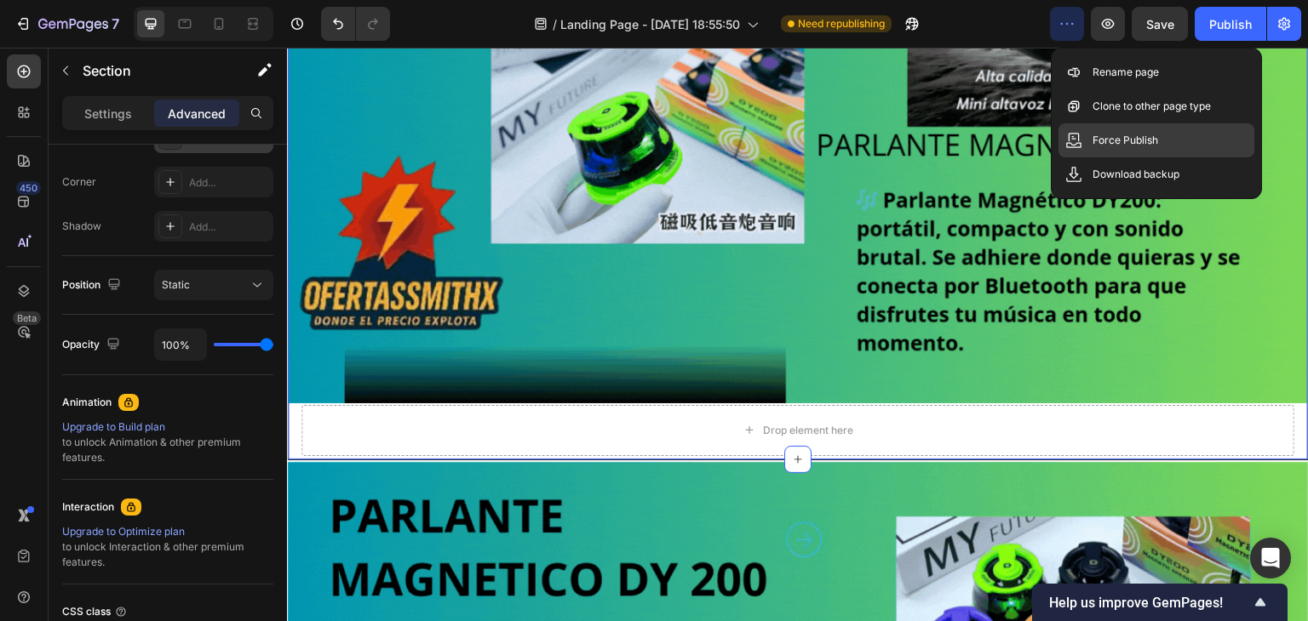
click at [1068, 144] on icon at bounding box center [1073, 140] width 17 height 17
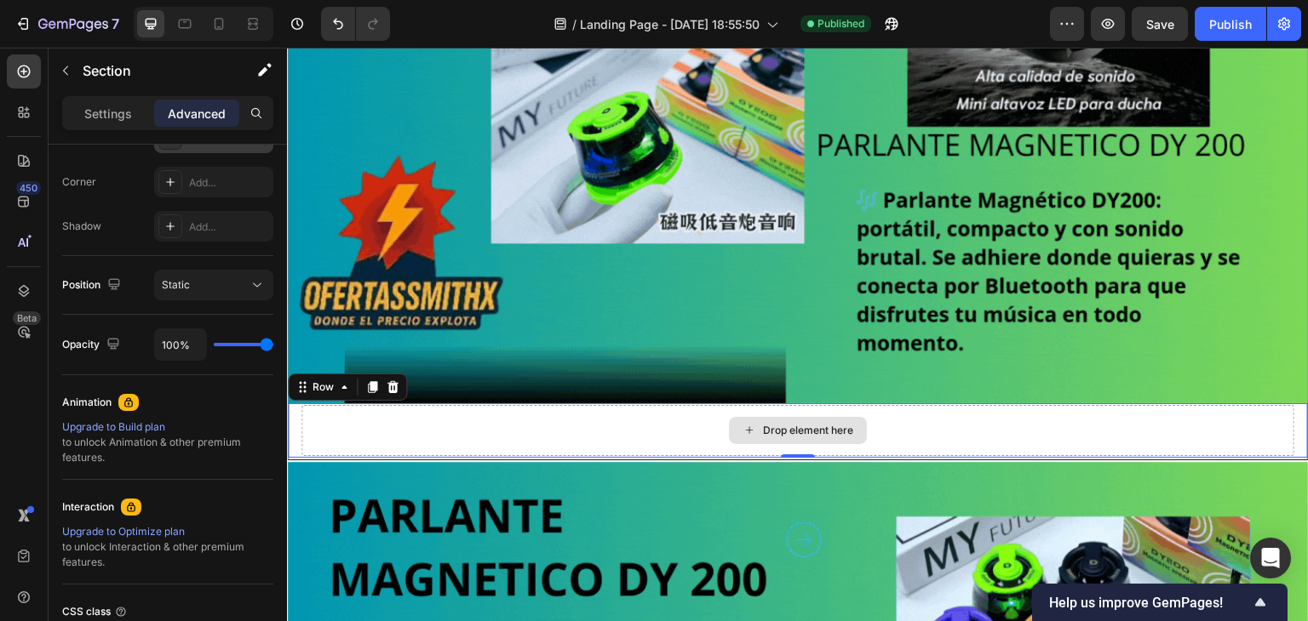
click at [583, 441] on div "Drop element here" at bounding box center [797, 430] width 993 height 51
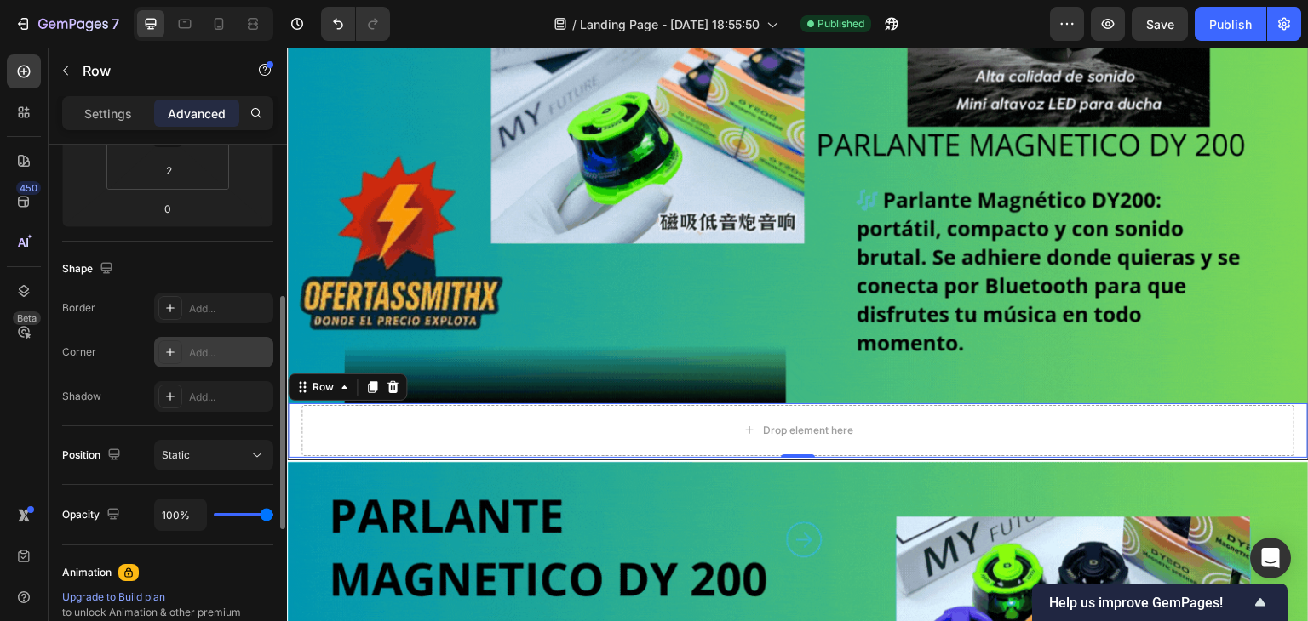
scroll to position [426, 0]
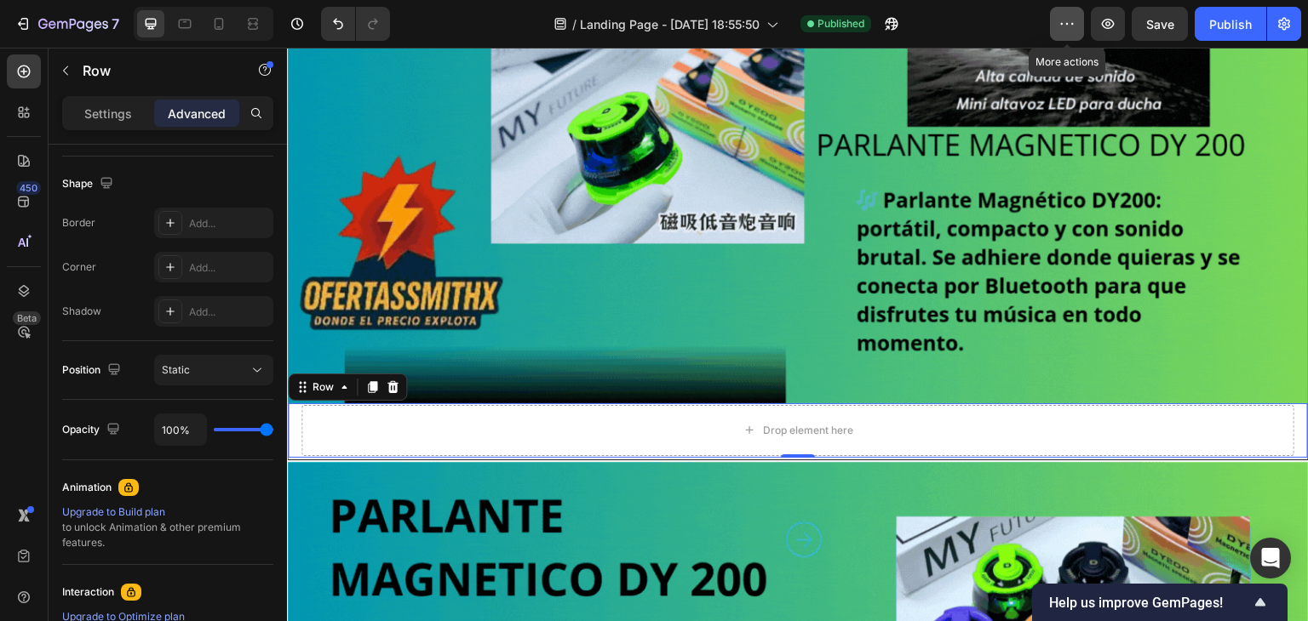
click at [1069, 35] on button "button" at bounding box center [1067, 24] width 34 height 34
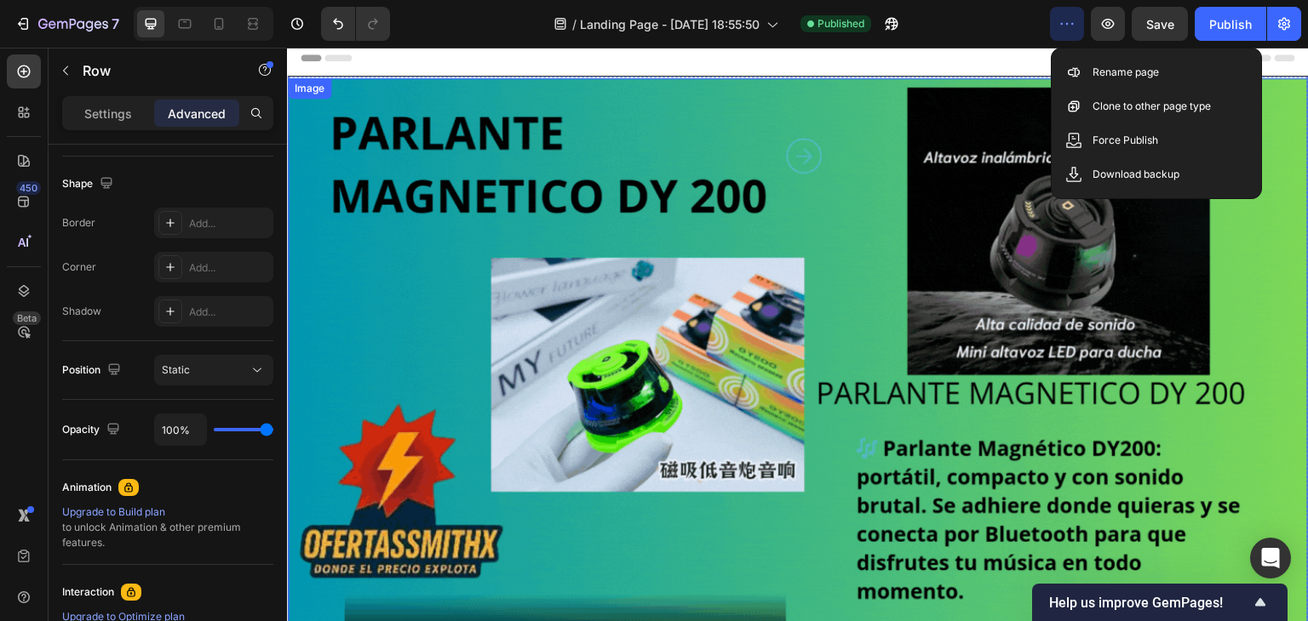
scroll to position [0, 0]
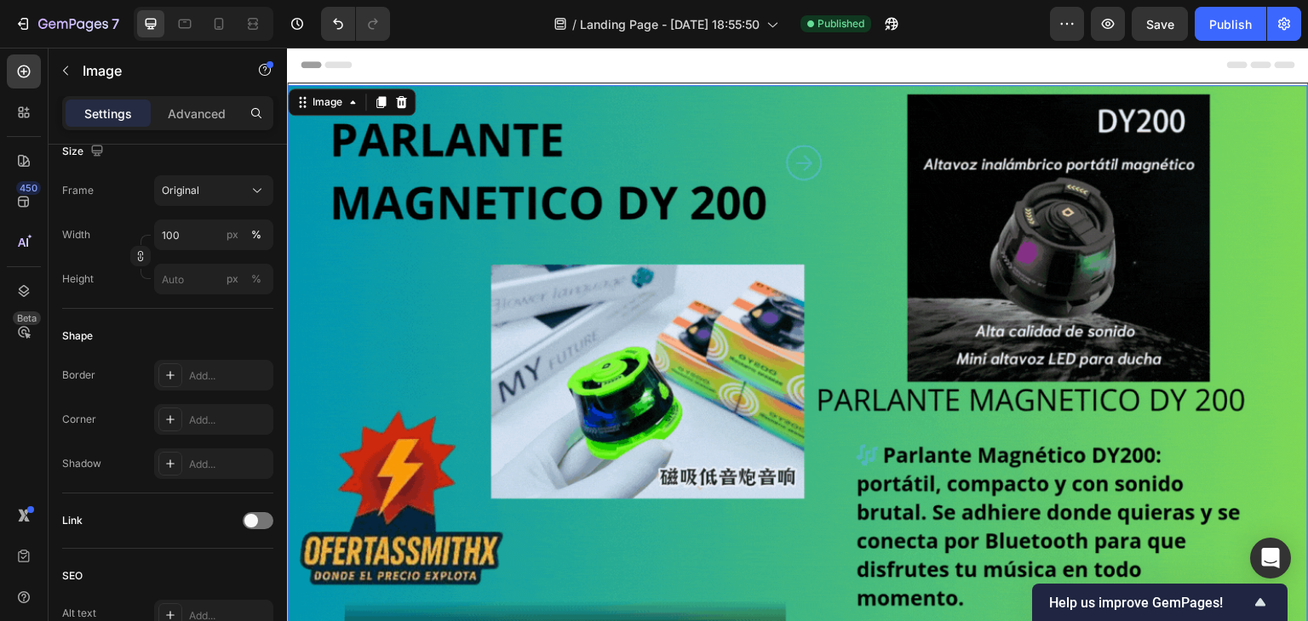
click at [843, 214] on img at bounding box center [798, 372] width 1020 height 574
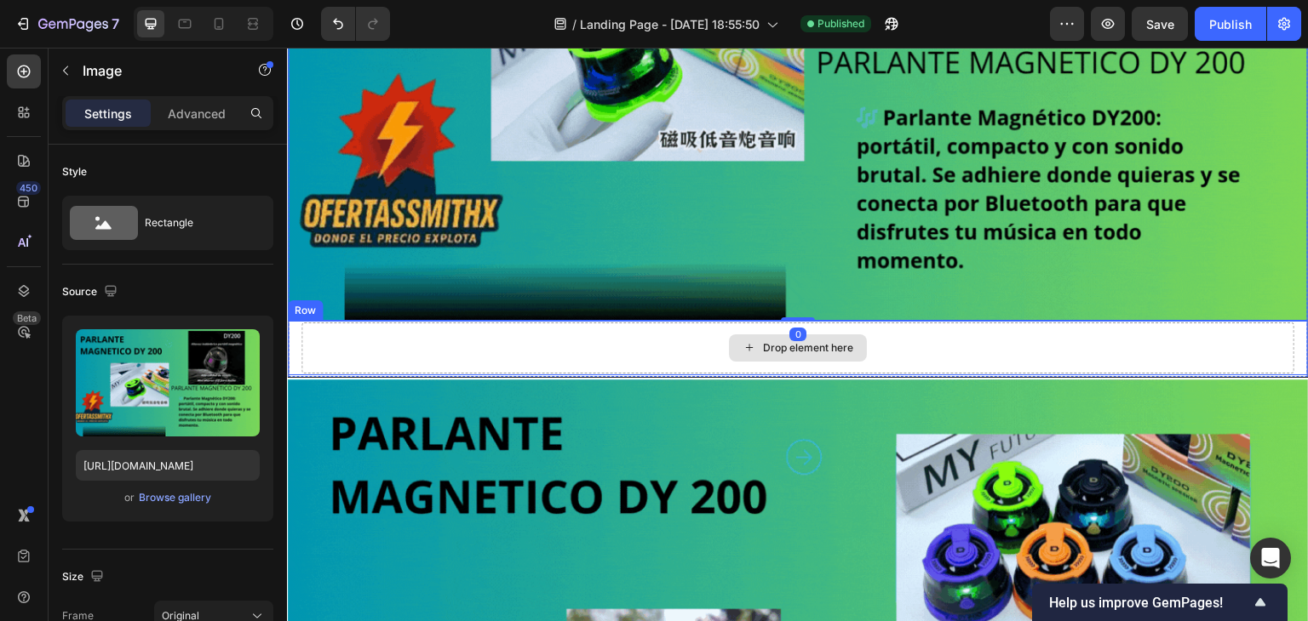
scroll to position [341, 0]
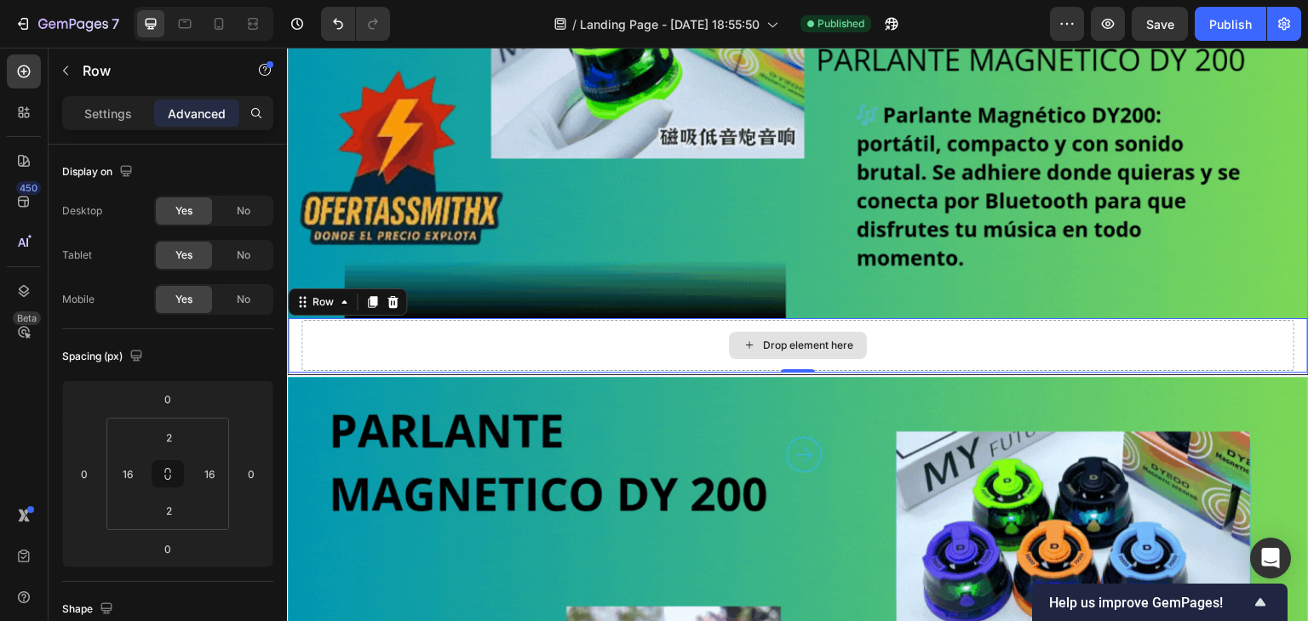
click at [679, 341] on div "Drop element here" at bounding box center [797, 345] width 993 height 51
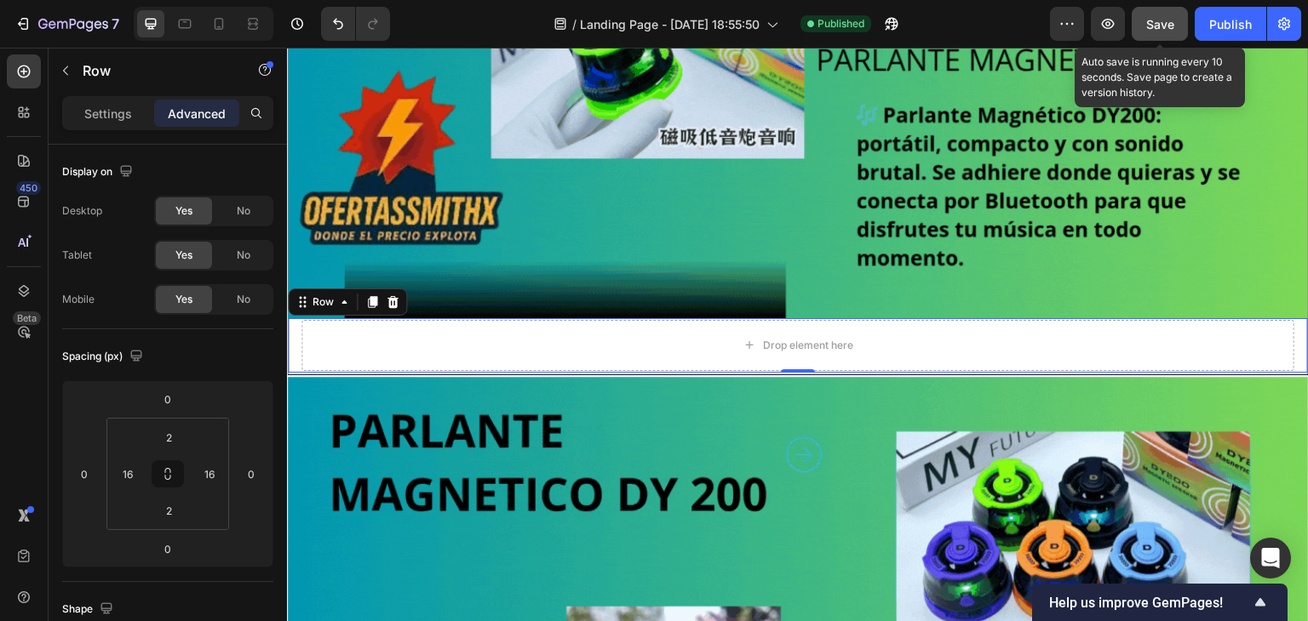
click at [1172, 29] on span "Save" at bounding box center [1160, 24] width 28 height 14
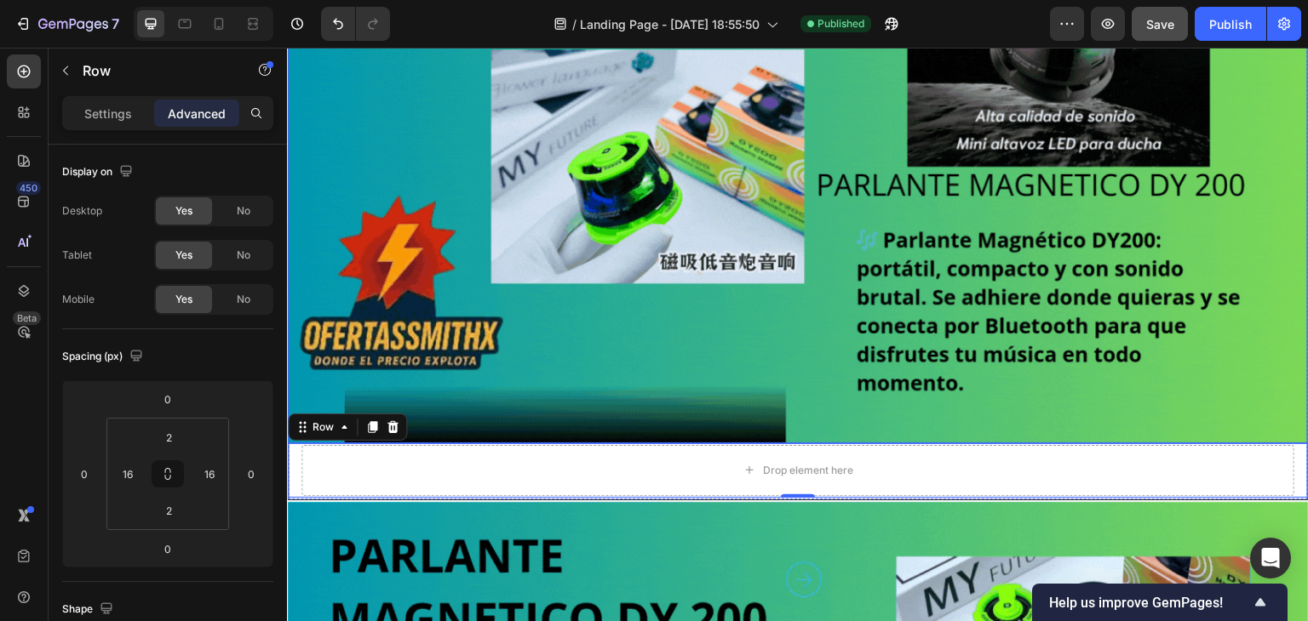
scroll to position [0, 0]
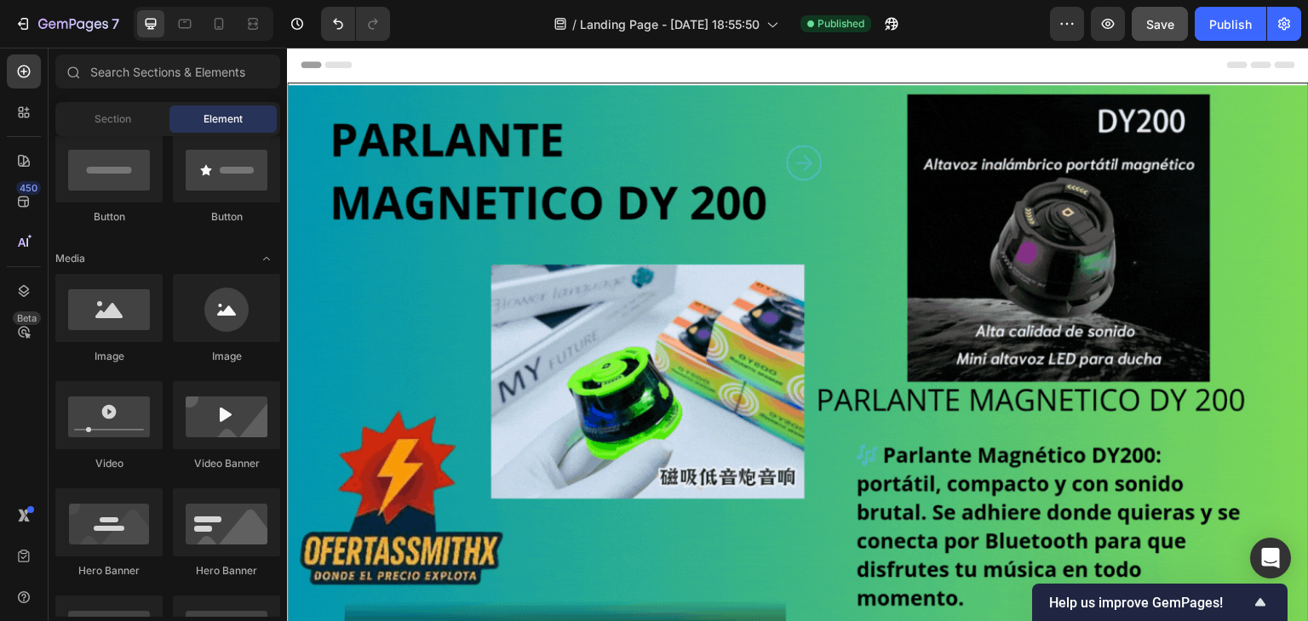
click at [1117, 75] on div "Header" at bounding box center [798, 65] width 994 height 34
click at [1057, 18] on button "button" at bounding box center [1067, 24] width 34 height 34
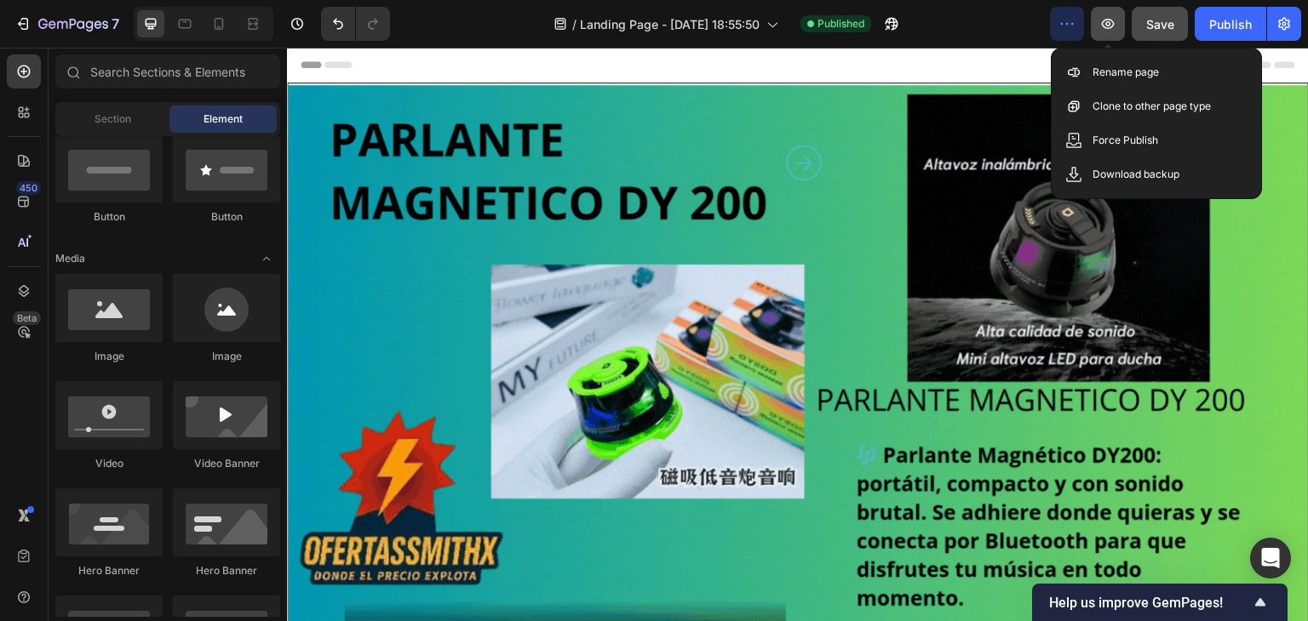
click at [1116, 21] on icon "button" at bounding box center [1107, 23] width 17 height 17
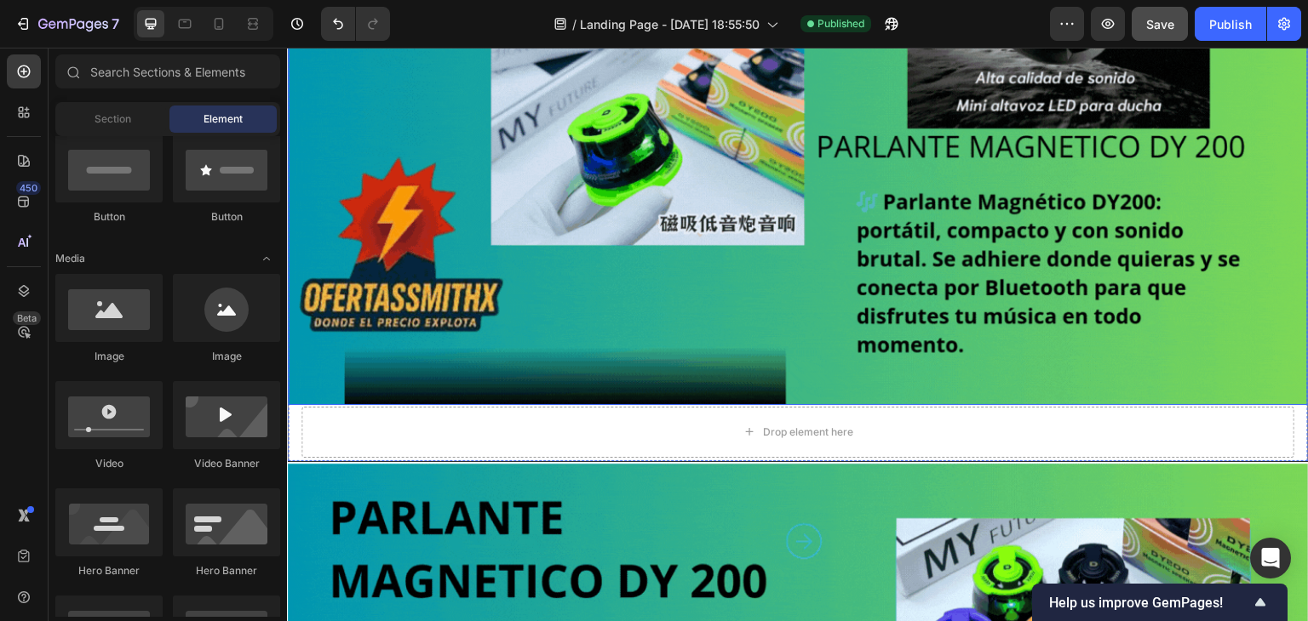
scroll to position [255, 0]
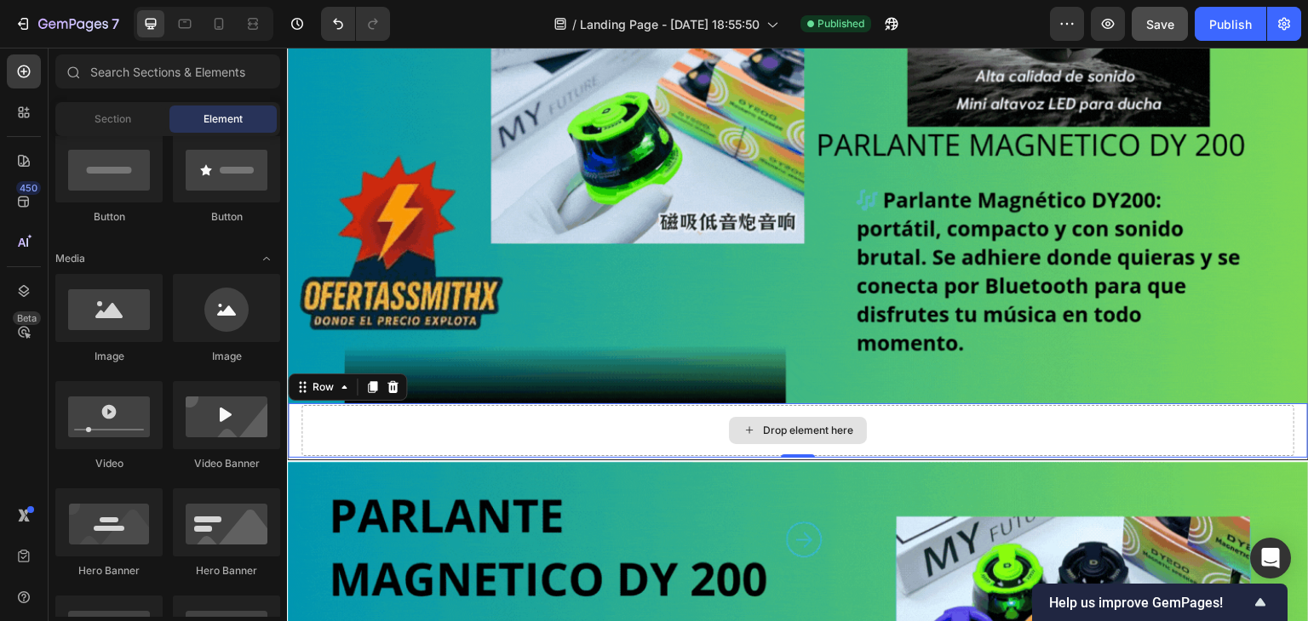
click at [672, 413] on div "Drop element here" at bounding box center [797, 430] width 993 height 51
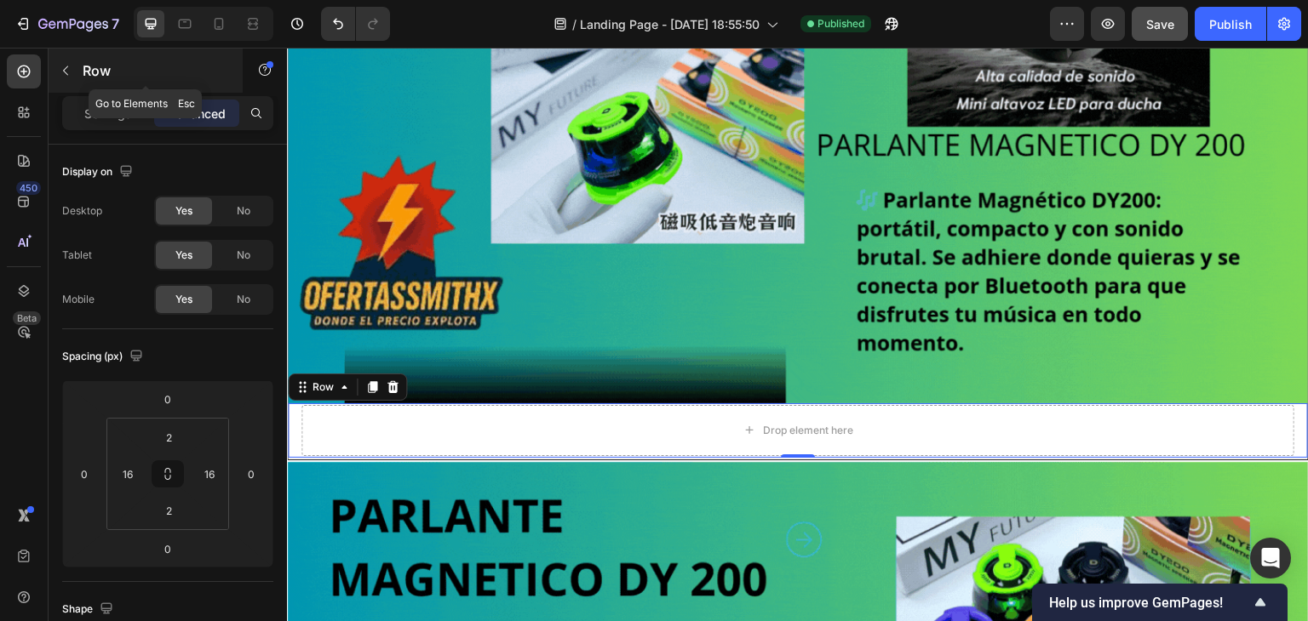
click at [61, 64] on icon "button" at bounding box center [66, 71] width 14 height 14
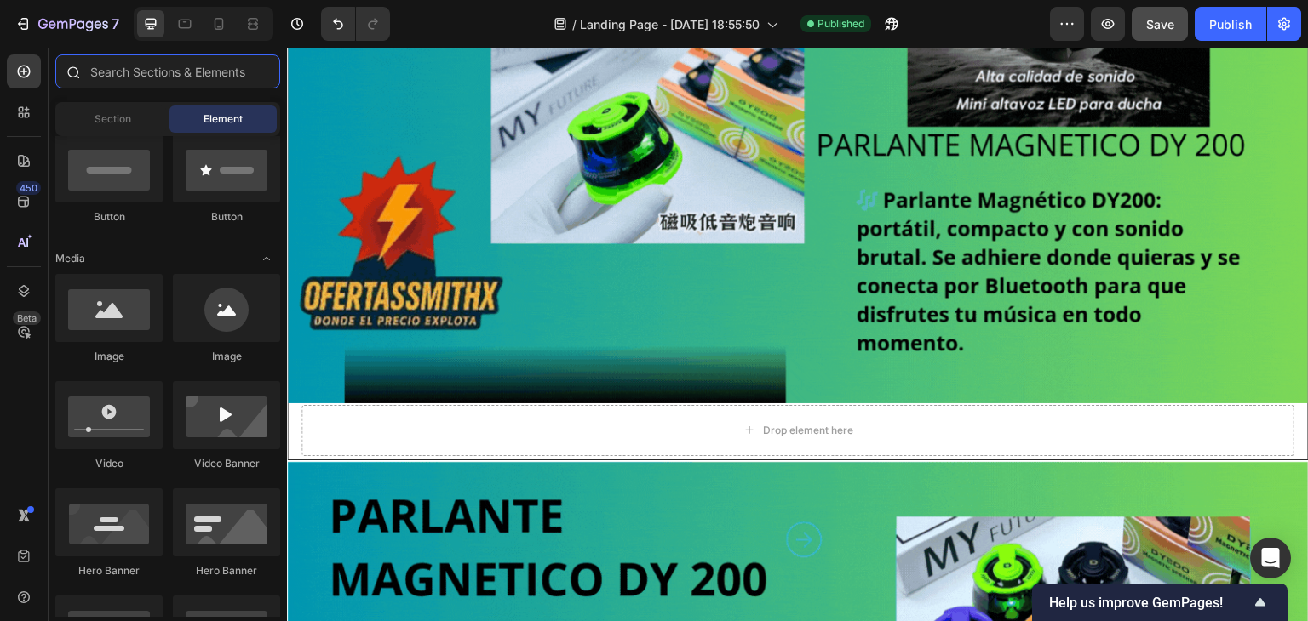
click at [159, 68] on input "text" at bounding box center [167, 71] width 225 height 34
click at [134, 81] on input "text" at bounding box center [167, 71] width 225 height 34
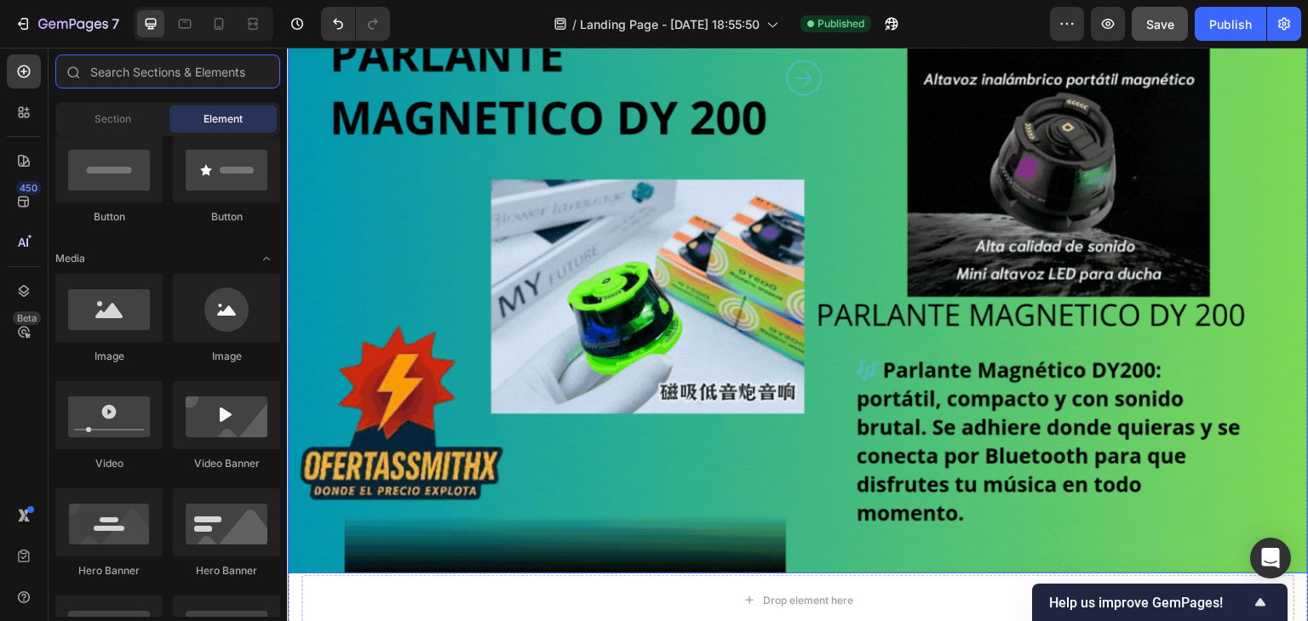
scroll to position [0, 0]
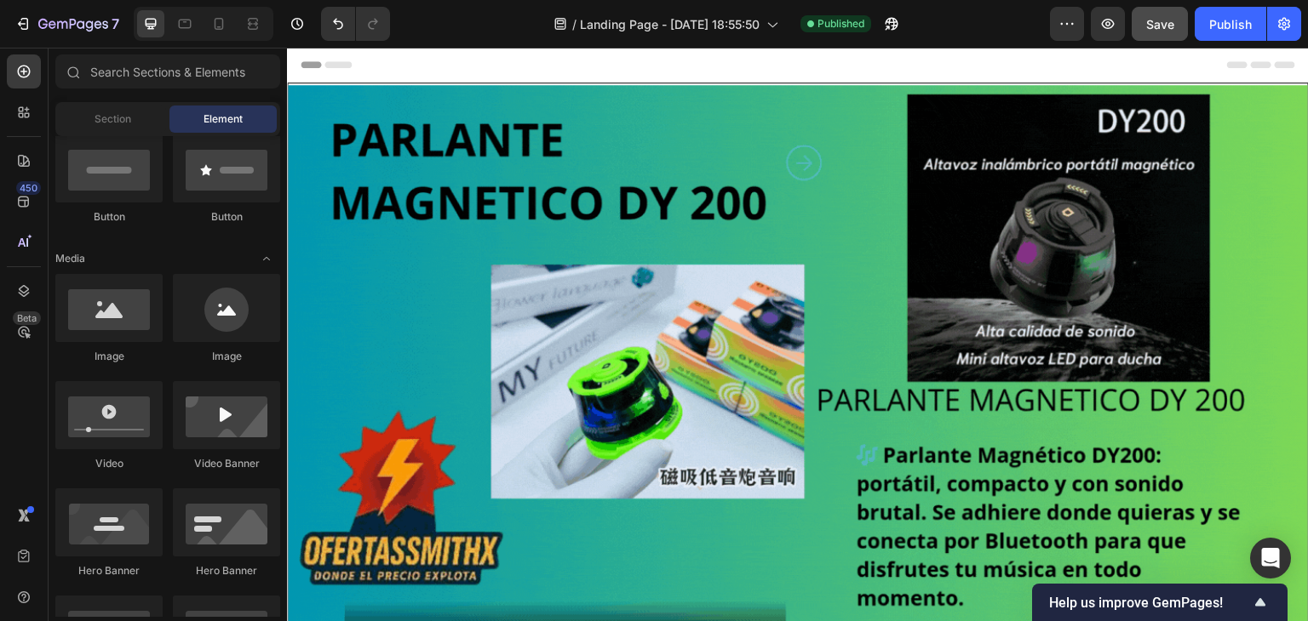
click at [1251, 62] on icon at bounding box center [1261, 64] width 20 height 7
click at [1278, 563] on icon "Open Intercom Messenger" at bounding box center [1270, 558] width 22 height 22
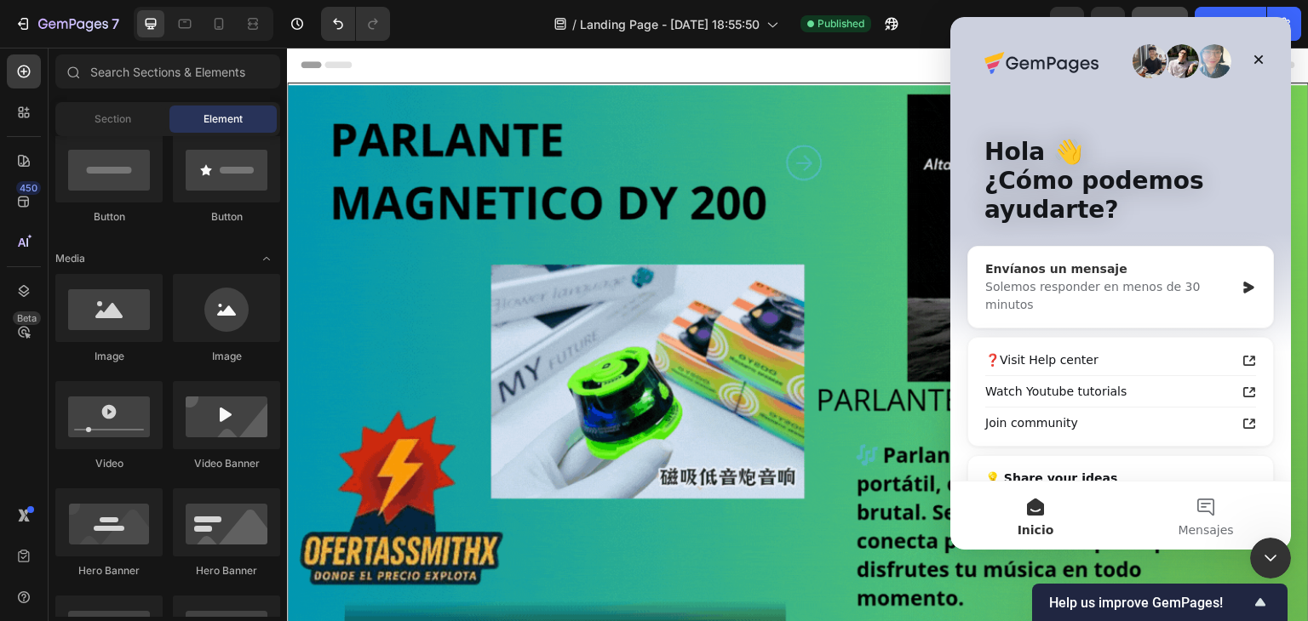
click at [1126, 302] on div "Envíanos un mensaje Solemos responder en menos de 30 minutos" at bounding box center [1120, 287] width 305 height 81
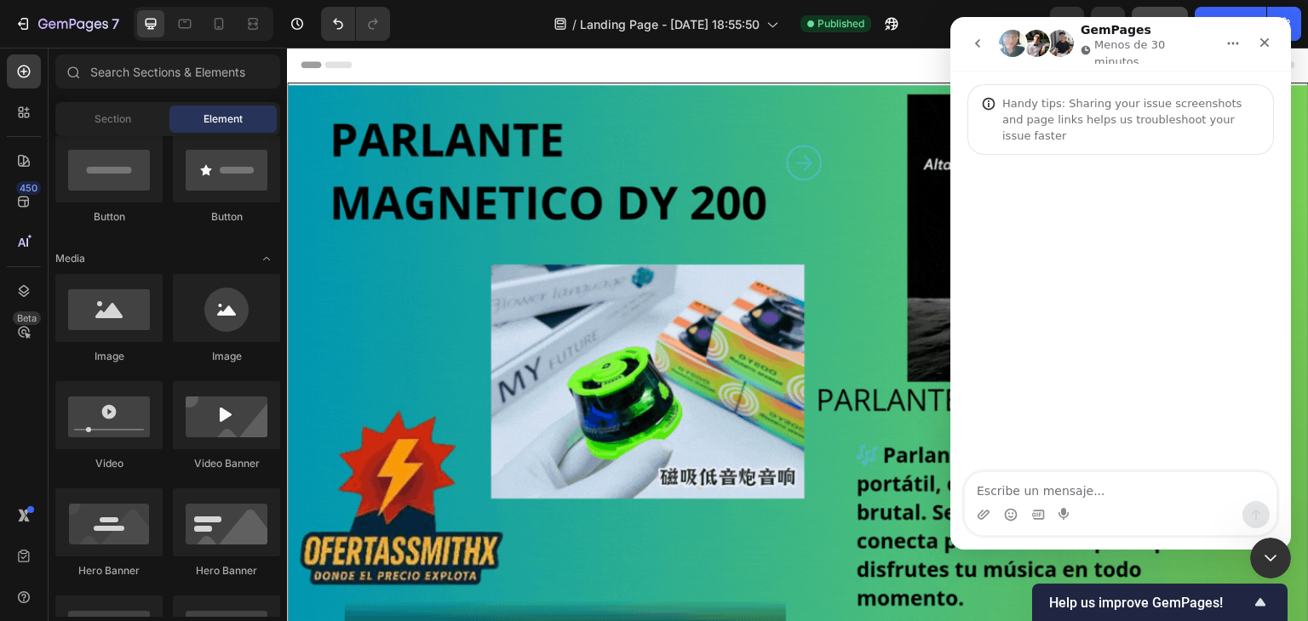
click at [1005, 495] on textarea "Escribe un mensaje..." at bounding box center [1121, 487] width 312 height 29
type textarea "COMO LO VINCULO CON MI PRODUCTO DE SHOPIFY"
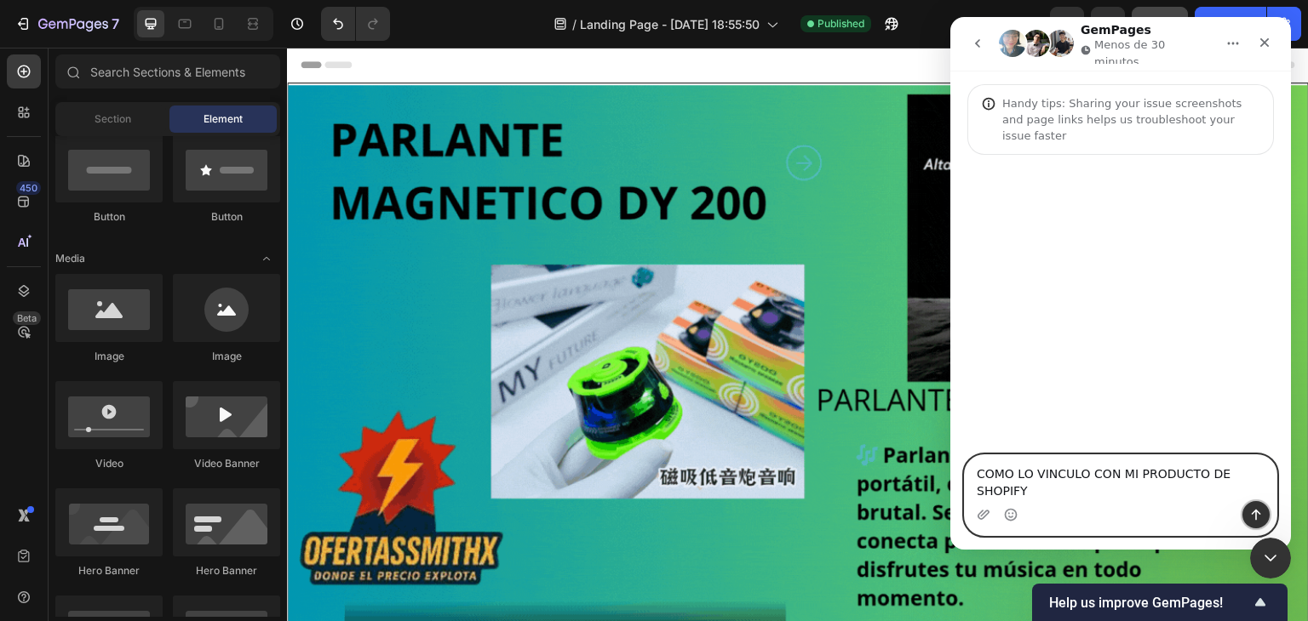
click at [1255, 508] on icon "Enviar un mensaje…" at bounding box center [1256, 515] width 14 height 14
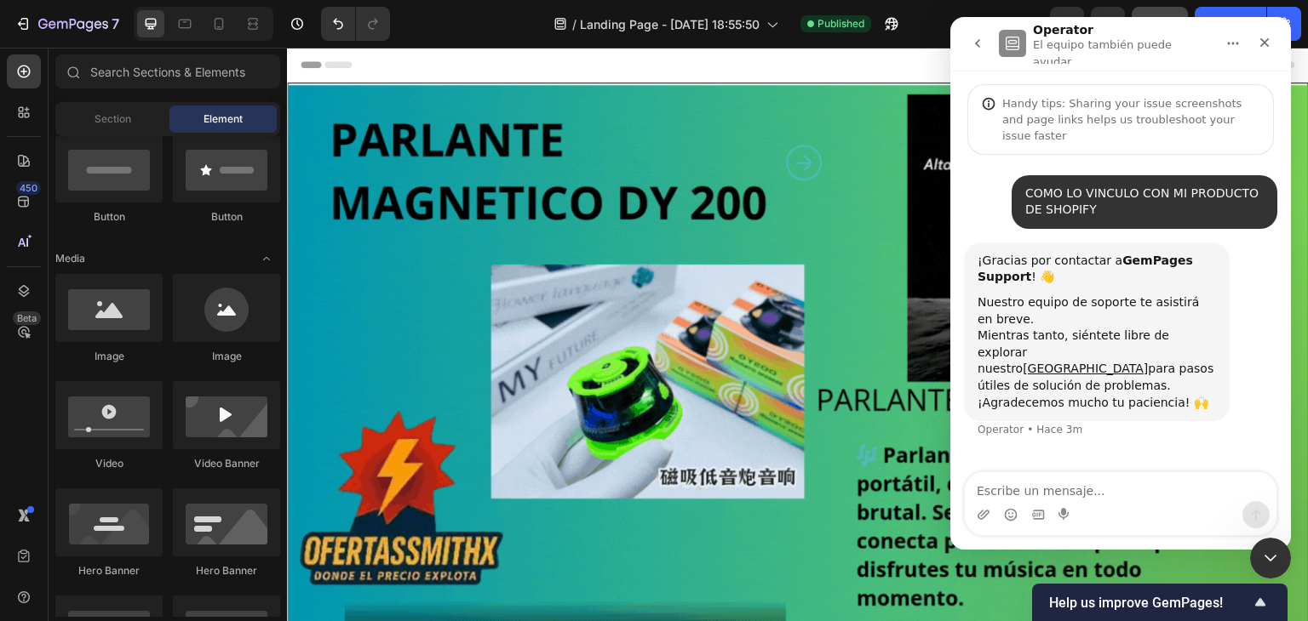
click at [988, 43] on button "go back" at bounding box center [977, 43] width 32 height 32
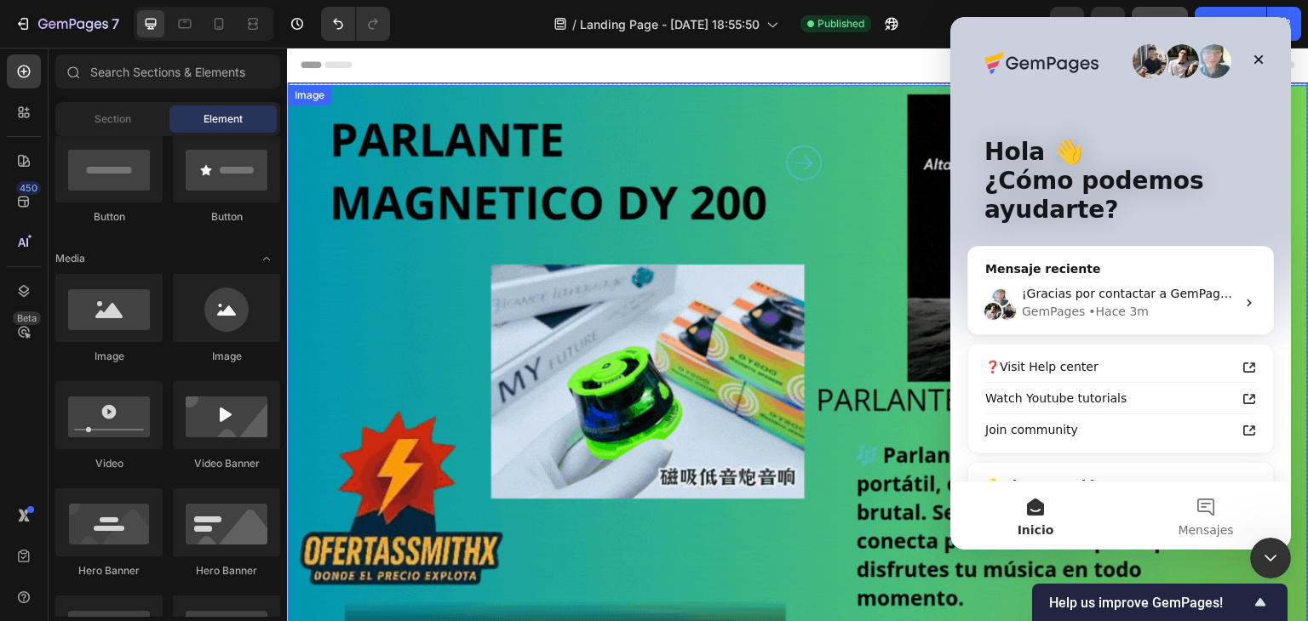
click at [858, 239] on img at bounding box center [798, 372] width 1020 height 574
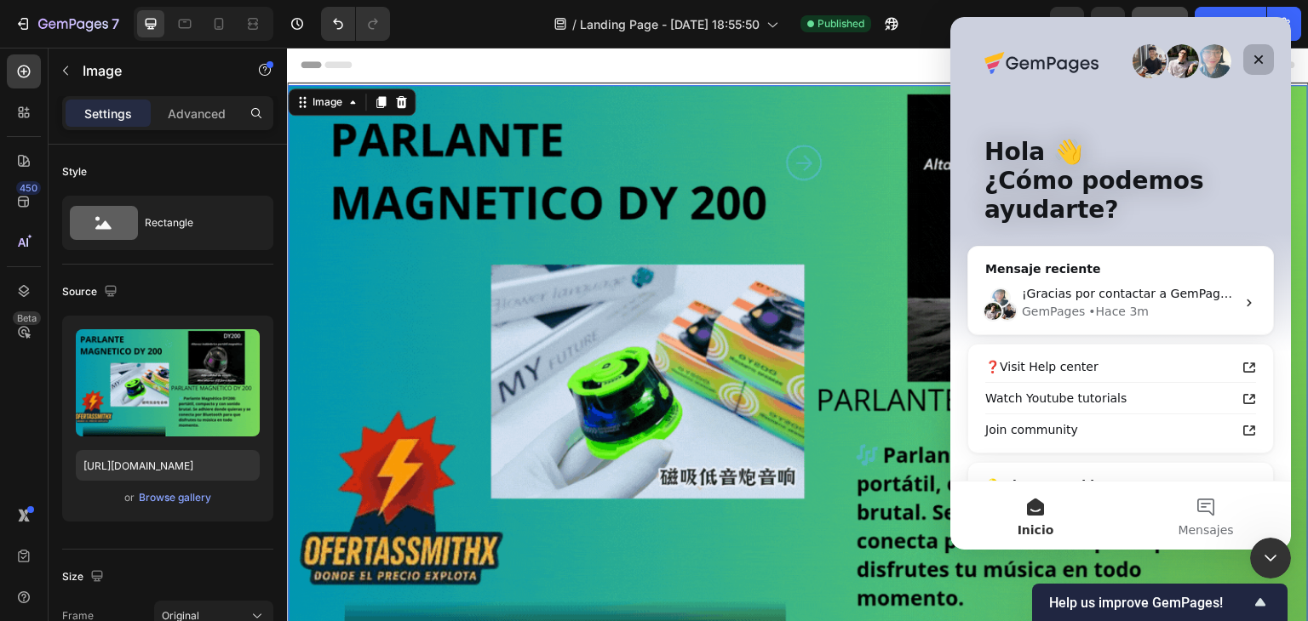
click at [1247, 56] on div "Cerrar" at bounding box center [1258, 59] width 31 height 31
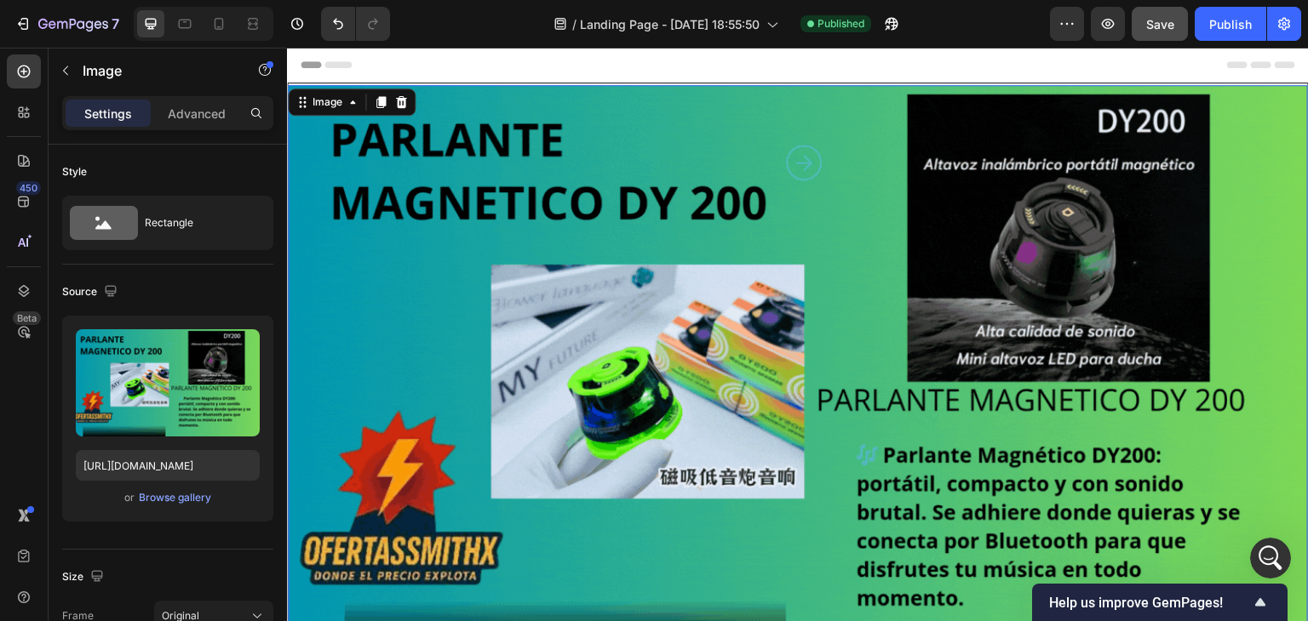
click at [802, 178] on img at bounding box center [798, 372] width 1020 height 574
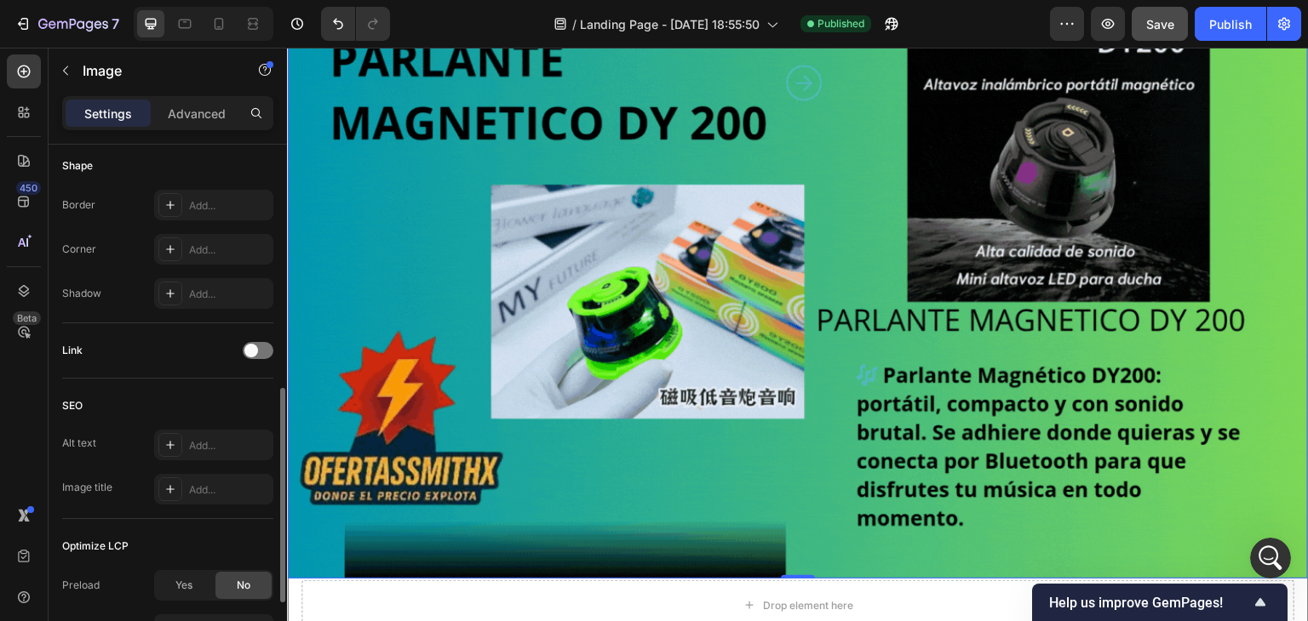
scroll to position [255, 0]
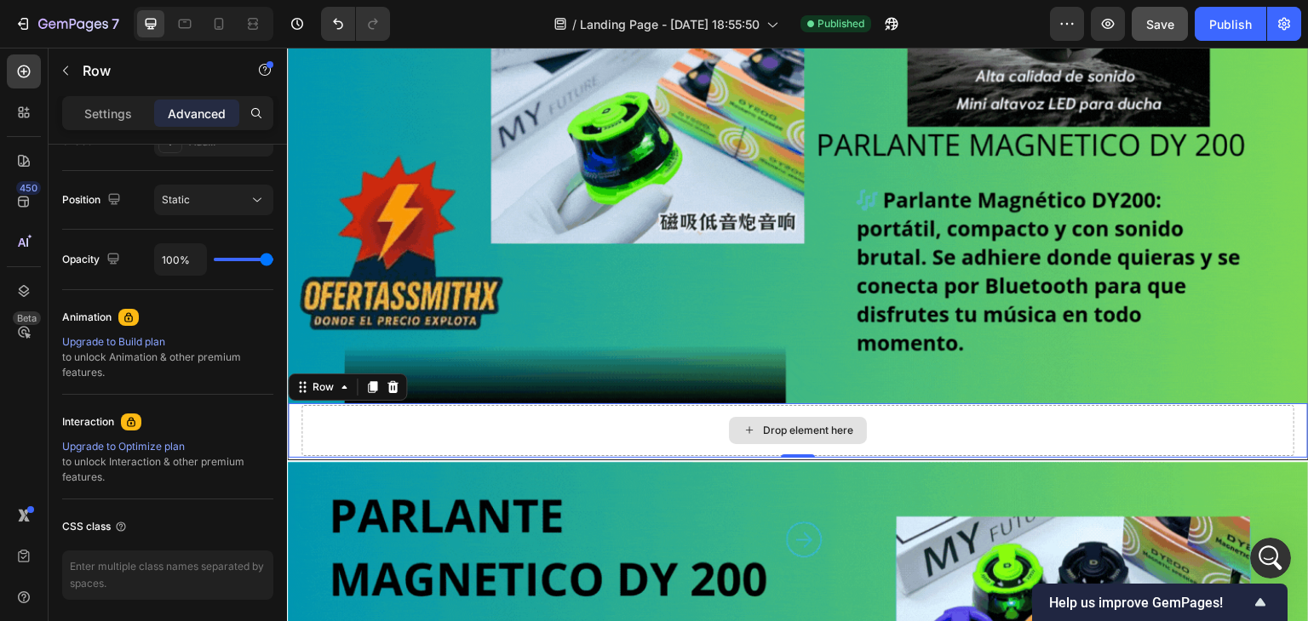
click at [587, 427] on div "Drop element here" at bounding box center [797, 430] width 993 height 51
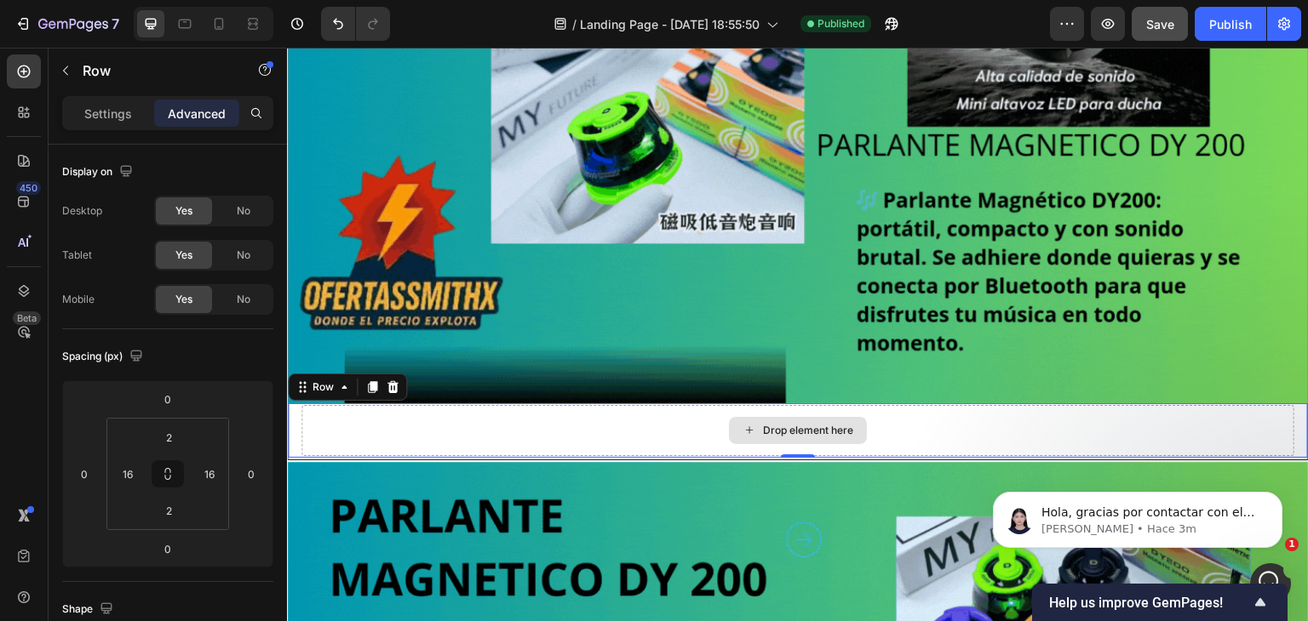
scroll to position [0, 0]
click at [1068, 524] on p "Alice • Hace 9m" at bounding box center [1151, 529] width 220 height 15
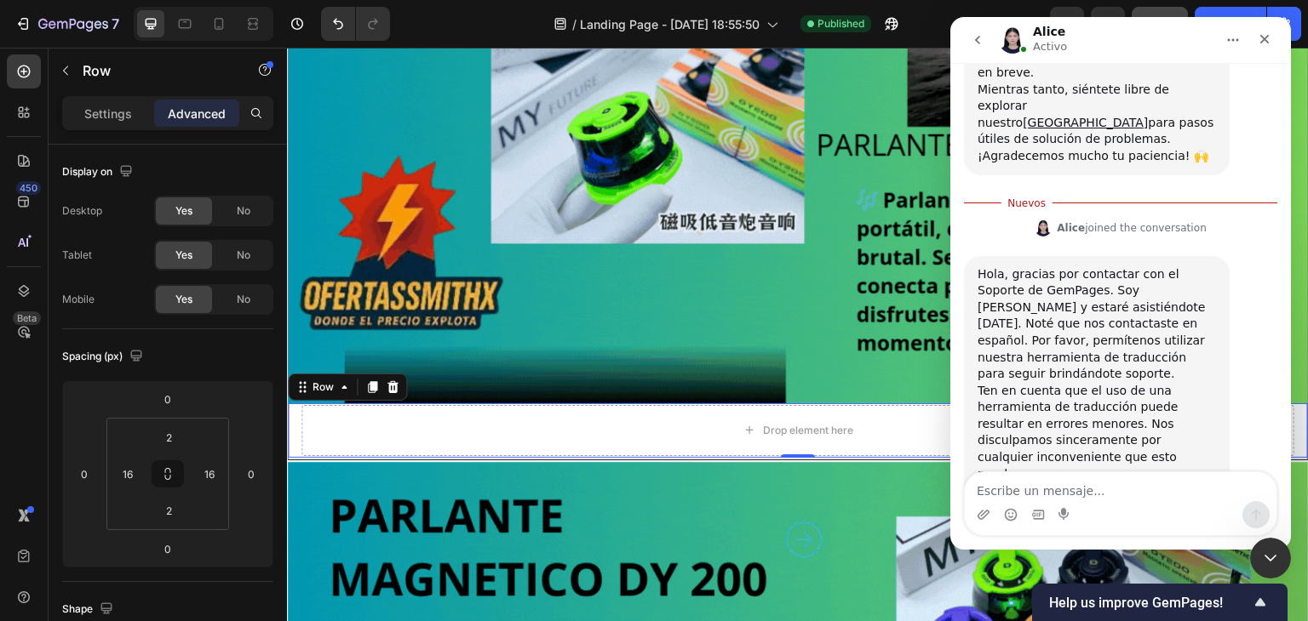
scroll to position [279, 0]
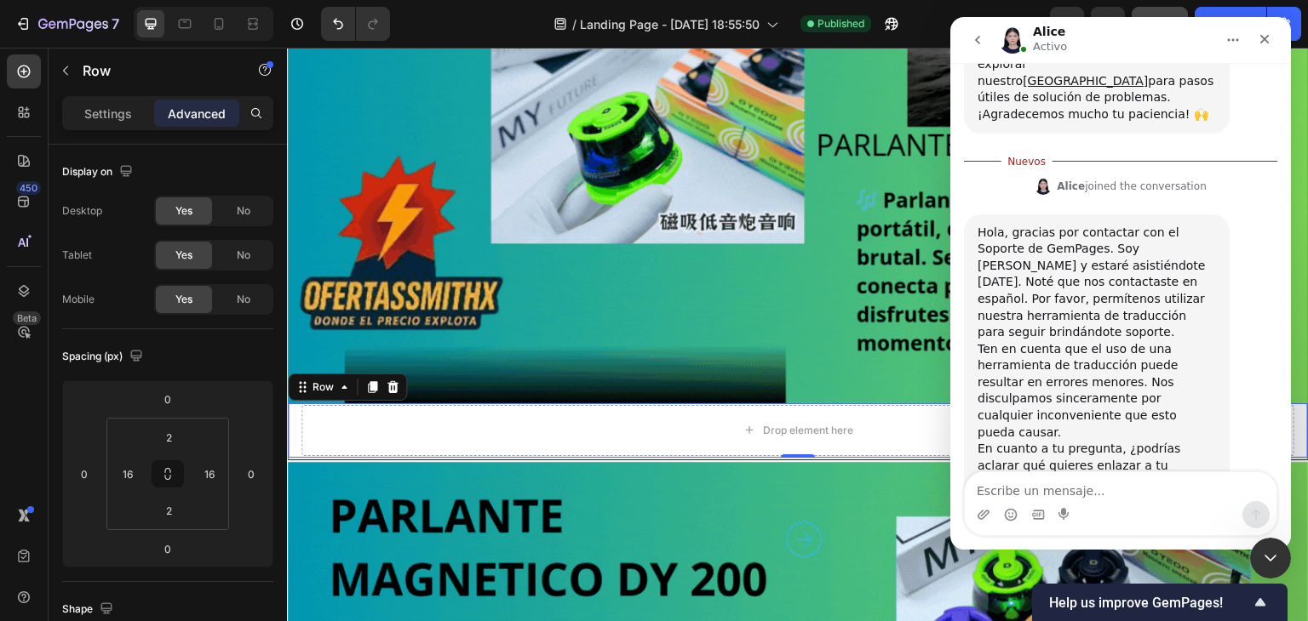
click at [1011, 491] on textarea "Escribe un mensaje..." at bounding box center [1121, 487] width 312 height 29
type textarea "YES"
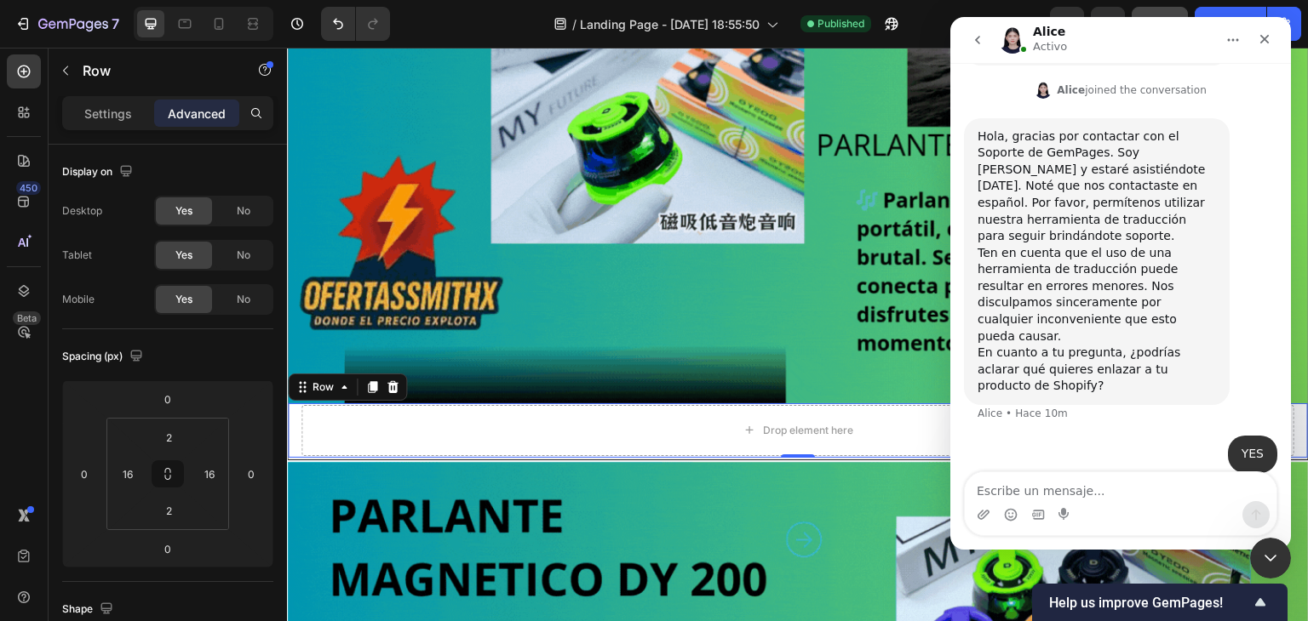
scroll to position [301, 0]
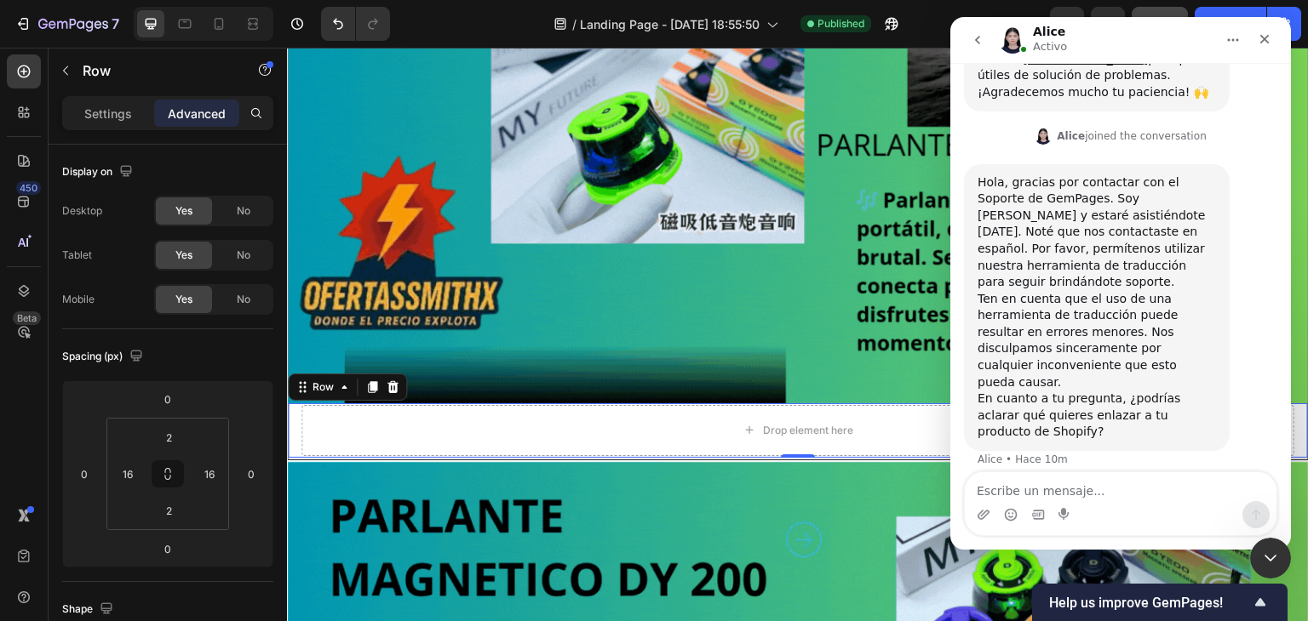
click at [993, 483] on textarea "Escribe un mensaje..." at bounding box center [1121, 487] width 312 height 29
type textarea "SI"
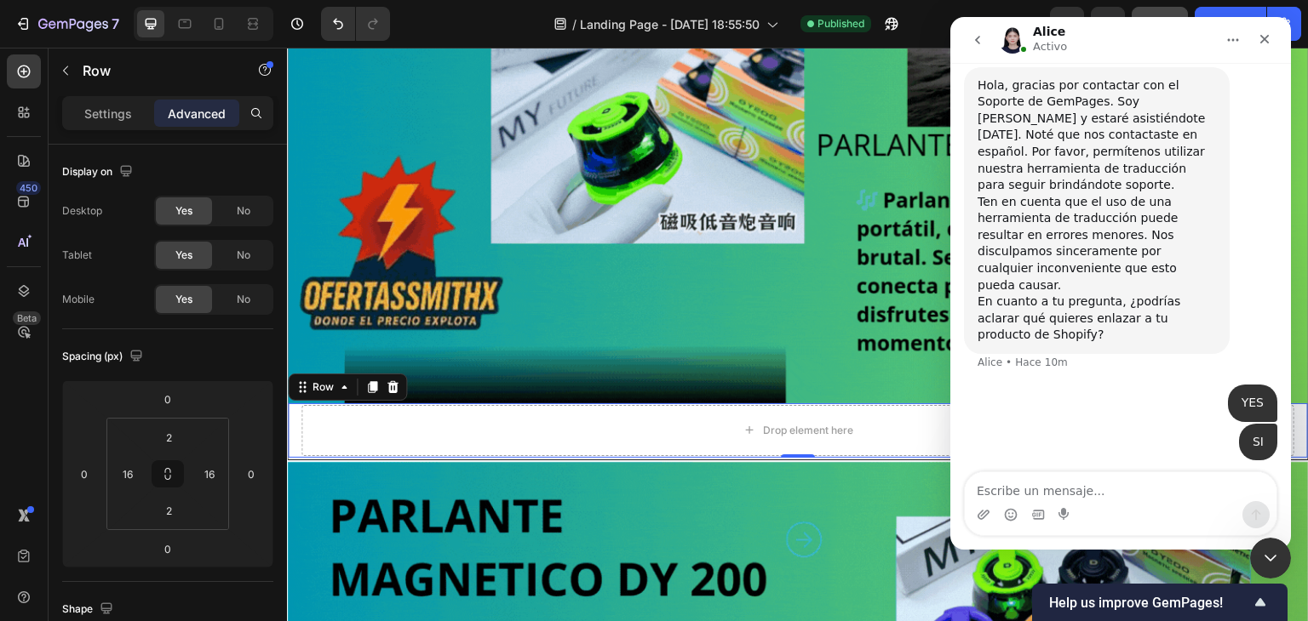
scroll to position [341, 0]
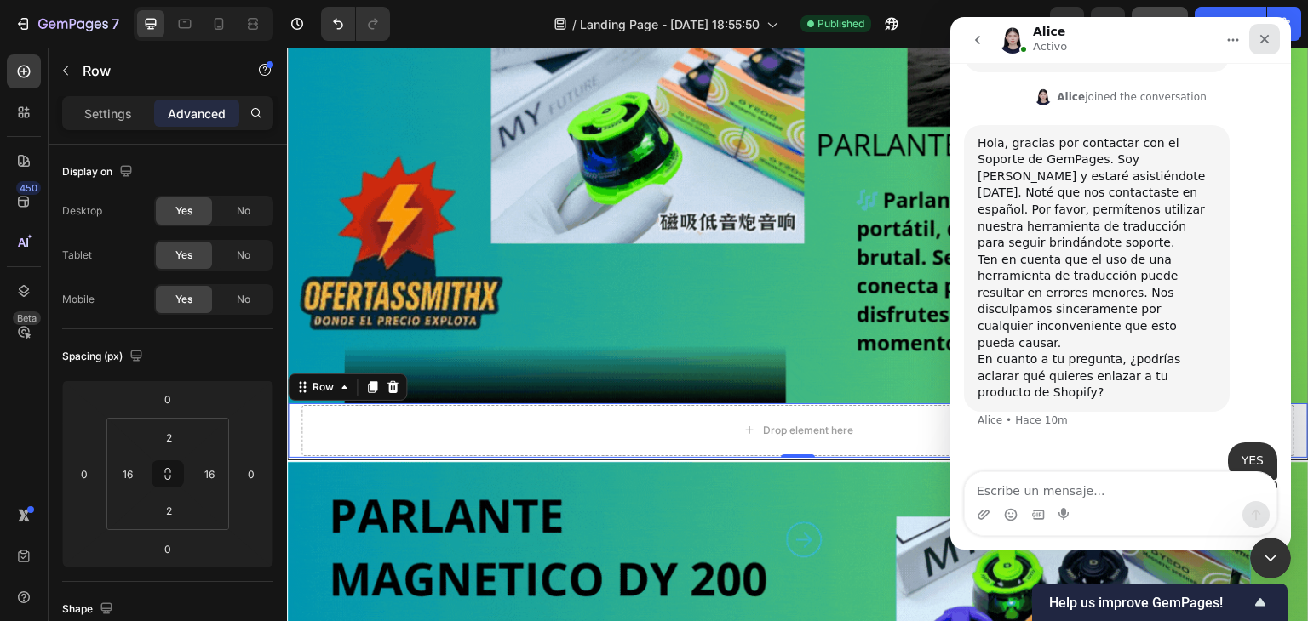
click at [1257, 32] on icon "Cerrar" at bounding box center [1264, 39] width 14 height 14
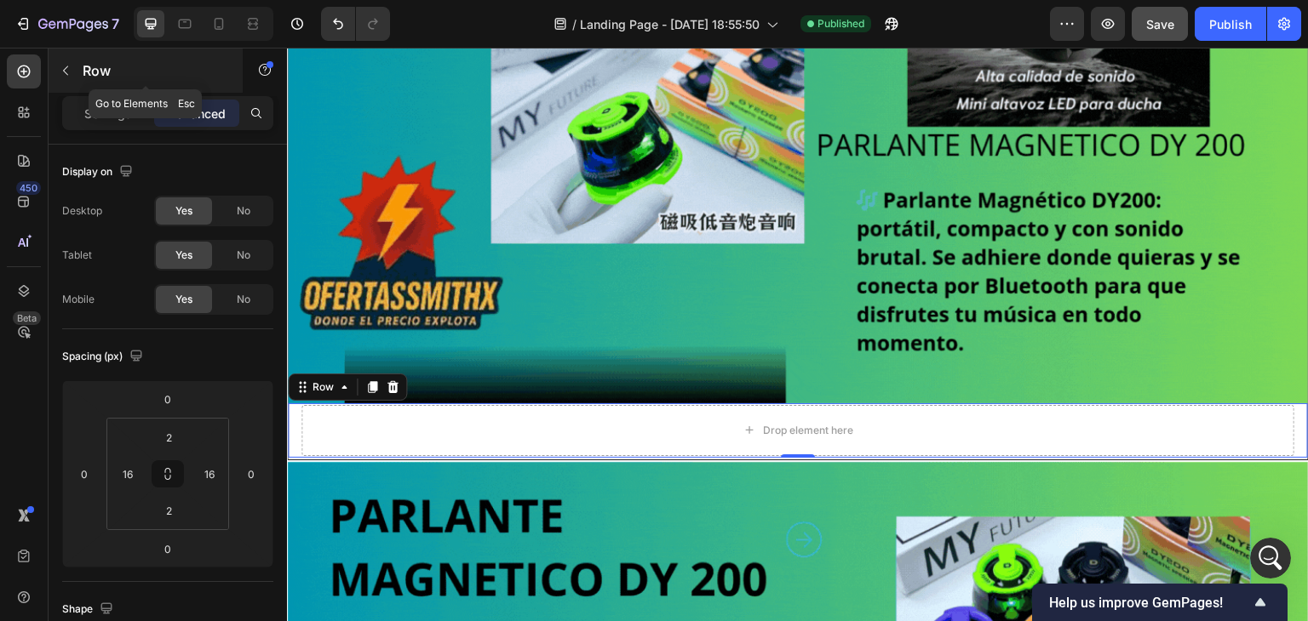
click at [83, 69] on p "Row" at bounding box center [155, 70] width 145 height 20
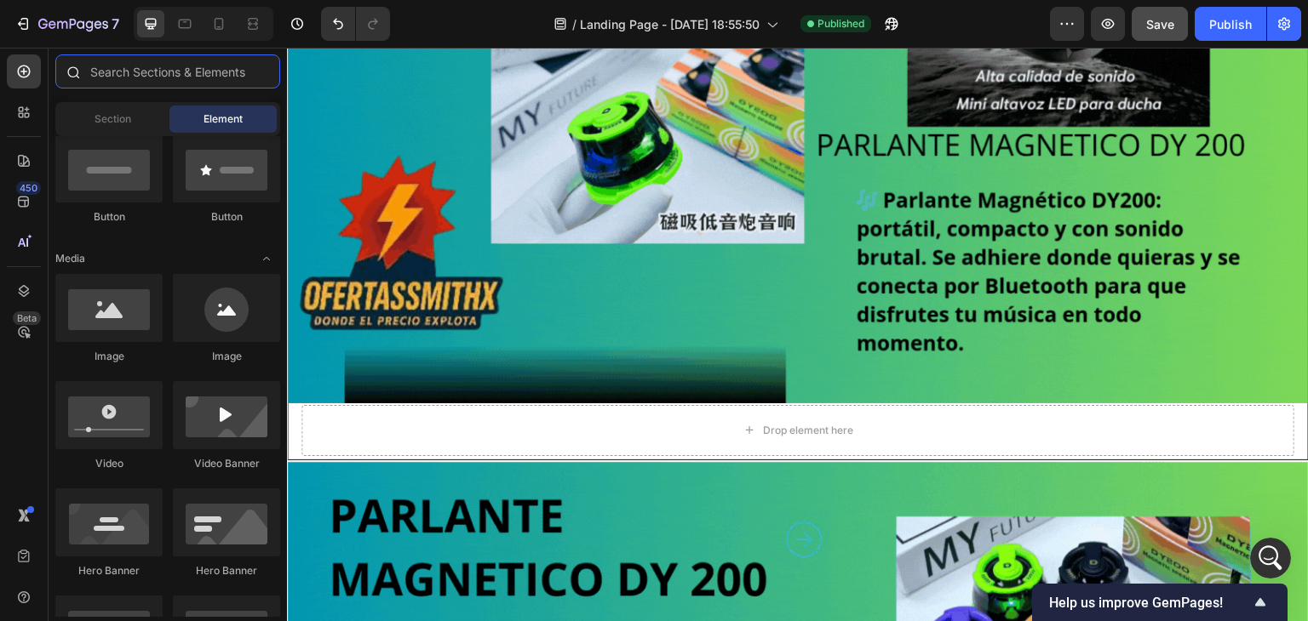
click at [143, 77] on input "text" at bounding box center [167, 71] width 225 height 34
click at [134, 76] on input "text" at bounding box center [167, 71] width 225 height 34
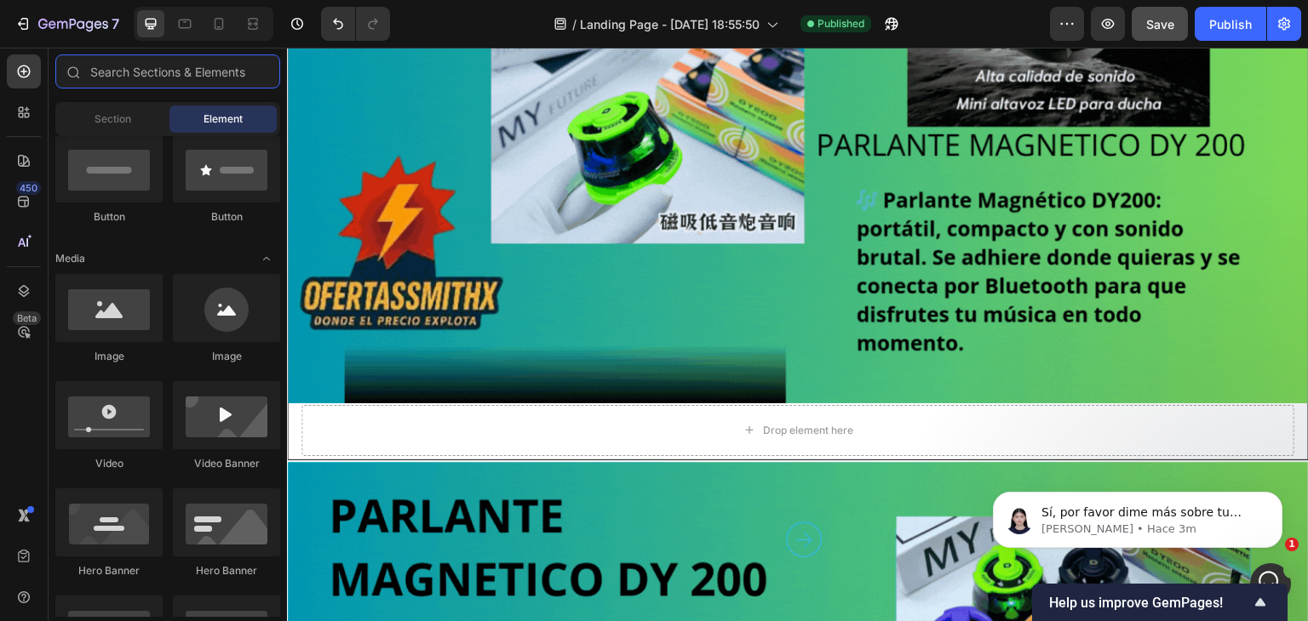
scroll to position [662, 0]
click at [1033, 515] on div "Sí, por favor dime más sobre tu solicitud para que pueda entenderla mejor. ¿Qué…" at bounding box center [1137, 520] width 264 height 34
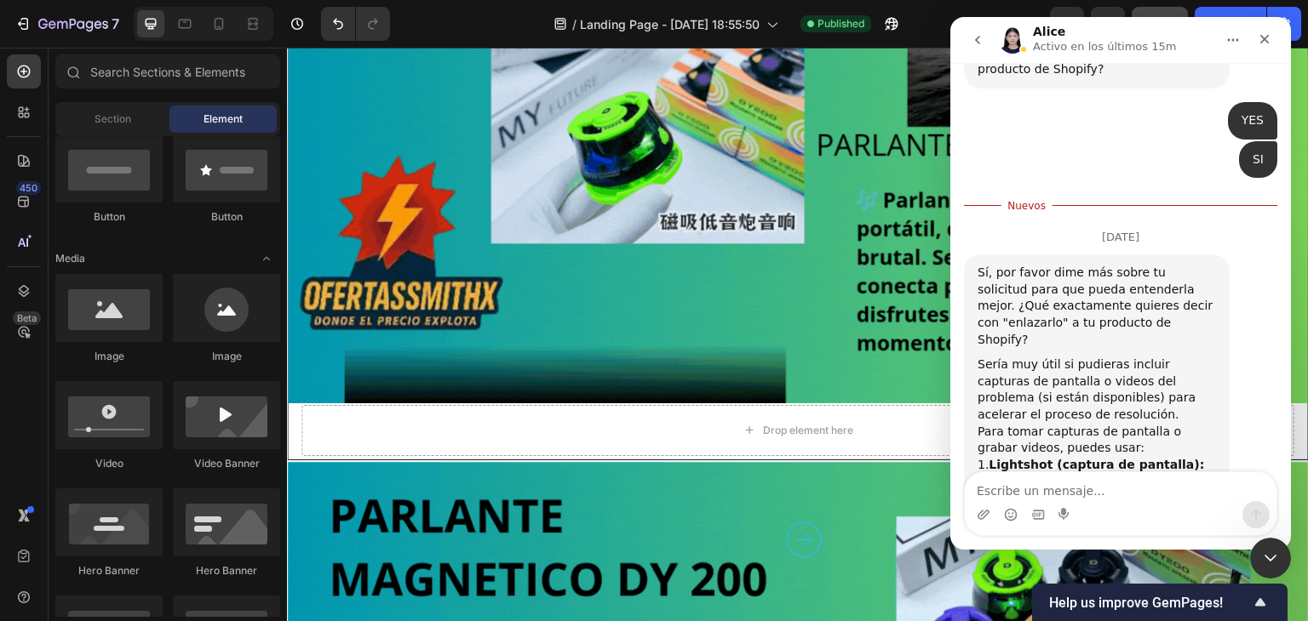
scroll to position [702, 0]
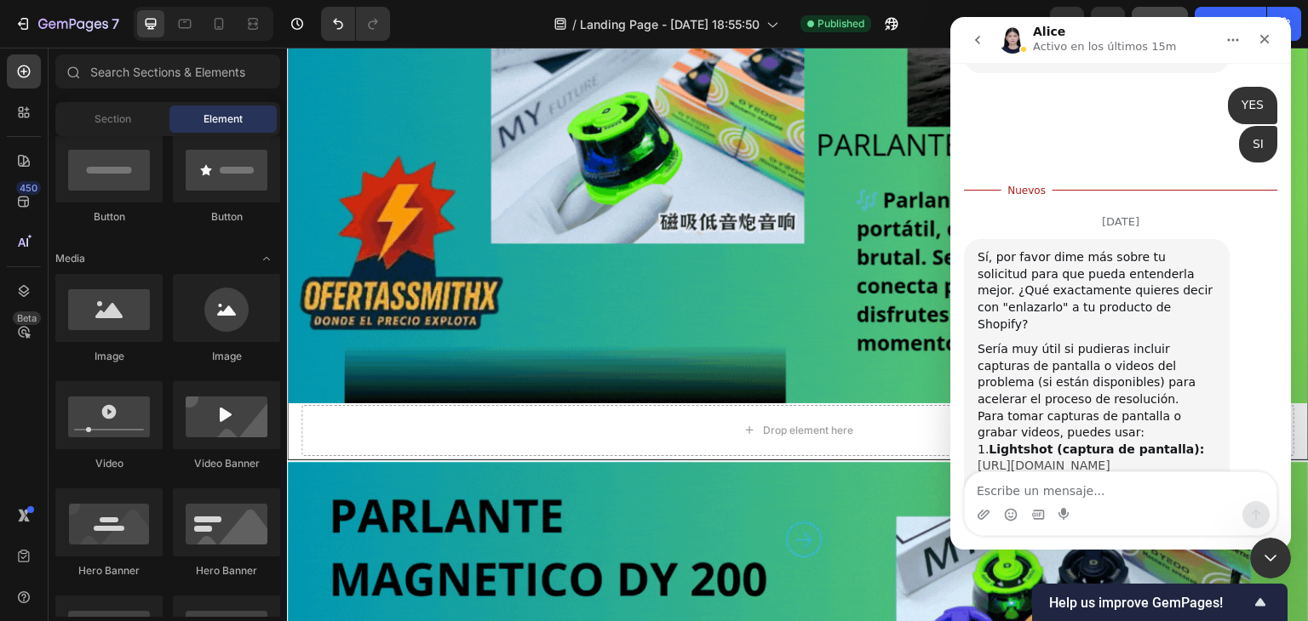
click at [1019, 459] on link "[URL][DOMAIN_NAME]" at bounding box center [1043, 466] width 133 height 14
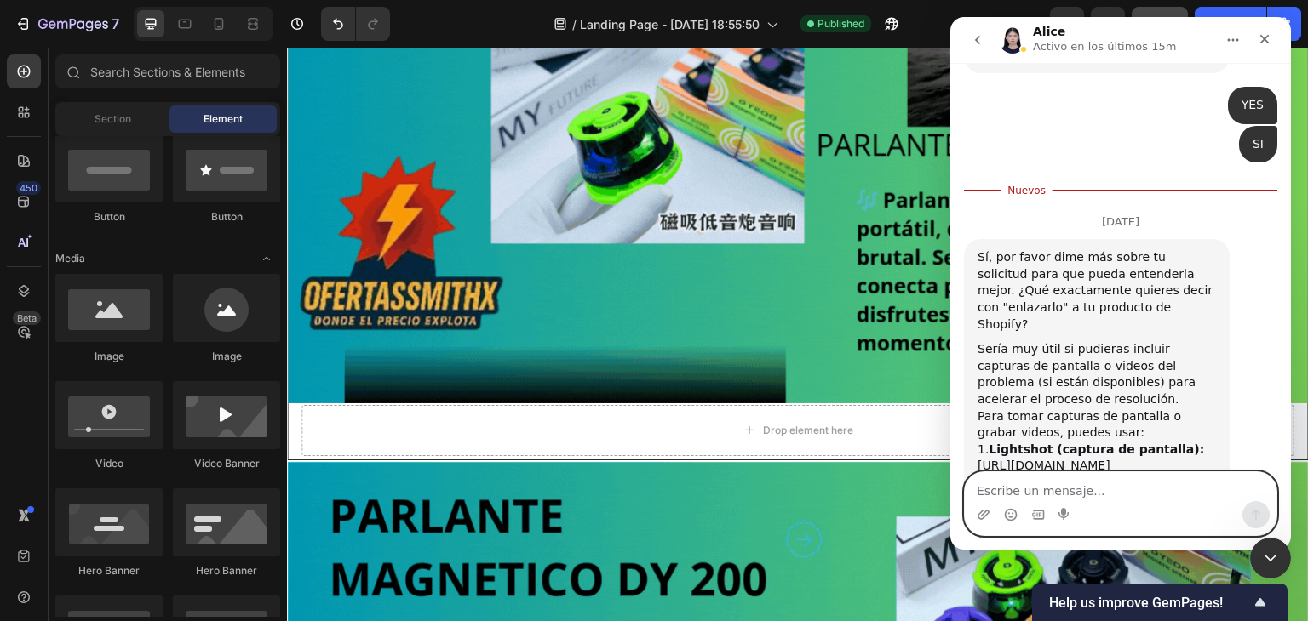
click at [994, 495] on textarea "Escribe un mensaje..." at bounding box center [1121, 487] width 312 height 29
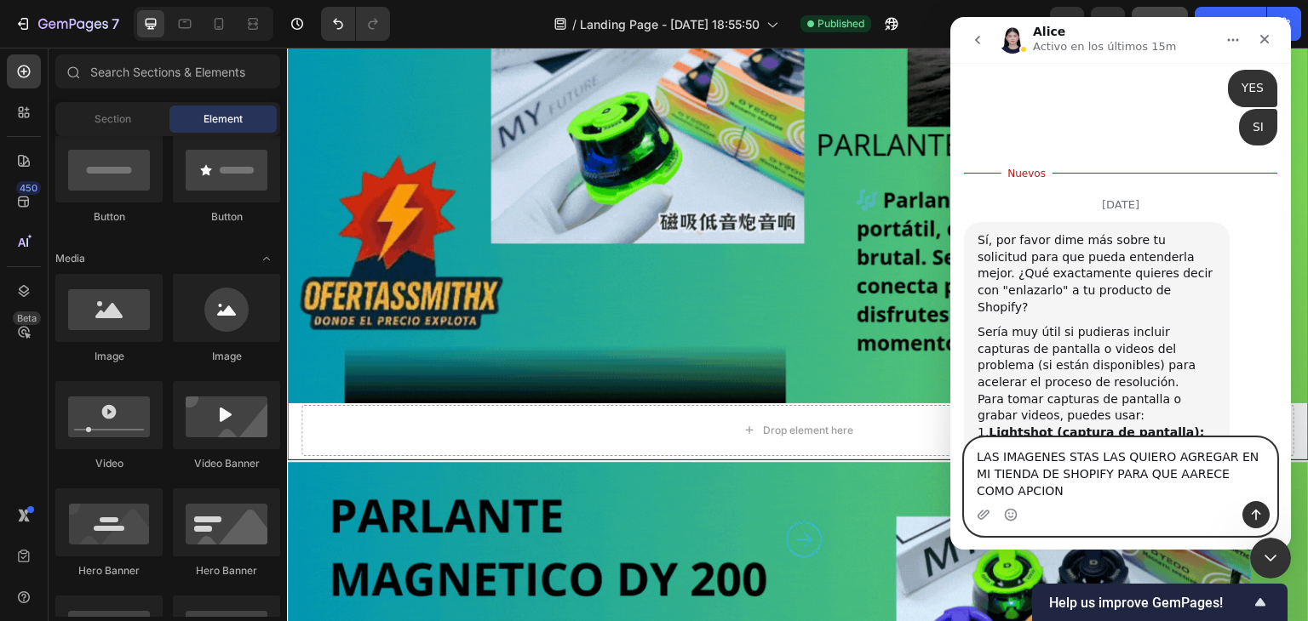
scroll to position [736, 0]
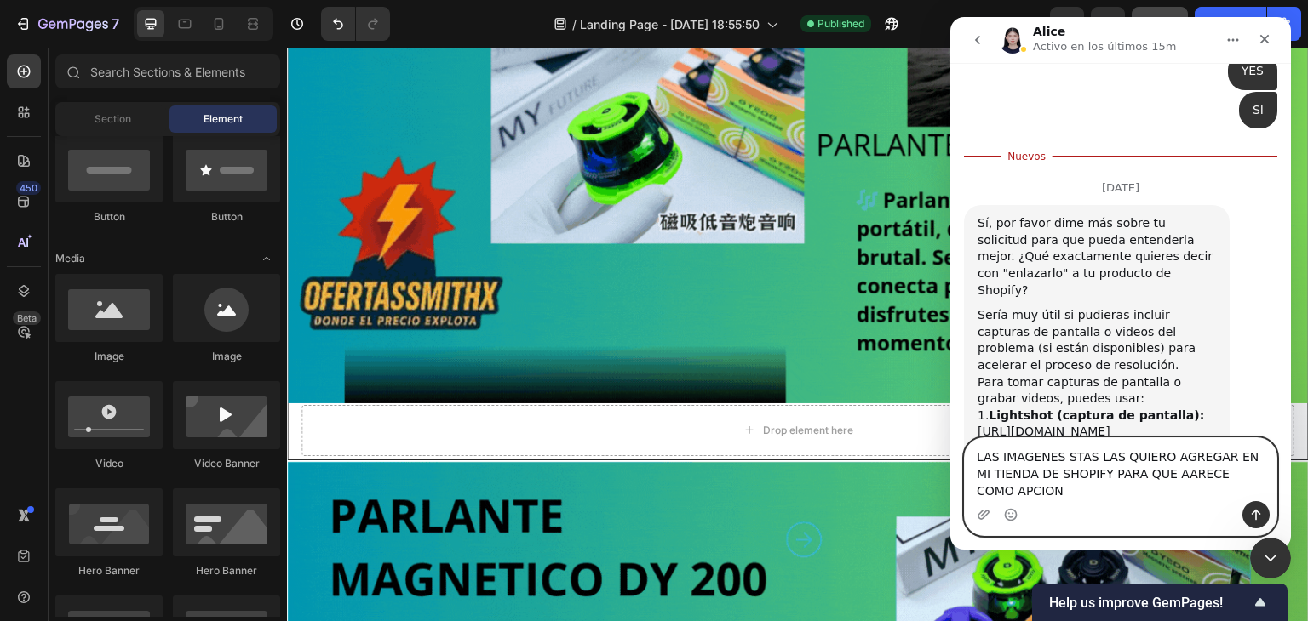
click at [1157, 486] on textarea "LAS IMAGENES STAS LAS QUIERO AGREGAR EN MI TIENDA DE SHOPIFY PARA QUE AARECE CO…" at bounding box center [1121, 469] width 312 height 63
click at [1162, 483] on textarea "LAS IMAGENES STAS LAS QUIERO AGREGAR EN MI TIENDA DE SHOPIFY PARA QUE AARECE CO…" at bounding box center [1121, 469] width 312 height 63
click at [1160, 474] on textarea "LAS IMAGENES STAS LAS QUIERO AGREGAR EN MI TIENDA DE SHOPIFY PARA QUE AARECE CO…" at bounding box center [1121, 469] width 312 height 63
click at [1183, 473] on textarea "LAS IMAGENES STAS LAS QUIERO AGREGAR EN MI TIENDA DE SHOPIFY PARA QUE AARECE CO…" at bounding box center [1121, 469] width 312 height 63
type textarea "LAS IMAGENES STAS LAS QUIERO AGREGAR EN MI TIENDA DE SHOPIFY PARA QUE APAREZCA …"
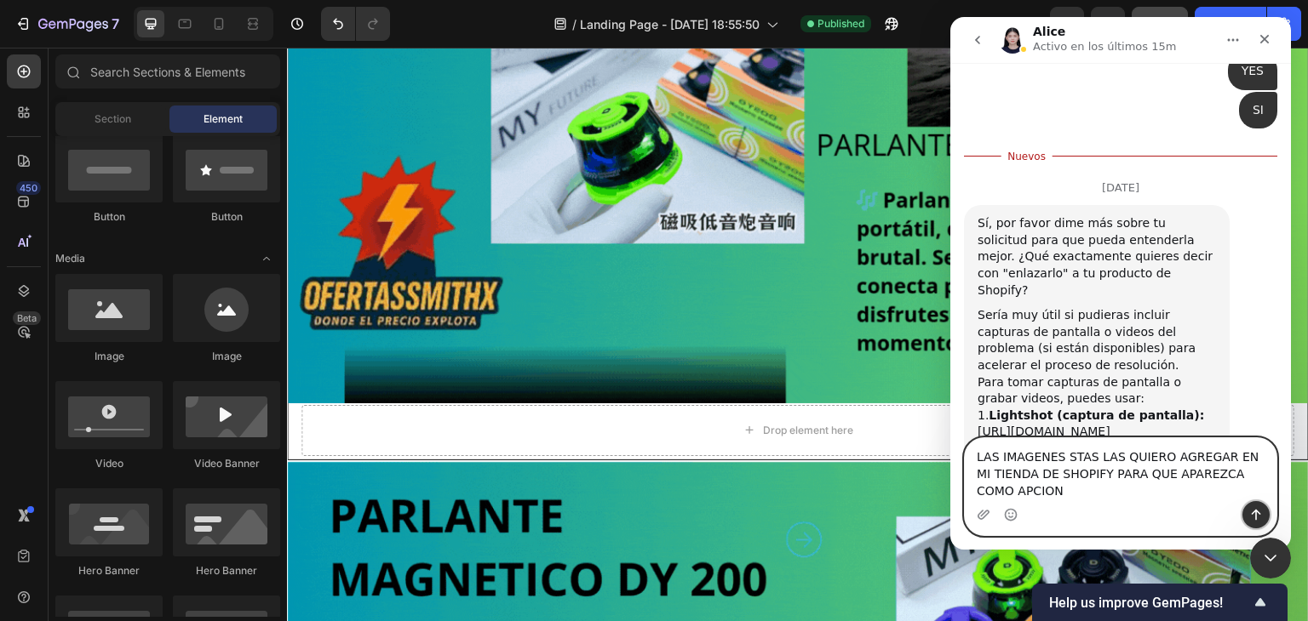
click at [1252, 513] on icon "Enviar un mensaje…" at bounding box center [1256, 515] width 14 height 14
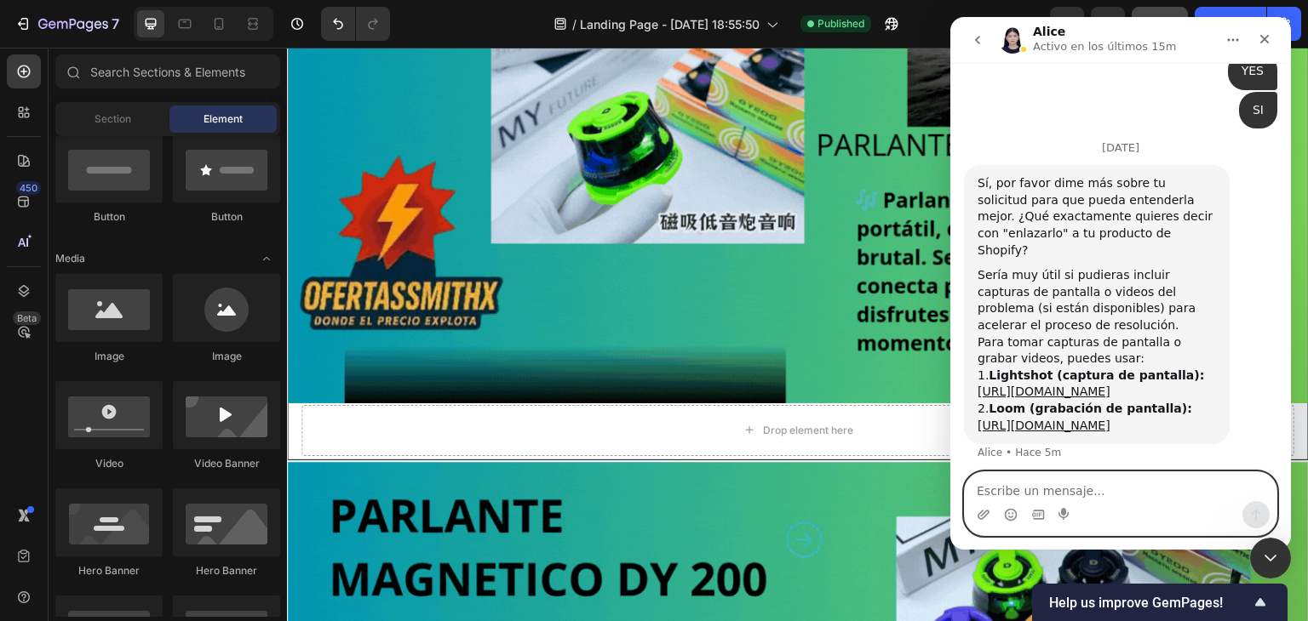
scroll to position [747, 0]
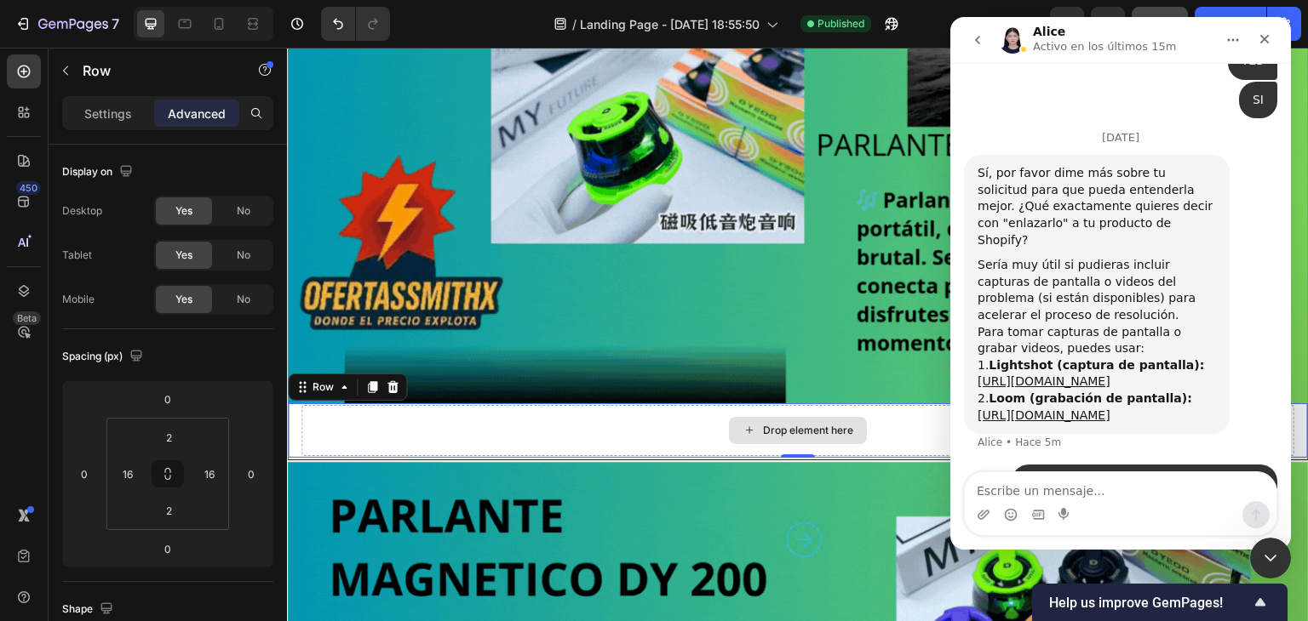
click at [880, 444] on div "Drop element here" at bounding box center [797, 430] width 993 height 51
click at [524, 407] on div "Drop element here" at bounding box center [797, 430] width 993 height 51
drag, startPoint x: 1259, startPoint y: 41, endPoint x: 1887, endPoint y: 26, distance: 628.5
click at [1259, 41] on icon "Cerrar" at bounding box center [1264, 39] width 14 height 14
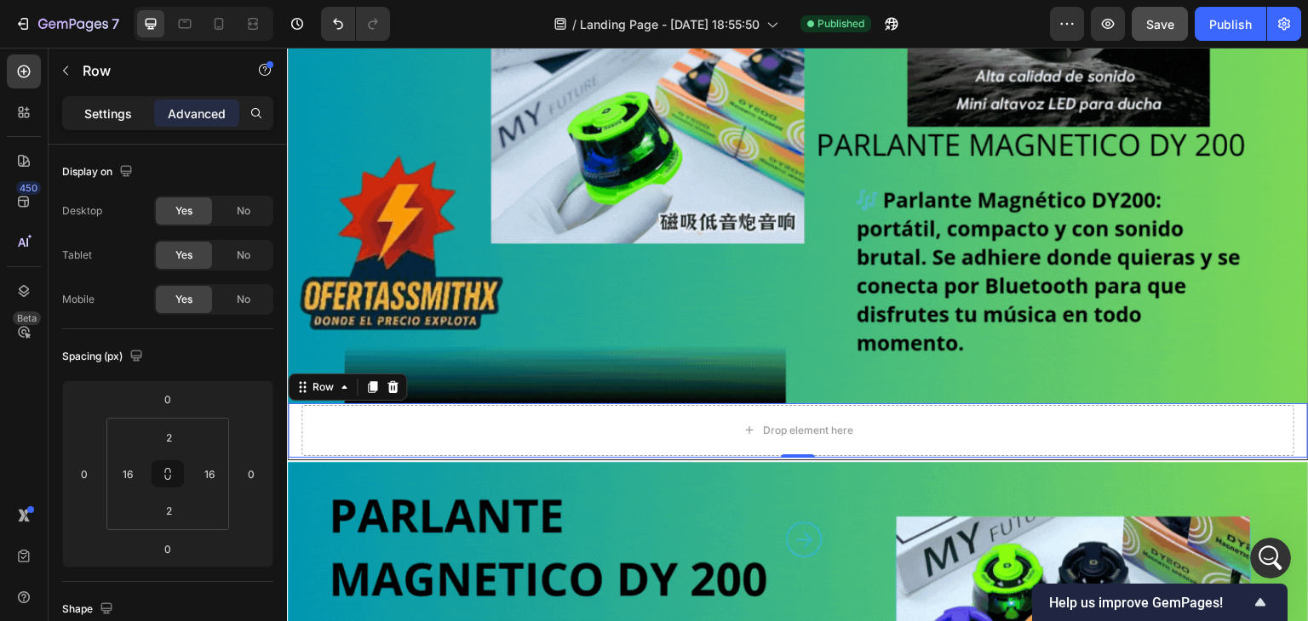
click at [106, 120] on p "Settings" at bounding box center [108, 114] width 48 height 18
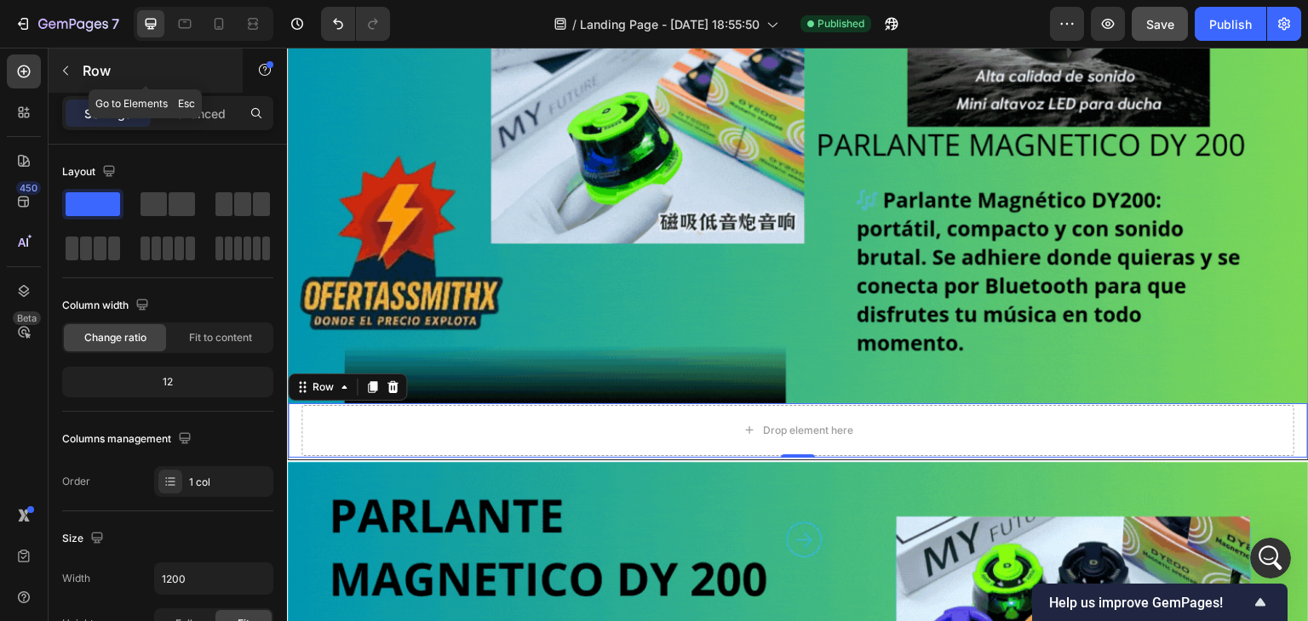
click at [71, 67] on icon "button" at bounding box center [66, 71] width 14 height 14
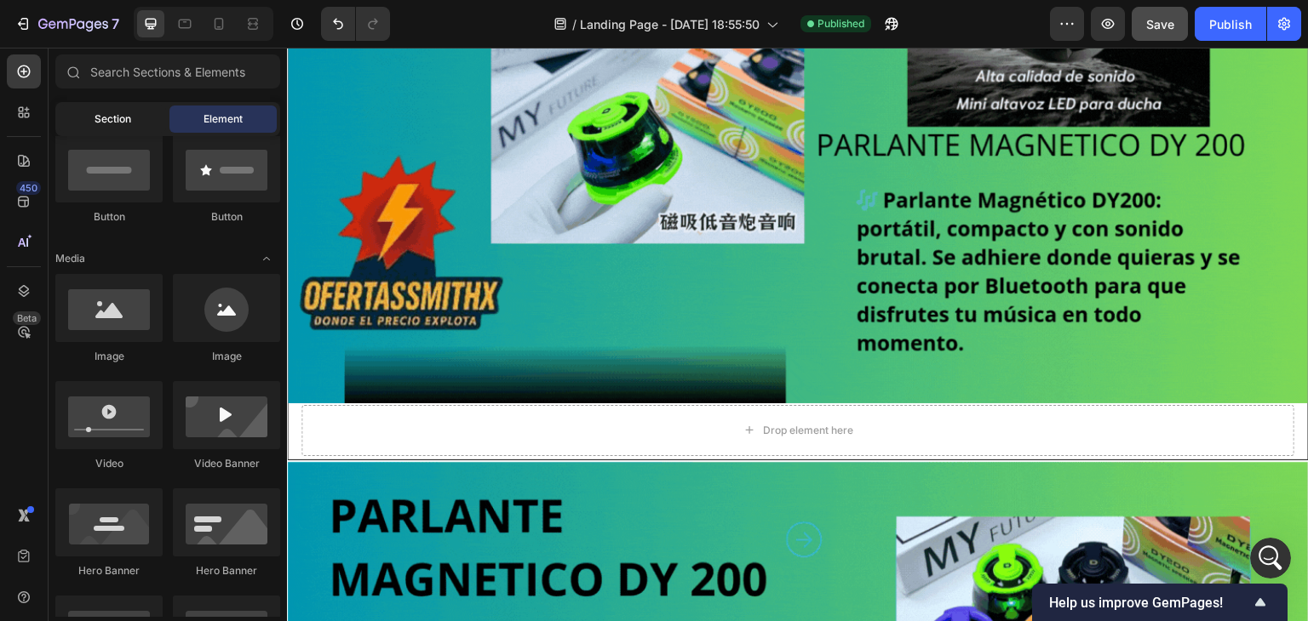
click at [103, 122] on span "Section" at bounding box center [113, 119] width 37 height 15
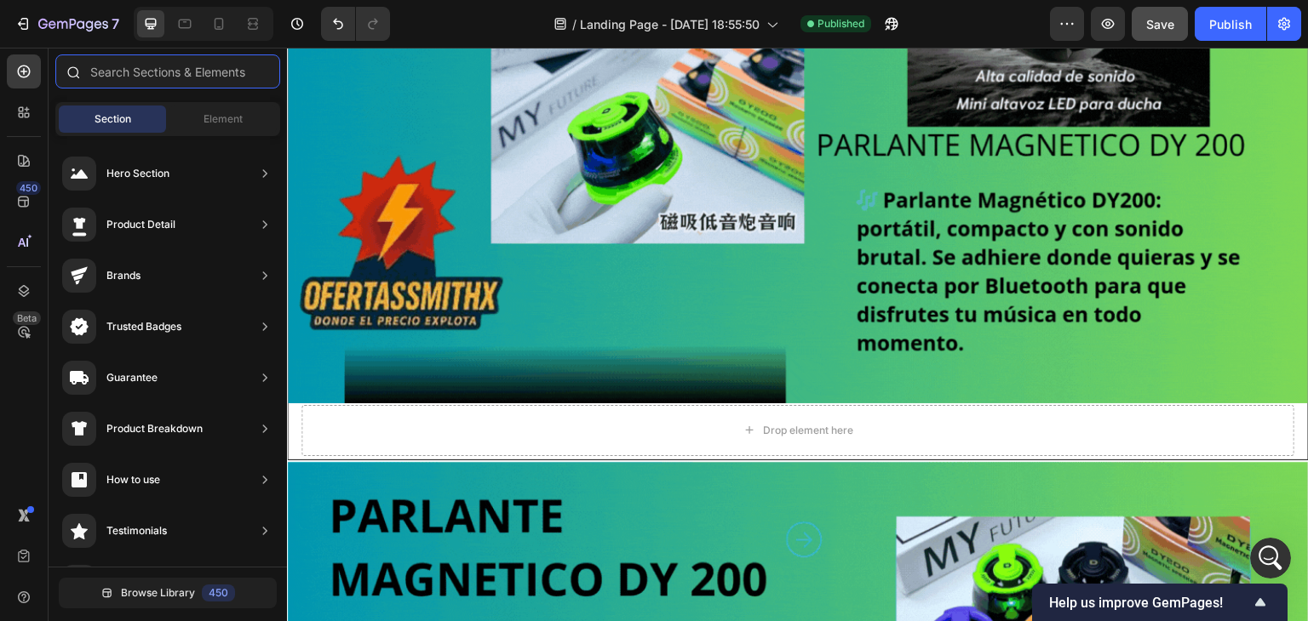
click at [112, 76] on input "text" at bounding box center [167, 71] width 225 height 34
click at [134, 72] on input "text" at bounding box center [167, 71] width 225 height 34
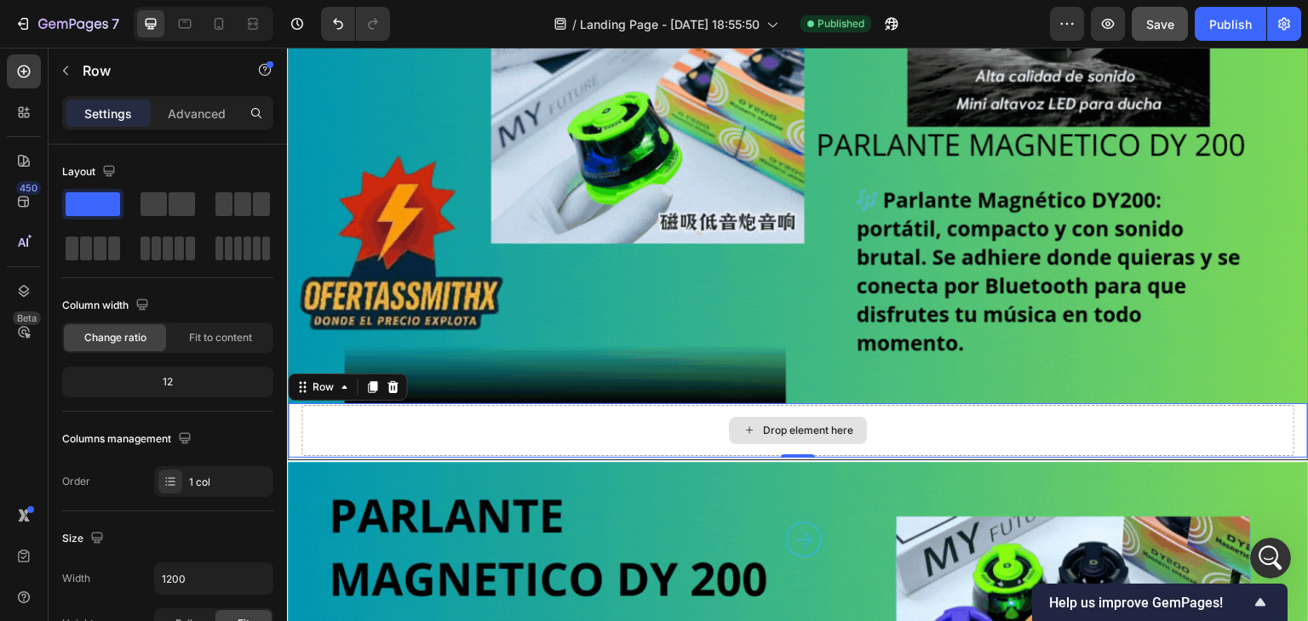
click at [761, 441] on div "Drop element here" at bounding box center [797, 430] width 993 height 51
click at [259, 109] on icon at bounding box center [256, 113] width 14 height 14
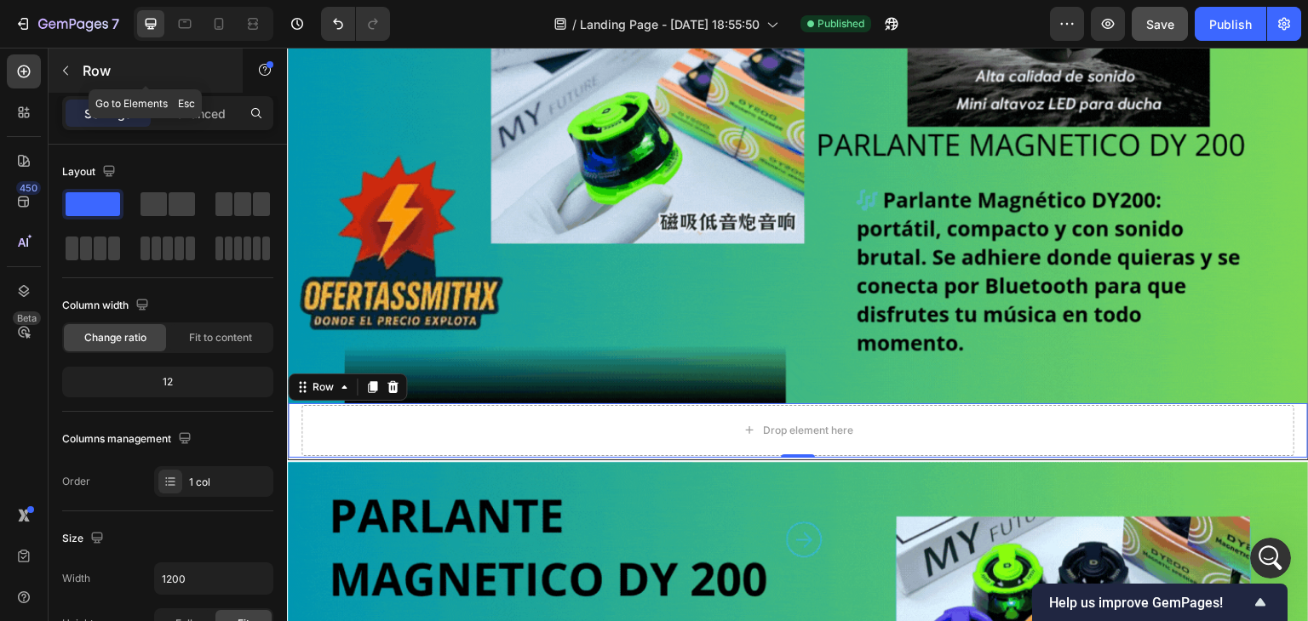
click at [72, 80] on button "button" at bounding box center [65, 70] width 27 height 27
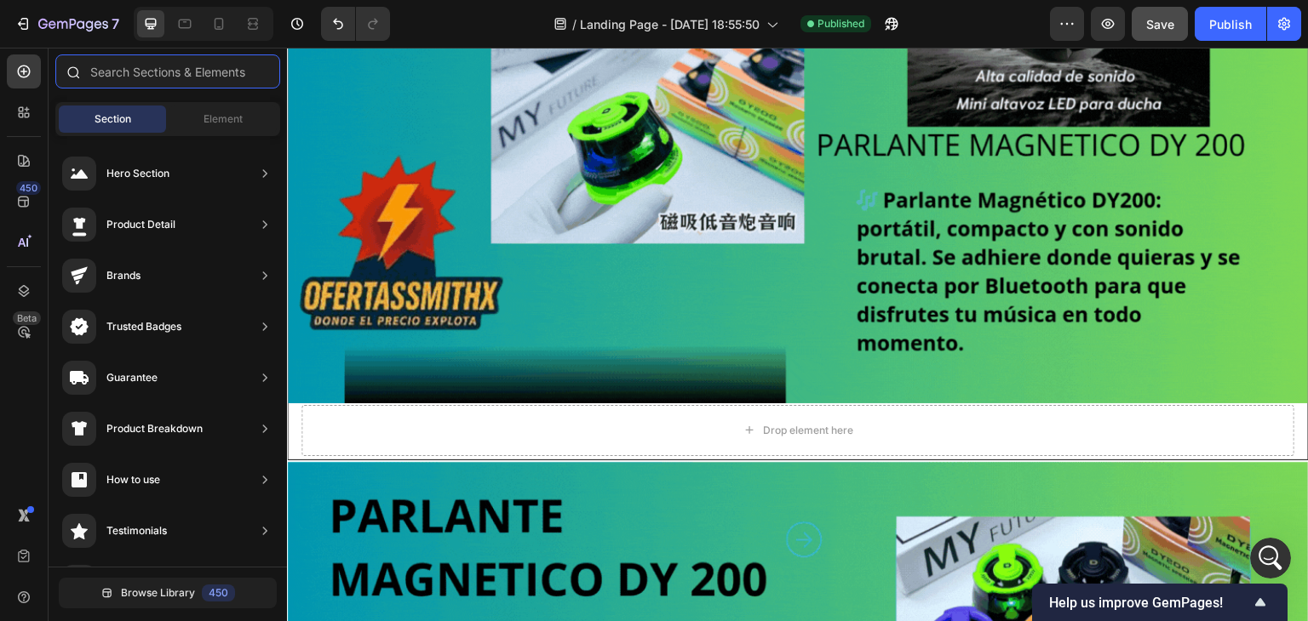
click at [112, 83] on input "text" at bounding box center [167, 71] width 225 height 34
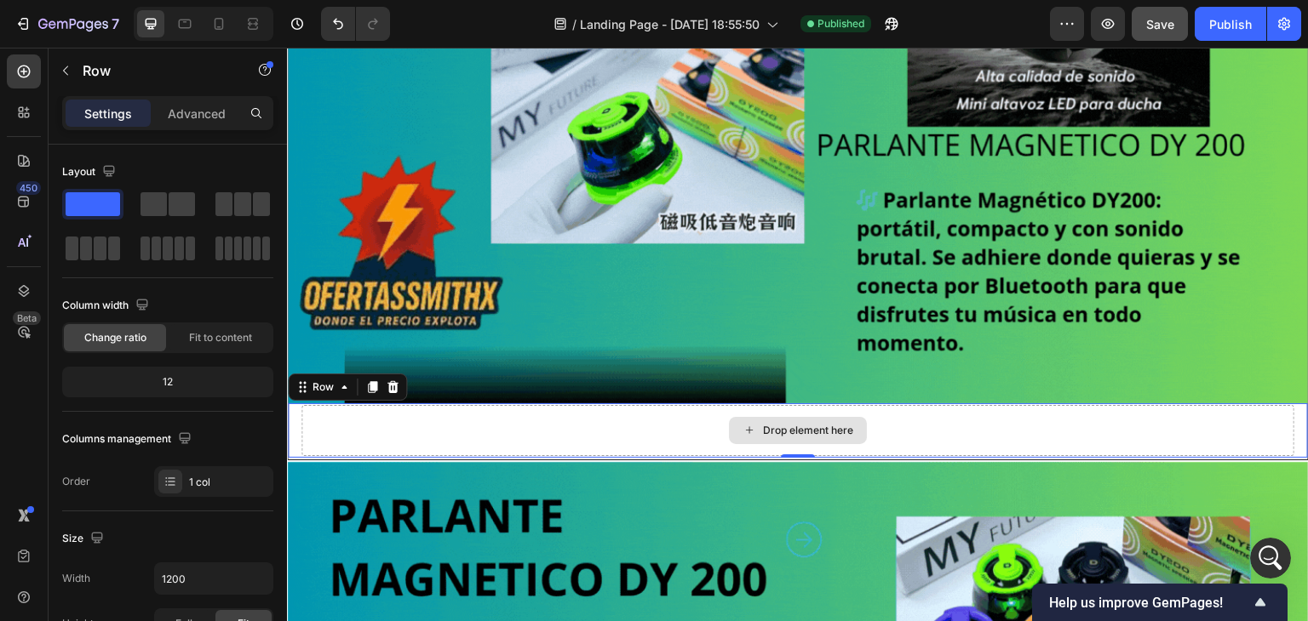
click at [675, 410] on div "Drop element here" at bounding box center [797, 430] width 993 height 51
click at [257, 118] on icon at bounding box center [256, 113] width 14 height 14
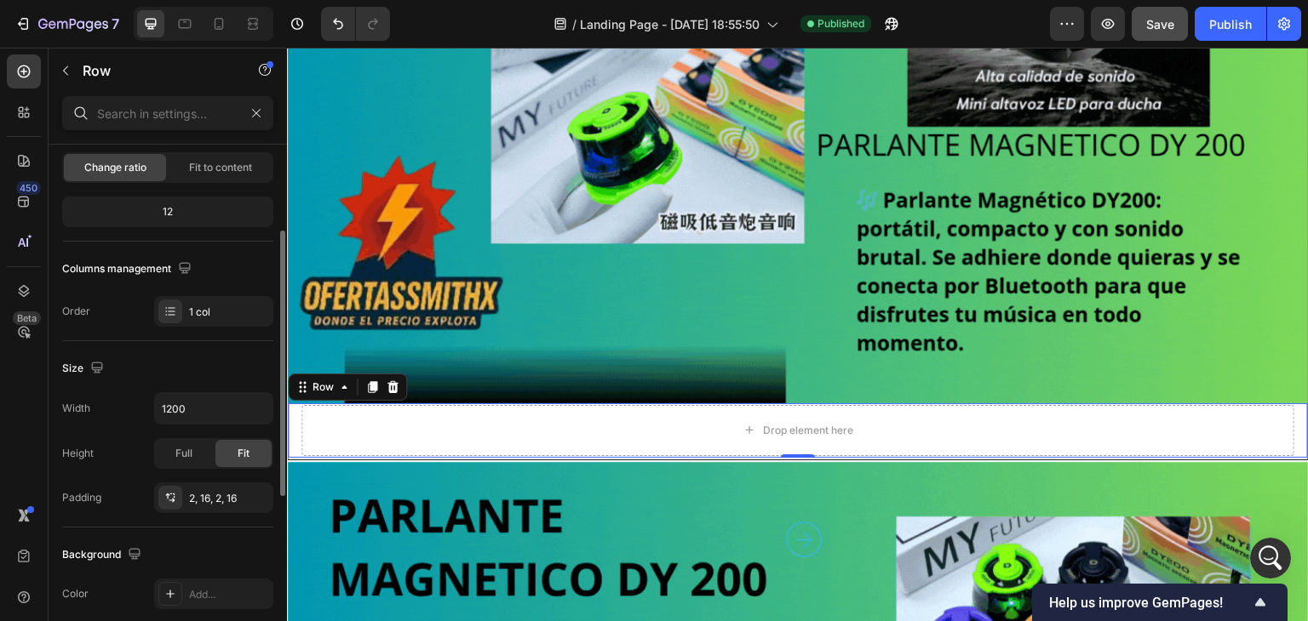
scroll to position [255, 0]
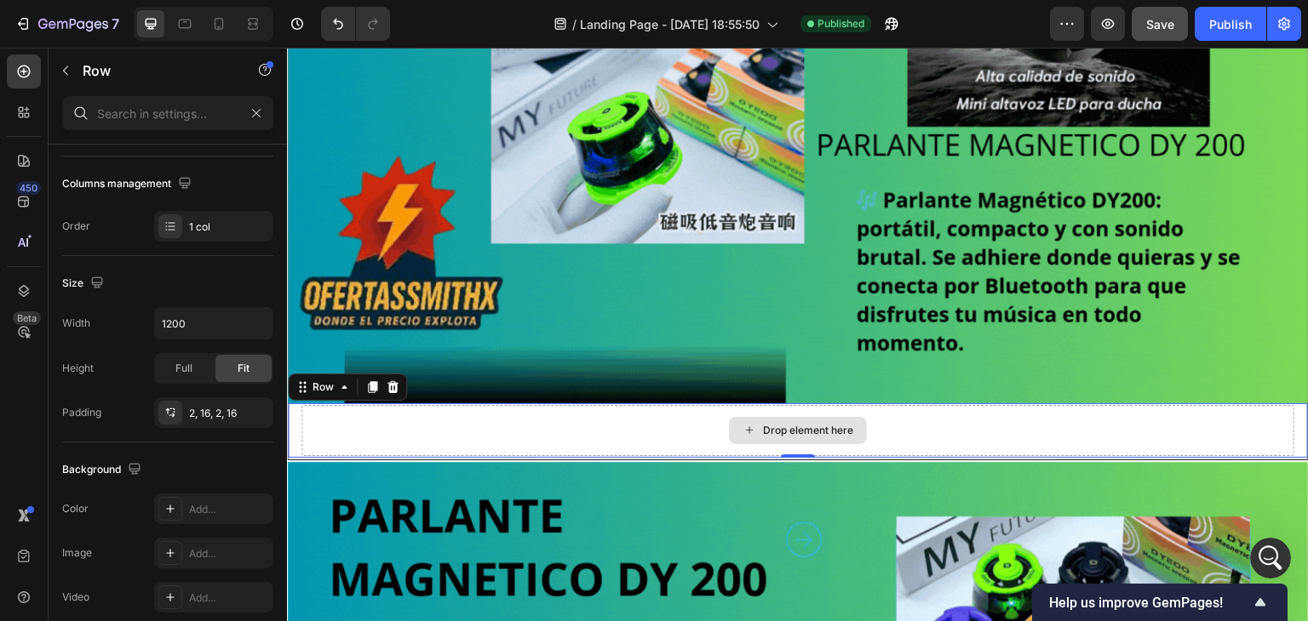
click at [496, 421] on div "Drop element here" at bounding box center [797, 430] width 993 height 51
click at [178, 120] on p "Advanced" at bounding box center [197, 114] width 58 height 18
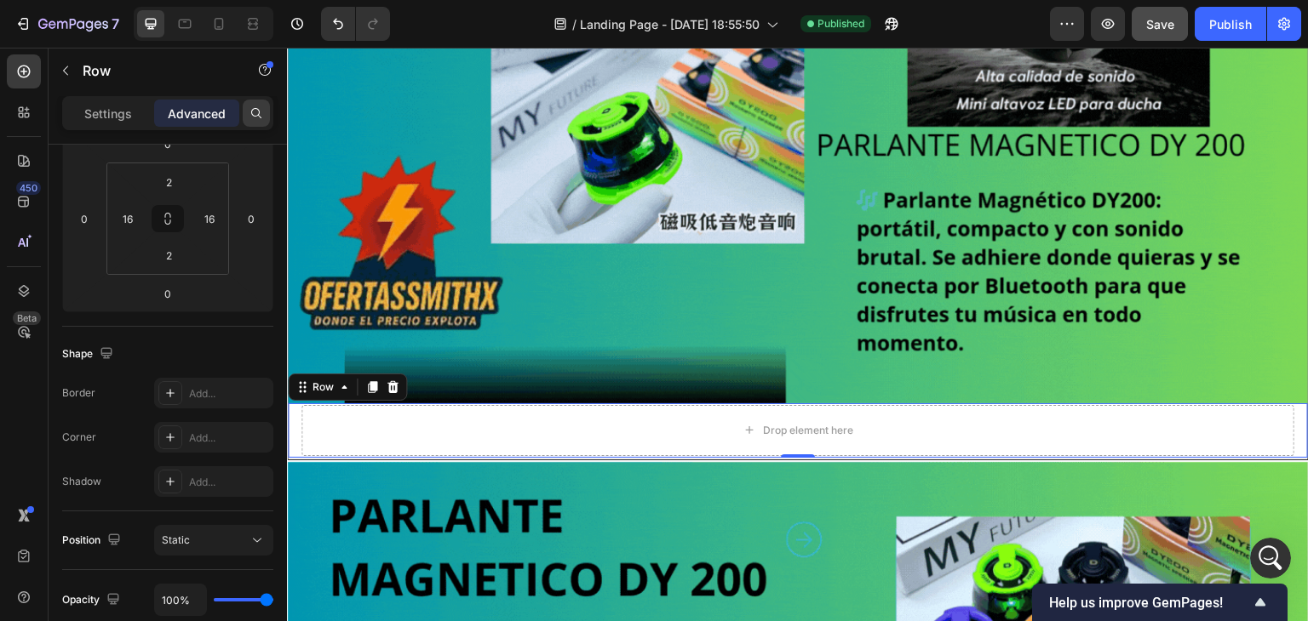
click at [243, 113] on div at bounding box center [256, 113] width 27 height 27
click at [143, 113] on input "text" at bounding box center [167, 113] width 211 height 34
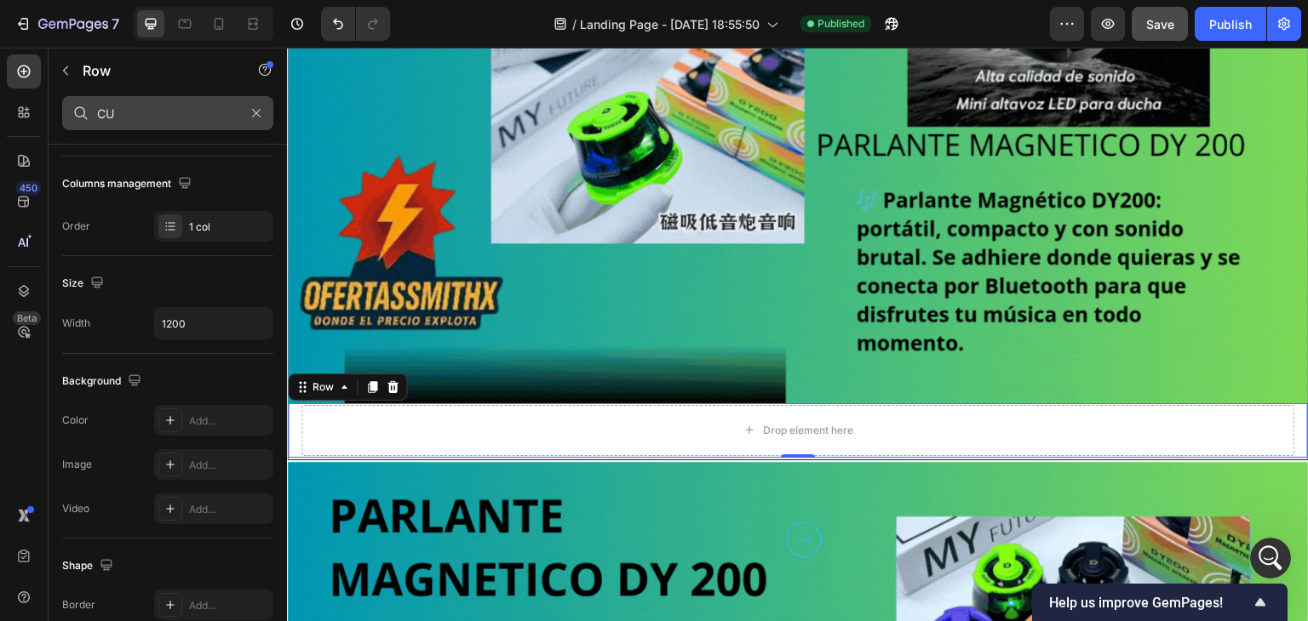
scroll to position [0, 0]
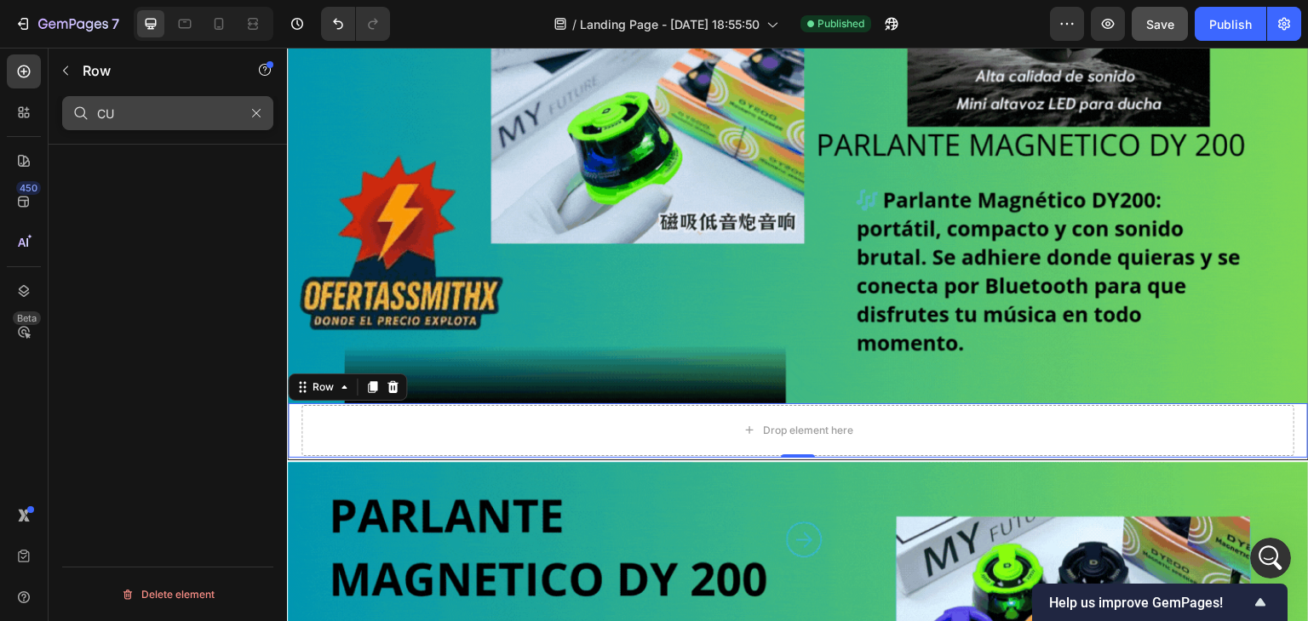
type input "C"
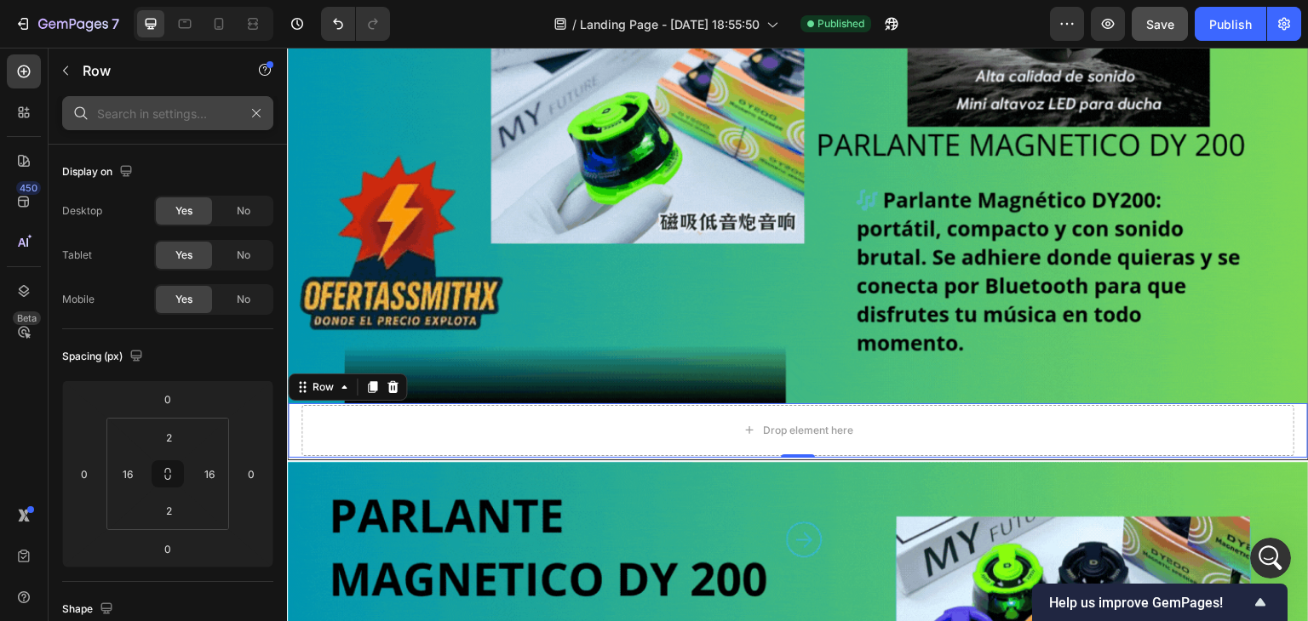
type input "C"
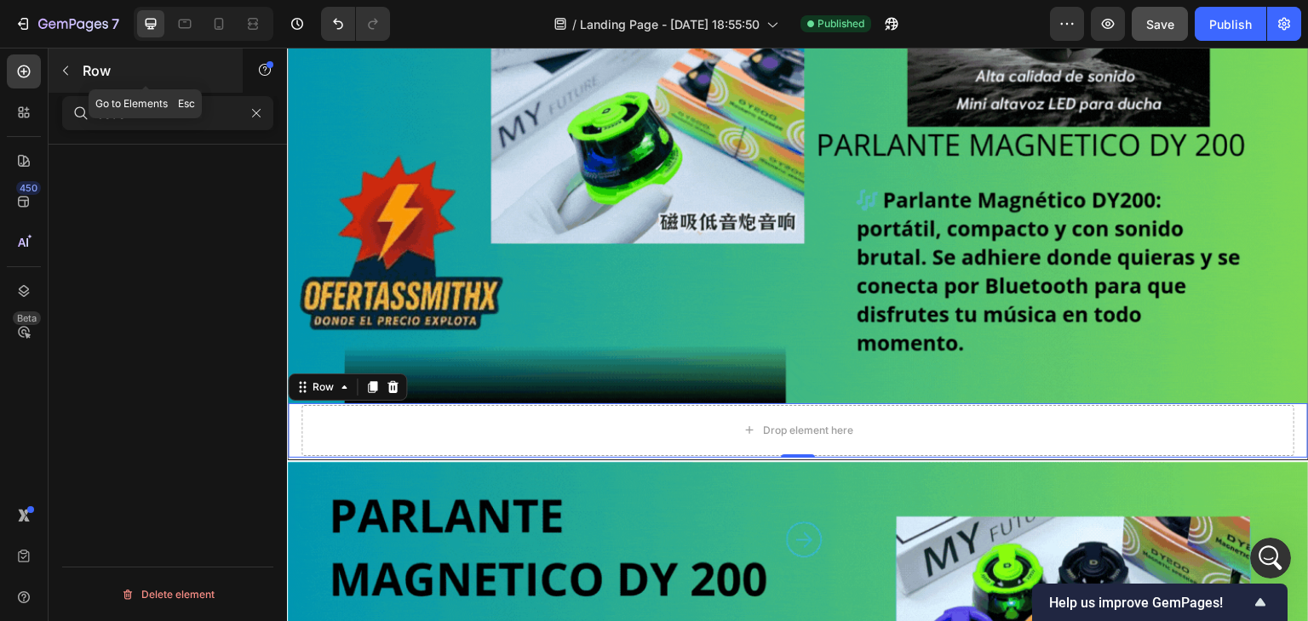
type input "code"
click at [54, 72] on button "button" at bounding box center [65, 70] width 27 height 27
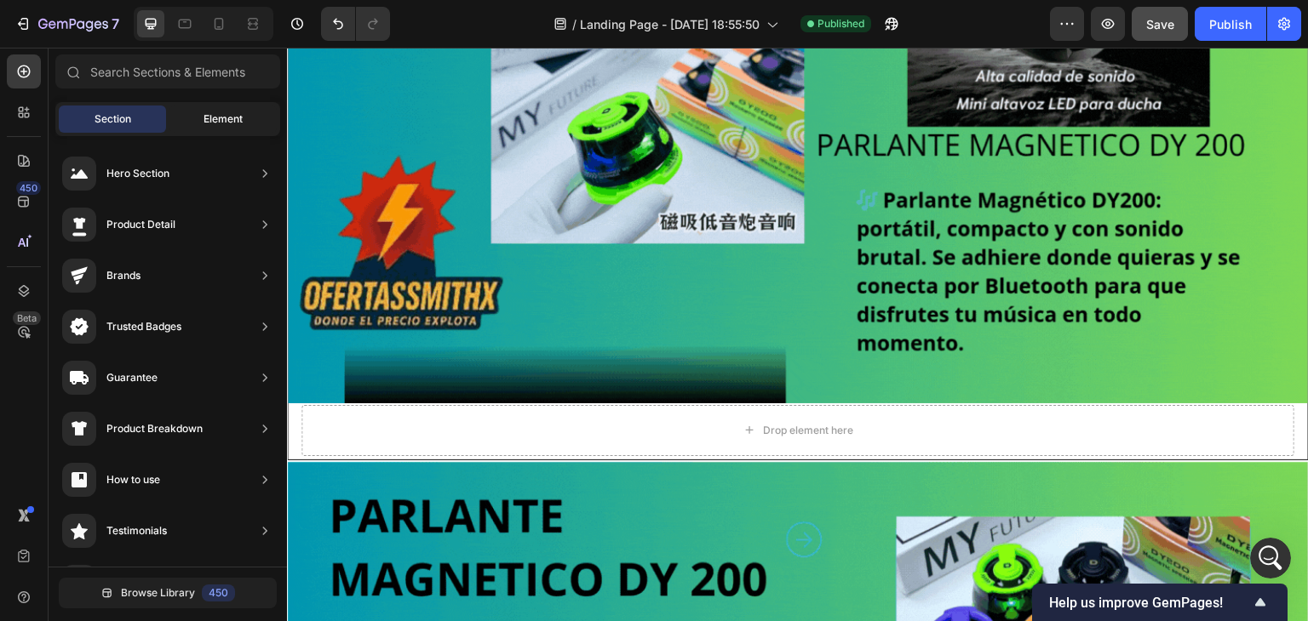
click at [202, 127] on div "Element" at bounding box center [222, 119] width 107 height 27
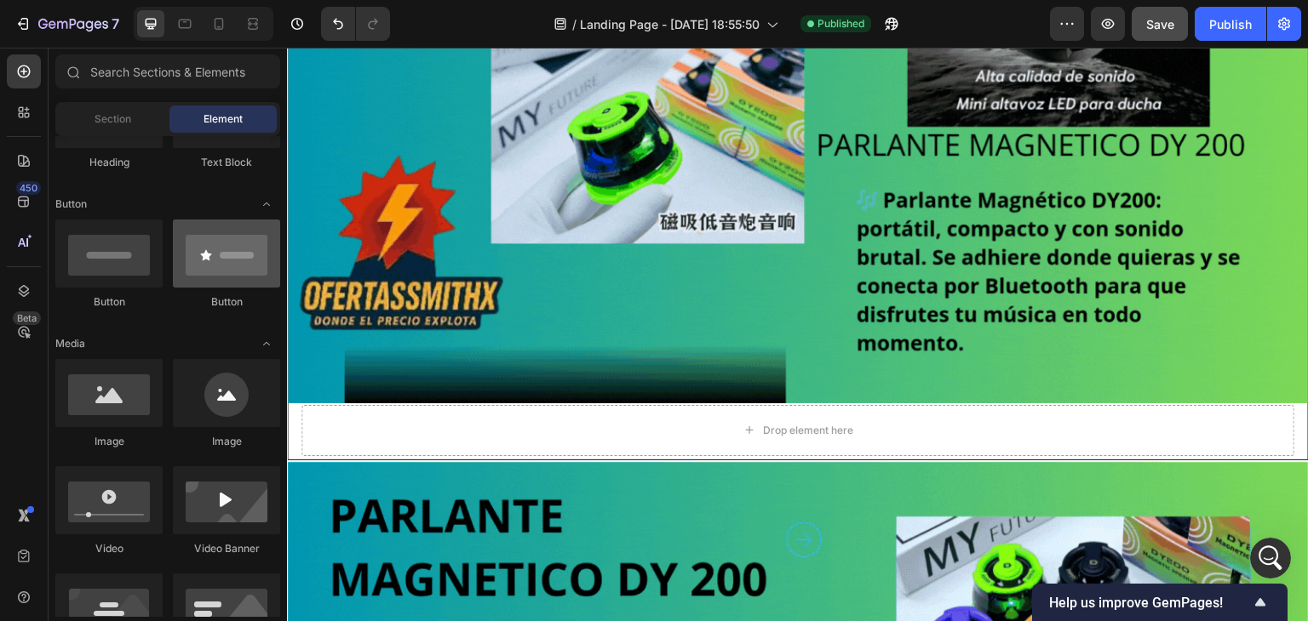
scroll to position [255, 0]
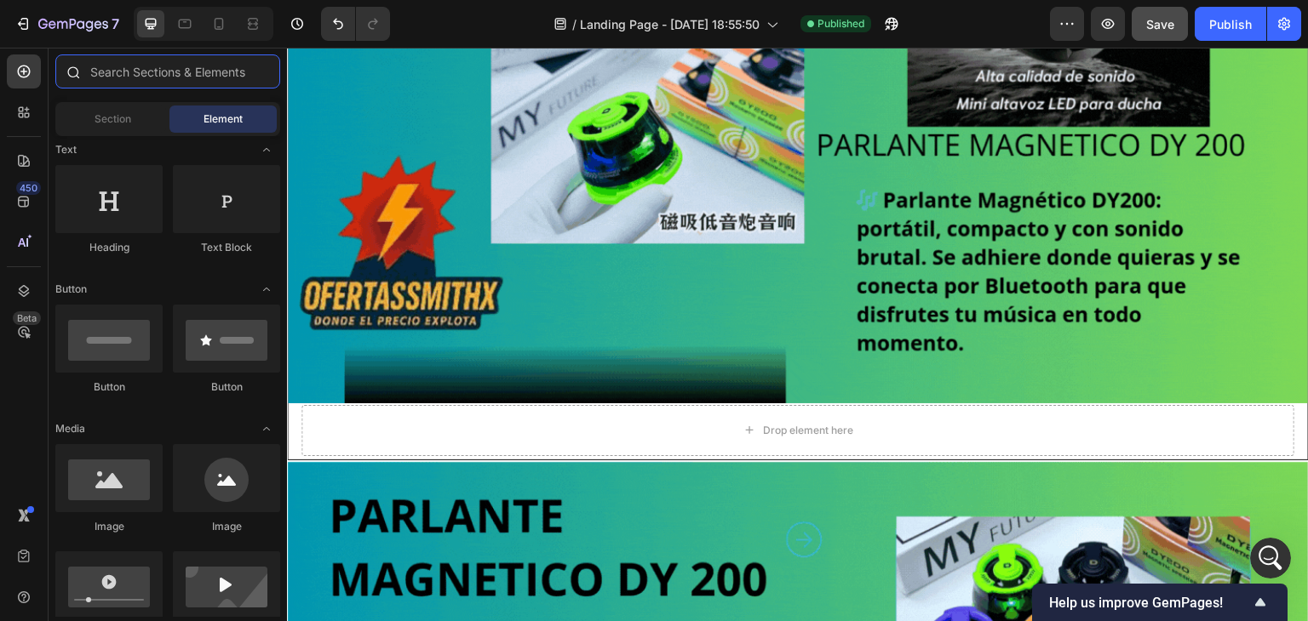
click at [125, 79] on input "text" at bounding box center [167, 71] width 225 height 34
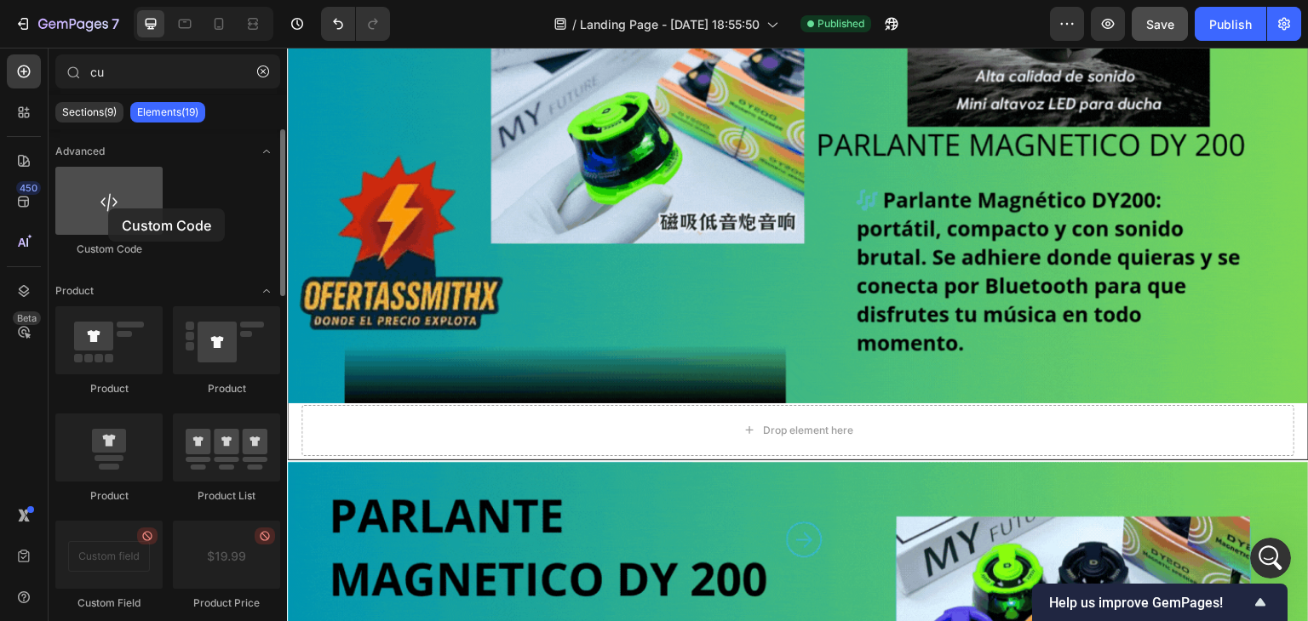
click at [108, 209] on div at bounding box center [108, 201] width 107 height 68
click at [111, 208] on div at bounding box center [108, 201] width 107 height 68
click at [117, 206] on div at bounding box center [108, 201] width 107 height 68
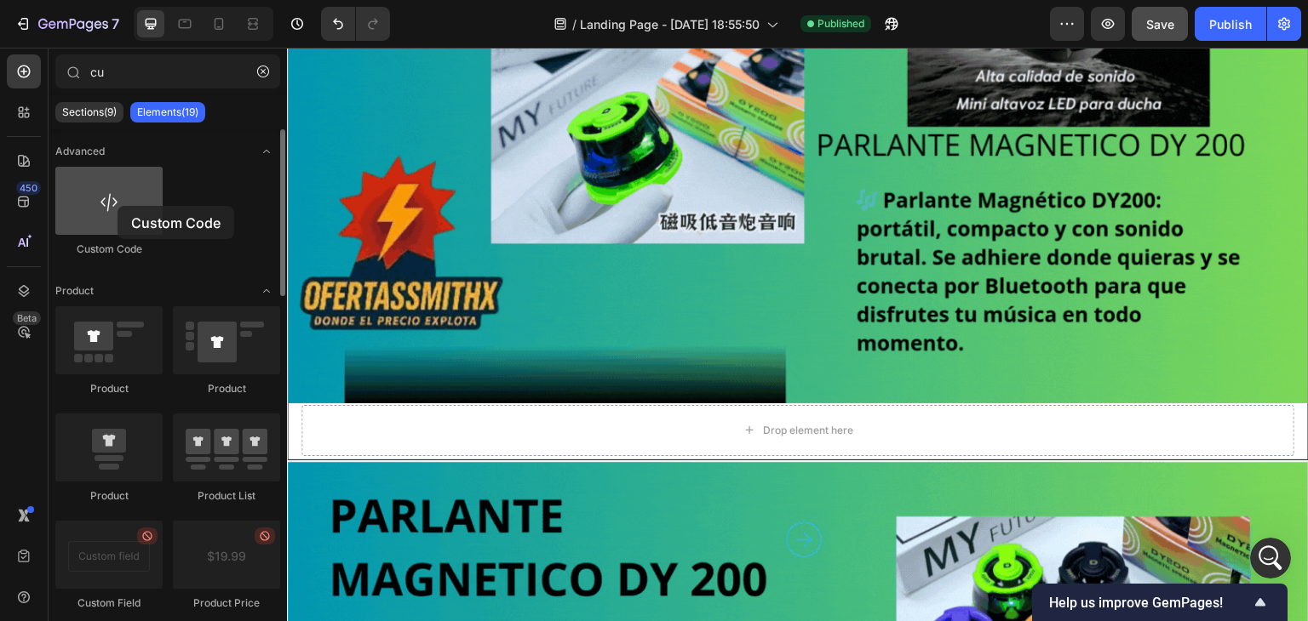
click at [117, 207] on div at bounding box center [108, 201] width 107 height 68
click at [119, 207] on div at bounding box center [108, 201] width 107 height 68
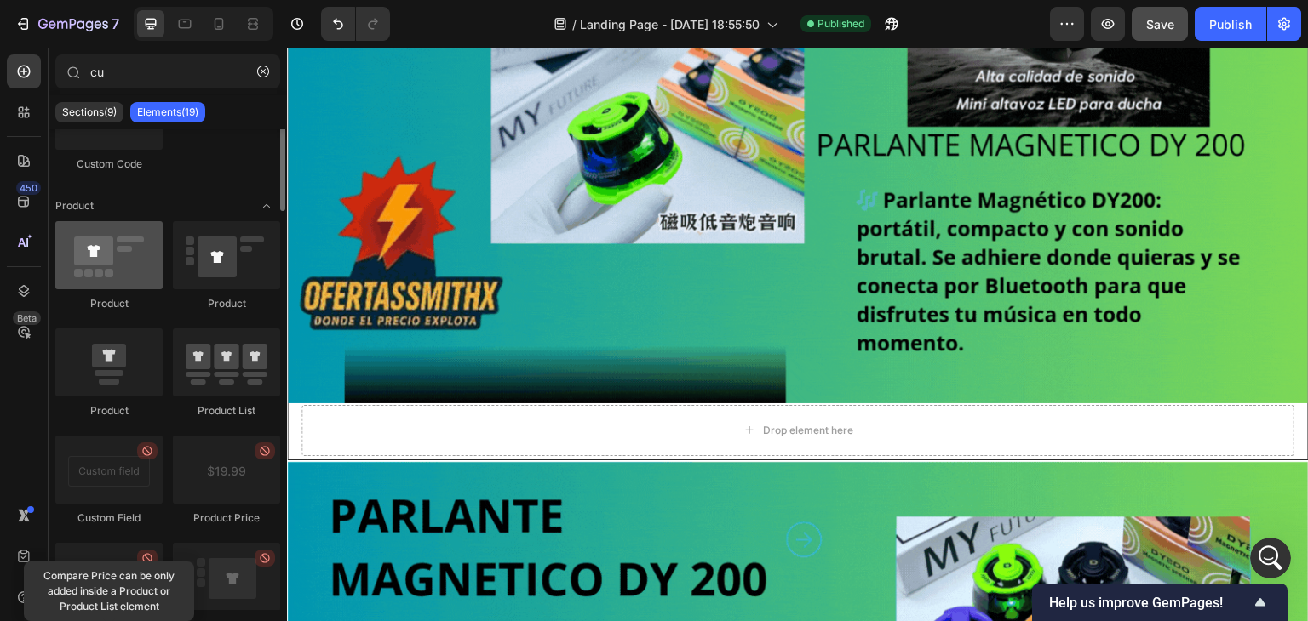
scroll to position [0, 0]
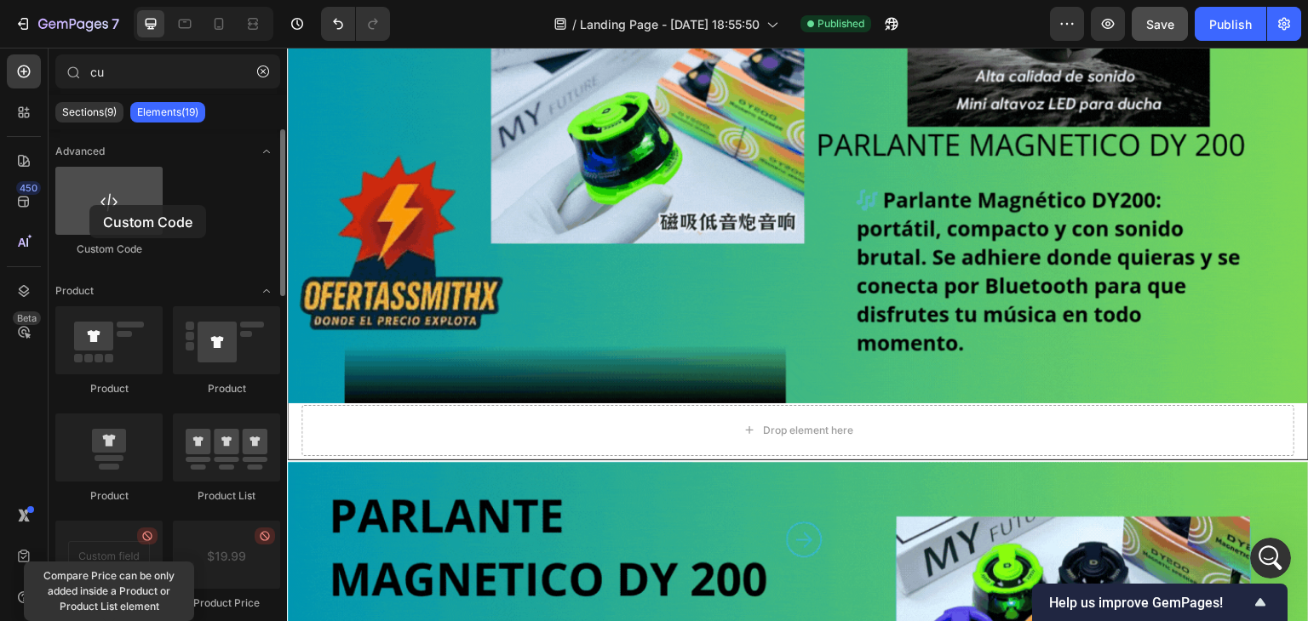
click at [89, 205] on div at bounding box center [108, 201] width 107 height 68
click at [91, 205] on div at bounding box center [108, 201] width 107 height 68
click at [112, 208] on div at bounding box center [108, 201] width 107 height 68
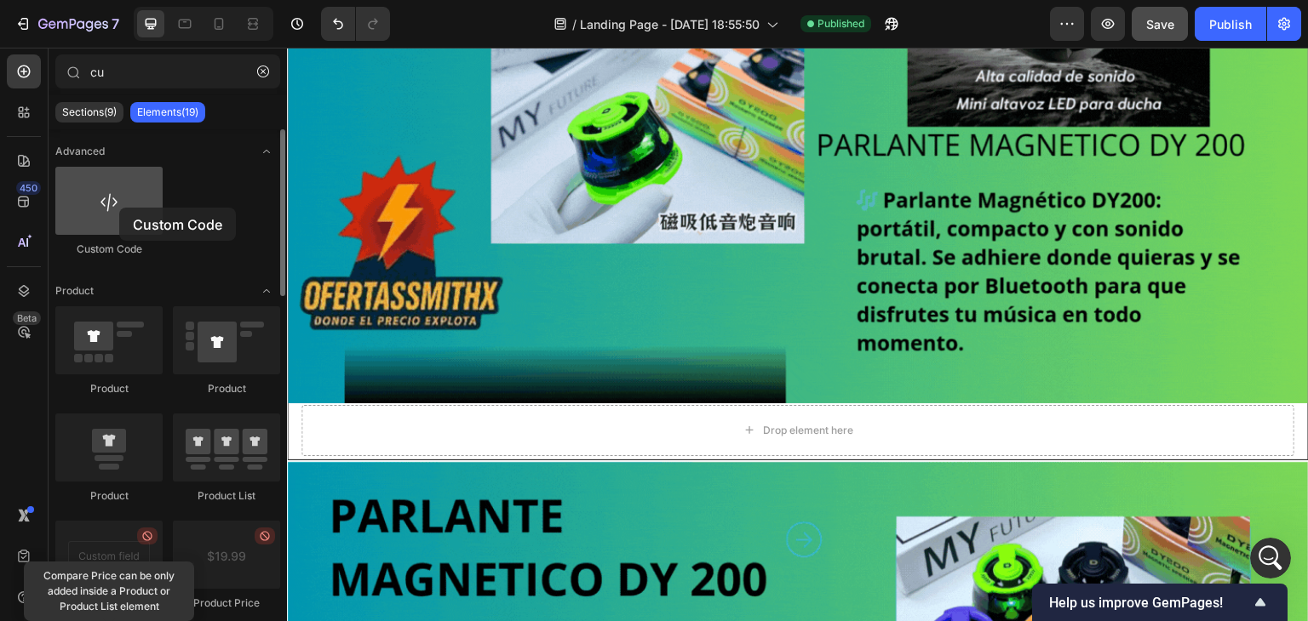
click at [119, 208] on div at bounding box center [108, 201] width 107 height 68
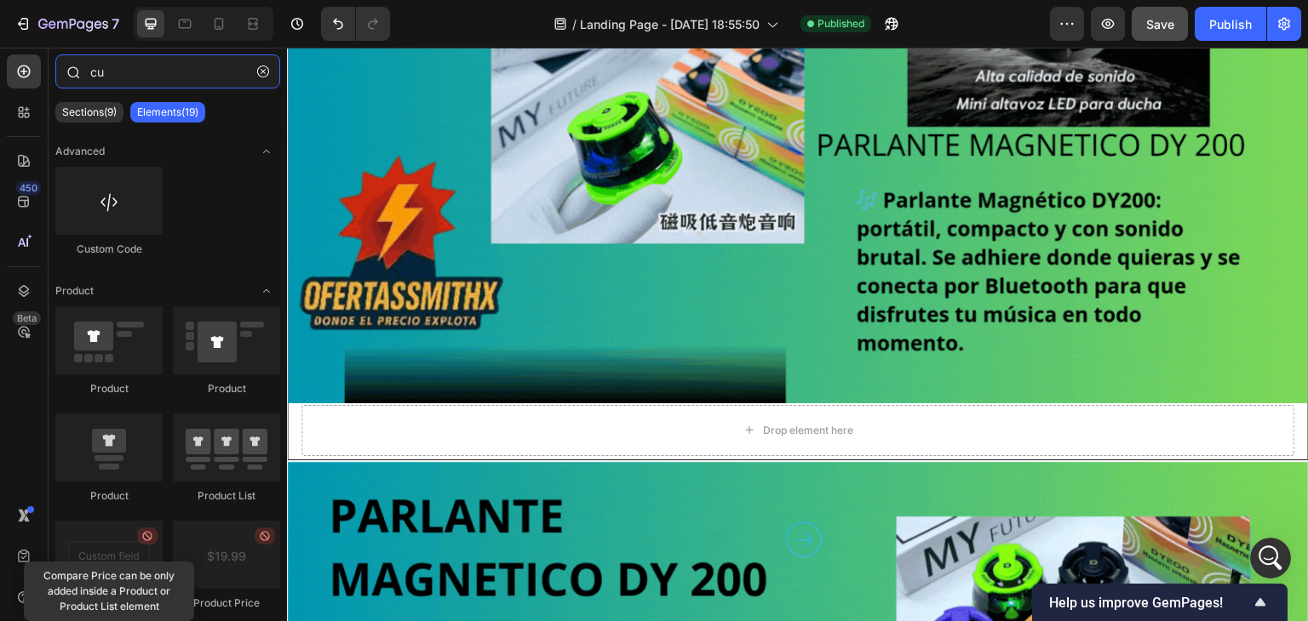
scroll to position [812, 0]
click at [112, 80] on input "cu" at bounding box center [167, 71] width 225 height 34
type input "c"
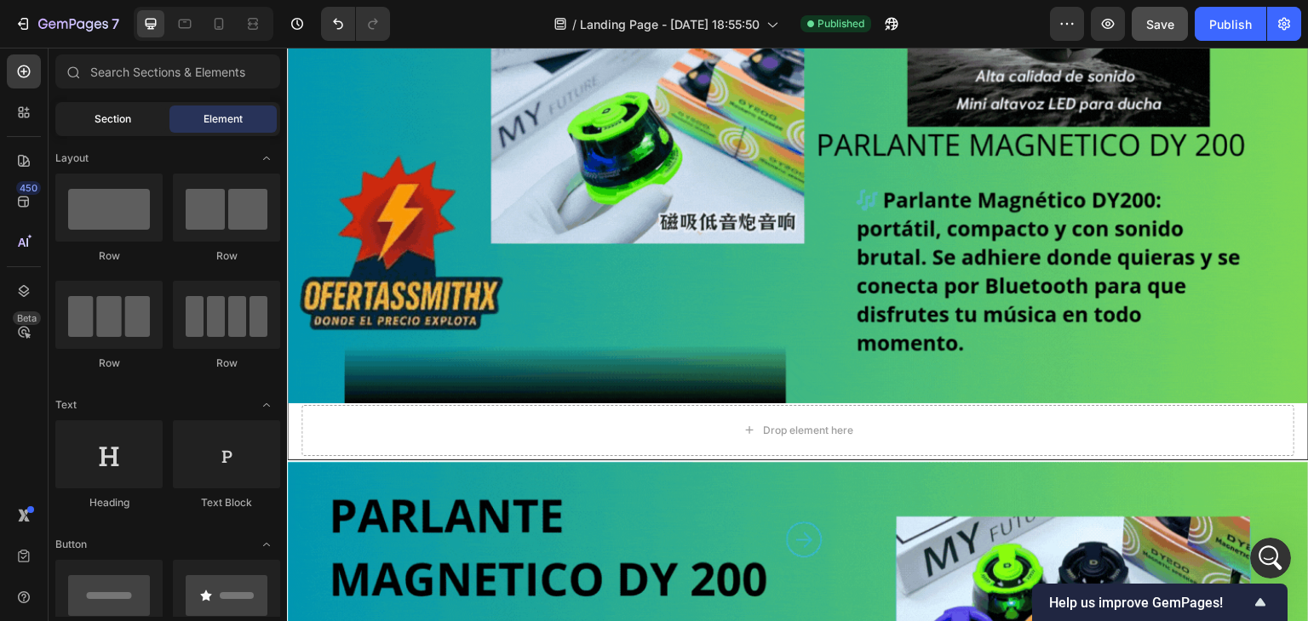
click at [133, 122] on div "Section" at bounding box center [112, 119] width 107 height 27
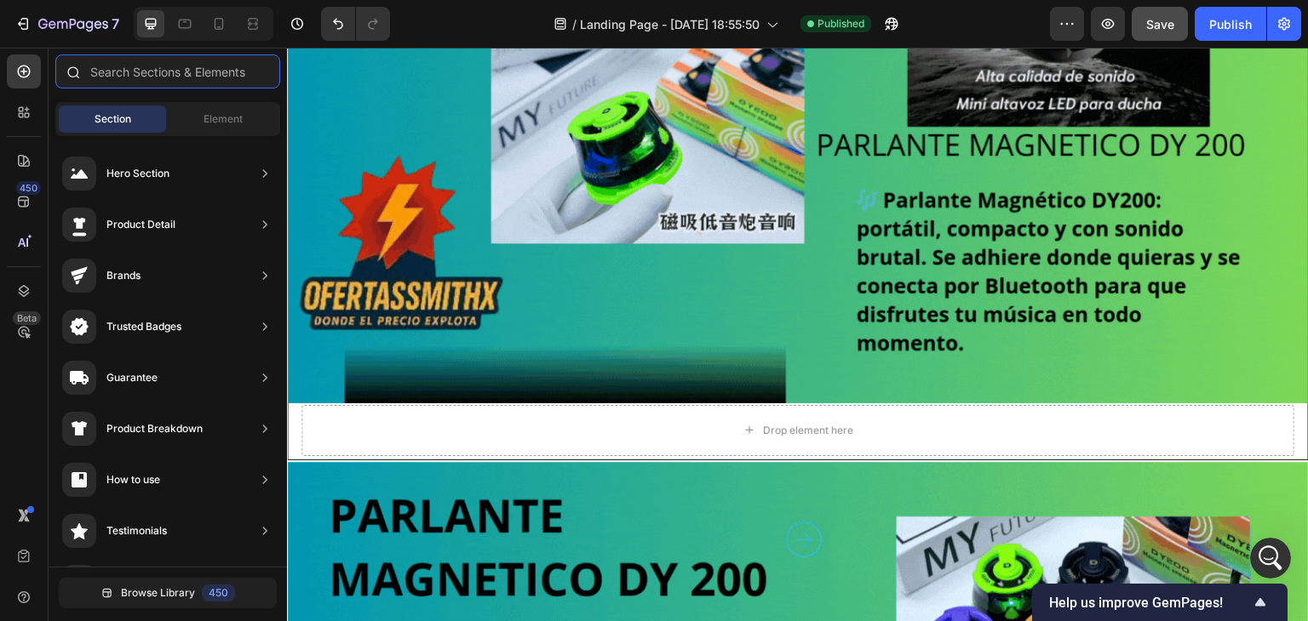
click at [129, 75] on input "text" at bounding box center [167, 71] width 225 height 34
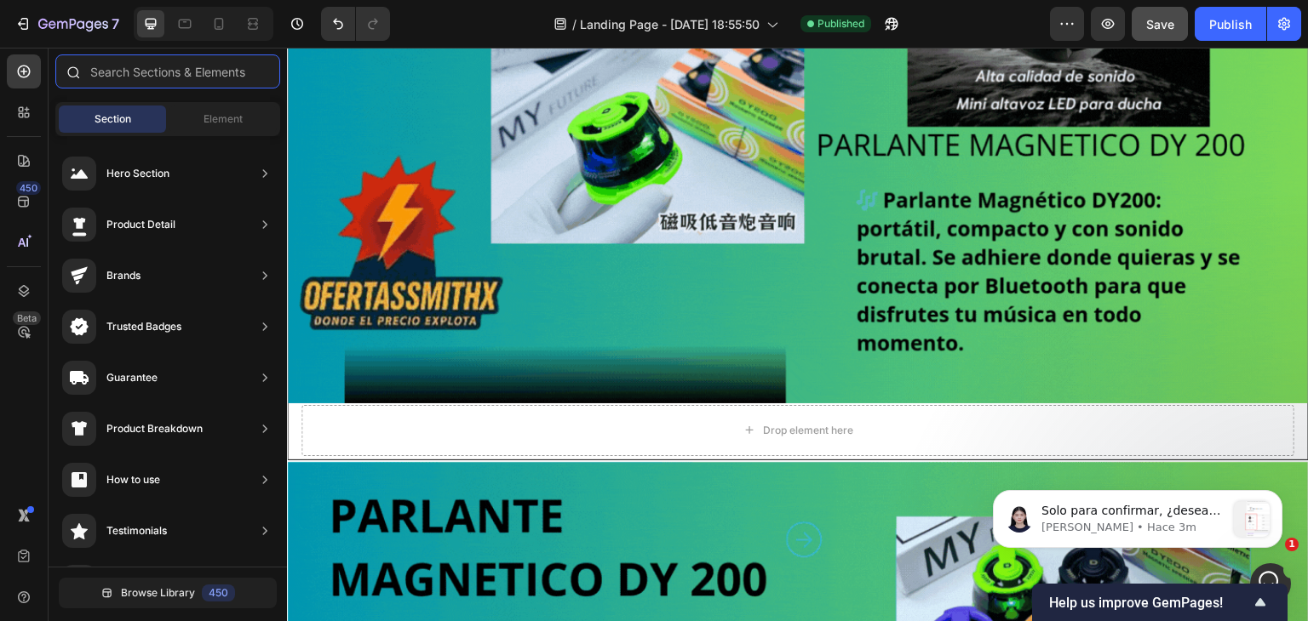
scroll to position [0, 0]
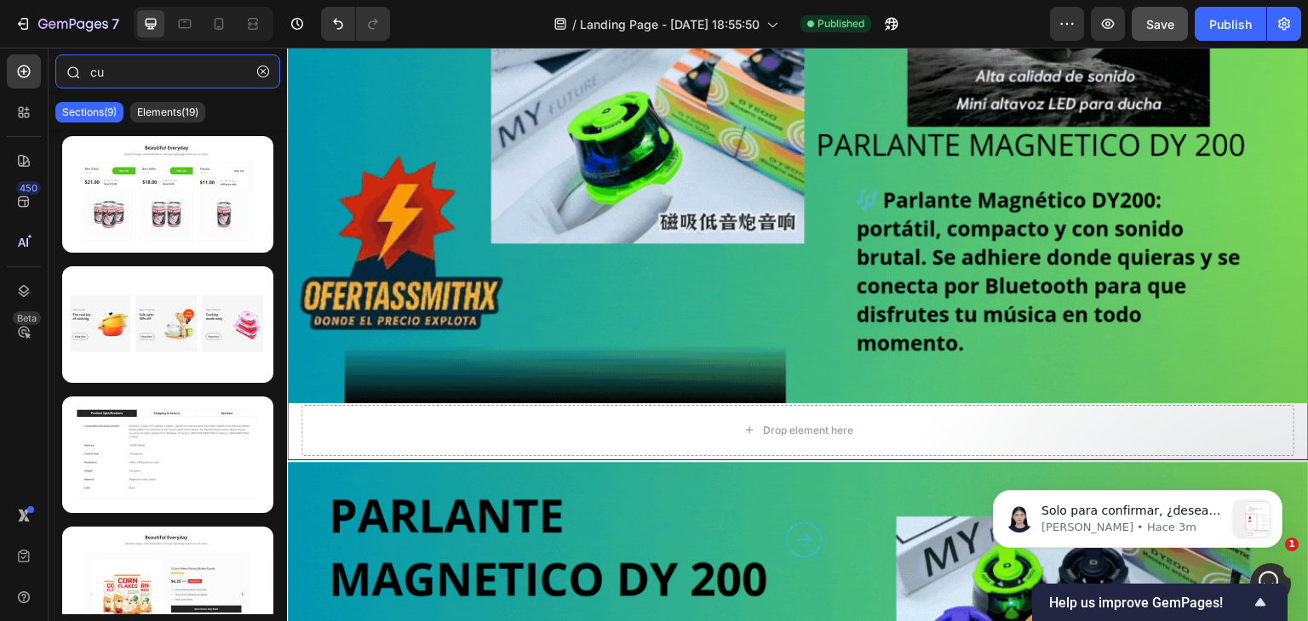
type input "c"
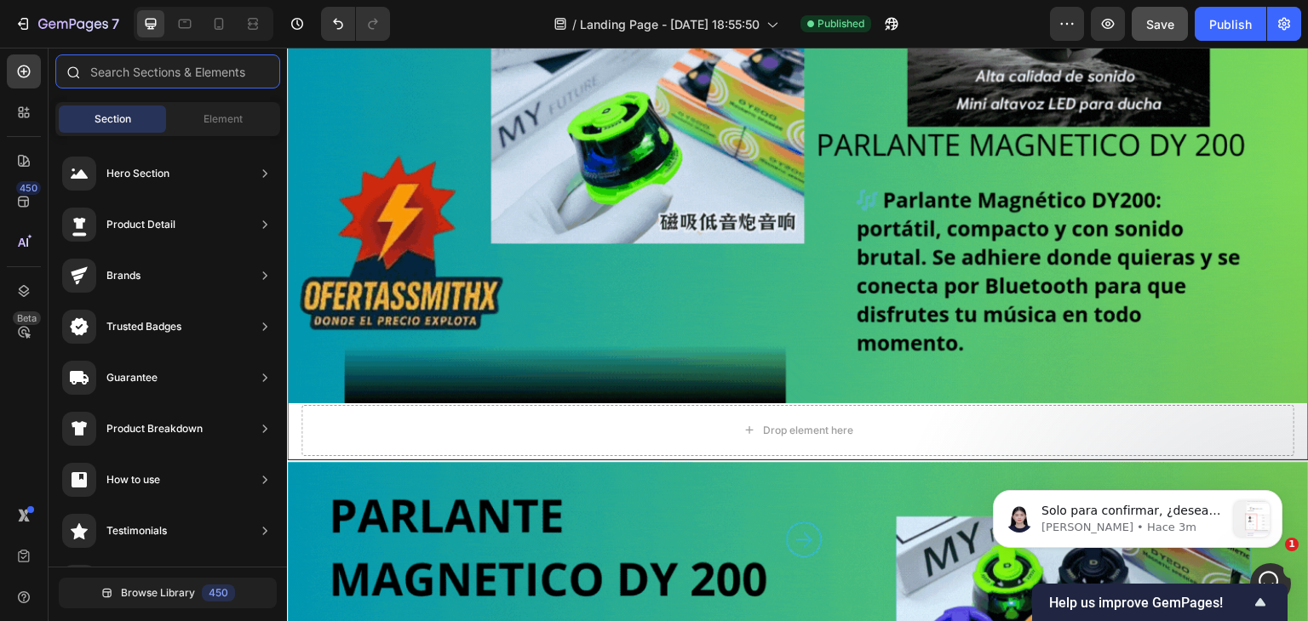
scroll to position [1206, 0]
click at [185, 110] on div "Element" at bounding box center [222, 119] width 107 height 27
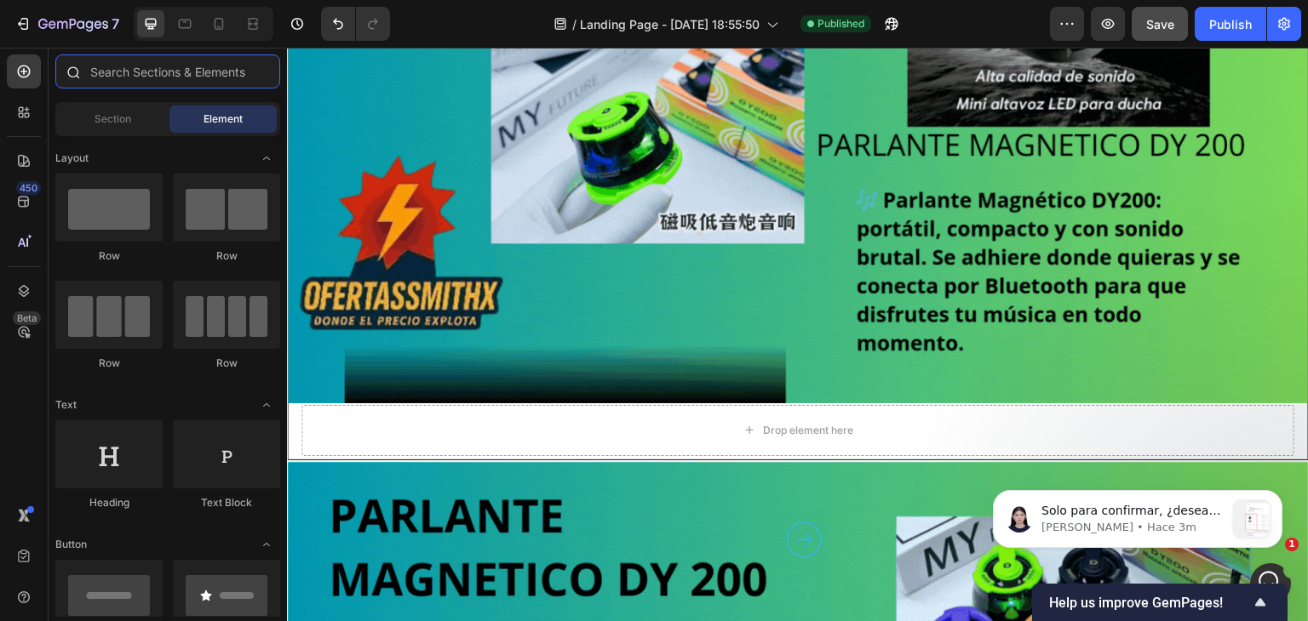
click at [126, 76] on input "text" at bounding box center [167, 71] width 225 height 34
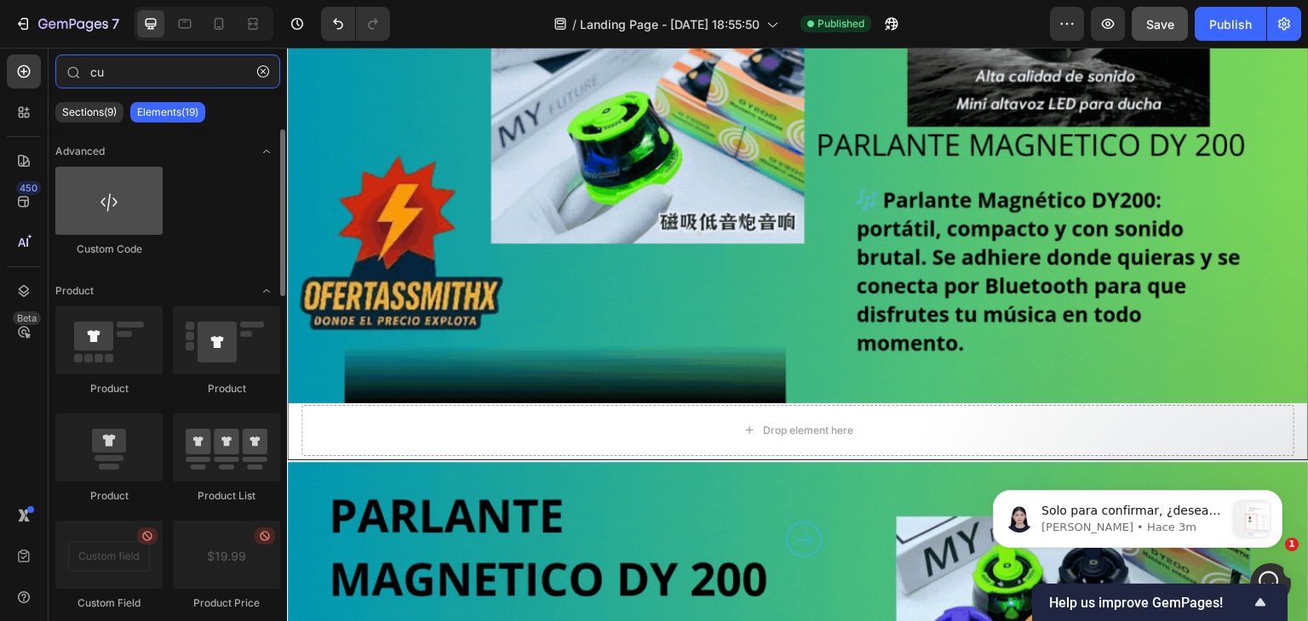
type input "cu"
drag, startPoint x: 100, startPoint y: 190, endPoint x: 111, endPoint y: 202, distance: 16.3
click at [102, 195] on div at bounding box center [108, 201] width 107 height 68
click at [117, 205] on div at bounding box center [108, 201] width 107 height 68
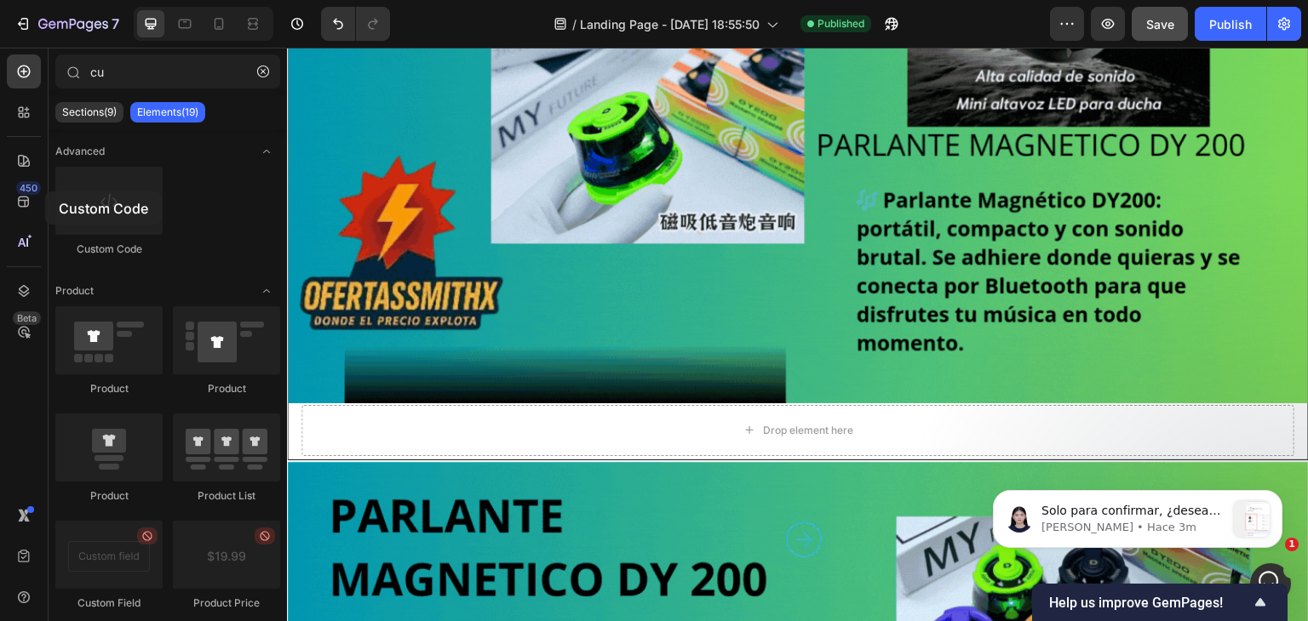
drag, startPoint x: 140, startPoint y: 223, endPoint x: 48, endPoint y: 188, distance: 98.4
click at [44, 191] on div "450 Beta cu Sections(9) Elements(19) Advanced Custom Code Product Product Produ…" at bounding box center [143, 335] width 287 height 574
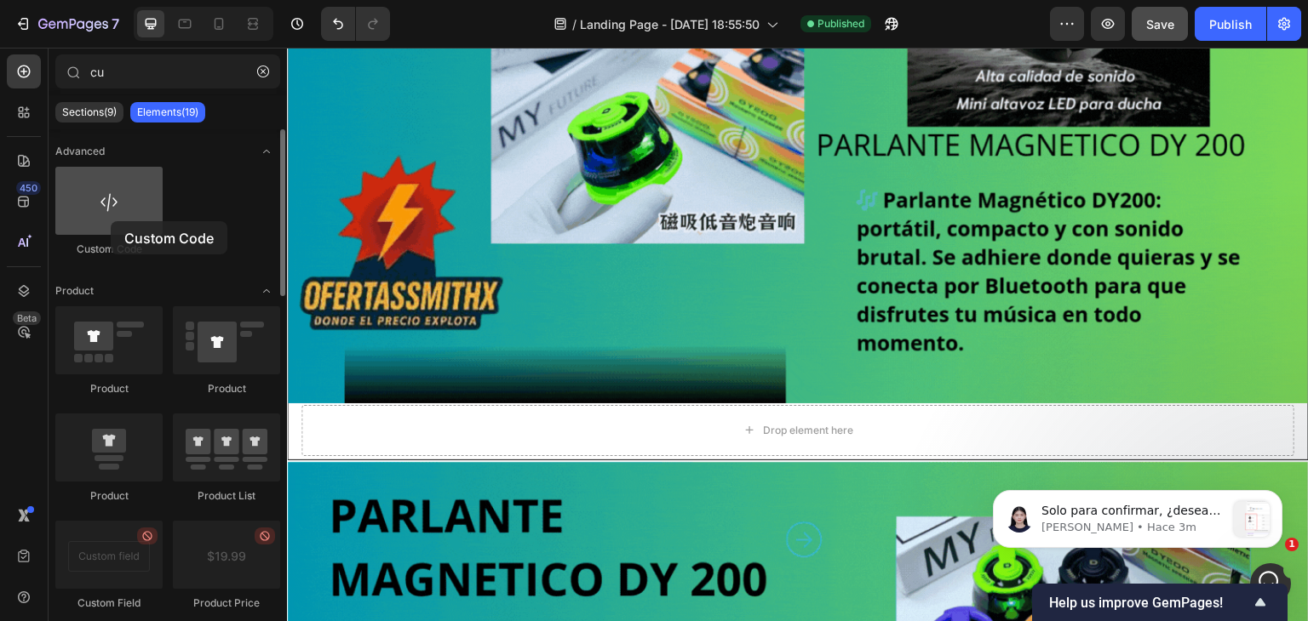
click at [112, 221] on div at bounding box center [108, 201] width 107 height 68
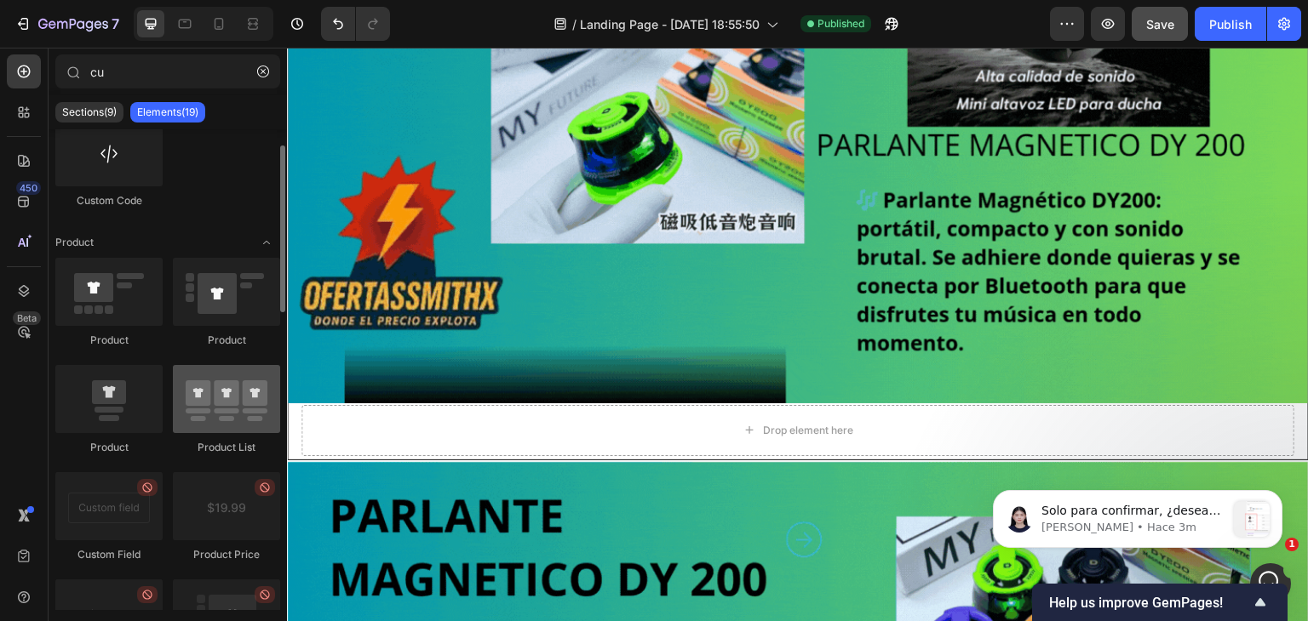
scroll to position [0, 0]
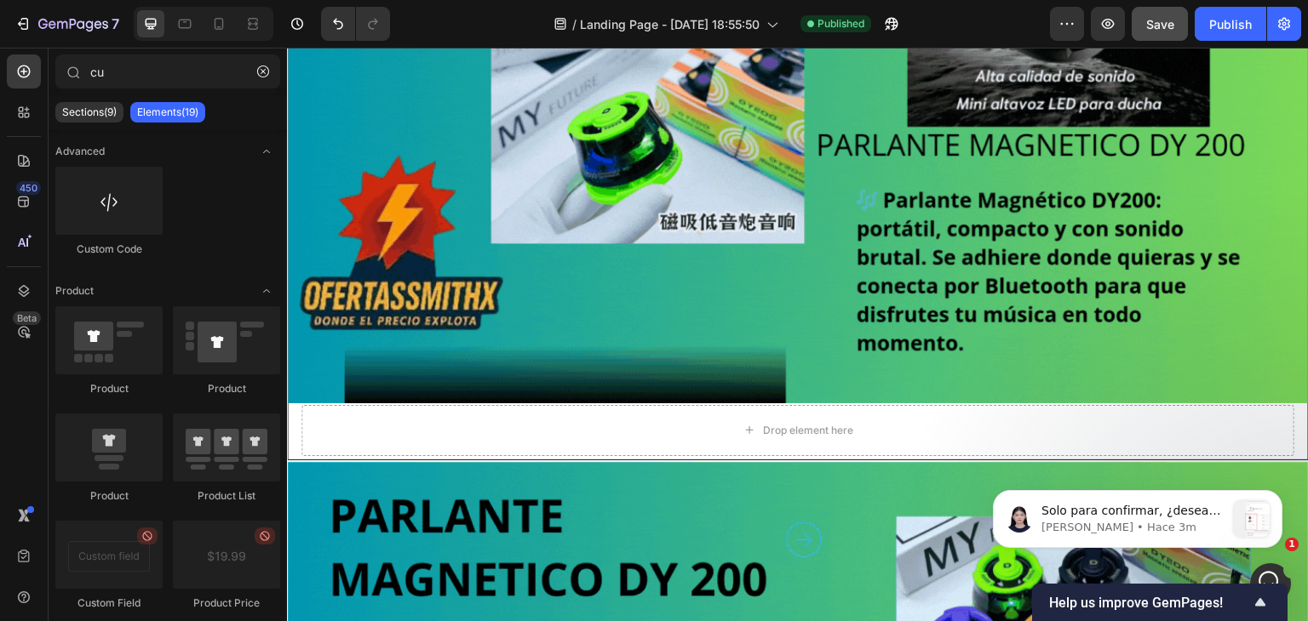
click at [146, 117] on p "Elements(19)" at bounding box center [167, 113] width 61 height 14
click at [158, 109] on p "Elements(19)" at bounding box center [167, 113] width 61 height 14
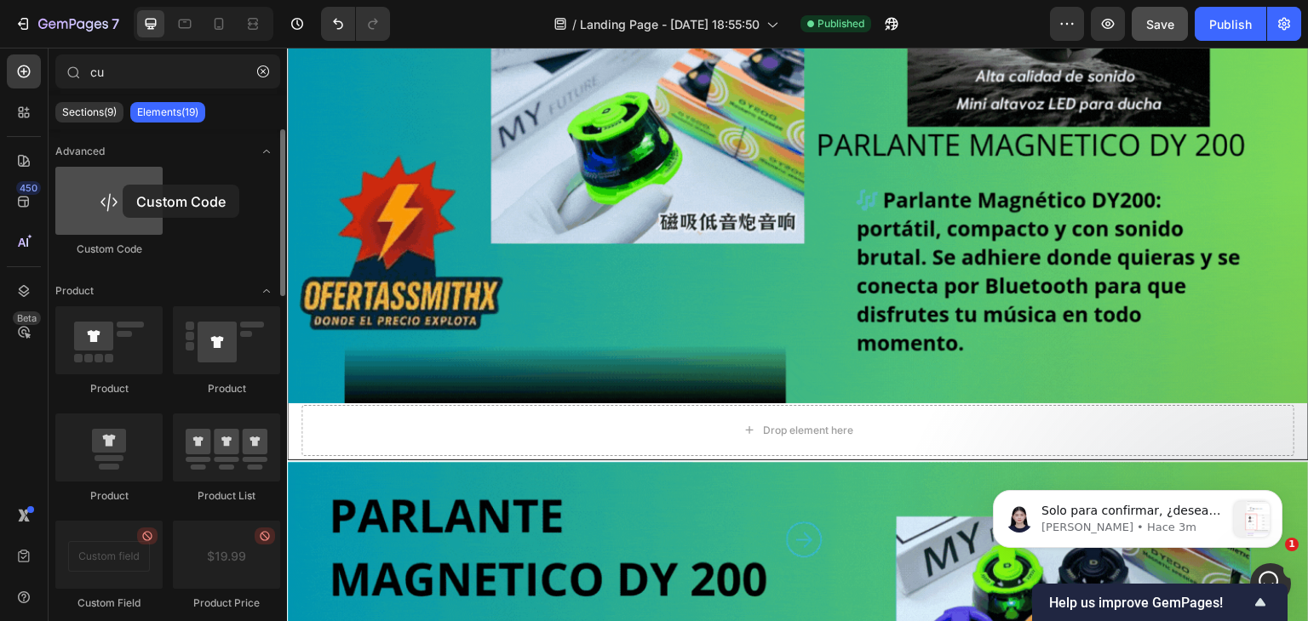
click at [123, 185] on div at bounding box center [108, 201] width 107 height 68
drag, startPoint x: 123, startPoint y: 185, endPoint x: 168, endPoint y: 221, distance: 58.1
click at [123, 188] on div at bounding box center [108, 201] width 107 height 68
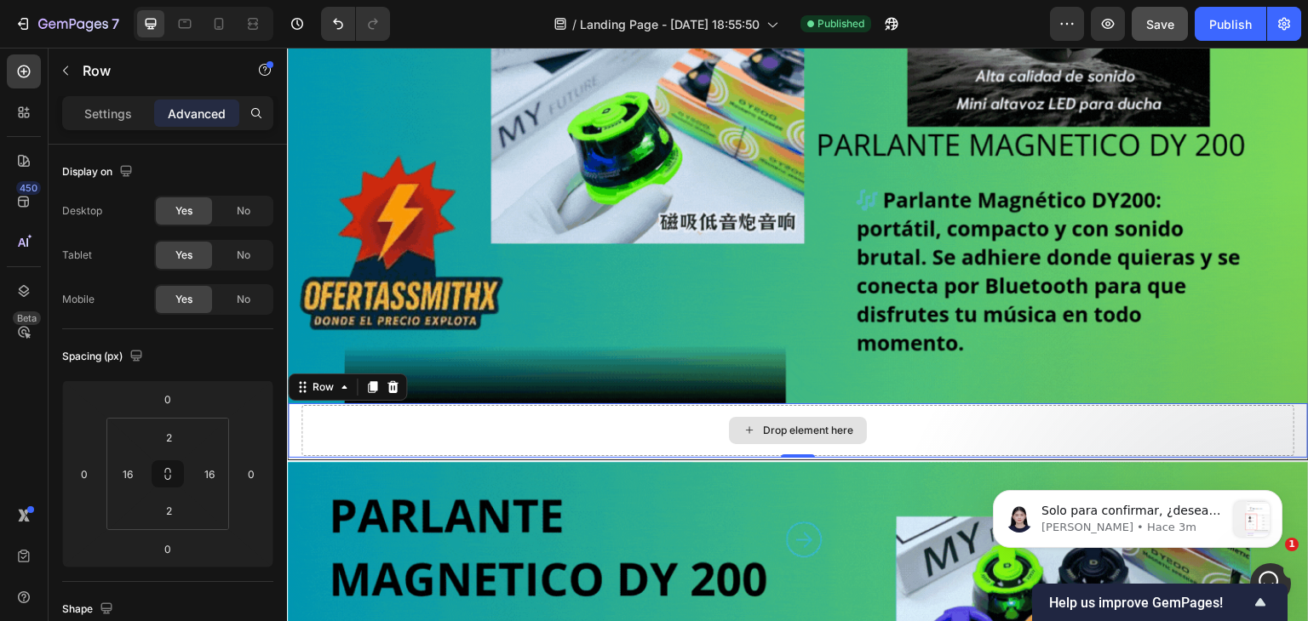
drag, startPoint x: 625, startPoint y: 441, endPoint x: 617, endPoint y: 434, distance: 10.3
click at [625, 441] on div "Drop element here" at bounding box center [797, 430] width 993 height 51
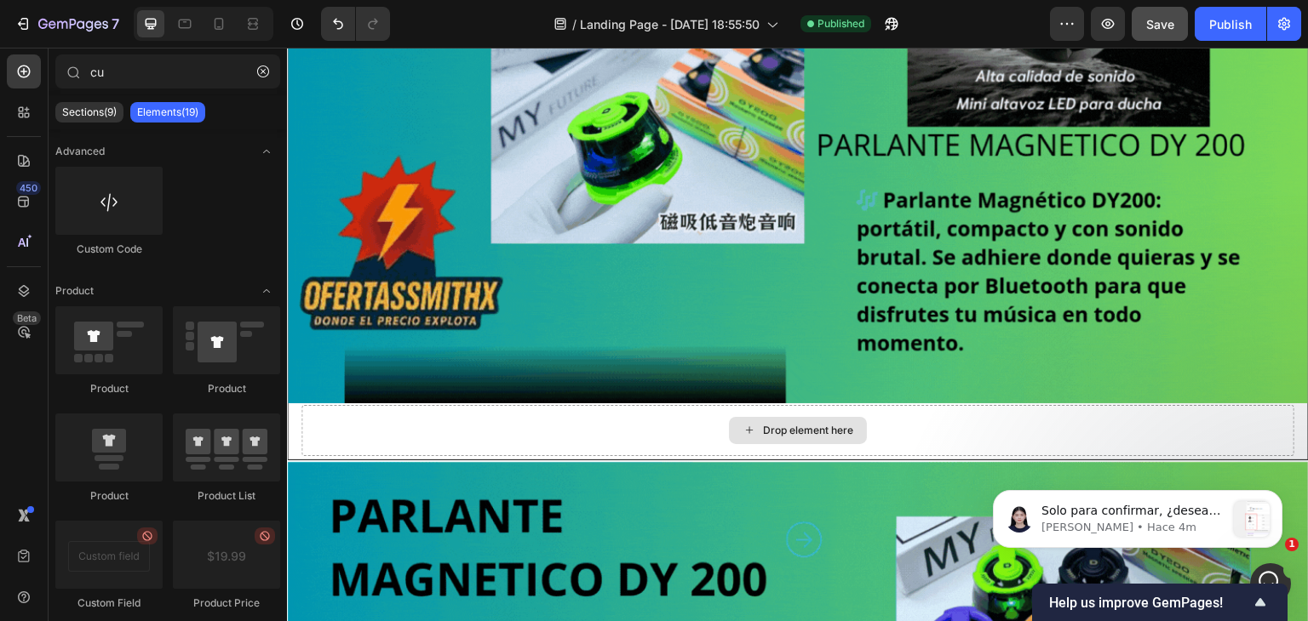
click at [729, 417] on div "Drop element here" at bounding box center [798, 430] width 138 height 27
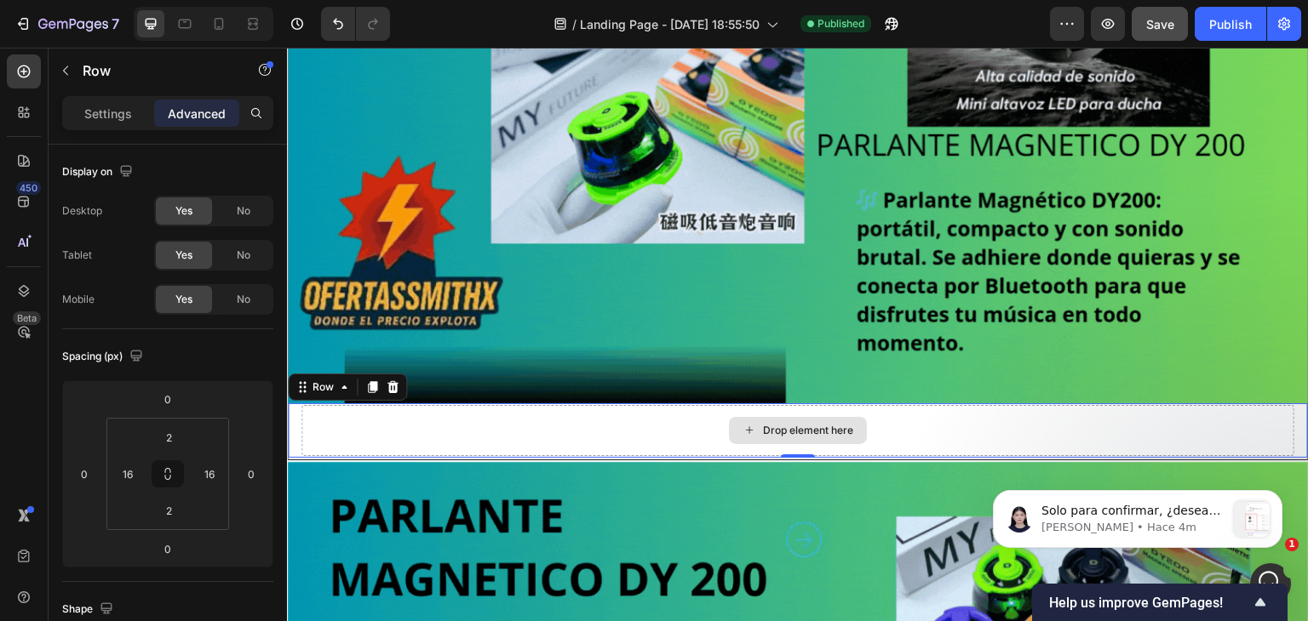
click at [607, 438] on div "Drop element here" at bounding box center [797, 430] width 993 height 51
click at [262, 113] on icon at bounding box center [256, 113] width 14 height 14
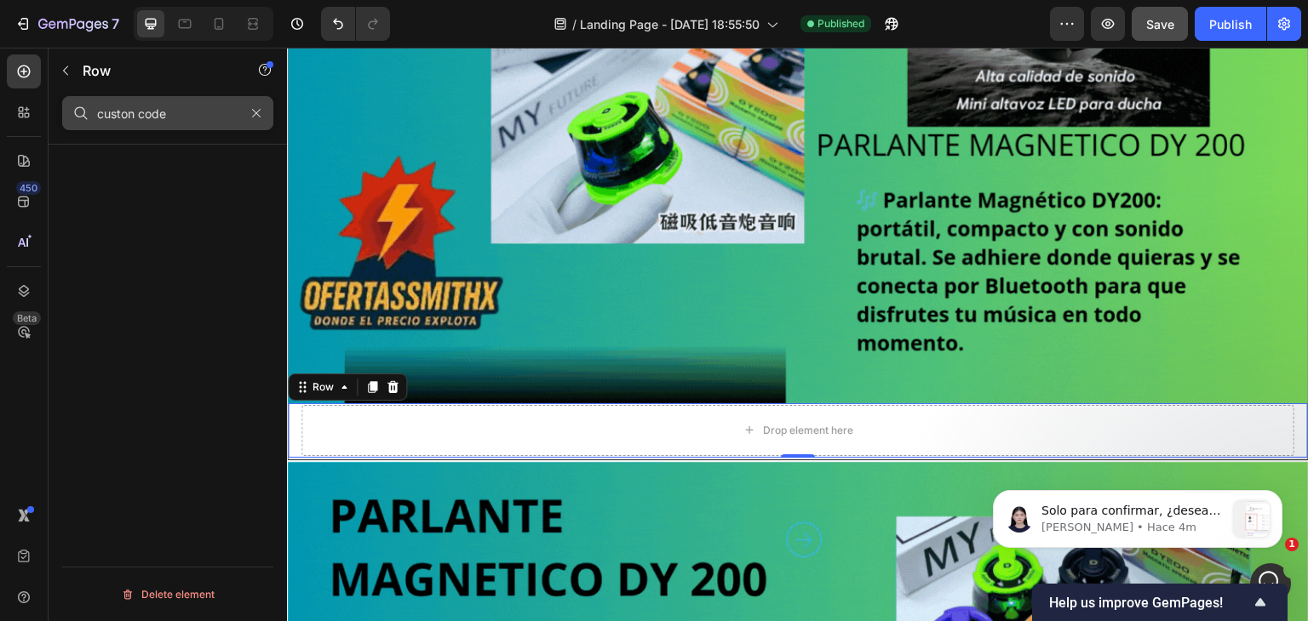
click at [204, 122] on input "custon code" at bounding box center [167, 113] width 211 height 34
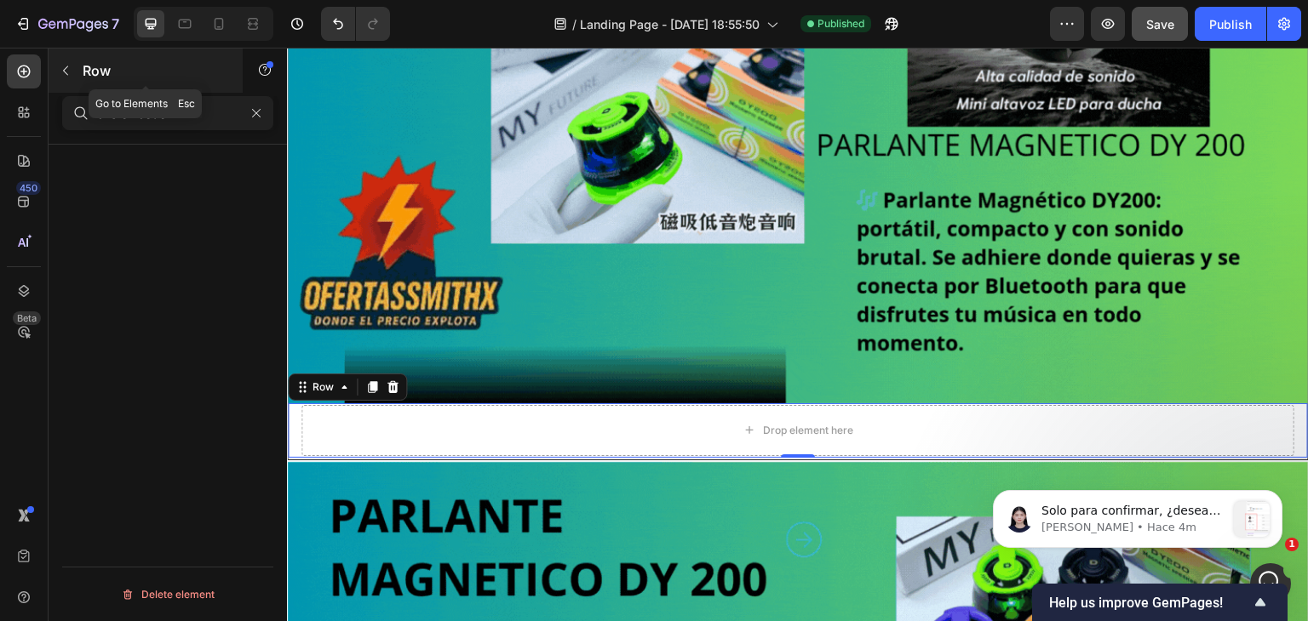
type input "custon code"
click at [66, 74] on icon "button" at bounding box center [66, 71] width 14 height 14
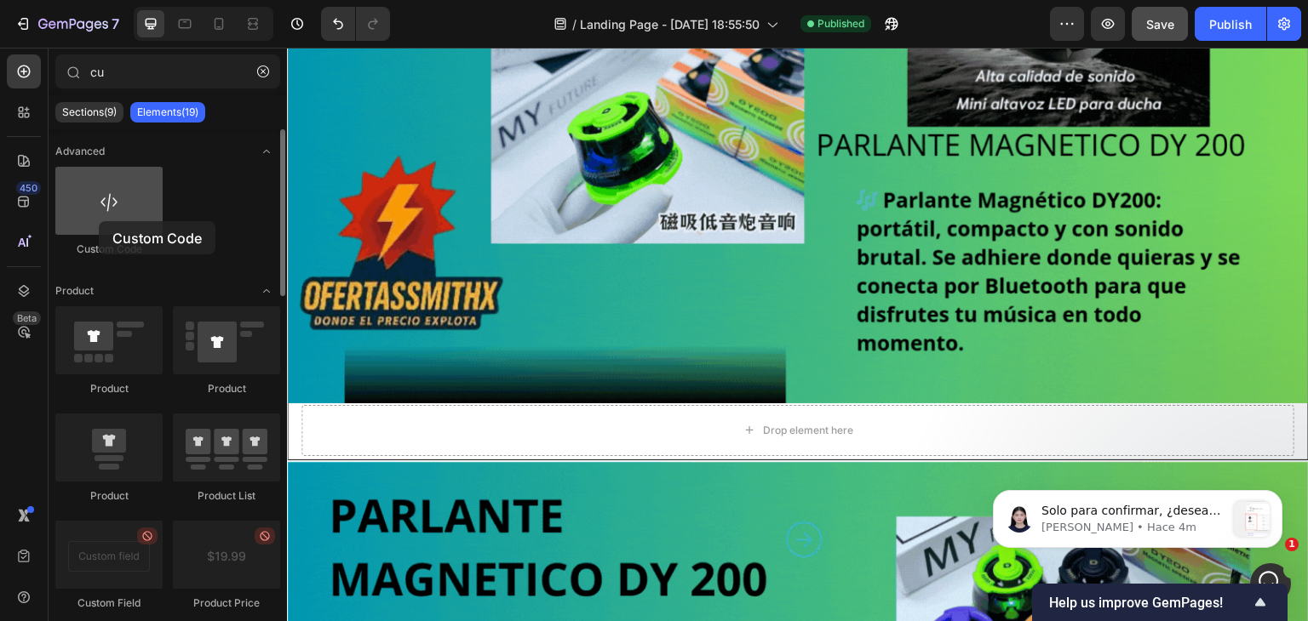
click at [99, 221] on div at bounding box center [108, 201] width 107 height 68
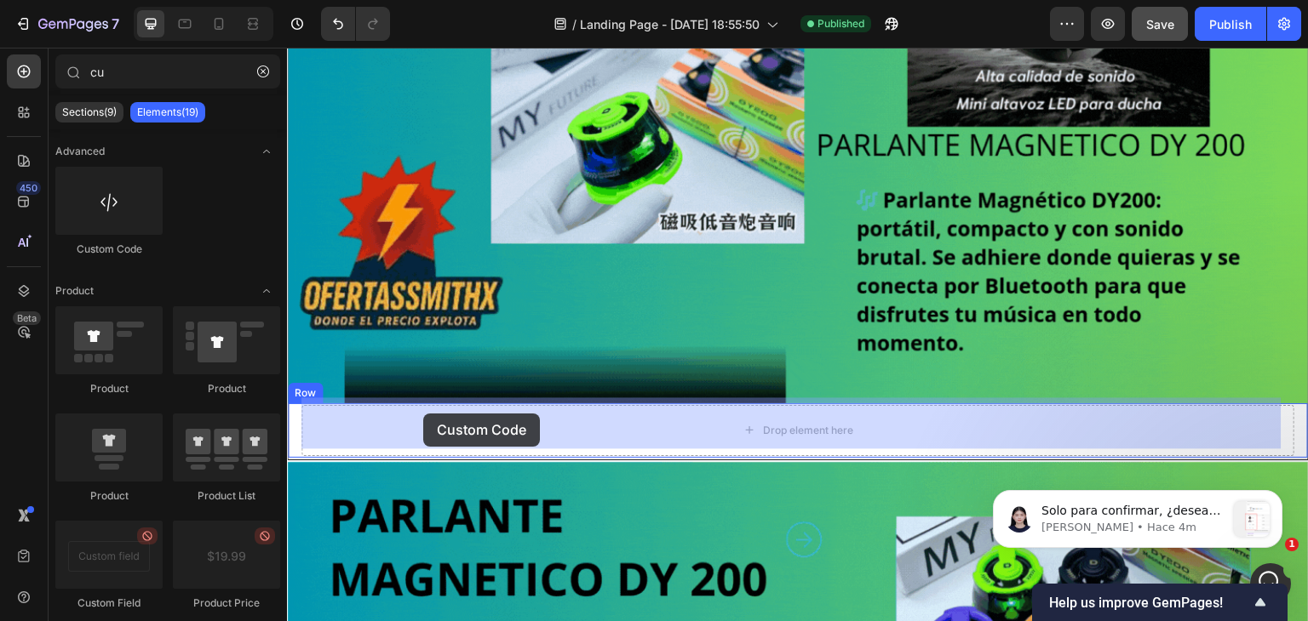
drag, startPoint x: 386, startPoint y: 272, endPoint x: 423, endPoint y: 414, distance: 146.2
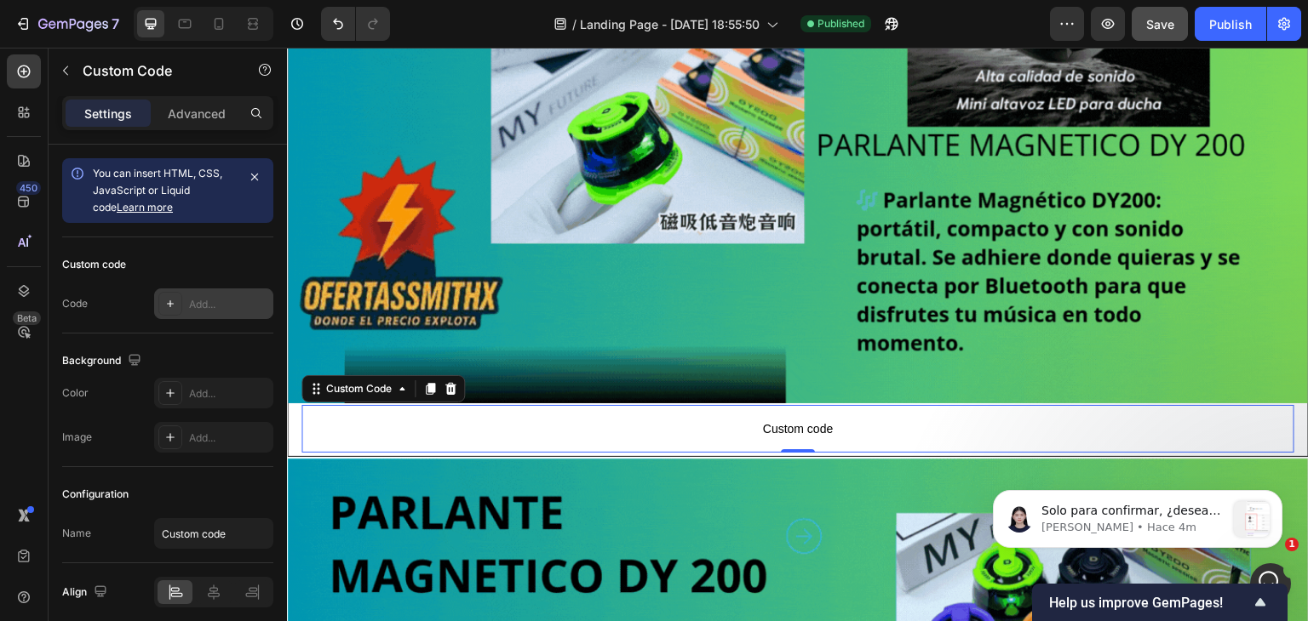
click at [245, 289] on div "Add..." at bounding box center [213, 304] width 119 height 31
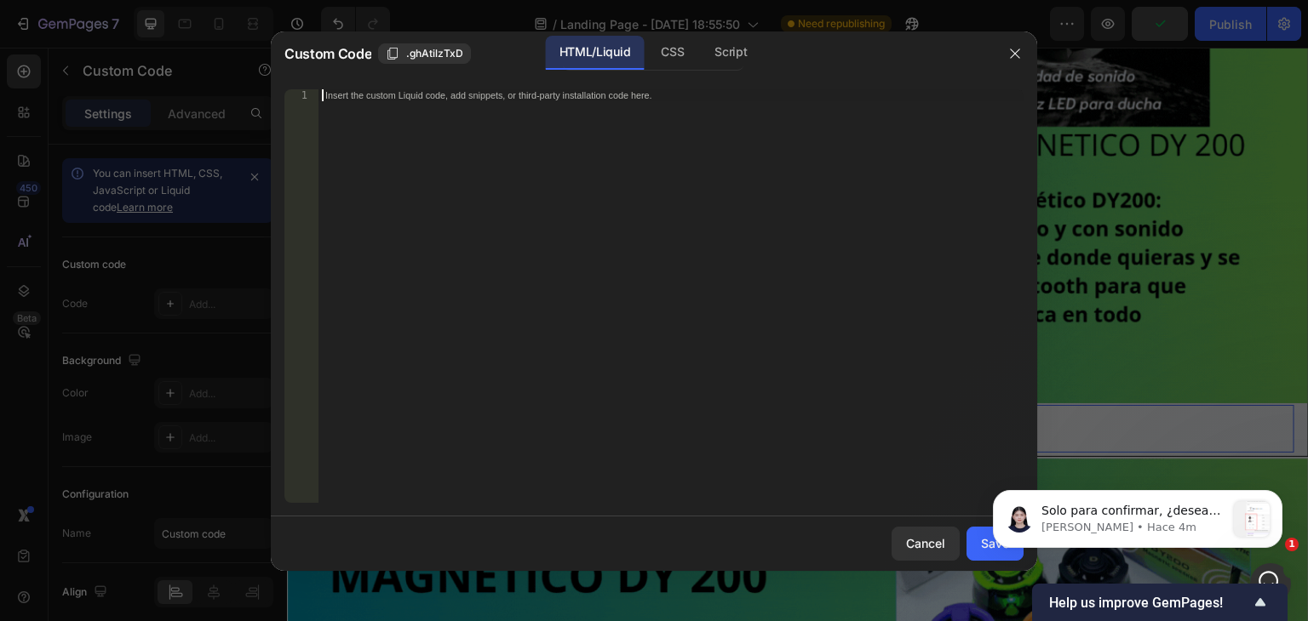
paste textarea "<div class="_rsi-cod-form-is-gempage"></div><div class="_rsi-cod-form-gempages-…"
type textarea "<div class="_rsi-cod-form-is-gempage"></div><div class="_rsi-cod-form-gempages-…"
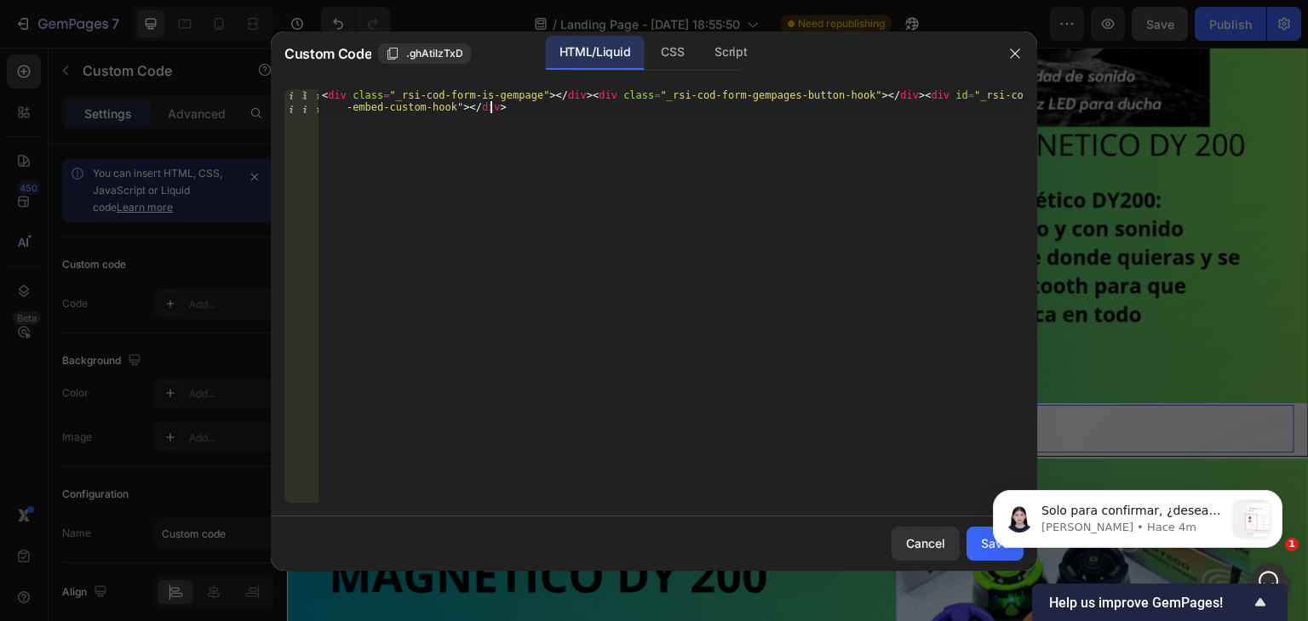
click at [976, 550] on body "Solo para confirmar, ¿desea agregar sus imágenes a su tienda de Shopify para qu…" at bounding box center [1137, 516] width 327 height 106
click at [972, 544] on html "Solo para confirmar, ¿desea agregar sus imágenes a su tienda de Shopify para qu…" at bounding box center [1137, 515] width 341 height 119
click at [971, 541] on html "Solo para confirmar, ¿desea agregar sus imágenes a su tienda de Shopify para qu…" at bounding box center [1137, 515] width 341 height 119
drag, startPoint x: 1071, startPoint y: 521, endPoint x: 1187, endPoint y: 479, distance: 123.1
click at [1165, 475] on div "Solo para confirmar, ¿desea agregar sus imágenes a su tienda de Shopify para qu…" at bounding box center [1137, 441] width 313 height 213
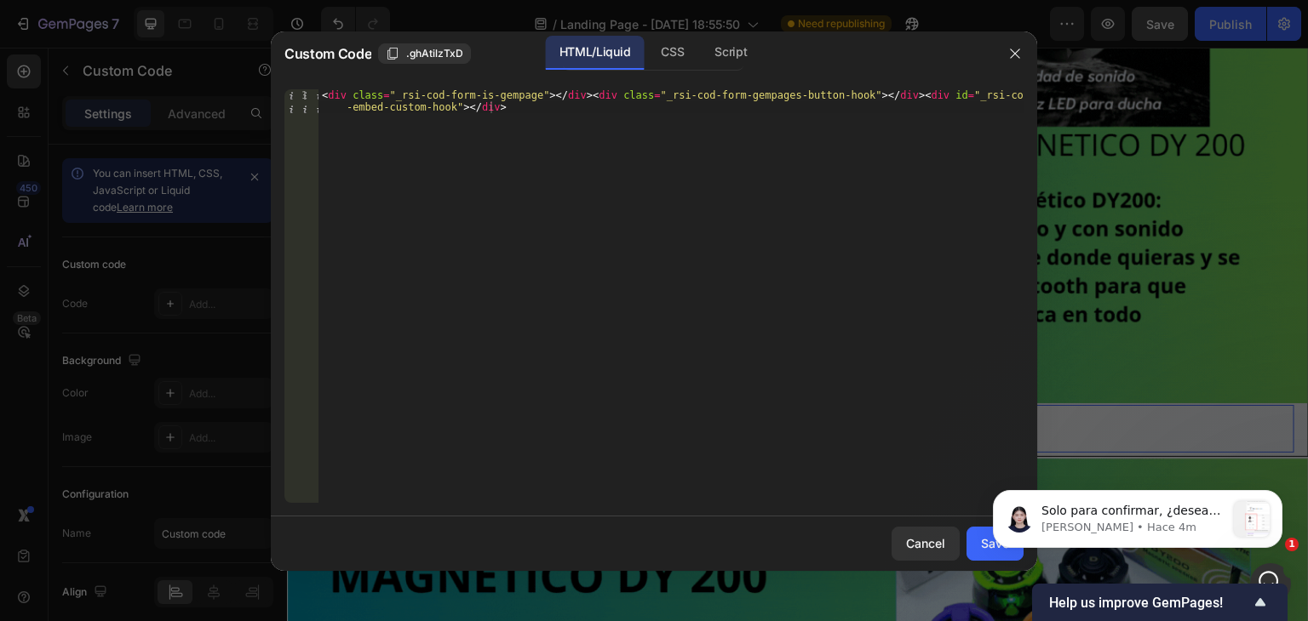
click at [1185, 479] on div "Solo para confirmar, ¿desea agregar sus imágenes a su tienda de Shopify para qu…" at bounding box center [1137, 441] width 313 height 213
click at [1277, 499] on icon "Dismiss notification" at bounding box center [1277, 495] width 9 height 9
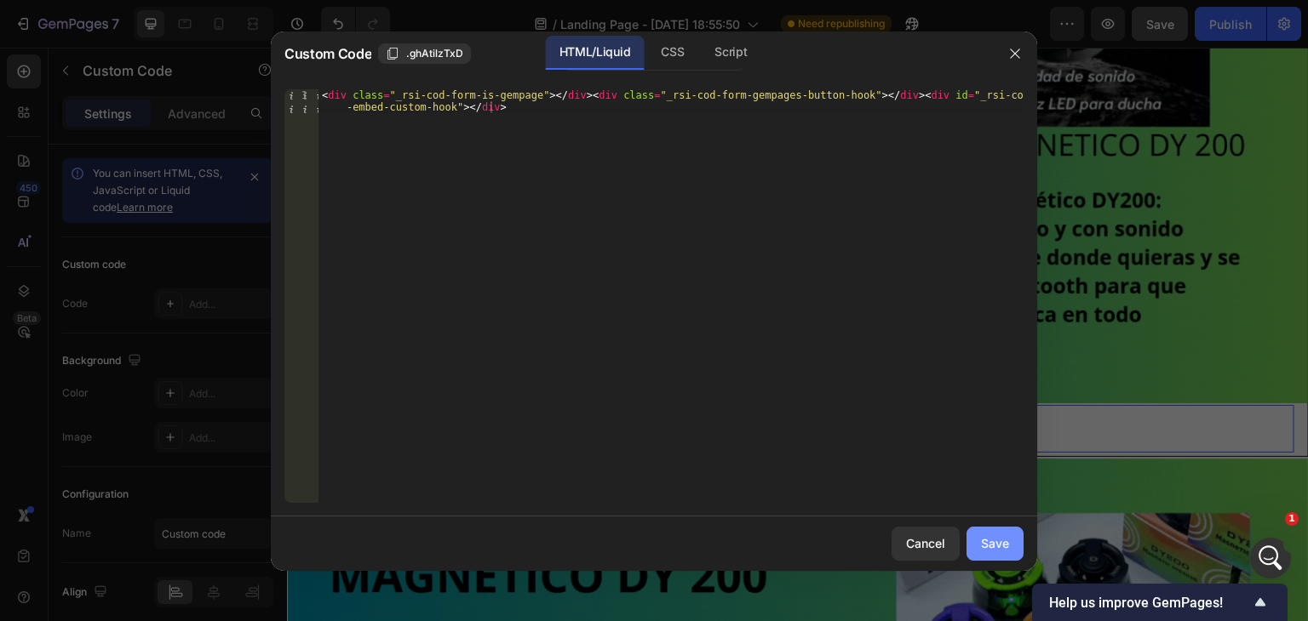
click at [1002, 549] on div "Save" at bounding box center [995, 544] width 28 height 18
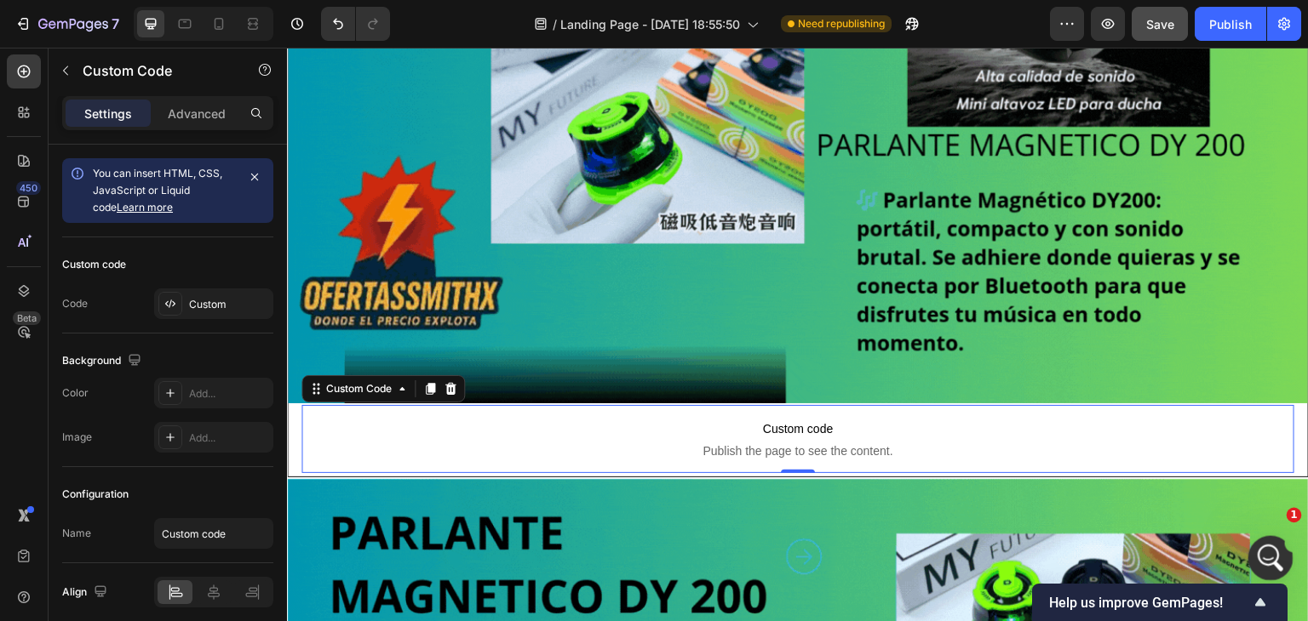
click at [1271, 536] on html at bounding box center [1267, 556] width 41 height 41
click at [1251, 555] on div "Abrir Intercom Messenger" at bounding box center [1268, 556] width 56 height 56
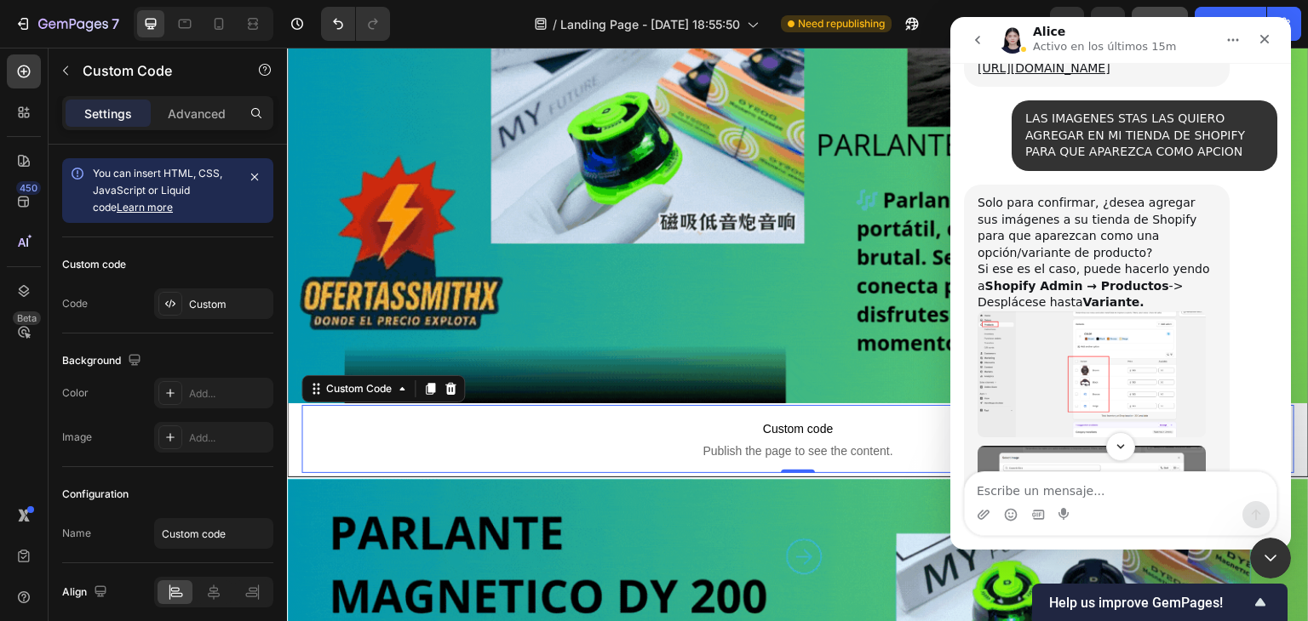
scroll to position [1188, 0]
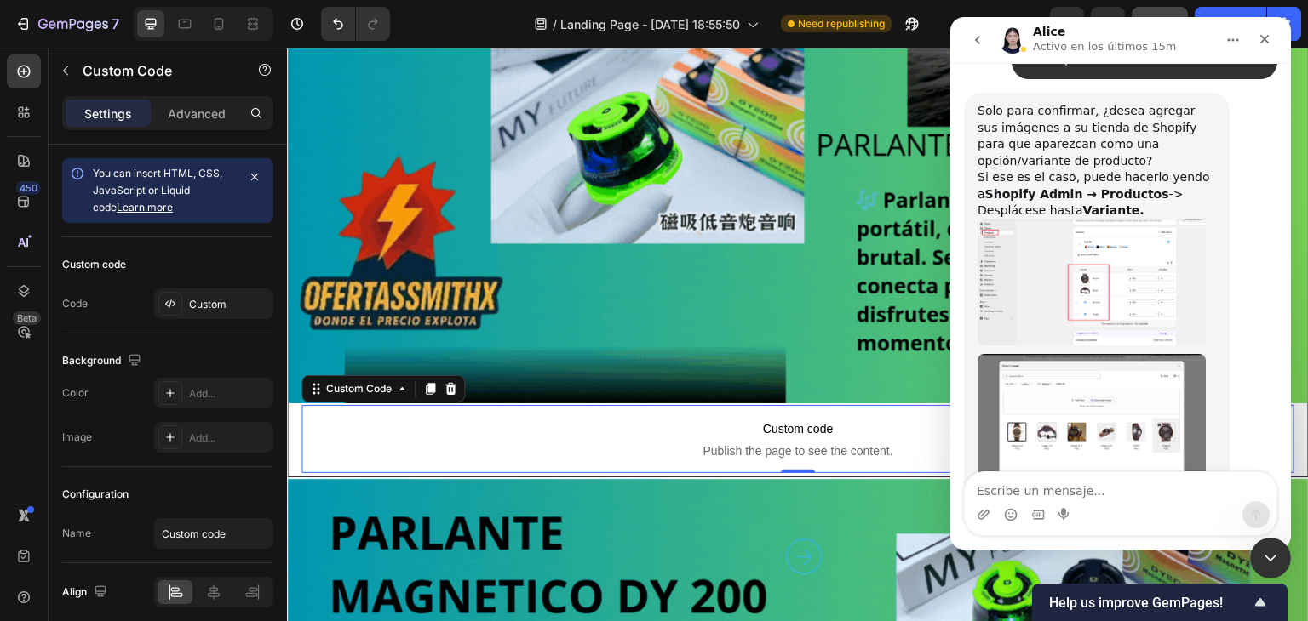
click at [1063, 354] on img "Alice dice…" at bounding box center [1091, 432] width 228 height 156
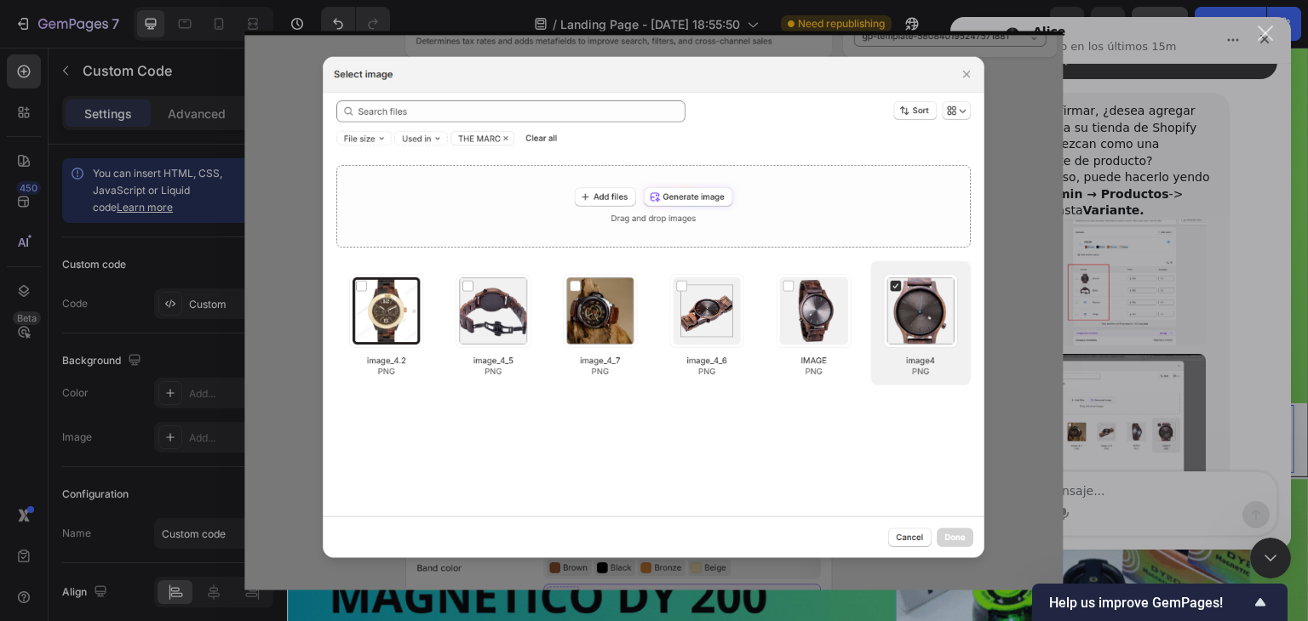
click at [974, 72] on img "Cerrar" at bounding box center [653, 311] width 818 height 559
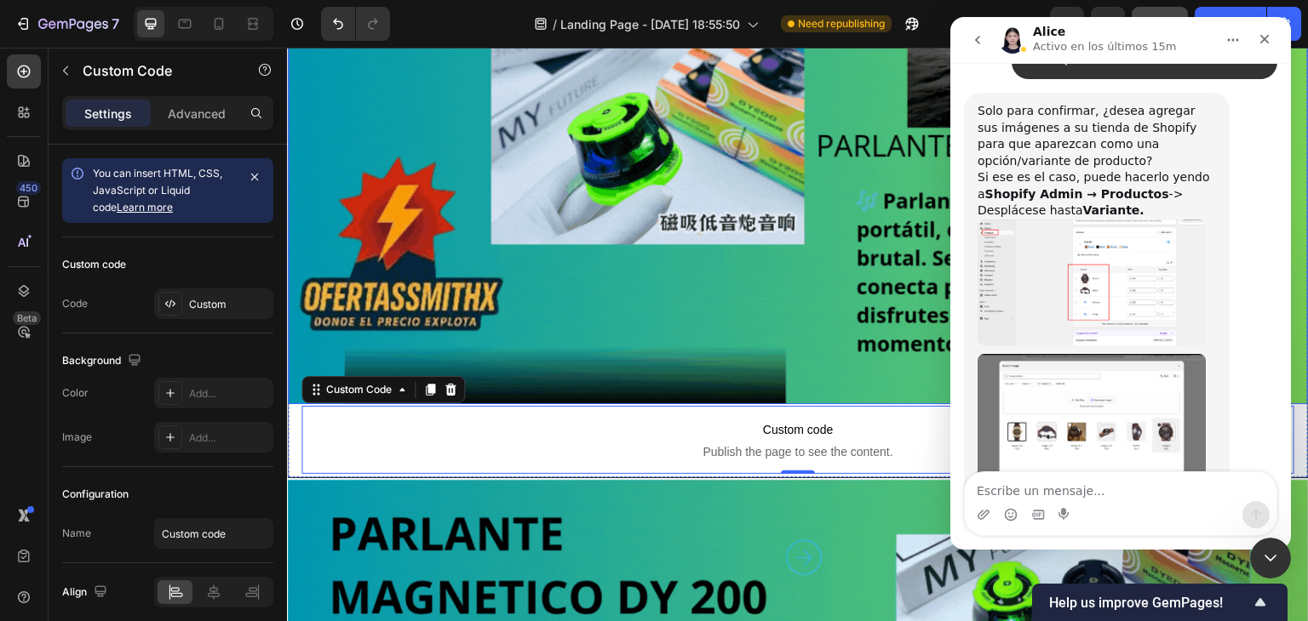
scroll to position [255, 0]
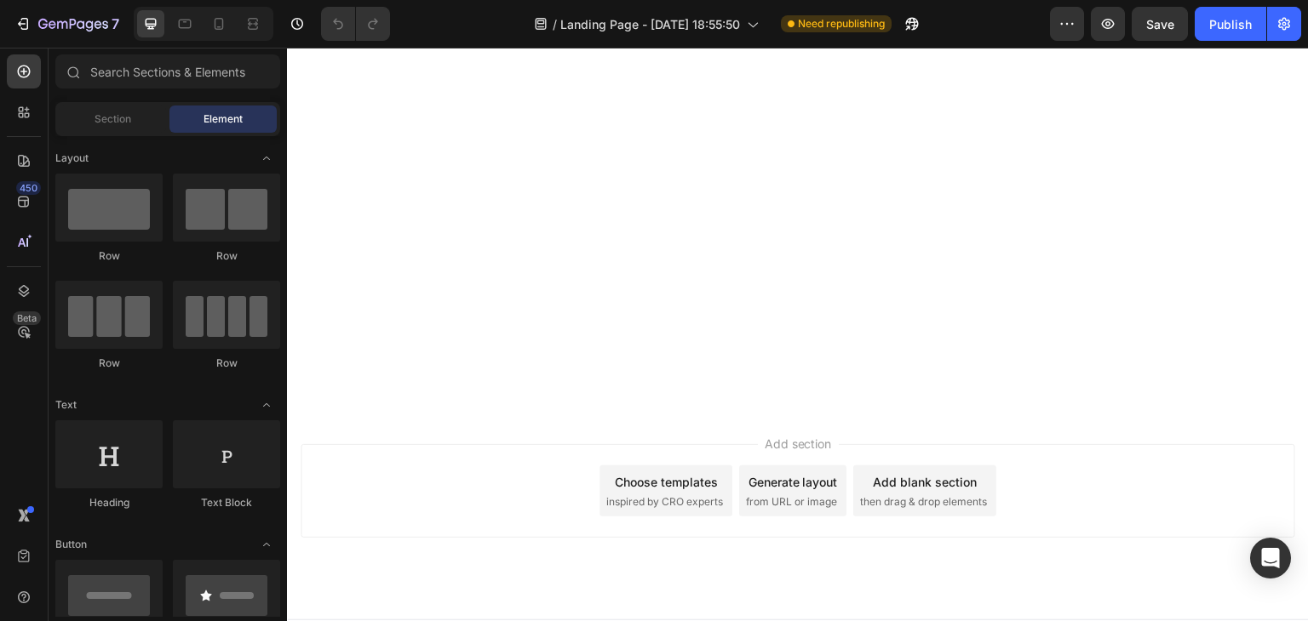
scroll to position [426, 0]
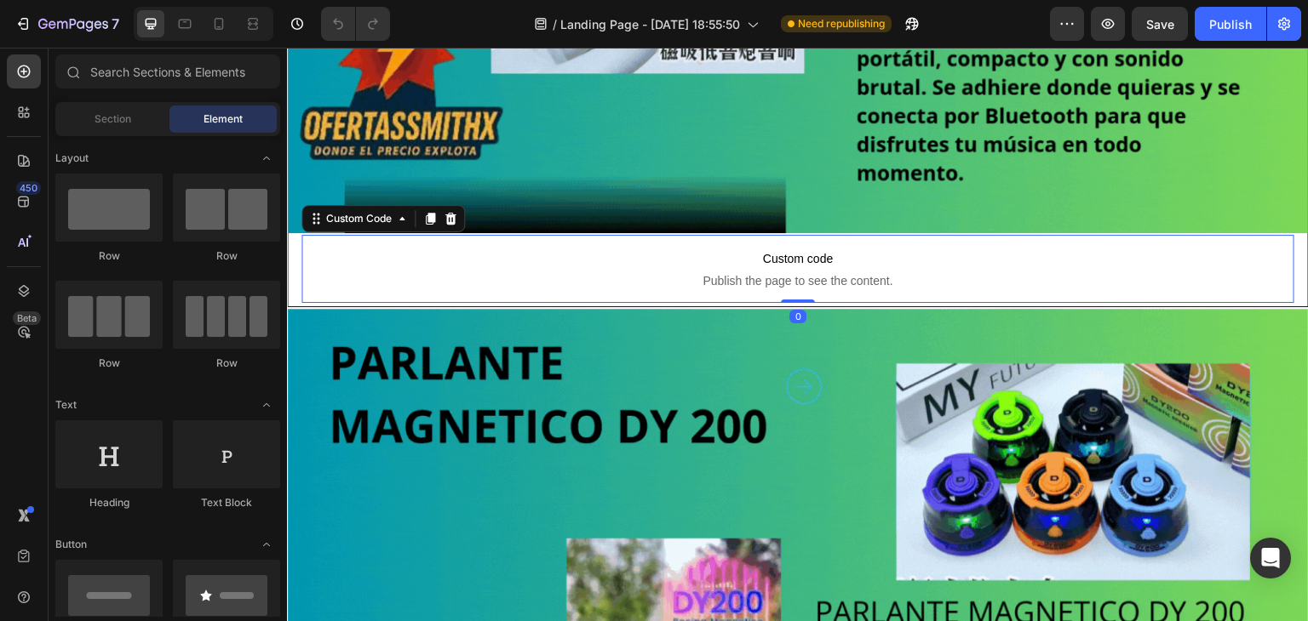
click at [523, 255] on span "Custom code" at bounding box center [797, 259] width 993 height 20
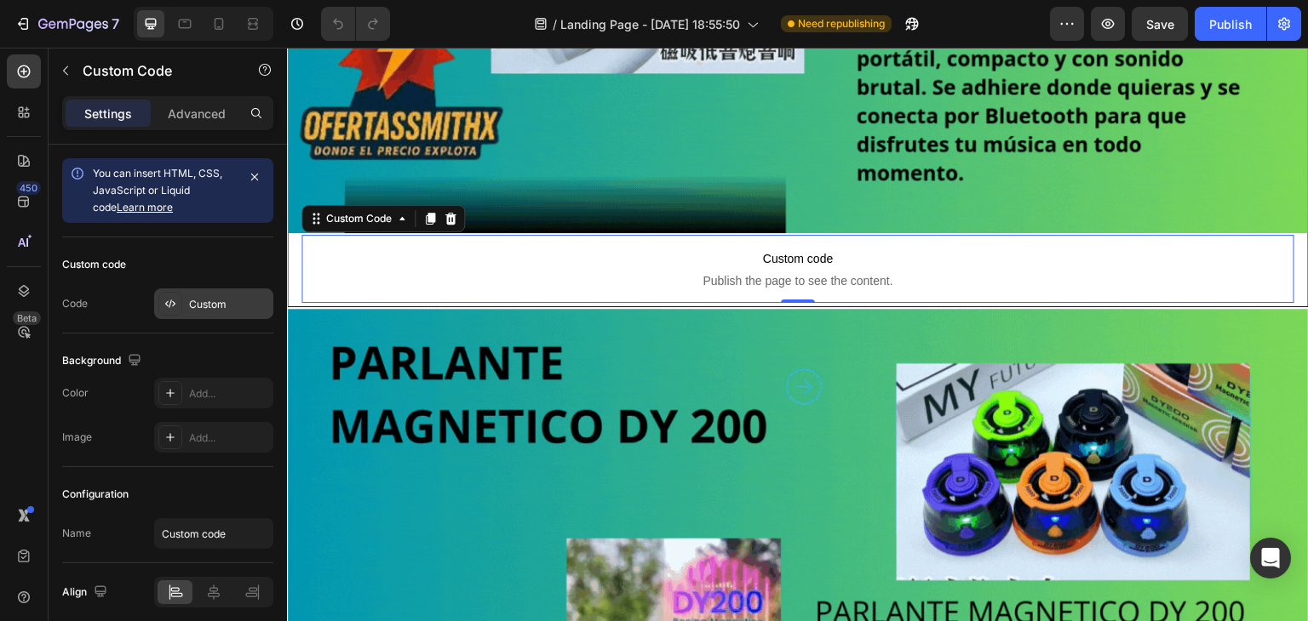
click at [218, 318] on div "Custom" at bounding box center [213, 304] width 119 height 31
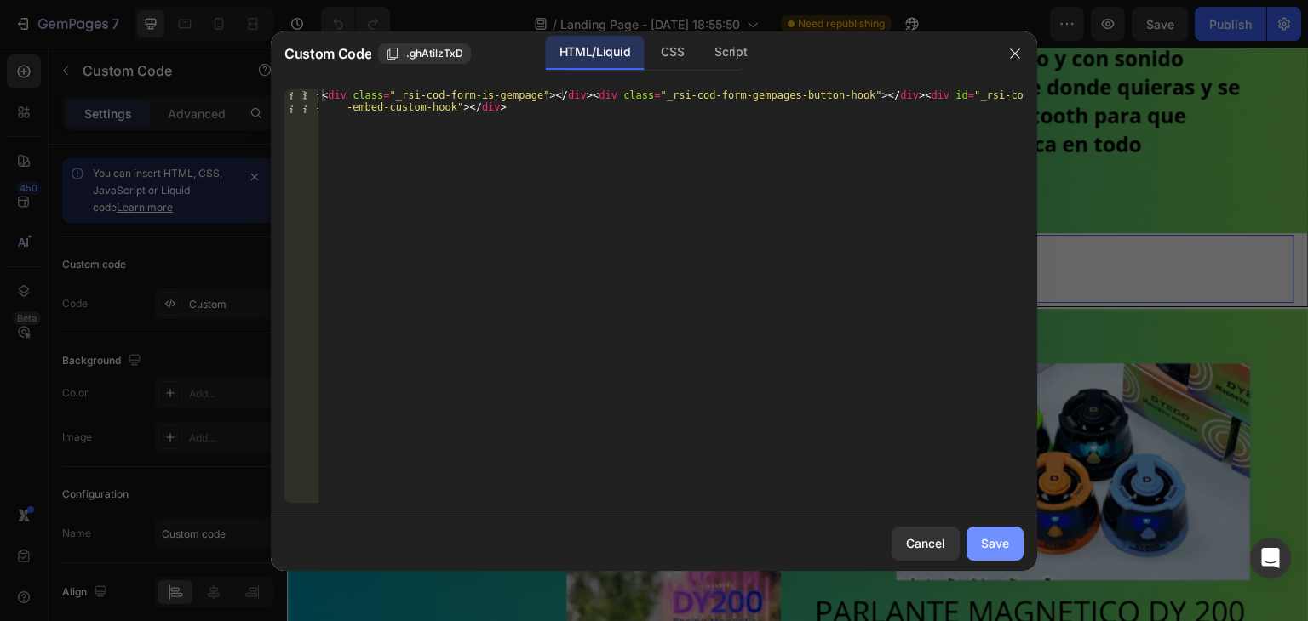
click at [980, 536] on button "Save" at bounding box center [994, 544] width 57 height 34
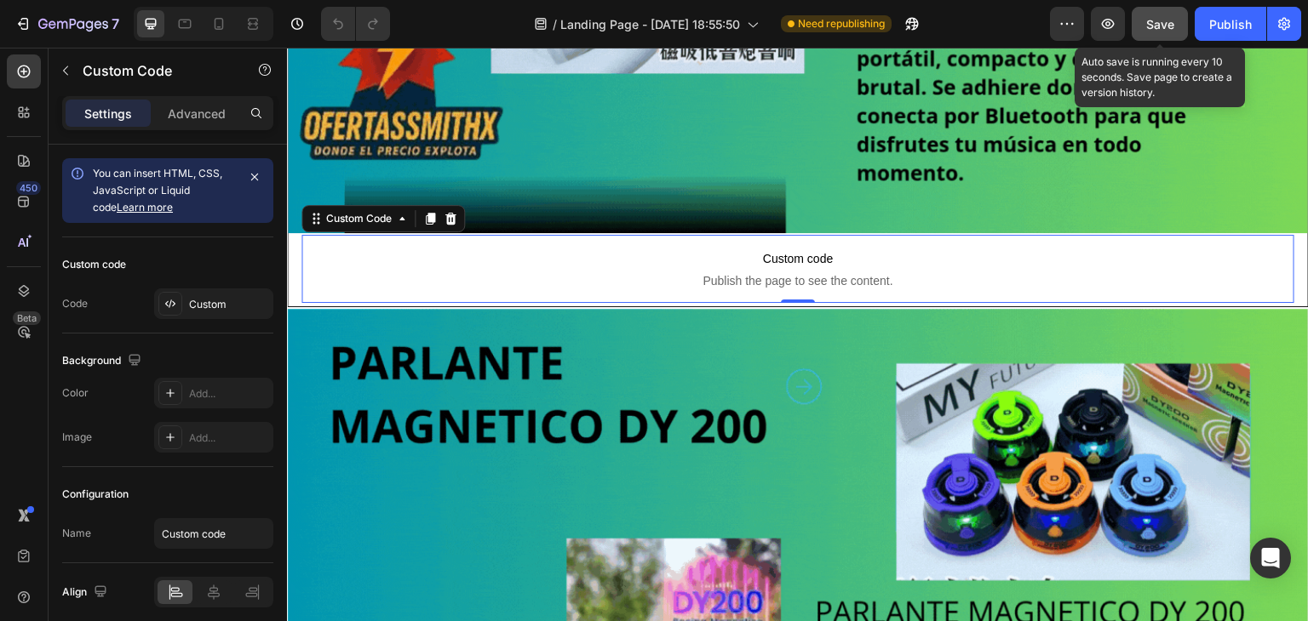
click at [1178, 14] on button "Save" at bounding box center [1159, 24] width 56 height 34
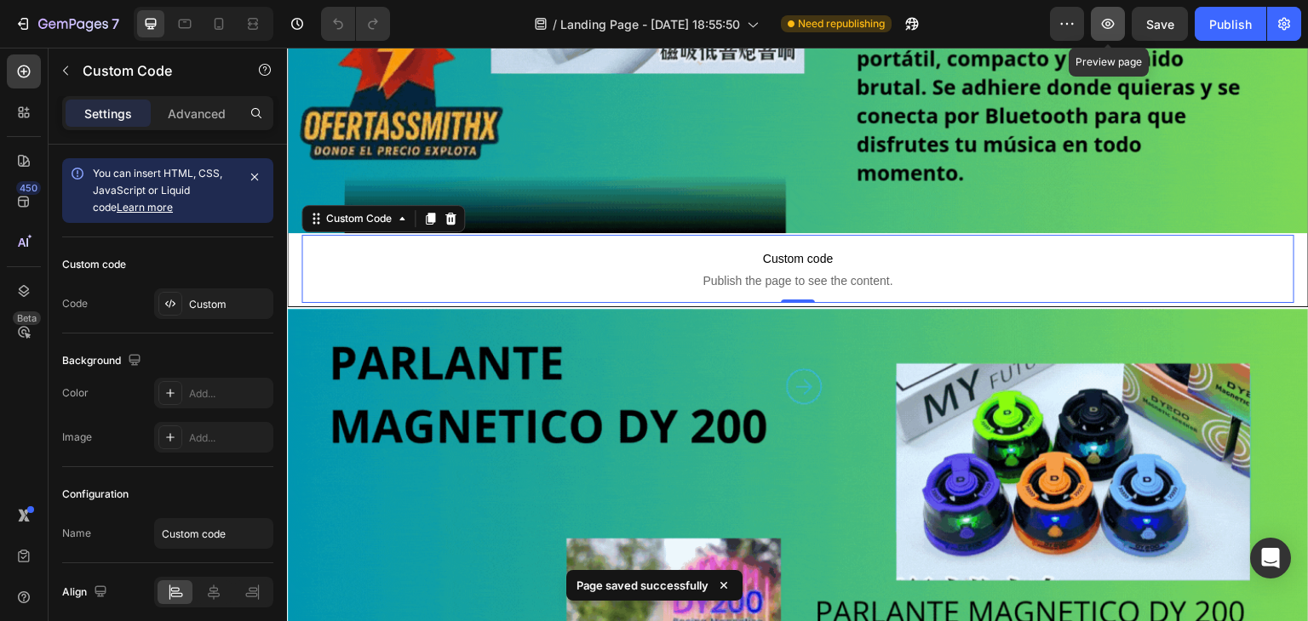
click at [1107, 32] on icon "button" at bounding box center [1107, 23] width 17 height 17
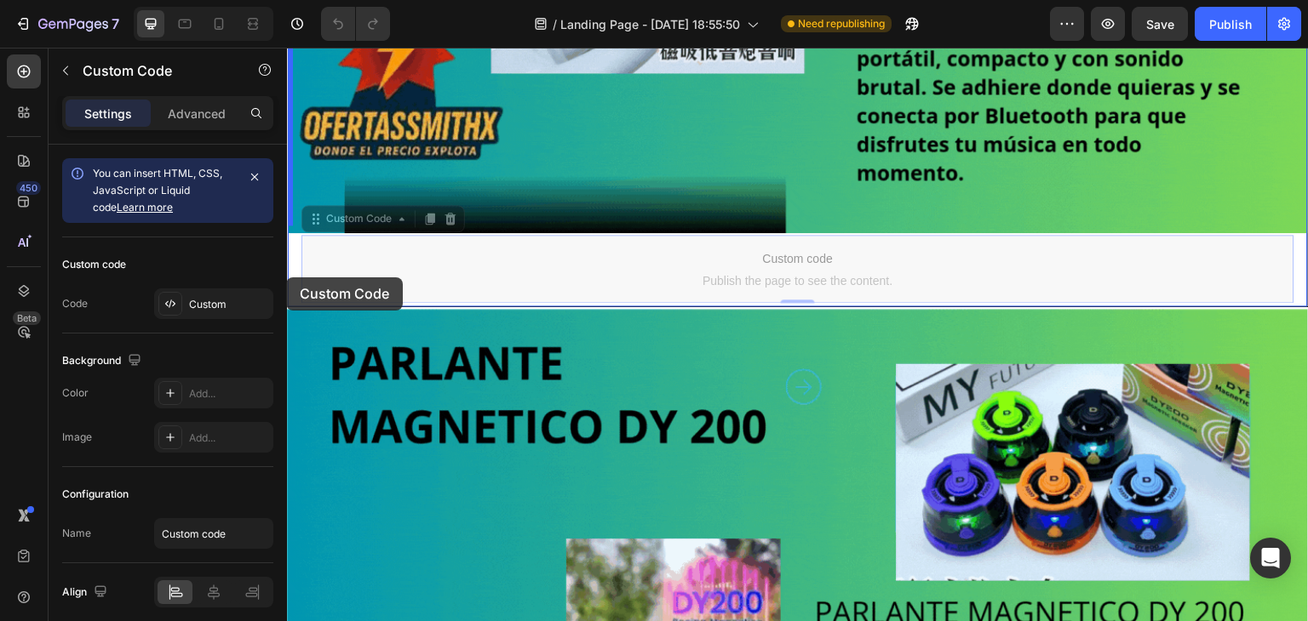
drag, startPoint x: 303, startPoint y: 268, endPoint x: 572, endPoint y: 324, distance: 274.8
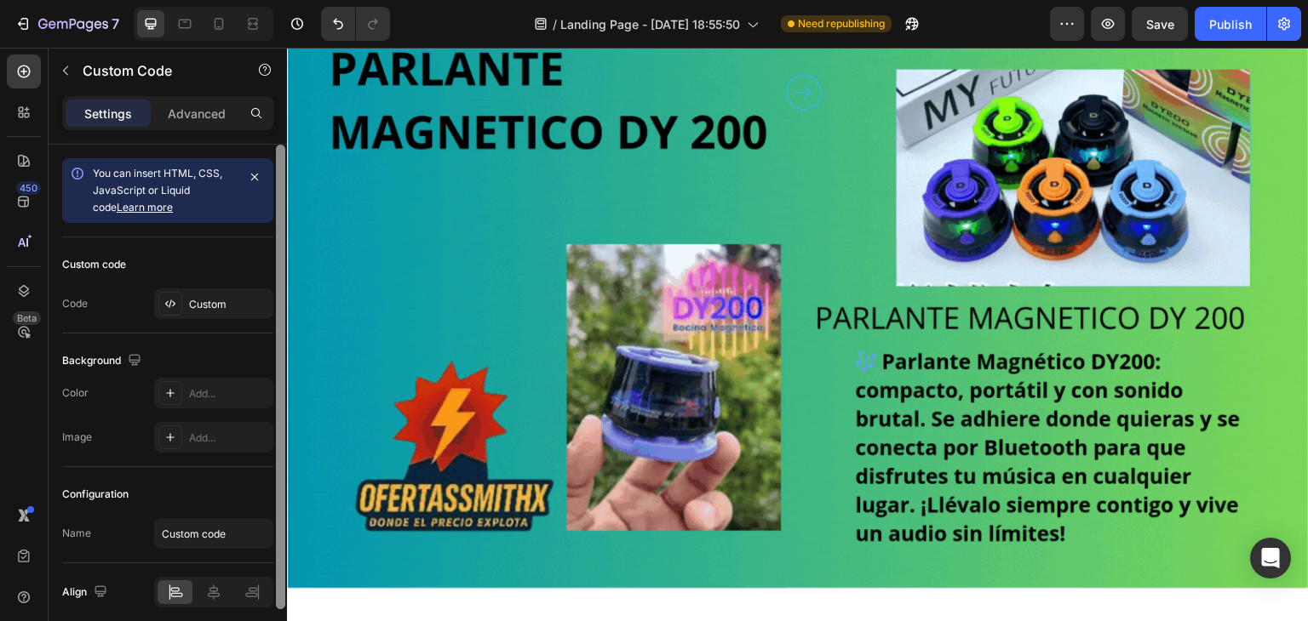
scroll to position [0, 0]
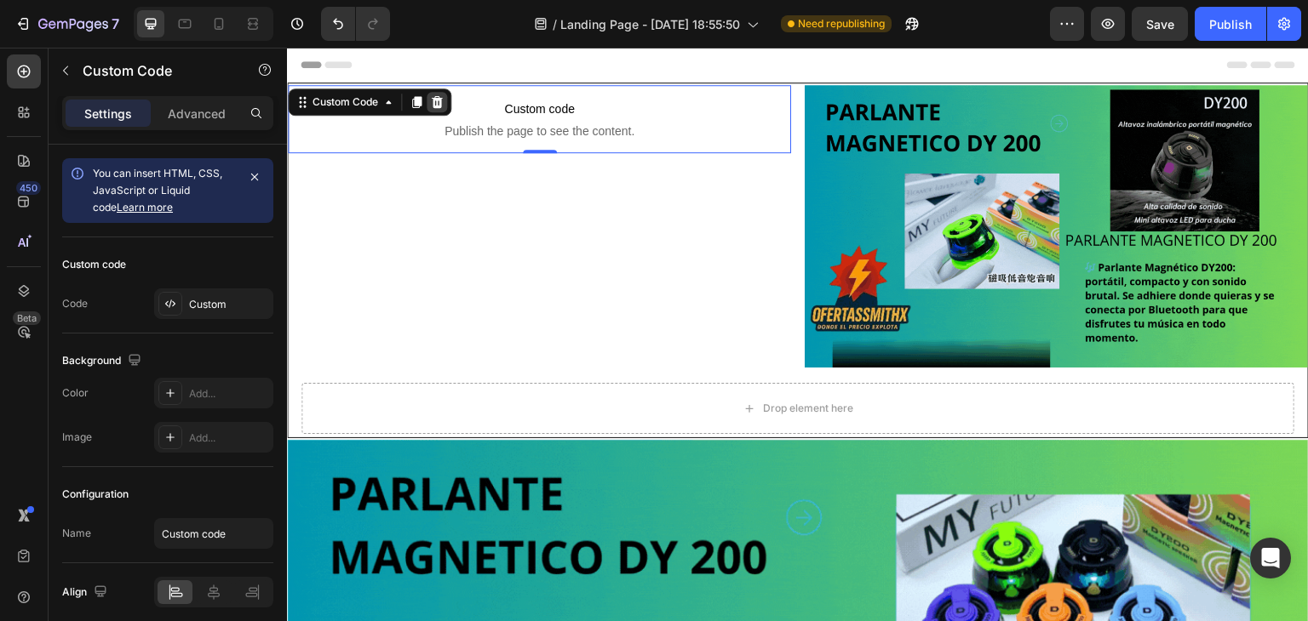
click at [438, 101] on icon at bounding box center [437, 102] width 11 height 12
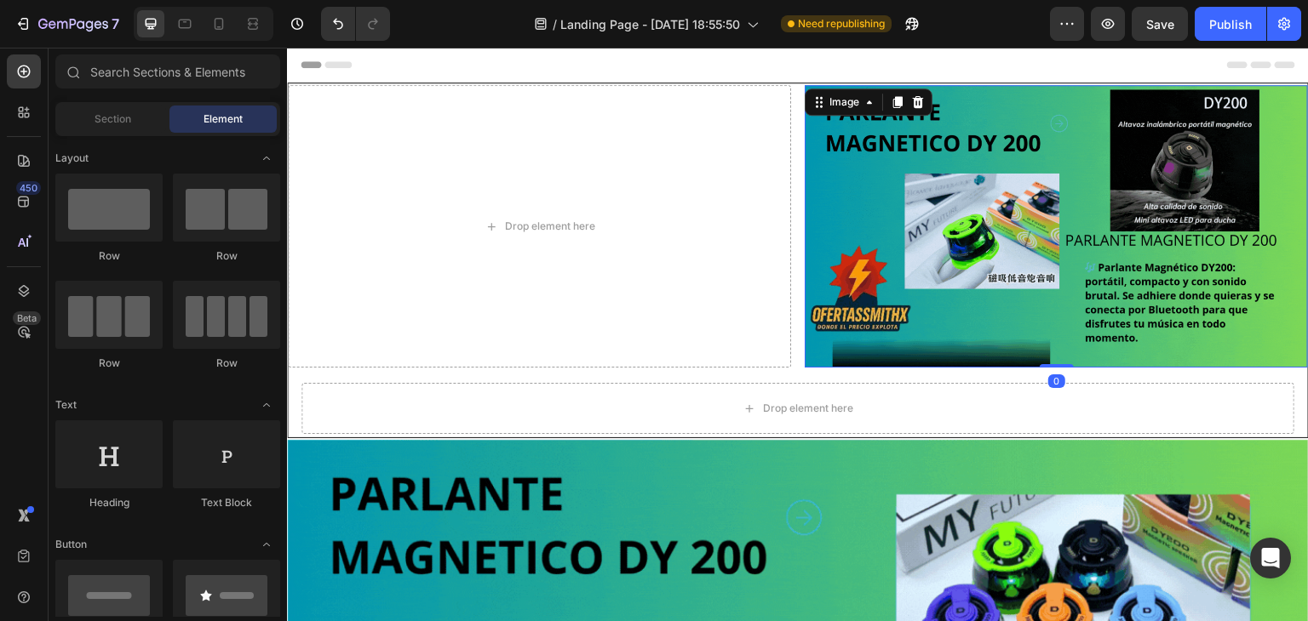
click at [944, 232] on img at bounding box center [1056, 226] width 503 height 283
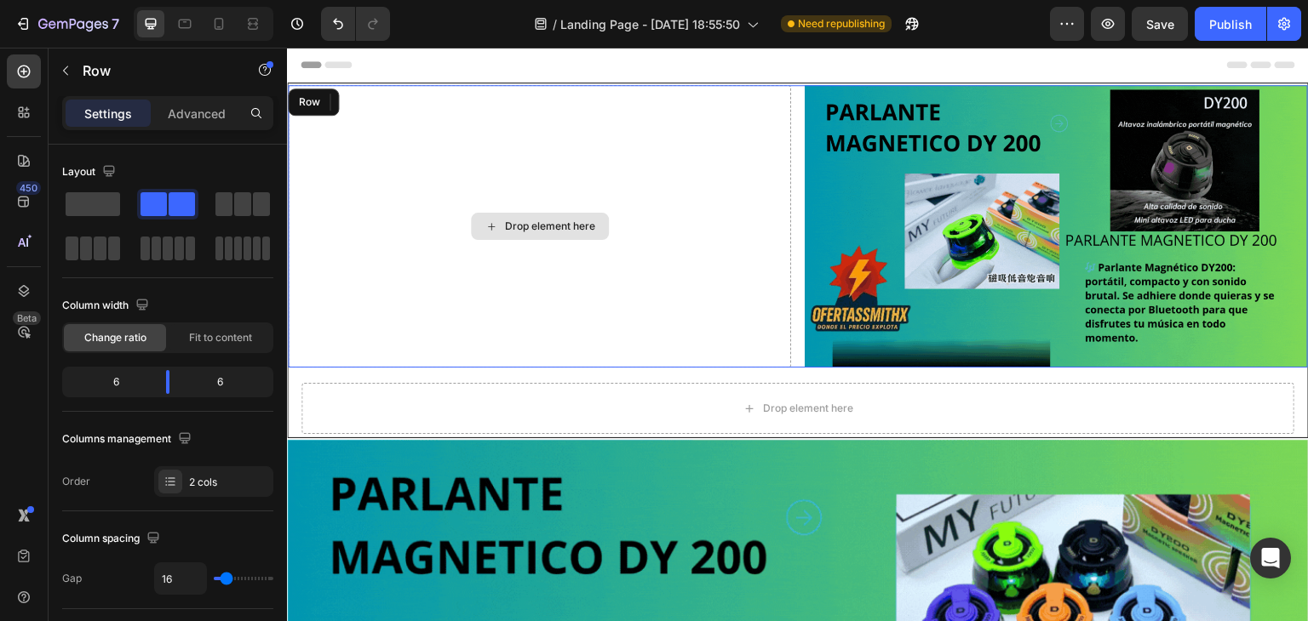
click at [496, 117] on div "Drop element here" at bounding box center [539, 226] width 503 height 283
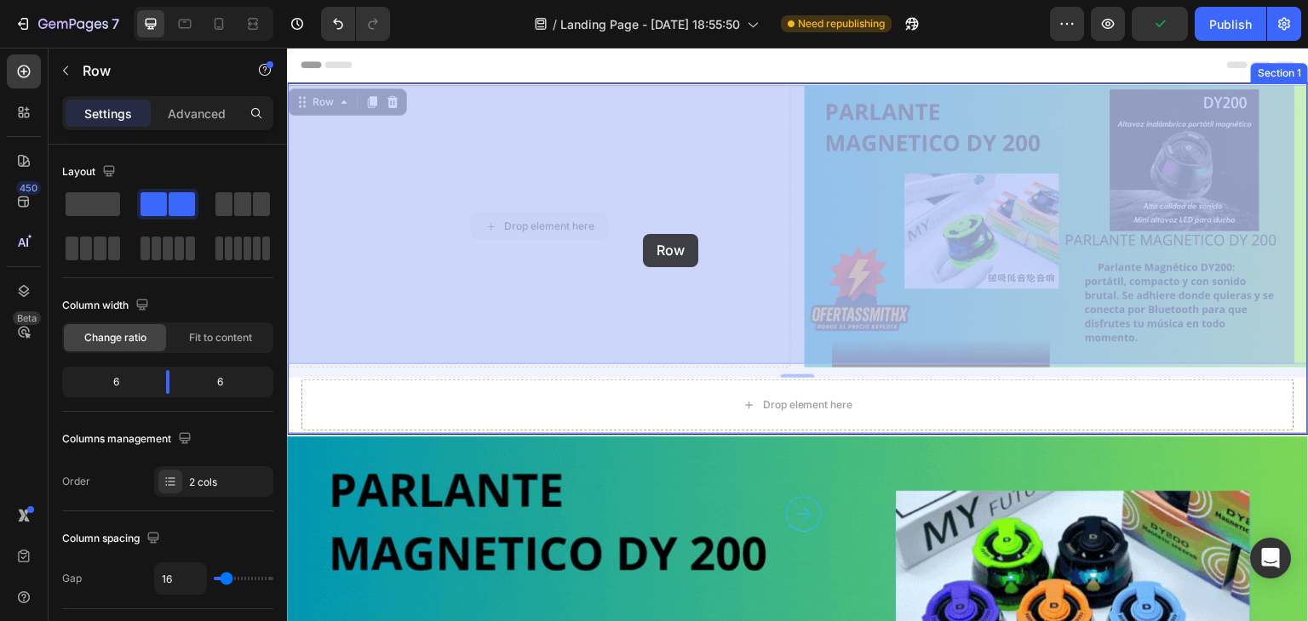
drag, startPoint x: 778, startPoint y: 275, endPoint x: 643, endPoint y: 234, distance: 141.4
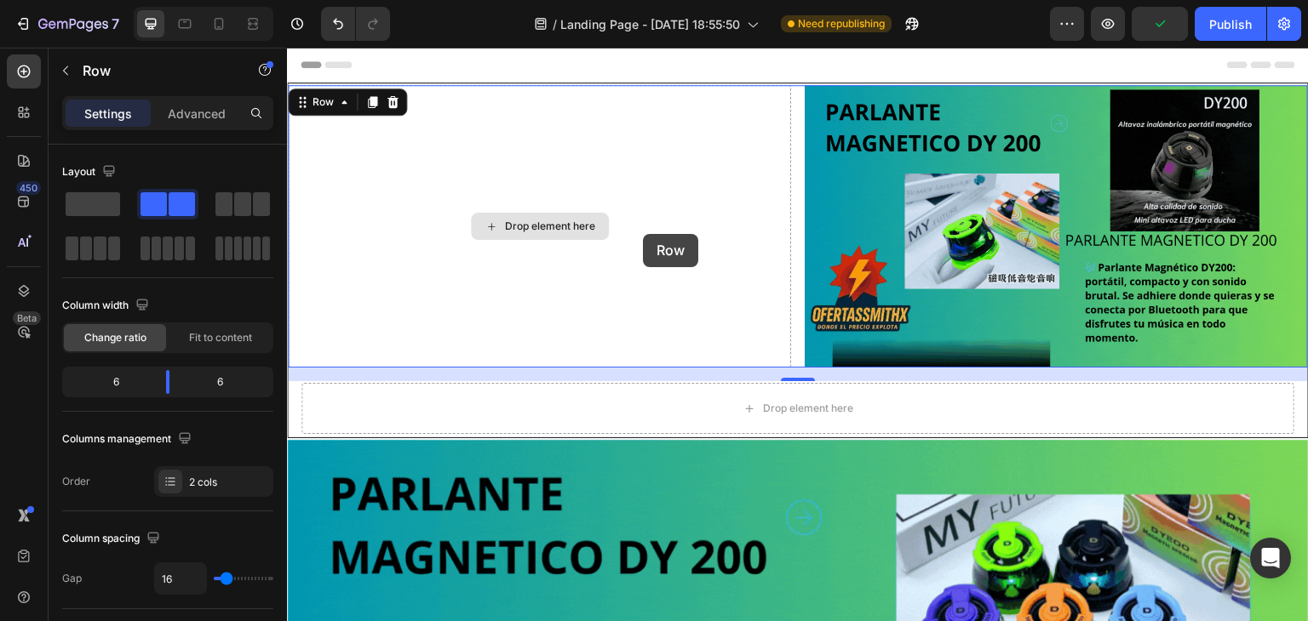
click at [643, 234] on div "Drop element here" at bounding box center [539, 226] width 503 height 283
click at [398, 109] on div at bounding box center [392, 102] width 20 height 20
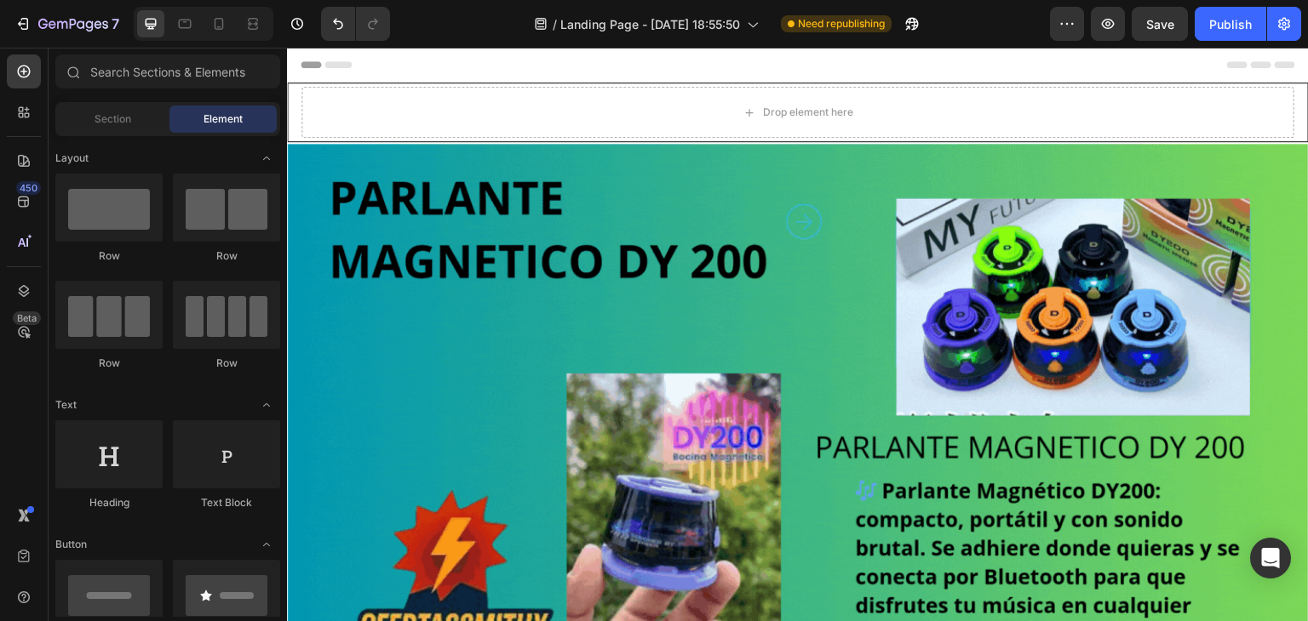
click at [361, 81] on div "Header" at bounding box center [798, 65] width 994 height 34
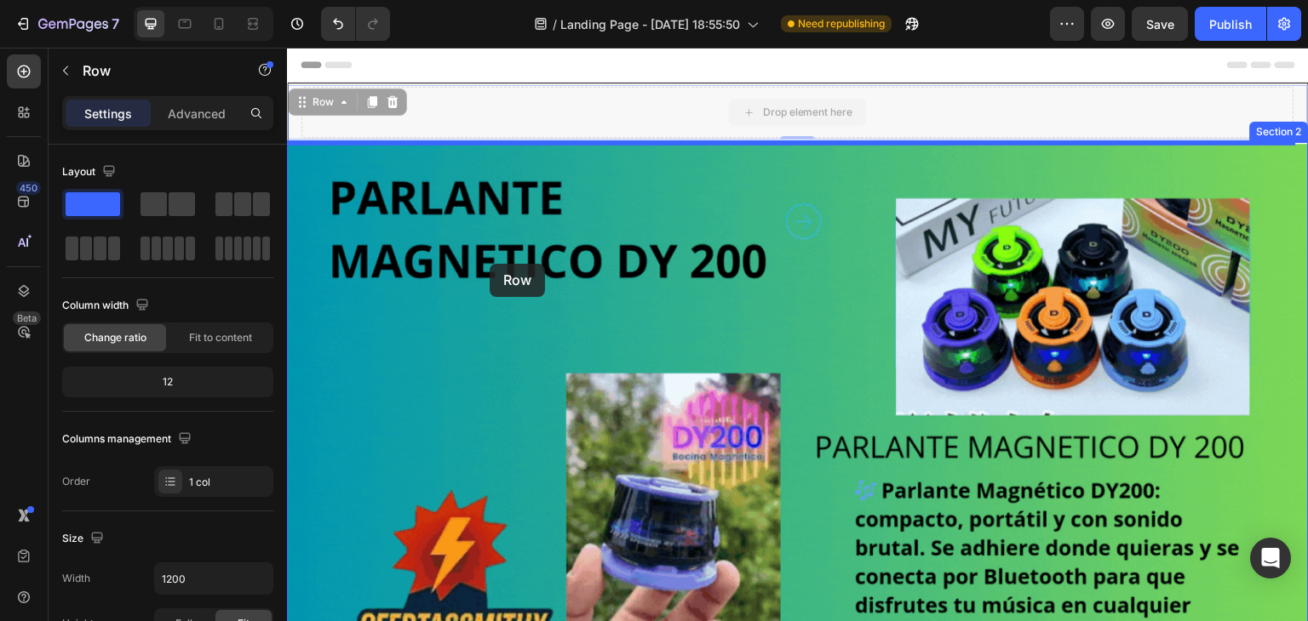
drag, startPoint x: 473, startPoint y: 112, endPoint x: 487, endPoint y: 256, distance: 145.4
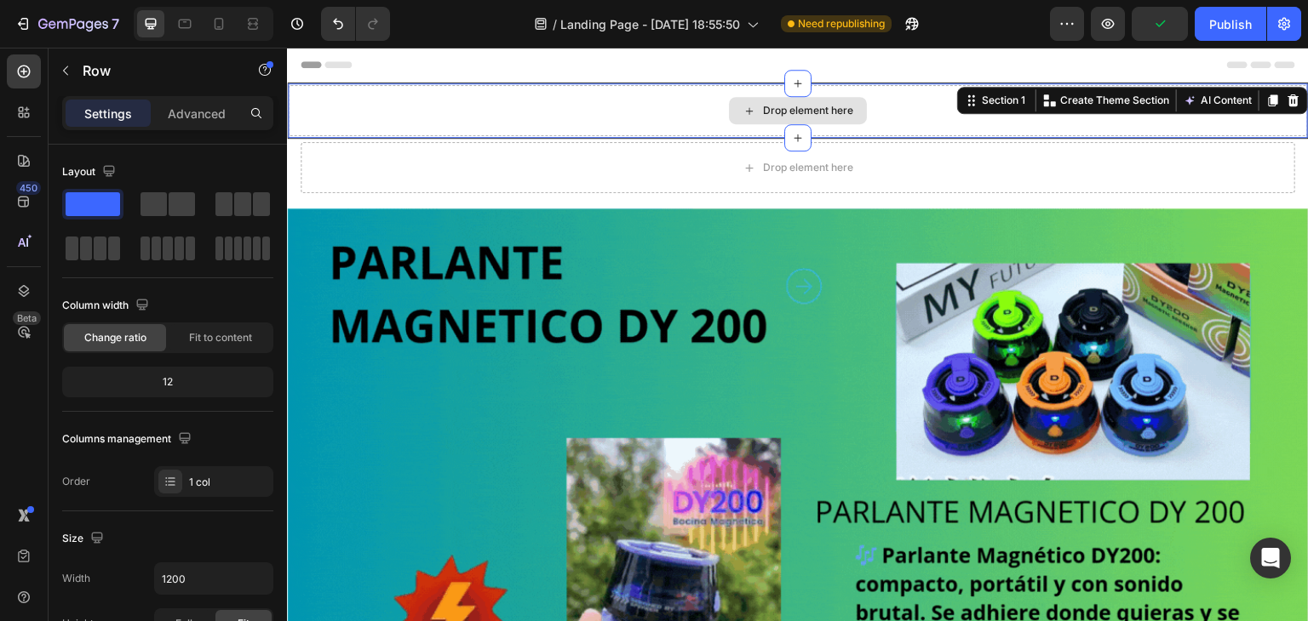
drag, startPoint x: 561, startPoint y: 97, endPoint x: 608, endPoint y: 98, distance: 46.8
click at [562, 97] on div "Drop element here" at bounding box center [798, 110] width 1020 height 51
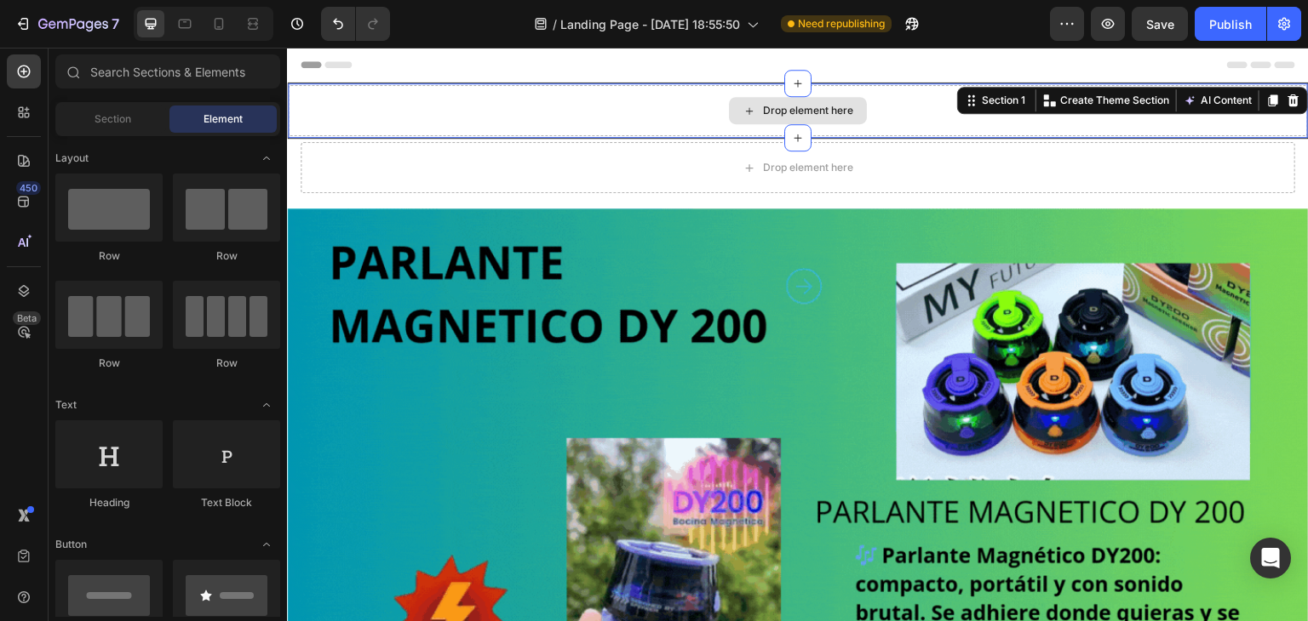
click at [763, 110] on div "Drop element here" at bounding box center [808, 111] width 90 height 14
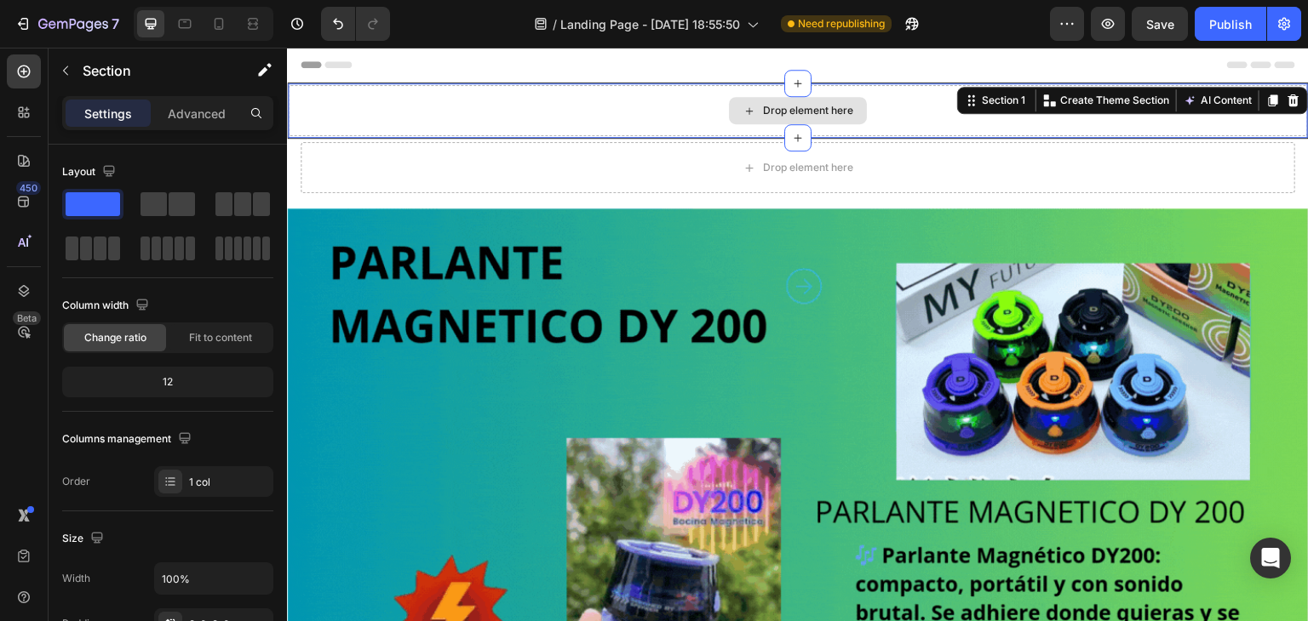
drag, startPoint x: 373, startPoint y: 101, endPoint x: 447, endPoint y: 110, distance: 74.6
click at [379, 104] on div "Drop element here" at bounding box center [798, 110] width 1020 height 51
click at [1288, 103] on icon at bounding box center [1293, 101] width 11 height 12
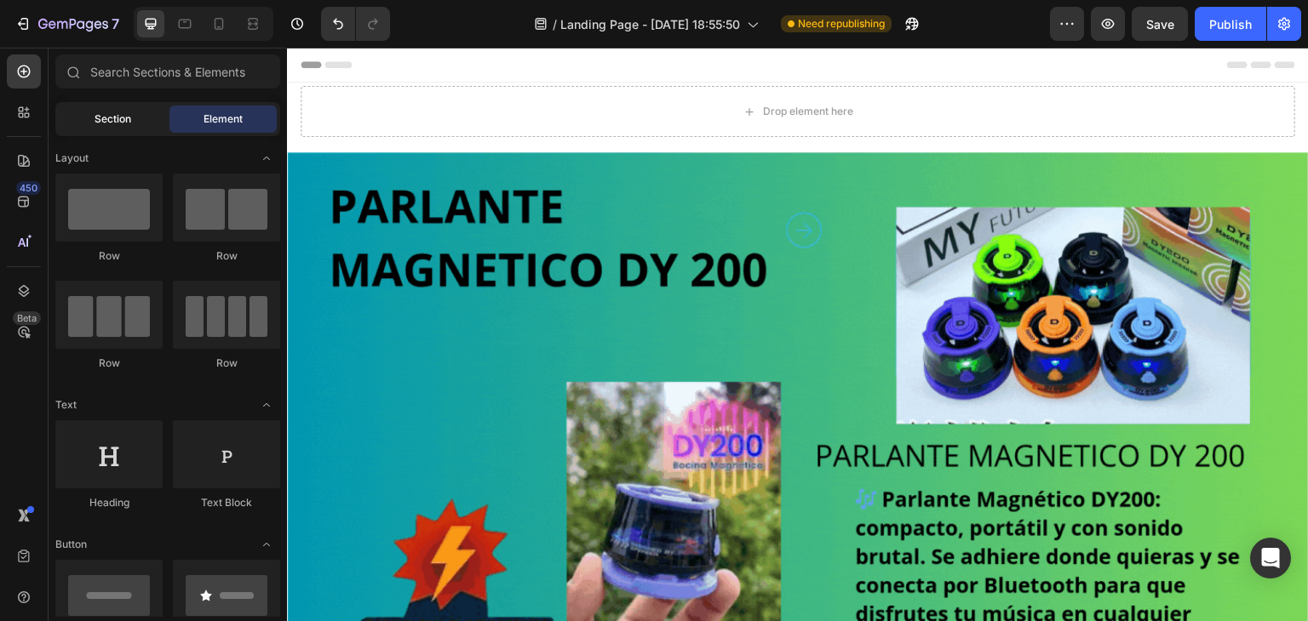
click at [123, 118] on span "Section" at bounding box center [113, 119] width 37 height 15
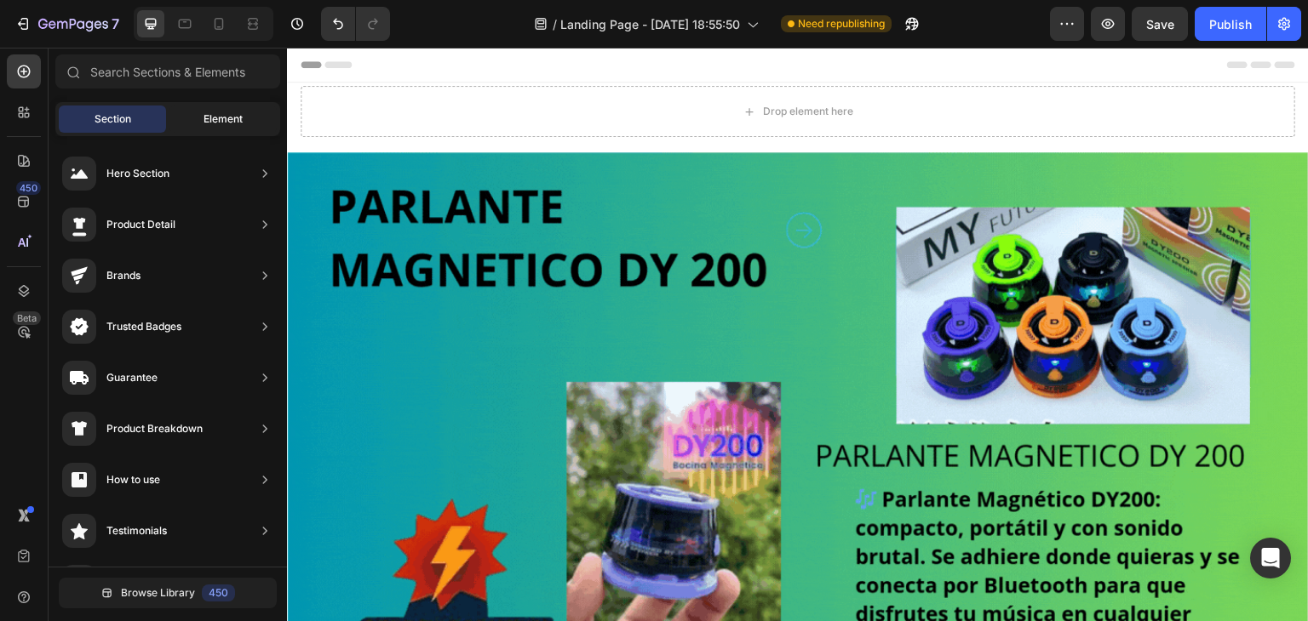
click at [191, 119] on div "Element" at bounding box center [222, 119] width 107 height 27
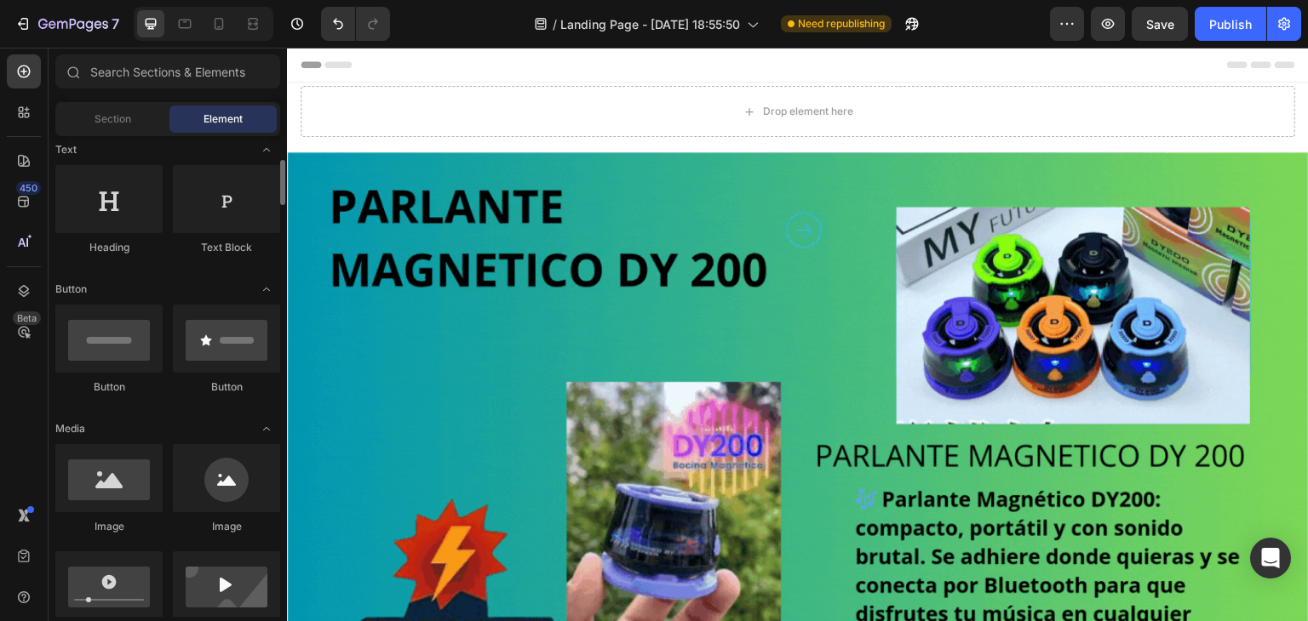
scroll to position [341, 0]
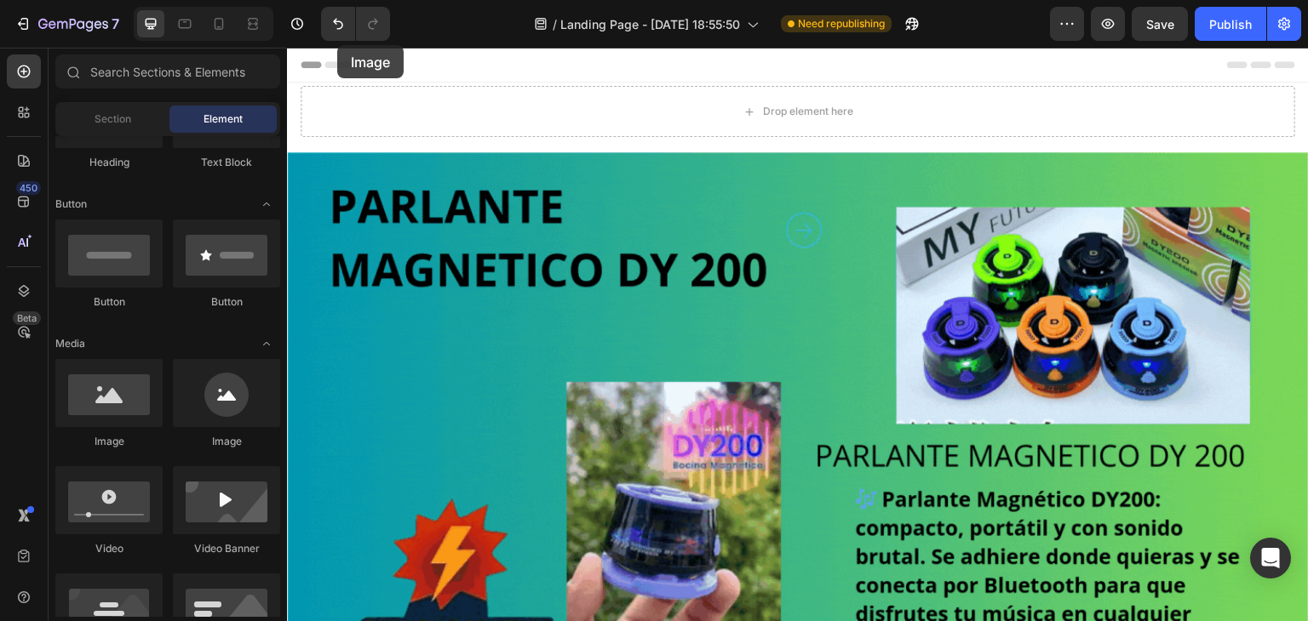
drag, startPoint x: 115, startPoint y: 408, endPoint x: 337, endPoint y: 44, distance: 426.1
click at [337, 0] on div "7 / Landing Page - [DATE] 18:55:50 Need republishing Preview Save Publish 450 B…" at bounding box center [654, 0] width 1308 height 0
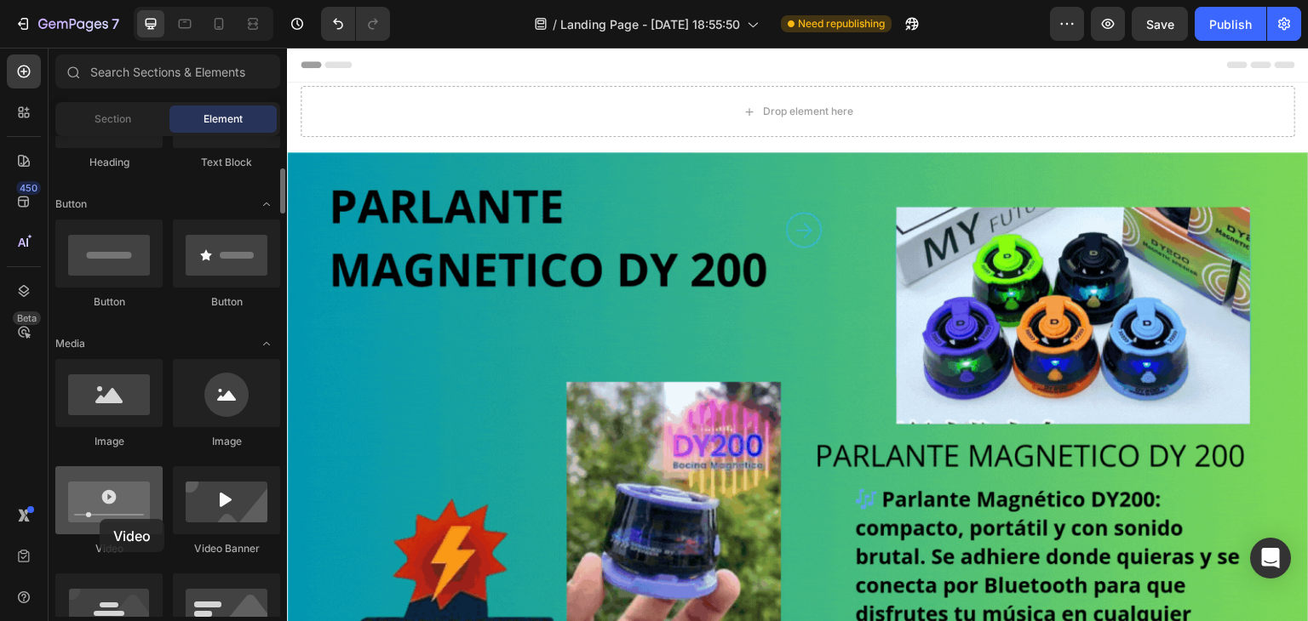
click at [100, 519] on div at bounding box center [108, 501] width 107 height 68
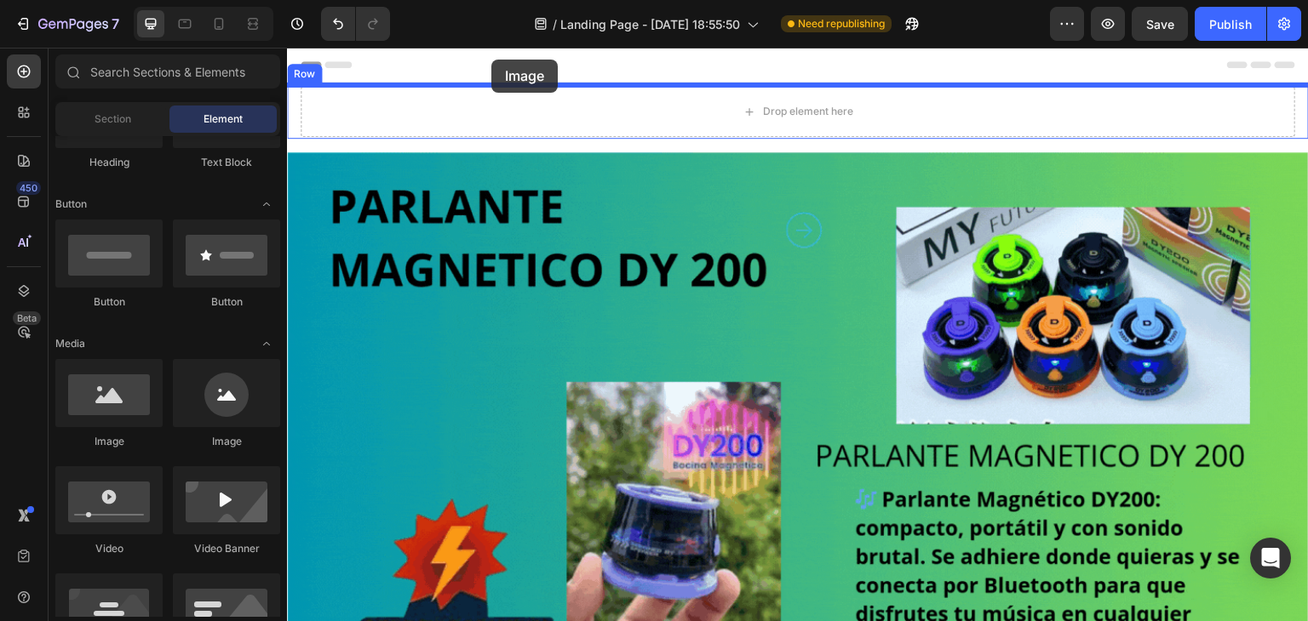
drag, startPoint x: 392, startPoint y: 474, endPoint x: 491, endPoint y: 60, distance: 426.2
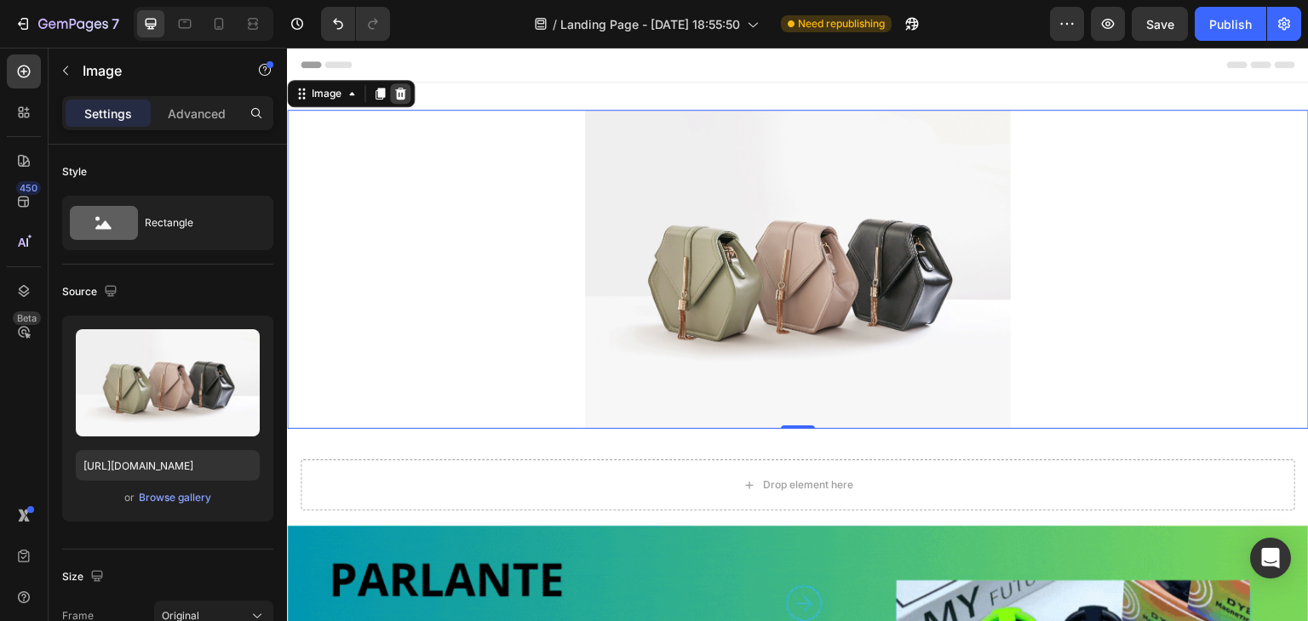
click at [406, 96] on icon at bounding box center [400, 94] width 14 height 14
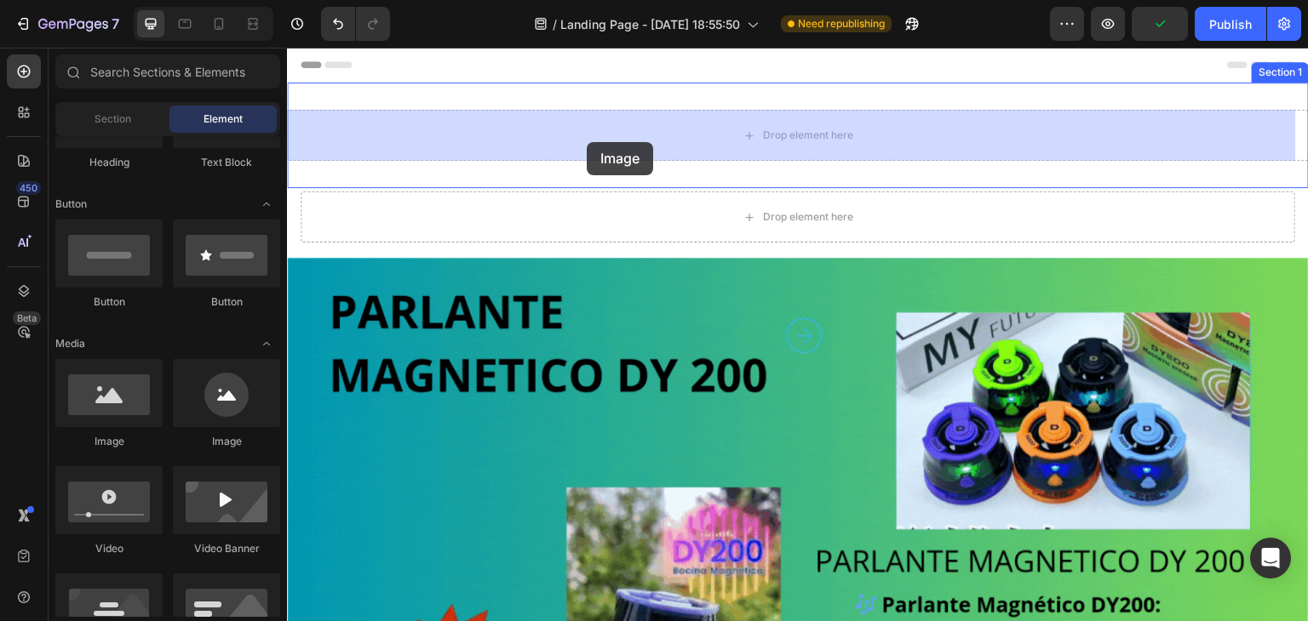
drag, startPoint x: 405, startPoint y: 461, endPoint x: 587, endPoint y: 142, distance: 366.4
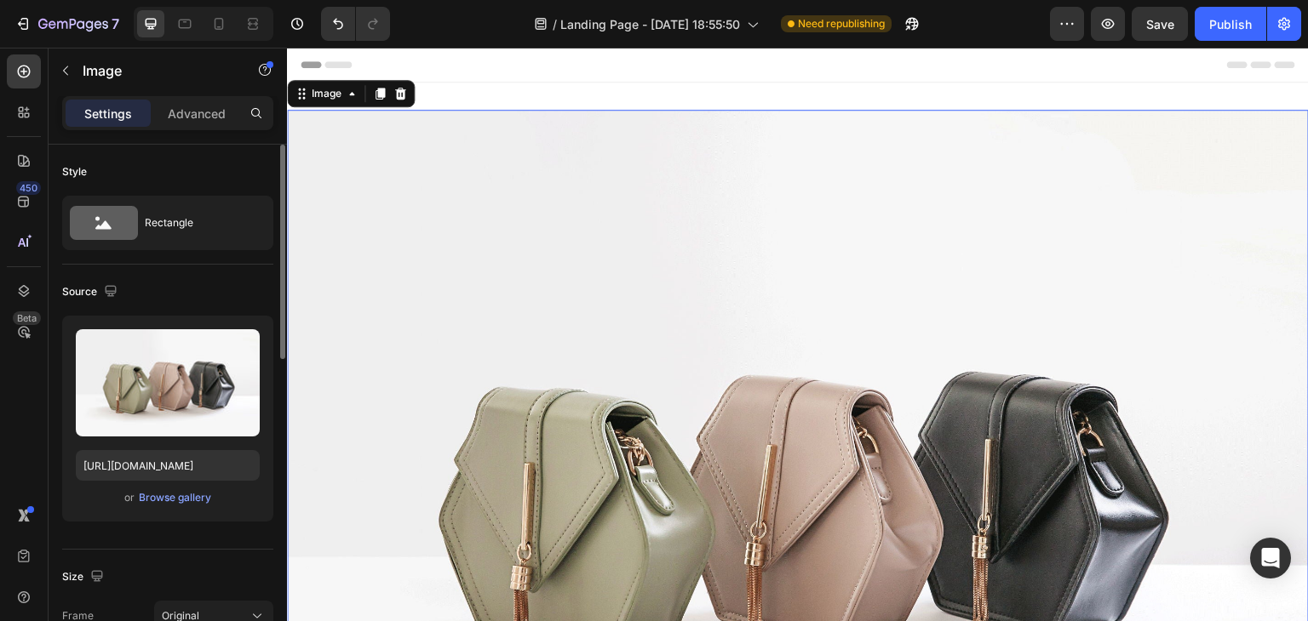
click at [135, 497] on div "or Browse gallery" at bounding box center [168, 498] width 184 height 20
click at [180, 491] on div "Browse gallery" at bounding box center [175, 497] width 72 height 15
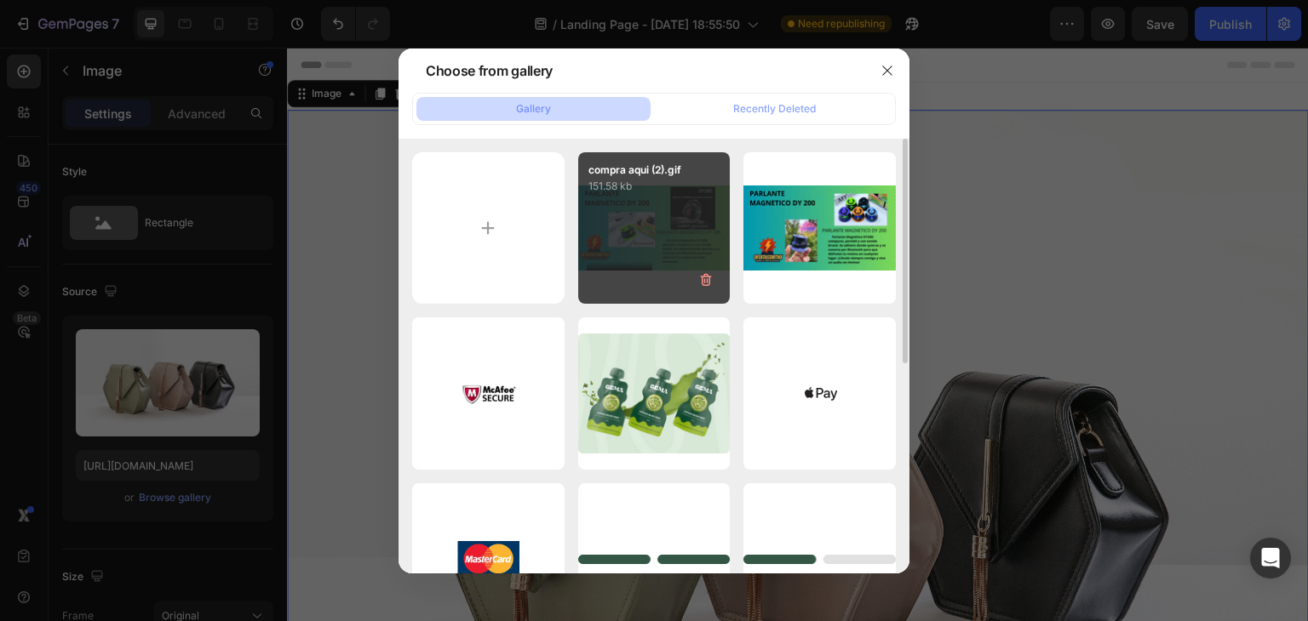
click at [616, 235] on div "compra aqui (2).gif 151.58 kb" at bounding box center [654, 228] width 152 height 152
type input "[URL][DOMAIN_NAME]"
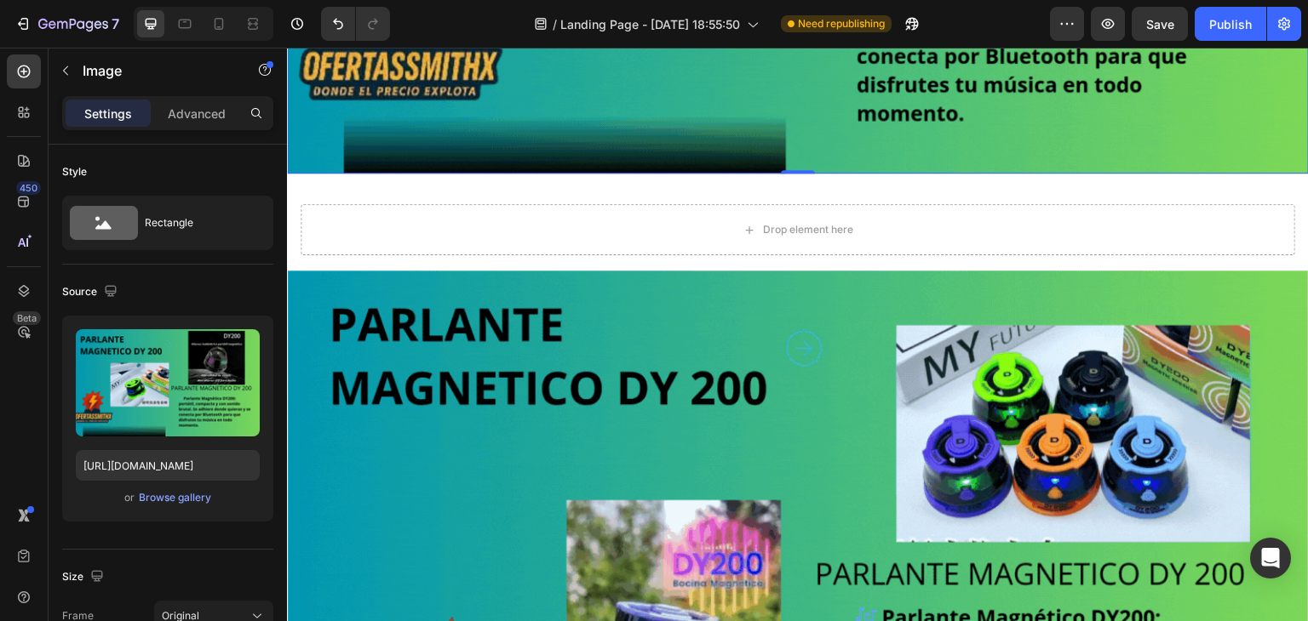
scroll to position [255, 0]
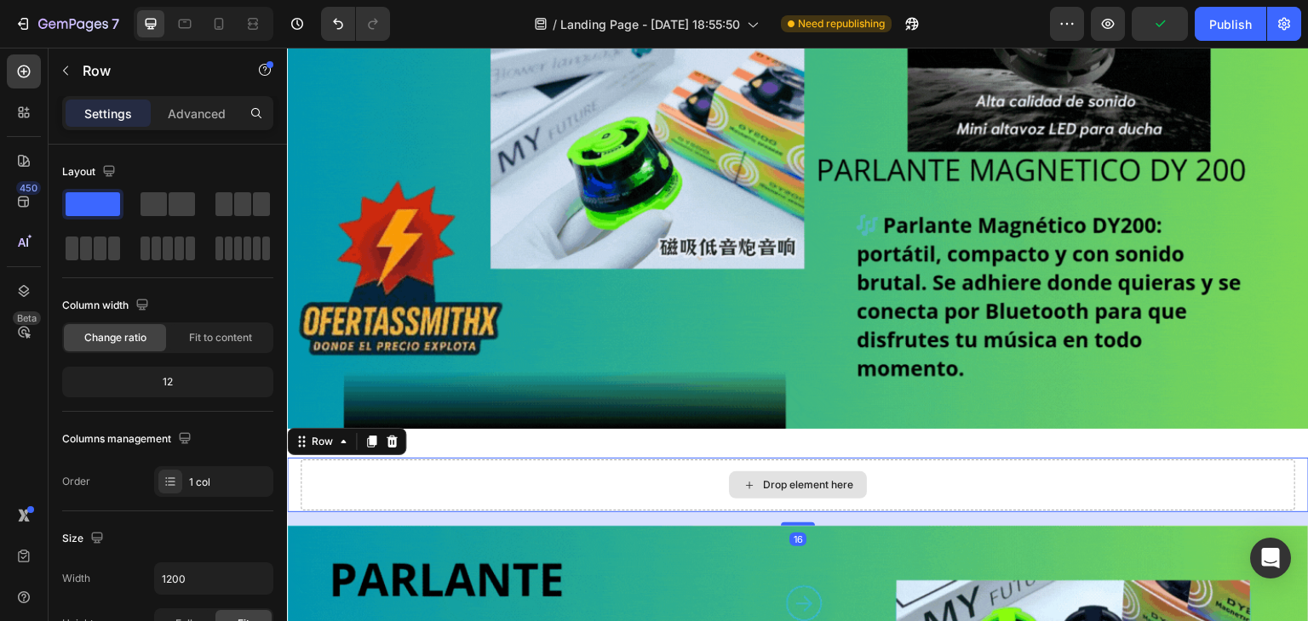
click at [314, 471] on div "Drop element here" at bounding box center [798, 485] width 994 height 51
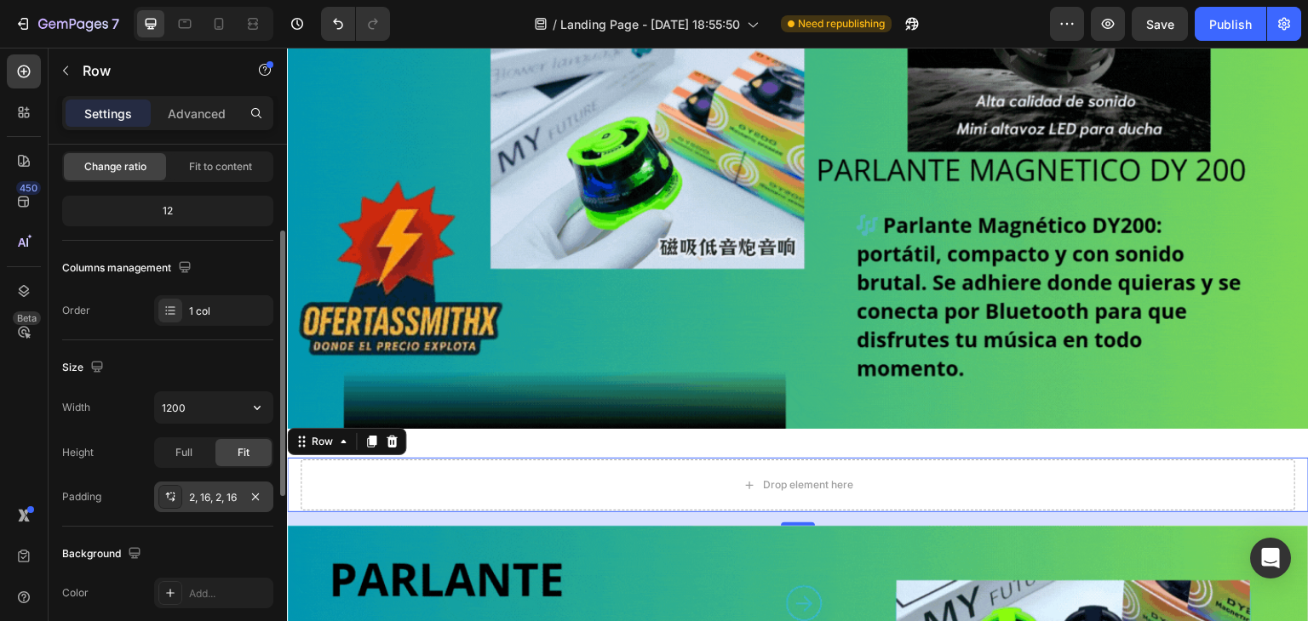
scroll to position [0, 0]
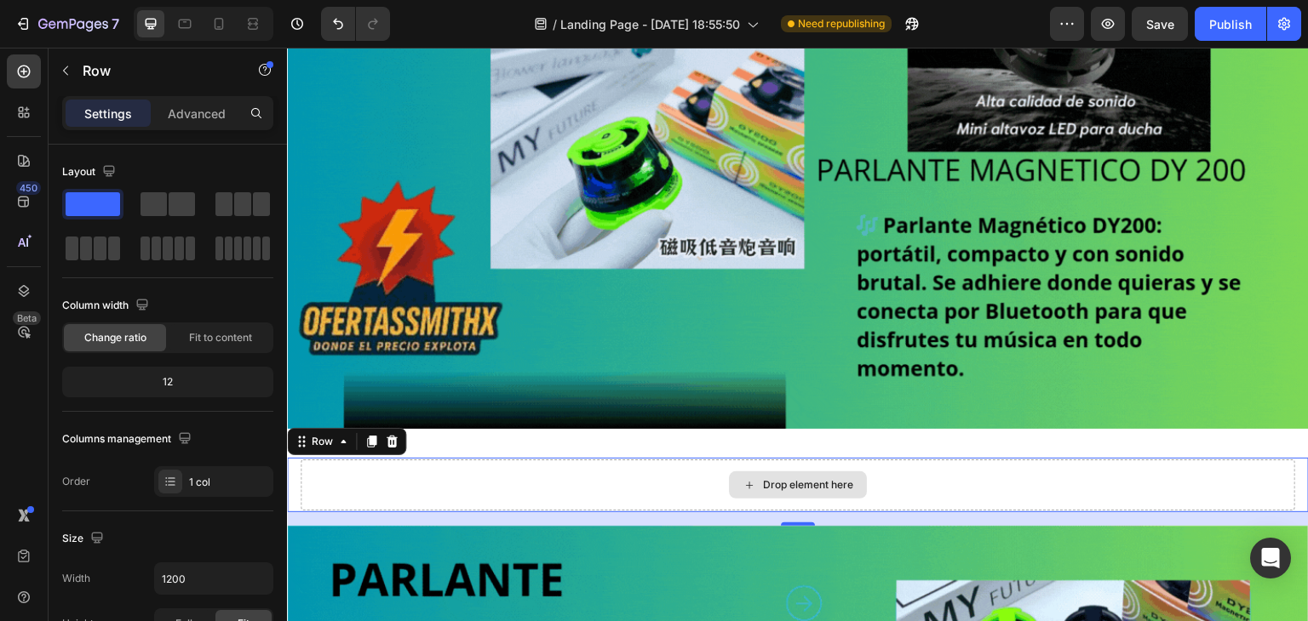
click at [415, 468] on div "Drop element here" at bounding box center [798, 485] width 994 height 51
click at [397, 475] on div "Drop element here" at bounding box center [798, 485] width 994 height 51
click at [426, 460] on div "Drop element here" at bounding box center [798, 485] width 994 height 51
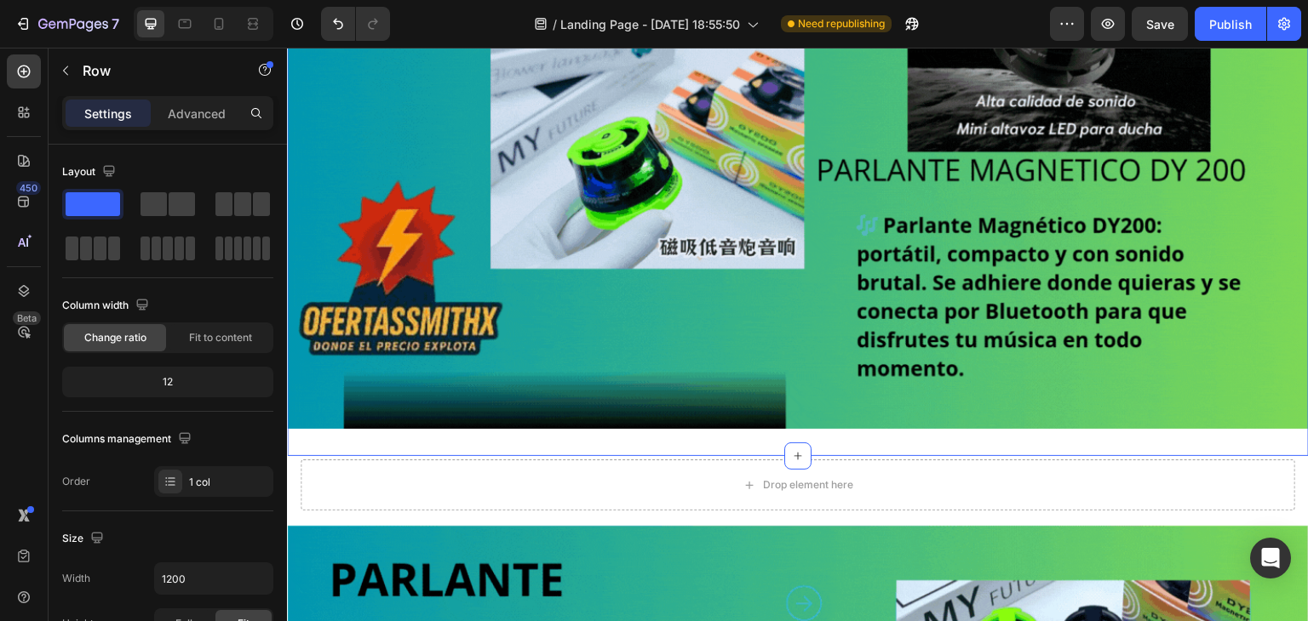
click at [438, 441] on div "Image Section 1 You can create reusable sections Create Theme Section AI Conten…" at bounding box center [798, 141] width 1022 height 629
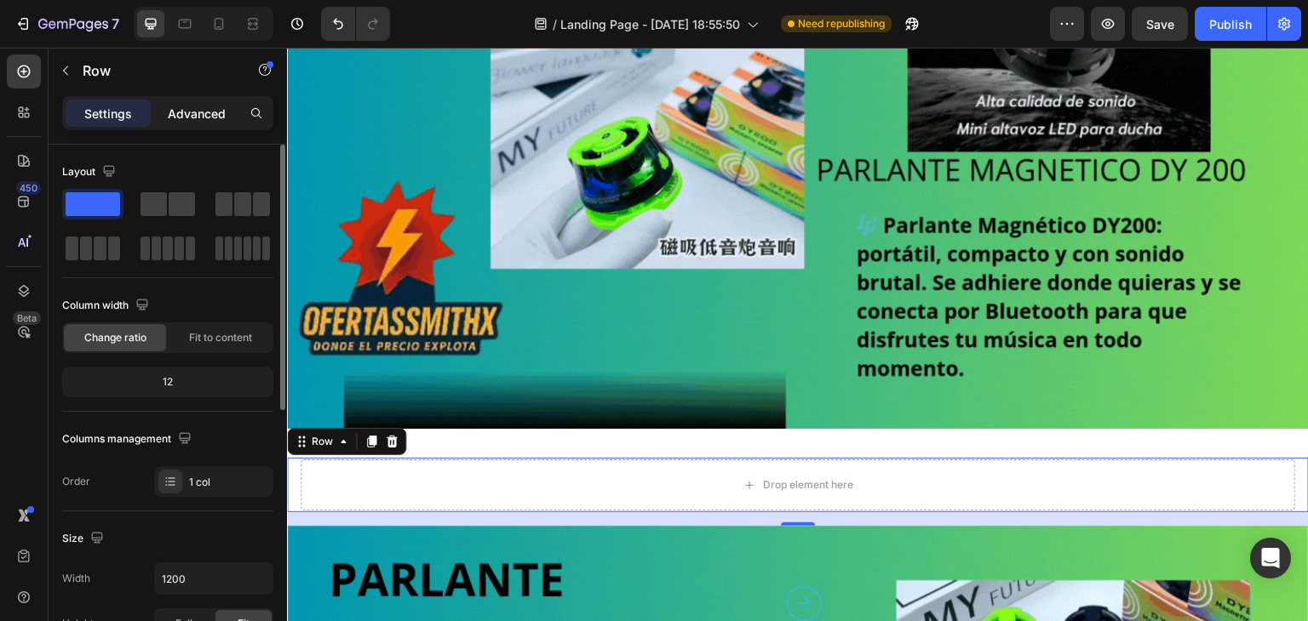
click at [194, 106] on p "Advanced" at bounding box center [197, 114] width 58 height 18
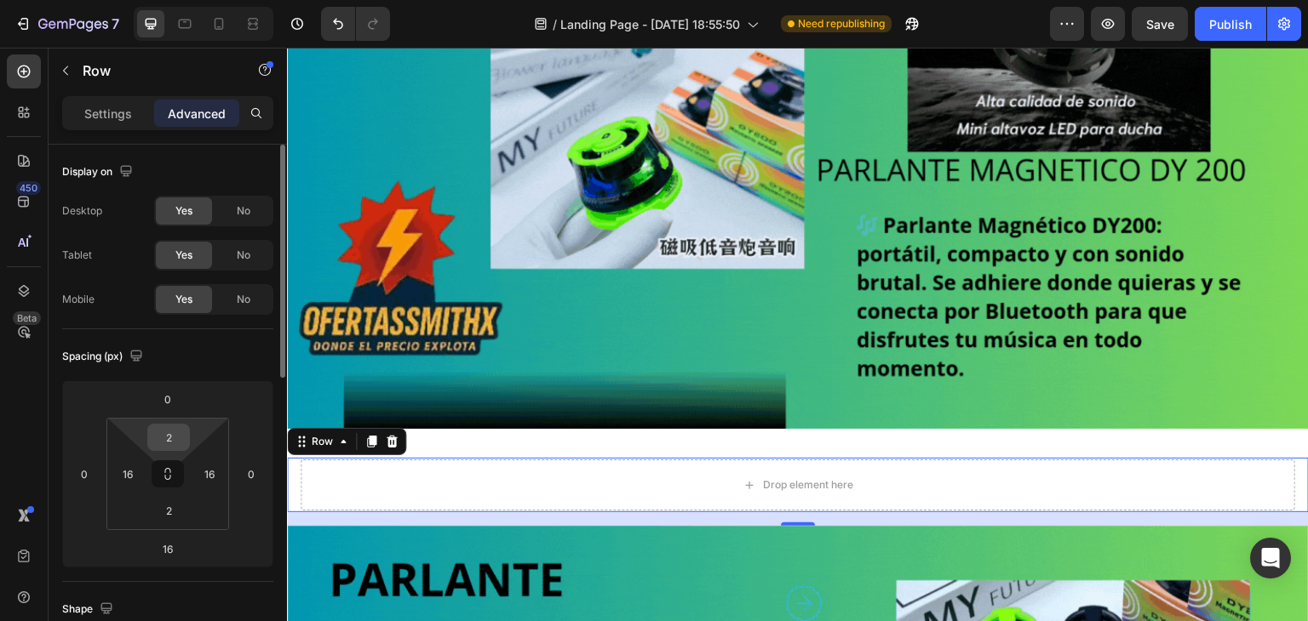
click at [177, 440] on input "2" at bounding box center [169, 438] width 34 height 26
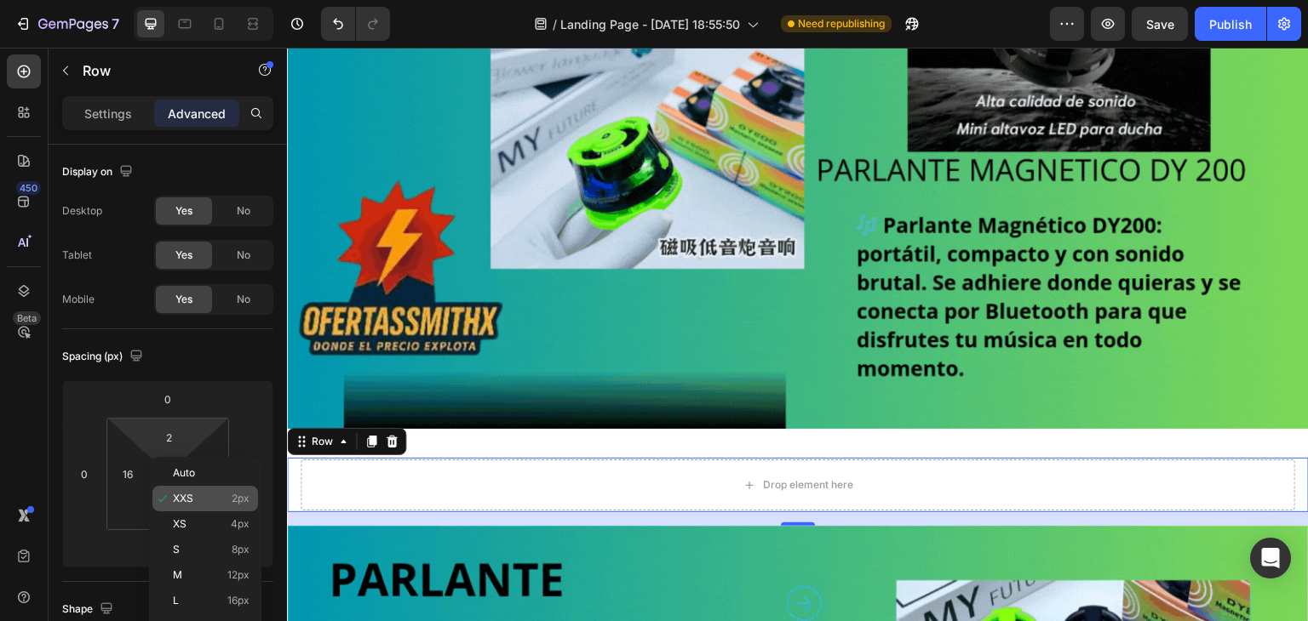
click at [204, 488] on div "XXS 2px" at bounding box center [205, 499] width 106 height 26
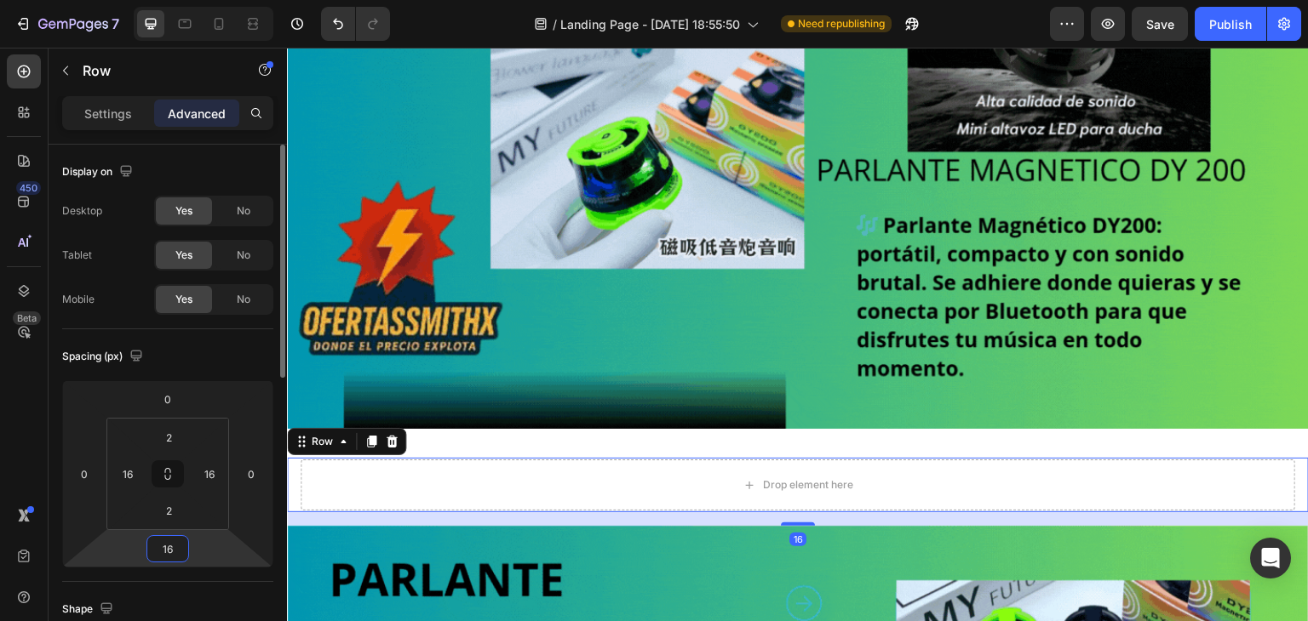
click at [184, 546] on input "16" at bounding box center [168, 549] width 34 height 26
click at [175, 599] on div "XXS 2px" at bounding box center [205, 611] width 106 height 26
type input "2"
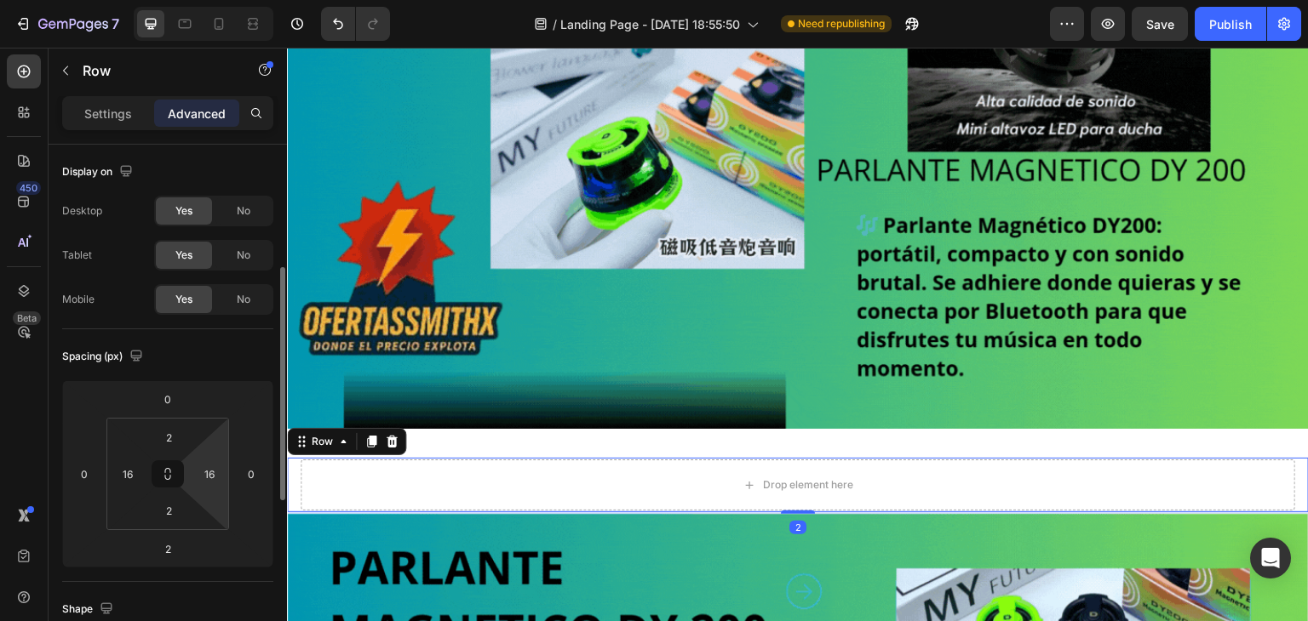
scroll to position [85, 0]
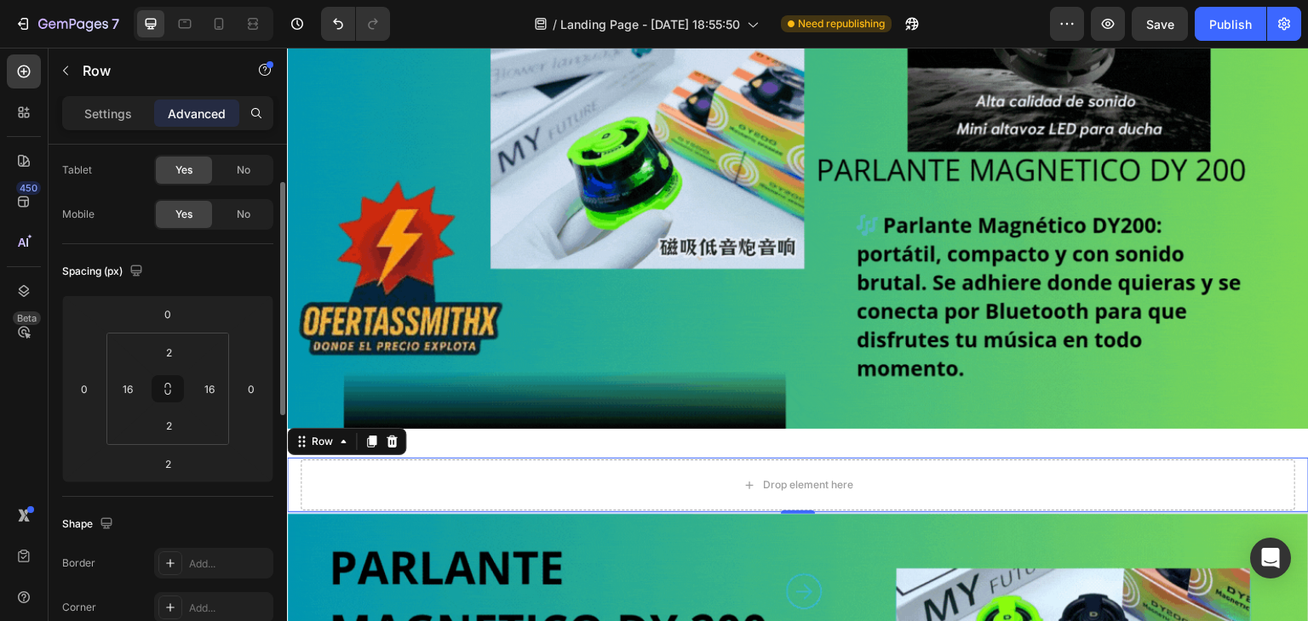
click at [169, 334] on icon at bounding box center [168, 390] width 123 height 112
click at [169, 327] on div "0" at bounding box center [167, 314] width 43 height 27
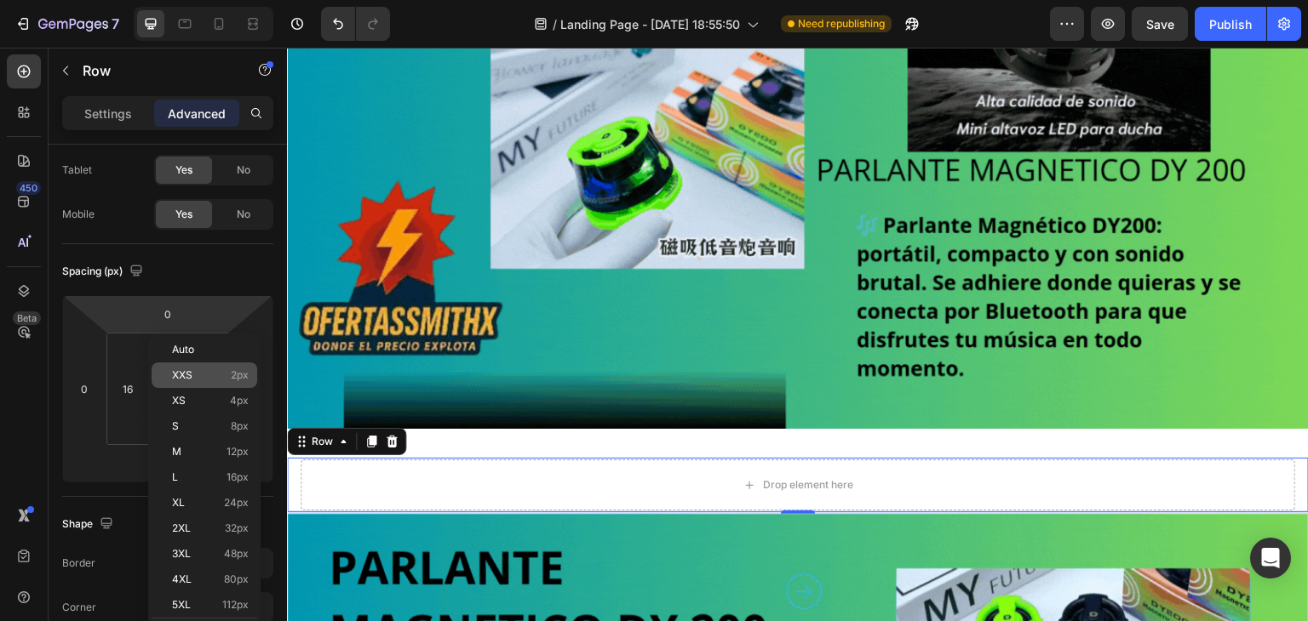
click at [179, 375] on span "XXS" at bounding box center [182, 375] width 20 height 12
type input "2"
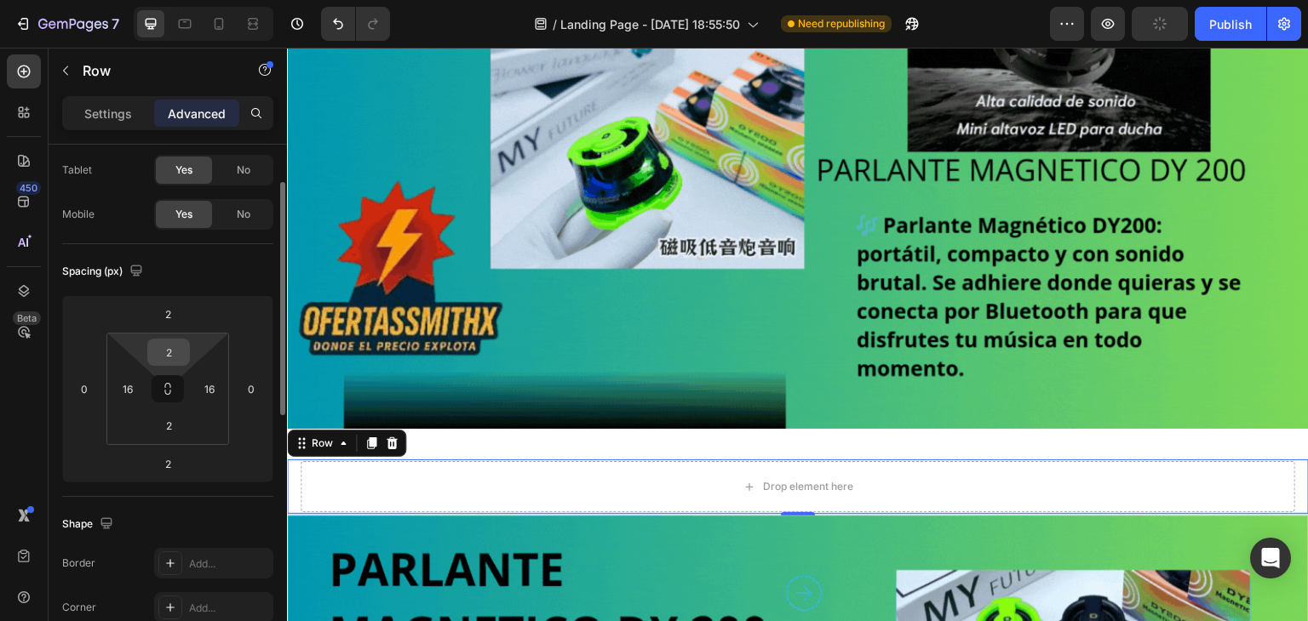
click at [164, 351] on input "2" at bounding box center [169, 353] width 34 height 26
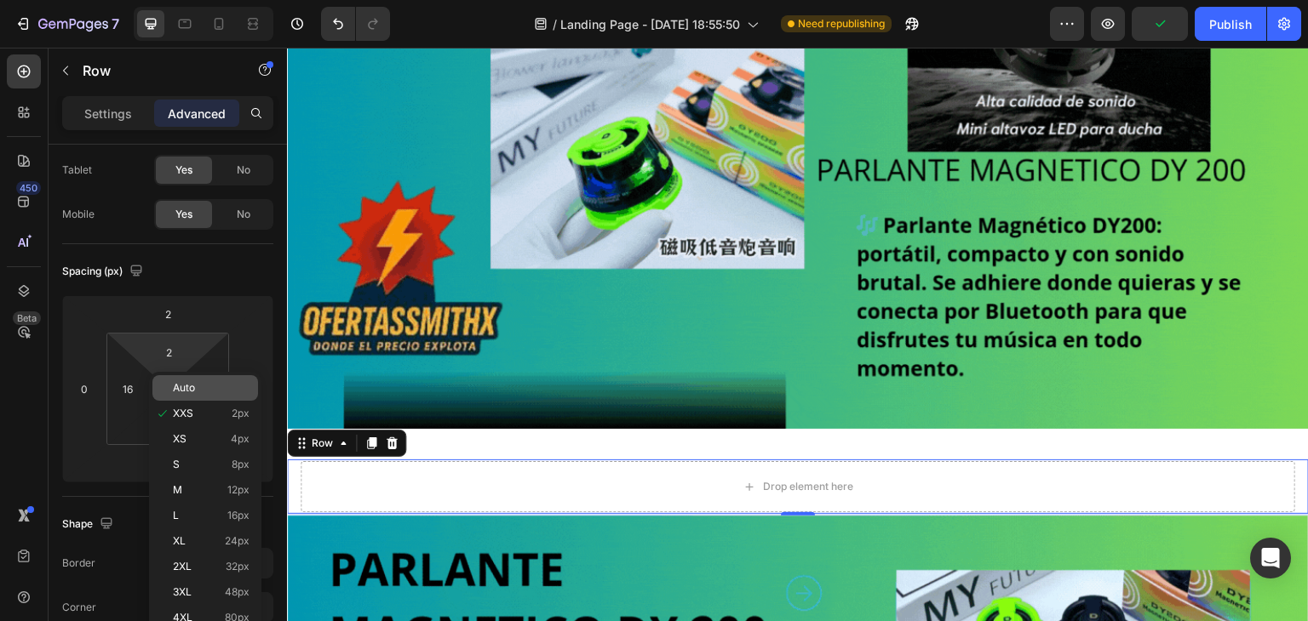
click at [175, 389] on span "Auto" at bounding box center [184, 388] width 22 height 12
type input "Auto"
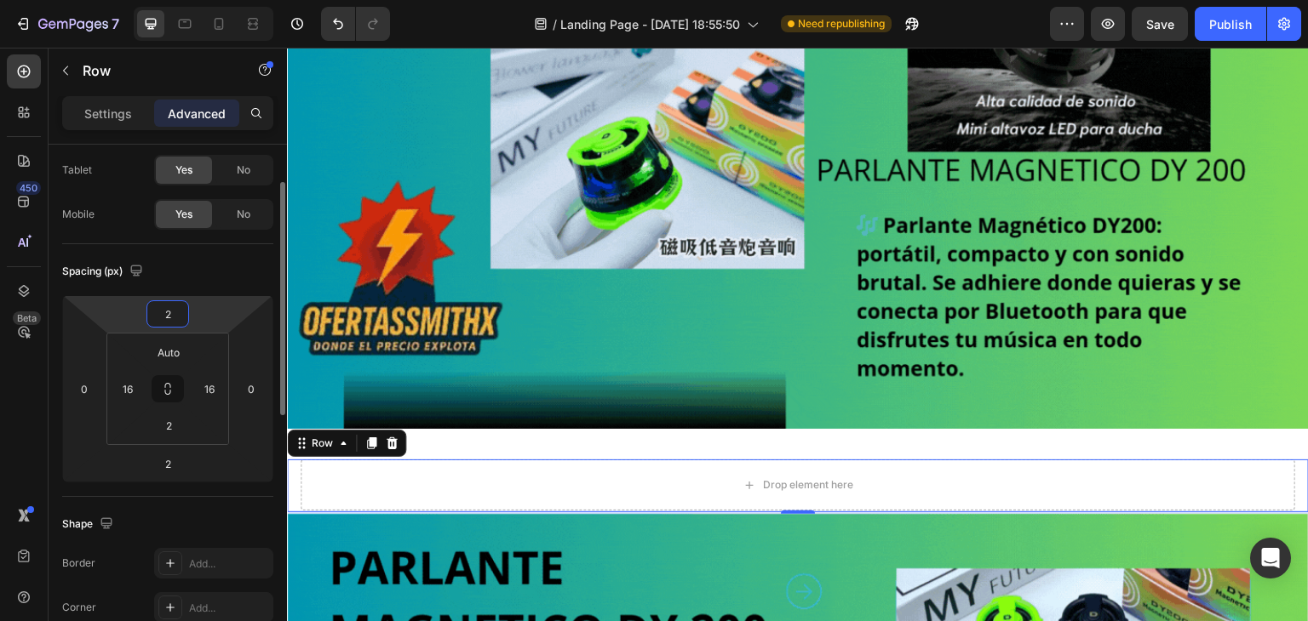
click at [174, 321] on input "2" at bounding box center [168, 314] width 34 height 26
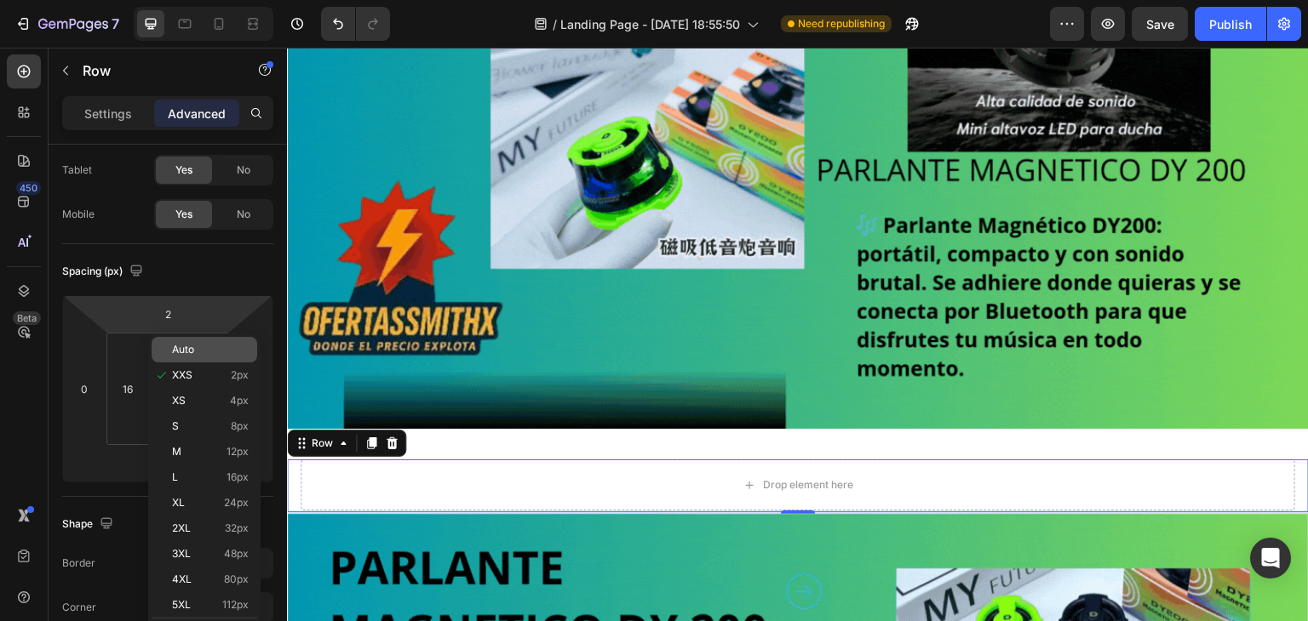
click at [167, 354] on div "Auto" at bounding box center [205, 350] width 106 height 26
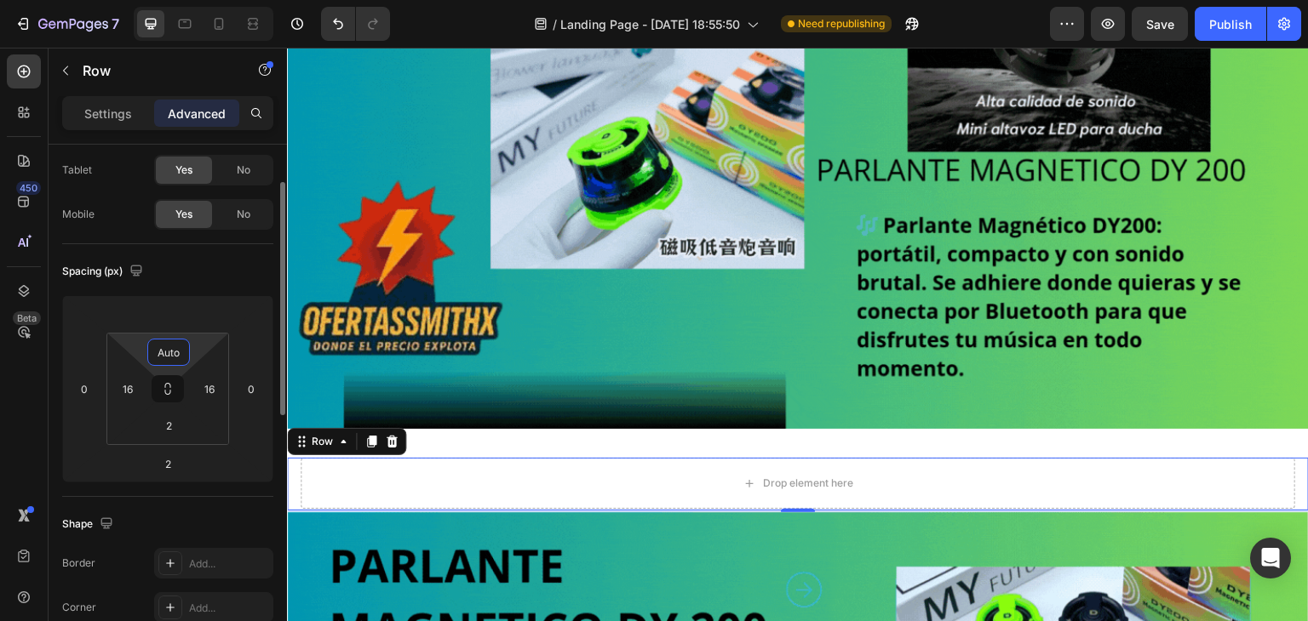
click at [171, 343] on input "Auto" at bounding box center [169, 353] width 34 height 26
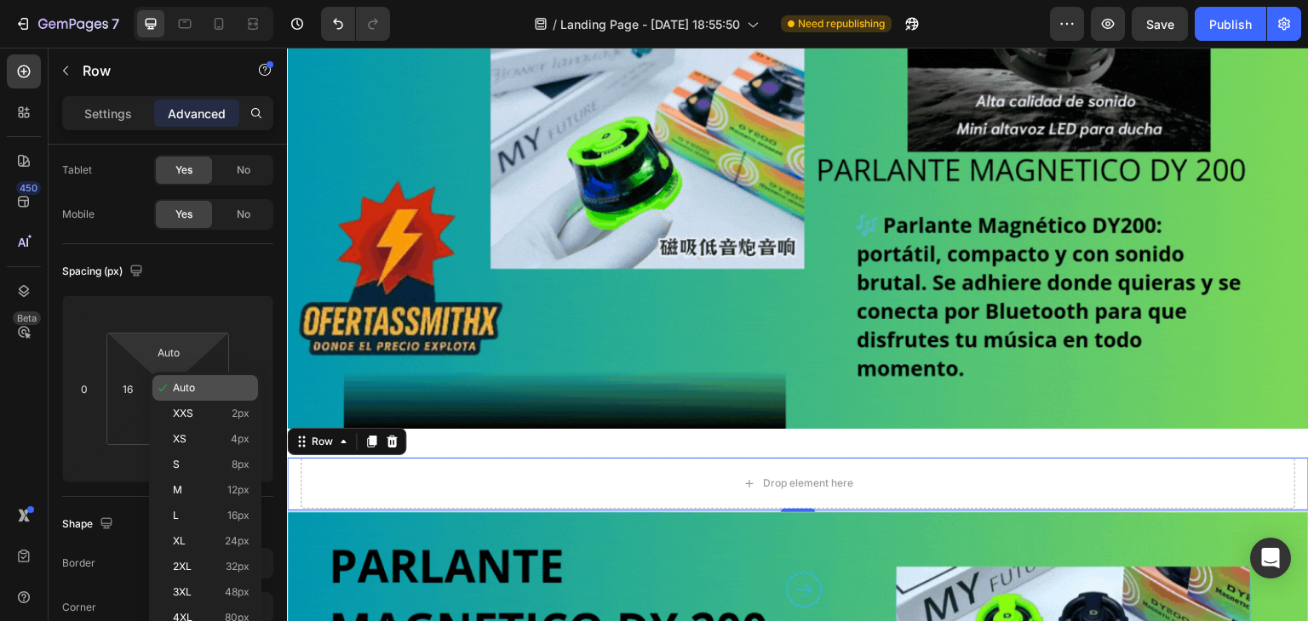
click at [172, 381] on div "Auto" at bounding box center [205, 388] width 106 height 26
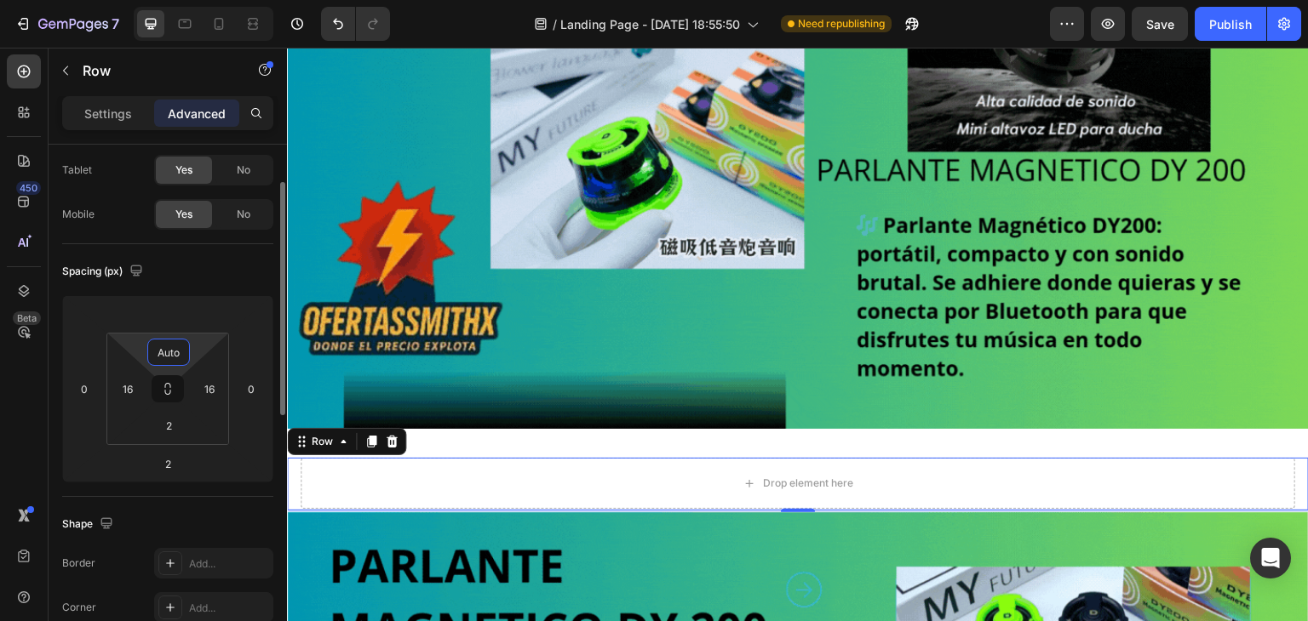
click at [168, 358] on input "Auto" at bounding box center [169, 353] width 34 height 26
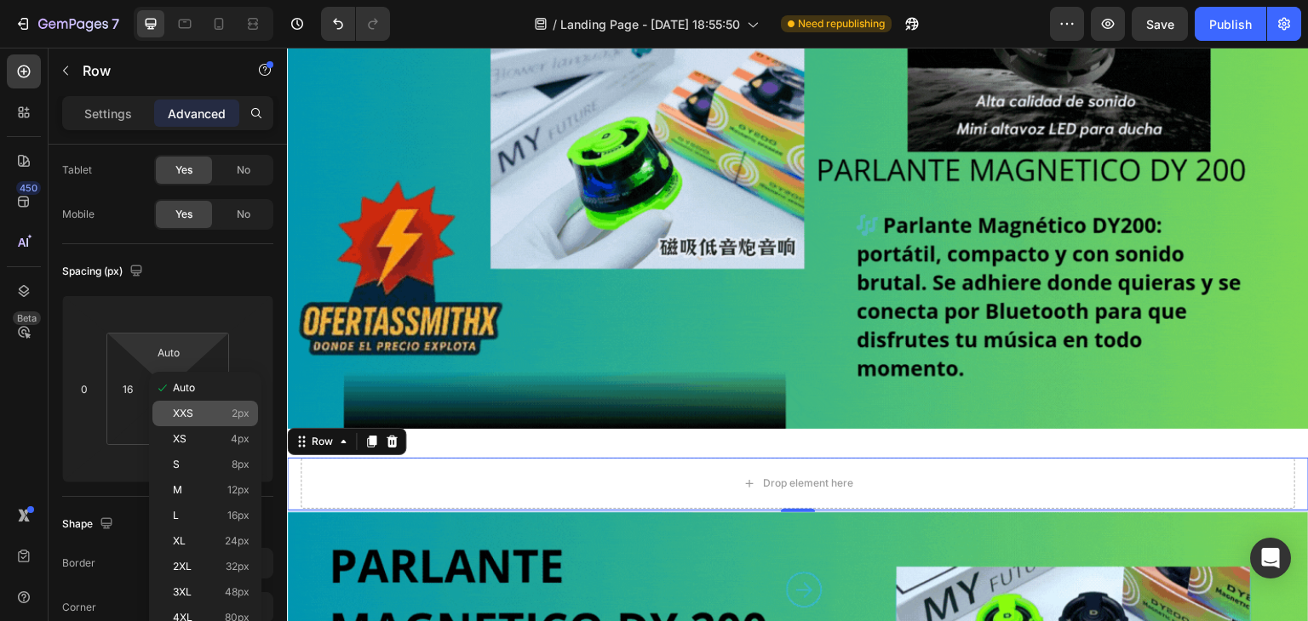
click at [173, 401] on div "XXS 2px" at bounding box center [205, 414] width 106 height 26
type input "2"
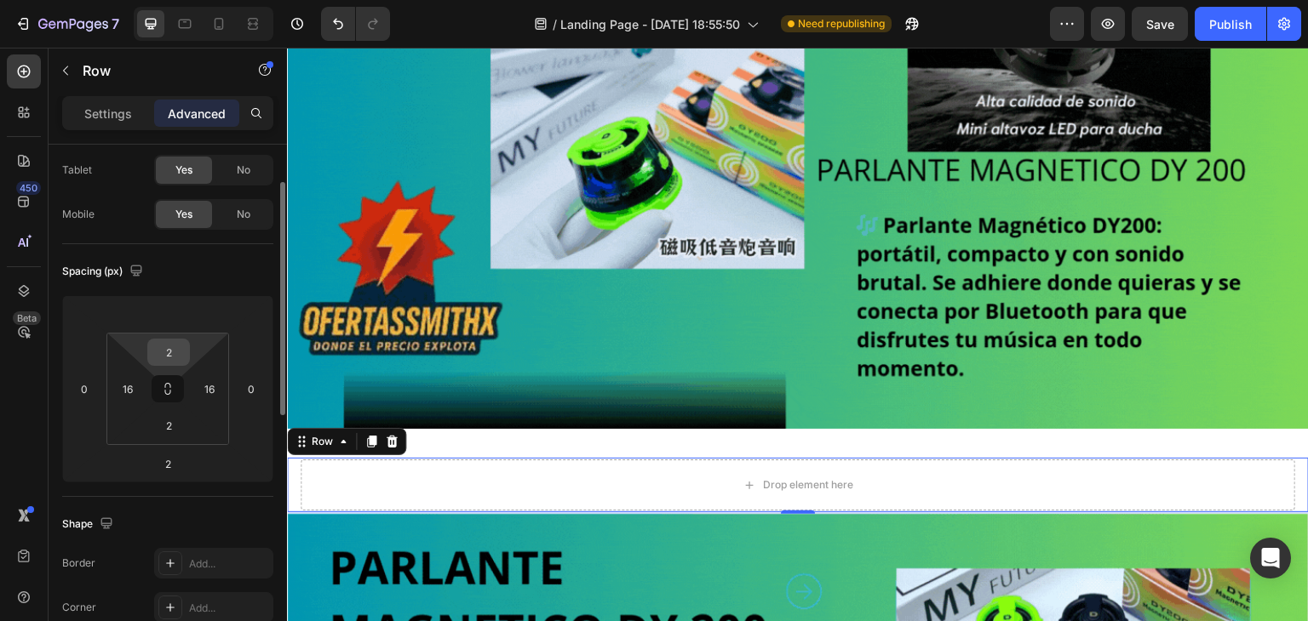
click at [170, 362] on input "2" at bounding box center [169, 353] width 34 height 26
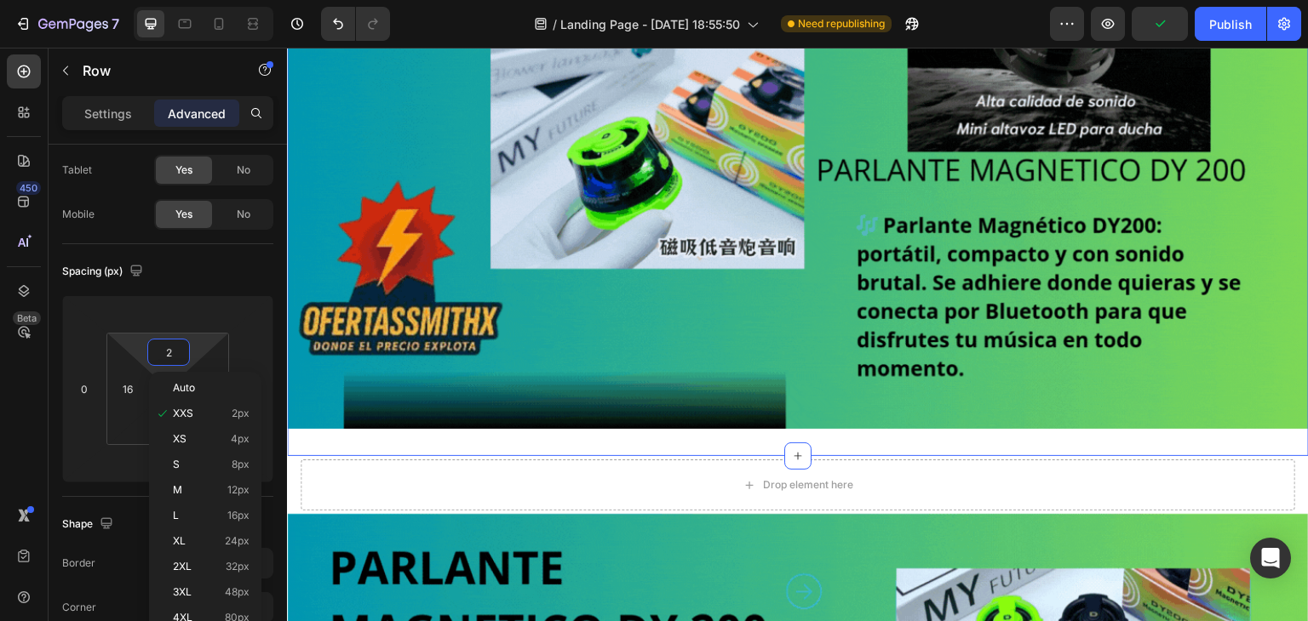
click at [461, 424] on div "Image Section 1 You can create reusable sections Create Theme Section AI Conten…" at bounding box center [798, 141] width 1022 height 629
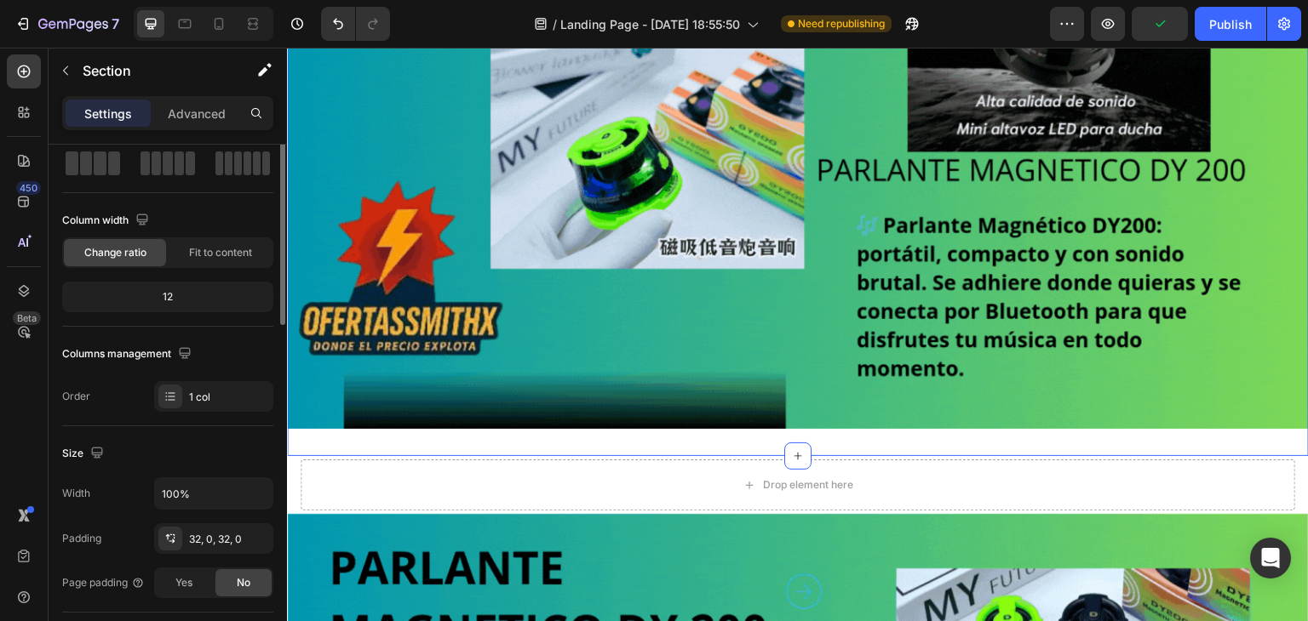
scroll to position [0, 0]
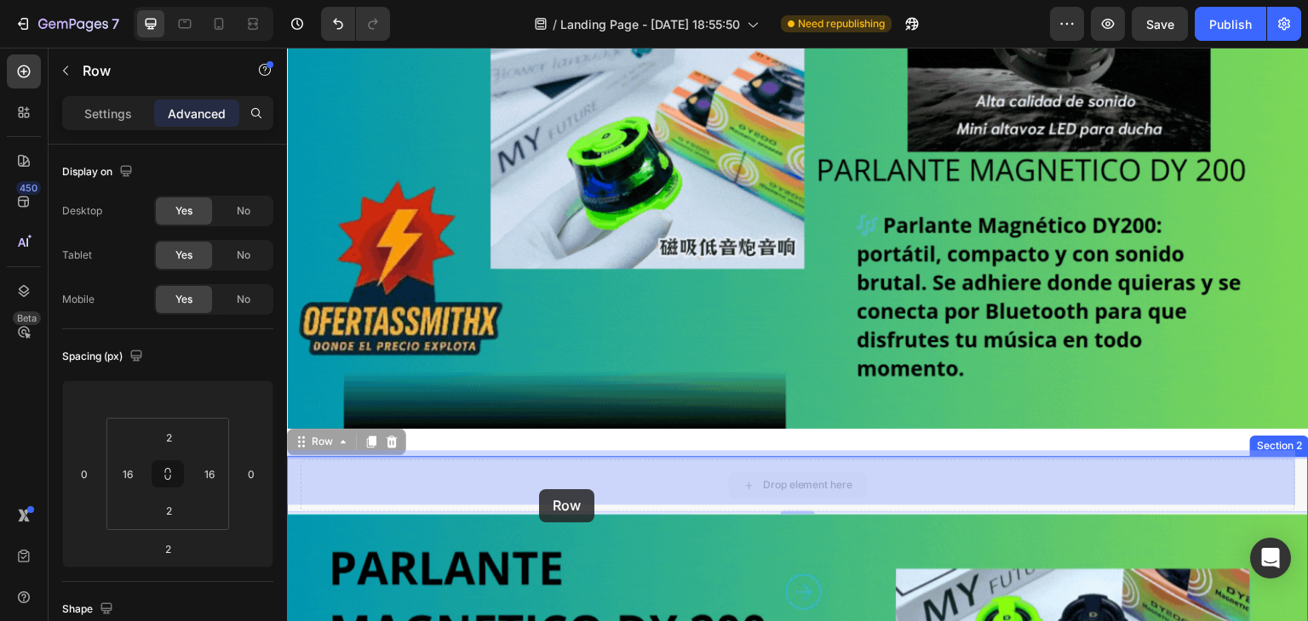
drag, startPoint x: 548, startPoint y: 479, endPoint x: 539, endPoint y: 490, distance: 13.9
click at [287, 48] on div at bounding box center [287, 48] width 0 height 0
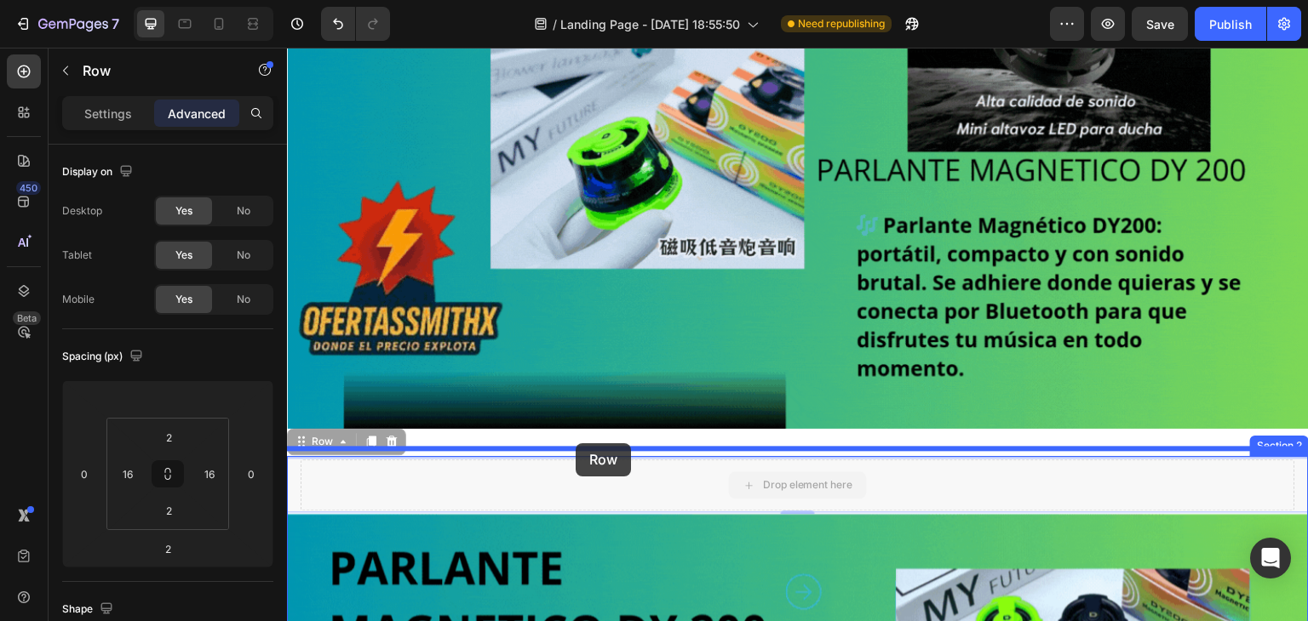
drag, startPoint x: 567, startPoint y: 470, endPoint x: 576, endPoint y: 444, distance: 27.7
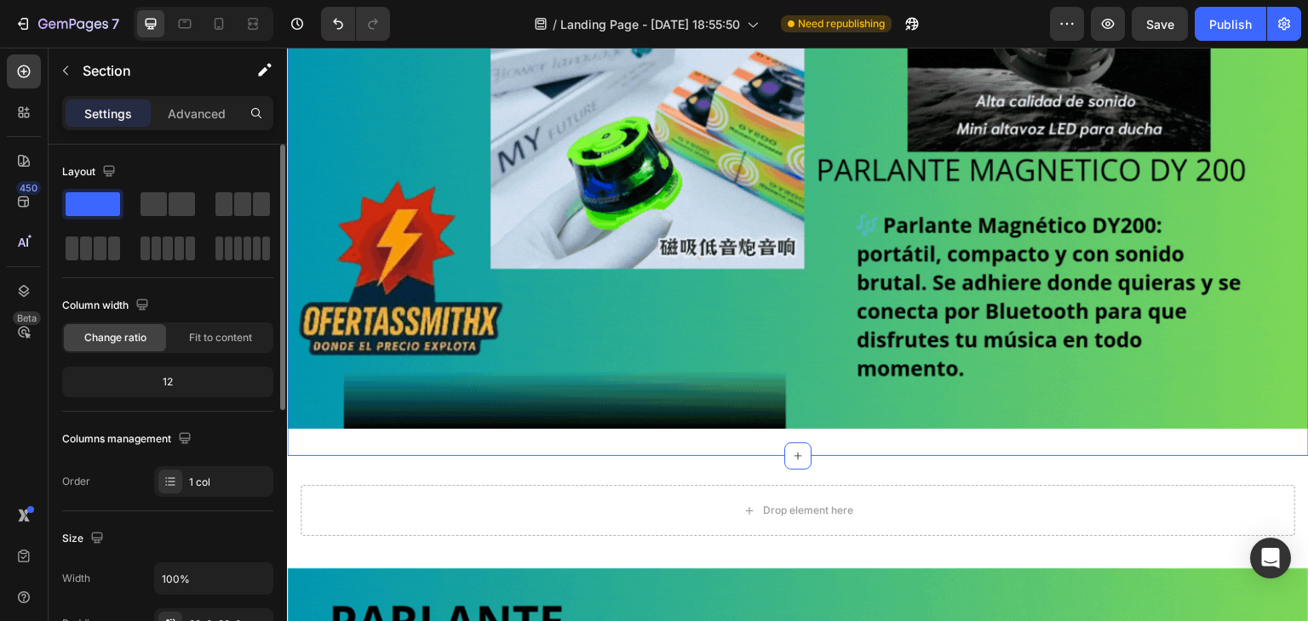
click at [182, 379] on div "12" at bounding box center [168, 382] width 204 height 24
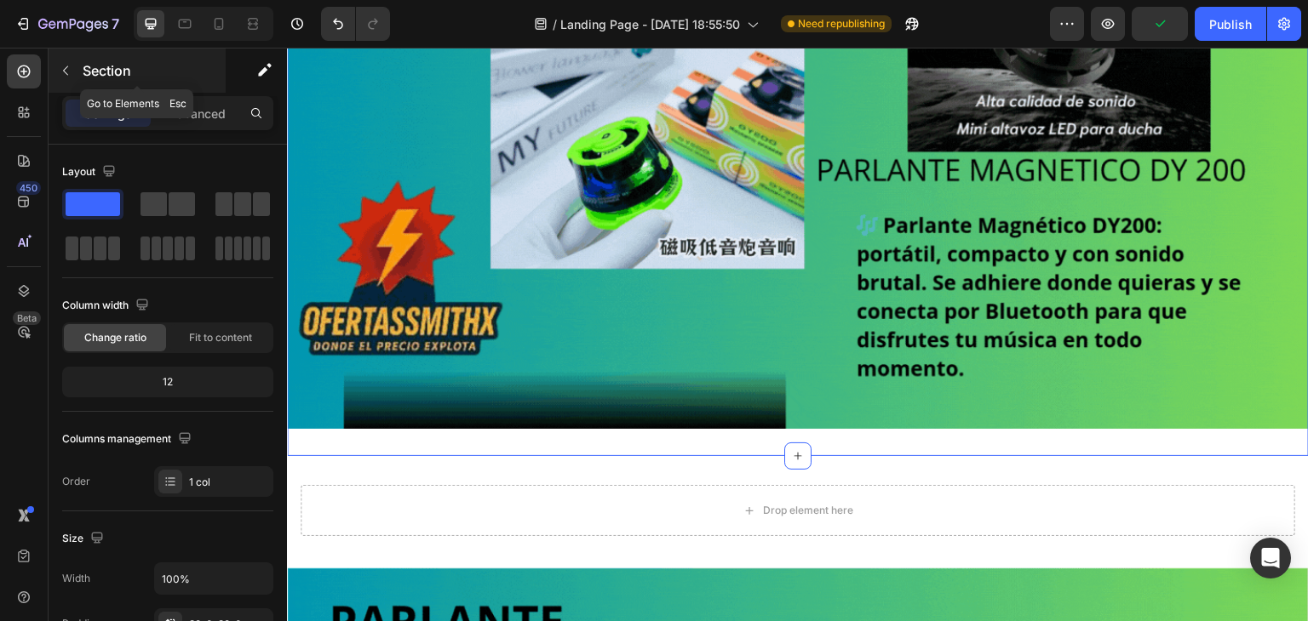
click at [67, 66] on icon "button" at bounding box center [66, 71] width 14 height 14
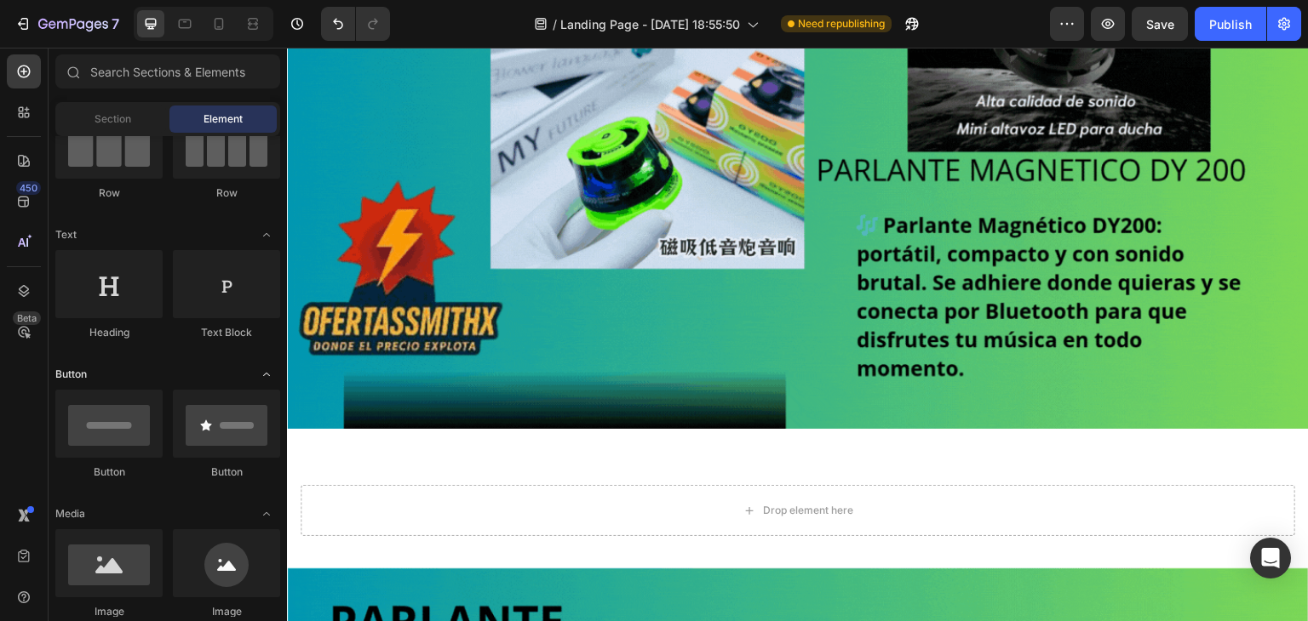
scroll to position [85, 0]
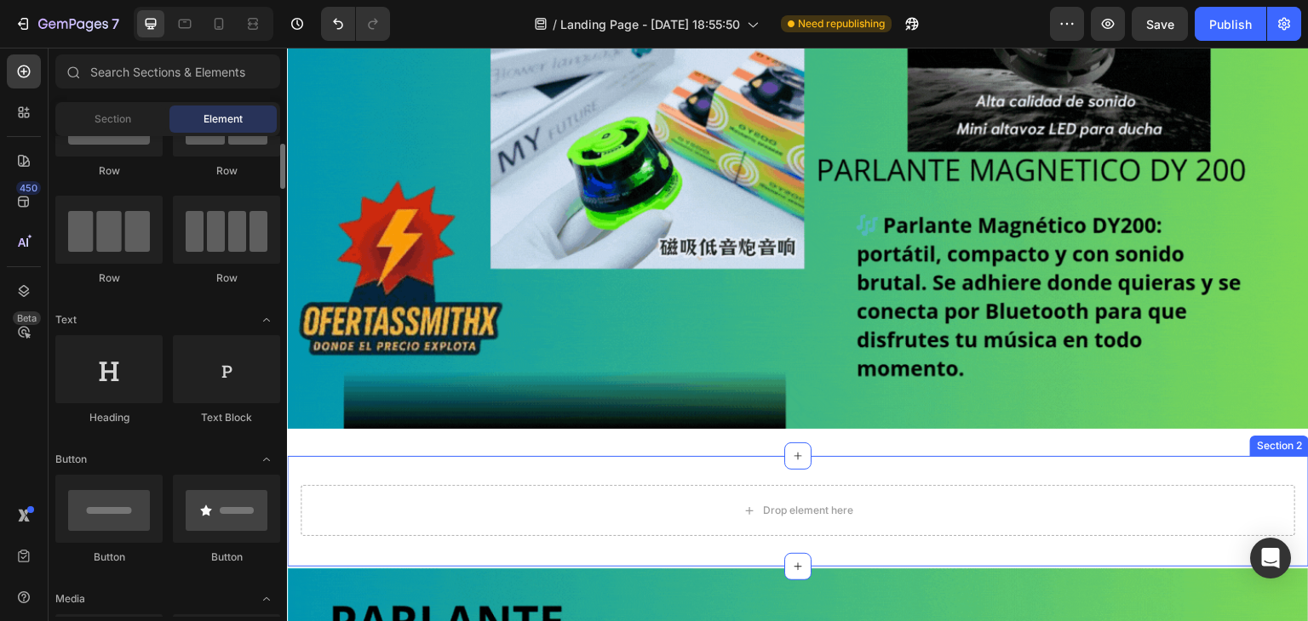
click at [495, 459] on div "Drop element here Row Section 2" at bounding box center [798, 511] width 1022 height 111
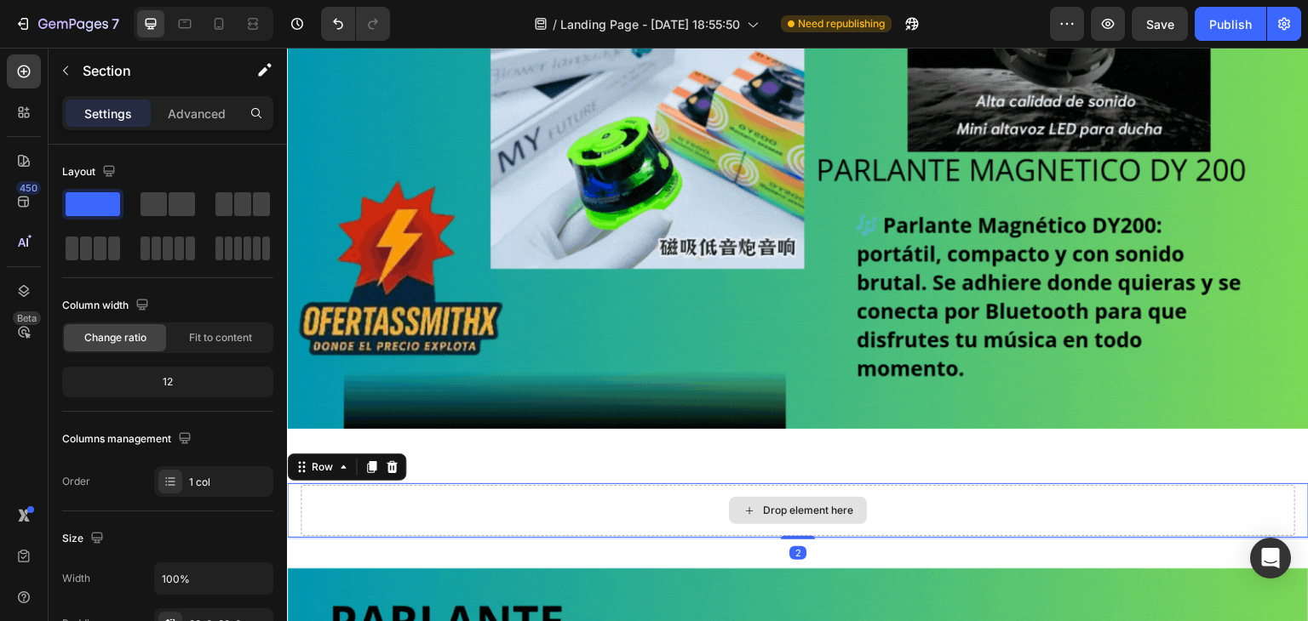
click at [533, 508] on div "Drop element here" at bounding box center [798, 510] width 994 height 51
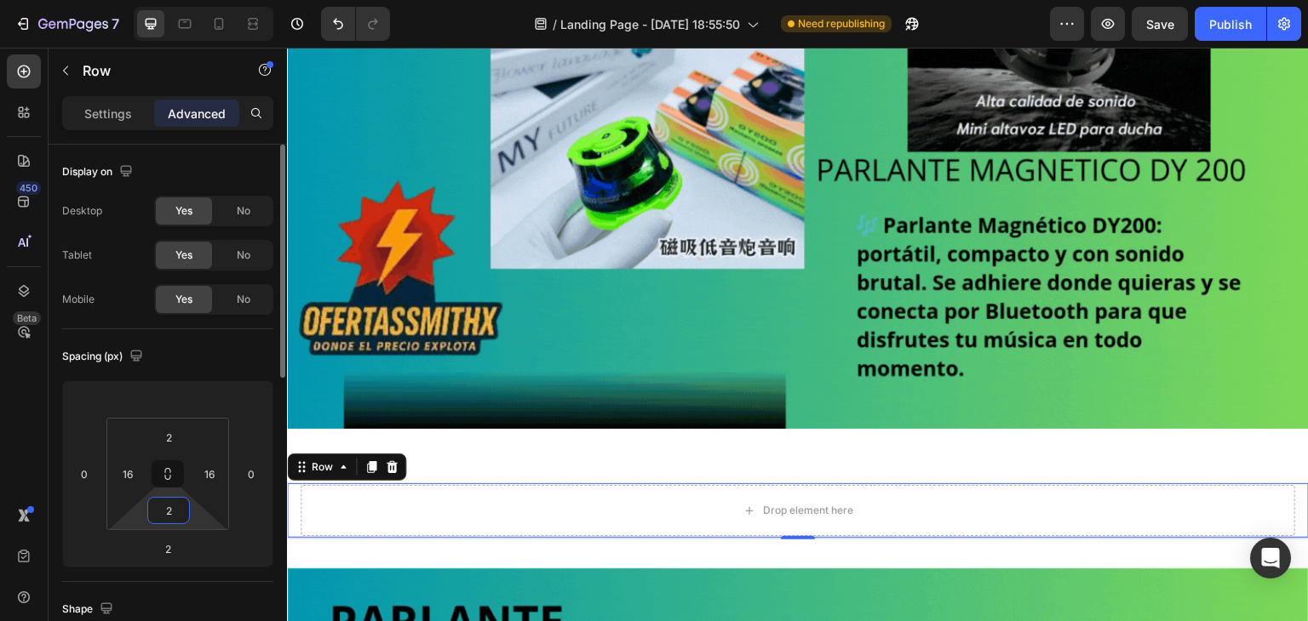
click at [197, 0] on html "7 / Landing Page - [DATE] 18:55:50 Need republishing Preview Save Publish 450 B…" at bounding box center [654, 0] width 1308 height 0
click at [176, 0] on html "7 / Landing Page - [DATE] 18:55:50 Need republishing Preview Save Publish 450 B…" at bounding box center [654, 0] width 1308 height 0
click at [180, 554] on input "2" at bounding box center [168, 549] width 34 height 26
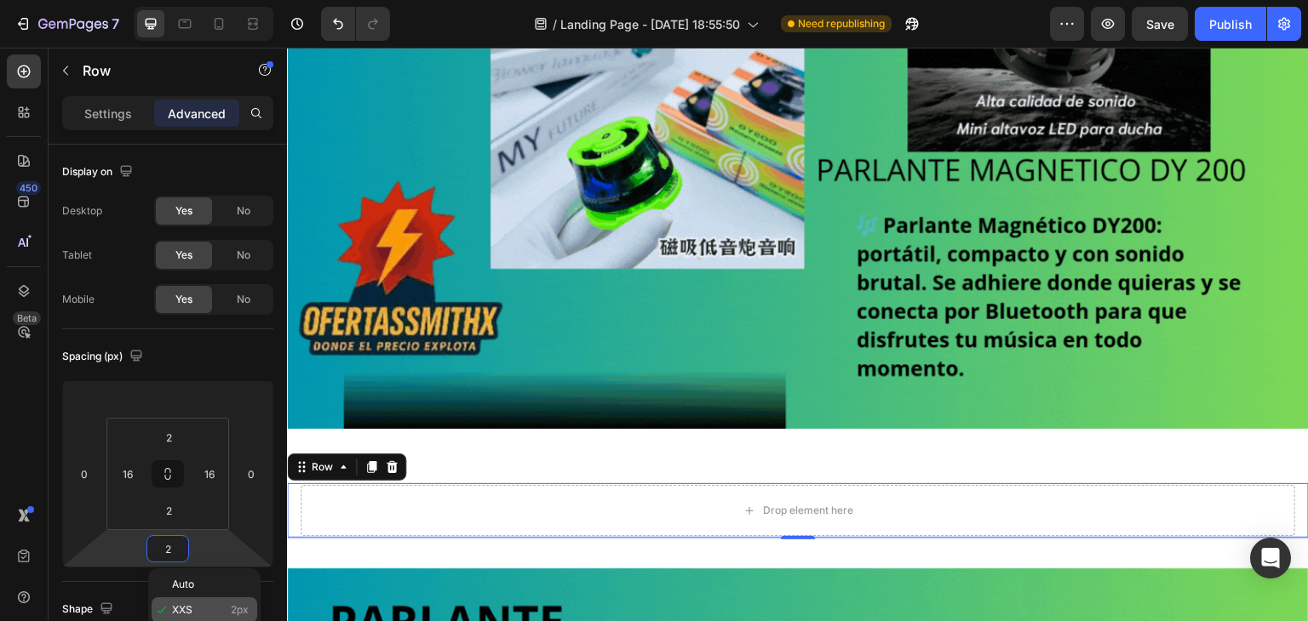
click at [180, 604] on span "XXS" at bounding box center [182, 610] width 20 height 12
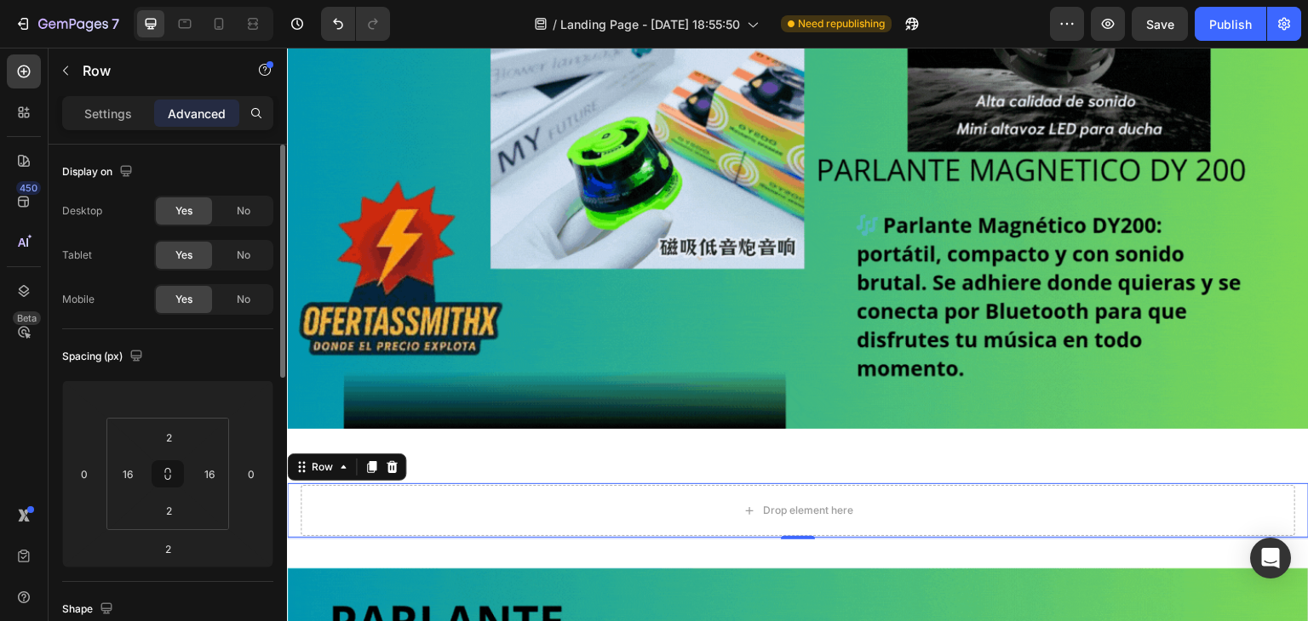
scroll to position [170, 0]
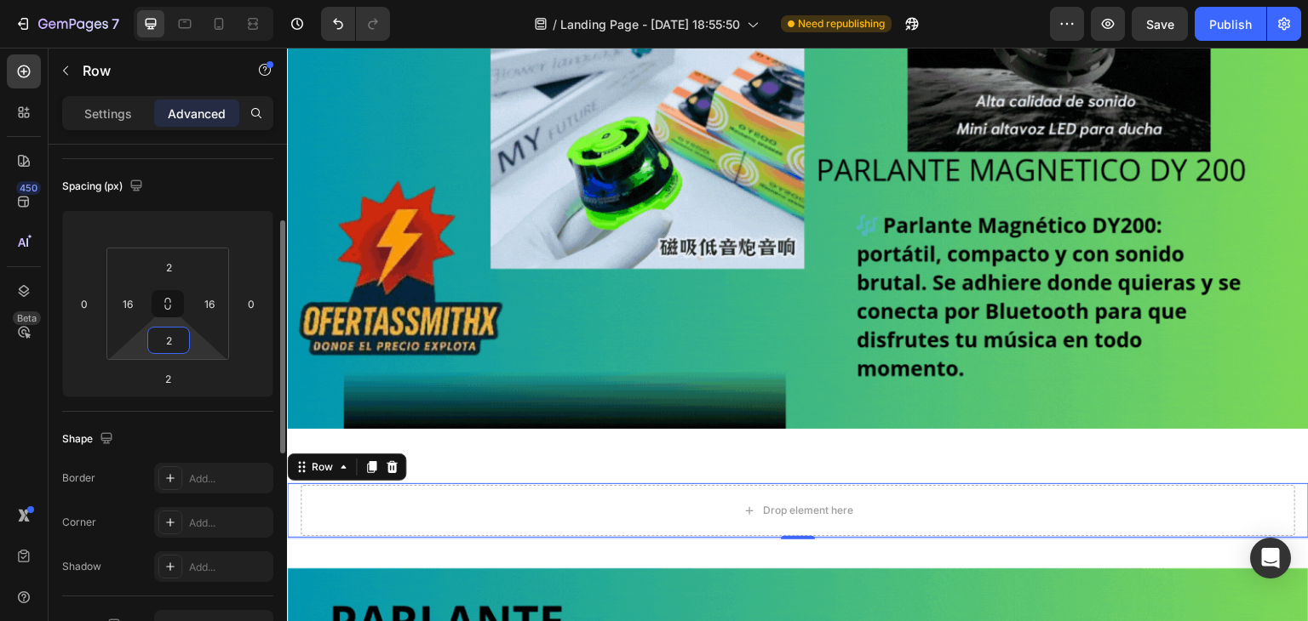
drag, startPoint x: 160, startPoint y: 327, endPoint x: 160, endPoint y: 350, distance: 23.0
click at [160, 328] on input "2" at bounding box center [169, 341] width 34 height 26
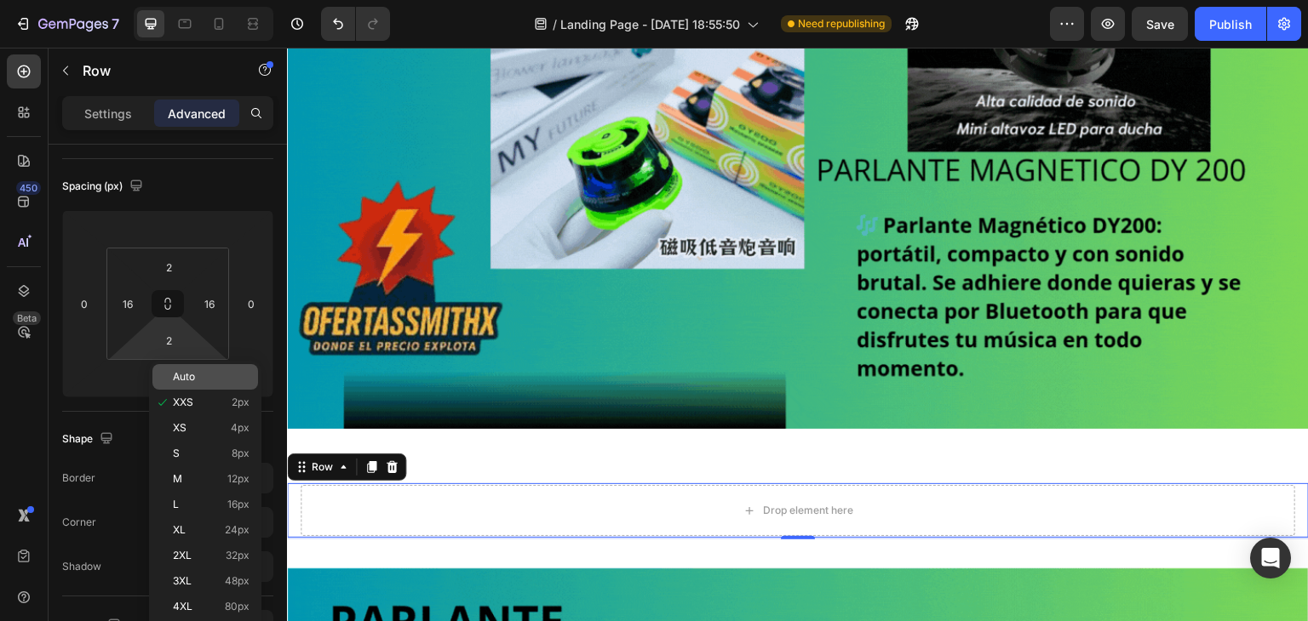
click at [177, 386] on div "Auto" at bounding box center [205, 377] width 106 height 26
type input "Auto"
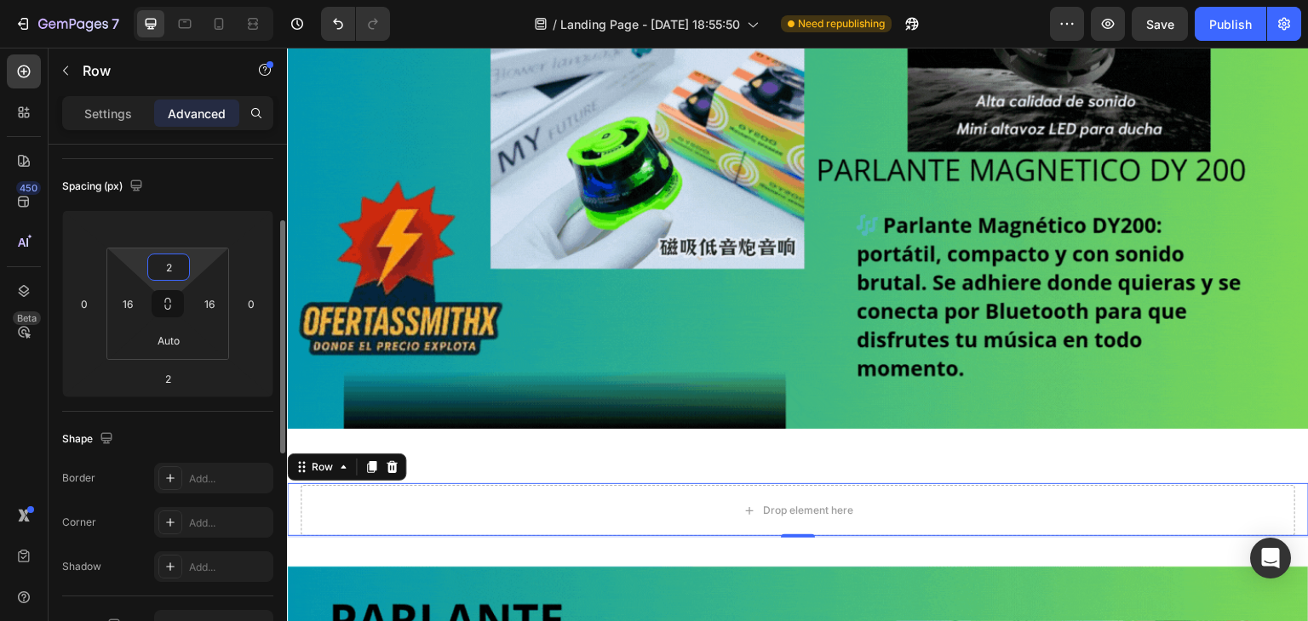
click at [156, 274] on input "2" at bounding box center [169, 268] width 34 height 26
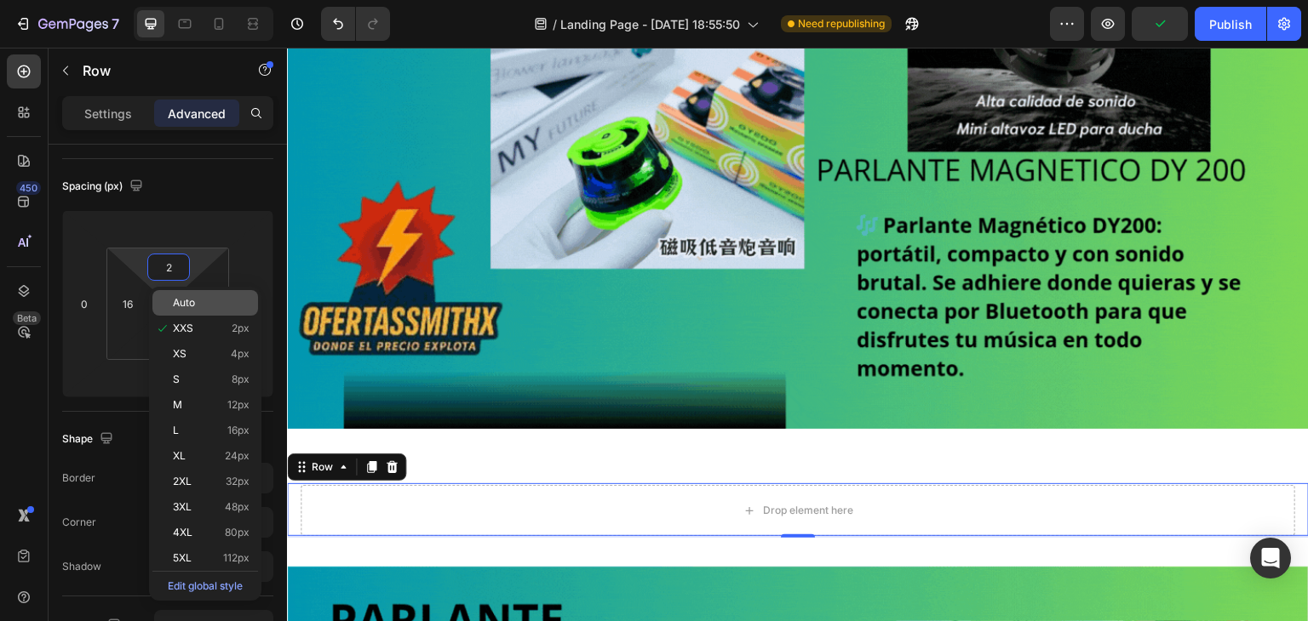
click at [170, 309] on div "Auto" at bounding box center [205, 303] width 106 height 26
type input "Auto"
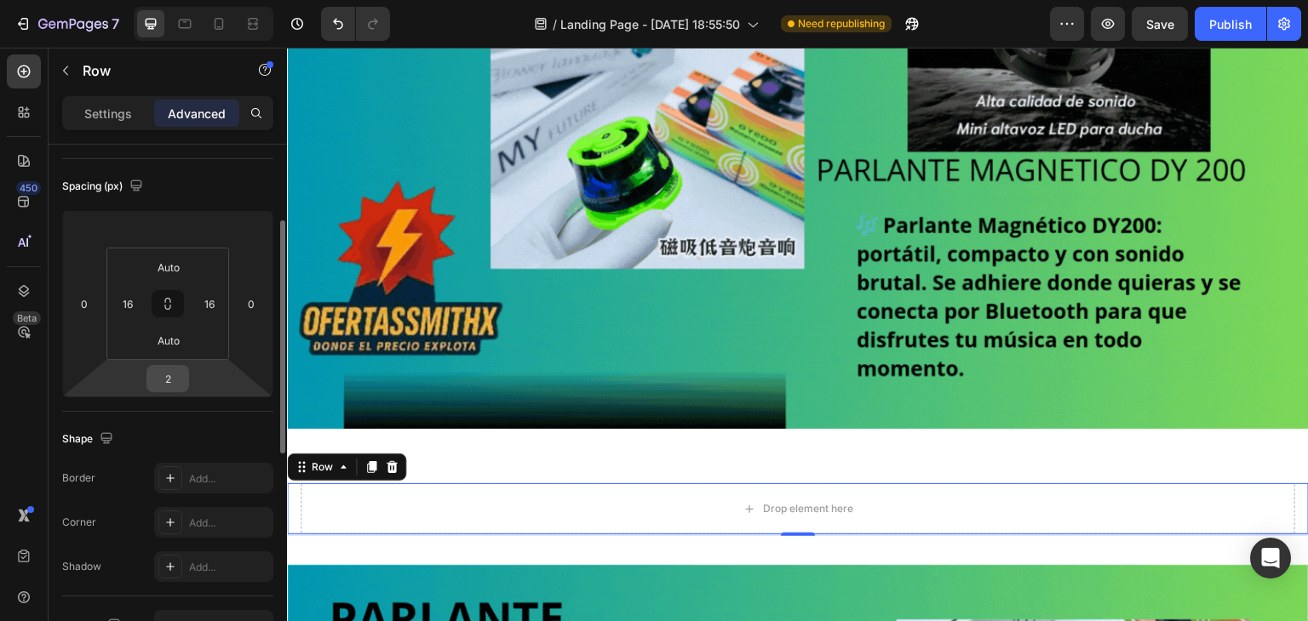
click at [177, 369] on input "2" at bounding box center [168, 379] width 34 height 26
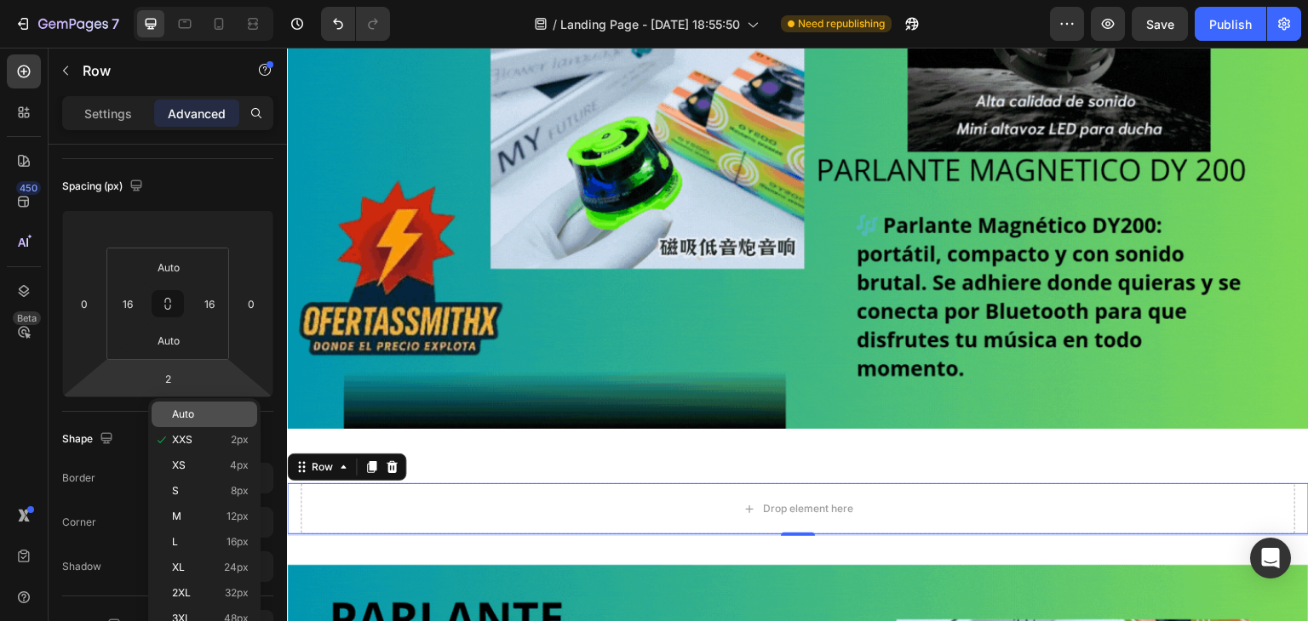
click at [182, 413] on span "Auto" at bounding box center [183, 415] width 22 height 12
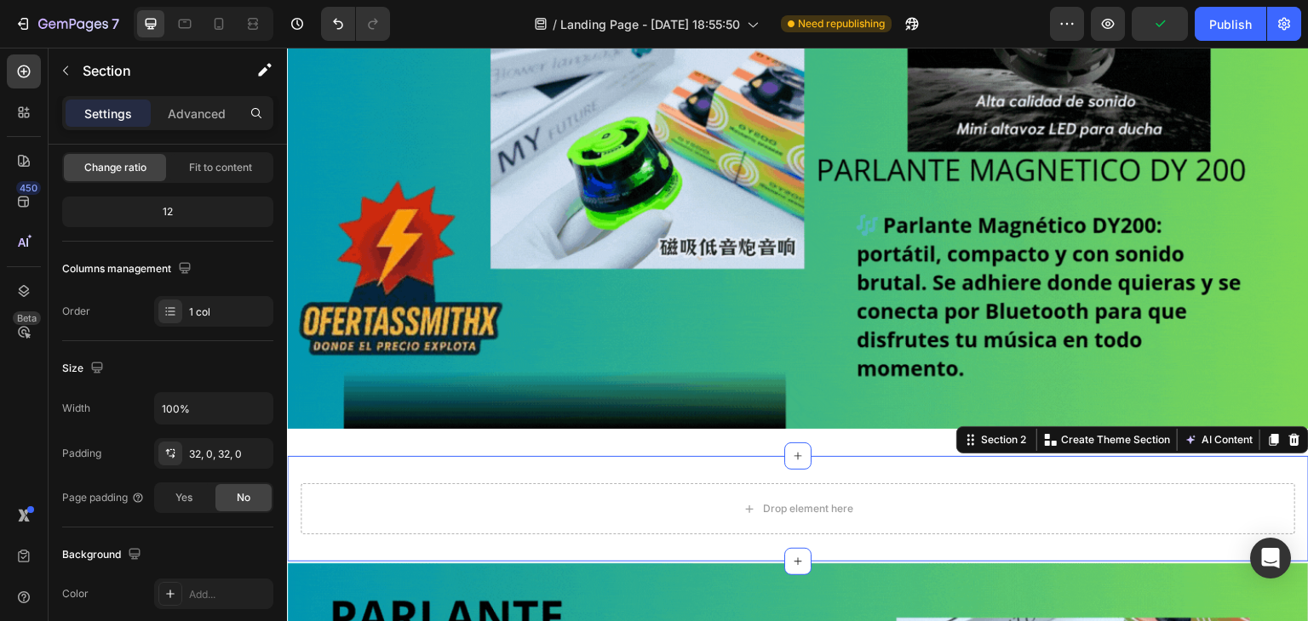
click at [833, 456] on div "Drop element here Row Section 2 You can create reusable sections Create Theme S…" at bounding box center [798, 509] width 1022 height 106
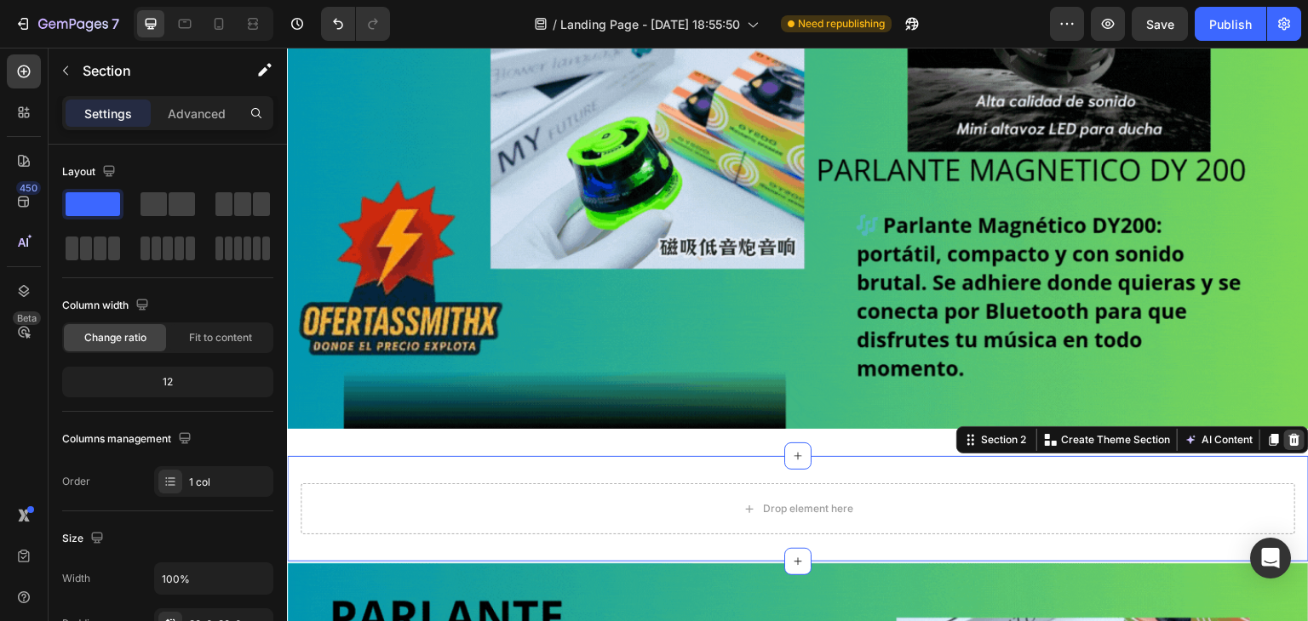
click at [1289, 435] on icon at bounding box center [1294, 440] width 11 height 12
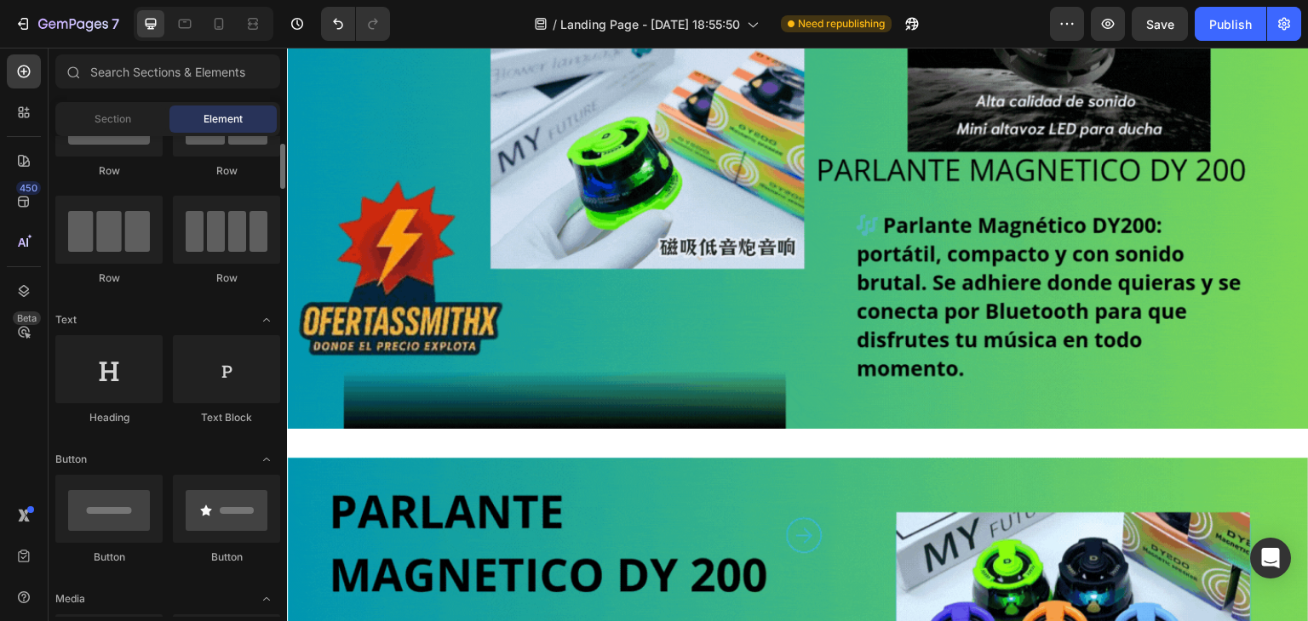
scroll to position [170, 0]
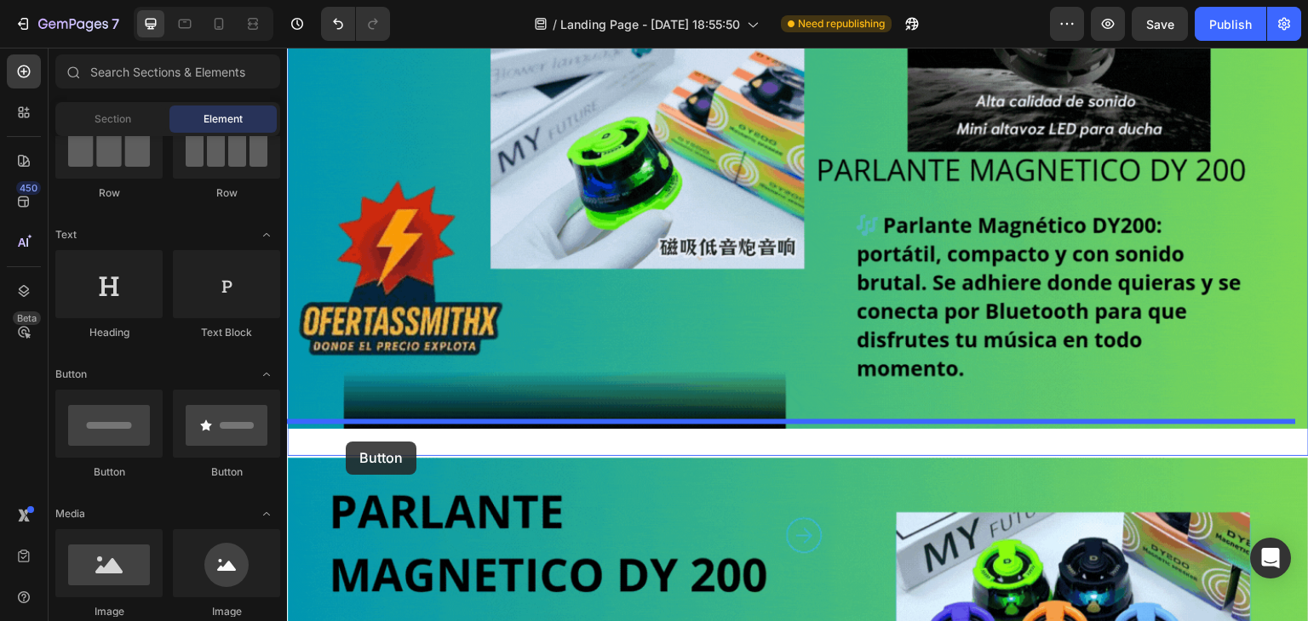
drag, startPoint x: 392, startPoint y: 496, endPoint x: 346, endPoint y: 442, distance: 71.3
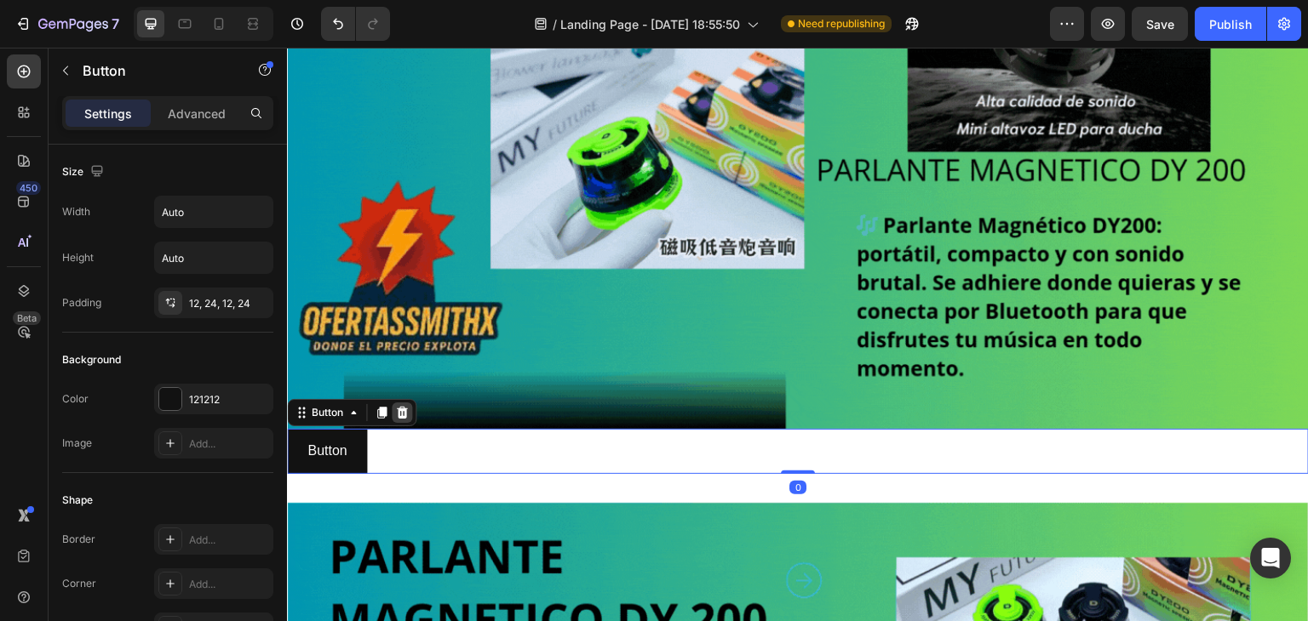
click at [398, 407] on icon at bounding box center [402, 413] width 11 height 12
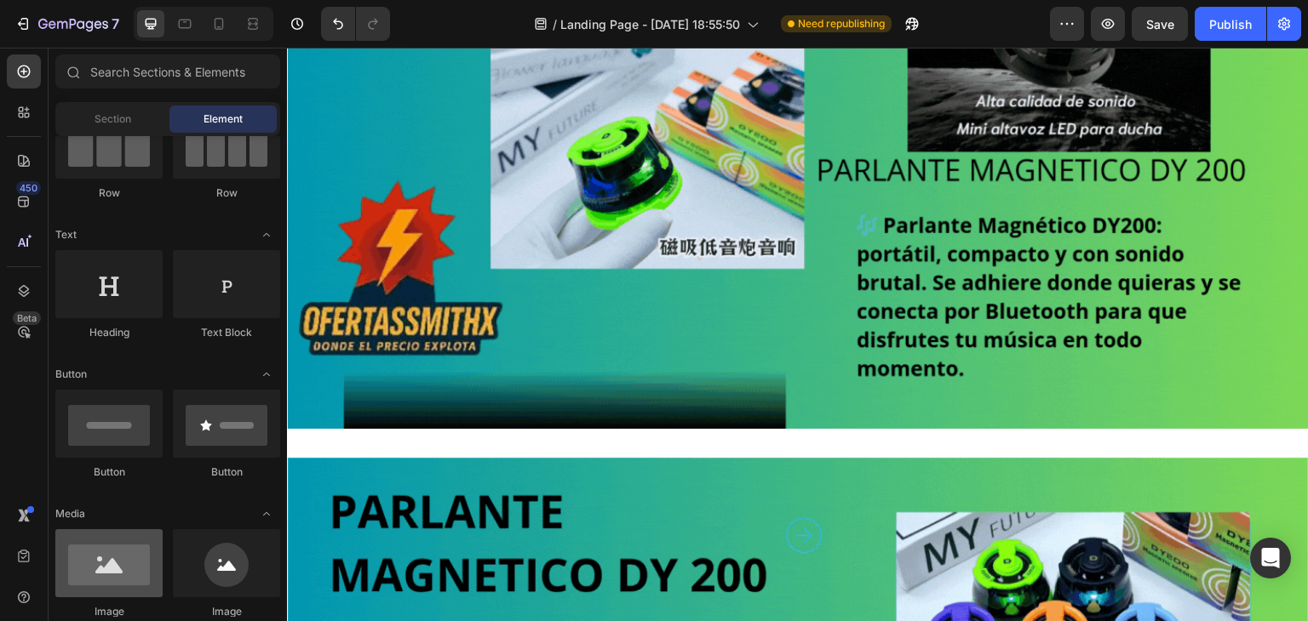
scroll to position [0, 0]
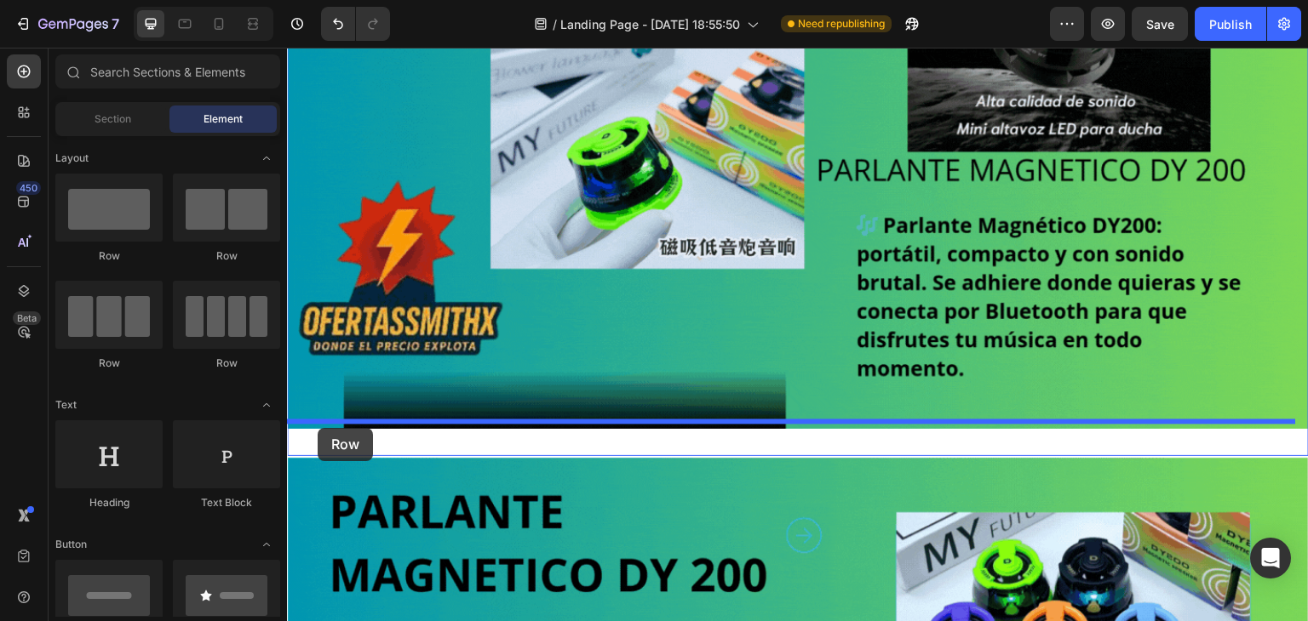
drag, startPoint x: 403, startPoint y: 272, endPoint x: 318, endPoint y: 428, distance: 178.3
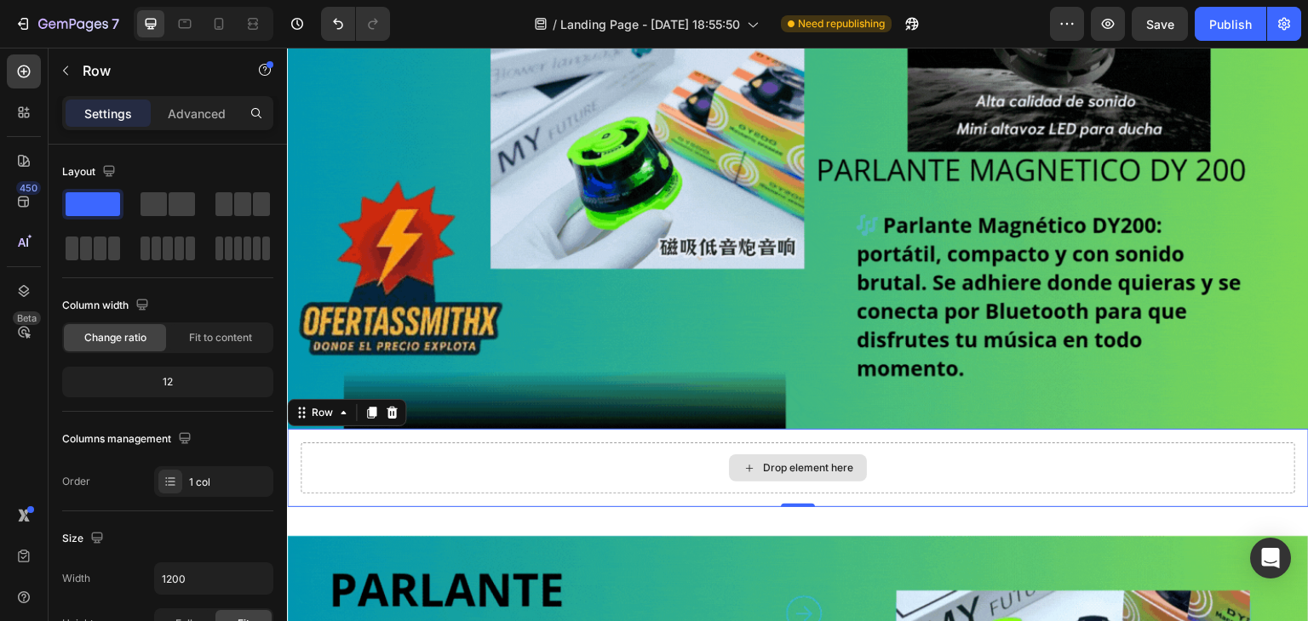
click at [443, 473] on div "Drop element here" at bounding box center [798, 468] width 994 height 51
click at [451, 458] on div "Drop element here" at bounding box center [798, 468] width 994 height 51
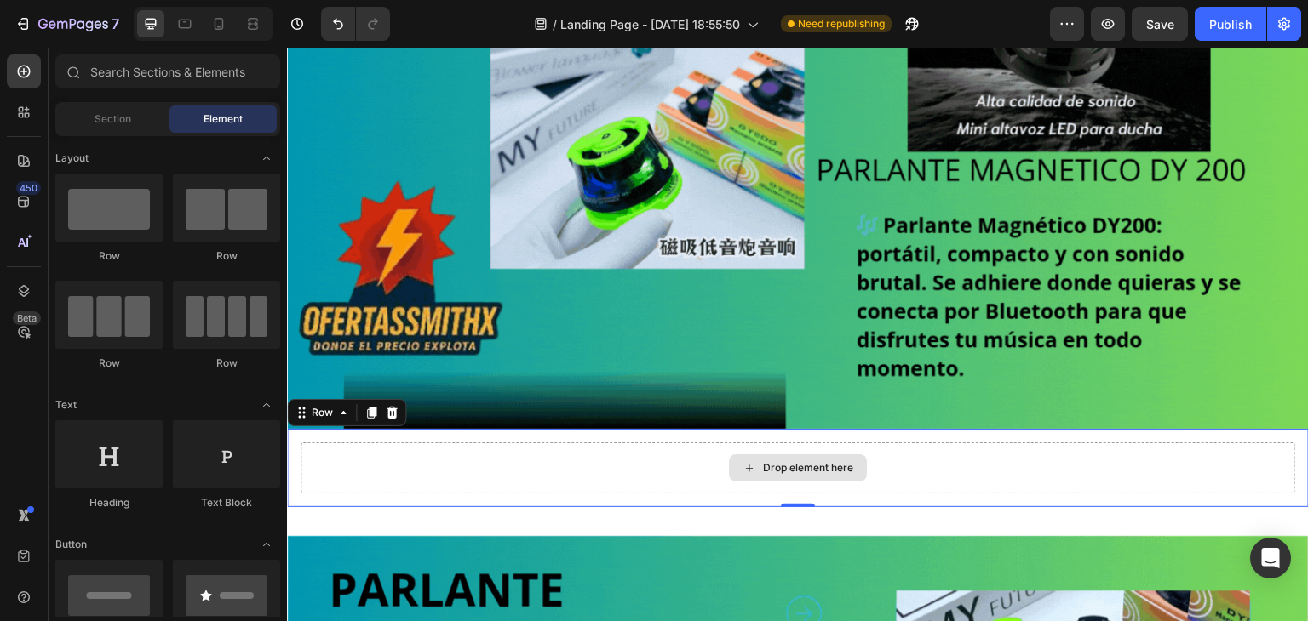
click at [732, 460] on div "Drop element here" at bounding box center [798, 468] width 138 height 27
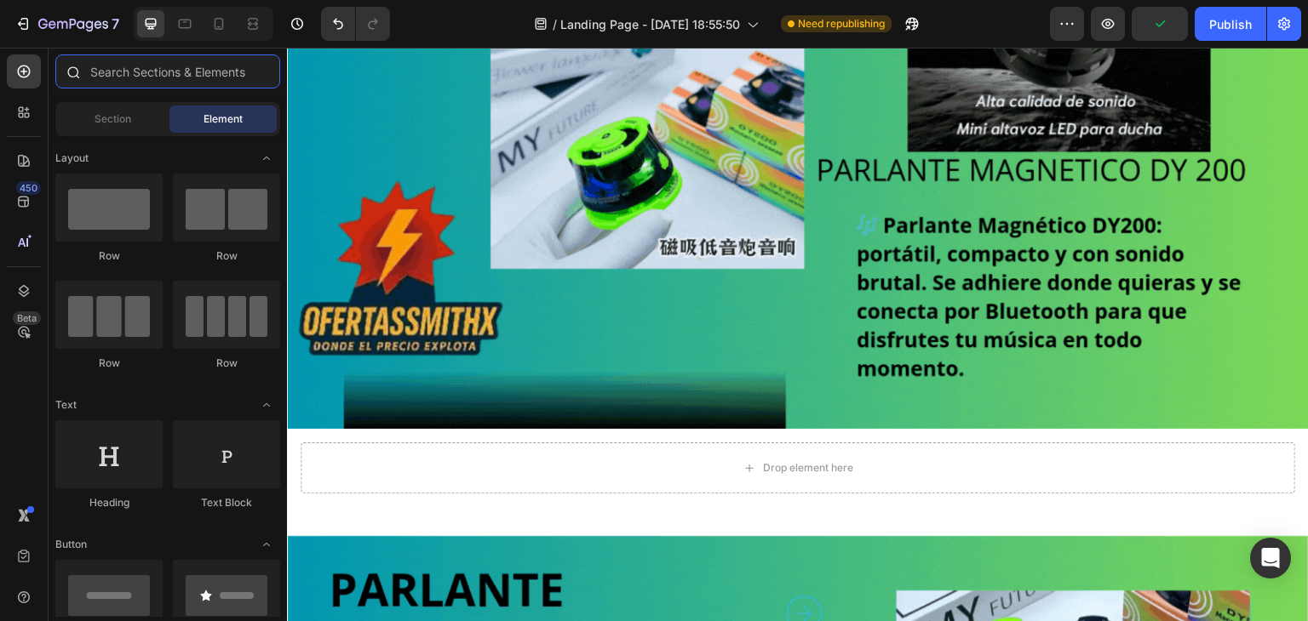
click at [156, 77] on input "text" at bounding box center [167, 71] width 225 height 34
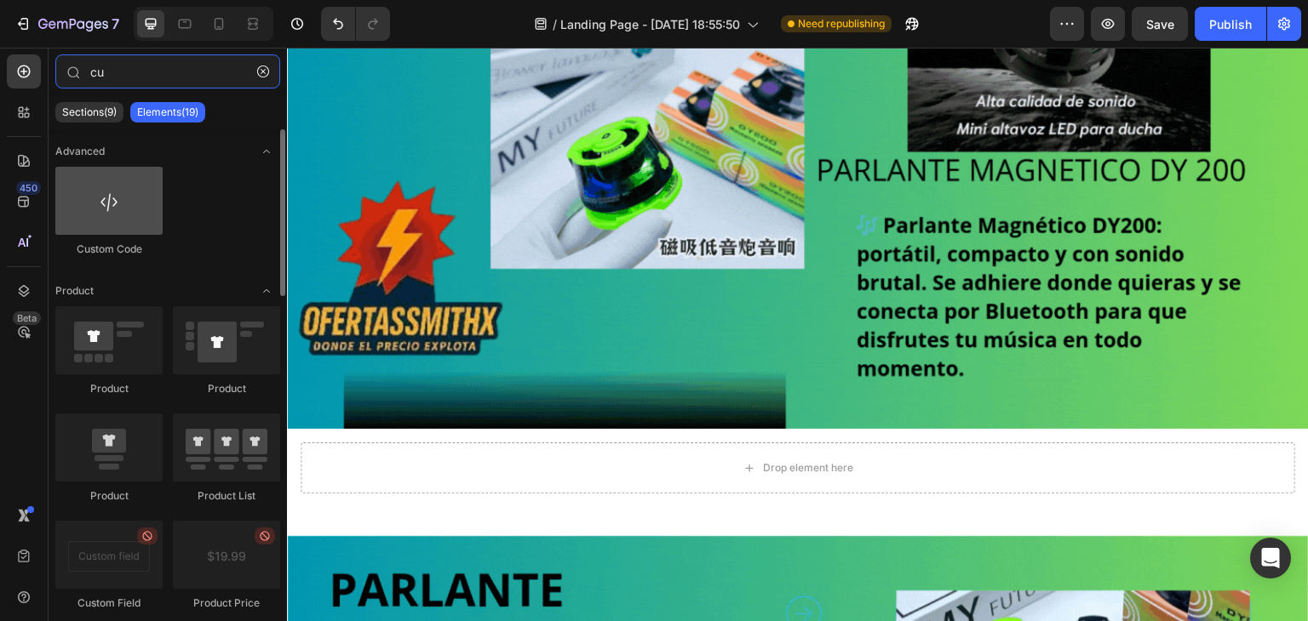
type input "cu"
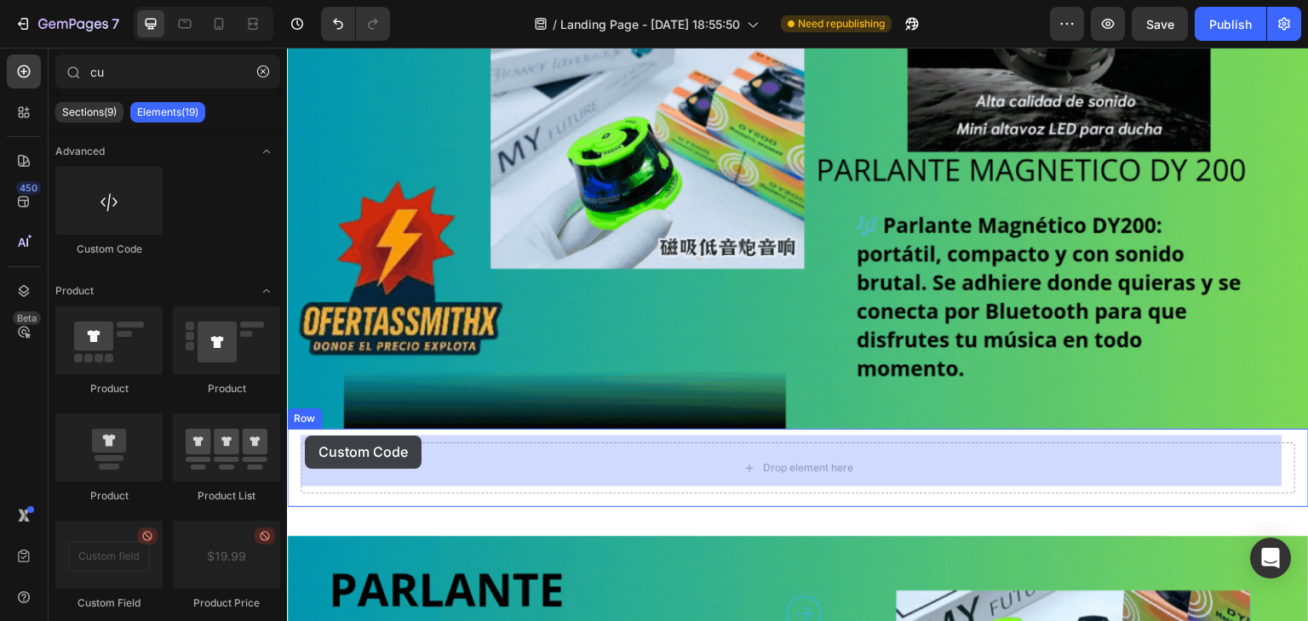
drag, startPoint x: 383, startPoint y: 241, endPoint x: 305, endPoint y: 436, distance: 210.1
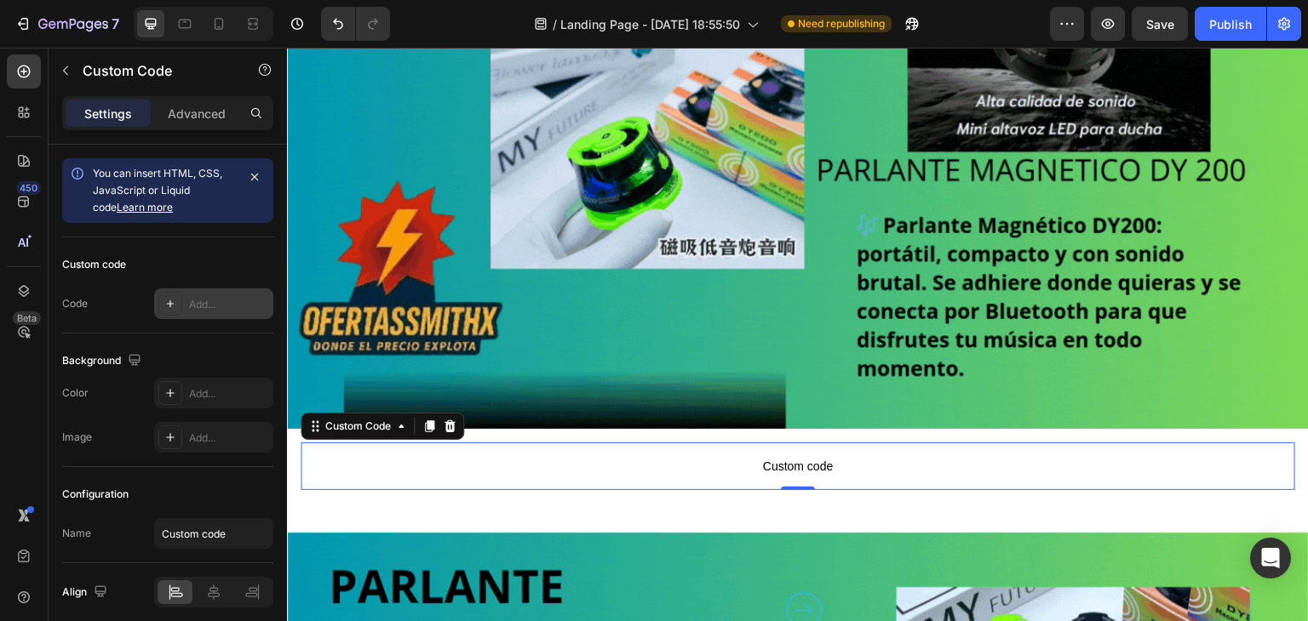
click at [180, 295] on div at bounding box center [170, 304] width 24 height 24
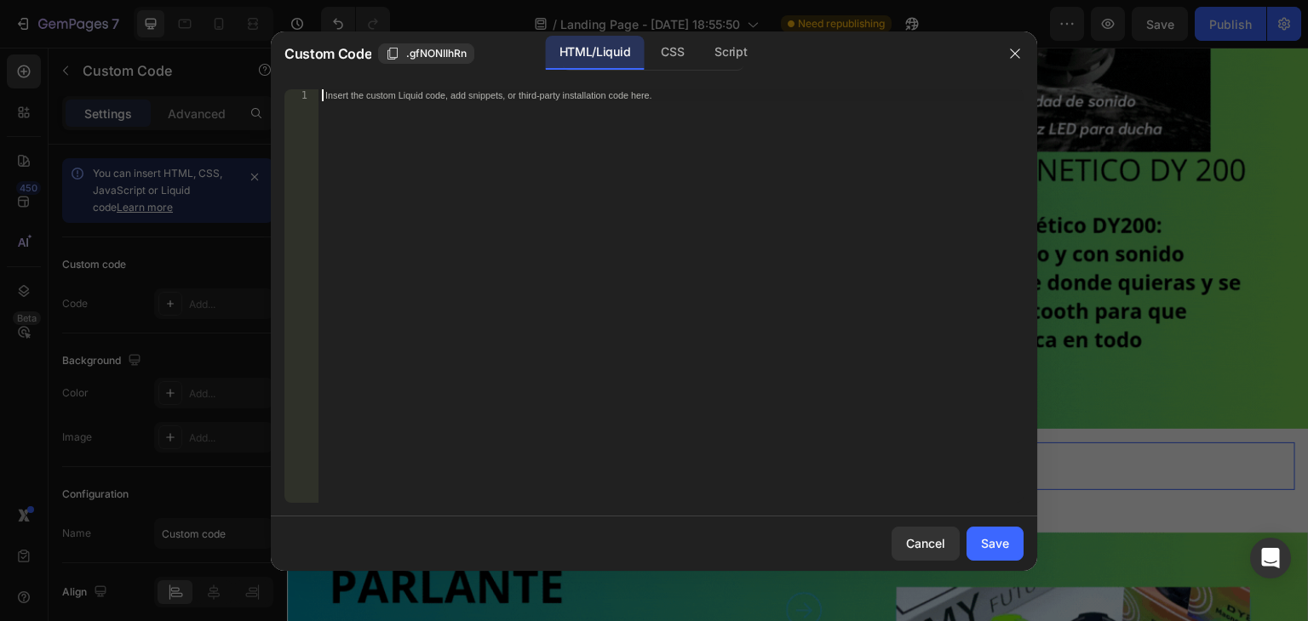
paste textarea "<div class="_rsi-cod-form-is-gempage"></div><div class="_rsi-cod-form-gempages-…"
type textarea "<div class="_rsi-cod-form-is-gempage"></div><div class="_rsi-cod-form-gempages-…"
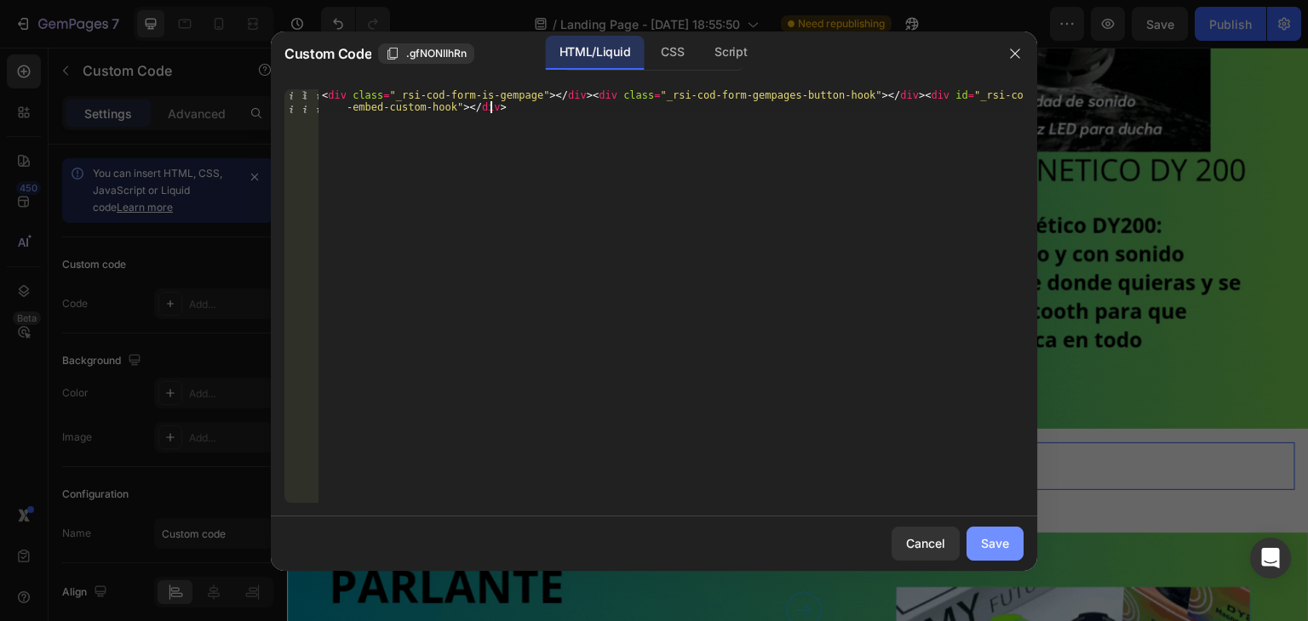
click at [992, 536] on div "Save" at bounding box center [995, 544] width 28 height 18
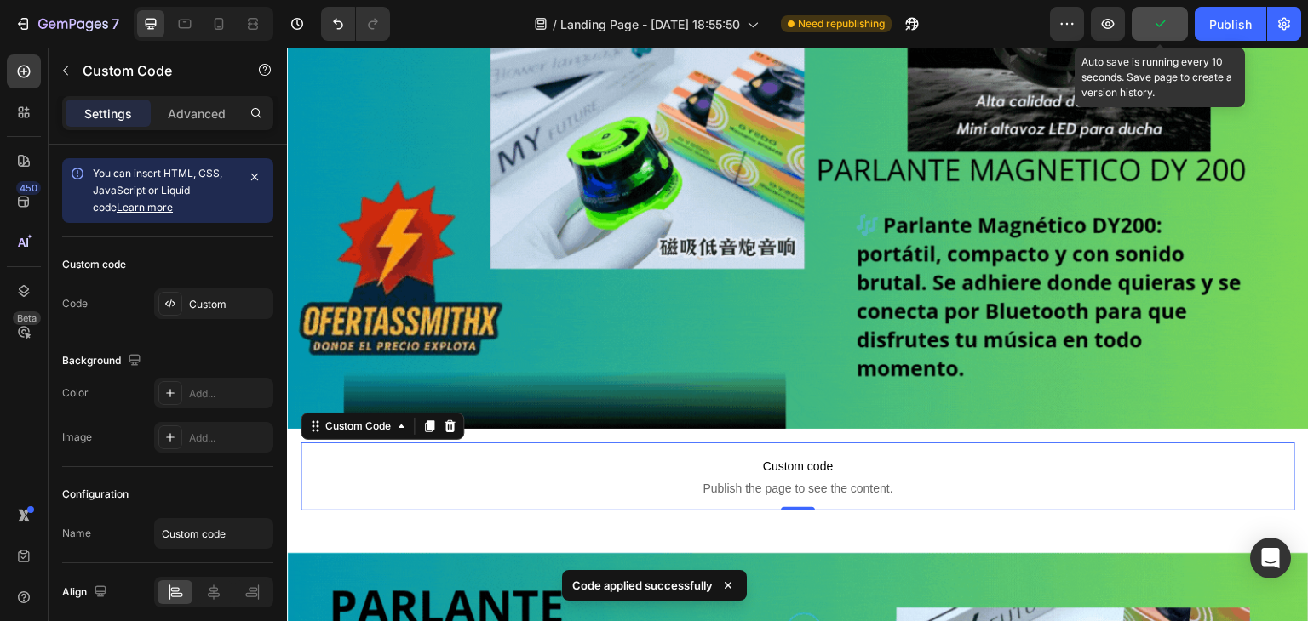
click at [1158, 28] on icon "button" at bounding box center [1159, 23] width 17 height 17
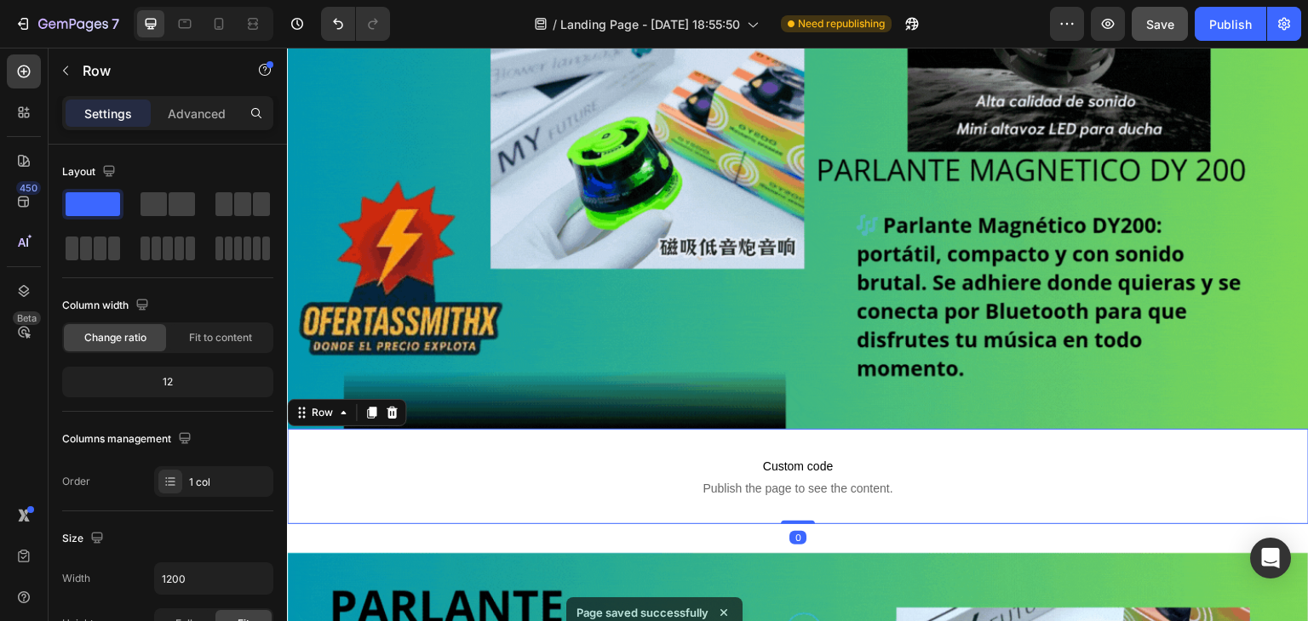
click at [452, 515] on div "Custom code Publish the page to see the content. Custom Code Row 0" at bounding box center [798, 476] width 1022 height 95
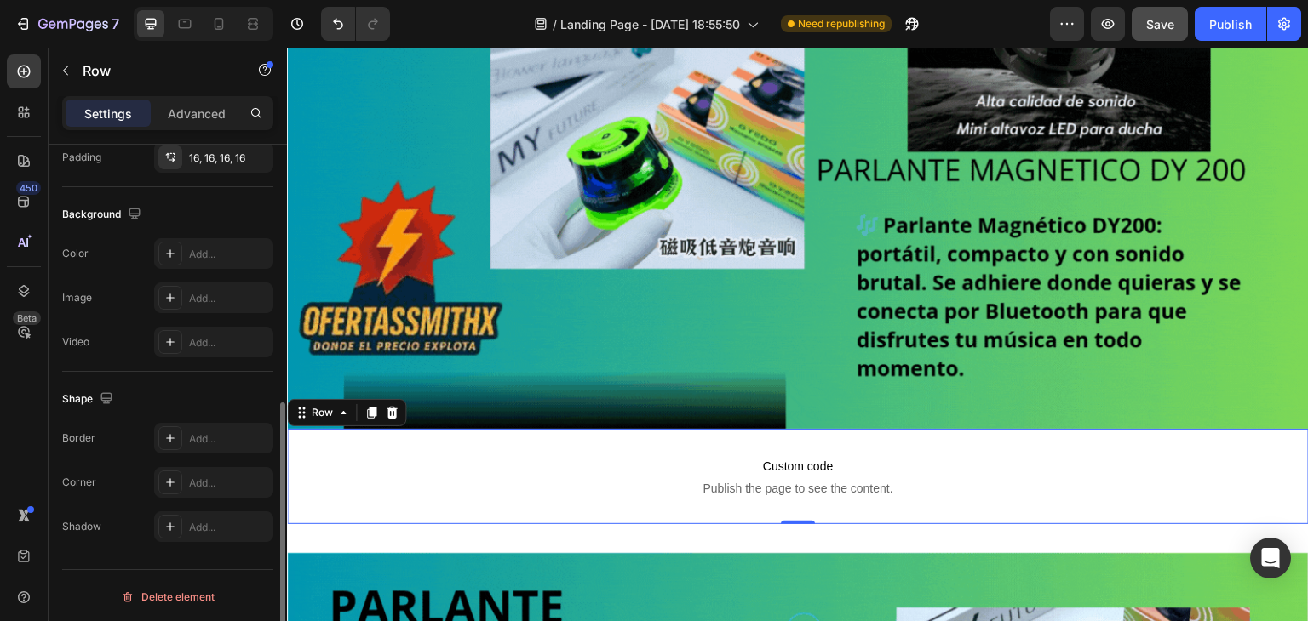
scroll to position [512, 0]
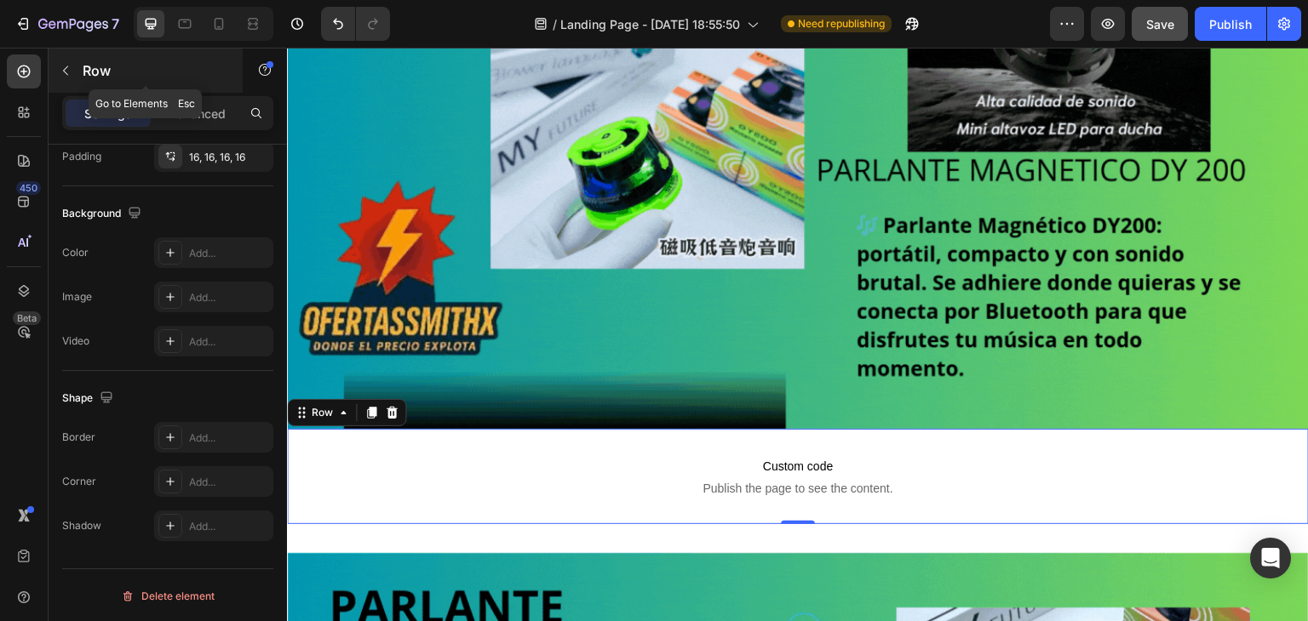
click at [72, 69] on icon "button" at bounding box center [66, 71] width 14 height 14
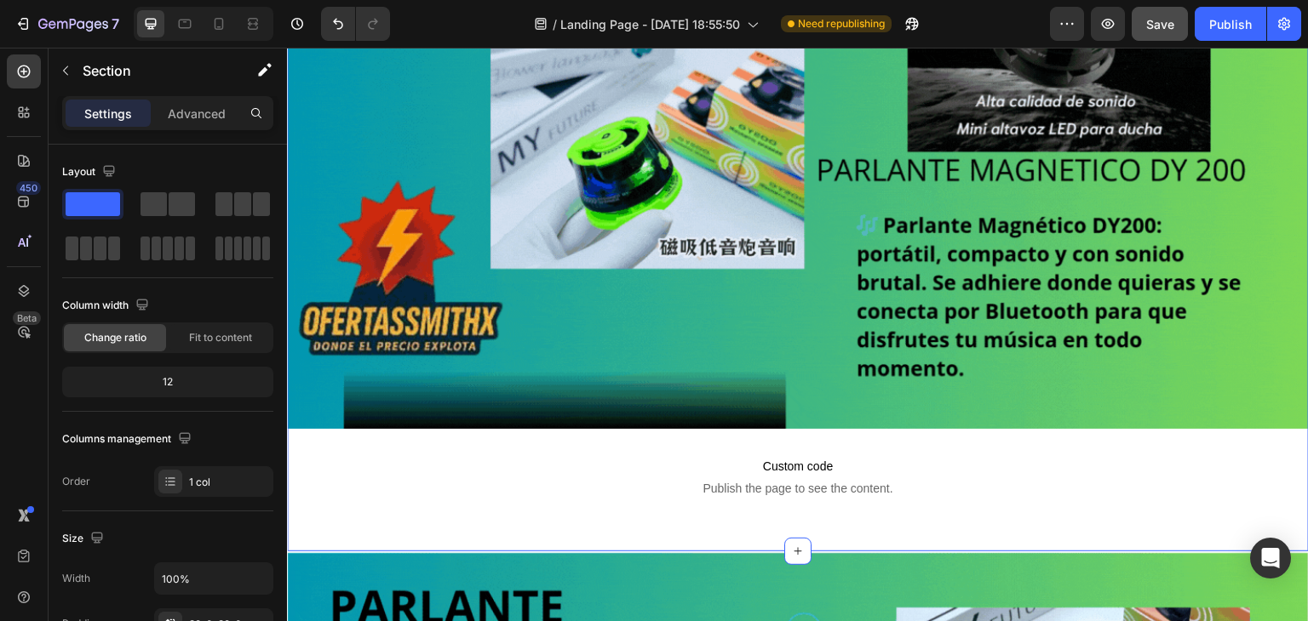
click at [596, 534] on div "Image Custom code Publish the page to see the content. Custom Code Row Section …" at bounding box center [798, 189] width 1022 height 725
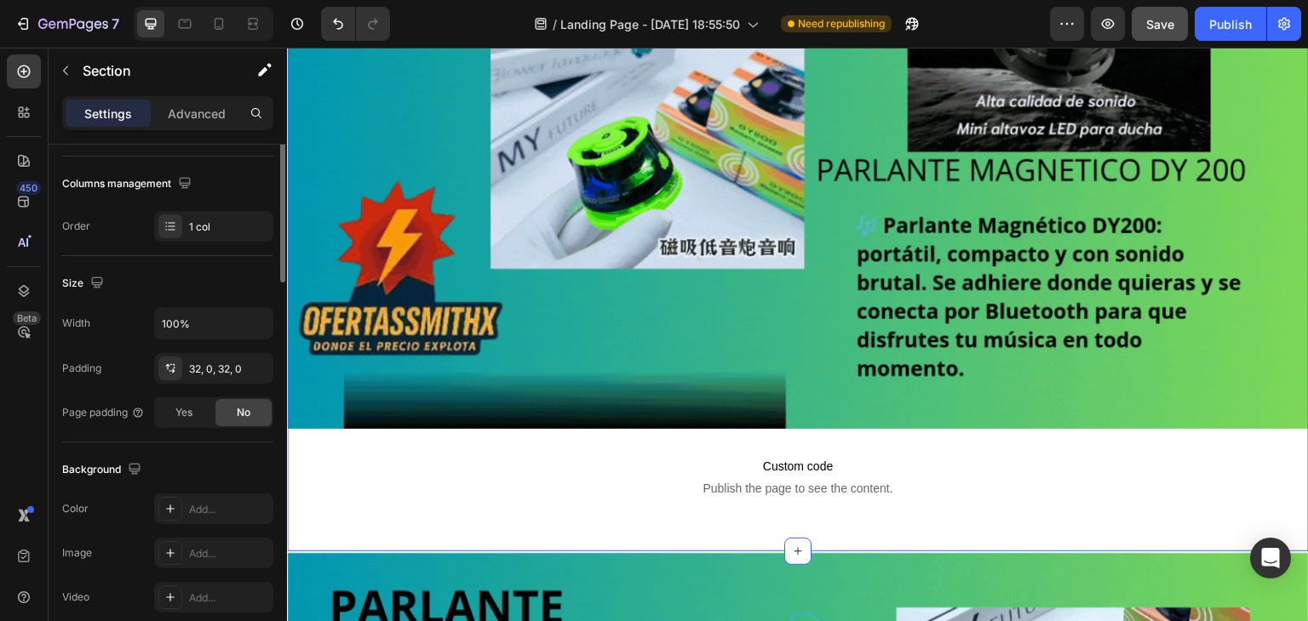
scroll to position [0, 0]
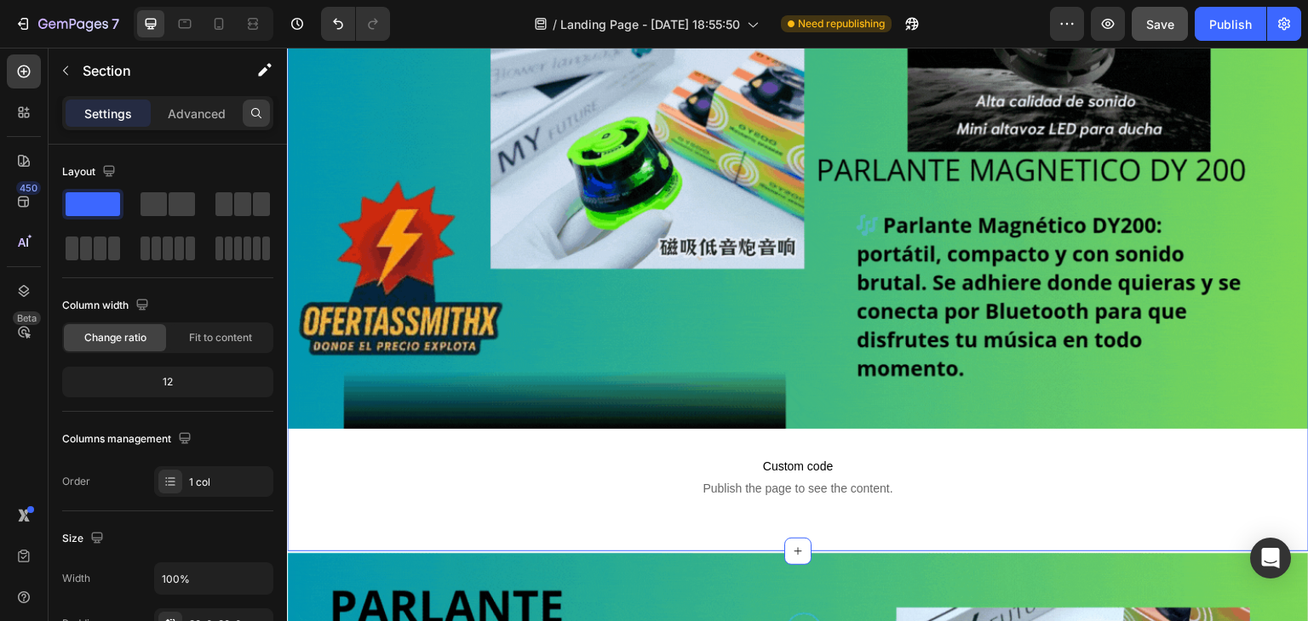
click at [265, 122] on div at bounding box center [256, 113] width 27 height 27
click at [65, 62] on button "button" at bounding box center [65, 70] width 27 height 27
click at [641, 529] on div "Image Custom code Publish the page to see the content. Custom Code Row Section …" at bounding box center [798, 189] width 1022 height 725
click at [194, 113] on p "Advanced" at bounding box center [197, 114] width 58 height 18
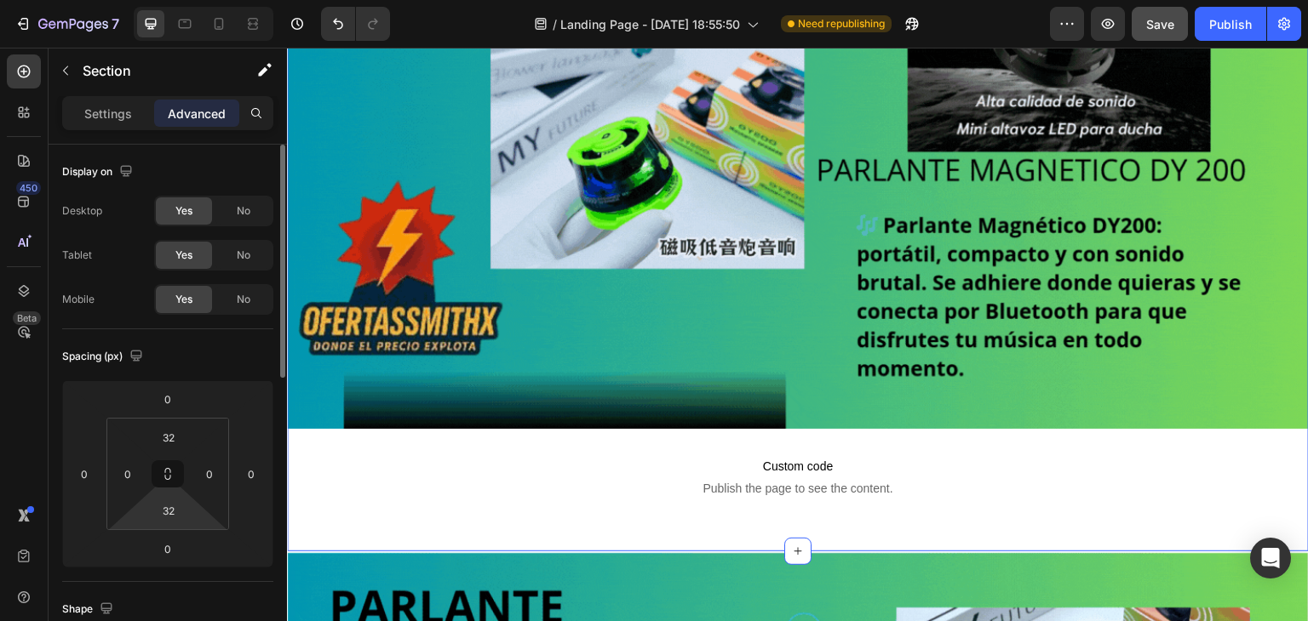
type input "2"
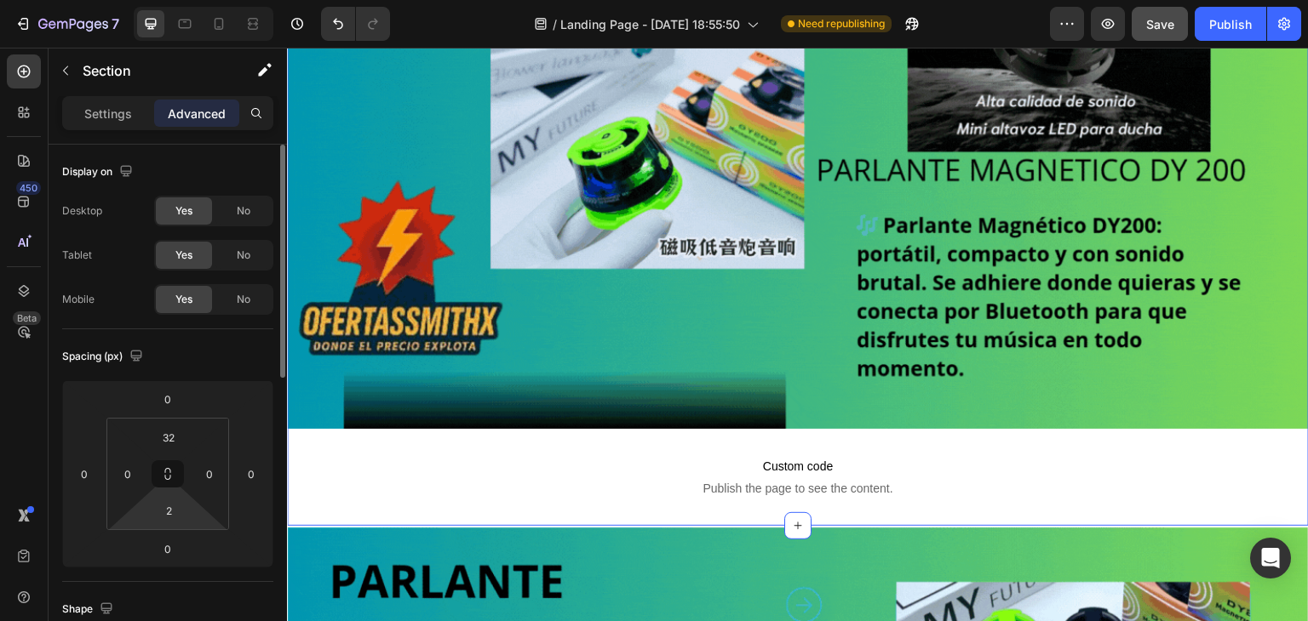
click at [173, 0] on html "7 / Landing Page - [DATE] 18:55:50 Need republishing Preview Save Publish 450 B…" at bounding box center [654, 0] width 1308 height 0
click at [162, 440] on input "32" at bounding box center [169, 438] width 34 height 26
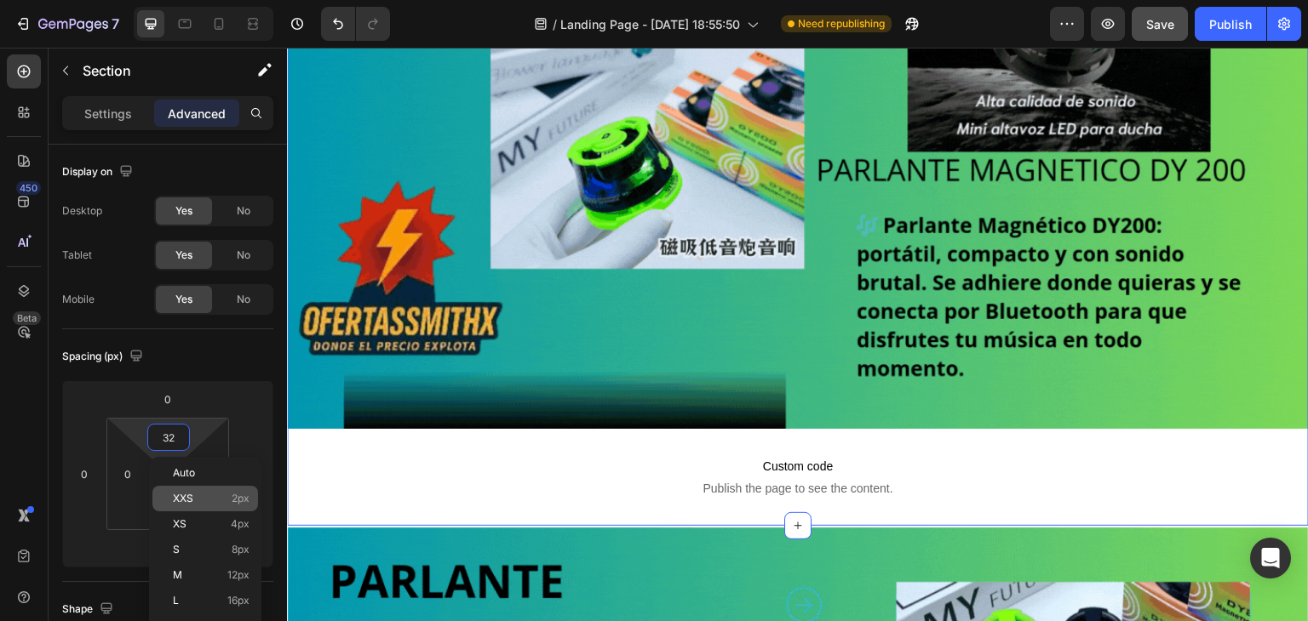
type input "2"
click at [201, 495] on p "XXS 2px" at bounding box center [211, 499] width 77 height 12
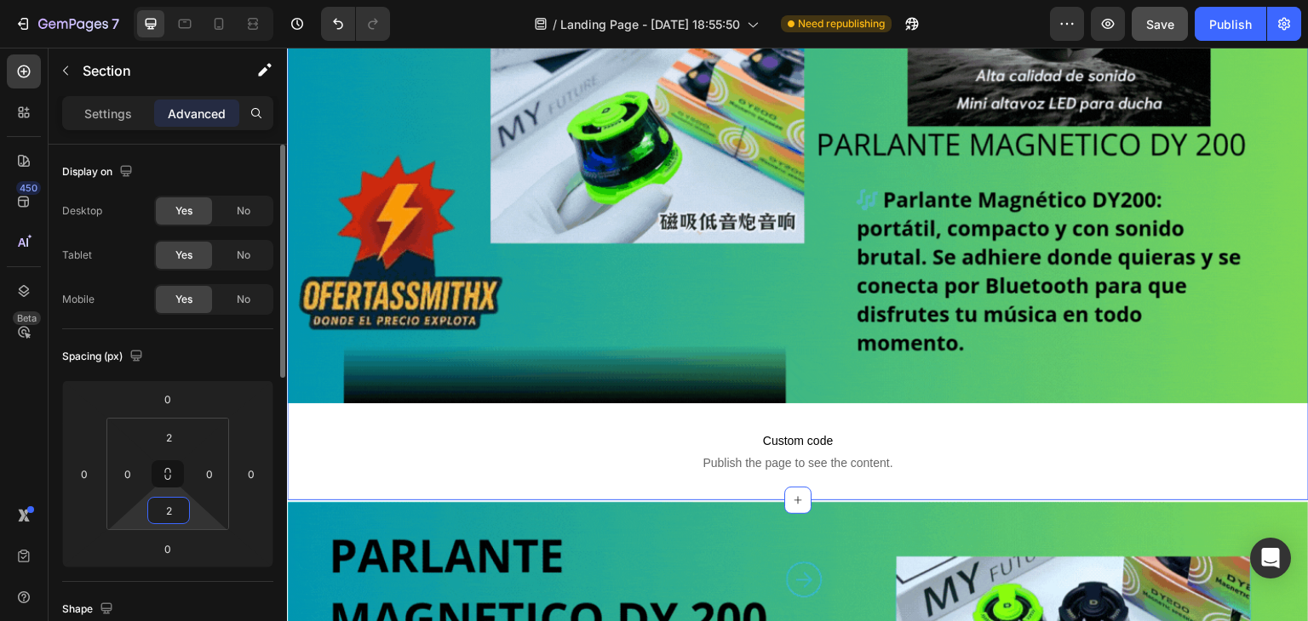
click at [170, 515] on input "2" at bounding box center [169, 511] width 34 height 26
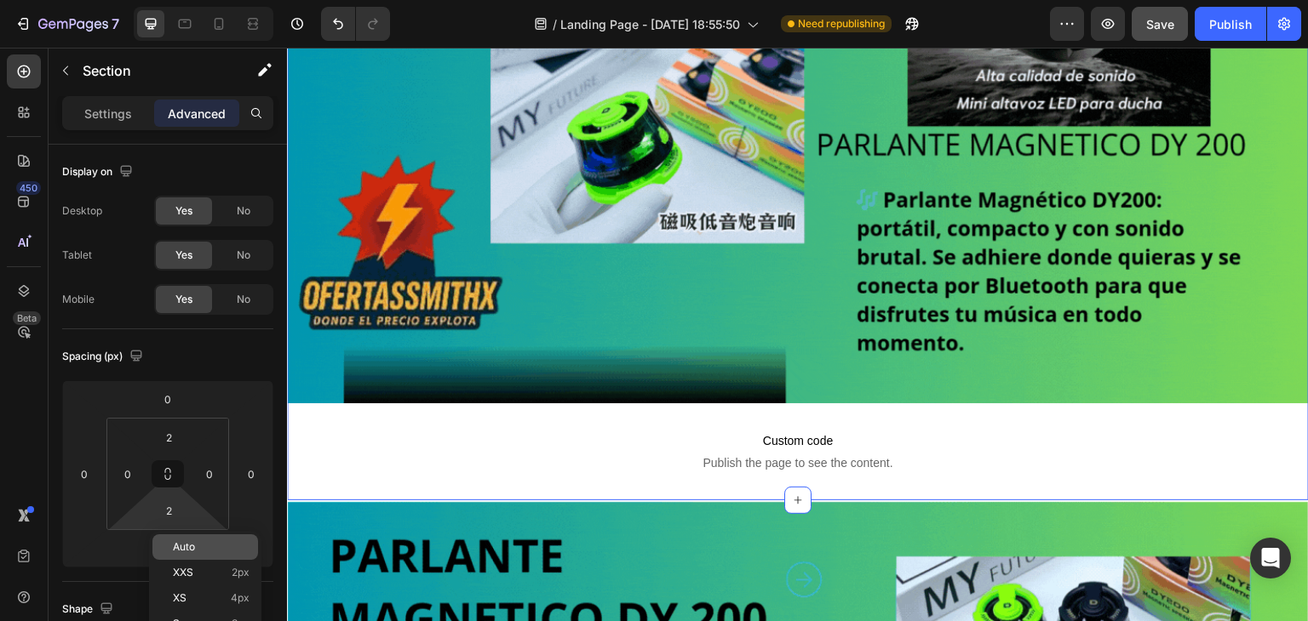
click at [186, 547] on span "Auto" at bounding box center [184, 547] width 22 height 12
type input "Auto"
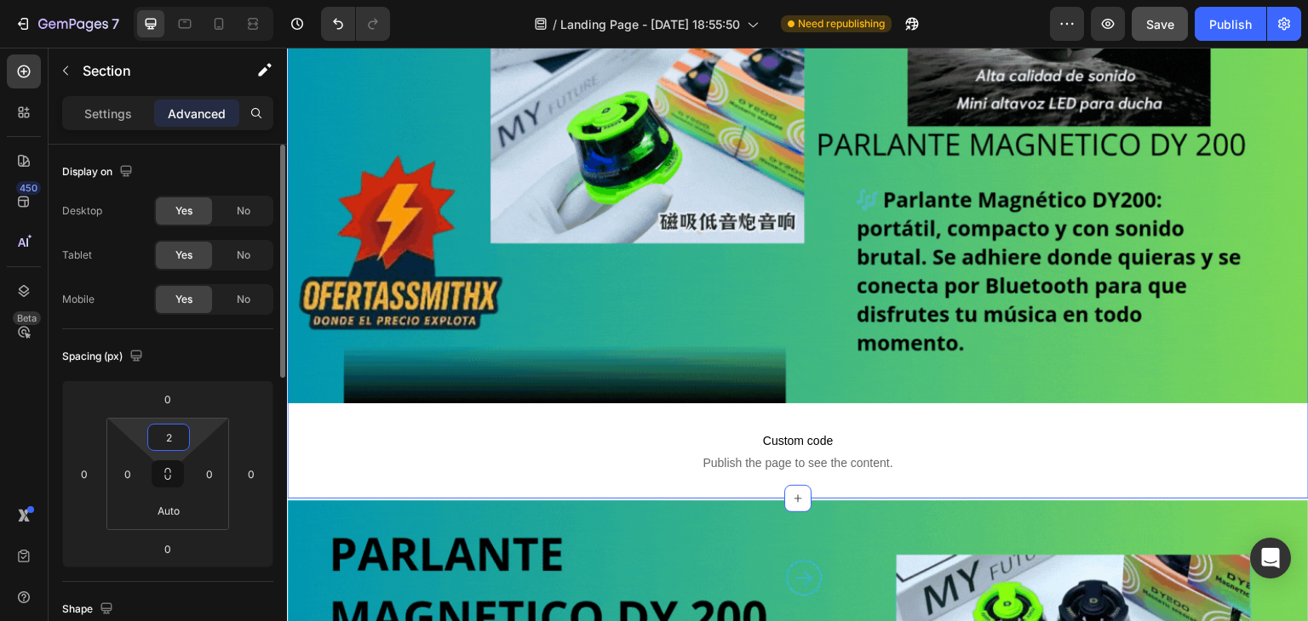
click at [177, 447] on input "2" at bounding box center [169, 438] width 34 height 26
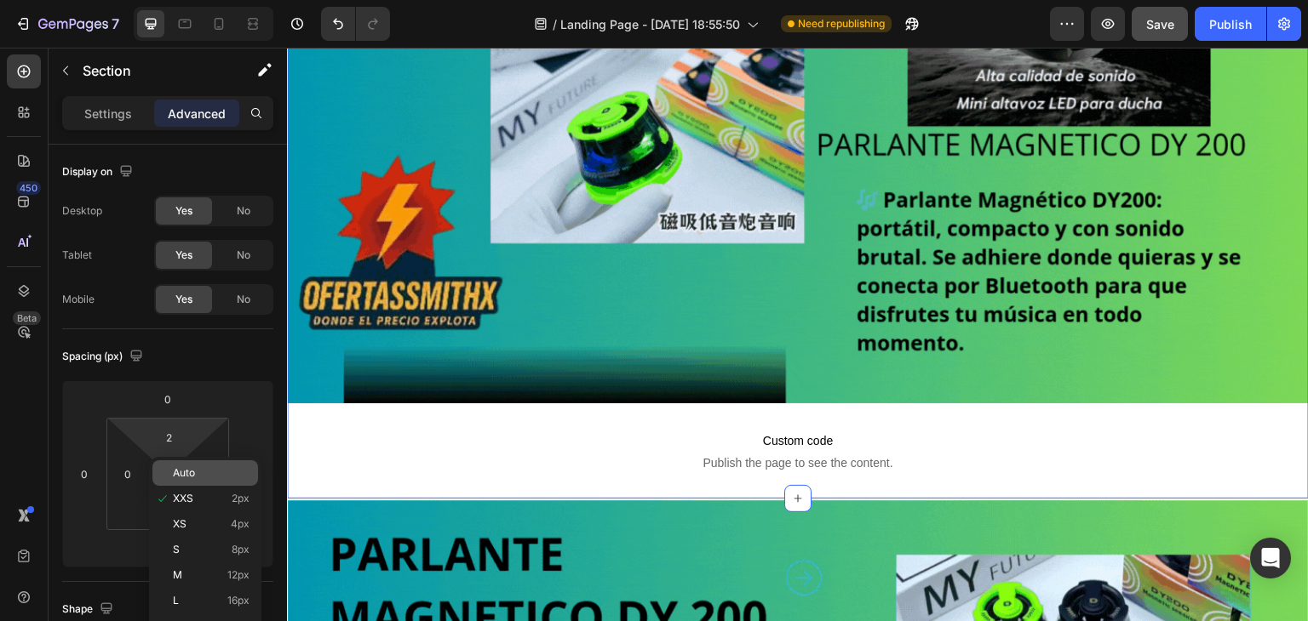
click at [179, 483] on div "Auto" at bounding box center [205, 474] width 106 height 26
type input "Auto"
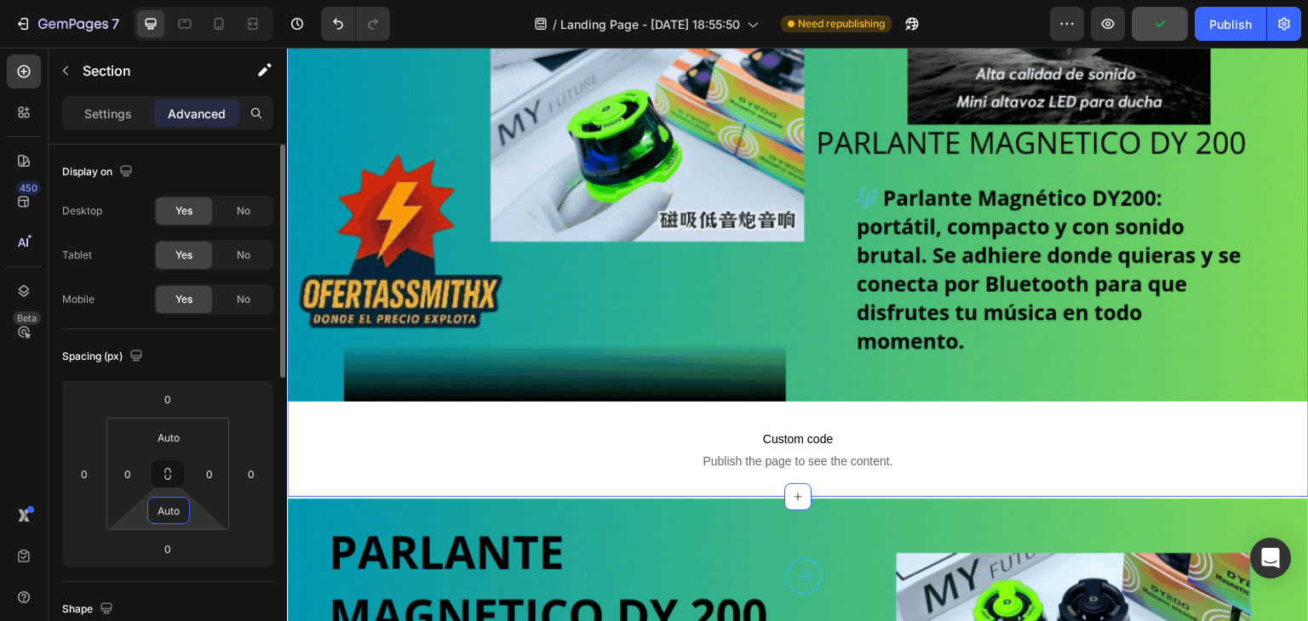
click at [175, 503] on input "Auto" at bounding box center [169, 511] width 34 height 26
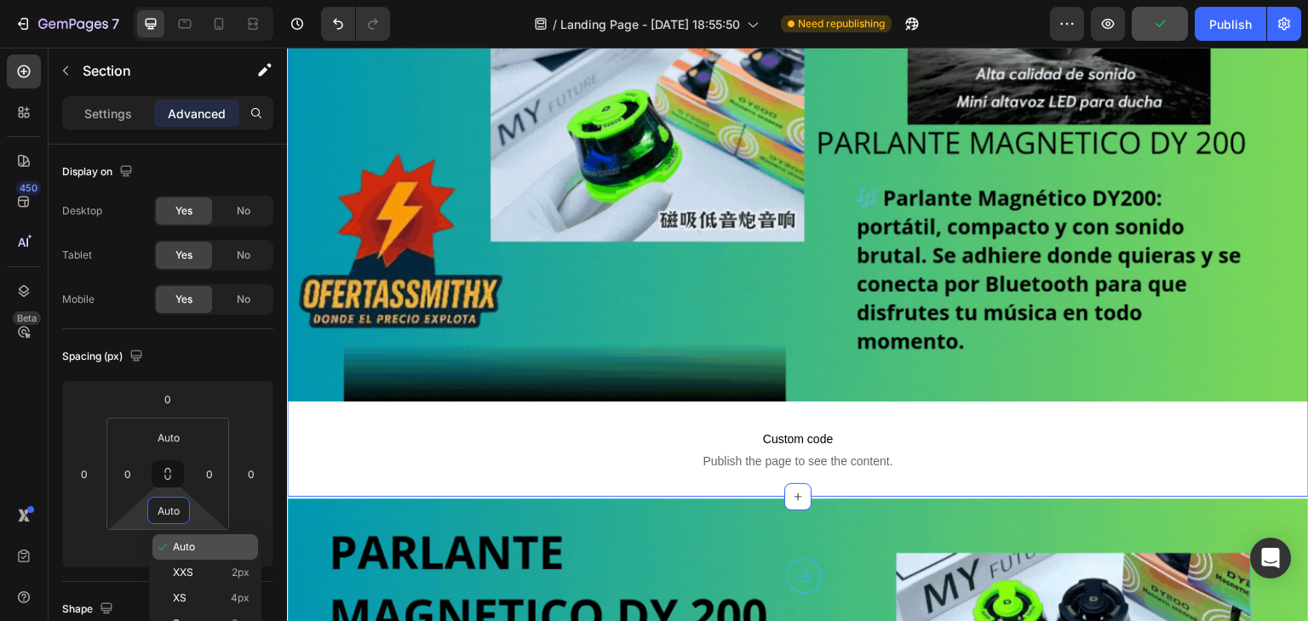
click at [185, 547] on span "Auto" at bounding box center [184, 547] width 22 height 12
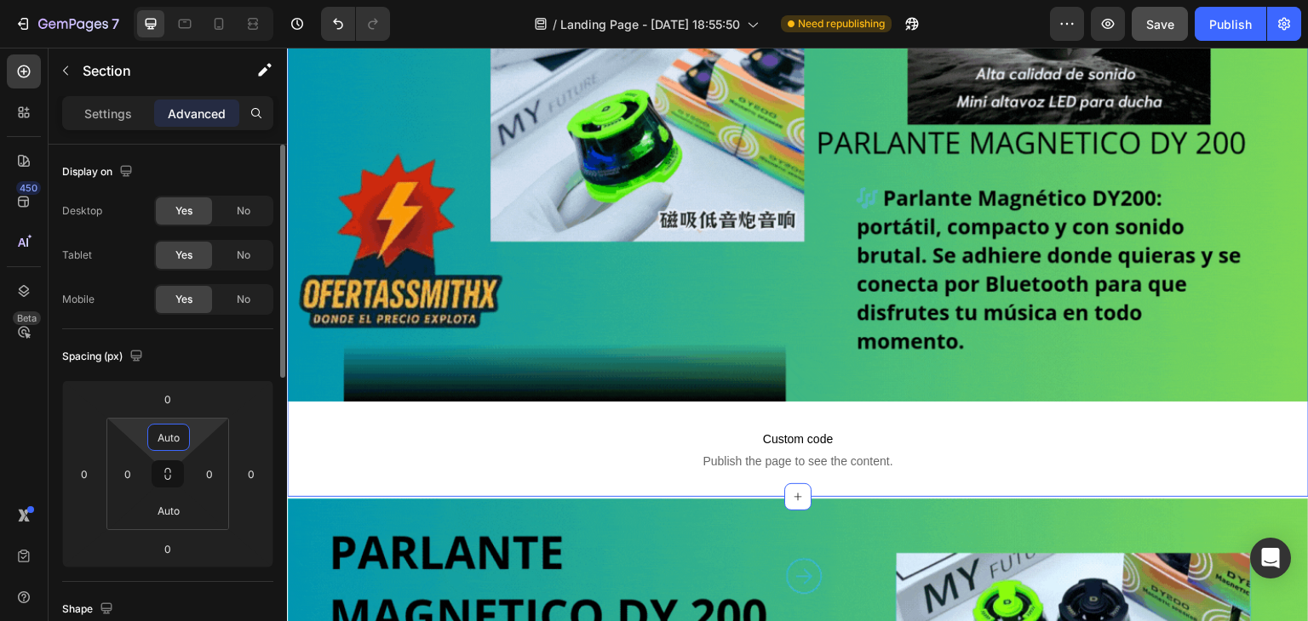
click at [174, 445] on input "Auto" at bounding box center [169, 438] width 34 height 26
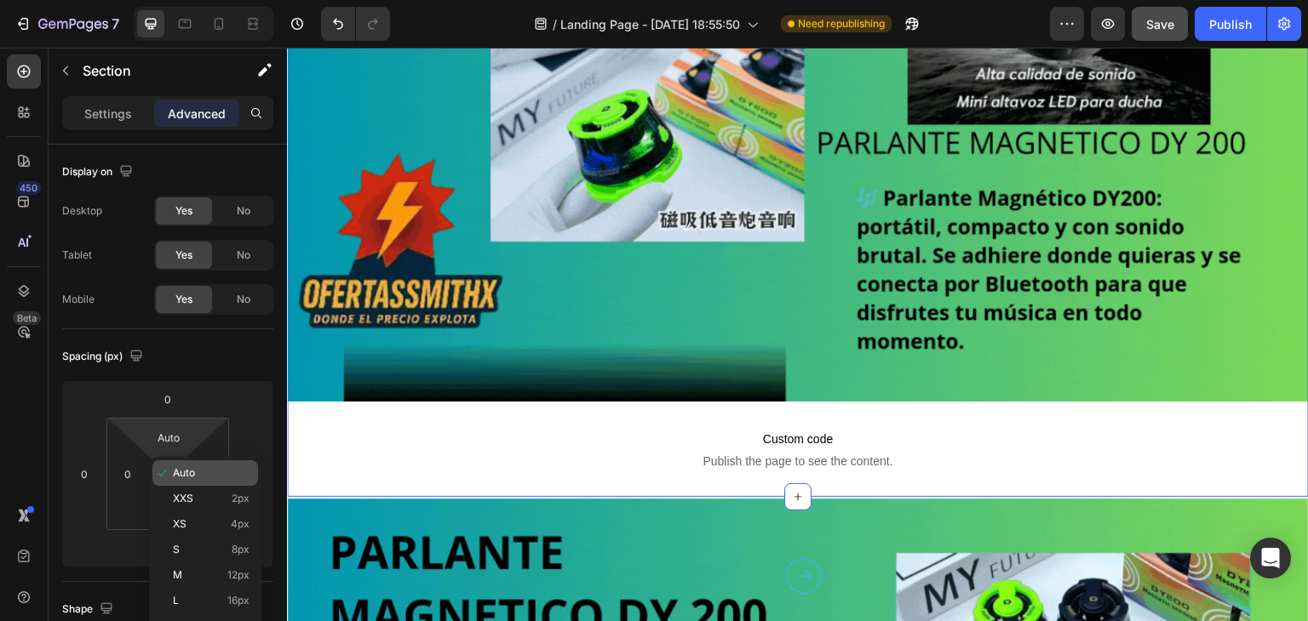
click at [176, 484] on div "Auto" at bounding box center [205, 474] width 106 height 26
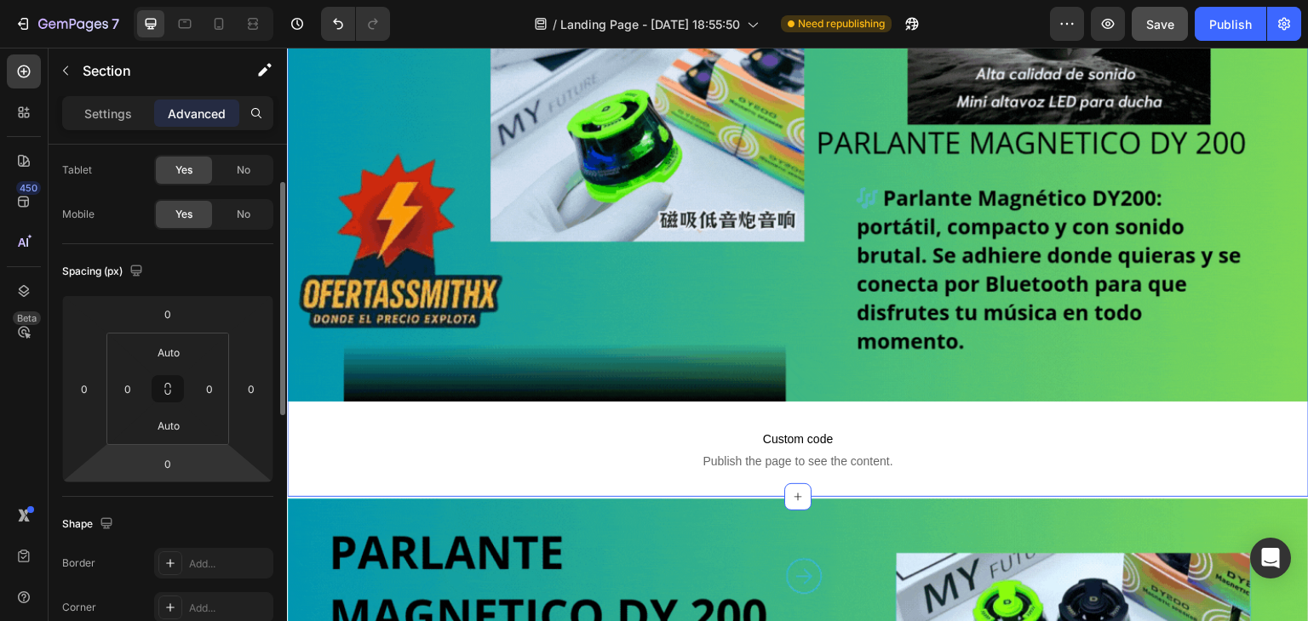
scroll to position [170, 0]
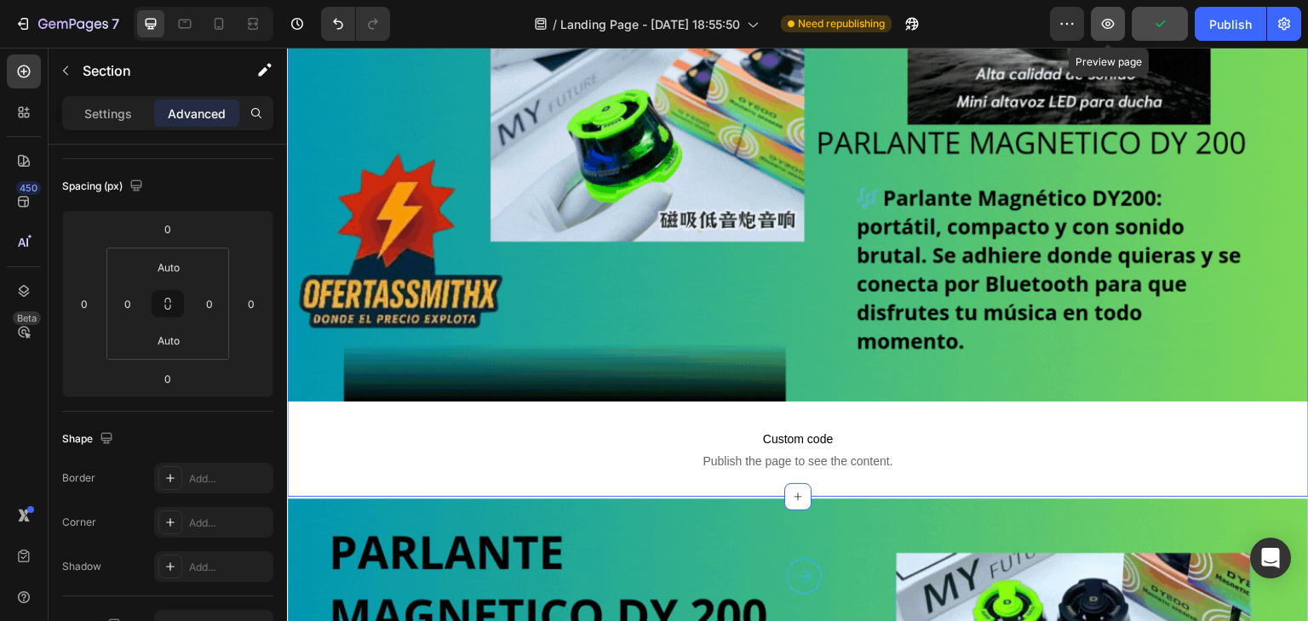
click at [1097, 22] on button "button" at bounding box center [1108, 24] width 34 height 34
click at [1261, 541] on div "Open Intercom Messenger" at bounding box center [1270, 558] width 45 height 45
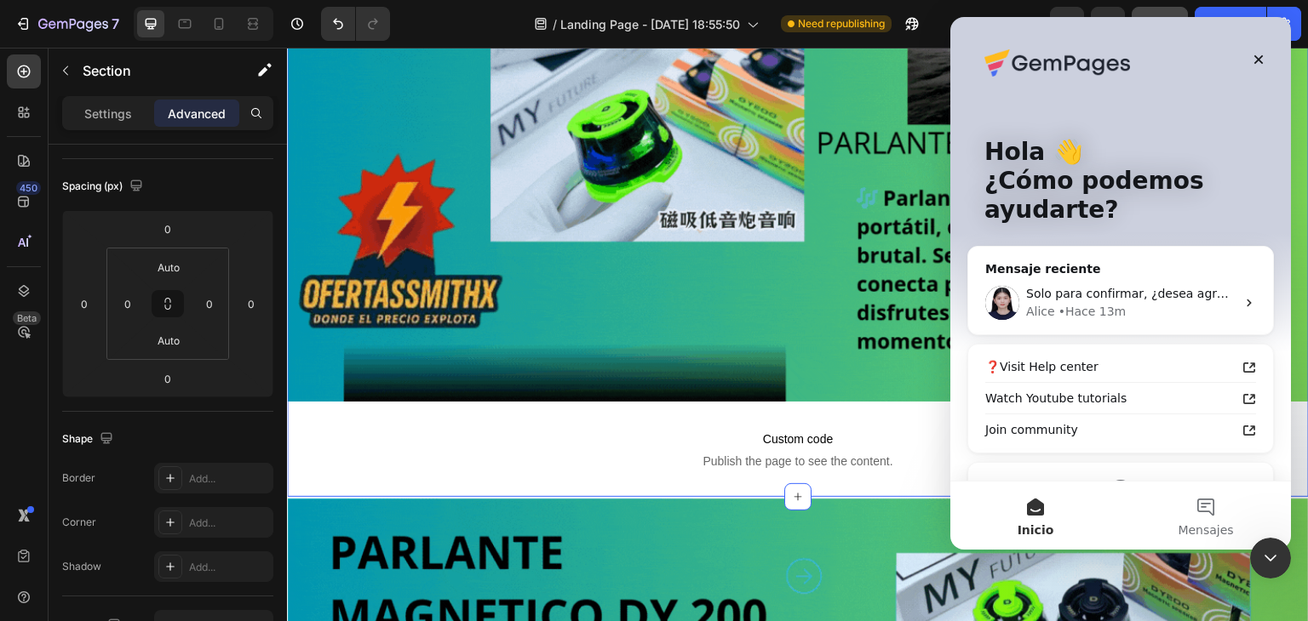
scroll to position [0, 0]
click at [1045, 326] on div "Solo para confirmar, ¿desea agregar sus imágenes a su tienda de Shopify para qu…" at bounding box center [1120, 303] width 305 height 63
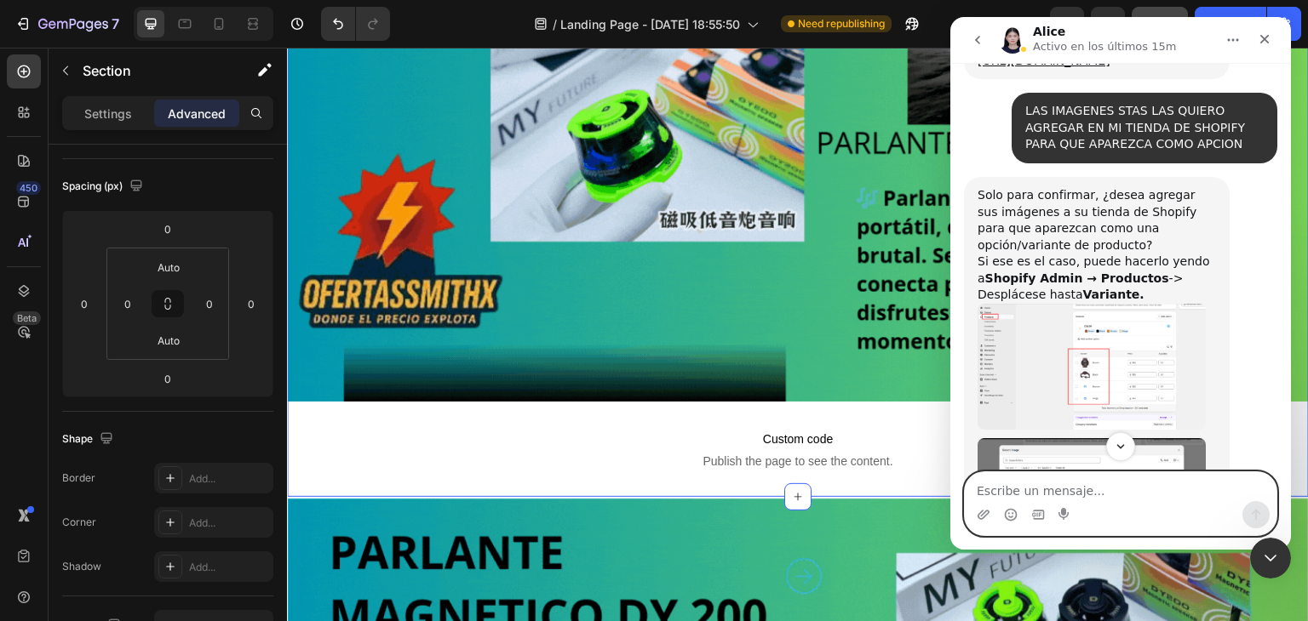
scroll to position [1188, 0]
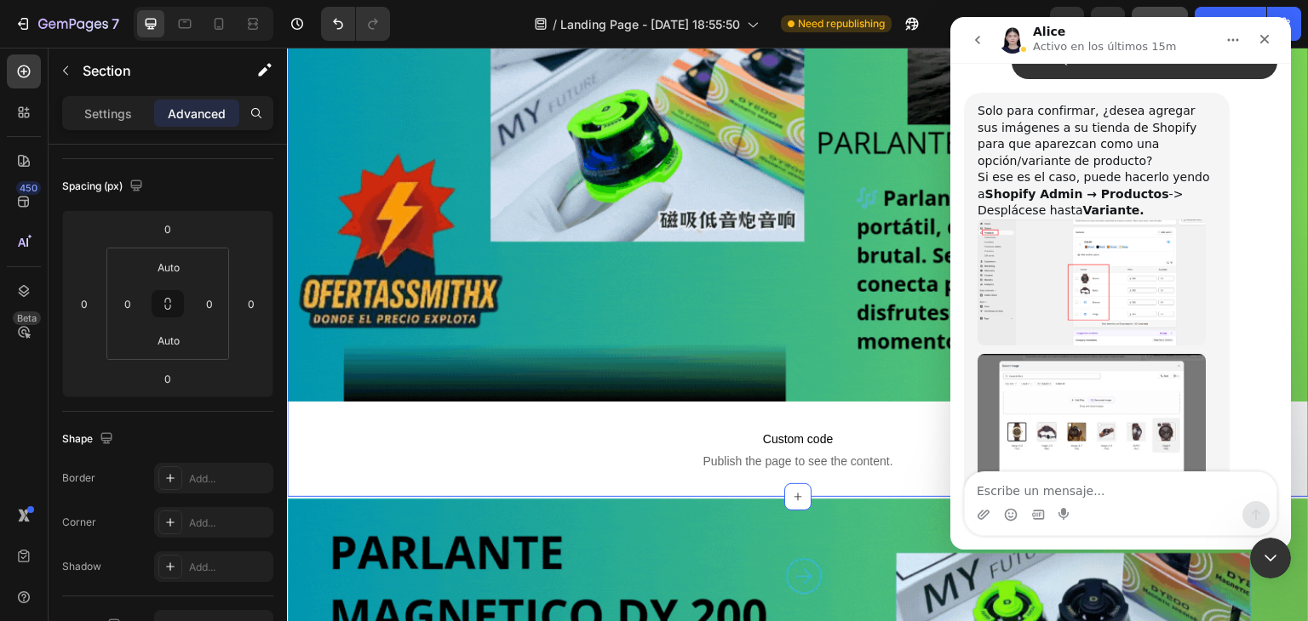
click at [1032, 220] on img "Alice dice…" at bounding box center [1091, 283] width 228 height 126
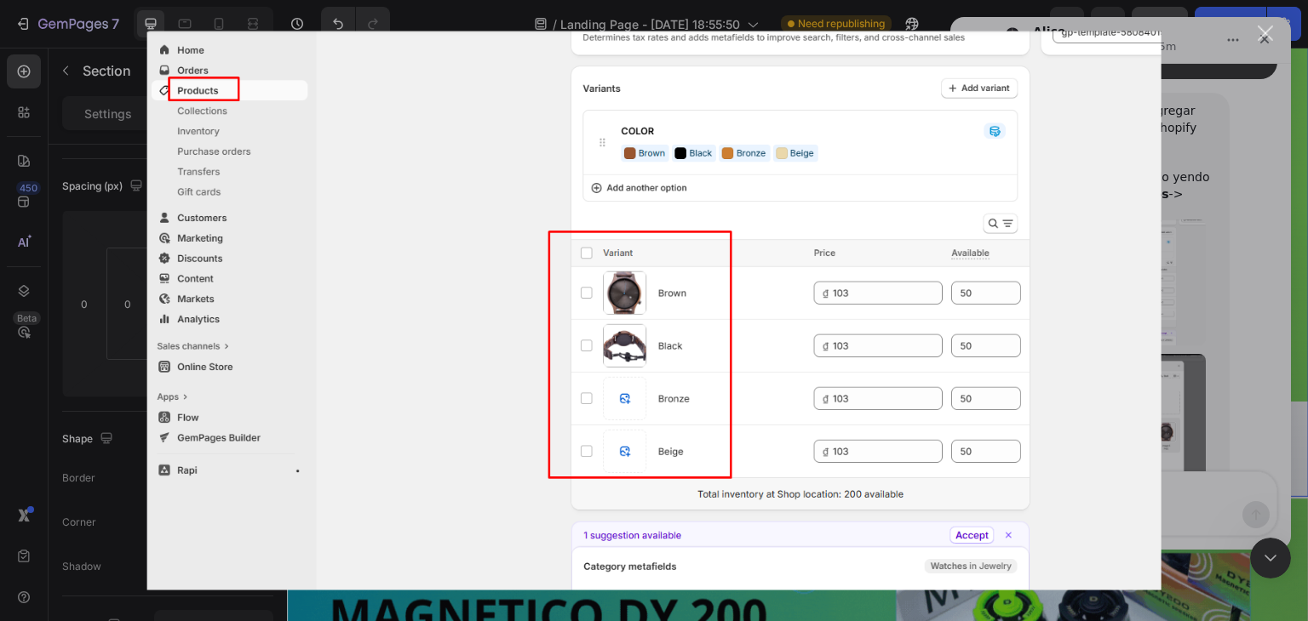
scroll to position [0, 0]
click at [1261, 32] on div "Cerrar" at bounding box center [1265, 34] width 16 height 16
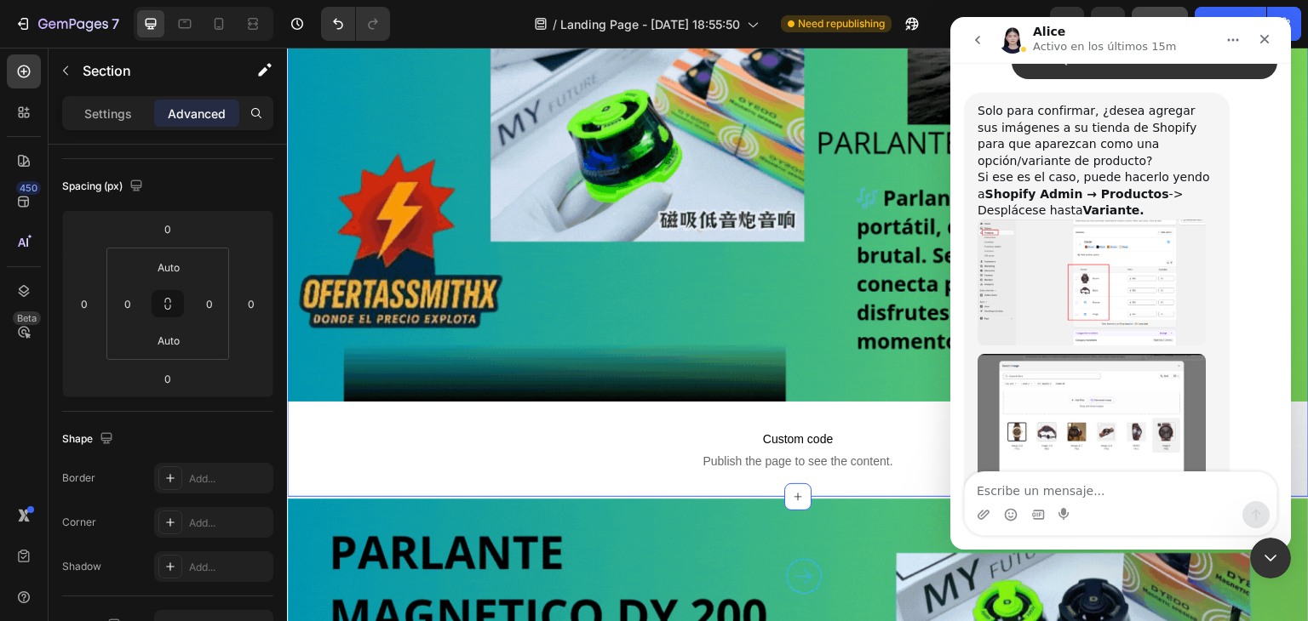
click at [1056, 354] on img "Alice dice…" at bounding box center [1091, 432] width 228 height 156
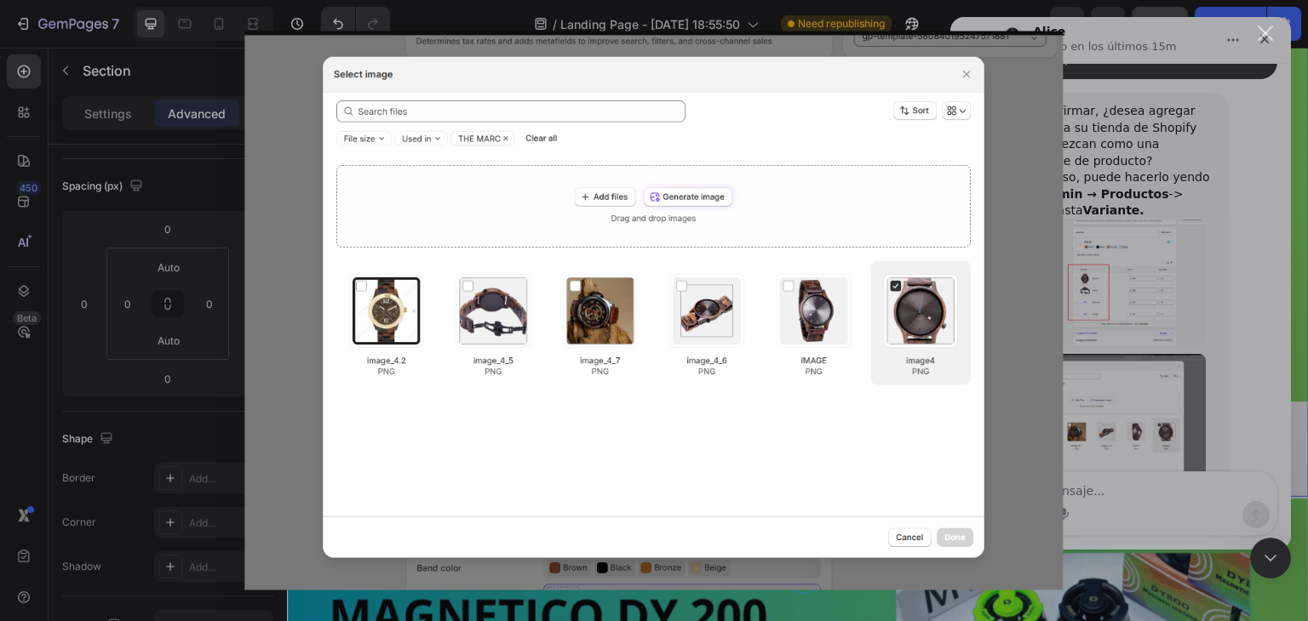
click at [959, 76] on img "Cerrar" at bounding box center [653, 311] width 818 height 559
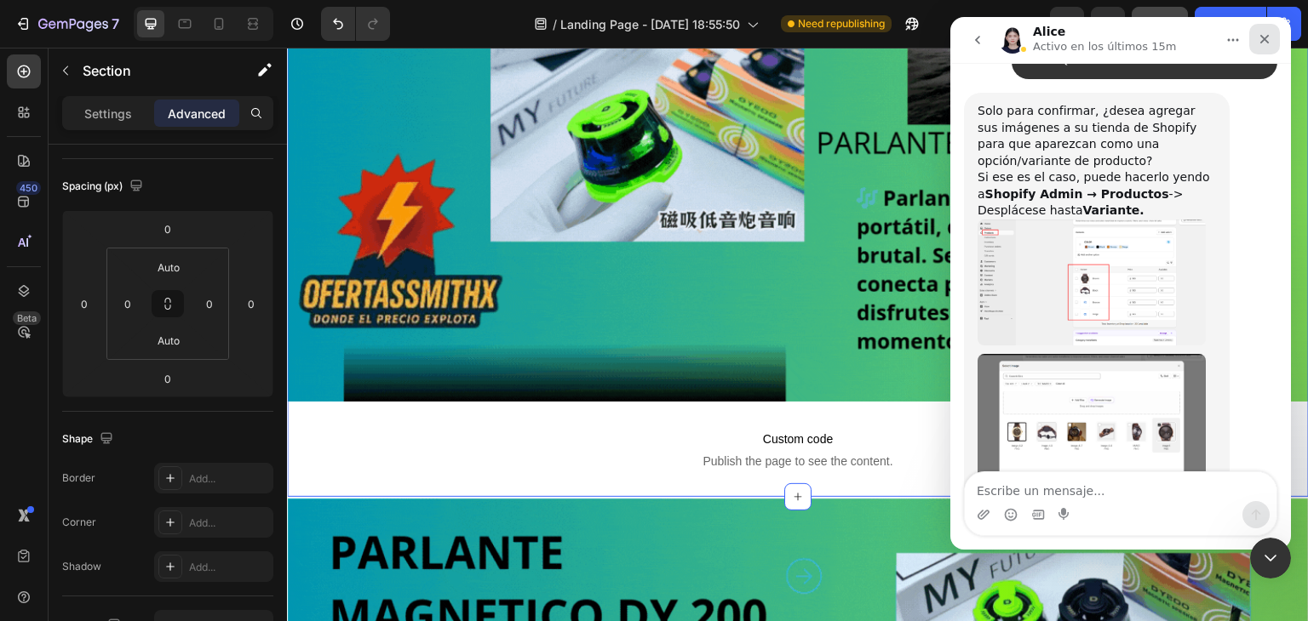
click at [1277, 42] on div "Cerrar" at bounding box center [1264, 39] width 31 height 31
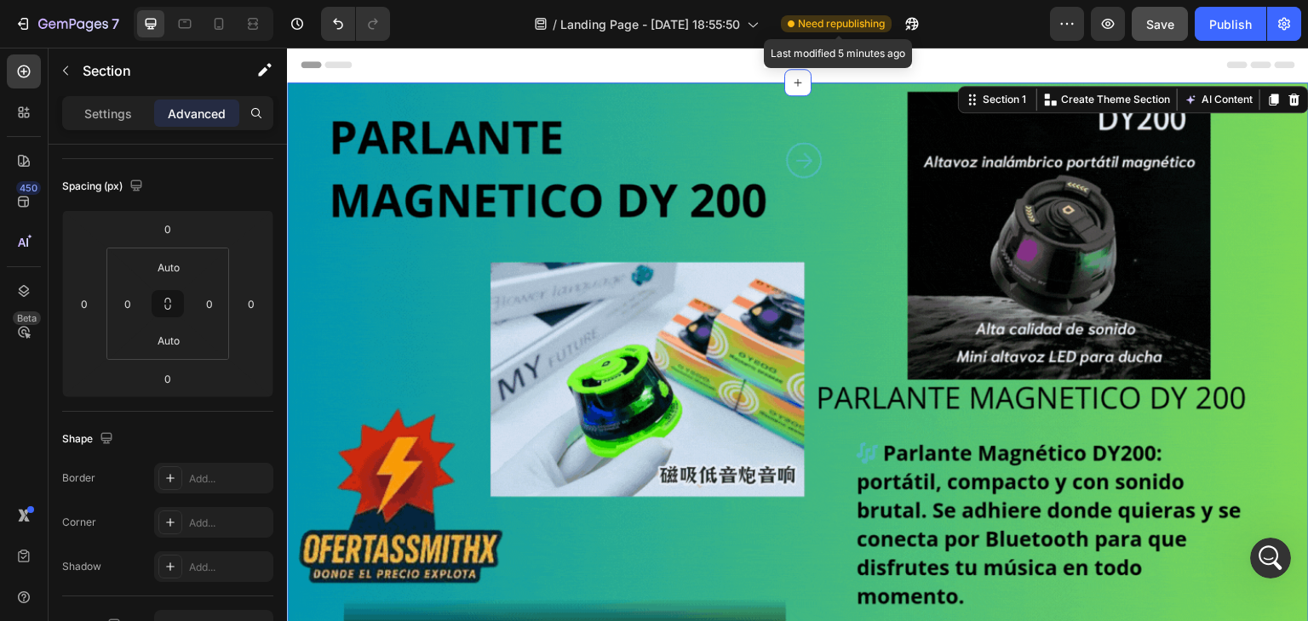
click at [854, 20] on span "Need republishing" at bounding box center [841, 23] width 87 height 15
click at [1064, 23] on icon "button" at bounding box center [1066, 23] width 17 height 17
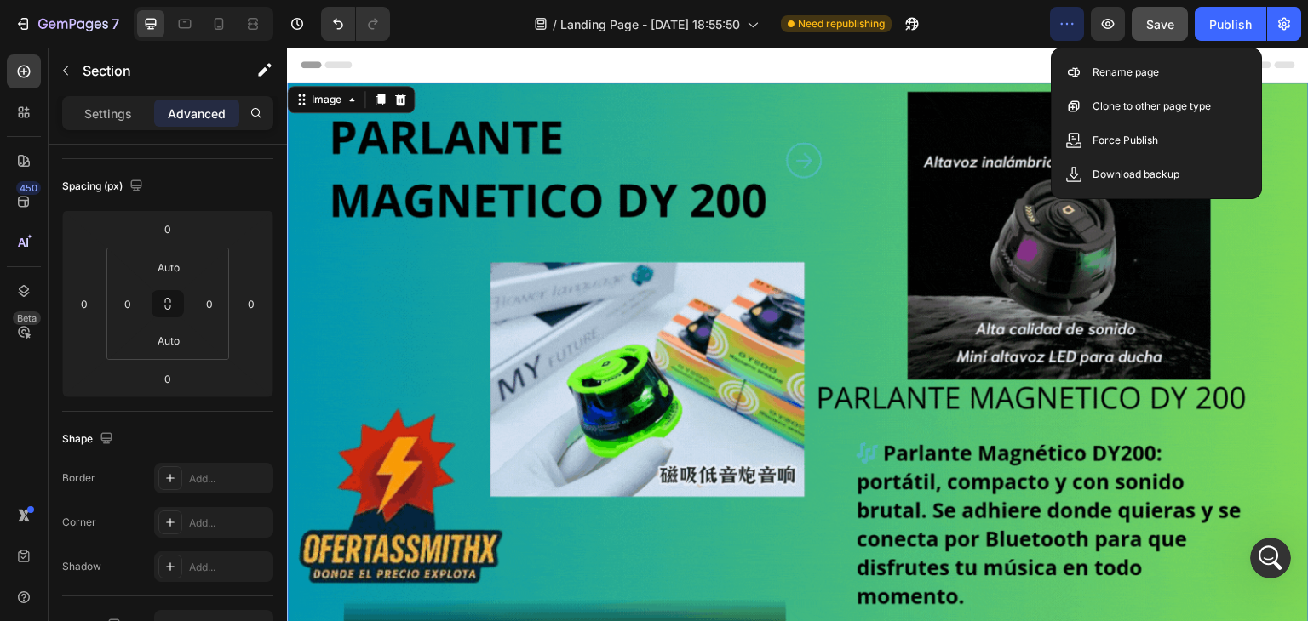
click at [887, 141] on img at bounding box center [798, 370] width 1022 height 575
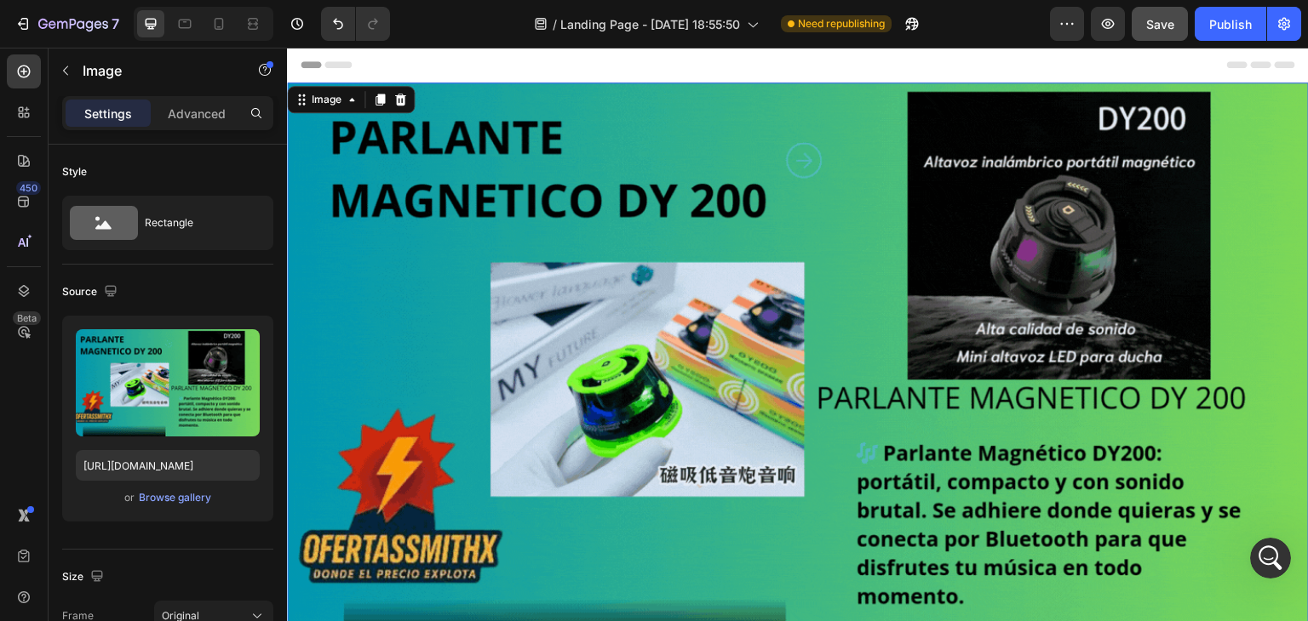
click at [999, 31] on div "/ Landing Page - [DATE] 18:55:50 Need republishing" at bounding box center [727, 24] width 646 height 34
click at [1064, 19] on icon "button" at bounding box center [1066, 23] width 17 height 17
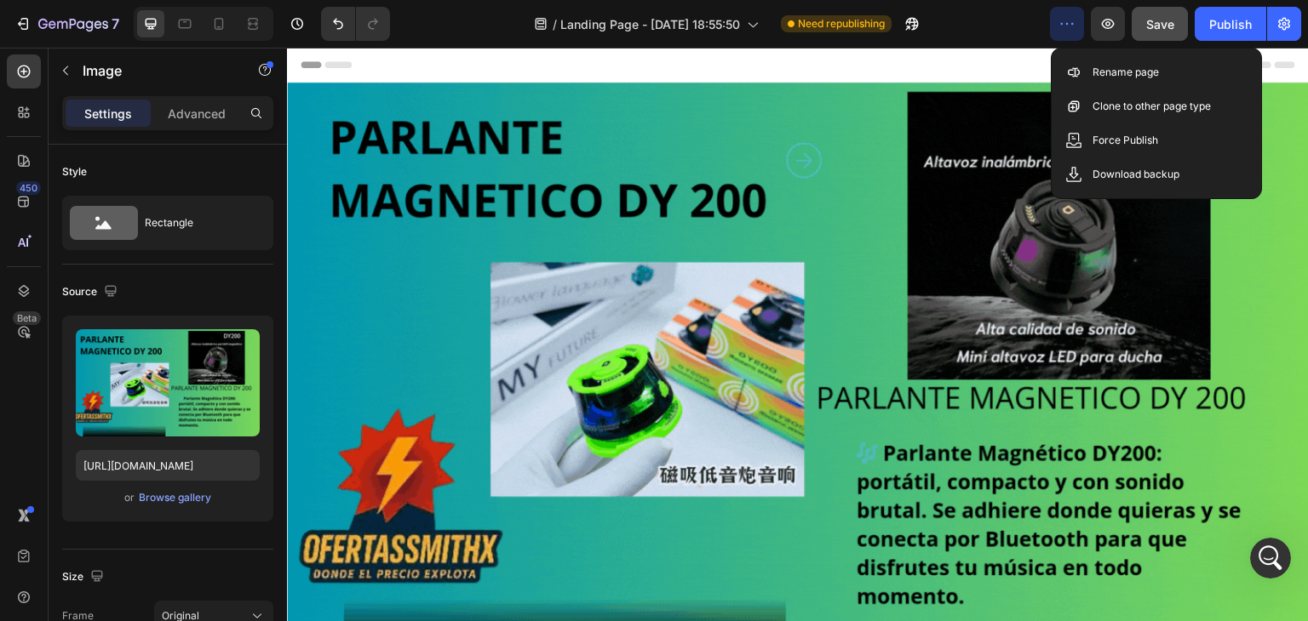
click at [1024, 64] on div "Header" at bounding box center [798, 65] width 994 height 34
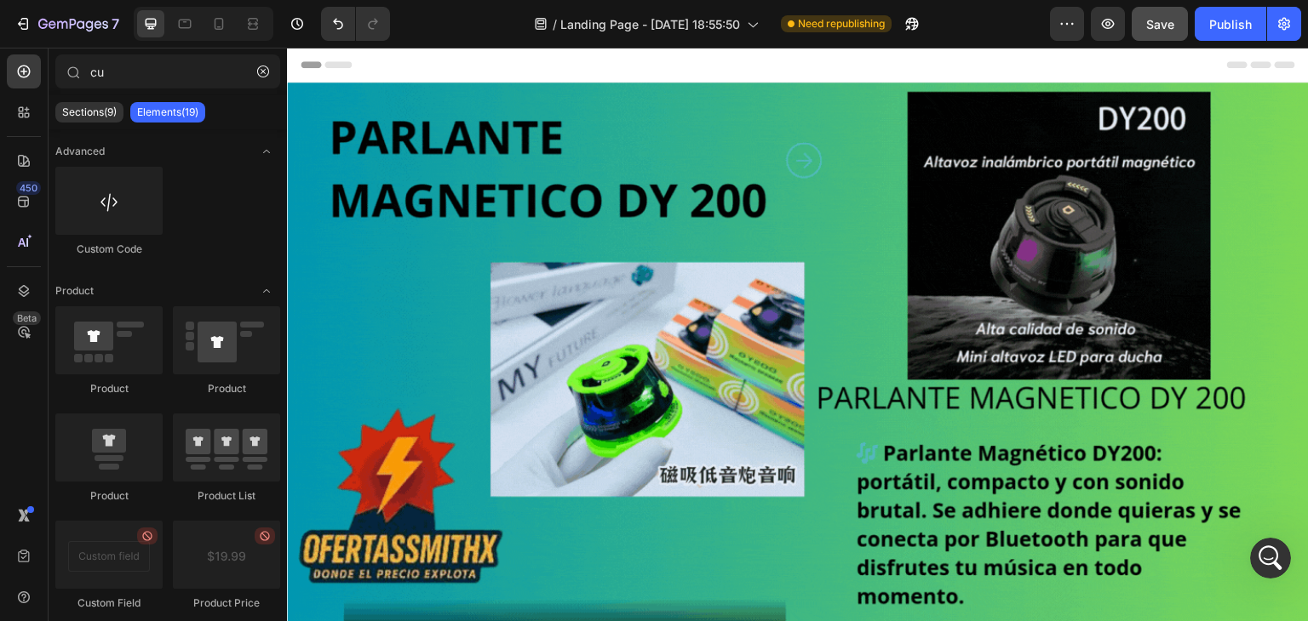
click at [1032, 35] on div "/ Landing Page - [DATE] 18:55:50 Need republishing" at bounding box center [727, 24] width 646 height 34
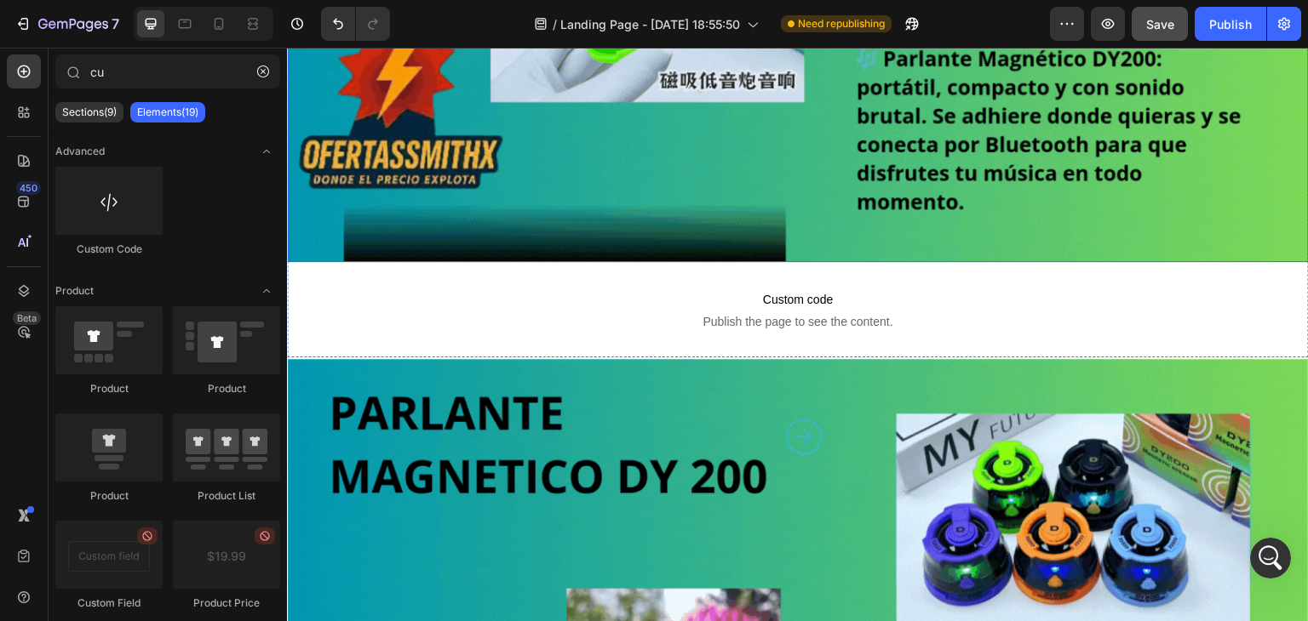
scroll to position [426, 0]
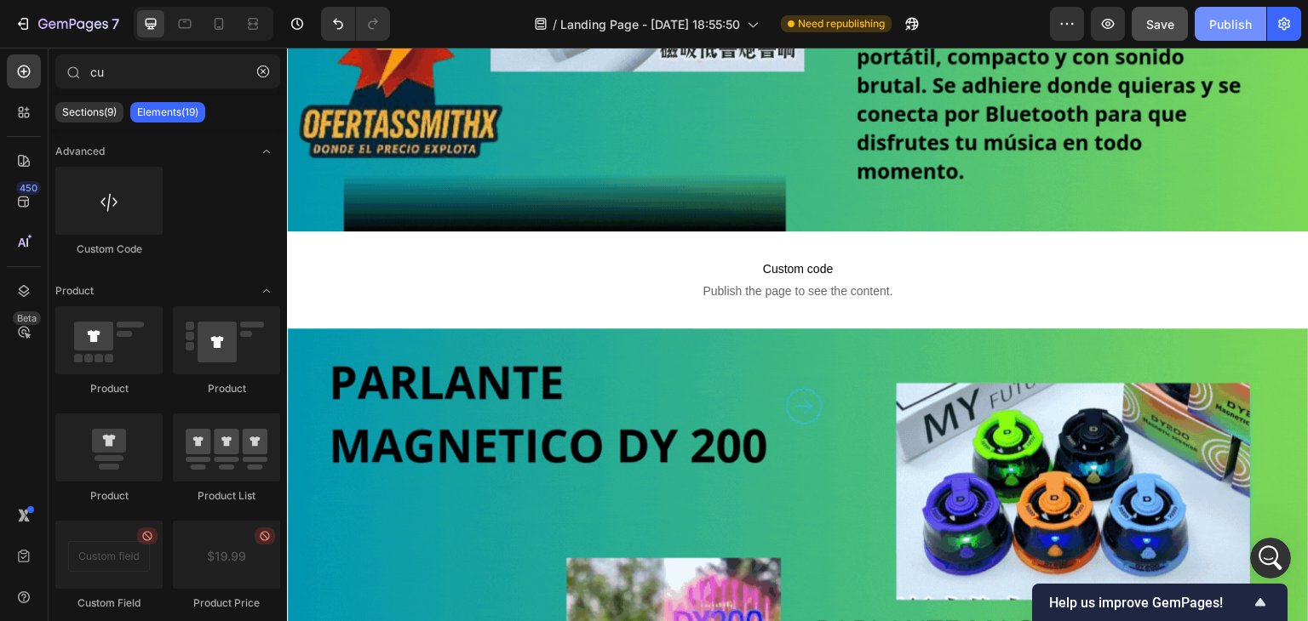
click at [1223, 28] on div "Publish" at bounding box center [1230, 24] width 43 height 18
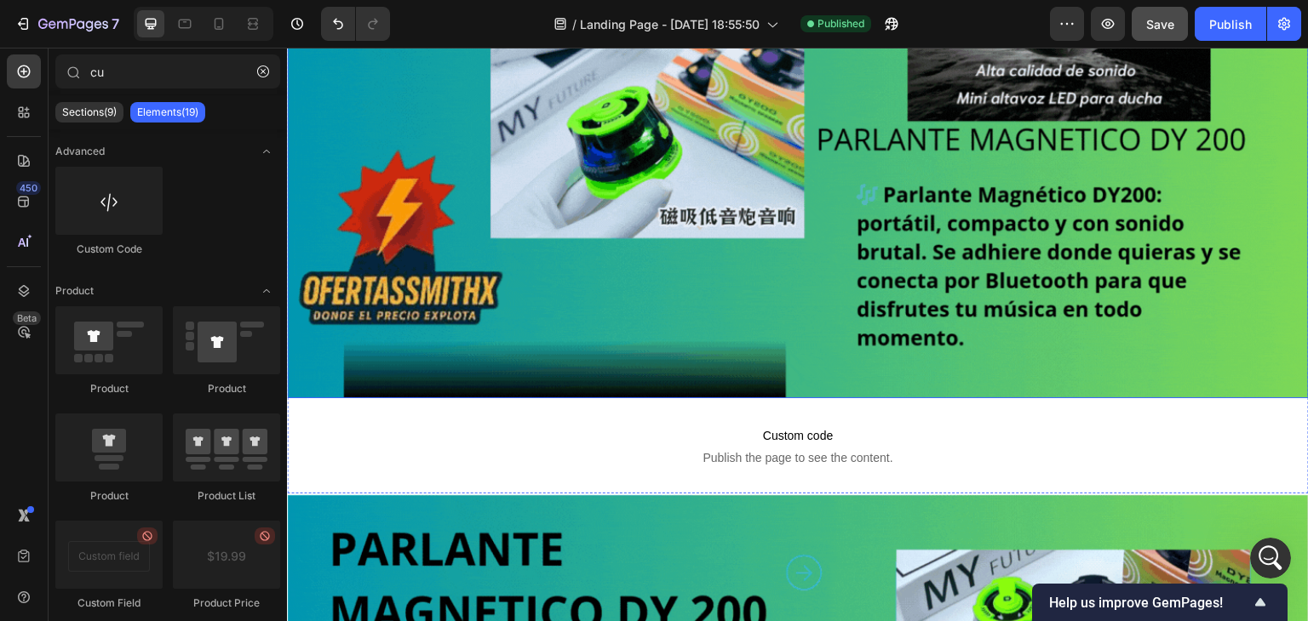
scroll to position [255, 0]
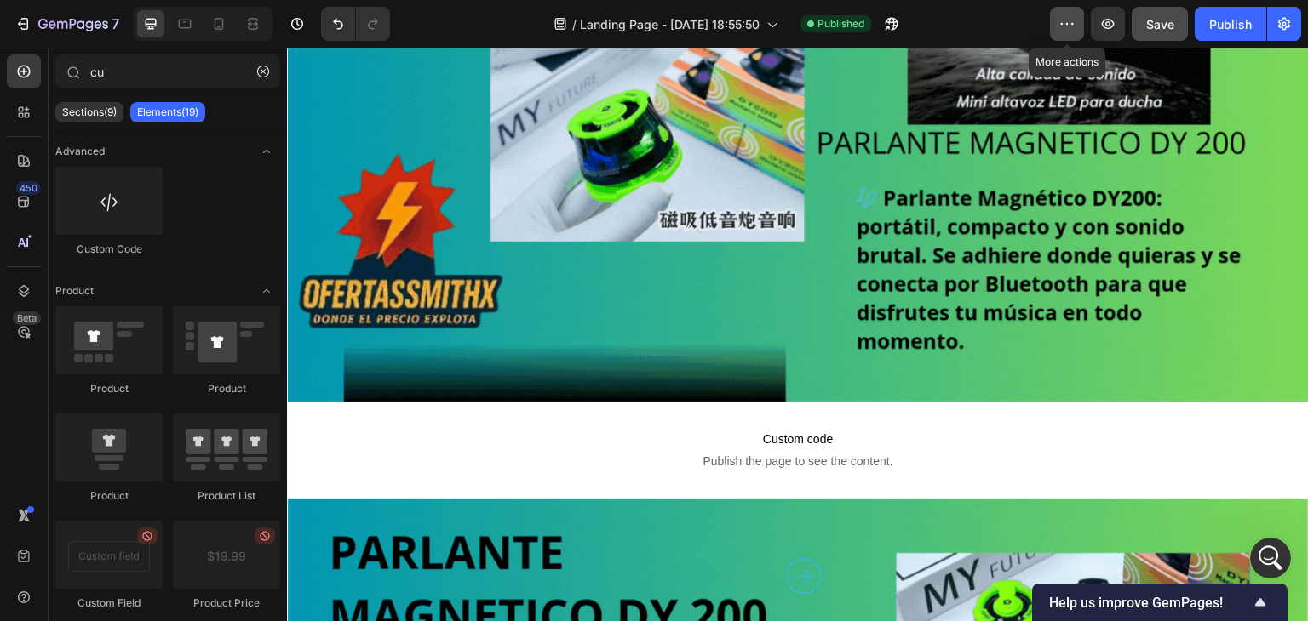
click at [1076, 17] on button "button" at bounding box center [1067, 24] width 34 height 34
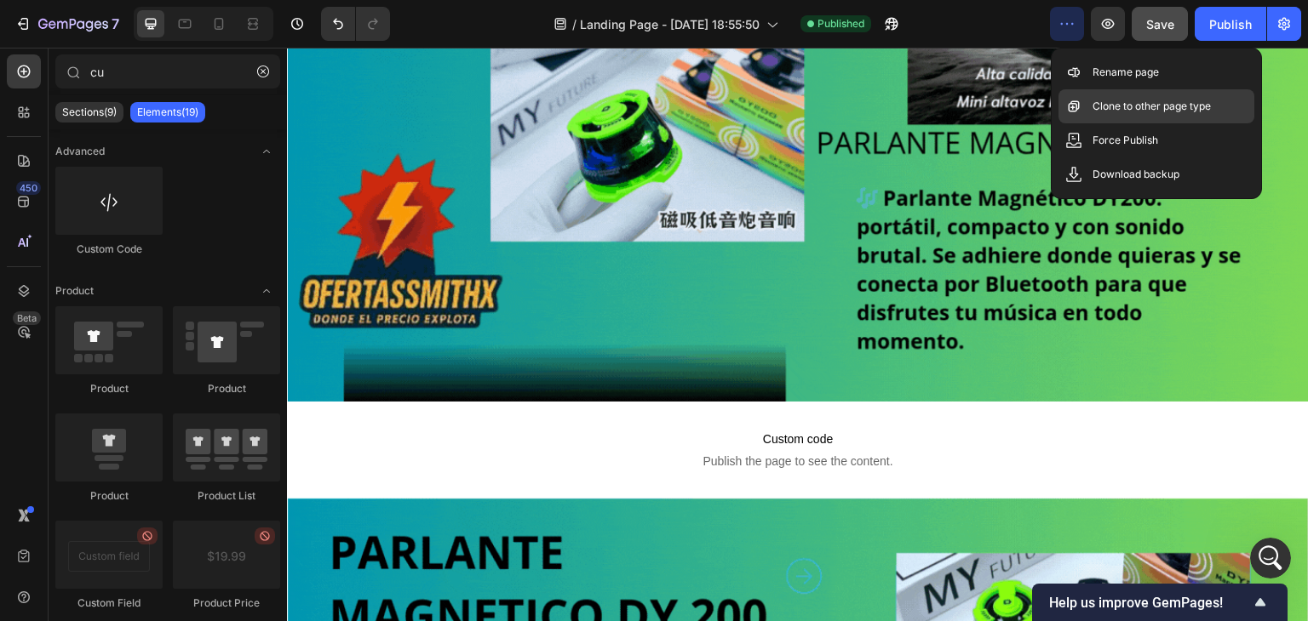
click at [1182, 98] on p "Clone to other page type" at bounding box center [1151, 106] width 118 height 17
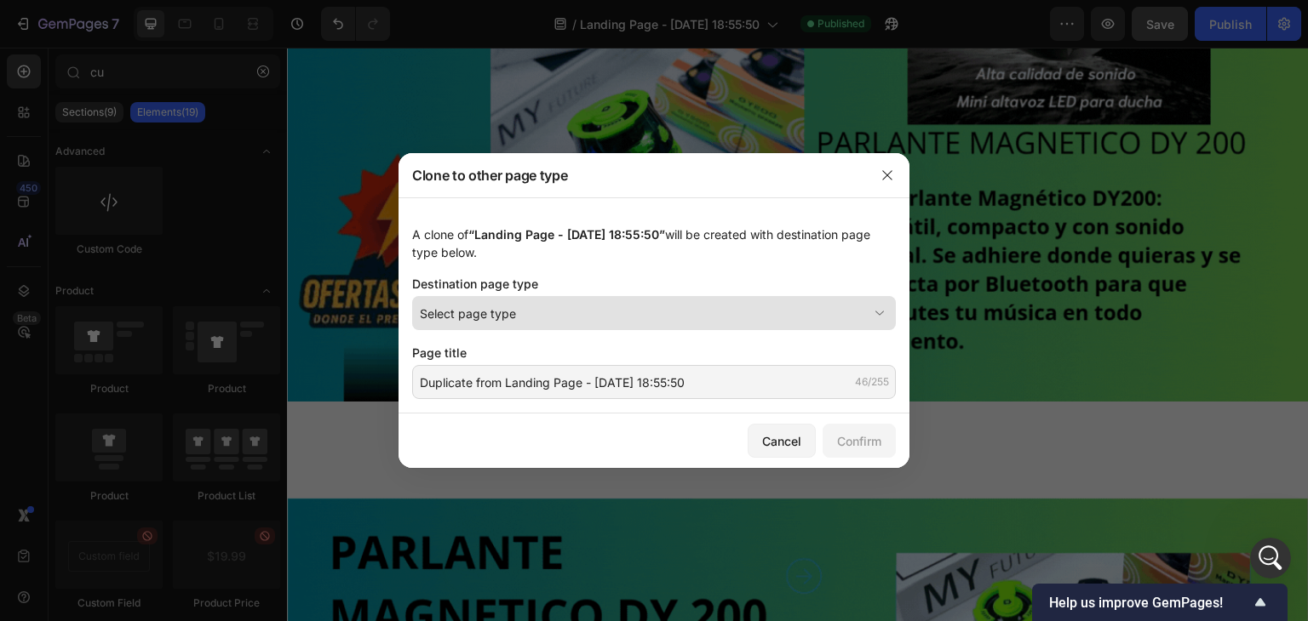
click at [814, 309] on div "Select page type" at bounding box center [644, 314] width 448 height 18
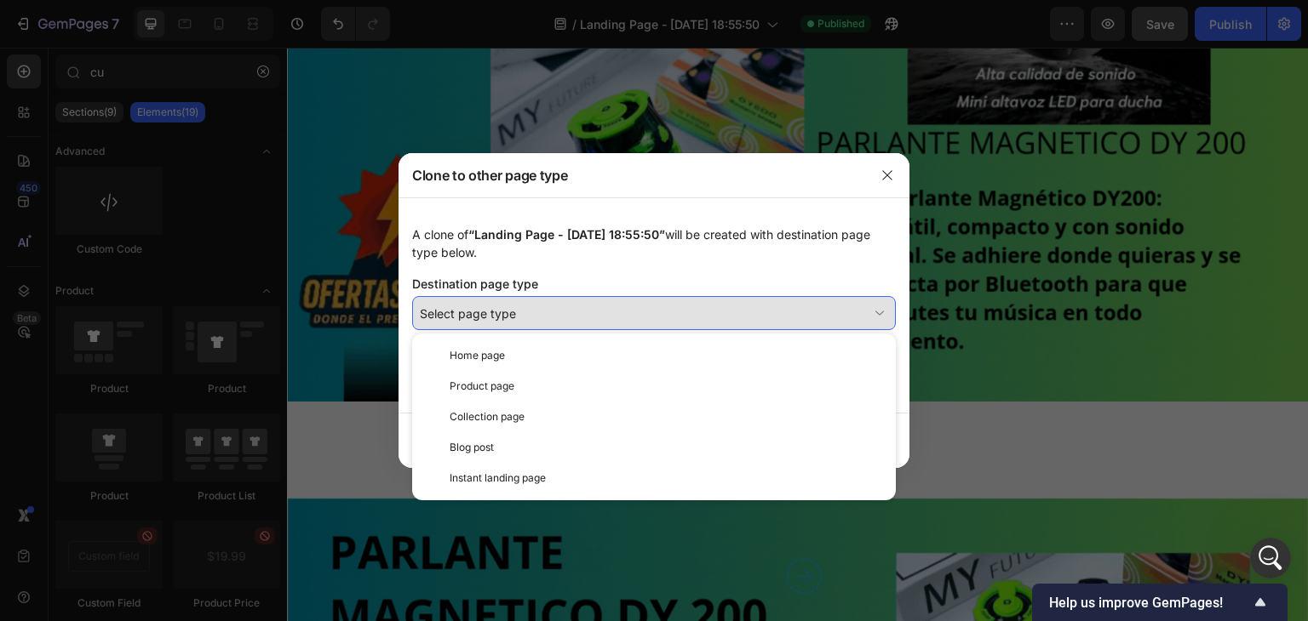
click at [749, 305] on div "Select page type" at bounding box center [644, 314] width 448 height 18
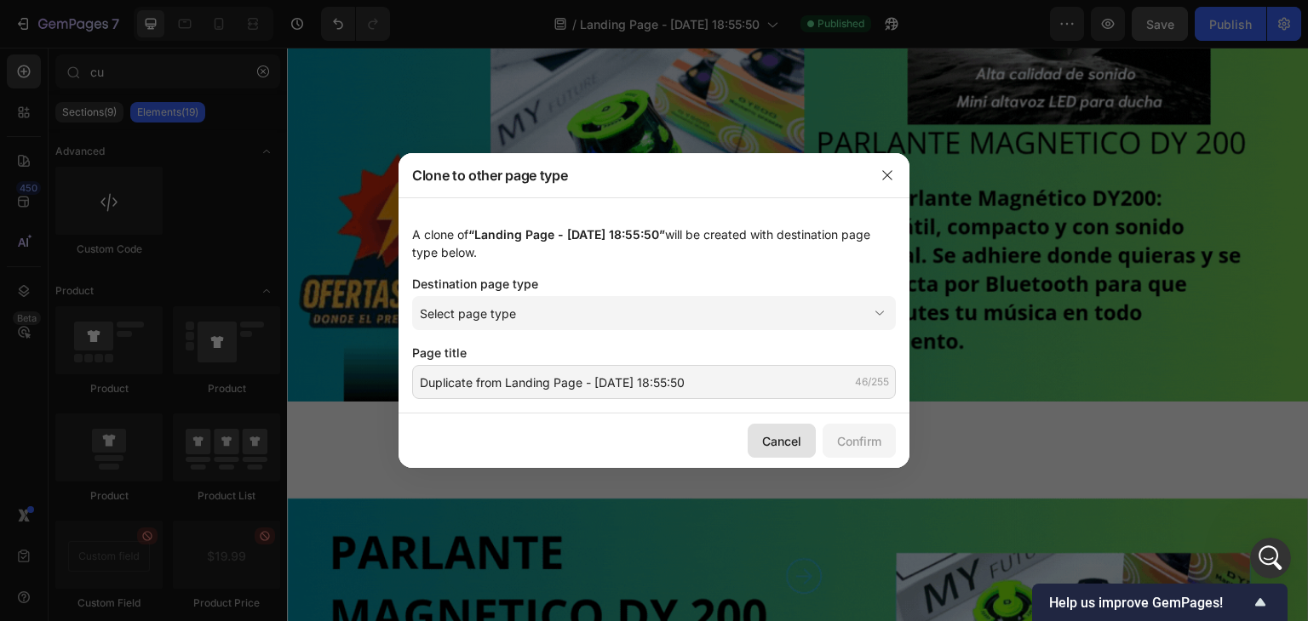
click at [776, 429] on button "Cancel" at bounding box center [782, 441] width 68 height 34
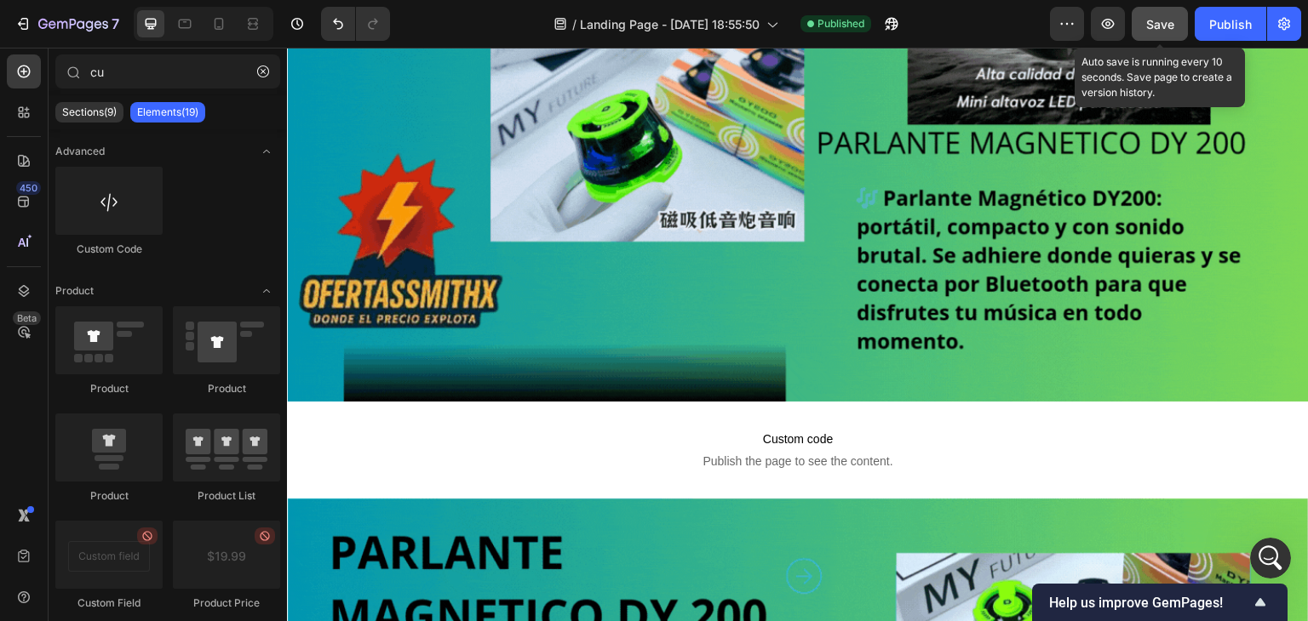
click at [1178, 28] on button "Save" at bounding box center [1159, 24] width 56 height 34
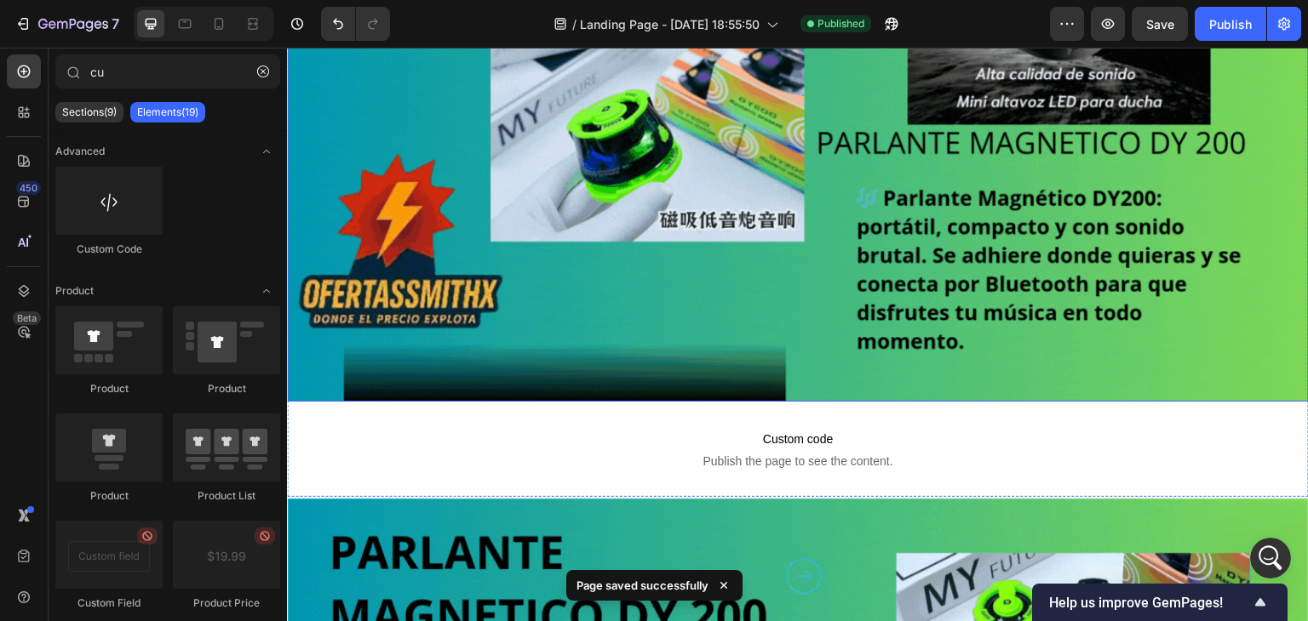
drag, startPoint x: 1579, startPoint y: 76, endPoint x: 1194, endPoint y: 145, distance: 391.8
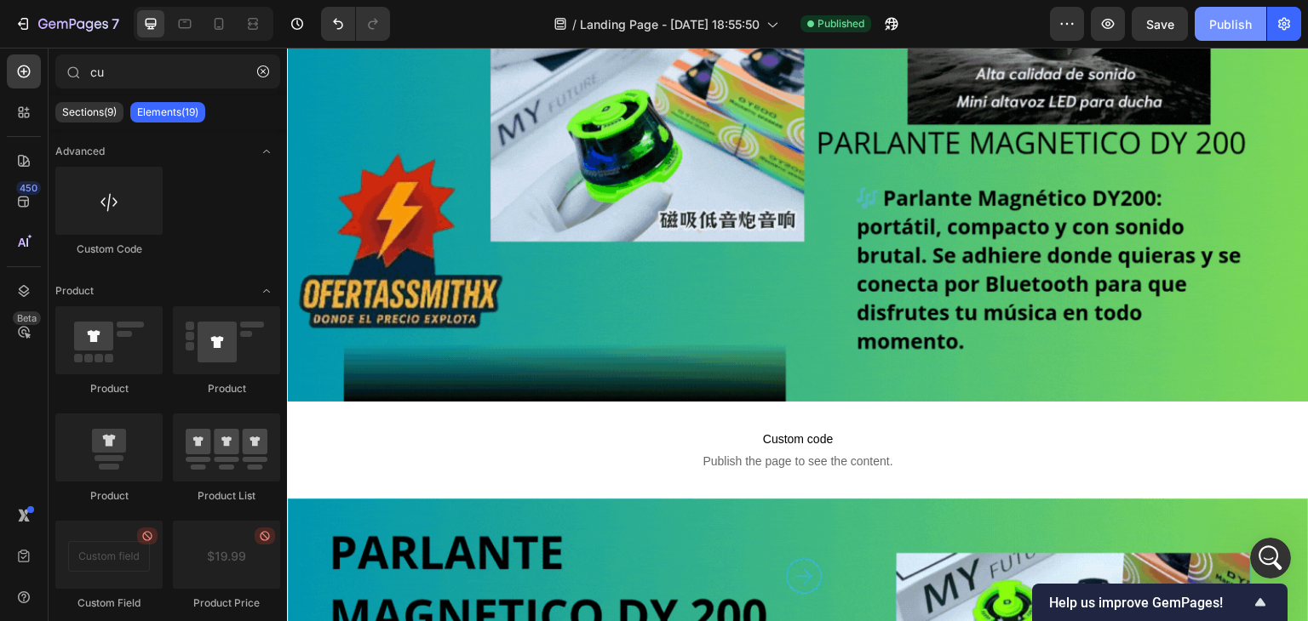
click at [1232, 21] on div "Publish" at bounding box center [1230, 24] width 43 height 18
